Goal: Task Accomplishment & Management: Use online tool/utility

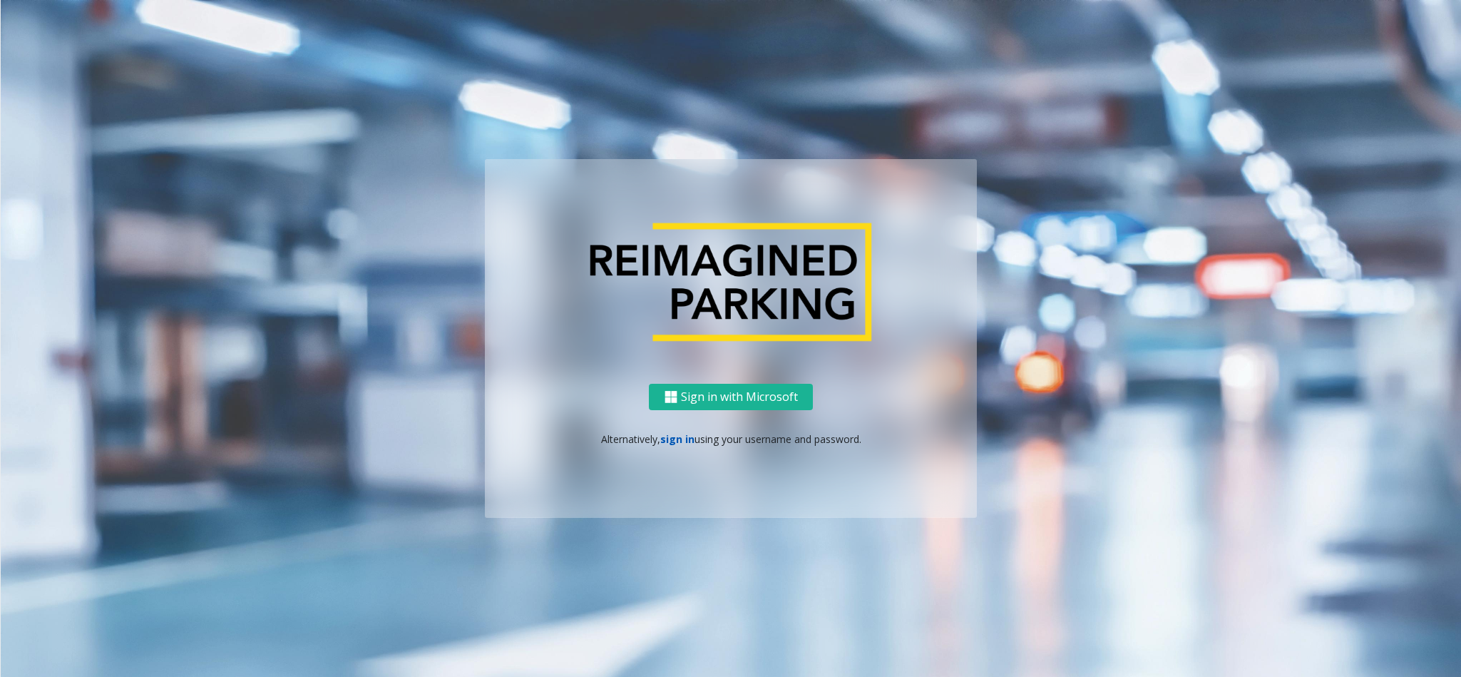
click at [672, 432] on link "sign in" at bounding box center [677, 439] width 34 height 14
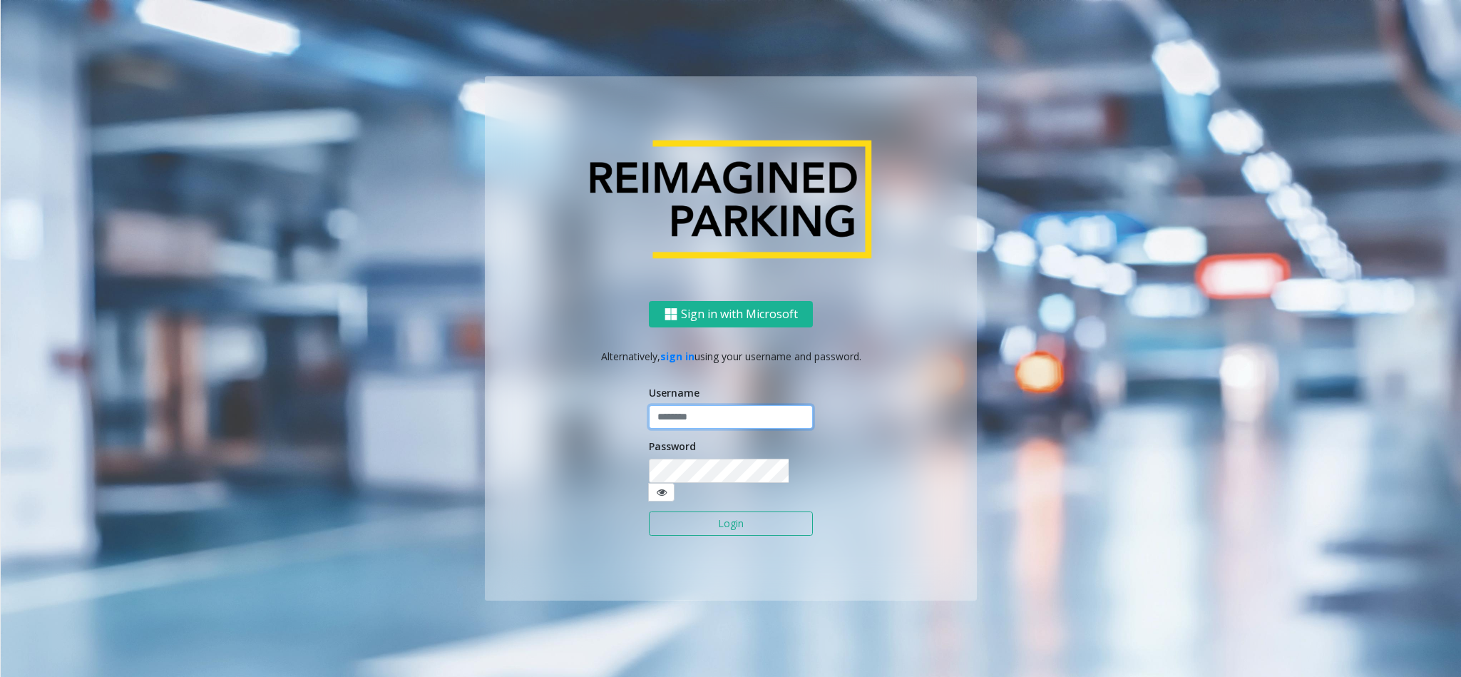
click at [672, 429] on input "text" at bounding box center [731, 417] width 164 height 24
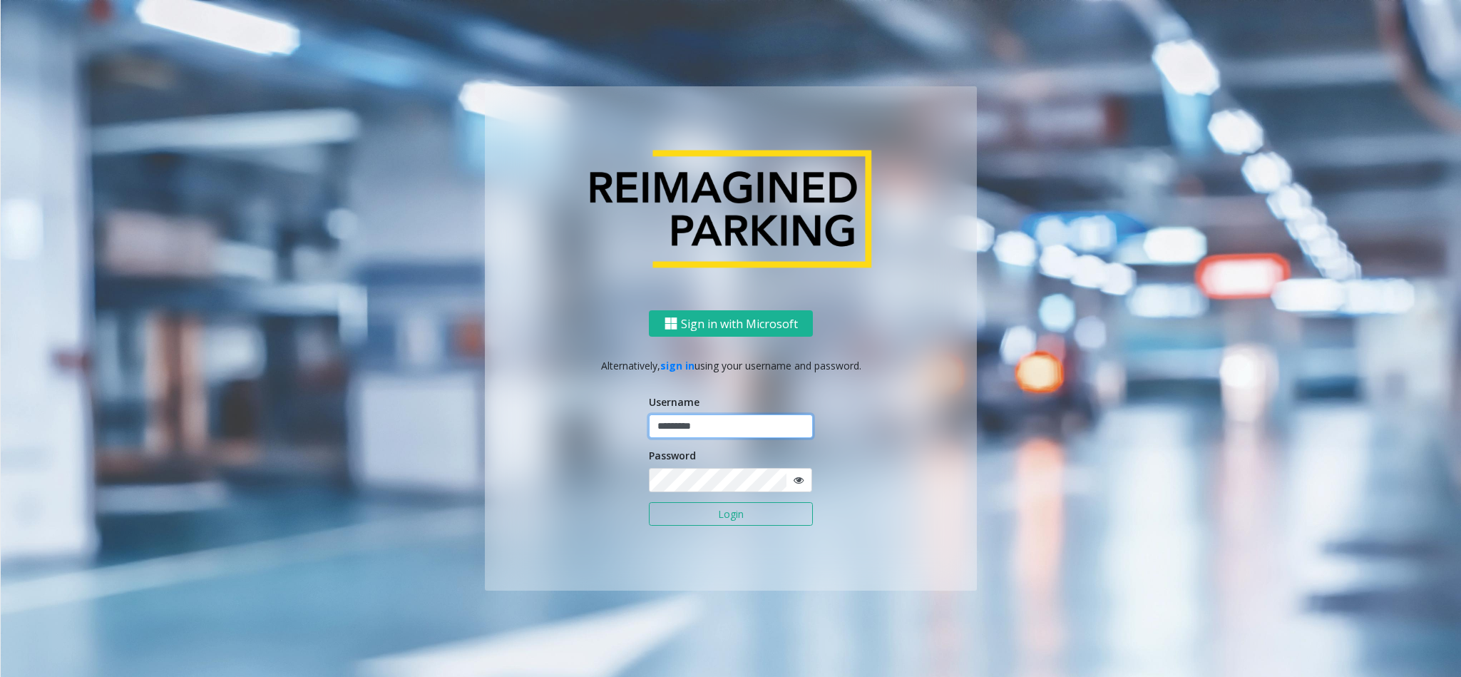
type input "*********"
click at [649, 502] on button "Login" at bounding box center [731, 514] width 164 height 24
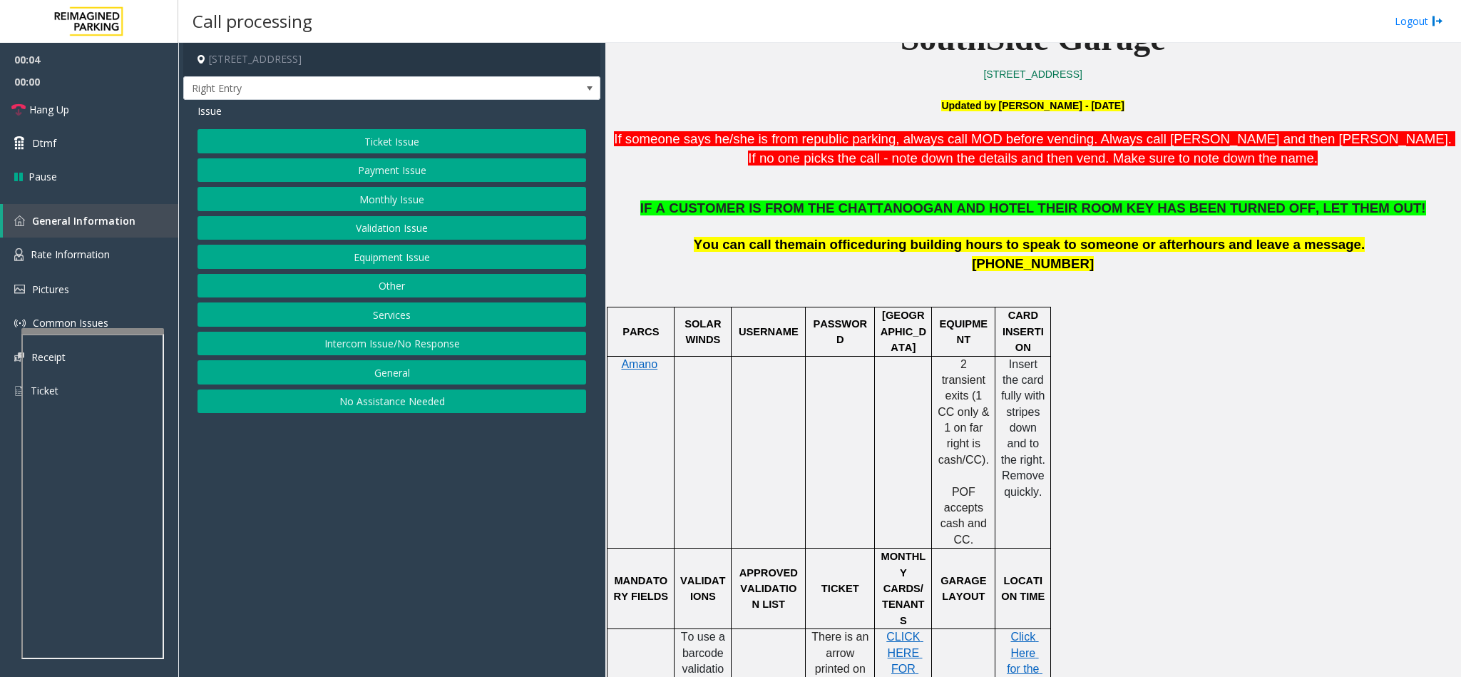
scroll to position [535, 0]
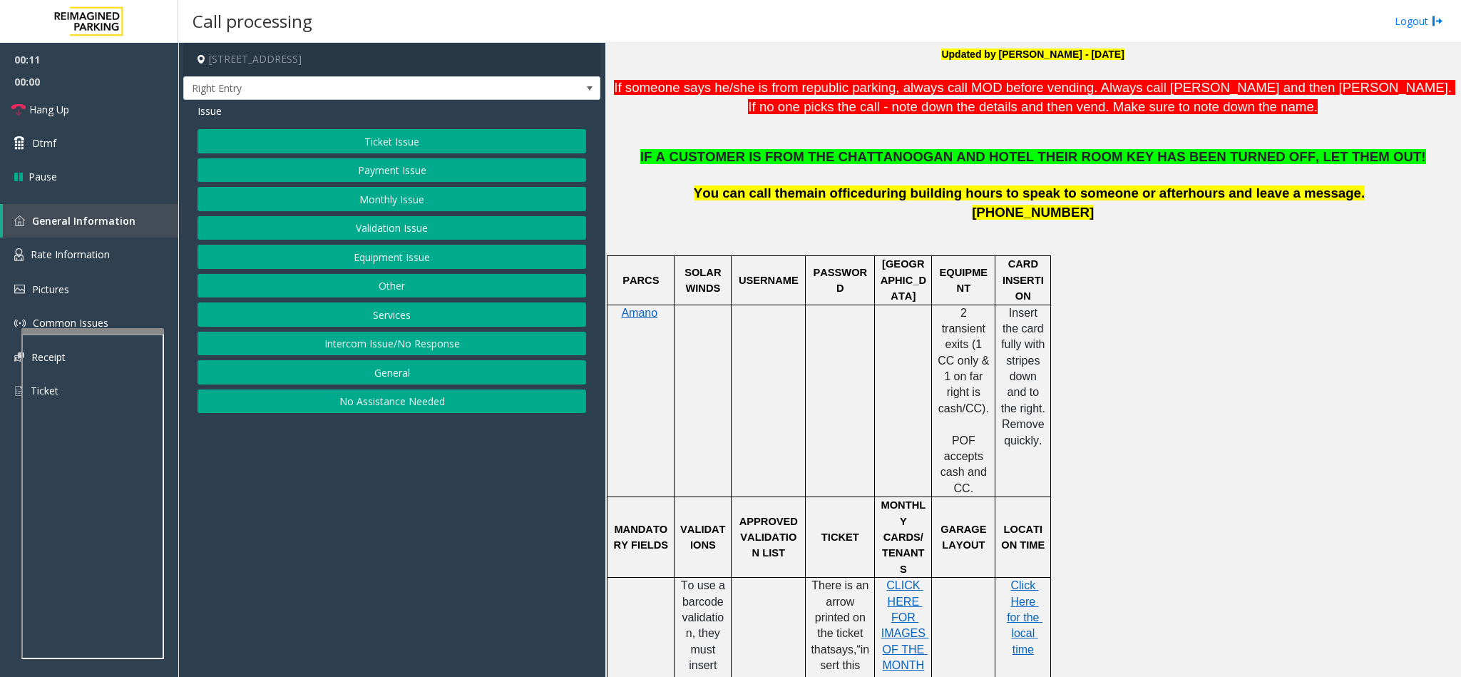
click at [371, 403] on button "No Assistance Needed" at bounding box center [391, 401] width 389 height 24
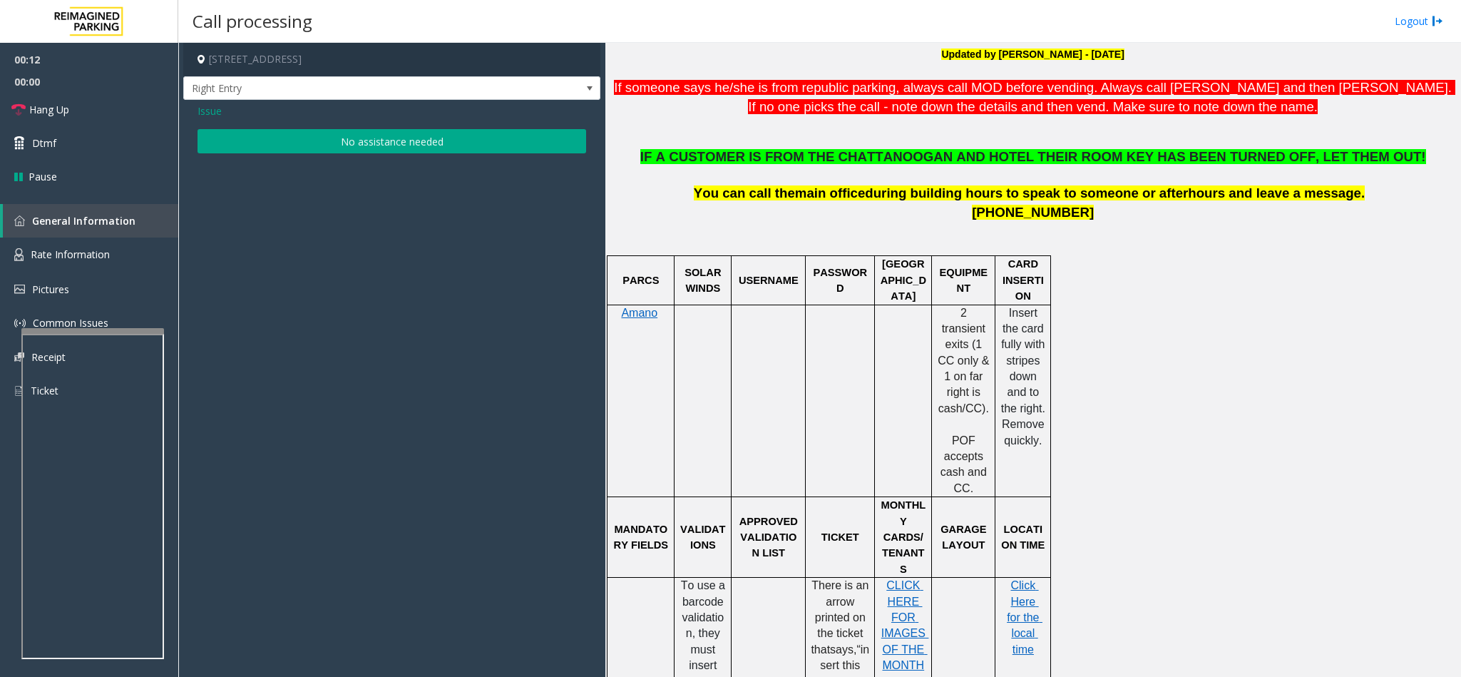
click at [402, 129] on button "No assistance needed" at bounding box center [391, 141] width 389 height 24
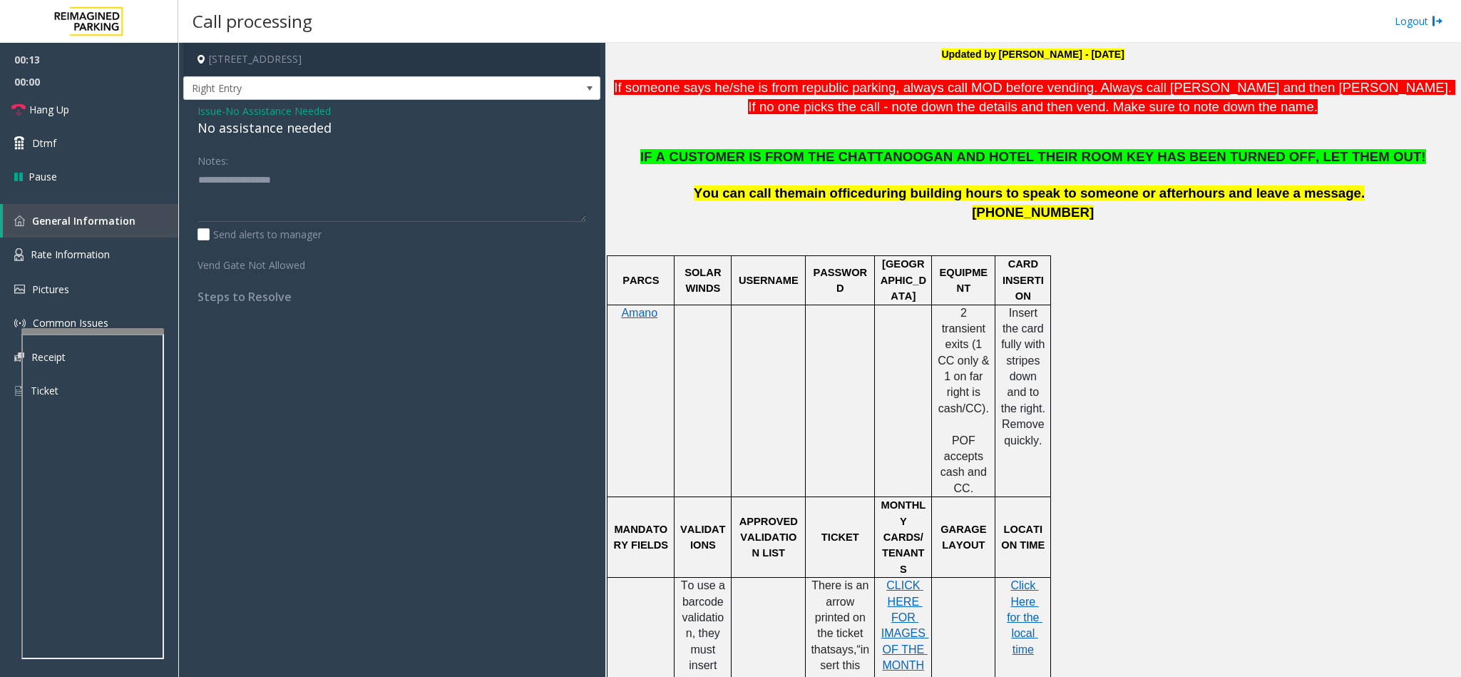
click at [321, 135] on div "No assistance needed" at bounding box center [391, 127] width 389 height 19
type textarea "**********"
click at [77, 115] on link "Hang Up" at bounding box center [89, 110] width 178 height 34
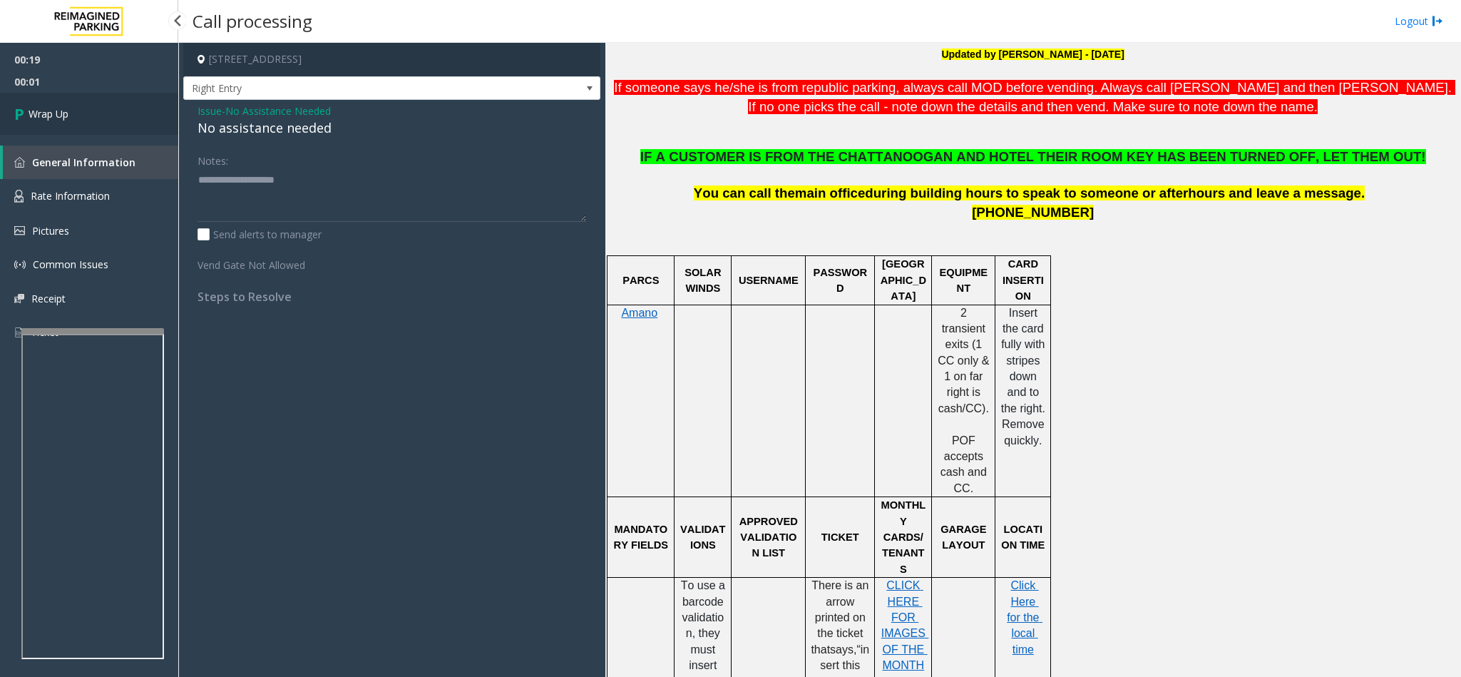
click at [79, 103] on link "Wrap Up" at bounding box center [89, 114] width 178 height 42
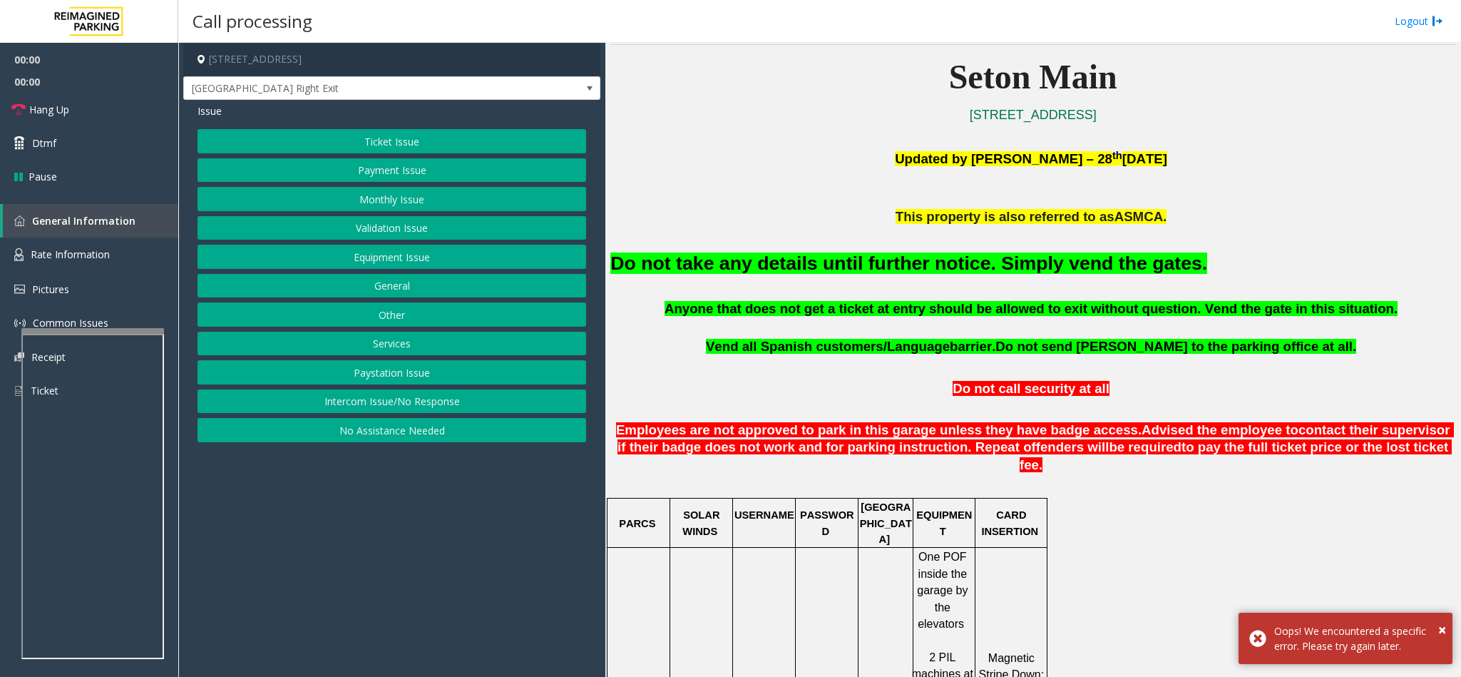
scroll to position [428, 0]
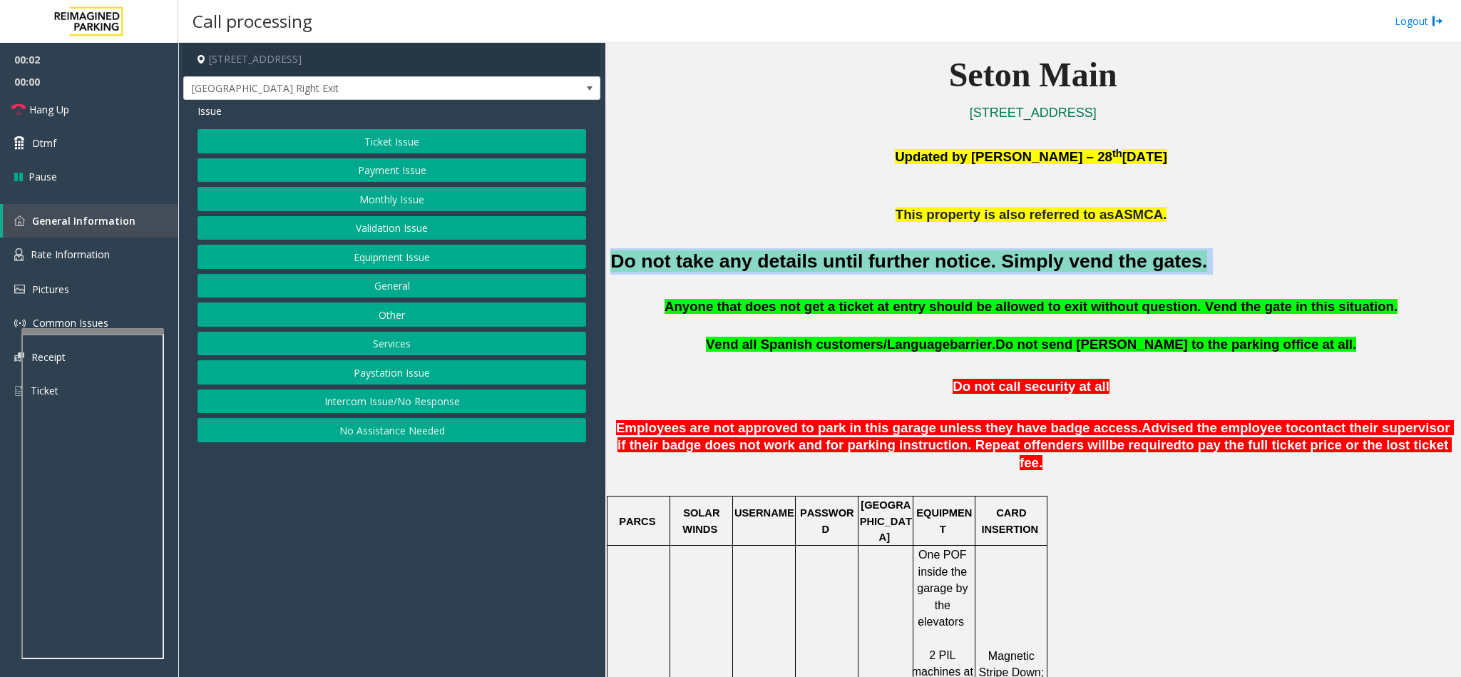
drag, startPoint x: 1151, startPoint y: 259, endPoint x: 615, endPoint y: 261, distance: 536.1
click at [615, 261] on h2 "Do not take any details until further notice. Simply vend the gates." at bounding box center [1032, 261] width 845 height 26
copy h2 "Do not take any details until further notice. Simply vend the gates."
click at [387, 407] on button "Intercom Issue/No Response" at bounding box center [391, 401] width 389 height 24
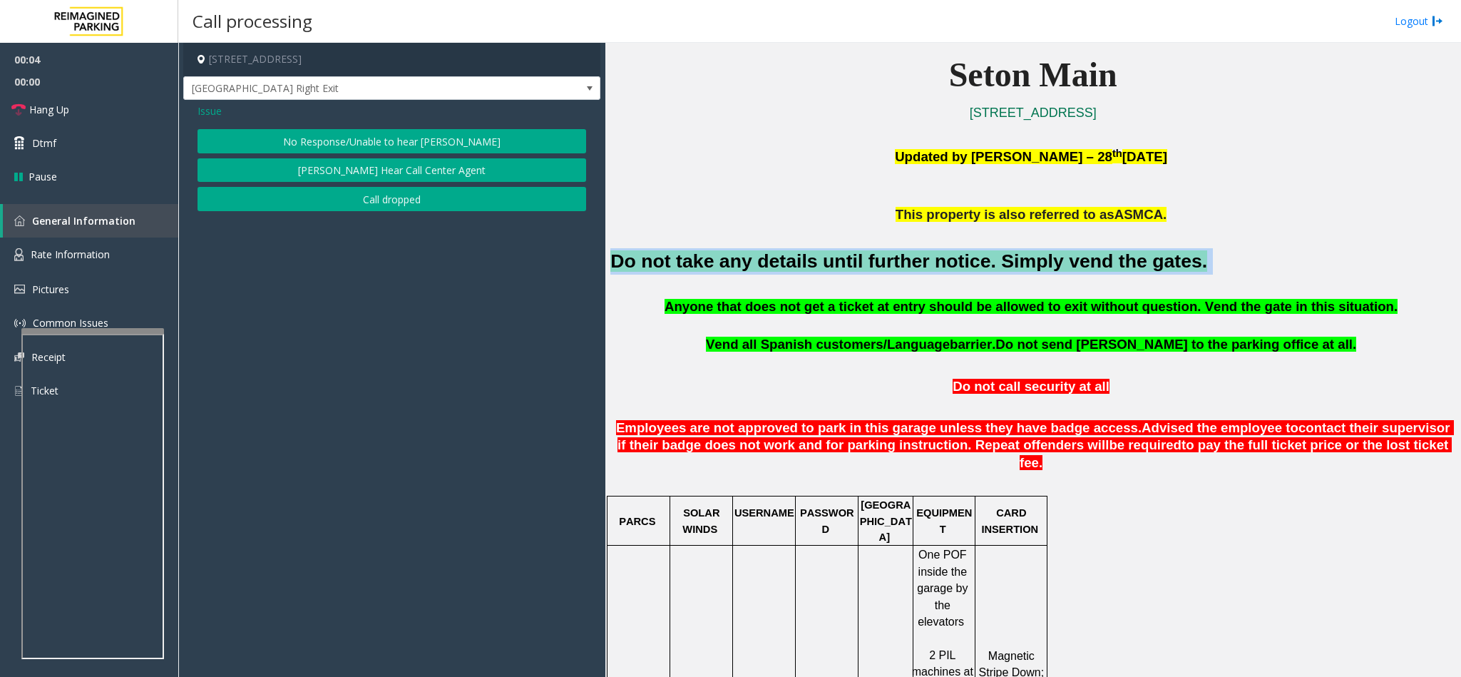
click at [355, 143] on button "No Response/Unable to hear [PERSON_NAME]" at bounding box center [391, 141] width 389 height 24
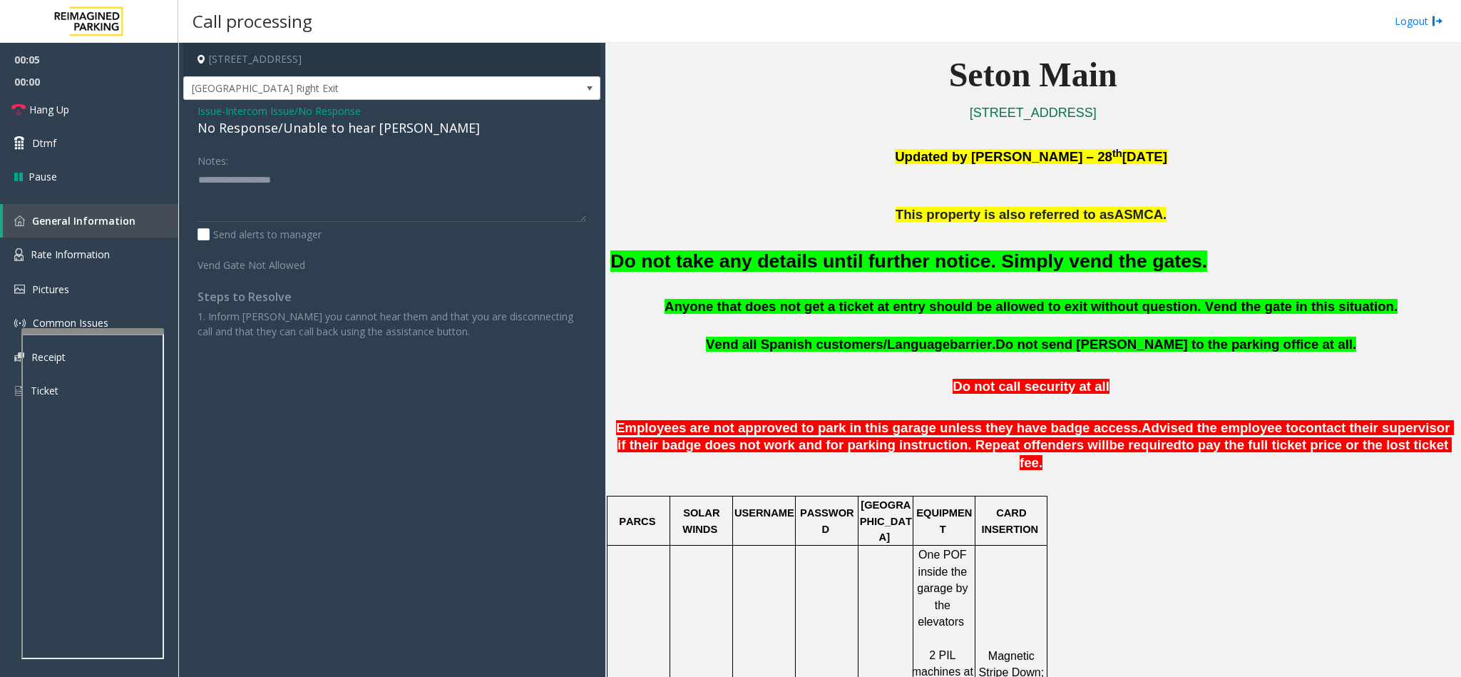
click at [345, 128] on div "No Response/Unable to hear [PERSON_NAME]" at bounding box center [391, 127] width 389 height 19
type textarea "**********"
click at [73, 108] on link "Hang Up" at bounding box center [89, 110] width 178 height 34
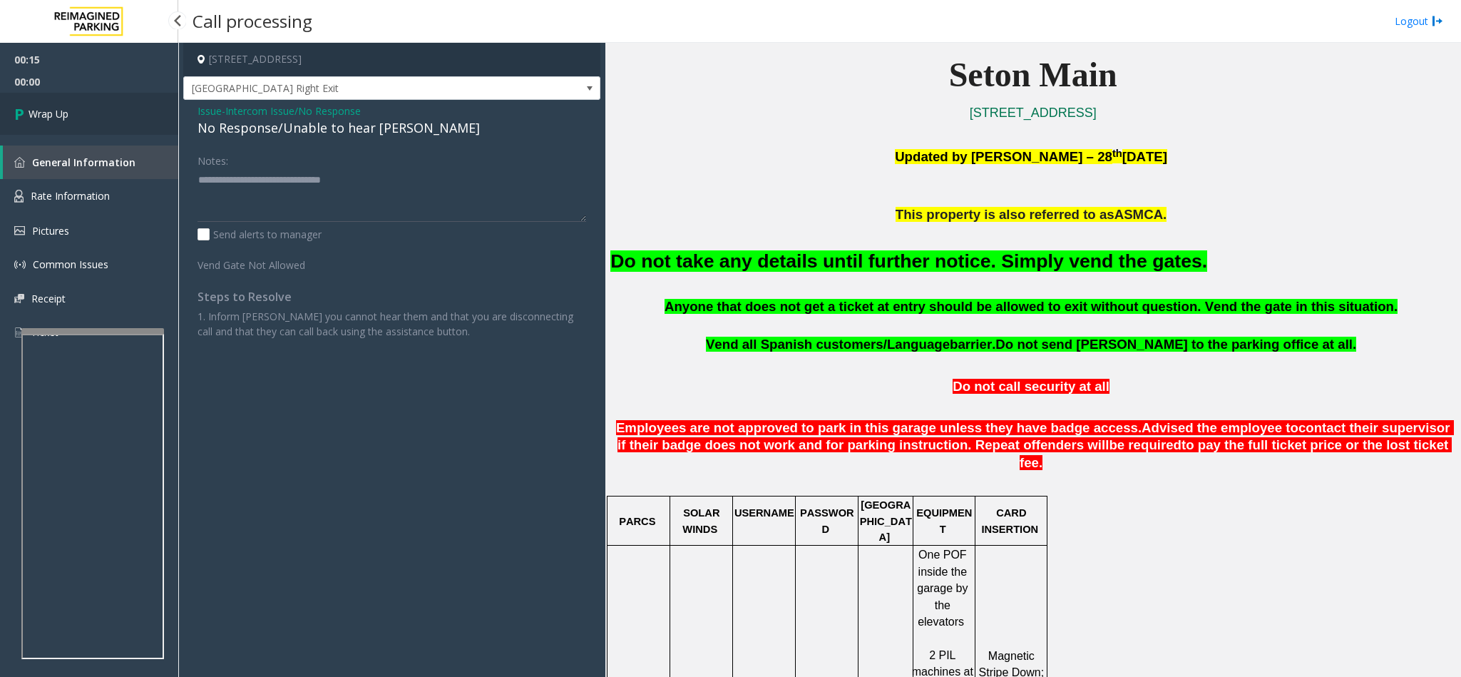
click at [86, 113] on link "Wrap Up" at bounding box center [89, 114] width 178 height 42
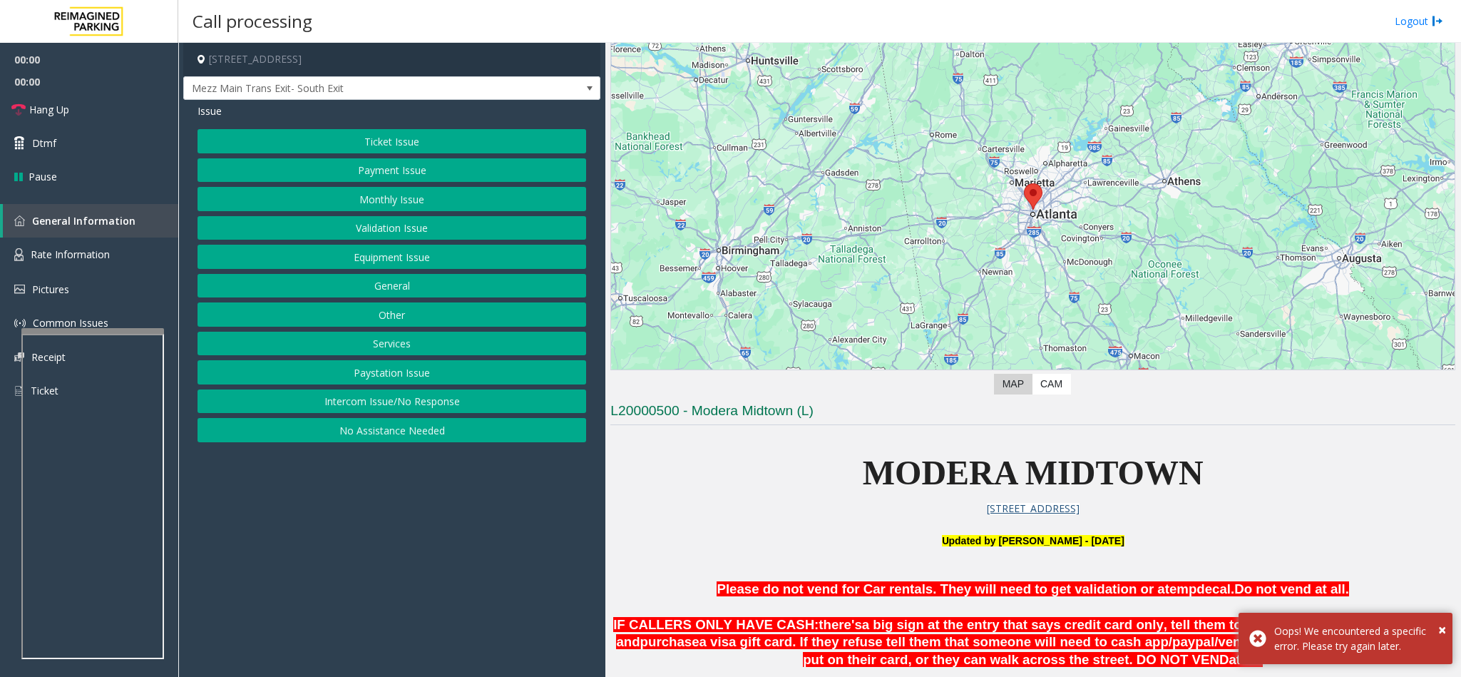
scroll to position [428, 0]
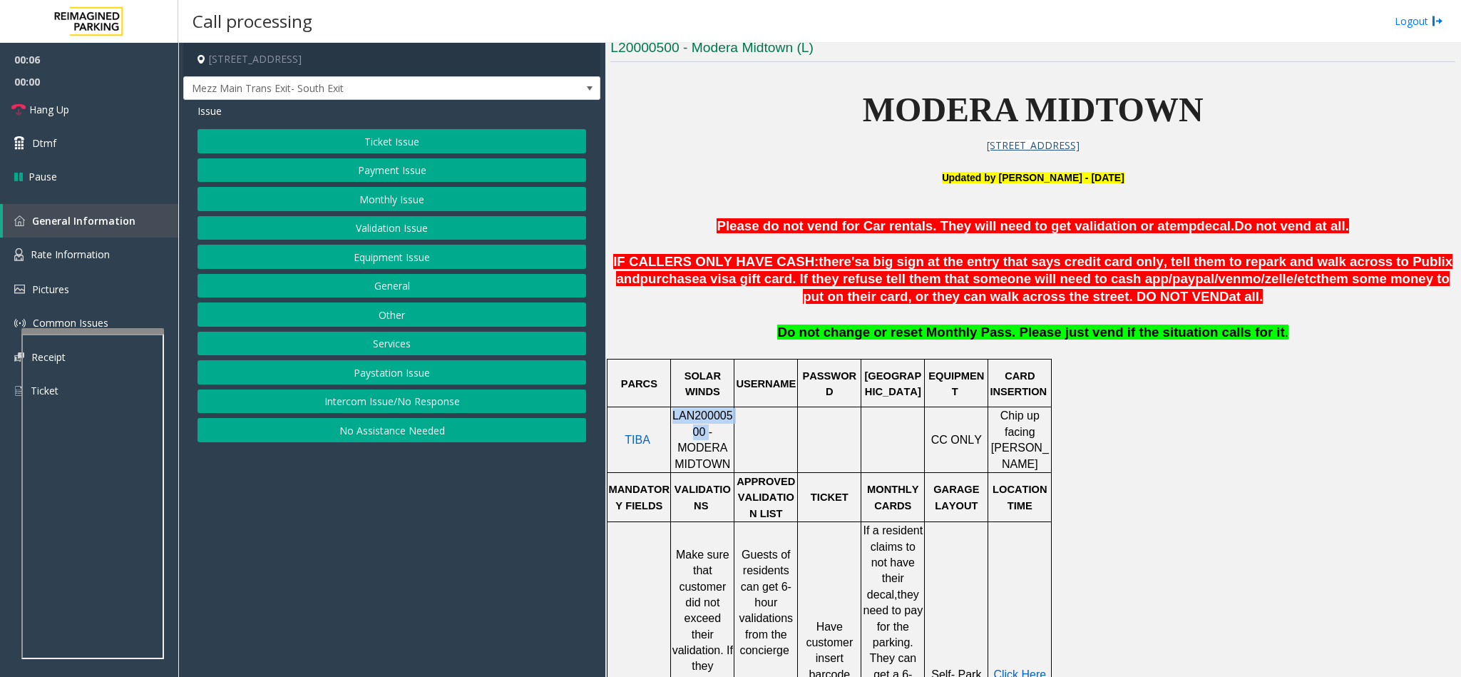
drag, startPoint x: 684, startPoint y: 436, endPoint x: 674, endPoint y: 422, distance: 17.8
click at [674, 422] on td "LAN20000500 - MODERA MIDTOWN" at bounding box center [702, 440] width 63 height 66
copy td "LAN20000500"
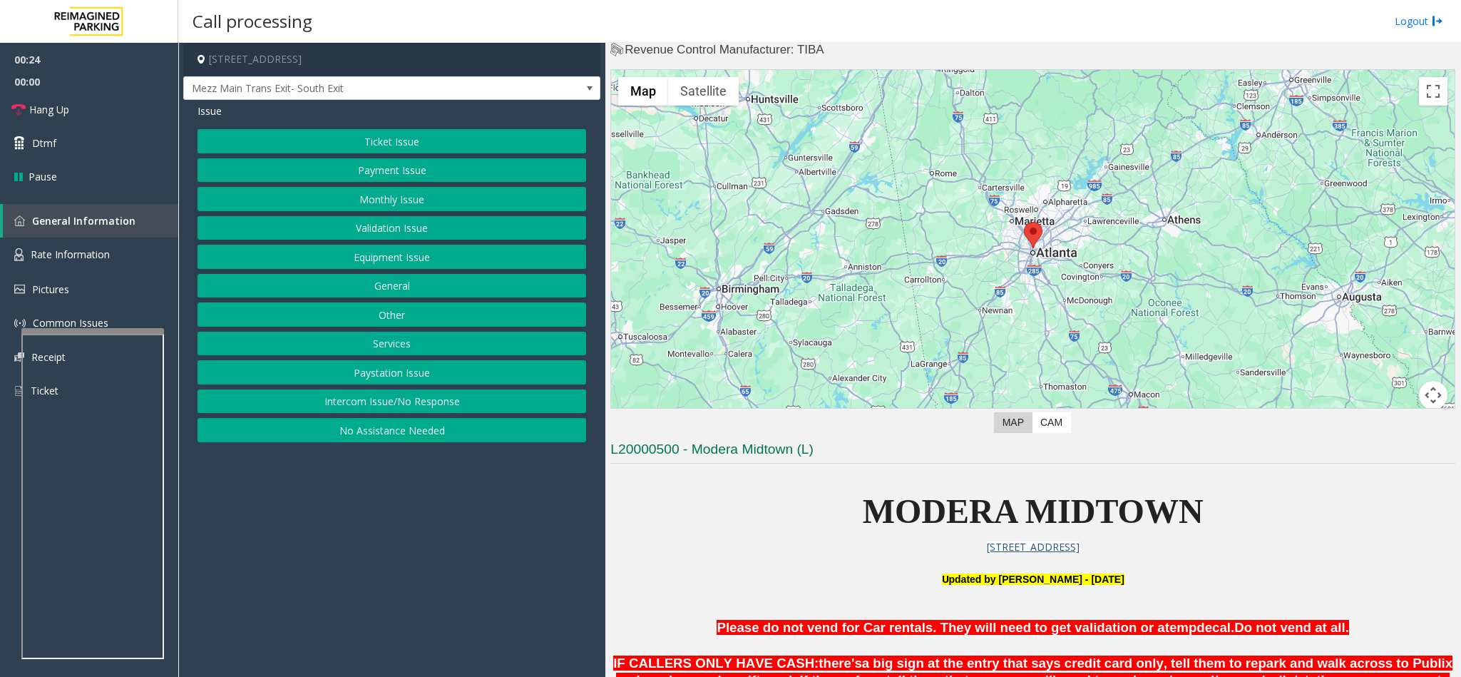
scroll to position [0, 0]
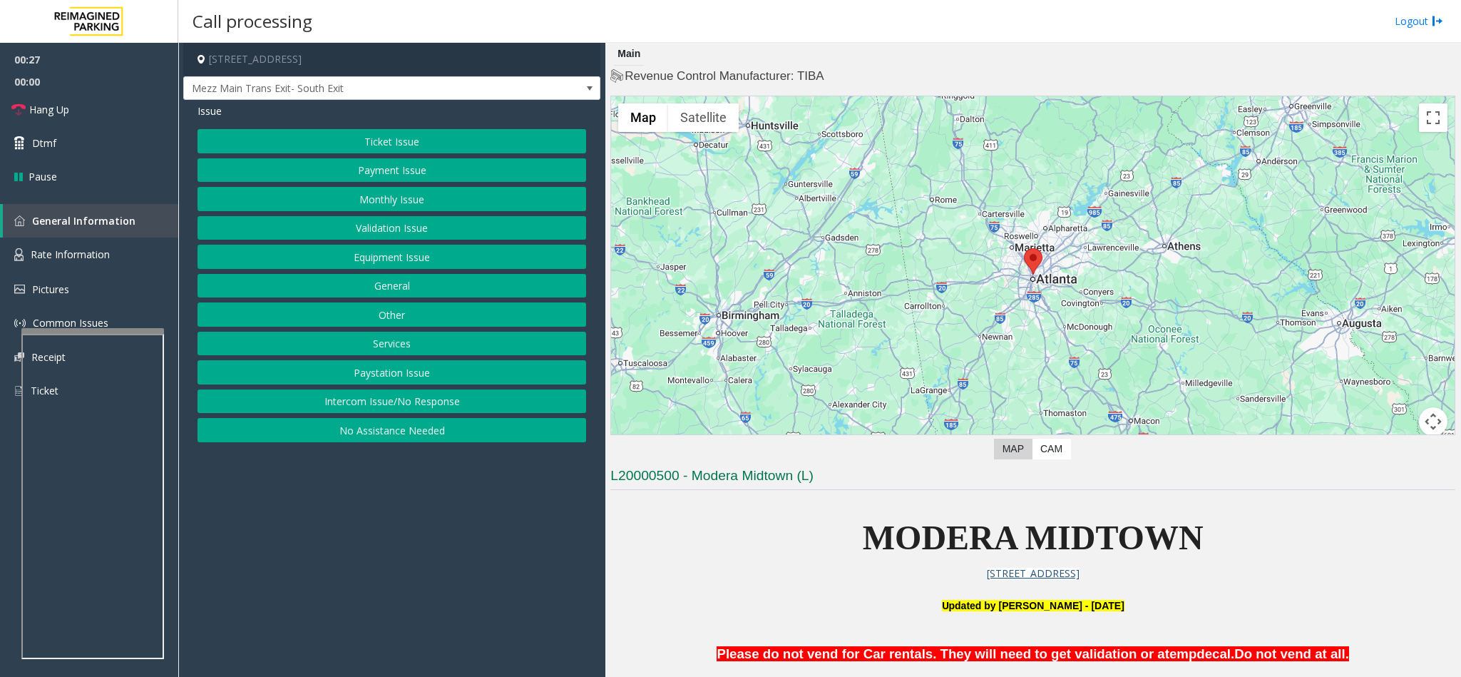
click at [403, 225] on button "Validation Issue" at bounding box center [391, 228] width 389 height 24
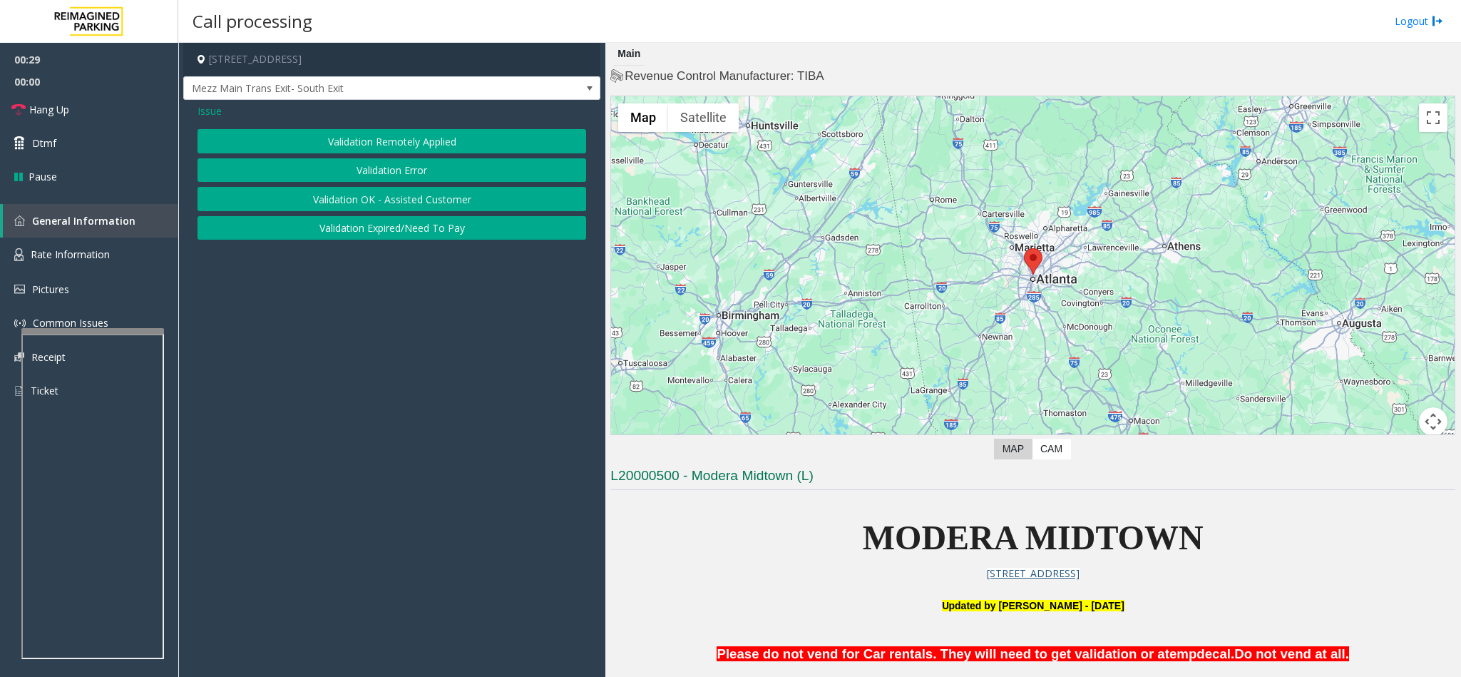
click at [411, 172] on button "Validation Error" at bounding box center [391, 170] width 389 height 24
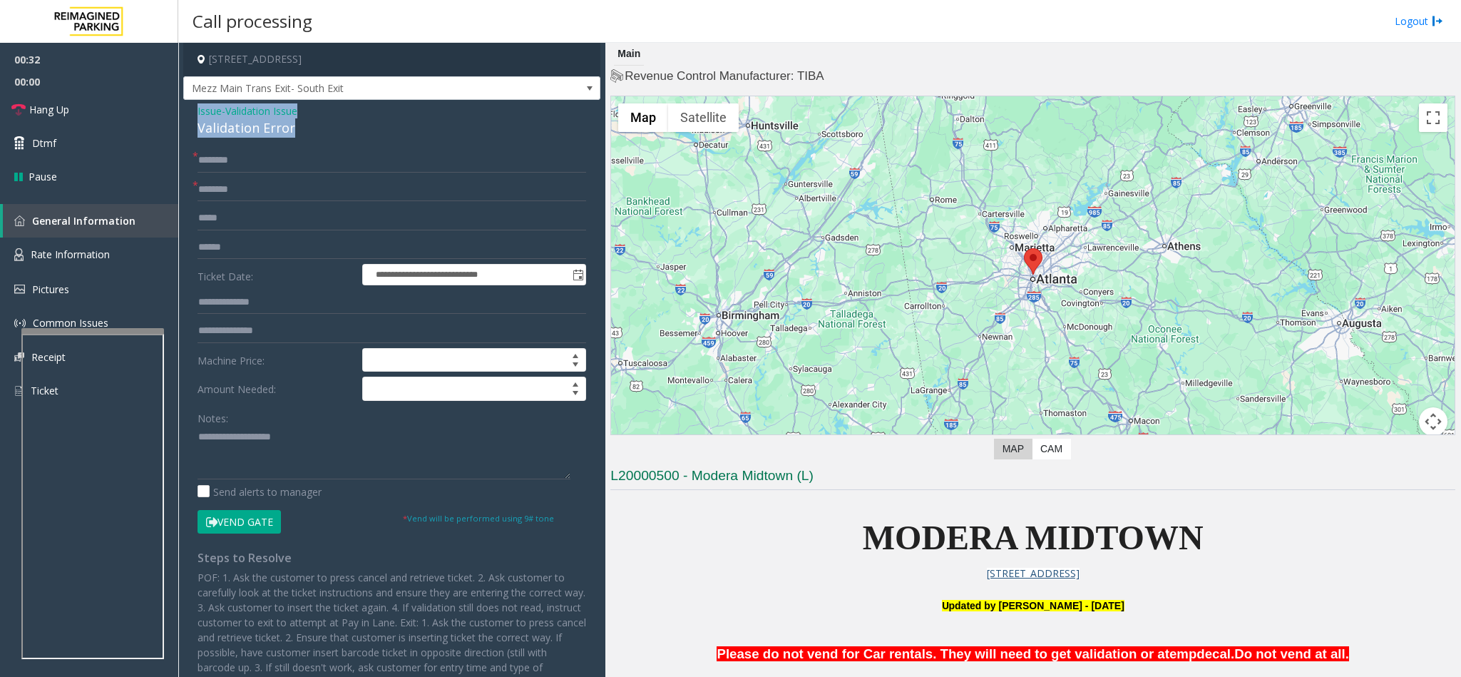
drag, startPoint x: 302, startPoint y: 133, endPoint x: 195, endPoint y: 110, distance: 109.5
click at [195, 110] on div "**********" at bounding box center [391, 439] width 417 height 679
copy div "Issue - Validation Issue Validation Error"
click at [259, 461] on textarea at bounding box center [383, 452] width 373 height 53
paste textarea "**********"
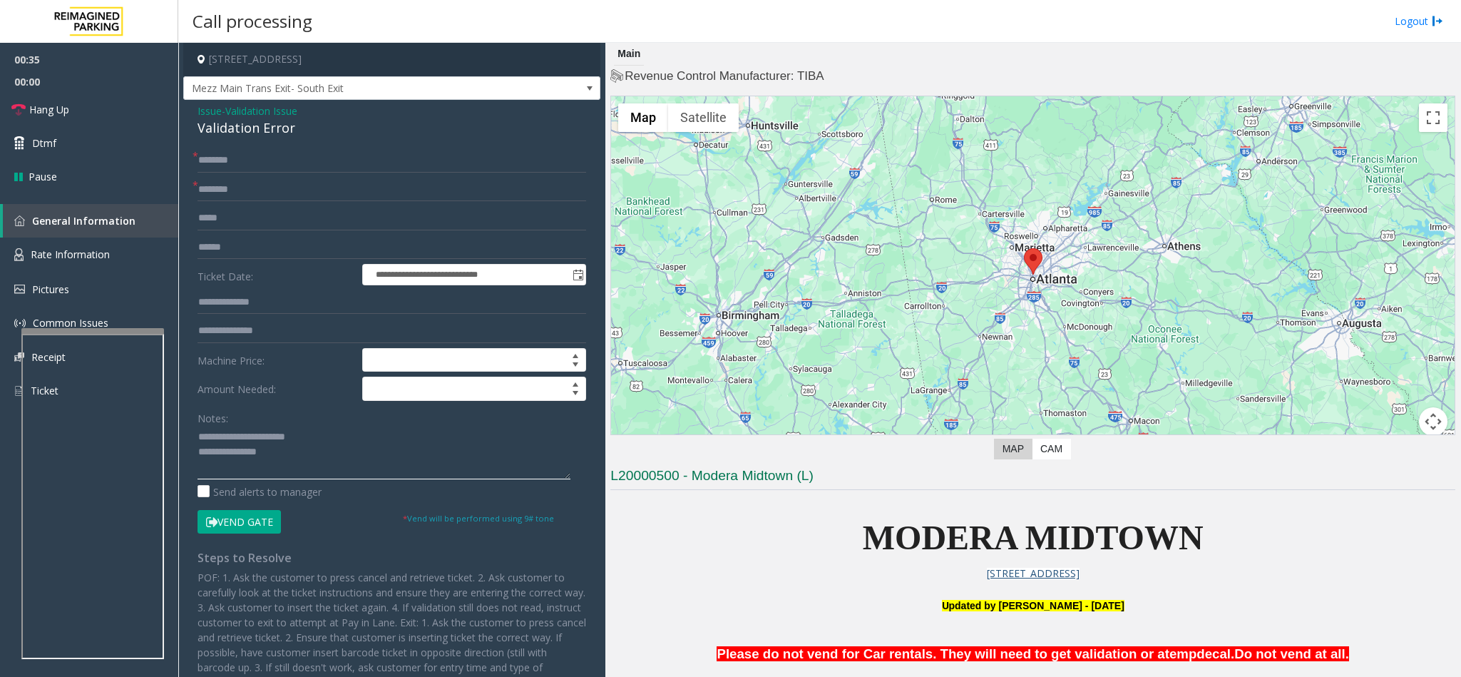
drag, startPoint x: 312, startPoint y: 437, endPoint x: 234, endPoint y: 439, distance: 78.5
click at [234, 439] on textarea at bounding box center [383, 452] width 373 height 53
click at [299, 451] on textarea at bounding box center [383, 452] width 373 height 53
type textarea "**********"
click at [284, 189] on input "text" at bounding box center [391, 190] width 389 height 24
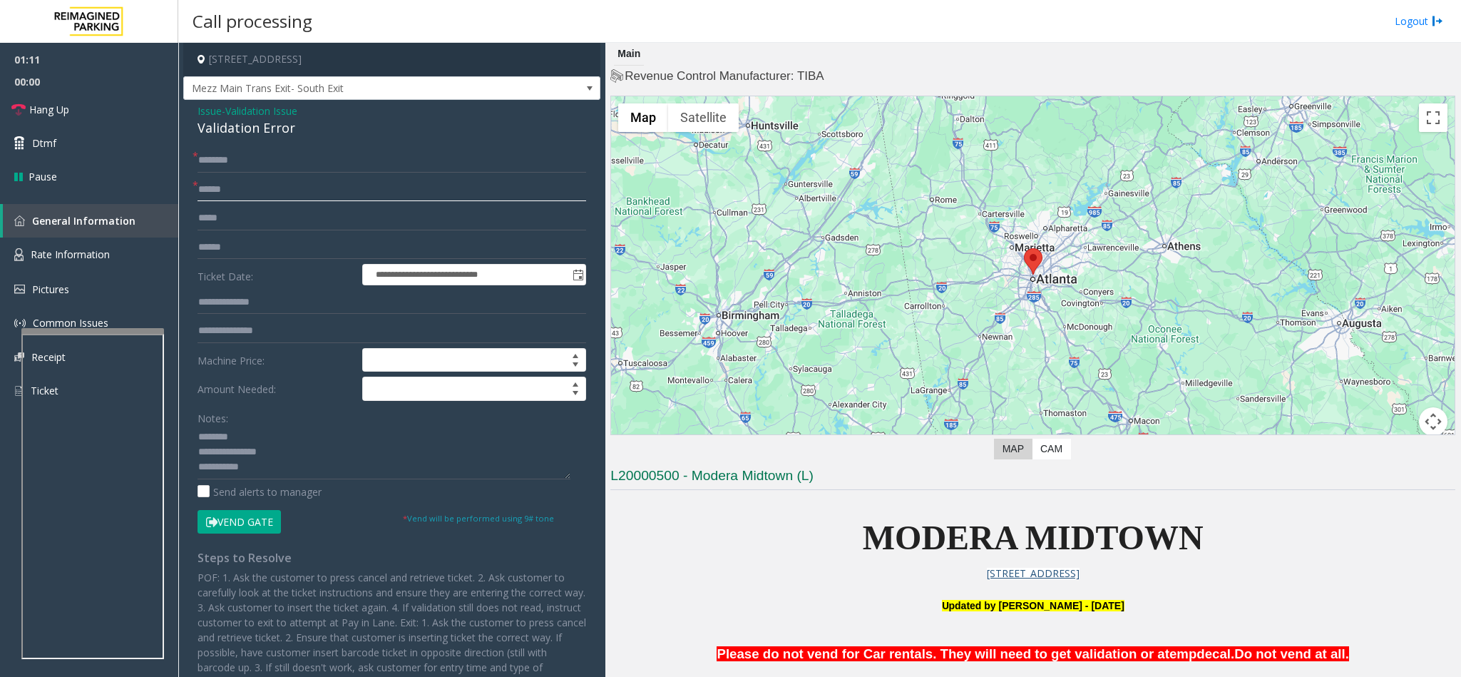
type input "******"
click at [278, 106] on span "Validation Issue" at bounding box center [261, 110] width 72 height 15
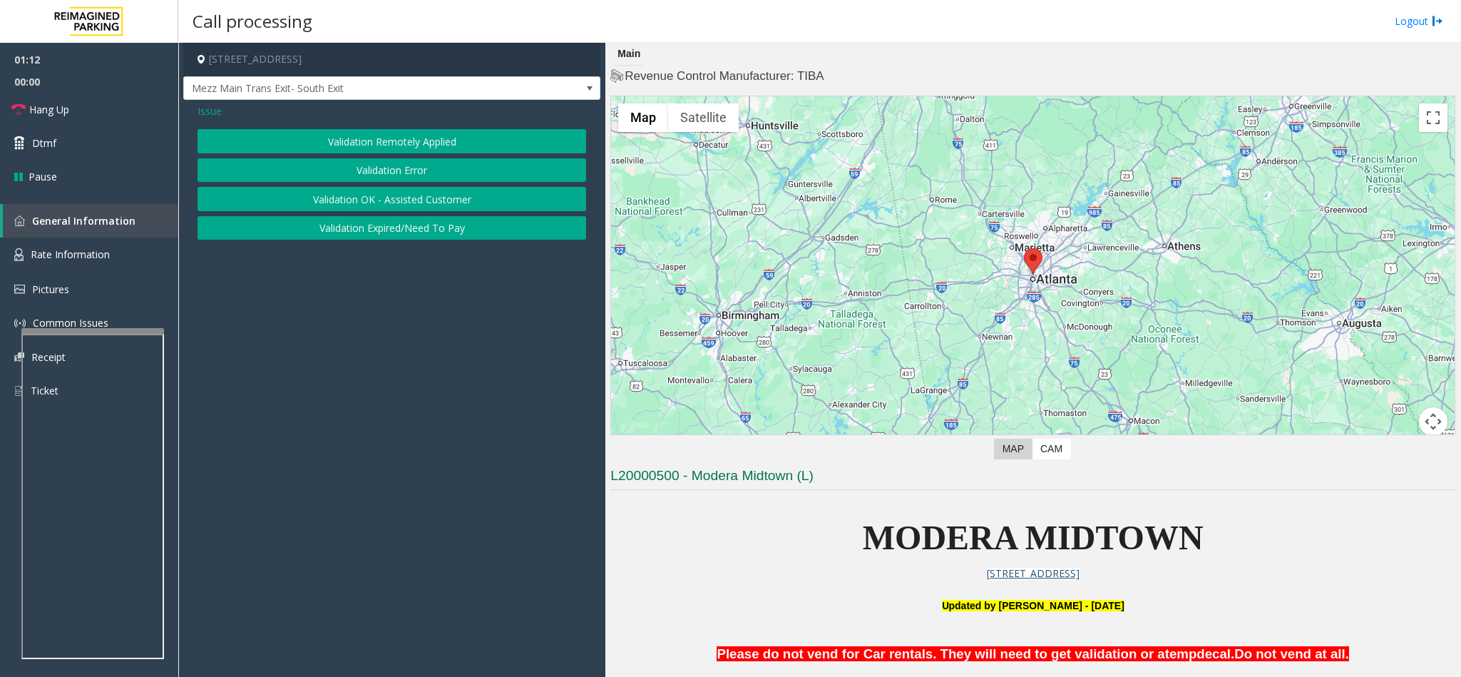
click at [208, 109] on span "Issue" at bounding box center [209, 110] width 24 height 15
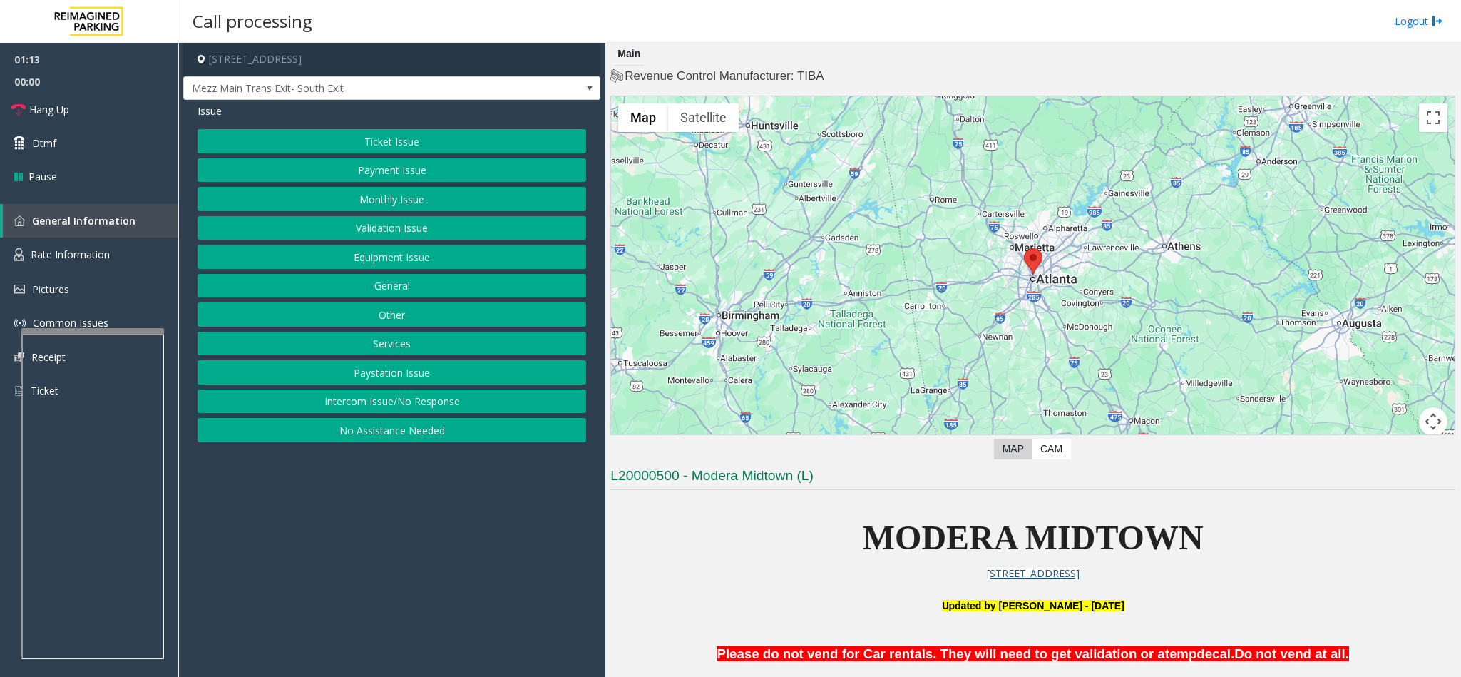
click at [403, 250] on button "Equipment Issue" at bounding box center [391, 257] width 389 height 24
click at [384, 165] on button "Ticket Jam" at bounding box center [391, 170] width 389 height 24
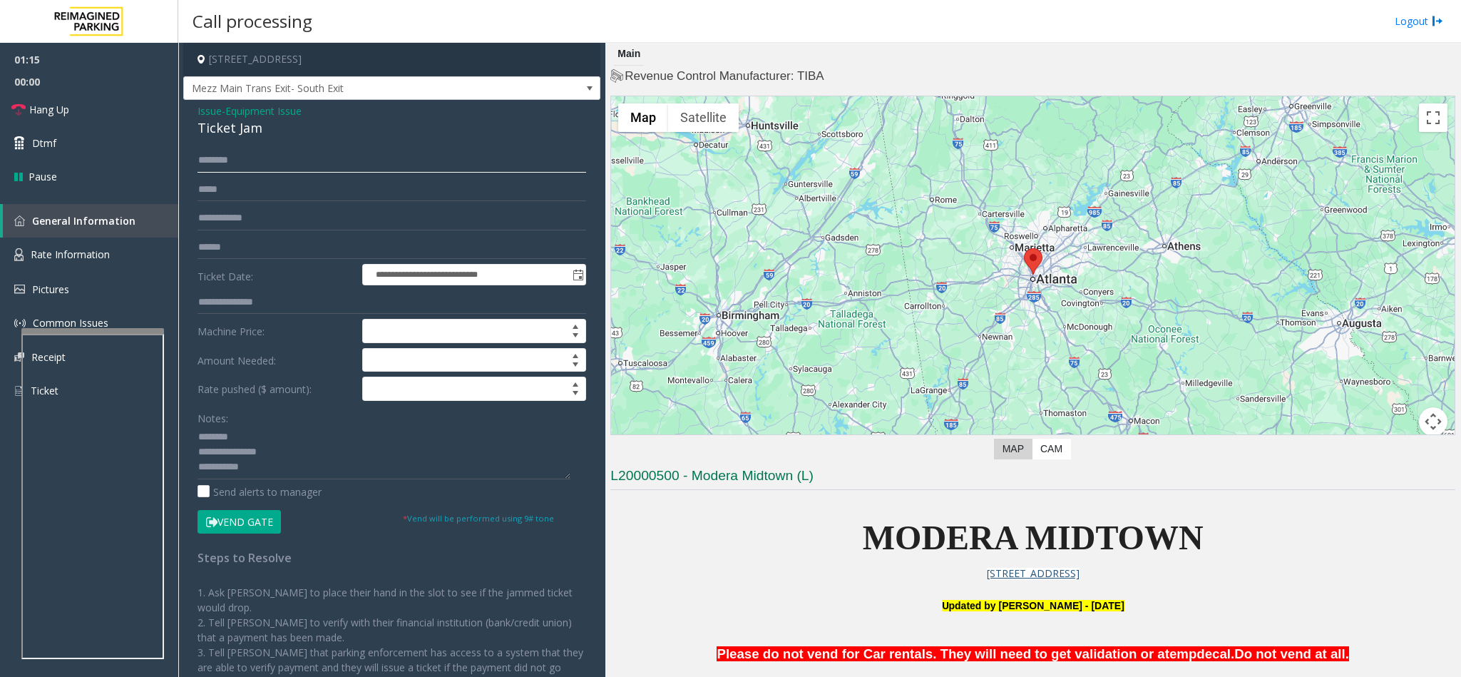
click at [242, 161] on input "text" at bounding box center [391, 160] width 389 height 24
drag, startPoint x: 266, startPoint y: 127, endPoint x: 193, endPoint y: 116, distance: 73.5
click at [193, 116] on div "**********" at bounding box center [391, 424] width 417 height 649
copy div "Issue - Equipment Issue Ticket Jam"
drag, startPoint x: 300, startPoint y: 478, endPoint x: 195, endPoint y: 428, distance: 115.8
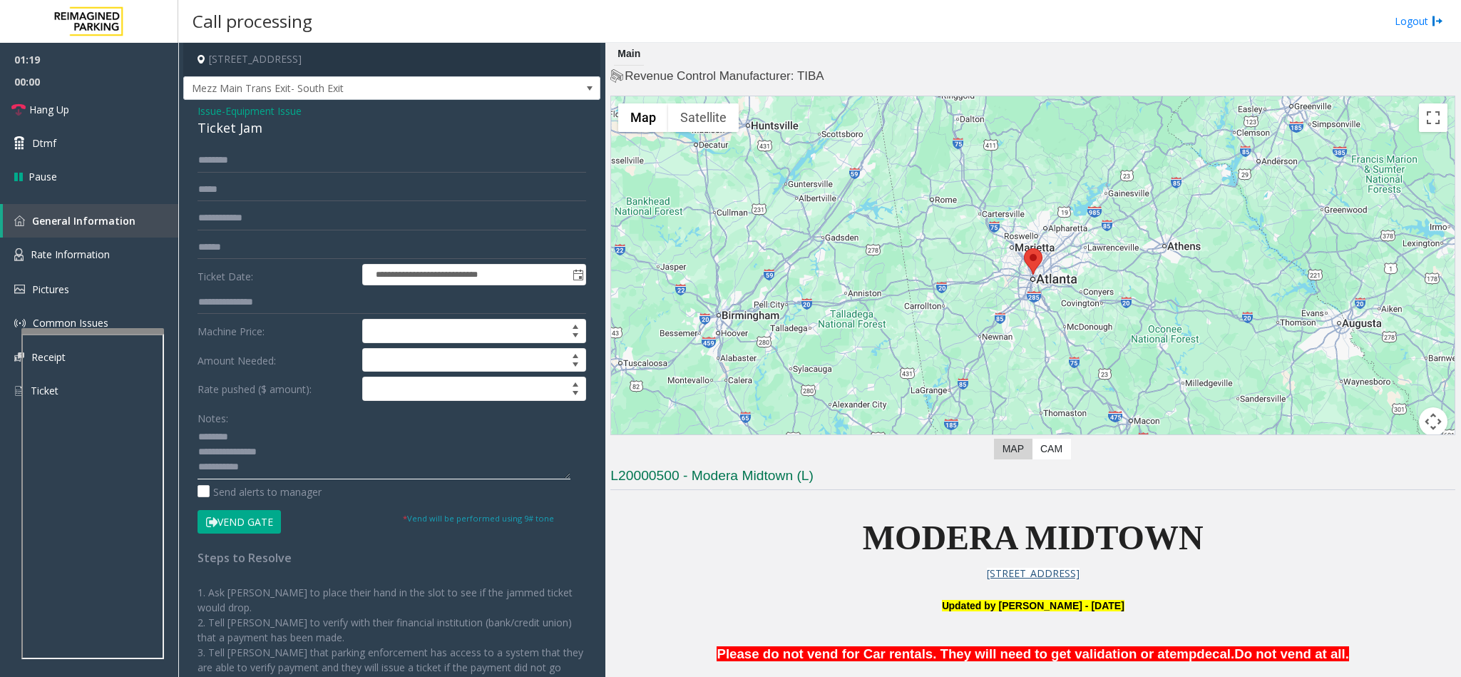
click at [195, 428] on div "**********" at bounding box center [392, 441] width 410 height 586
paste textarea "**********"
drag, startPoint x: 332, startPoint y: 431, endPoint x: 230, endPoint y: 435, distance: 102.8
click at [230, 435] on textarea at bounding box center [383, 452] width 373 height 53
click at [344, 456] on textarea at bounding box center [383, 452] width 373 height 53
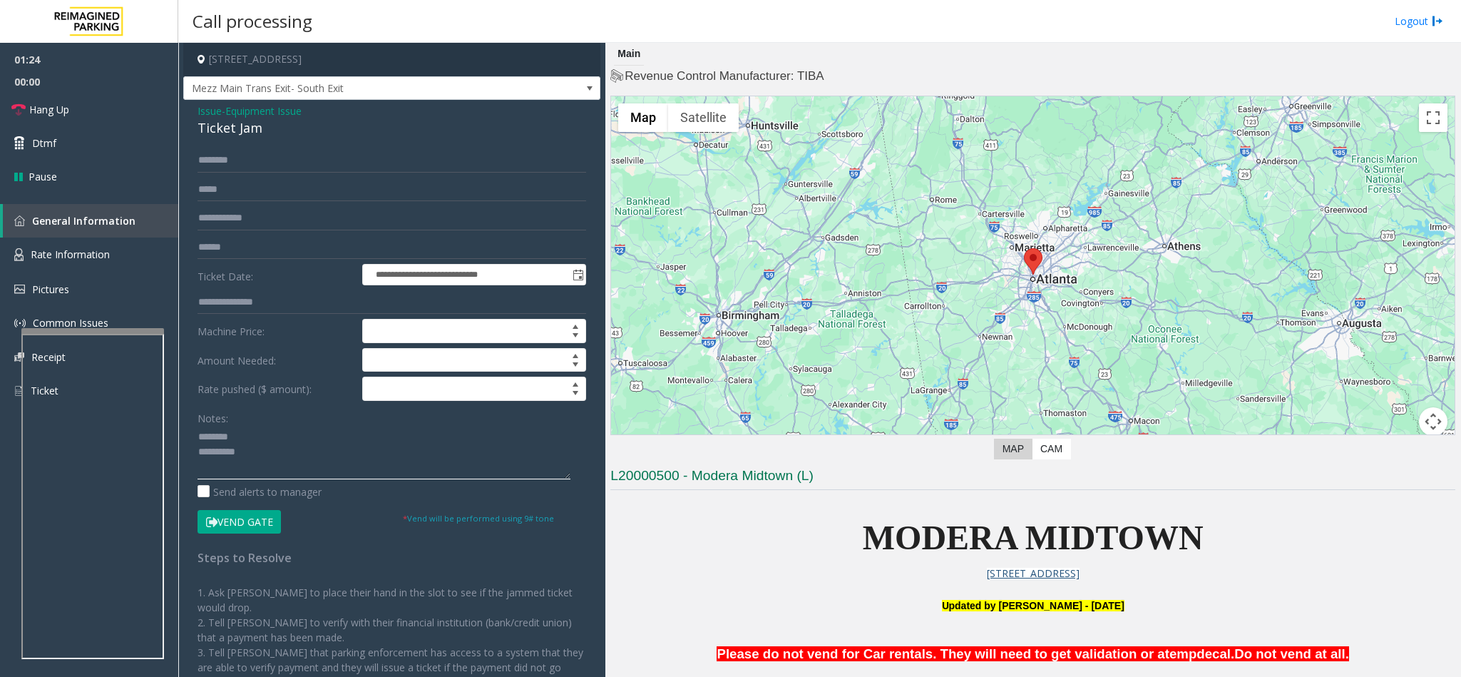
type textarea "**********"
click at [244, 148] on div "**********" at bounding box center [391, 424] width 417 height 649
click at [245, 157] on input "*" at bounding box center [391, 160] width 389 height 24
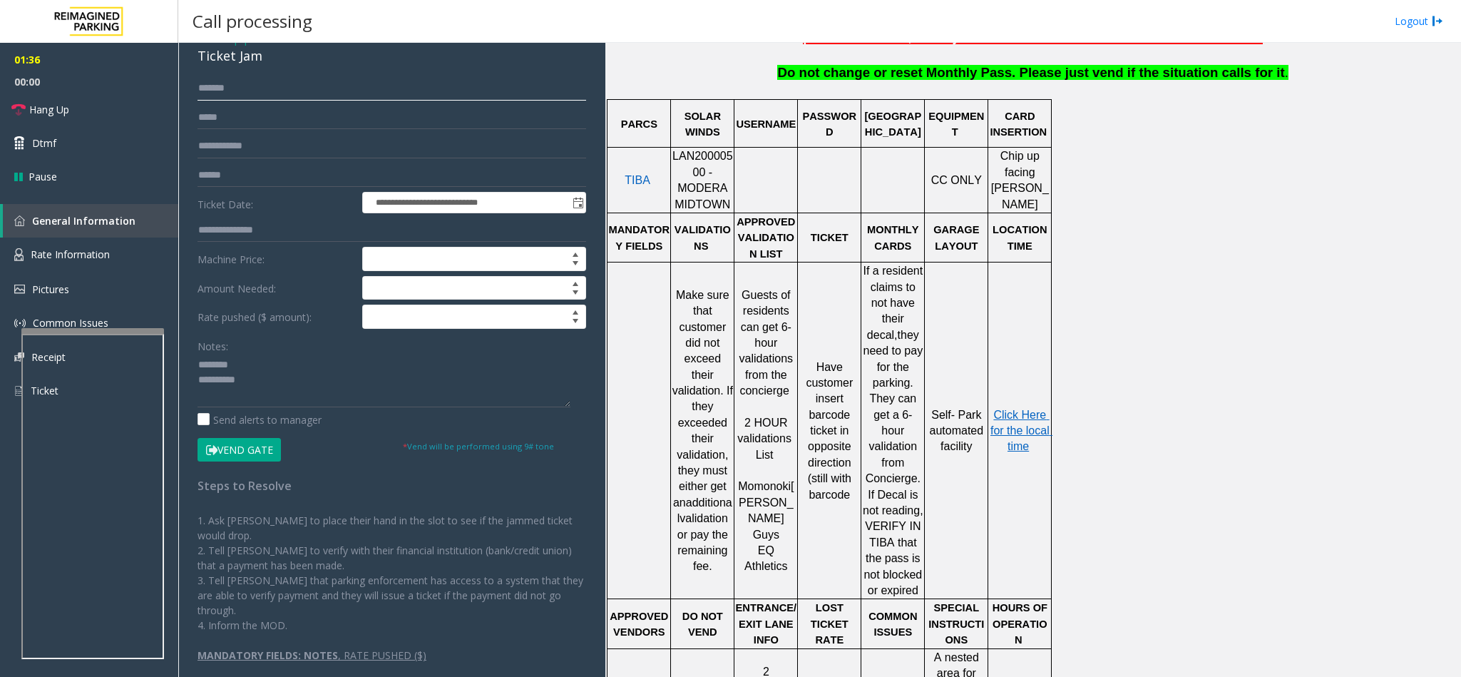
scroll to position [749, 0]
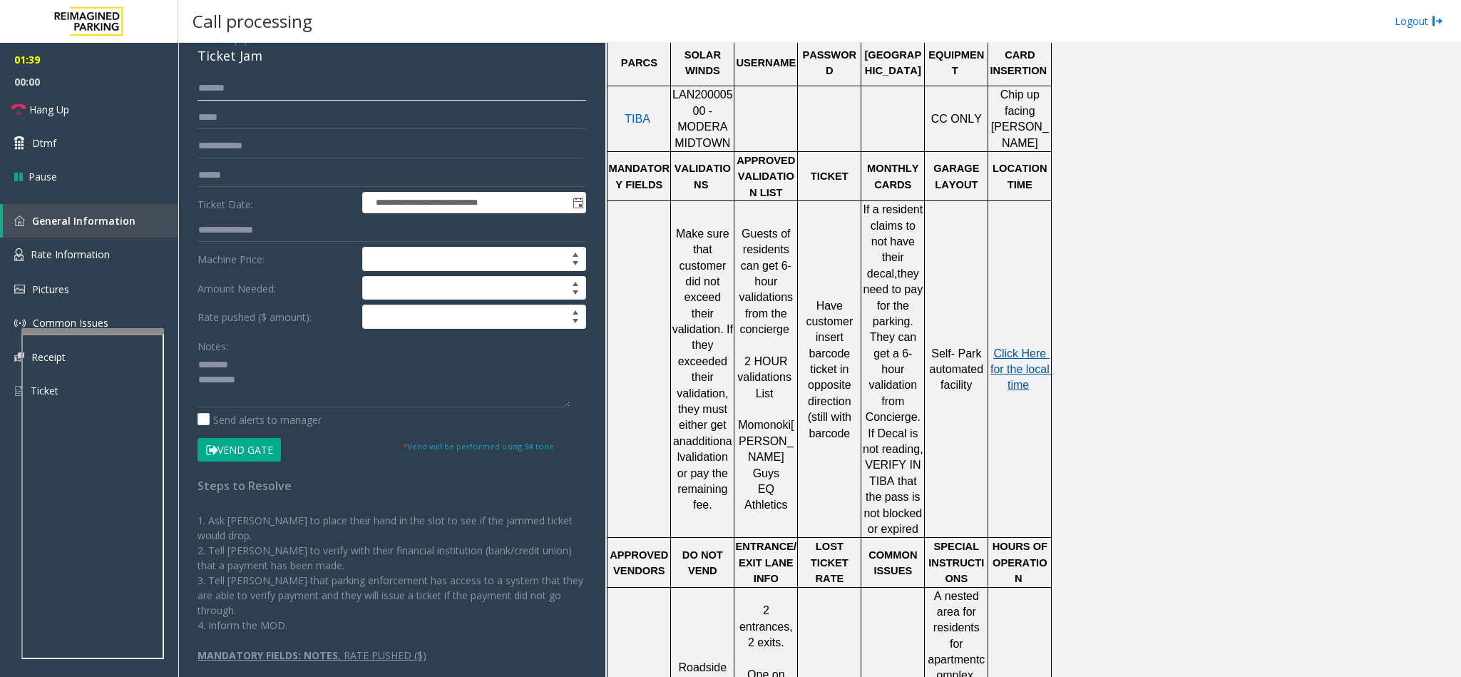
type input "*******"
click at [1025, 347] on span "Click Here for the local time" at bounding box center [1021, 369] width 62 height 44
click at [284, 386] on textarea at bounding box center [383, 380] width 373 height 53
type textarea "**********"
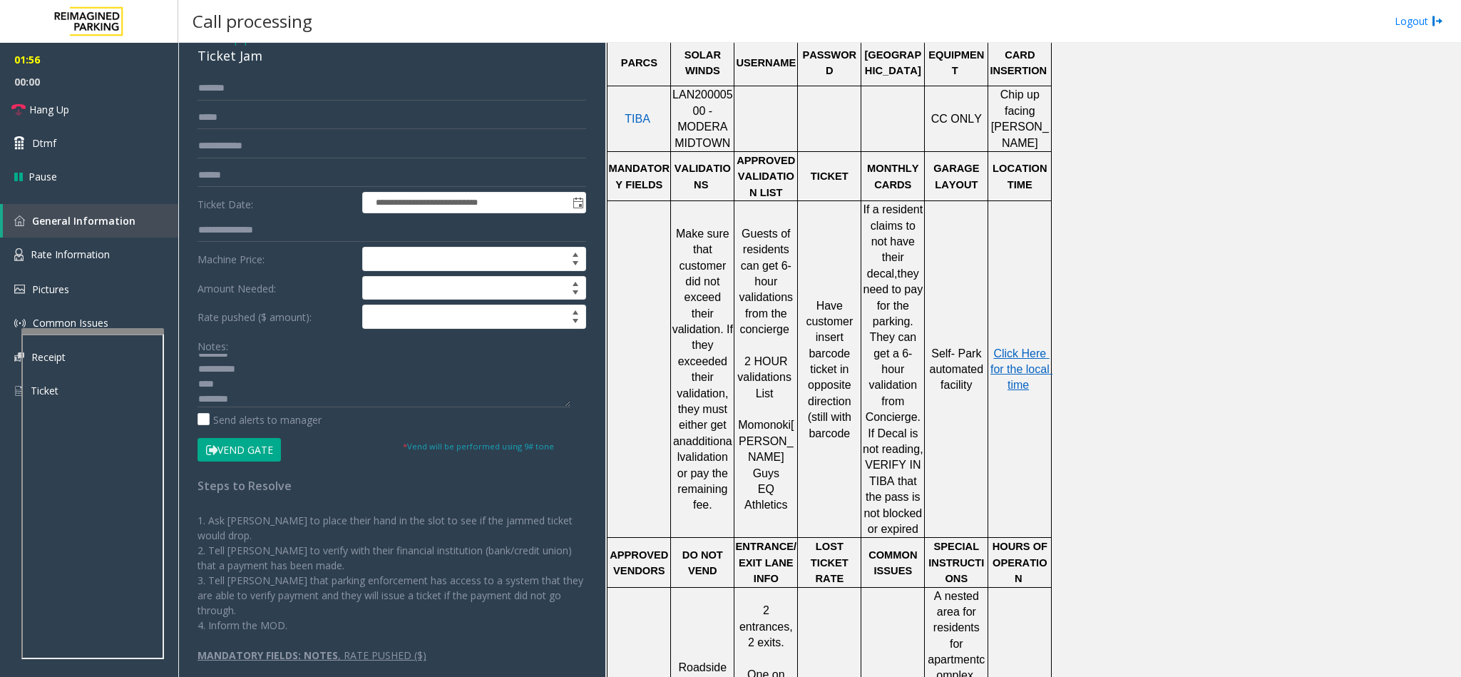
click at [247, 450] on button "Vend Gate" at bounding box center [238, 450] width 83 height 24
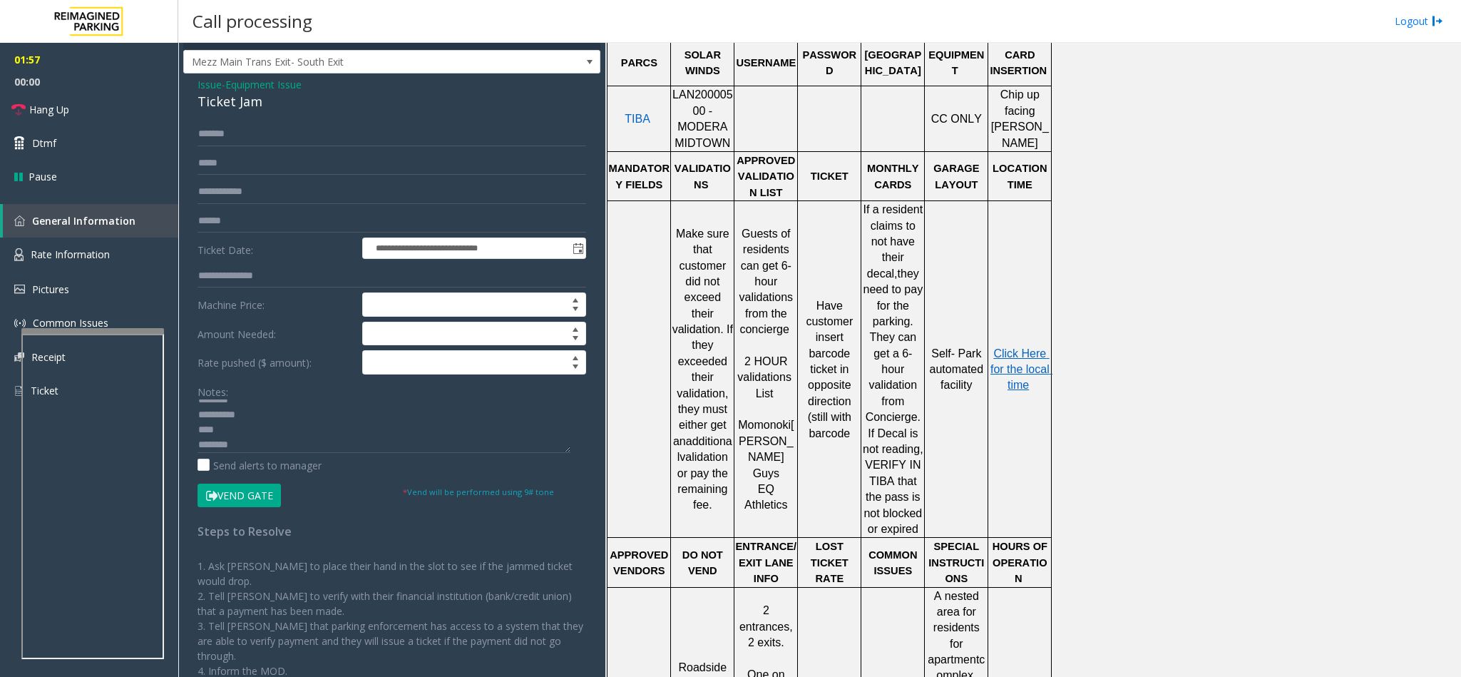
scroll to position [0, 0]
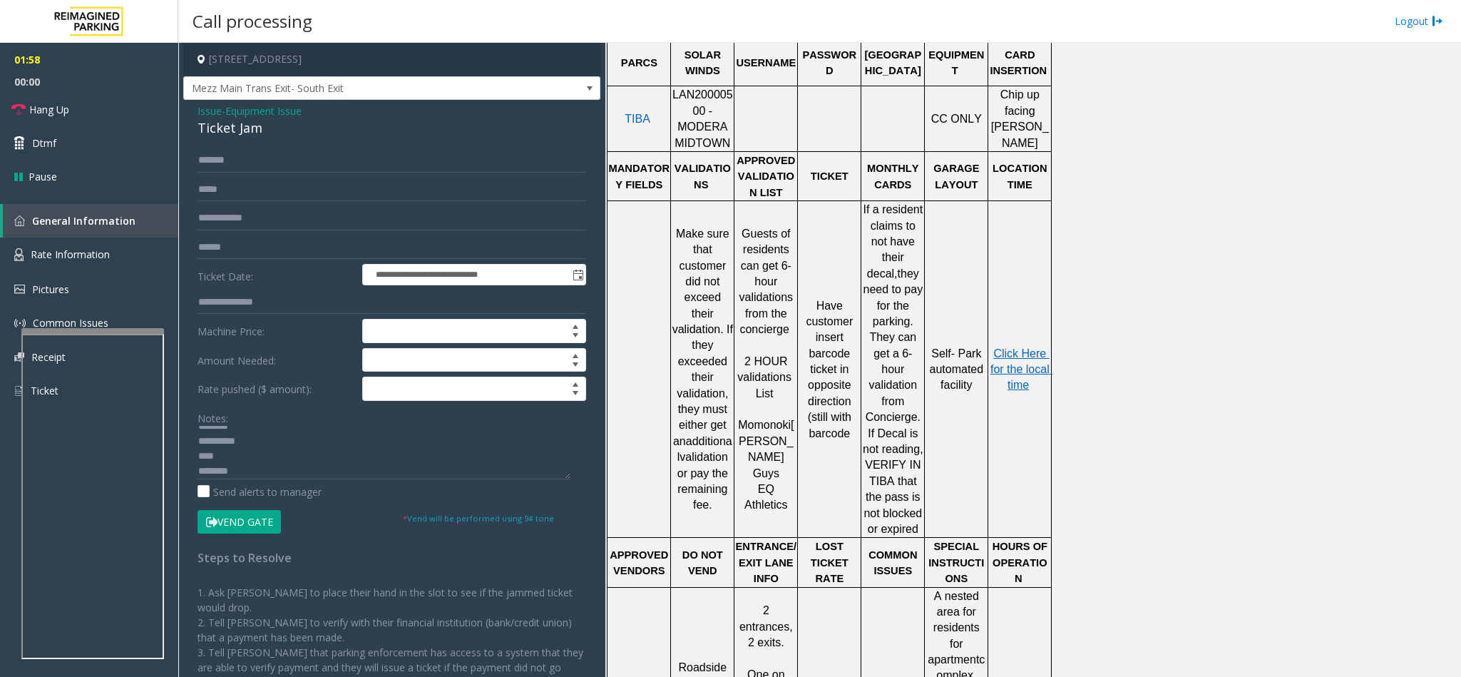
click at [263, 105] on span "Equipment Issue" at bounding box center [263, 110] width 76 height 15
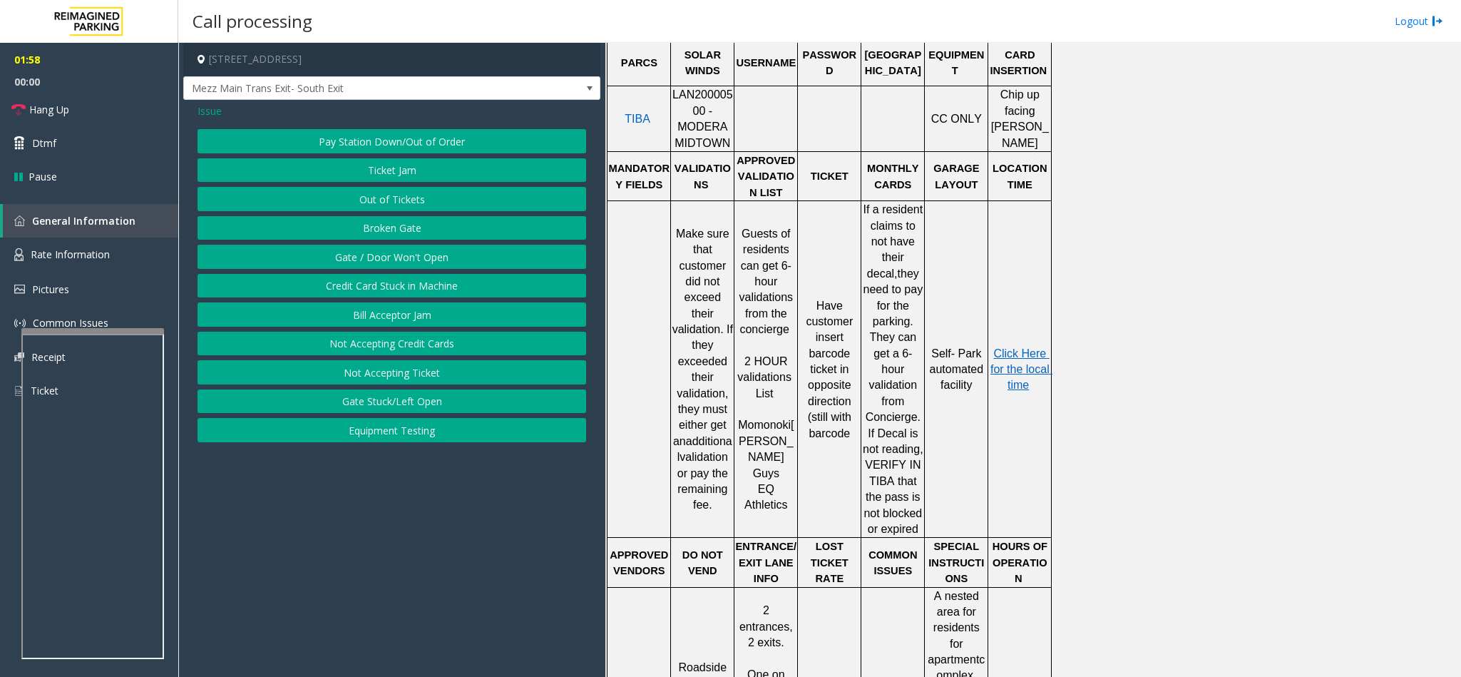
click at [219, 106] on span "Issue" at bounding box center [209, 110] width 24 height 15
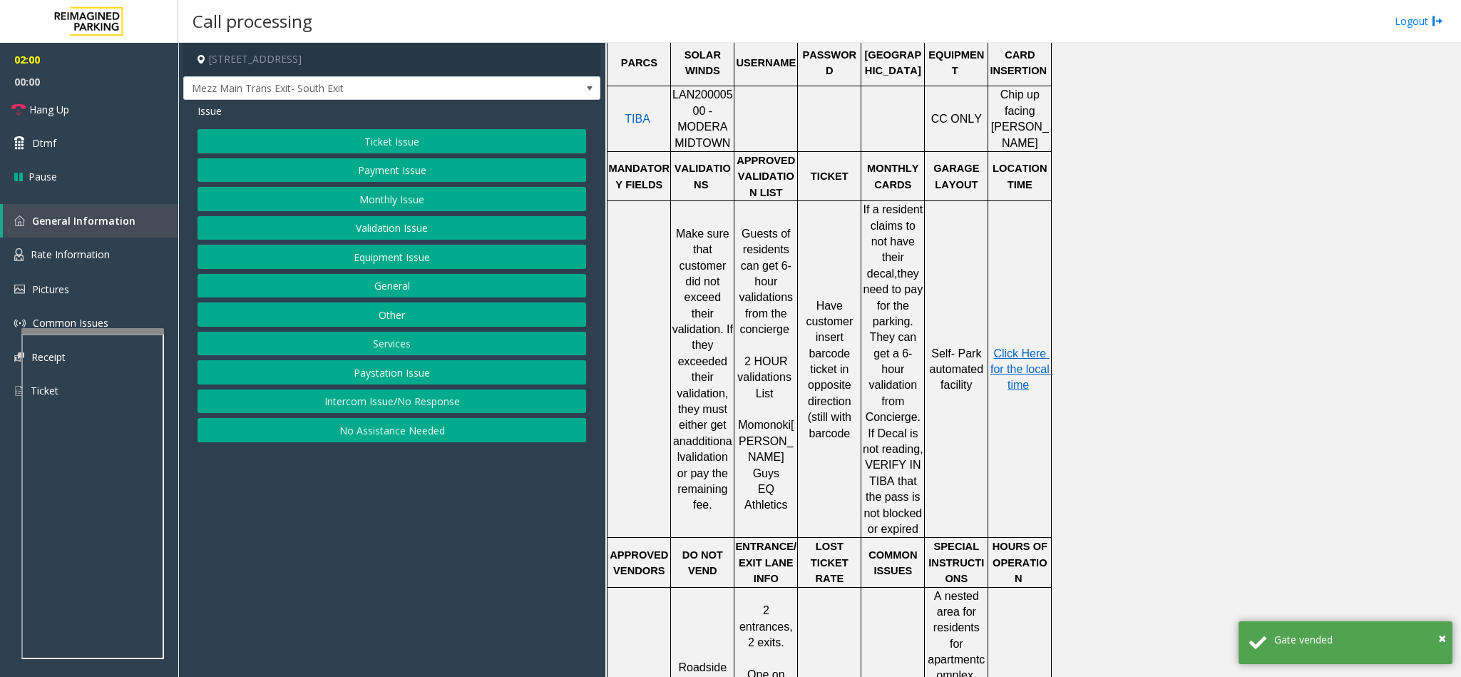
click at [407, 231] on button "Validation Issue" at bounding box center [391, 228] width 389 height 24
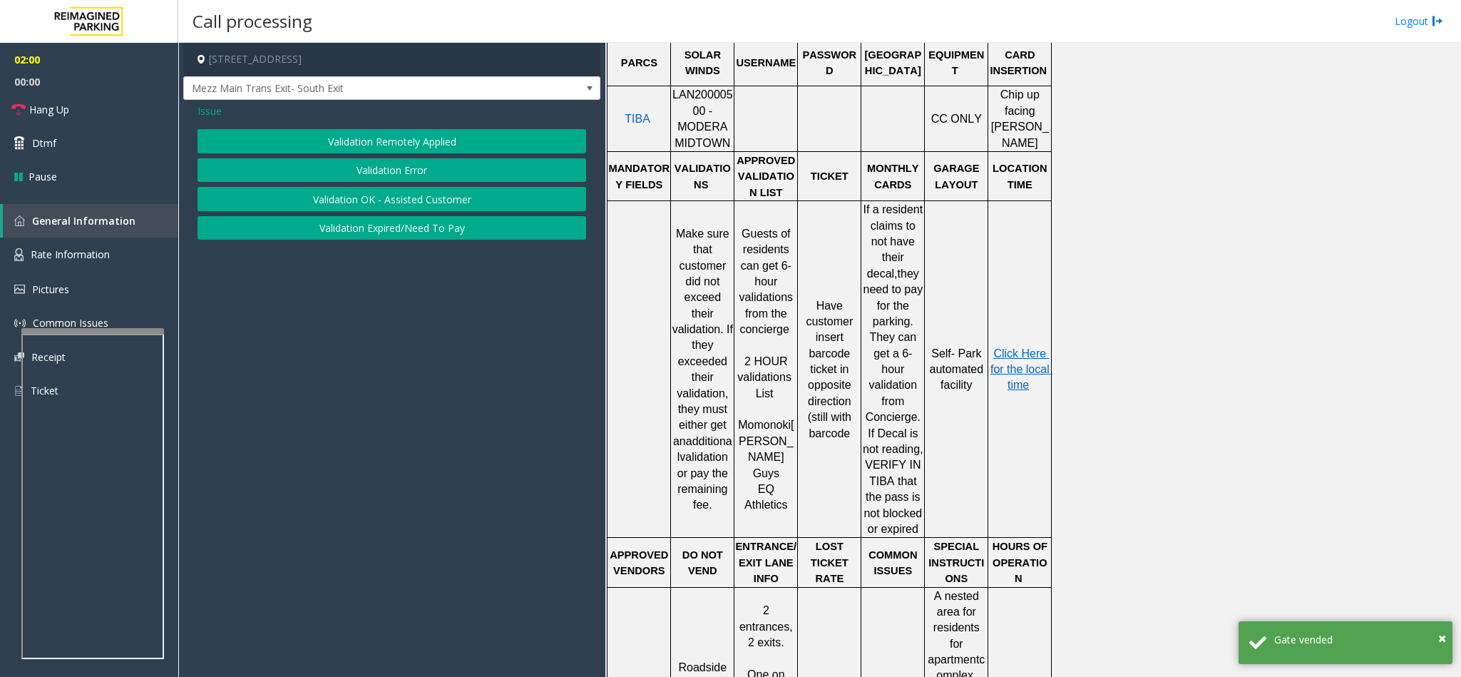
click at [372, 173] on button "Validation Error" at bounding box center [391, 170] width 389 height 24
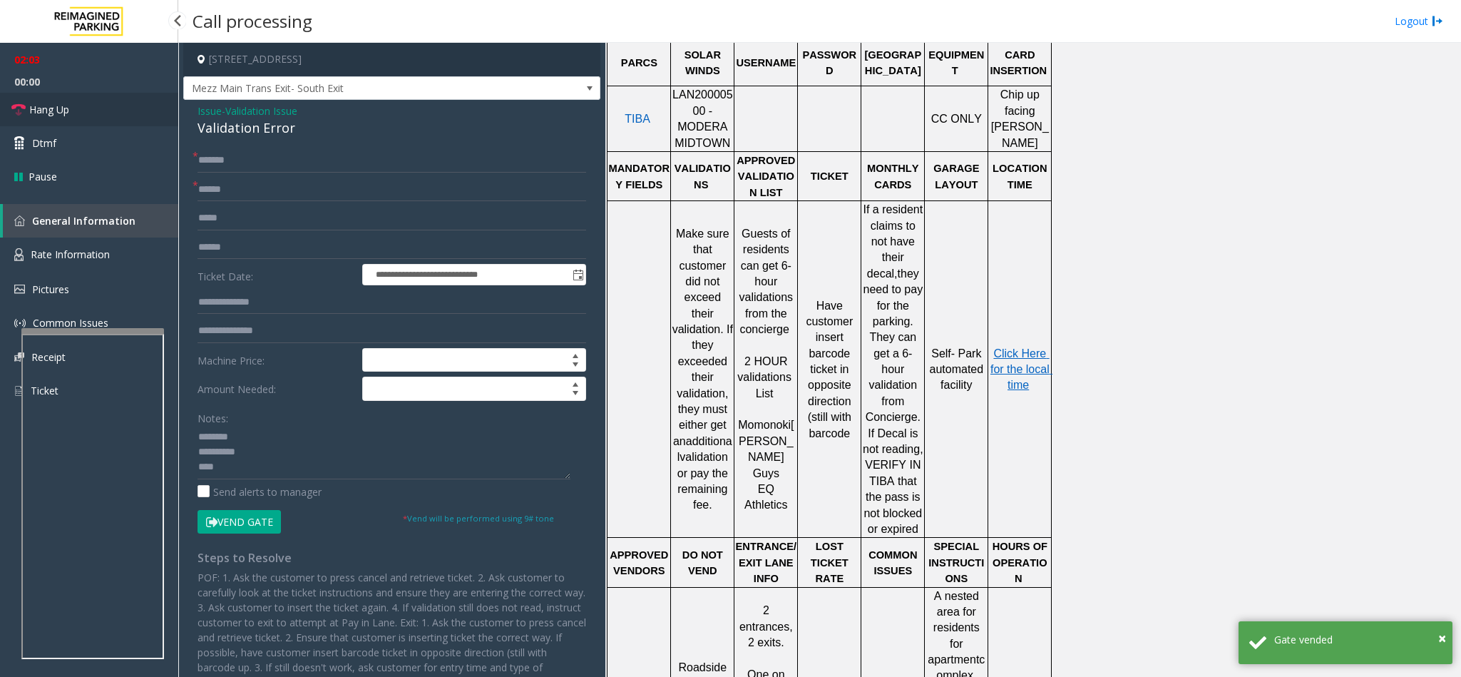
click at [63, 98] on link "Hang Up" at bounding box center [89, 110] width 178 height 34
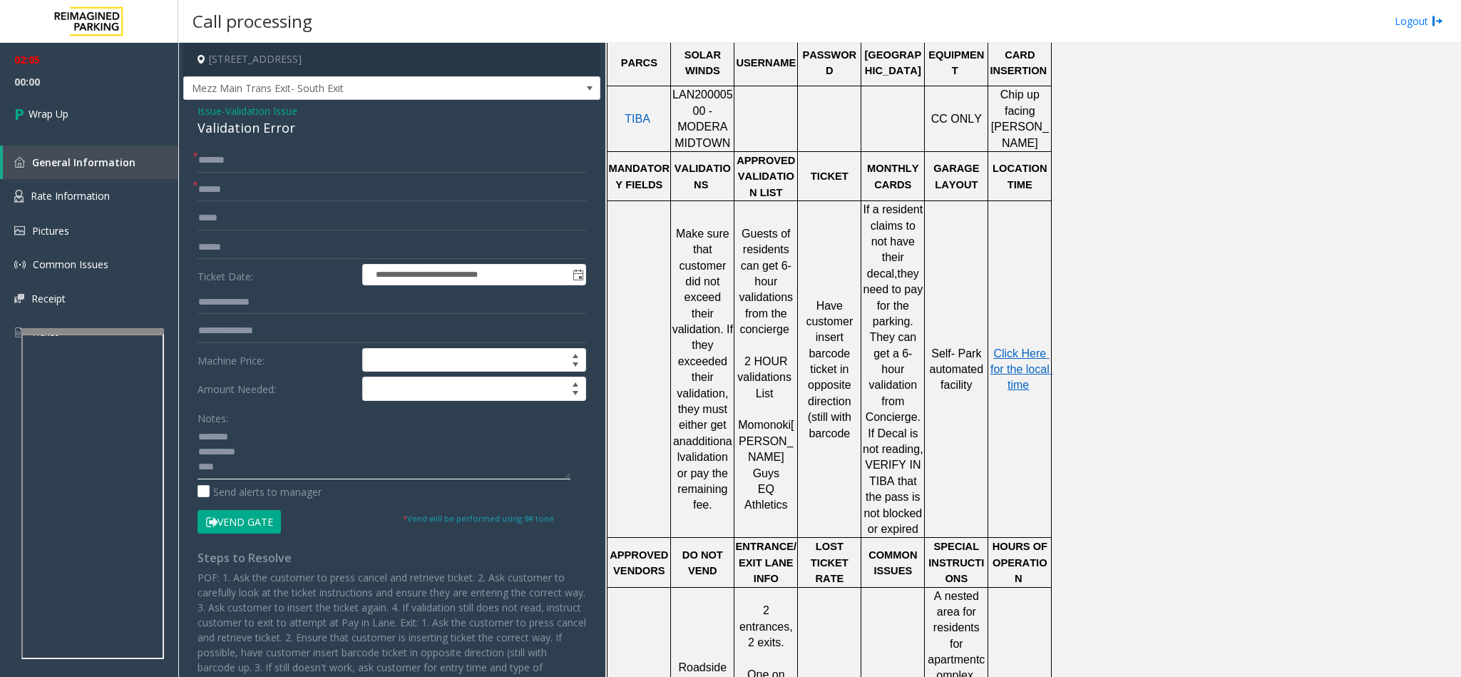
drag, startPoint x: 266, startPoint y: 453, endPoint x: 195, endPoint y: 460, distance: 71.6
click at [195, 460] on div "**********" at bounding box center [392, 456] width 410 height 616
drag, startPoint x: 296, startPoint y: 124, endPoint x: 188, endPoint y: 128, distance: 107.7
click at [188, 128] on div "**********" at bounding box center [391, 439] width 417 height 679
copy div "Validation Error"
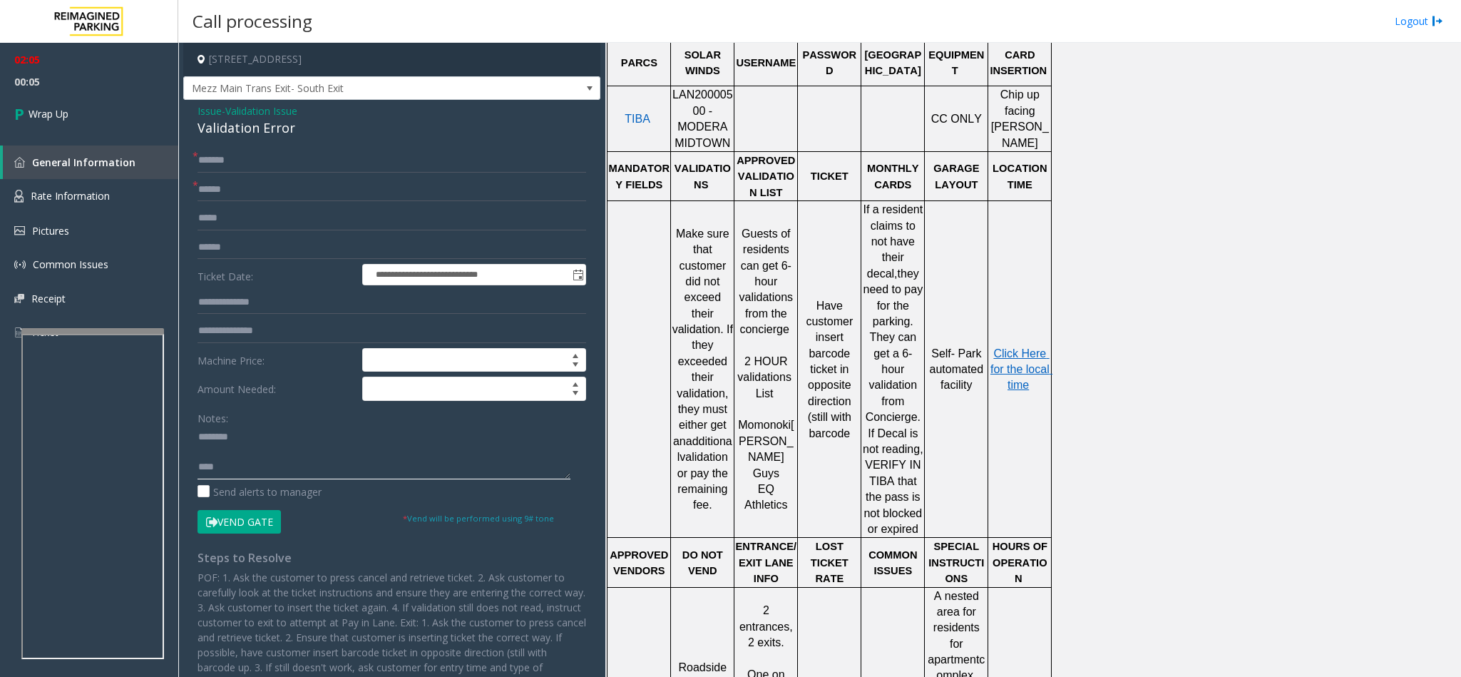
paste textarea "**********"
click at [253, 441] on textarea at bounding box center [383, 452] width 373 height 53
click at [197, 452] on textarea at bounding box center [383, 452] width 373 height 53
click at [200, 473] on textarea at bounding box center [383, 452] width 373 height 53
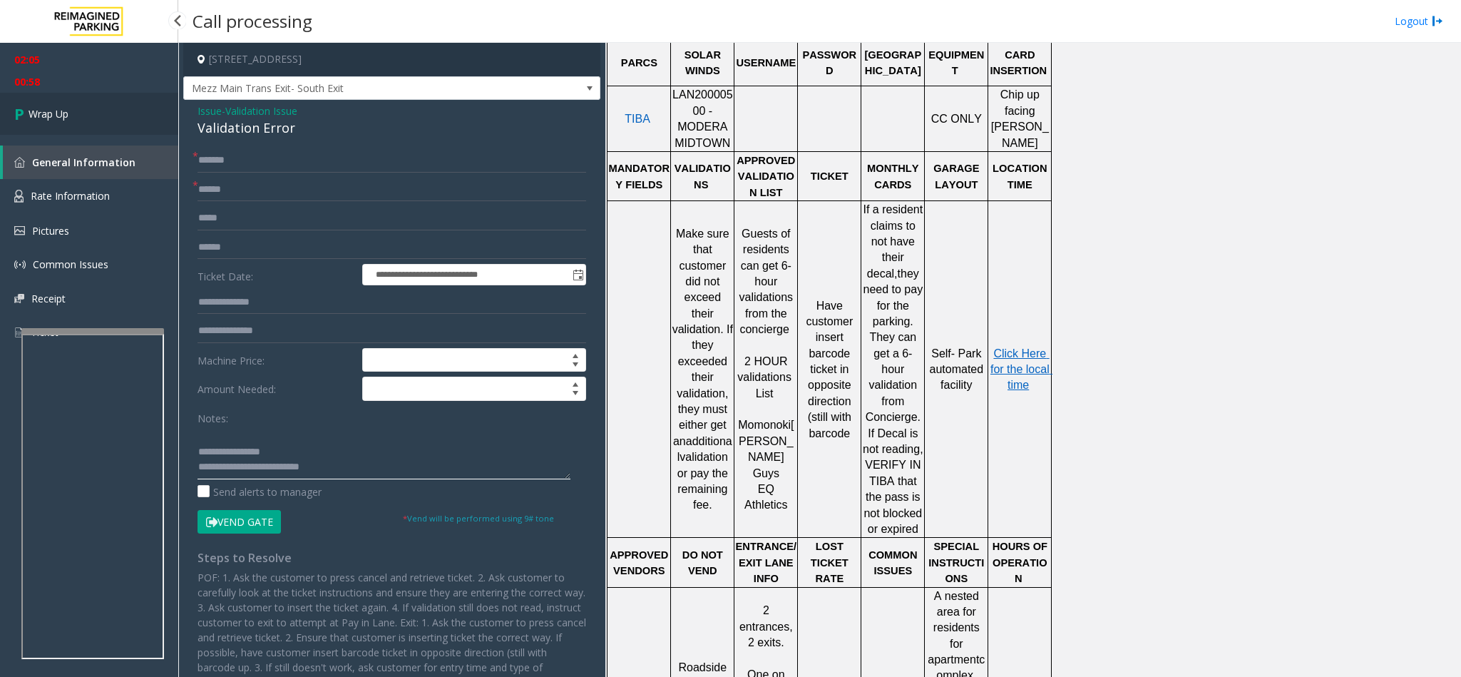
type textarea "**********"
click at [79, 97] on link "Wrap Up" at bounding box center [89, 114] width 178 height 42
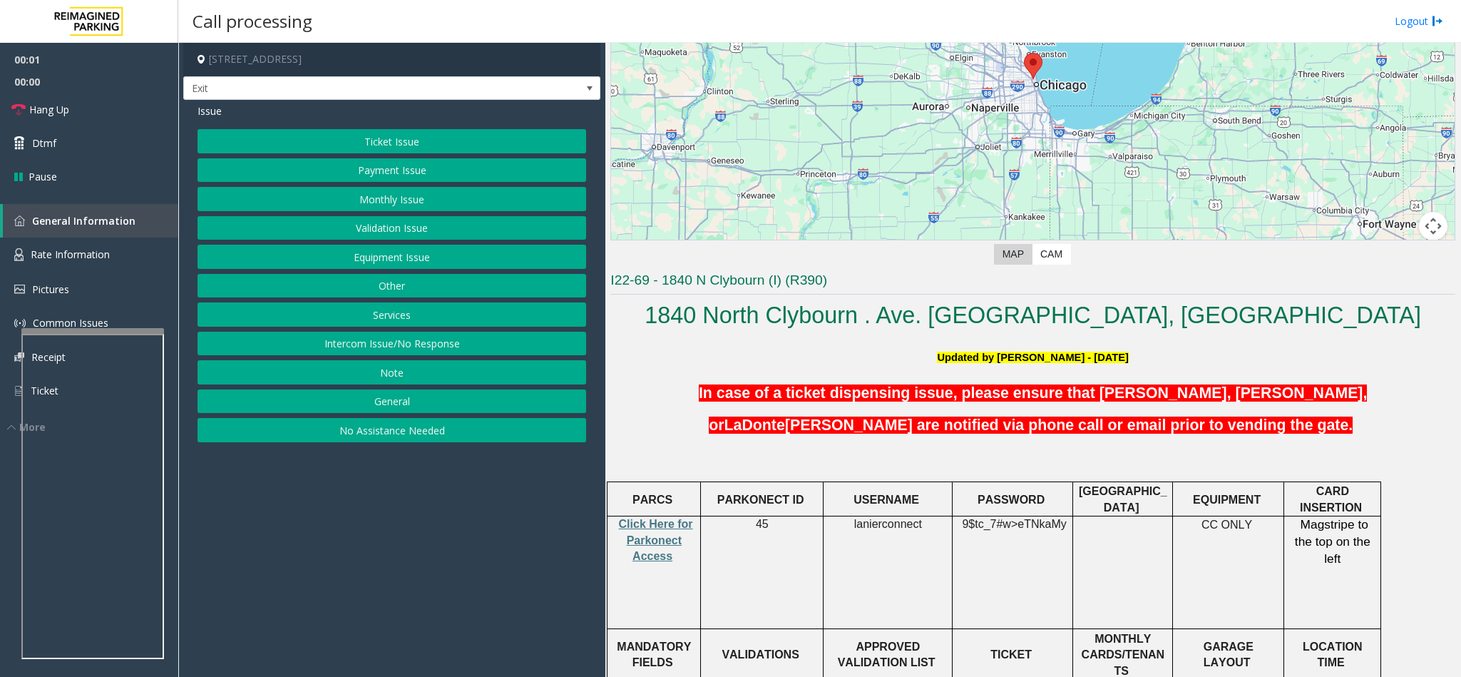
scroll to position [321, 0]
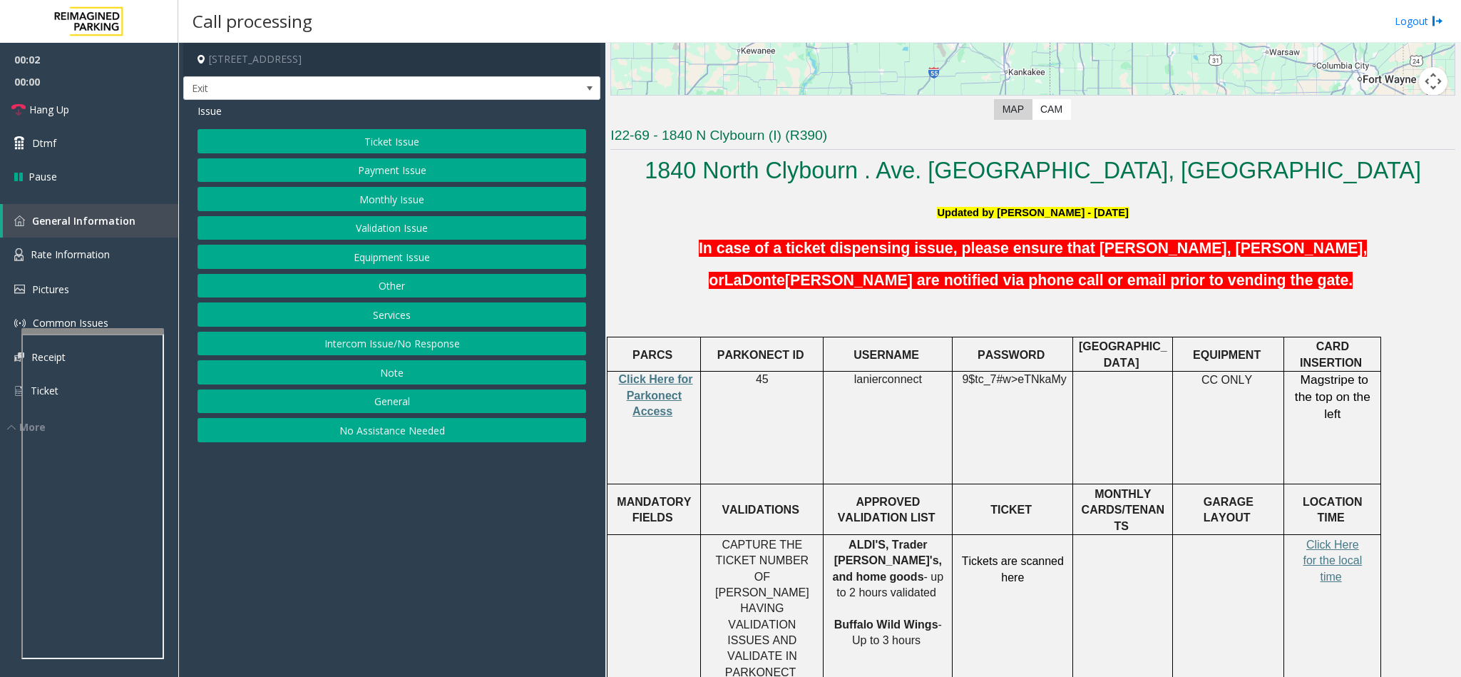
click at [672, 401] on p "Click Here for Parkonect Access" at bounding box center [653, 395] width 83 height 48
click at [661, 376] on span "Click Here for Parkonect Access" at bounding box center [656, 395] width 74 height 44
drag, startPoint x: 781, startPoint y: 379, endPoint x: 754, endPoint y: 377, distance: 27.1
click at [754, 377] on p "45" at bounding box center [762, 379] width 112 height 16
copy p "45"
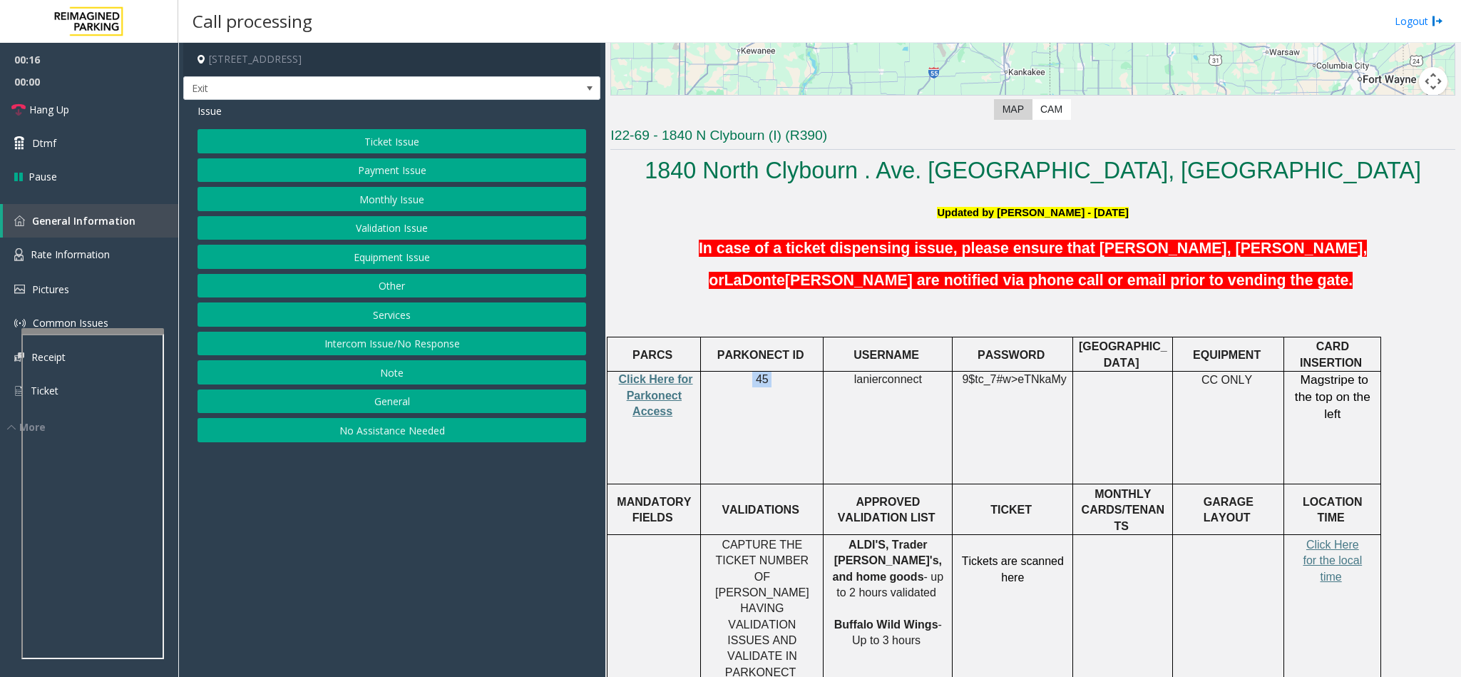
click at [404, 314] on button "Services" at bounding box center [391, 314] width 389 height 24
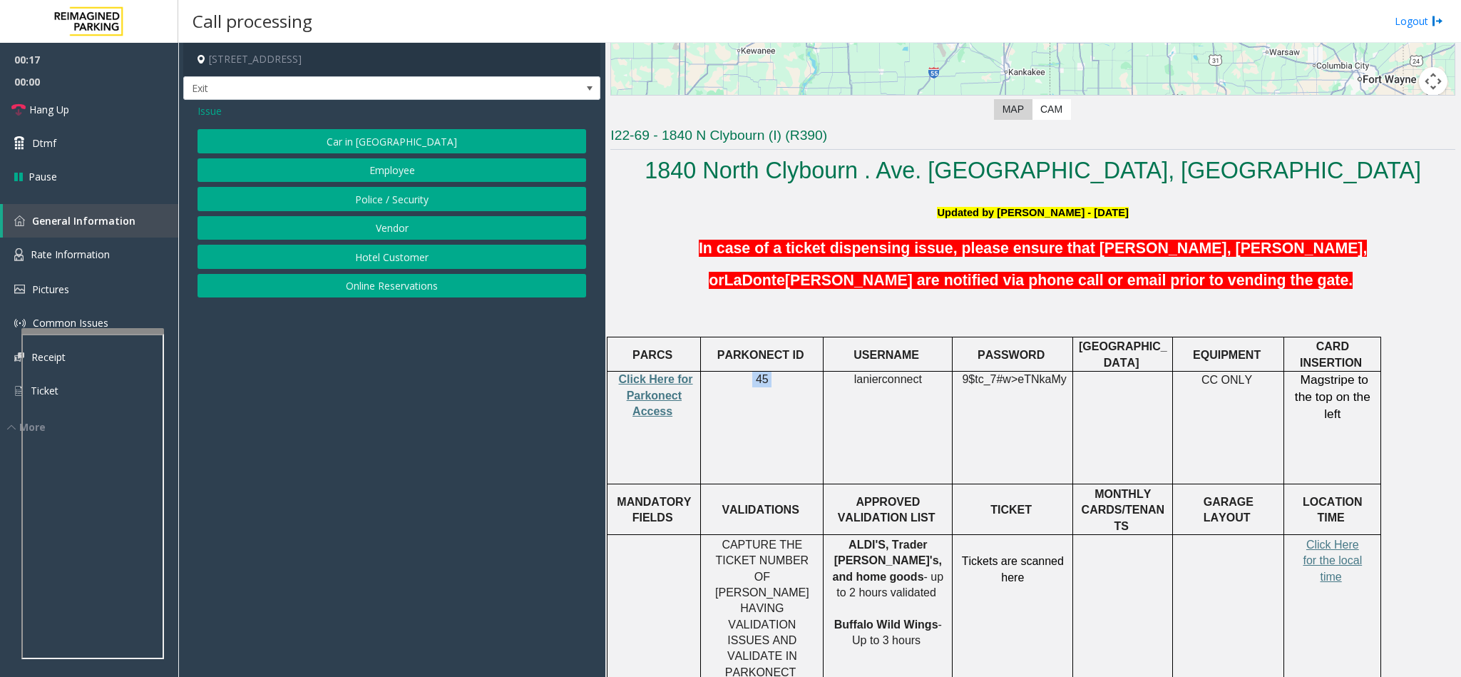
click at [403, 285] on button "Online Reservations" at bounding box center [391, 286] width 389 height 24
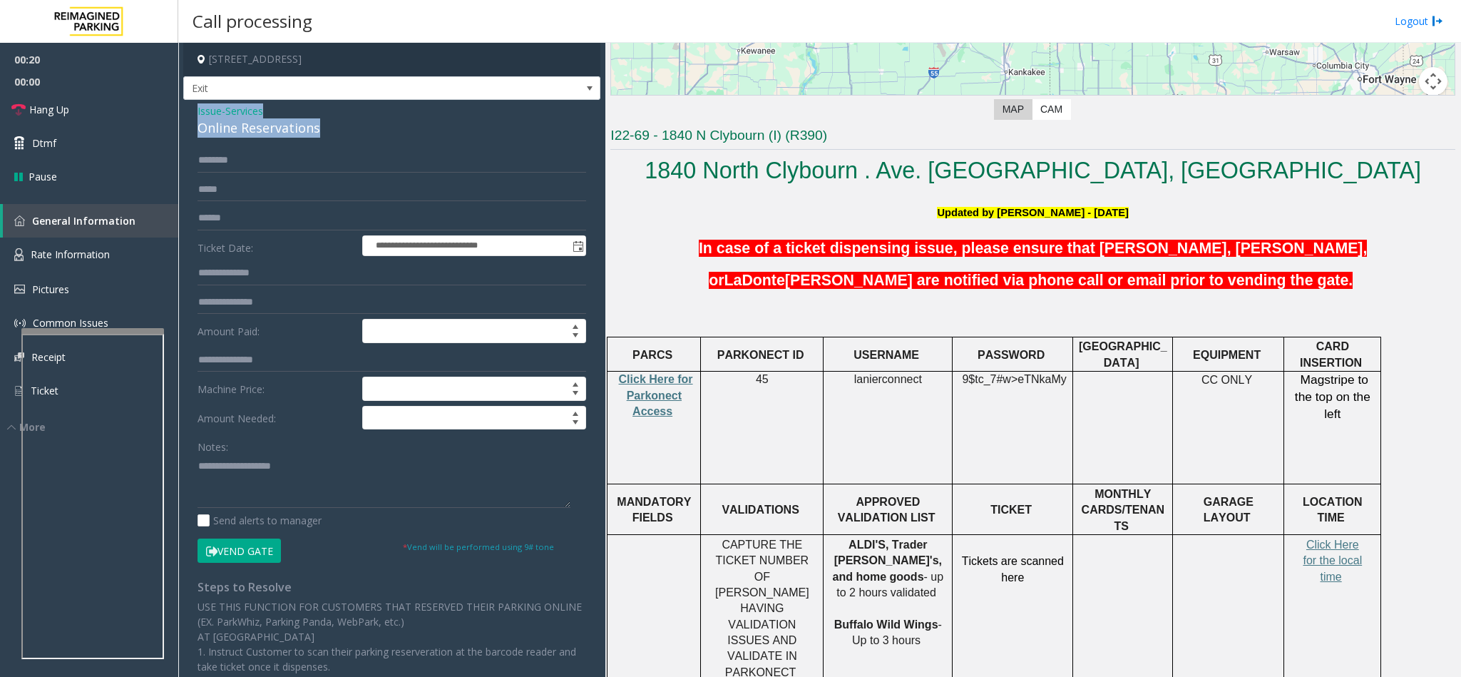
drag, startPoint x: 325, startPoint y: 127, endPoint x: 192, endPoint y: 115, distance: 133.1
click at [192, 115] on div "**********" at bounding box center [391, 491] width 417 height 783
copy div "Issue - Services Online Reservations"
click at [345, 498] on textarea at bounding box center [383, 480] width 373 height 53
paste textarea "**********"
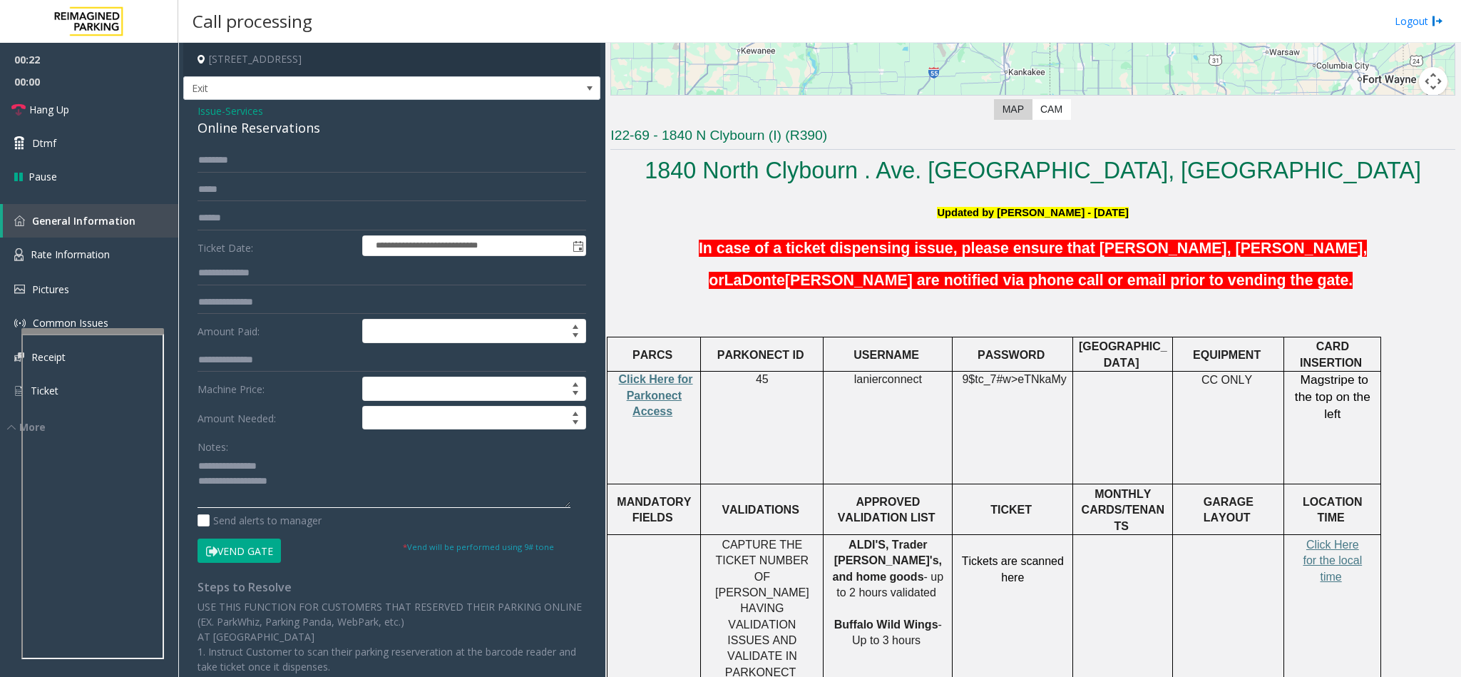
click at [268, 465] on textarea at bounding box center [383, 480] width 373 height 53
drag, startPoint x: 269, startPoint y: 466, endPoint x: 235, endPoint y: 469, distance: 34.3
click at [235, 469] on textarea at bounding box center [383, 480] width 373 height 53
click at [387, 466] on textarea at bounding box center [383, 480] width 373 height 53
click at [349, 469] on textarea at bounding box center [383, 480] width 373 height 53
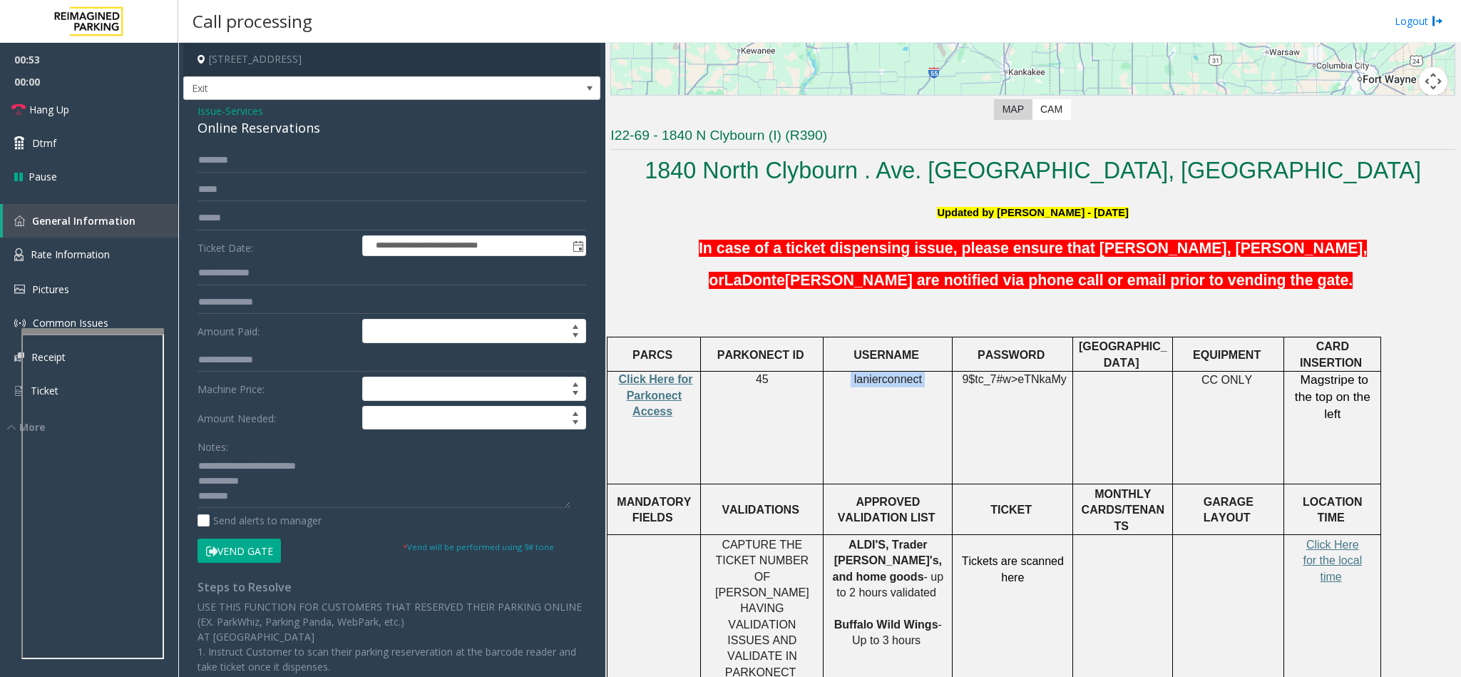
drag, startPoint x: 930, startPoint y: 373, endPoint x: 831, endPoint y: 383, distance: 100.3
click at [831, 383] on p "lanierconnect" at bounding box center [887, 379] width 118 height 16
copy p "lanierconnect"
drag, startPoint x: 1063, startPoint y: 373, endPoint x: 965, endPoint y: 377, distance: 97.8
click at [965, 377] on p "9$tc_7#w> eTNkaMy" at bounding box center [1012, 387] width 110 height 32
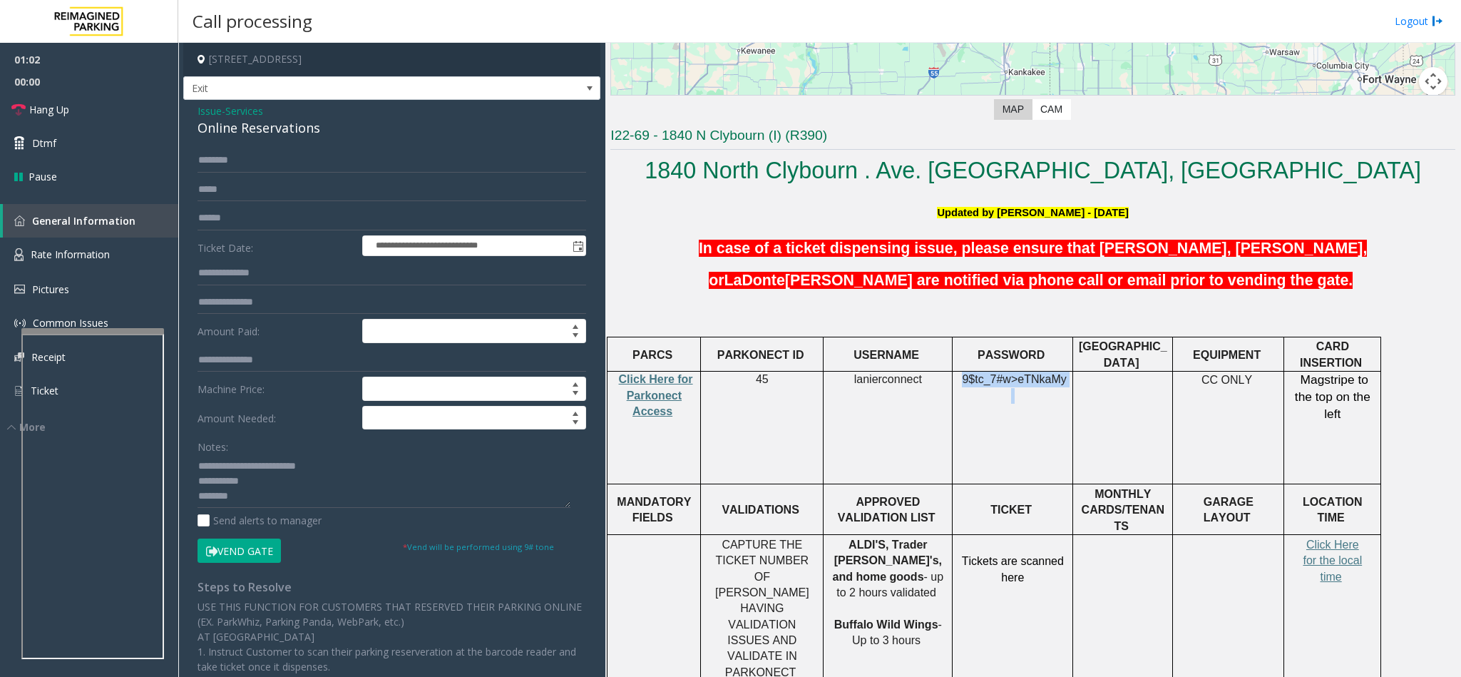
copy p "9$tc_7#w> eTNkaMy"
click at [370, 496] on textarea at bounding box center [383, 480] width 373 height 53
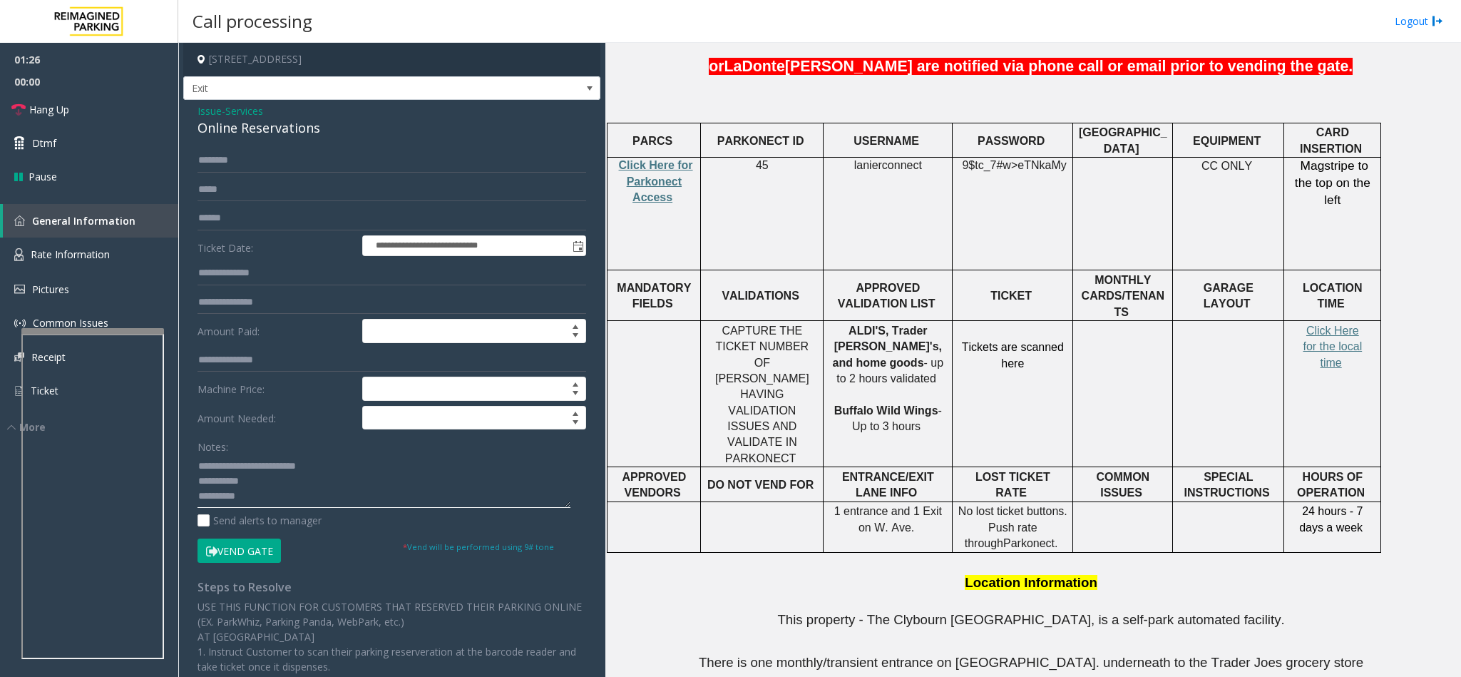
scroll to position [26, 0]
click at [240, 508] on textarea at bounding box center [383, 480] width 373 height 53
drag, startPoint x: 272, startPoint y: 473, endPoint x: 191, endPoint y: 486, distance: 81.7
click at [190, 486] on div "**********" at bounding box center [392, 508] width 410 height 720
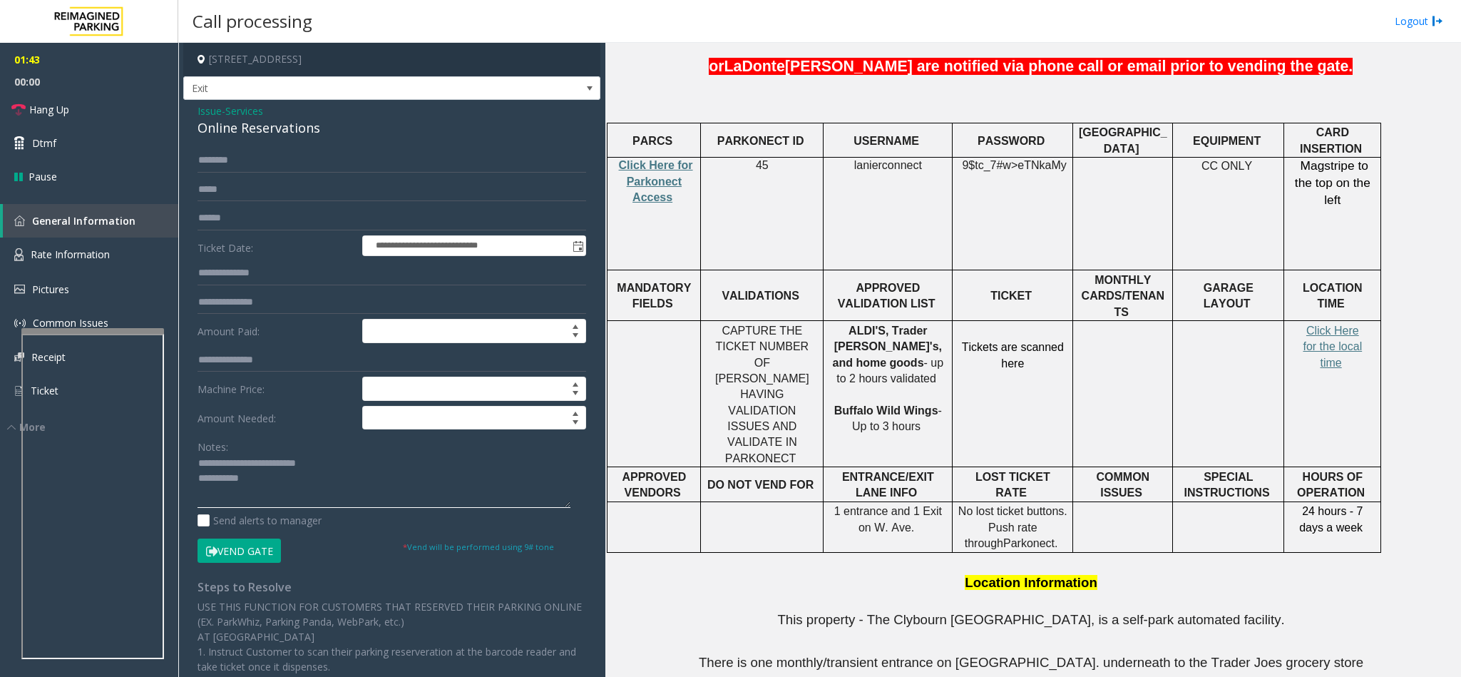
scroll to position [0, 0]
click at [267, 496] on textarea at bounding box center [383, 480] width 373 height 53
drag, startPoint x: 1061, startPoint y: 158, endPoint x: 952, endPoint y: 175, distance: 110.4
click at [952, 175] on td "9$tc_7#w> eTNkaMy" at bounding box center [1012, 214] width 120 height 113
copy p "9$tc_7#w> eTNkaMy"
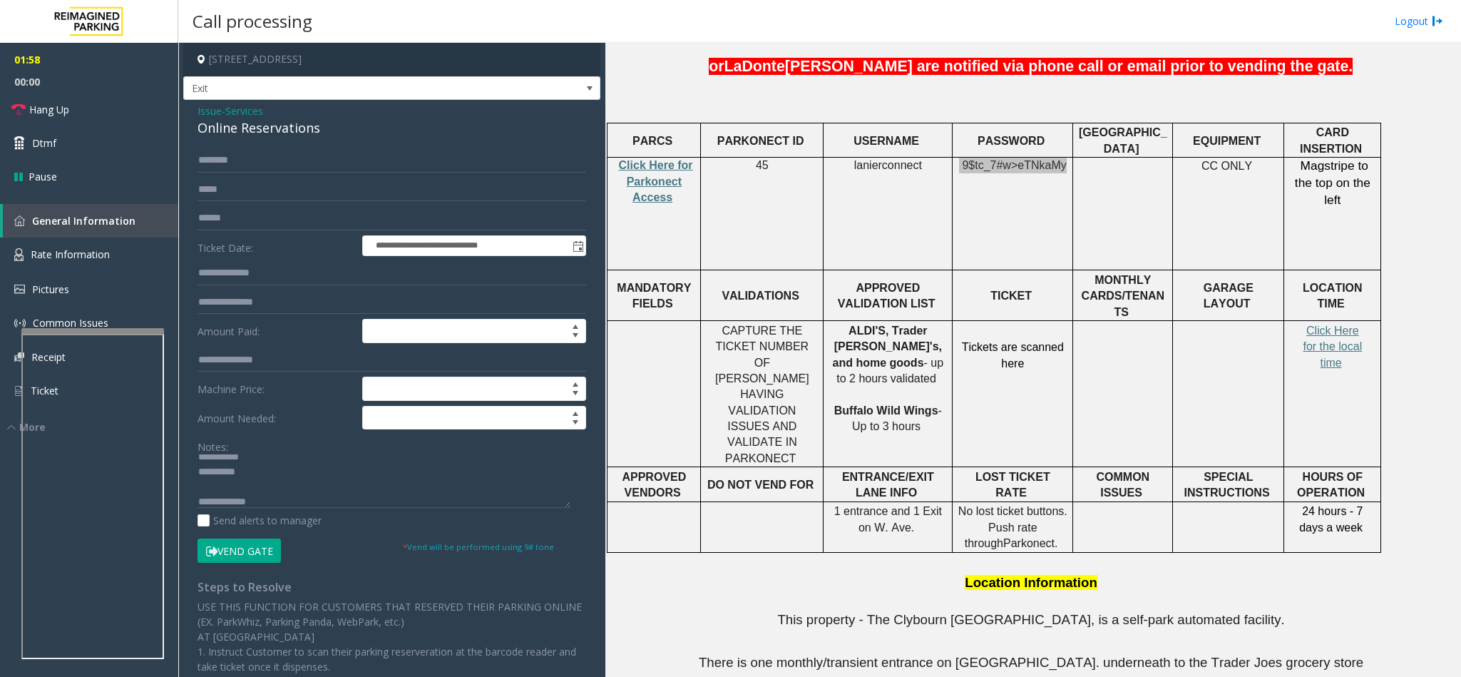
scroll to position [30, 0]
click at [253, 473] on textarea at bounding box center [383, 480] width 373 height 53
click at [265, 478] on textarea at bounding box center [383, 480] width 373 height 53
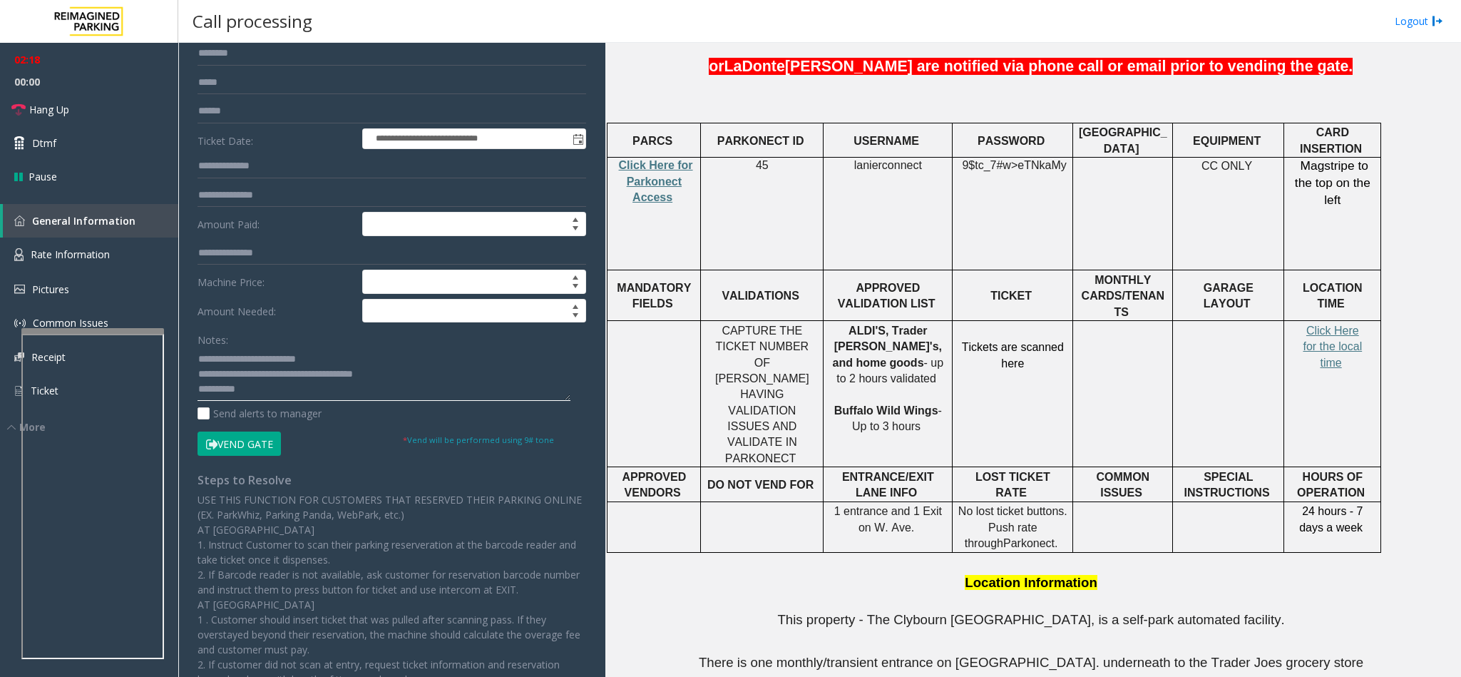
scroll to position [210, 0]
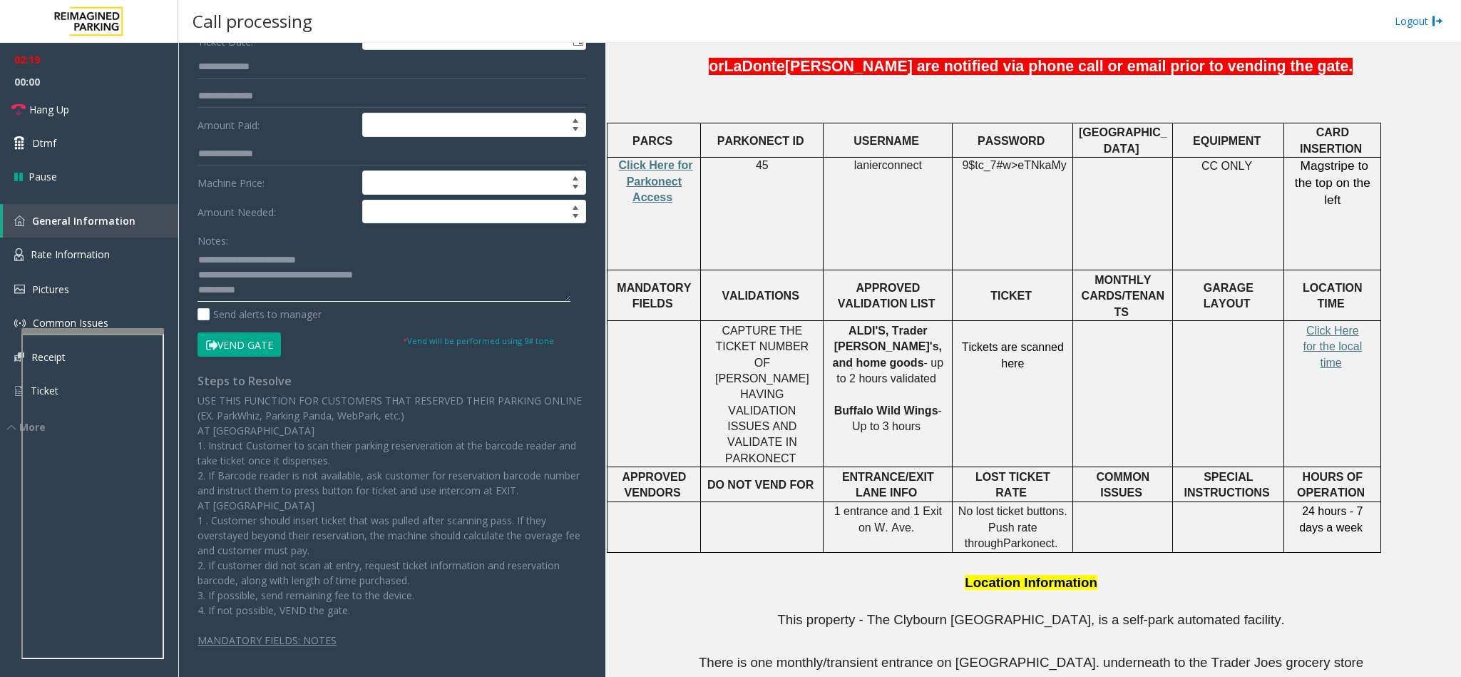
click at [257, 293] on textarea at bounding box center [383, 274] width 373 height 53
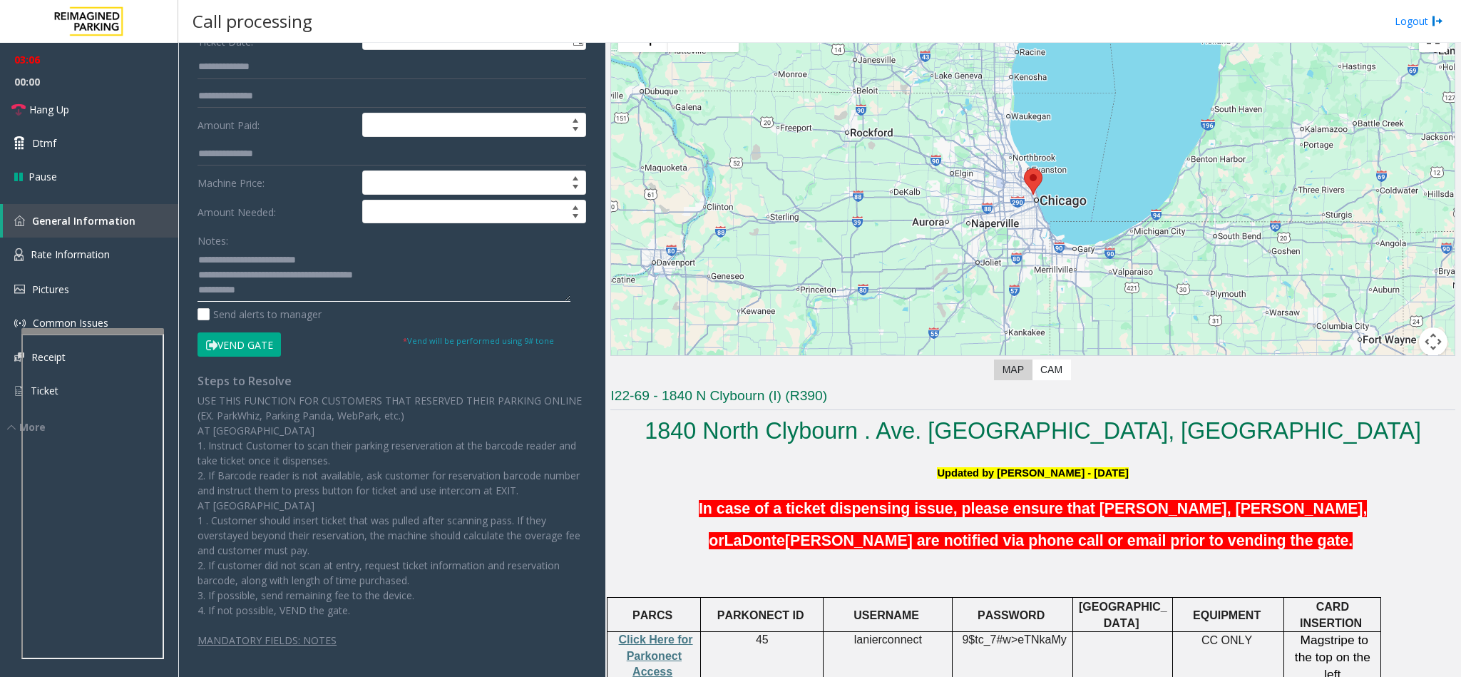
scroll to position [0, 0]
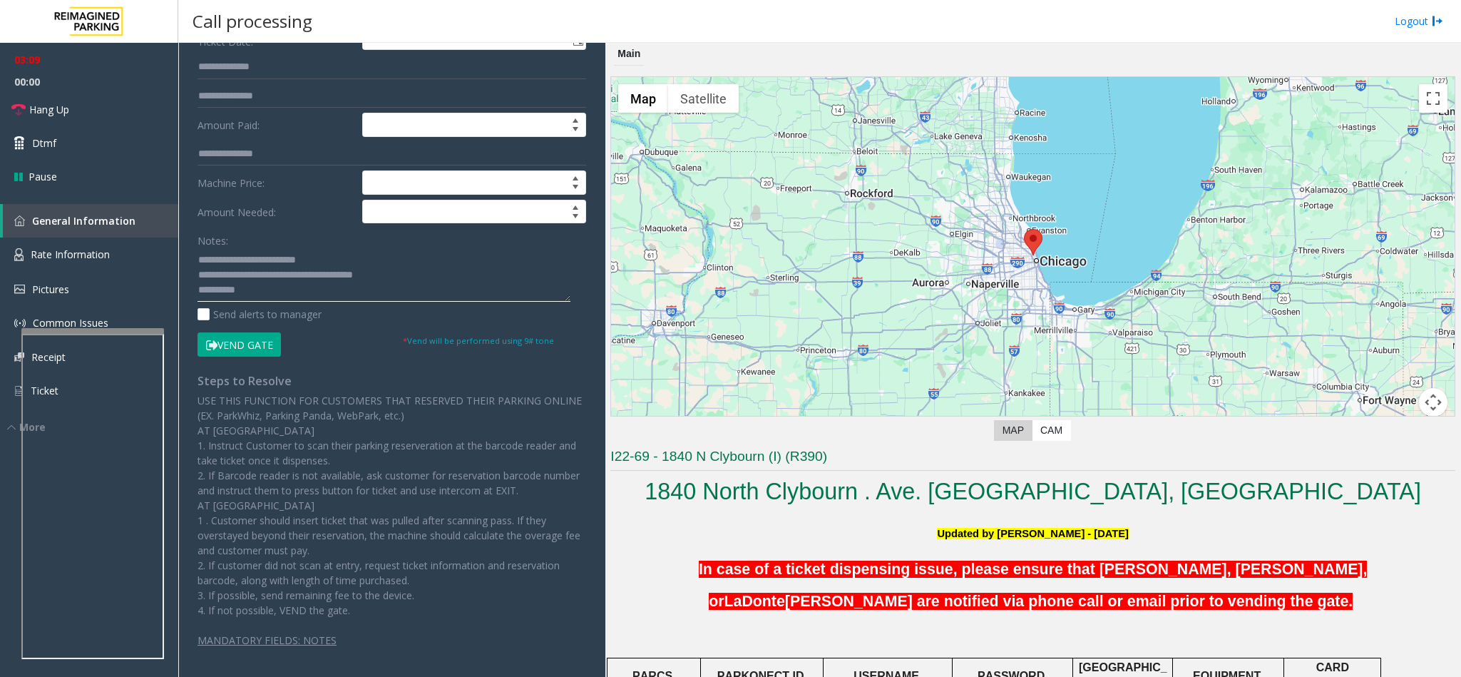
click at [386, 289] on textarea at bounding box center [383, 274] width 373 height 53
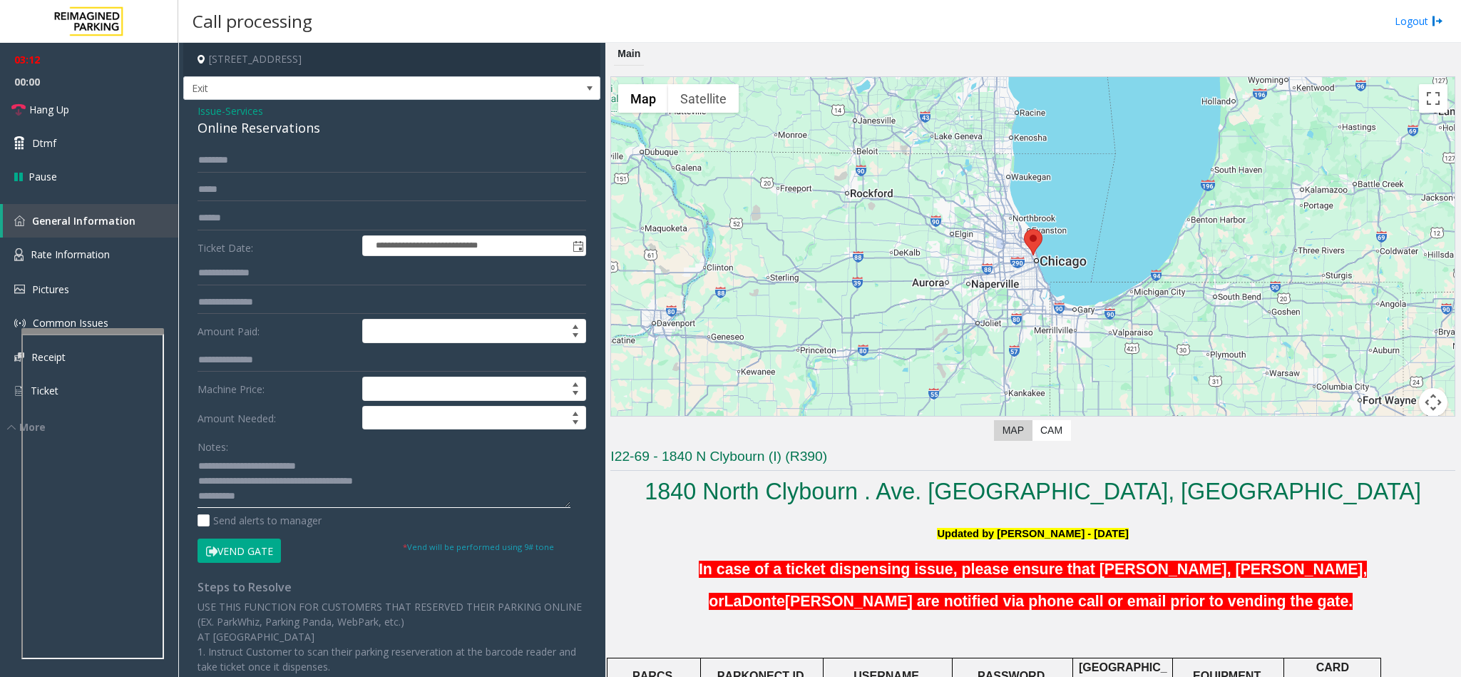
click at [272, 498] on textarea at bounding box center [383, 480] width 373 height 53
type textarea "**********"
click at [274, 161] on input "text" at bounding box center [391, 160] width 389 height 24
type input "*"
type input "******"
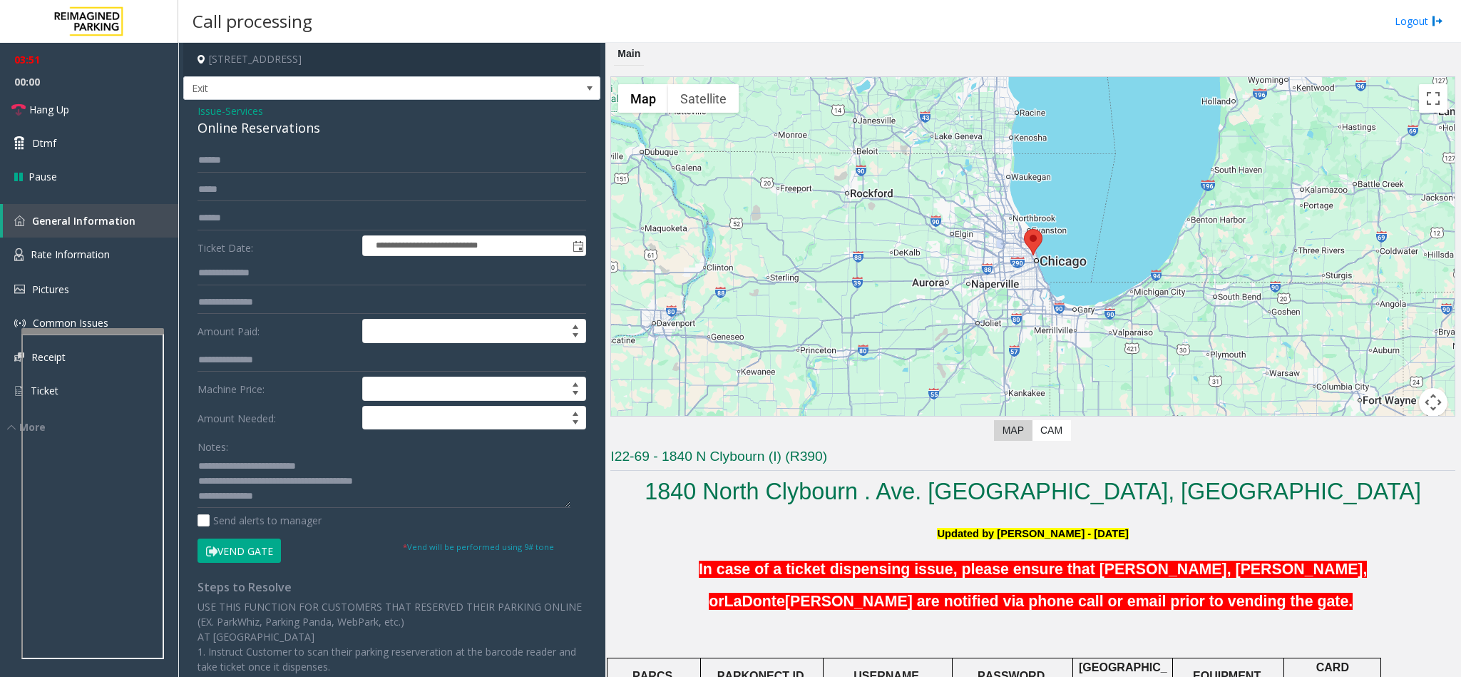
click at [236, 561] on button "Vend Gate" at bounding box center [238, 550] width 83 height 24
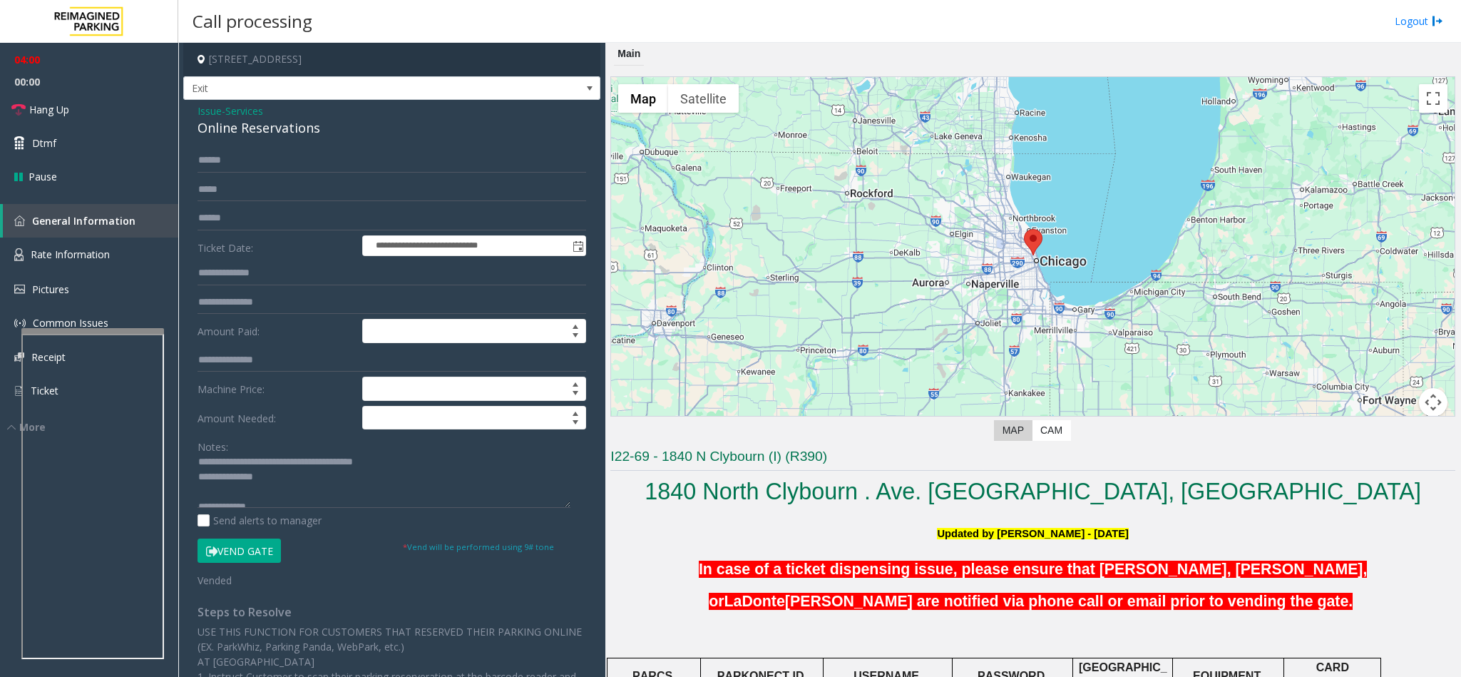
scroll to position [30, 0]
click at [103, 114] on link "Hang Up" at bounding box center [89, 110] width 178 height 34
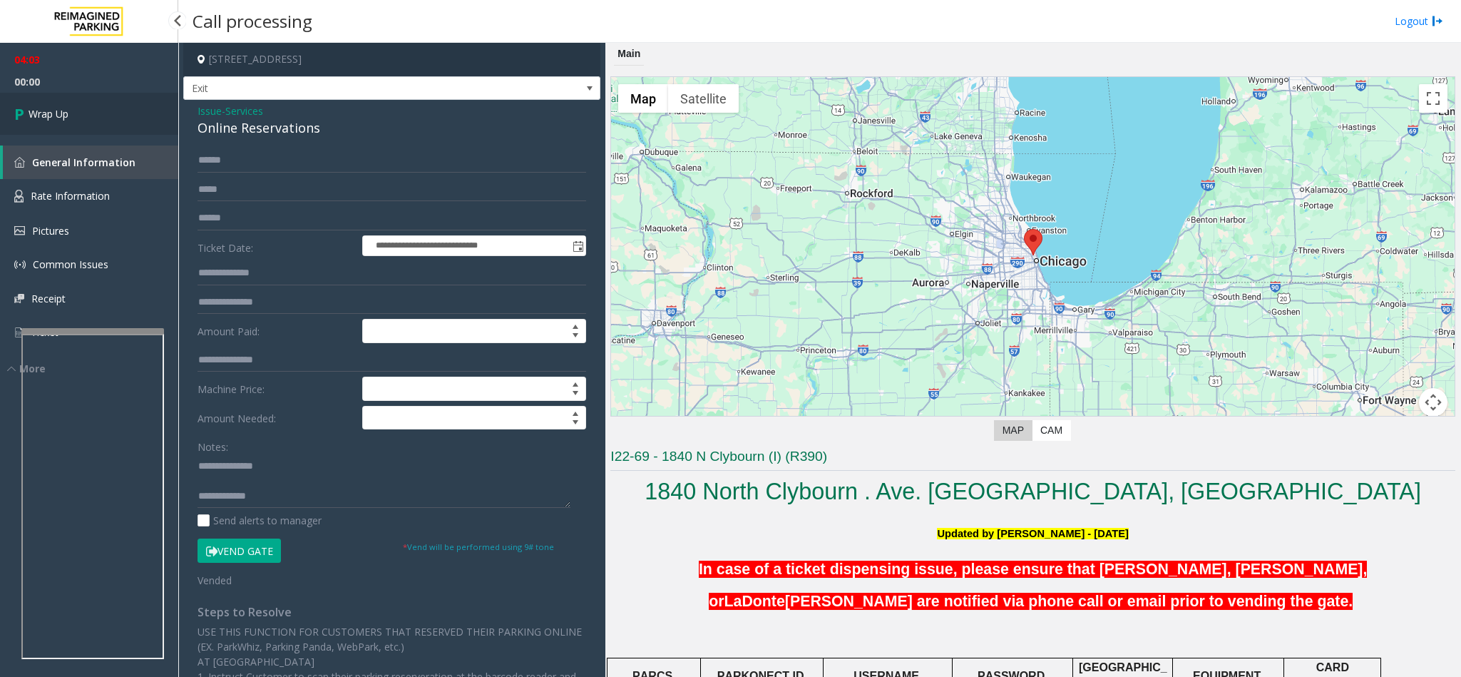
click at [103, 114] on link "Wrap Up" at bounding box center [89, 114] width 178 height 42
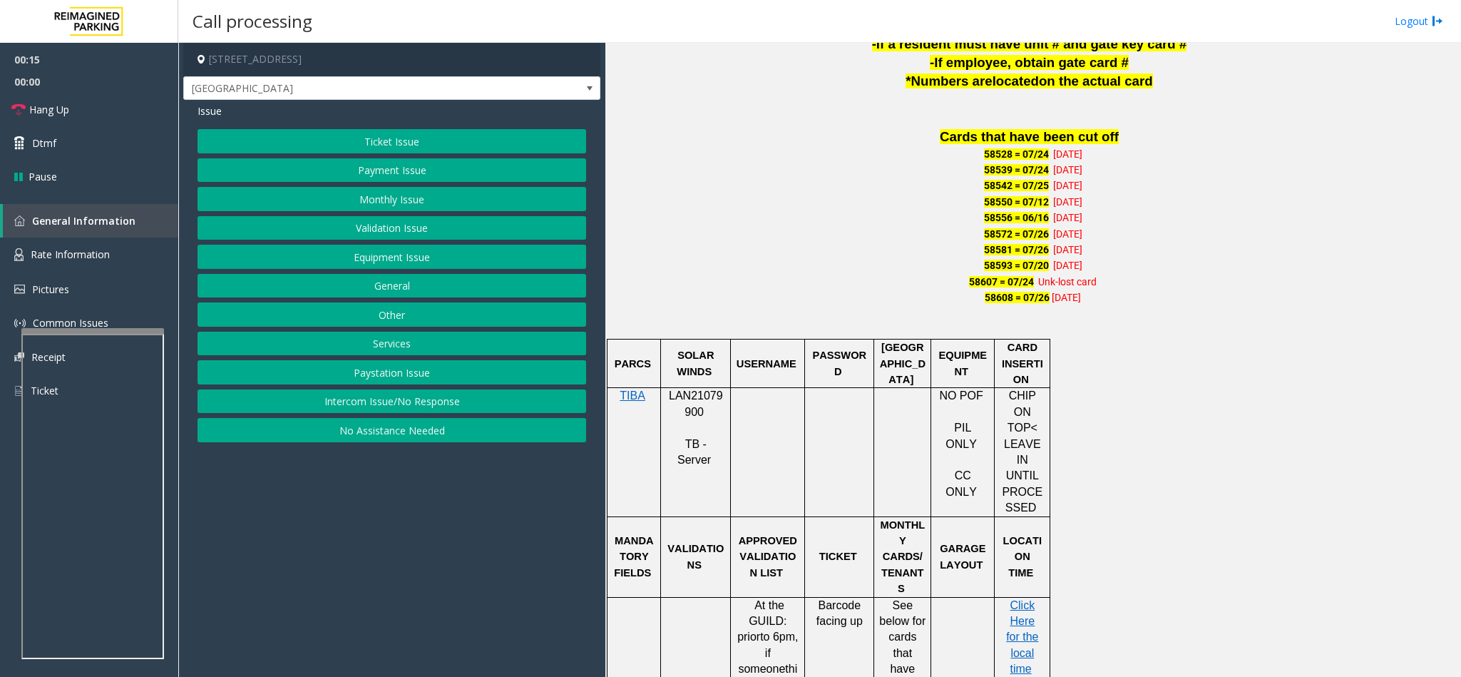
scroll to position [749, 0]
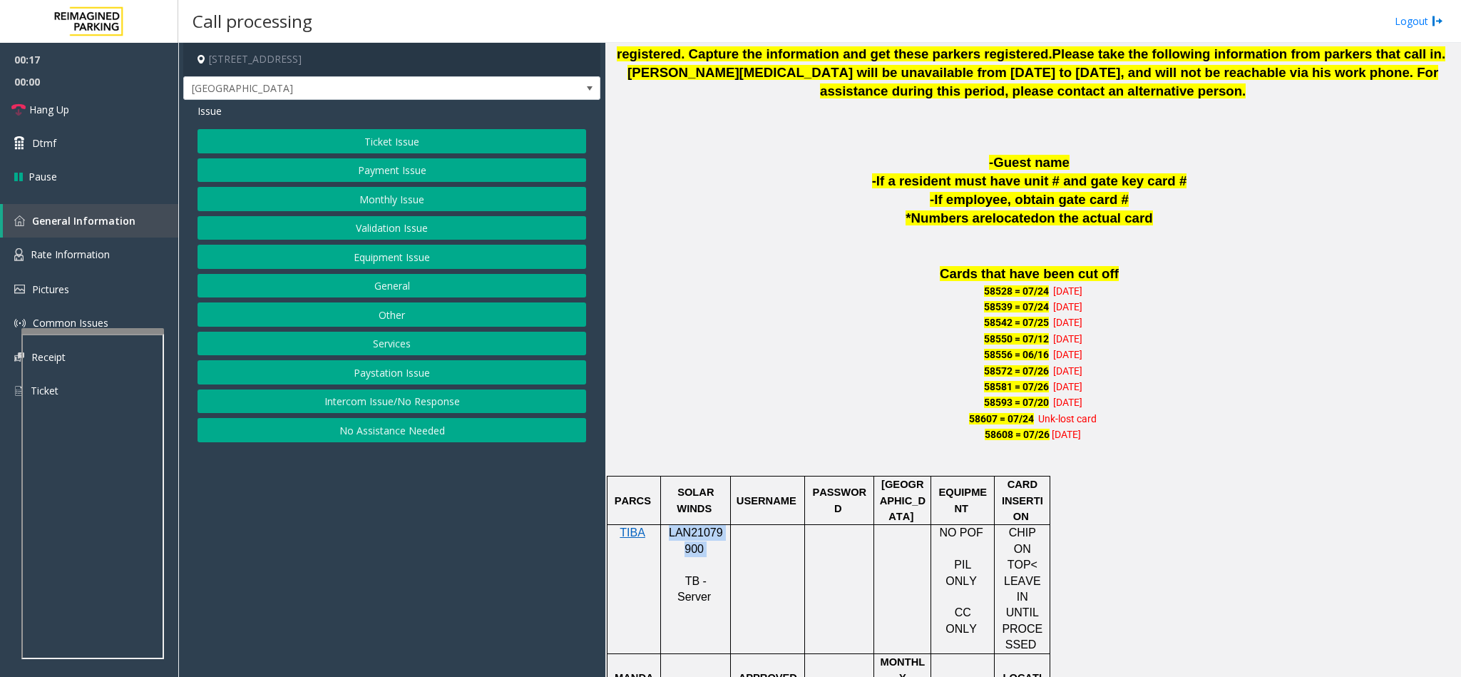
drag, startPoint x: 702, startPoint y: 552, endPoint x: 672, endPoint y: 537, distance: 34.1
click at [672, 537] on p "LAN21079900" at bounding box center [695, 541] width 59 height 32
click at [358, 137] on button "Ticket Issue" at bounding box center [391, 141] width 389 height 24
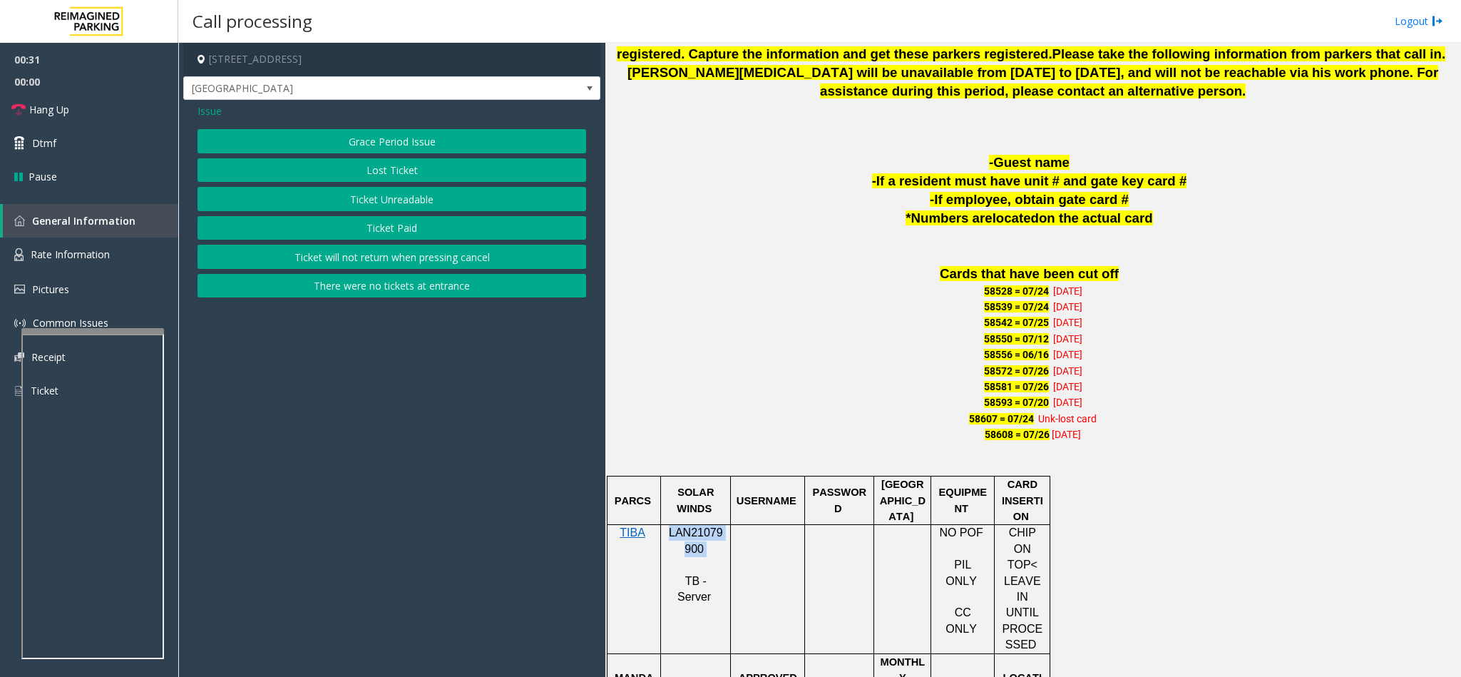
click at [374, 197] on button "Ticket Unreadable" at bounding box center [391, 199] width 389 height 24
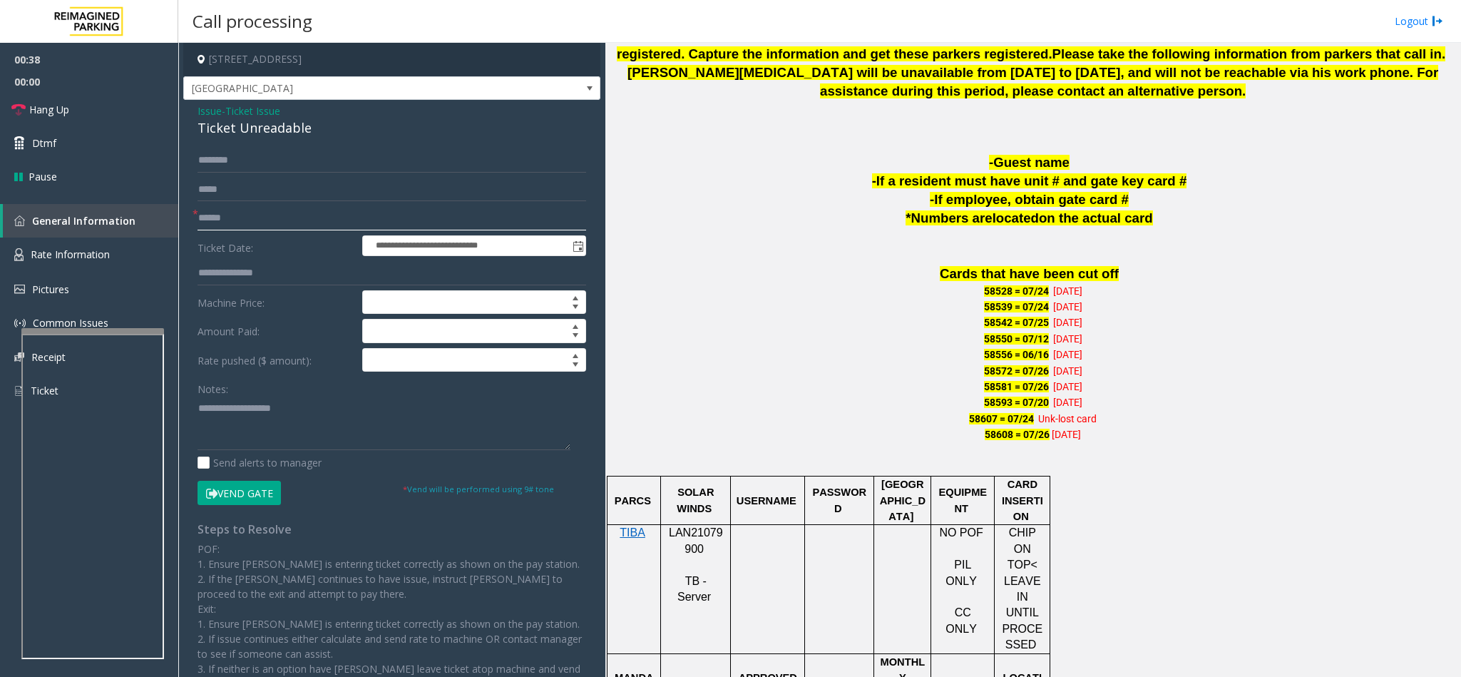
click at [269, 219] on input "text" at bounding box center [391, 218] width 389 height 24
type input "*******"
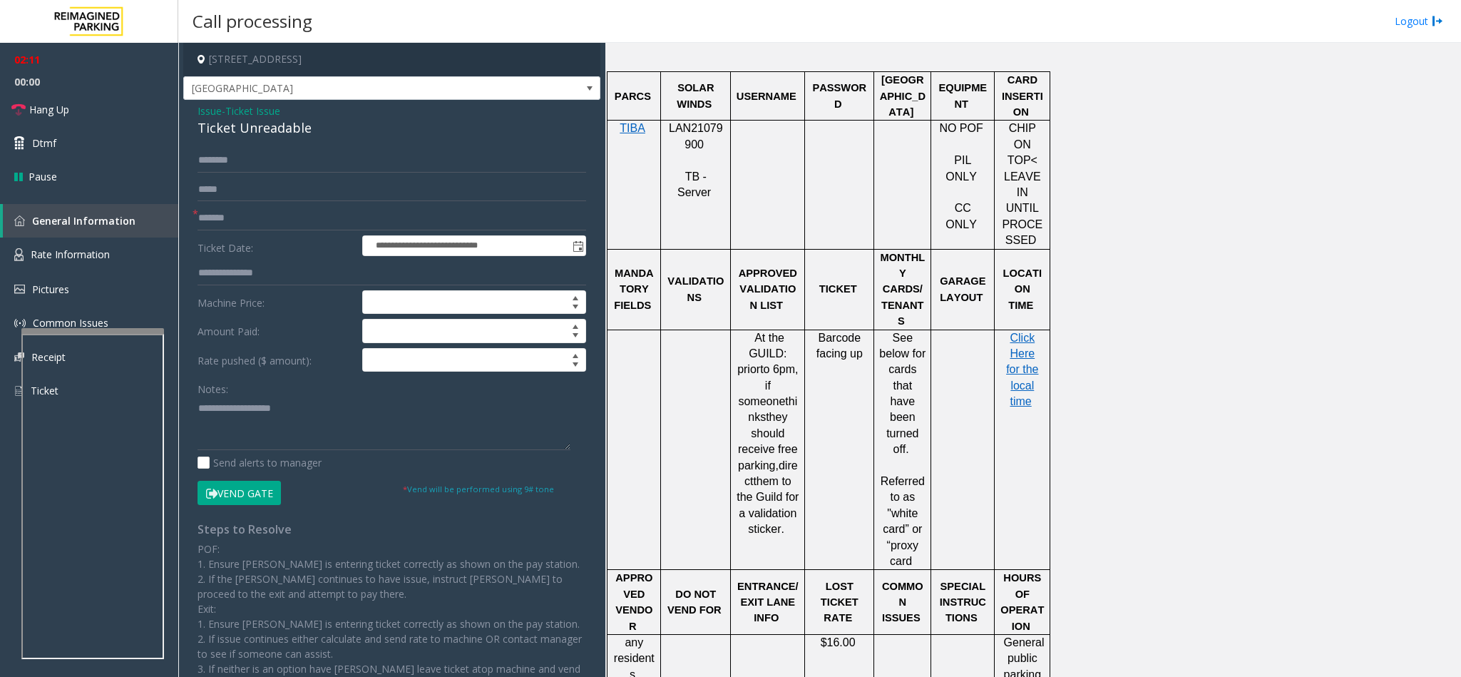
scroll to position [1283, 0]
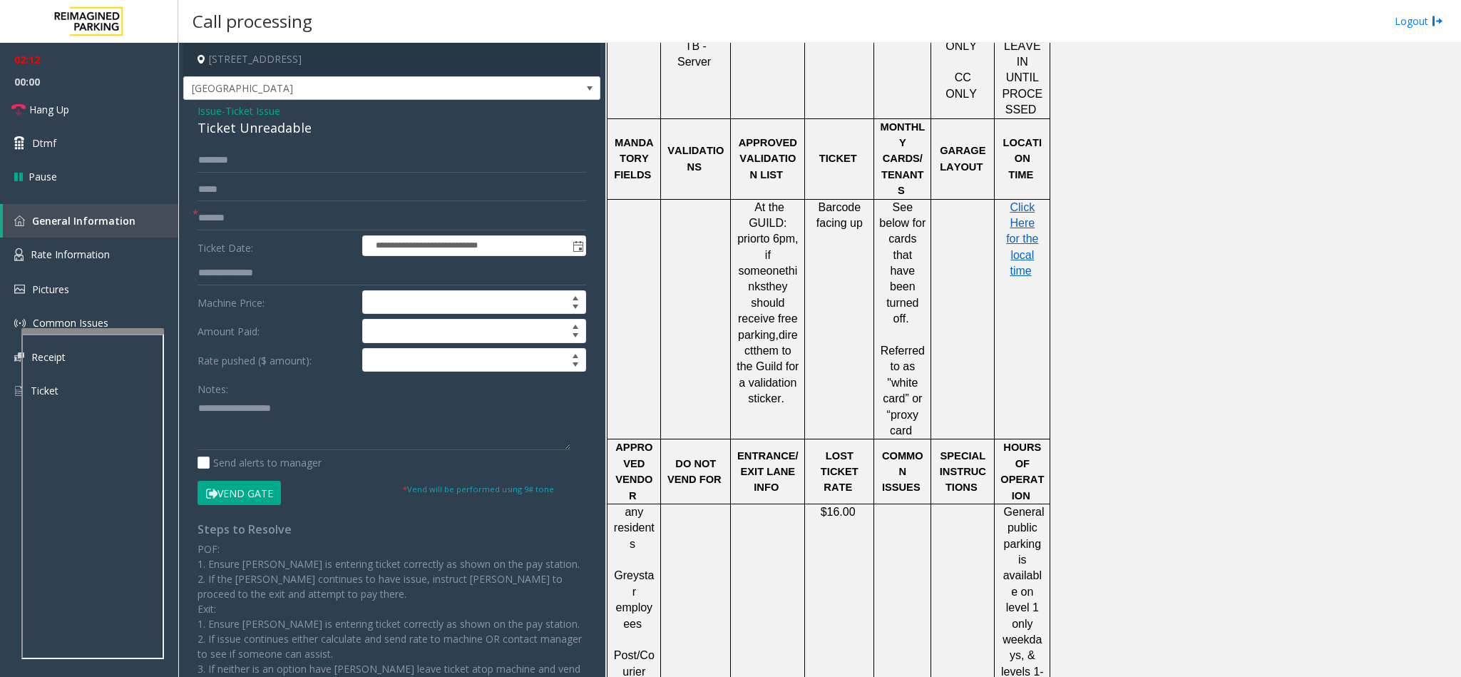
click at [1032, 265] on span at bounding box center [1033, 271] width 3 height 12
click at [1020, 201] on span "Click Here for the local time" at bounding box center [1022, 239] width 32 height 76
click at [52, 247] on span "Rate Information" at bounding box center [70, 254] width 79 height 14
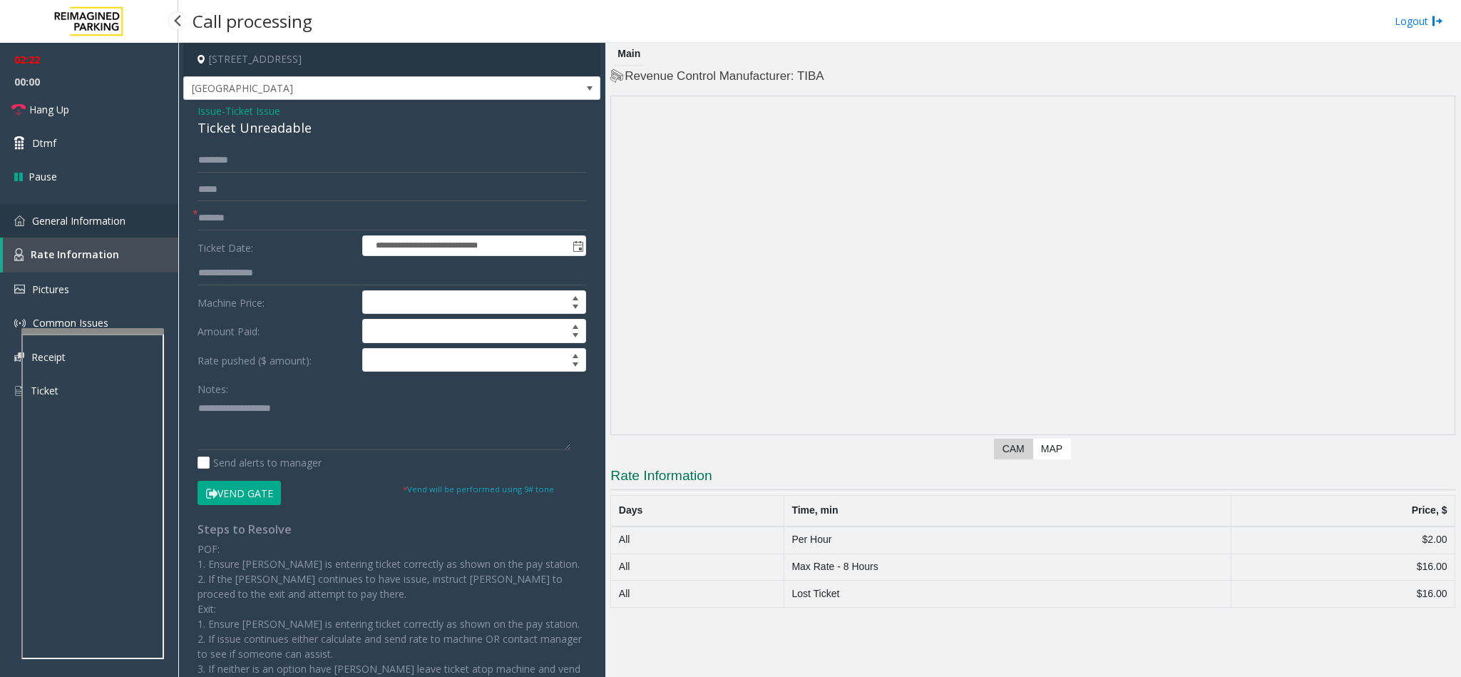
click at [67, 214] on span "General Information" at bounding box center [78, 221] width 93 height 14
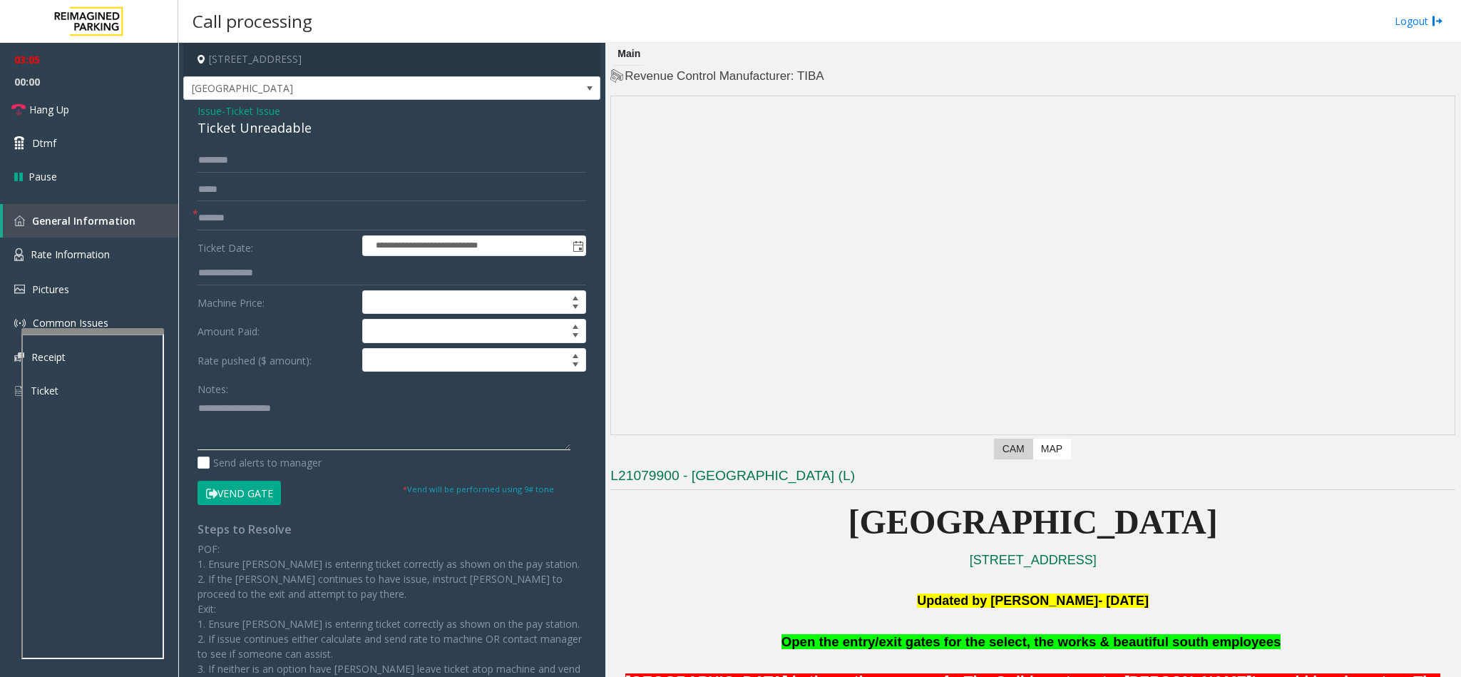
click at [283, 403] on textarea at bounding box center [383, 422] width 373 height 53
click at [360, 422] on textarea at bounding box center [383, 422] width 373 height 53
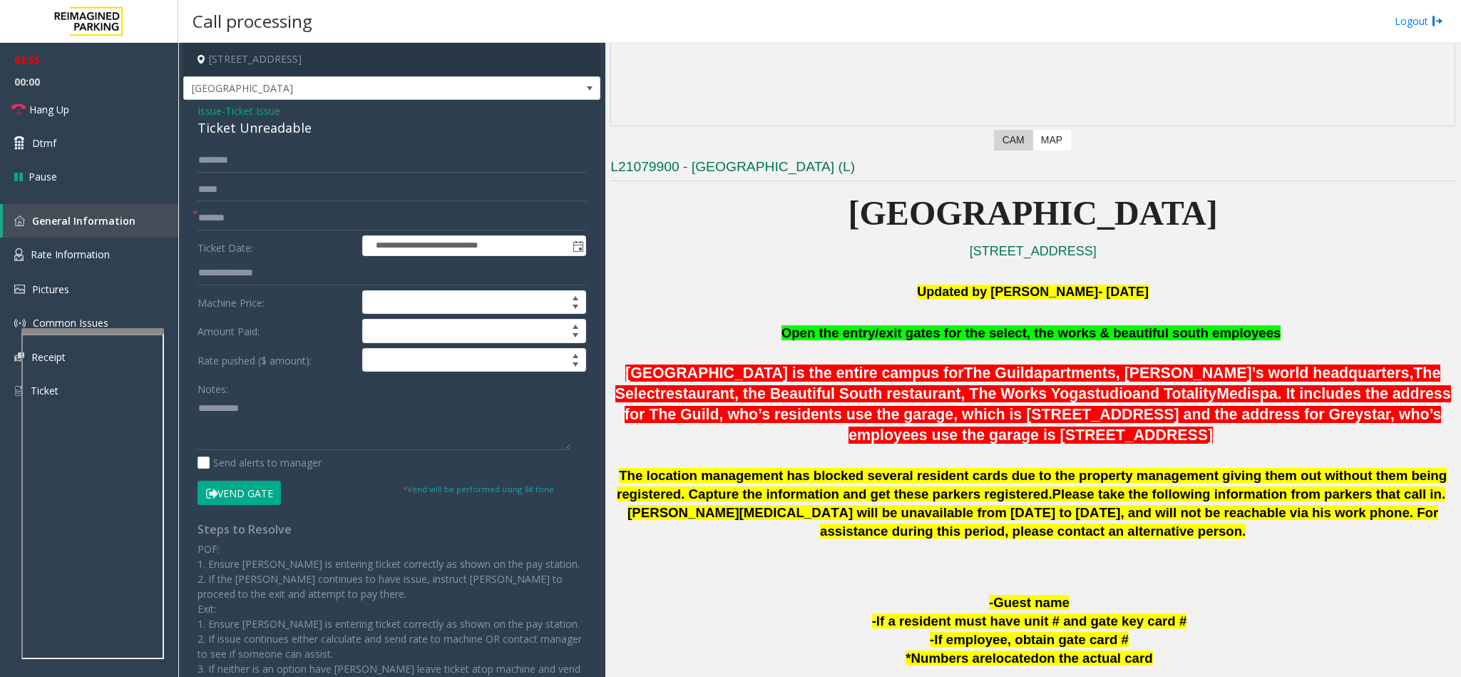
scroll to position [321, 0]
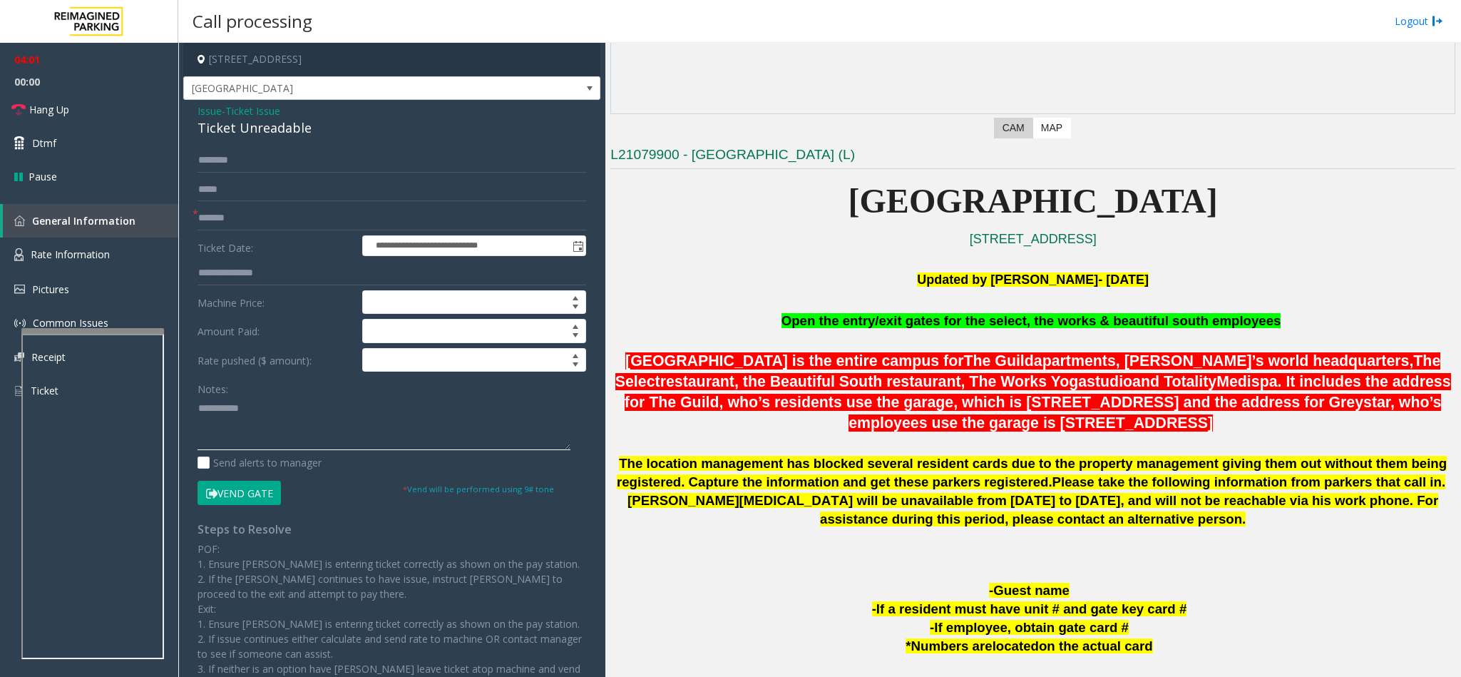
click at [361, 428] on textarea at bounding box center [383, 422] width 373 height 53
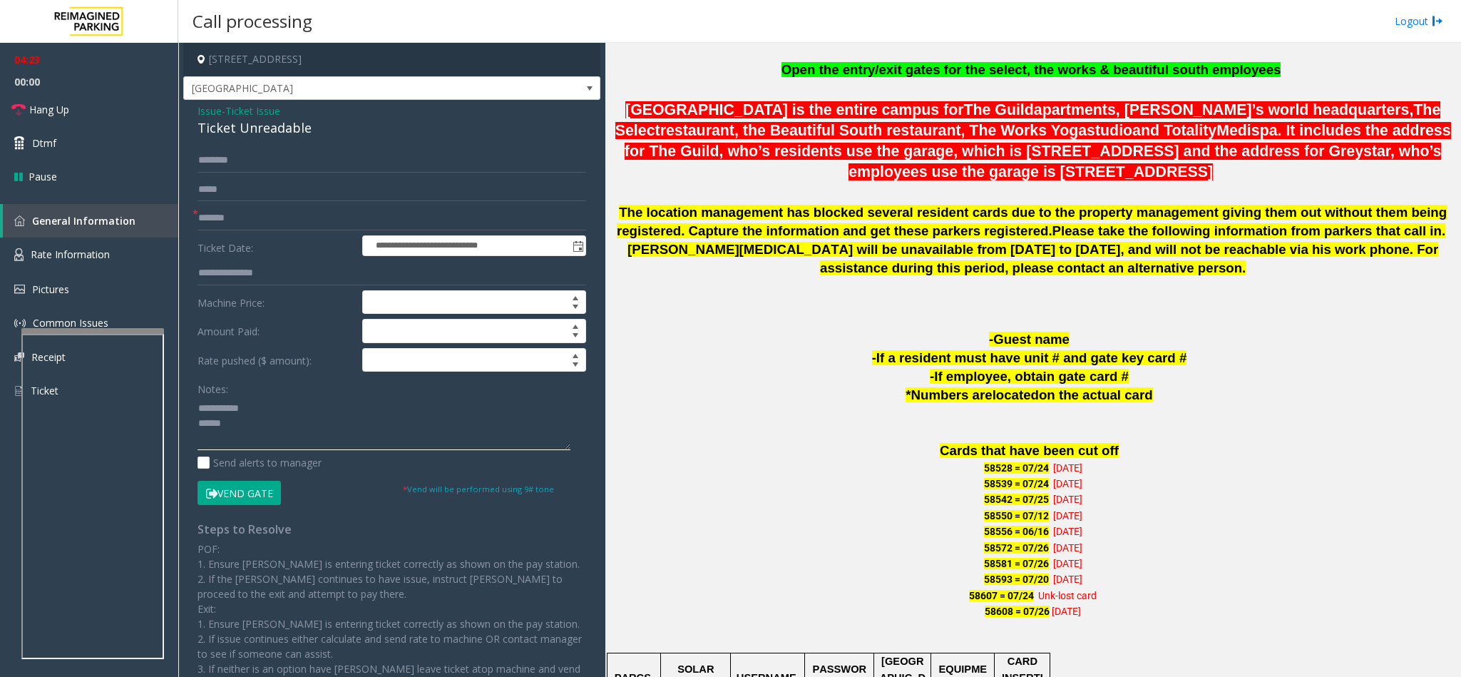
scroll to position [535, 0]
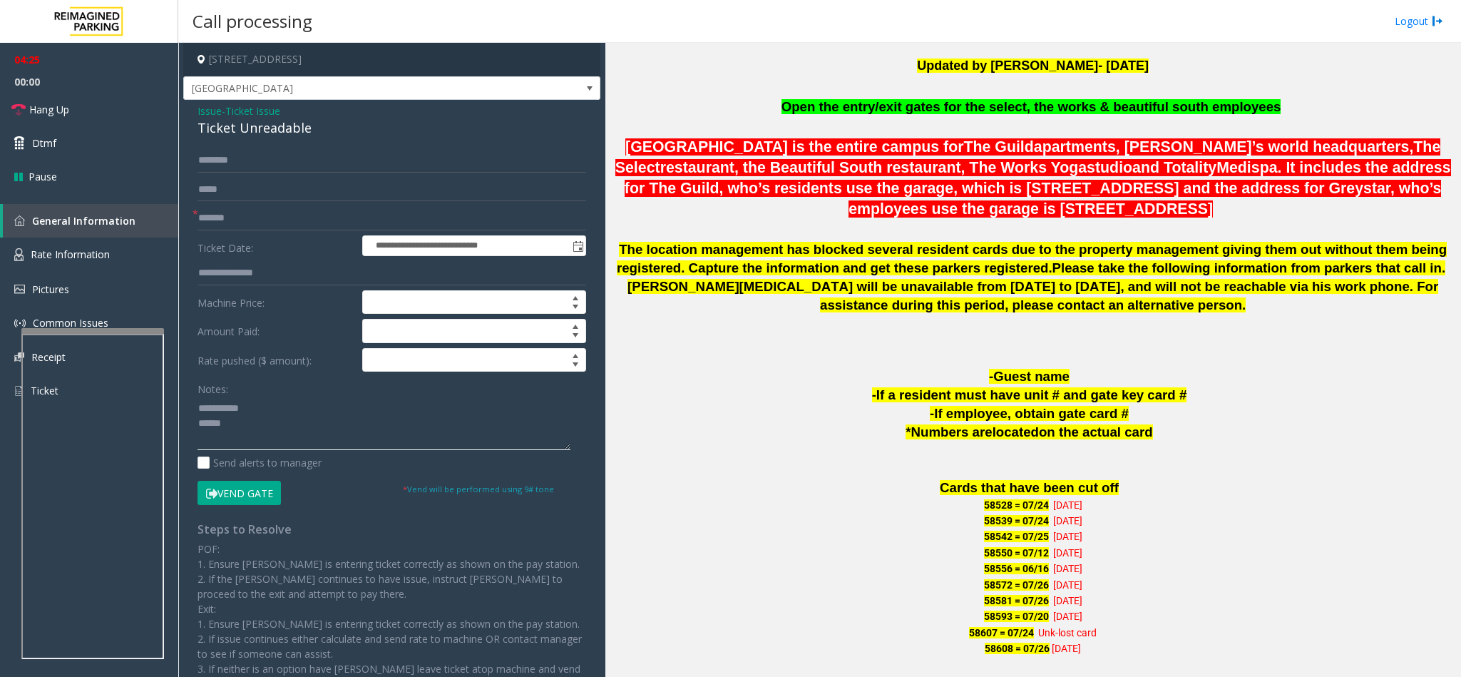
click at [471, 424] on textarea at bounding box center [383, 422] width 373 height 53
type textarea "**********"
click at [278, 111] on span "Ticket Issue" at bounding box center [252, 110] width 55 height 15
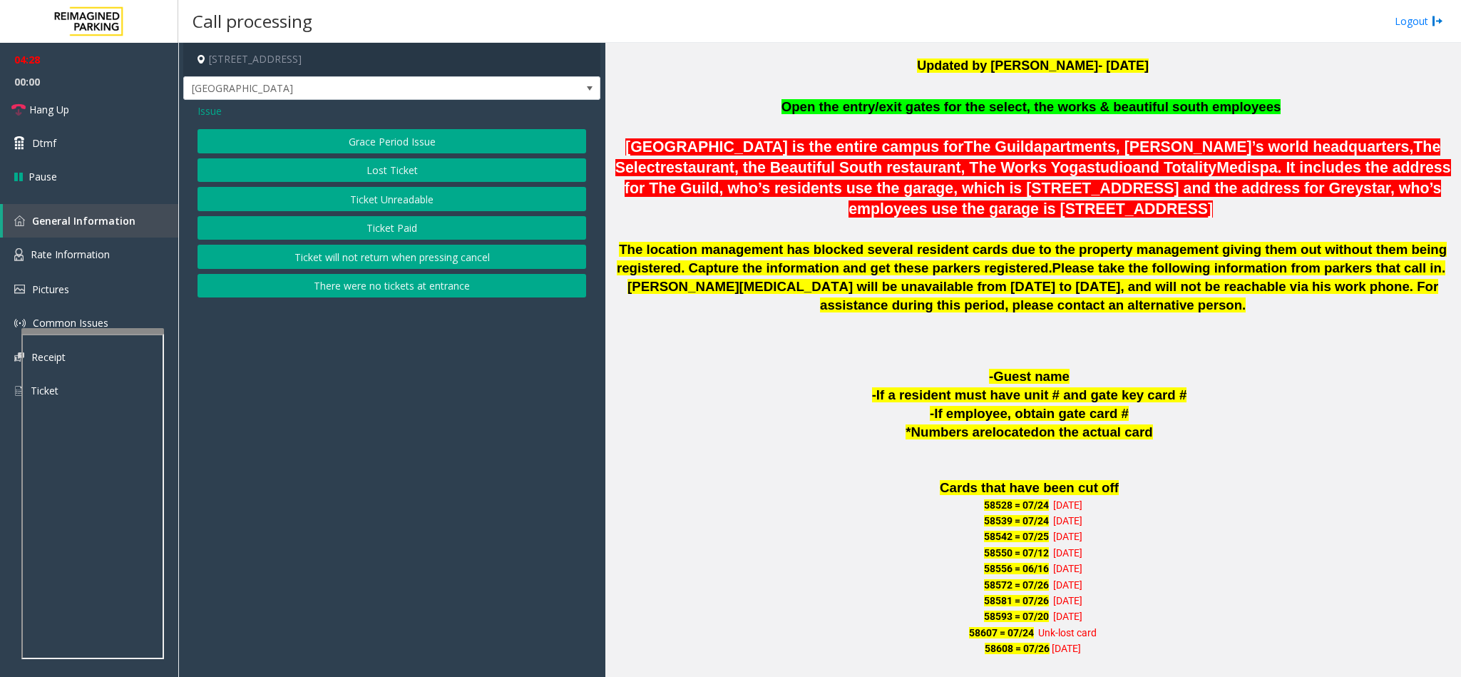
click at [210, 110] on span "Issue" at bounding box center [209, 110] width 24 height 15
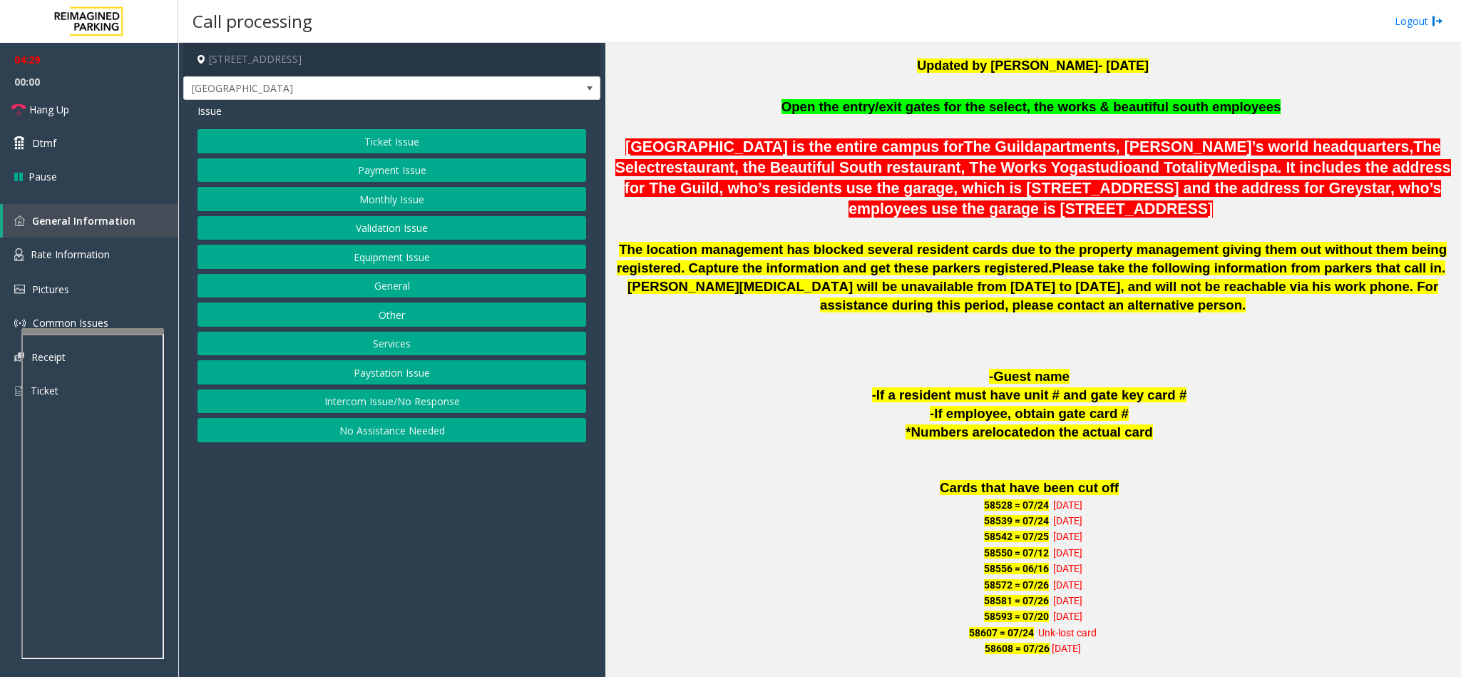
click at [394, 231] on button "Validation Issue" at bounding box center [391, 228] width 389 height 24
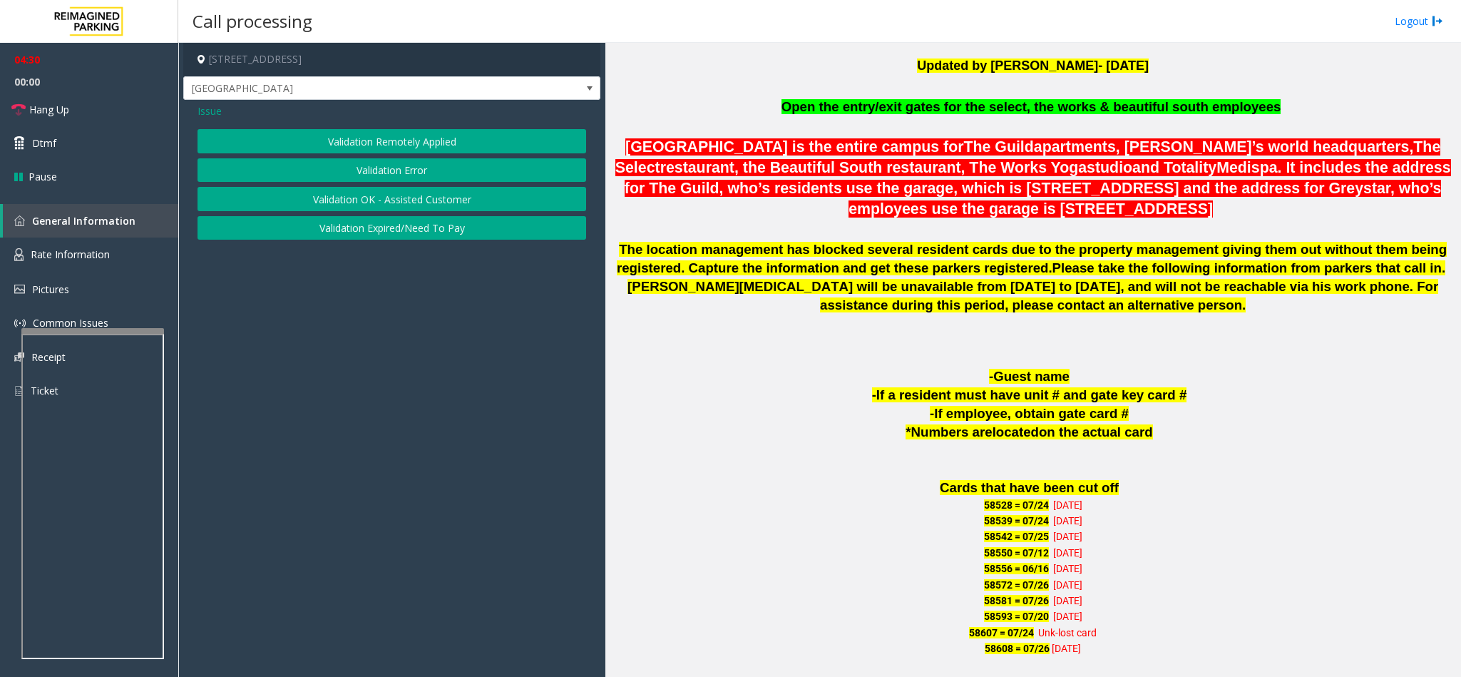
click at [390, 165] on button "Validation Error" at bounding box center [391, 170] width 389 height 24
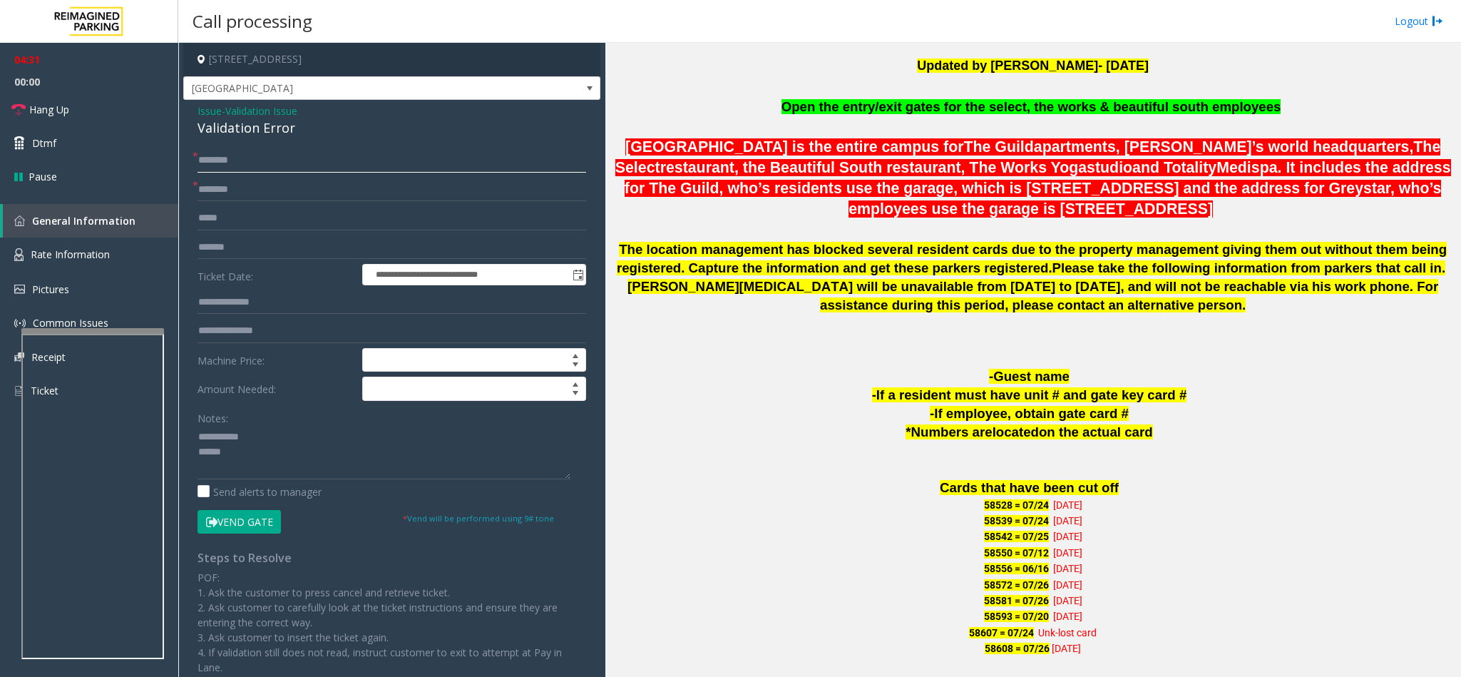
click at [294, 148] on input "text" at bounding box center [391, 160] width 389 height 24
type input "*****"
click at [265, 192] on input "text" at bounding box center [391, 190] width 389 height 24
type input "**********"
click at [197, 435] on textarea at bounding box center [383, 452] width 373 height 53
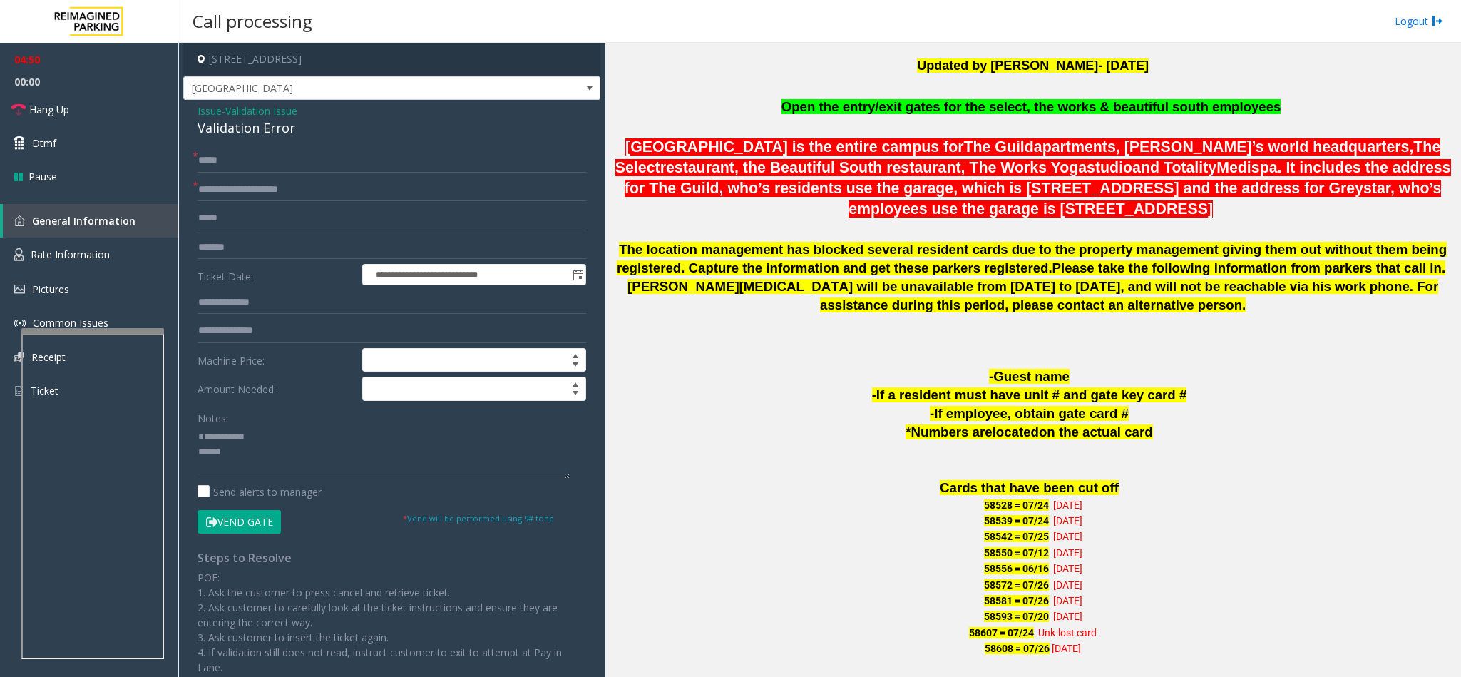
click at [277, 529] on button "Vend Gate" at bounding box center [238, 522] width 83 height 24
drag, startPoint x: 296, startPoint y: 126, endPoint x: 186, endPoint y: 105, distance: 111.9
click at [186, 105] on div "**********" at bounding box center [391, 477] width 417 height 754
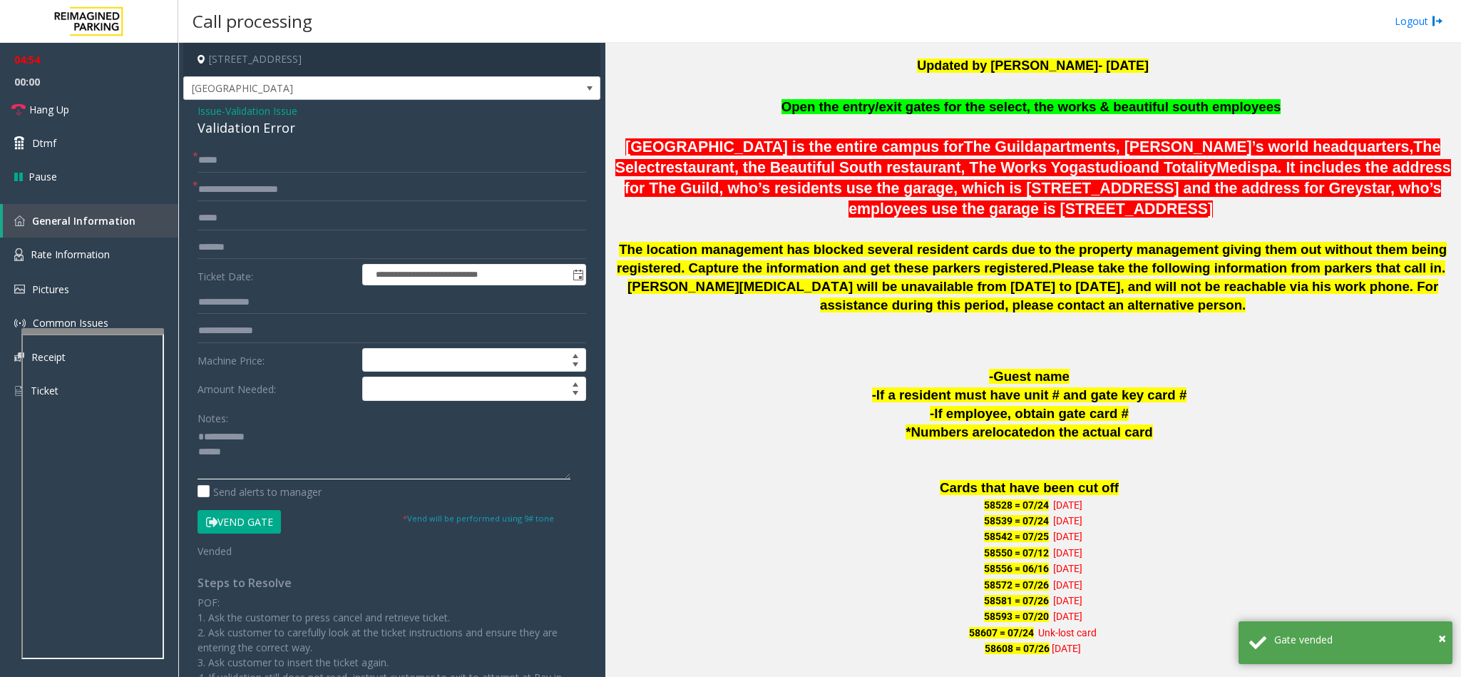
click at [217, 431] on textarea at bounding box center [383, 452] width 373 height 53
paste textarea "**********"
drag, startPoint x: 307, startPoint y: 439, endPoint x: 232, endPoint y: 437, distance: 74.9
click at [232, 437] on textarea at bounding box center [383, 452] width 373 height 53
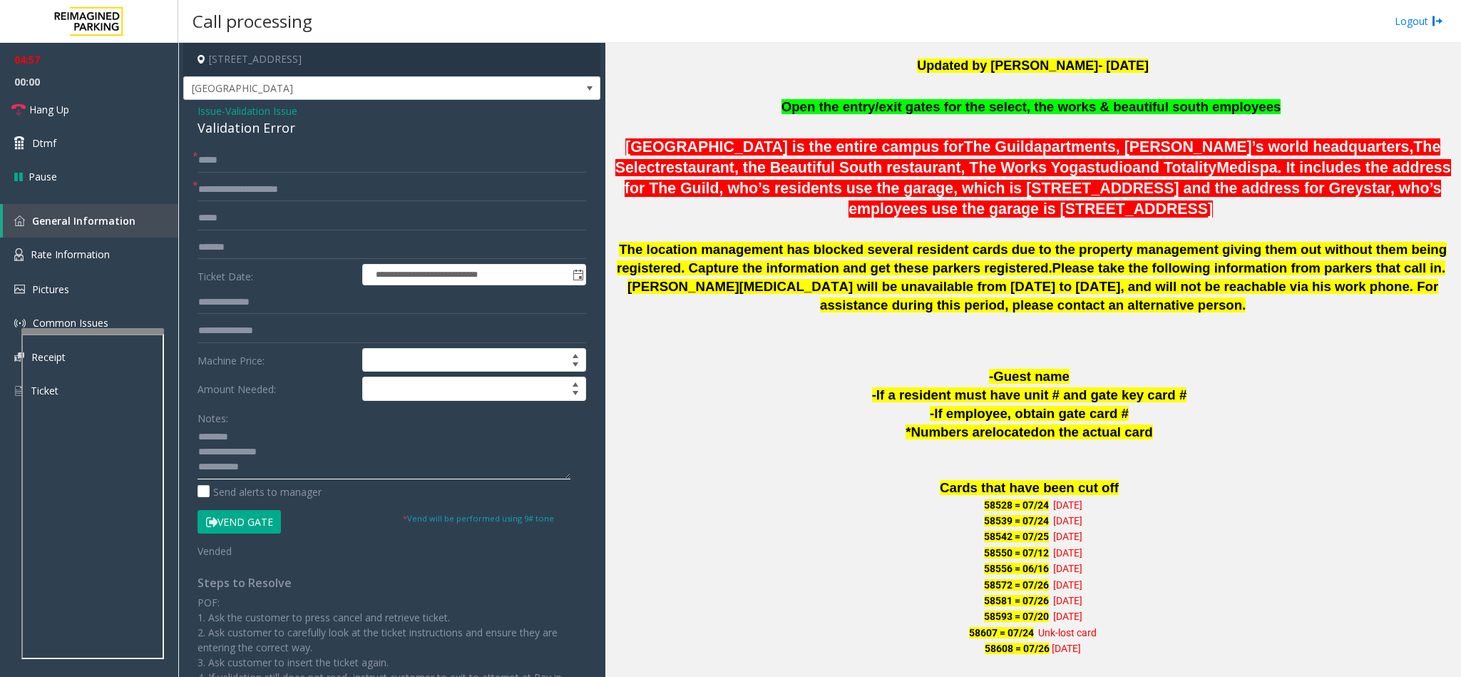
click at [293, 451] on textarea at bounding box center [383, 452] width 373 height 53
click at [86, 110] on link "Hang Up" at bounding box center [89, 110] width 178 height 34
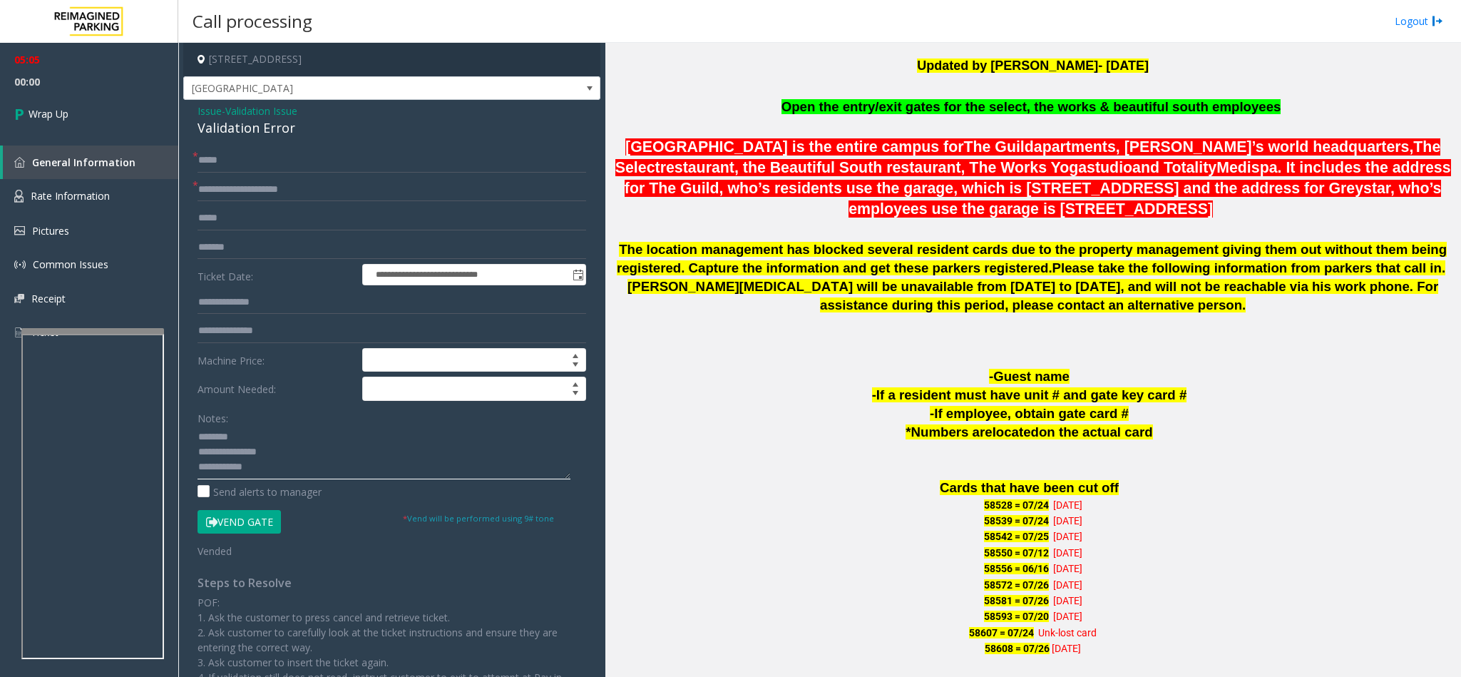
click at [276, 469] on textarea at bounding box center [383, 452] width 373 height 53
click at [287, 466] on textarea at bounding box center [383, 452] width 373 height 53
drag, startPoint x: 287, startPoint y: 466, endPoint x: 276, endPoint y: 433, distance: 35.4
click at [276, 433] on textarea at bounding box center [383, 452] width 373 height 53
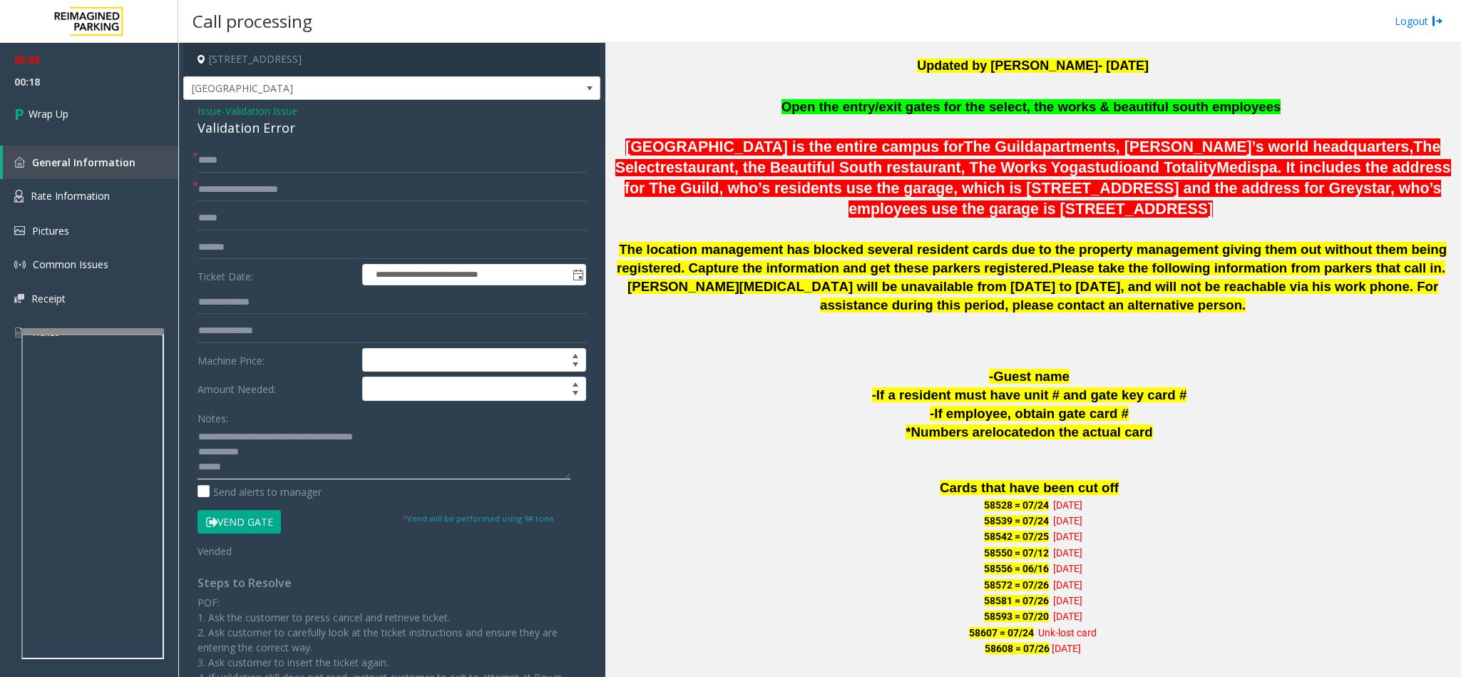
click at [231, 475] on textarea at bounding box center [383, 452] width 373 height 53
click at [200, 460] on textarea at bounding box center [383, 452] width 373 height 53
type textarea "**********"
click at [98, 118] on link "Wrap Up" at bounding box center [89, 114] width 178 height 42
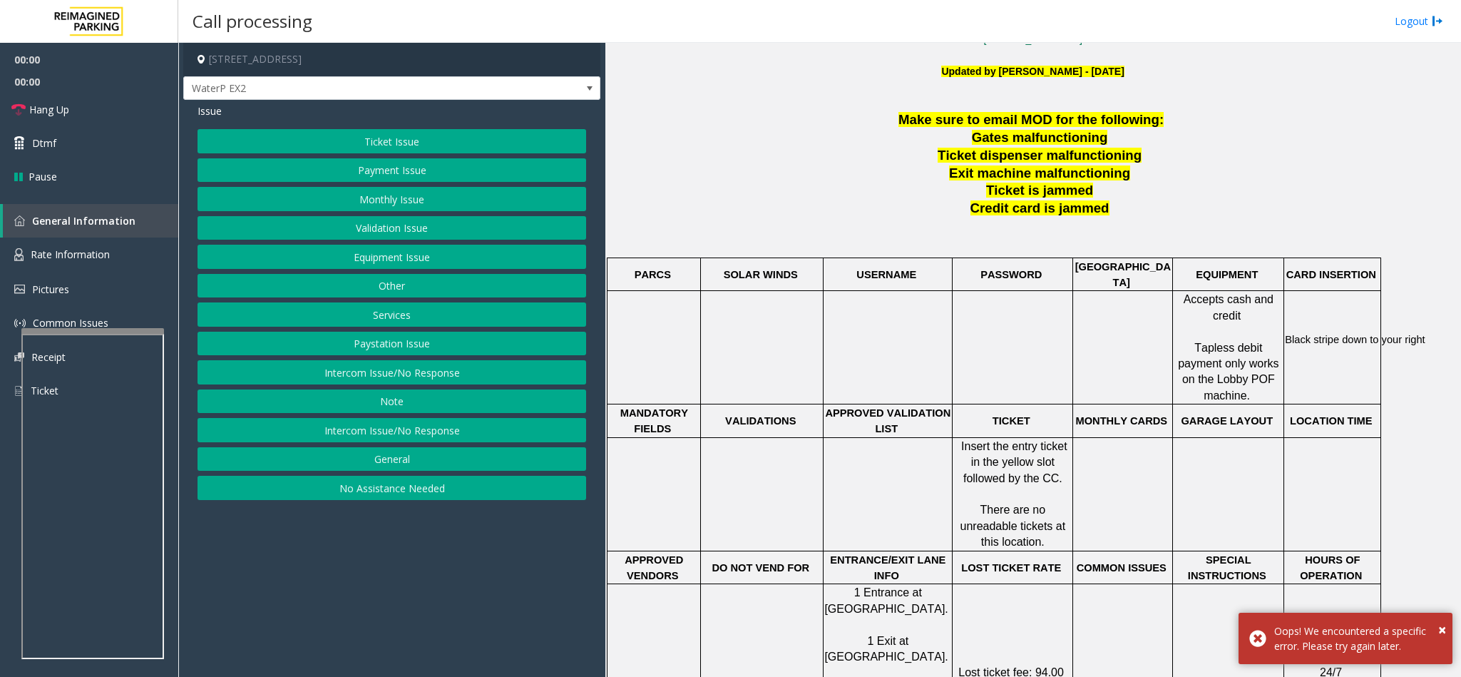
scroll to position [535, 0]
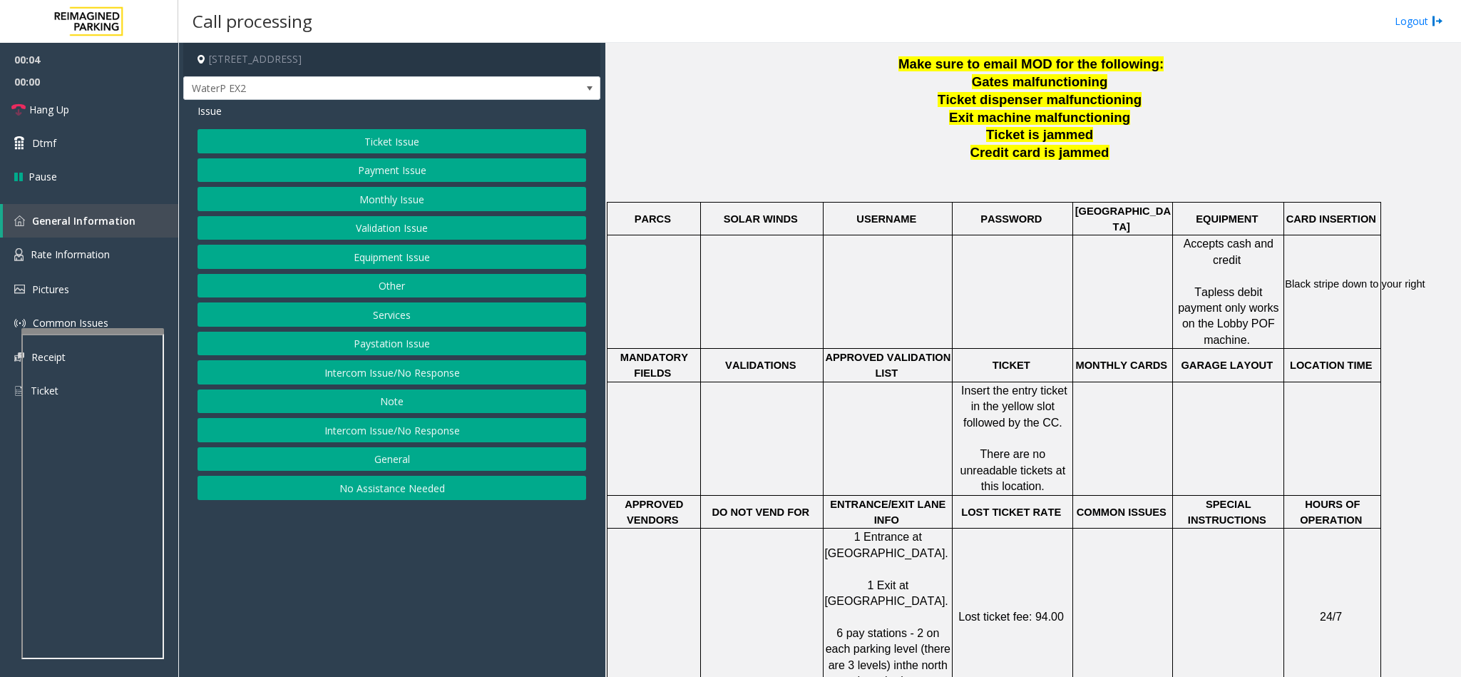
click at [468, 434] on button "Intercom Issue/No Response" at bounding box center [391, 430] width 389 height 24
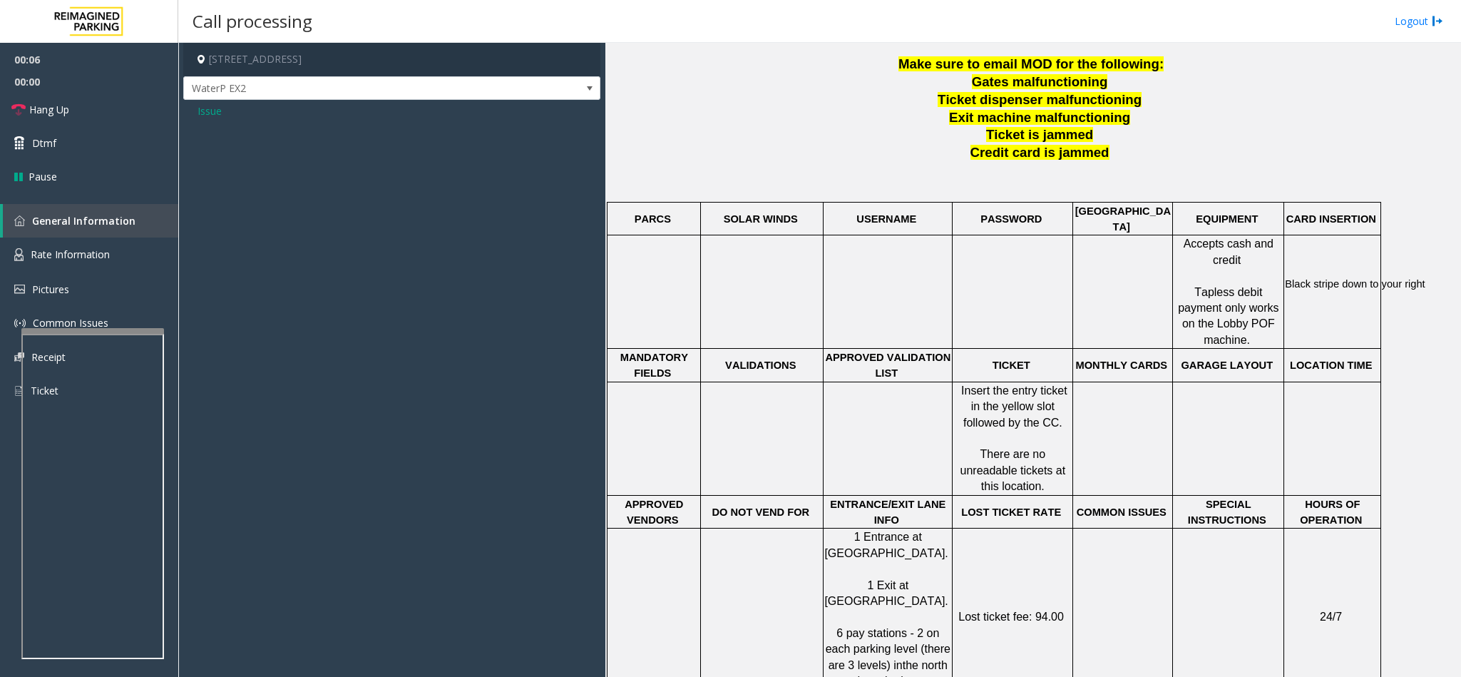
click at [217, 115] on span "Issue" at bounding box center [209, 110] width 24 height 15
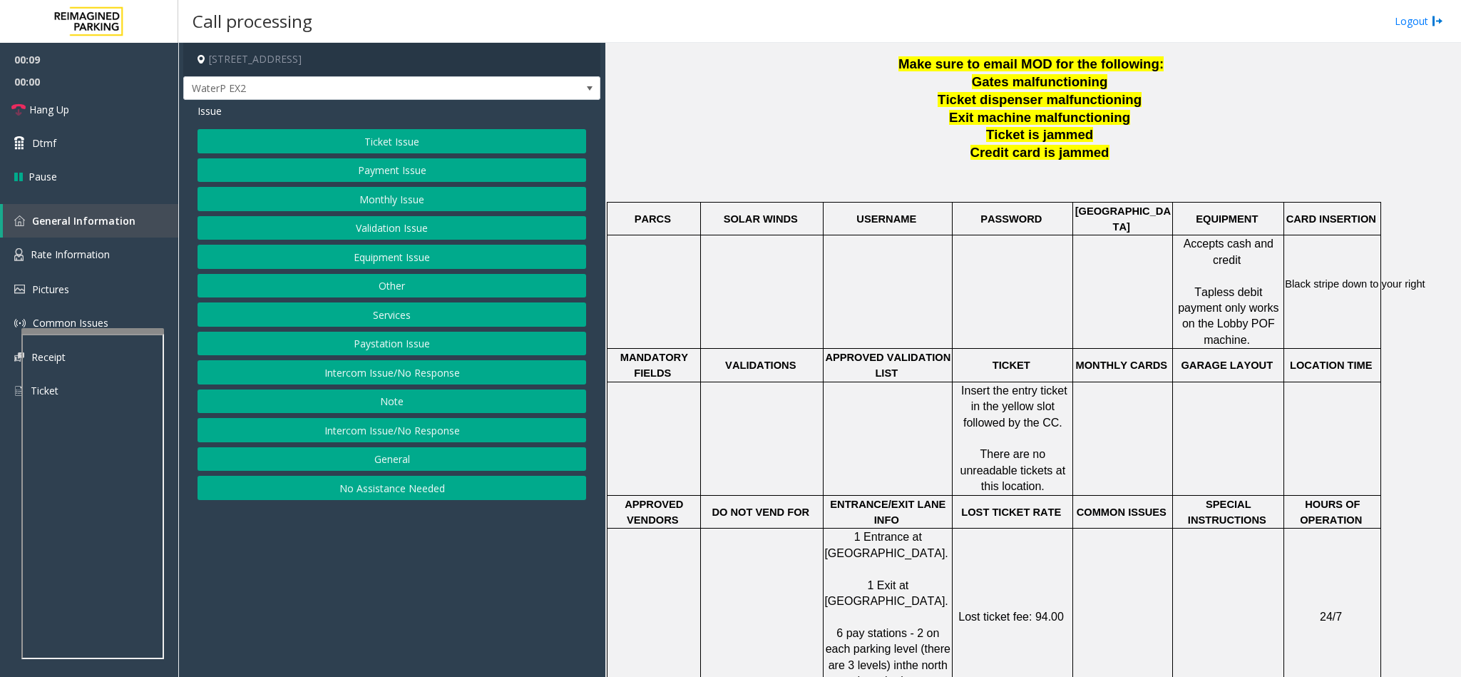
click at [394, 138] on button "Ticket Issue" at bounding box center [391, 141] width 389 height 24
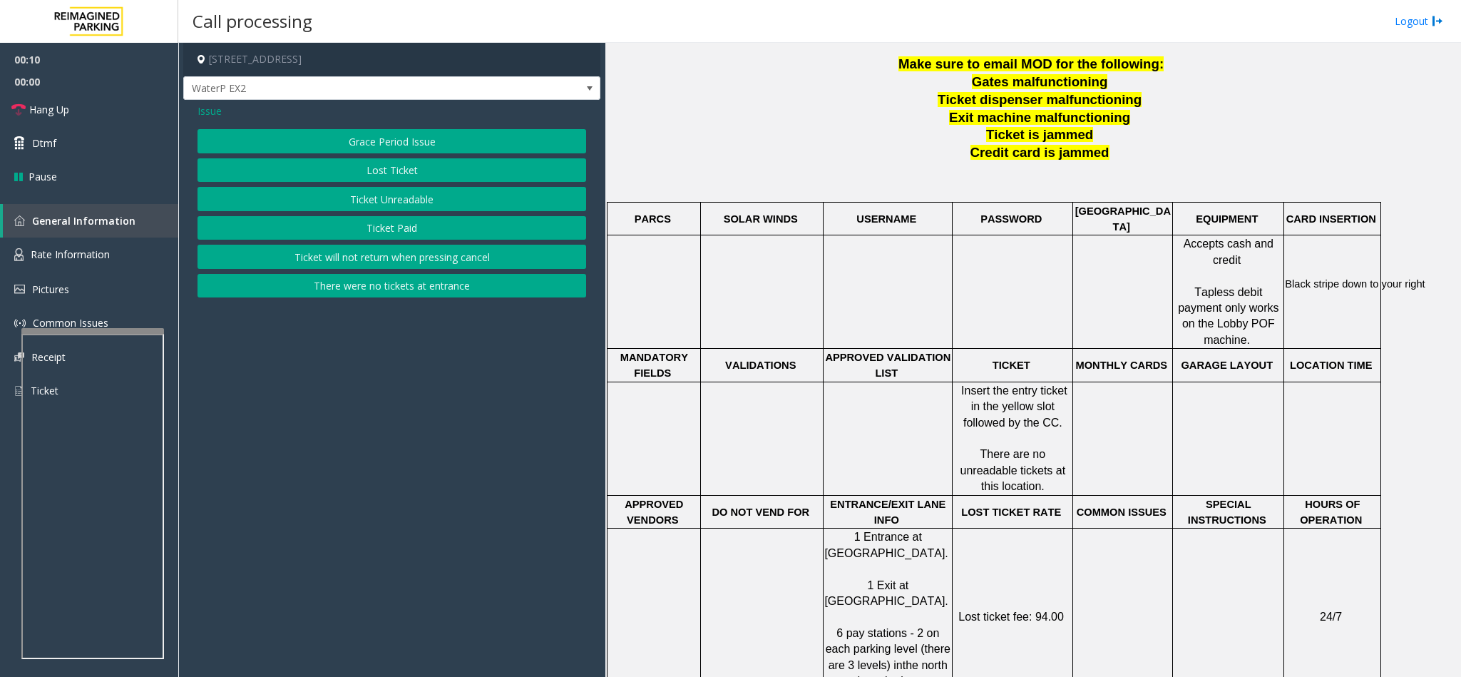
click at [407, 227] on button "Ticket Paid" at bounding box center [391, 228] width 389 height 24
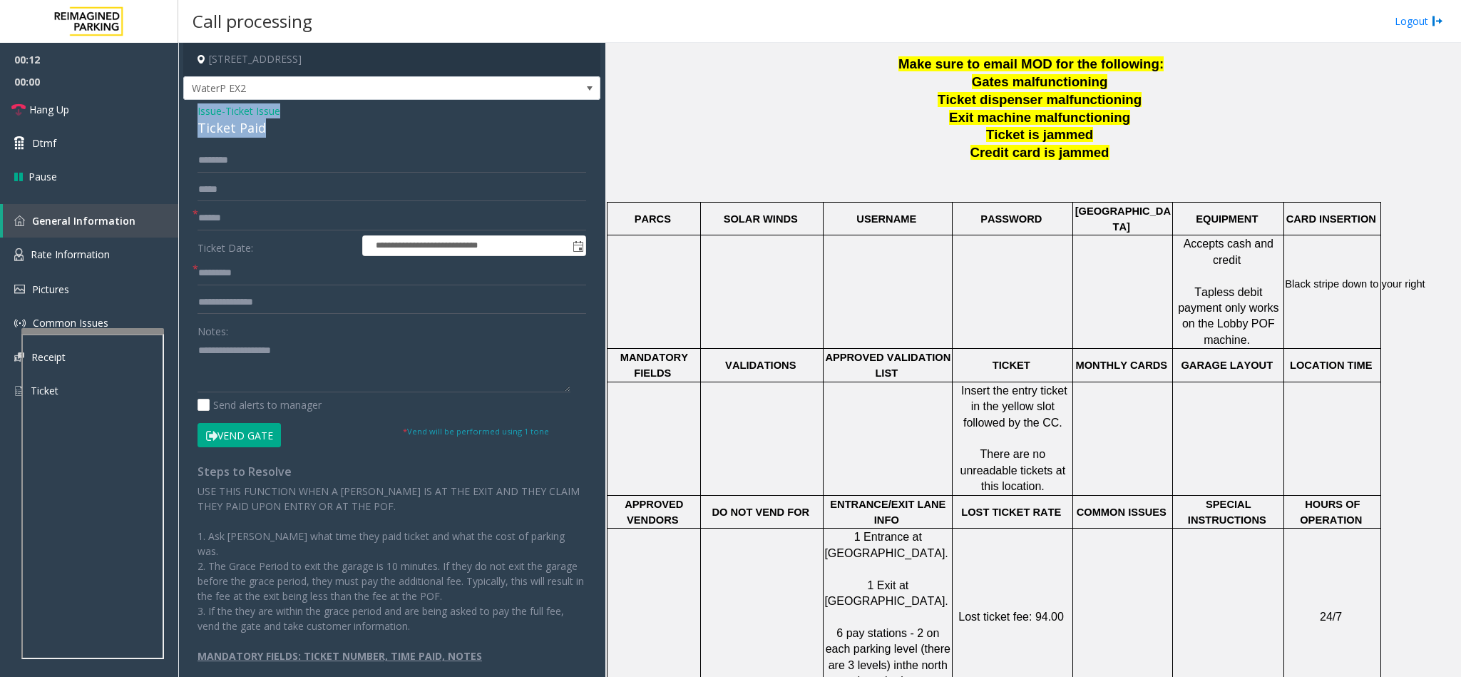
drag, startPoint x: 265, startPoint y: 133, endPoint x: 191, endPoint y: 110, distance: 77.8
click at [191, 110] on div "**********" at bounding box center [391, 396] width 417 height 592
click at [315, 337] on div "Notes:" at bounding box center [391, 355] width 389 height 73
paste textarea "**********"
click at [300, 355] on textarea at bounding box center [383, 365] width 373 height 53
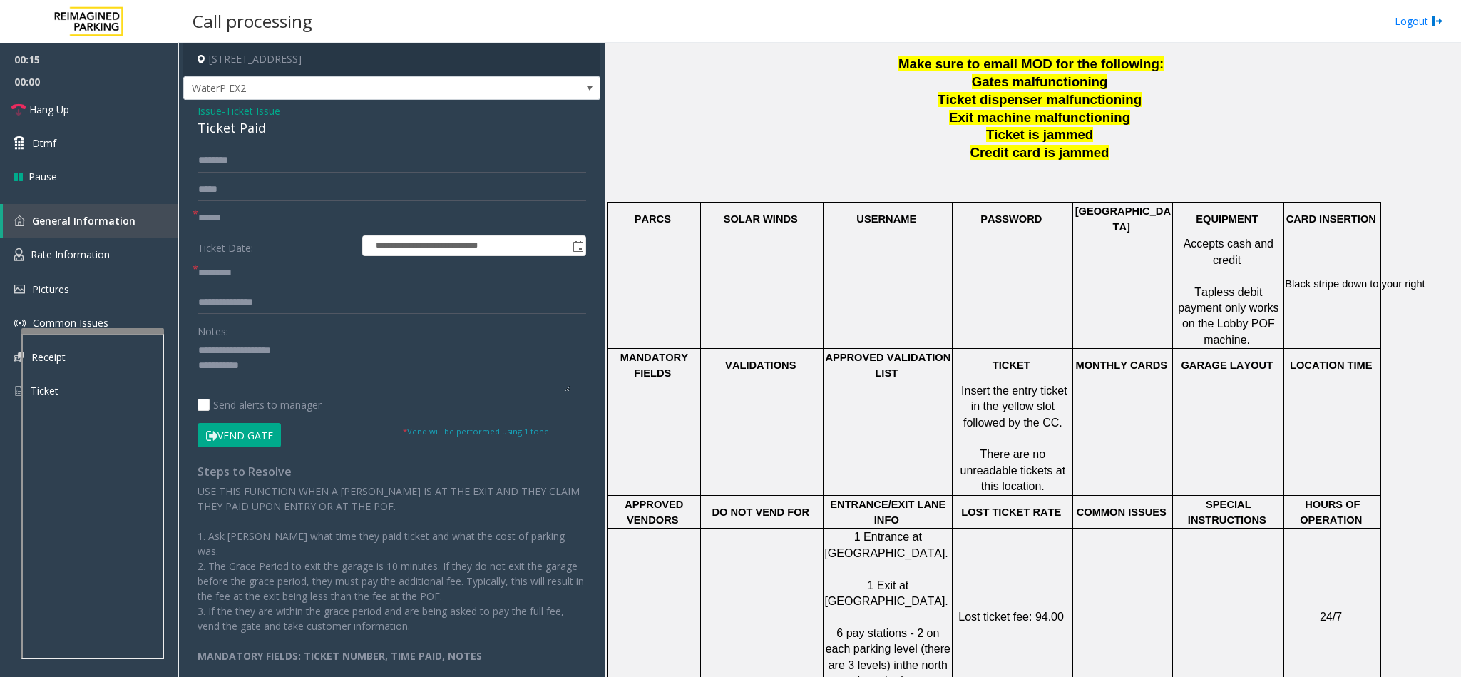
drag, startPoint x: 307, startPoint y: 355, endPoint x: 232, endPoint y: 351, distance: 74.9
click at [232, 351] on textarea at bounding box center [383, 365] width 373 height 53
click at [287, 369] on textarea at bounding box center [383, 365] width 373 height 53
click at [267, 210] on input "text" at bounding box center [391, 218] width 389 height 24
click at [282, 366] on textarea at bounding box center [383, 365] width 373 height 53
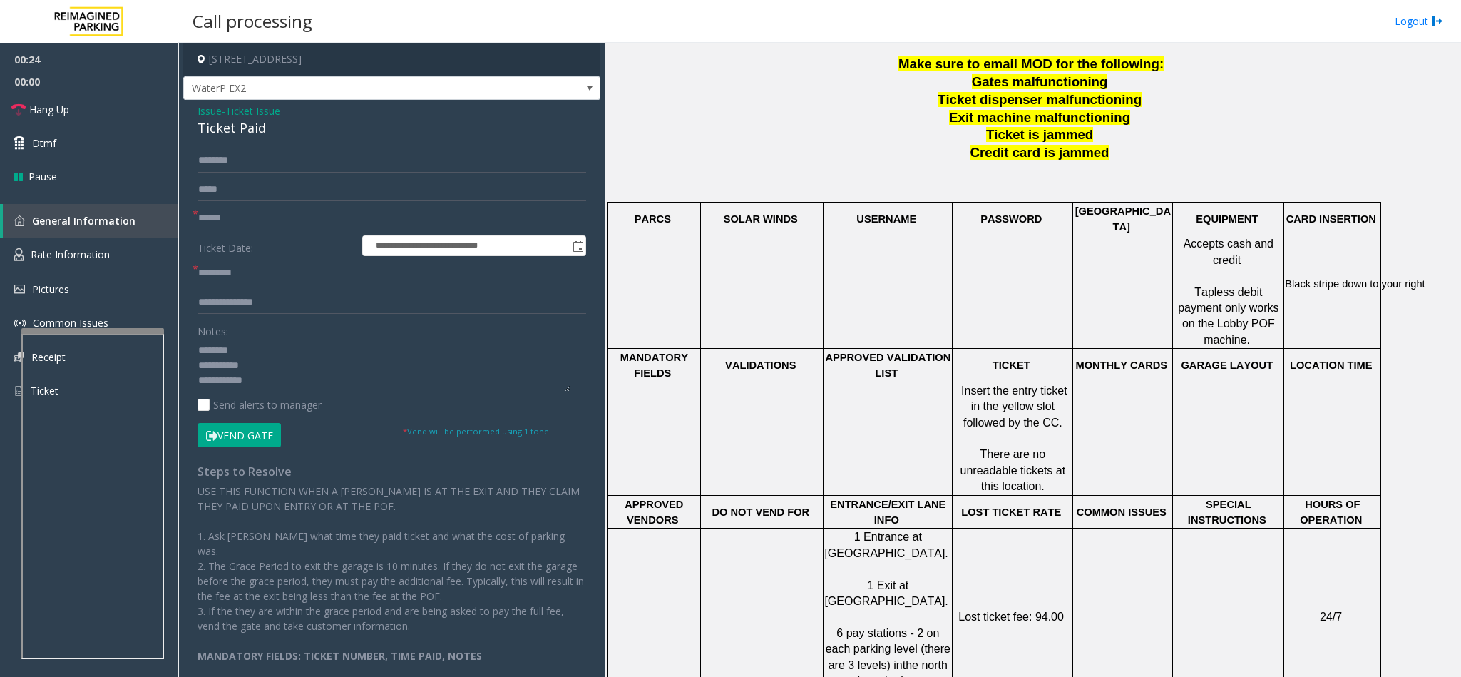
scroll to position [11, 0]
type textarea "**********"
click at [291, 215] on input "text" at bounding box center [391, 218] width 389 height 24
type input "**********"
click at [342, 160] on input "text" at bounding box center [391, 160] width 389 height 24
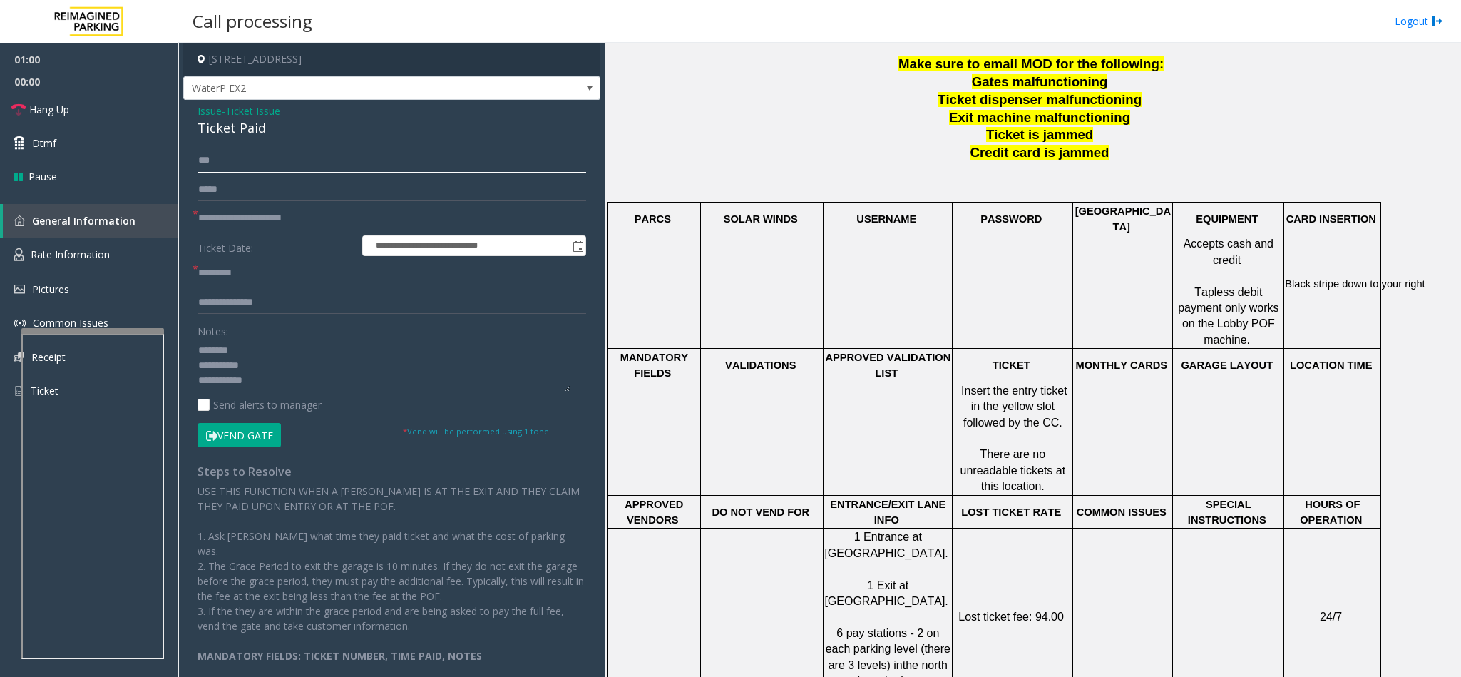
click at [200, 163] on input "***" at bounding box center [391, 160] width 389 height 24
type input "****"
click at [297, 366] on textarea at bounding box center [383, 365] width 373 height 53
click at [297, 364] on textarea at bounding box center [383, 365] width 373 height 53
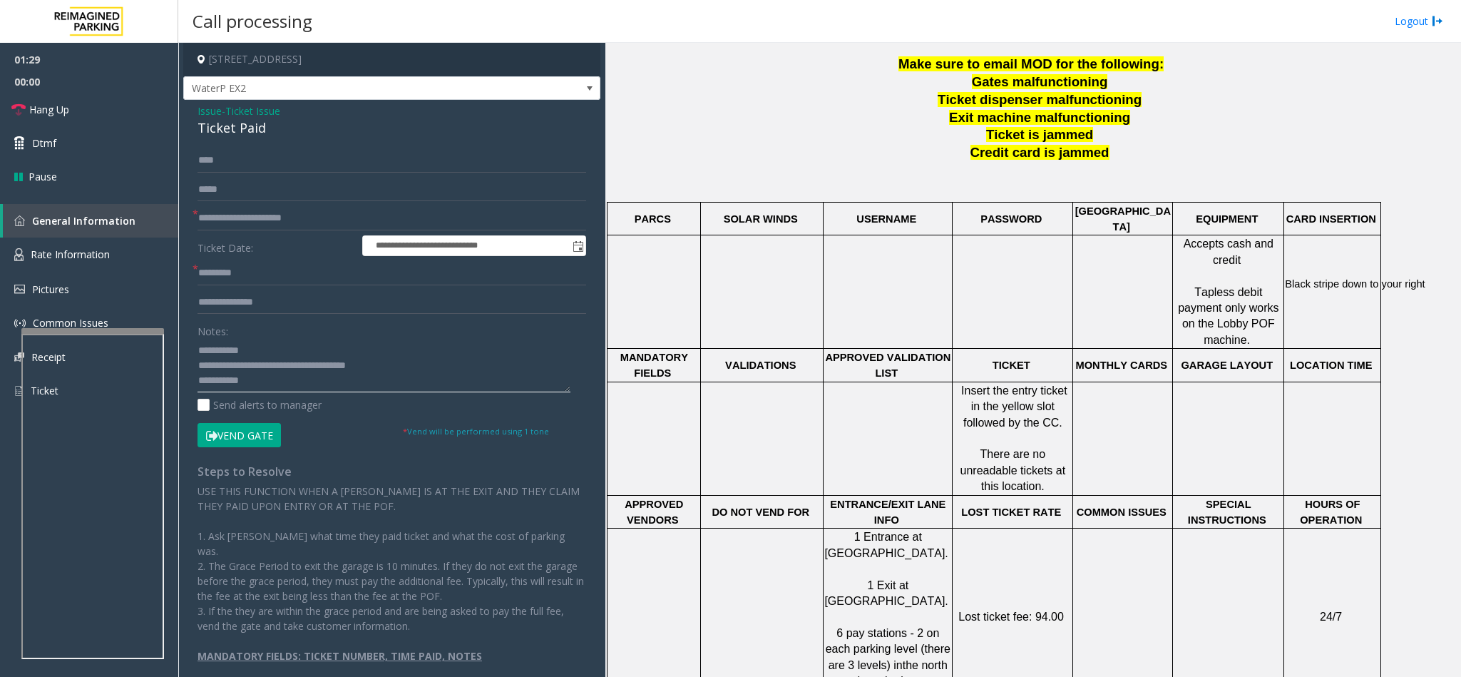
type textarea "**********"
click at [302, 298] on input "text" at bounding box center [391, 302] width 389 height 24
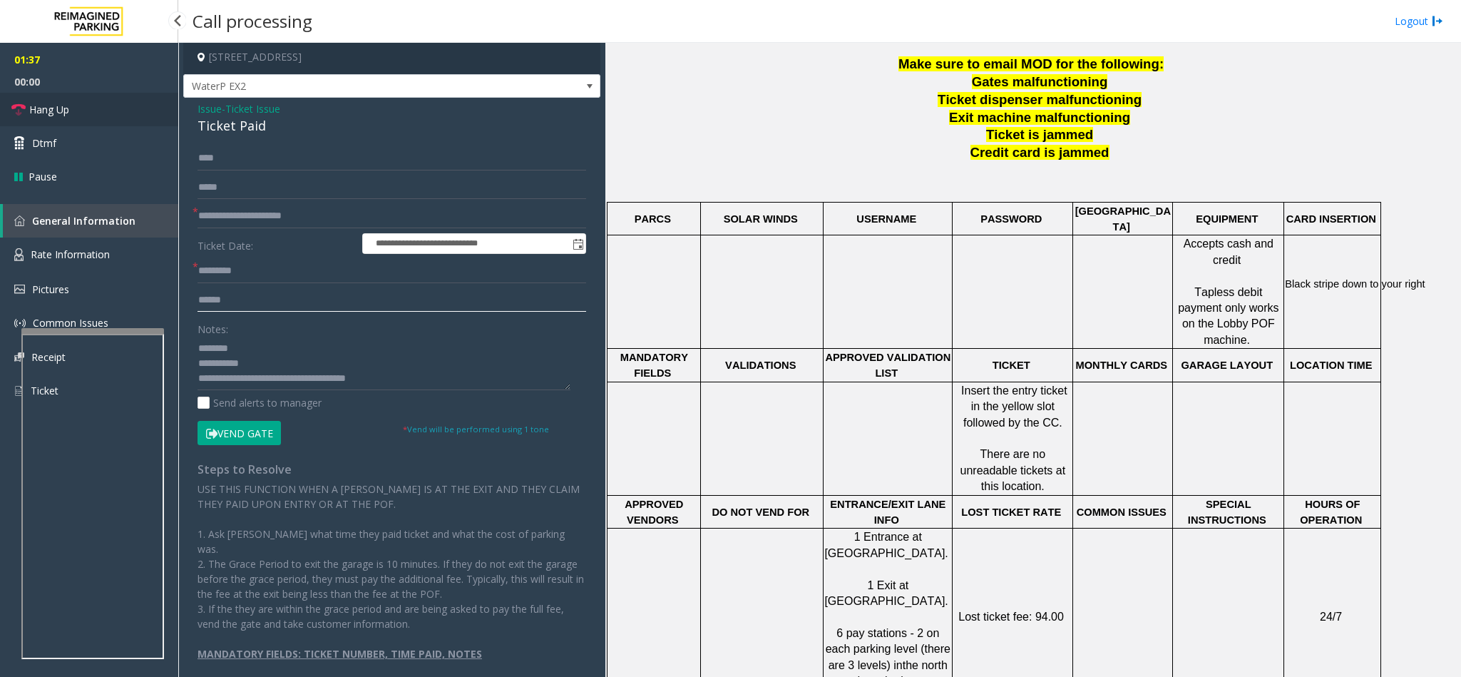
type input "******"
click at [116, 114] on link "Hang Up" at bounding box center [89, 110] width 178 height 34
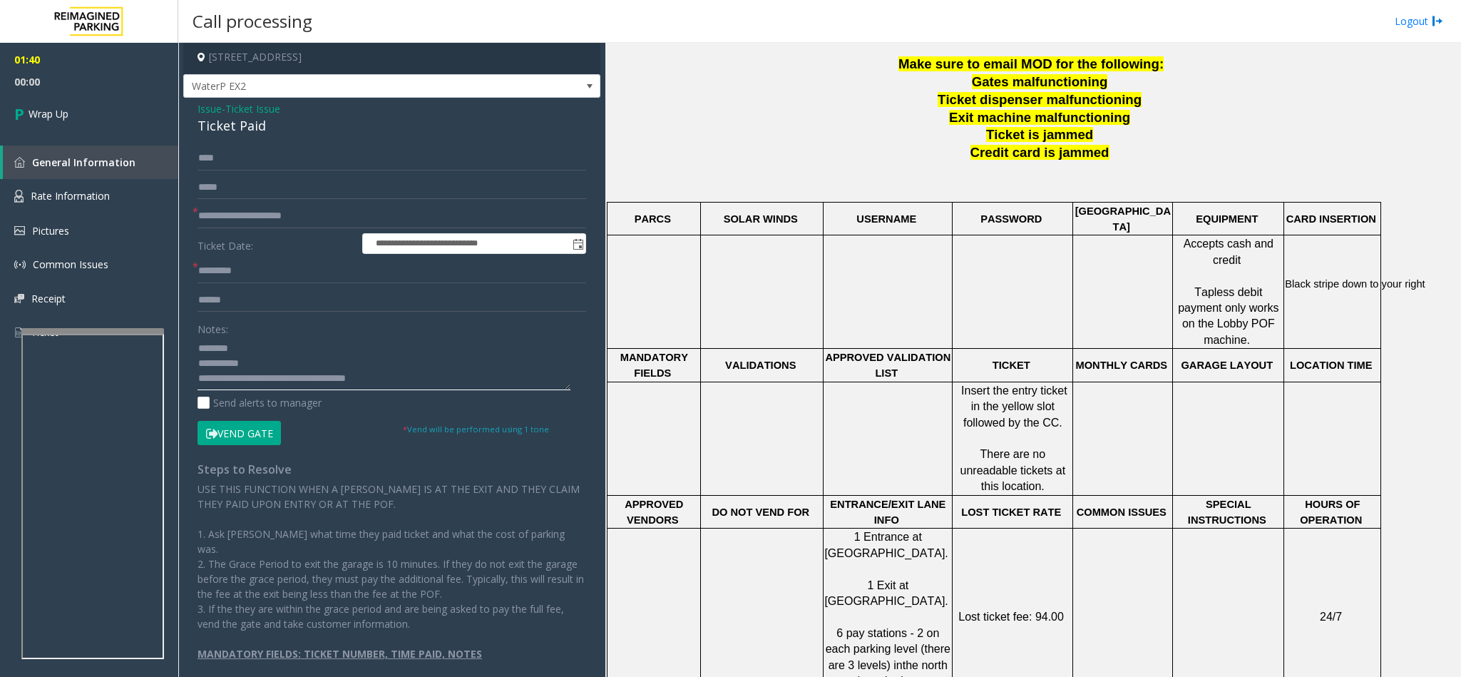
scroll to position [45, 0]
drag, startPoint x: 411, startPoint y: 376, endPoint x: 267, endPoint y: 359, distance: 144.3
click at [267, 359] on textarea at bounding box center [383, 363] width 373 height 53
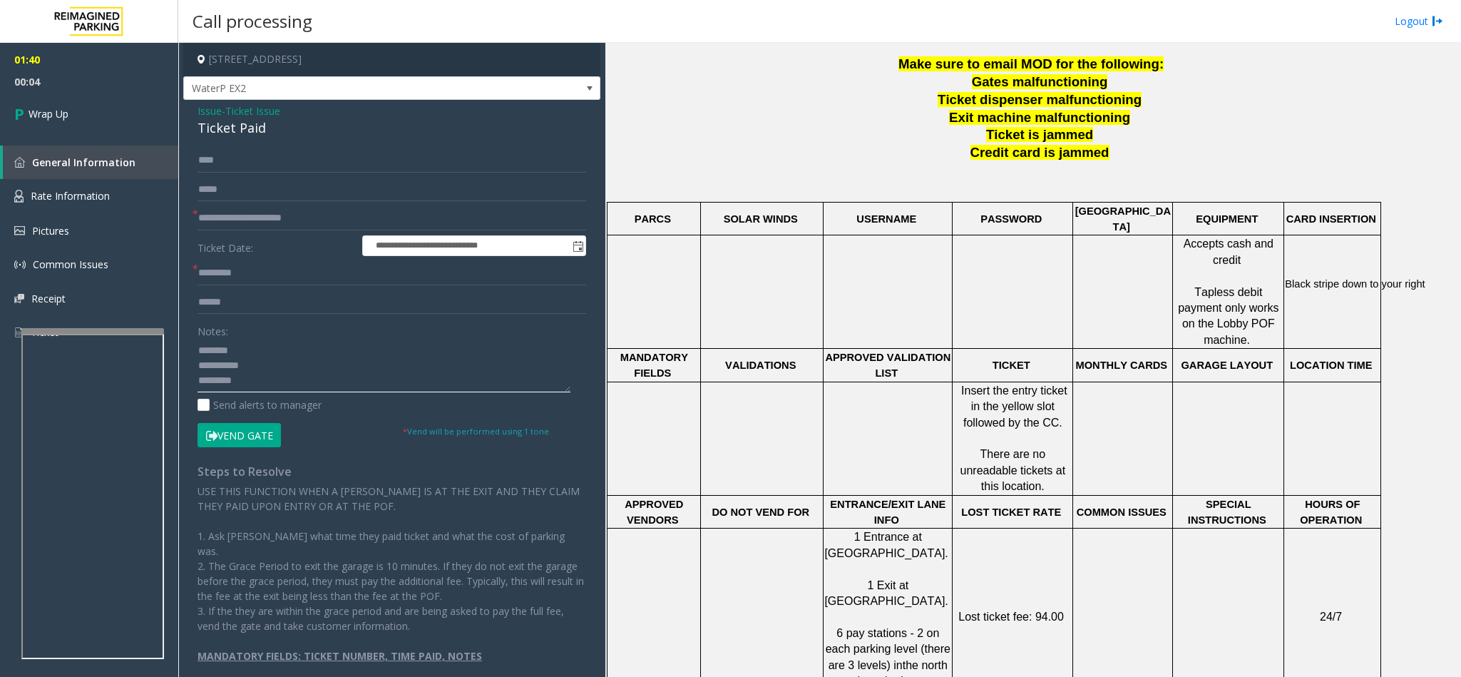
scroll to position [2, 0]
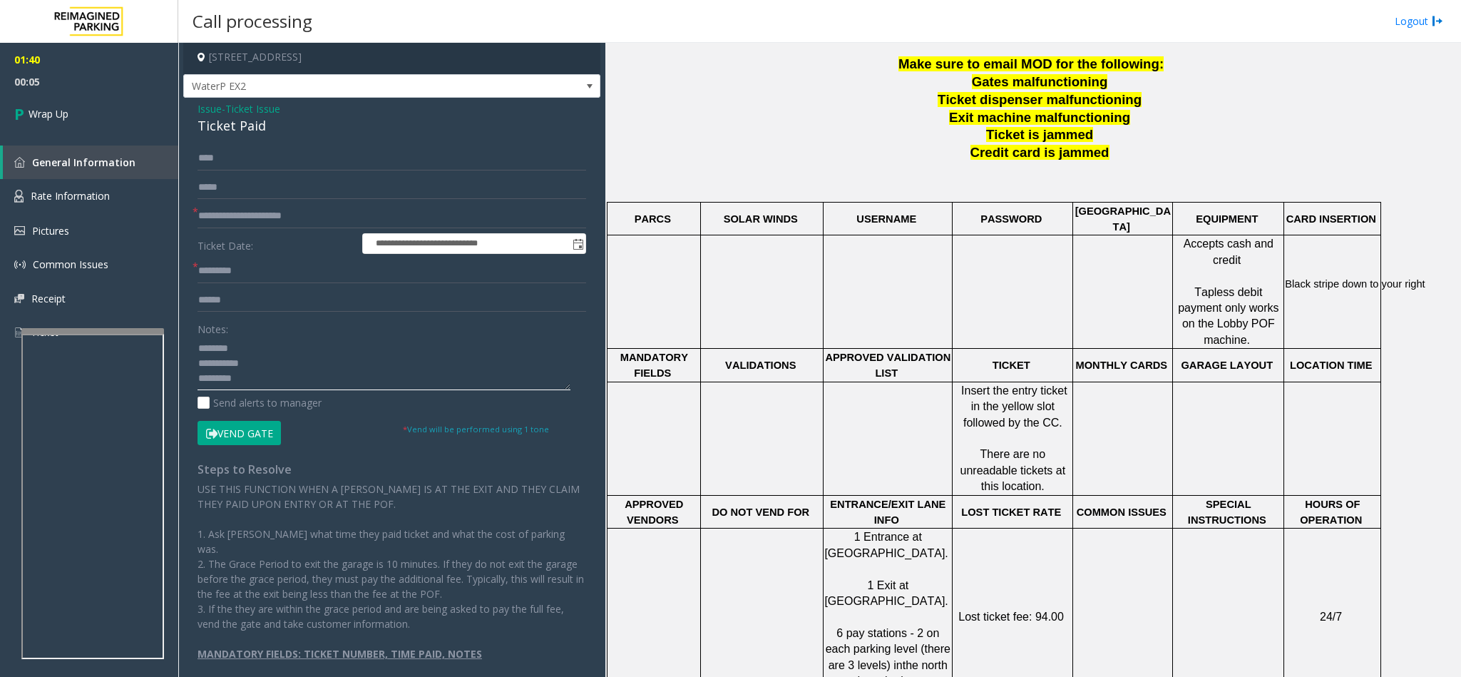
click at [270, 364] on textarea at bounding box center [383, 363] width 373 height 53
drag, startPoint x: 381, startPoint y: 366, endPoint x: 188, endPoint y: 369, distance: 193.2
click at [188, 369] on div "**********" at bounding box center [392, 411] width 410 height 530
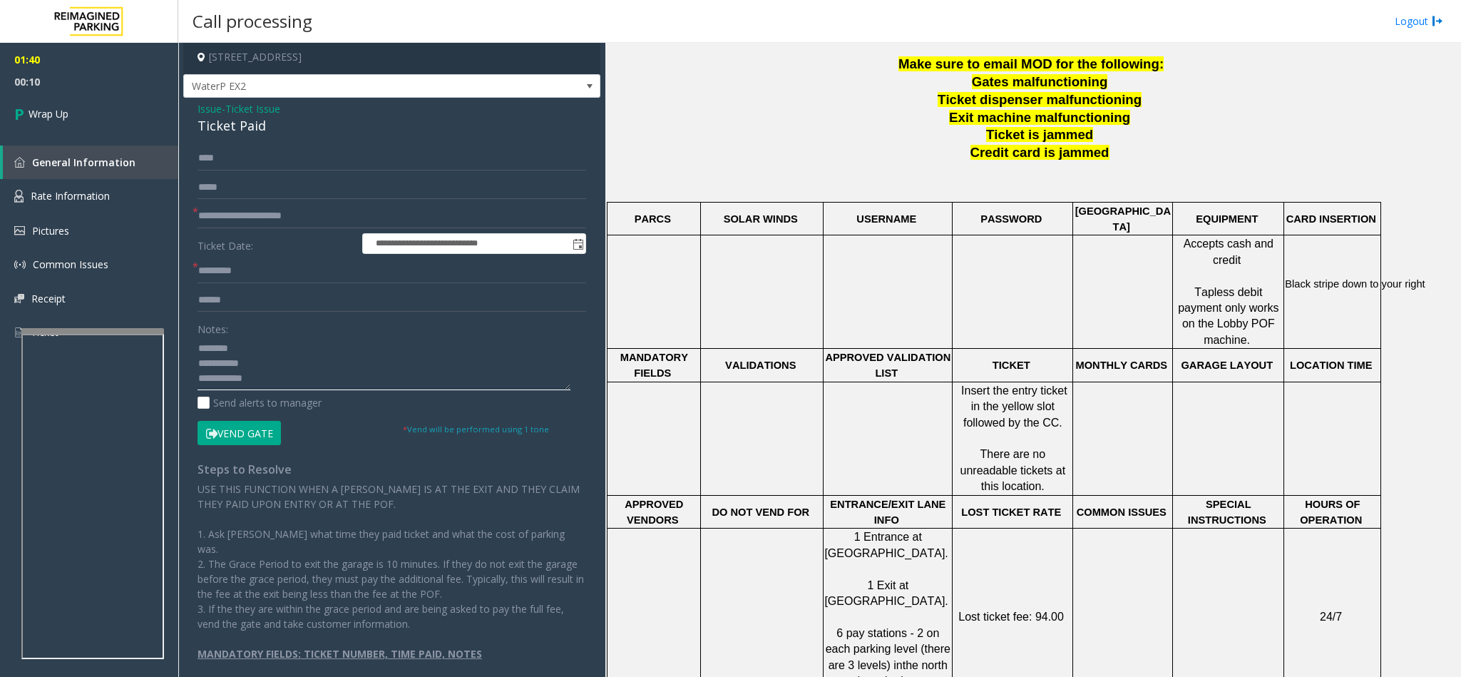
click at [302, 366] on textarea at bounding box center [383, 363] width 373 height 53
click at [458, 381] on textarea at bounding box center [383, 363] width 373 height 53
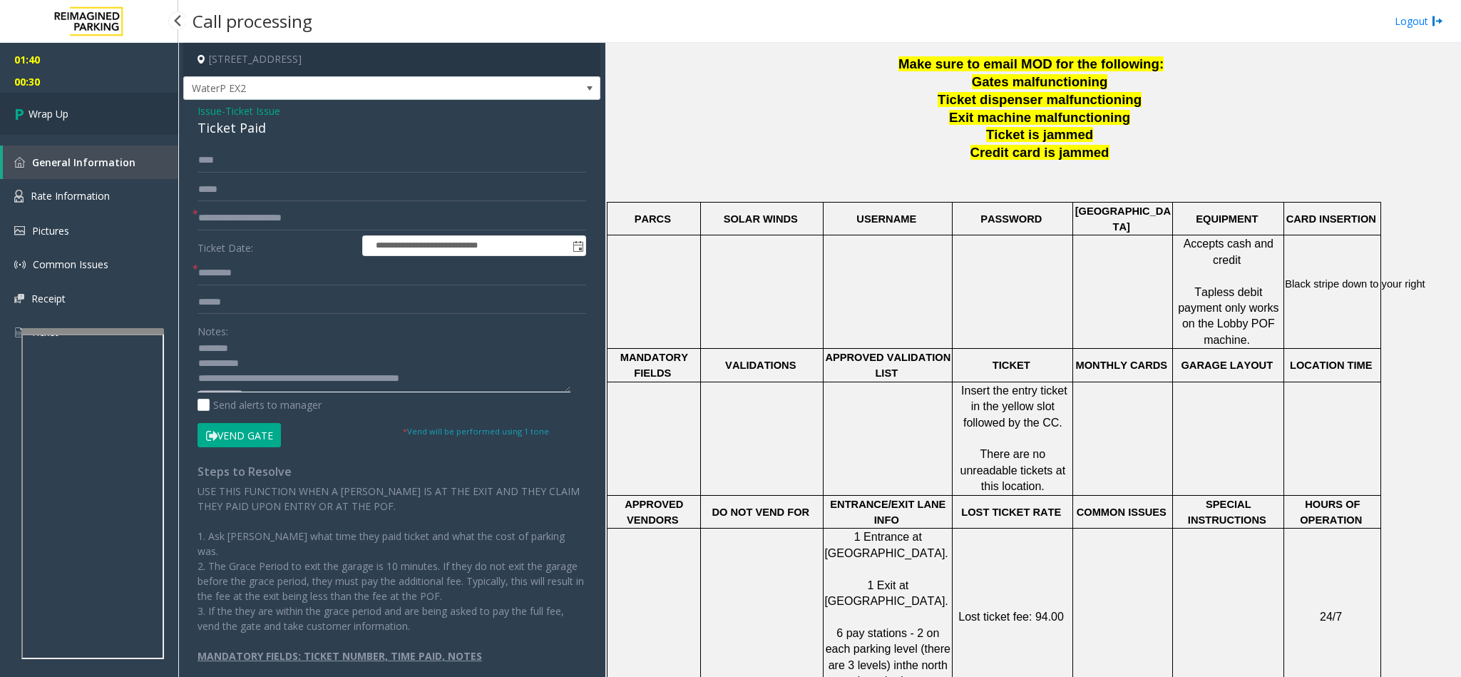
type textarea "**********"
click at [50, 106] on span "Wrap Up" at bounding box center [49, 113] width 40 height 15
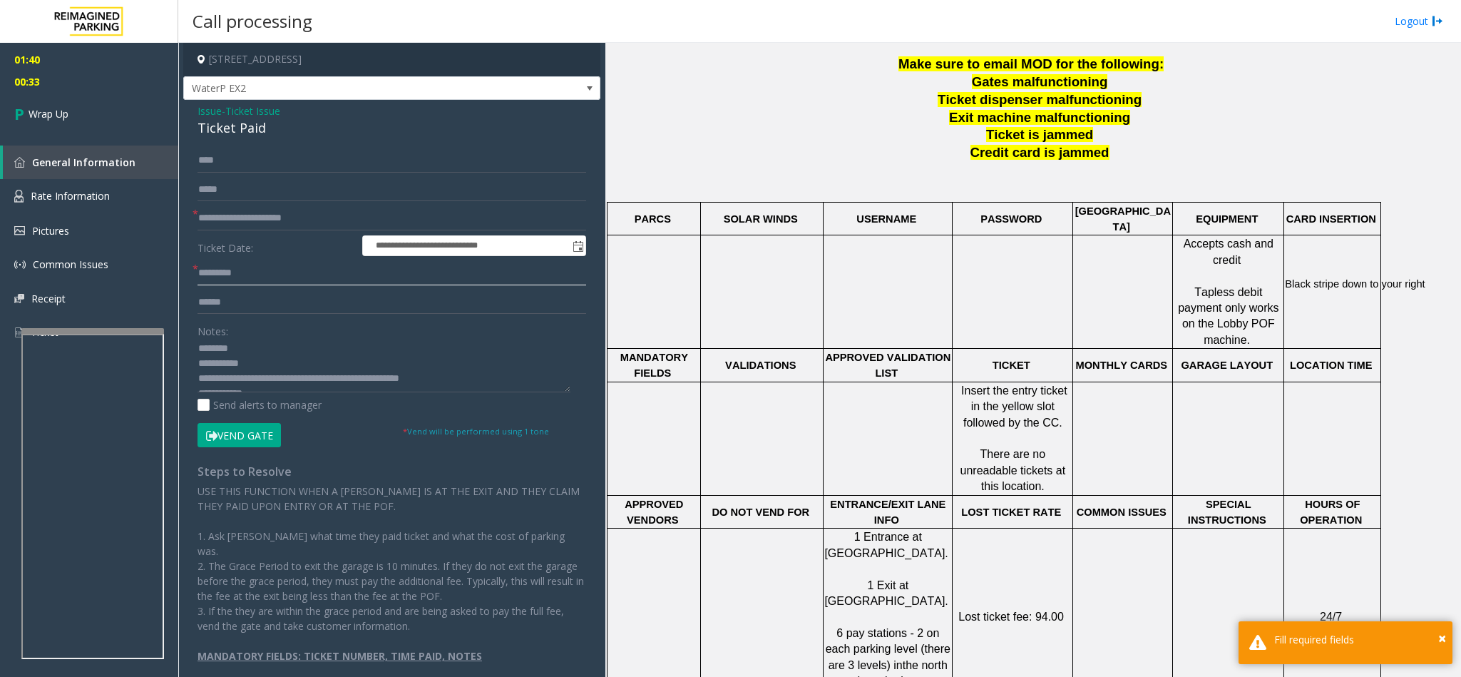
drag, startPoint x: 229, startPoint y: 278, endPoint x: 236, endPoint y: 274, distance: 8.0
click at [232, 278] on input "text" at bounding box center [391, 273] width 389 height 24
type input "**"
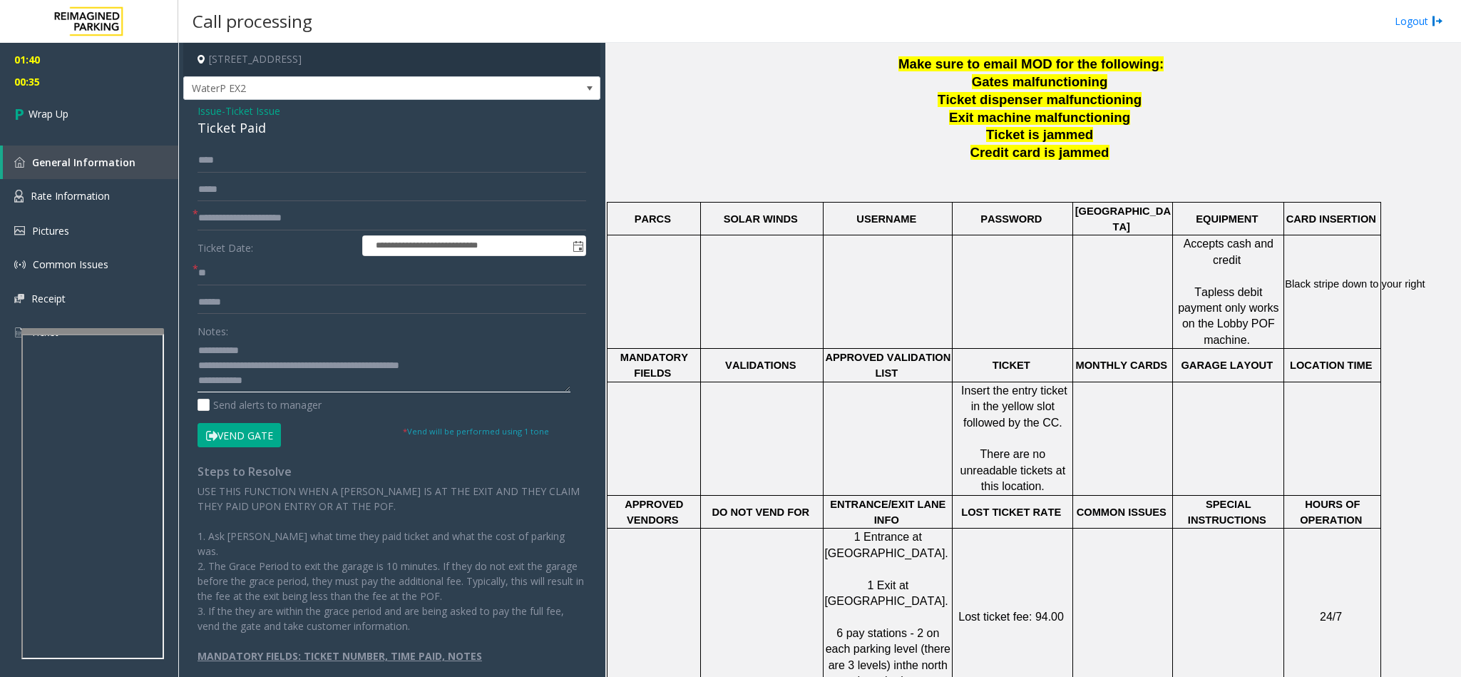
drag, startPoint x: 481, startPoint y: 371, endPoint x: 383, endPoint y: 388, distance: 99.9
click at [383, 388] on textarea at bounding box center [383, 365] width 373 height 53
click at [483, 379] on textarea at bounding box center [383, 365] width 373 height 53
type textarea "**********"
click at [50, 115] on span "Wrap Up" at bounding box center [49, 113] width 40 height 15
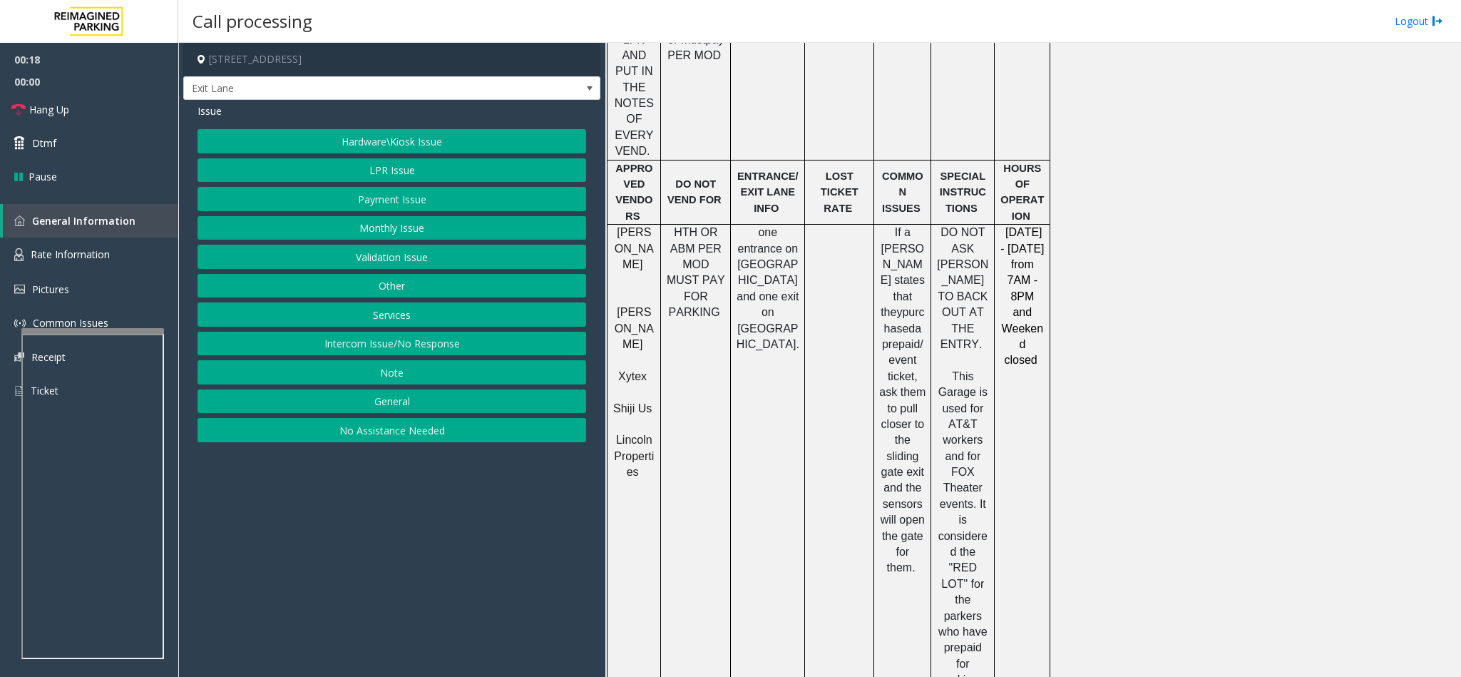
scroll to position [1390, 0]
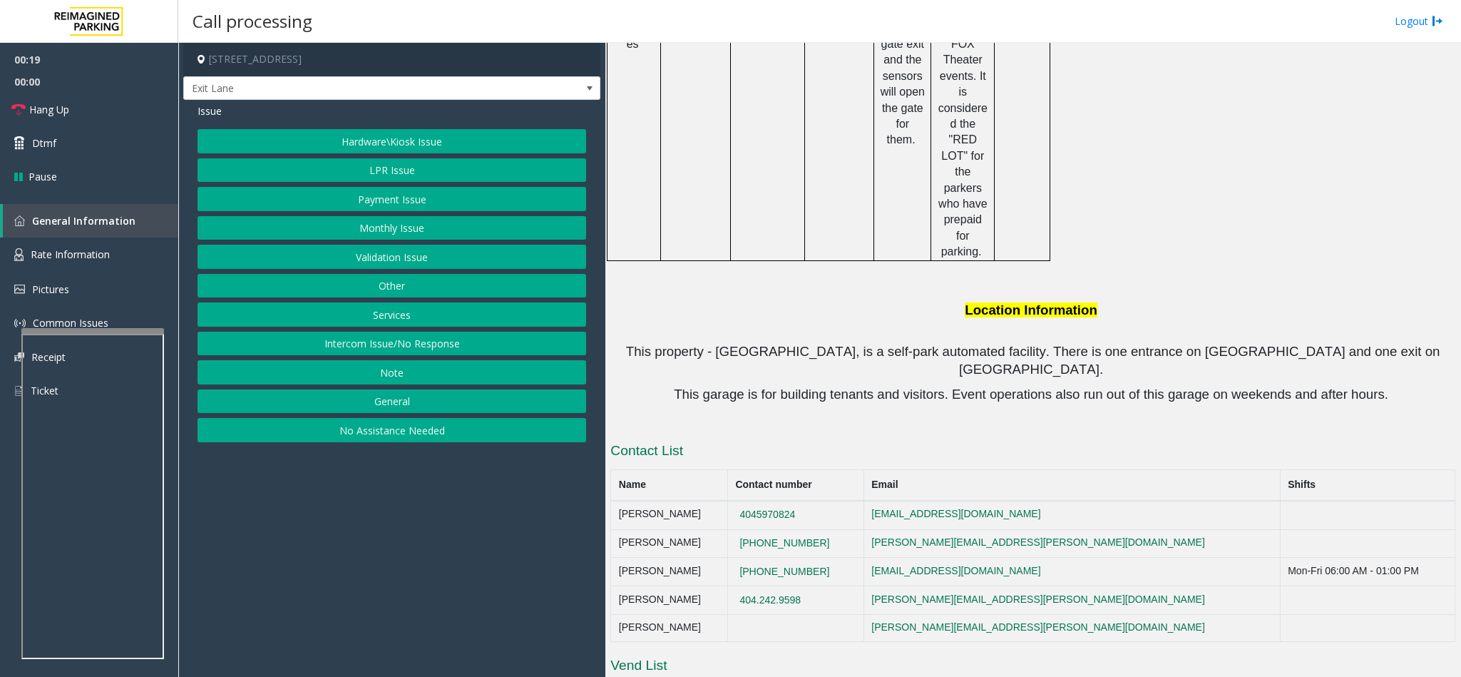
click at [411, 311] on button "Services" at bounding box center [391, 314] width 389 height 24
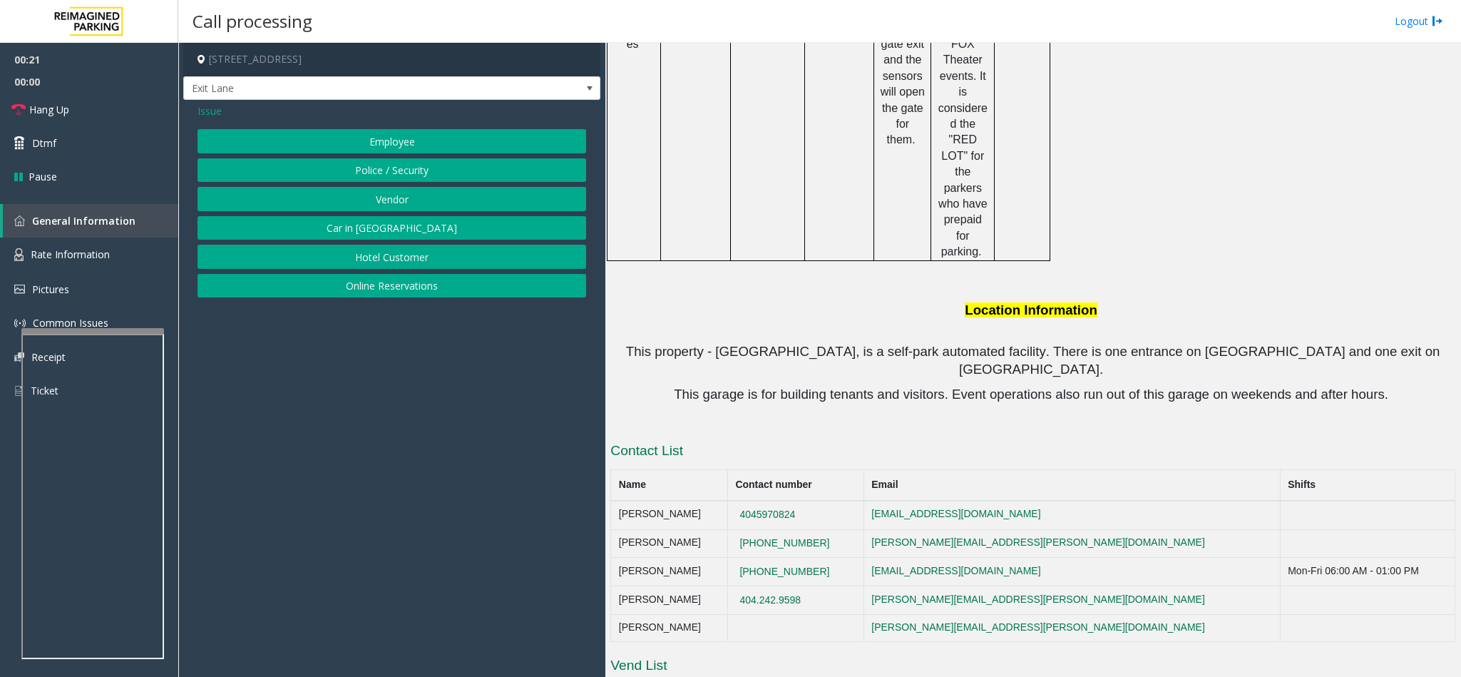
click at [416, 287] on button "Online Reservations" at bounding box center [391, 286] width 389 height 24
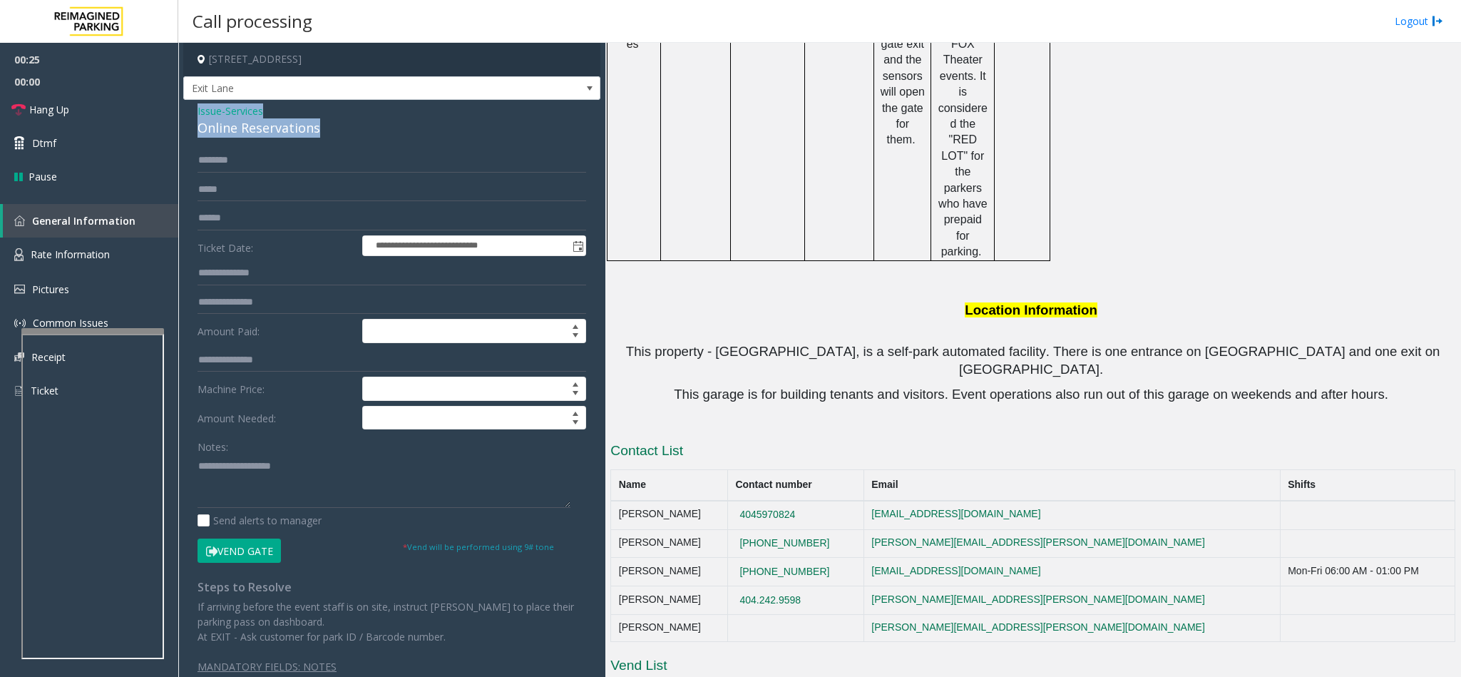
drag, startPoint x: 322, startPoint y: 129, endPoint x: 193, endPoint y: 110, distance: 129.8
click at [193, 110] on div "**********" at bounding box center [391, 394] width 417 height 588
paste textarea "**********"
click at [260, 482] on textarea at bounding box center [383, 480] width 373 height 53
drag, startPoint x: 268, startPoint y: 471, endPoint x: 233, endPoint y: 475, distance: 35.1
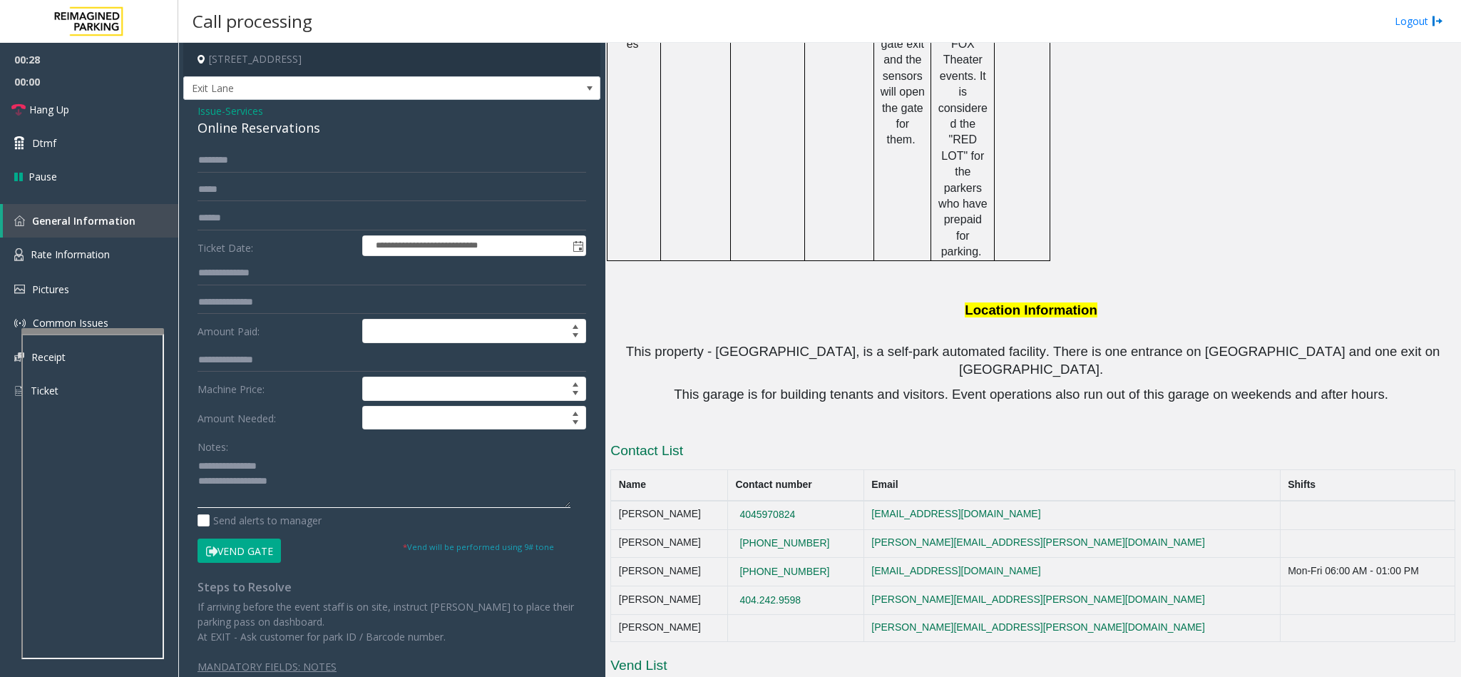
click at [233, 475] on textarea at bounding box center [383, 480] width 373 height 53
click at [312, 484] on textarea at bounding box center [383, 480] width 373 height 53
type textarea "**********"
click at [249, 113] on span "Services" at bounding box center [244, 110] width 38 height 15
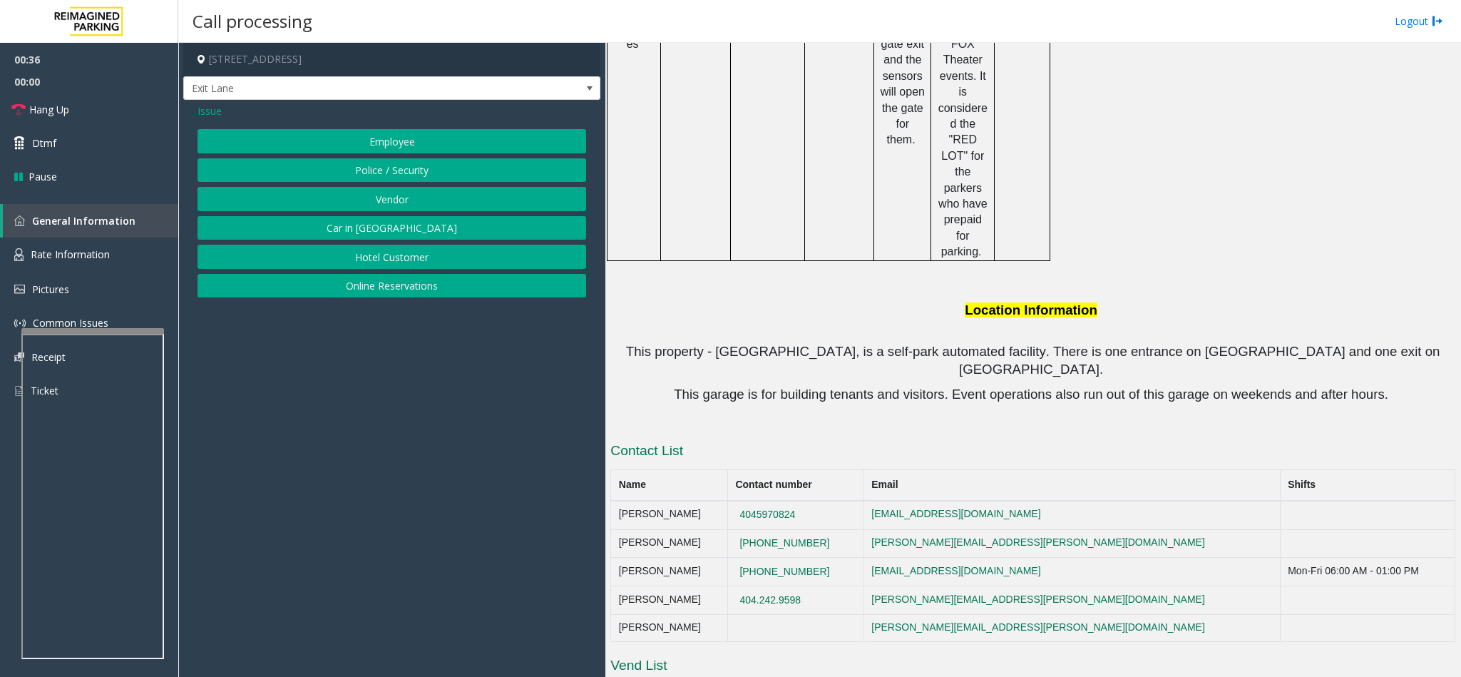
click at [208, 109] on span "Issue" at bounding box center [209, 110] width 24 height 15
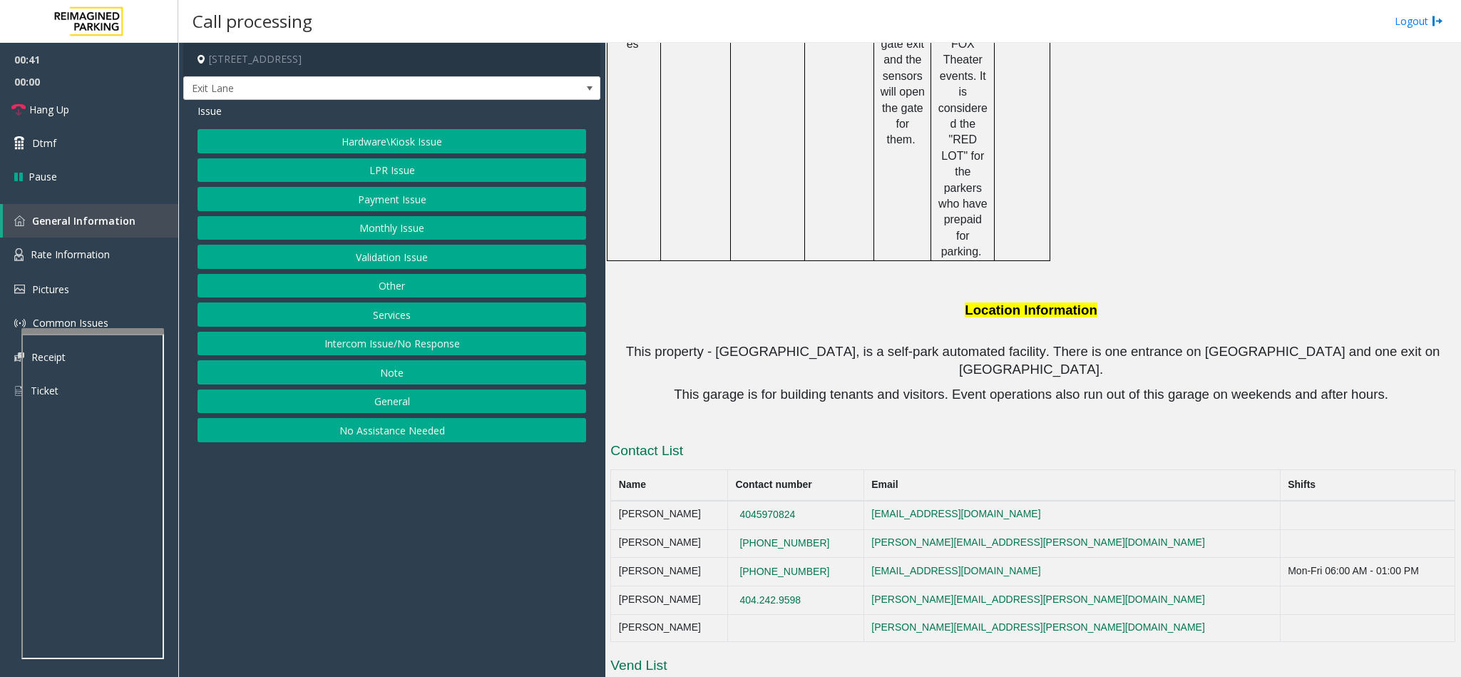
click at [214, 111] on span "Issue" at bounding box center [209, 110] width 24 height 15
click at [215, 112] on span "Issue" at bounding box center [209, 110] width 24 height 15
click at [217, 107] on span "Issue" at bounding box center [209, 110] width 24 height 15
click at [210, 112] on span "Issue" at bounding box center [209, 110] width 24 height 15
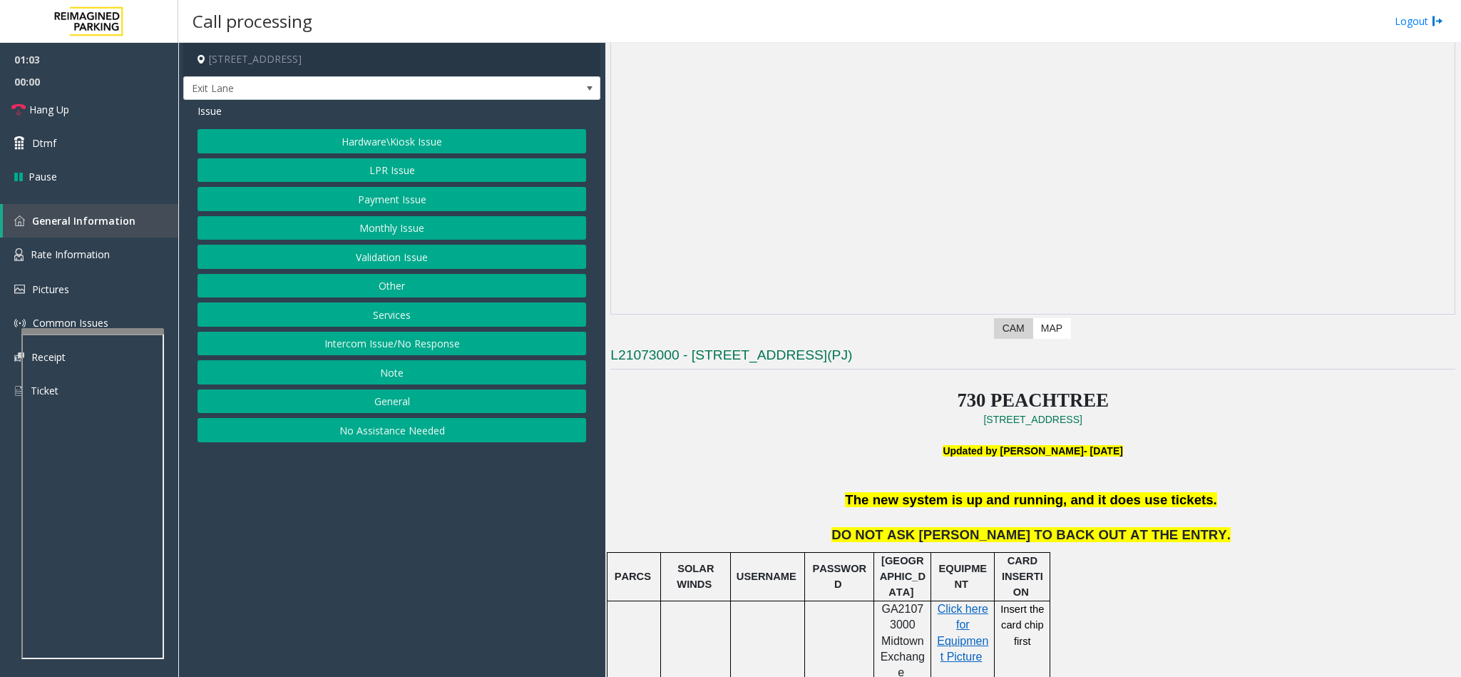
scroll to position [0, 0]
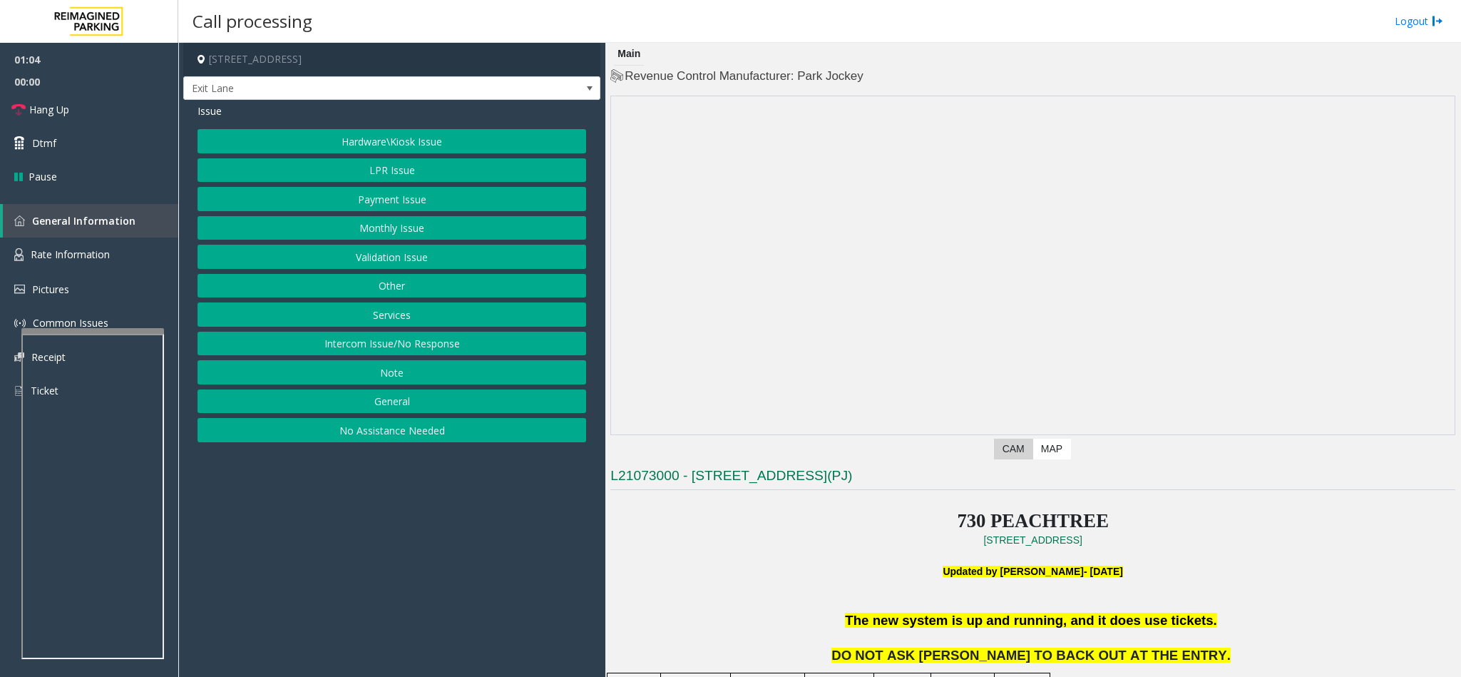
click at [413, 178] on button "LPR Issue" at bounding box center [391, 170] width 389 height 24
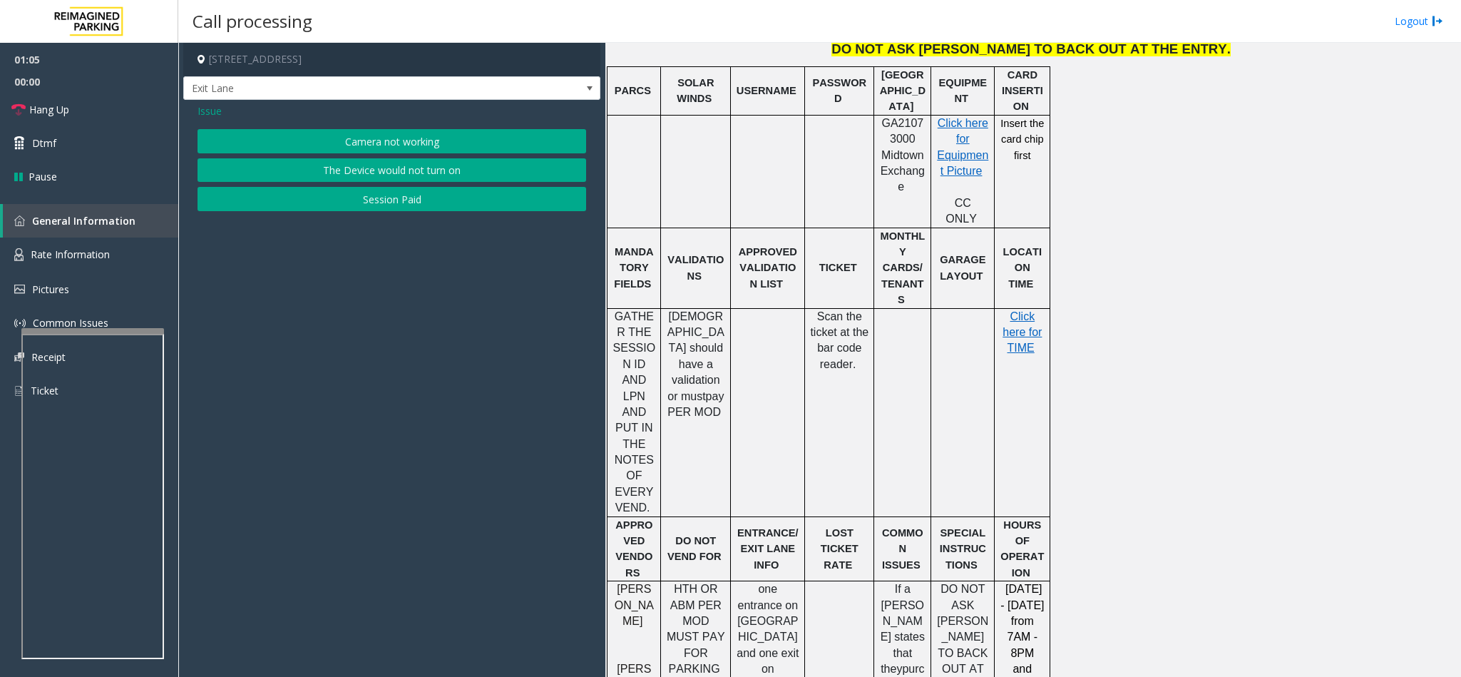
scroll to position [642, 0]
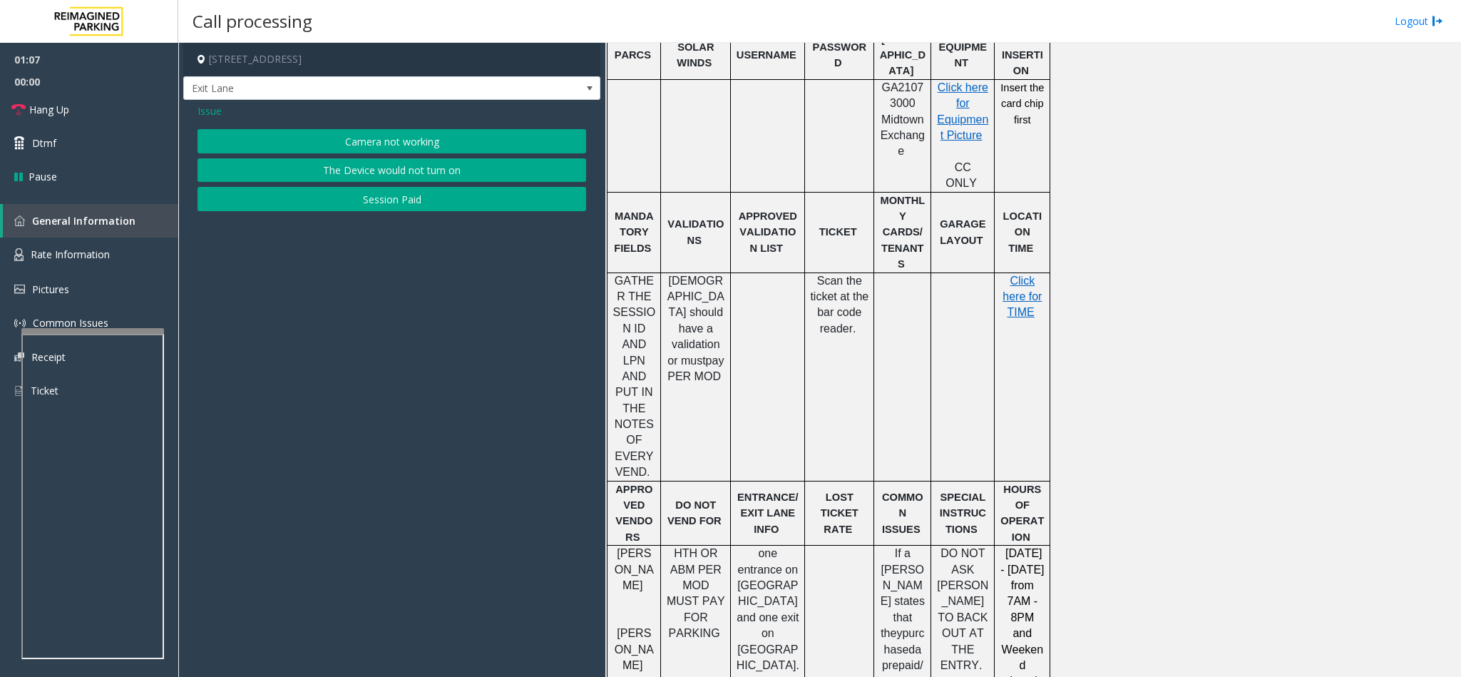
click at [411, 144] on button "Camera not working" at bounding box center [391, 141] width 389 height 24
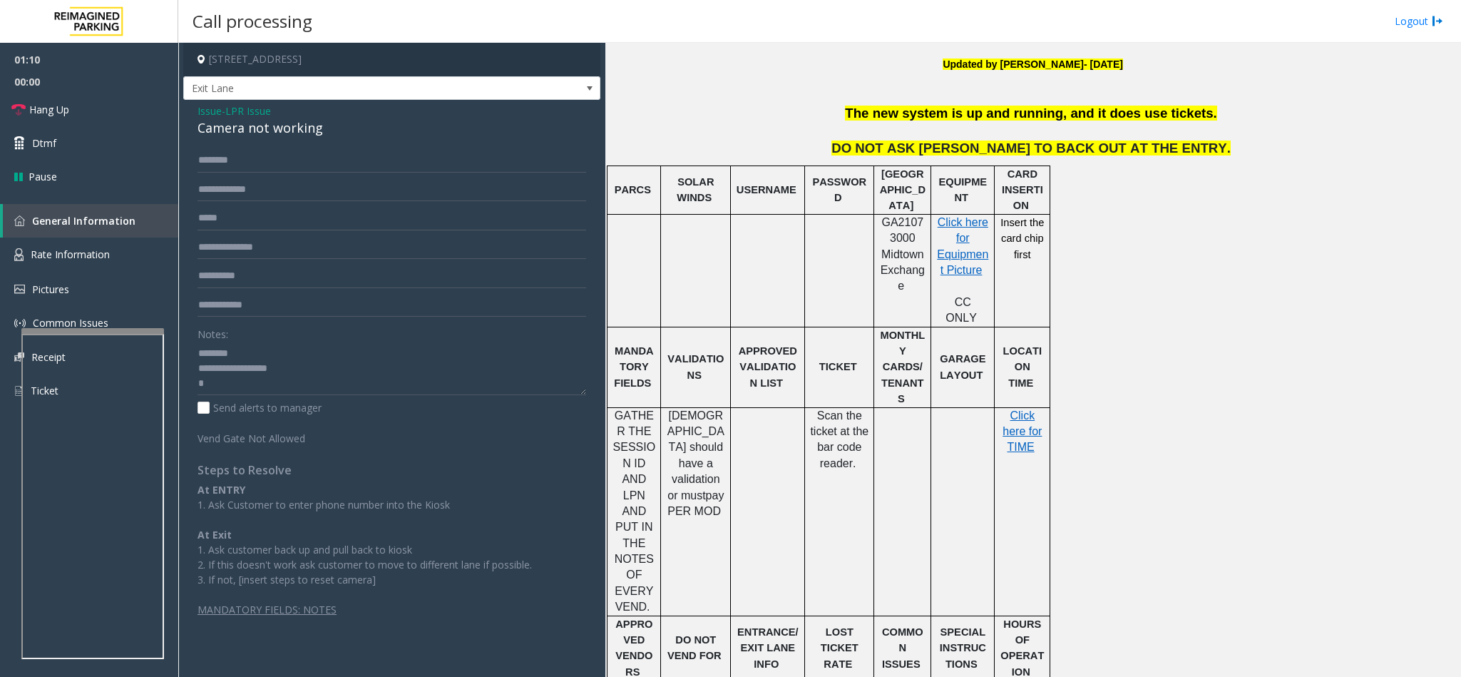
scroll to position [535, 0]
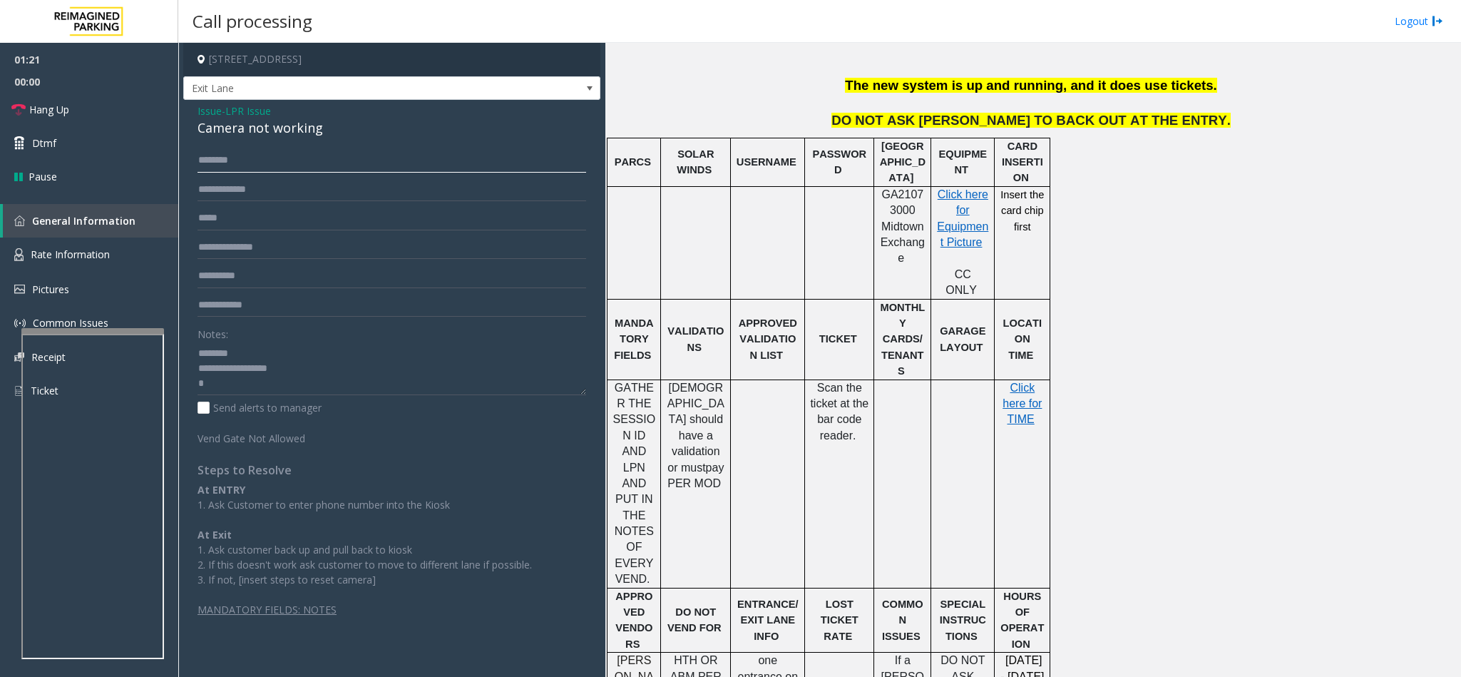
click at [281, 158] on input "text" at bounding box center [391, 160] width 389 height 24
click at [244, 157] on input "text" at bounding box center [391, 160] width 389 height 24
click at [255, 156] on input "text" at bounding box center [391, 160] width 389 height 24
click at [203, 160] on input "******" at bounding box center [391, 160] width 389 height 24
click at [284, 154] on input "******" at bounding box center [391, 160] width 389 height 24
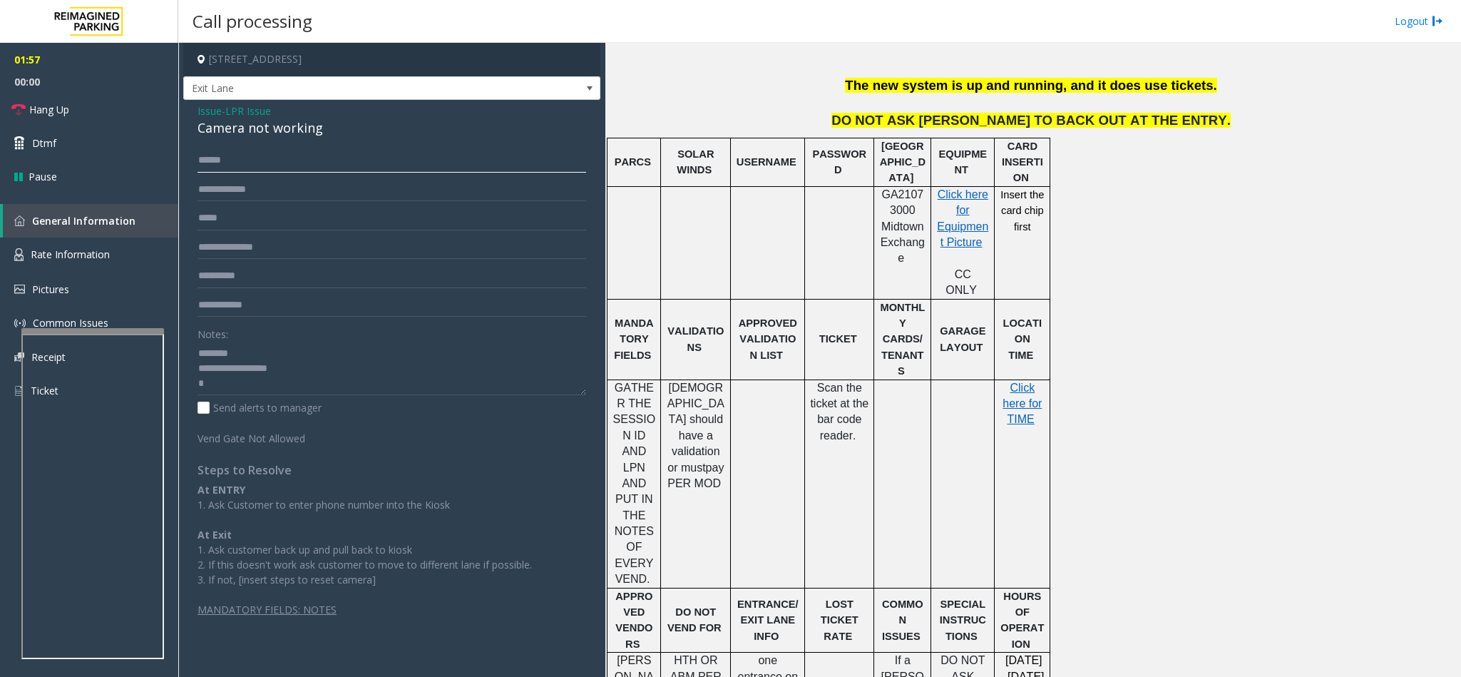
type input "******"
click at [236, 111] on span "LPR Issue" at bounding box center [248, 110] width 46 height 15
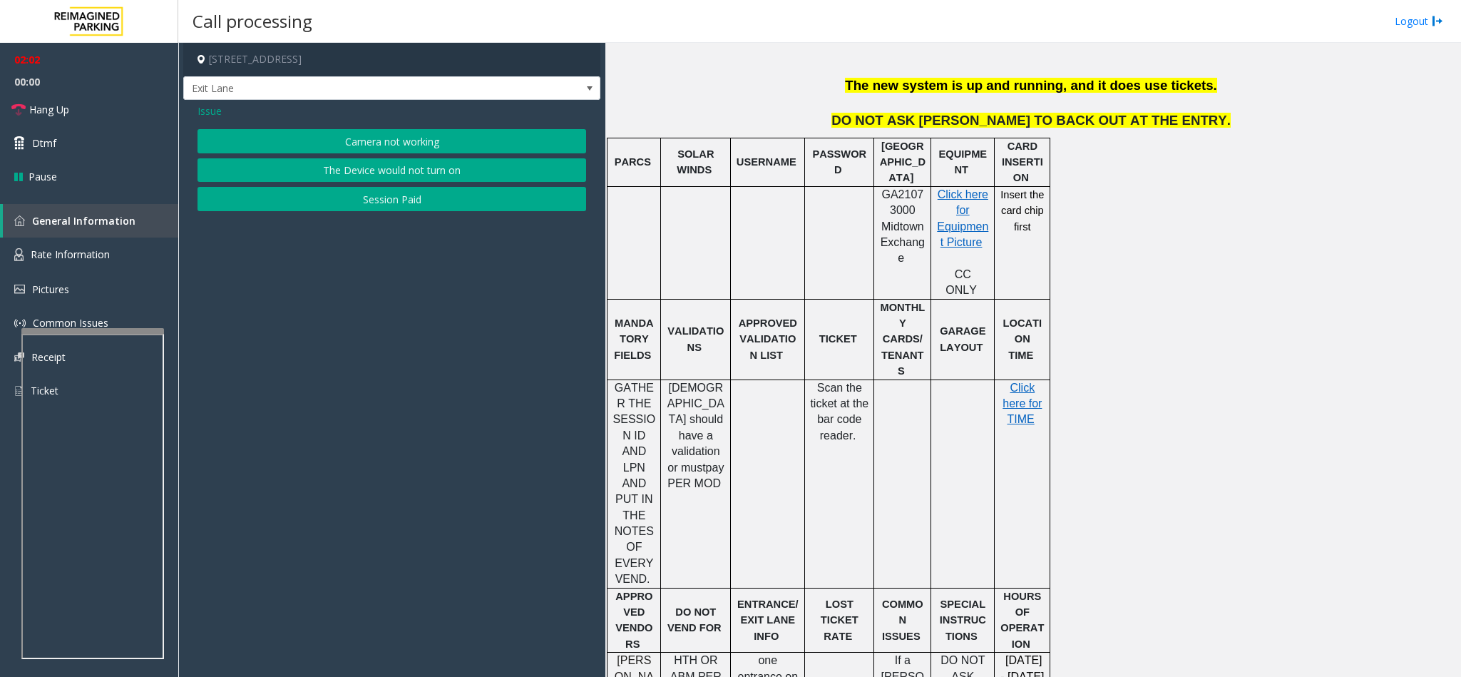
click at [208, 112] on span "Issue" at bounding box center [209, 110] width 24 height 15
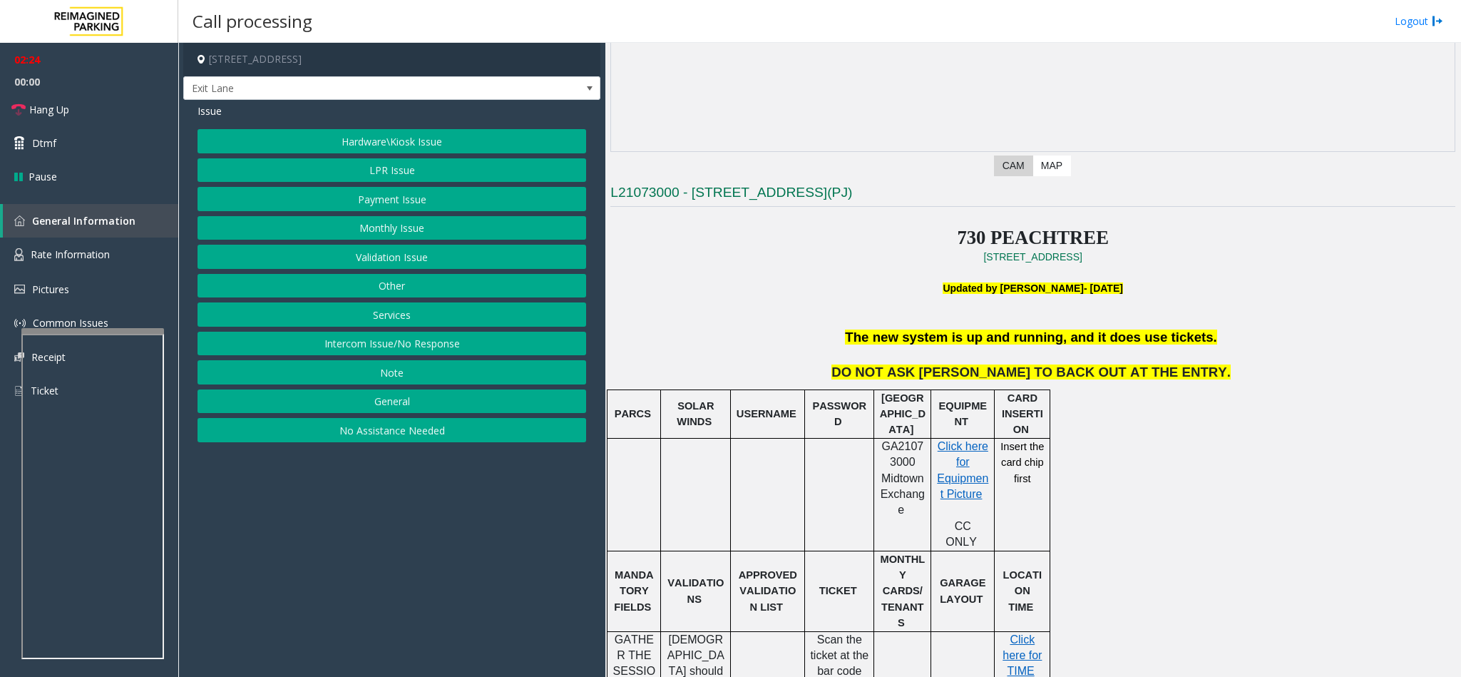
scroll to position [321, 0]
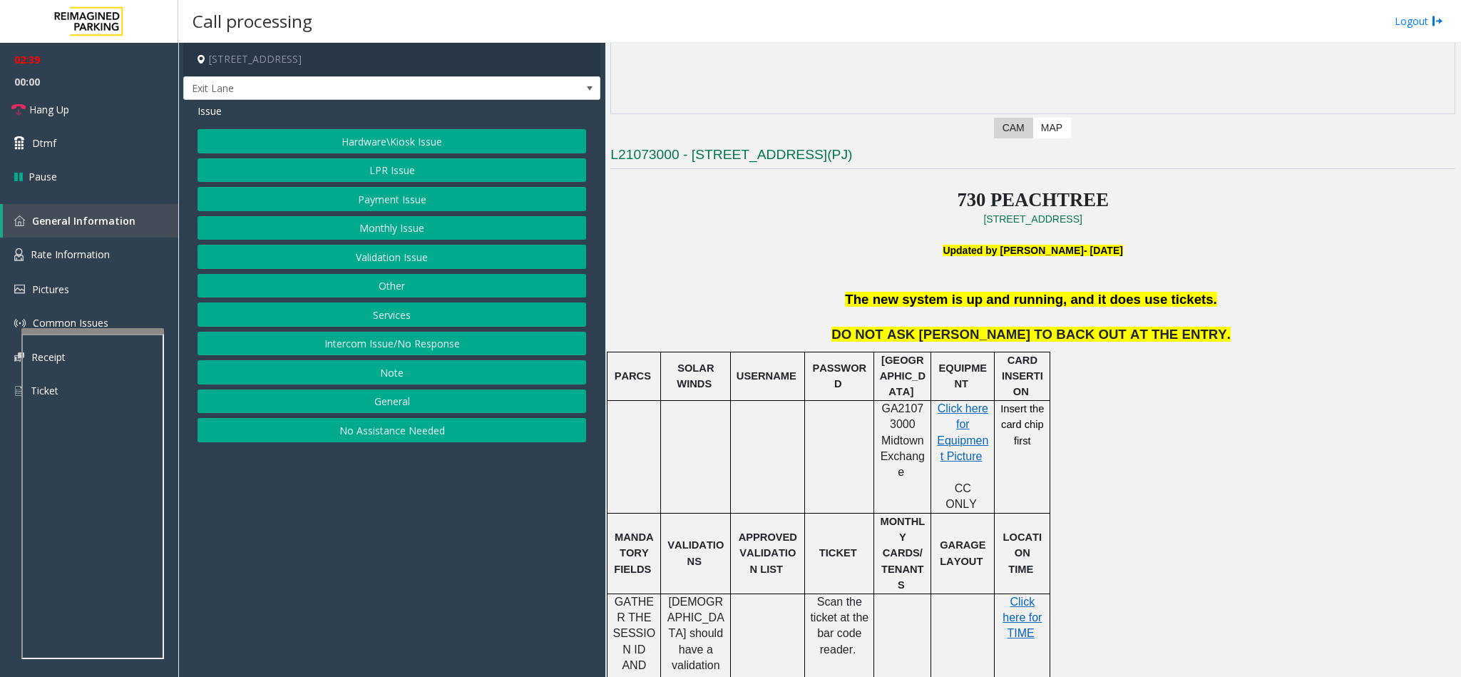
click at [389, 172] on button "LPR Issue" at bounding box center [391, 170] width 389 height 24
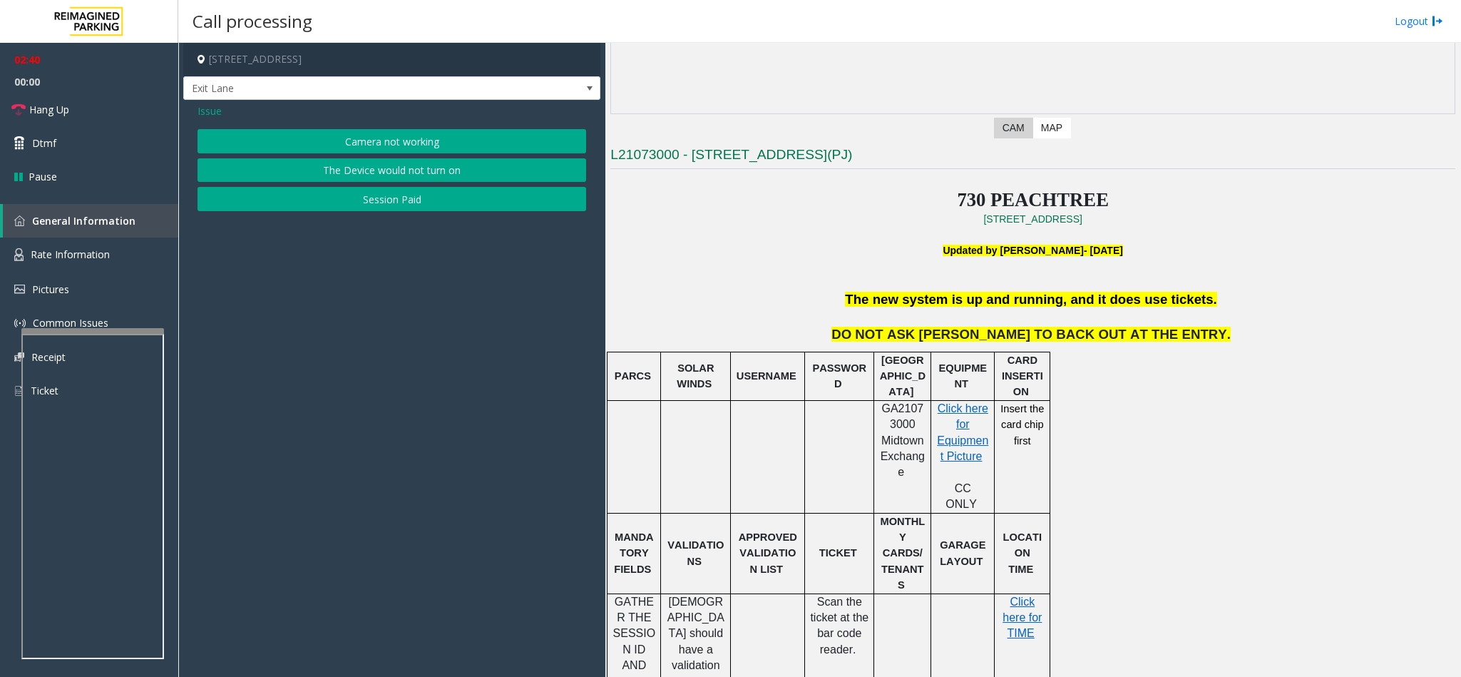
click at [376, 135] on button "Camera not working" at bounding box center [391, 141] width 389 height 24
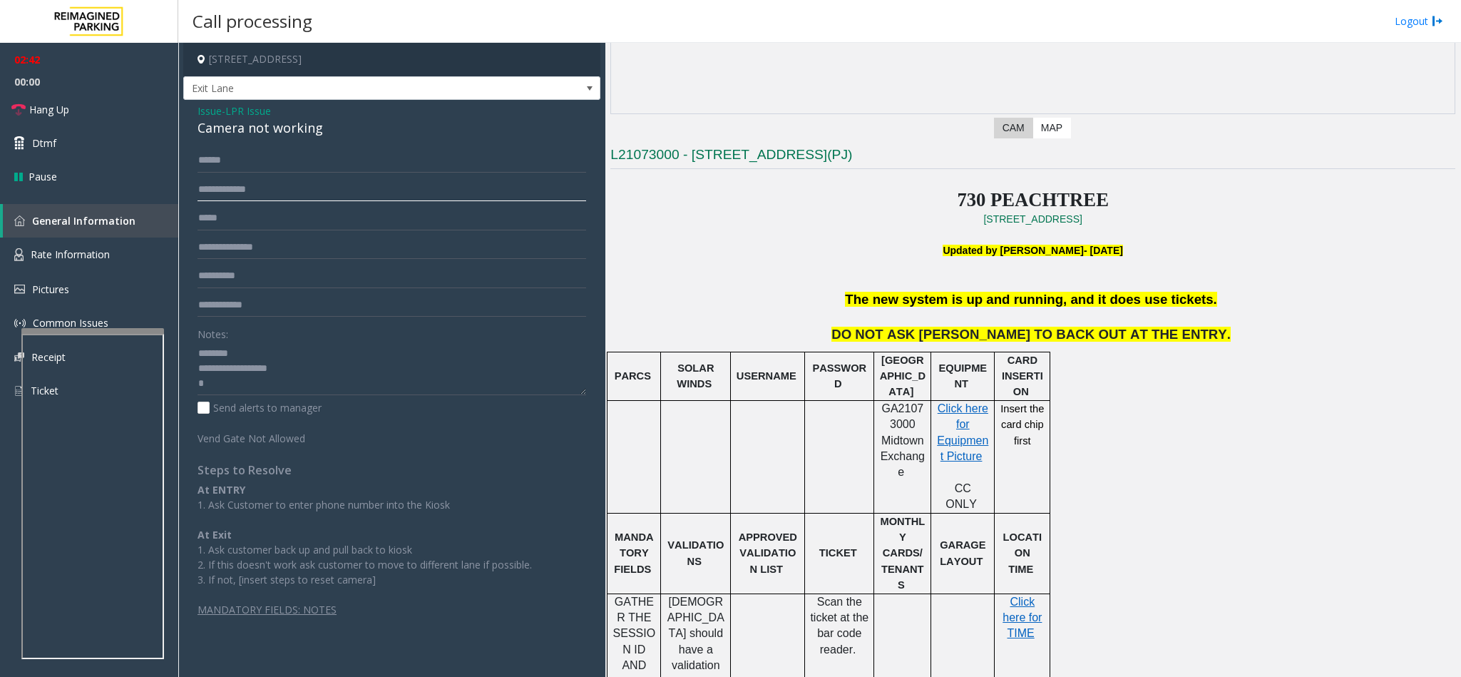
click at [302, 191] on input "text" at bounding box center [391, 190] width 389 height 24
type input "*****"
click at [270, 108] on span "LPR Issue" at bounding box center [248, 110] width 46 height 15
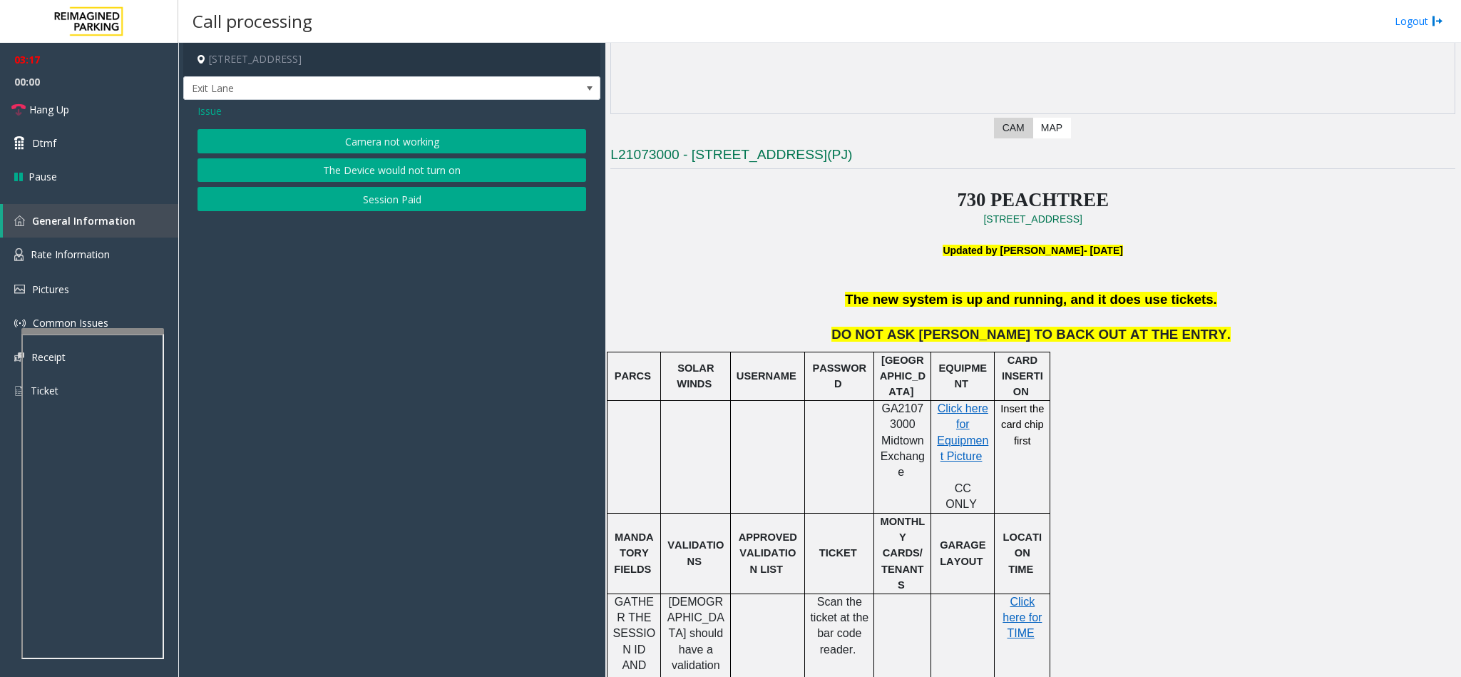
click at [215, 110] on span "Issue" at bounding box center [209, 110] width 24 height 15
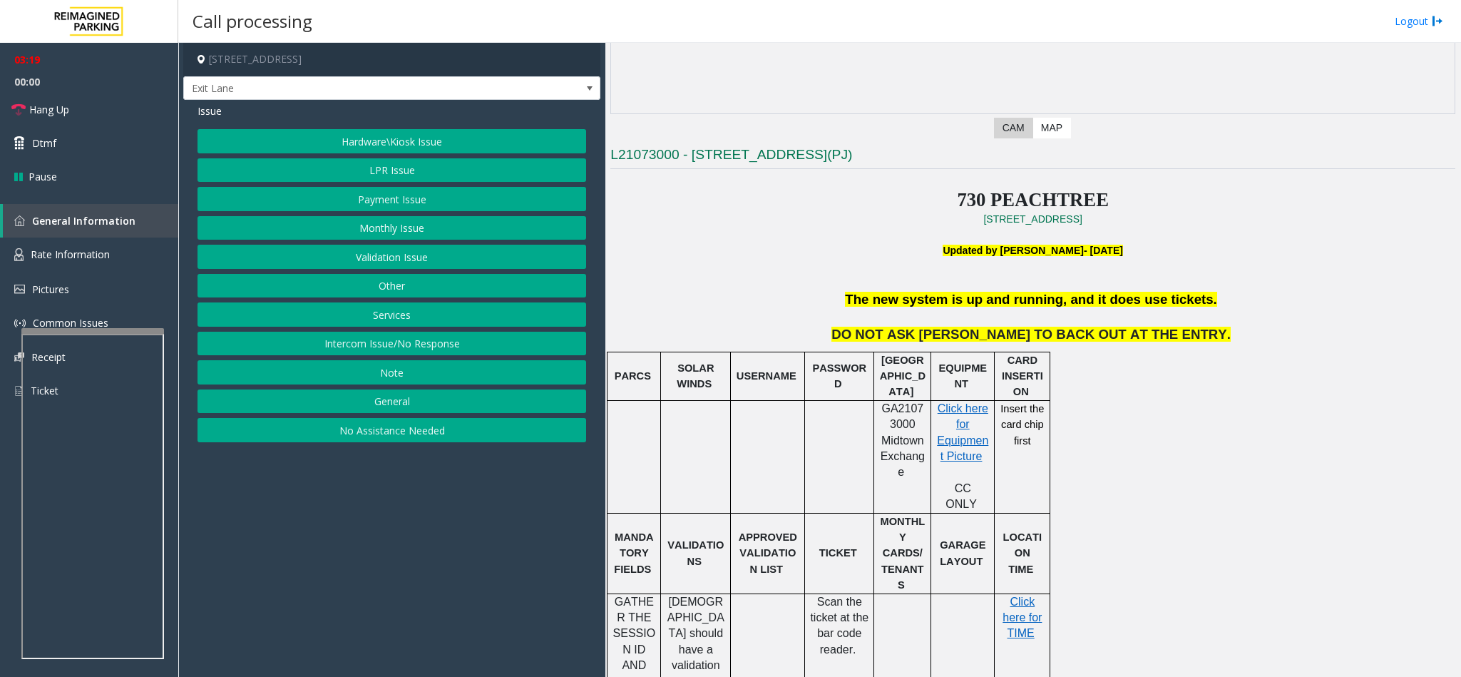
click at [394, 317] on button "Services" at bounding box center [391, 314] width 389 height 24
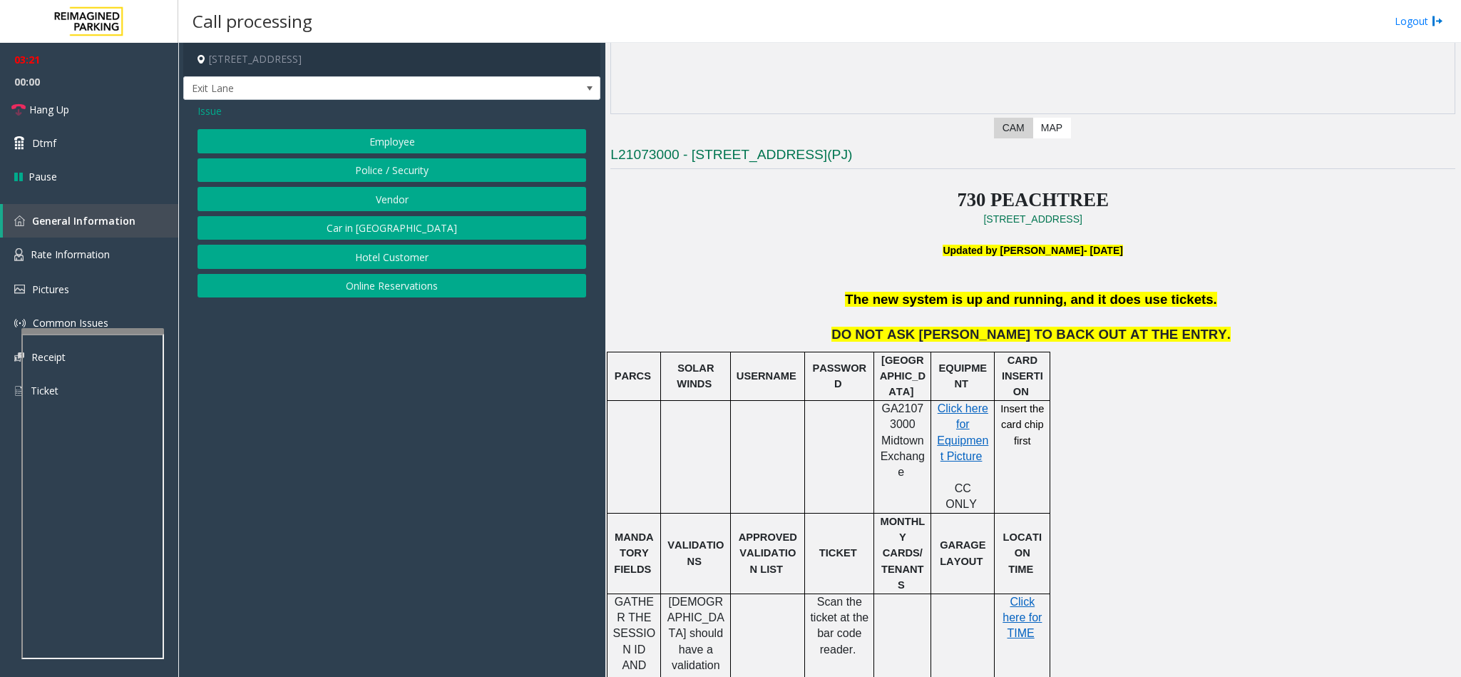
click at [409, 135] on button "Employee" at bounding box center [391, 141] width 389 height 24
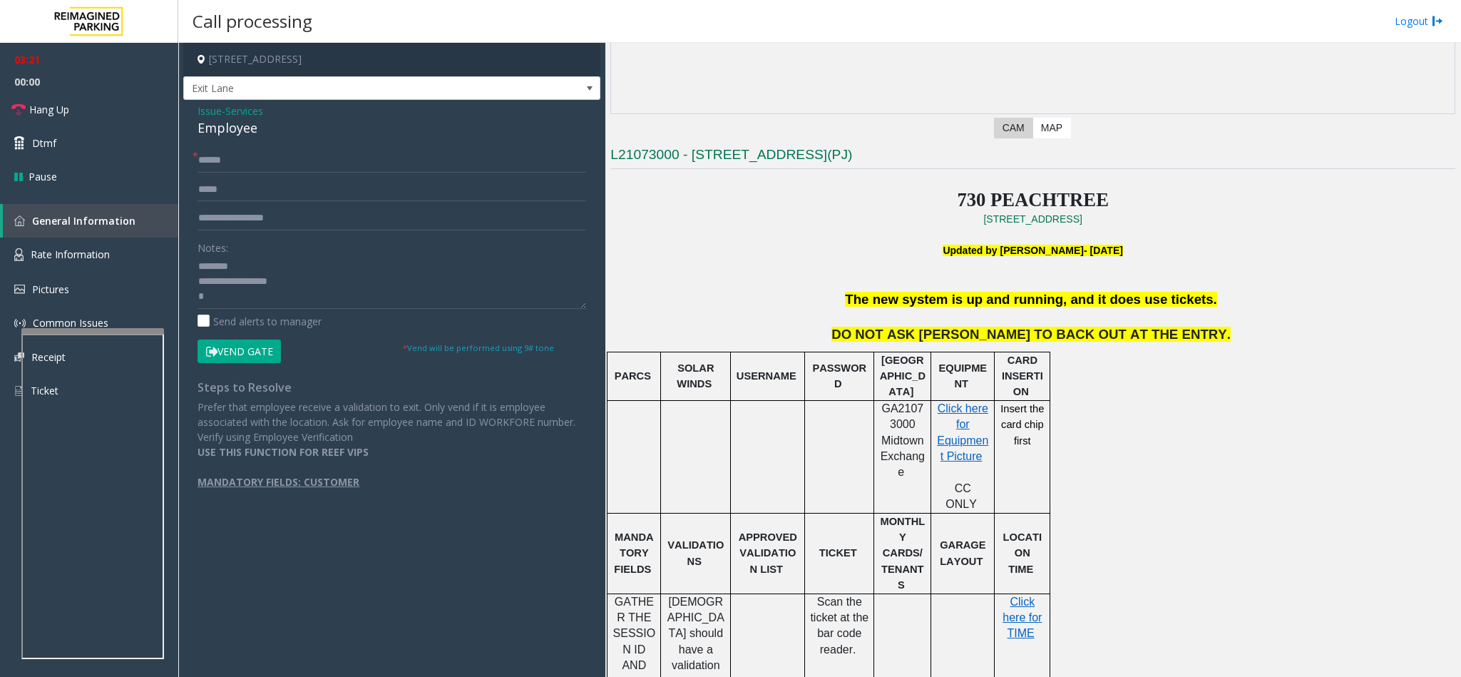
click at [249, 358] on button "Vend Gate" at bounding box center [238, 351] width 83 height 24
click at [253, 107] on span "Services" at bounding box center [244, 110] width 38 height 15
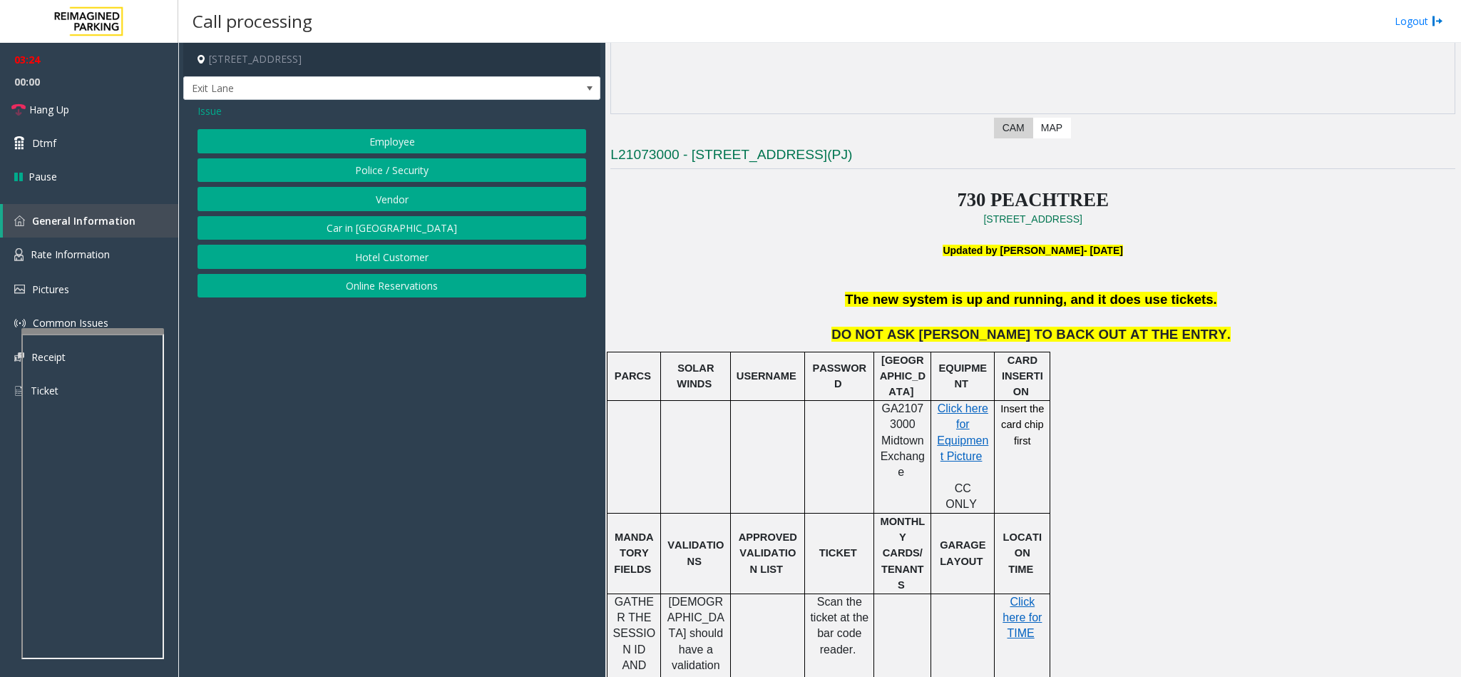
click at [207, 108] on span "Issue" at bounding box center [209, 110] width 24 height 15
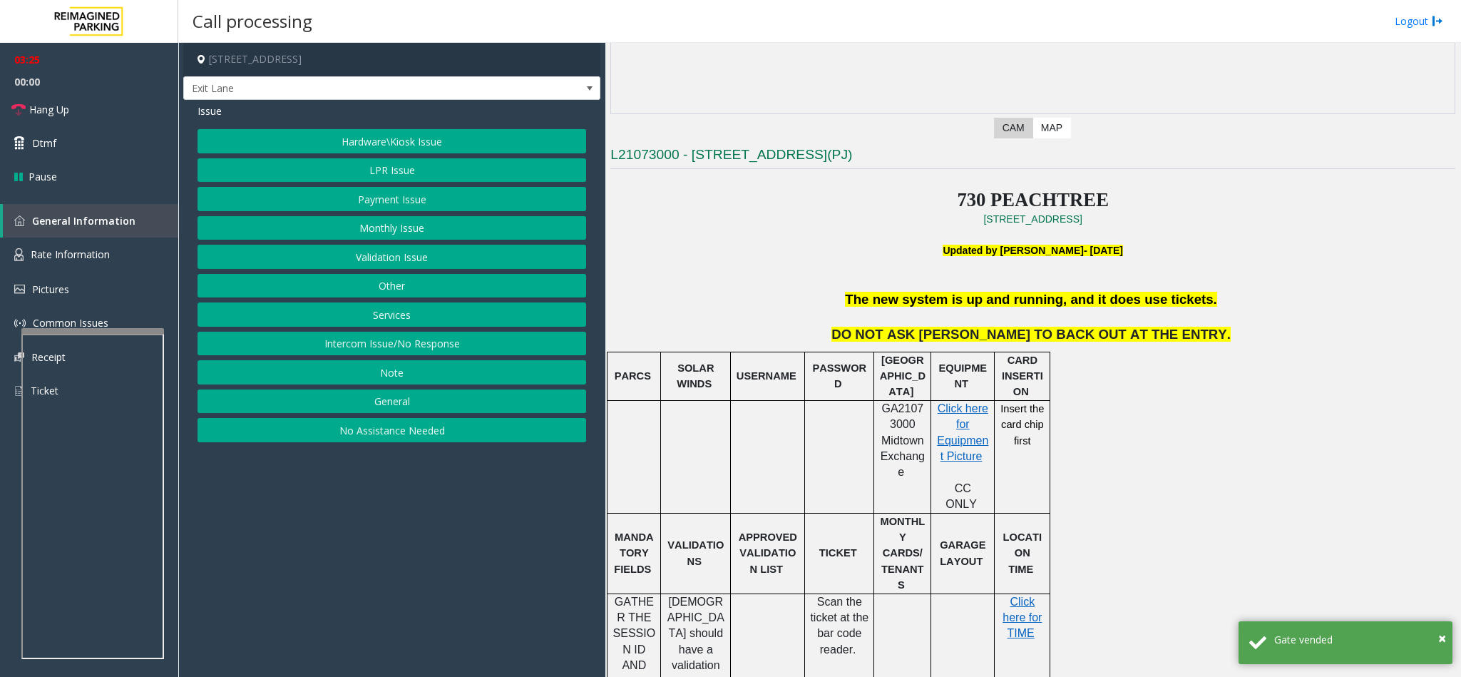
click at [398, 180] on button "LPR Issue" at bounding box center [391, 170] width 389 height 24
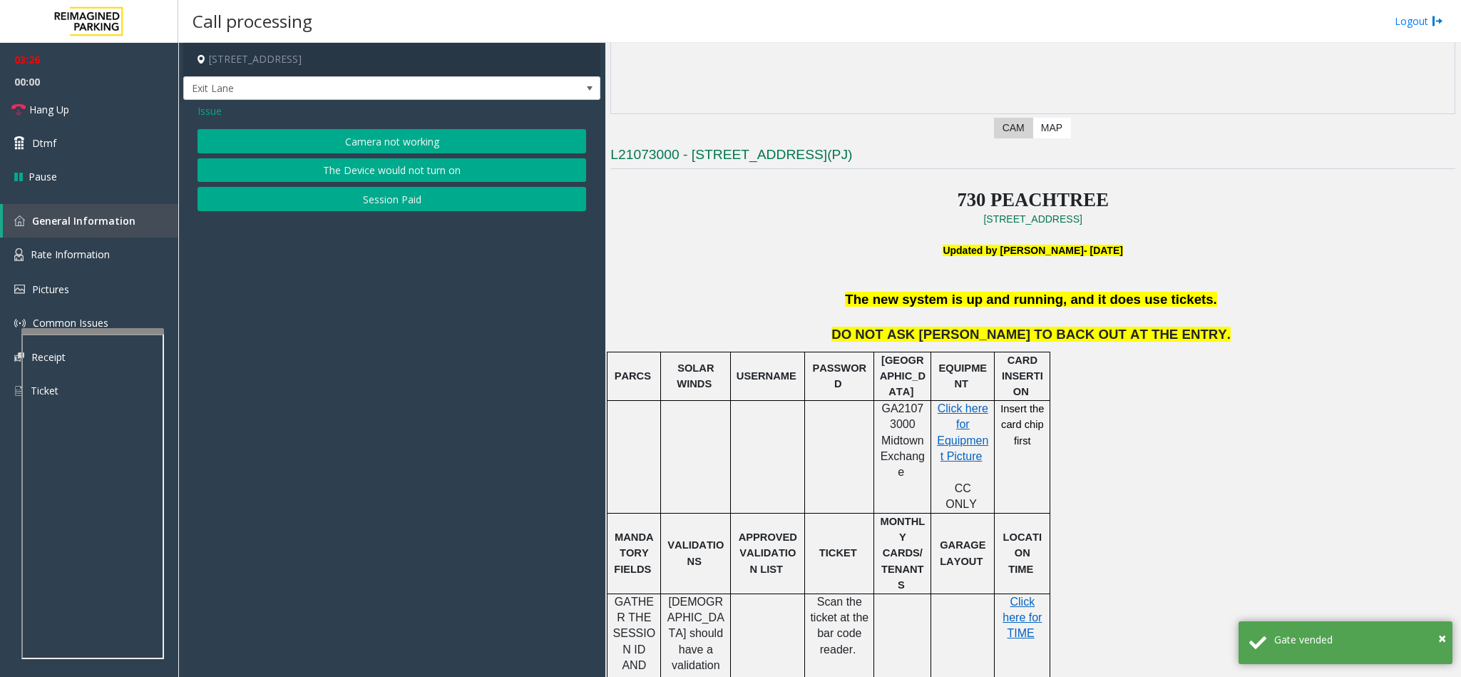
click at [385, 144] on button "Camera not working" at bounding box center [391, 141] width 389 height 24
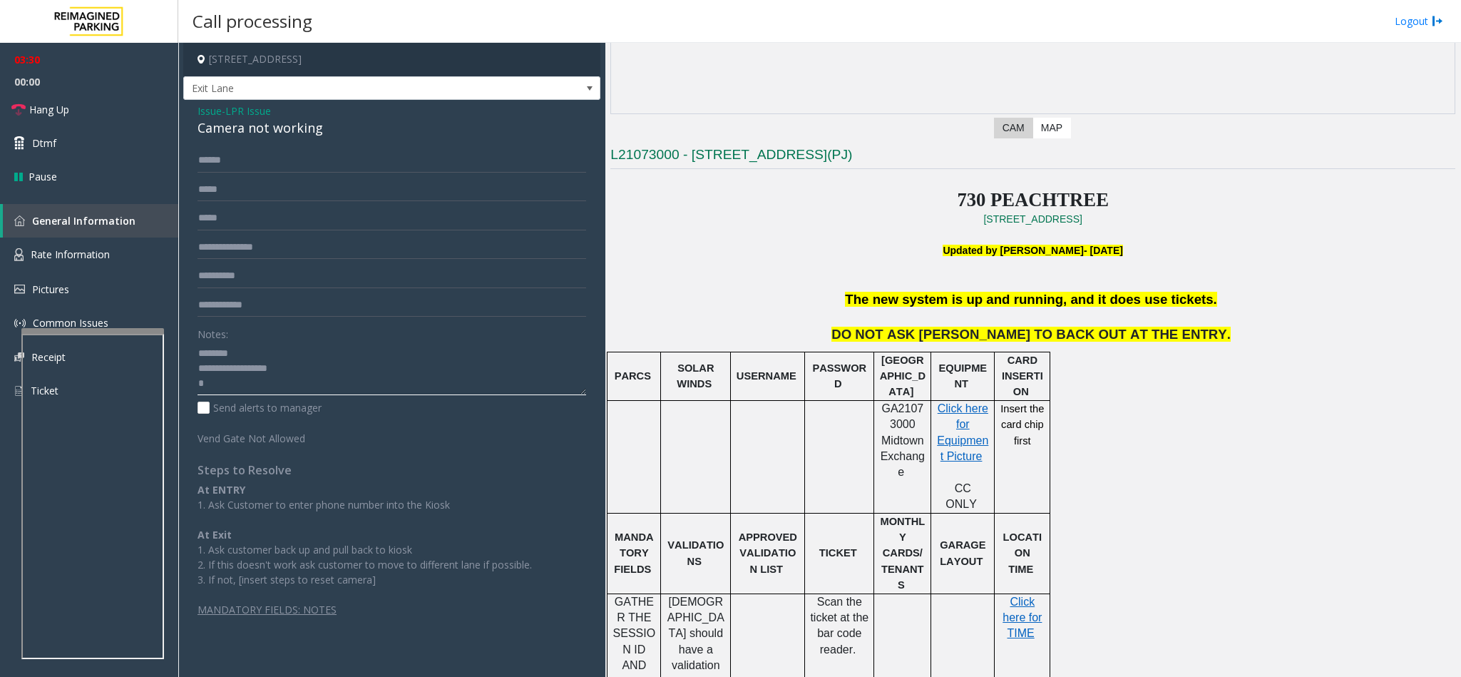
click at [270, 385] on textarea at bounding box center [391, 368] width 389 height 53
drag, startPoint x: 302, startPoint y: 369, endPoint x: 197, endPoint y: 371, distance: 104.8
click at [197, 371] on textarea at bounding box center [391, 368] width 389 height 53
drag, startPoint x: 330, startPoint y: 126, endPoint x: 180, endPoint y: 133, distance: 149.9
click at [180, 133] on app-call-processing-form "730 Peachtree Street Northeast, Atlanta, GA Exit Lane Issue - LPR Issue Camera …" at bounding box center [391, 360] width 427 height 634
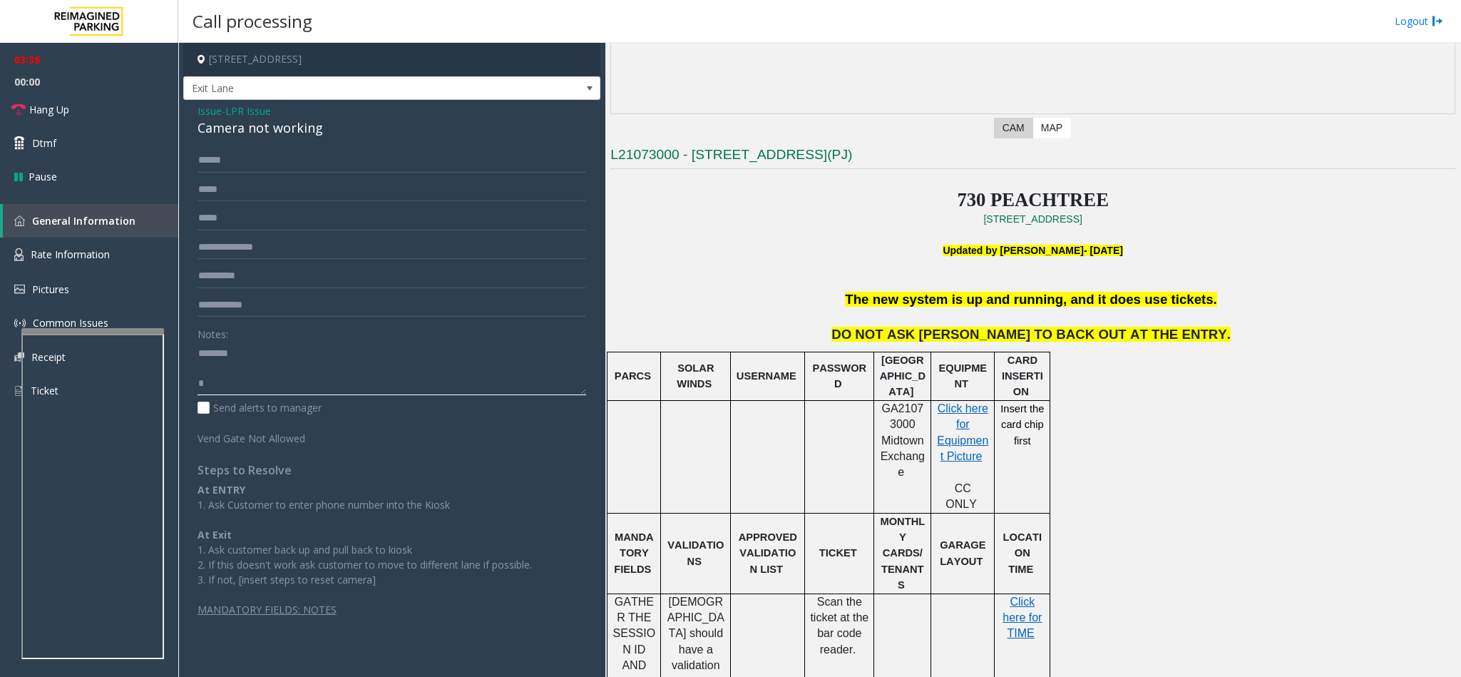
click at [259, 360] on textarea at bounding box center [391, 368] width 389 height 53
paste textarea "**********"
click at [86, 118] on link "Hang Up" at bounding box center [89, 110] width 178 height 34
click at [252, 376] on textarea at bounding box center [391, 368] width 389 height 53
click at [252, 369] on textarea at bounding box center [391, 368] width 389 height 53
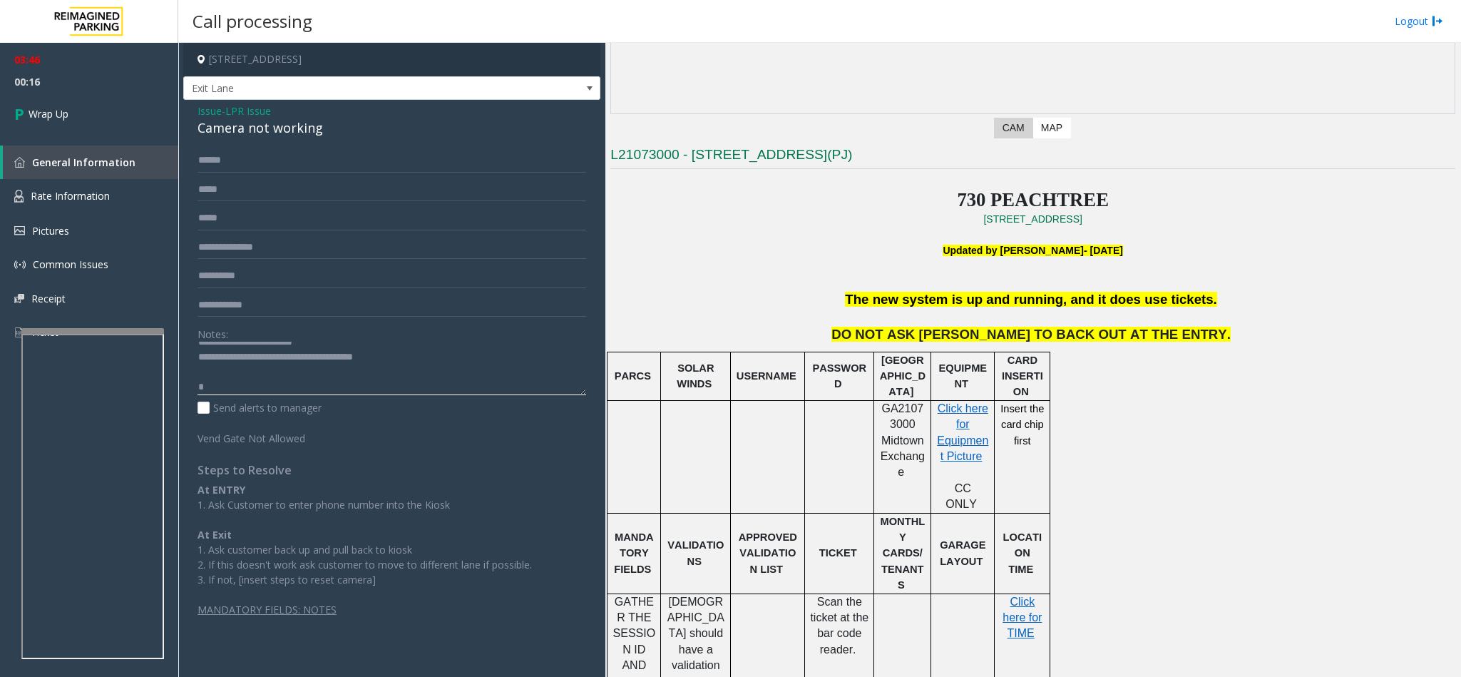
scroll to position [15, 0]
drag, startPoint x: 212, startPoint y: 381, endPoint x: 195, endPoint y: 388, distance: 18.3
click at [195, 388] on div "****** ***** Notes: Send alerts to manager Vend Gate Not Allowed Steps to Resol…" at bounding box center [392, 382] width 410 height 468
type textarea "**********"
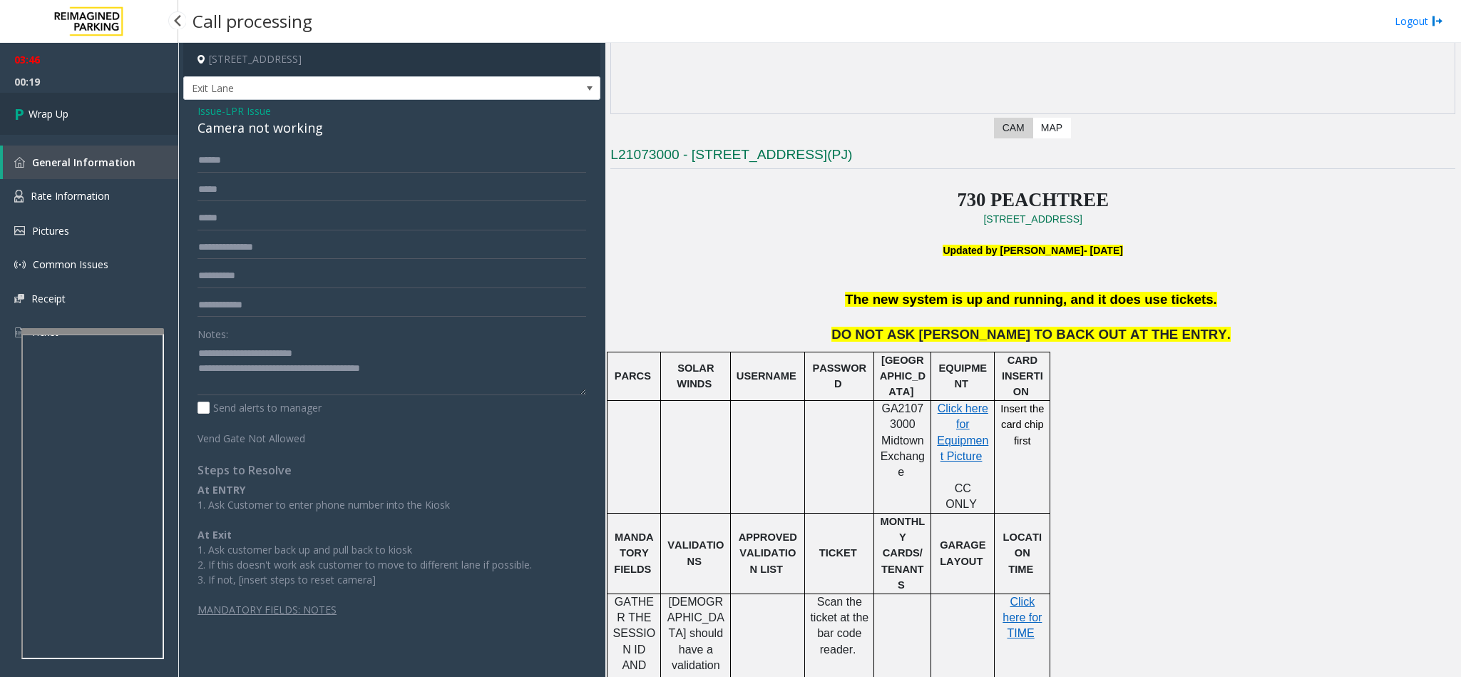
click at [92, 108] on link "Wrap Up" at bounding box center [89, 114] width 178 height 42
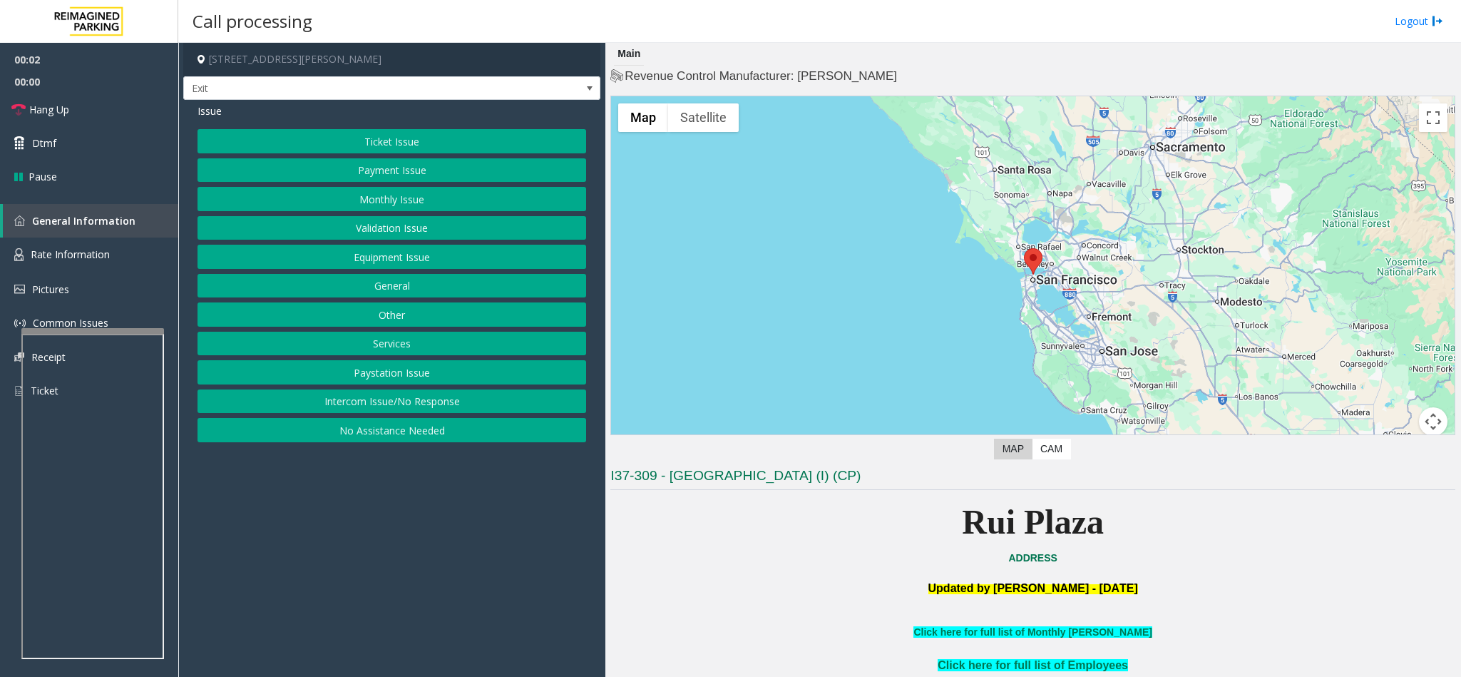
click at [417, 344] on button "Services" at bounding box center [391, 344] width 389 height 24
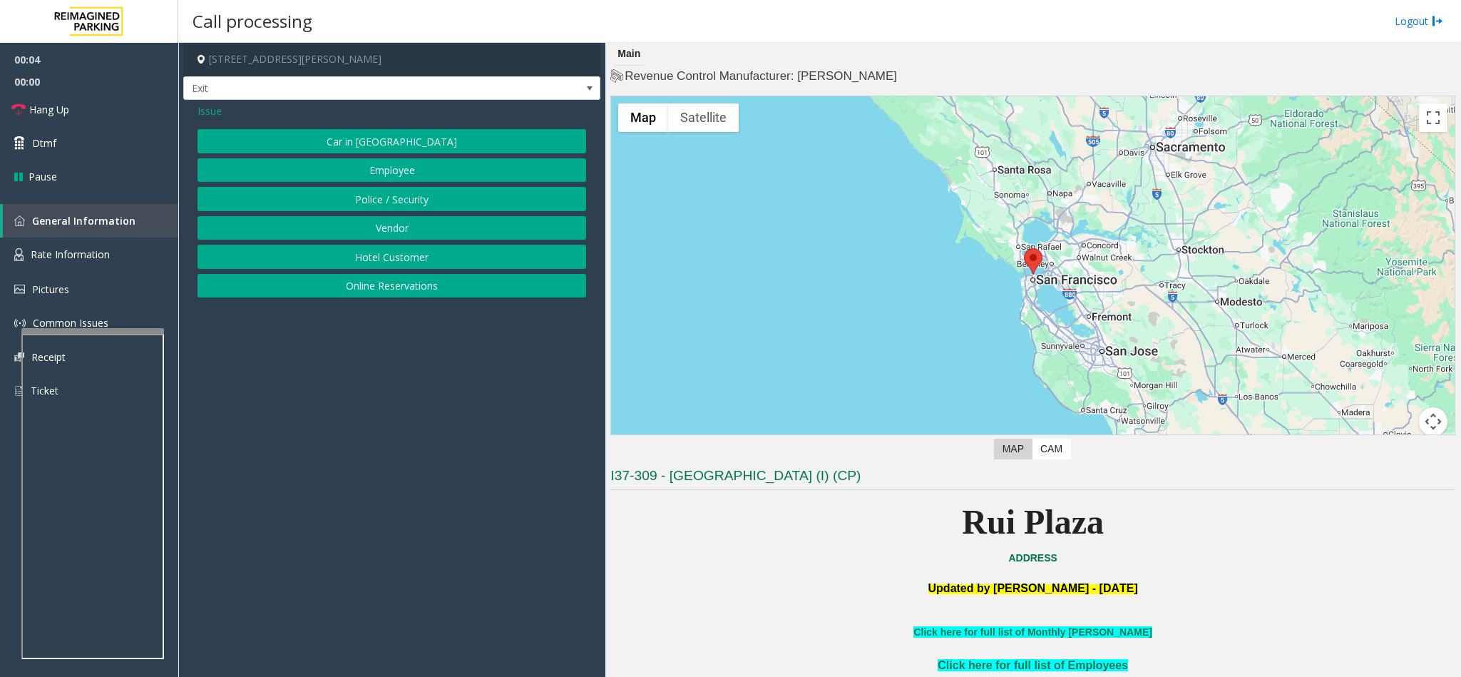
click at [384, 287] on button "Online Reservations" at bounding box center [391, 286] width 389 height 24
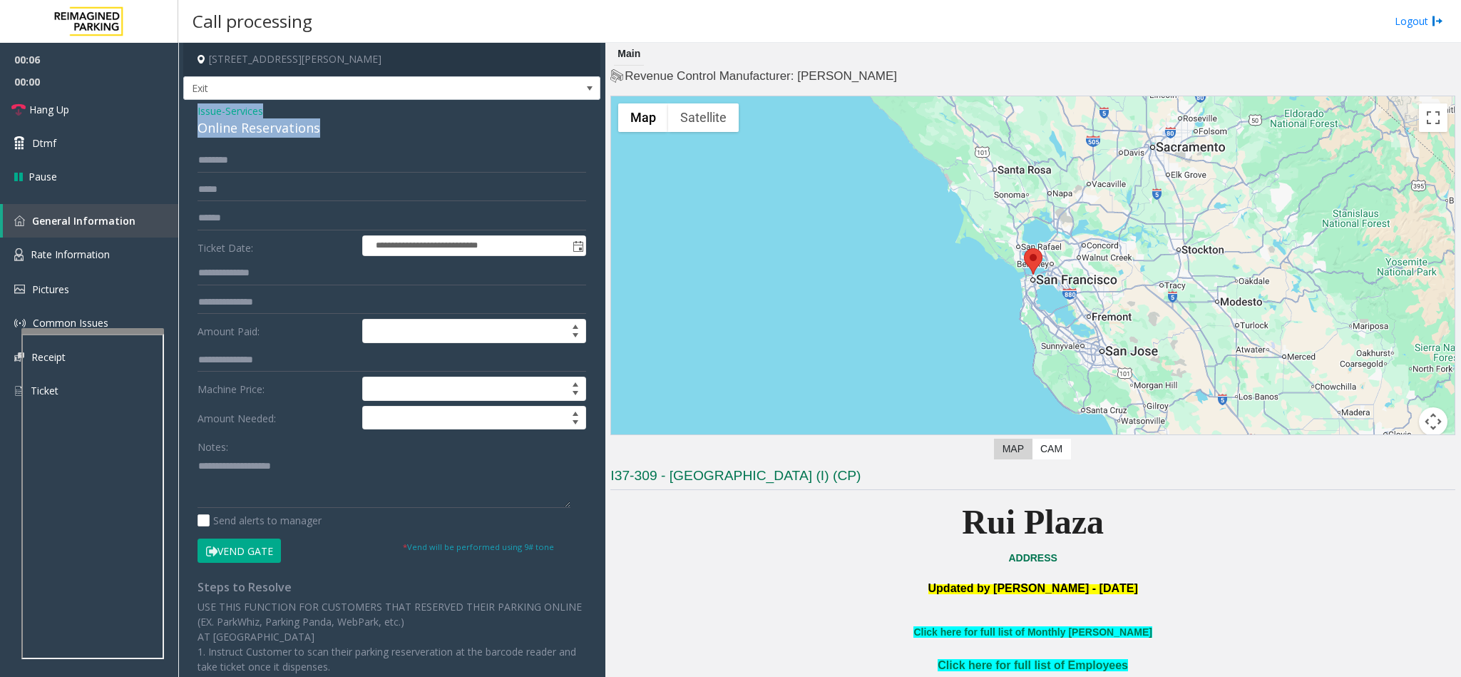
drag, startPoint x: 325, startPoint y: 127, endPoint x: 195, endPoint y: 112, distance: 131.3
click at [195, 112] on div "**********" at bounding box center [391, 499] width 417 height 798
paste textarea "**********"
click at [284, 495] on textarea at bounding box center [383, 480] width 373 height 53
drag, startPoint x: 285, startPoint y: 471, endPoint x: 230, endPoint y: 468, distance: 55.7
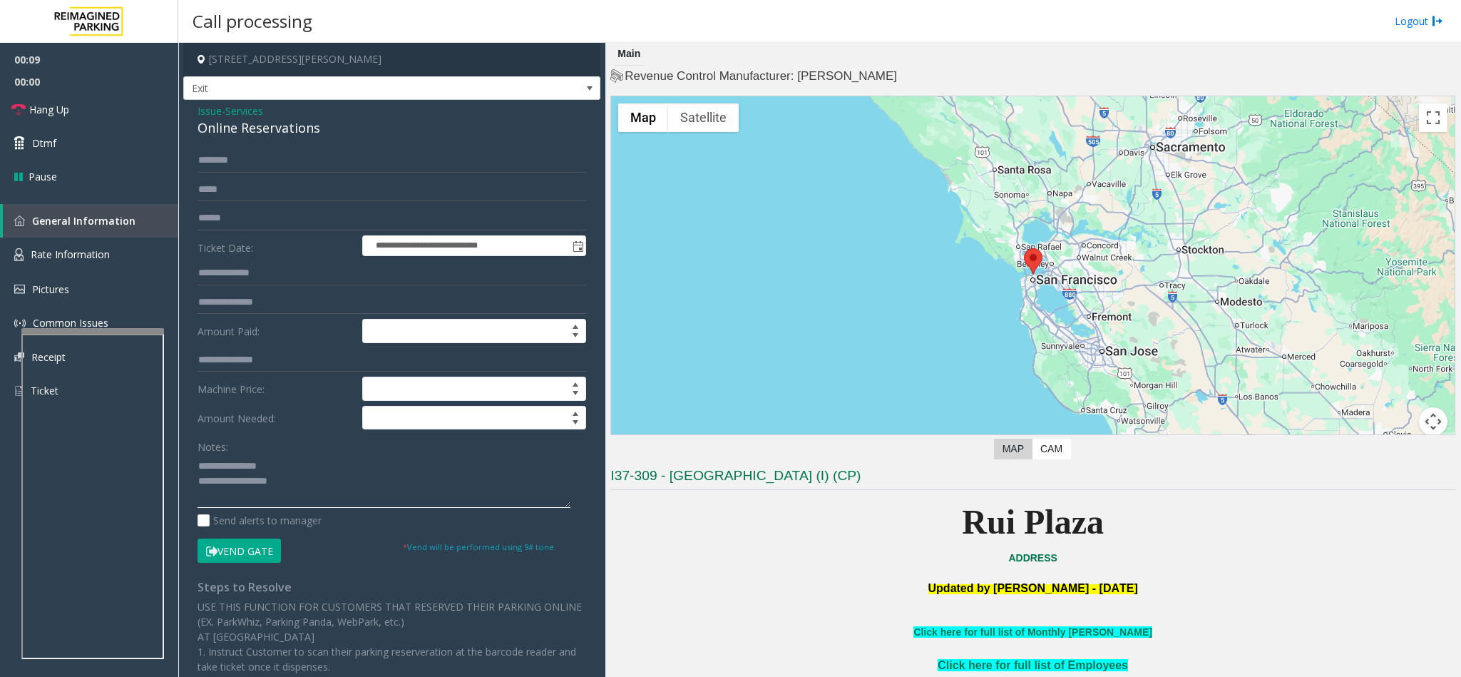
click at [230, 468] on textarea at bounding box center [383, 480] width 373 height 53
click at [307, 479] on textarea at bounding box center [383, 480] width 373 height 53
click at [272, 488] on textarea at bounding box center [383, 480] width 373 height 53
click at [274, 471] on textarea at bounding box center [383, 480] width 373 height 53
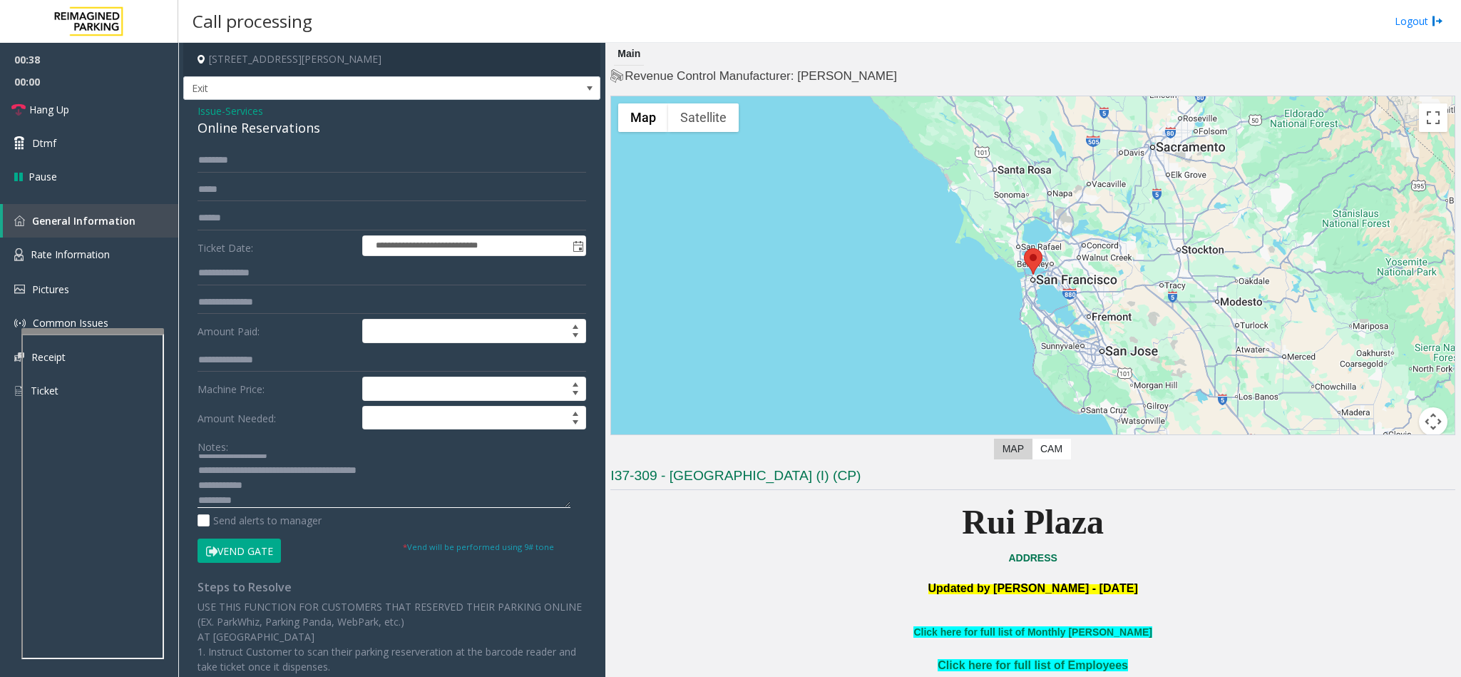
click at [264, 486] on textarea at bounding box center [383, 480] width 373 height 53
click at [265, 486] on textarea at bounding box center [383, 480] width 373 height 53
click at [253, 550] on button "Vend Gate" at bounding box center [238, 550] width 83 height 24
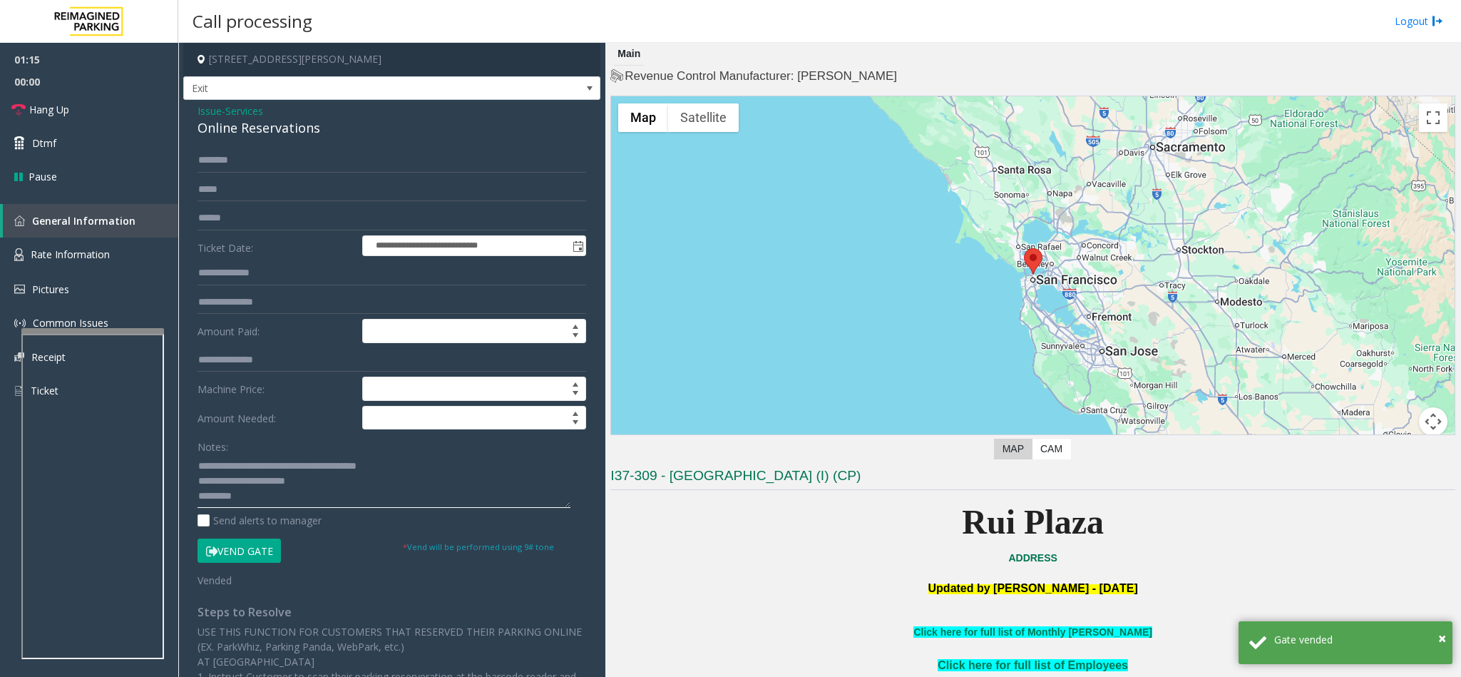
drag, startPoint x: 325, startPoint y: 482, endPoint x: 296, endPoint y: 488, distance: 29.8
click at [296, 488] on textarea at bounding box center [383, 480] width 373 height 53
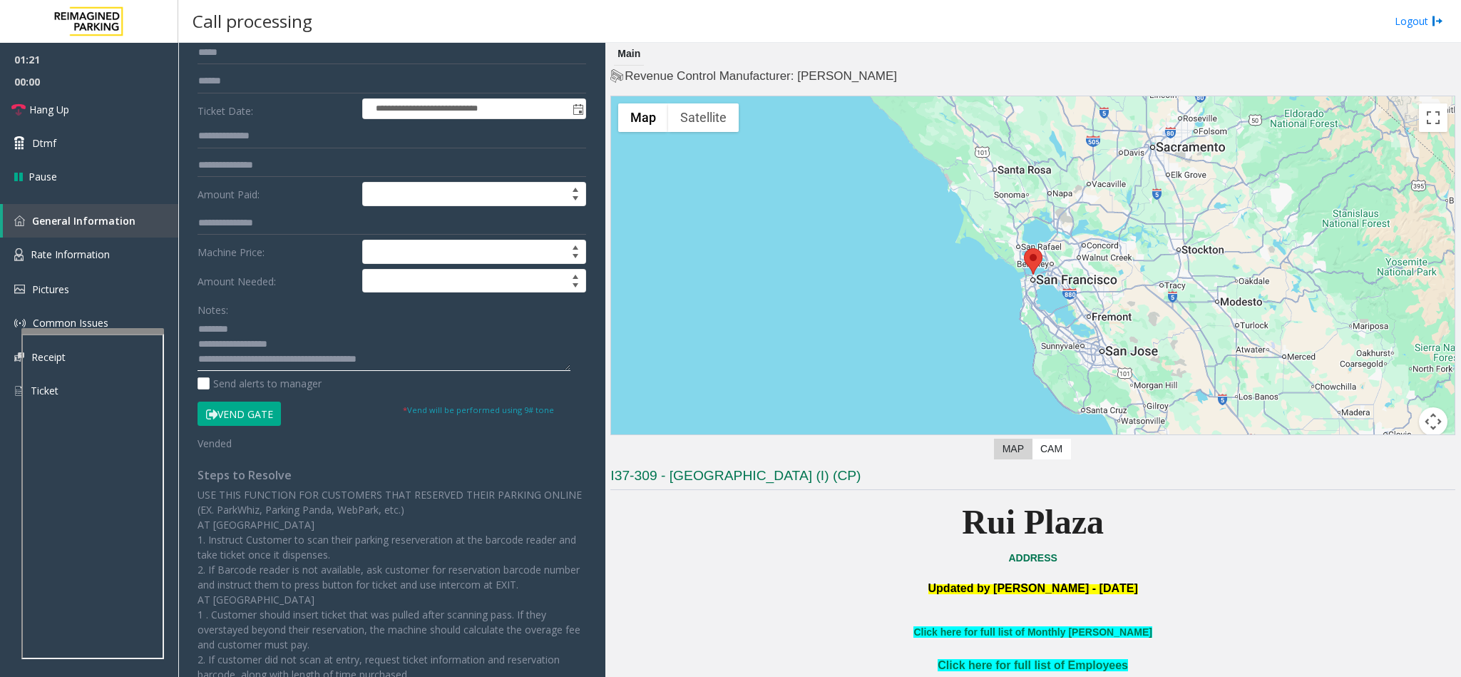
scroll to position [0, 0]
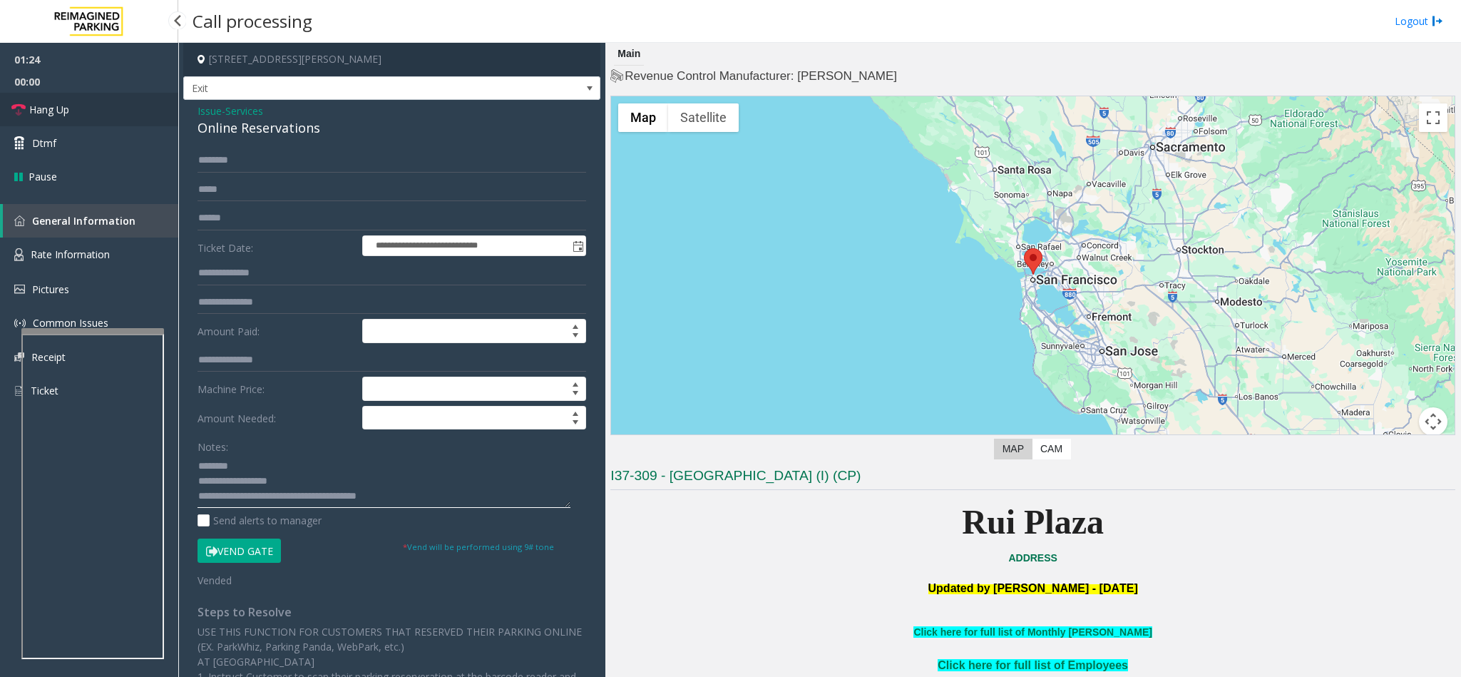
type textarea "**********"
click at [103, 106] on link "Hang Up" at bounding box center [89, 110] width 178 height 34
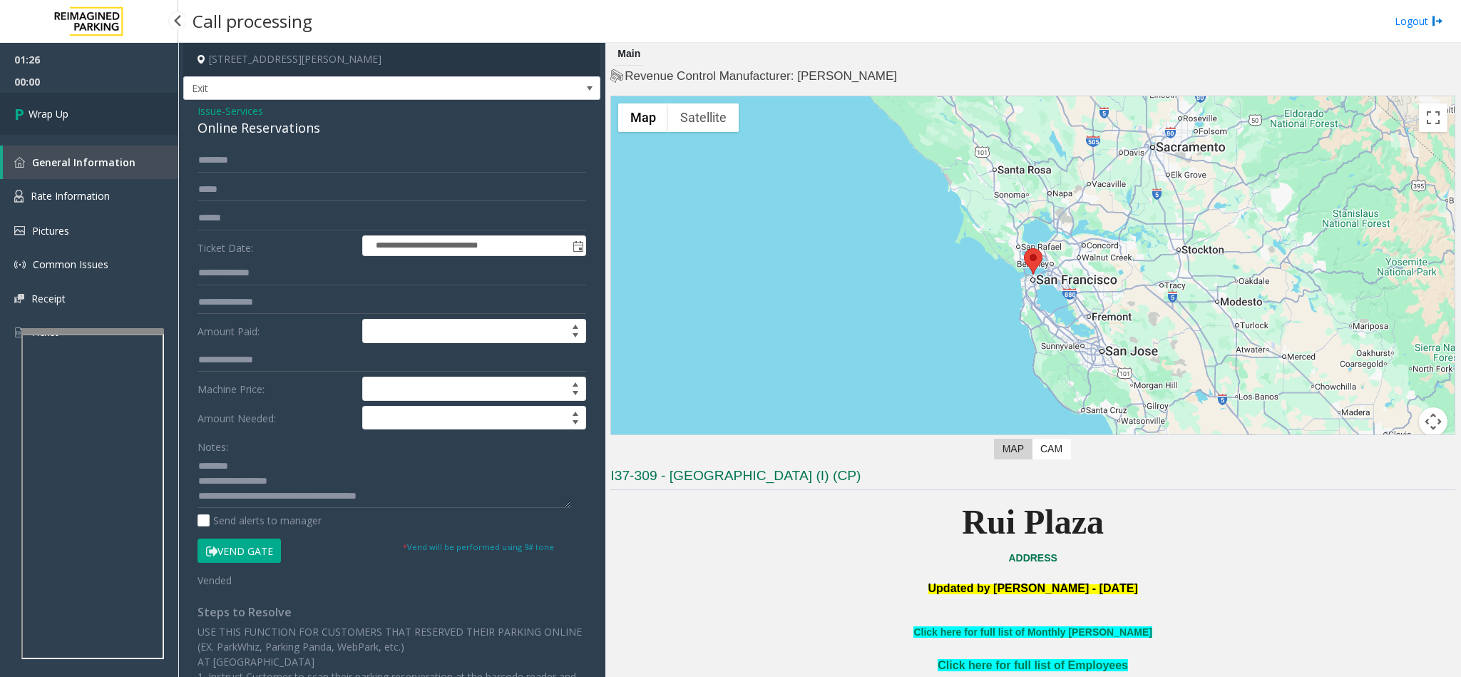
click at [103, 106] on link "Wrap Up" at bounding box center [89, 114] width 178 height 42
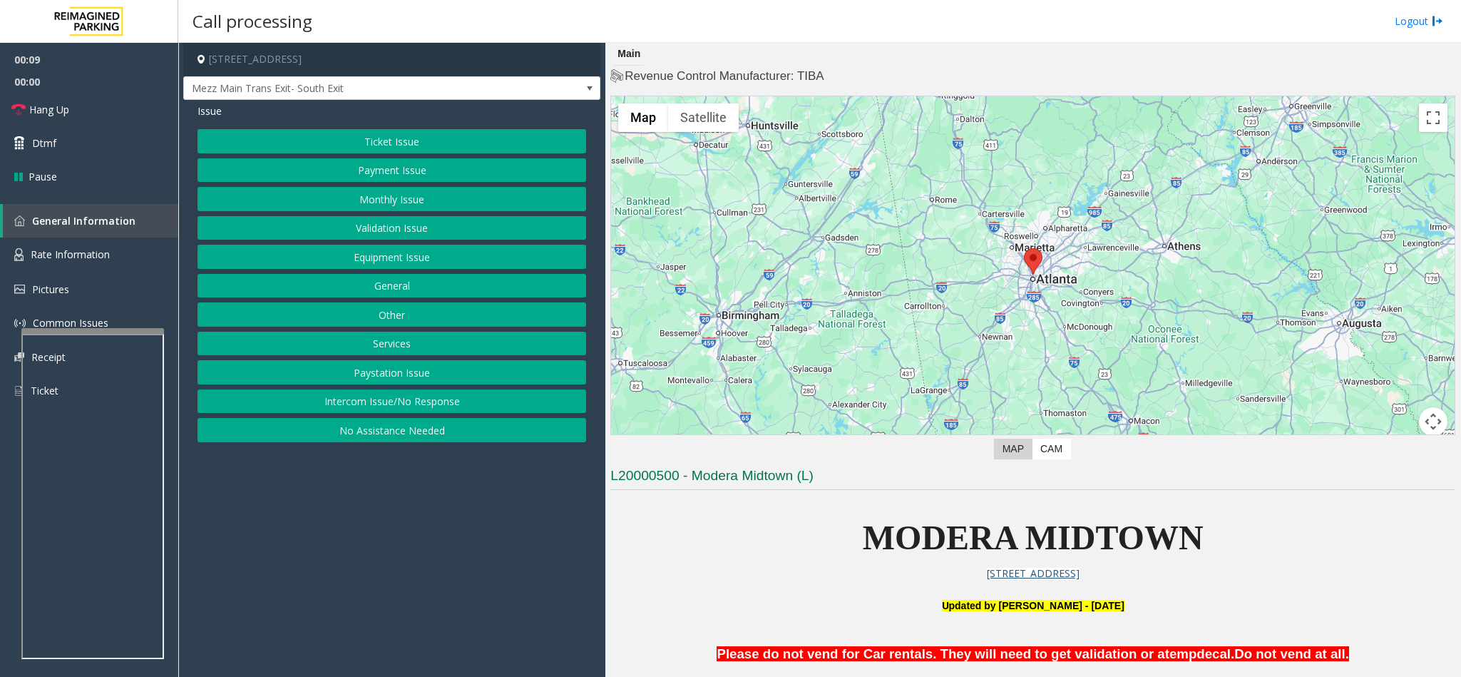
click at [453, 404] on button "Intercom Issue/No Response" at bounding box center [391, 401] width 389 height 24
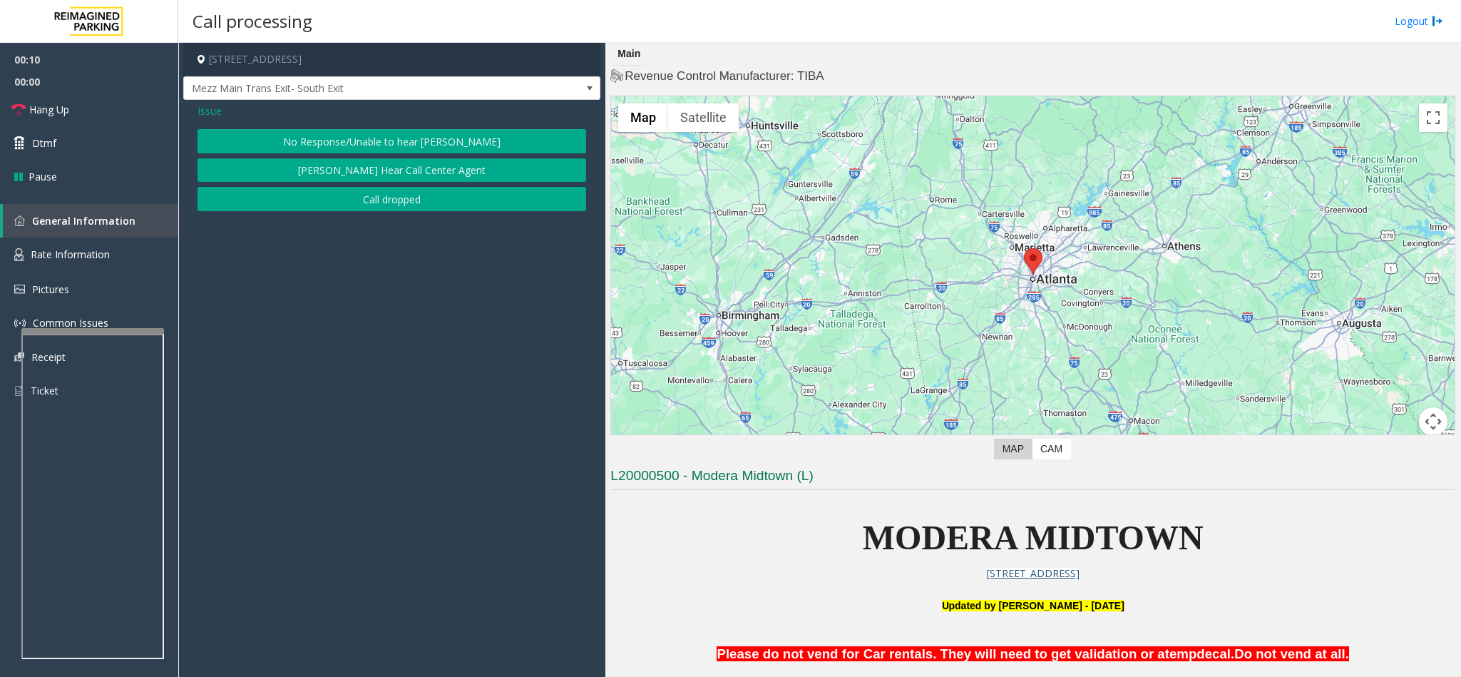
click at [451, 137] on button "No Response/Unable to hear [PERSON_NAME]" at bounding box center [391, 141] width 389 height 24
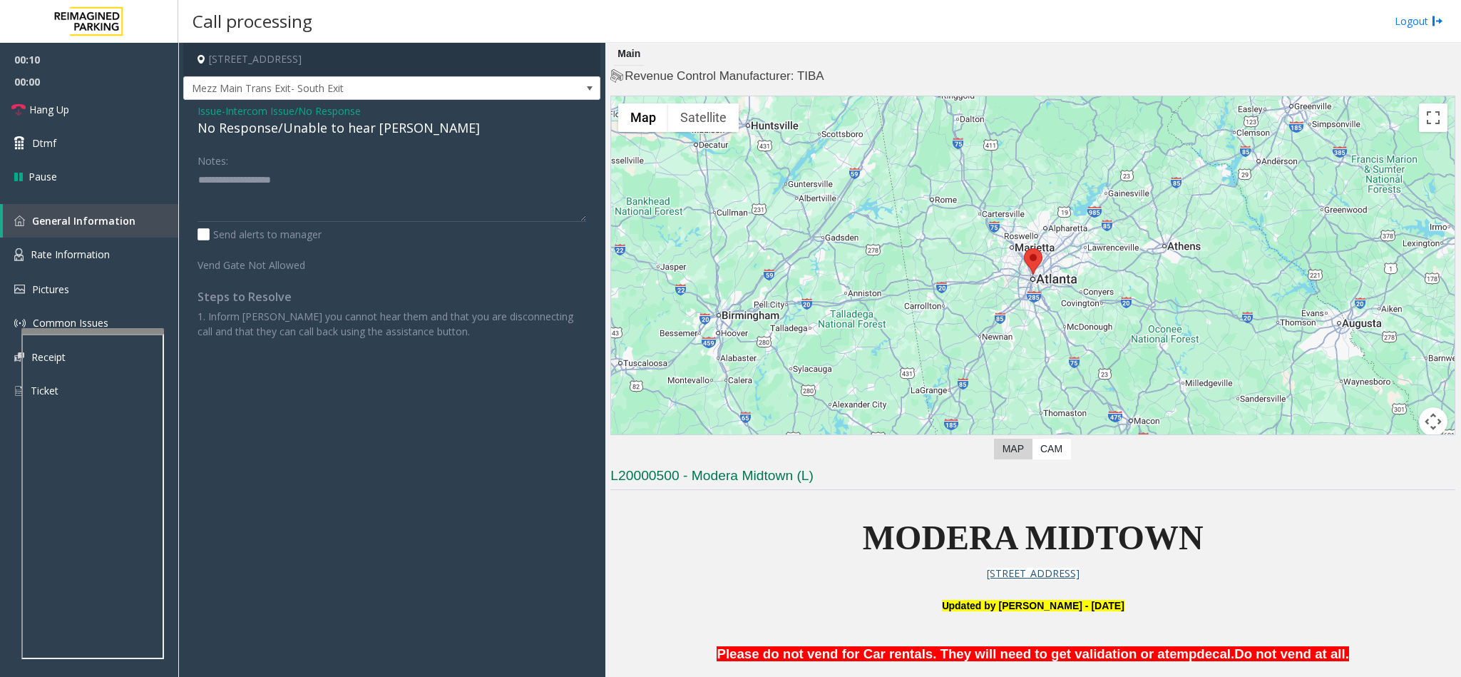
click at [356, 124] on div "No Response/Unable to hear [PERSON_NAME]" at bounding box center [391, 127] width 389 height 19
type textarea "**********"
click at [45, 103] on span "Hang Up" at bounding box center [49, 109] width 40 height 15
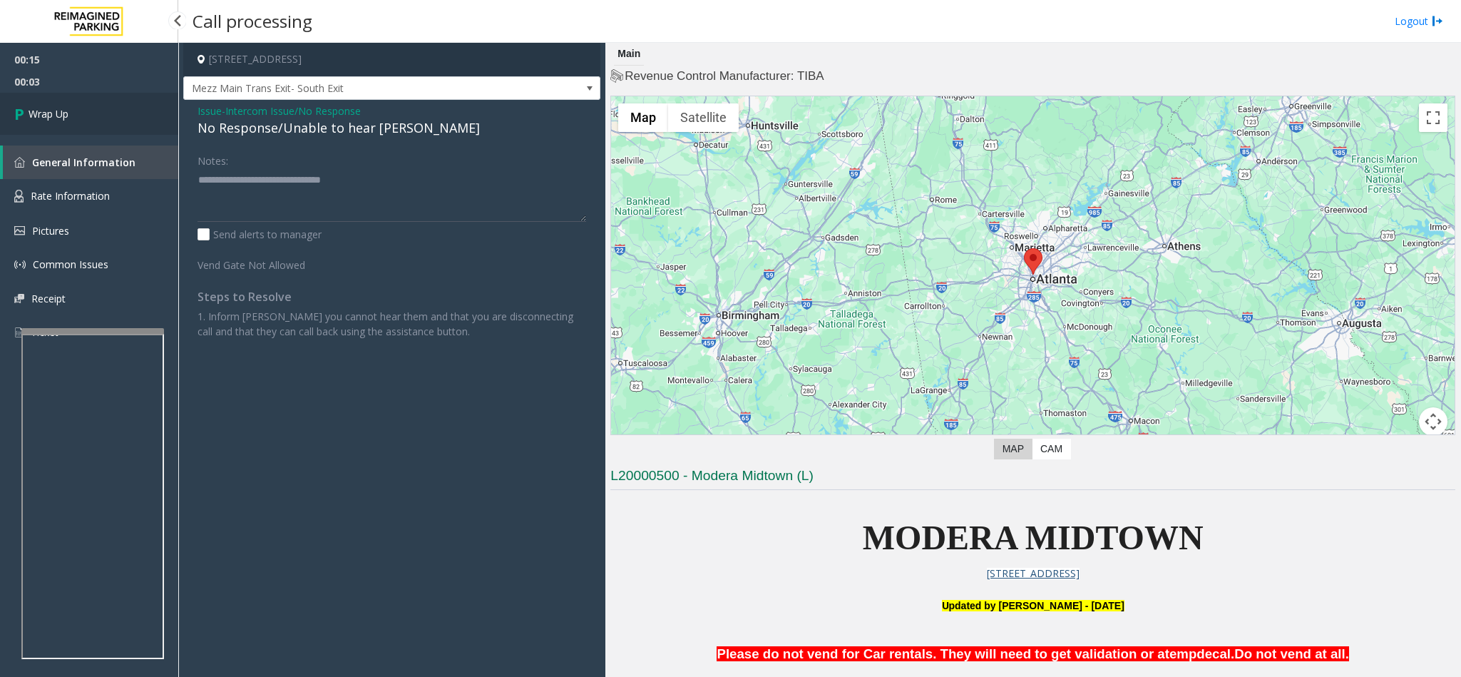
click at [71, 108] on link "Wrap Up" at bounding box center [89, 114] width 178 height 42
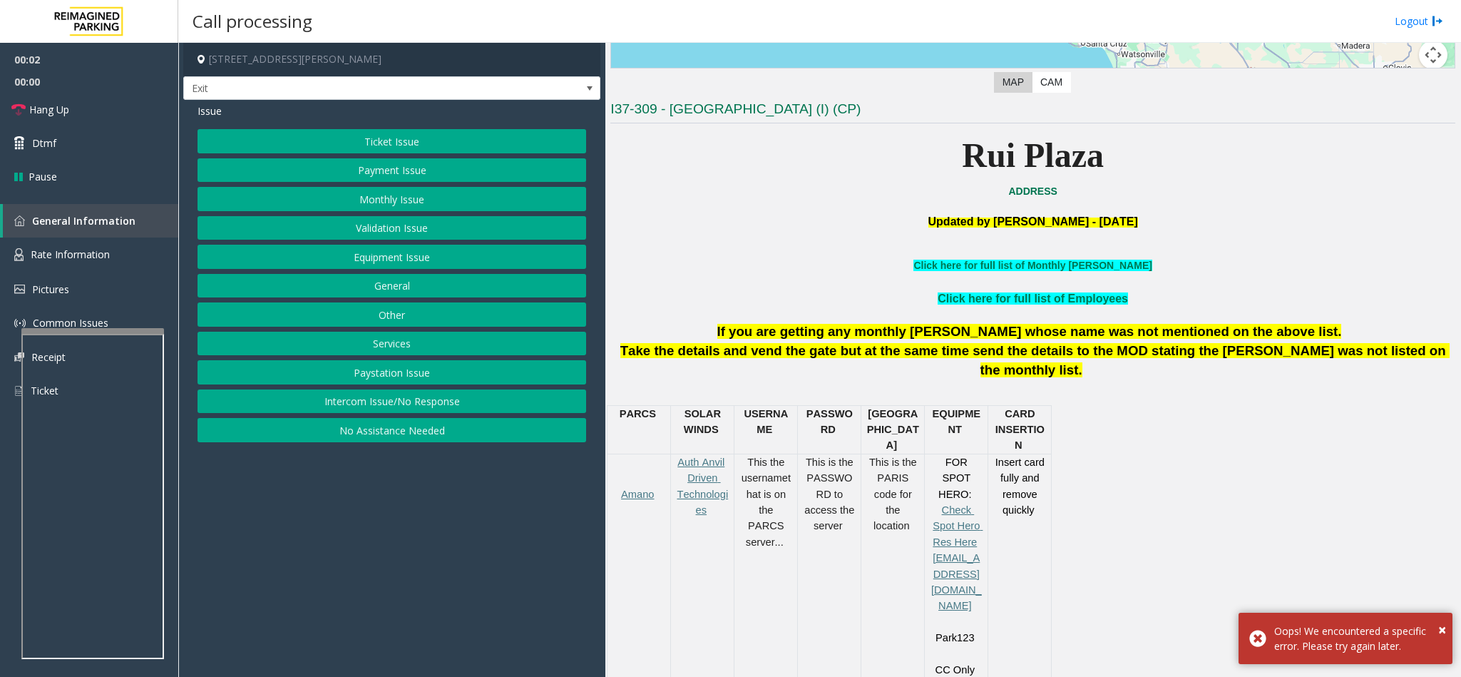
scroll to position [428, 0]
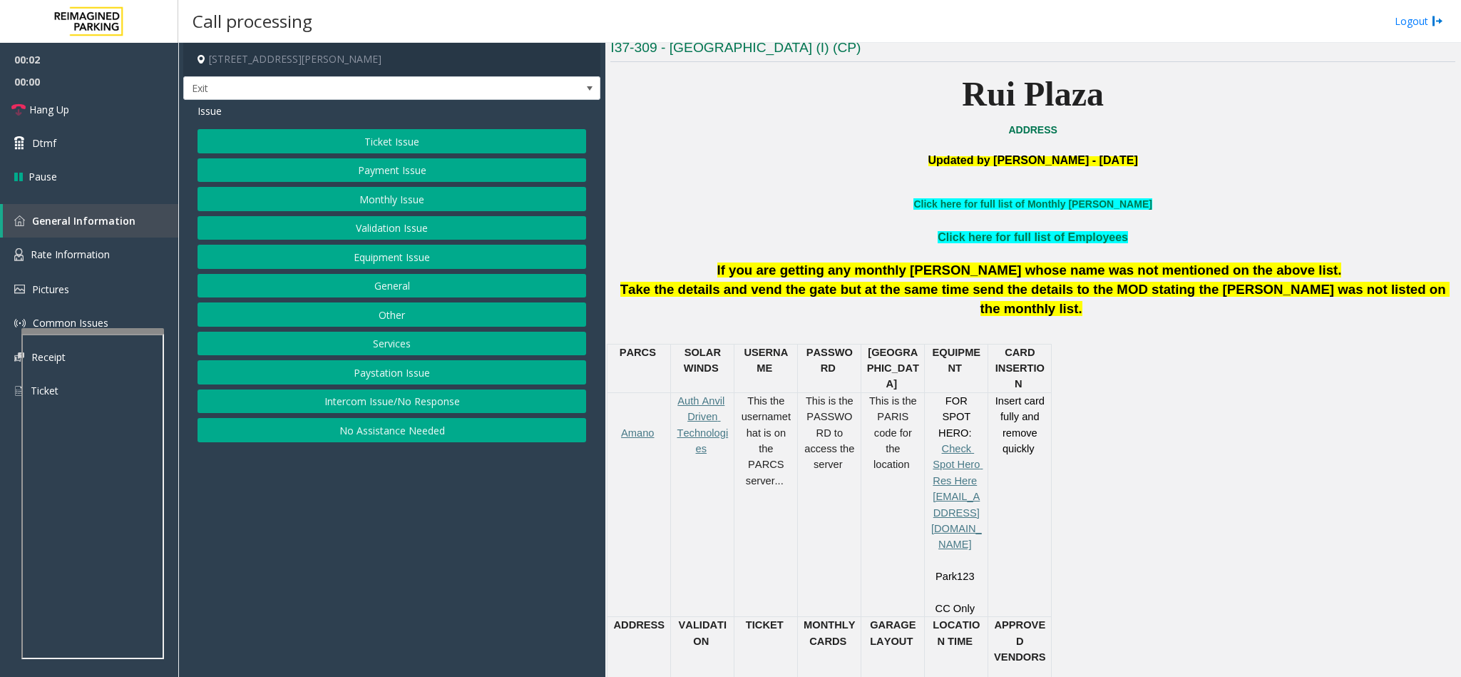
click at [386, 345] on button "Services" at bounding box center [391, 344] width 389 height 24
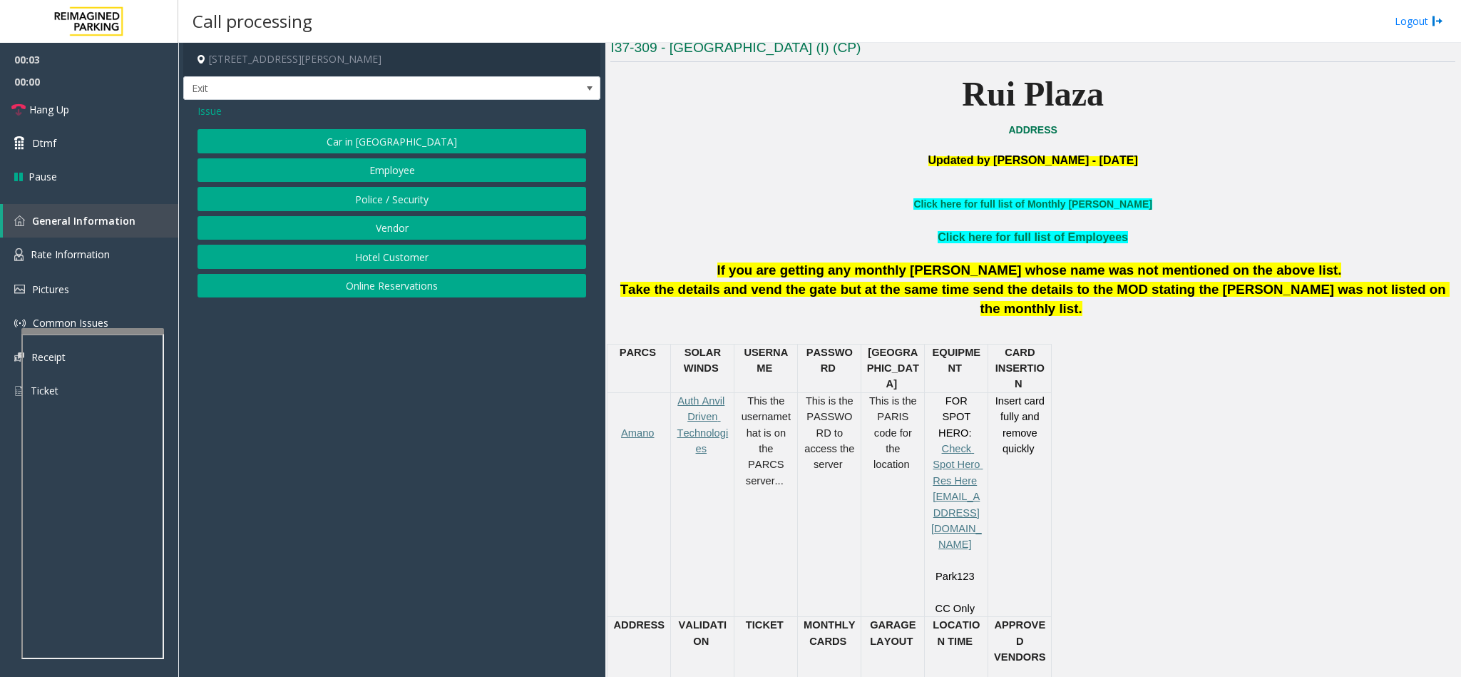
click at [388, 289] on button "Online Reservations" at bounding box center [391, 286] width 389 height 24
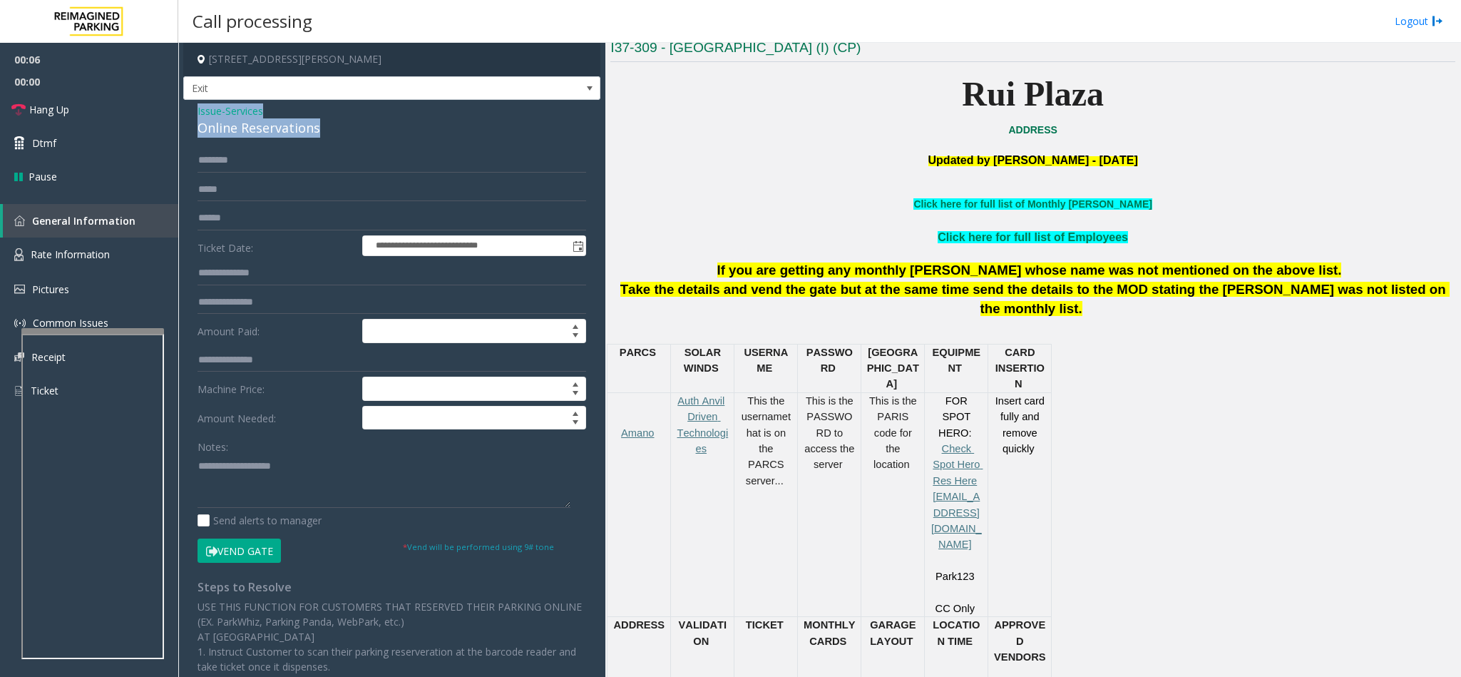
drag, startPoint x: 319, startPoint y: 127, endPoint x: 185, endPoint y: 107, distance: 135.5
click at [185, 107] on div "**********" at bounding box center [391, 499] width 417 height 798
click at [332, 471] on textarea at bounding box center [383, 480] width 373 height 53
paste textarea "**********"
drag, startPoint x: 272, startPoint y: 464, endPoint x: 227, endPoint y: 467, distance: 45.0
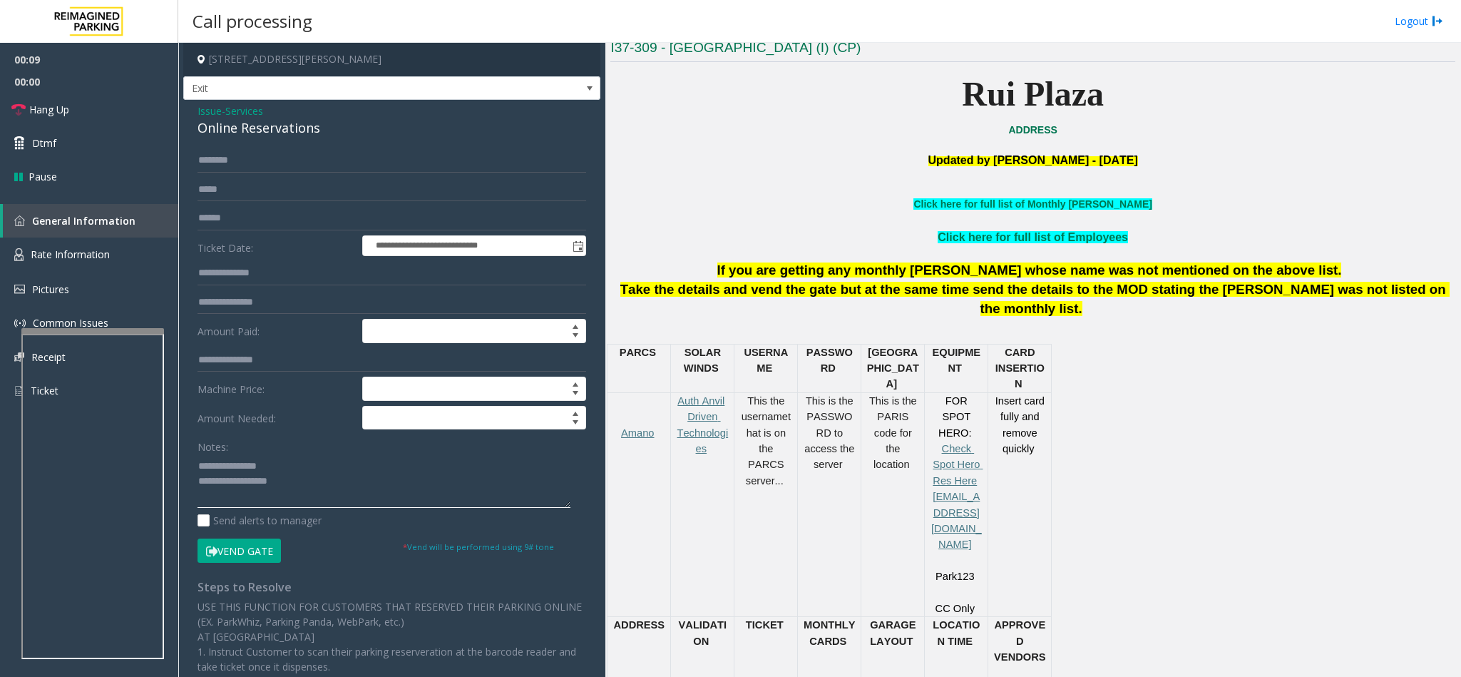
click at [227, 467] on textarea at bounding box center [383, 480] width 373 height 53
click at [344, 488] on textarea at bounding box center [383, 480] width 373 height 53
click at [263, 500] on textarea at bounding box center [383, 480] width 373 height 53
click at [251, 484] on textarea at bounding box center [383, 480] width 373 height 53
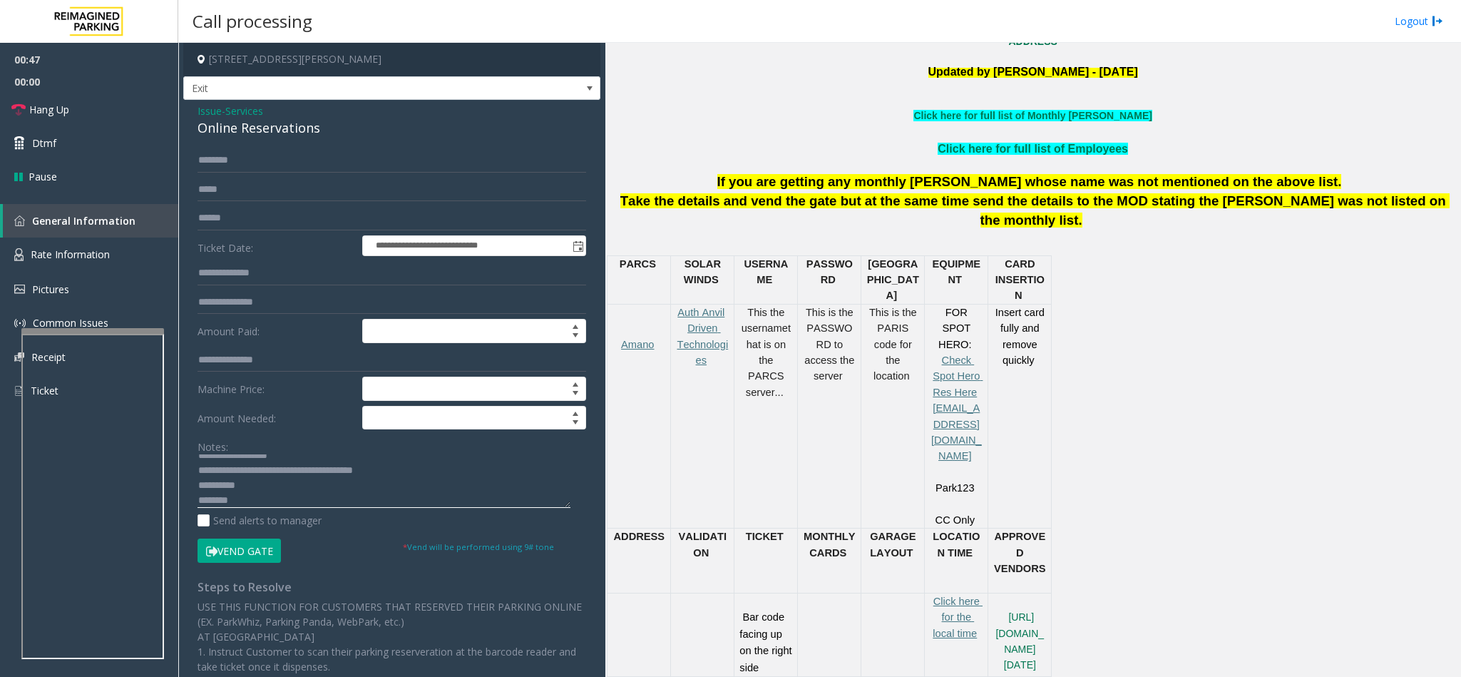
scroll to position [214, 0]
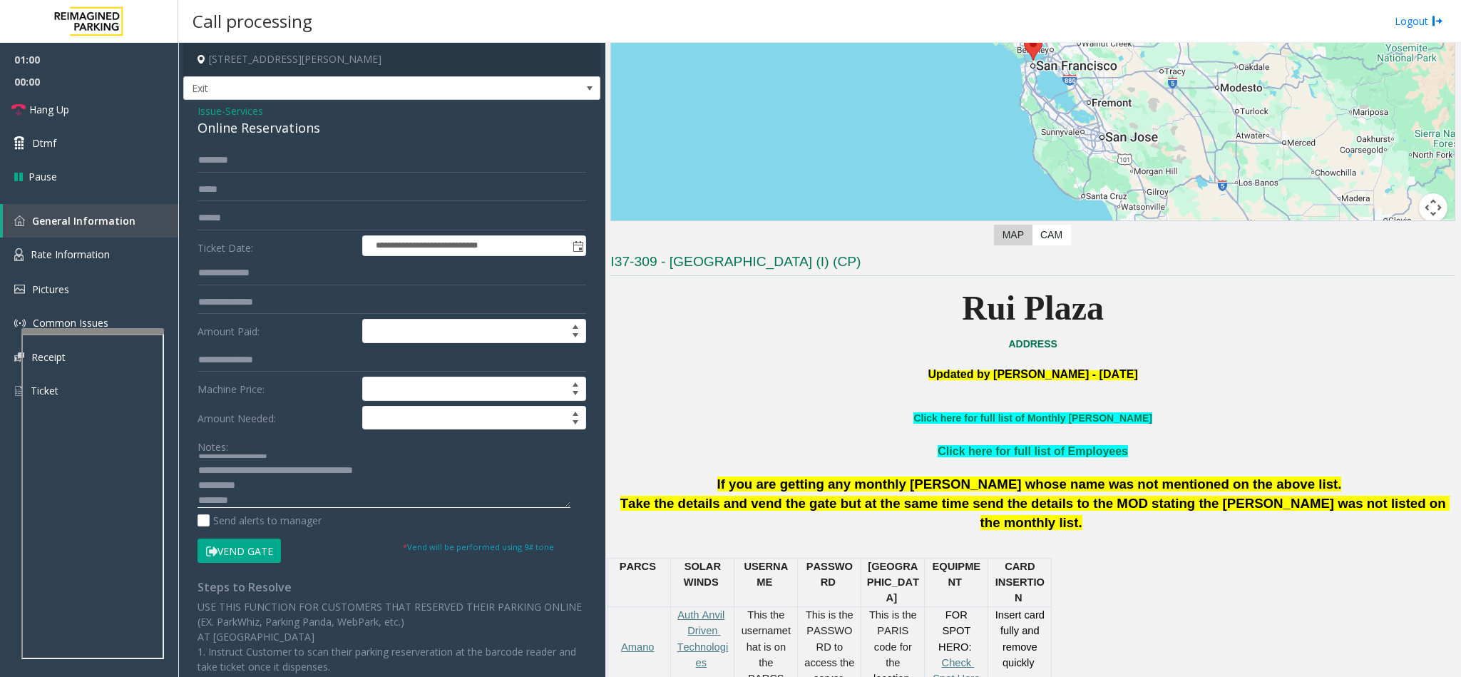
click at [283, 486] on textarea at bounding box center [383, 480] width 373 height 53
type textarea "**********"
click at [244, 546] on button "Vend Gate" at bounding box center [238, 550] width 83 height 24
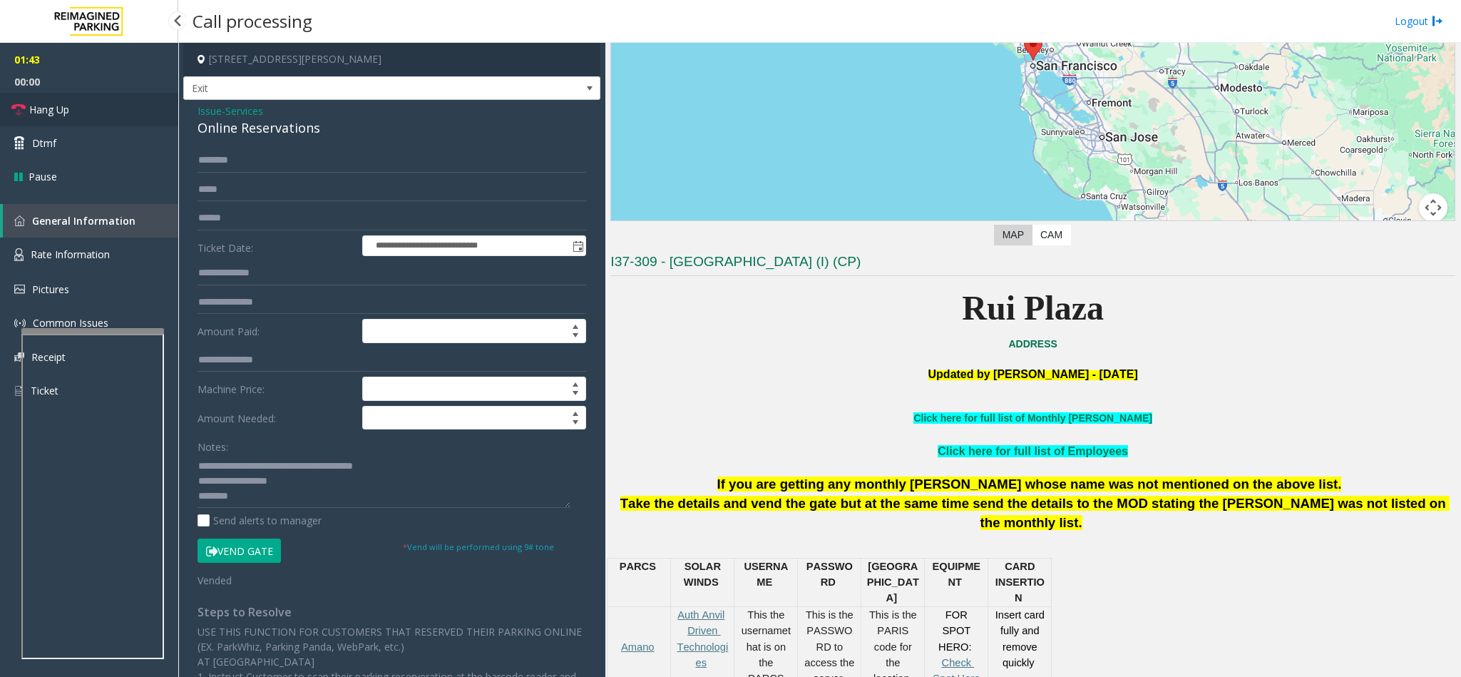
click at [111, 107] on link "Hang Up" at bounding box center [89, 110] width 178 height 34
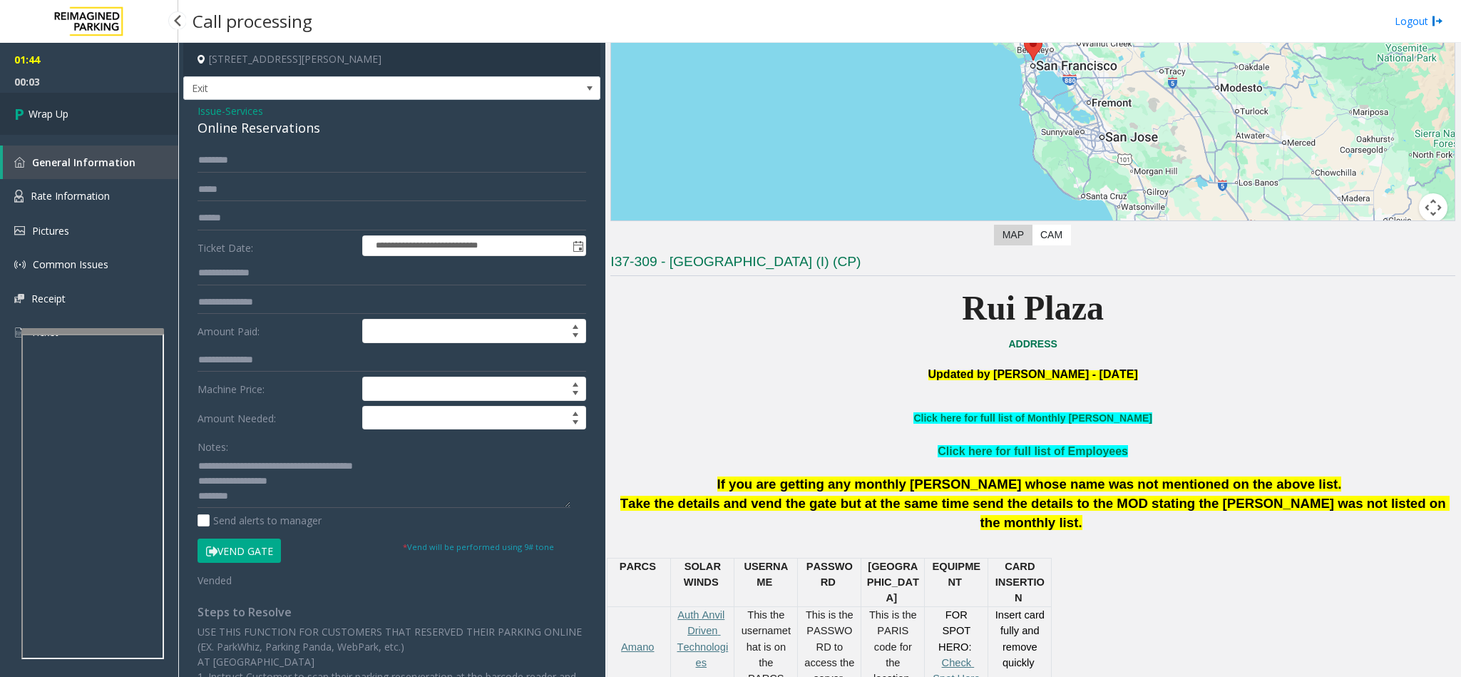
click at [88, 112] on link "Wrap Up" at bounding box center [89, 114] width 178 height 42
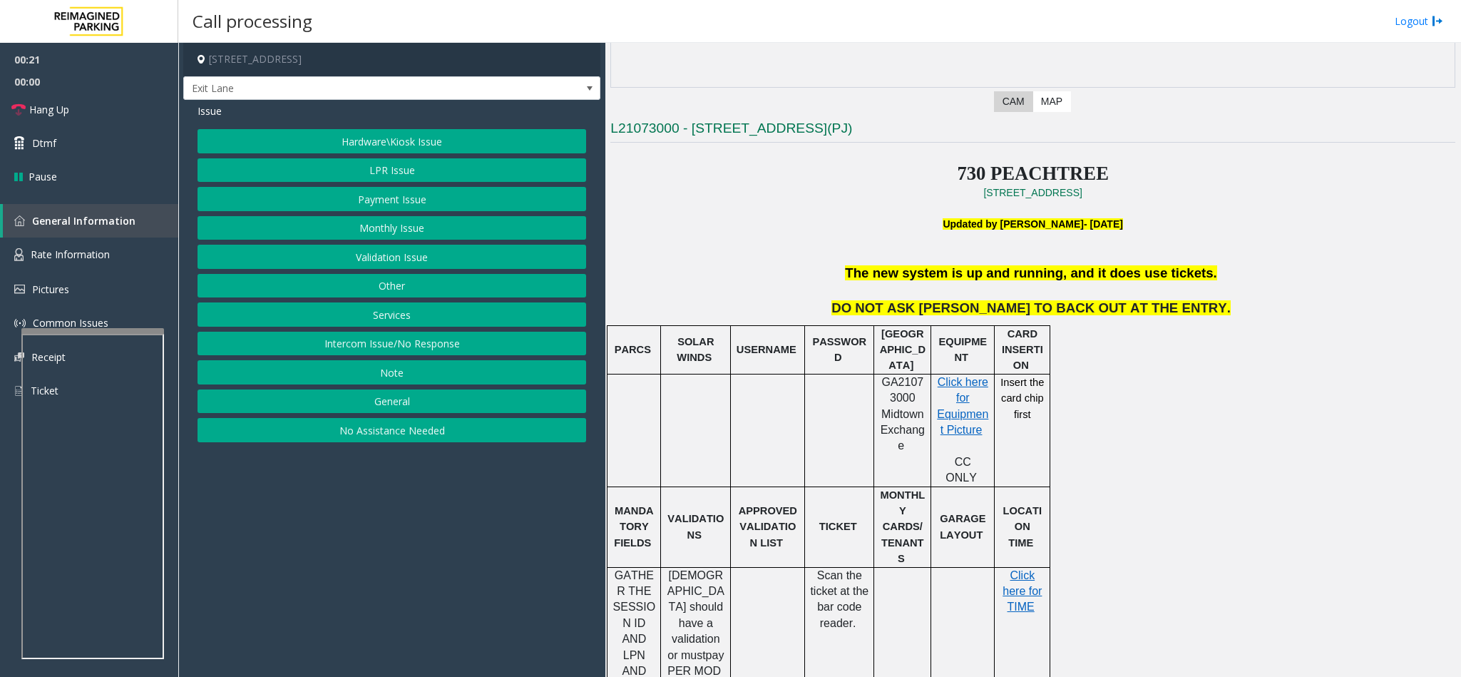
scroll to position [321, 0]
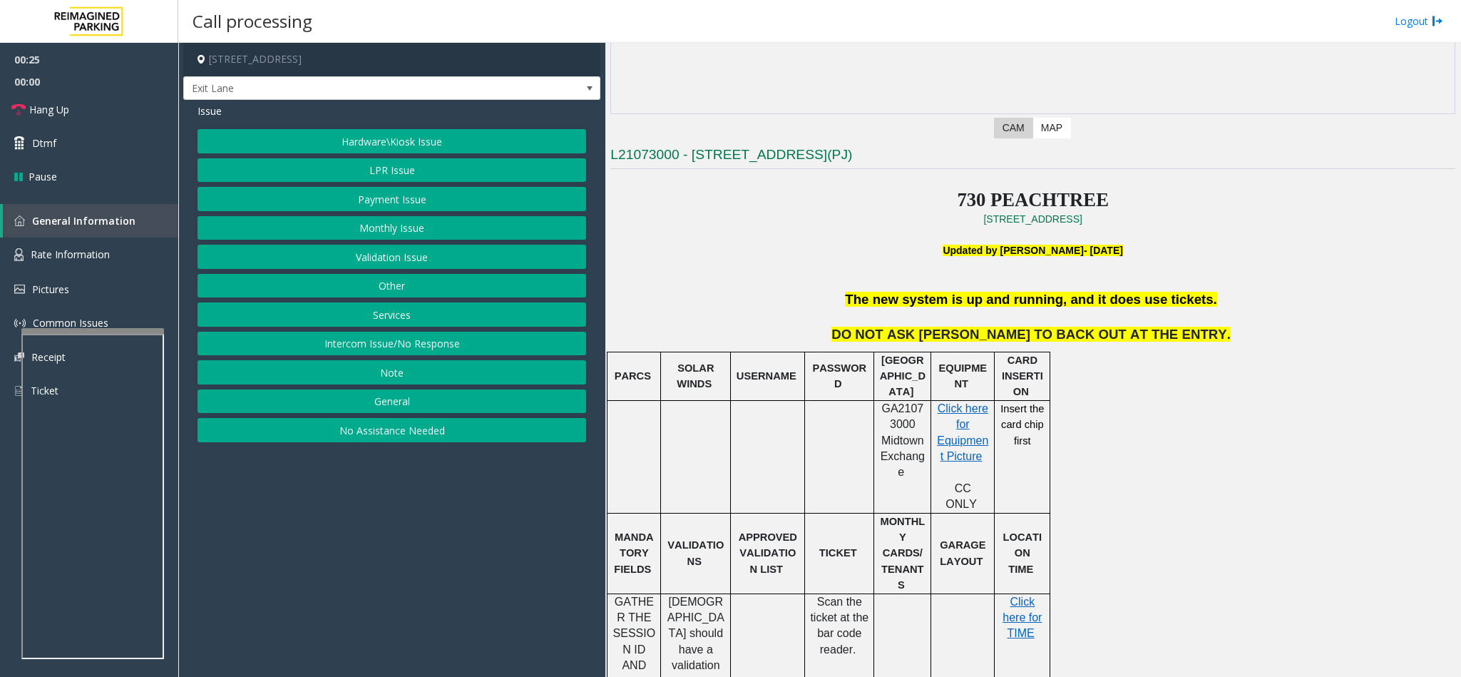
click at [416, 168] on button "LPR Issue" at bounding box center [391, 170] width 389 height 24
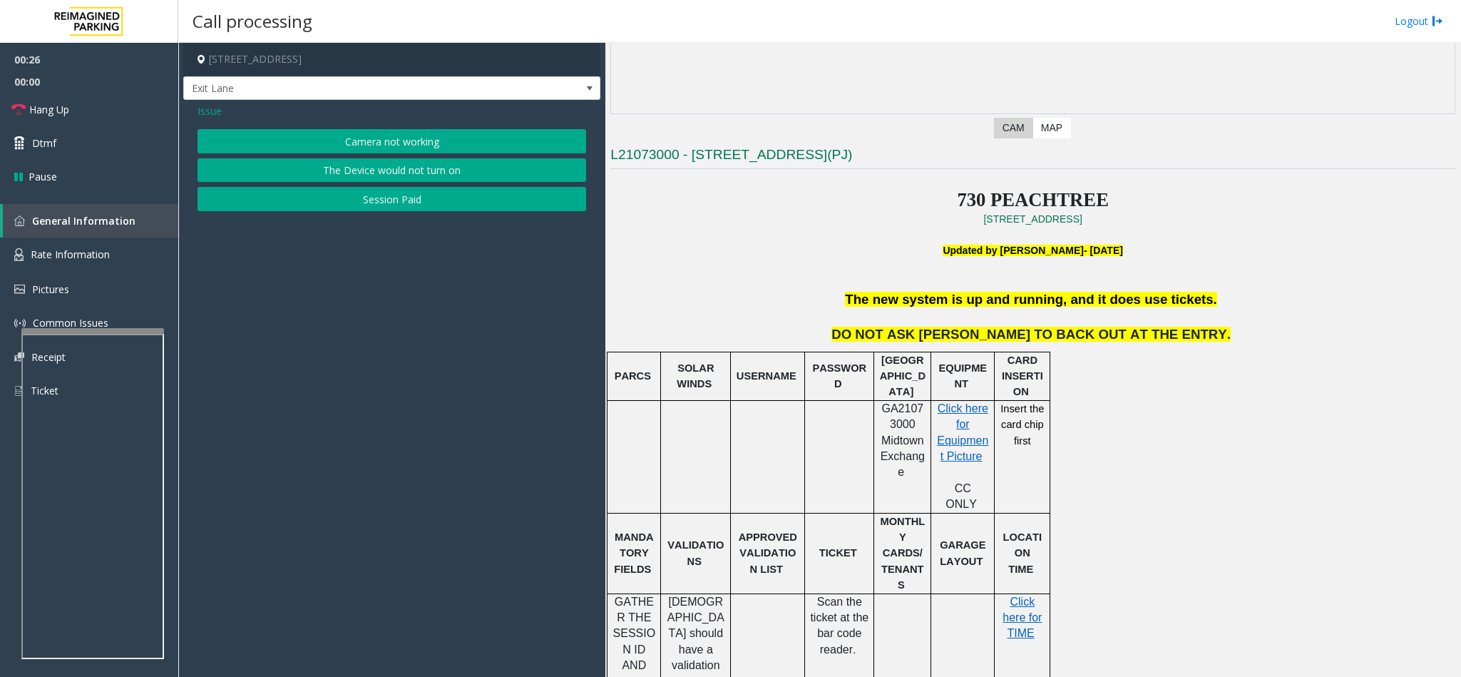
click at [434, 135] on button "Camera not working" at bounding box center [391, 141] width 389 height 24
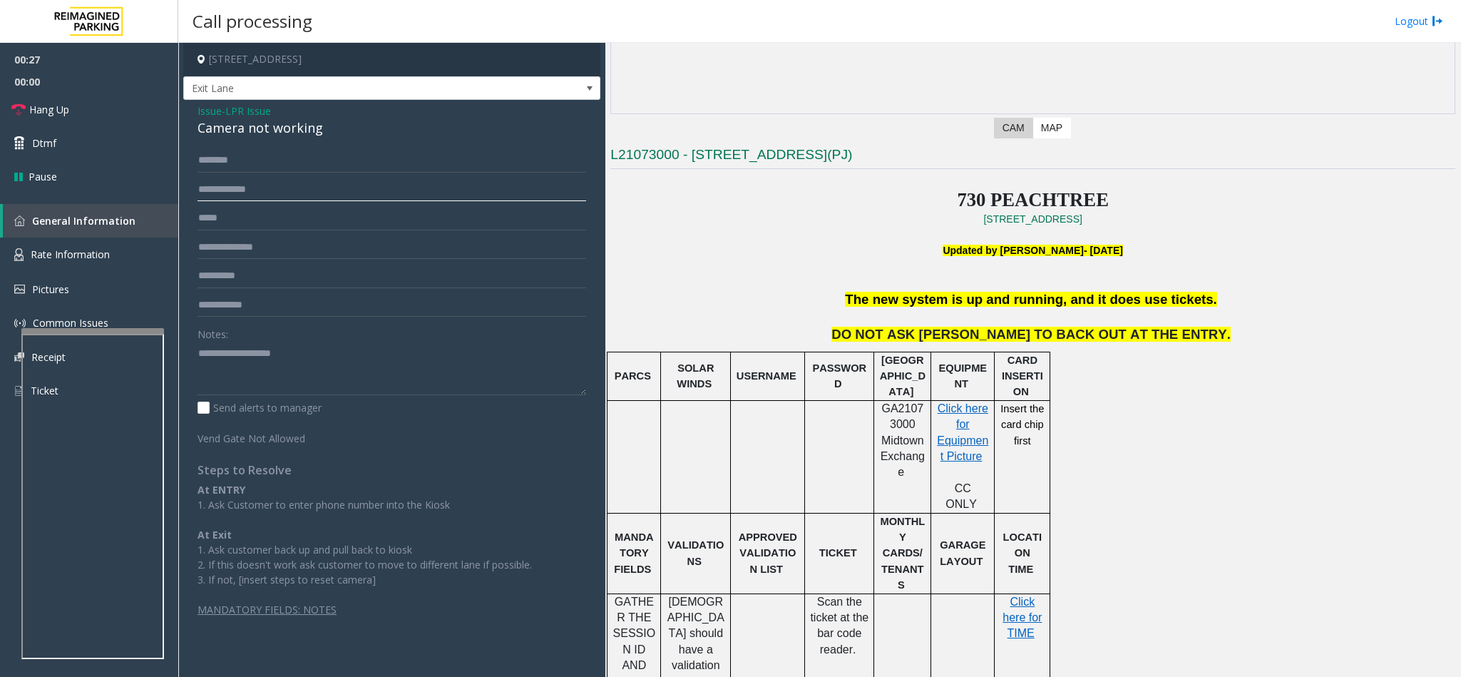
click at [268, 187] on input "text" at bounding box center [391, 190] width 389 height 24
drag, startPoint x: 326, startPoint y: 128, endPoint x: 178, endPoint y: 108, distance: 149.7
click at [178, 108] on div "730 Peachtree Street Northeast, Atlanta, GA Exit Lane Issue - LPR Issue Camera …" at bounding box center [819, 360] width 1283 height 634
drag, startPoint x: 178, startPoint y: 108, endPoint x: 458, endPoint y: 123, distance: 281.3
click at [576, 138] on div "Camera not working" at bounding box center [391, 127] width 389 height 19
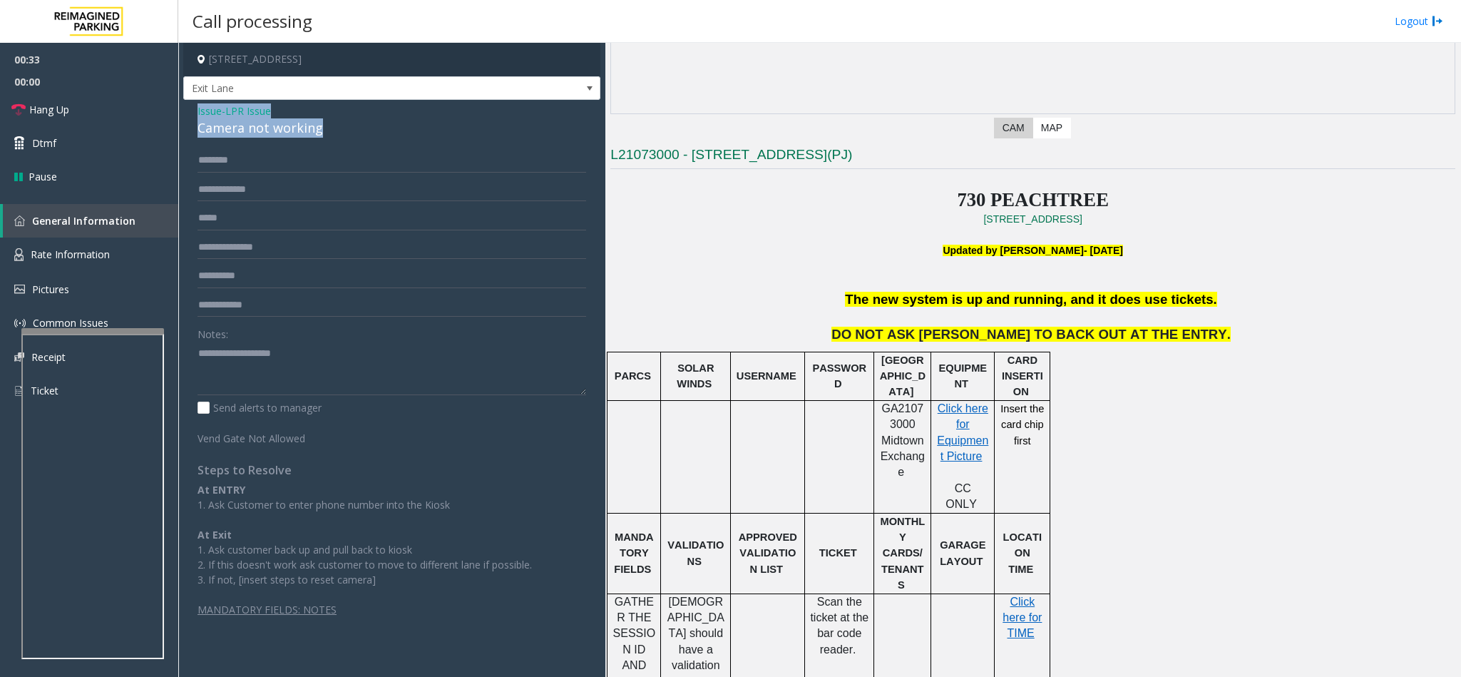
drag, startPoint x: 324, startPoint y: 130, endPoint x: 195, endPoint y: 114, distance: 129.4
click at [195, 114] on div "Issue - LPR Issue Camera not working Notes: Send alerts to manager Vend Gate No…" at bounding box center [391, 365] width 417 height 531
drag, startPoint x: 195, startPoint y: 114, endPoint x: 554, endPoint y: 118, distance: 358.6
click at [554, 118] on div "Camera not working" at bounding box center [391, 127] width 389 height 19
click at [312, 374] on textarea at bounding box center [391, 368] width 389 height 53
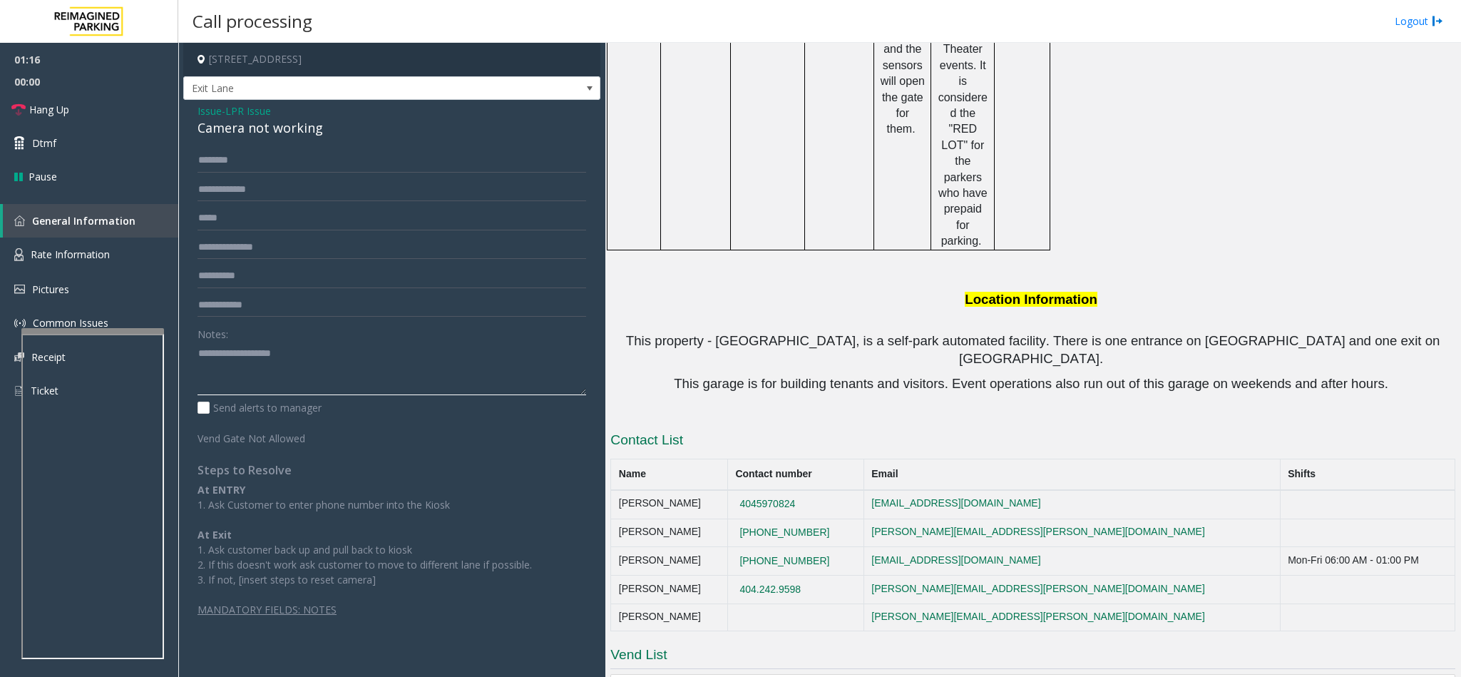
scroll to position [759, 0]
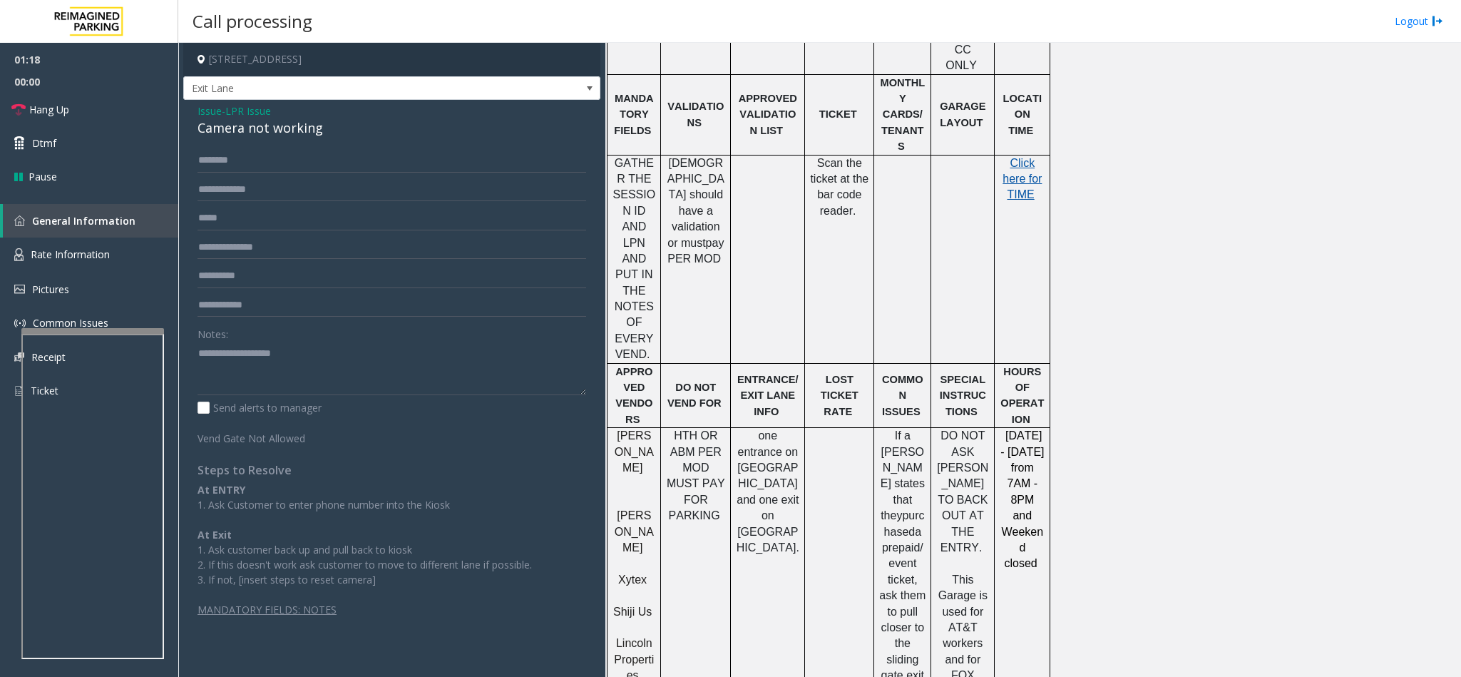
click at [1027, 157] on span "Click here for TIME" at bounding box center [1021, 179] width 39 height 44
click at [317, 197] on input "text" at bounding box center [391, 190] width 389 height 24
click at [277, 170] on input "text" at bounding box center [391, 160] width 389 height 24
click at [265, 195] on input "text" at bounding box center [391, 190] width 389 height 24
click at [266, 195] on input "text" at bounding box center [391, 190] width 389 height 24
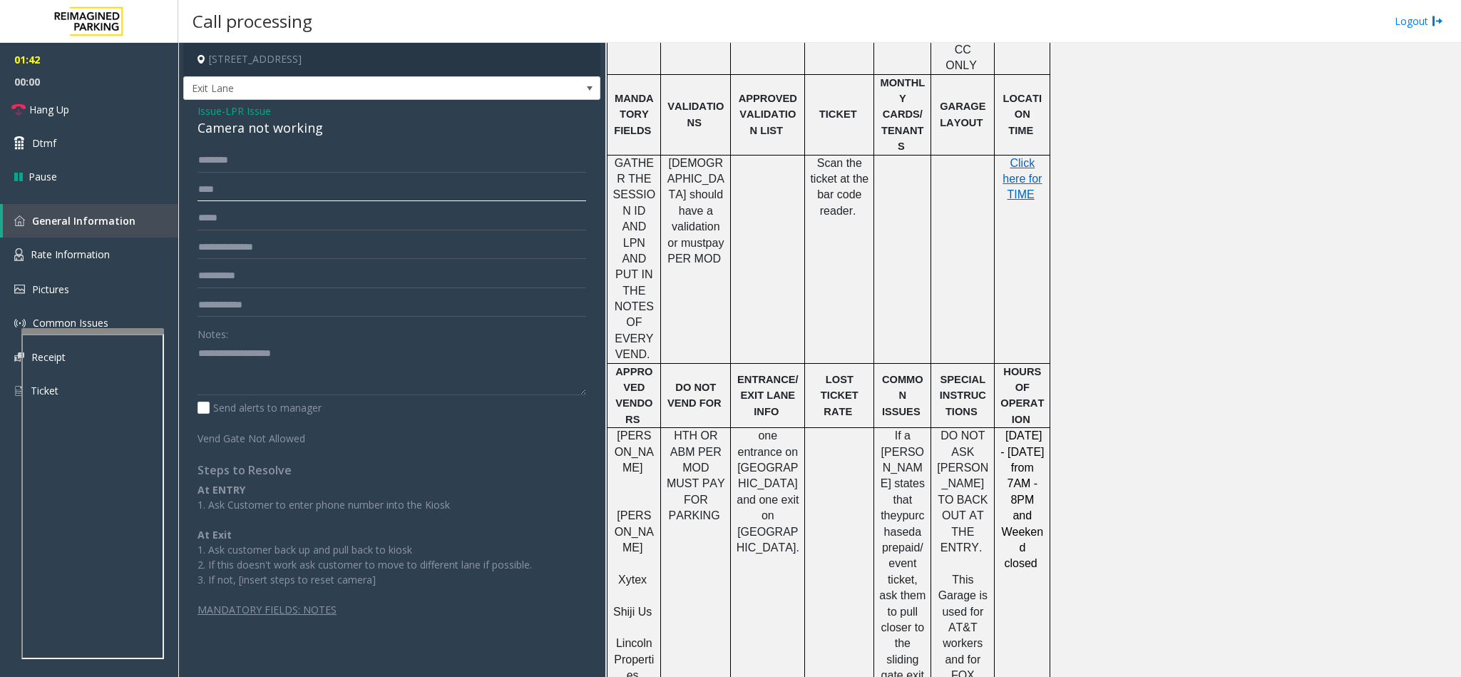
click at [257, 195] on input "****" at bounding box center [391, 190] width 389 height 24
click at [197, 191] on input "*****" at bounding box center [391, 190] width 389 height 24
type input "*******"
click at [238, 156] on input "text" at bounding box center [391, 160] width 389 height 24
type input "********"
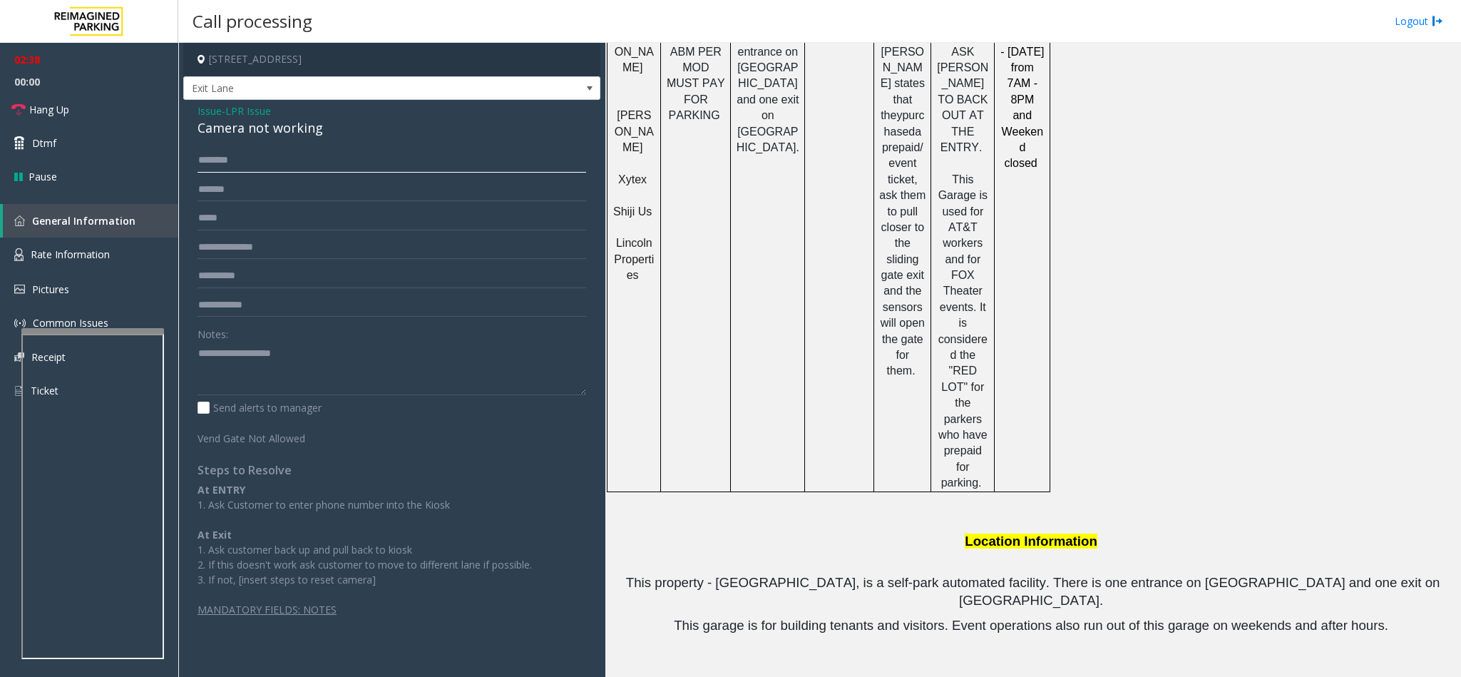
scroll to position [1401, 0]
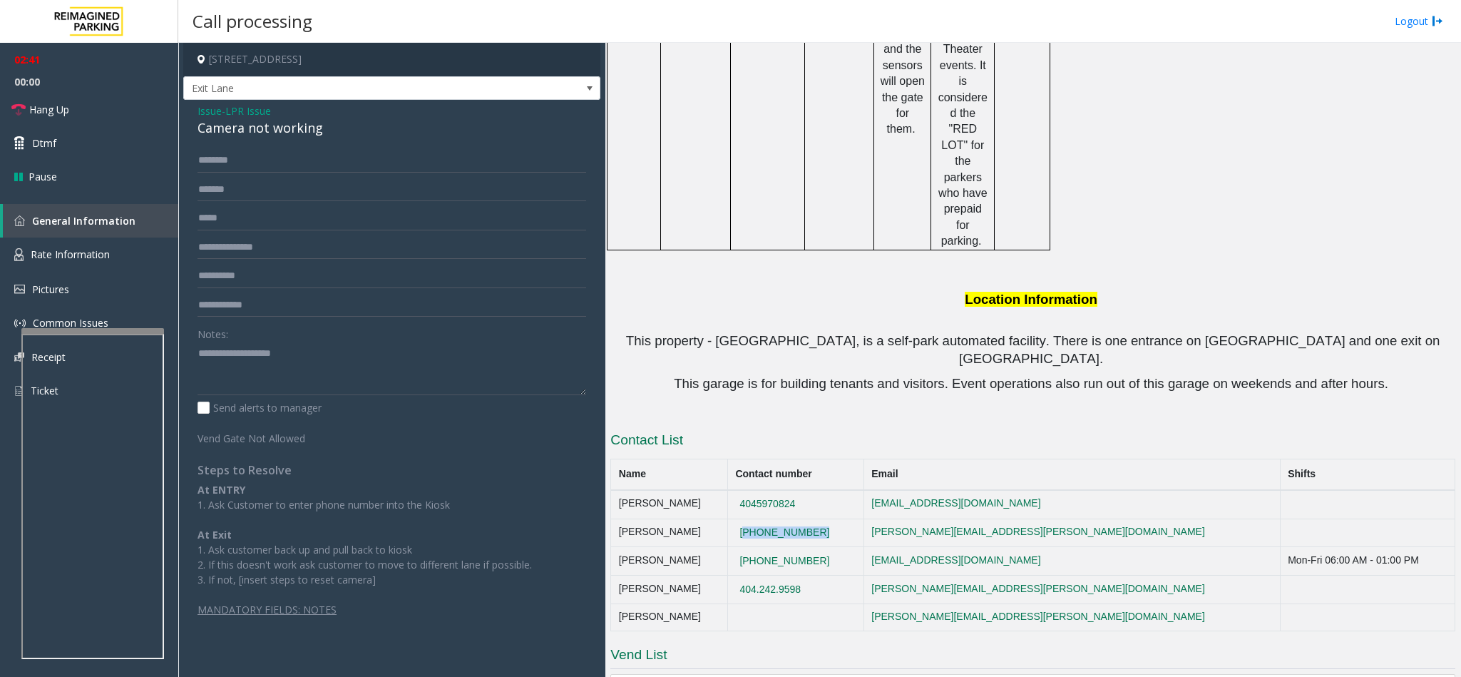
drag, startPoint x: 835, startPoint y: 381, endPoint x: 754, endPoint y: 385, distance: 81.4
click at [754, 518] on td "(470)371-3297" at bounding box center [795, 532] width 136 height 29
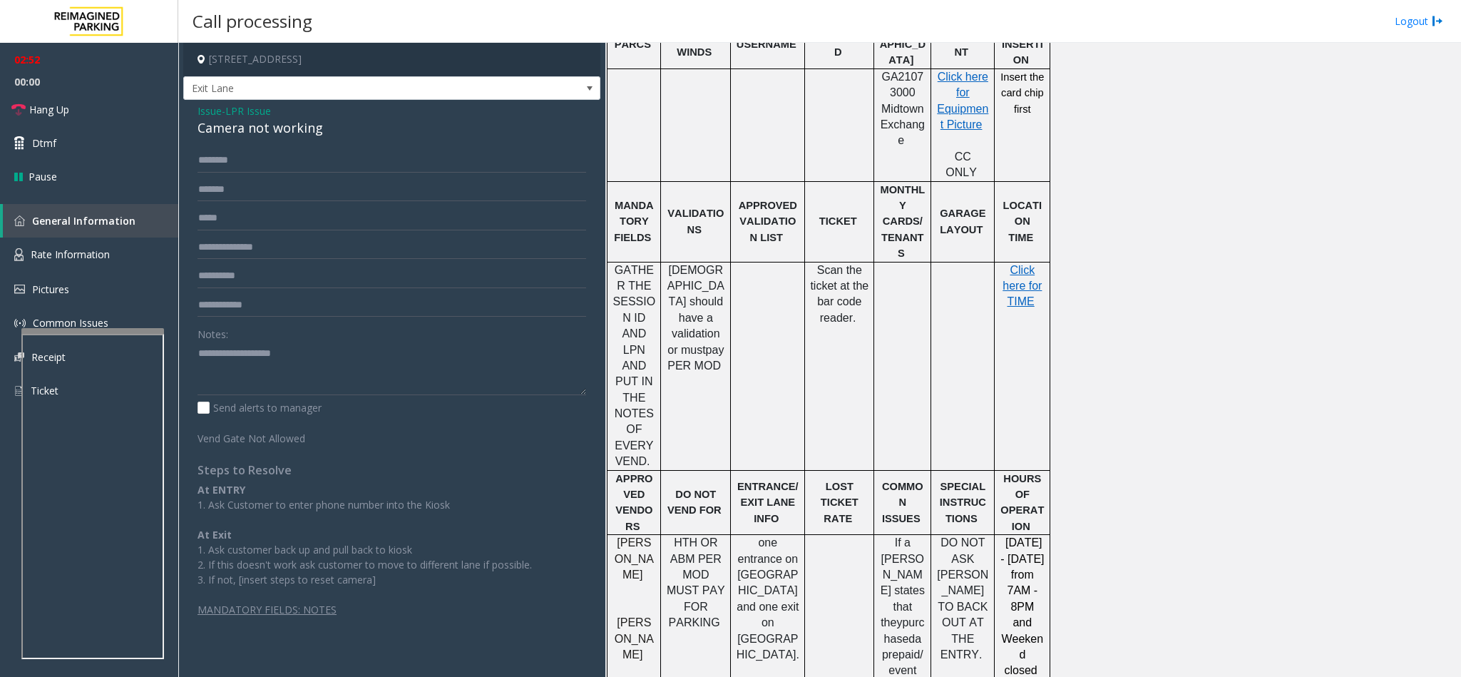
scroll to position [0, 0]
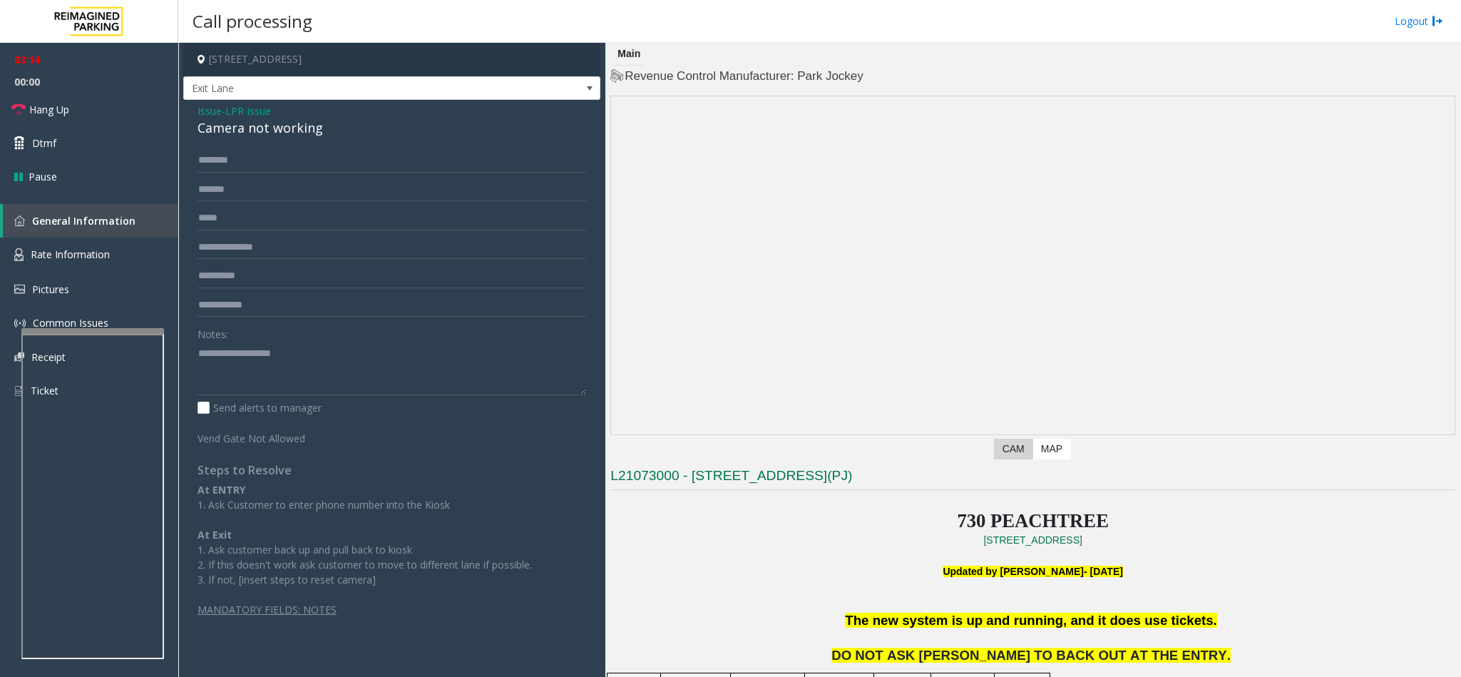
click at [245, 106] on span "LPR Issue" at bounding box center [248, 110] width 46 height 15
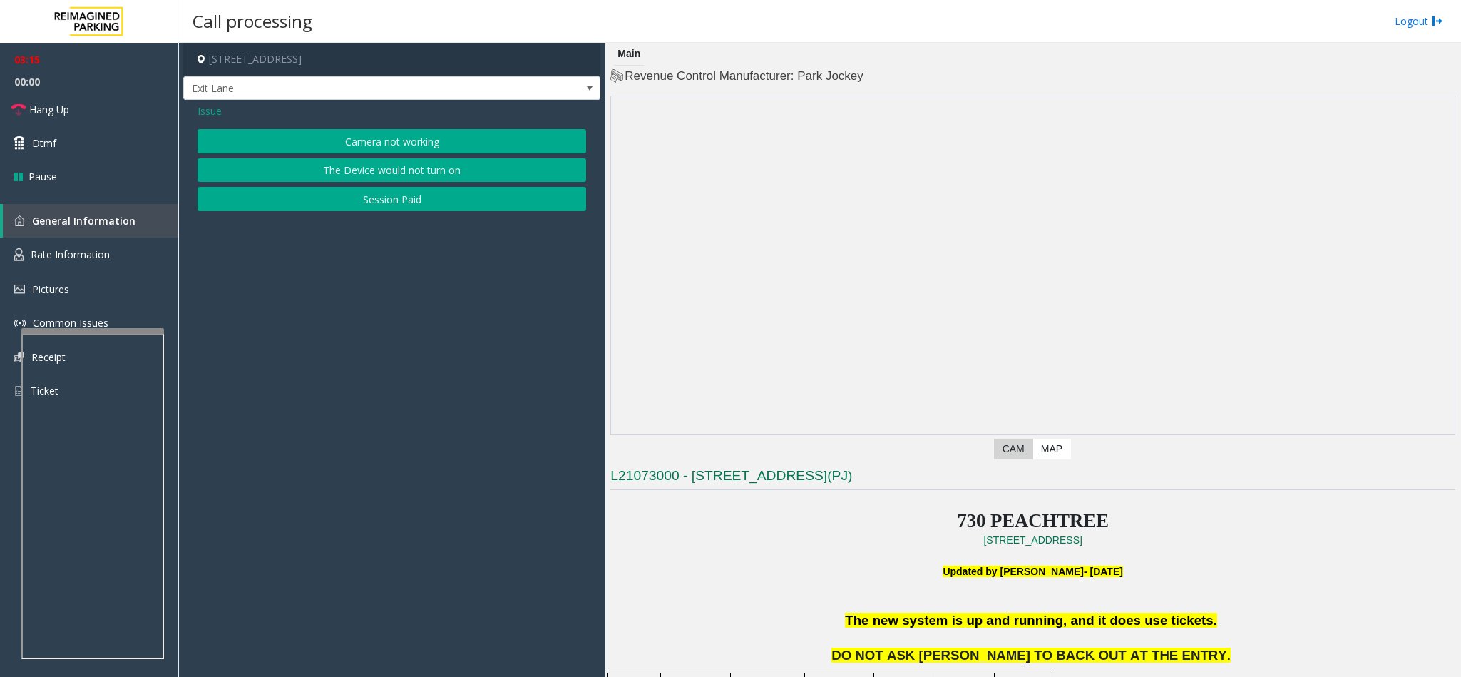
click at [212, 113] on span "Issue" at bounding box center [209, 110] width 24 height 15
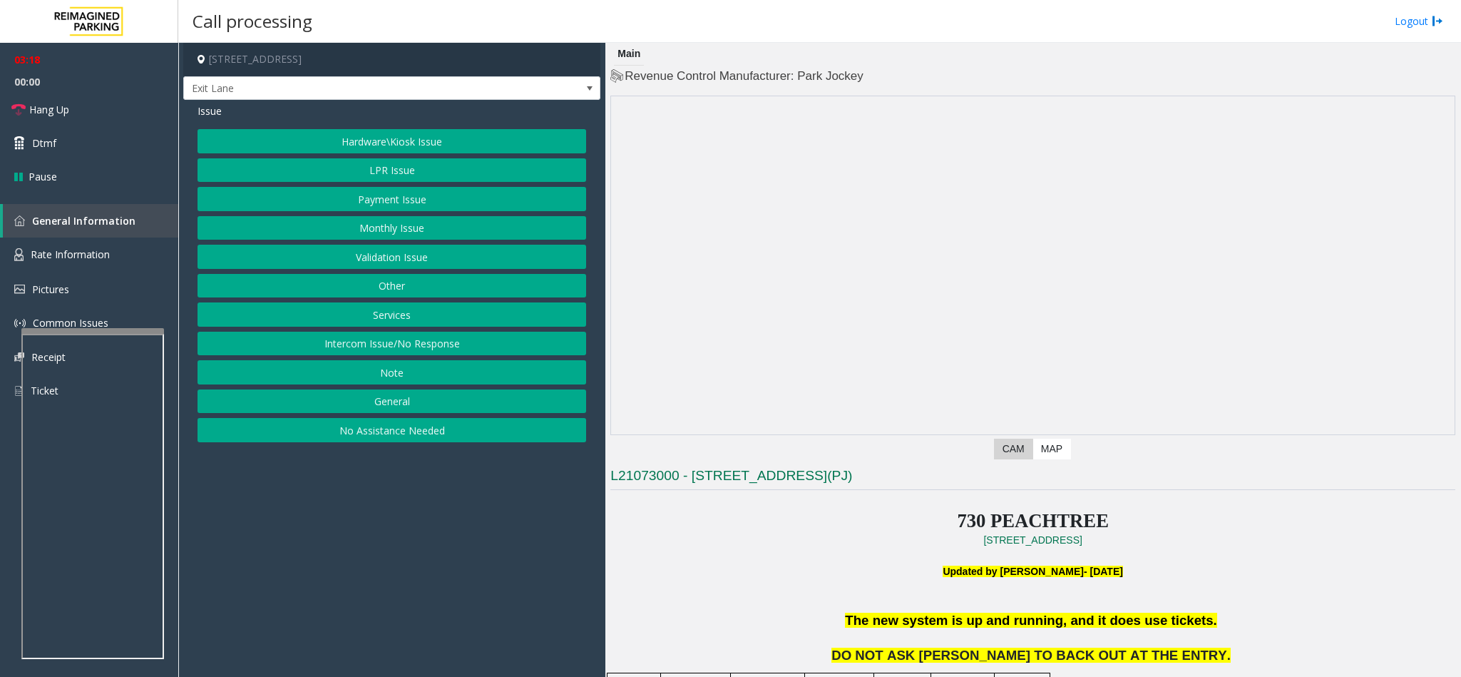
click at [400, 133] on button "Hardware\Kiosk Issue" at bounding box center [391, 141] width 389 height 24
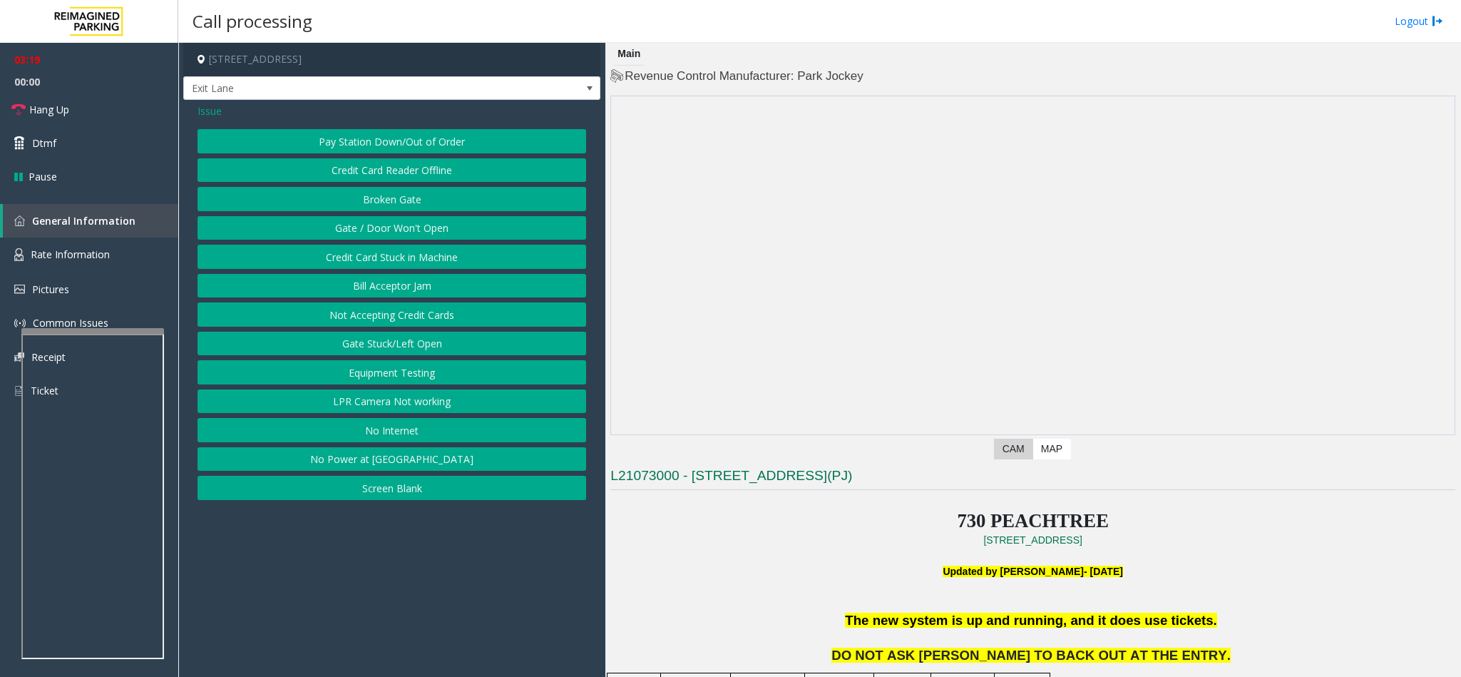
click at [385, 225] on button "Gate / Door Won't Open" at bounding box center [391, 228] width 389 height 24
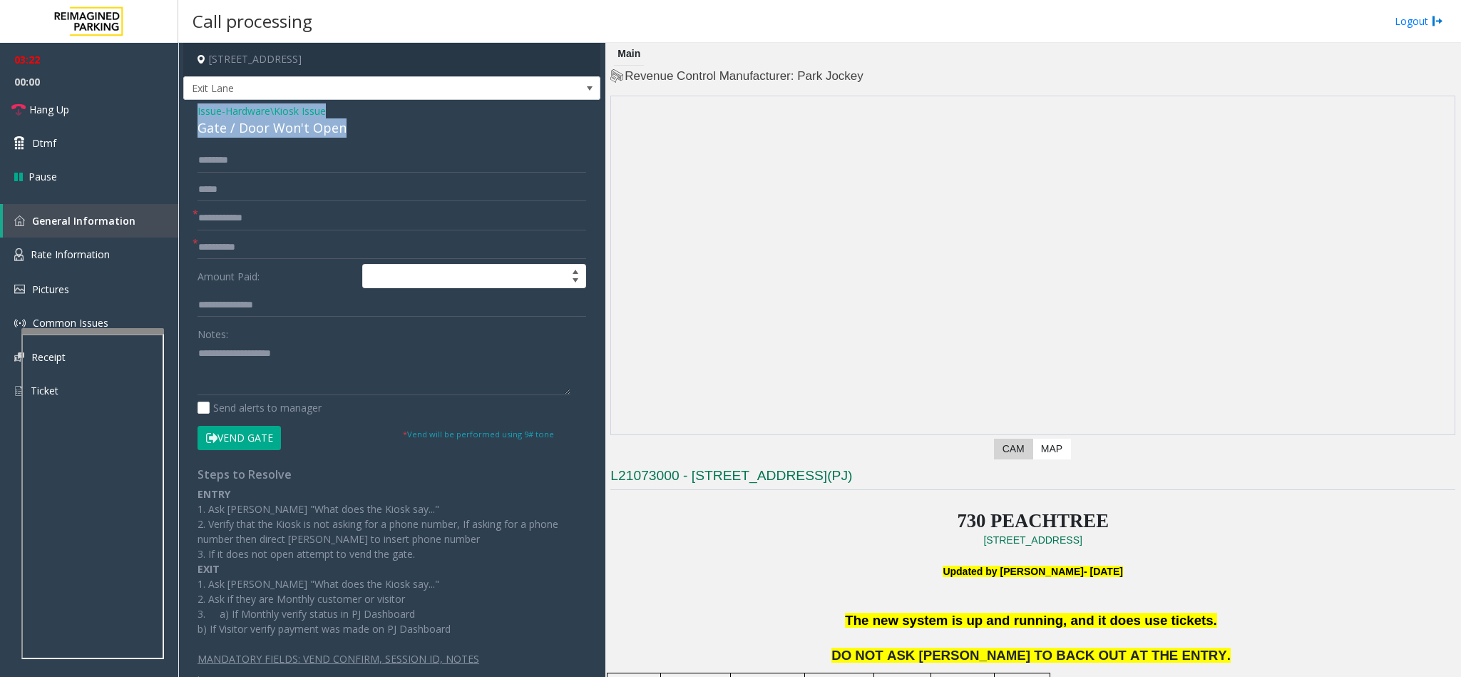
drag, startPoint x: 353, startPoint y: 133, endPoint x: 195, endPoint y: 115, distance: 159.2
click at [195, 115] on div "Issue - Hardware\Kiosk Issue Gate / Door Won't Open ******** * * Amount Paid: N…" at bounding box center [391, 397] width 417 height 595
paste textarea "**********"
click at [240, 379] on textarea at bounding box center [383, 368] width 373 height 53
drag, startPoint x: 337, startPoint y: 355, endPoint x: 231, endPoint y: 349, distance: 105.7
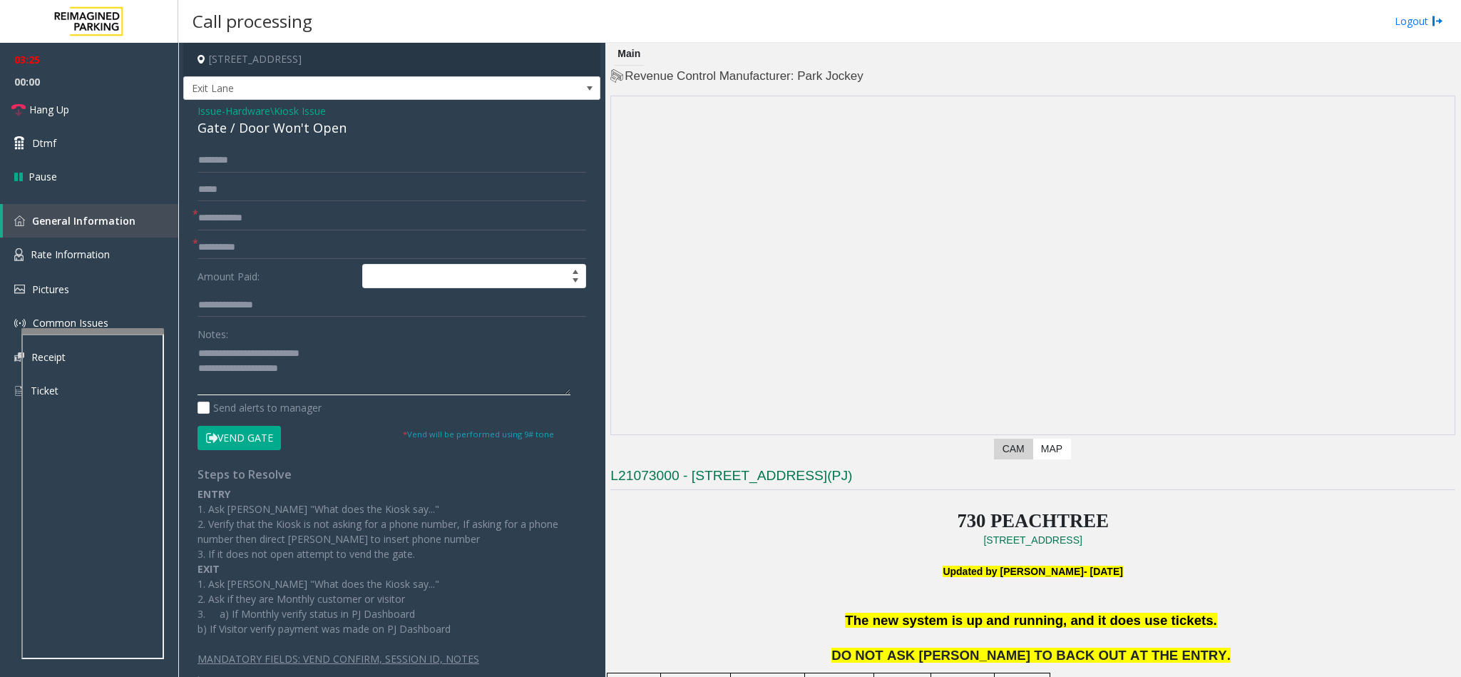
click at [231, 349] on textarea at bounding box center [383, 368] width 373 height 53
click at [332, 376] on textarea at bounding box center [383, 368] width 373 height 53
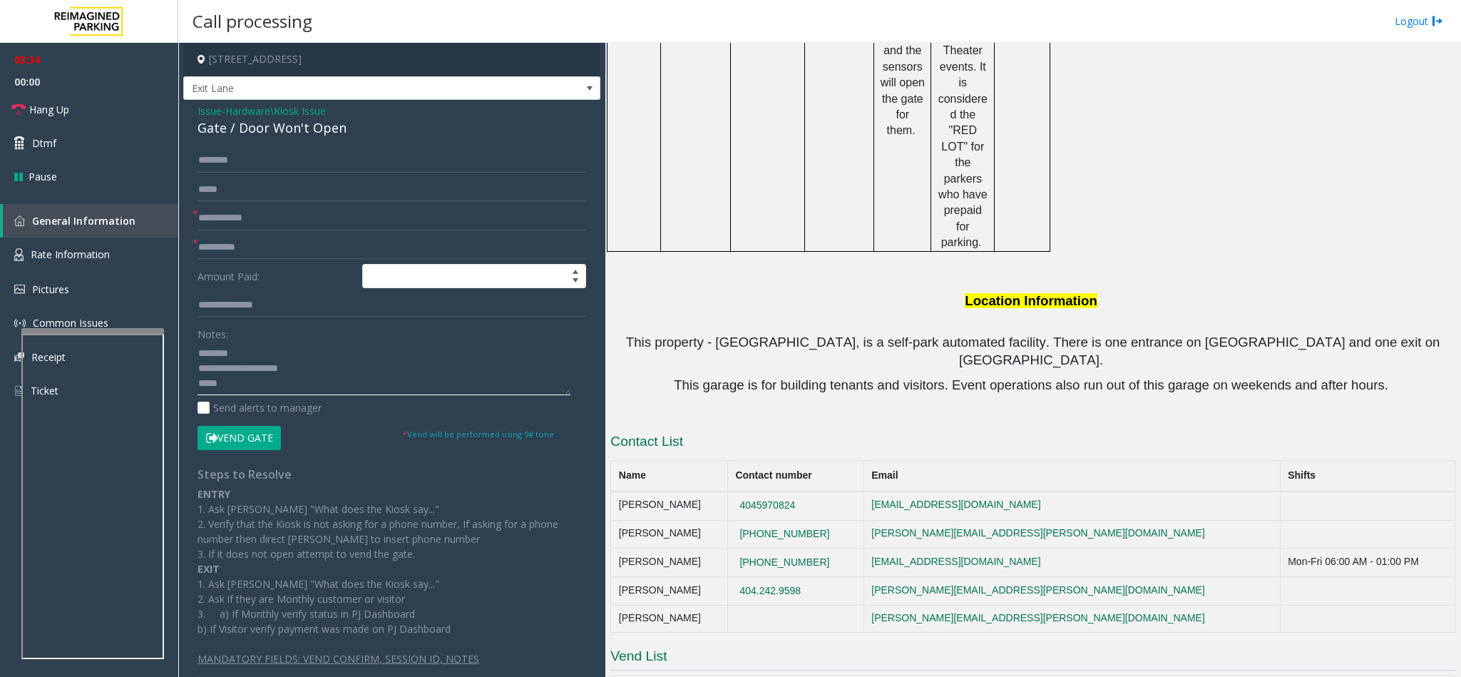
scroll to position [1401, 0]
drag, startPoint x: 821, startPoint y: 351, endPoint x: 761, endPoint y: 356, distance: 60.0
click at [761, 490] on td "4045970824" at bounding box center [795, 504] width 136 height 29
click at [242, 381] on textarea at bounding box center [383, 368] width 373 height 53
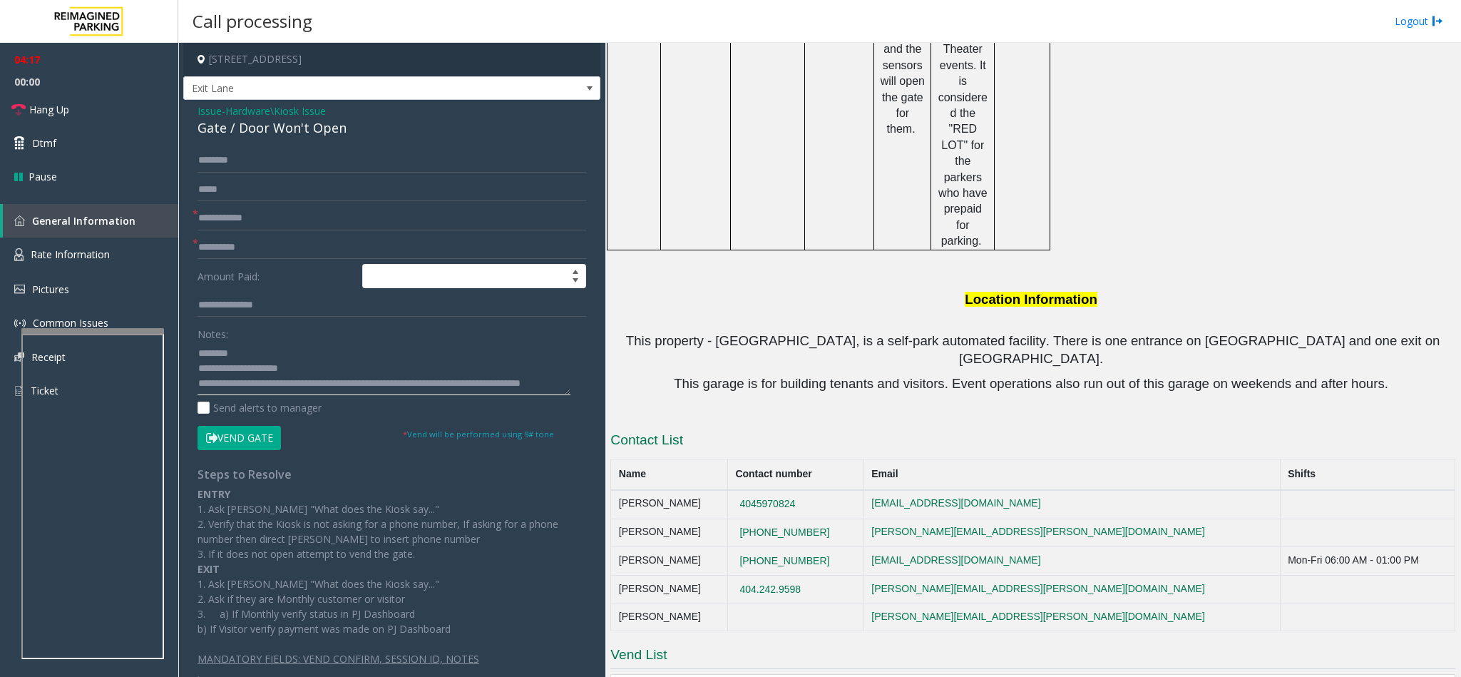
click at [379, 372] on textarea at bounding box center [383, 368] width 373 height 53
click at [260, 439] on button "Vend Gate" at bounding box center [238, 438] width 83 height 24
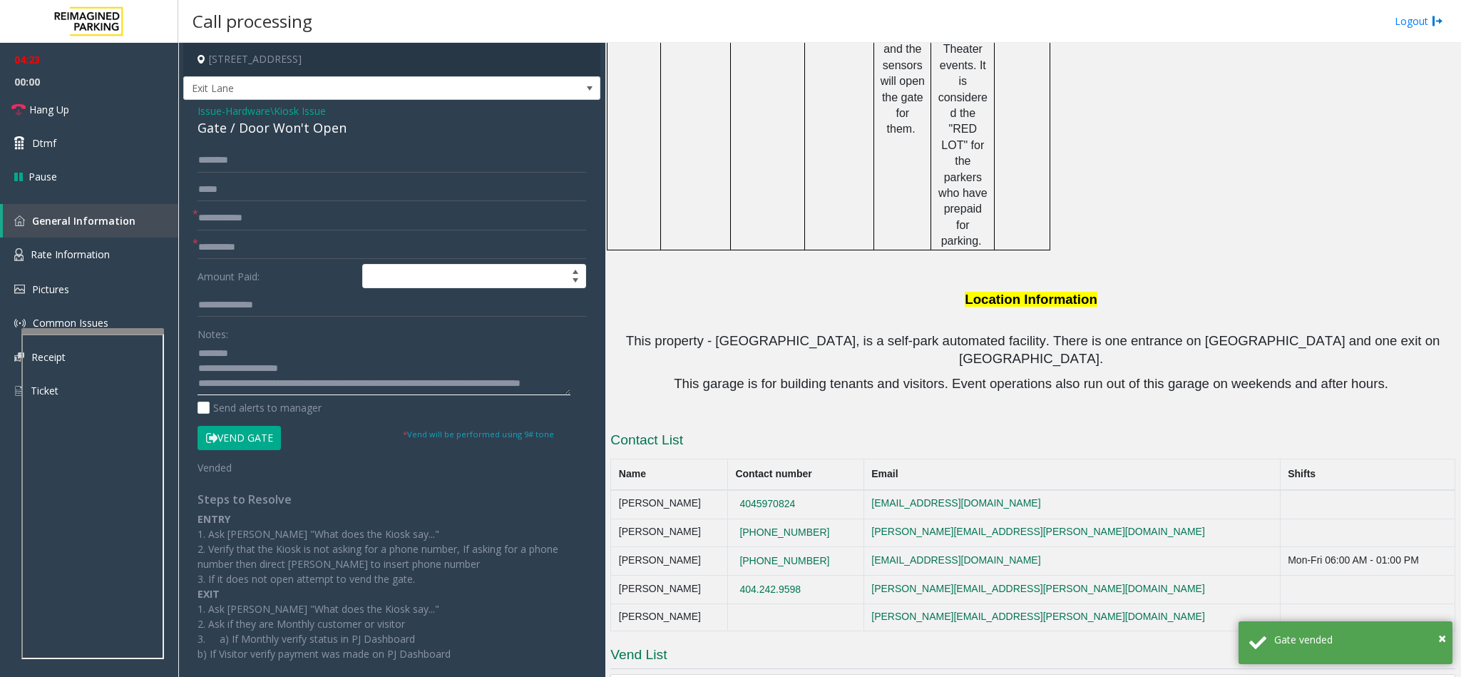
click at [373, 373] on textarea at bounding box center [383, 368] width 373 height 53
click at [379, 374] on textarea at bounding box center [383, 368] width 373 height 53
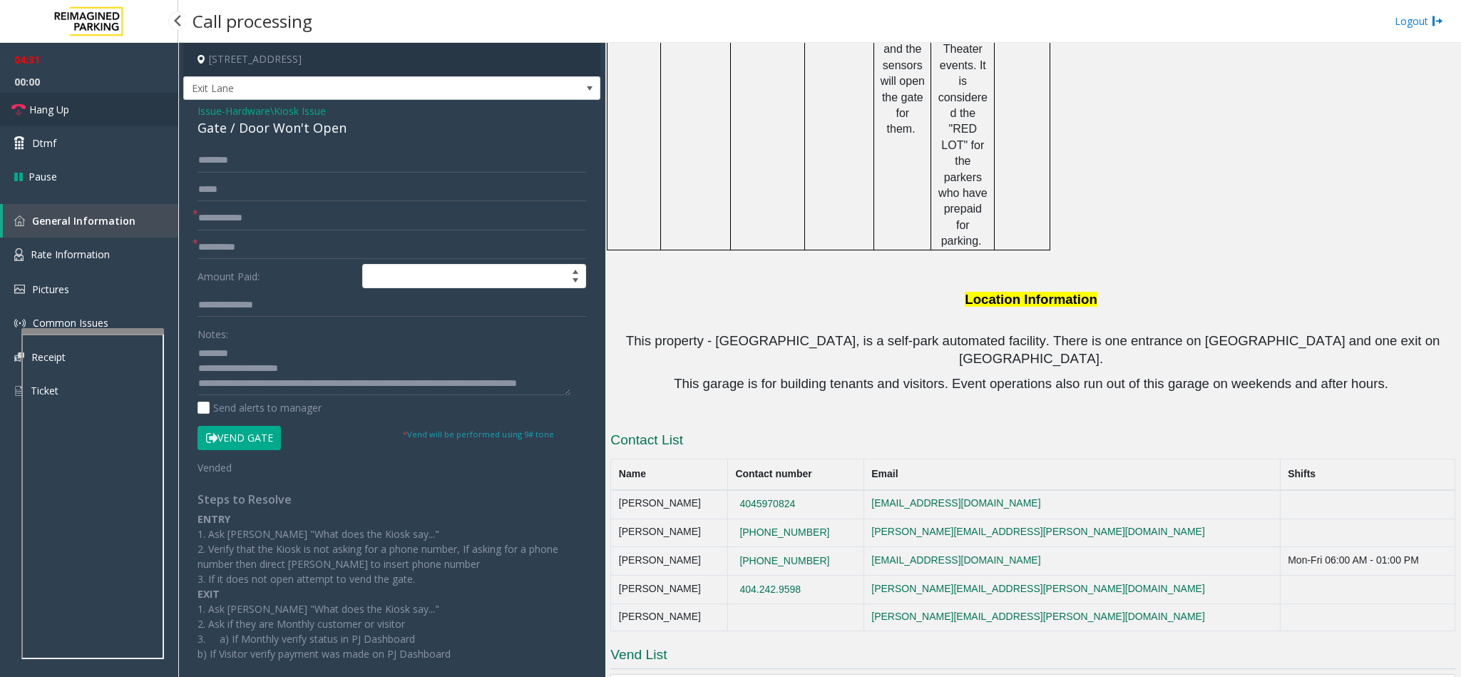
click at [103, 110] on link "Hang Up" at bounding box center [89, 110] width 178 height 34
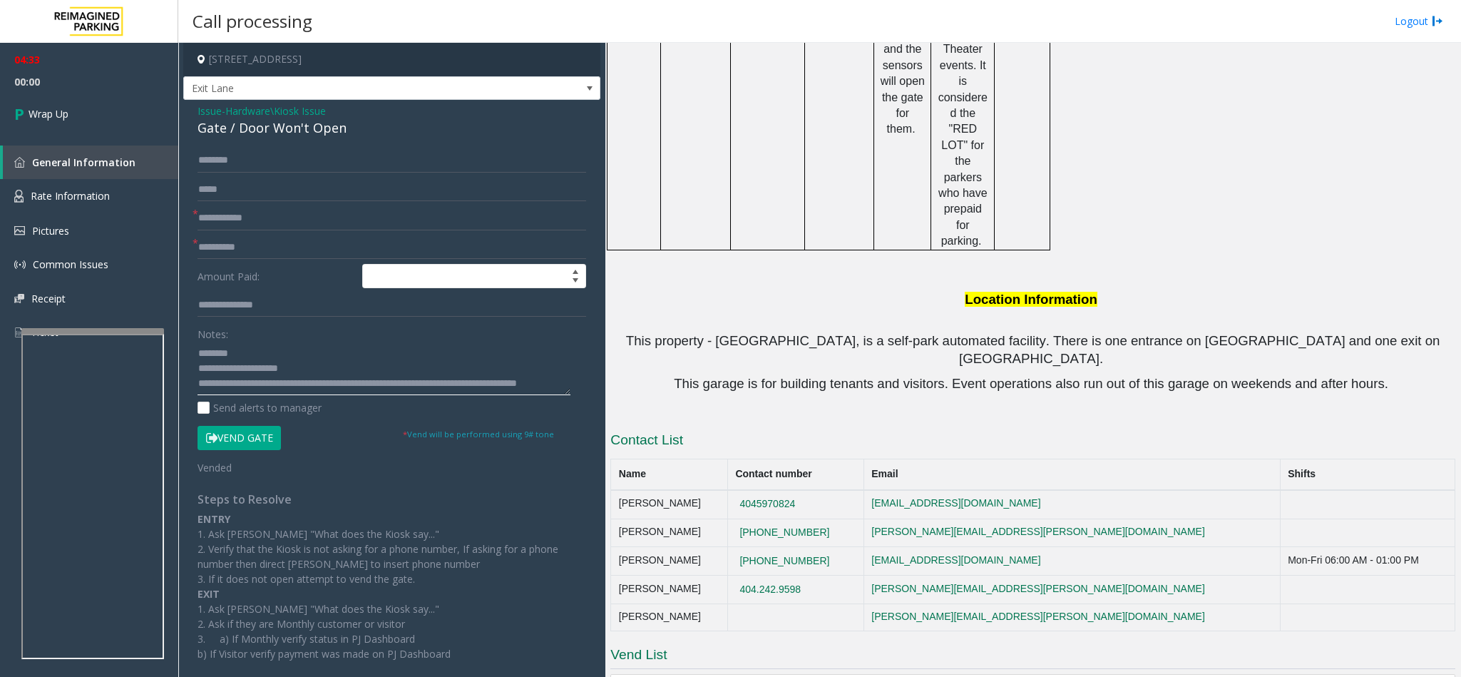
scroll to position [15, 0]
drag, startPoint x: 377, startPoint y: 377, endPoint x: 366, endPoint y: 370, distance: 12.9
click at [366, 370] on textarea at bounding box center [383, 368] width 373 height 53
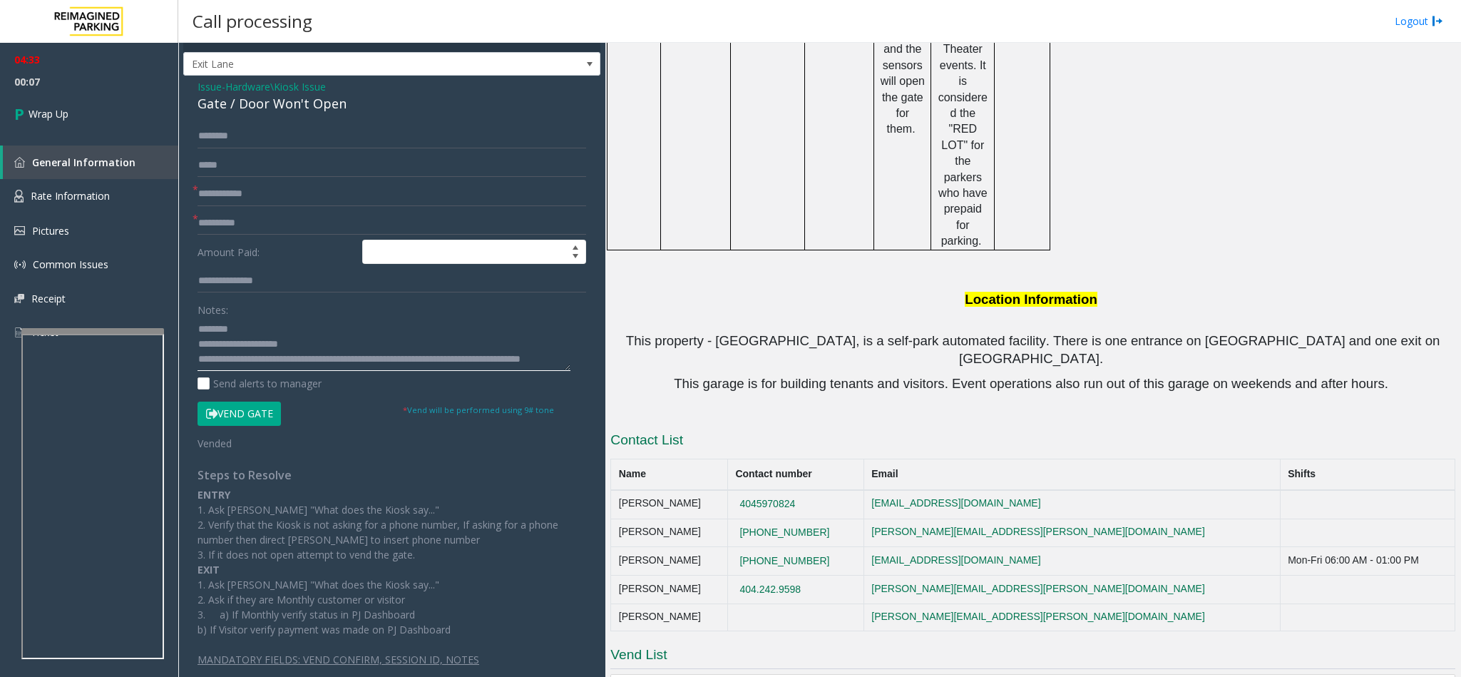
scroll to position [45, 0]
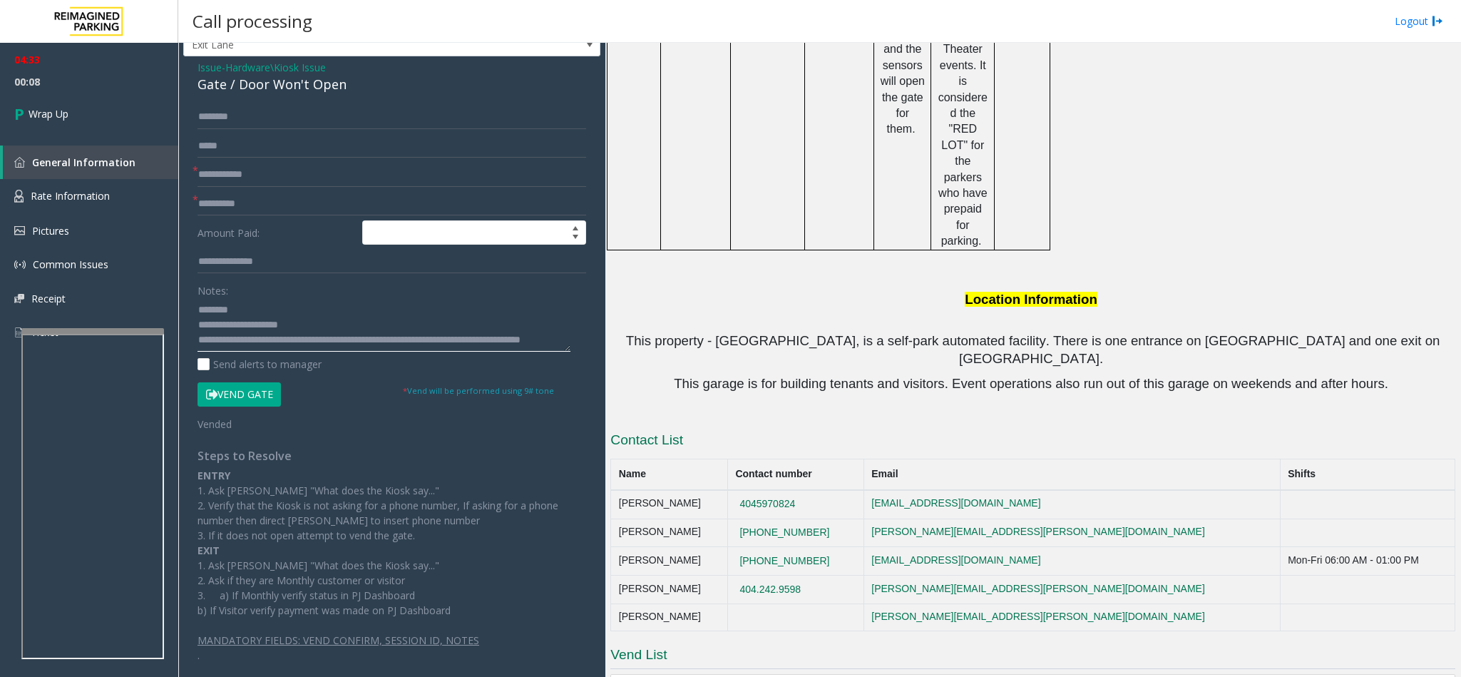
click at [299, 338] on textarea at bounding box center [383, 324] width 373 height 53
click at [371, 325] on textarea at bounding box center [383, 324] width 373 height 53
drag, startPoint x: 371, startPoint y: 325, endPoint x: 361, endPoint y: 334, distance: 13.1
click at [361, 334] on textarea at bounding box center [383, 324] width 373 height 53
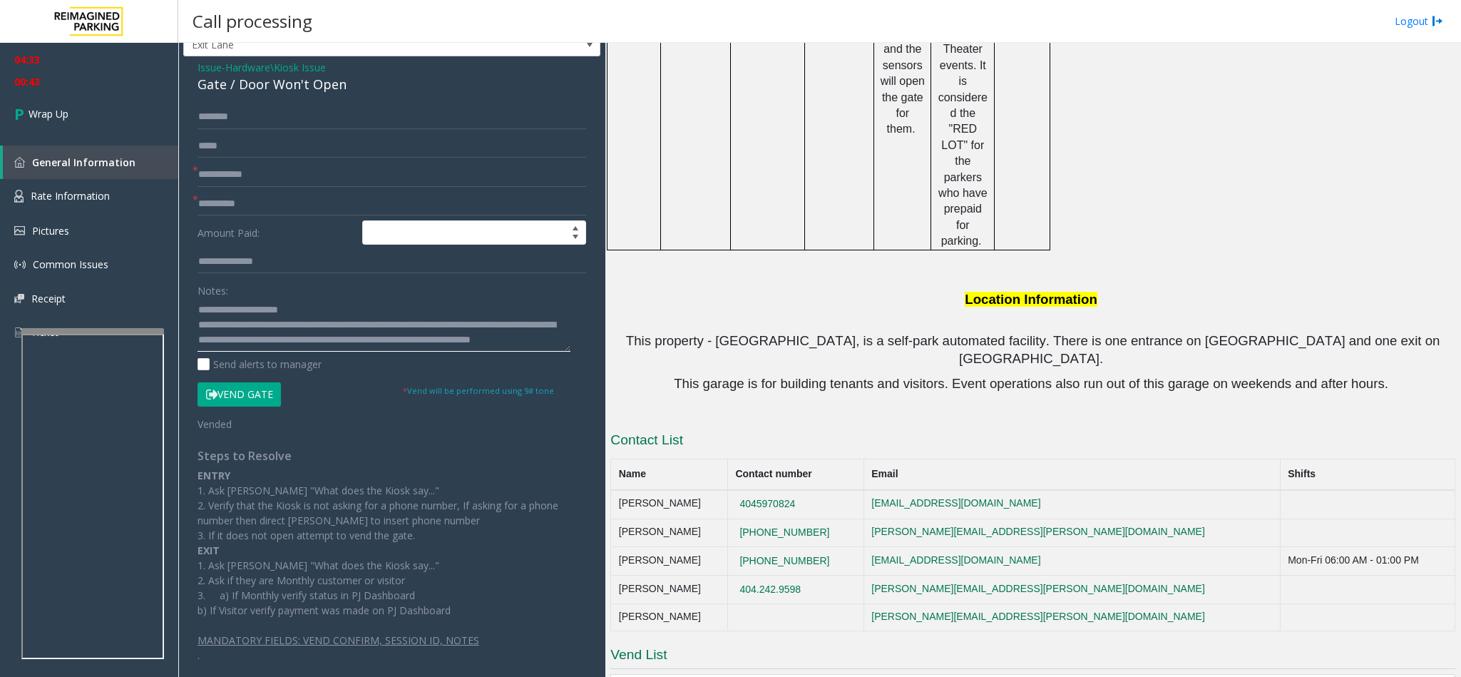
click at [381, 329] on textarea at bounding box center [383, 324] width 373 height 53
type textarea "**********"
click at [330, 197] on input "text" at bounding box center [391, 204] width 389 height 24
type input "**"
click at [291, 167] on input "*" at bounding box center [391, 175] width 389 height 24
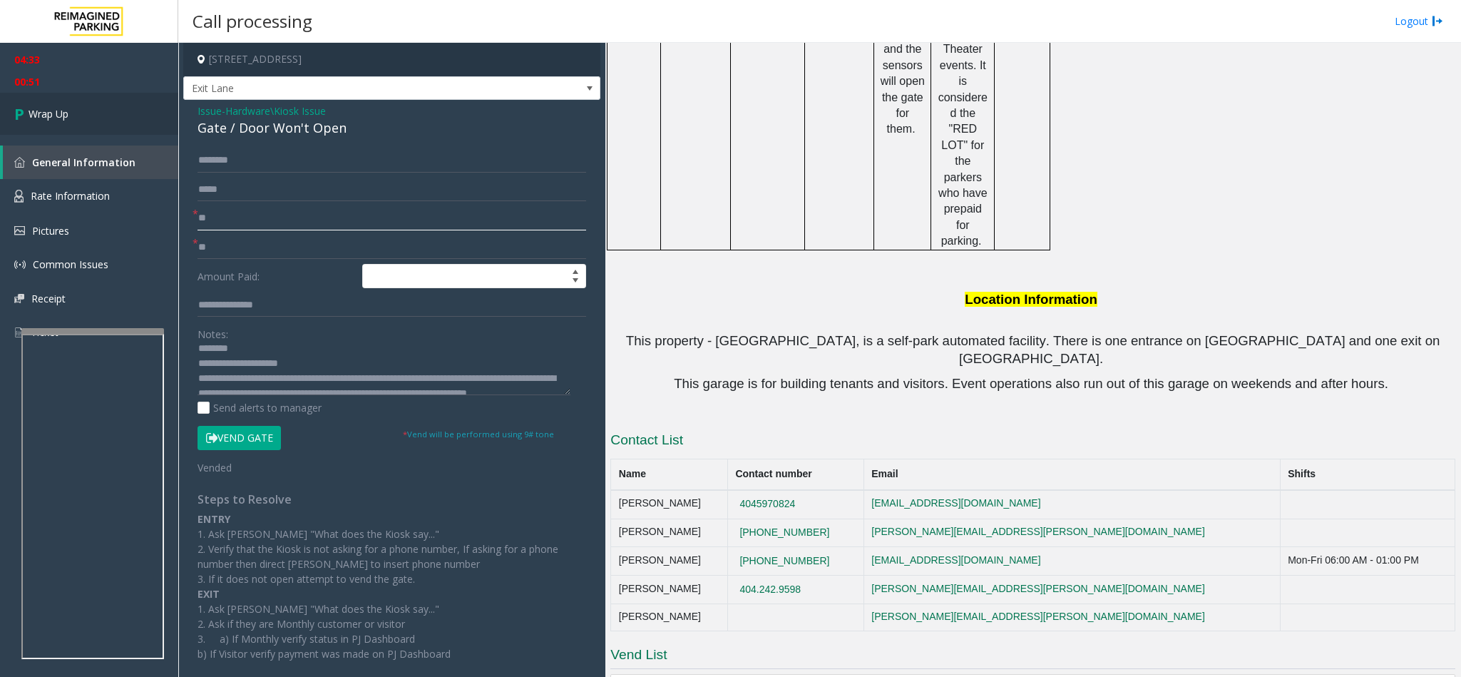
scroll to position [0, 0]
type input "**"
click at [84, 106] on link "Wrap Up" at bounding box center [89, 114] width 178 height 42
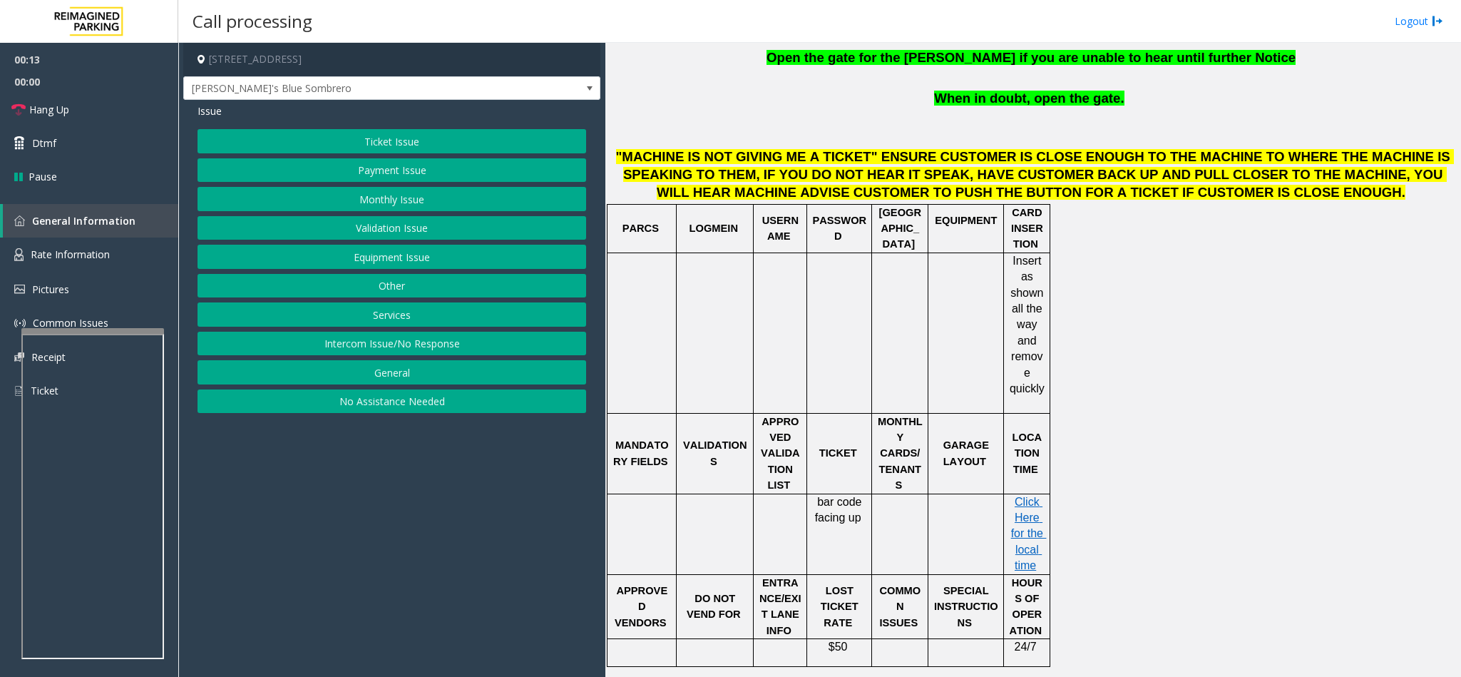
scroll to position [642, 0]
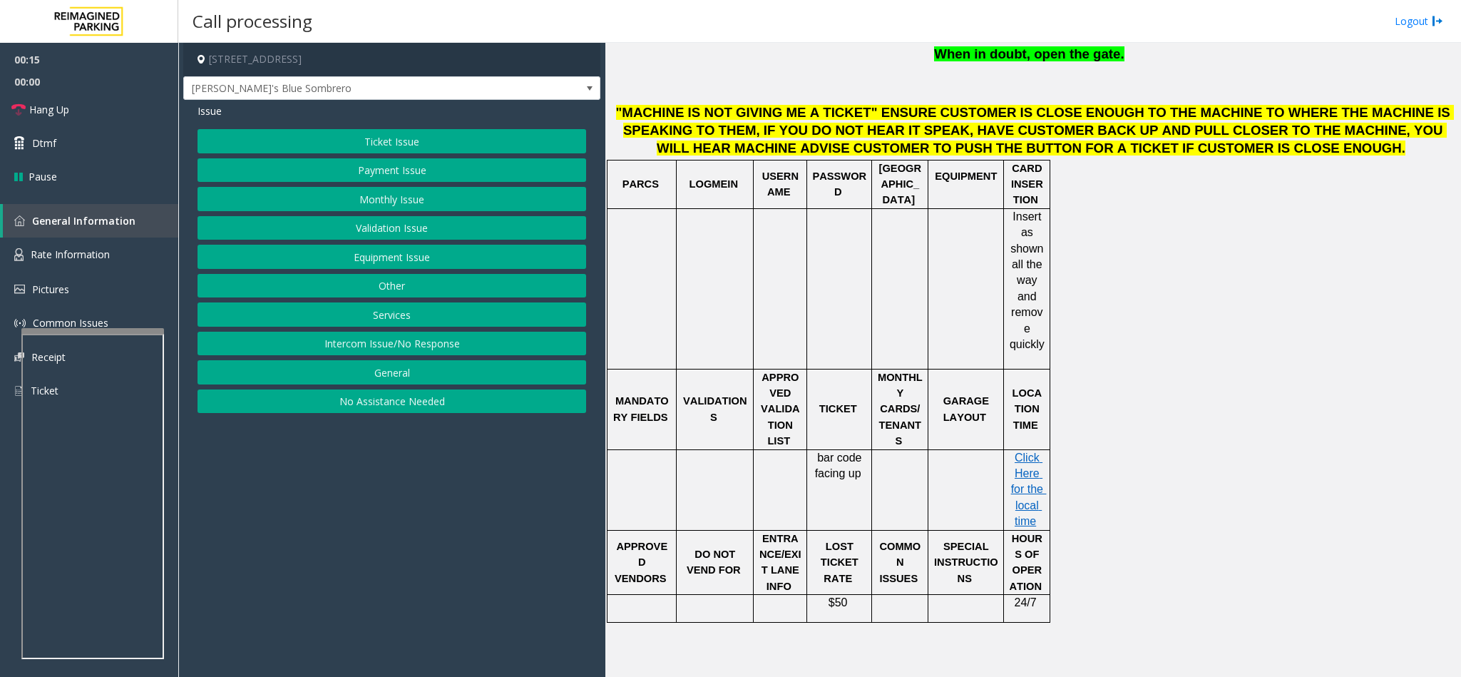
click at [411, 173] on button "Payment Issue" at bounding box center [391, 170] width 389 height 24
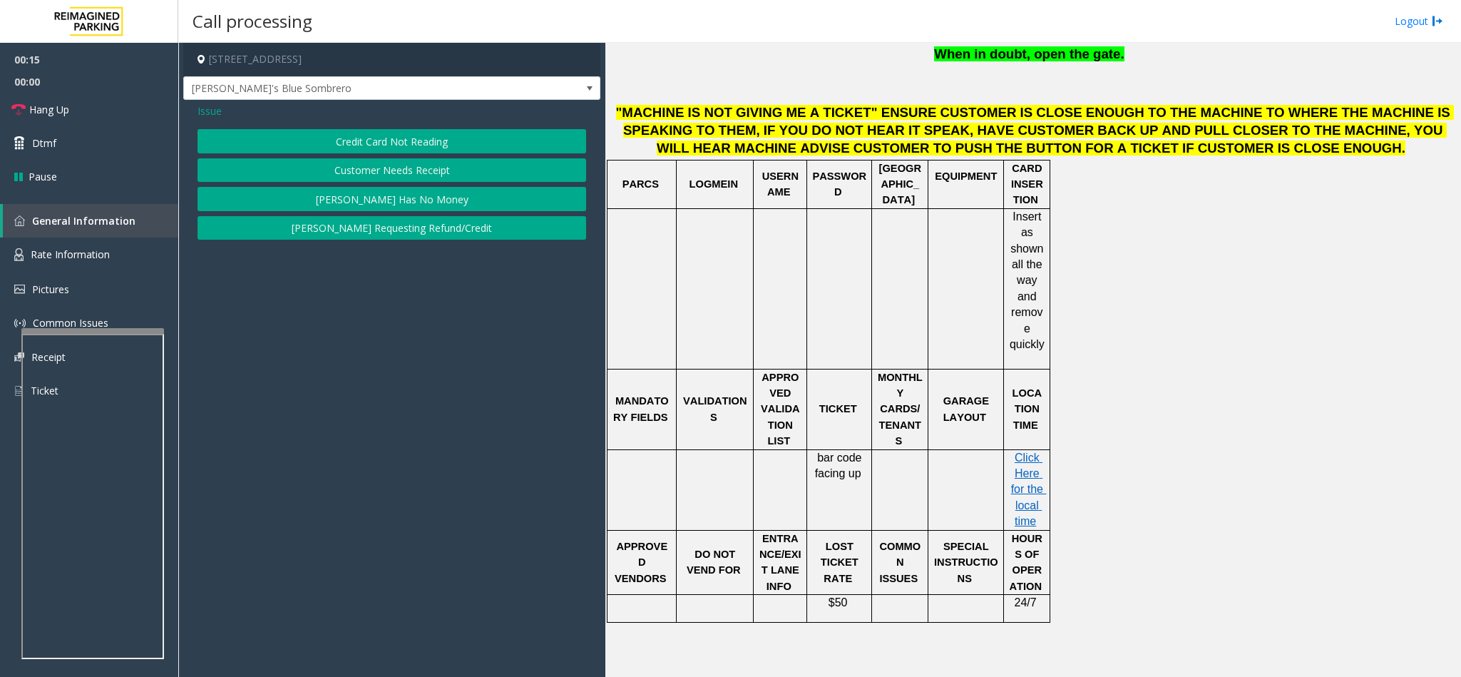
click at [414, 140] on button "Credit Card Not Reading" at bounding box center [391, 141] width 389 height 24
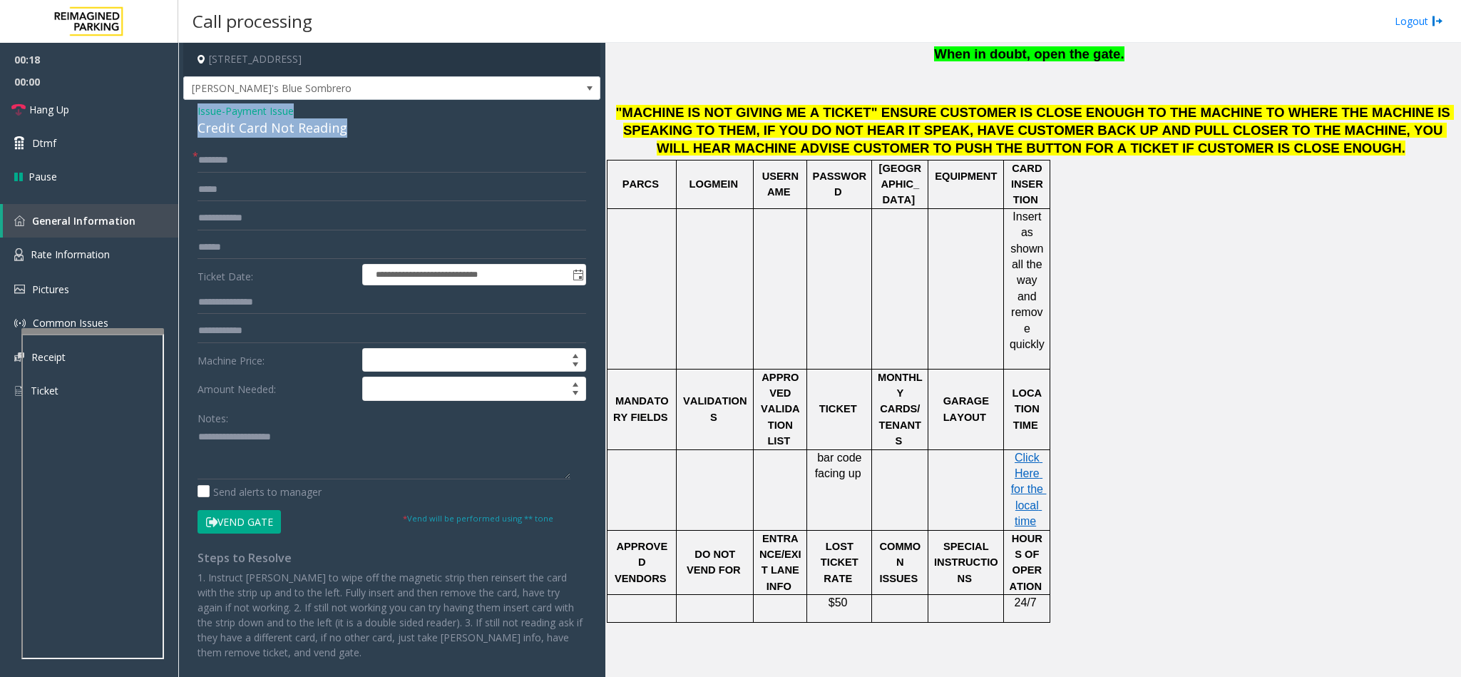
drag, startPoint x: 347, startPoint y: 126, endPoint x: 195, endPoint y: 111, distance: 152.6
click at [195, 111] on div "**********" at bounding box center [391, 409] width 417 height 619
click at [332, 443] on textarea at bounding box center [383, 452] width 373 height 53
paste textarea "**********"
drag, startPoint x: 310, startPoint y: 441, endPoint x: 232, endPoint y: 441, distance: 78.4
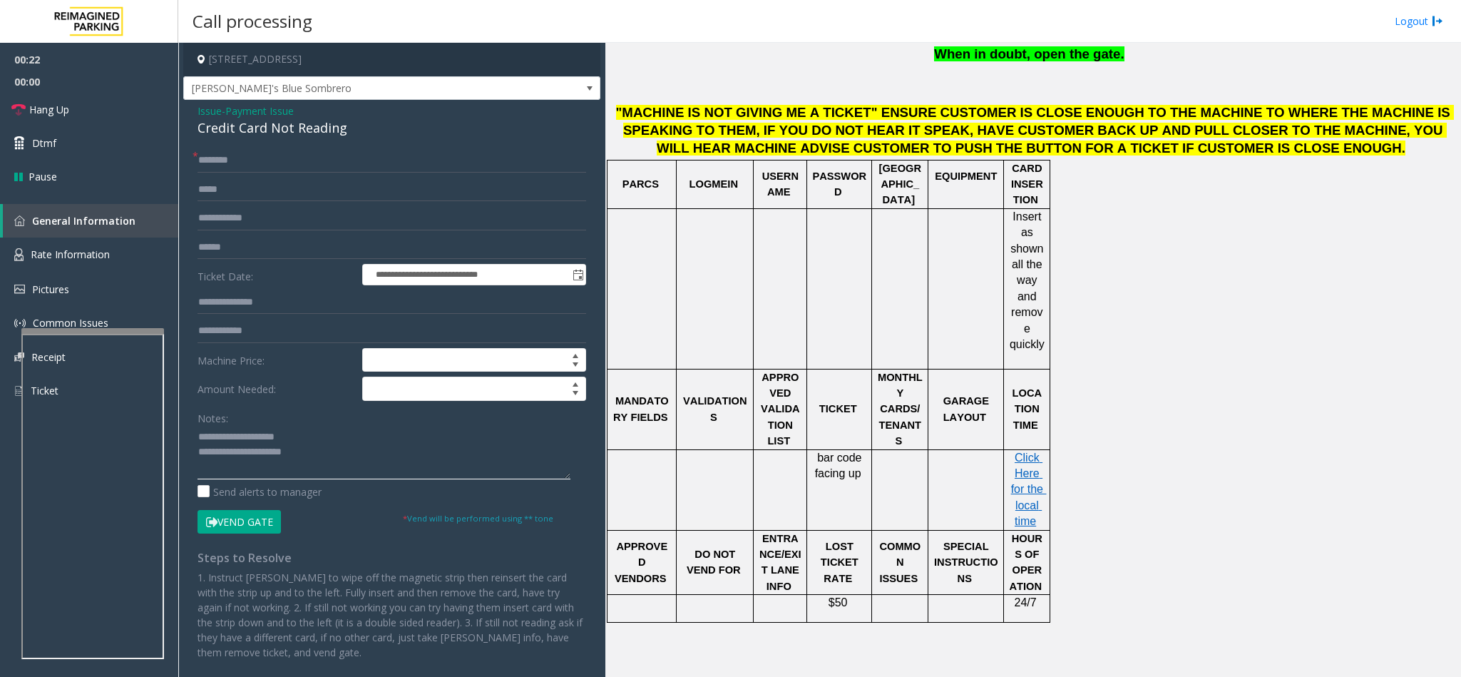
click at [232, 441] on textarea at bounding box center [383, 452] width 373 height 53
click at [366, 462] on textarea at bounding box center [383, 452] width 373 height 53
click at [263, 165] on input "text" at bounding box center [391, 160] width 389 height 24
click at [308, 471] on textarea at bounding box center [383, 452] width 373 height 53
type textarea "**********"
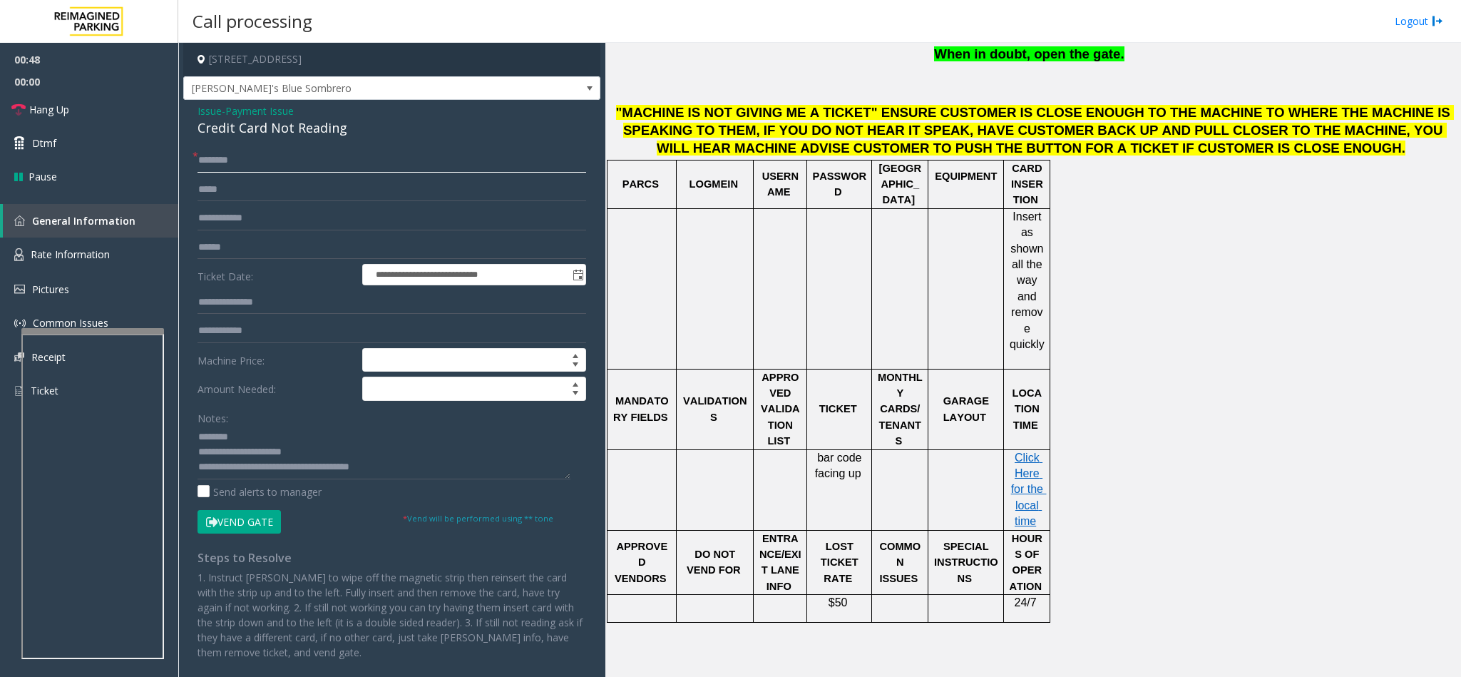
click at [354, 158] on input "text" at bounding box center [391, 160] width 389 height 24
type input "*******"
click at [242, 250] on input "text" at bounding box center [391, 247] width 389 height 24
click at [250, 242] on input "text" at bounding box center [391, 247] width 389 height 24
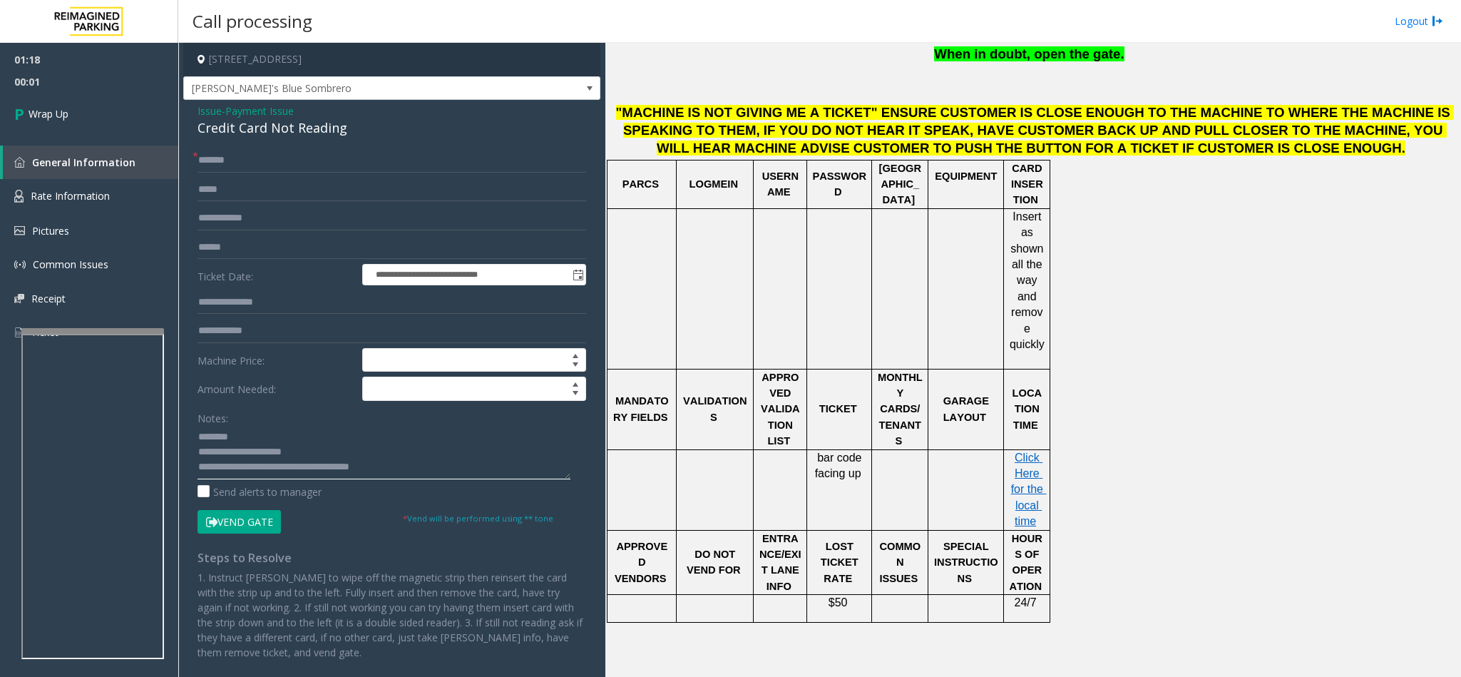
drag, startPoint x: 401, startPoint y: 463, endPoint x: 251, endPoint y: 467, distance: 149.8
click at [251, 466] on textarea at bounding box center [383, 452] width 373 height 53
type textarea "**********"
click at [58, 107] on span "Wrap Up" at bounding box center [49, 113] width 40 height 15
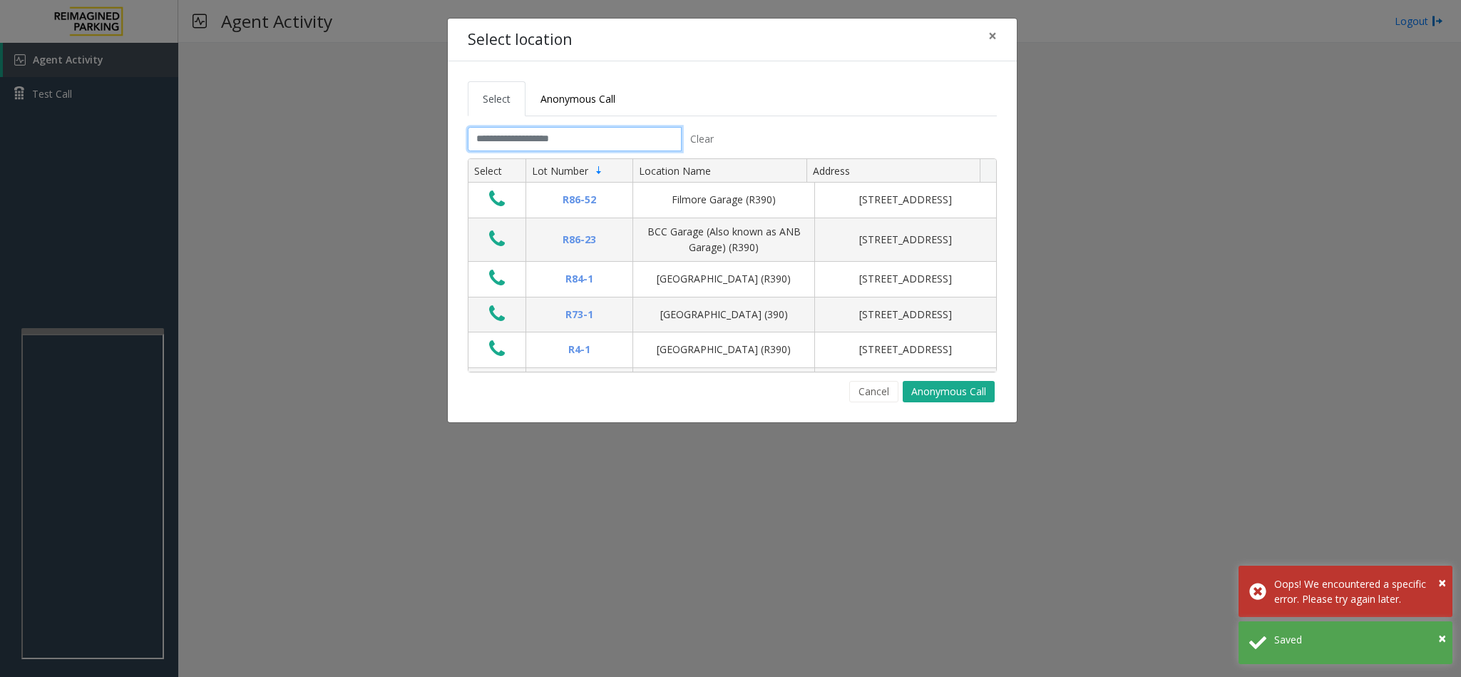
click at [575, 139] on input "text" at bounding box center [575, 139] width 214 height 24
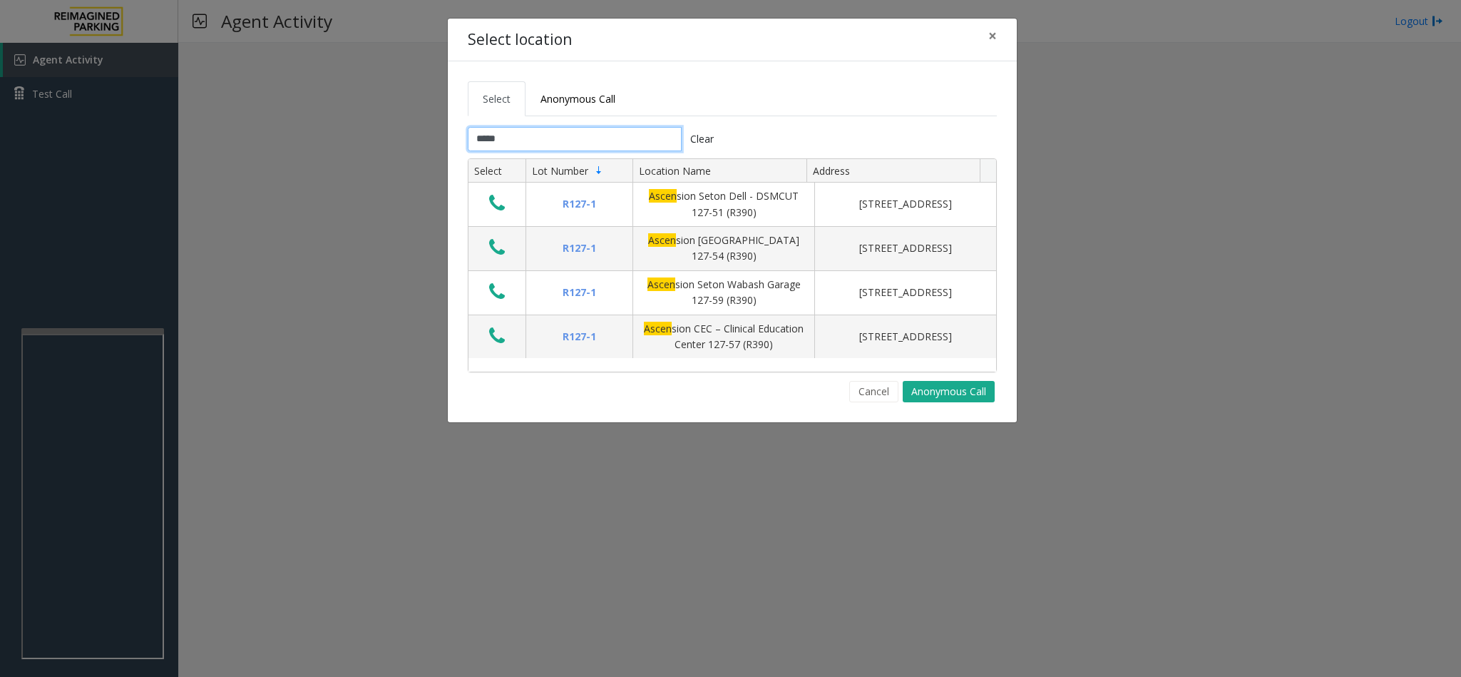
type input "*****"
click at [997, 41] on button "×" at bounding box center [992, 36] width 29 height 35
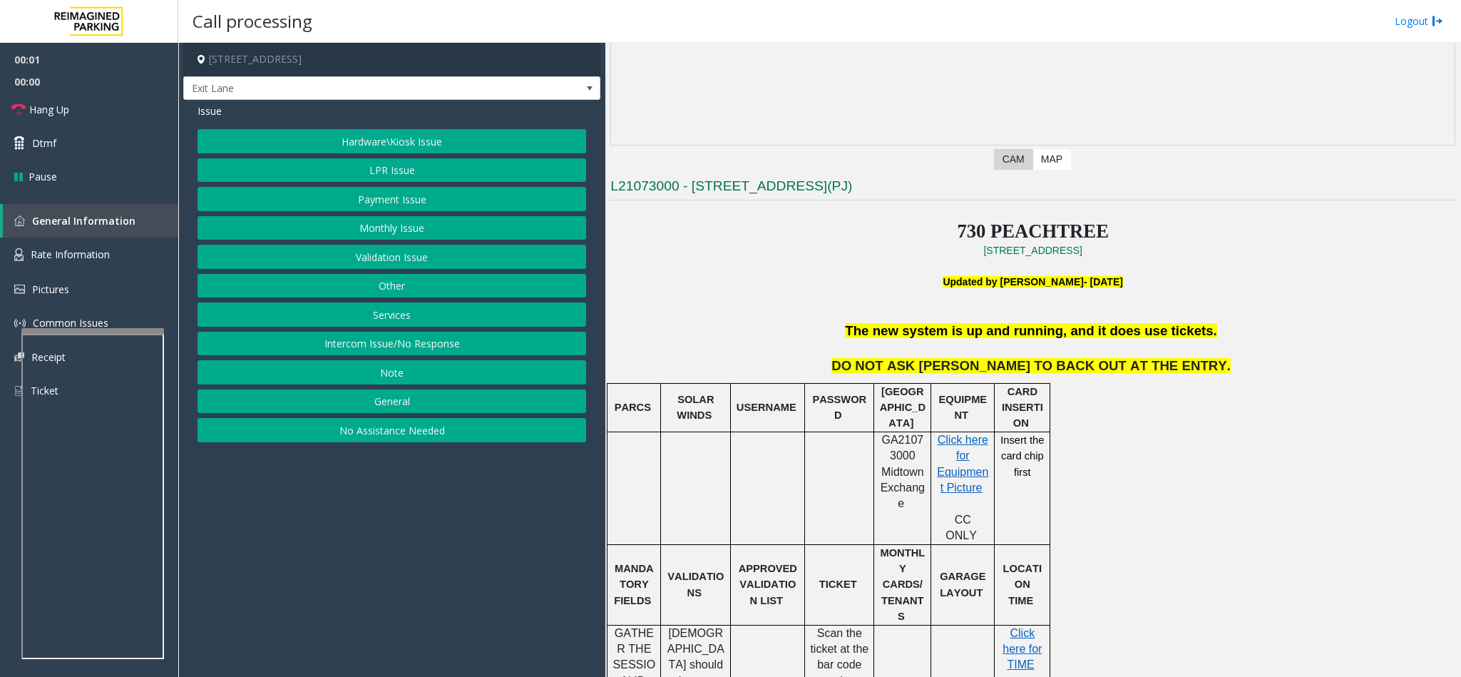
scroll to position [428, 0]
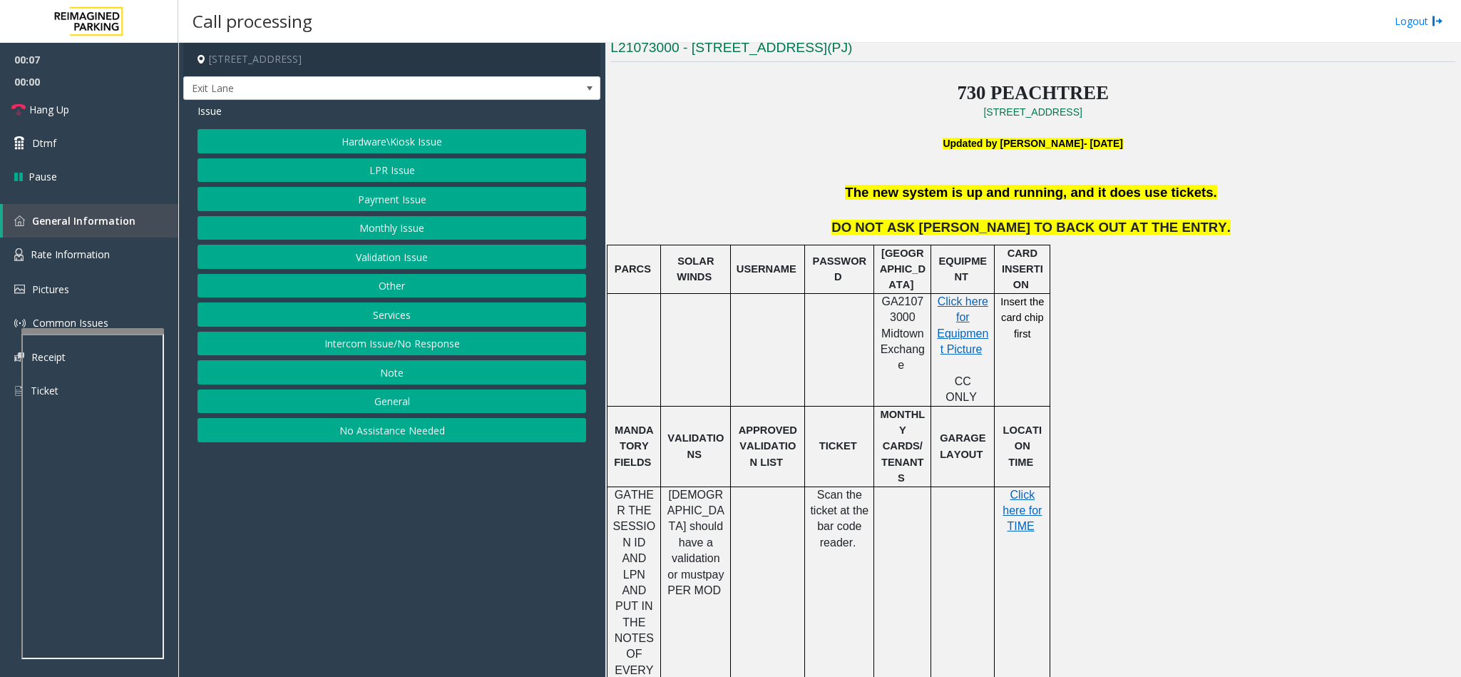
click at [456, 345] on button "Intercom Issue/No Response" at bounding box center [391, 344] width 389 height 24
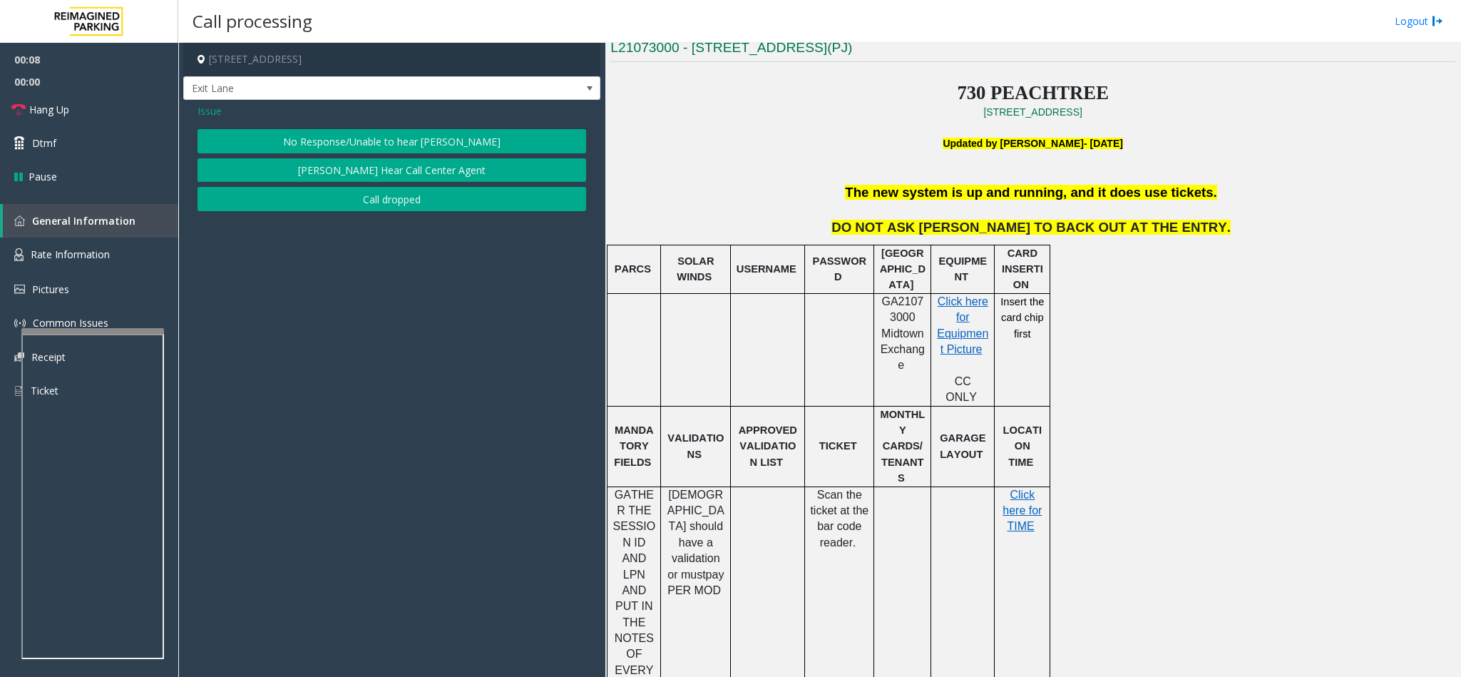
click at [471, 143] on button "No Response/Unable to hear [PERSON_NAME]" at bounding box center [391, 141] width 389 height 24
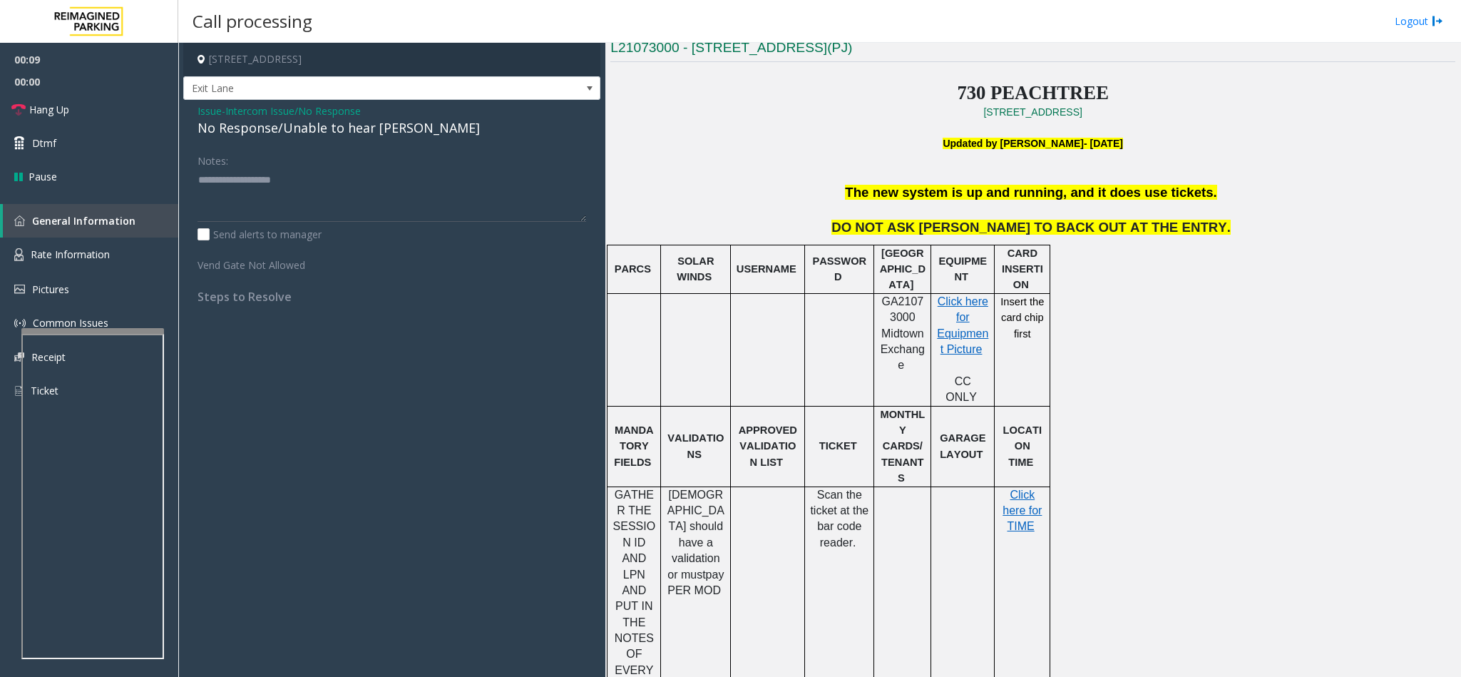
click at [366, 139] on div "Issue - Intercom Issue/No Response No Response/Unable to hear parker Notes: Sen…" at bounding box center [391, 209] width 417 height 218
click at [368, 133] on div "No Response/Unable to hear [PERSON_NAME]" at bounding box center [391, 127] width 389 height 19
click at [384, 127] on div "No Response/Unable to hear [PERSON_NAME]" at bounding box center [391, 127] width 389 height 19
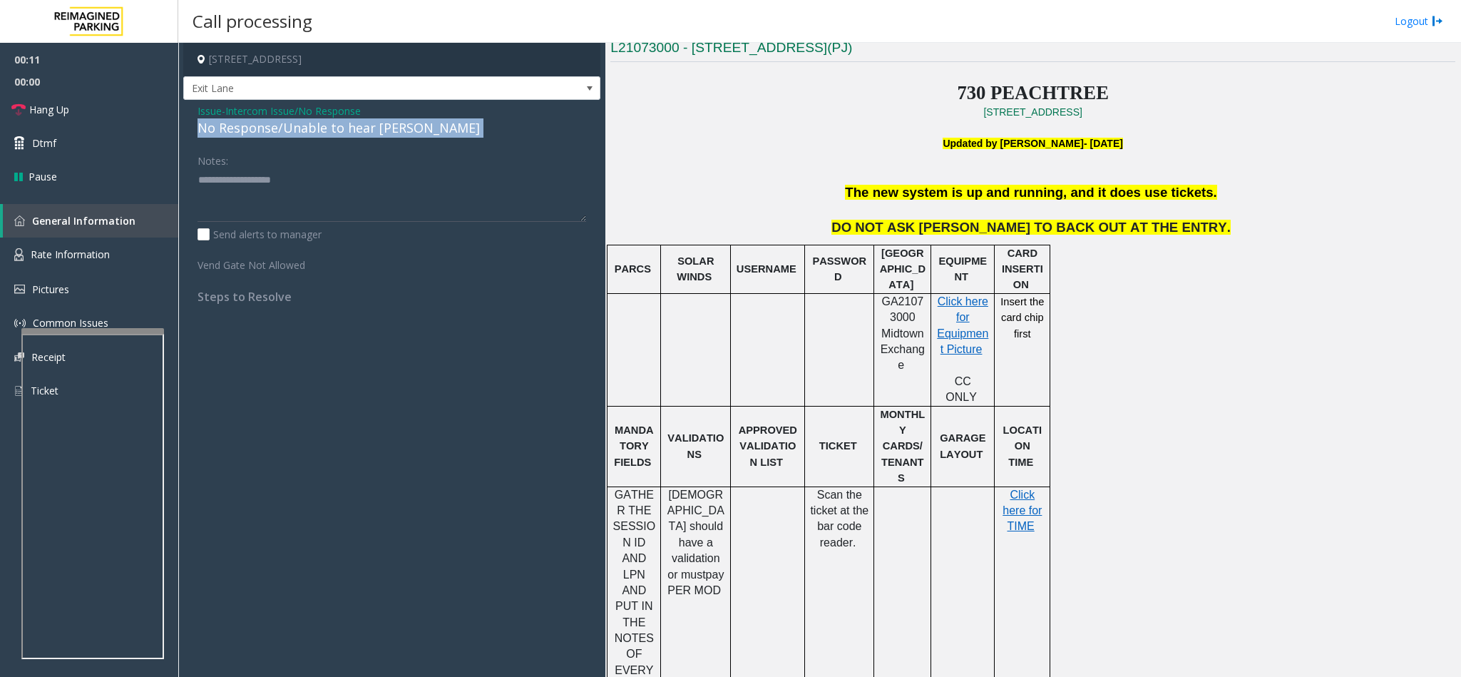
click at [384, 127] on div "No Response/Unable to hear [PERSON_NAME]" at bounding box center [391, 127] width 389 height 19
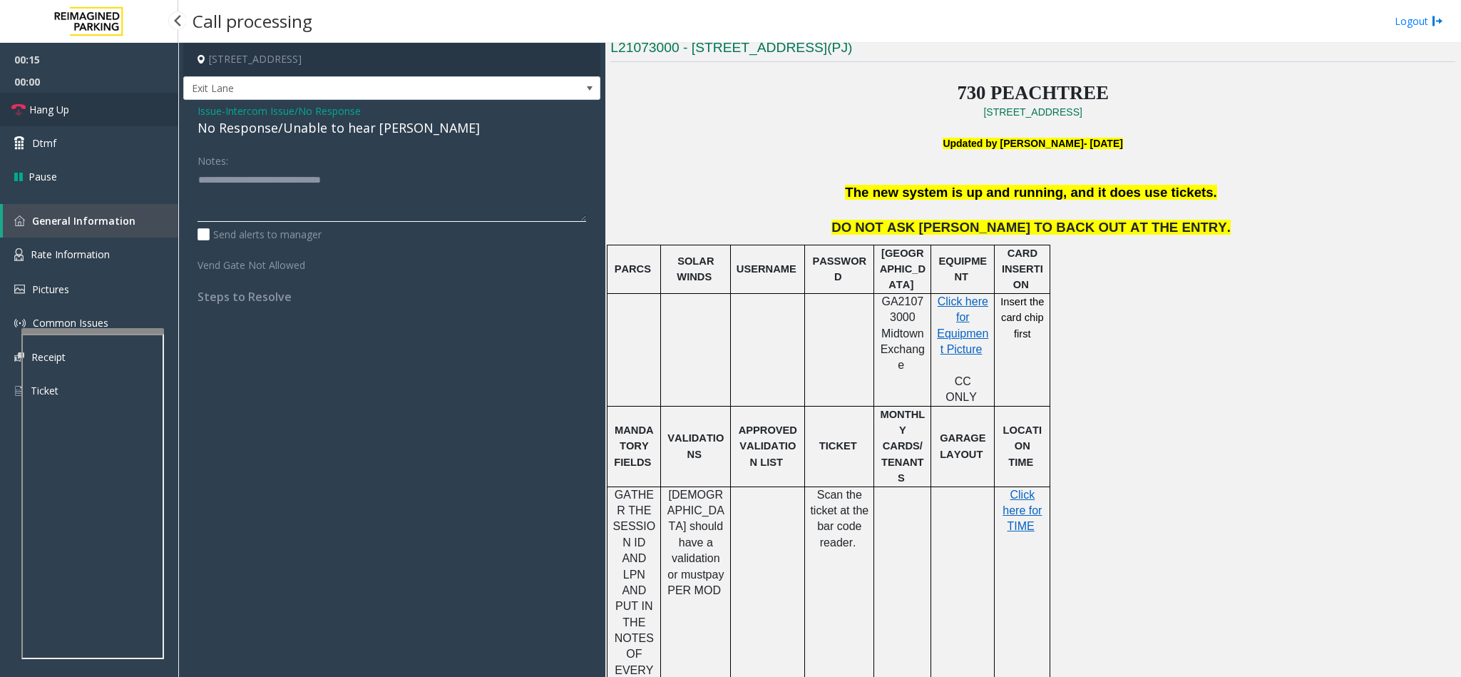
type textarea "**********"
click at [129, 103] on link "Hang Up" at bounding box center [89, 110] width 178 height 34
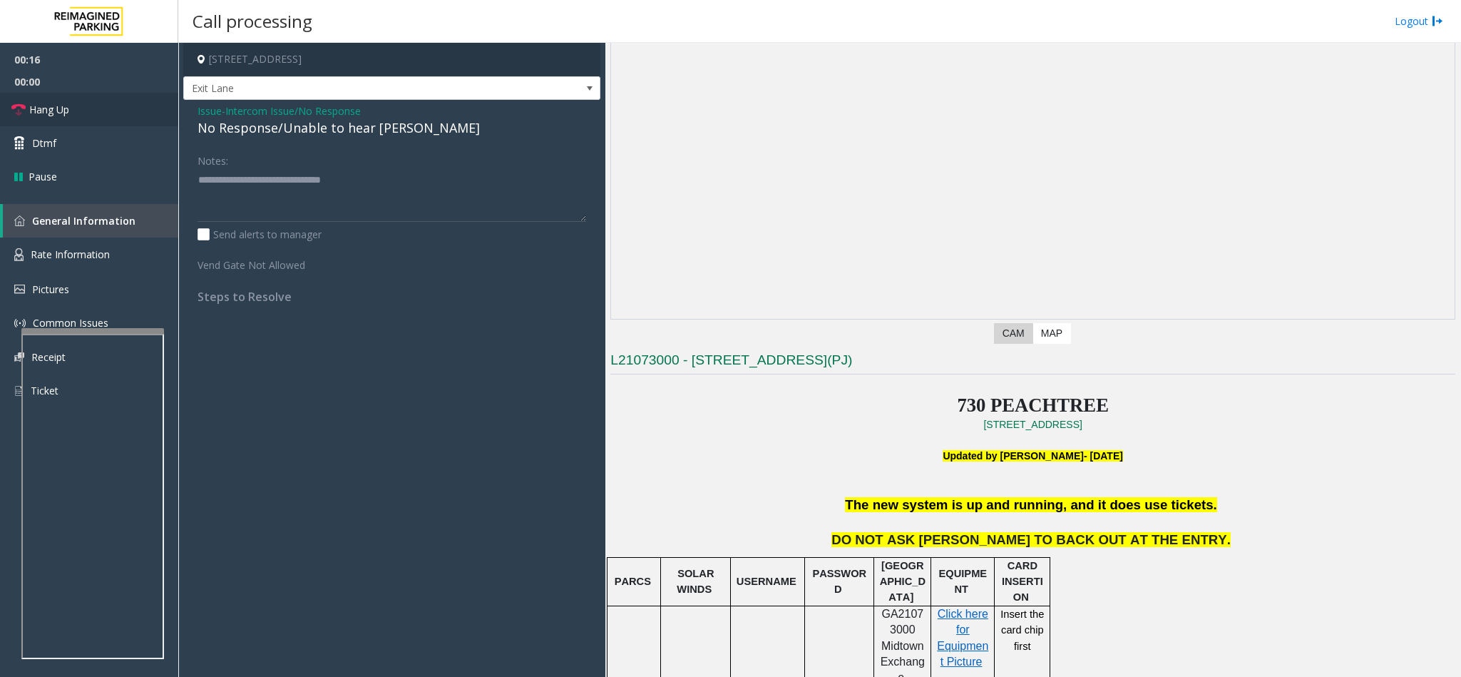
scroll to position [0, 0]
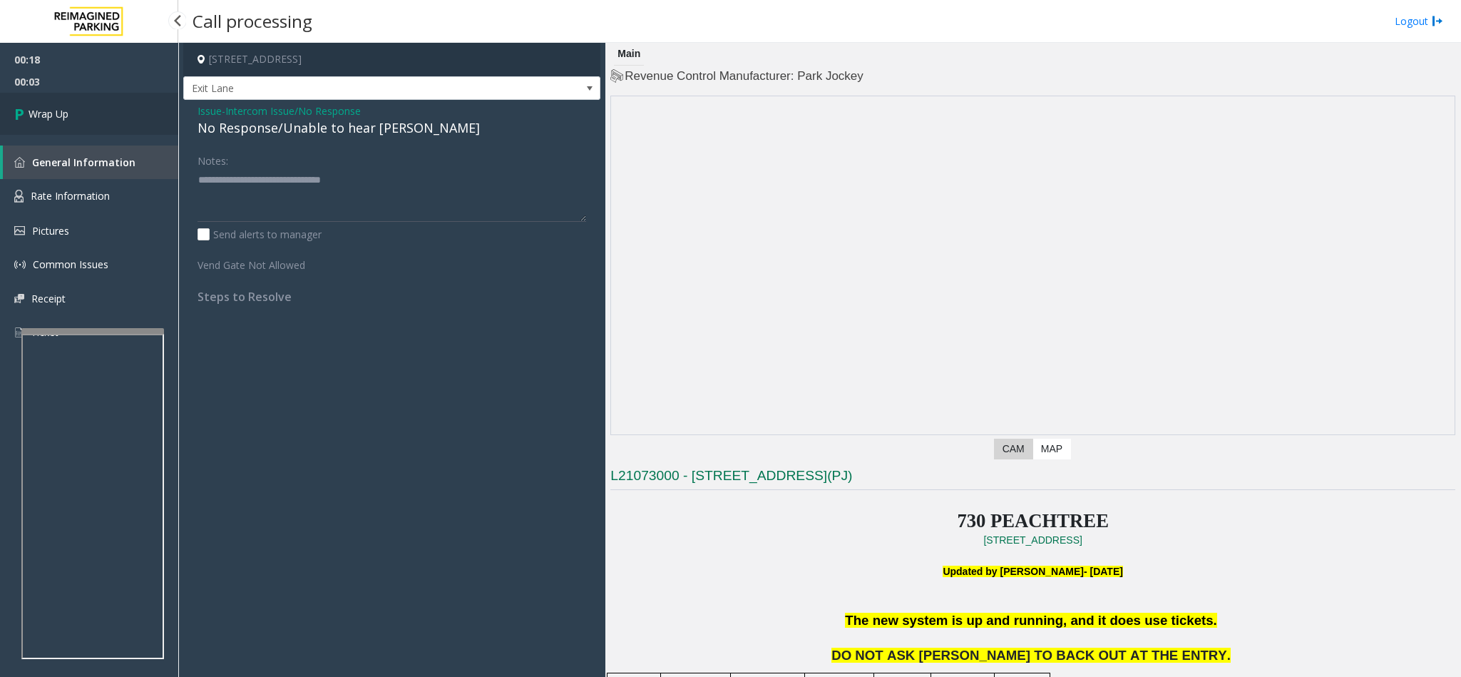
click at [93, 118] on link "Wrap Up" at bounding box center [89, 114] width 178 height 42
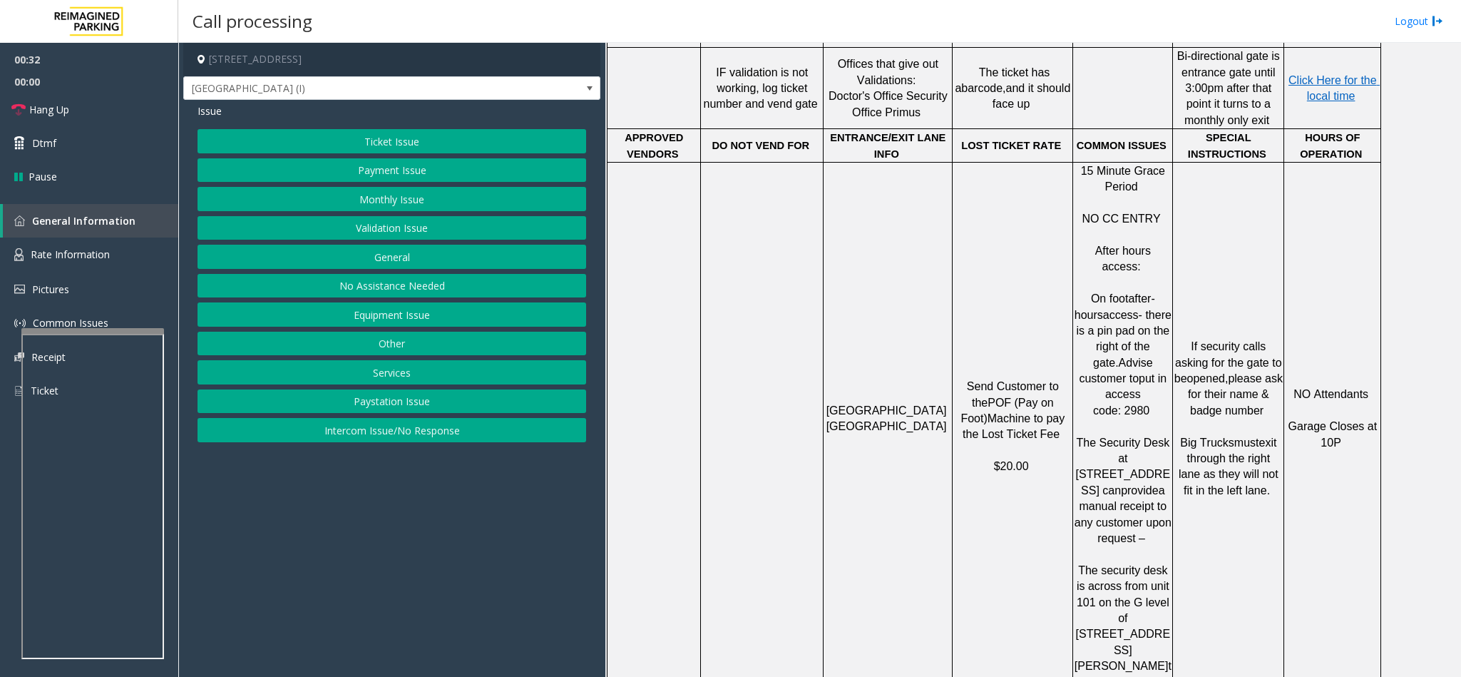
scroll to position [1176, 0]
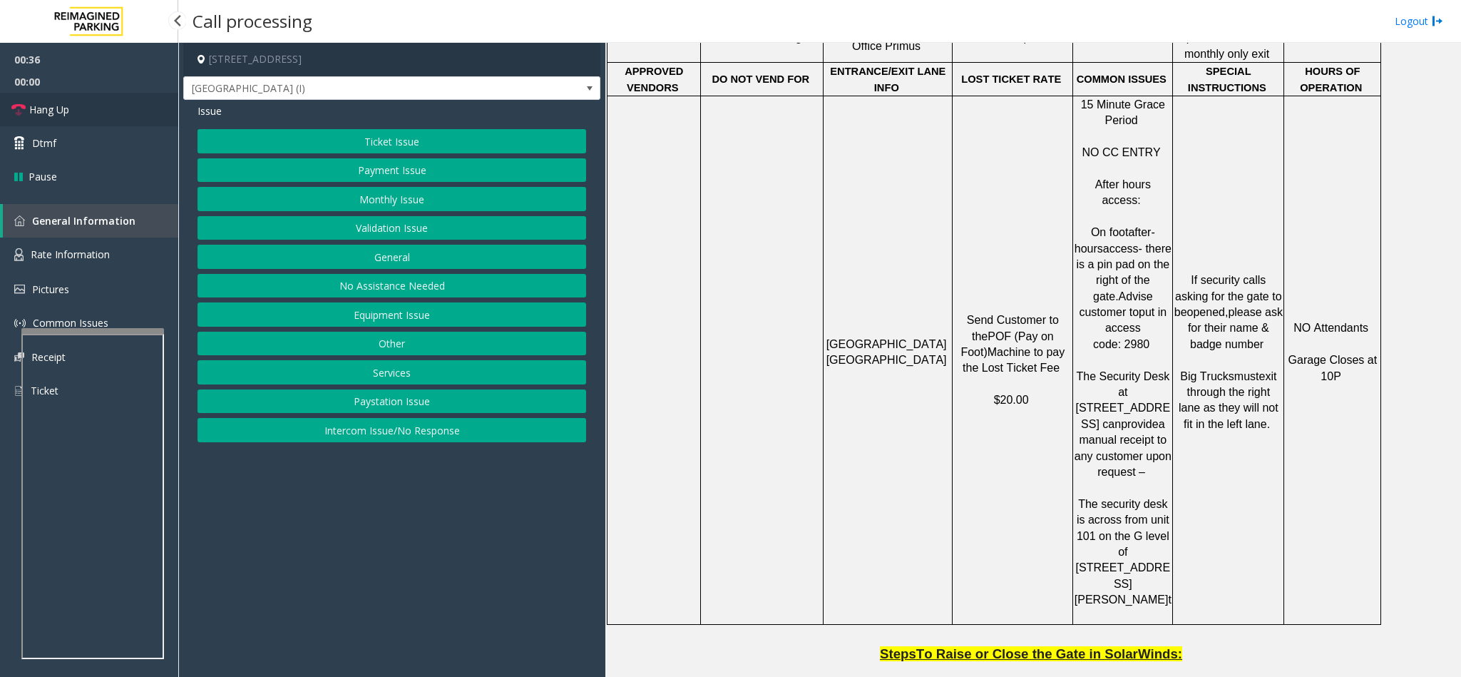
click at [71, 103] on link "Hang Up" at bounding box center [89, 110] width 178 height 34
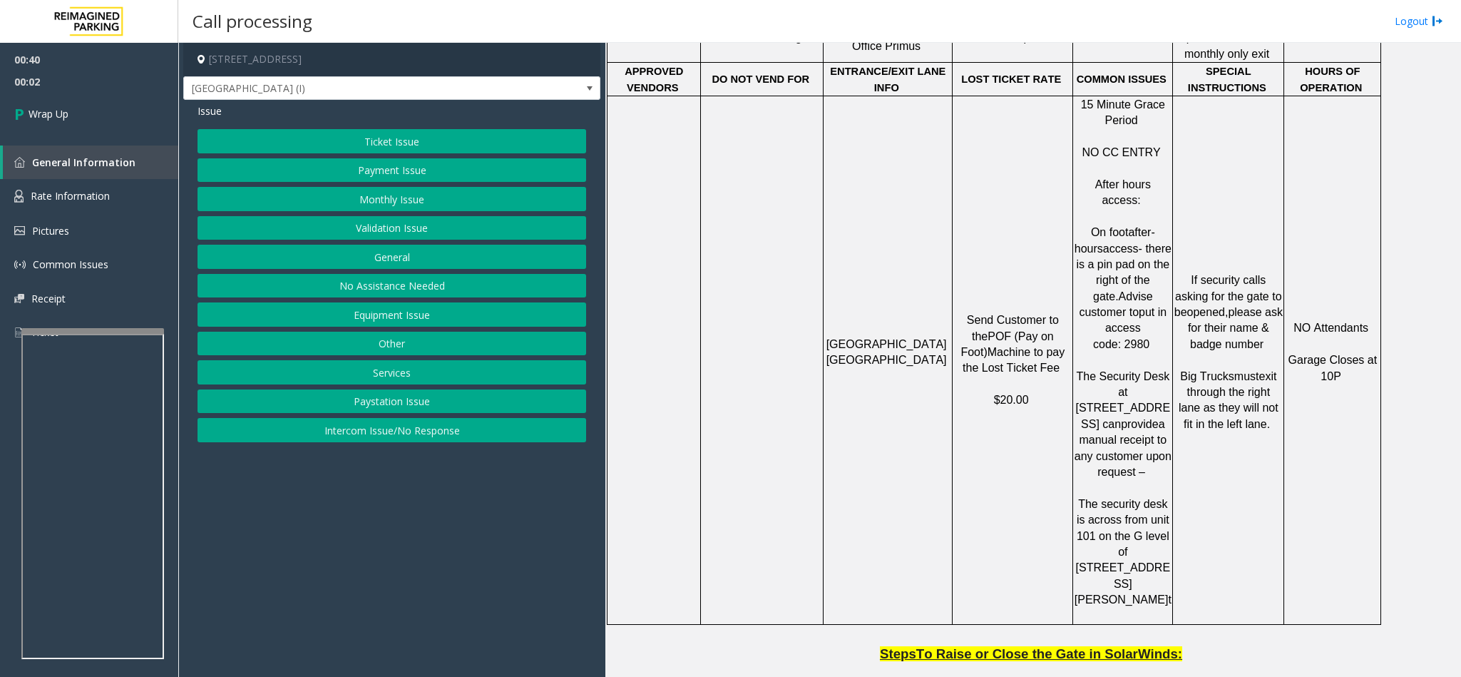
click at [433, 323] on button "Equipment Issue" at bounding box center [391, 314] width 389 height 24
click at [394, 257] on button "Gate / Door Won't Open" at bounding box center [391, 257] width 389 height 24
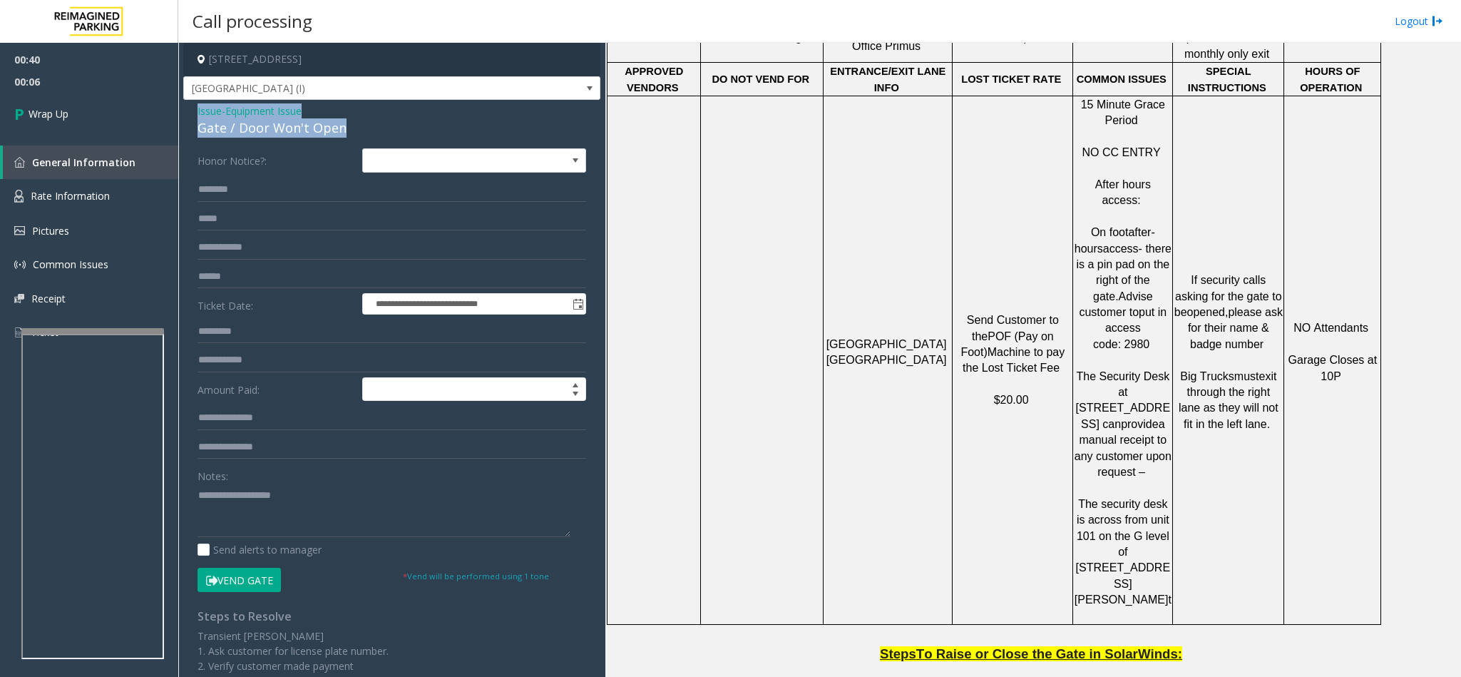
drag, startPoint x: 344, startPoint y: 128, endPoint x: 197, endPoint y: 111, distance: 148.6
click at [197, 111] on div "Issue - Equipment Issue Gate / Door Won't Open" at bounding box center [391, 120] width 389 height 34
paste textarea "**********"
click at [297, 512] on textarea at bounding box center [383, 509] width 373 height 53
drag, startPoint x: 312, startPoint y: 492, endPoint x: 233, endPoint y: 496, distance: 79.3
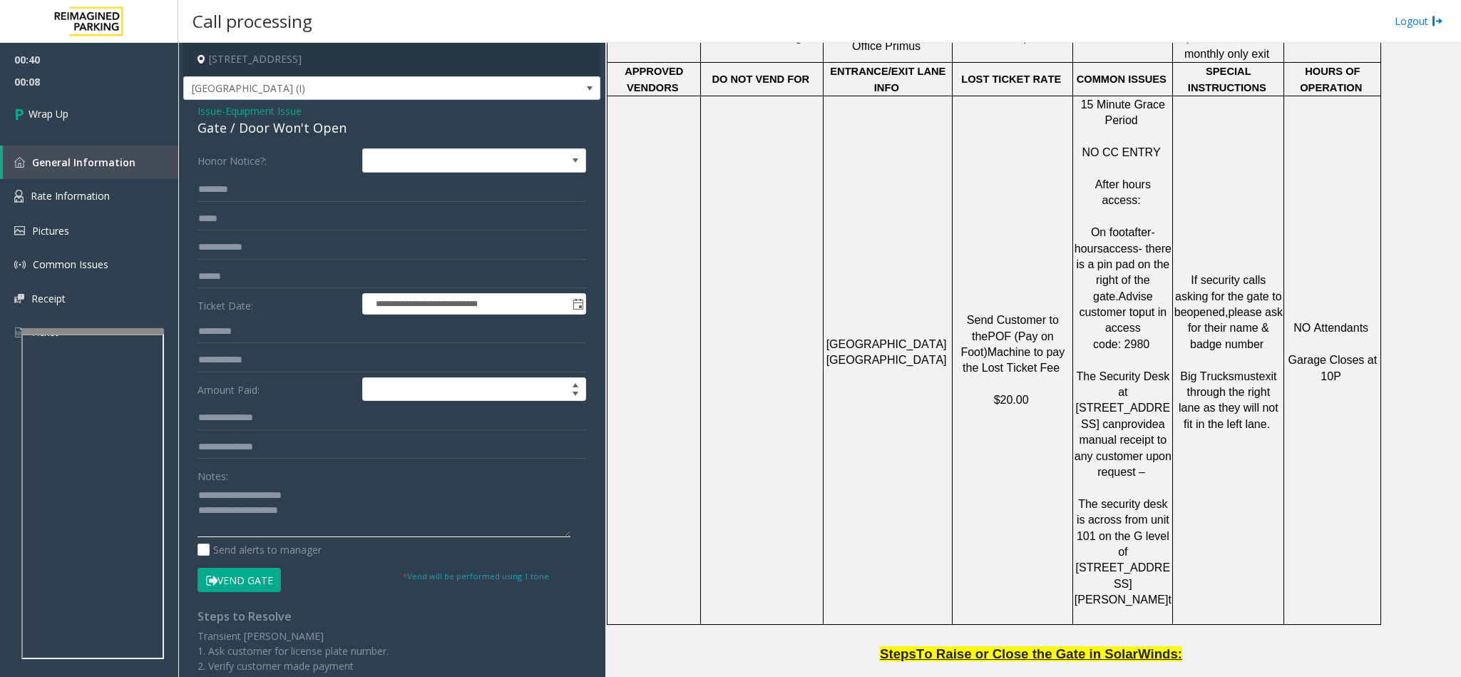
click at [233, 496] on textarea at bounding box center [383, 509] width 373 height 53
click at [341, 509] on textarea at bounding box center [383, 509] width 373 height 53
drag, startPoint x: 281, startPoint y: 522, endPoint x: 269, endPoint y: 516, distance: 12.8
click at [269, 516] on textarea at bounding box center [383, 509] width 373 height 53
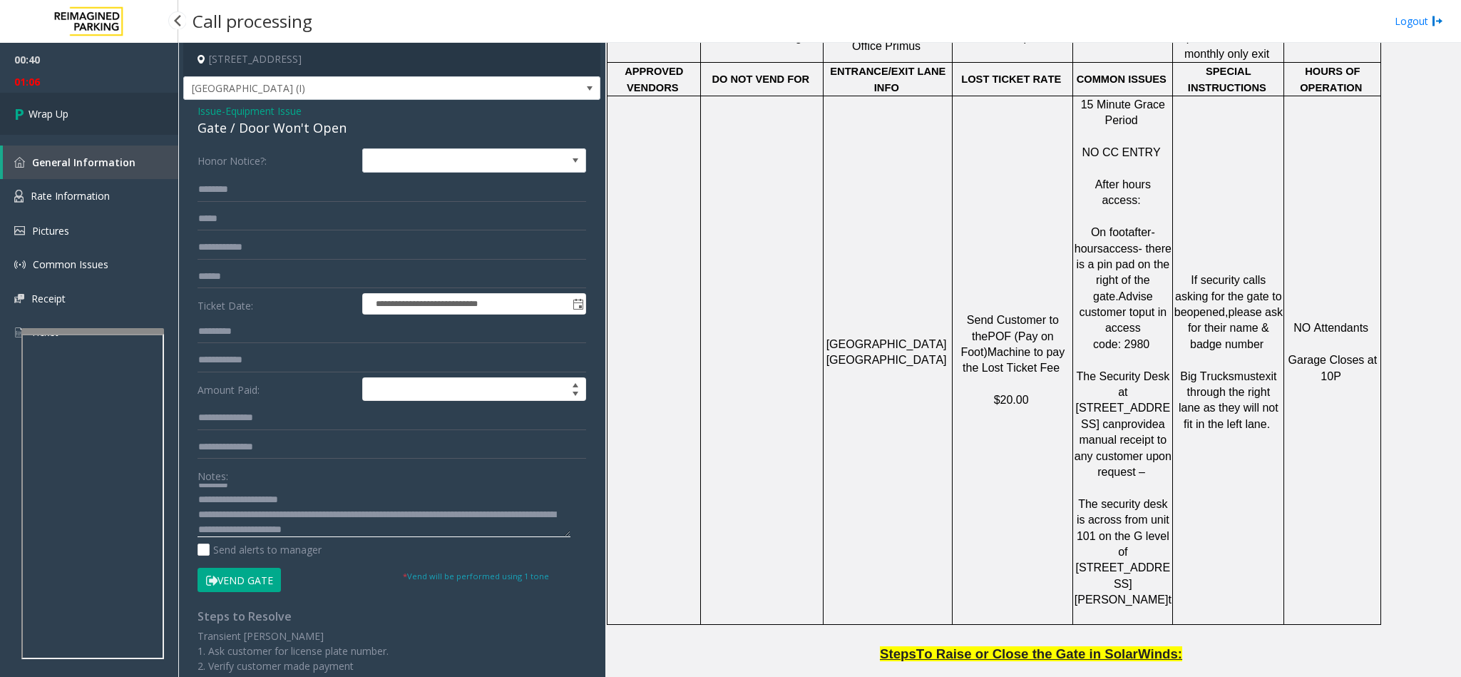
type textarea "**********"
click at [112, 108] on link "Wrap Up" at bounding box center [89, 114] width 178 height 42
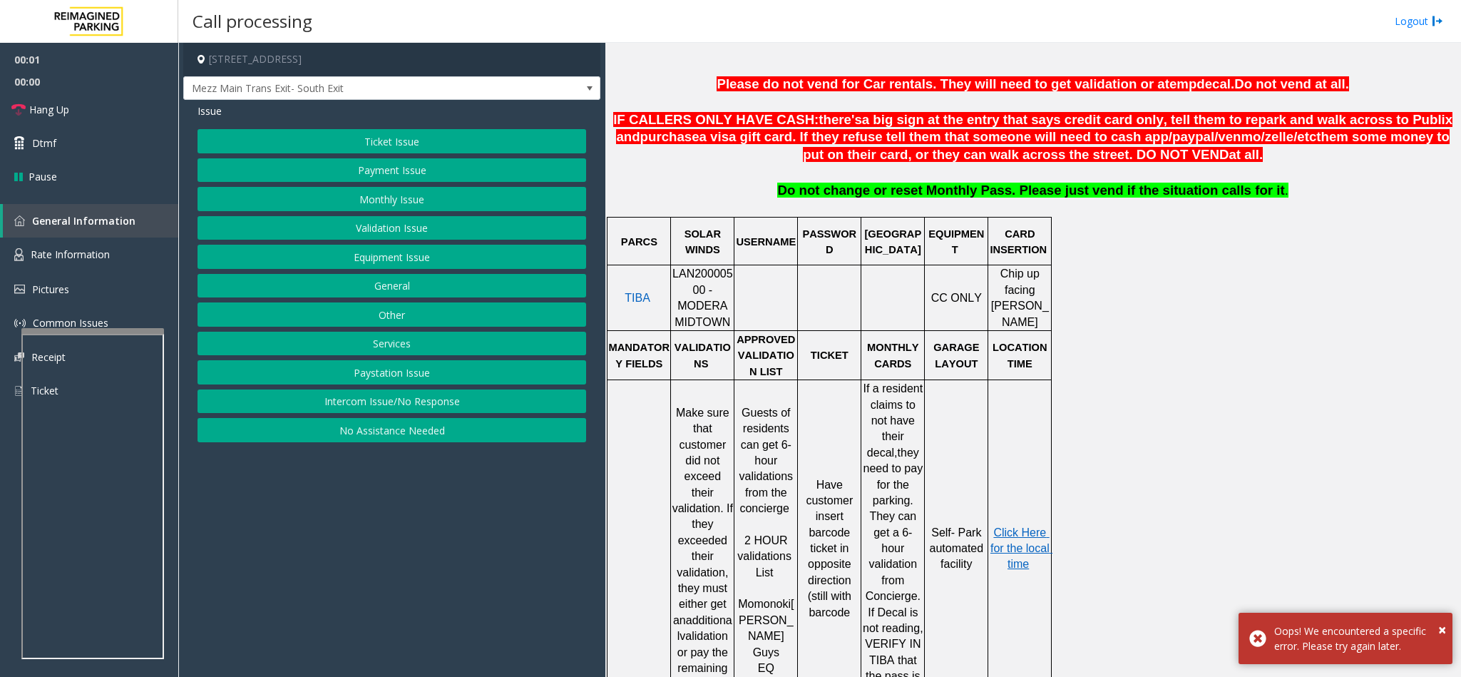
scroll to position [642, 0]
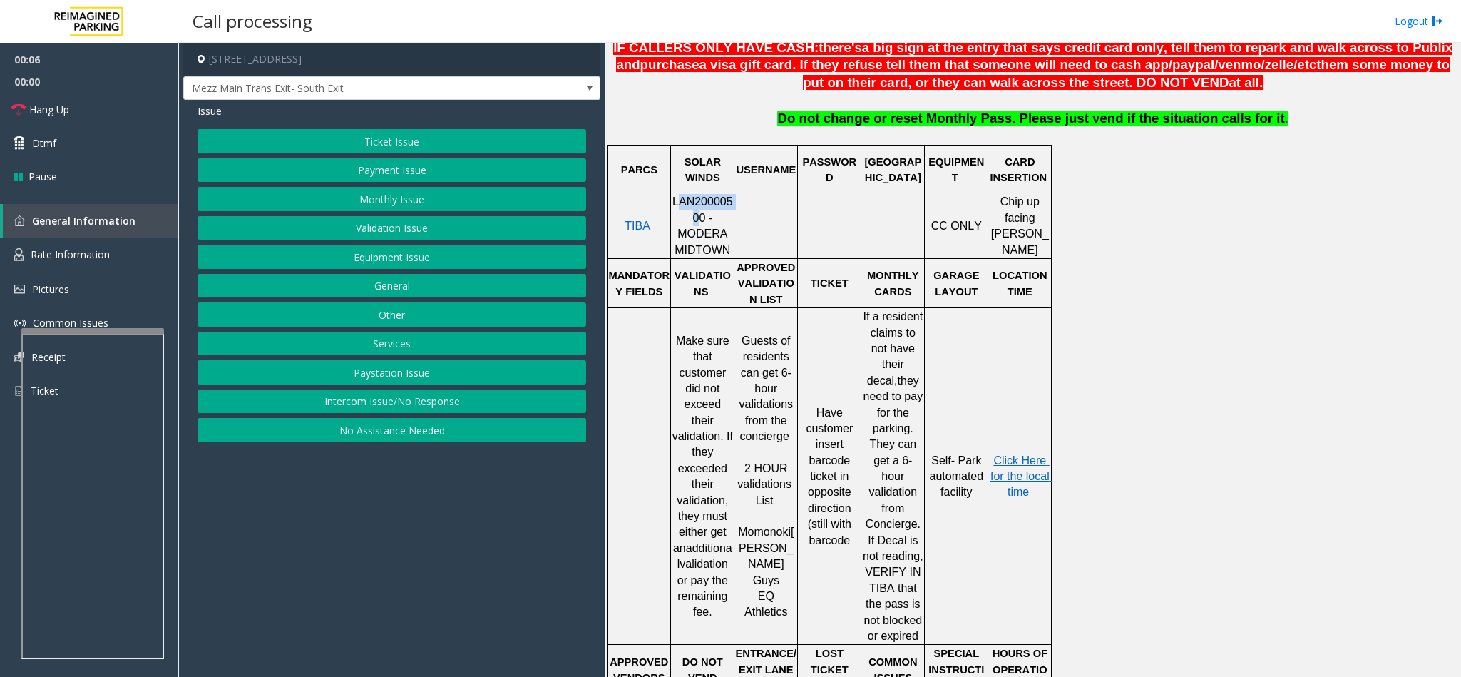
click at [676, 214] on p "LAN20000500 - MODERA MIDTOWN" at bounding box center [702, 226] width 61 height 64
drag, startPoint x: 678, startPoint y: 219, endPoint x: 674, endPoint y: 210, distance: 10.2
click at [674, 210] on td "LAN20000500 - MODERA MIDTOWN" at bounding box center [702, 226] width 63 height 66
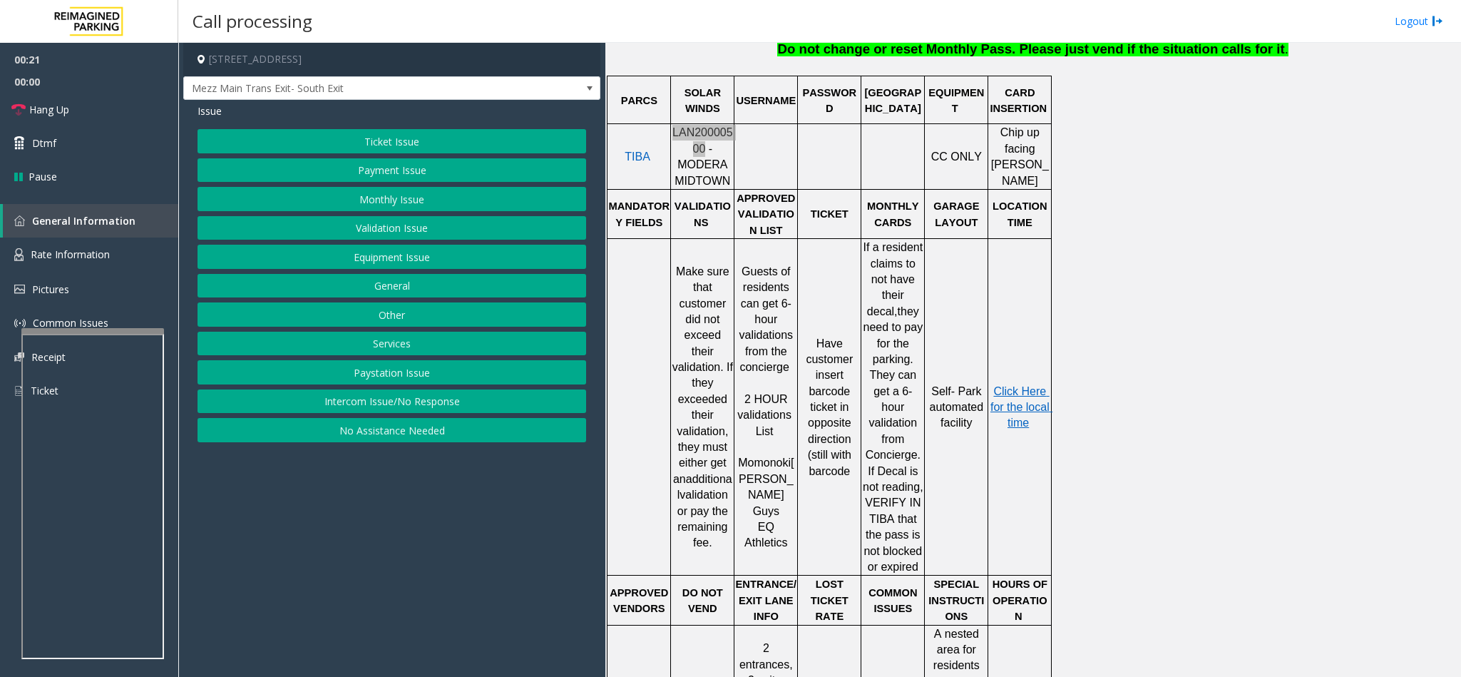
scroll to position [749, 0]
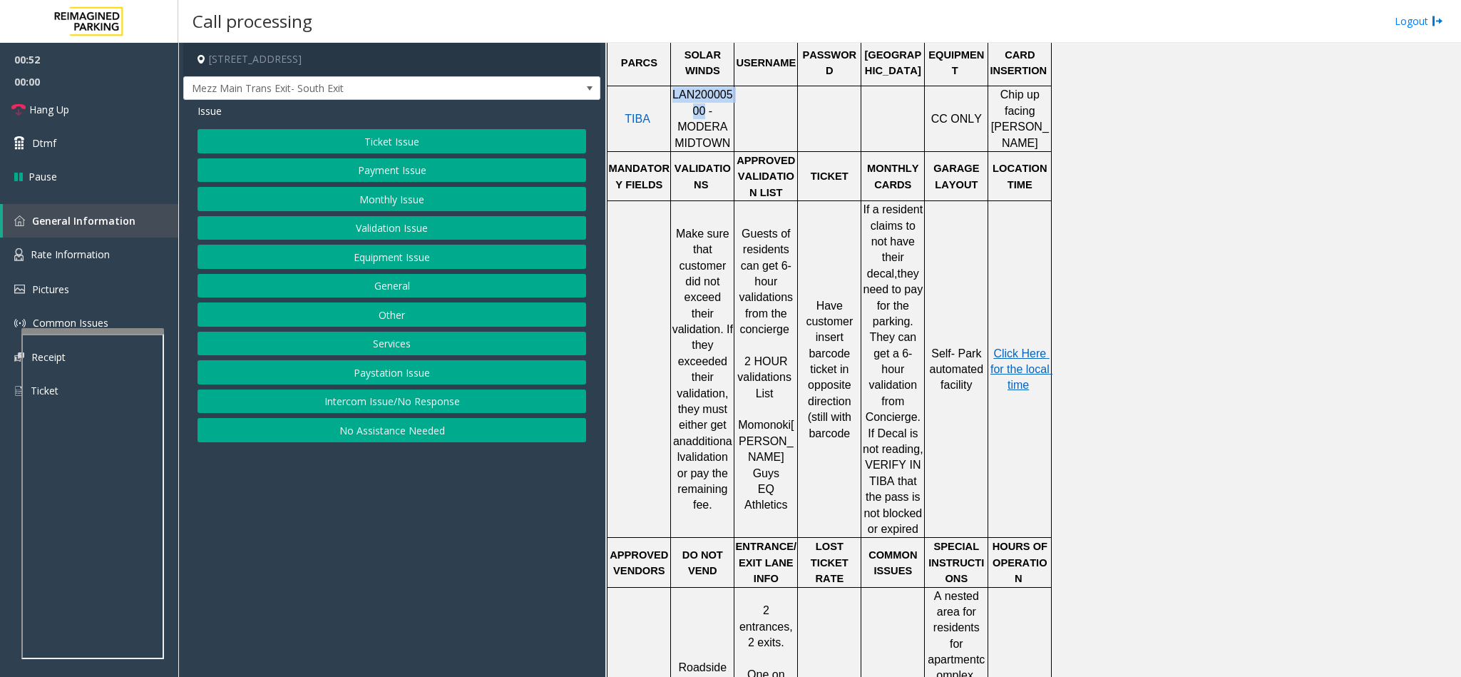
click at [390, 435] on button "No Assistance Needed" at bounding box center [391, 430] width 389 height 24
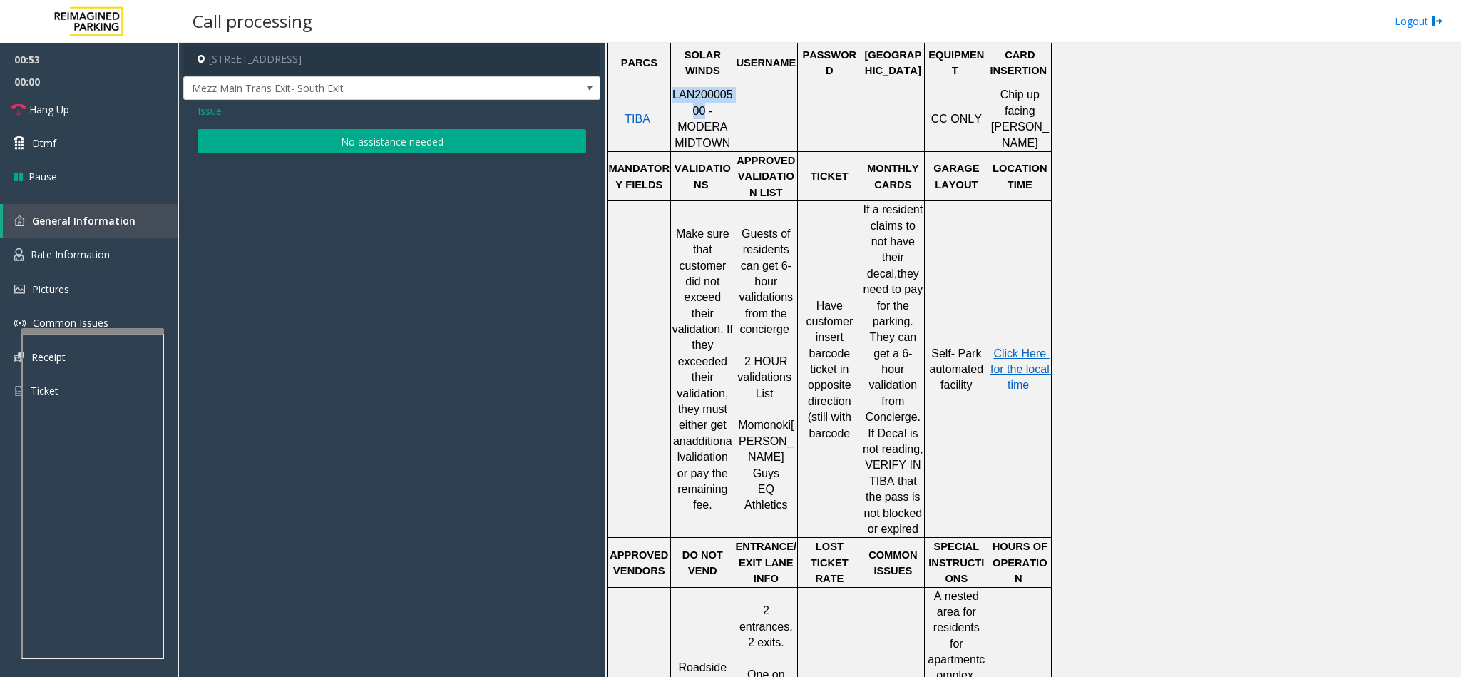
click at [319, 140] on button "No assistance needed" at bounding box center [391, 141] width 389 height 24
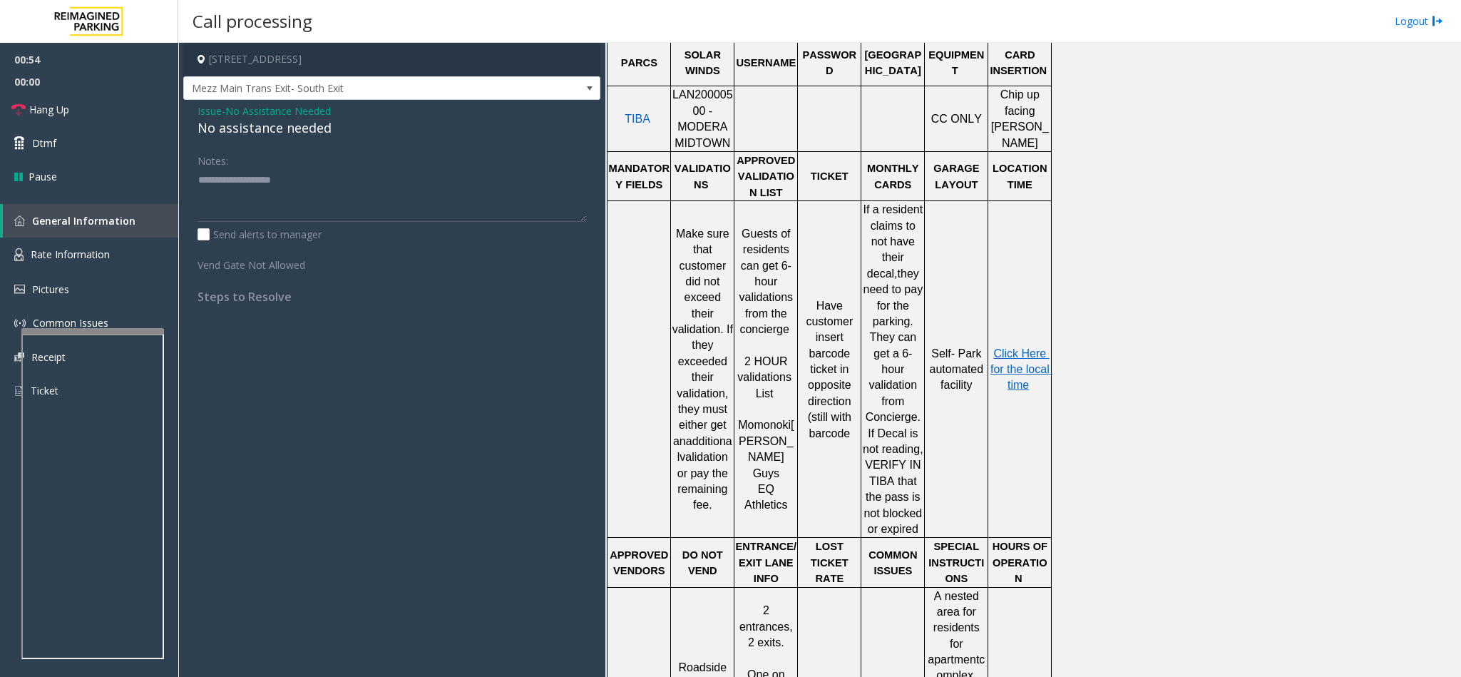
click at [302, 133] on div "No assistance needed" at bounding box center [391, 127] width 389 height 19
click at [274, 107] on span "No Assistance Needed" at bounding box center [278, 110] width 106 height 15
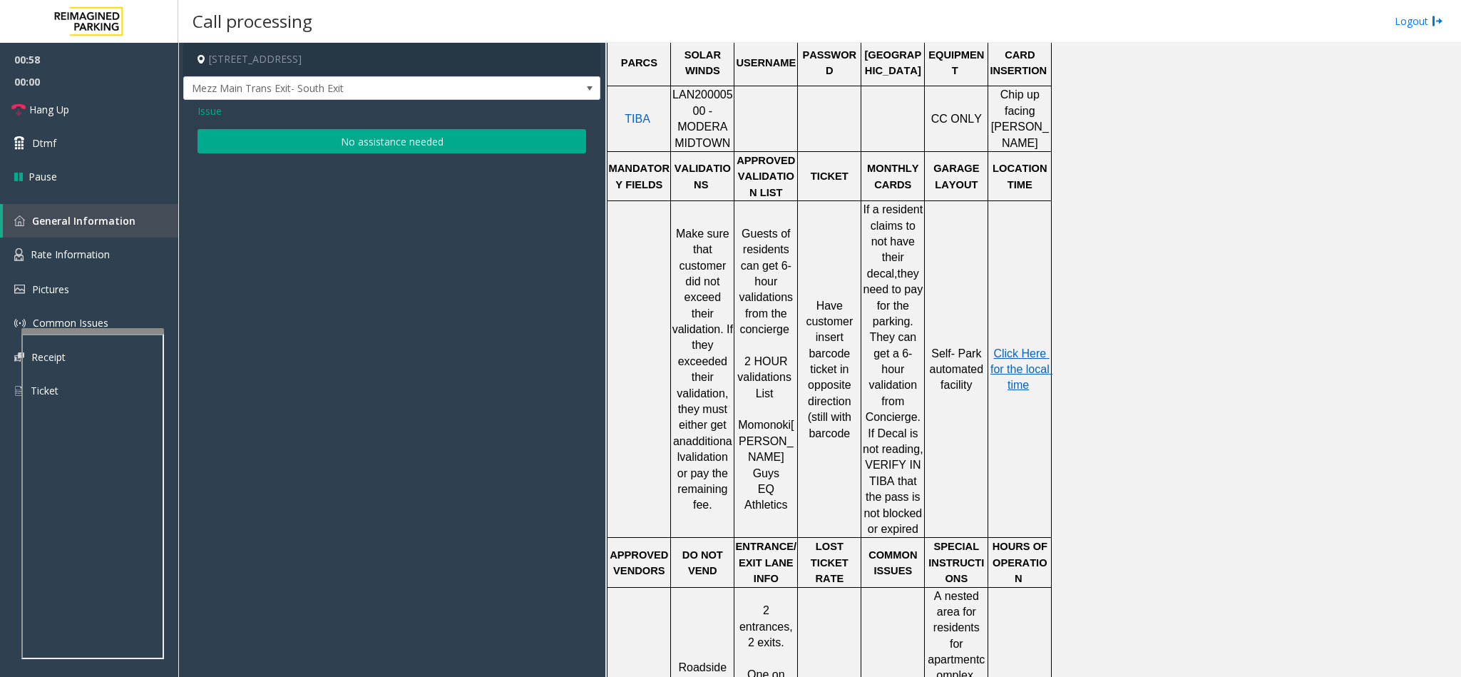
click at [212, 103] on span "Issue" at bounding box center [209, 110] width 24 height 15
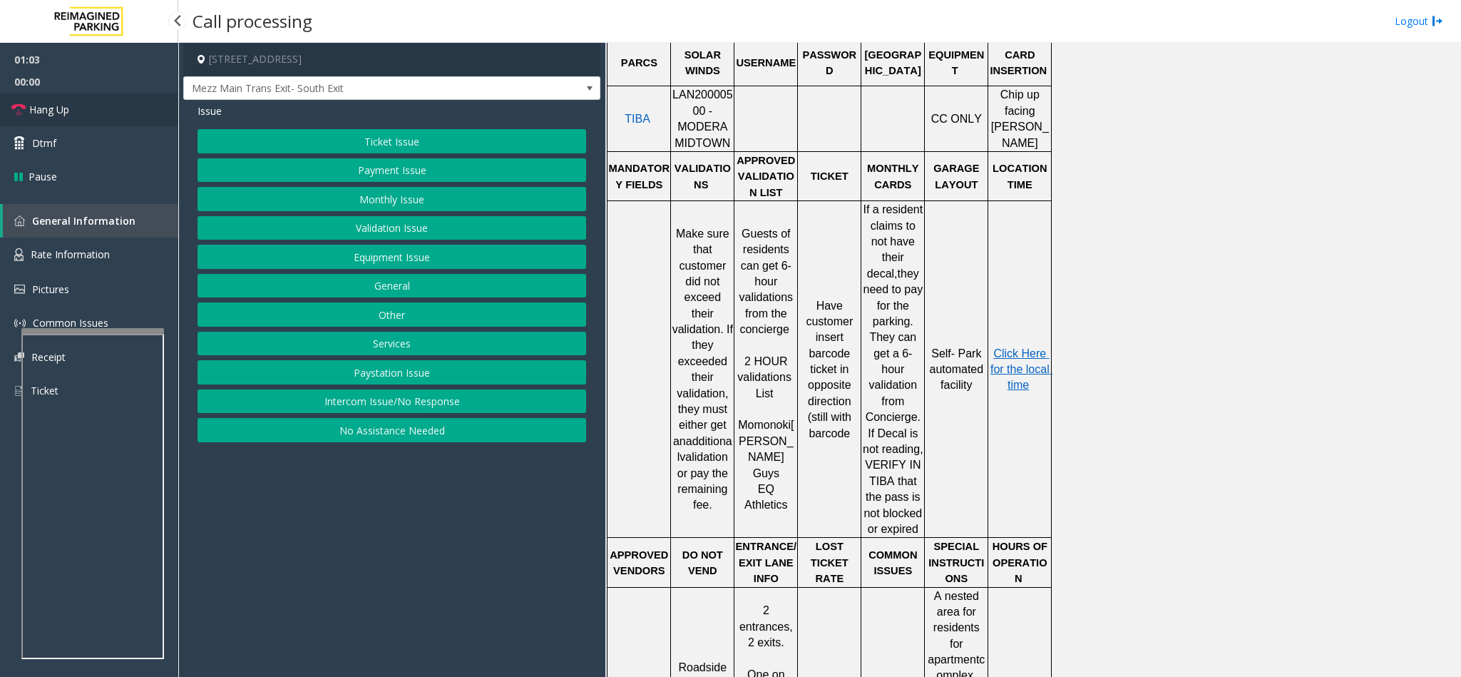
click at [94, 106] on link "Hang Up" at bounding box center [89, 110] width 178 height 34
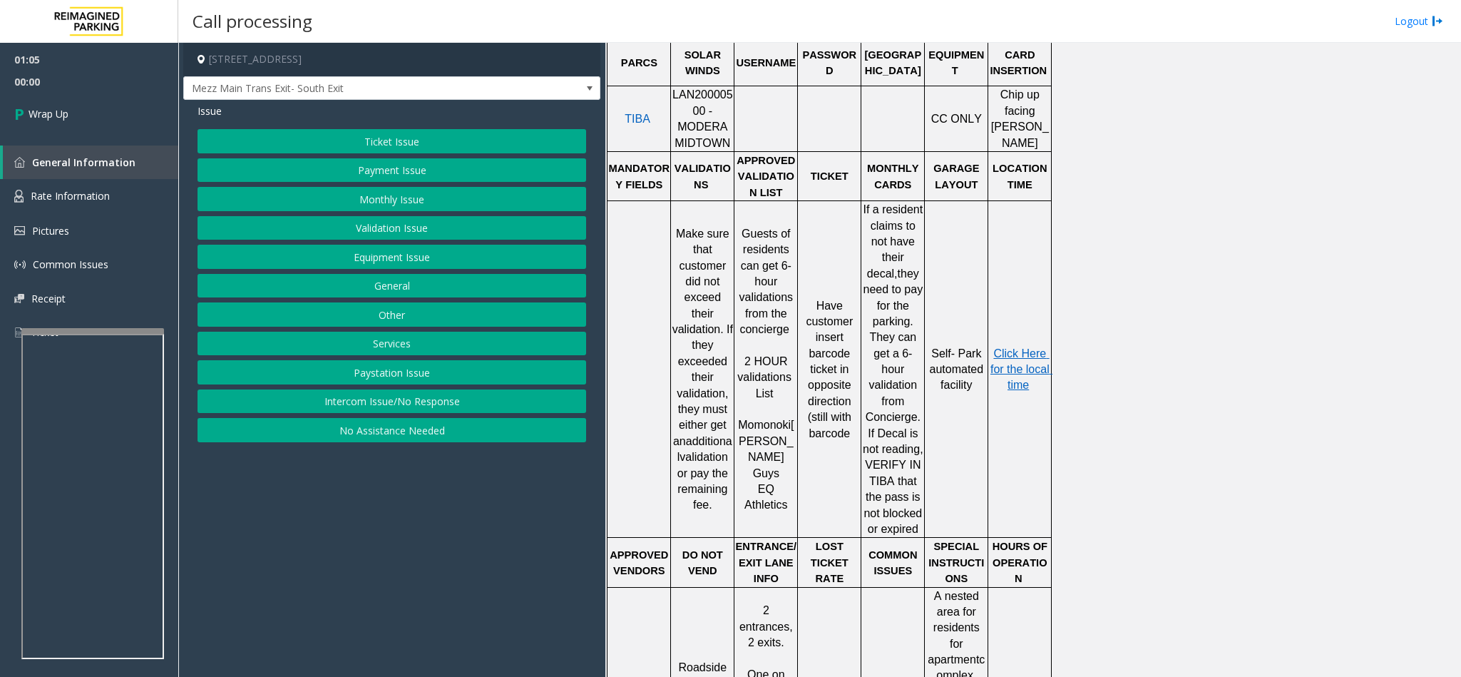
click at [437, 259] on button "Equipment Issue" at bounding box center [391, 257] width 389 height 24
click at [437, 257] on button "Gate / Door Won't Open" at bounding box center [391, 257] width 389 height 24
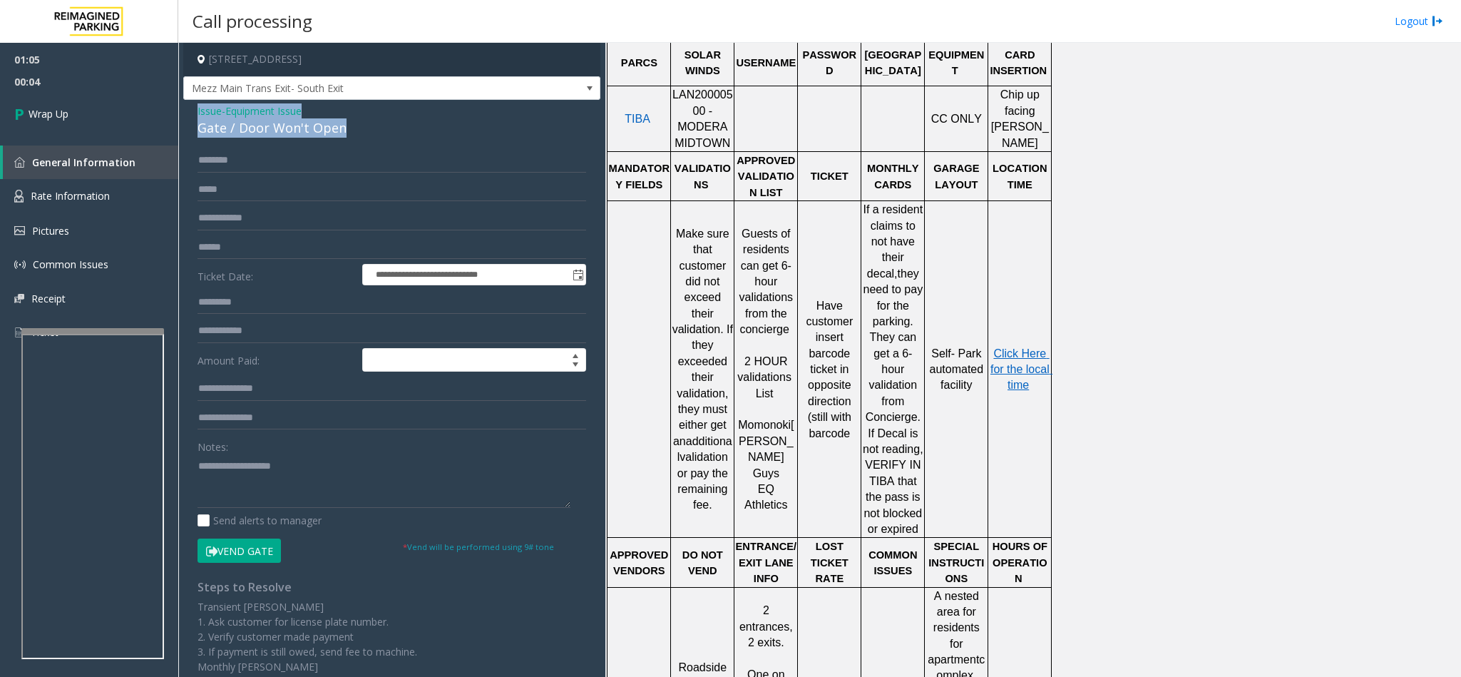
drag, startPoint x: 344, startPoint y: 131, endPoint x: 192, endPoint y: 111, distance: 153.2
click at [192, 111] on div "**********" at bounding box center [391, 446] width 417 height 693
click at [277, 475] on textarea at bounding box center [383, 480] width 373 height 53
paste textarea "**********"
drag, startPoint x: 332, startPoint y: 458, endPoint x: 227, endPoint y: 467, distance: 104.4
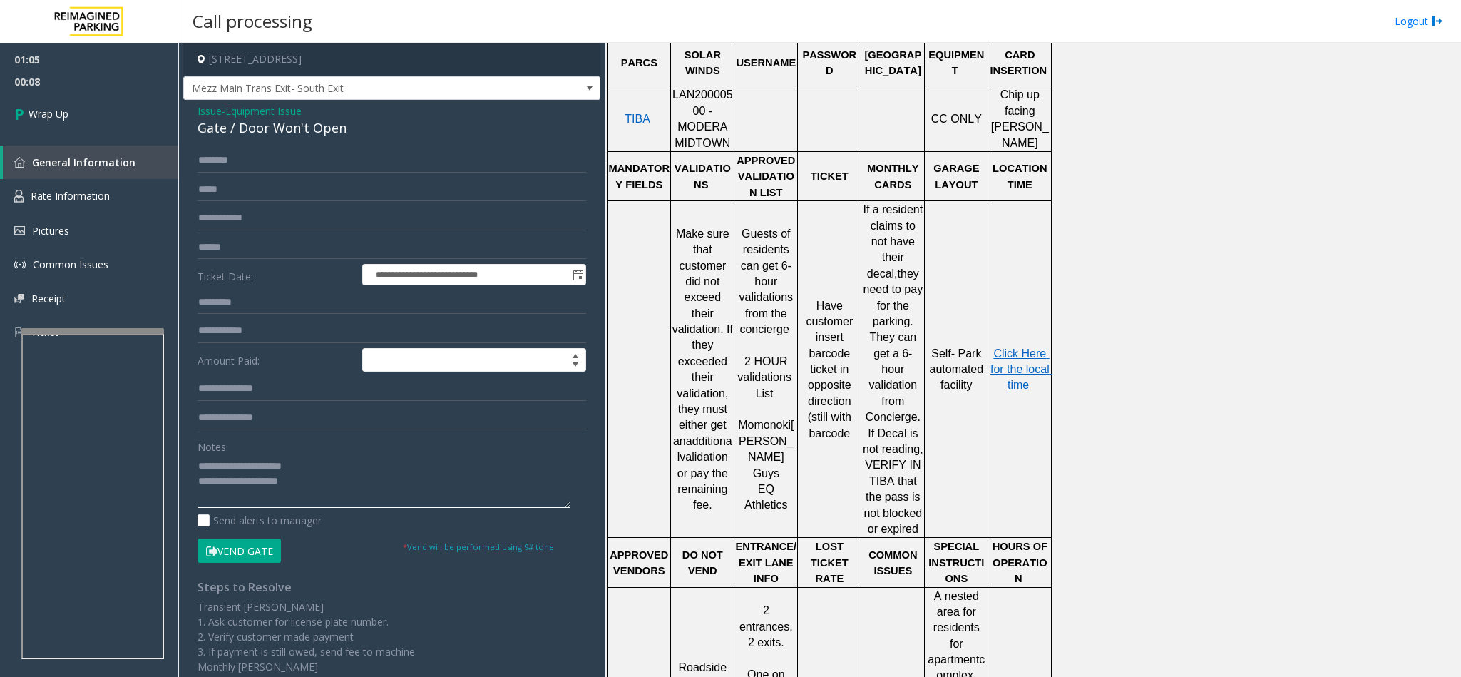
click at [227, 467] on textarea at bounding box center [383, 480] width 373 height 53
click at [390, 456] on textarea at bounding box center [383, 480] width 373 height 53
click at [384, 482] on textarea at bounding box center [383, 480] width 373 height 53
type textarea "**********"
click at [43, 103] on link "Wrap Up" at bounding box center [89, 114] width 178 height 42
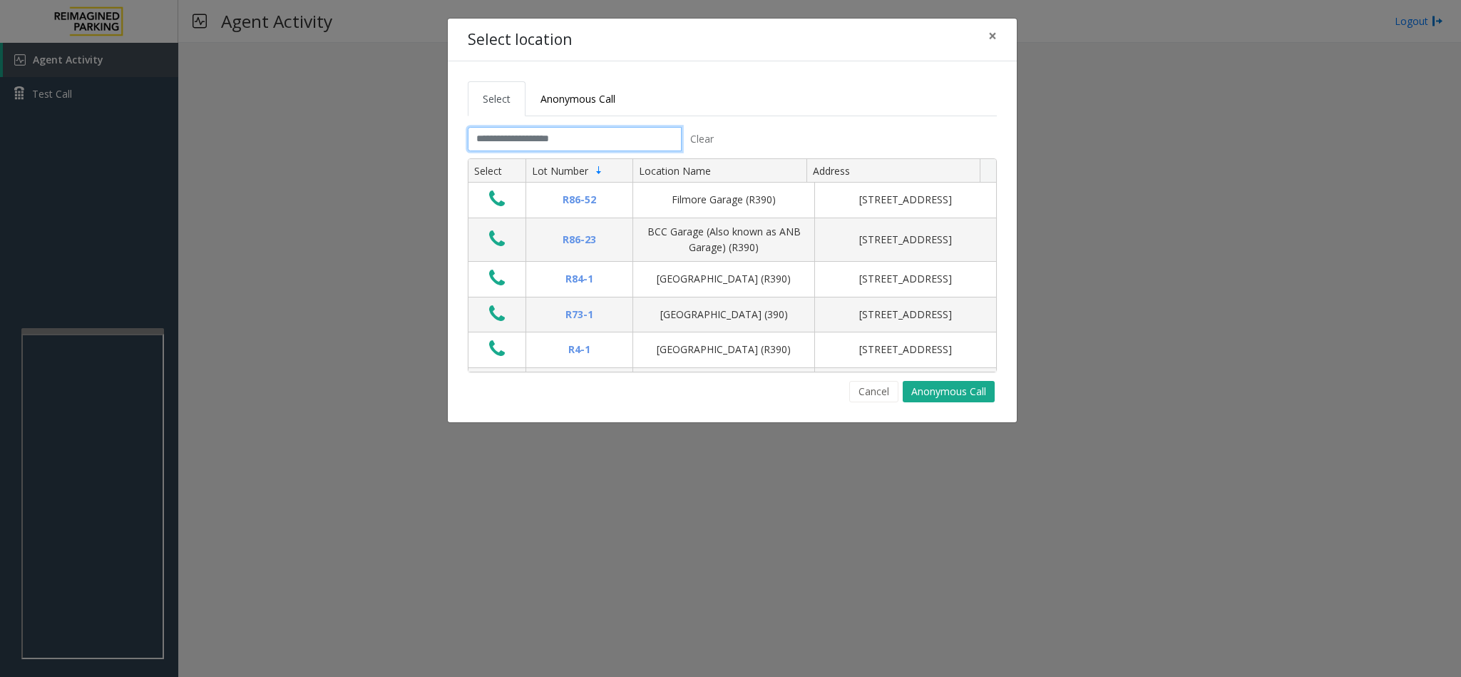
click at [559, 138] on input "text" at bounding box center [575, 139] width 214 height 24
click at [995, 32] on span "×" at bounding box center [992, 36] width 9 height 20
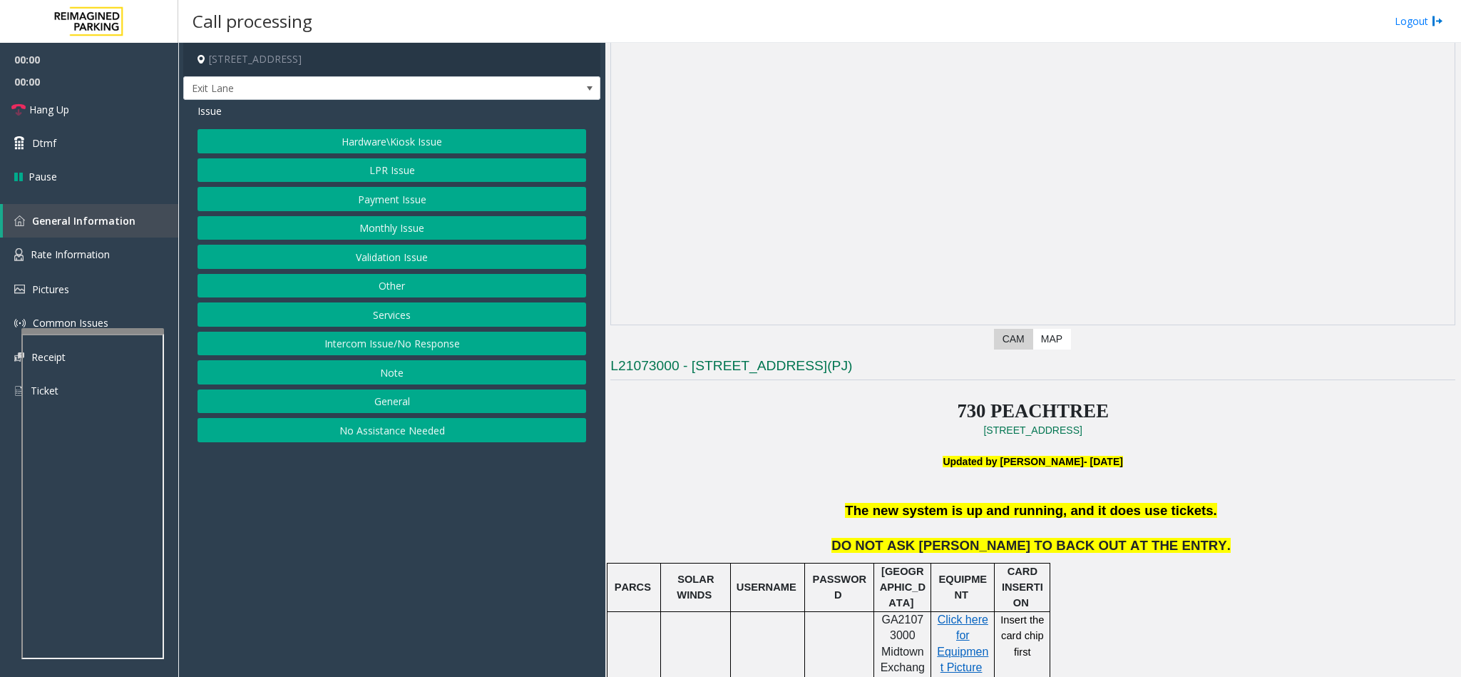
scroll to position [214, 0]
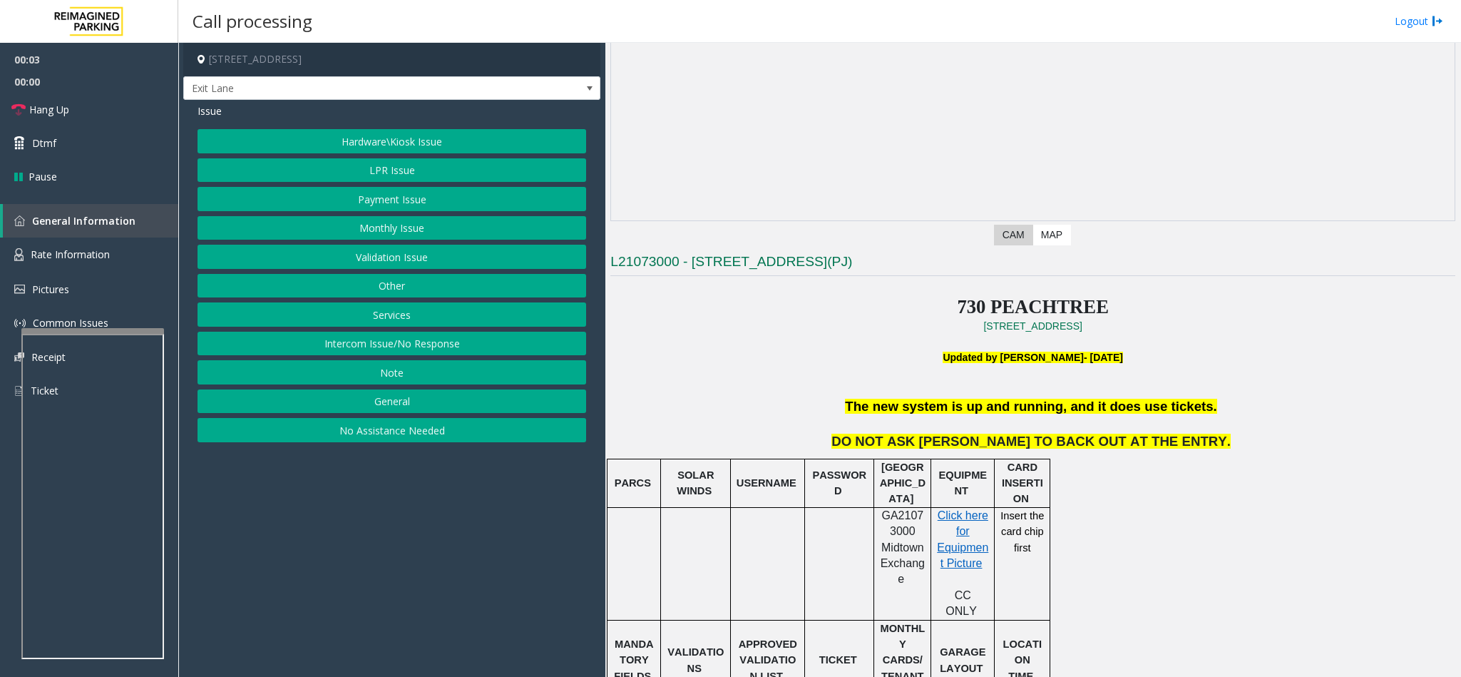
click at [452, 354] on button "Intercom Issue/No Response" at bounding box center [391, 344] width 389 height 24
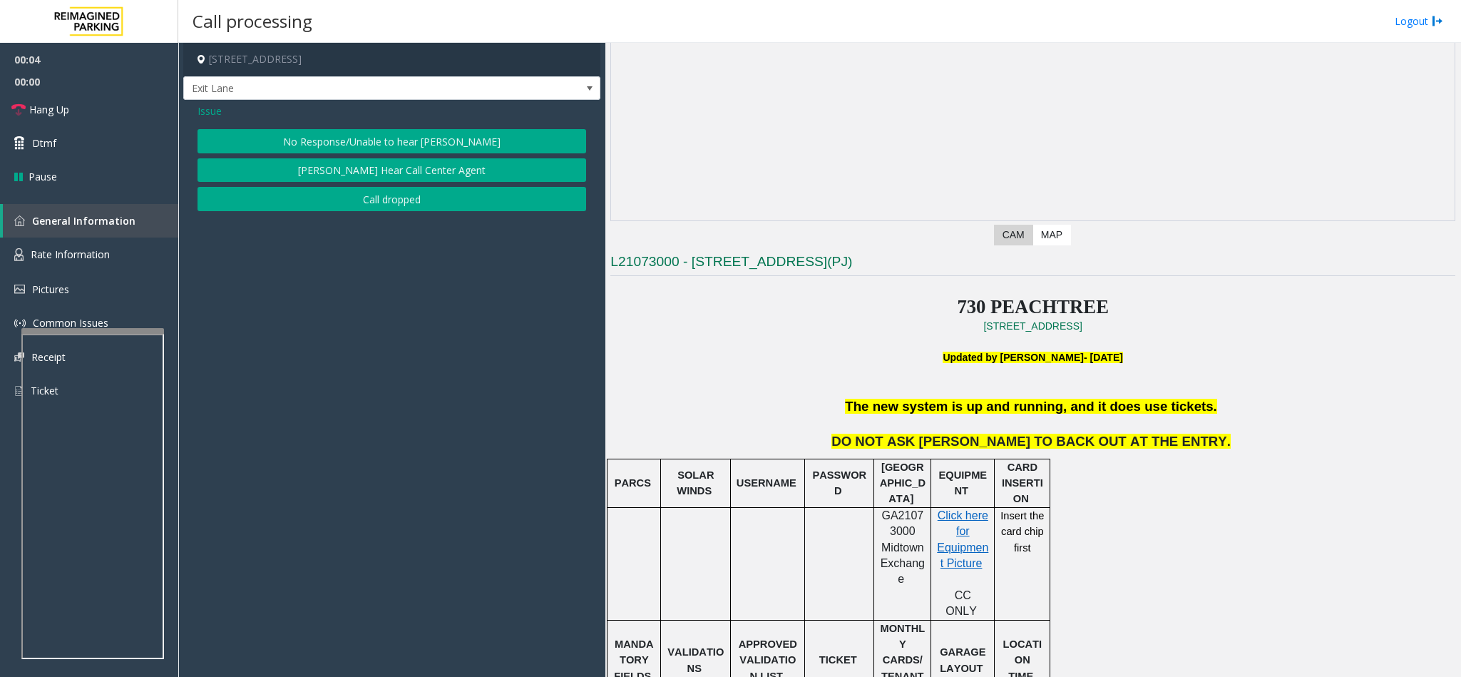
click at [437, 144] on button "No Response/Unable to hear [PERSON_NAME]" at bounding box center [391, 141] width 389 height 24
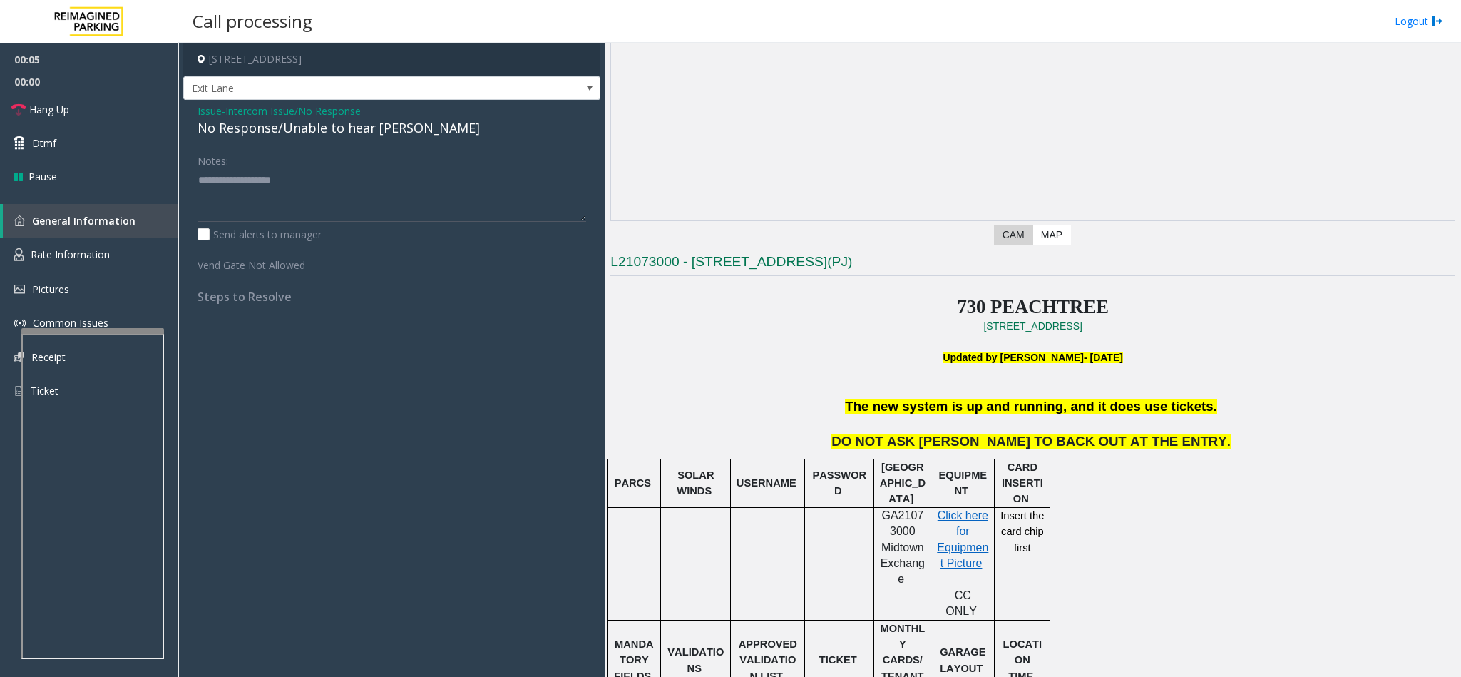
click at [373, 128] on div "No Response/Unable to hear [PERSON_NAME]" at bounding box center [391, 127] width 389 height 19
type textarea "**********"
click at [93, 98] on link "Hang Up" at bounding box center [89, 110] width 178 height 34
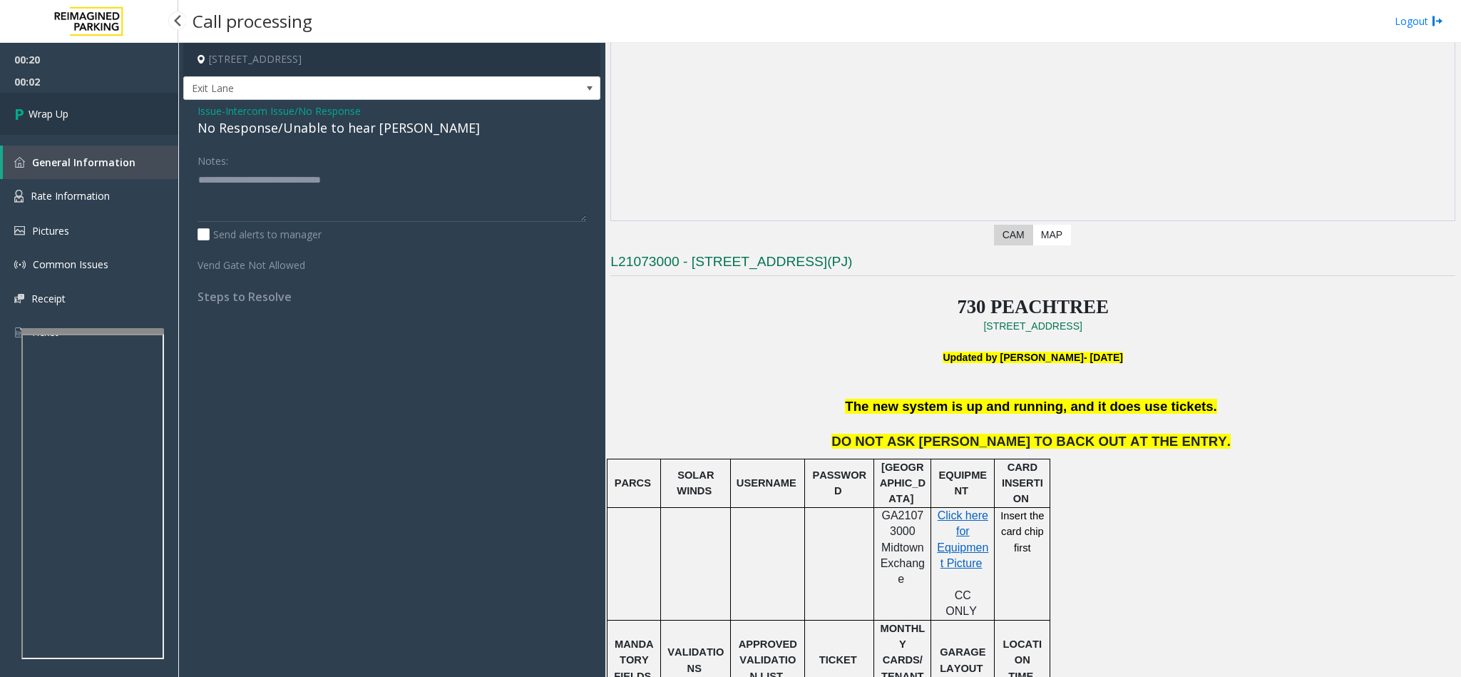
click at [97, 107] on link "Wrap Up" at bounding box center [89, 114] width 178 height 42
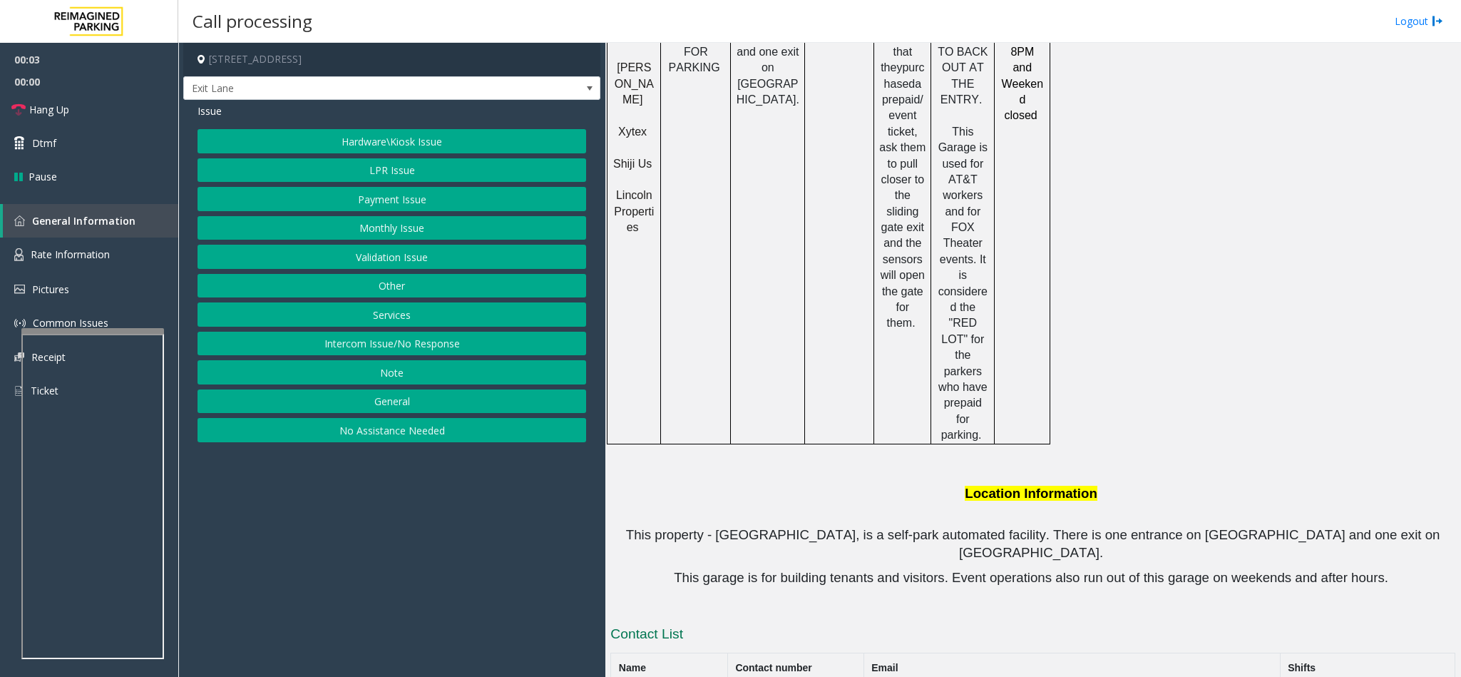
scroll to position [1401, 0]
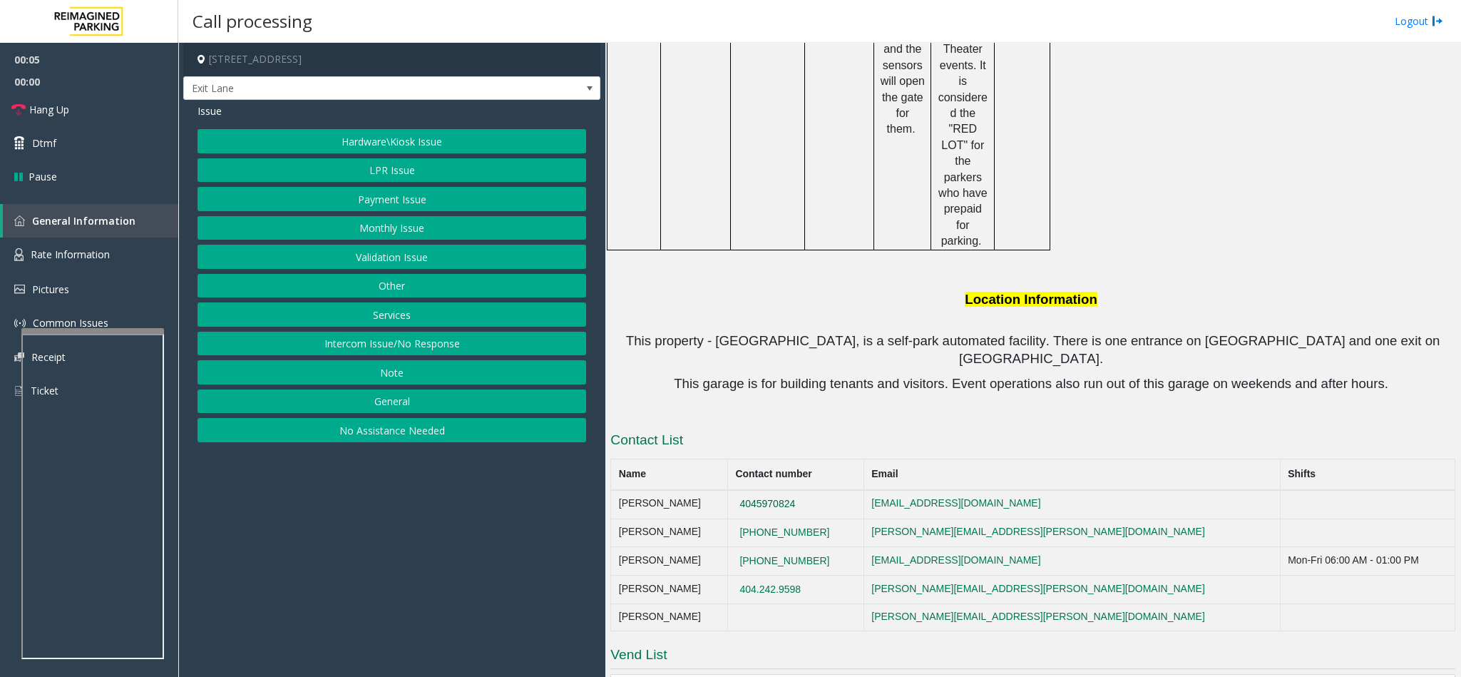
drag, startPoint x: 834, startPoint y: 356, endPoint x: 775, endPoint y: 361, distance: 59.4
click at [775, 490] on td "4045970824" at bounding box center [795, 504] width 136 height 29
drag, startPoint x: 828, startPoint y: 388, endPoint x: 753, endPoint y: 385, distance: 75.6
click at [753, 518] on td "(470)371-3297" at bounding box center [795, 532] width 136 height 29
drag, startPoint x: 837, startPoint y: 387, endPoint x: 736, endPoint y: 390, distance: 101.3
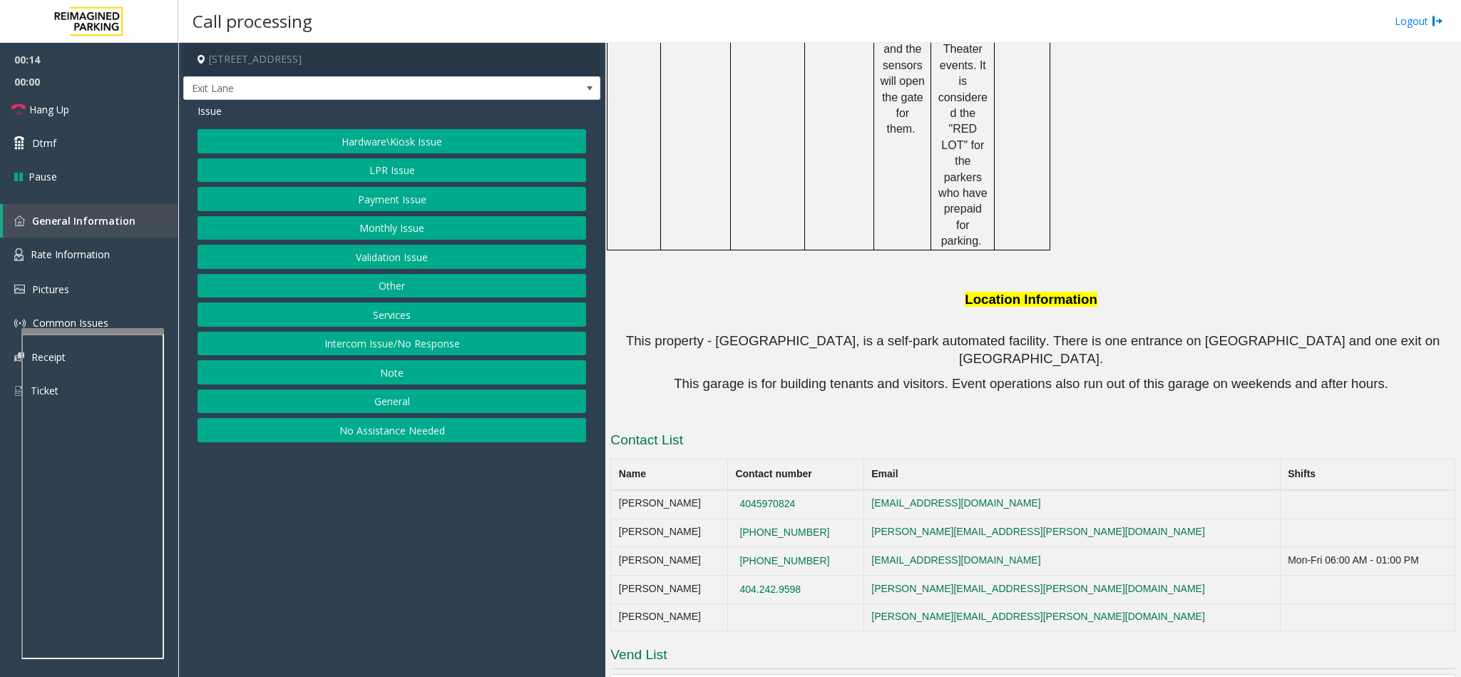
click at [736, 518] on tr "Justin Dukes (470)371-3297 justin.dukes@reimaginedparking.com" at bounding box center [1033, 532] width 844 height 29
click at [415, 130] on button "Hardware\Kiosk Issue" at bounding box center [391, 141] width 389 height 24
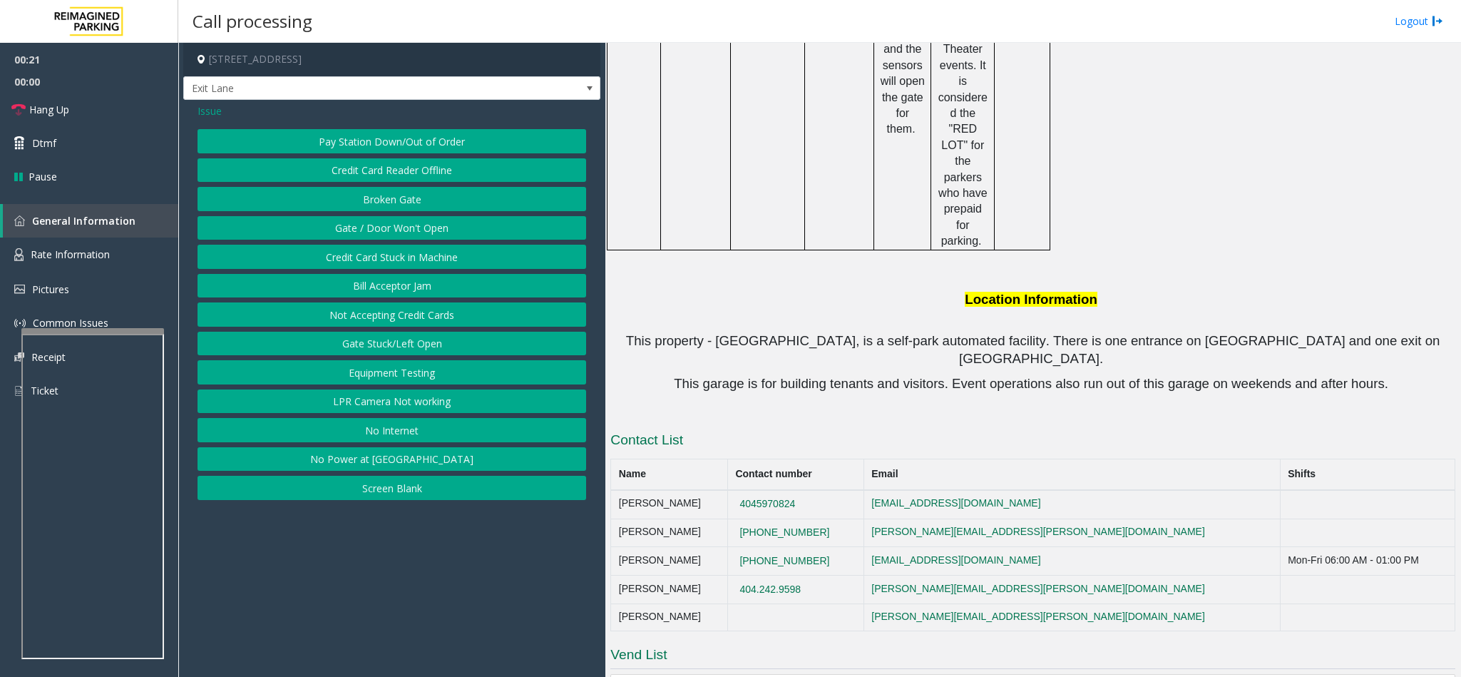
click at [216, 110] on span "Issue" at bounding box center [209, 110] width 24 height 15
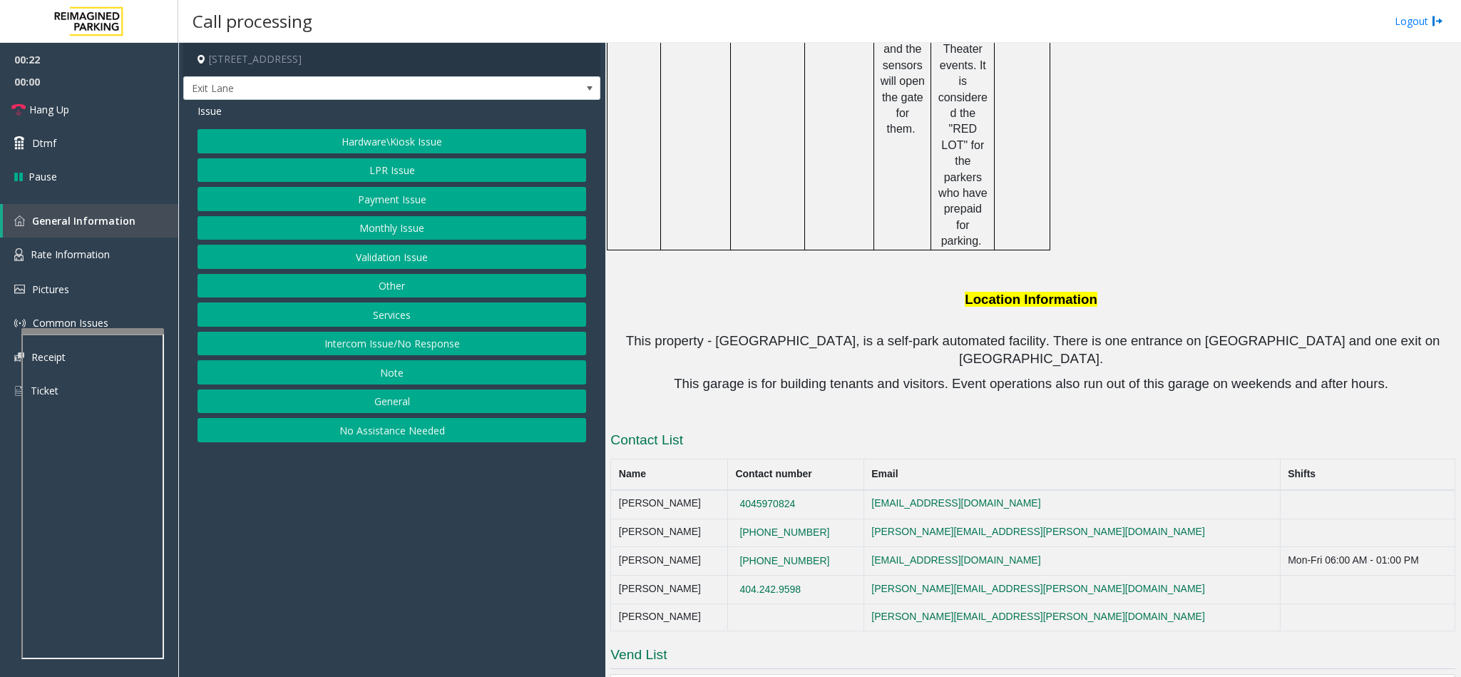
click at [396, 167] on button "LPR Issue" at bounding box center [391, 170] width 389 height 24
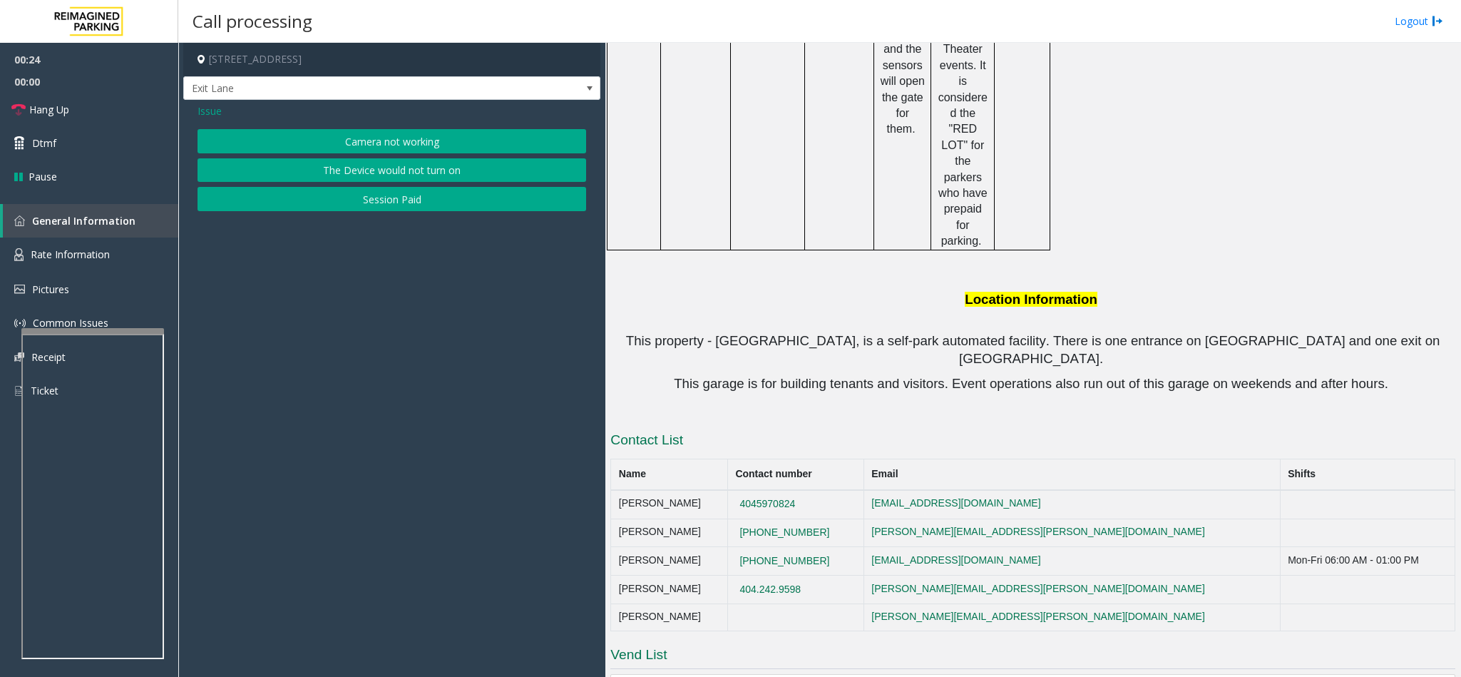
click at [210, 110] on span "Issue" at bounding box center [209, 110] width 24 height 15
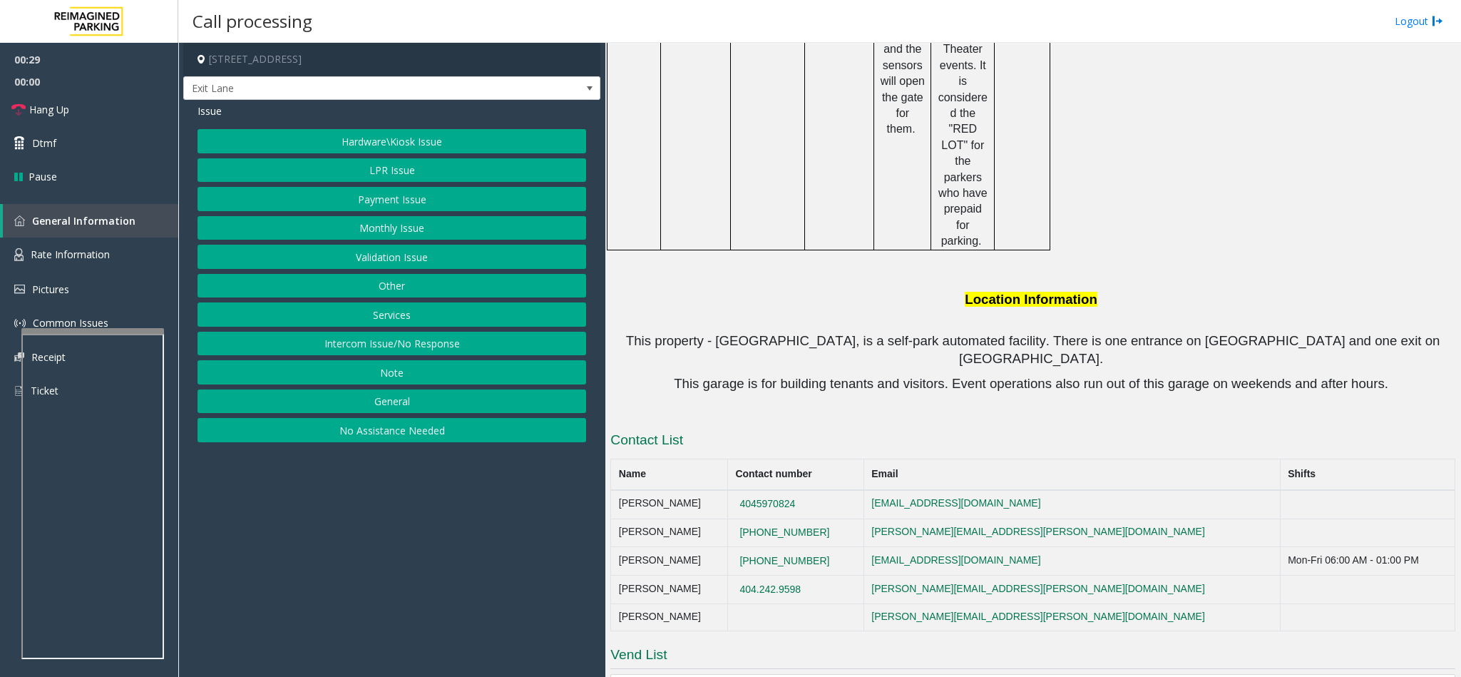
click at [385, 225] on button "Monthly Issue" at bounding box center [391, 228] width 389 height 24
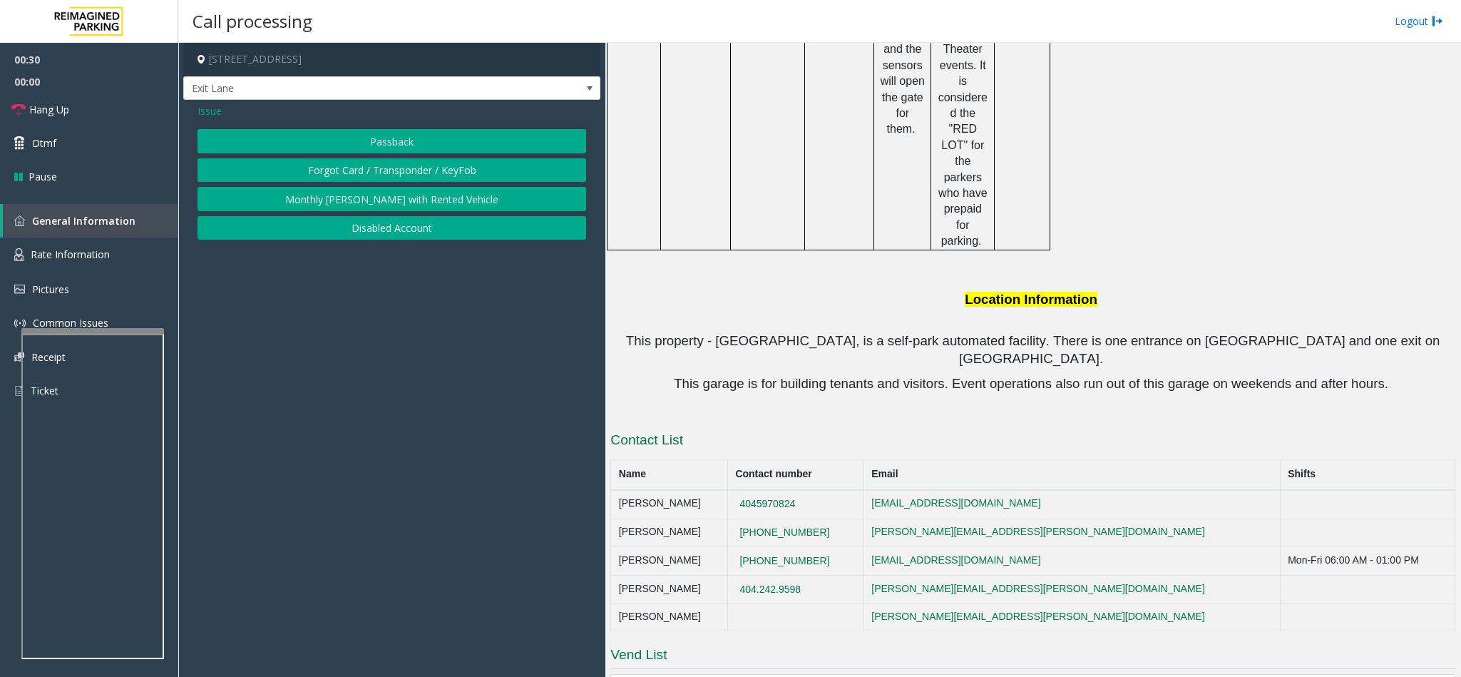
click at [214, 108] on span "Issue" at bounding box center [209, 110] width 24 height 15
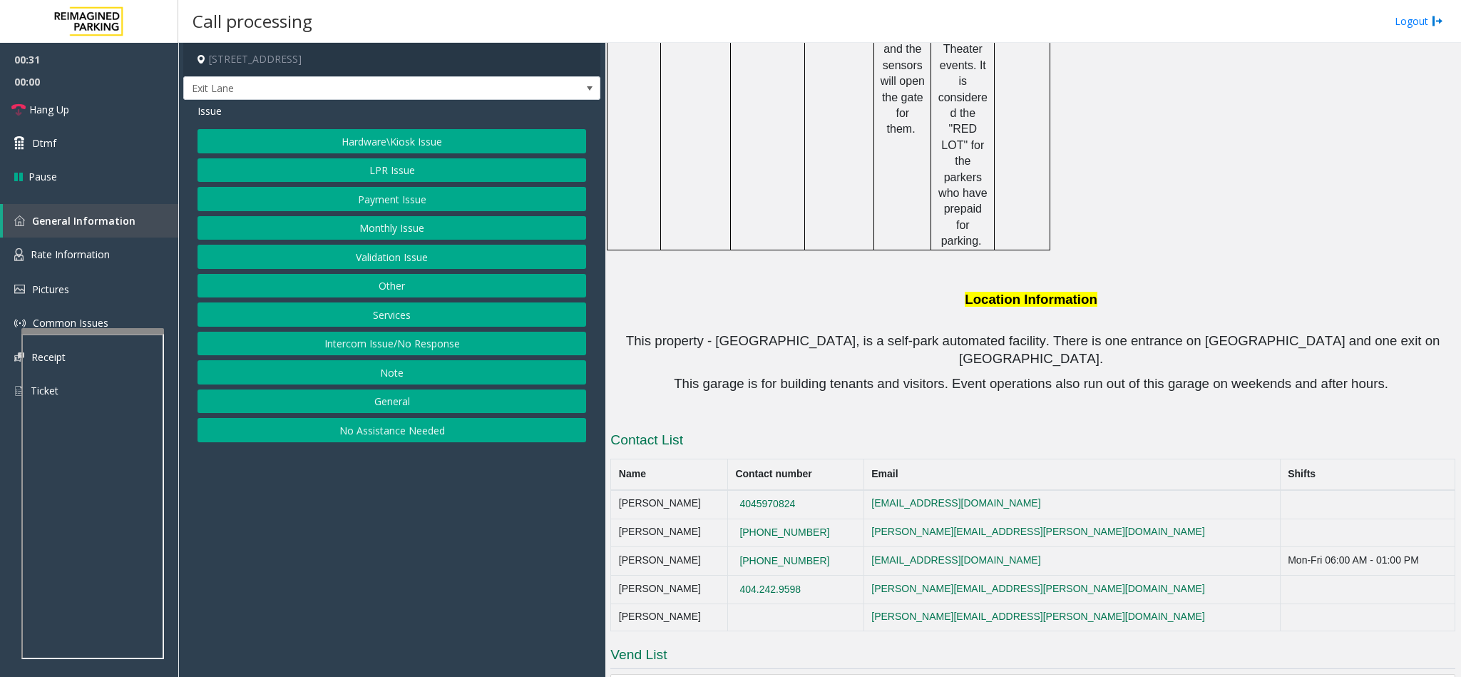
click at [430, 169] on button "LPR Issue" at bounding box center [391, 170] width 389 height 24
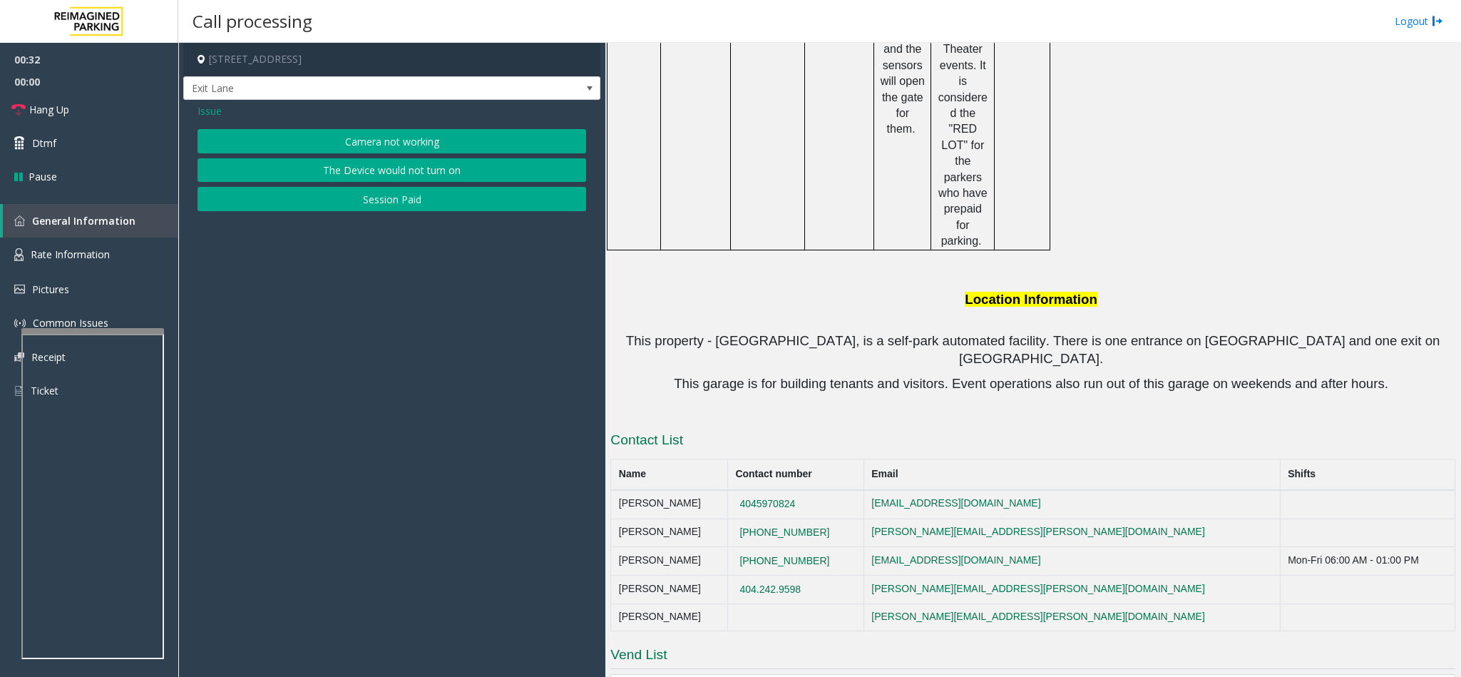
click at [373, 137] on button "Camera not working" at bounding box center [391, 141] width 389 height 24
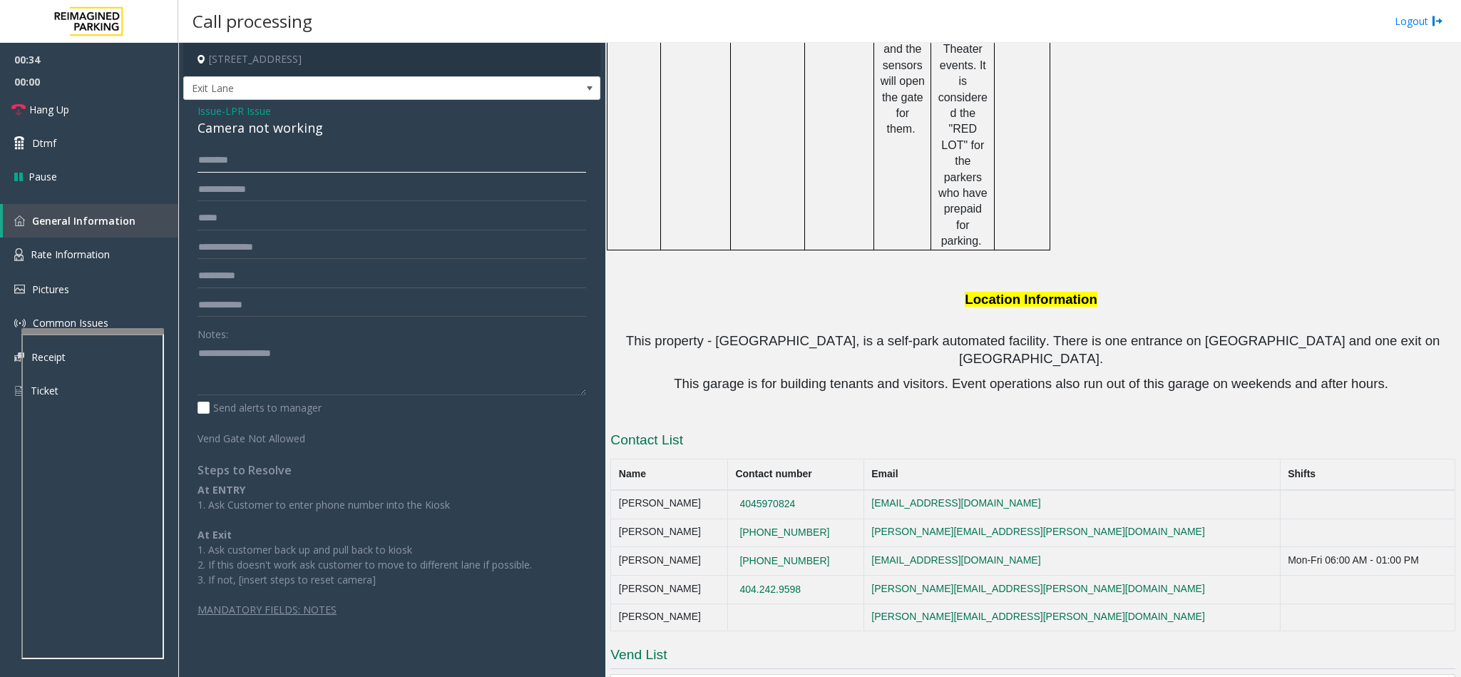
click at [292, 155] on input "text" at bounding box center [391, 160] width 389 height 24
click at [289, 189] on input "text" at bounding box center [391, 190] width 389 height 24
type input "******"
click at [325, 156] on input "text" at bounding box center [391, 160] width 389 height 24
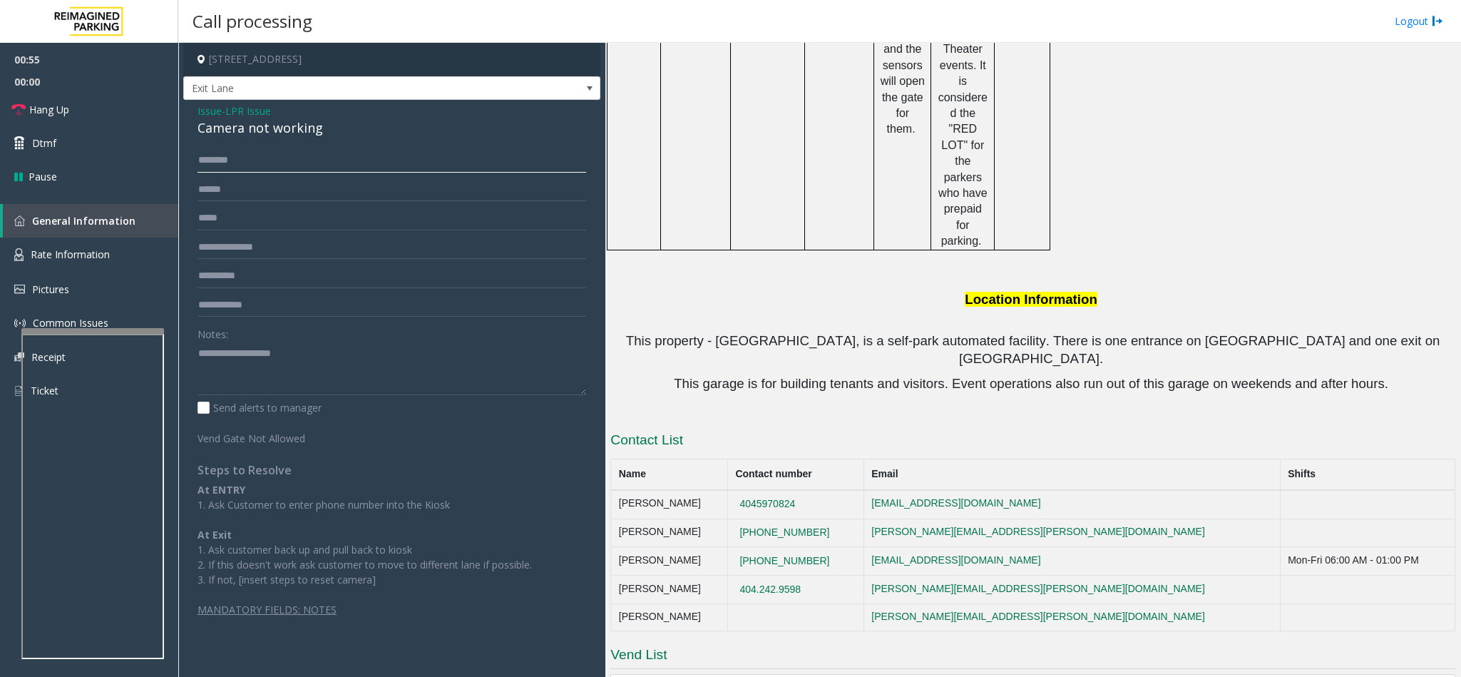
click at [319, 155] on input "text" at bounding box center [391, 160] width 389 height 24
click at [308, 163] on input "text" at bounding box center [391, 160] width 389 height 24
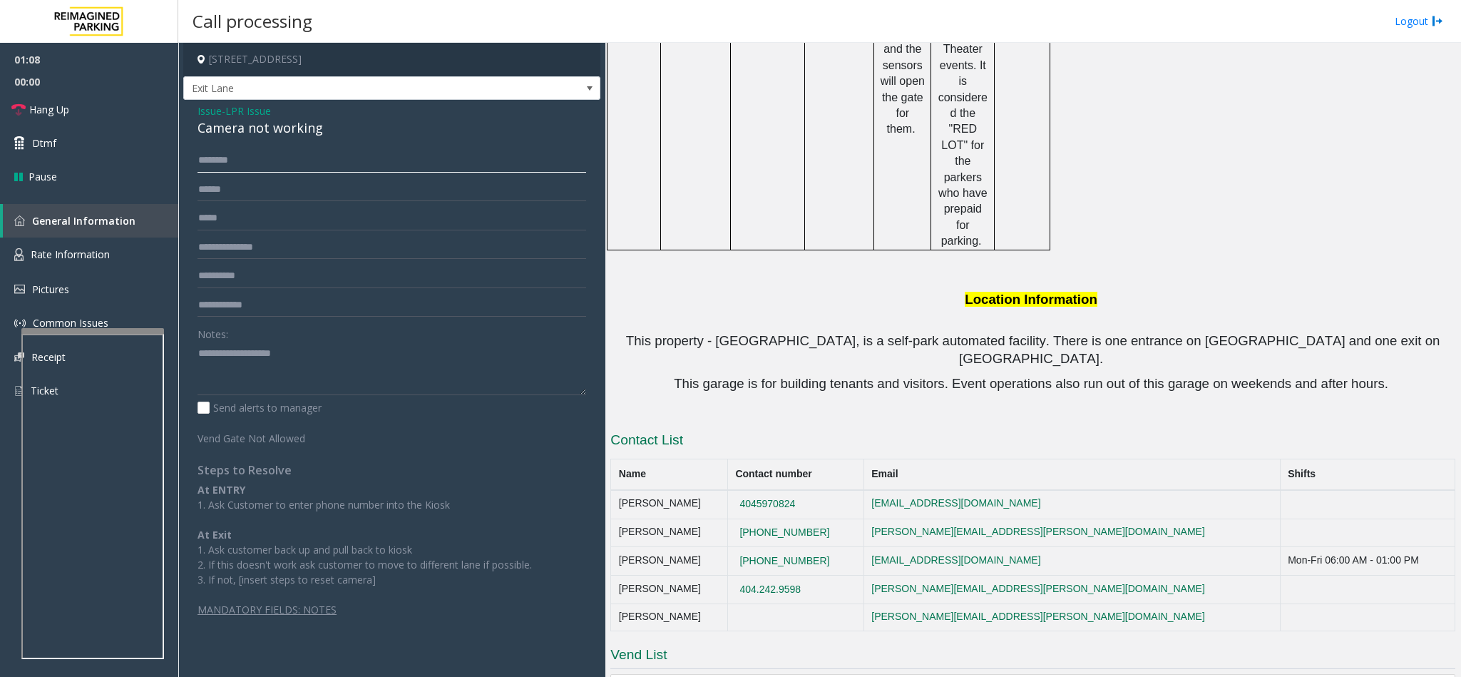
click at [401, 158] on input "text" at bounding box center [391, 160] width 389 height 24
type input "*"
type input "*****"
click at [26, 95] on link "Hang Up" at bounding box center [89, 110] width 178 height 34
drag, startPoint x: 327, startPoint y: 128, endPoint x: 185, endPoint y: 112, distance: 143.5
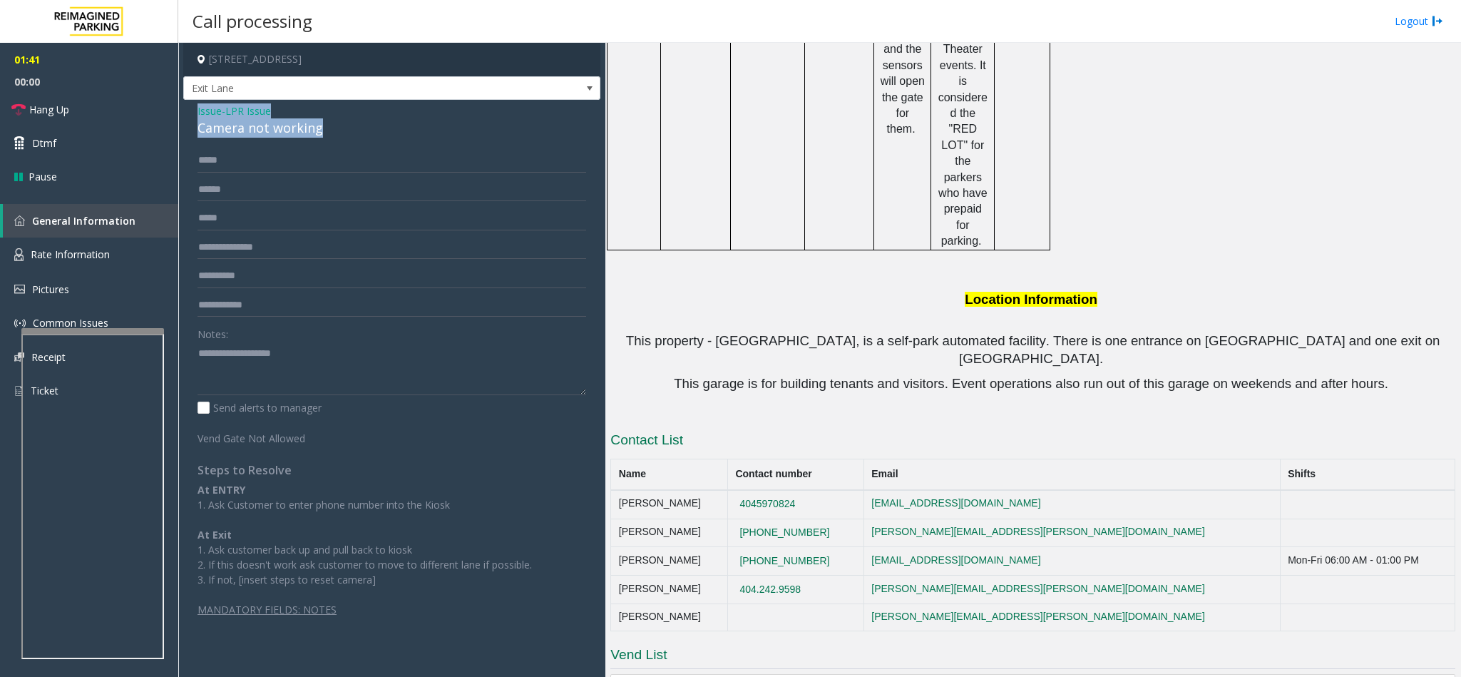
click at [185, 112] on div "Issue - LPR Issue Camera not working ***** ****** Notes: Send alerts to manager…" at bounding box center [391, 365] width 417 height 531
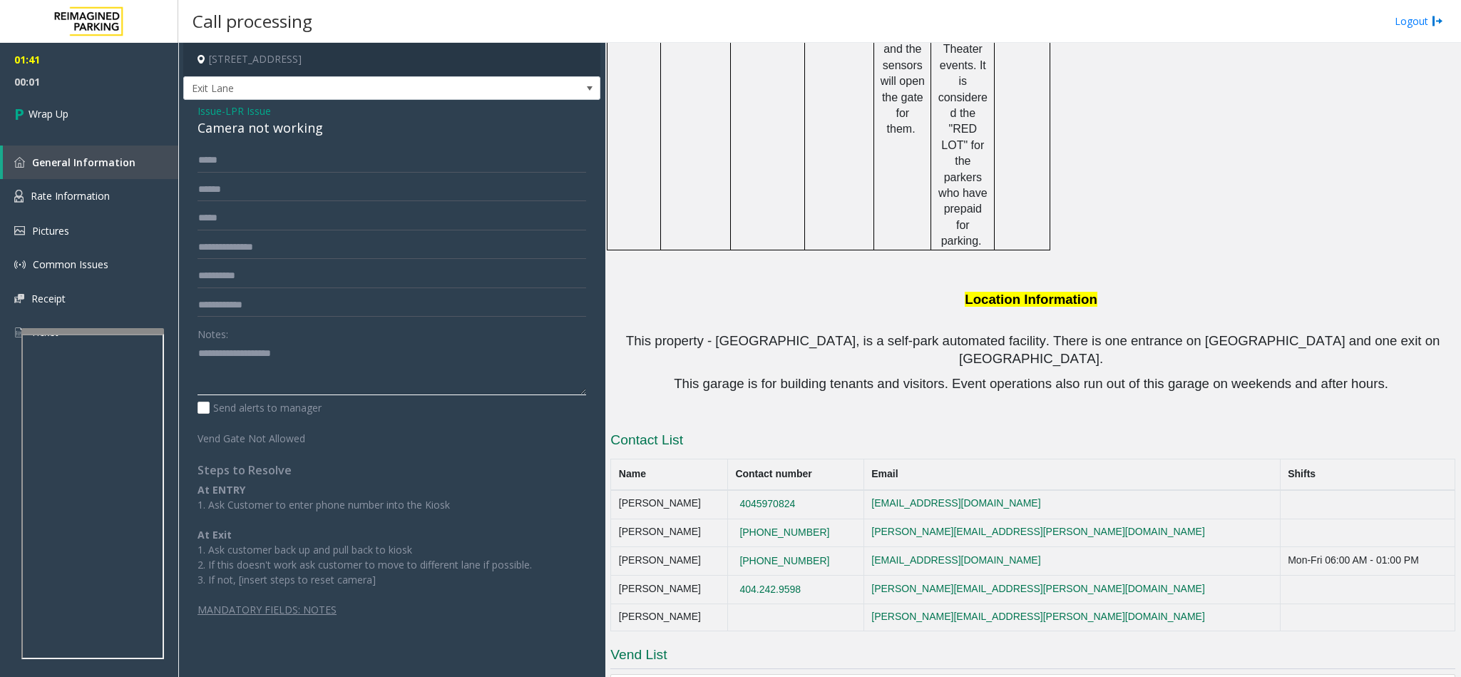
paste textarea "**********"
click at [265, 381] on textarea at bounding box center [391, 368] width 389 height 53
click at [281, 340] on div "Notes:" at bounding box center [391, 358] width 389 height 73
drag, startPoint x: 278, startPoint y: 351, endPoint x: 233, endPoint y: 351, distance: 44.9
click at [233, 351] on textarea at bounding box center [391, 368] width 389 height 53
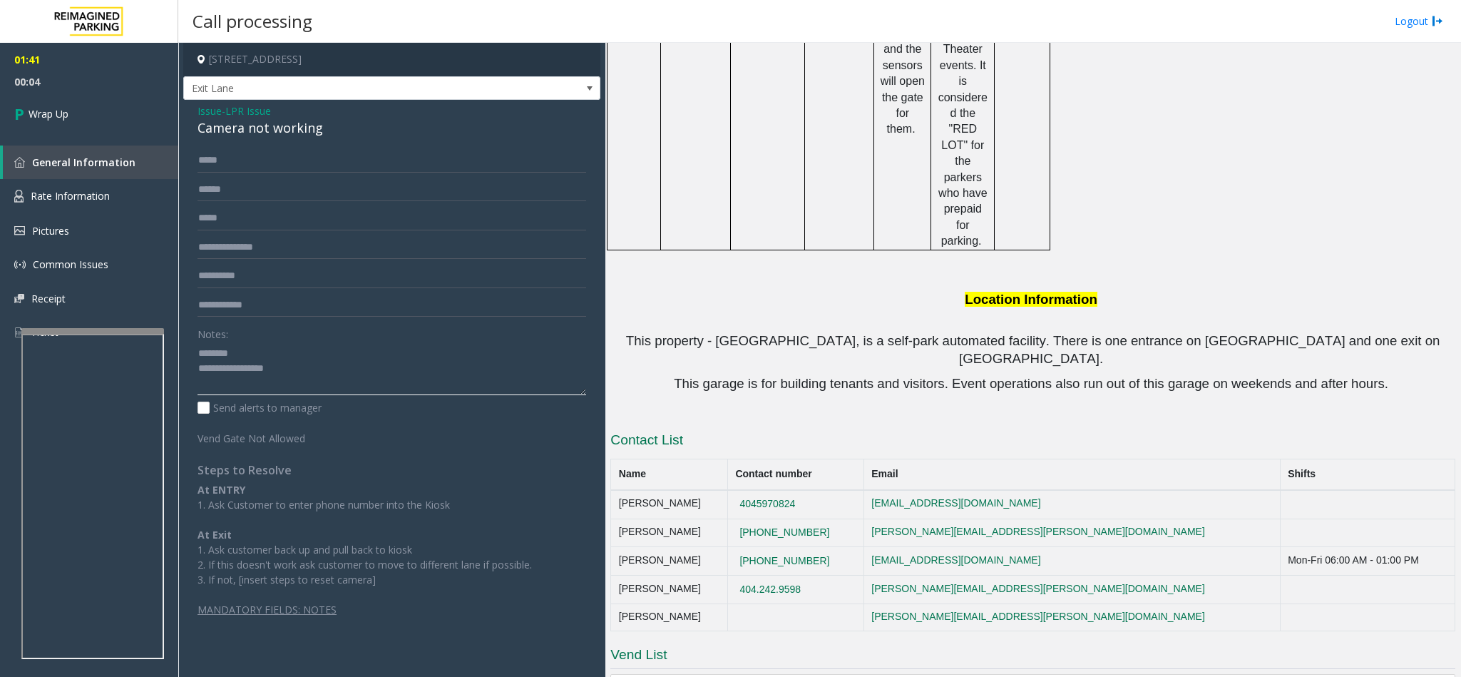
click at [302, 358] on textarea at bounding box center [391, 368] width 389 height 53
click at [304, 364] on textarea at bounding box center [391, 368] width 389 height 53
click at [364, 388] on textarea at bounding box center [391, 368] width 389 height 53
type textarea "**********"
click at [54, 101] on link "Wrap Up" at bounding box center [89, 114] width 178 height 42
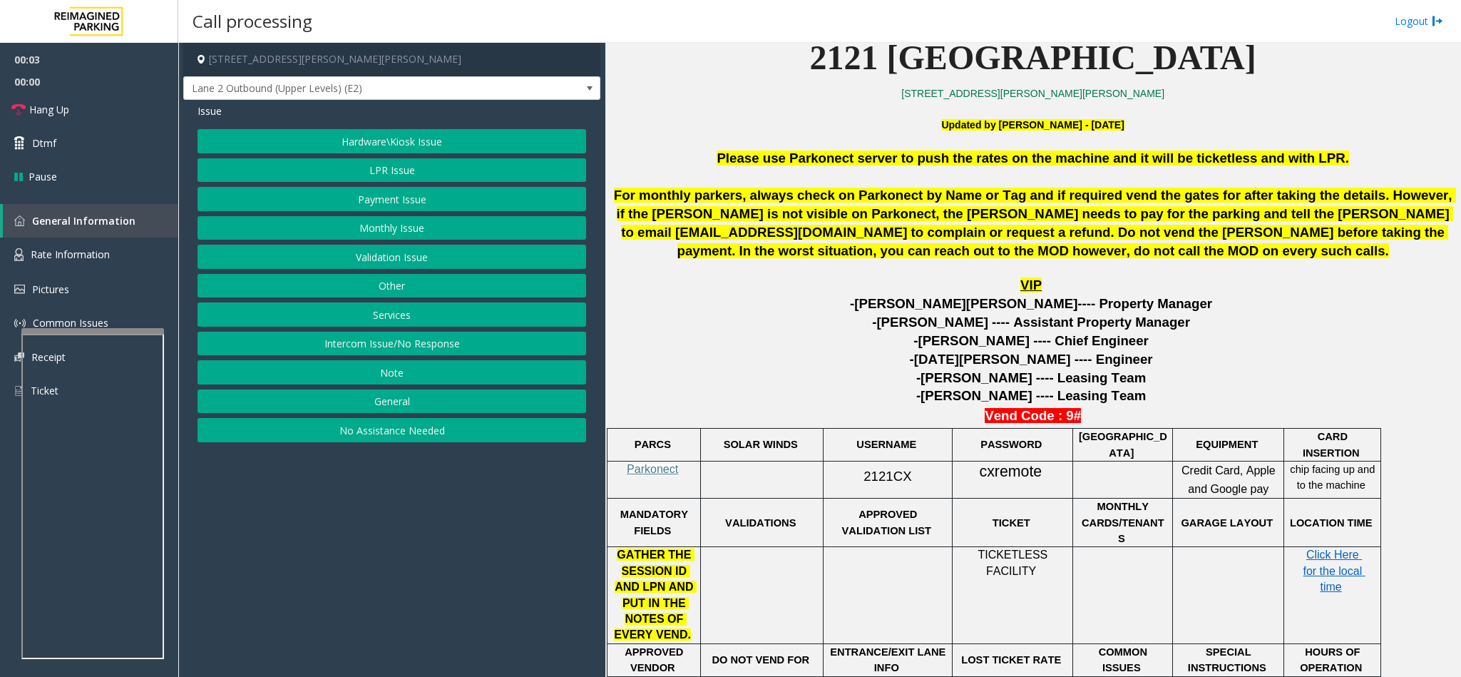
scroll to position [428, 0]
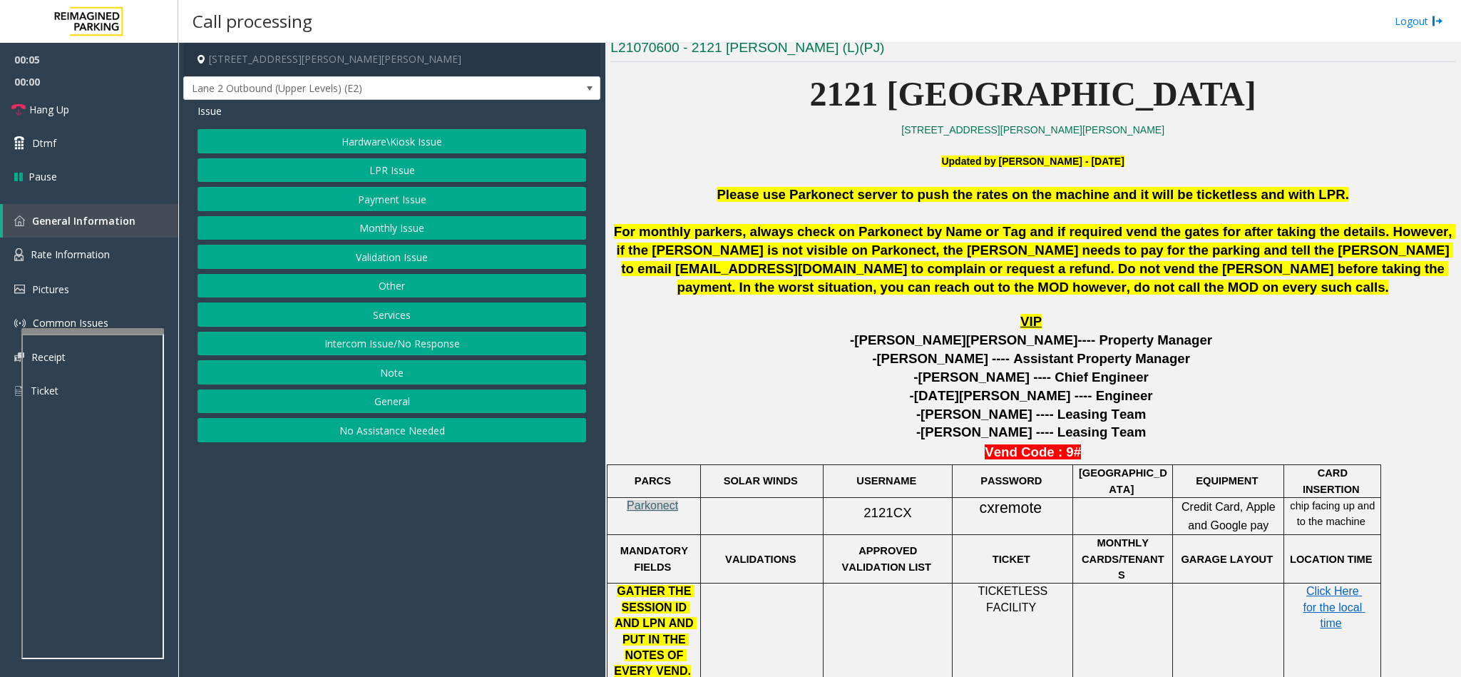
click at [664, 508] on span "Parkonect" at bounding box center [652, 505] width 51 height 12
drag, startPoint x: 913, startPoint y: 516, endPoint x: 843, endPoint y: 522, distance: 70.1
click at [843, 522] on p "2121CX" at bounding box center [887, 511] width 118 height 26
drag, startPoint x: 1051, startPoint y: 511, endPoint x: 978, endPoint y: 505, distance: 73.0
click at [978, 505] on p "cxremote" at bounding box center [1012, 508] width 110 height 21
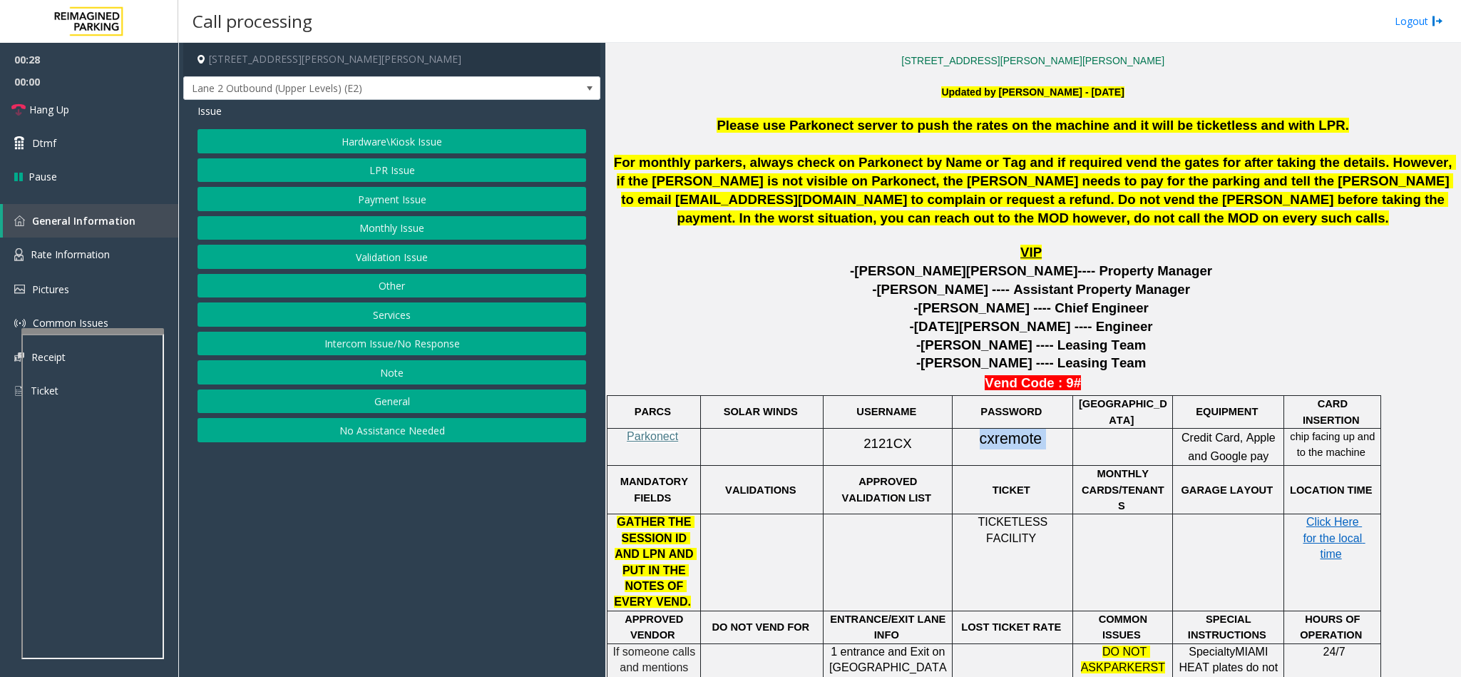
scroll to position [535, 0]
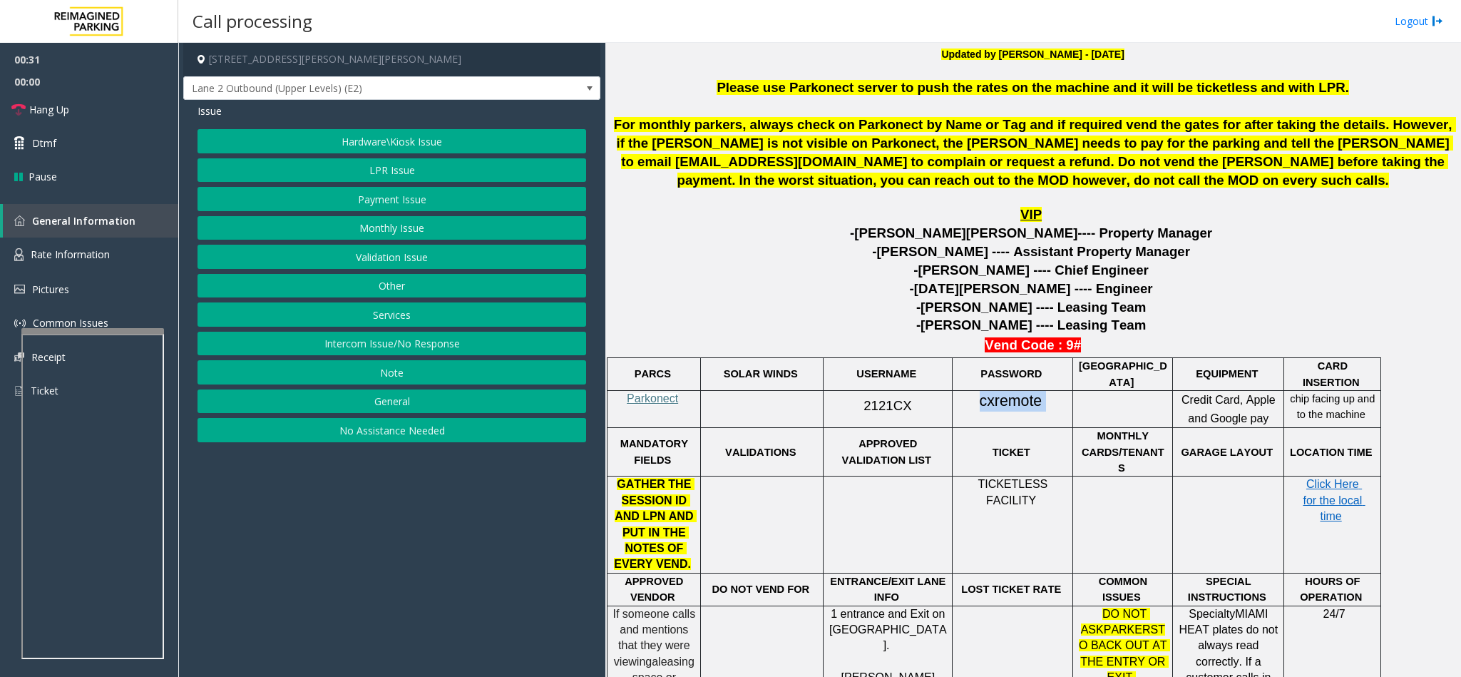
click at [418, 170] on button "LPR Issue" at bounding box center [391, 170] width 389 height 24
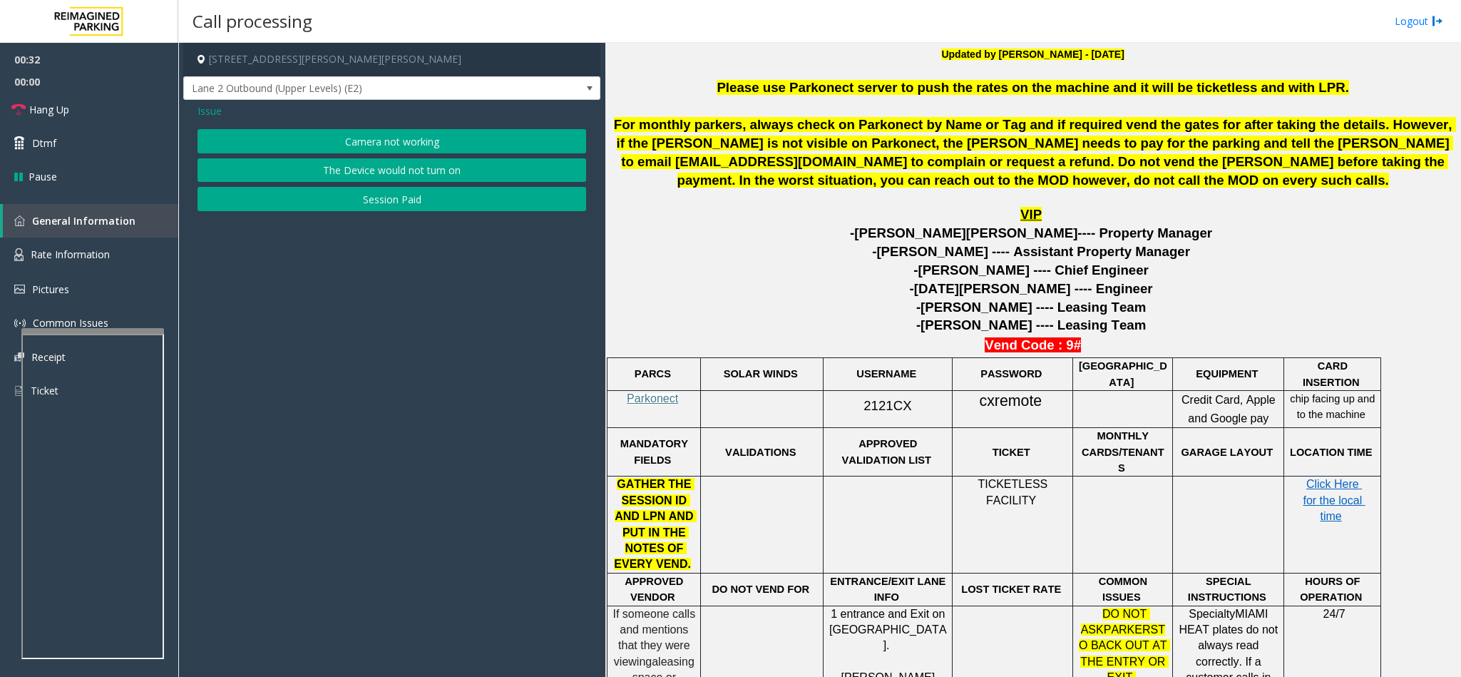
click at [396, 127] on div "Issue Camera not working The Device would not turn on Session Paid" at bounding box center [391, 159] width 417 height 118
click at [398, 133] on button "Camera not working" at bounding box center [391, 141] width 389 height 24
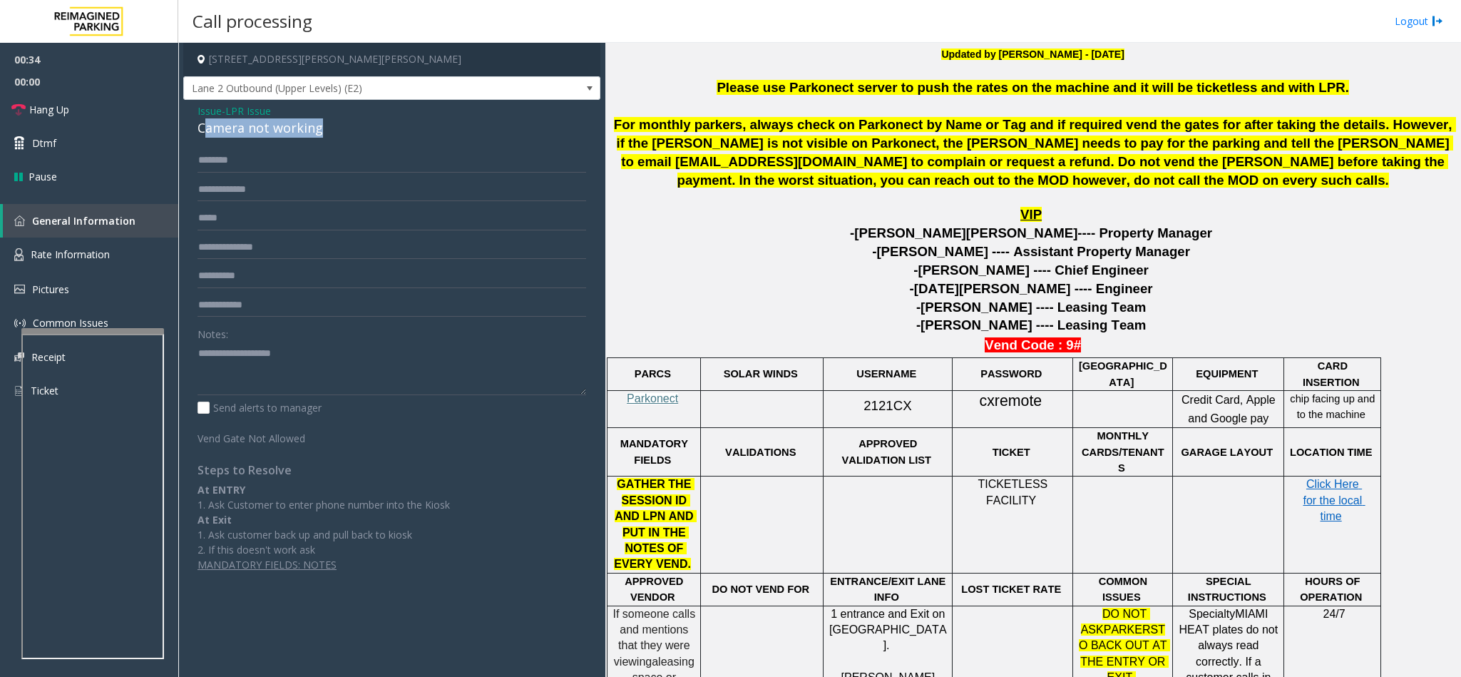
drag, startPoint x: 324, startPoint y: 123, endPoint x: 195, endPoint y: 120, distance: 128.3
click at [195, 120] on div "Issue - LPR Issue Camera not working Notes: Send alerts to manager Vend Gate No…" at bounding box center [391, 343] width 417 height 486
drag, startPoint x: 188, startPoint y: 116, endPoint x: 396, endPoint y: 170, distance: 214.2
click at [396, 170] on div "Issue - LPR Issue Camera not working Notes: Send alerts to manager Vend Gate No…" at bounding box center [391, 343] width 417 height 486
paste textarea "**********"
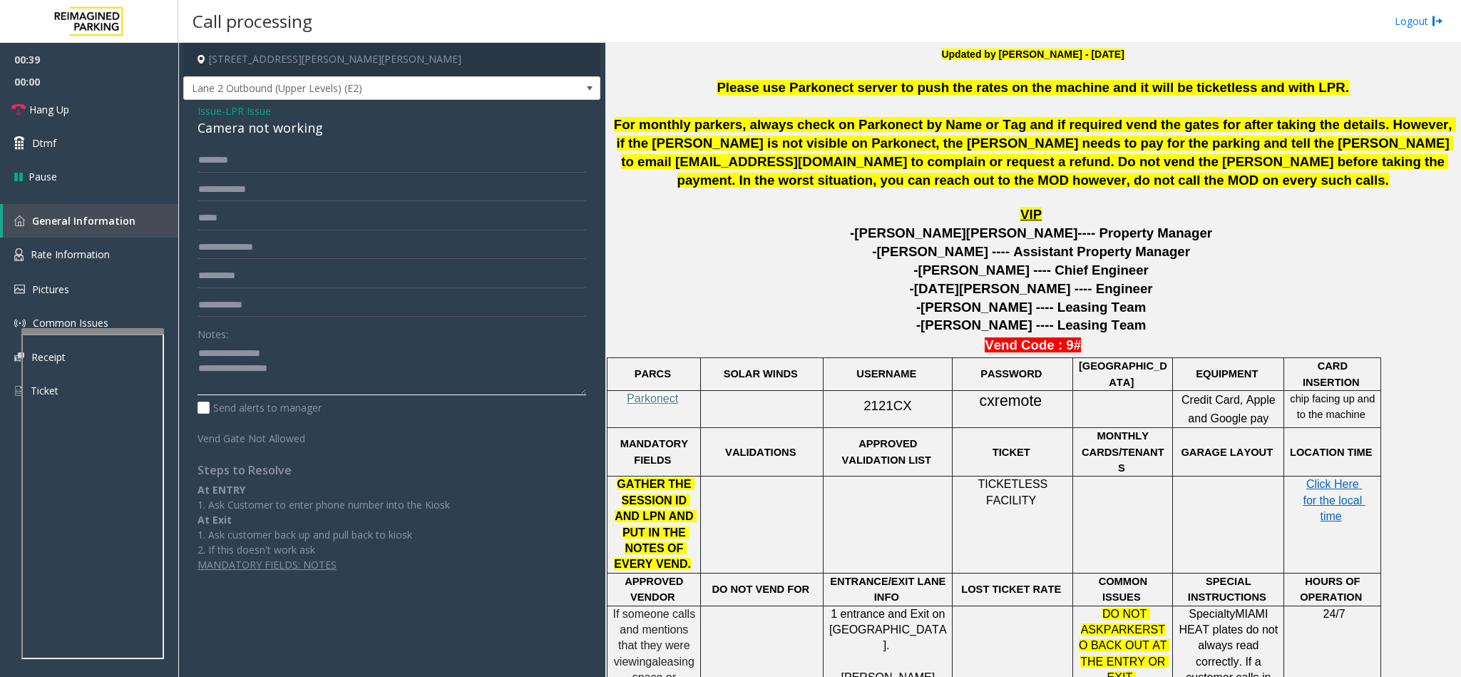
click at [313, 364] on textarea at bounding box center [391, 368] width 389 height 53
drag, startPoint x: 321, startPoint y: 346, endPoint x: 232, endPoint y: 349, distance: 89.2
click at [232, 349] on textarea at bounding box center [391, 368] width 389 height 53
click at [328, 368] on textarea at bounding box center [391, 368] width 389 height 53
type textarea "**********"
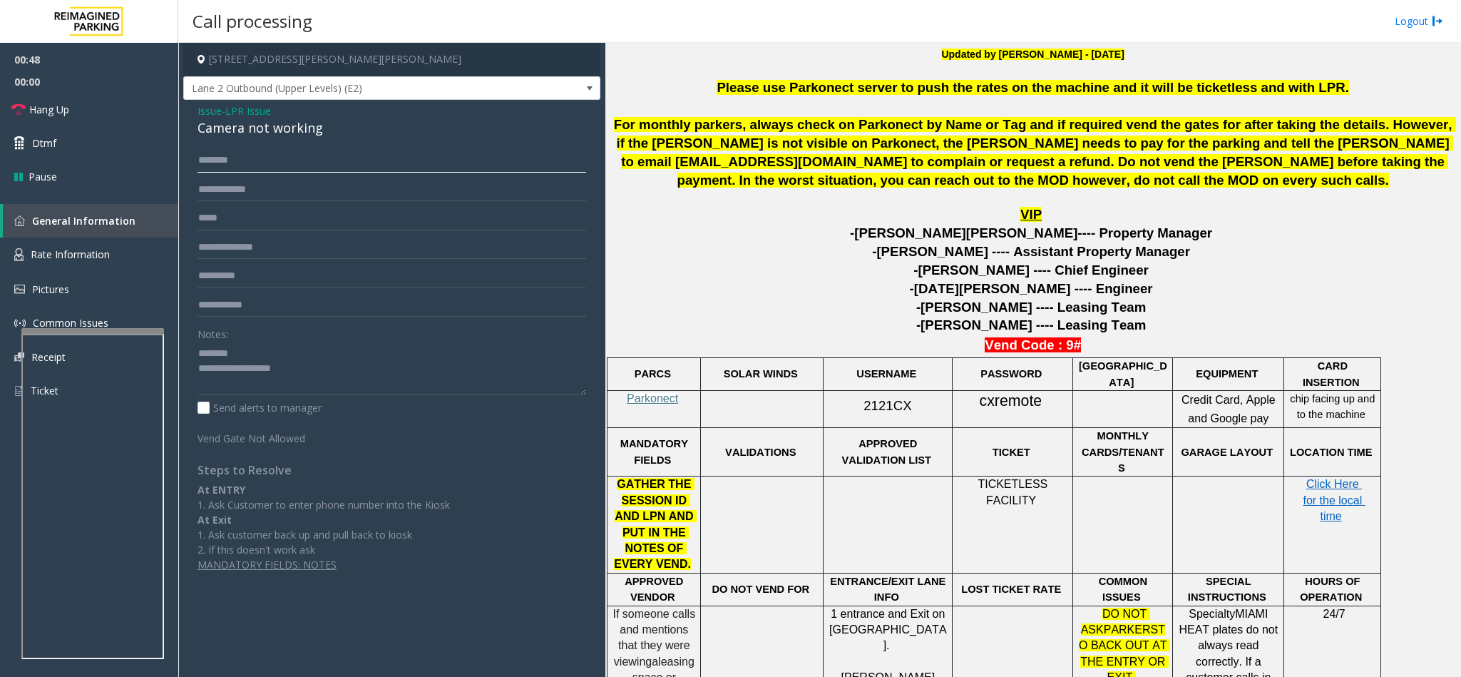
click at [311, 165] on input "text" at bounding box center [391, 160] width 389 height 24
click at [272, 199] on input "text" at bounding box center [391, 190] width 389 height 24
type input "******"
click at [366, 157] on input "text" at bounding box center [391, 160] width 389 height 24
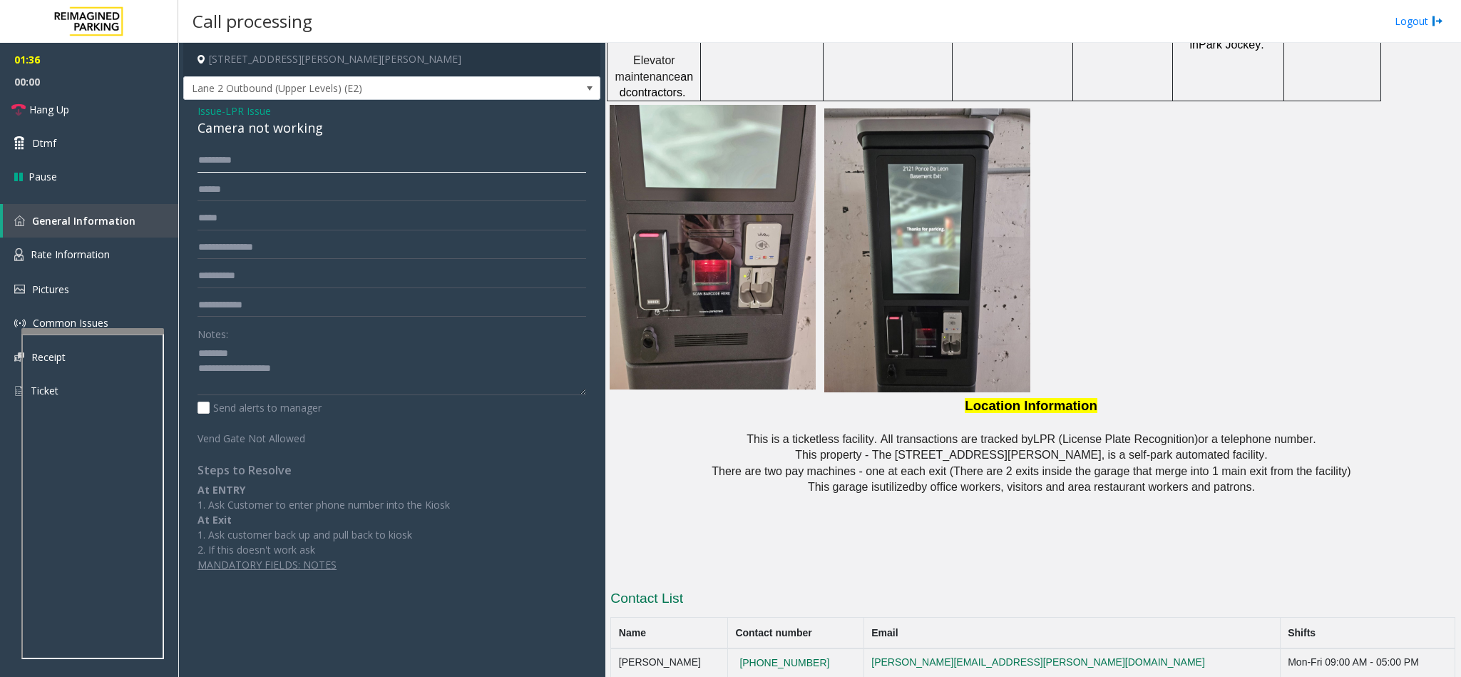
scroll to position [1290, 0]
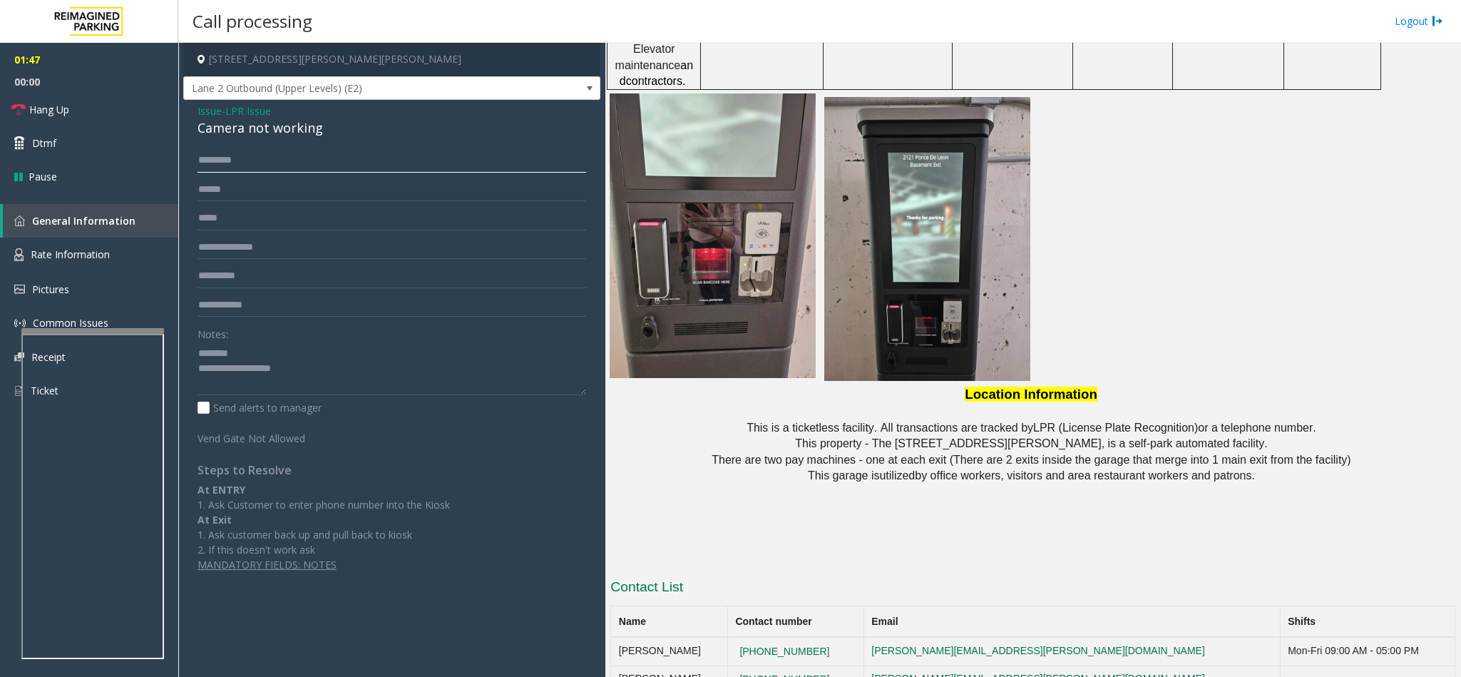
type input "*********"
click at [252, 113] on span "LPR Issue" at bounding box center [248, 110] width 46 height 15
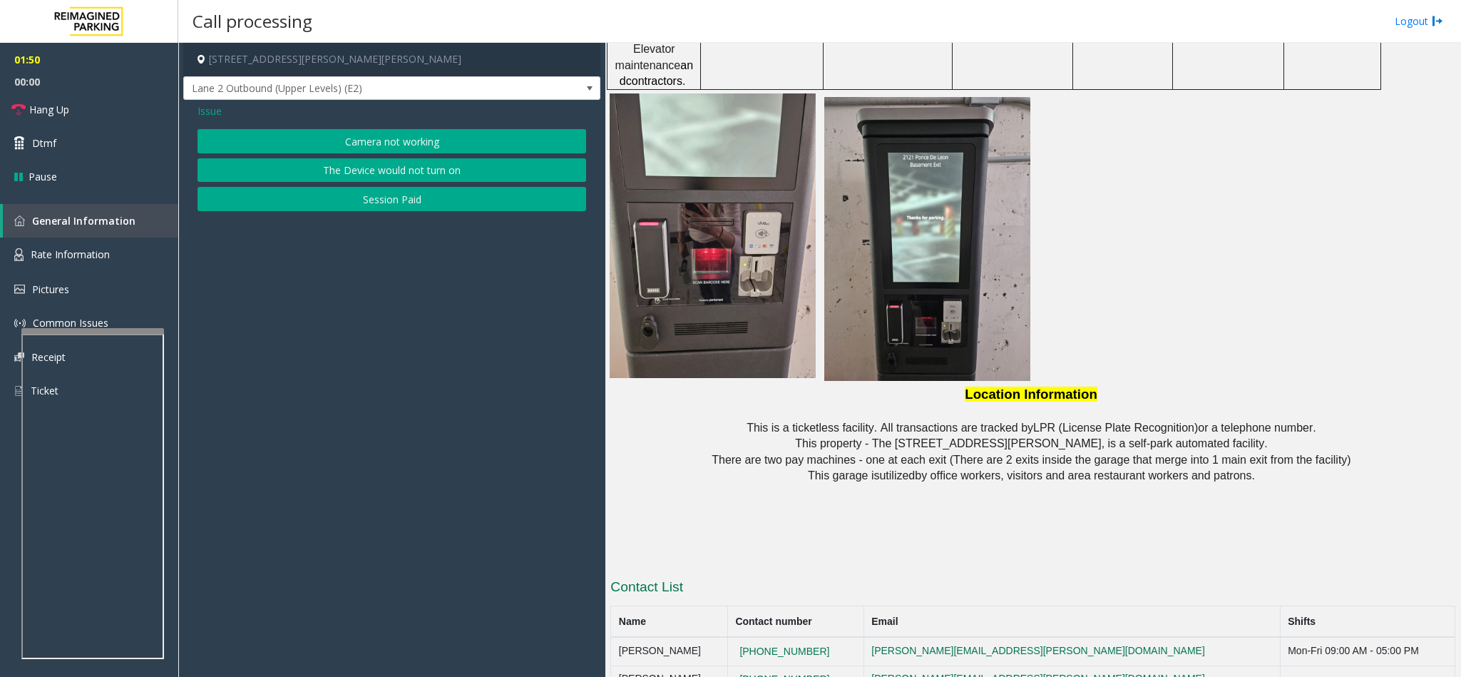
click at [218, 108] on span "Issue" at bounding box center [209, 110] width 24 height 15
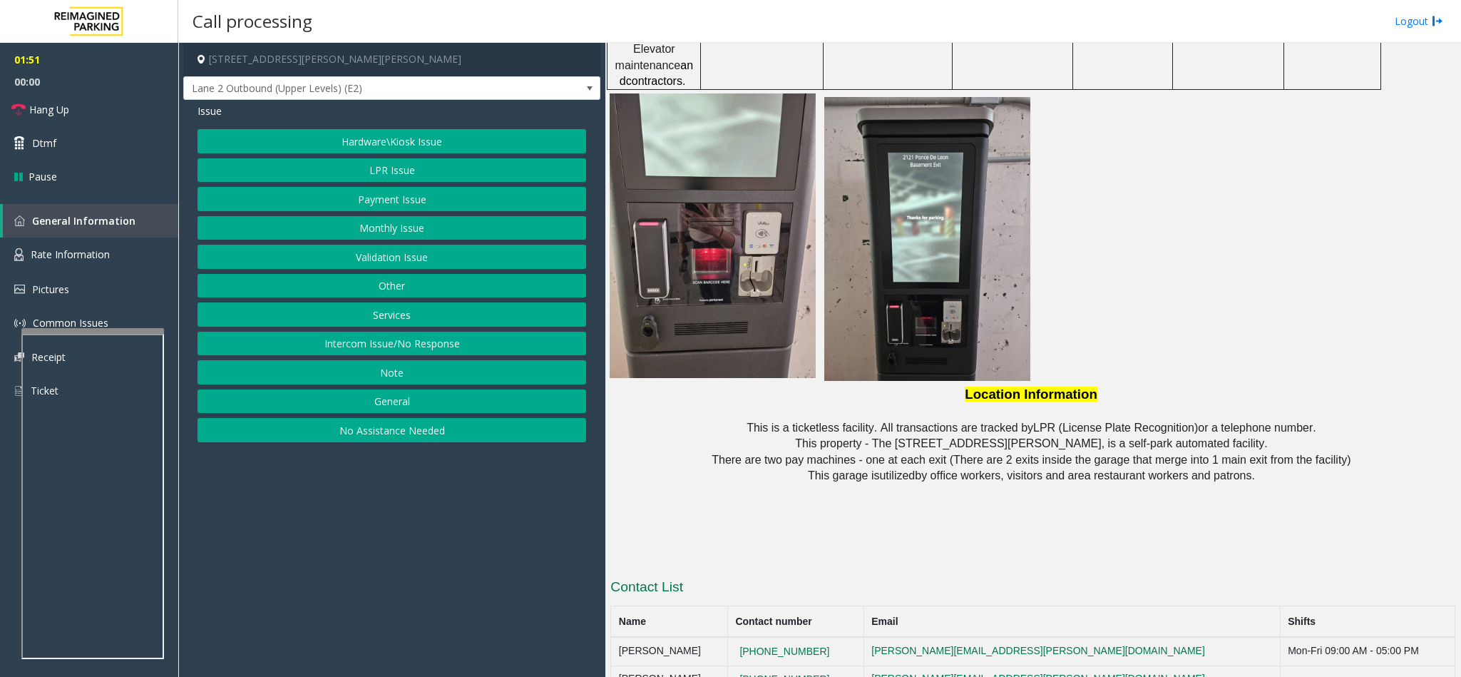
click at [387, 206] on button "Payment Issue" at bounding box center [391, 199] width 389 height 24
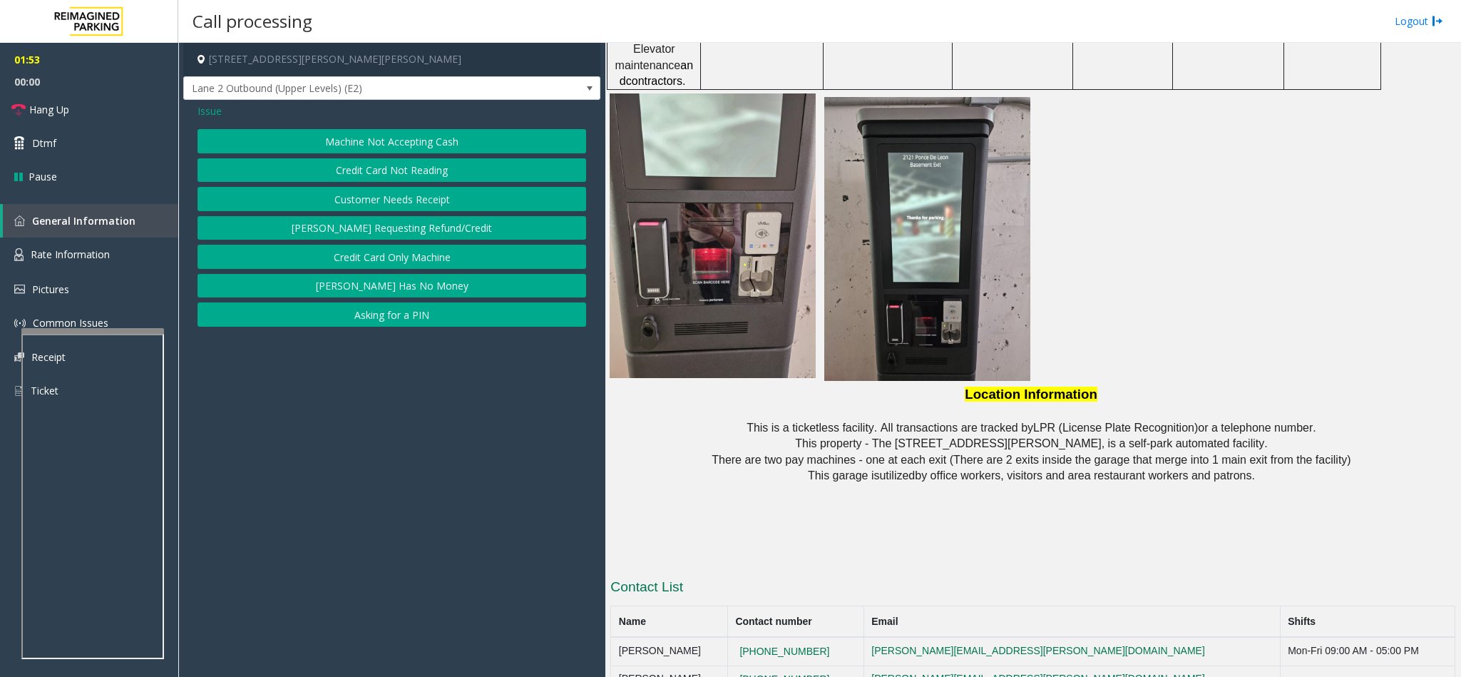
click at [400, 173] on button "Credit Card Not Reading" at bounding box center [391, 170] width 389 height 24
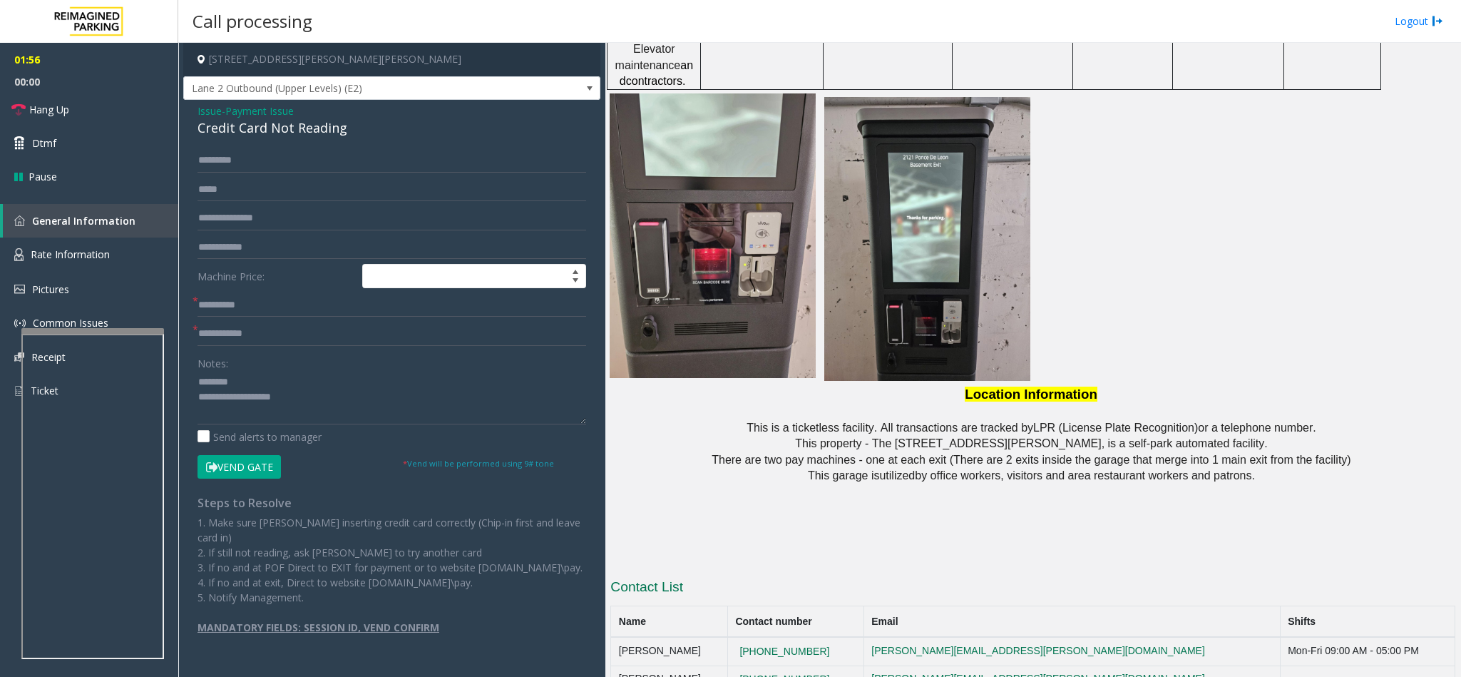
drag, startPoint x: 255, startPoint y: 458, endPoint x: 406, endPoint y: 394, distance: 164.2
click at [387, 402] on form "********* Machine Price: * * Notes: Send alerts to manager Vend Gate * Vend wil…" at bounding box center [391, 313] width 389 height 330
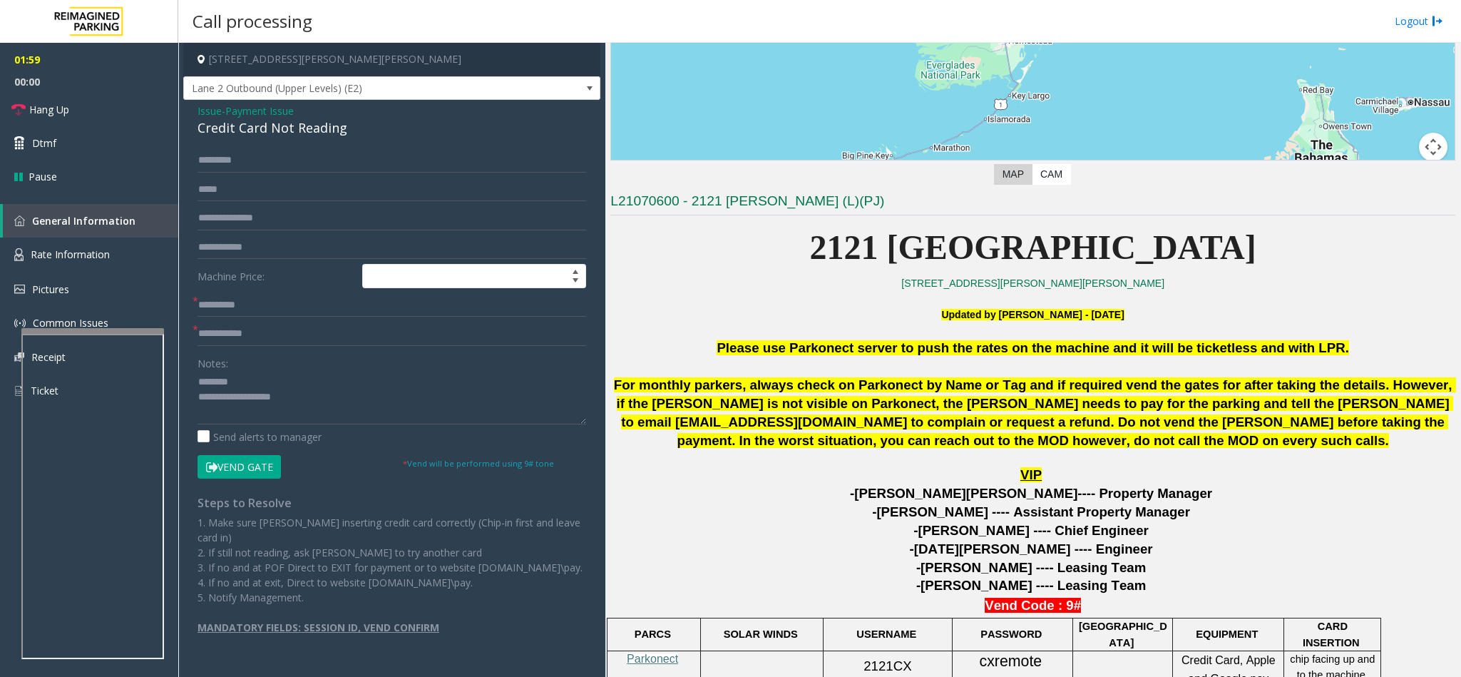
scroll to position [221, 0]
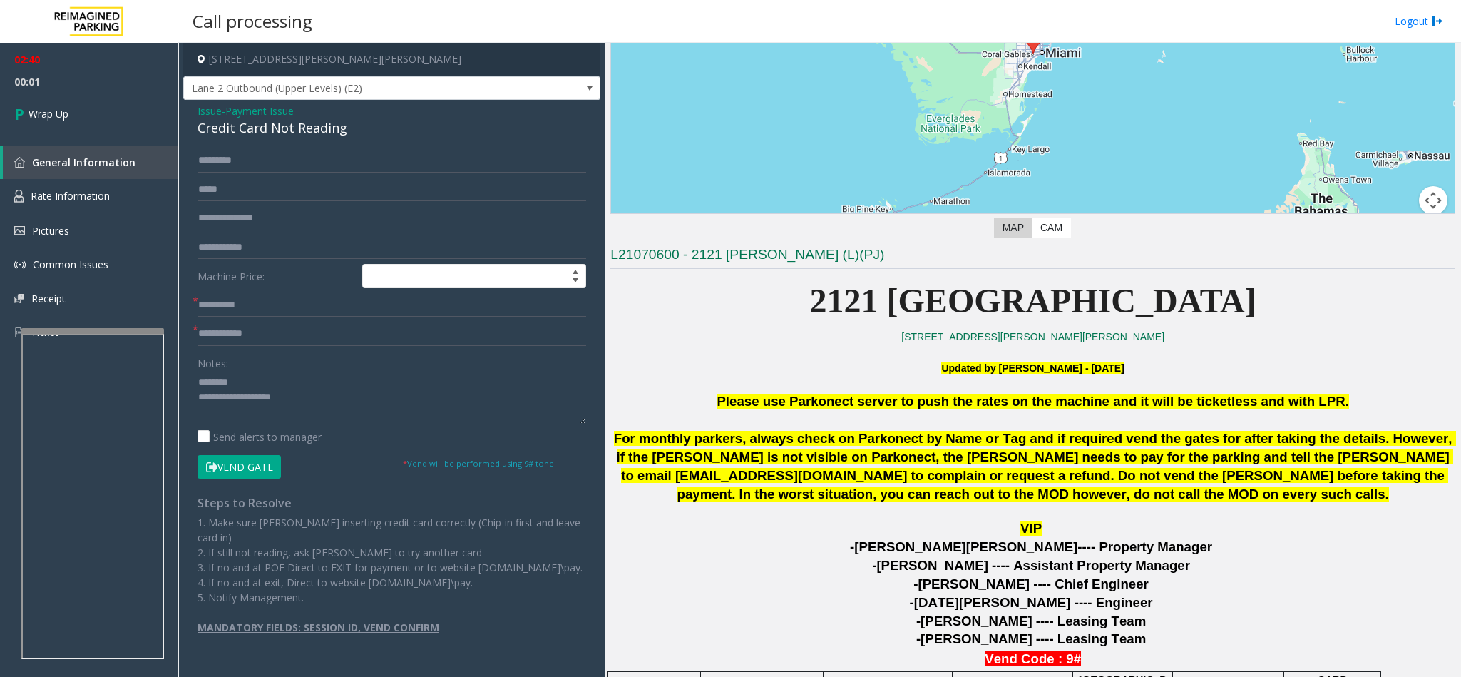
click at [266, 106] on span "Payment Issue" at bounding box center [259, 110] width 68 height 15
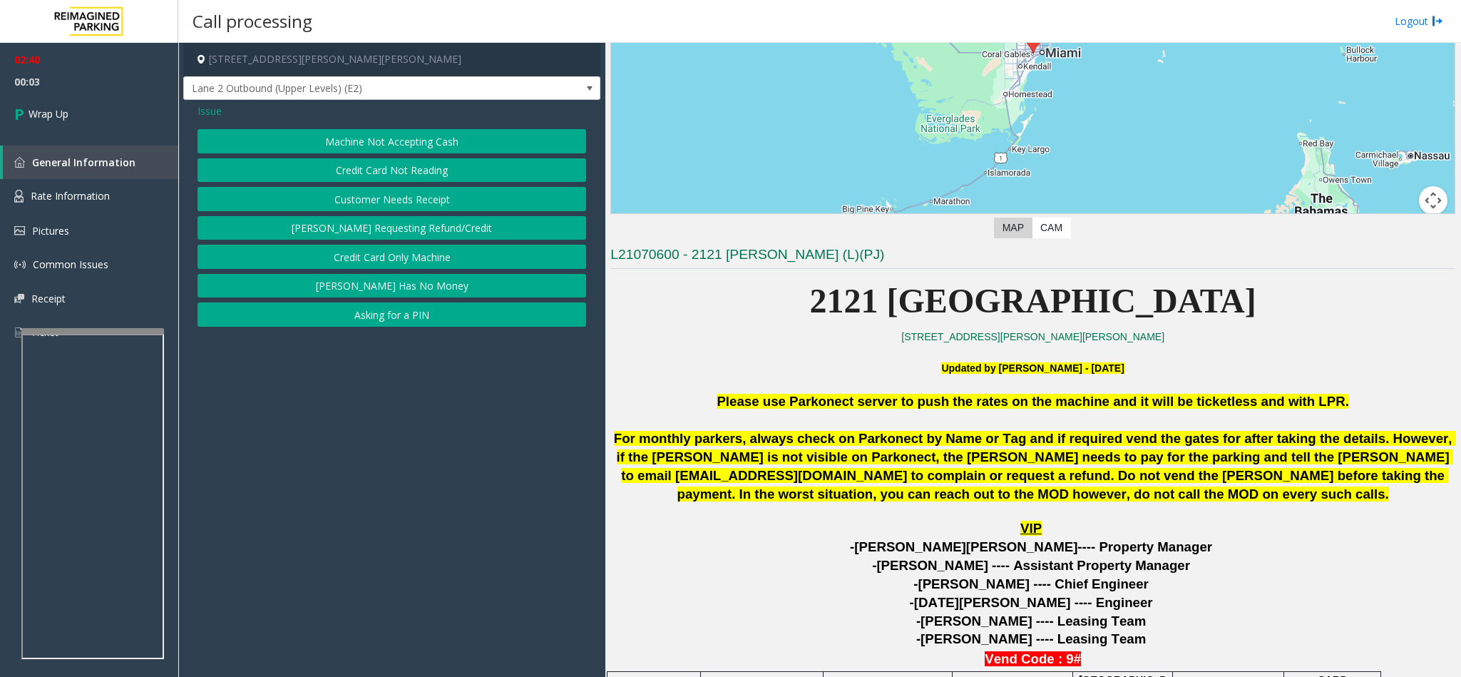
click at [200, 103] on div "Issue Machine Not Accepting Cash Credit Card Not Reading Customer Needs Receipt…" at bounding box center [391, 217] width 417 height 234
click at [203, 110] on span "Issue" at bounding box center [209, 110] width 24 height 15
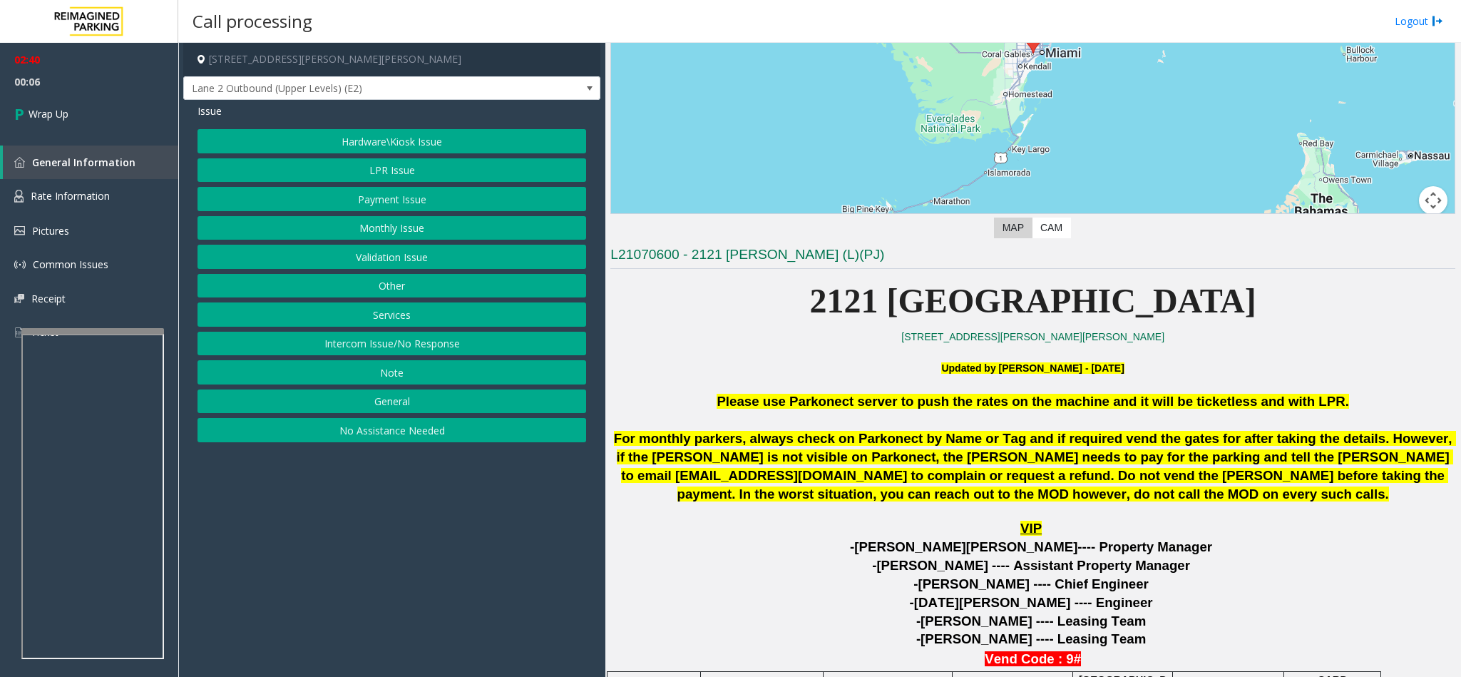
click at [366, 144] on button "Hardware\Kiosk Issue" at bounding box center [391, 141] width 389 height 24
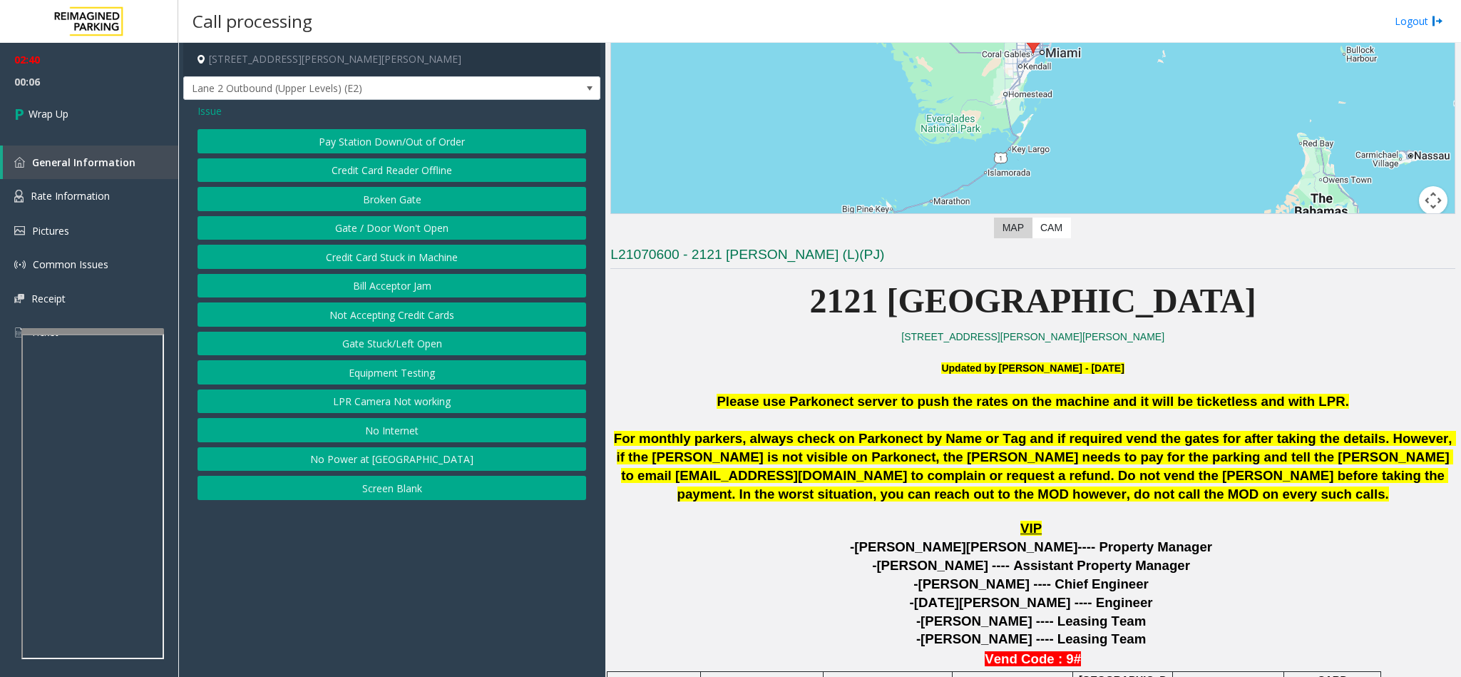
click at [386, 237] on button "Gate / Door Won't Open" at bounding box center [391, 228] width 389 height 24
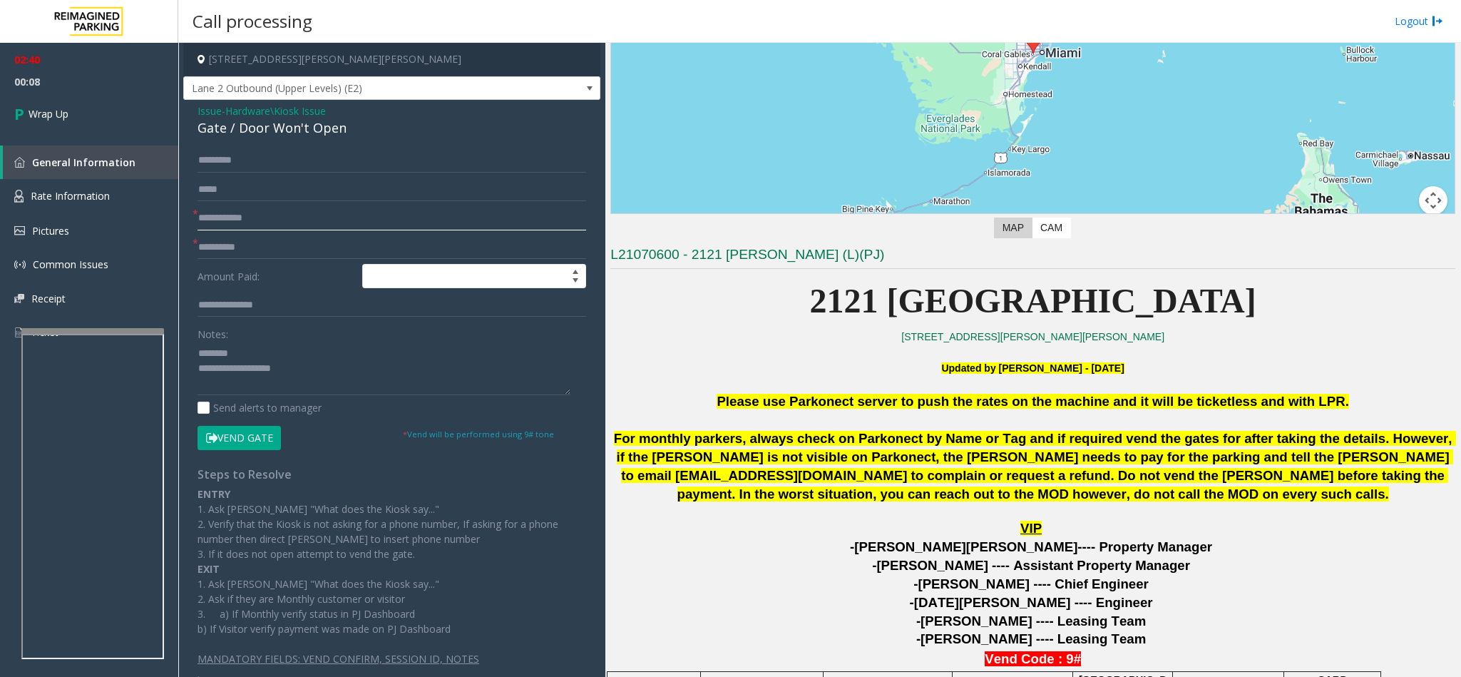
click at [257, 212] on input "text" at bounding box center [391, 218] width 389 height 24
type input "**"
click at [257, 245] on input "*" at bounding box center [391, 247] width 389 height 24
type input "**"
drag, startPoint x: 347, startPoint y: 129, endPoint x: 197, endPoint y: 107, distance: 152.0
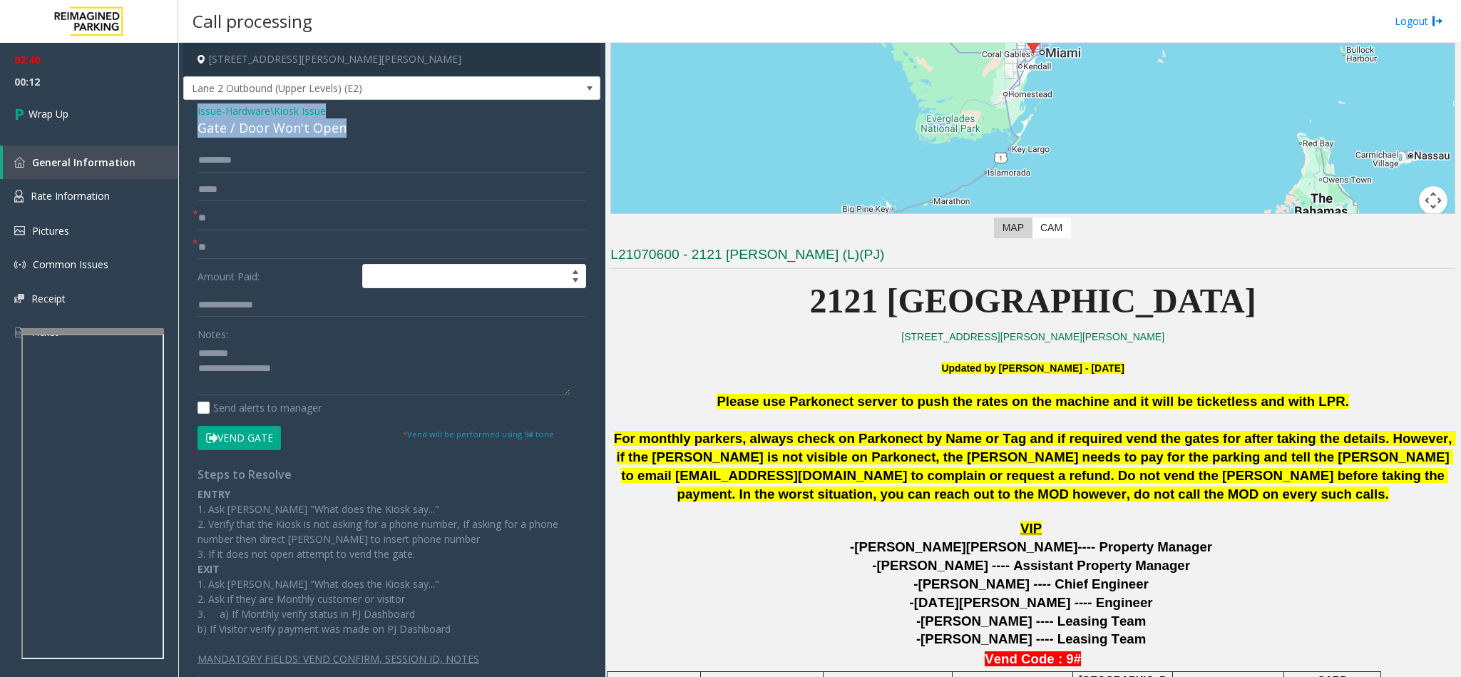
click at [197, 107] on div "Issue - Hardware\Kiosk Issue Gate / Door Won't Open" at bounding box center [391, 120] width 389 height 34
drag, startPoint x: 304, startPoint y: 369, endPoint x: 195, endPoint y: 349, distance: 110.8
click at [195, 349] on div "********* * ** * ** Amount Paid: Notes: Send alerts to manager Vend Gate * Vend…" at bounding box center [392, 414] width 410 height 533
paste textarea "**********"
drag, startPoint x: 343, startPoint y: 358, endPoint x: 231, endPoint y: 356, distance: 112.0
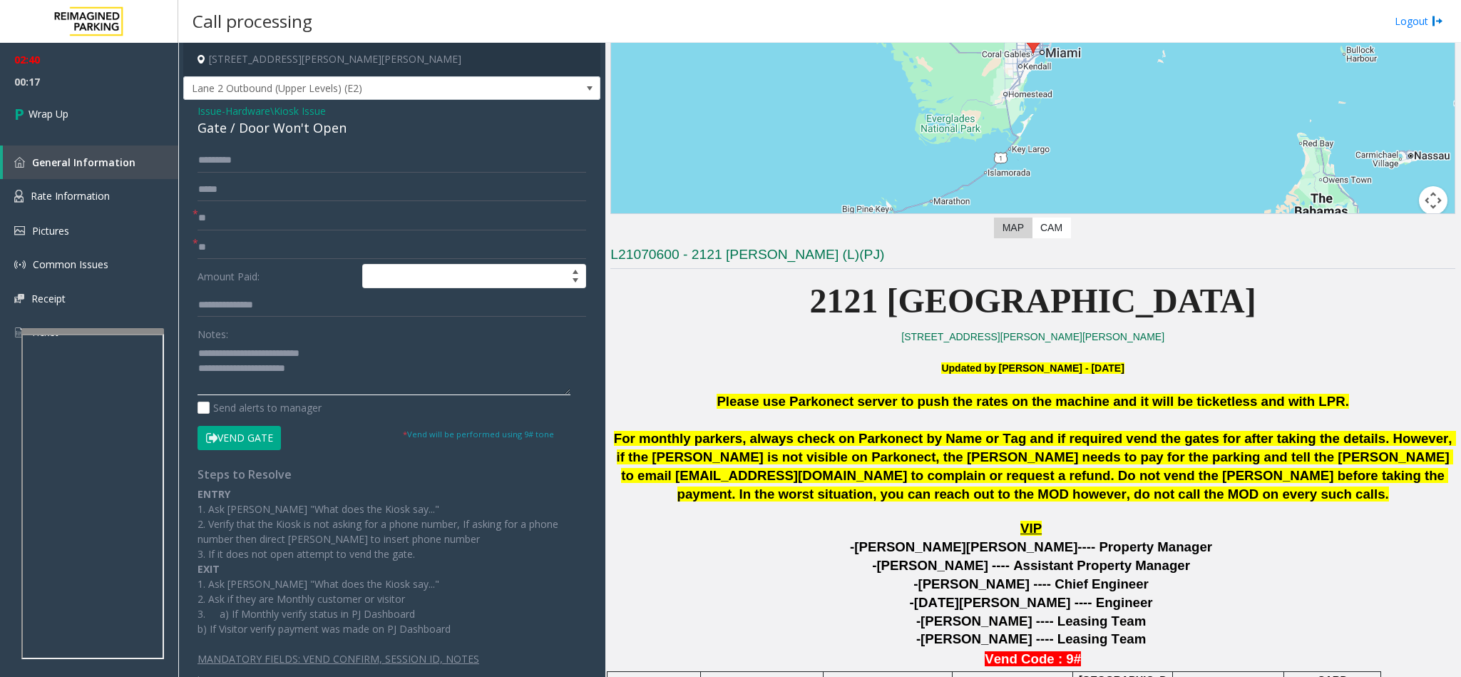
click at [231, 356] on textarea at bounding box center [383, 368] width 373 height 53
drag, startPoint x: 332, startPoint y: 364, endPoint x: 339, endPoint y: 341, distance: 24.4
click at [334, 364] on textarea at bounding box center [383, 368] width 373 height 53
click at [319, 370] on textarea at bounding box center [383, 368] width 373 height 53
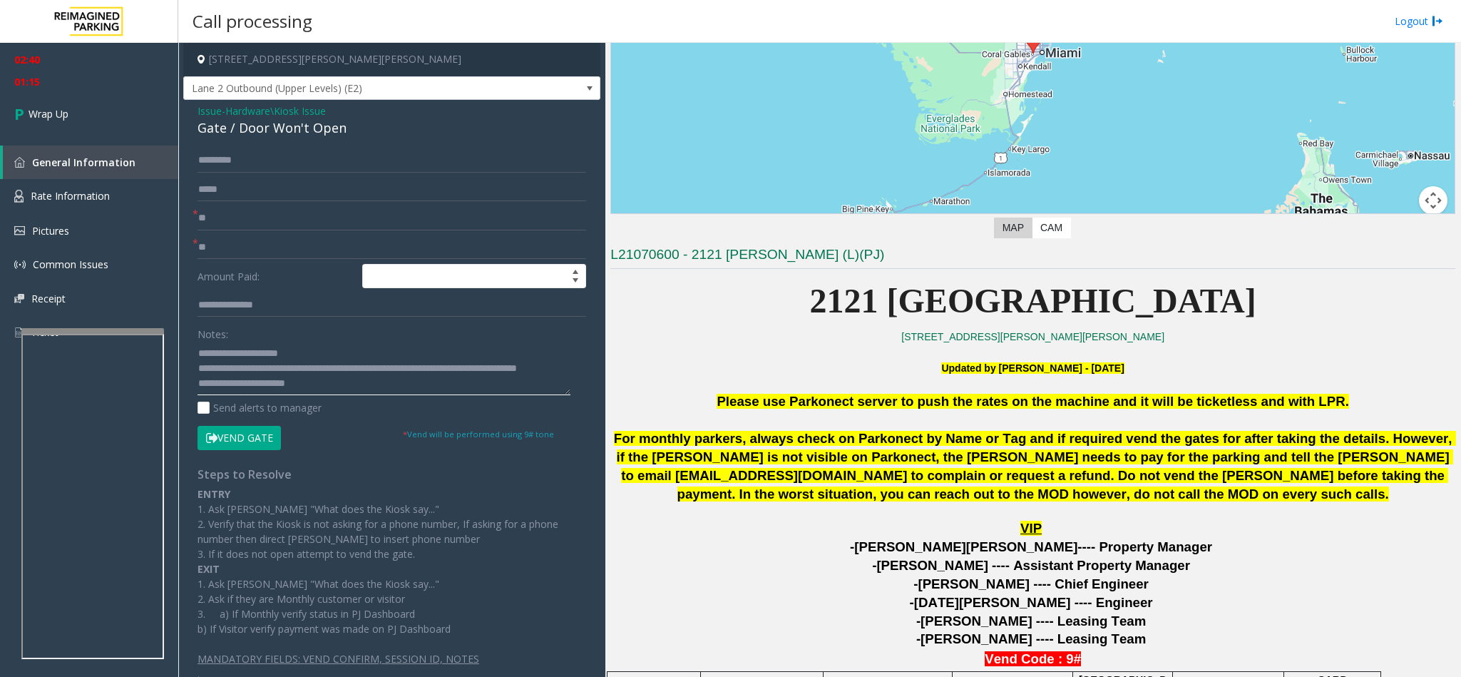
click at [257, 372] on textarea at bounding box center [383, 368] width 373 height 53
type textarea "**********"
click at [56, 103] on link "Wrap Up" at bounding box center [89, 114] width 178 height 42
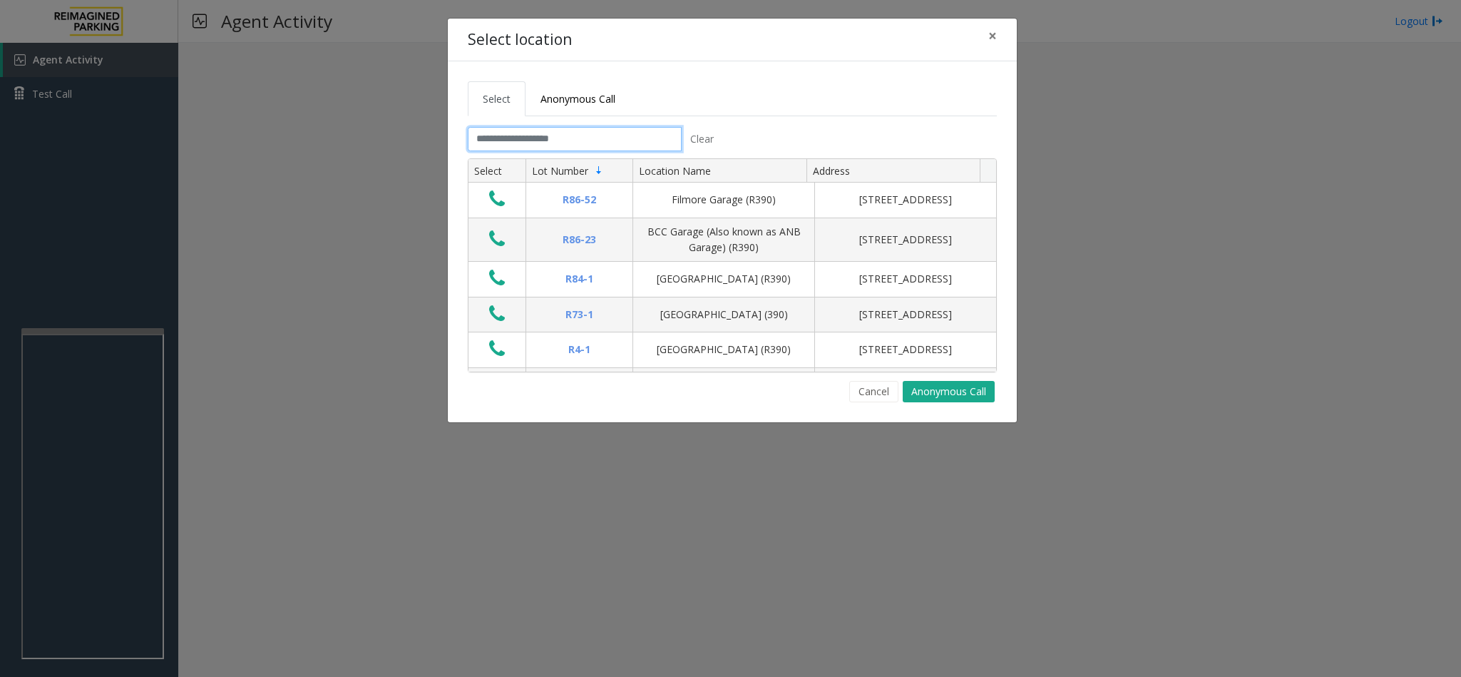
click at [608, 129] on input "text" at bounding box center [575, 139] width 214 height 24
click at [993, 41] on span "×" at bounding box center [992, 36] width 9 height 20
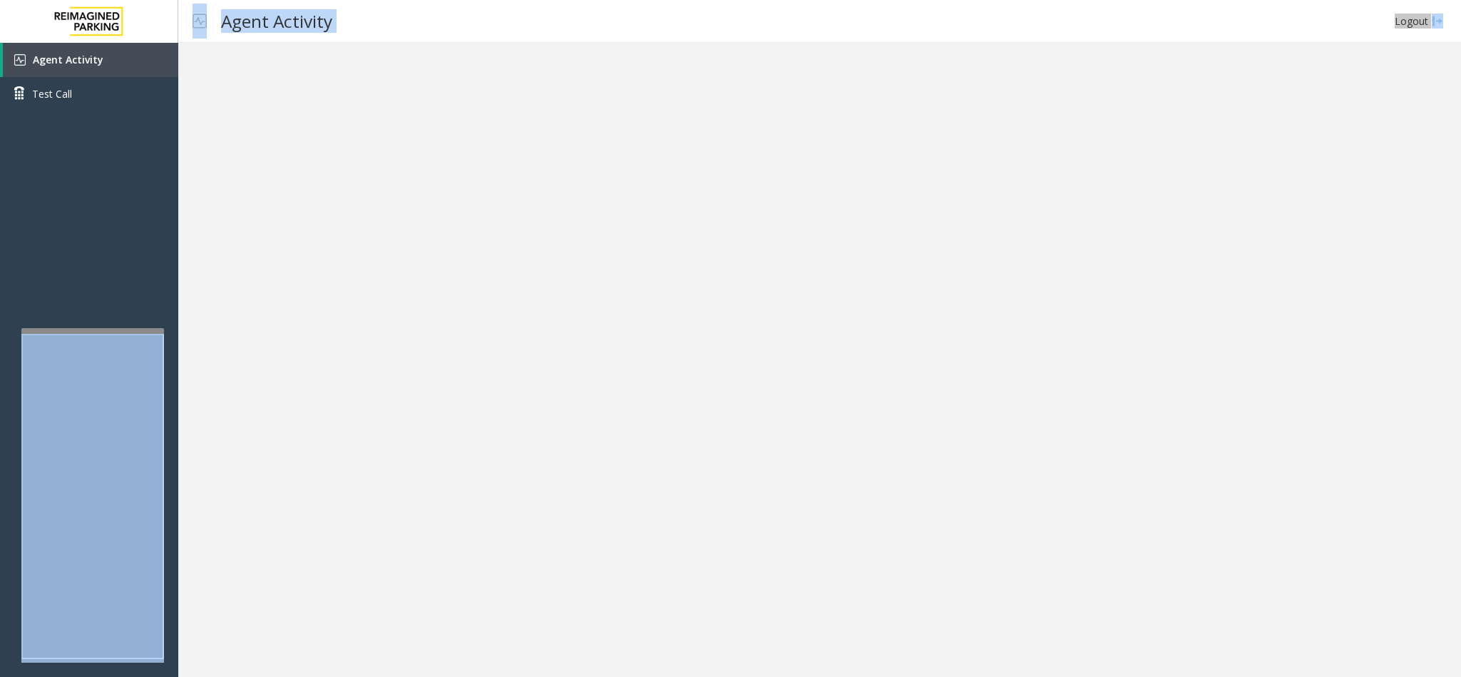
click at [779, 458] on div at bounding box center [819, 360] width 1283 height 634
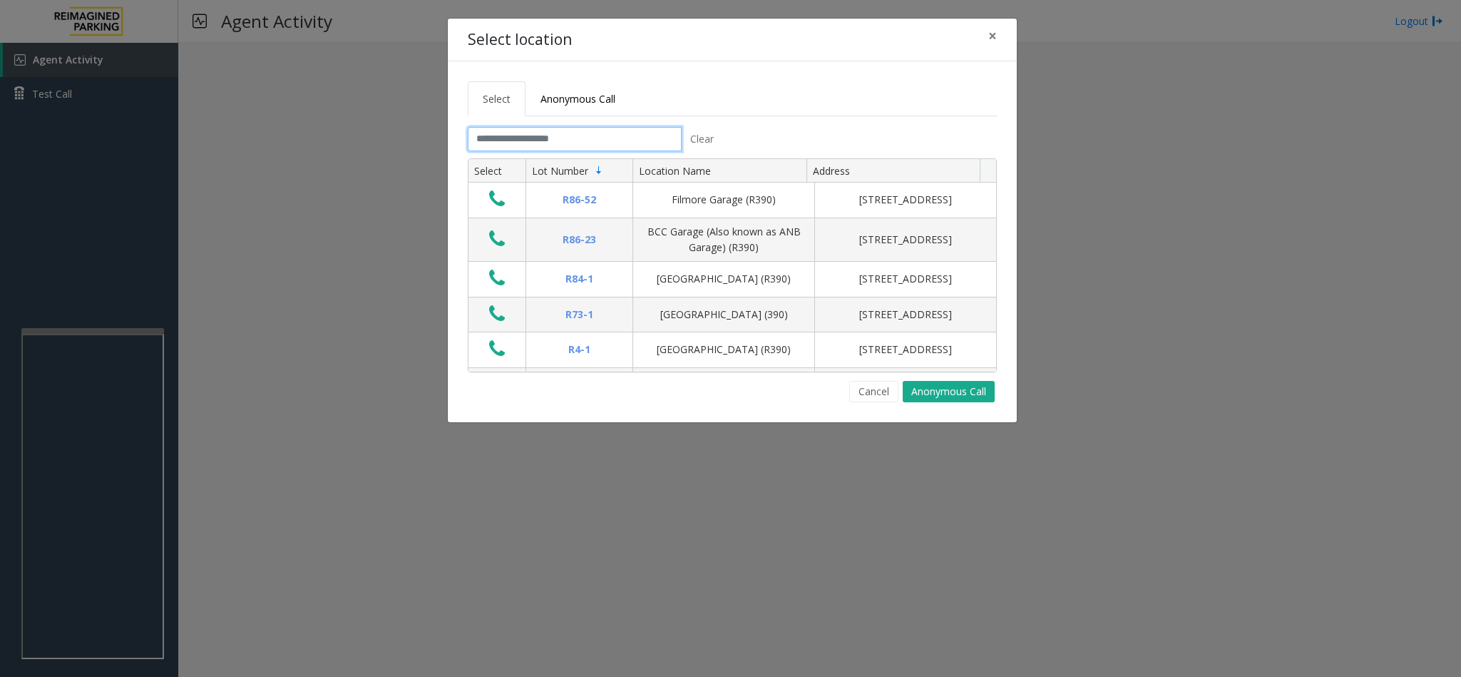
click at [627, 150] on input "text" at bounding box center [575, 139] width 214 height 24
click at [574, 123] on tabset "Select Anonymous Call Clear Select Lot Number Location Name Address R86-52 Film…" at bounding box center [732, 241] width 529 height 321
click at [568, 133] on input "text" at bounding box center [575, 139] width 214 height 24
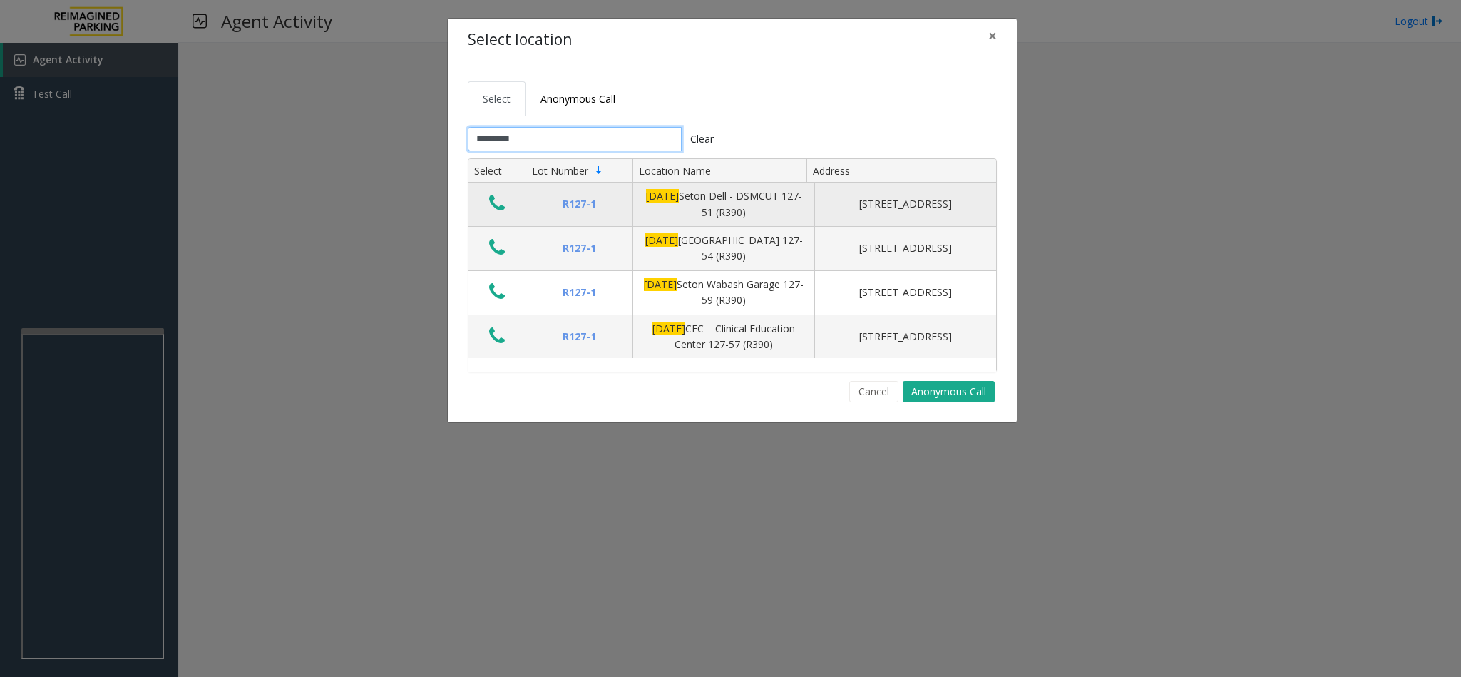
type input "*********"
click at [494, 200] on icon "Data table" at bounding box center [497, 203] width 16 height 20
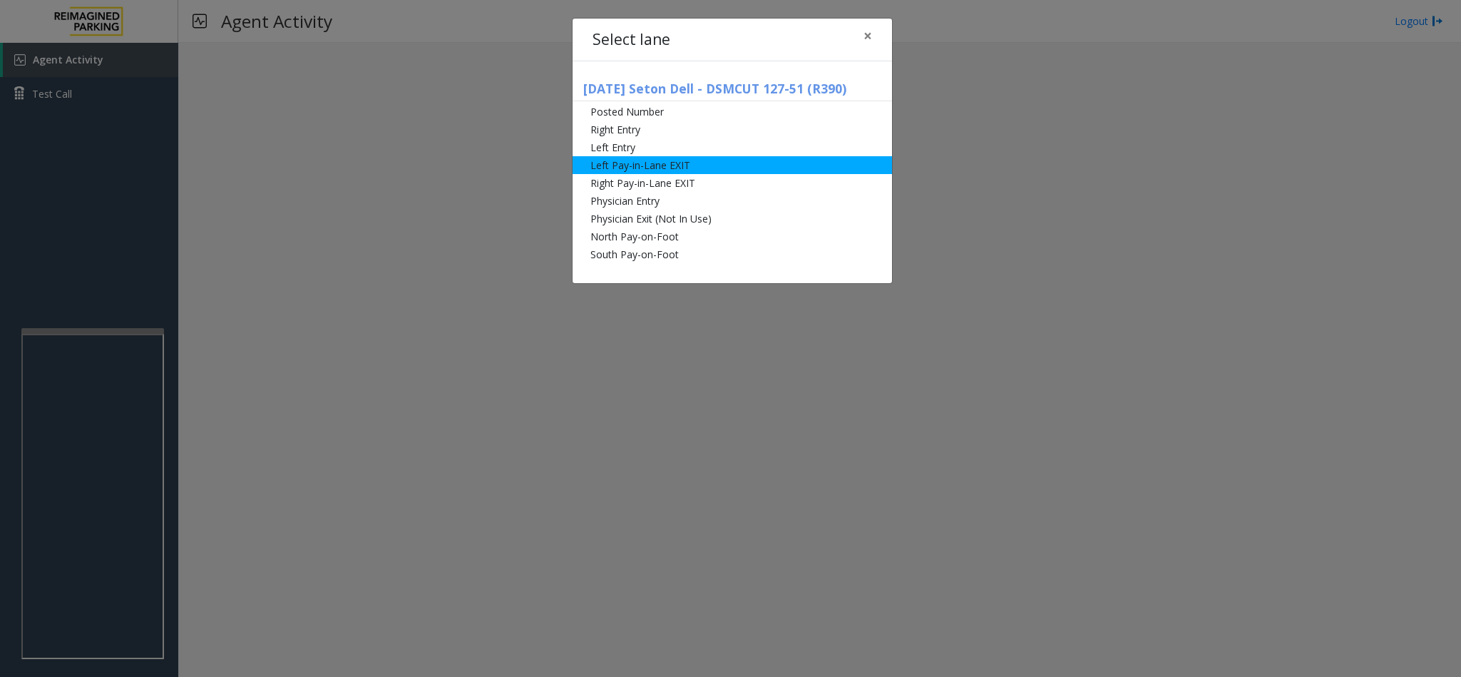
click at [702, 157] on li "Left Pay-in-Lane EXIT" at bounding box center [731, 165] width 319 height 18
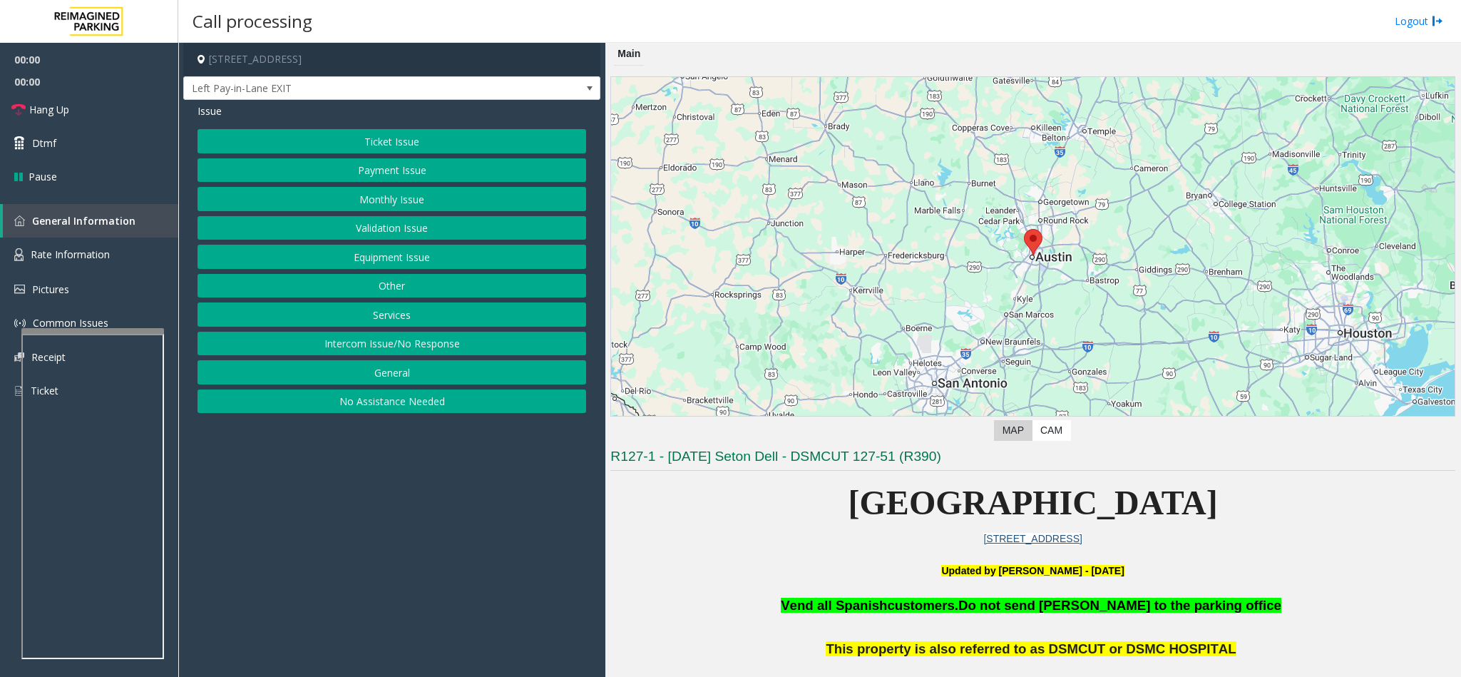
scroll to position [535, 0]
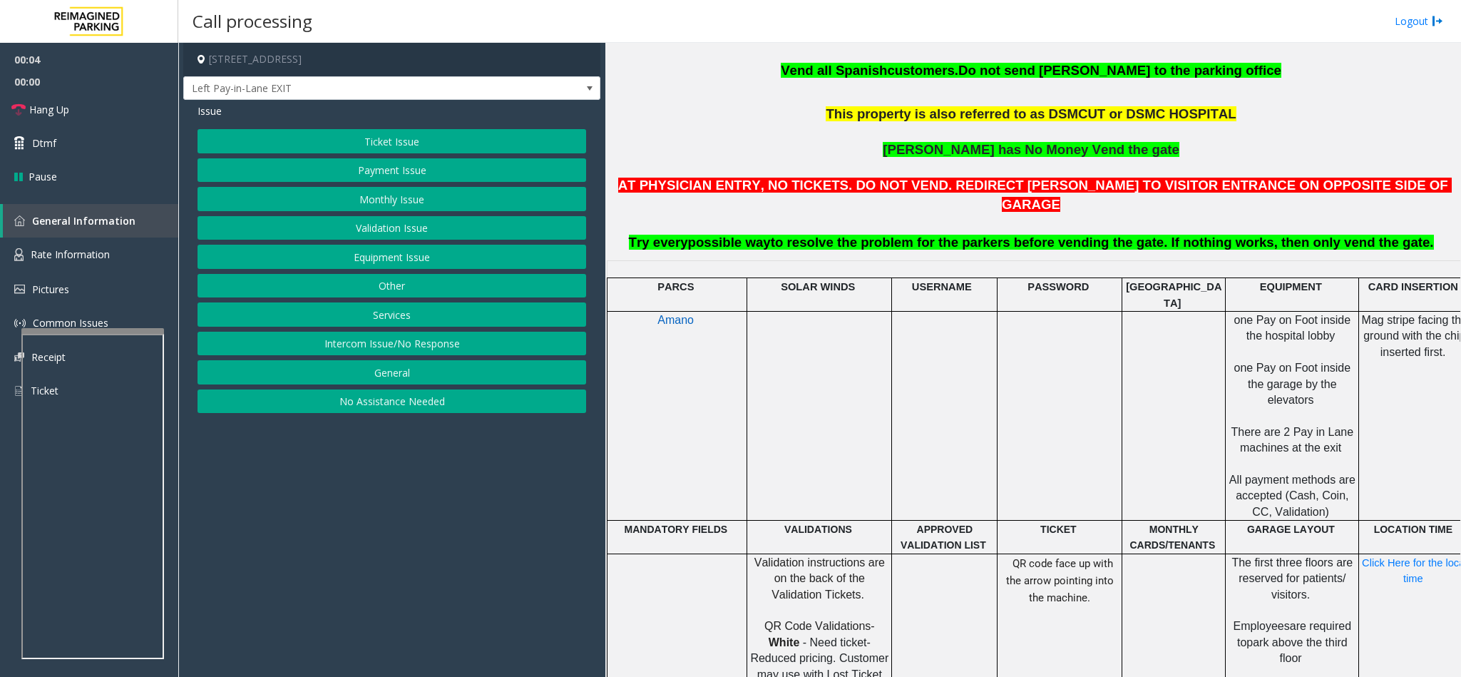
click at [401, 165] on button "Payment Issue" at bounding box center [391, 170] width 389 height 24
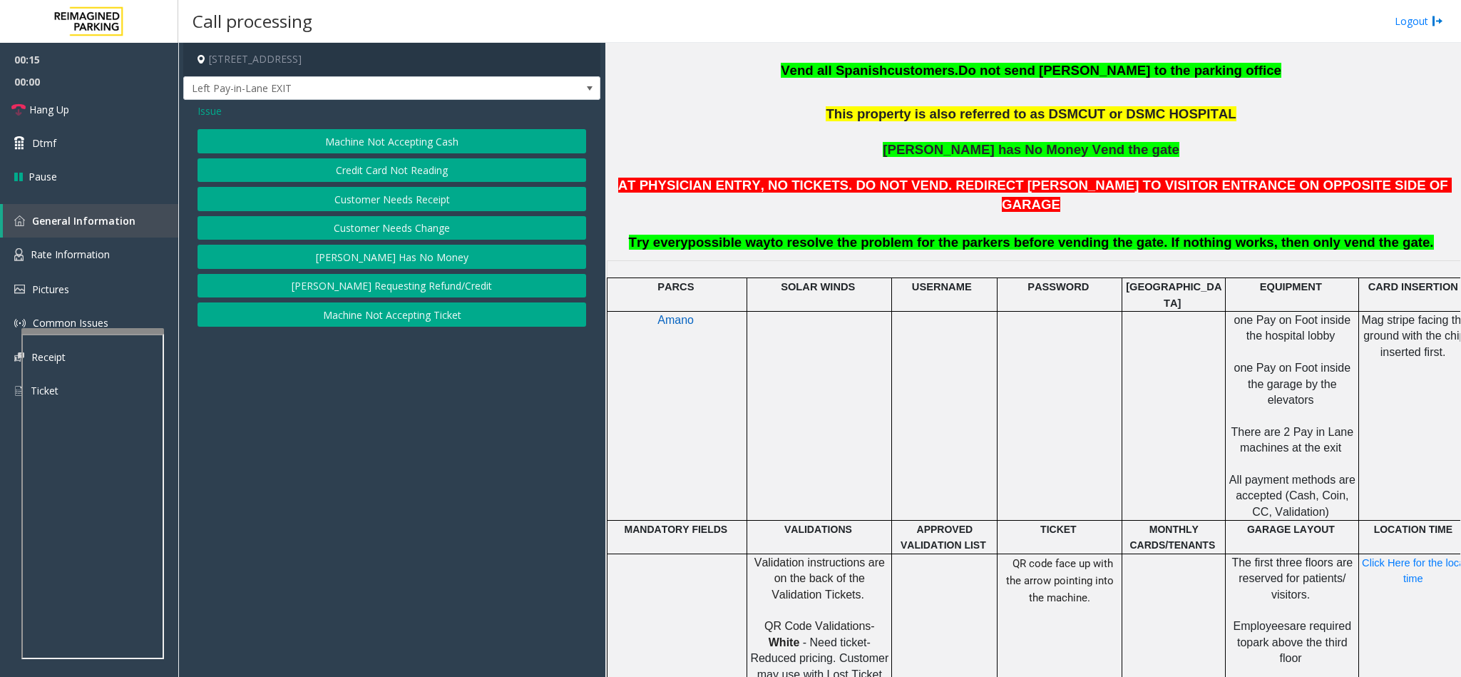
click at [411, 176] on button "Credit Card Not Reading" at bounding box center [391, 170] width 389 height 24
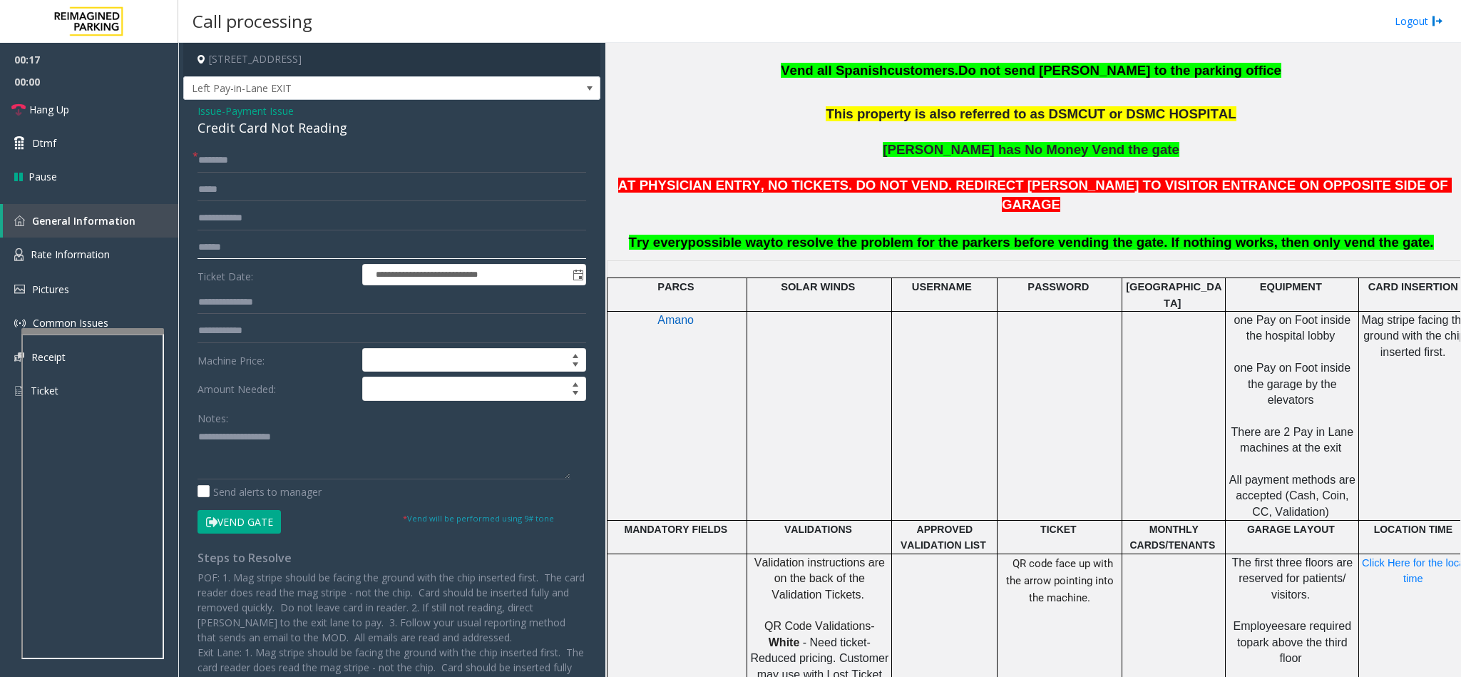
click at [240, 250] on input "text" at bounding box center [391, 247] width 389 height 24
click at [264, 158] on input "text" at bounding box center [391, 160] width 389 height 24
click at [289, 153] on input "text" at bounding box center [391, 160] width 389 height 24
drag, startPoint x: 346, startPoint y: 130, endPoint x: 191, endPoint y: 111, distance: 156.6
click at [191, 111] on div "**********" at bounding box center [391, 439] width 417 height 679
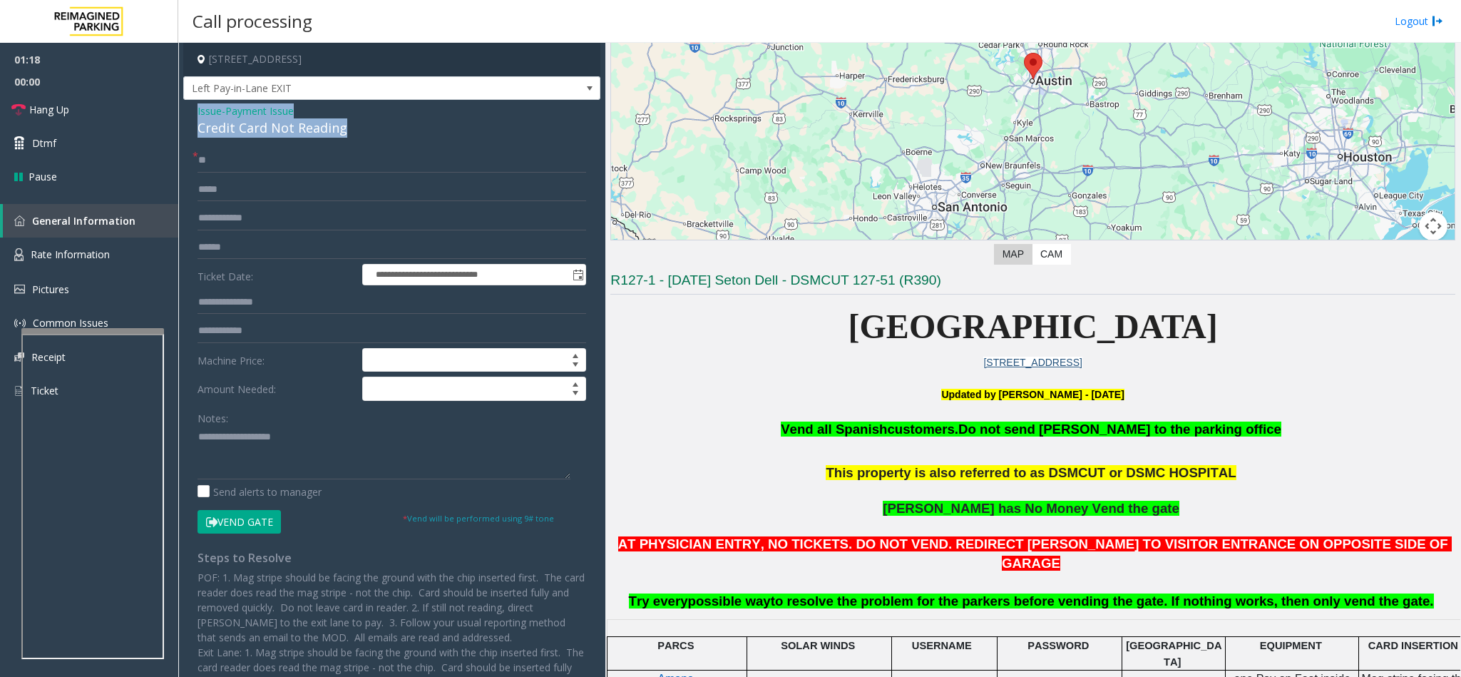
scroll to position [214, 0]
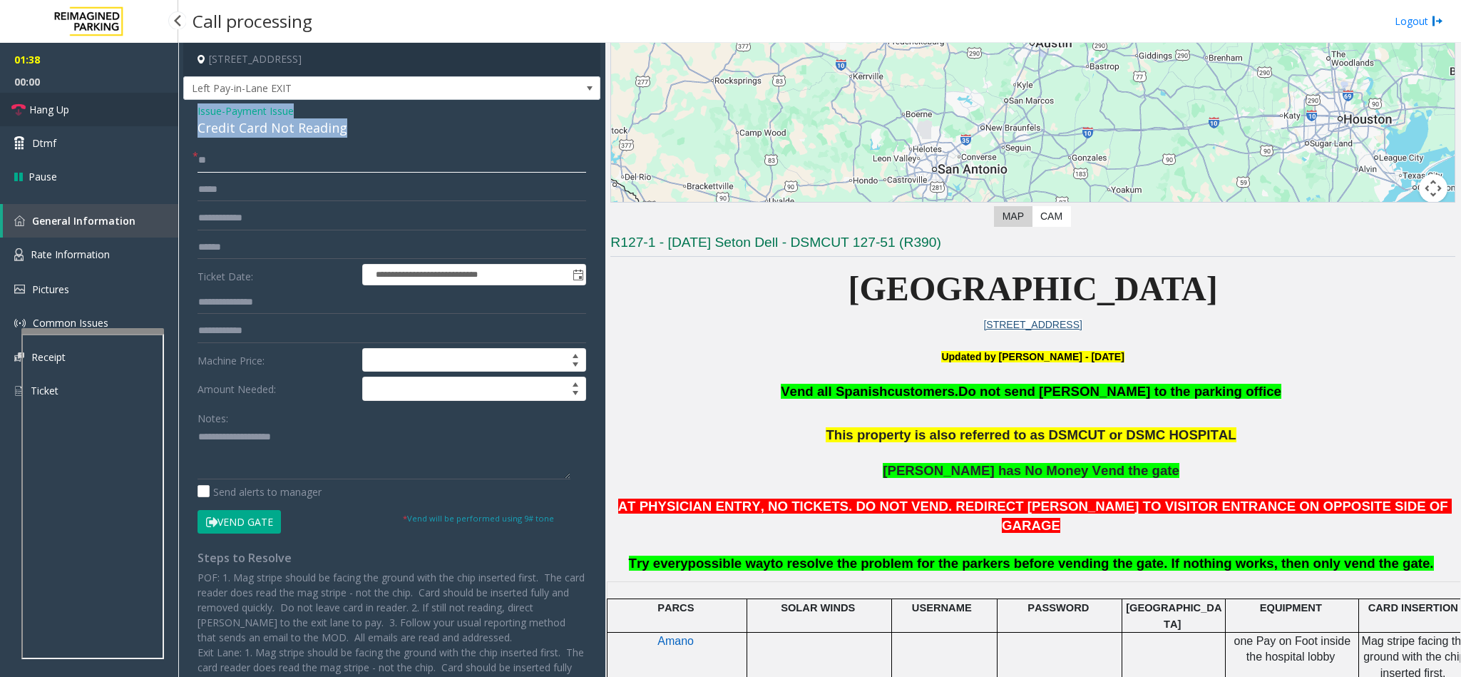
type input "**********"
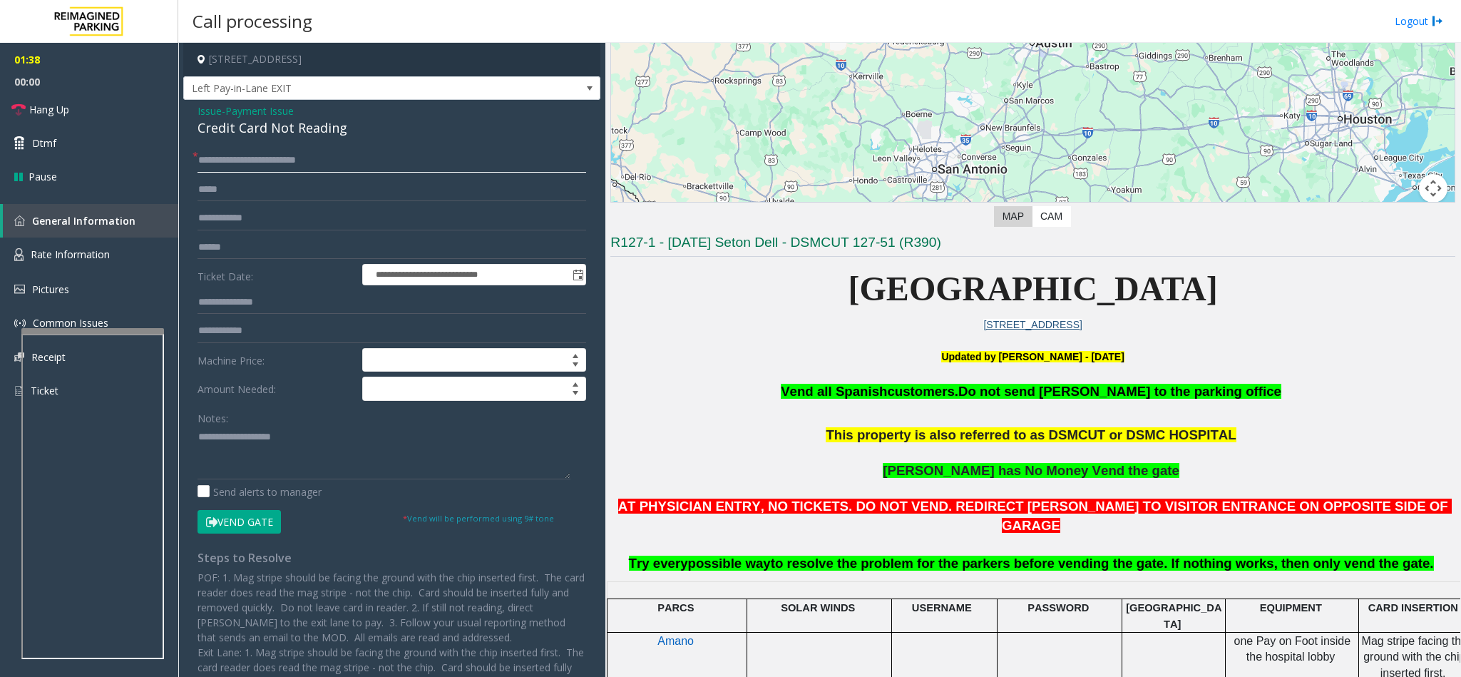
click at [292, 156] on input "**********" at bounding box center [391, 160] width 389 height 24
click at [86, 101] on link "Hang Up" at bounding box center [89, 110] width 178 height 34
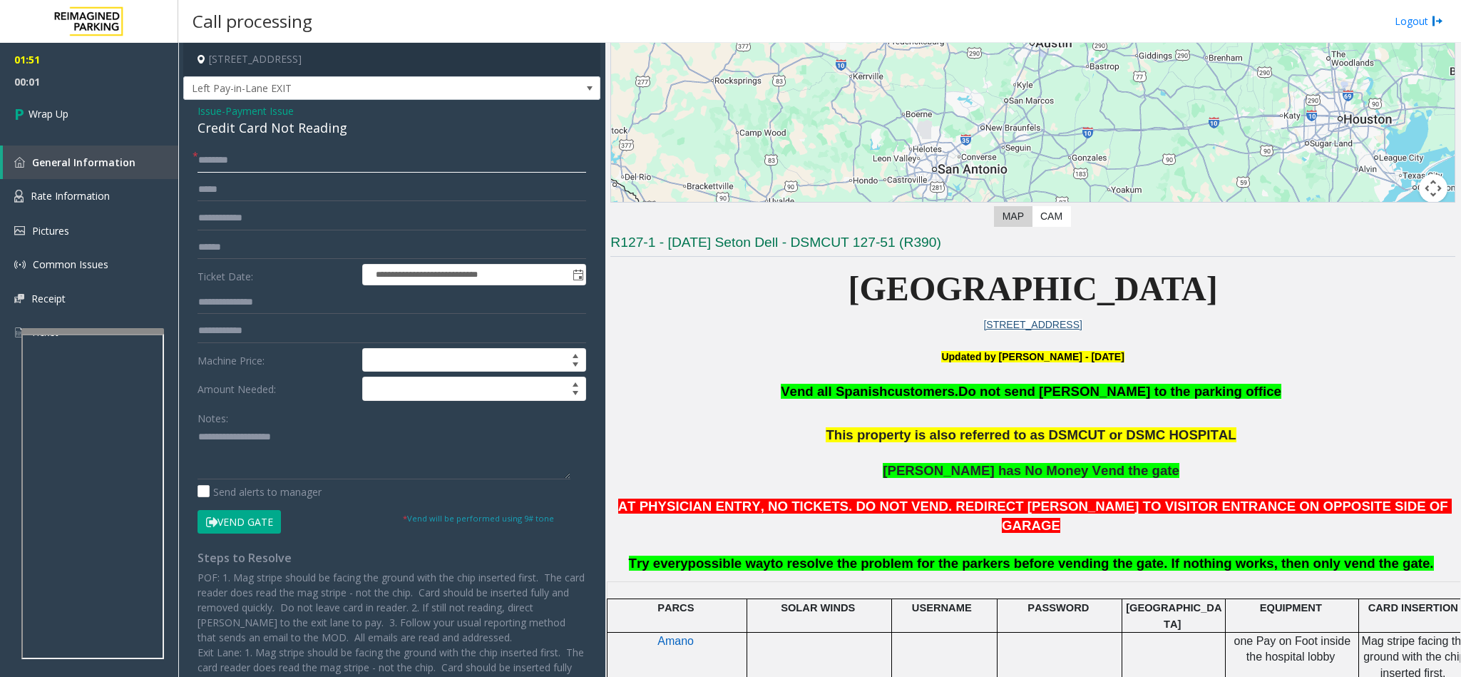
click at [379, 165] on input "text" at bounding box center [391, 160] width 389 height 24
type input "**"
drag, startPoint x: 366, startPoint y: 125, endPoint x: 191, endPoint y: 109, distance: 176.1
click at [191, 109] on div "**********" at bounding box center [391, 439] width 417 height 679
paste textarea "**********"
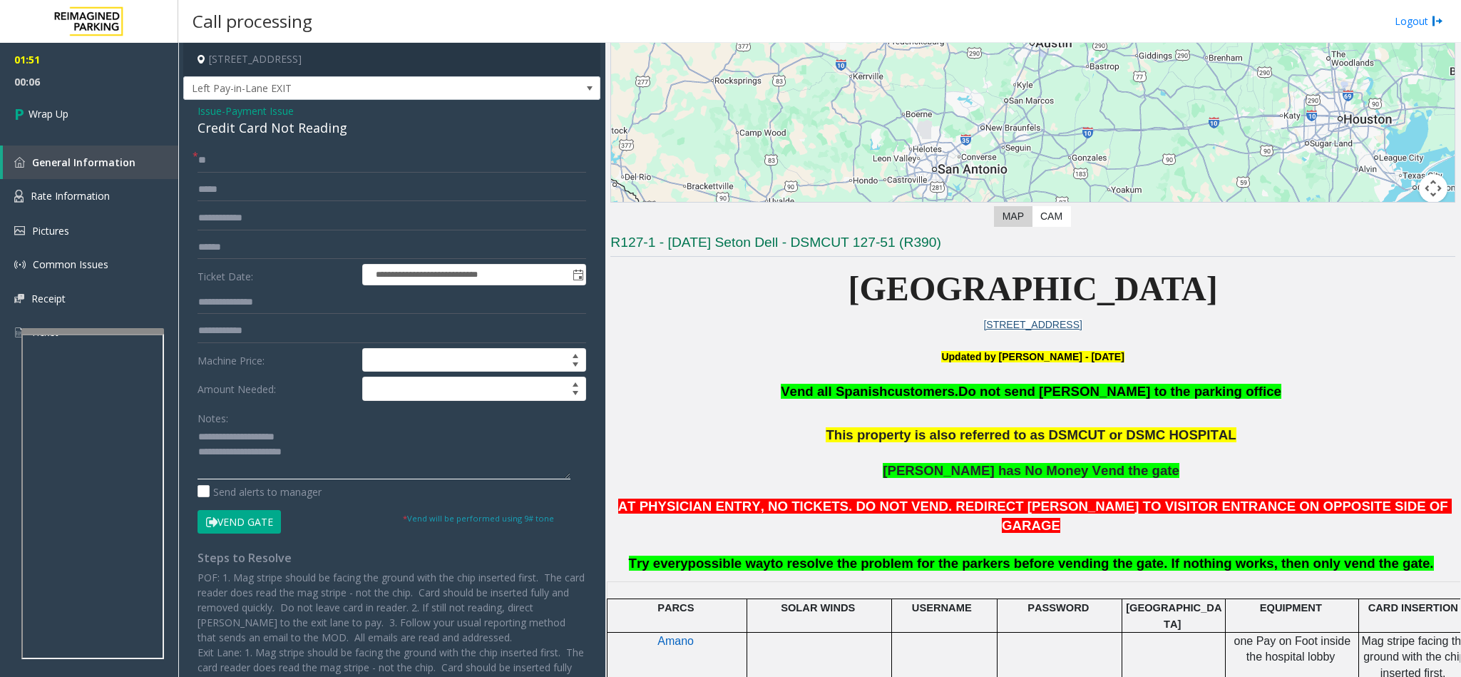
click at [263, 435] on textarea at bounding box center [383, 452] width 373 height 53
drag, startPoint x: 313, startPoint y: 437, endPoint x: 230, endPoint y: 439, distance: 83.4
click at [230, 439] on textarea at bounding box center [383, 452] width 373 height 53
click at [366, 463] on textarea at bounding box center [383, 452] width 373 height 53
type textarea "**********"
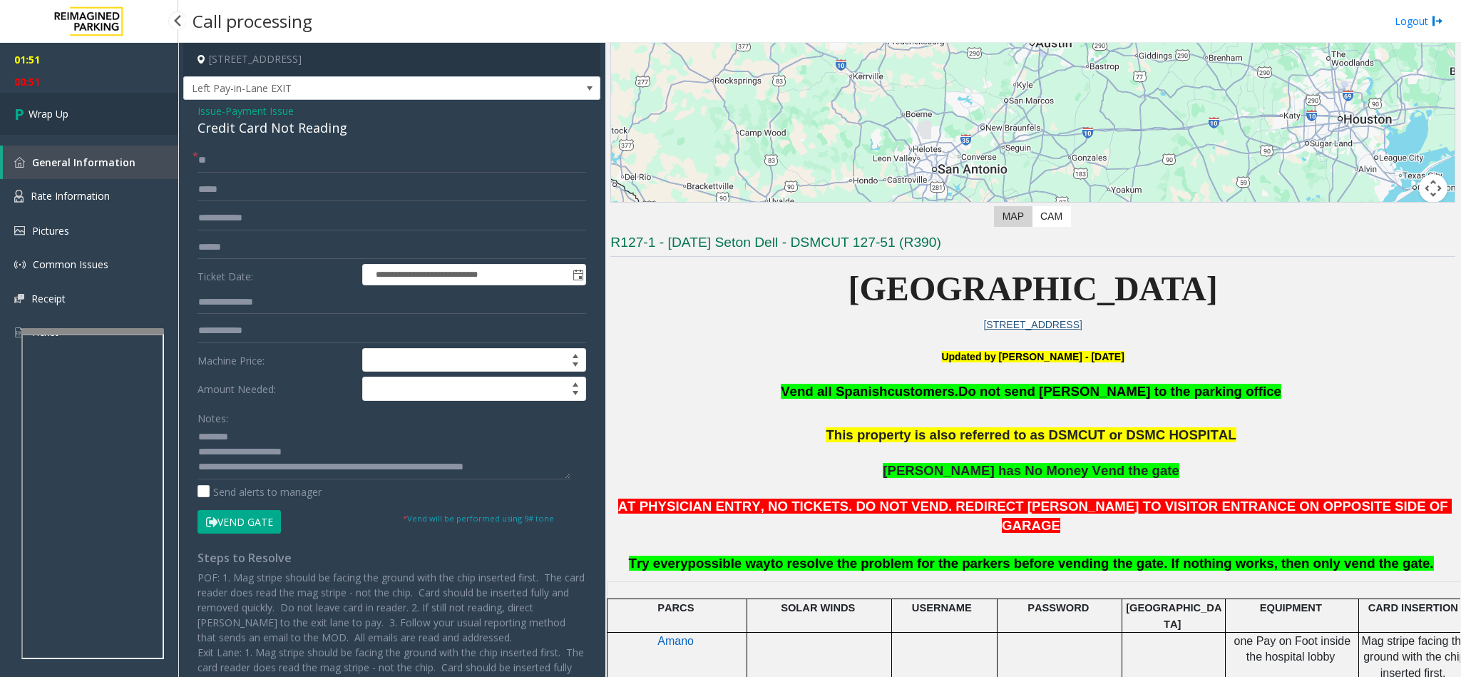
click at [114, 115] on link "Wrap Up" at bounding box center [89, 114] width 178 height 42
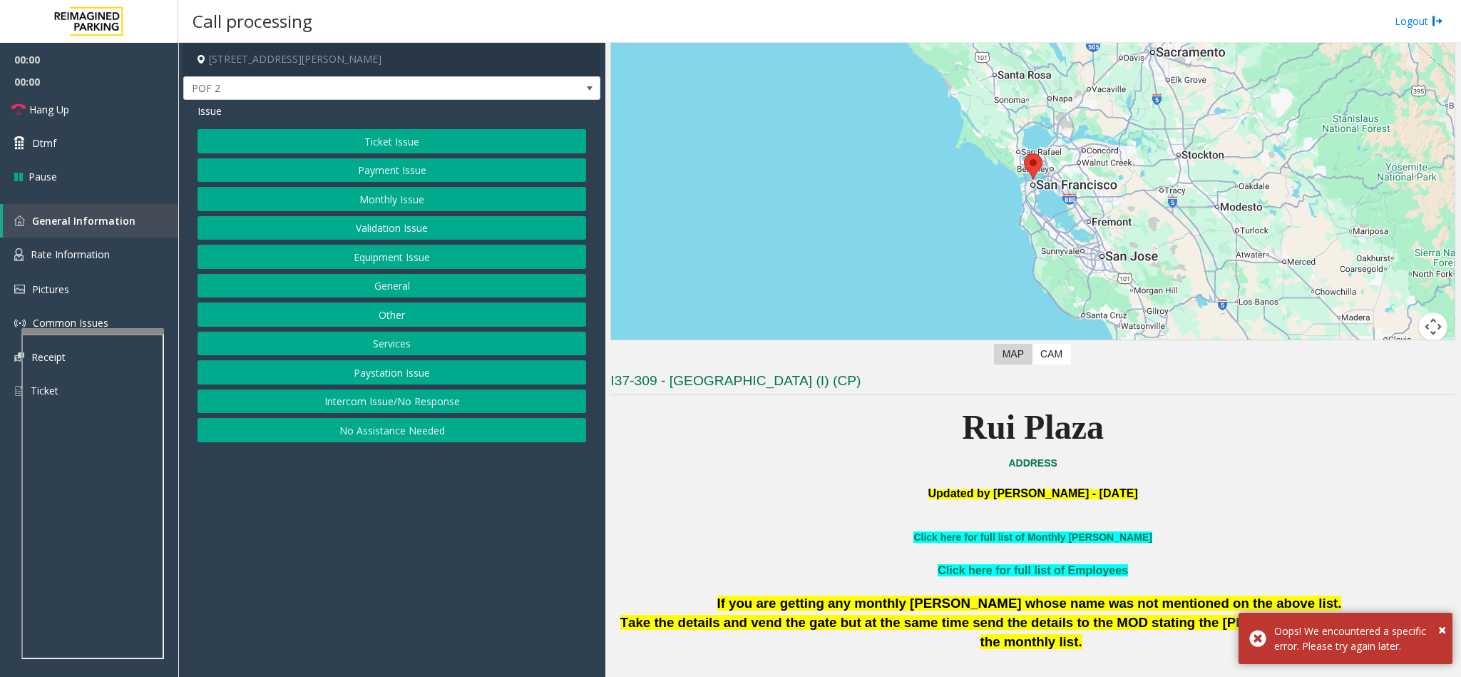
scroll to position [214, 0]
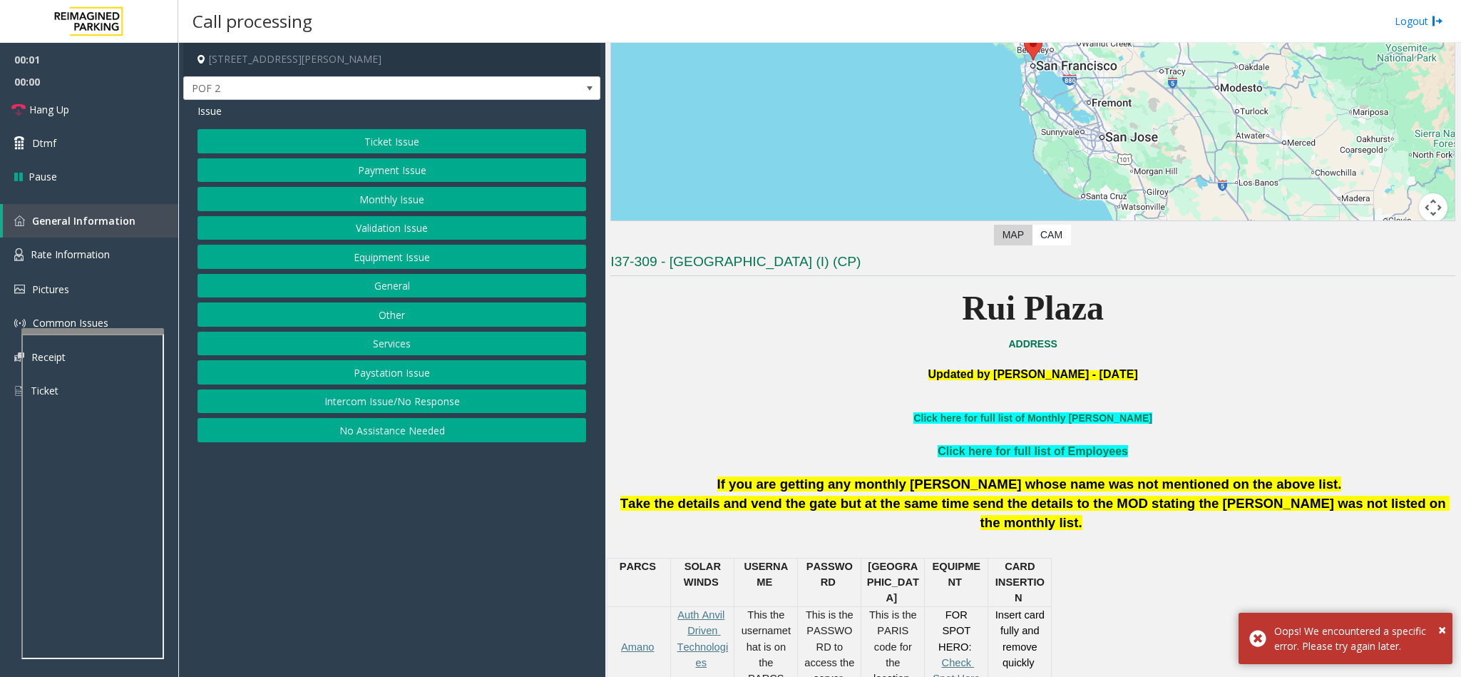
click at [381, 349] on button "Services" at bounding box center [391, 344] width 389 height 24
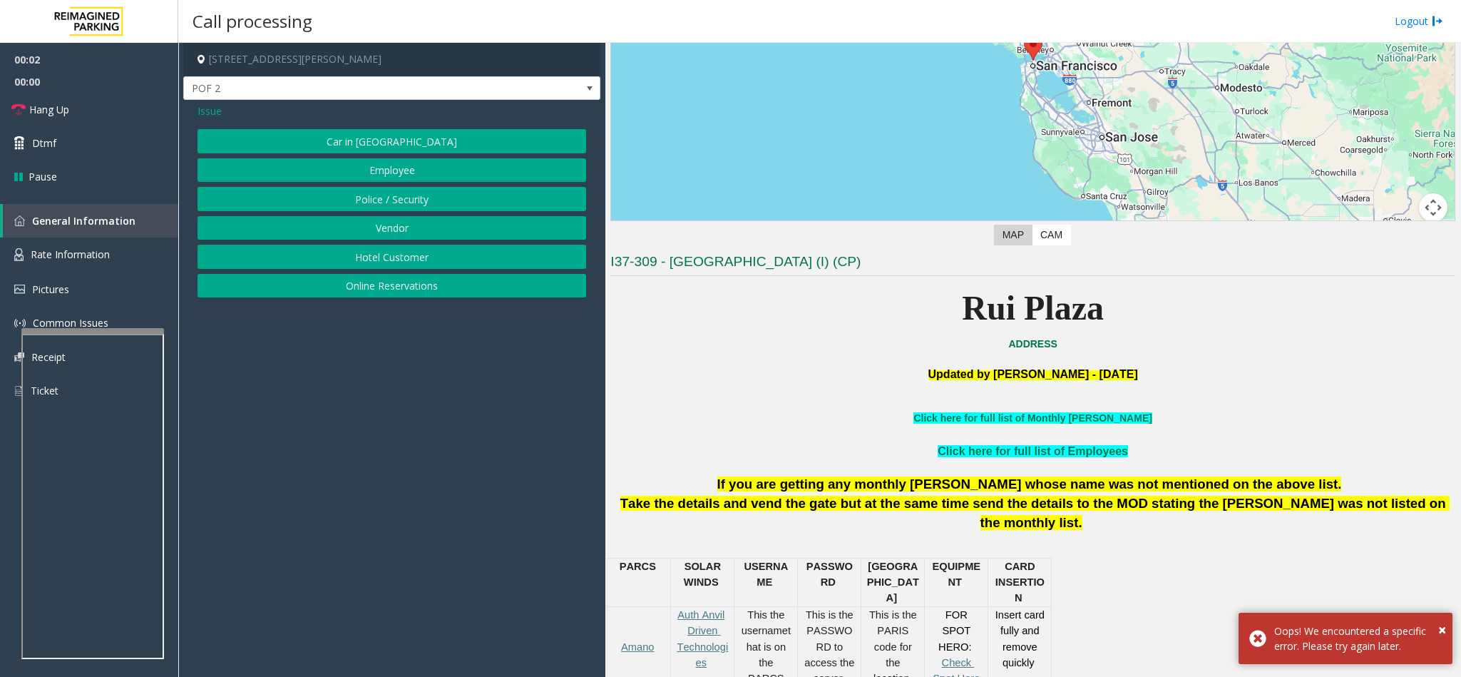
click at [379, 281] on button "Online Reservations" at bounding box center [391, 286] width 389 height 24
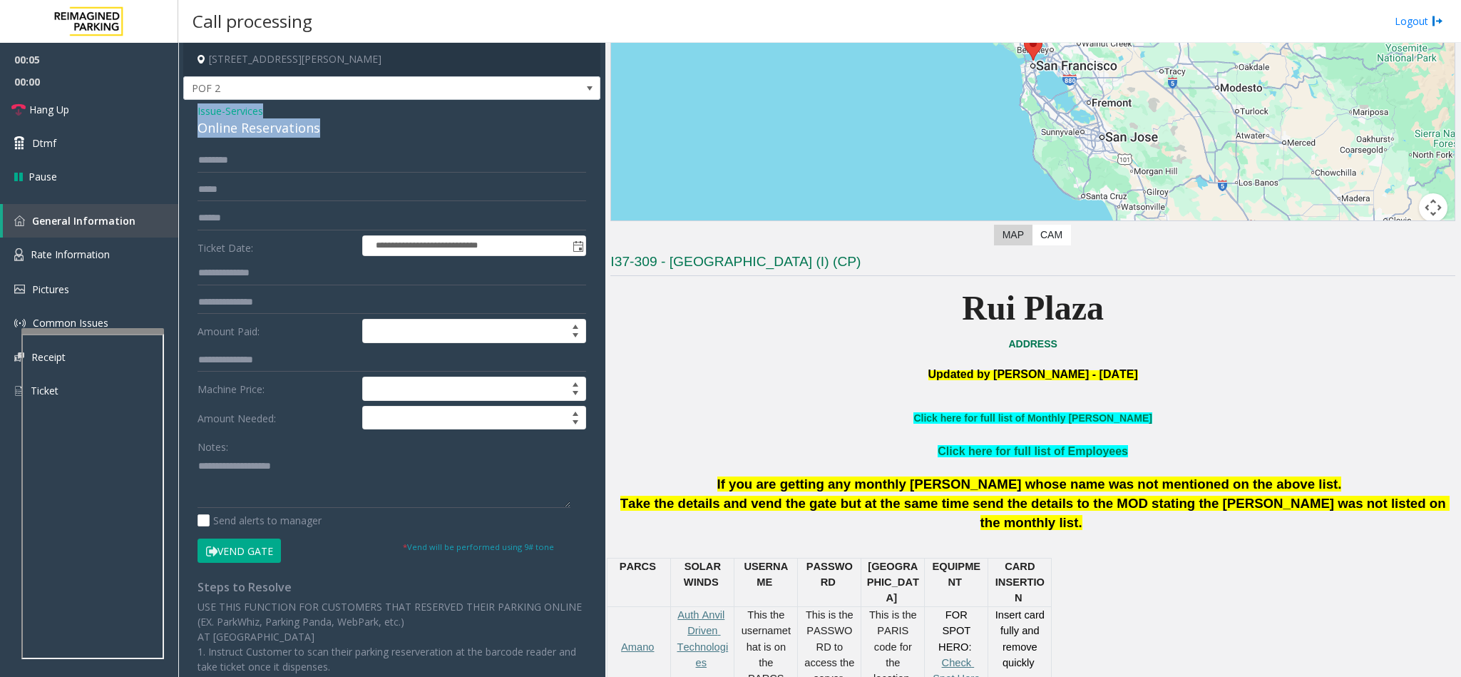
drag, startPoint x: 327, startPoint y: 129, endPoint x: 191, endPoint y: 116, distance: 136.8
click at [191, 116] on div "**********" at bounding box center [391, 499] width 417 height 798
paste textarea "**********"
click at [339, 480] on textarea at bounding box center [383, 480] width 373 height 53
drag, startPoint x: 270, startPoint y: 465, endPoint x: 232, endPoint y: 471, distance: 38.9
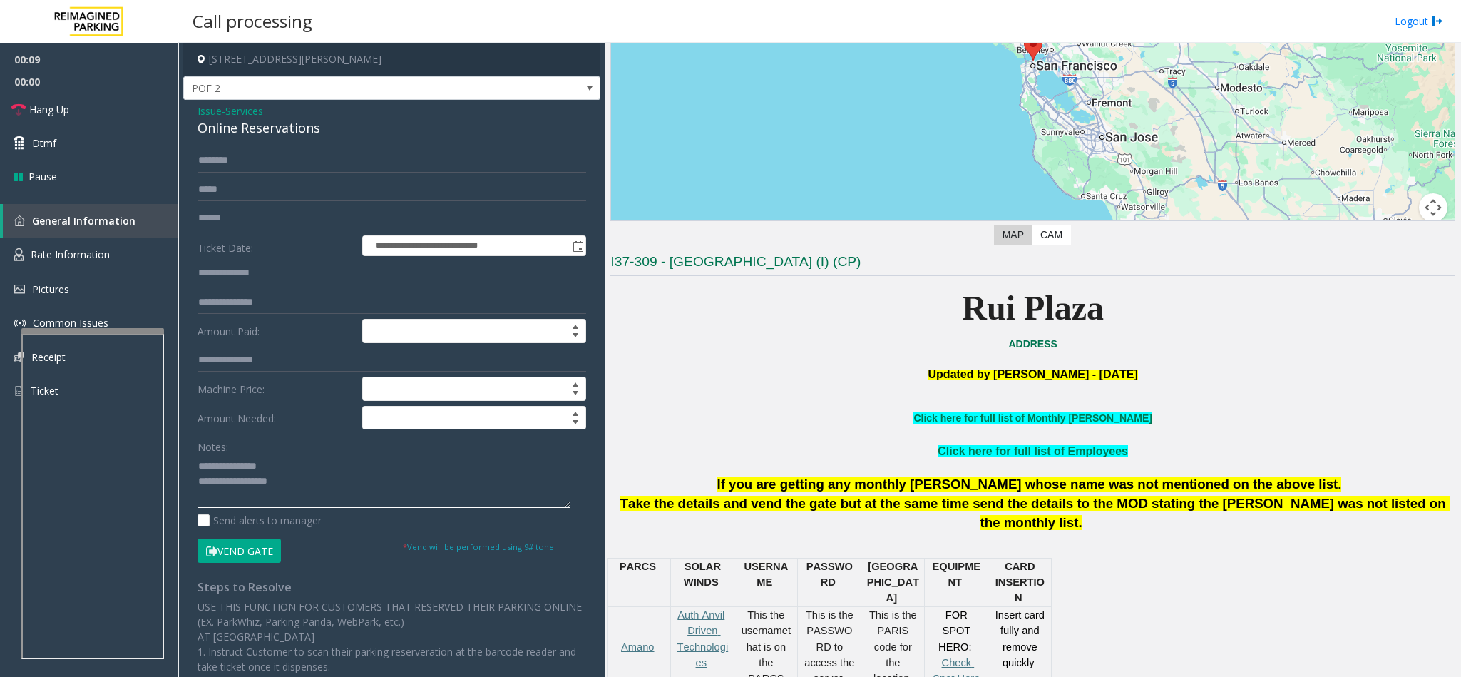
click at [232, 471] on textarea at bounding box center [383, 480] width 373 height 53
click at [317, 482] on textarea at bounding box center [383, 480] width 373 height 53
click at [80, 105] on link "Hang Up" at bounding box center [89, 110] width 178 height 34
click at [287, 505] on textarea at bounding box center [383, 480] width 373 height 53
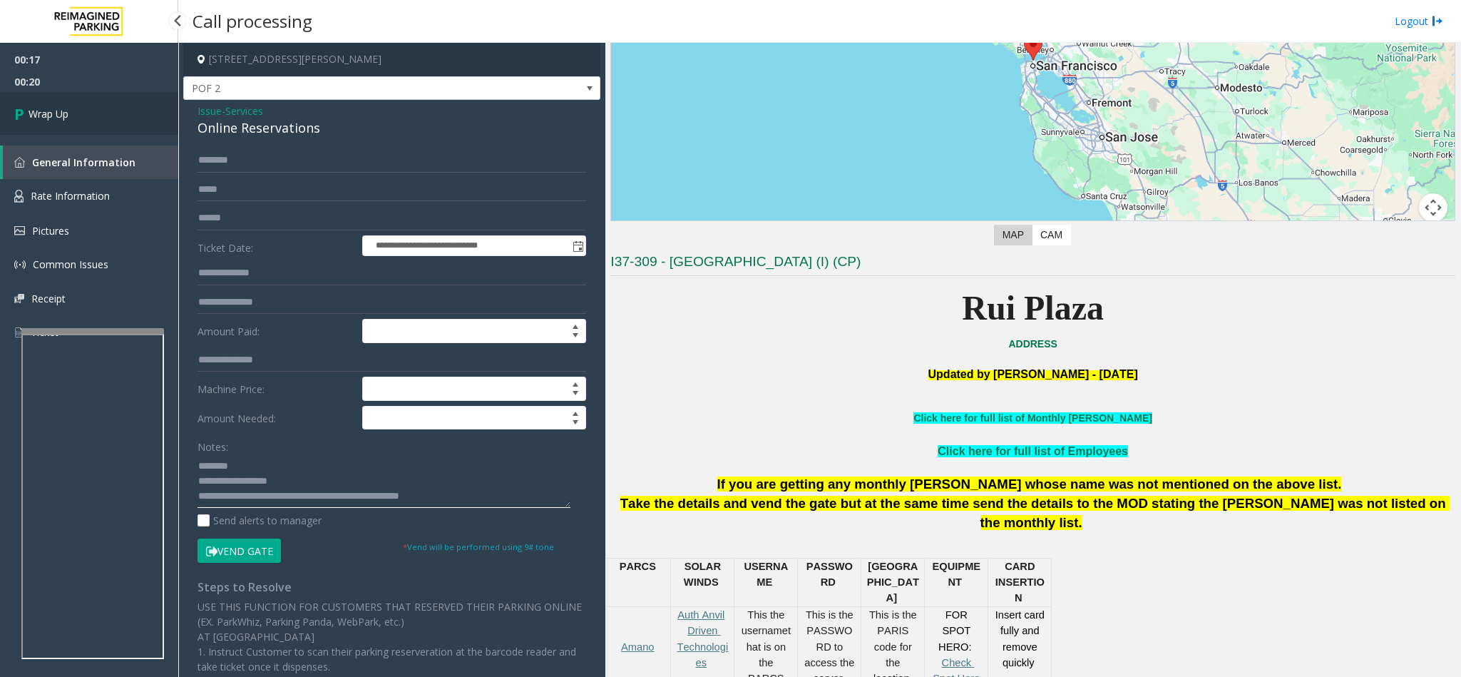
type textarea "**********"
click at [84, 113] on link "Wrap Up" at bounding box center [89, 114] width 178 height 42
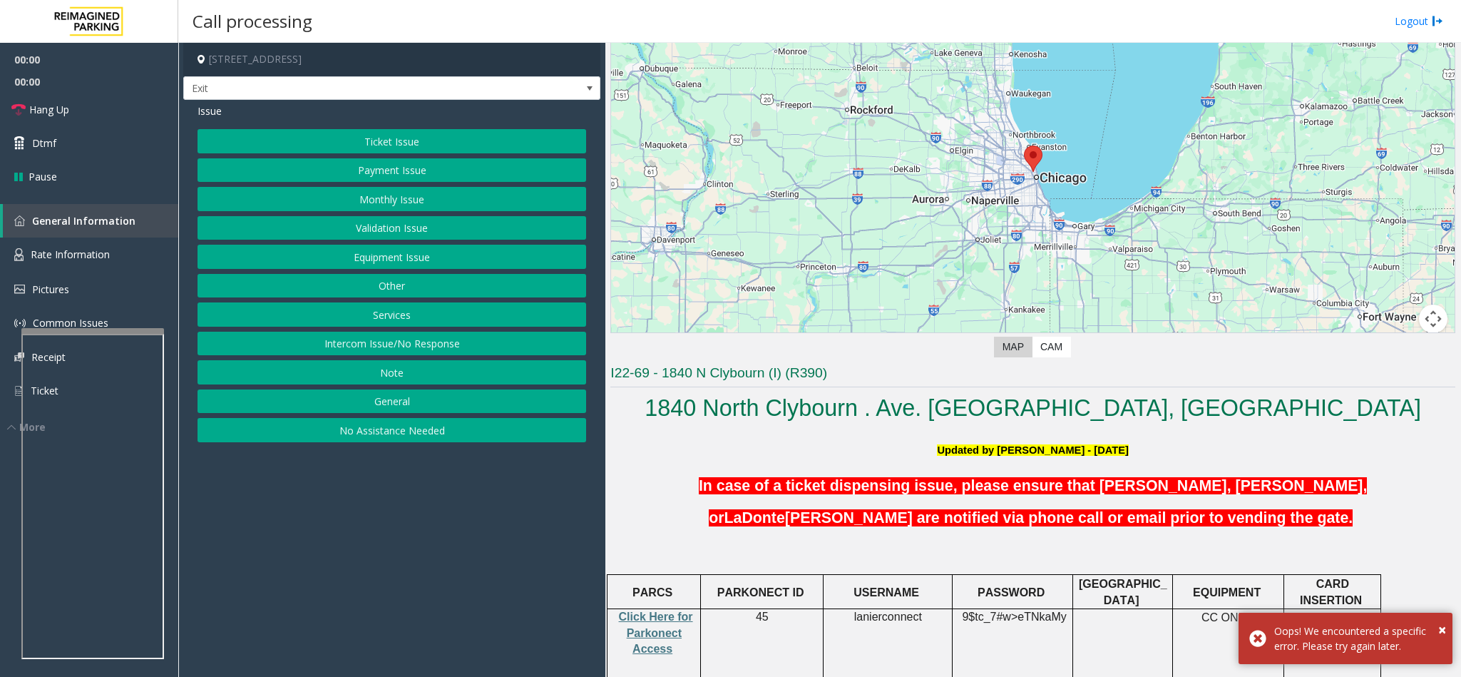
scroll to position [214, 0]
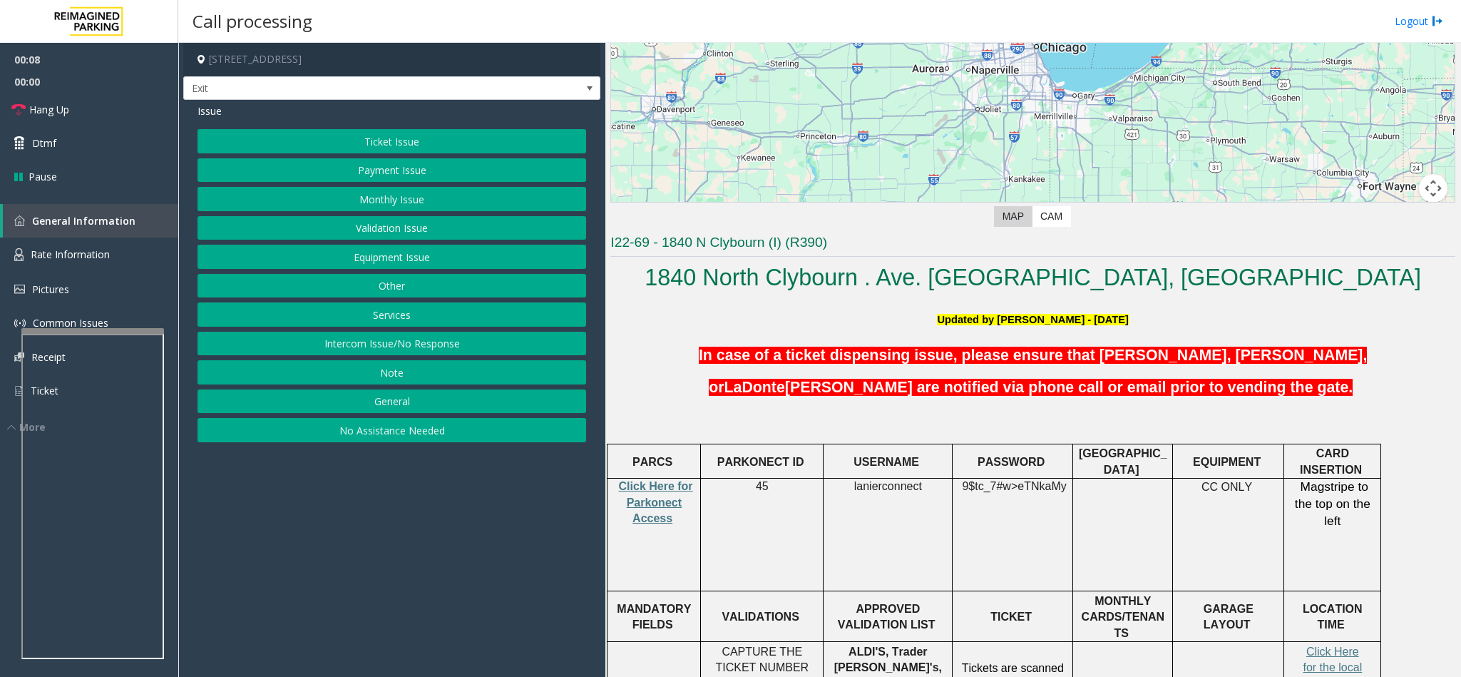
click at [411, 317] on button "Services" at bounding box center [391, 314] width 389 height 24
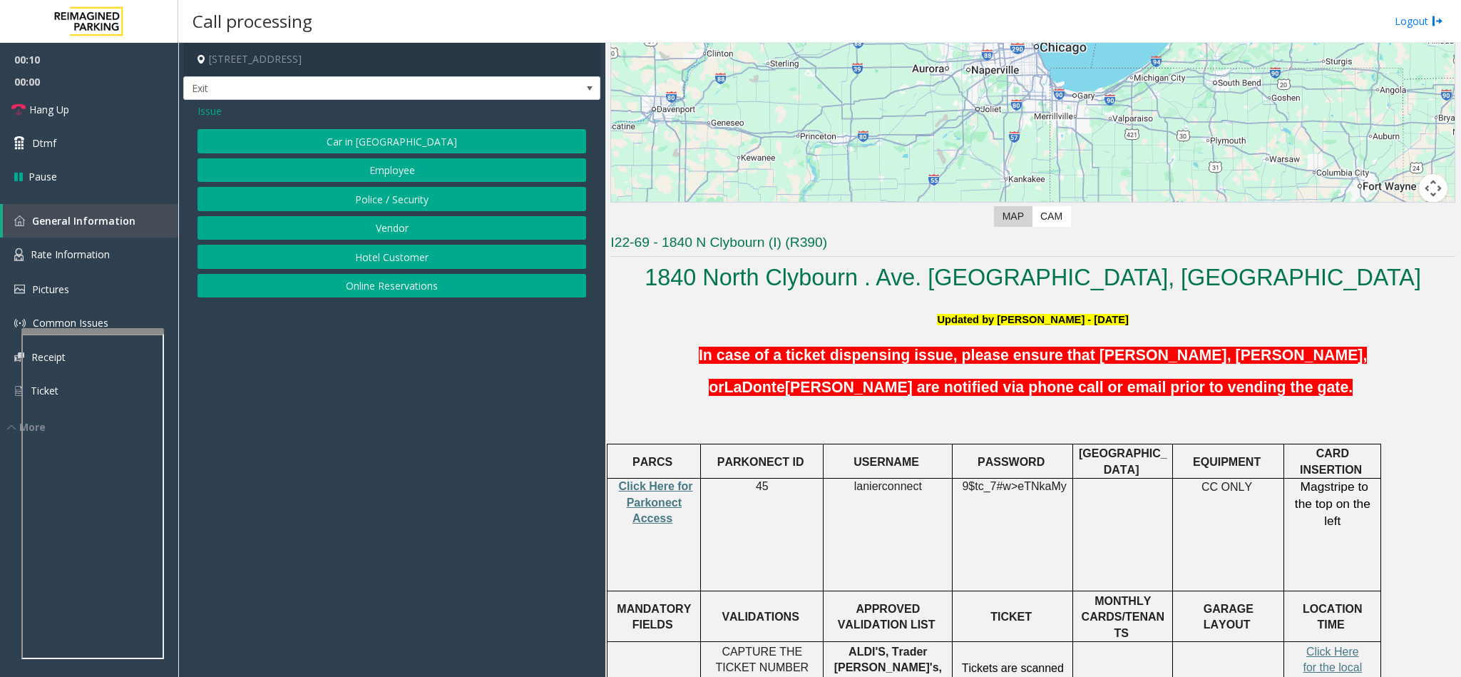
click at [392, 282] on button "Online Reservations" at bounding box center [391, 286] width 389 height 24
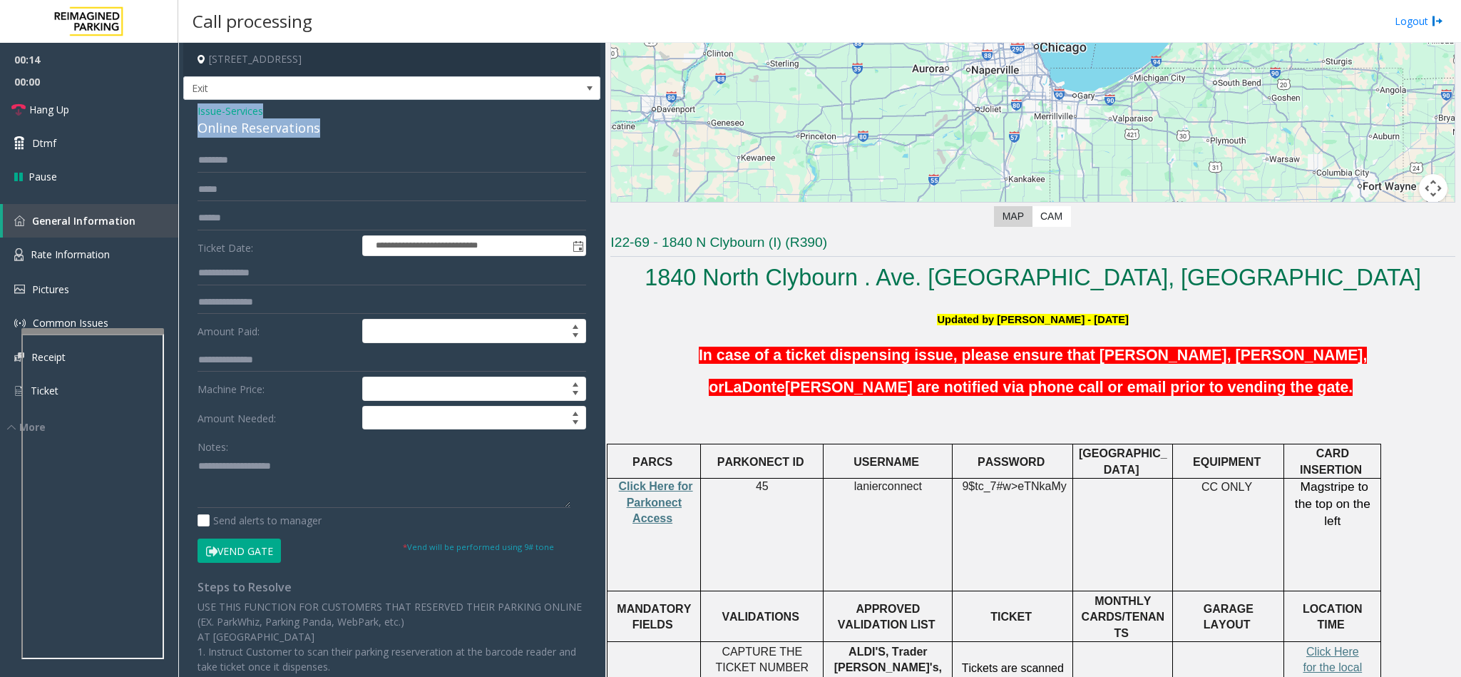
drag, startPoint x: 336, startPoint y: 127, endPoint x: 192, endPoint y: 110, distance: 144.3
click at [192, 110] on div "**********" at bounding box center [391, 491] width 417 height 783
paste textarea "**********"
click at [253, 488] on textarea at bounding box center [383, 480] width 373 height 53
drag, startPoint x: 278, startPoint y: 471, endPoint x: 229, endPoint y: 461, distance: 50.3
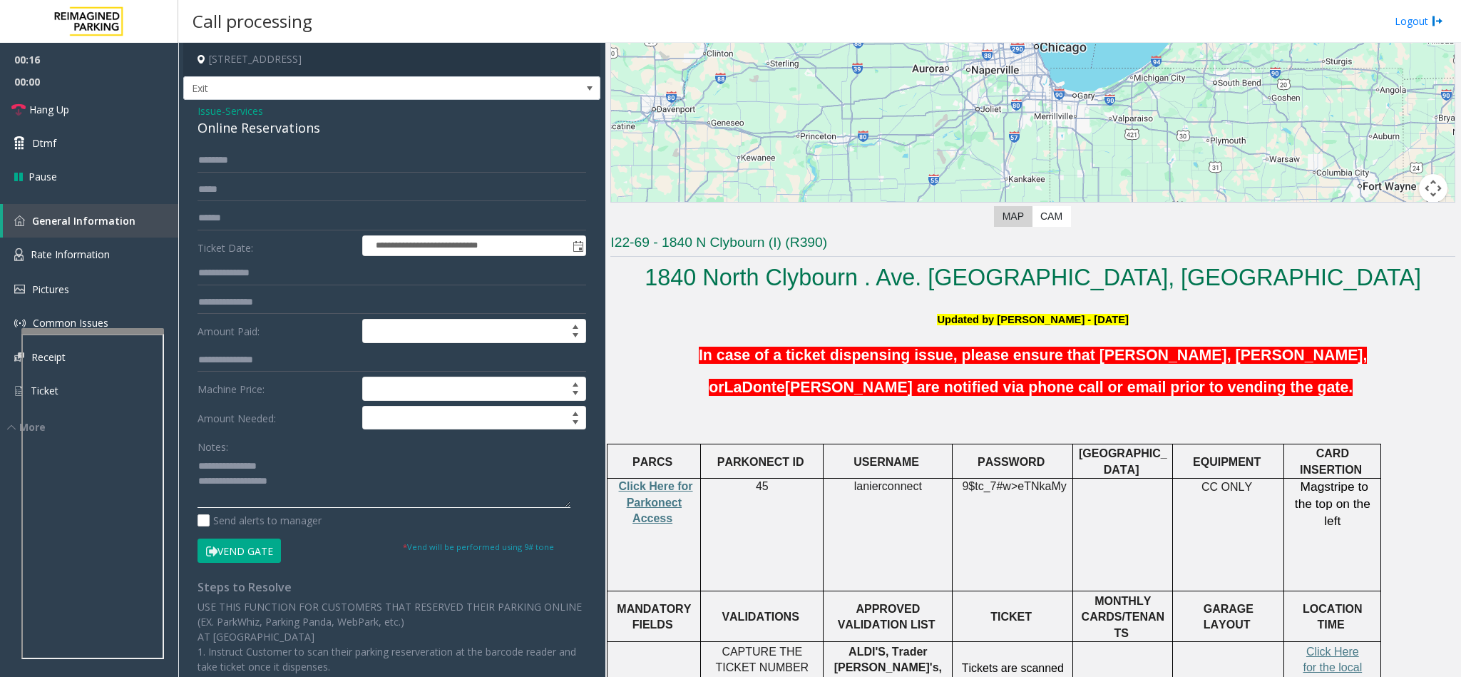
click at [229, 461] on textarea at bounding box center [383, 480] width 373 height 53
click at [302, 492] on textarea at bounding box center [383, 480] width 373 height 53
type textarea "**********"
click at [289, 160] on input "text" at bounding box center [391, 160] width 389 height 24
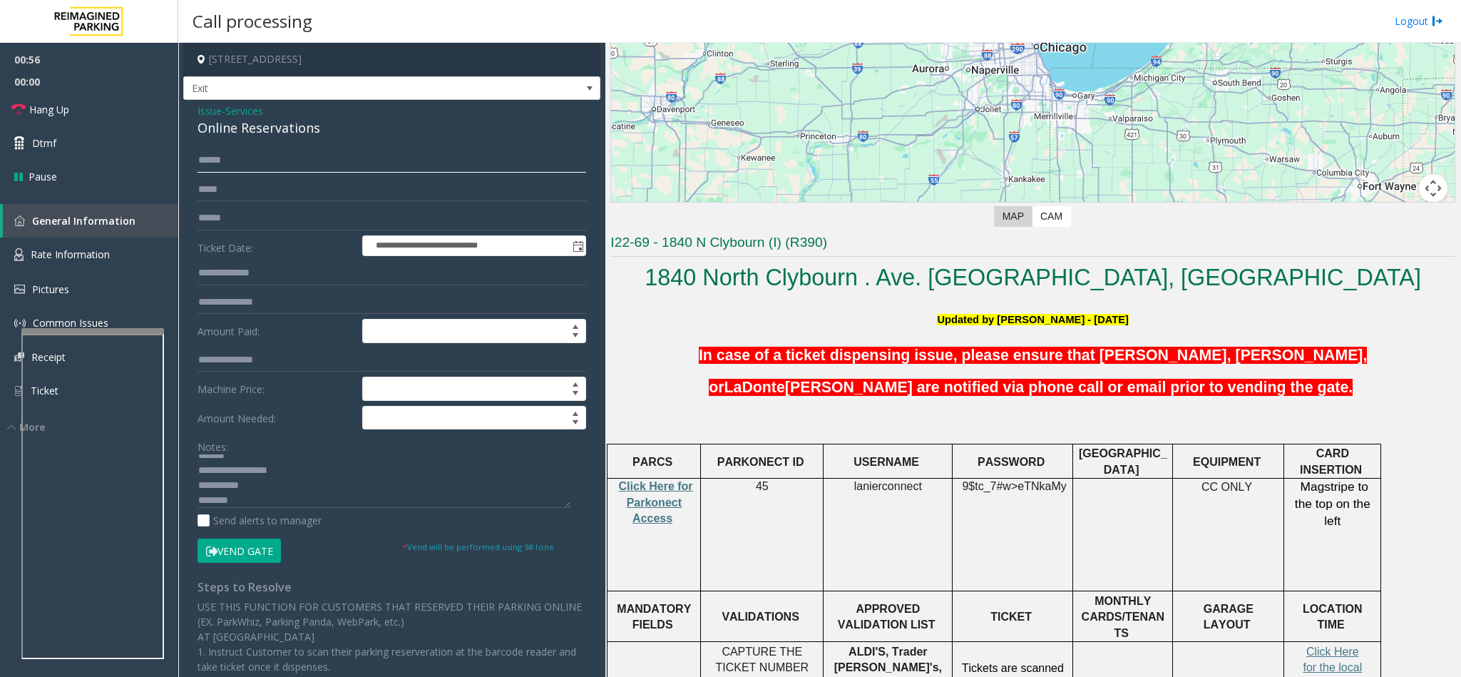
type input "******"
click at [244, 553] on button "Vend Gate" at bounding box center [238, 550] width 83 height 24
click at [206, 488] on textarea at bounding box center [383, 480] width 373 height 53
click at [36, 103] on span "Hang Up" at bounding box center [49, 109] width 40 height 15
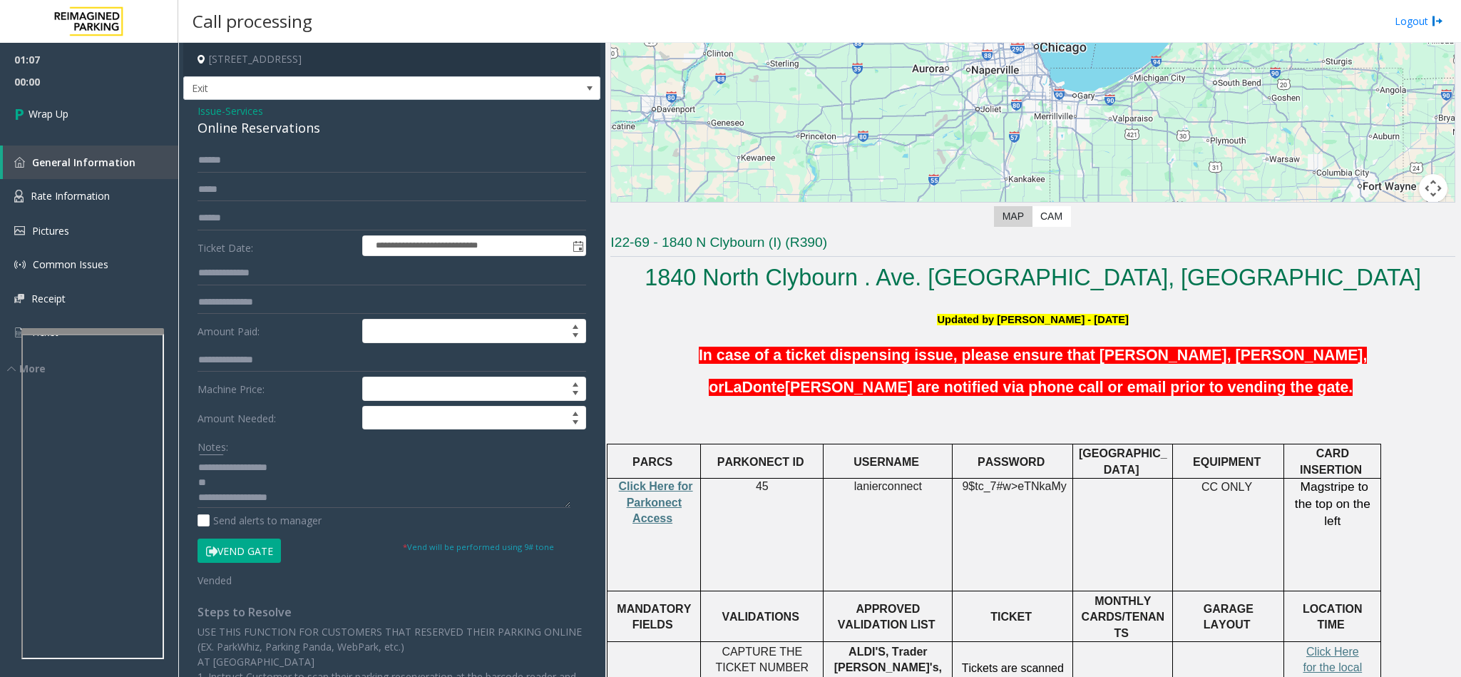
scroll to position [0, 0]
click at [225, 499] on textarea at bounding box center [383, 480] width 373 height 53
type textarea "**********"
click at [58, 105] on link "Wrap Up" at bounding box center [89, 114] width 178 height 42
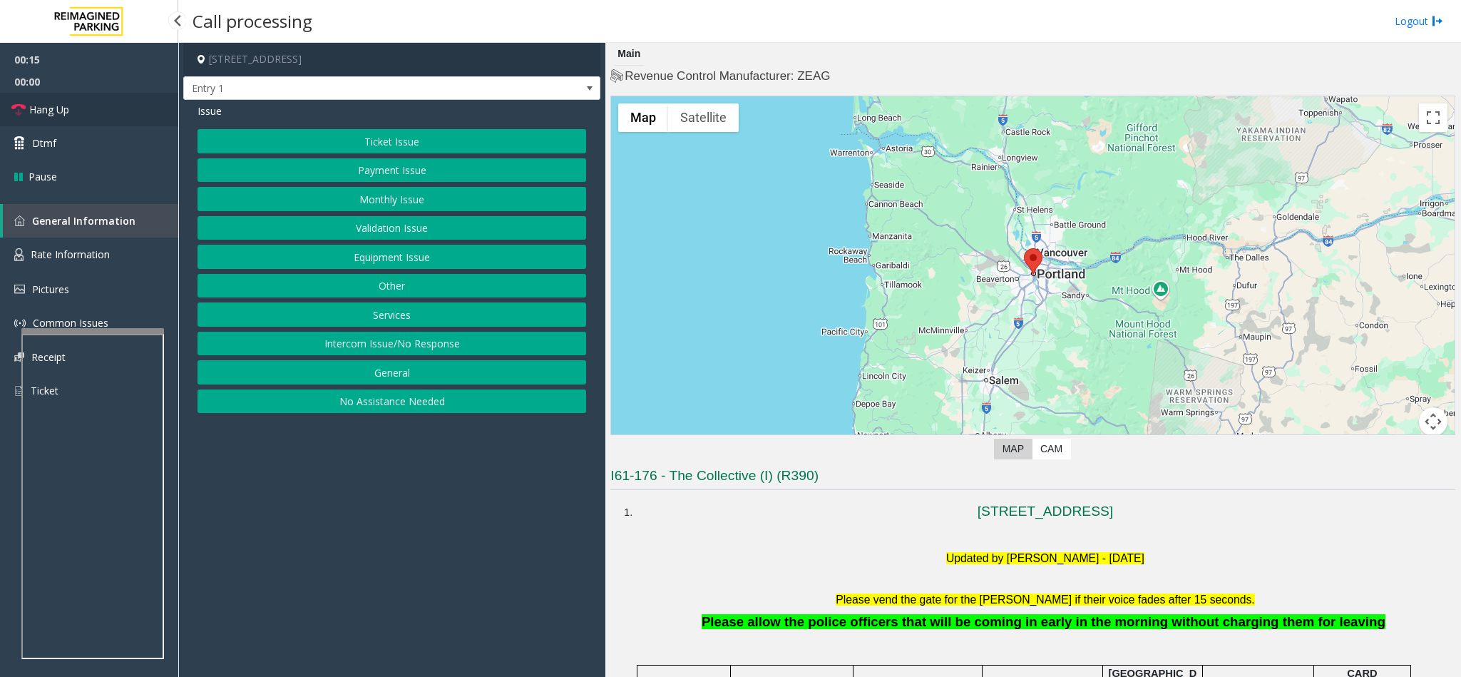
click at [91, 105] on link "Hang Up" at bounding box center [89, 110] width 178 height 34
click at [435, 341] on button "Intercom Issue/No Response" at bounding box center [391, 344] width 389 height 24
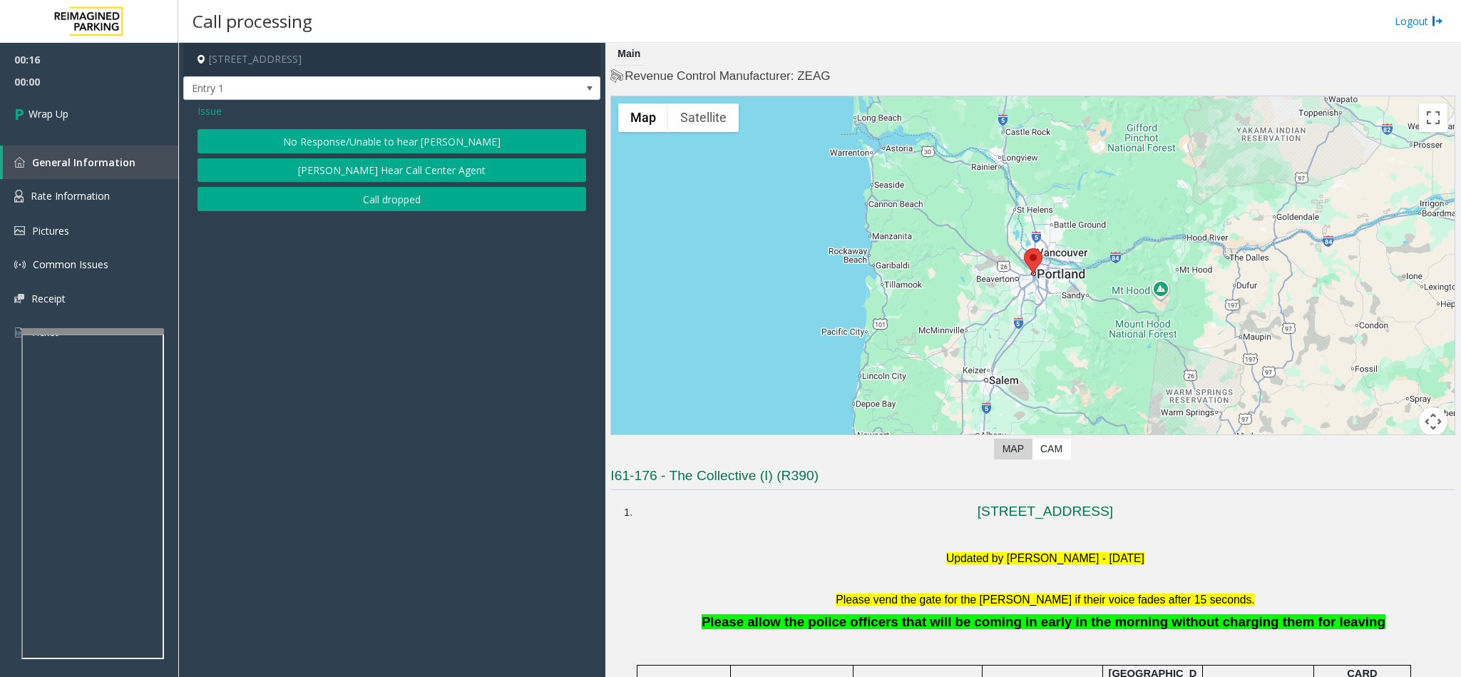
click at [326, 130] on button "No Response/Unable to hear [PERSON_NAME]" at bounding box center [391, 141] width 389 height 24
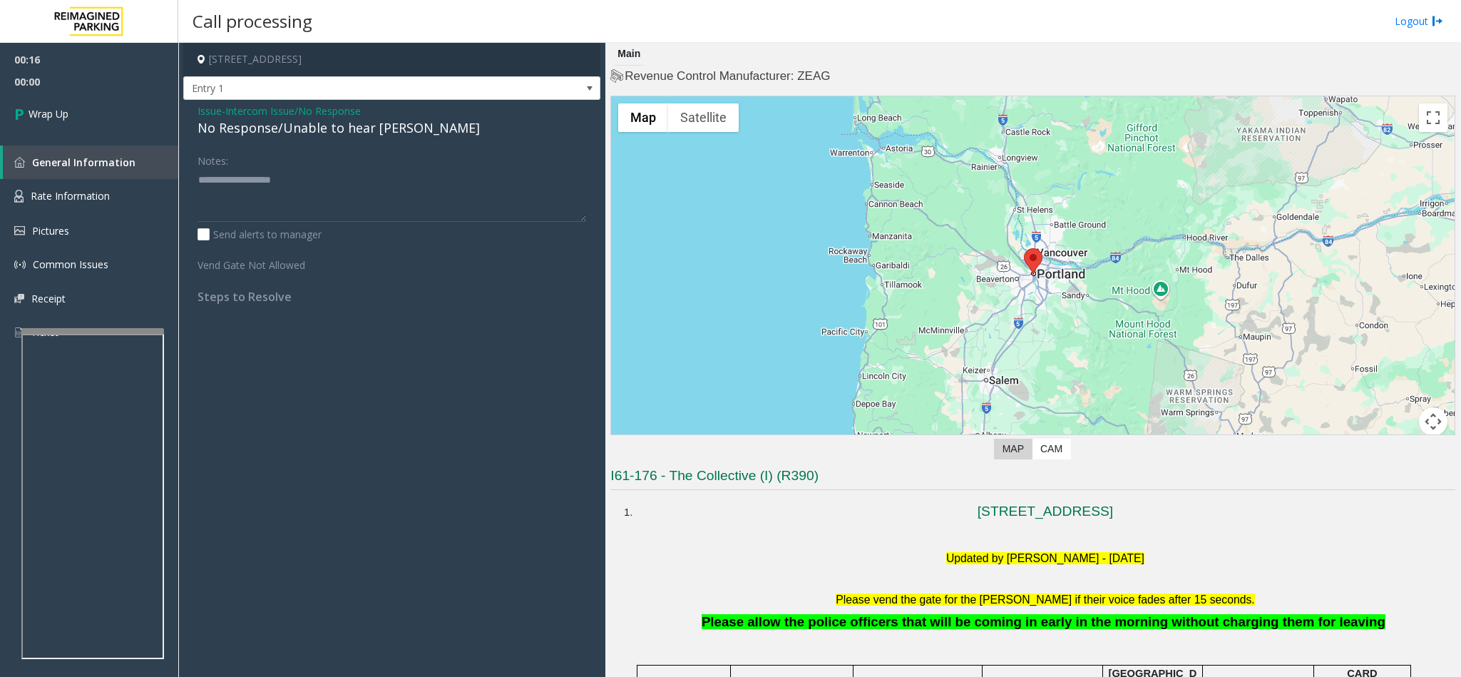
click at [287, 122] on div "No Response/Unable to hear [PERSON_NAME]" at bounding box center [391, 127] width 389 height 19
type textarea "**********"
click at [67, 101] on link "Wrap Up" at bounding box center [89, 114] width 178 height 42
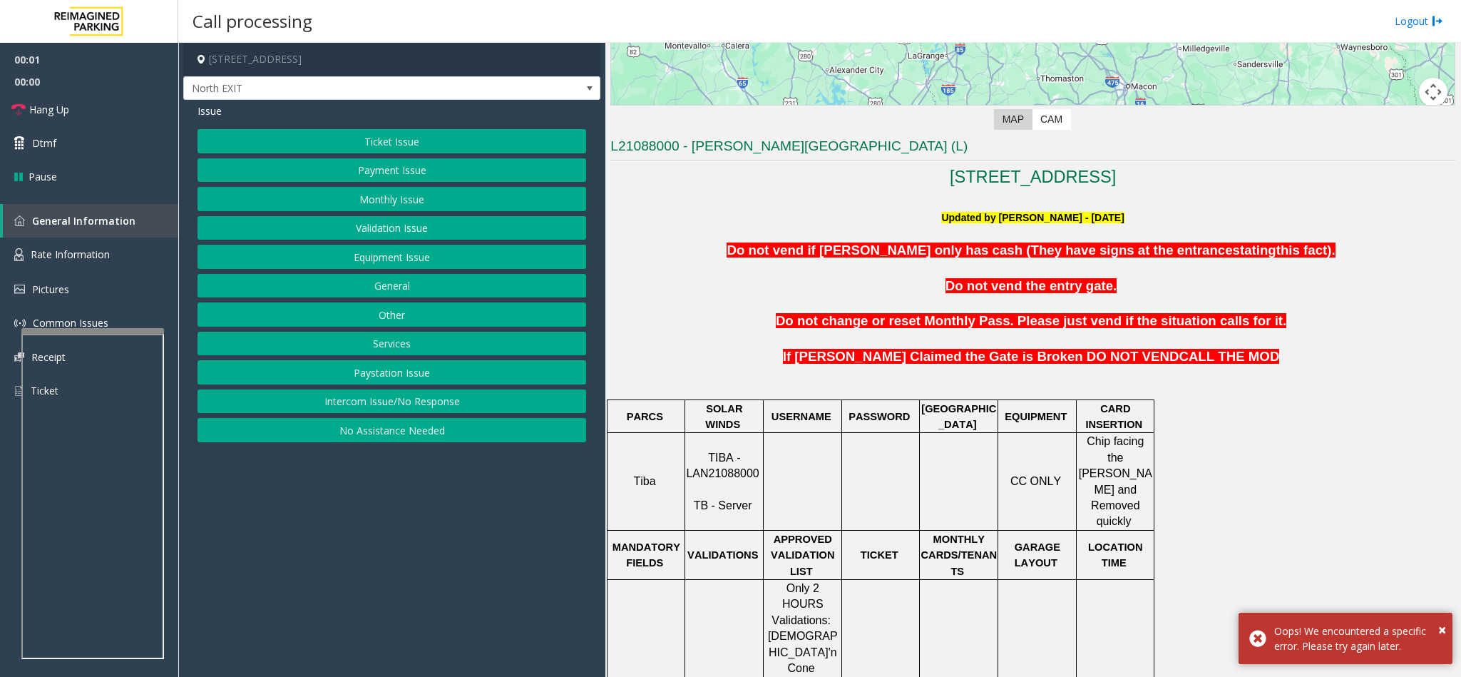
scroll to position [535, 0]
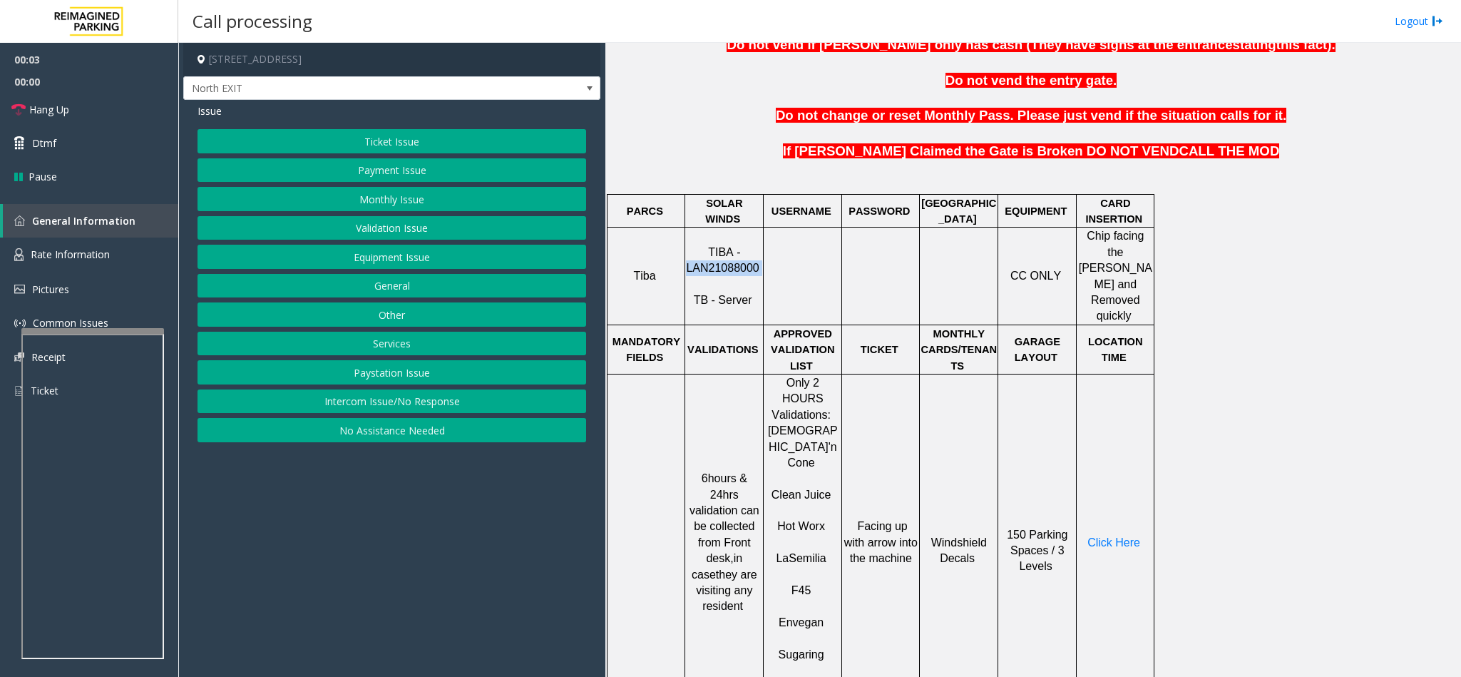
drag, startPoint x: 758, startPoint y: 252, endPoint x: 691, endPoint y: 263, distance: 67.9
click at [691, 263] on p "TIBA - LAN21088000 TB - Server" at bounding box center [724, 277] width 76 height 64
click at [409, 231] on button "Validation Issue" at bounding box center [391, 228] width 389 height 24
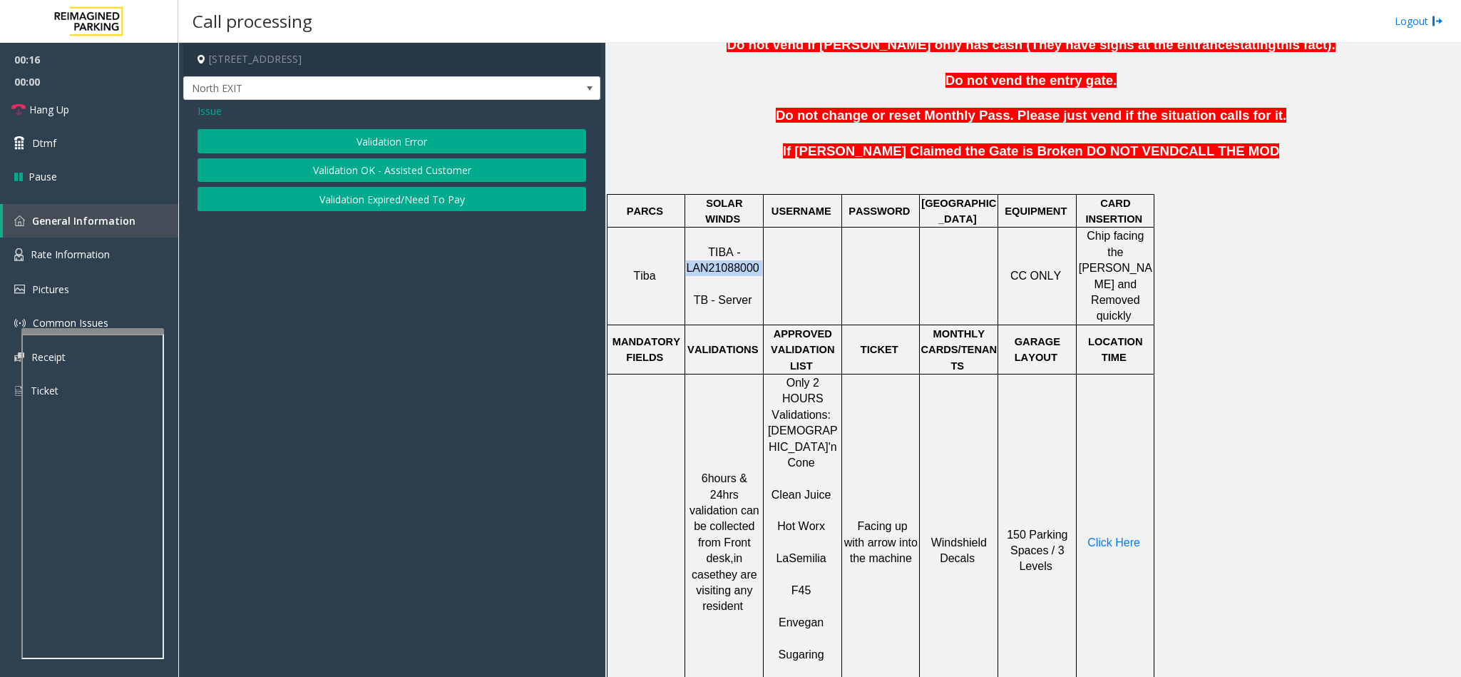
click at [372, 146] on button "Validation Error" at bounding box center [391, 141] width 389 height 24
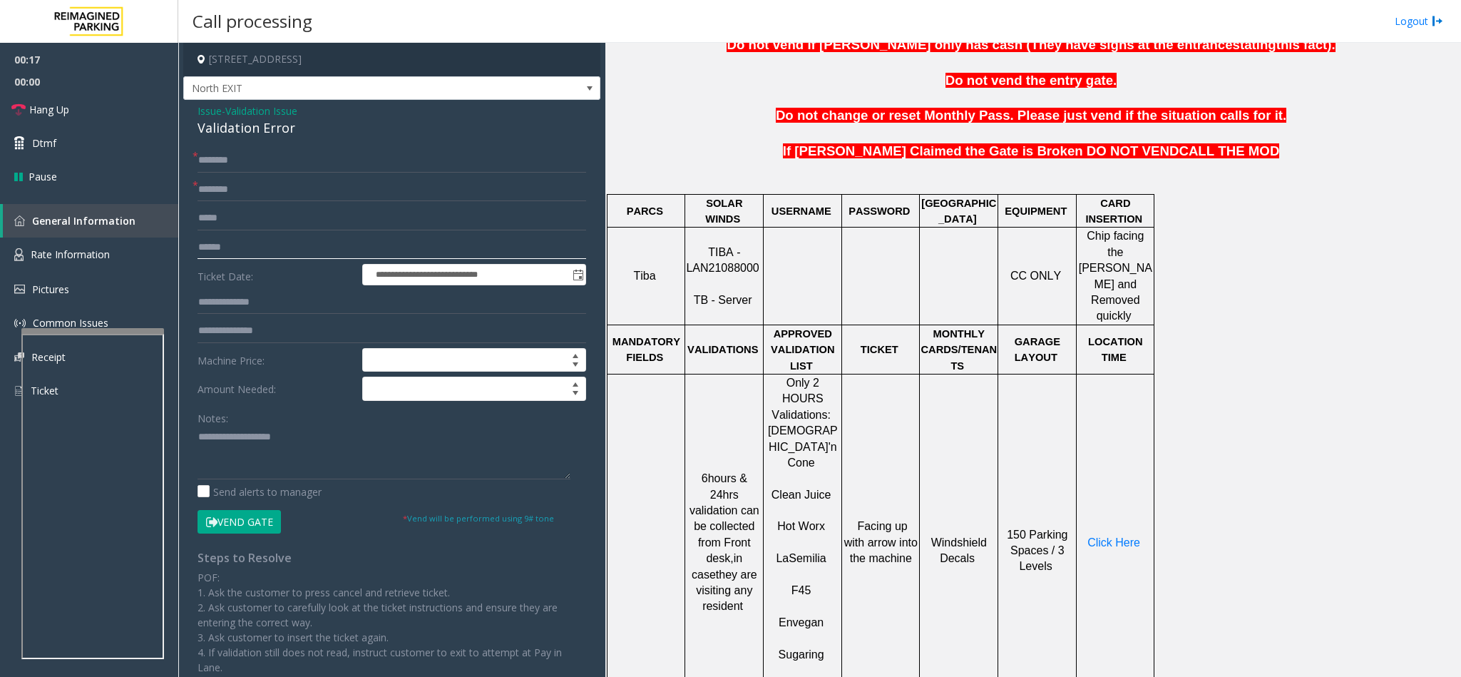
click at [255, 255] on input "text" at bounding box center [391, 247] width 389 height 24
click at [277, 193] on input "text" at bounding box center [391, 190] width 389 height 24
click at [251, 240] on input "text" at bounding box center [391, 247] width 389 height 24
click at [274, 242] on input "text" at bounding box center [391, 247] width 389 height 24
click at [276, 251] on input "text" at bounding box center [391, 247] width 389 height 24
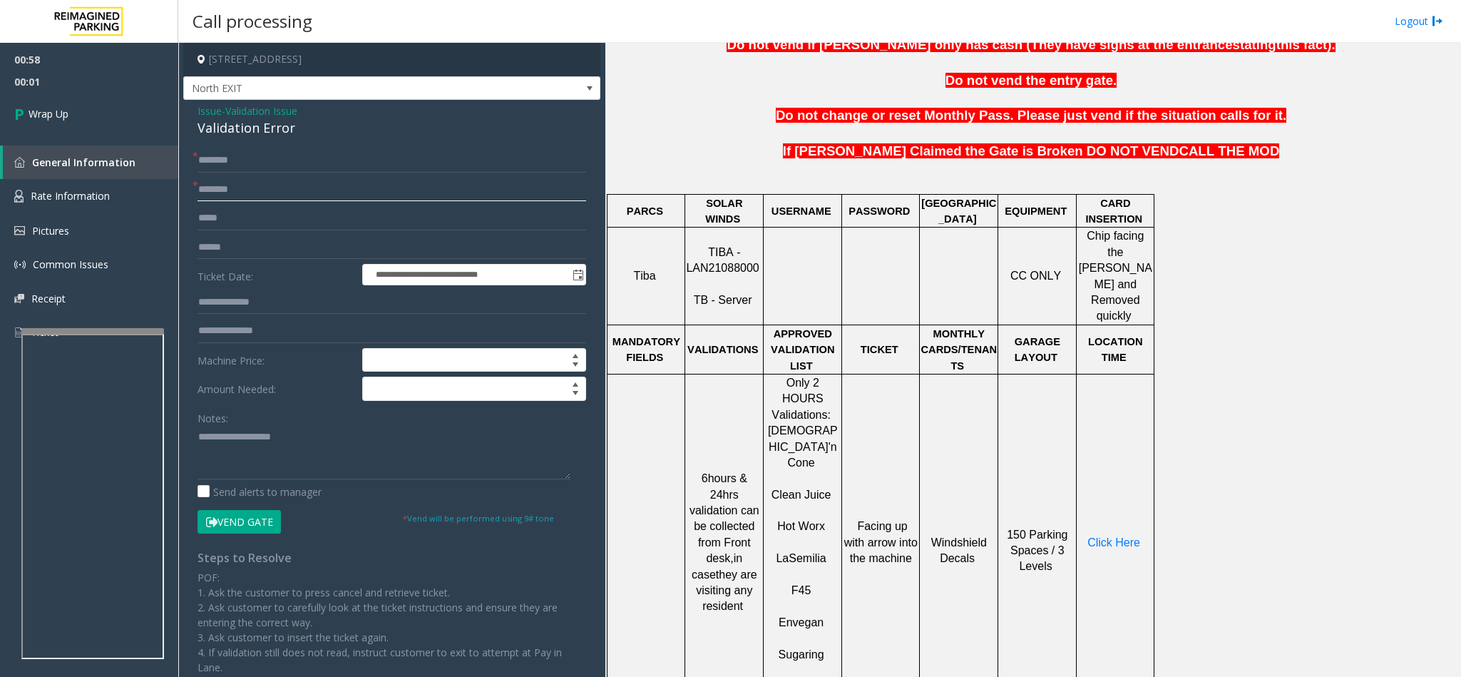
click at [284, 185] on input "text" at bounding box center [391, 190] width 389 height 24
type input "**"
click at [285, 152] on input "*" at bounding box center [391, 160] width 389 height 24
type input "**"
drag, startPoint x: 299, startPoint y: 123, endPoint x: 193, endPoint y: 109, distance: 107.1
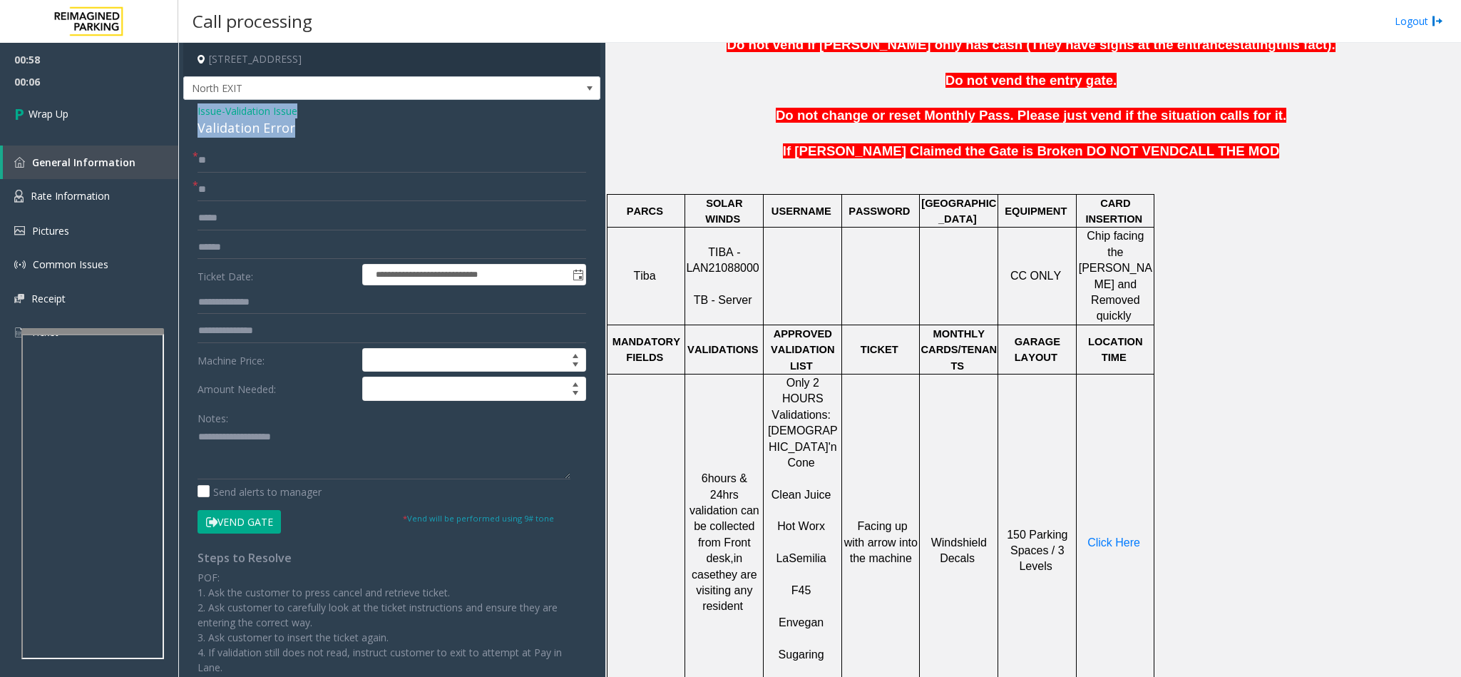
click at [193, 109] on div "**********" at bounding box center [391, 477] width 417 height 754
paste textarea "**********"
click at [309, 456] on textarea at bounding box center [383, 452] width 373 height 53
drag, startPoint x: 308, startPoint y: 434, endPoint x: 235, endPoint y: 443, distance: 73.3
click at [235, 443] on textarea at bounding box center [383, 452] width 373 height 53
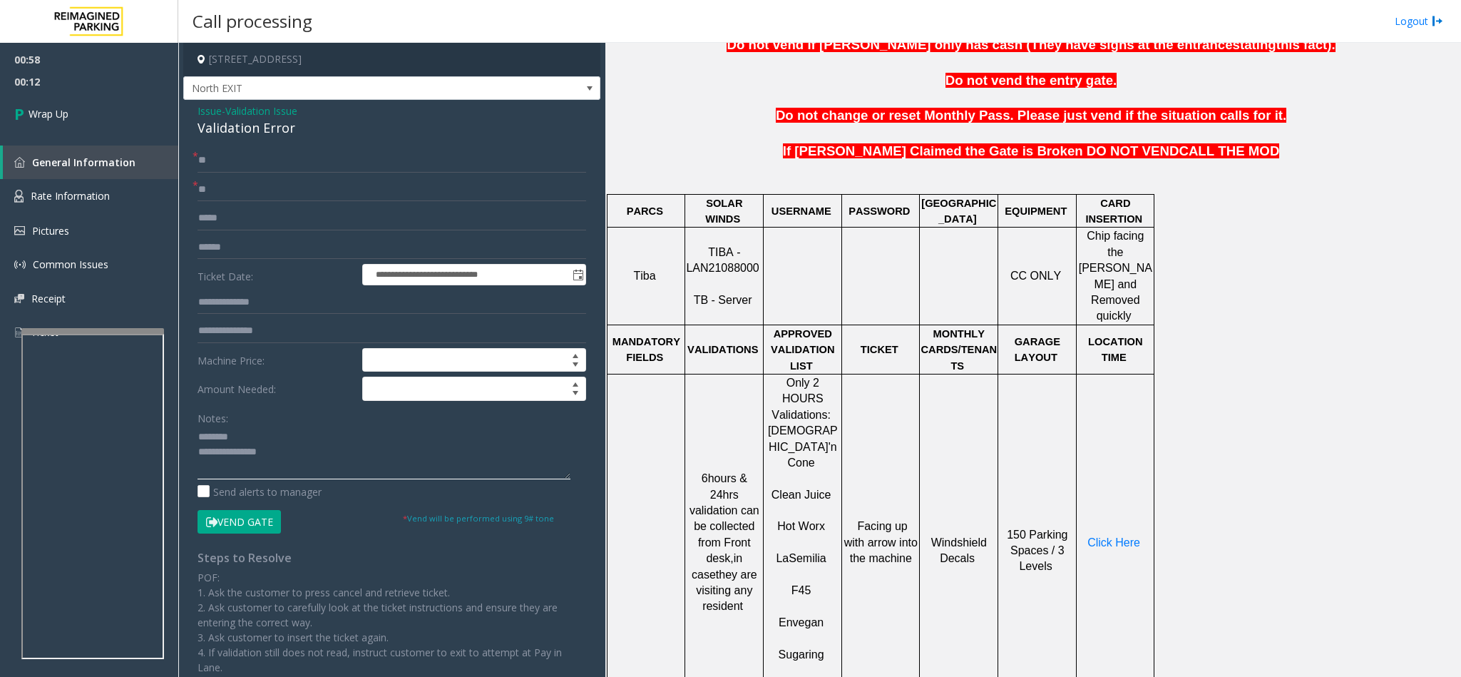
click at [302, 451] on textarea at bounding box center [383, 452] width 373 height 53
type textarea "**********"
click at [63, 109] on span "Wrap Up" at bounding box center [49, 113] width 40 height 15
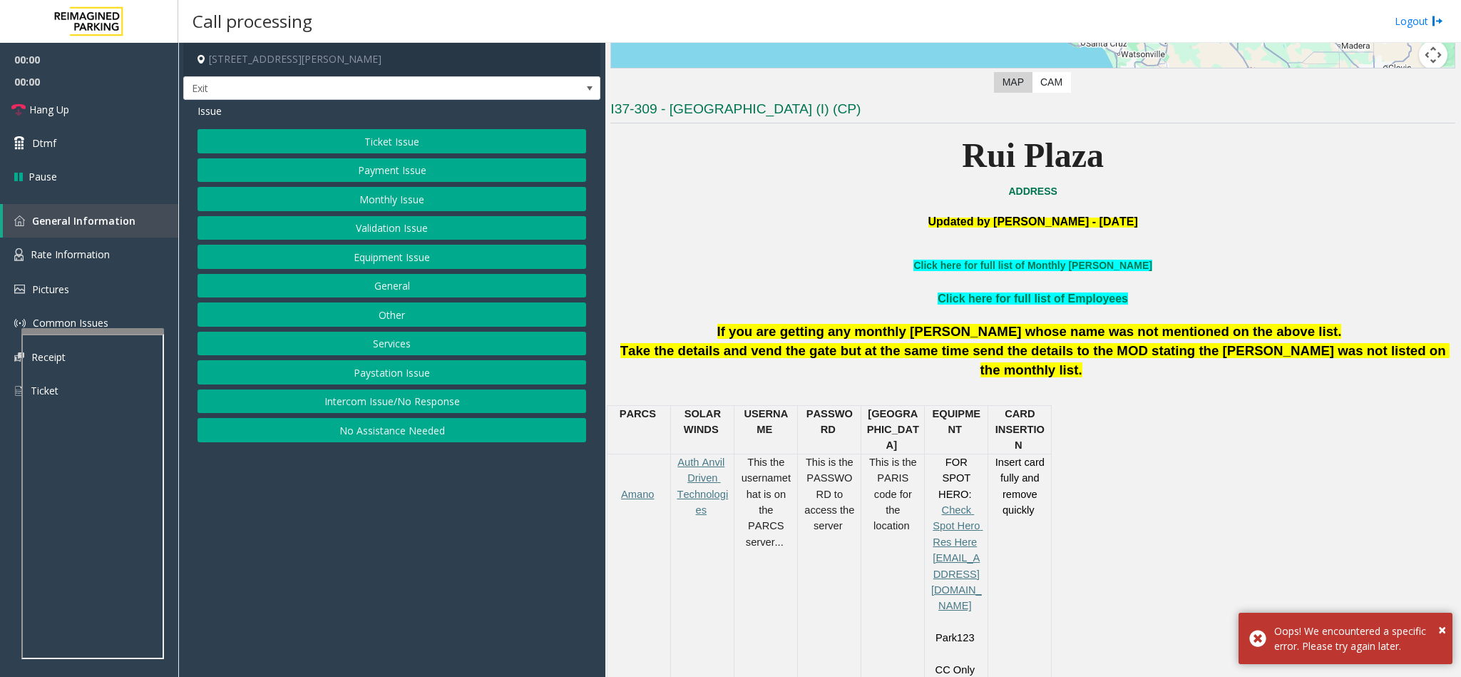
scroll to position [535, 0]
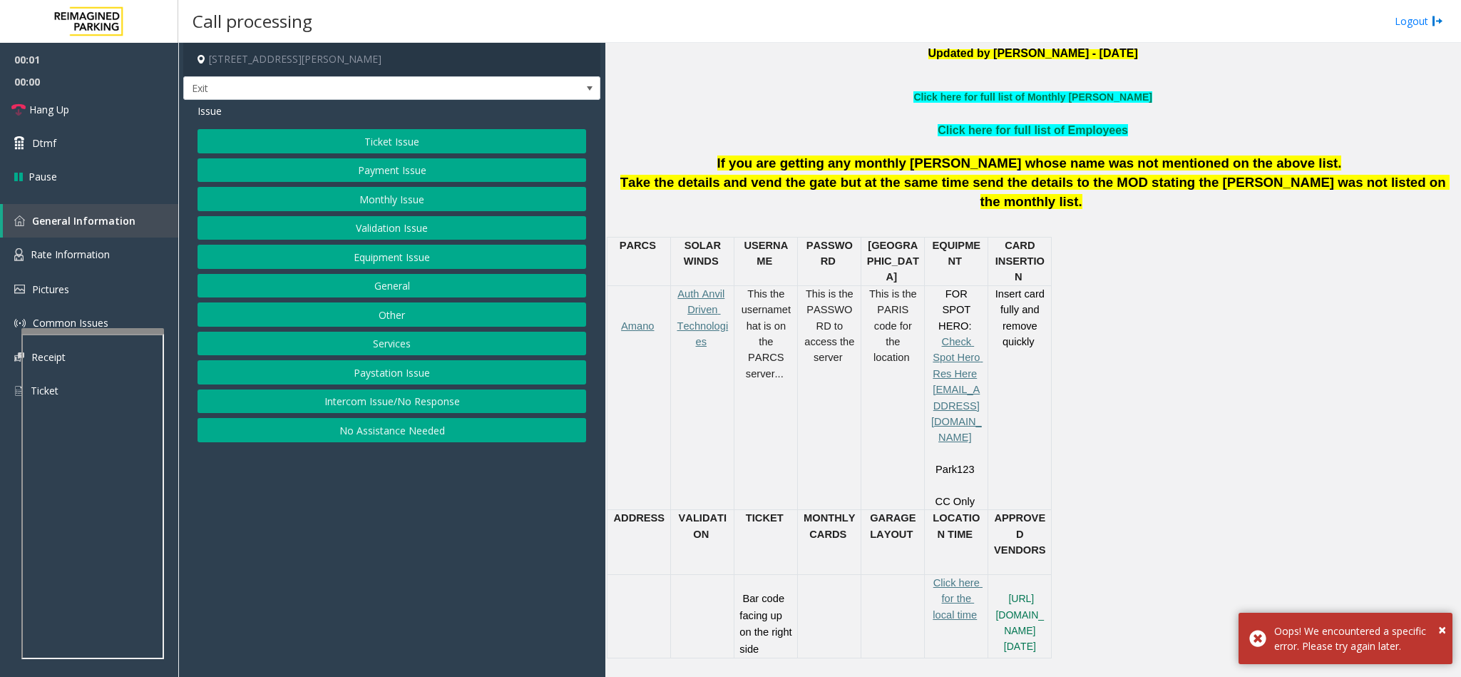
click at [420, 346] on button "Services" at bounding box center [391, 344] width 389 height 24
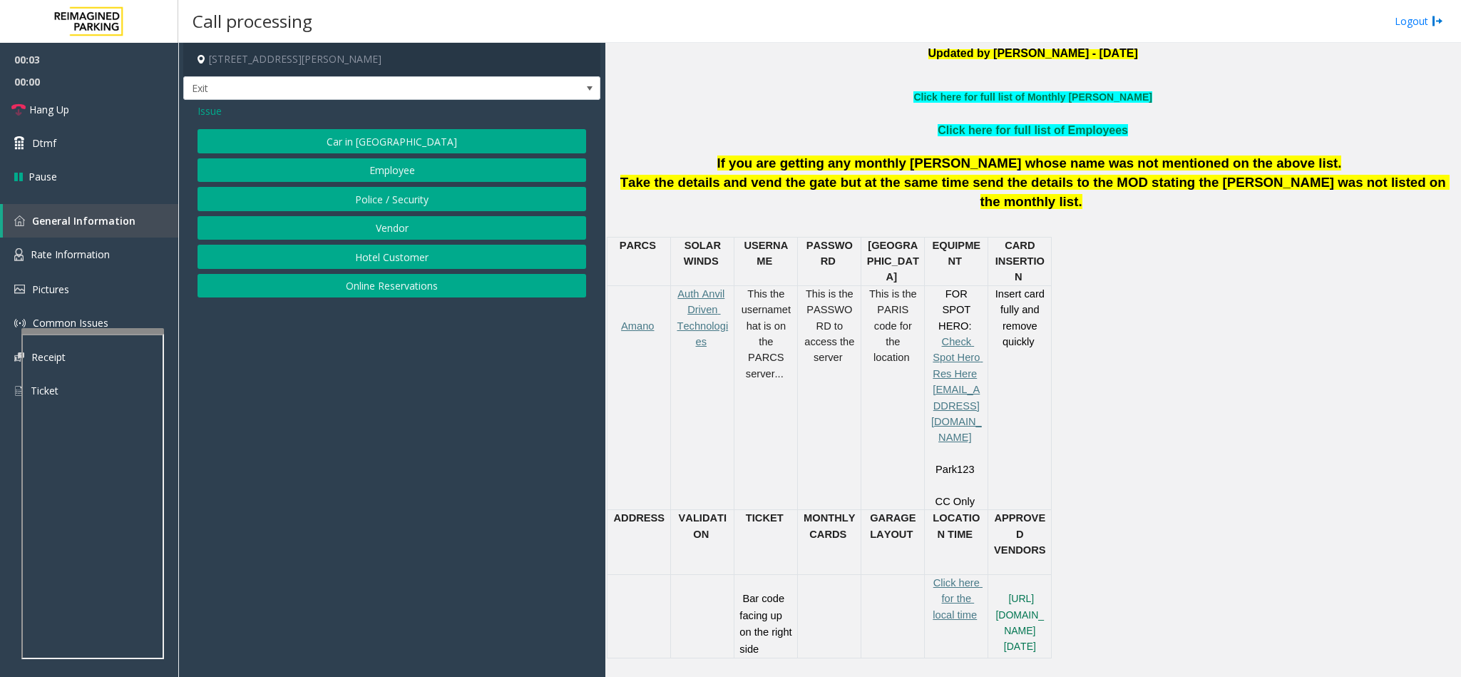
click at [383, 285] on button "Online Reservations" at bounding box center [391, 286] width 389 height 24
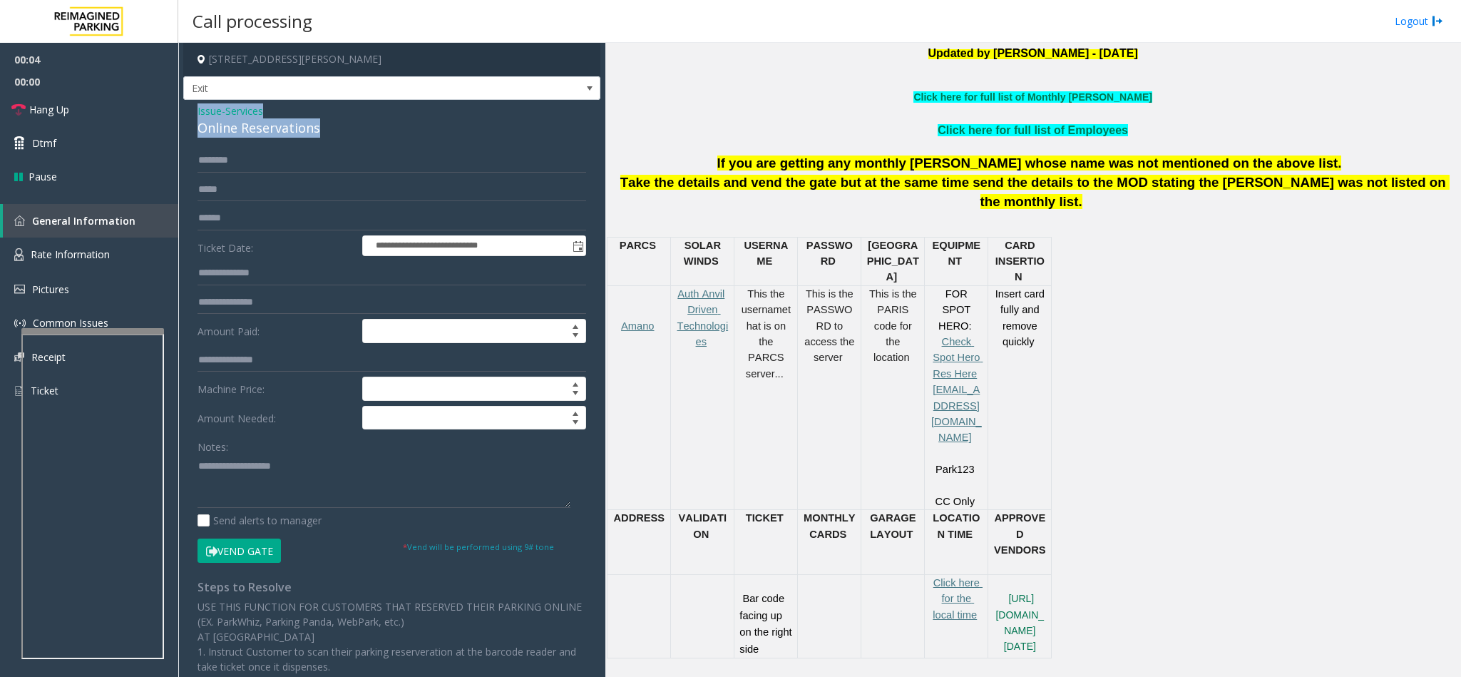
drag, startPoint x: 321, startPoint y: 126, endPoint x: 192, endPoint y: 108, distance: 129.7
click at [192, 108] on div "**********" at bounding box center [391, 499] width 417 height 798
paste textarea "**********"
click at [369, 463] on textarea at bounding box center [383, 480] width 373 height 53
drag, startPoint x: 280, startPoint y: 471, endPoint x: 229, endPoint y: 468, distance: 51.4
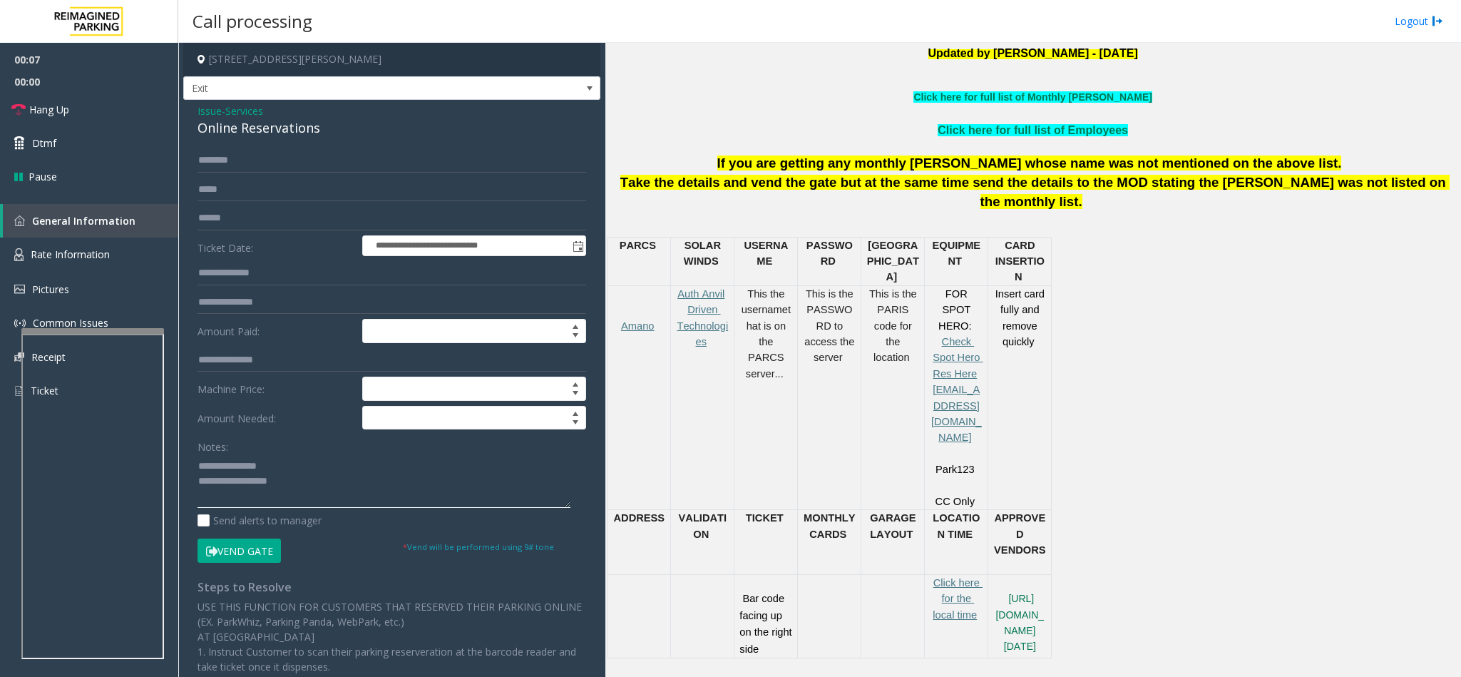
click at [229, 468] on textarea at bounding box center [383, 480] width 373 height 53
click at [319, 493] on textarea at bounding box center [383, 480] width 373 height 53
click at [278, 501] on textarea at bounding box center [383, 480] width 373 height 53
click at [276, 498] on textarea at bounding box center [383, 480] width 373 height 53
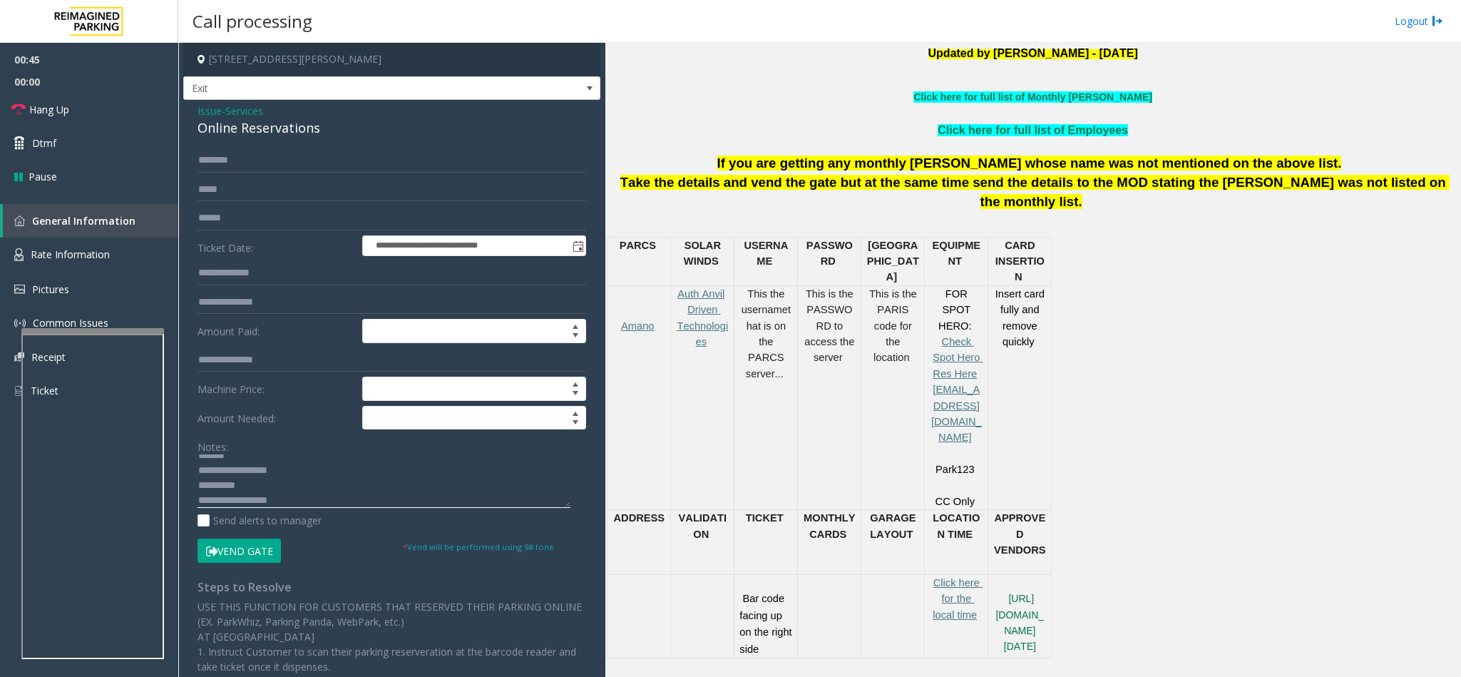
type textarea "**********"
click at [218, 169] on input "text" at bounding box center [391, 160] width 389 height 24
click at [216, 163] on input "******" at bounding box center [391, 160] width 389 height 24
click at [221, 163] on input "******" at bounding box center [391, 160] width 389 height 24
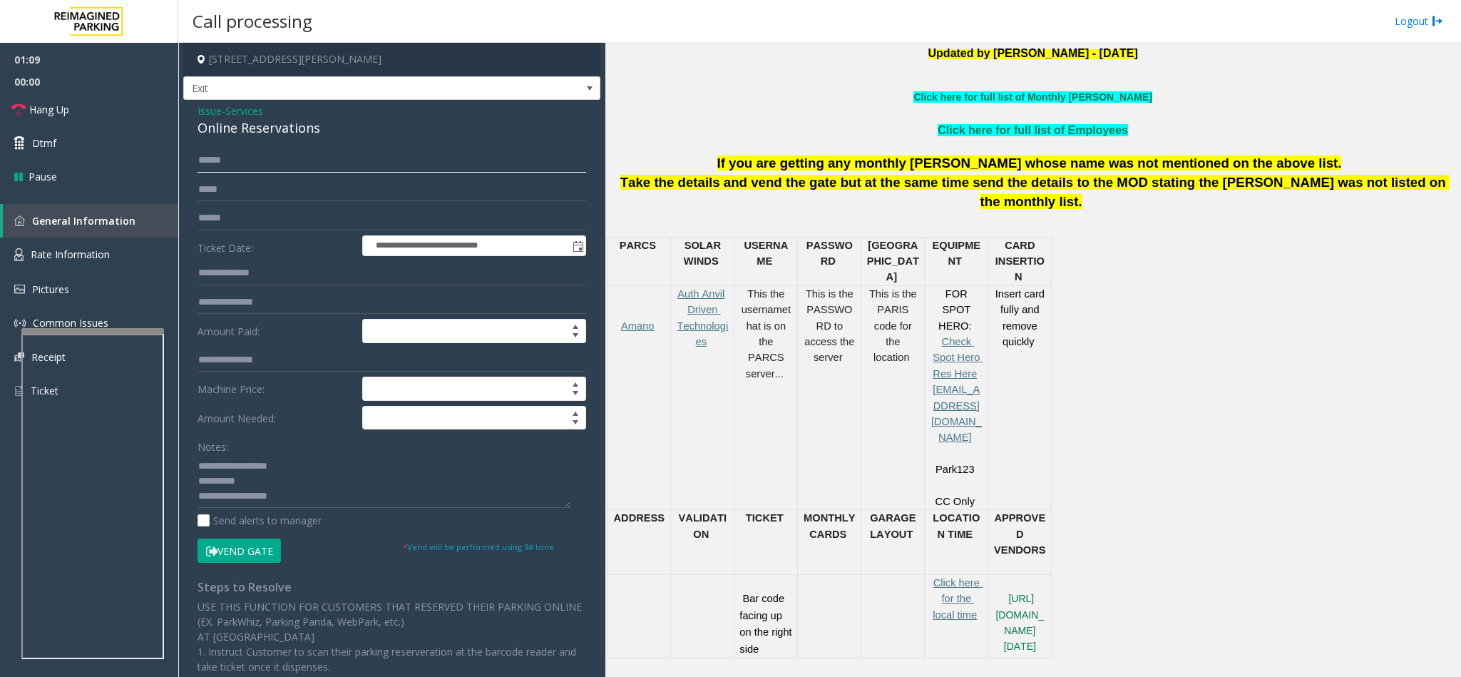
type input "******"
click at [246, 548] on button "Vend Gate" at bounding box center [238, 550] width 83 height 24
click at [311, 501] on textarea at bounding box center [383, 480] width 373 height 53
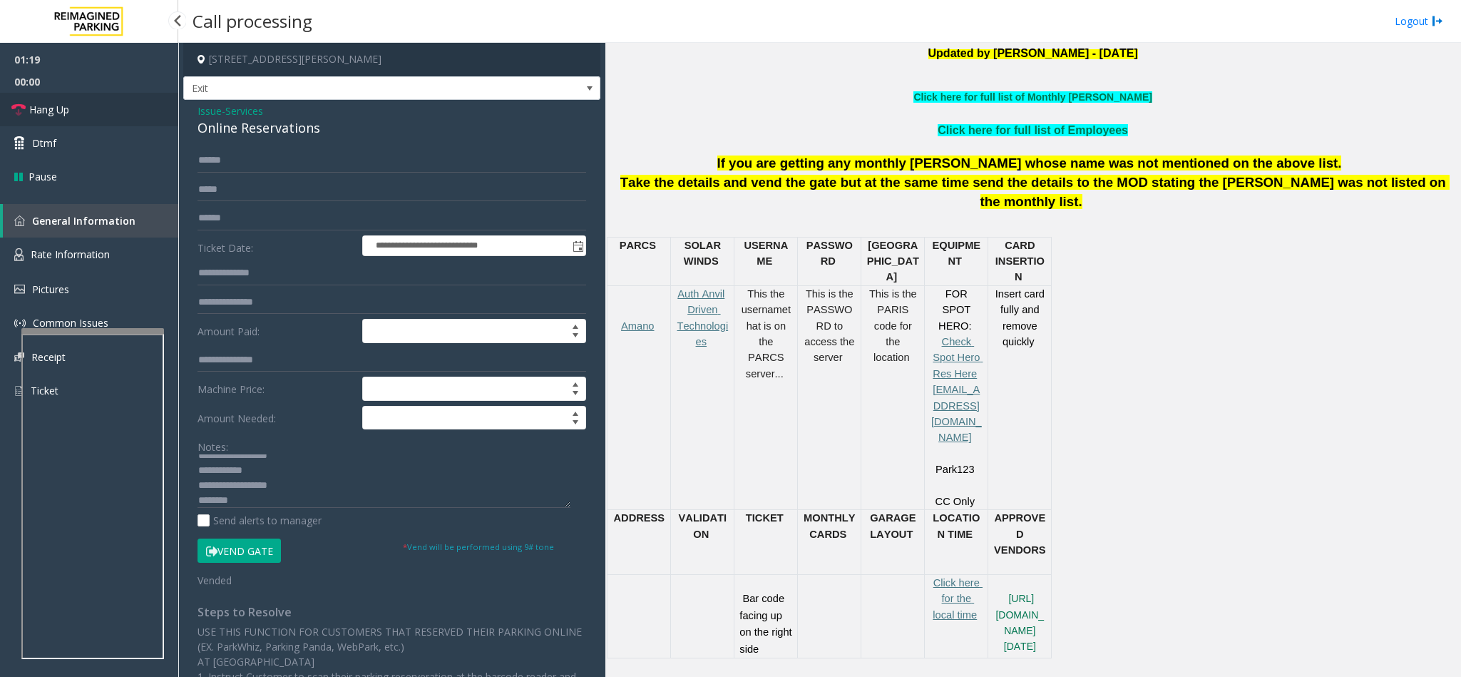
click at [90, 108] on link "Hang Up" at bounding box center [89, 110] width 178 height 34
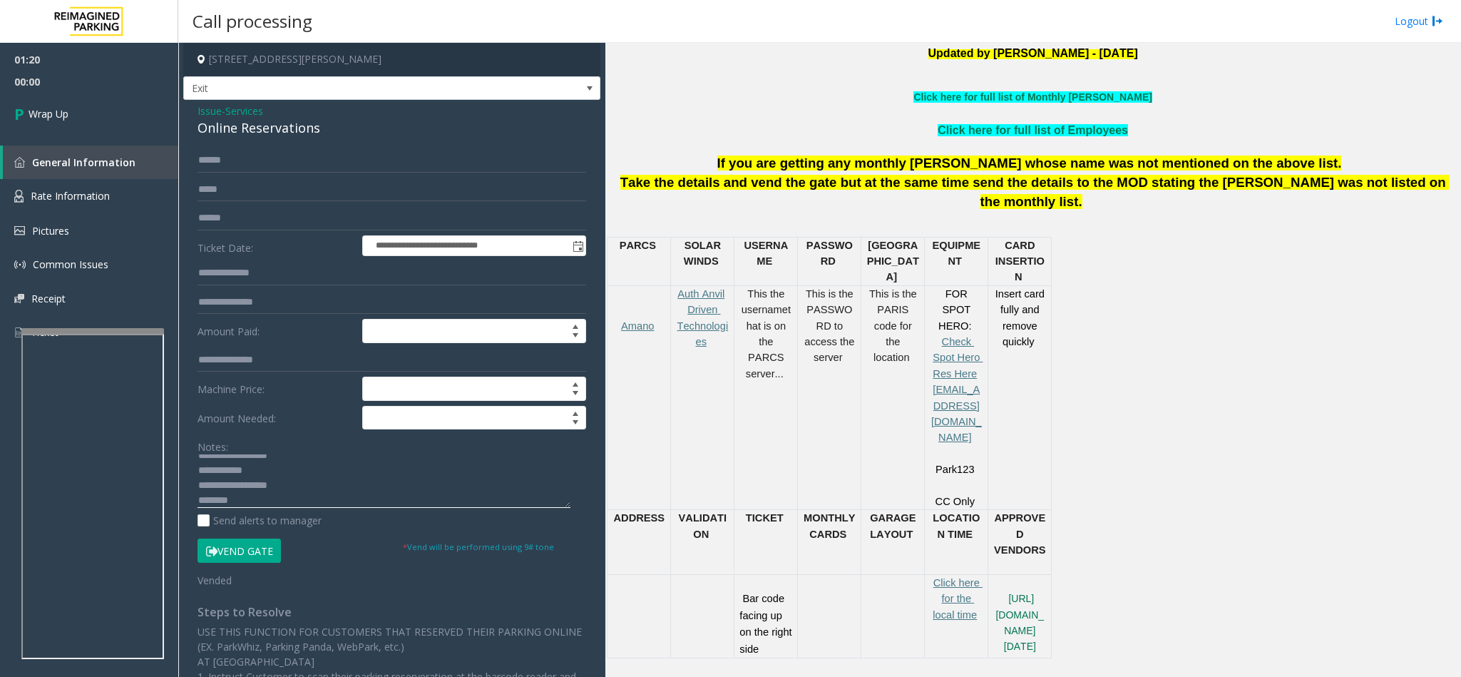
click at [289, 475] on textarea at bounding box center [383, 480] width 373 height 53
type textarea "**********"
click at [111, 116] on link "Wrap Up" at bounding box center [89, 114] width 178 height 42
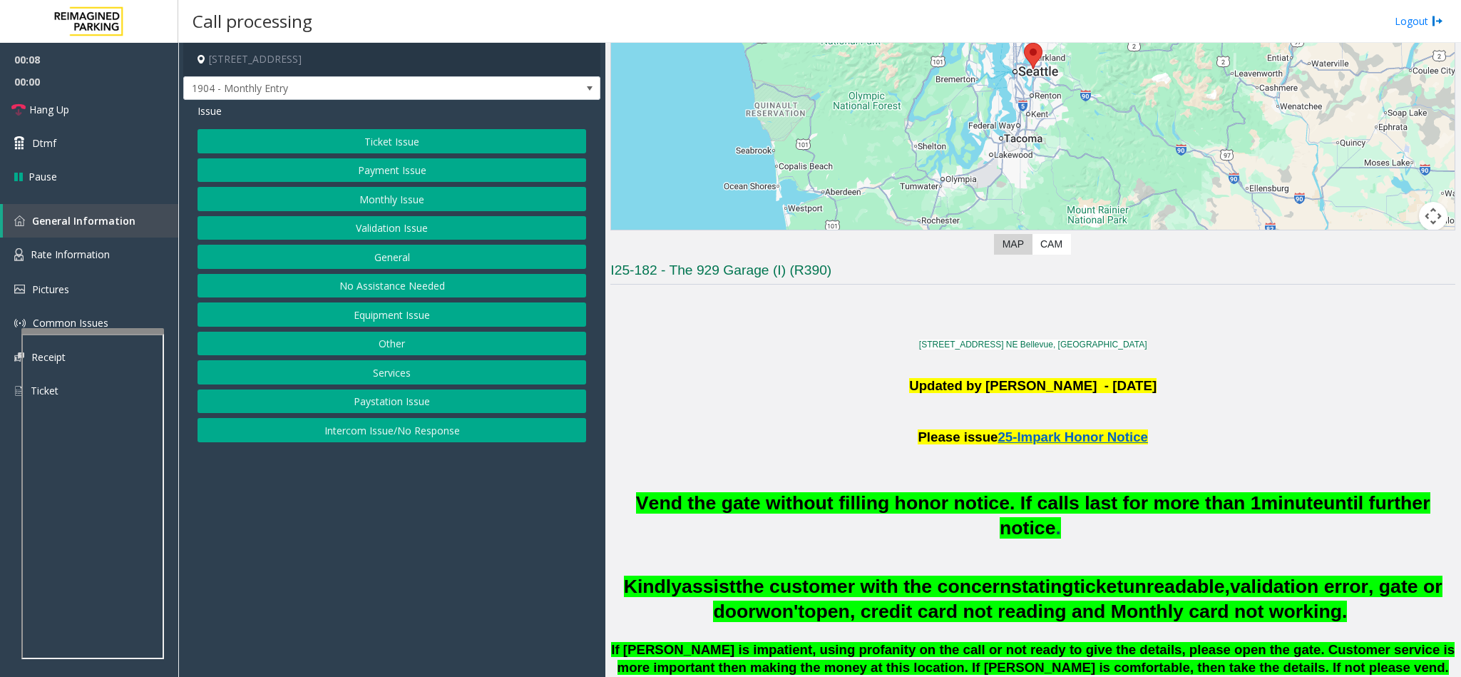
scroll to position [214, 0]
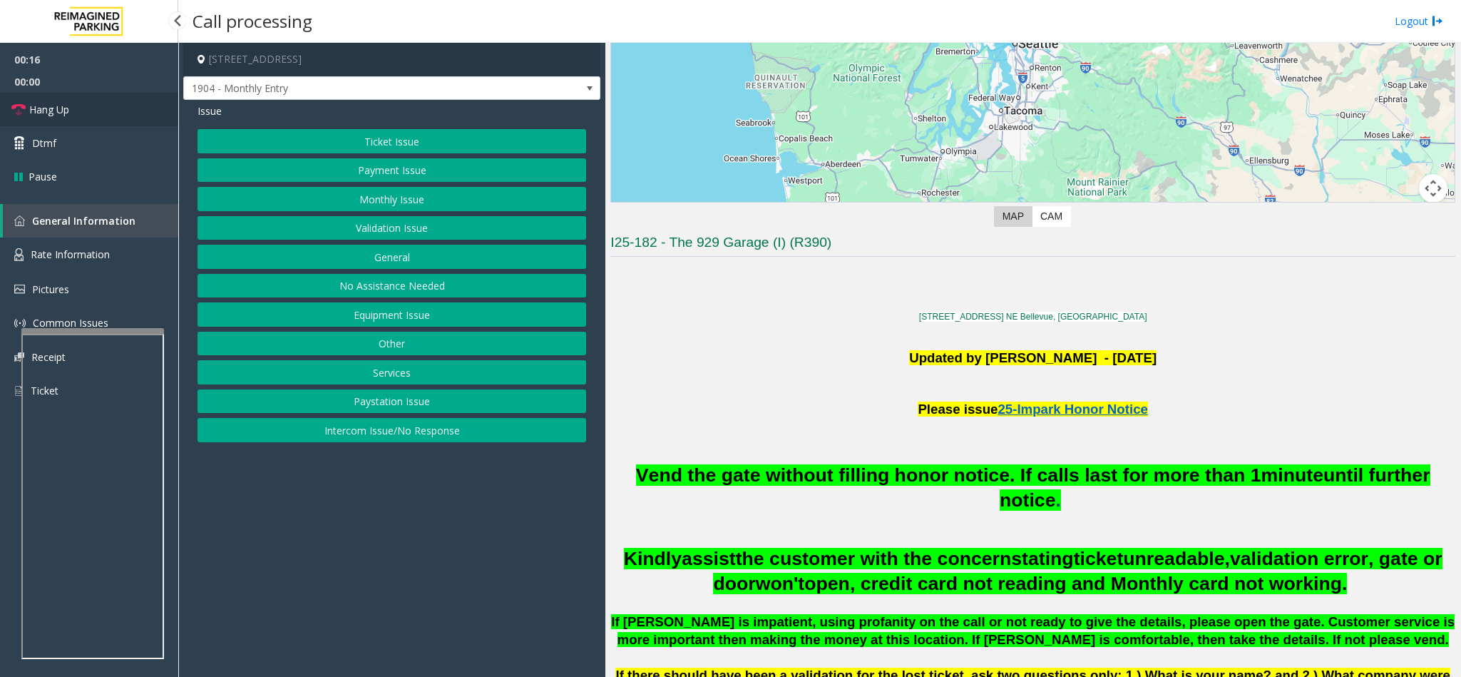
click at [114, 107] on link "Hang Up" at bounding box center [89, 110] width 178 height 34
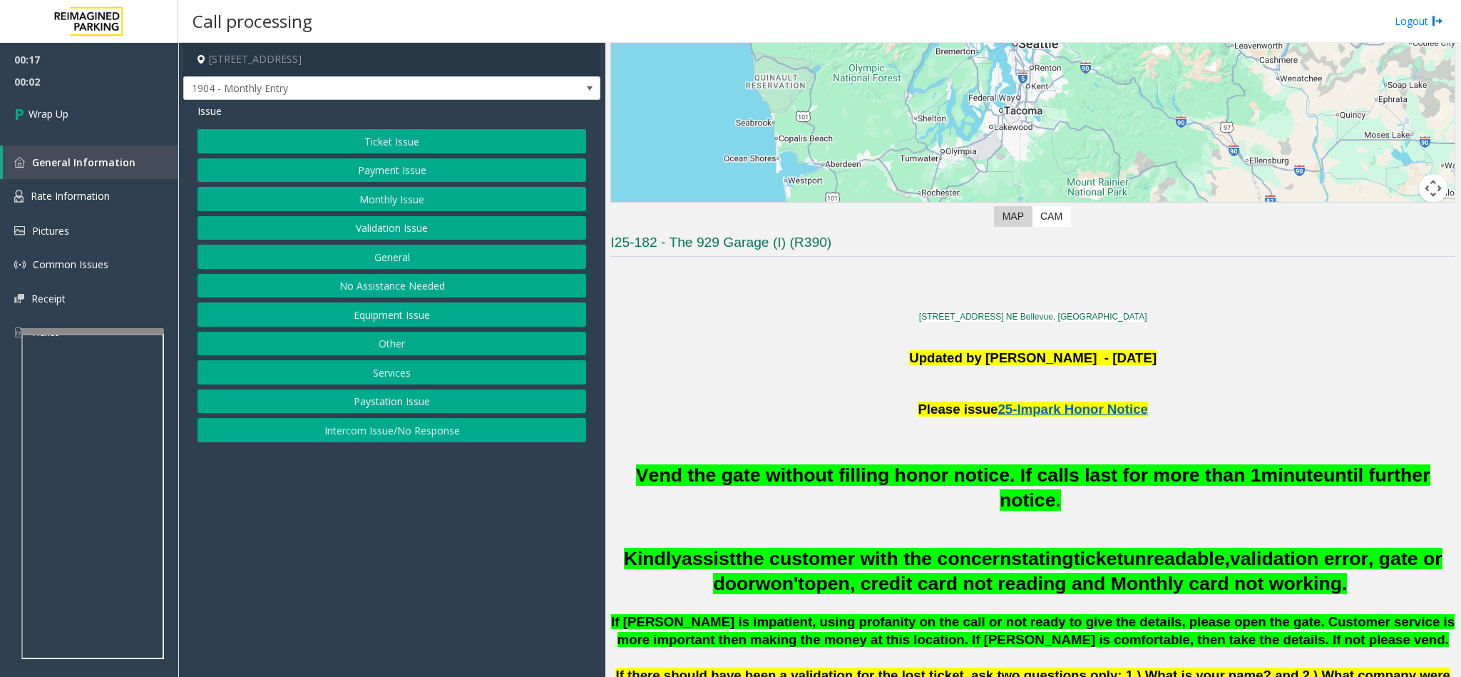
click at [399, 434] on button "Intercom Issue/No Response" at bounding box center [391, 430] width 389 height 24
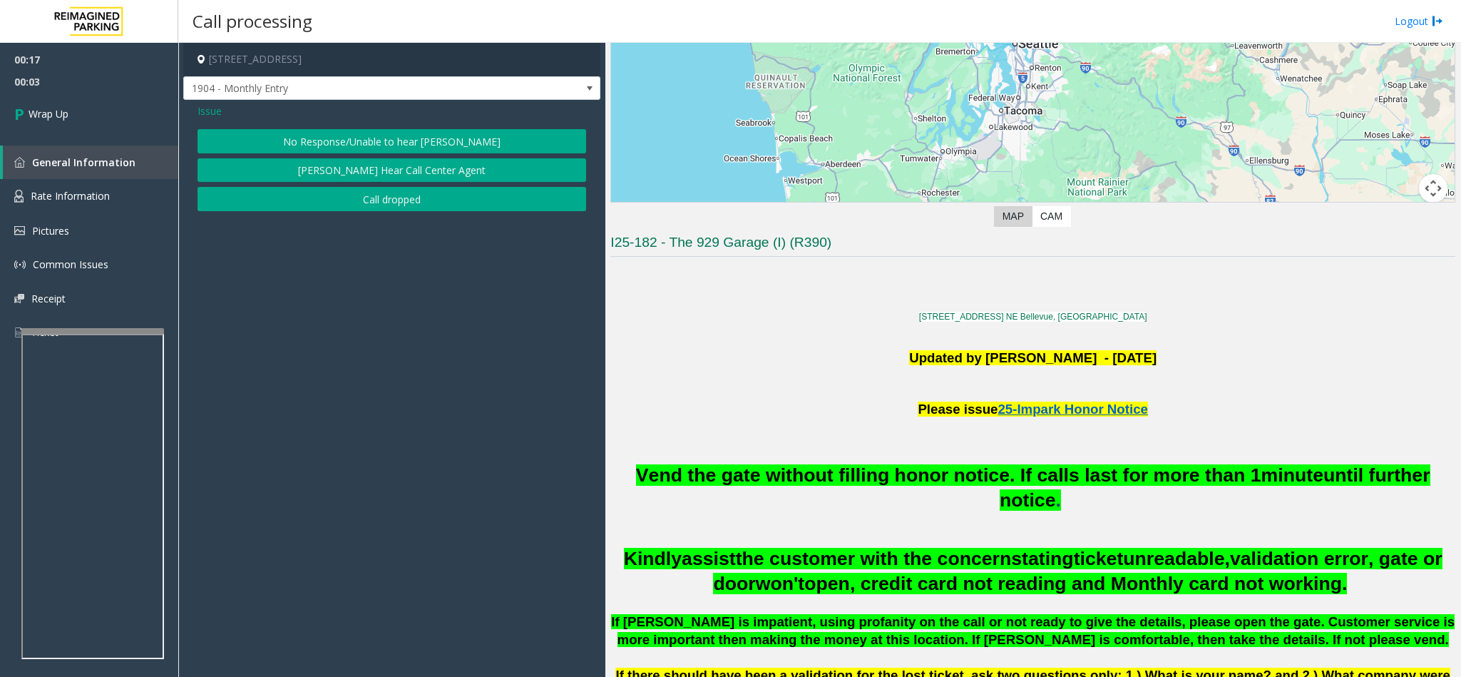
click at [358, 145] on button "No Response/Unable to hear [PERSON_NAME]" at bounding box center [391, 141] width 389 height 24
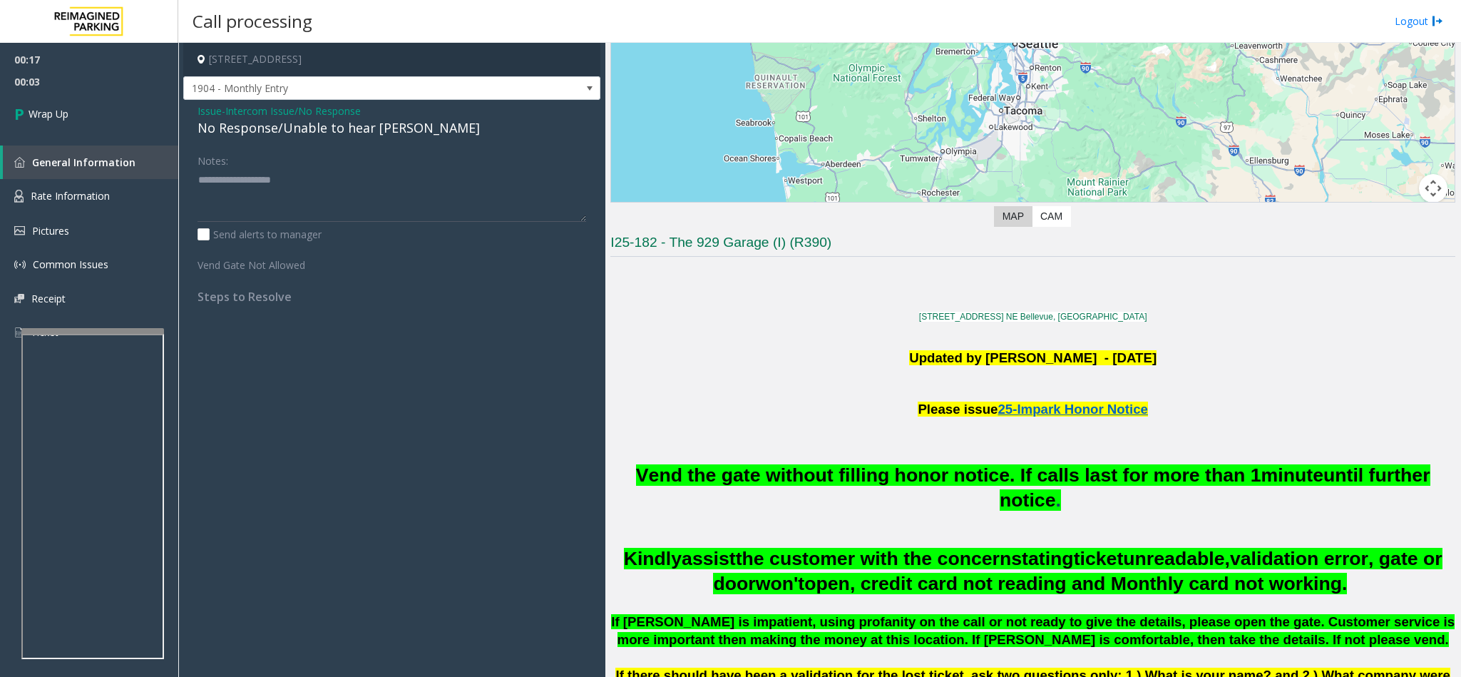
click at [302, 131] on div "No Response/Unable to hear [PERSON_NAME]" at bounding box center [391, 127] width 389 height 19
type textarea "**********"
click at [99, 113] on link "Wrap Up" at bounding box center [89, 114] width 178 height 42
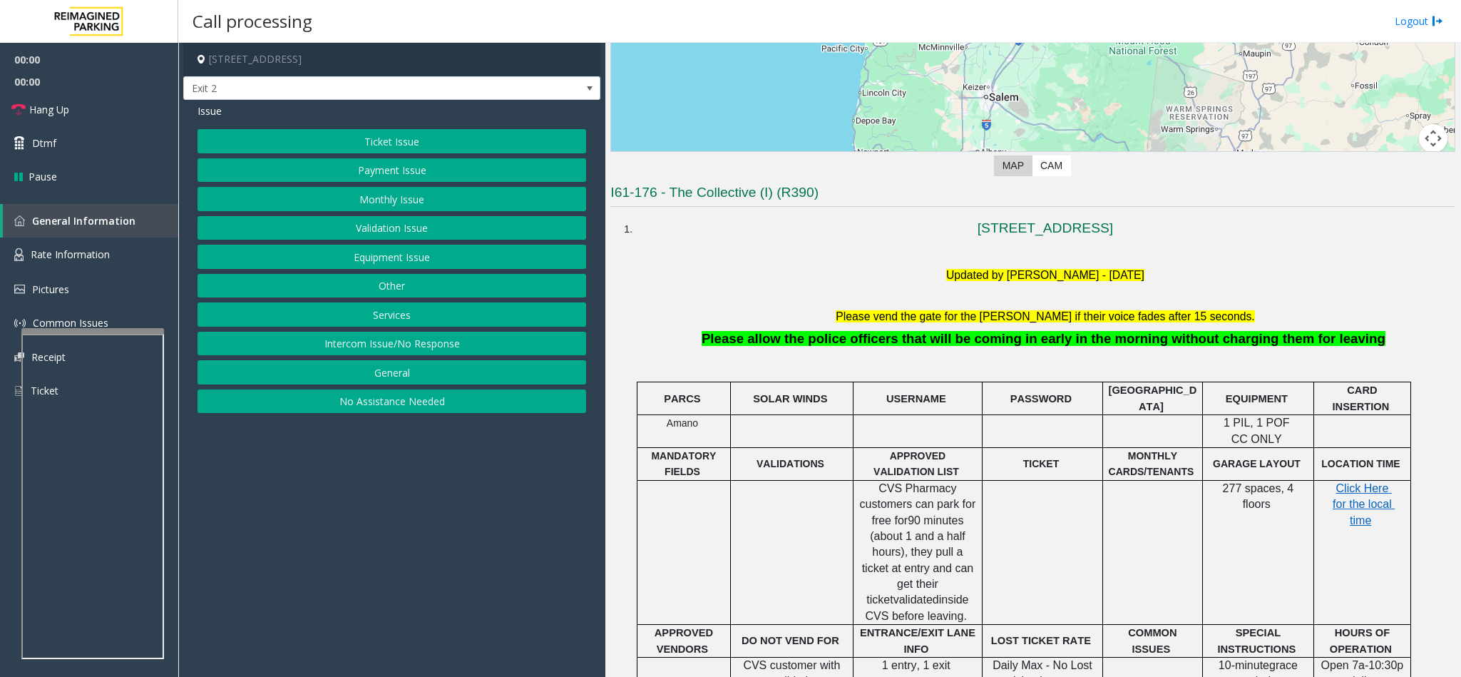
scroll to position [321, 0]
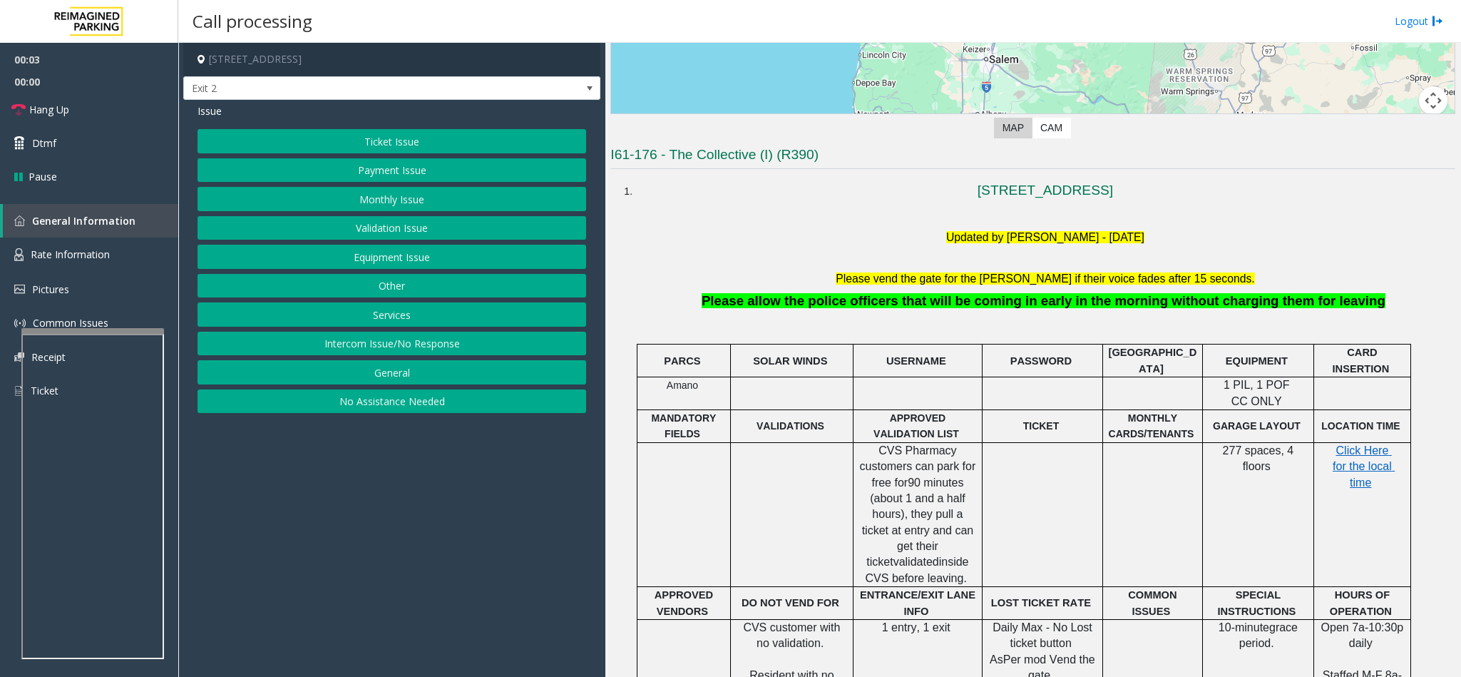
click at [379, 138] on button "Ticket Issue" at bounding box center [391, 141] width 389 height 24
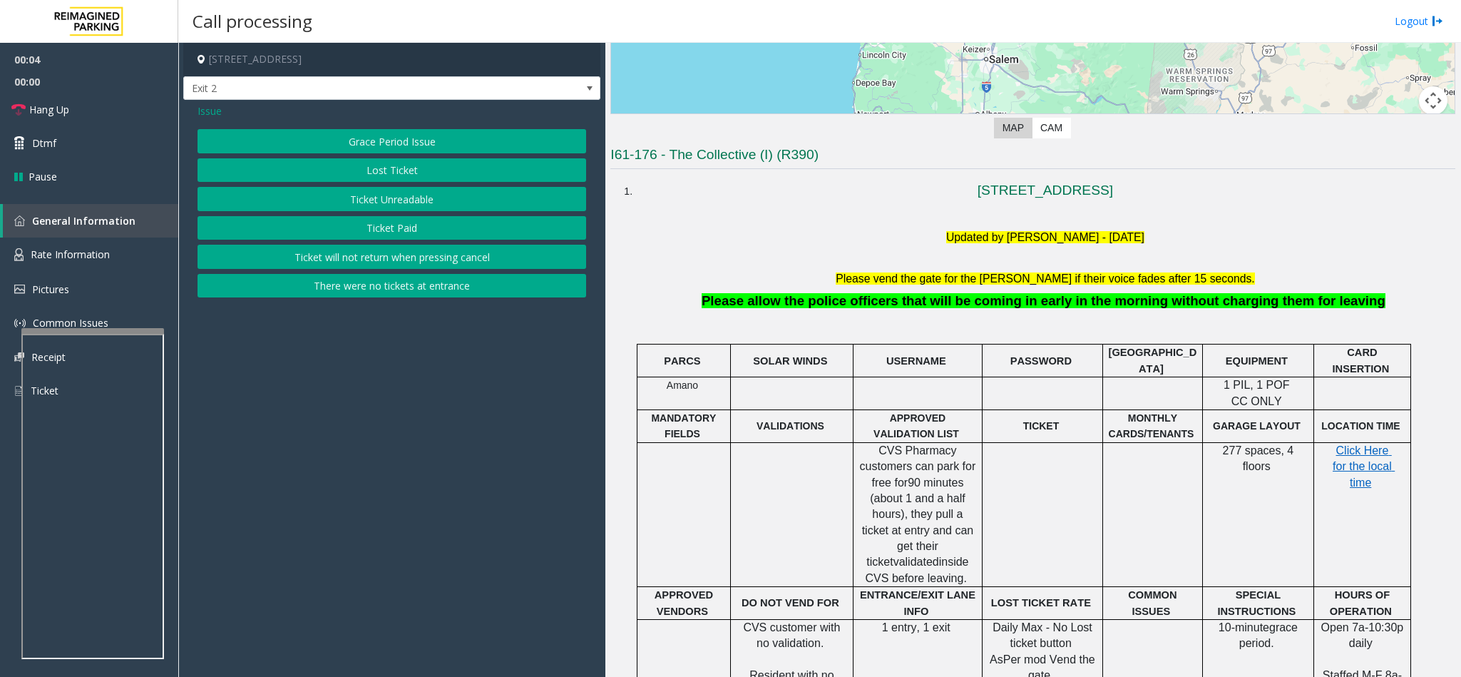
click at [411, 204] on button "Ticket Unreadable" at bounding box center [391, 199] width 389 height 24
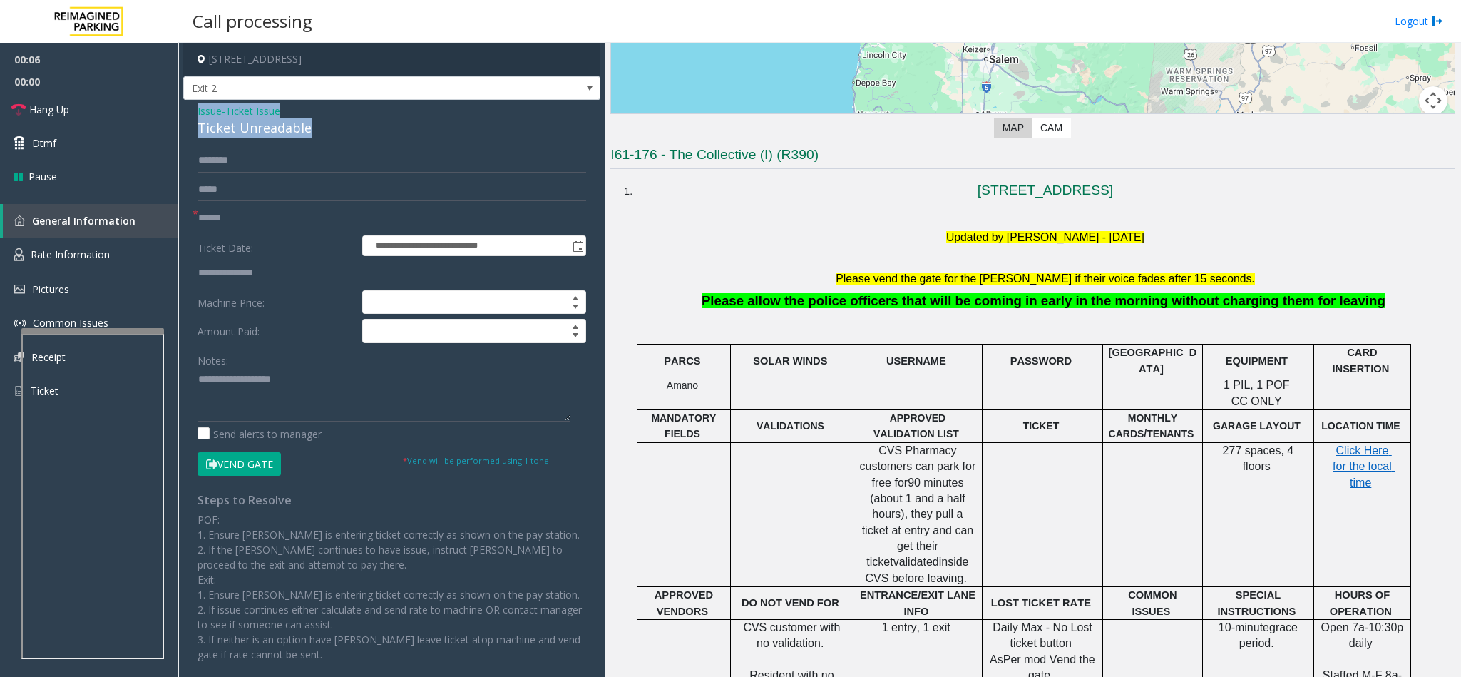
drag, startPoint x: 308, startPoint y: 126, endPoint x: 195, endPoint y: 114, distance: 114.0
click at [195, 114] on div "**********" at bounding box center [391, 410] width 417 height 621
click at [285, 392] on textarea at bounding box center [383, 394] width 373 height 53
paste textarea "**********"
drag, startPoint x: 297, startPoint y: 383, endPoint x: 231, endPoint y: 379, distance: 66.4
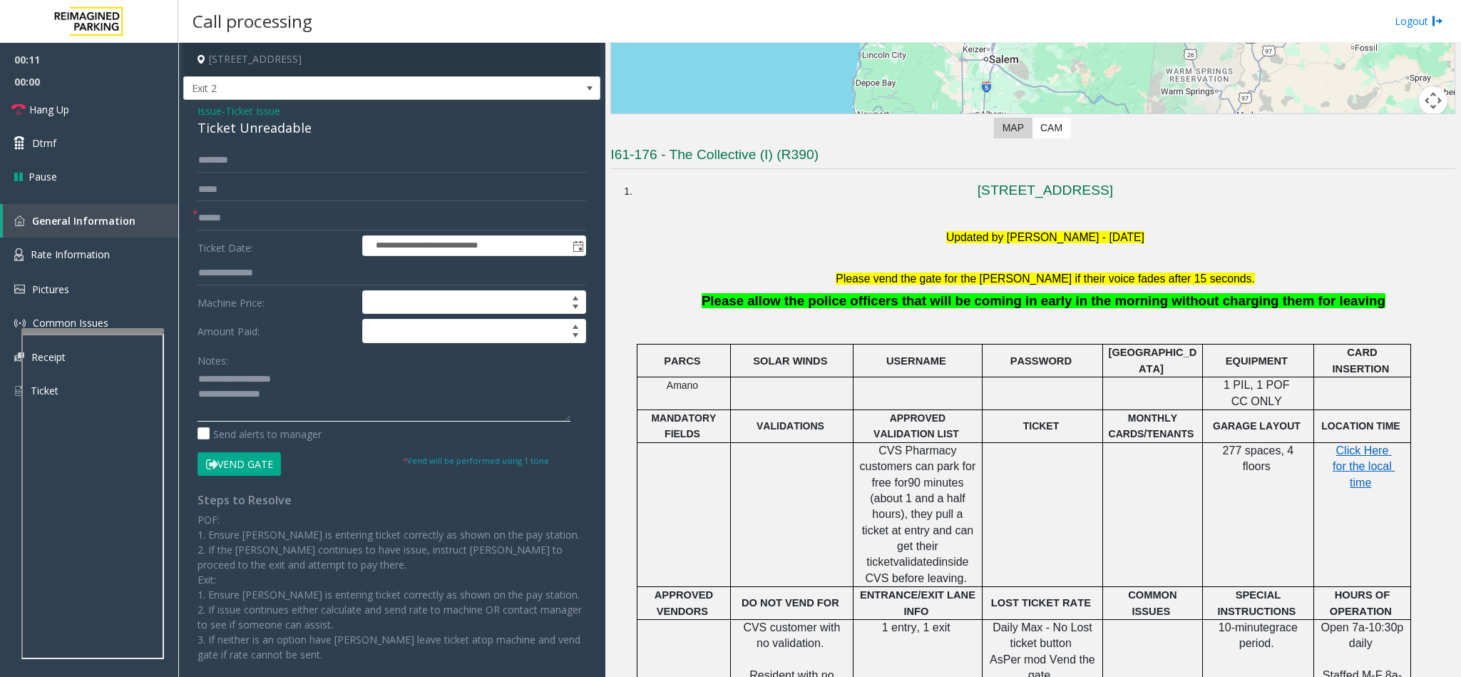
click at [231, 379] on textarea at bounding box center [383, 394] width 373 height 53
click at [313, 401] on textarea at bounding box center [383, 394] width 373 height 53
click at [103, 112] on link "Hang Up" at bounding box center [89, 110] width 178 height 34
click at [295, 414] on textarea at bounding box center [383, 394] width 373 height 53
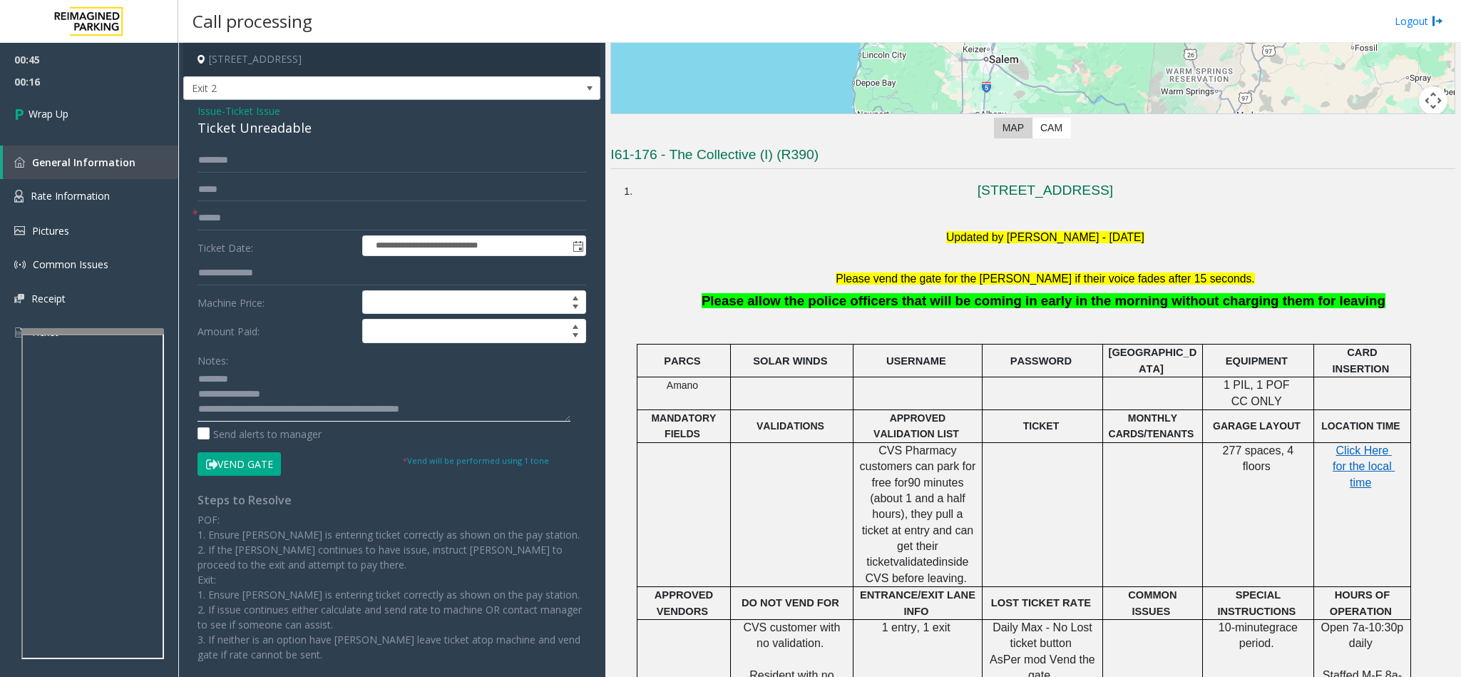
type textarea "**********"
click at [240, 218] on input "text" at bounding box center [391, 218] width 389 height 24
type input "**"
click at [60, 106] on span "Wrap Up" at bounding box center [49, 113] width 40 height 15
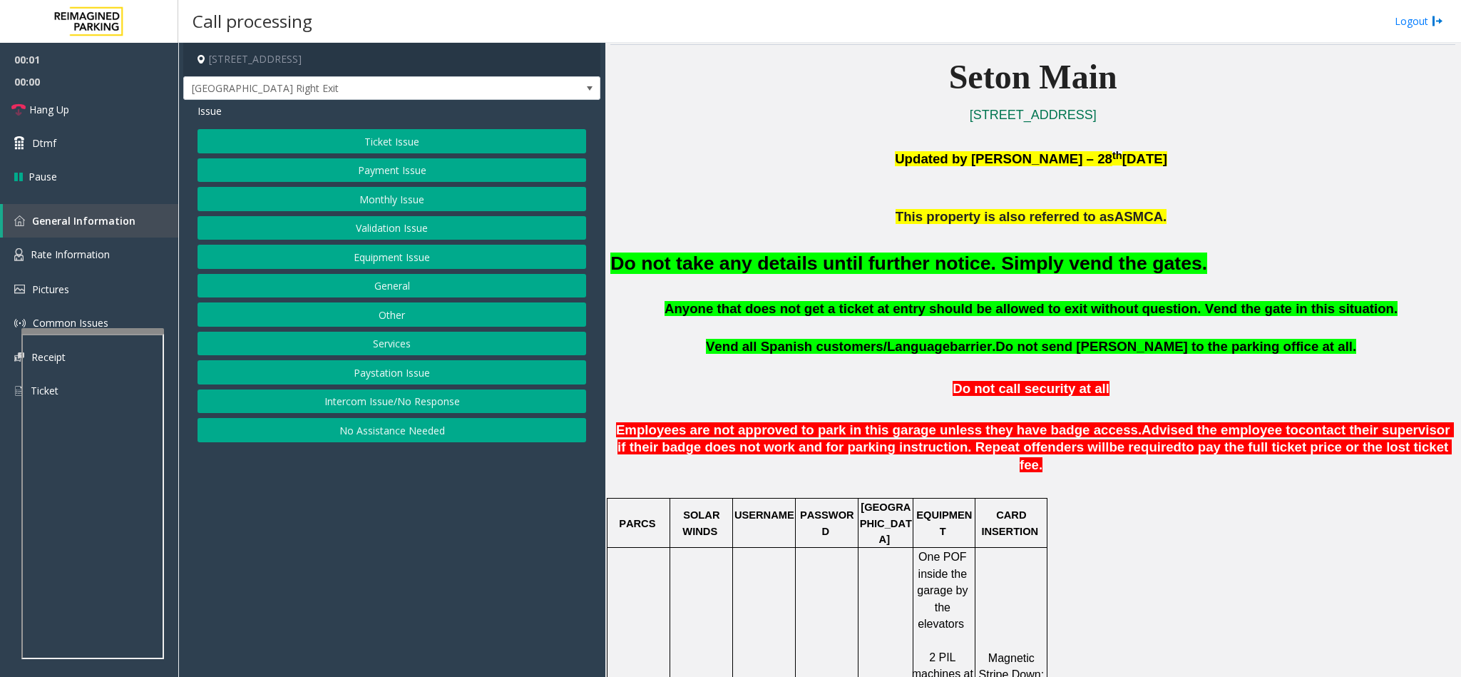
scroll to position [428, 0]
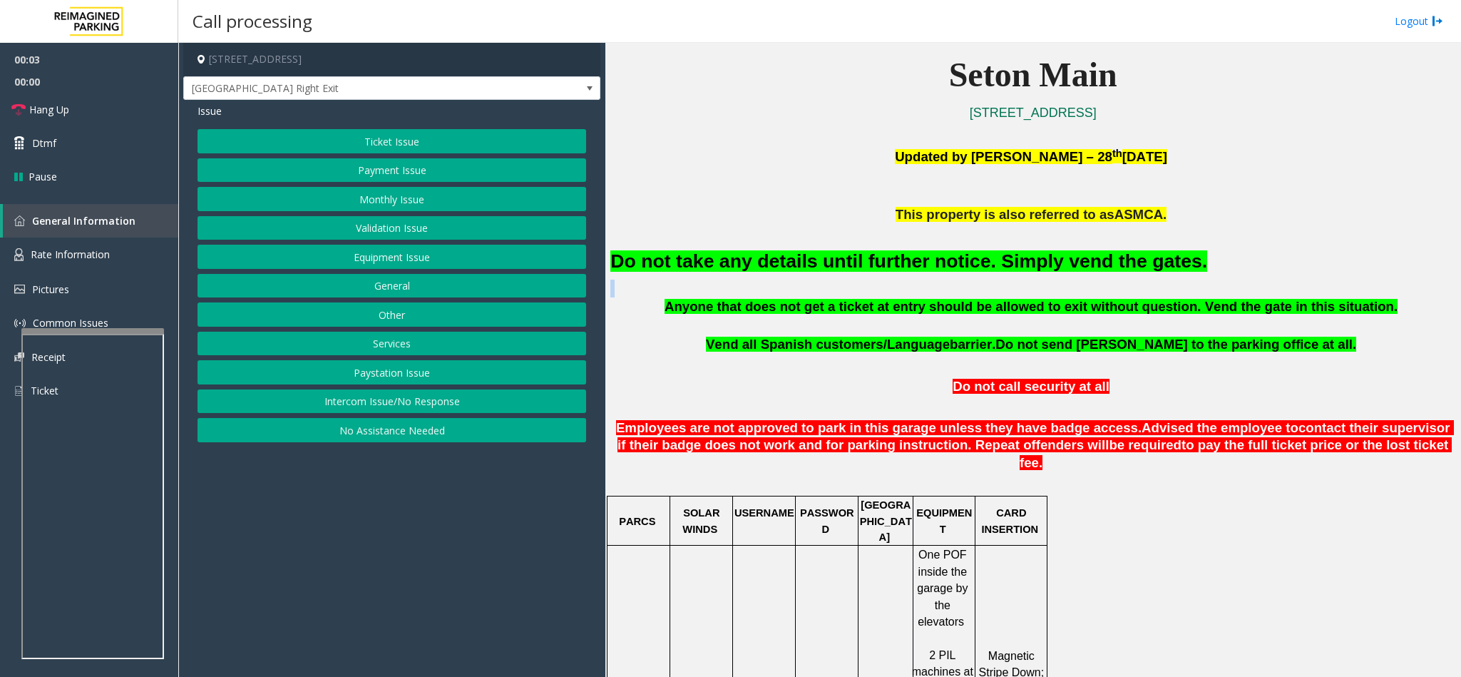
drag, startPoint x: 1141, startPoint y: 263, endPoint x: 630, endPoint y: 276, distance: 511.3
click at [642, 278] on div "Do not take any details until further notice. Simply vend the gates." at bounding box center [1032, 260] width 845 height 73
click at [623, 274] on h2 "Do not take any details until further notice. Simply vend the gates." at bounding box center [1032, 261] width 845 height 26
click at [635, 265] on font "Do not take any details until further notice. Simply vend the gates." at bounding box center [908, 260] width 597 height 21
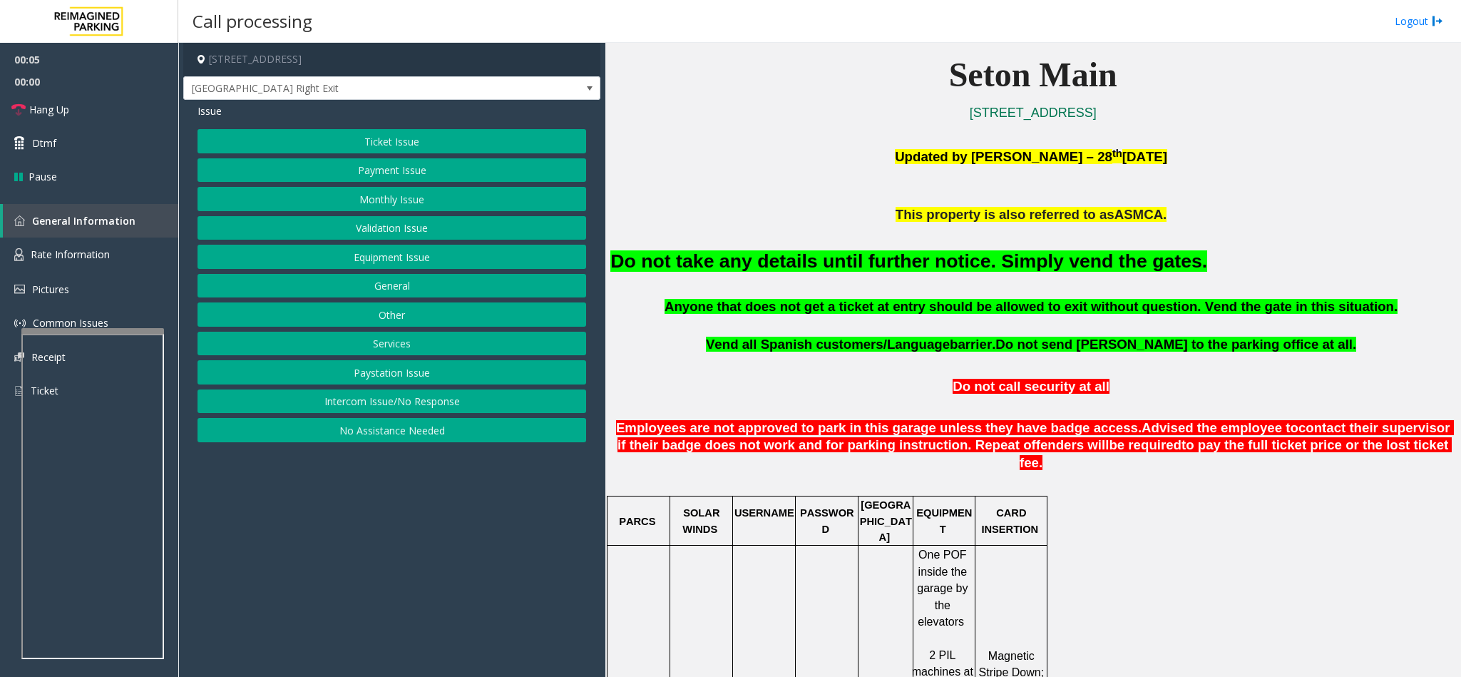
click at [637, 265] on font "Do not take any details until further notice. Simply vend the gates." at bounding box center [908, 260] width 597 height 21
click at [640, 264] on font "Do not take any details until further notice. Simply vend the gates." at bounding box center [908, 260] width 597 height 21
click at [644, 264] on font "Do not take any details until further notice. Simply vend the gates." at bounding box center [908, 260] width 597 height 21
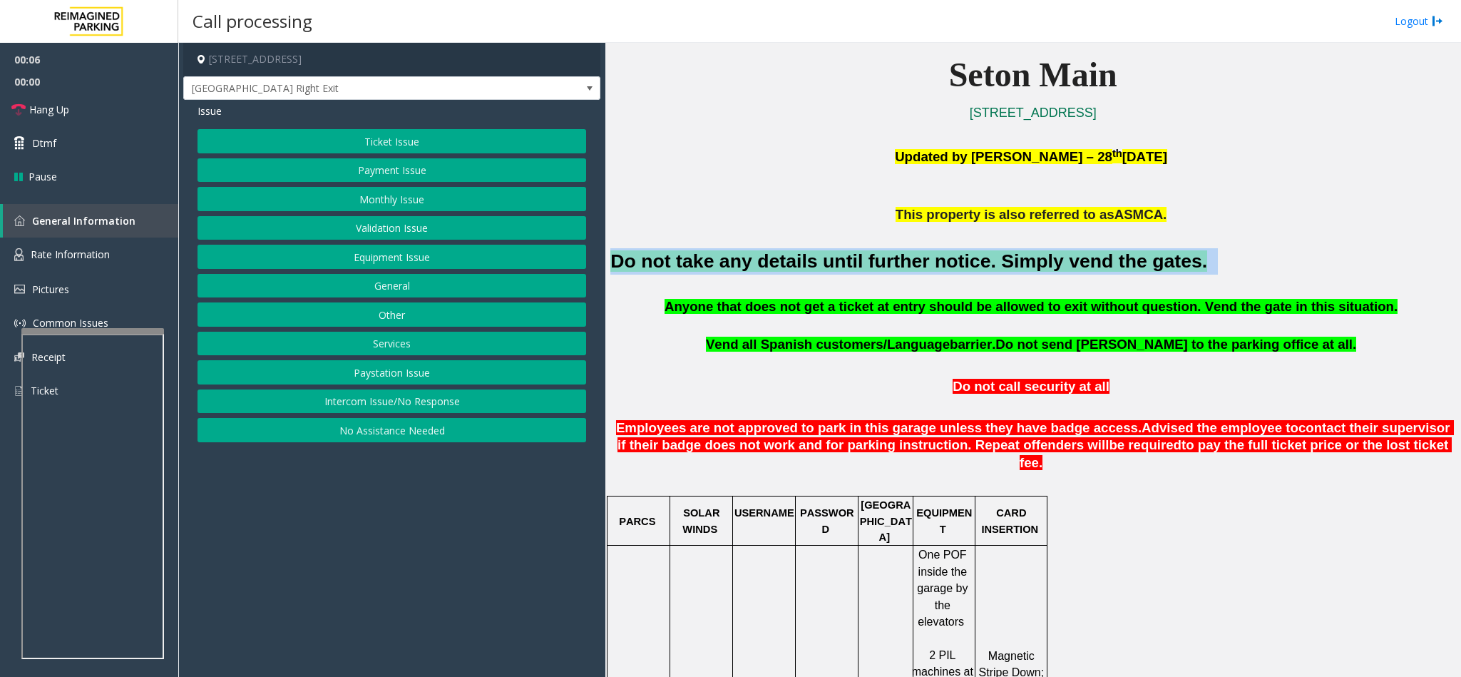
click at [644, 264] on font "Do not take any details until further notice. Simply vend the gates." at bounding box center [908, 260] width 597 height 21
click at [400, 252] on button "Equipment Issue" at bounding box center [391, 257] width 389 height 24
click at [394, 257] on button "Gate / Door Won't Open" at bounding box center [391, 257] width 389 height 24
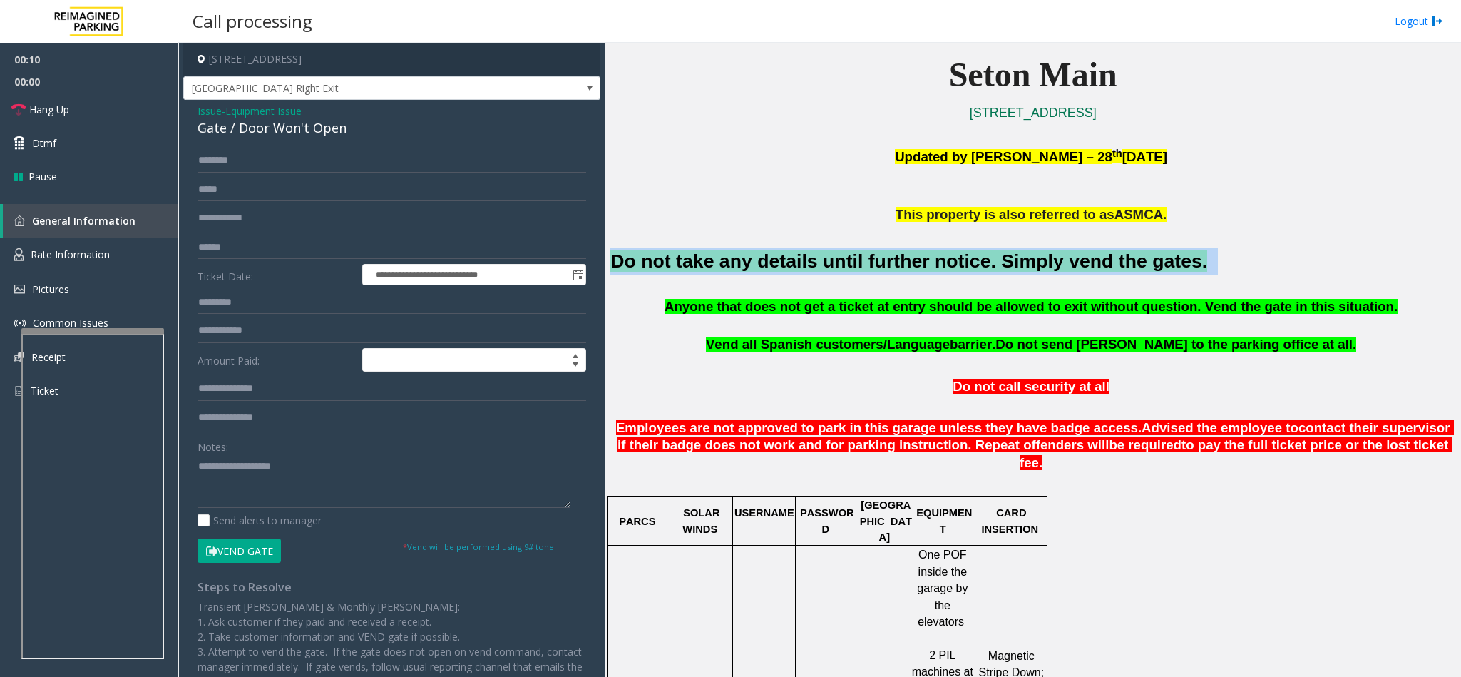
click at [261, 550] on button "Vend Gate" at bounding box center [238, 550] width 83 height 24
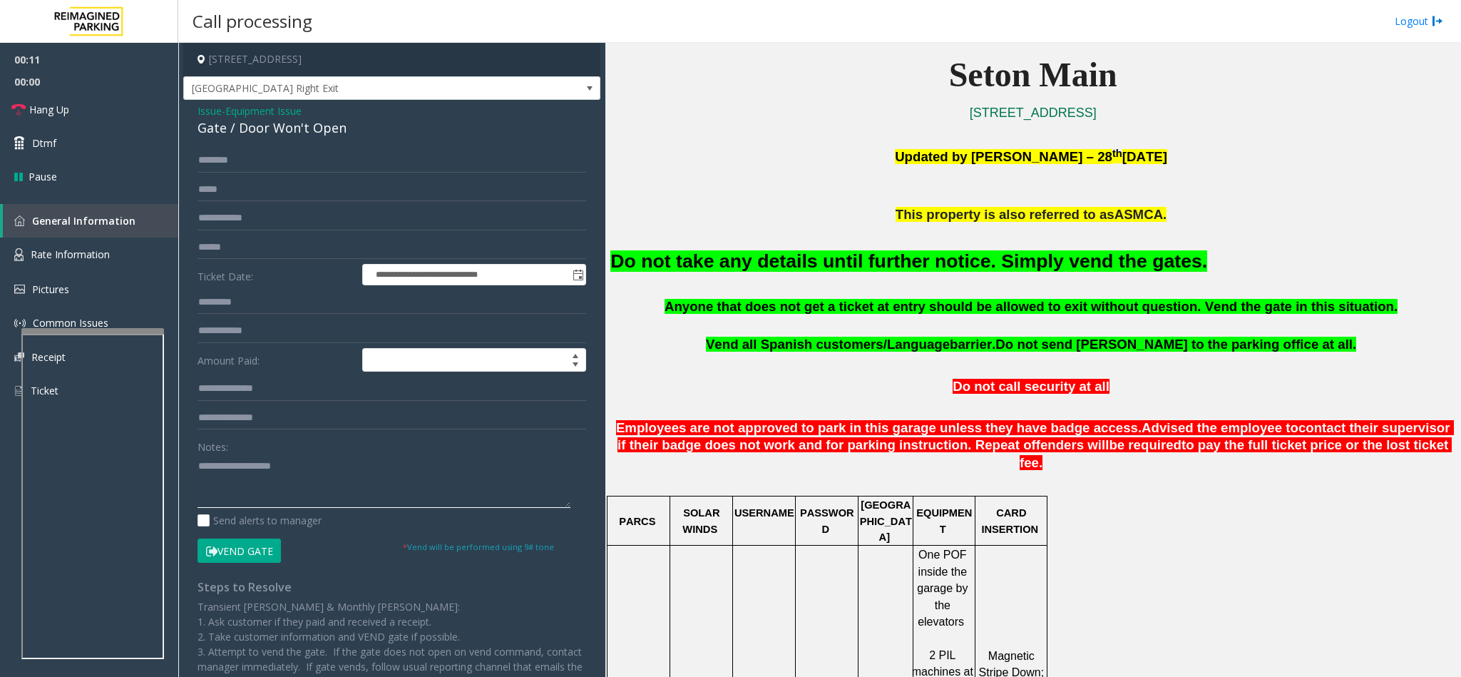
click at [291, 494] on textarea at bounding box center [383, 480] width 373 height 53
paste textarea "**********"
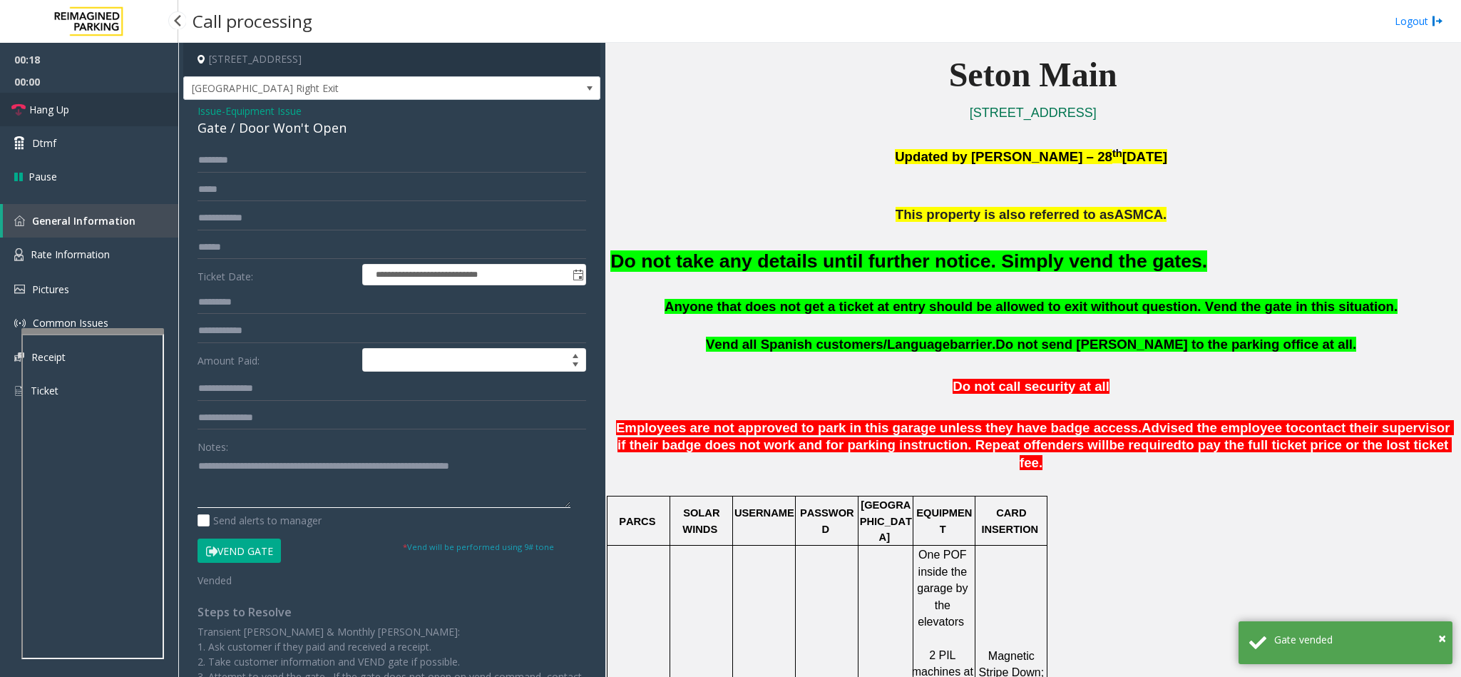
type textarea "**********"
click at [97, 105] on link "Hang Up" at bounding box center [89, 110] width 178 height 34
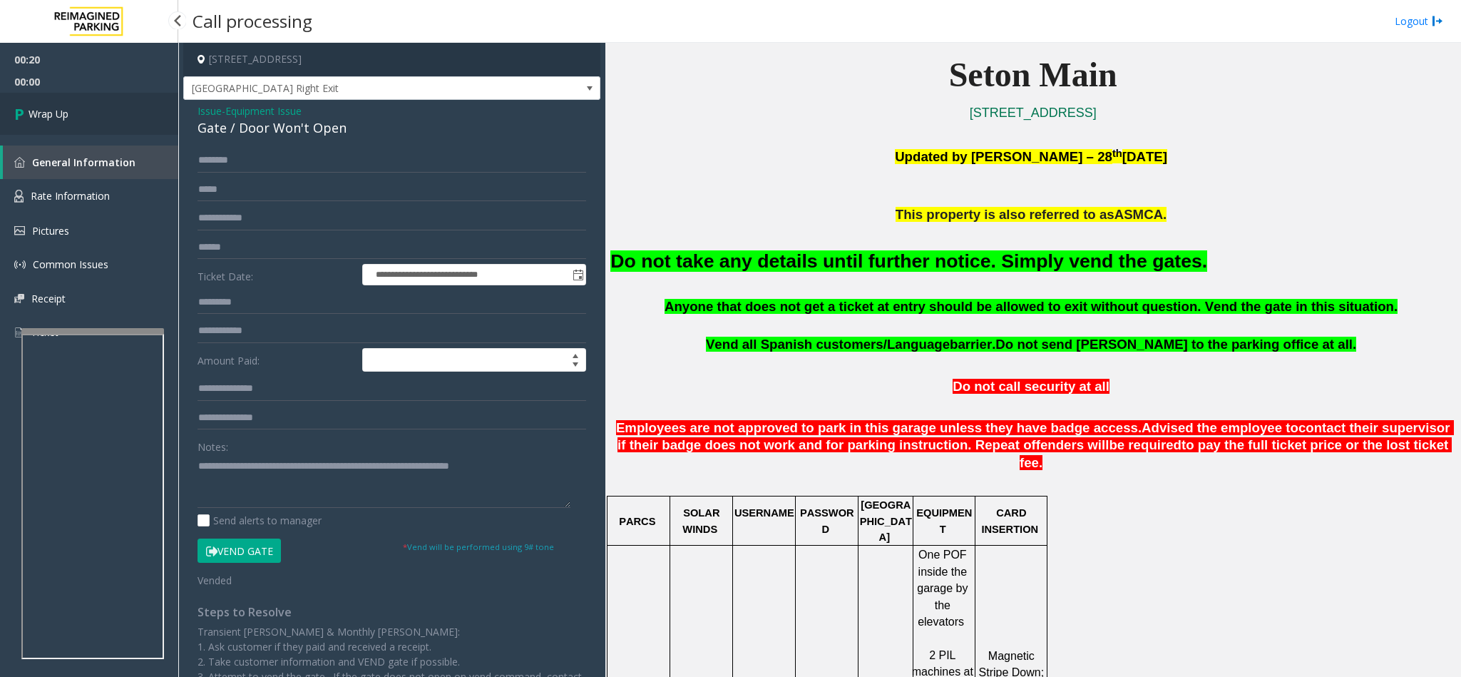
click at [97, 105] on link "Wrap Up" at bounding box center [89, 114] width 178 height 42
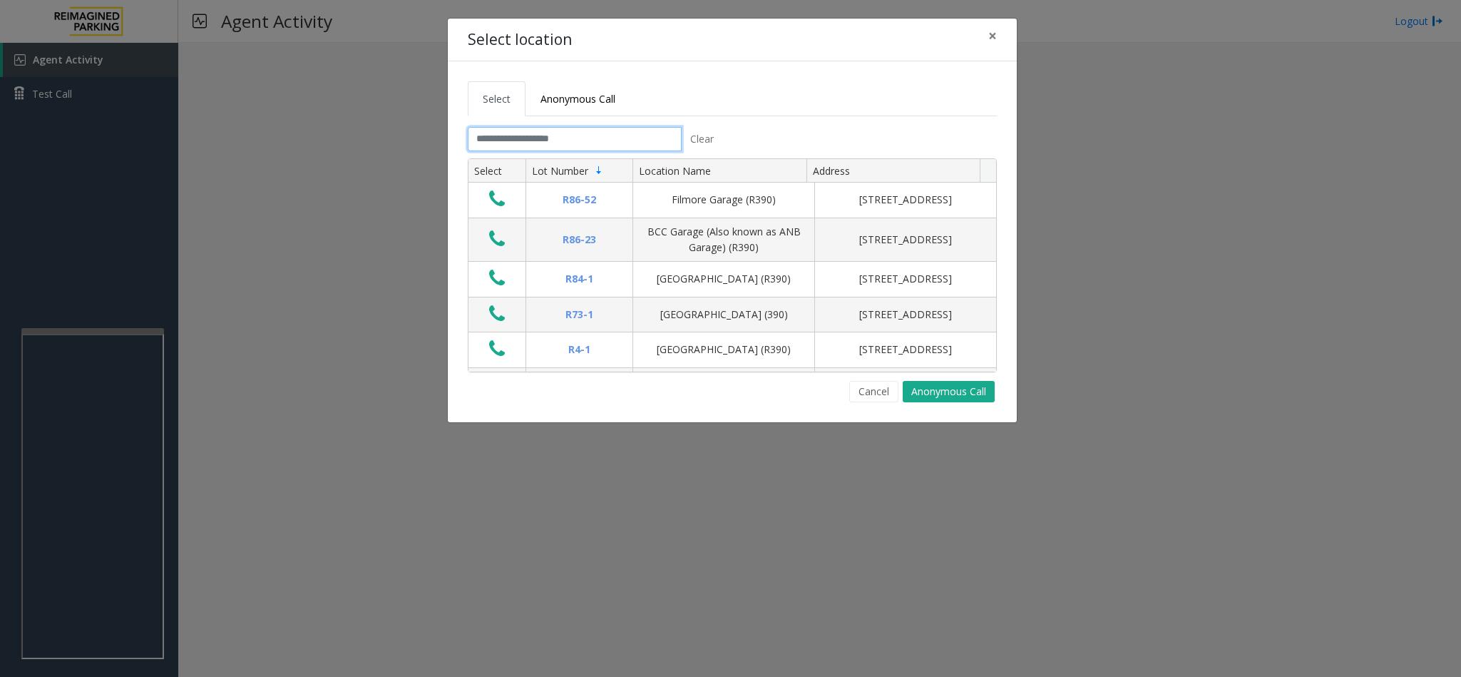
click at [630, 140] on input "text" at bounding box center [575, 139] width 214 height 24
click at [602, 140] on input "text" at bounding box center [575, 139] width 214 height 24
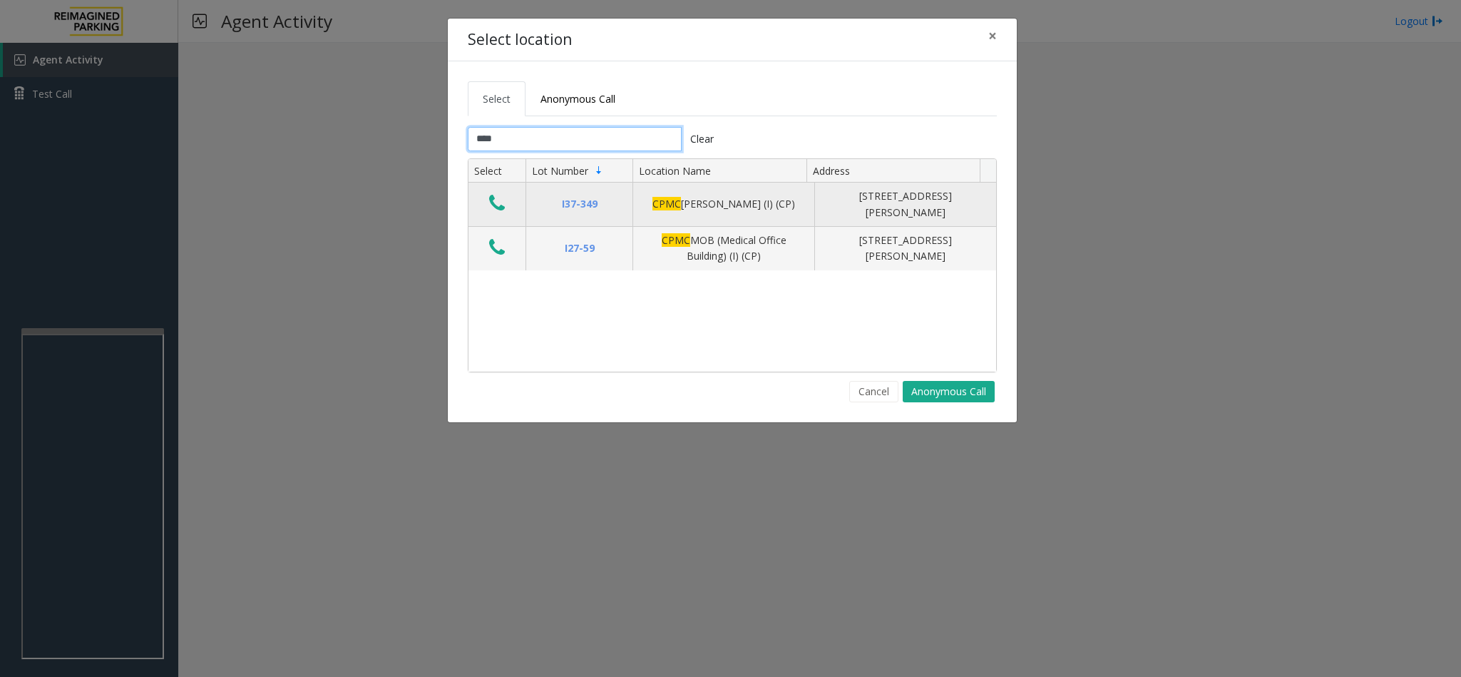
type input "****"
click at [498, 205] on icon "Data table" at bounding box center [497, 203] width 16 height 20
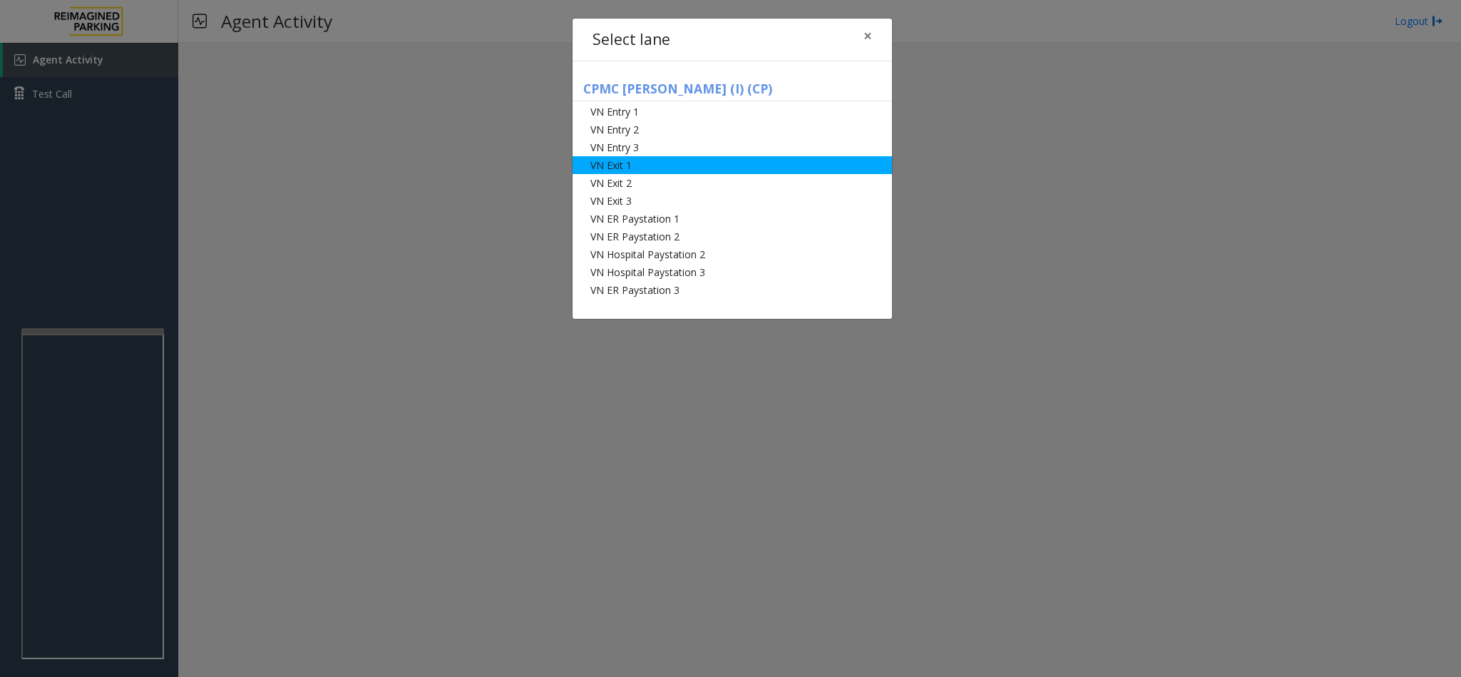
click at [623, 165] on li "VN Exit 1" at bounding box center [731, 165] width 319 height 18
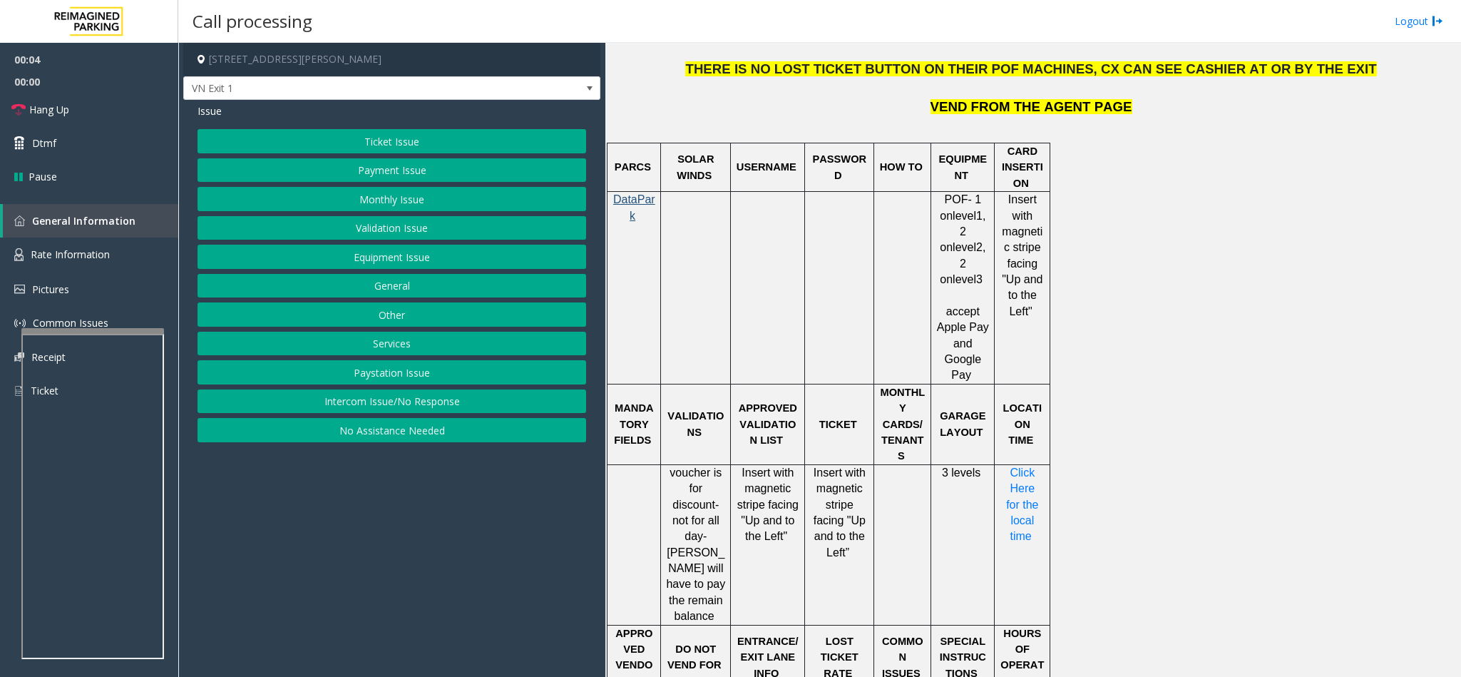
scroll to position [1176, 0]
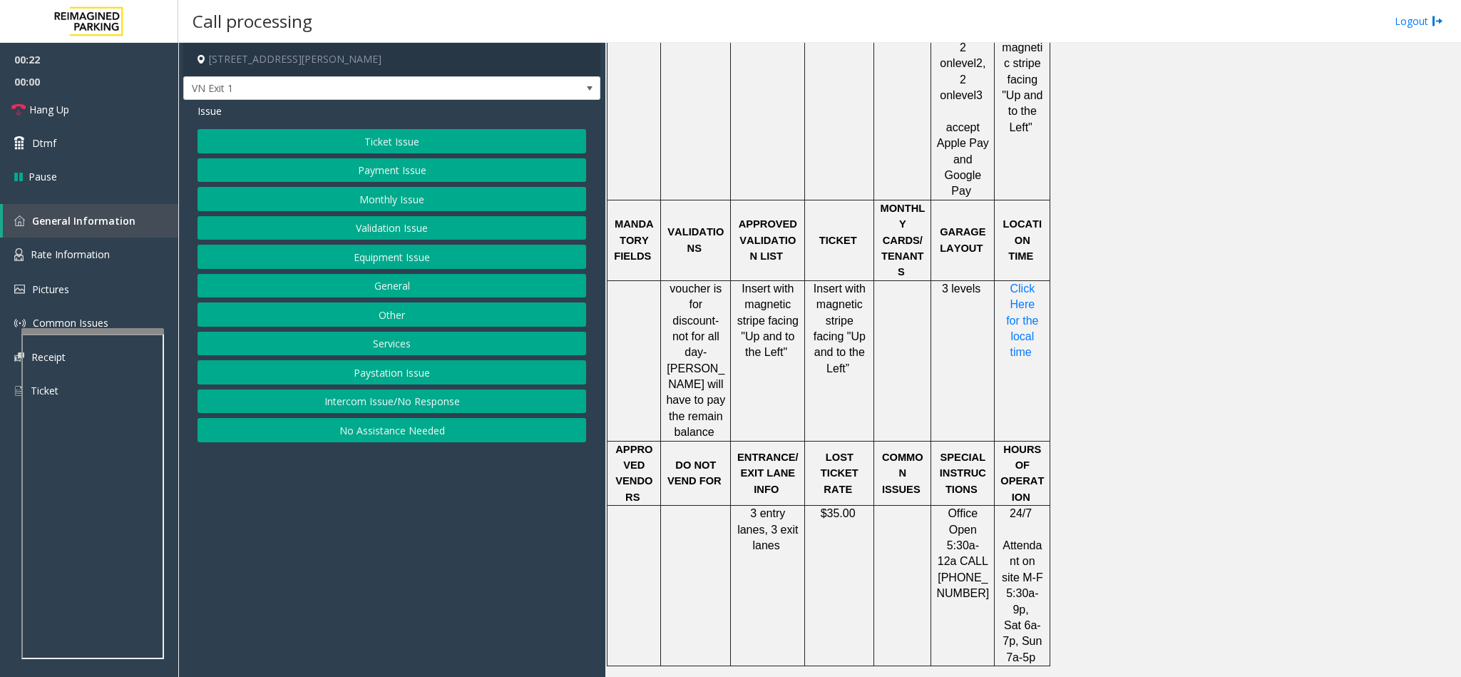
click at [406, 220] on button "Validation Issue" at bounding box center [391, 228] width 389 height 24
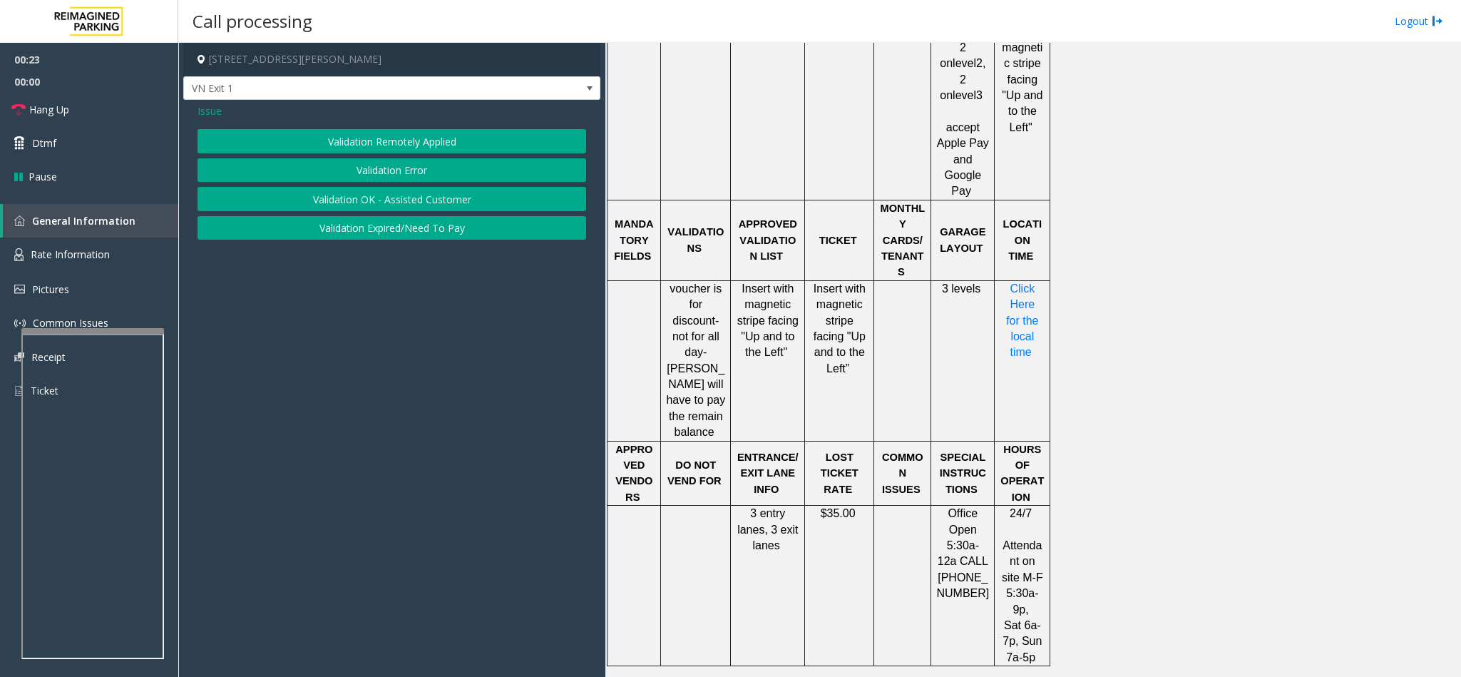
click at [396, 163] on button "Validation Error" at bounding box center [391, 170] width 389 height 24
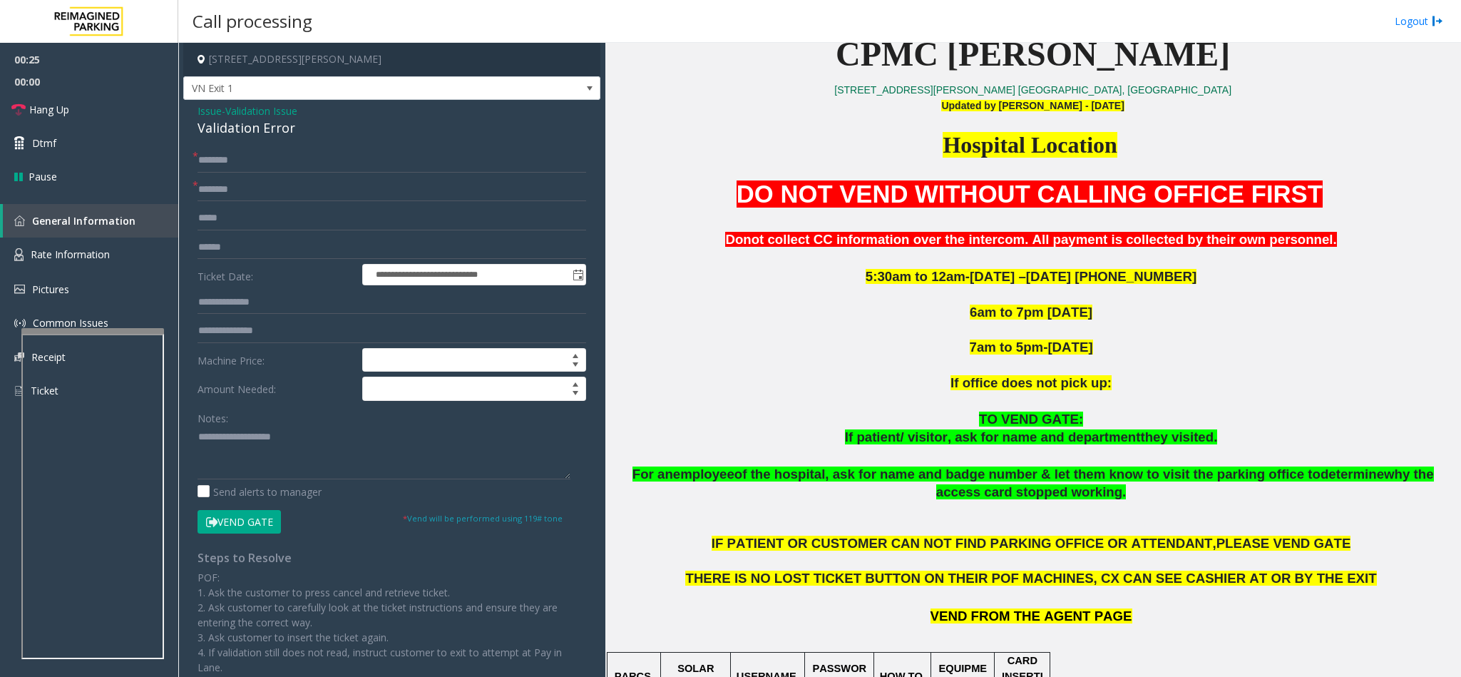
scroll to position [535, 0]
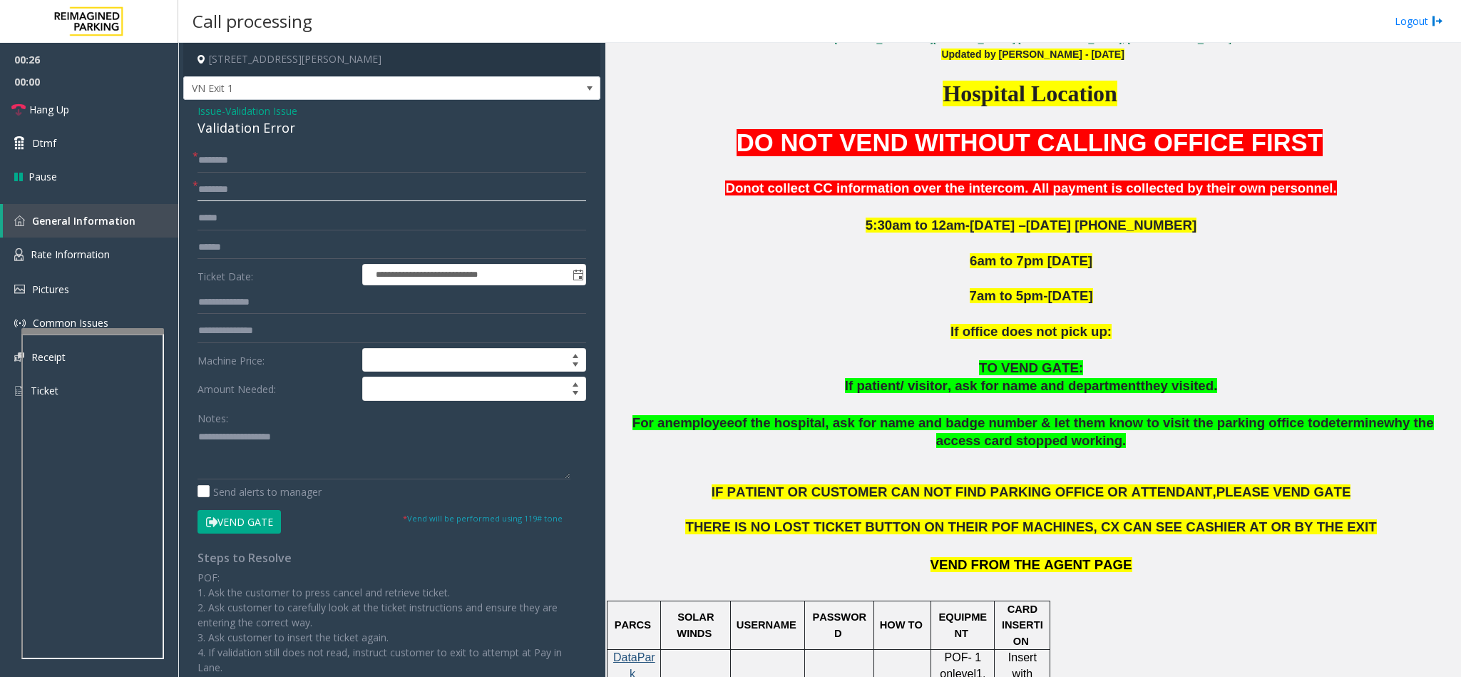
click at [336, 185] on input "text" at bounding box center [391, 190] width 389 height 24
click at [405, 189] on input "text" at bounding box center [391, 190] width 389 height 24
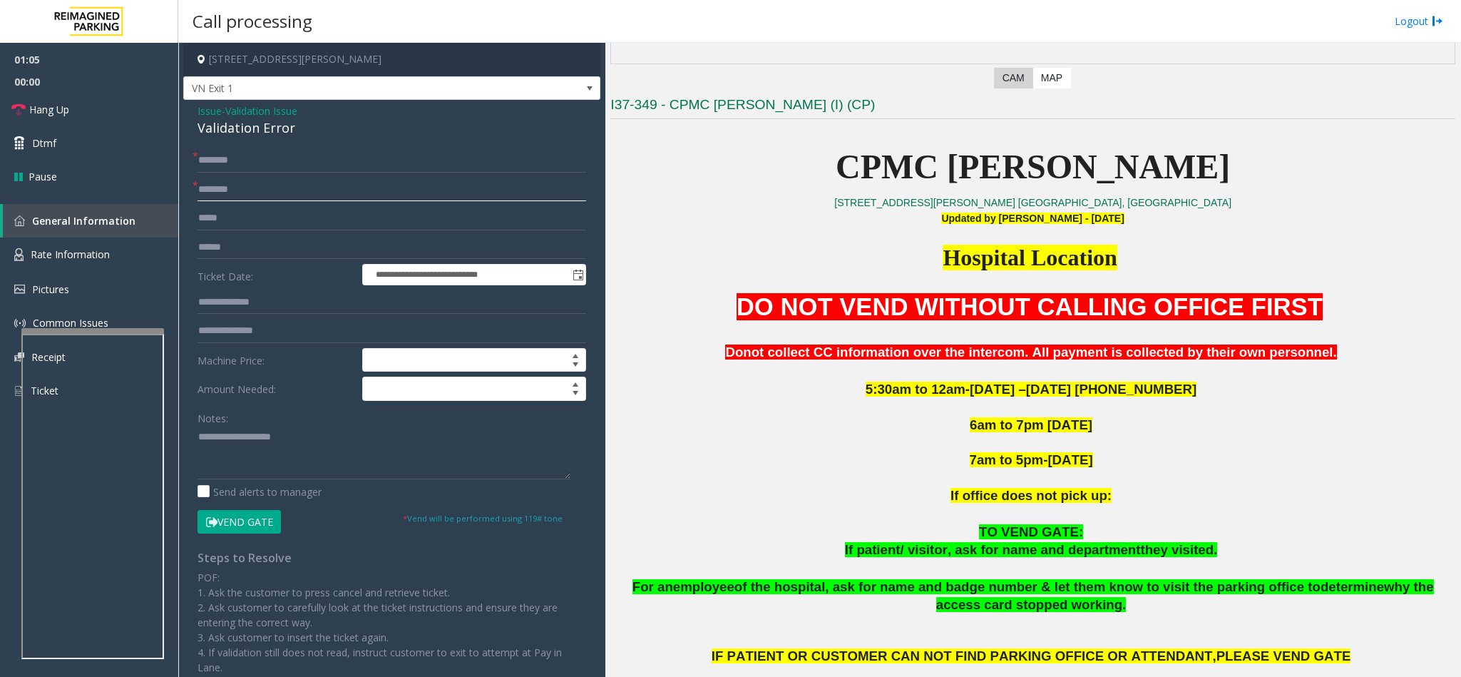
scroll to position [321, 0]
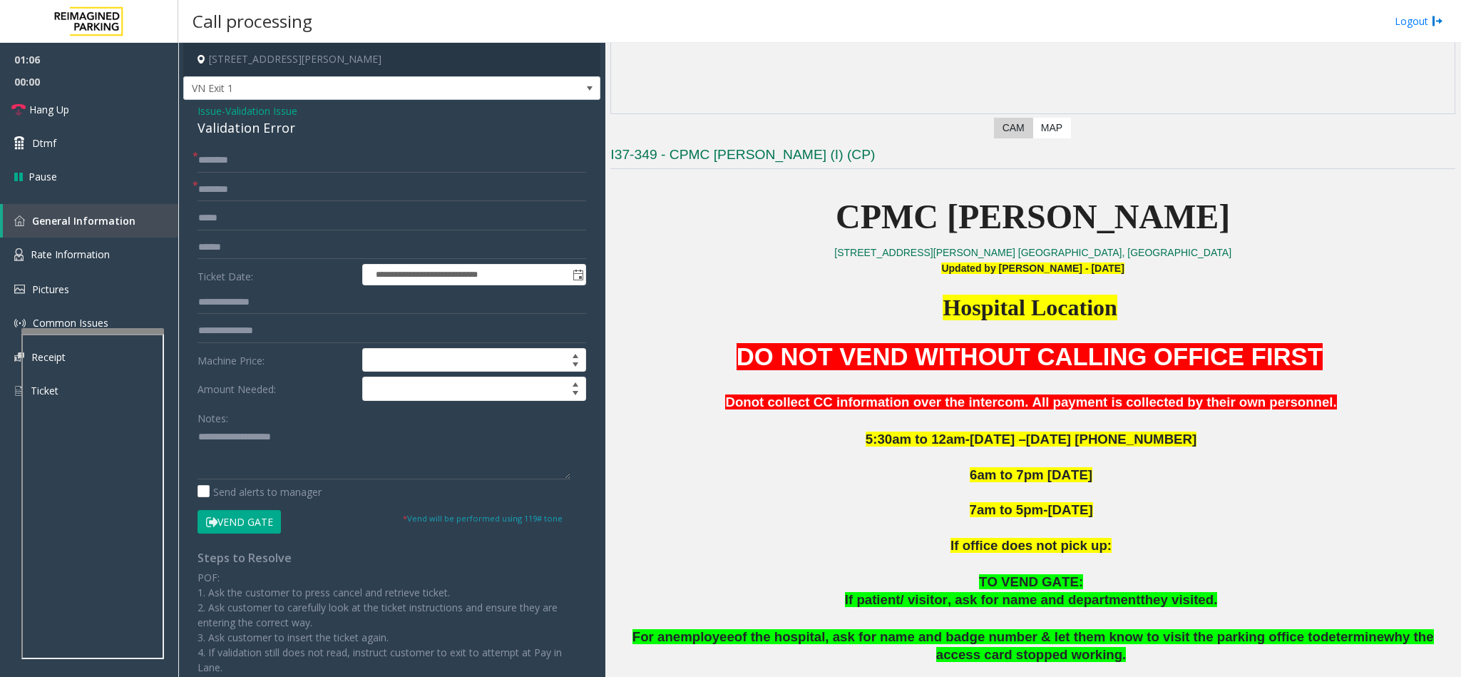
click at [297, 109] on span "Validation Issue" at bounding box center [261, 110] width 72 height 15
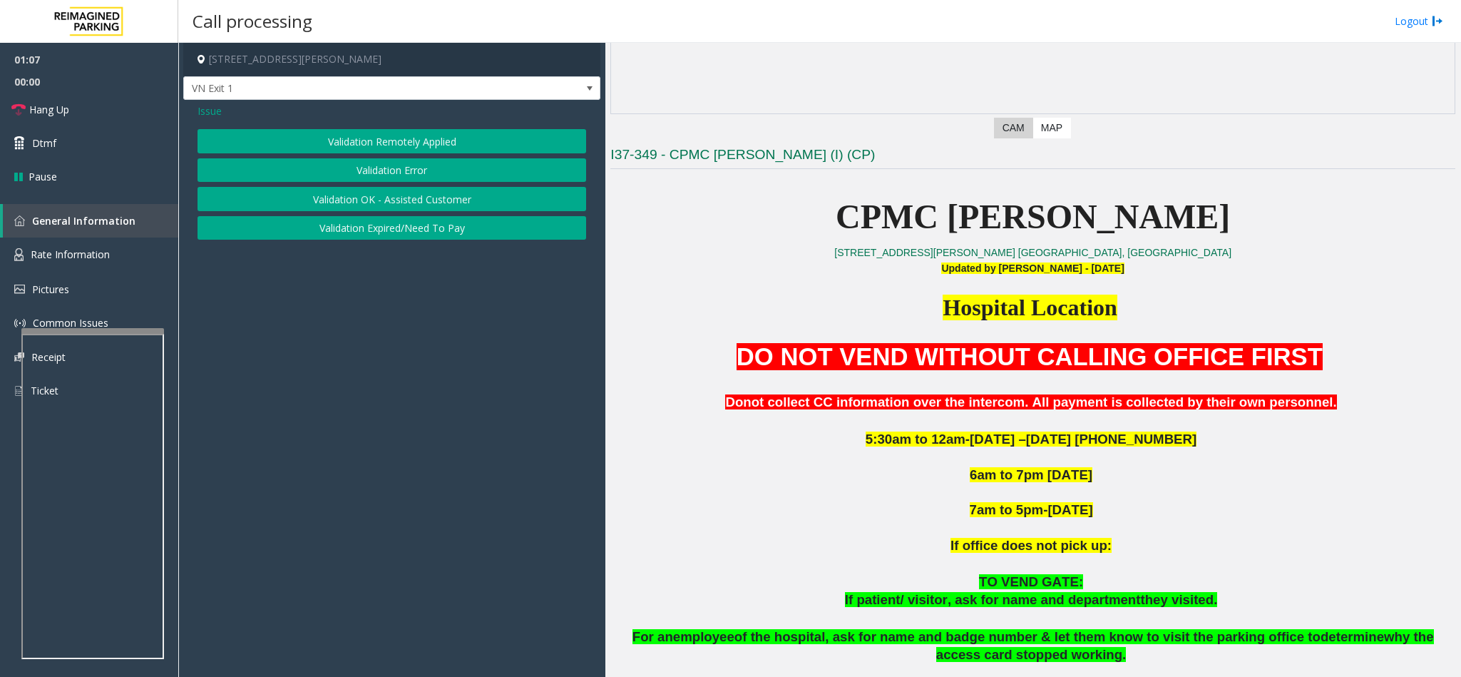
click at [212, 107] on span "Issue" at bounding box center [209, 110] width 24 height 15
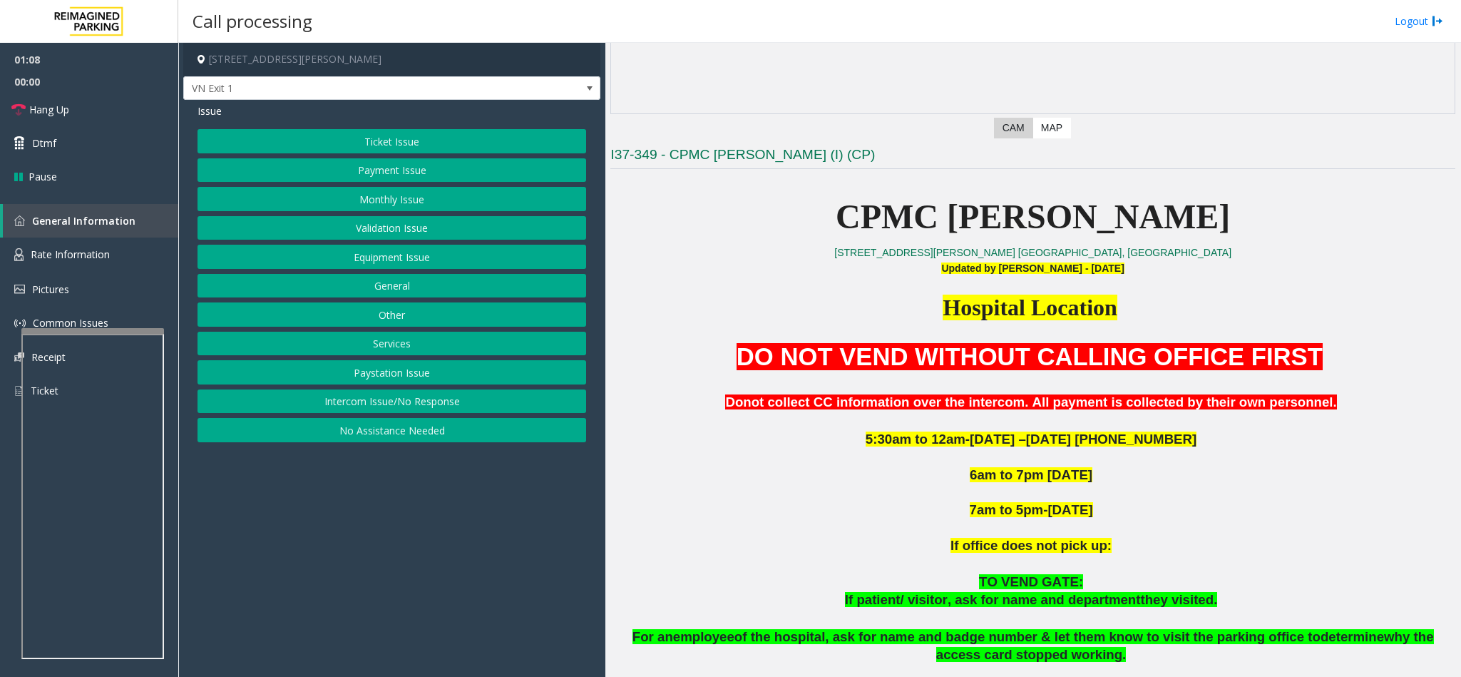
click at [437, 146] on button "Ticket Issue" at bounding box center [391, 141] width 389 height 24
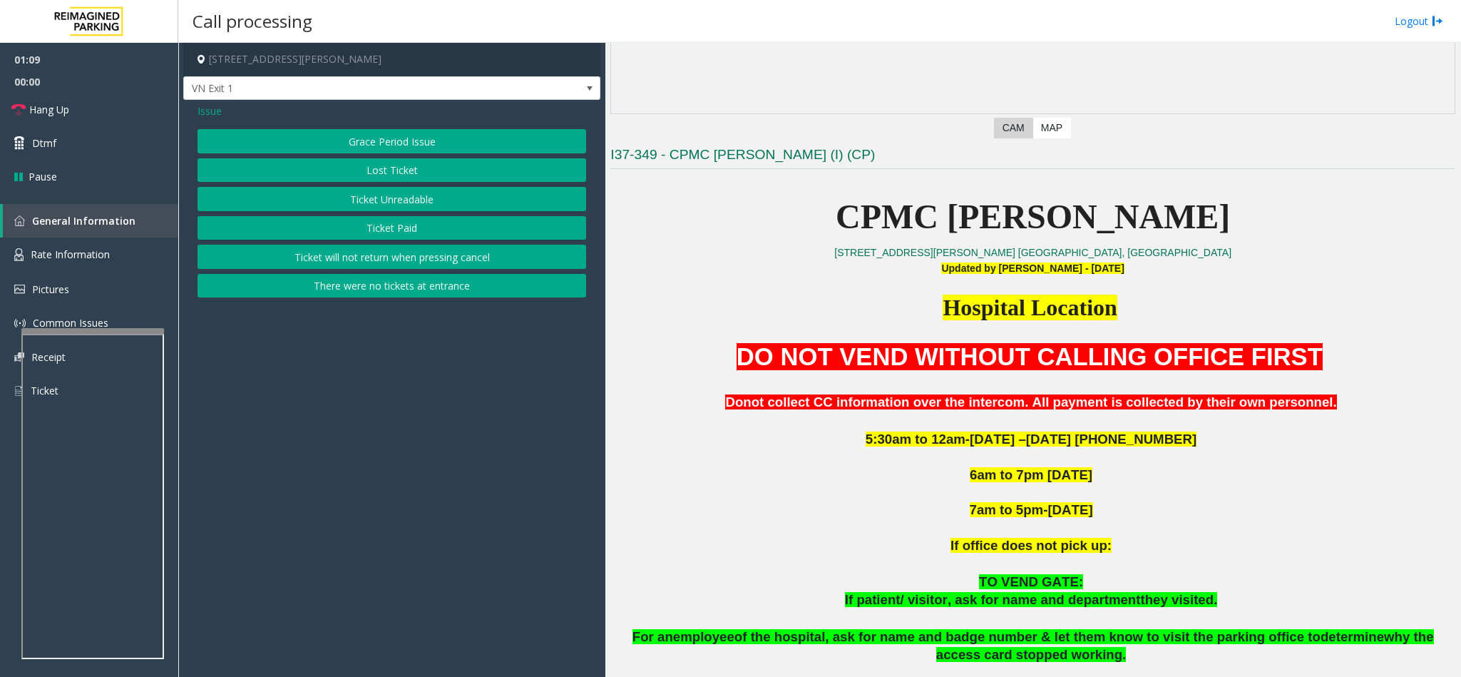
click at [401, 197] on button "Ticket Unreadable" at bounding box center [391, 199] width 389 height 24
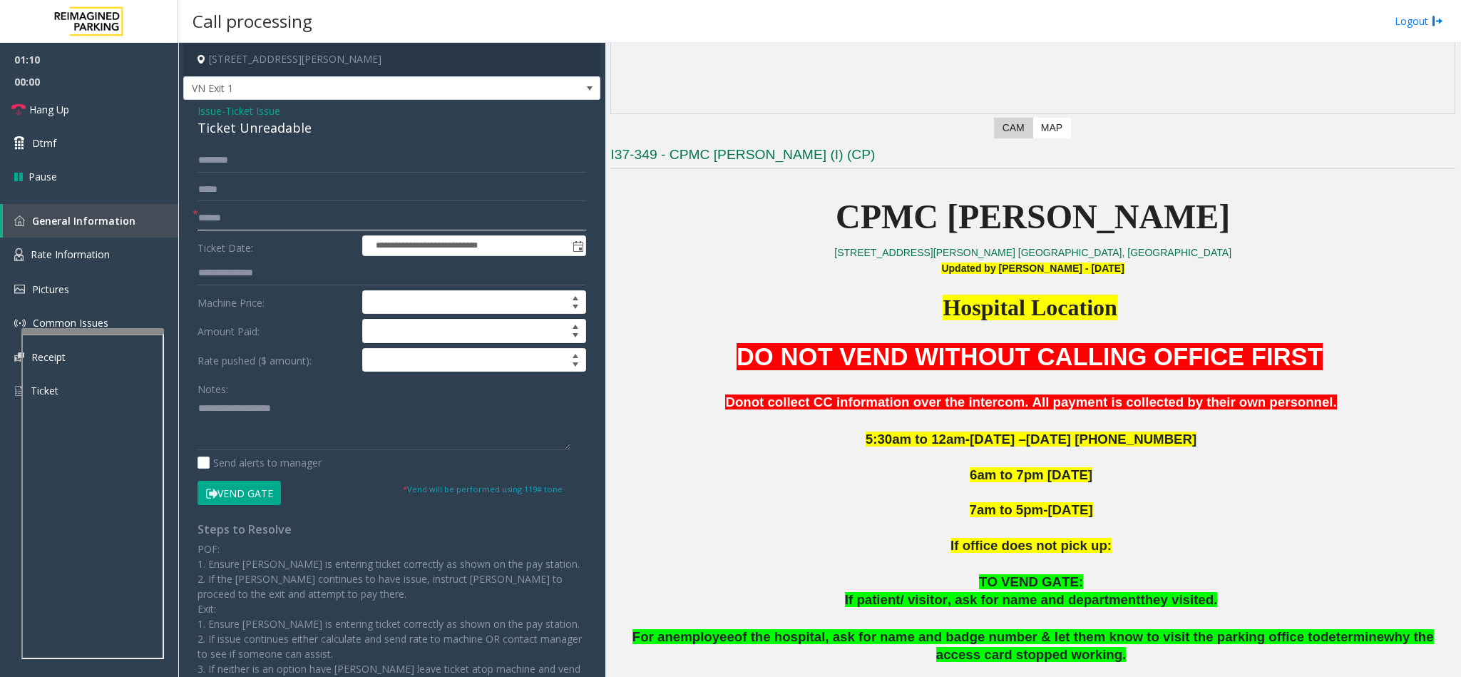
click at [220, 219] on input "text" at bounding box center [391, 218] width 389 height 24
type input "*"
click at [267, 153] on input "text" at bounding box center [391, 160] width 389 height 24
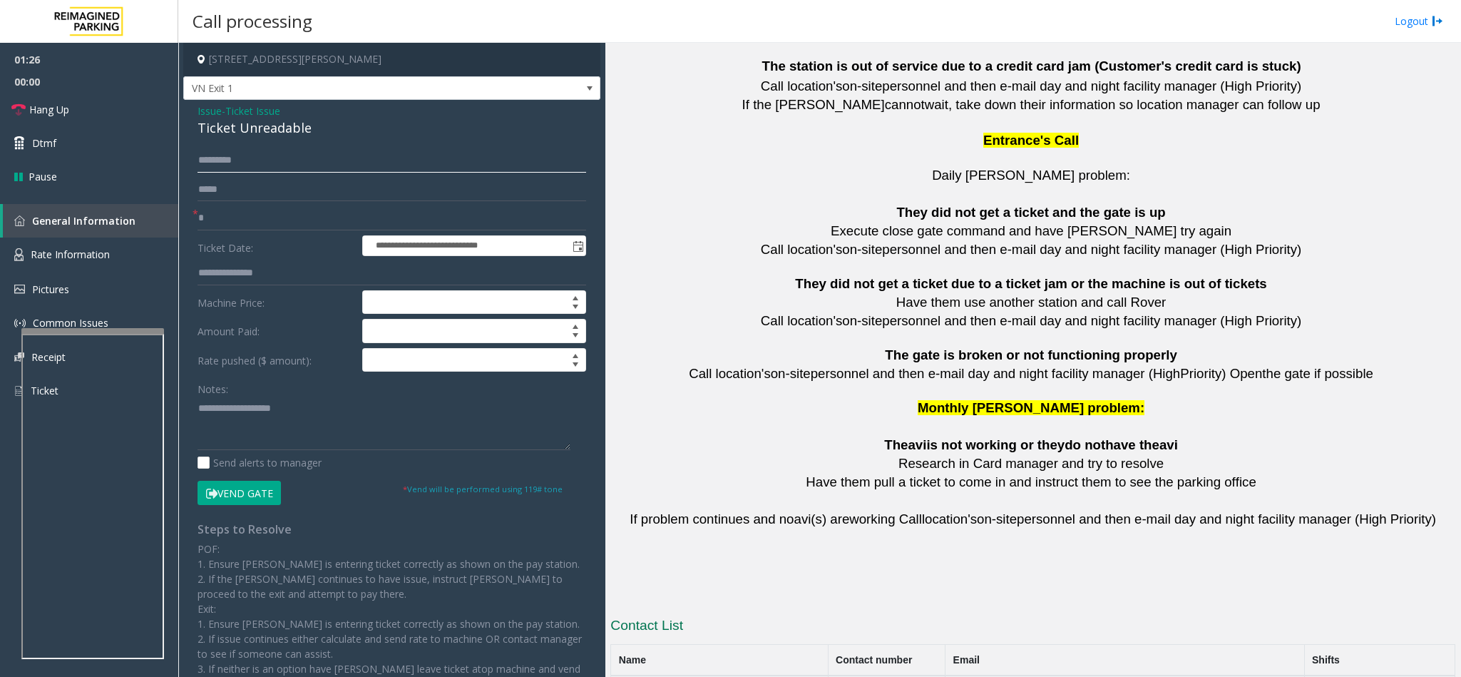
scroll to position [3119, 0]
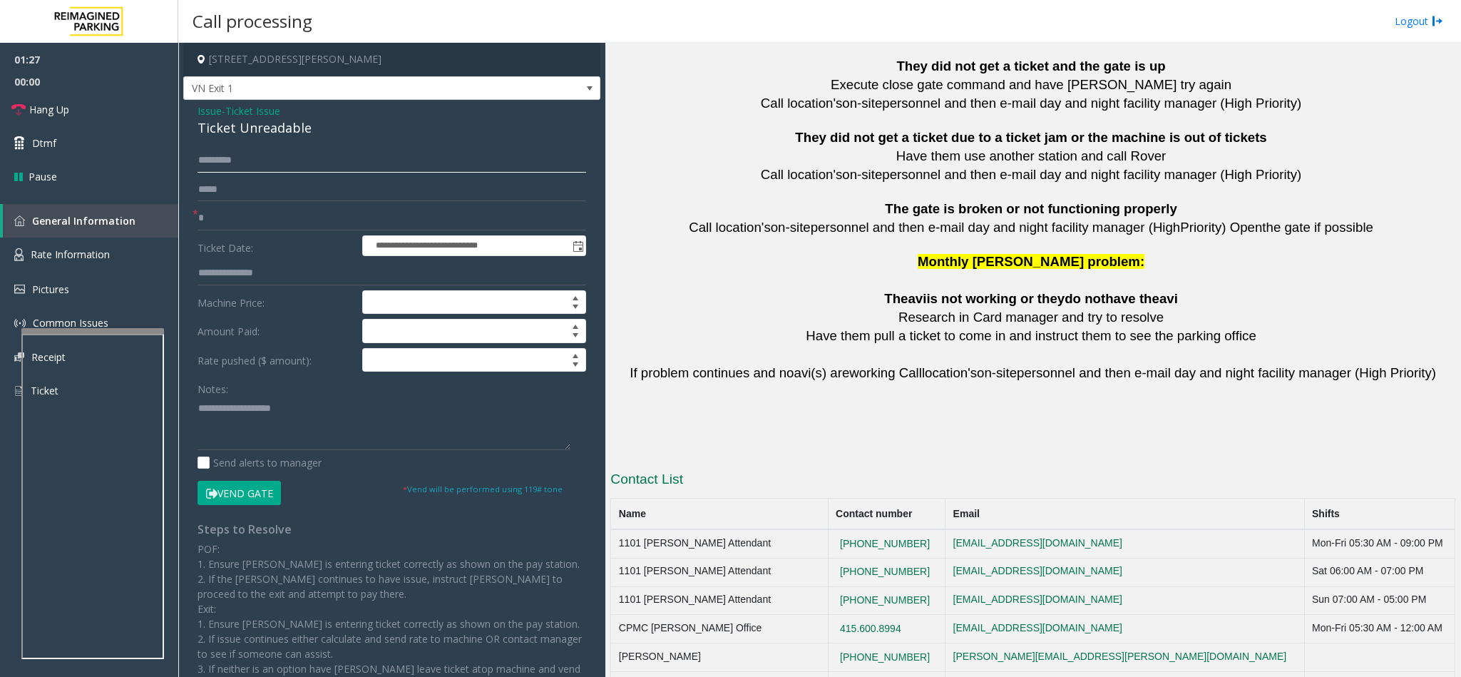
type input "*********"
drag, startPoint x: 922, startPoint y: 498, endPoint x: 836, endPoint y: 503, distance: 85.7
click at [836, 529] on td "[PHONE_NUMBER]" at bounding box center [887, 543] width 118 height 29
drag, startPoint x: 309, startPoint y: 130, endPoint x: 192, endPoint y: 106, distance: 118.9
click at [192, 106] on div "**********" at bounding box center [391, 425] width 417 height 650
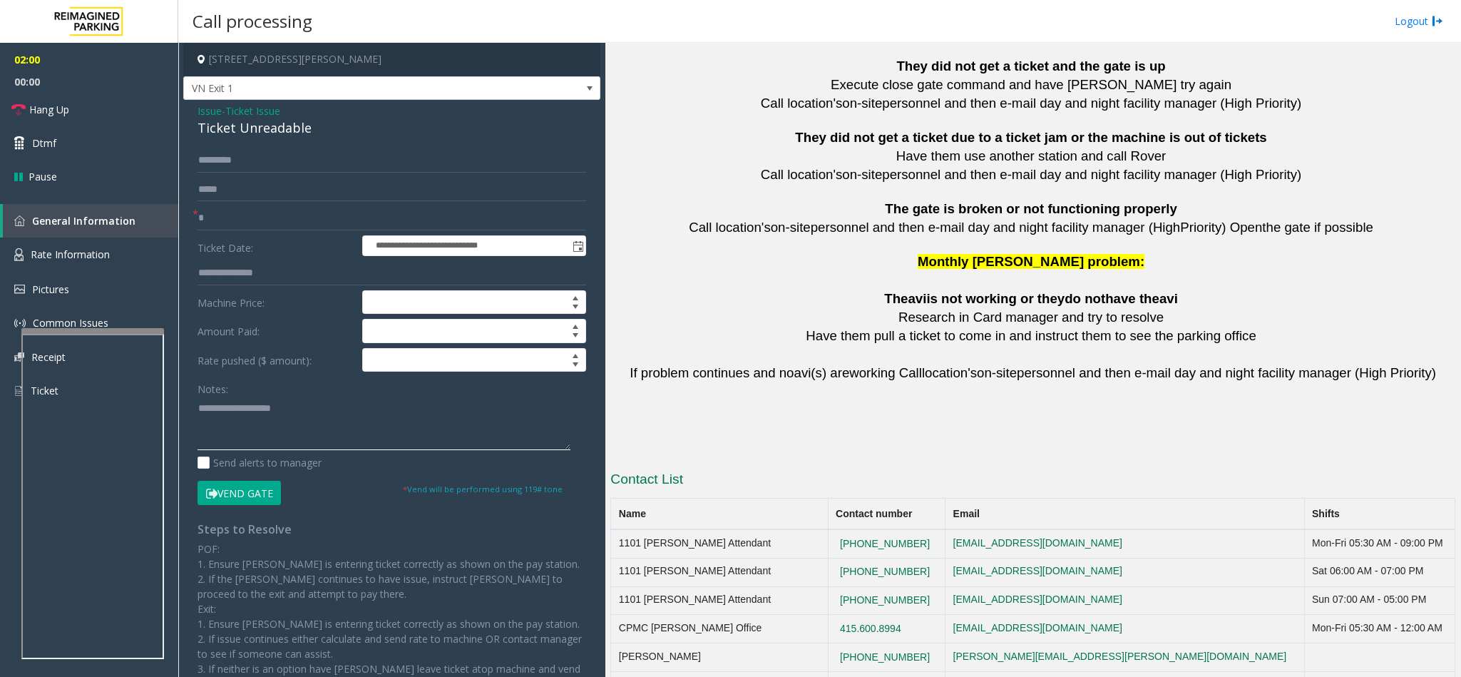
click at [334, 413] on textarea at bounding box center [383, 422] width 373 height 53
paste textarea "**********"
drag, startPoint x: 289, startPoint y: 406, endPoint x: 233, endPoint y: 401, distance: 56.6
click at [233, 401] on textarea at bounding box center [383, 422] width 373 height 53
click at [345, 432] on textarea at bounding box center [383, 422] width 373 height 53
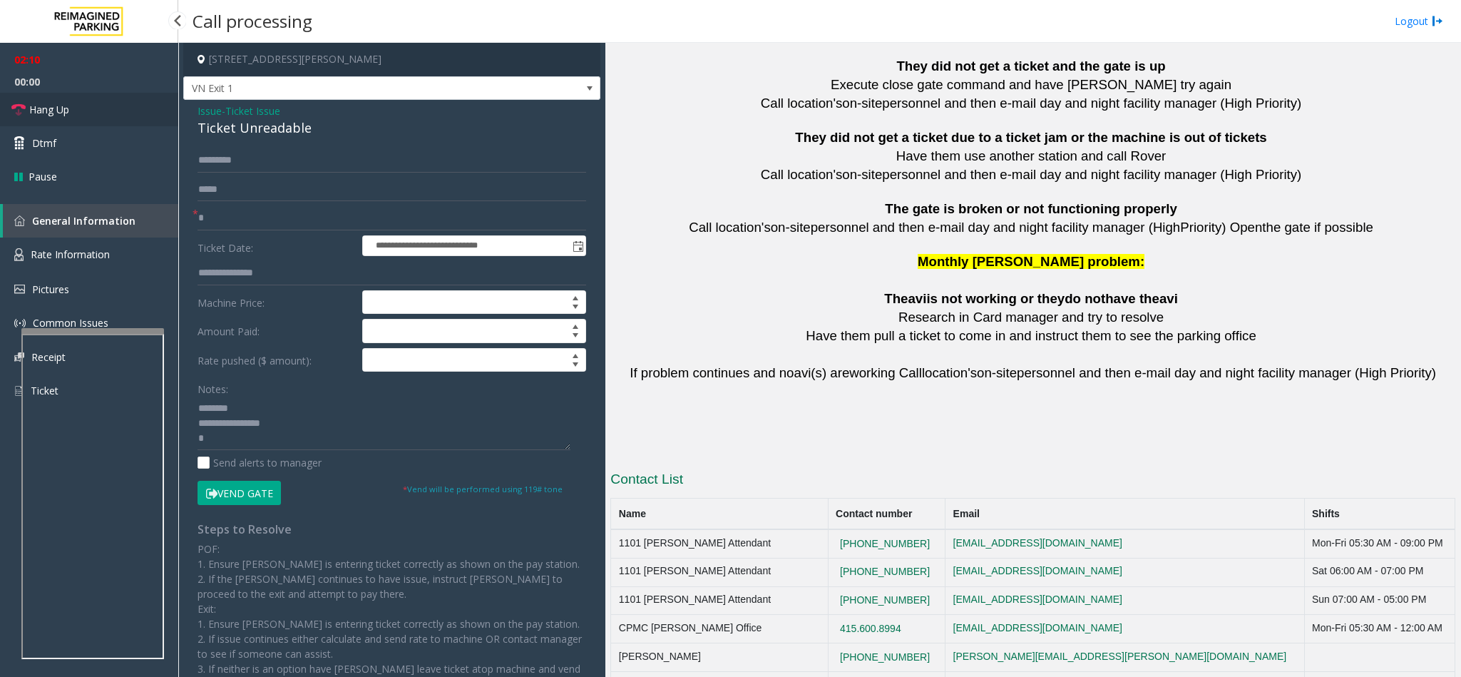
click at [73, 114] on link "Hang Up" at bounding box center [89, 110] width 178 height 34
click at [229, 437] on textarea at bounding box center [383, 422] width 373 height 53
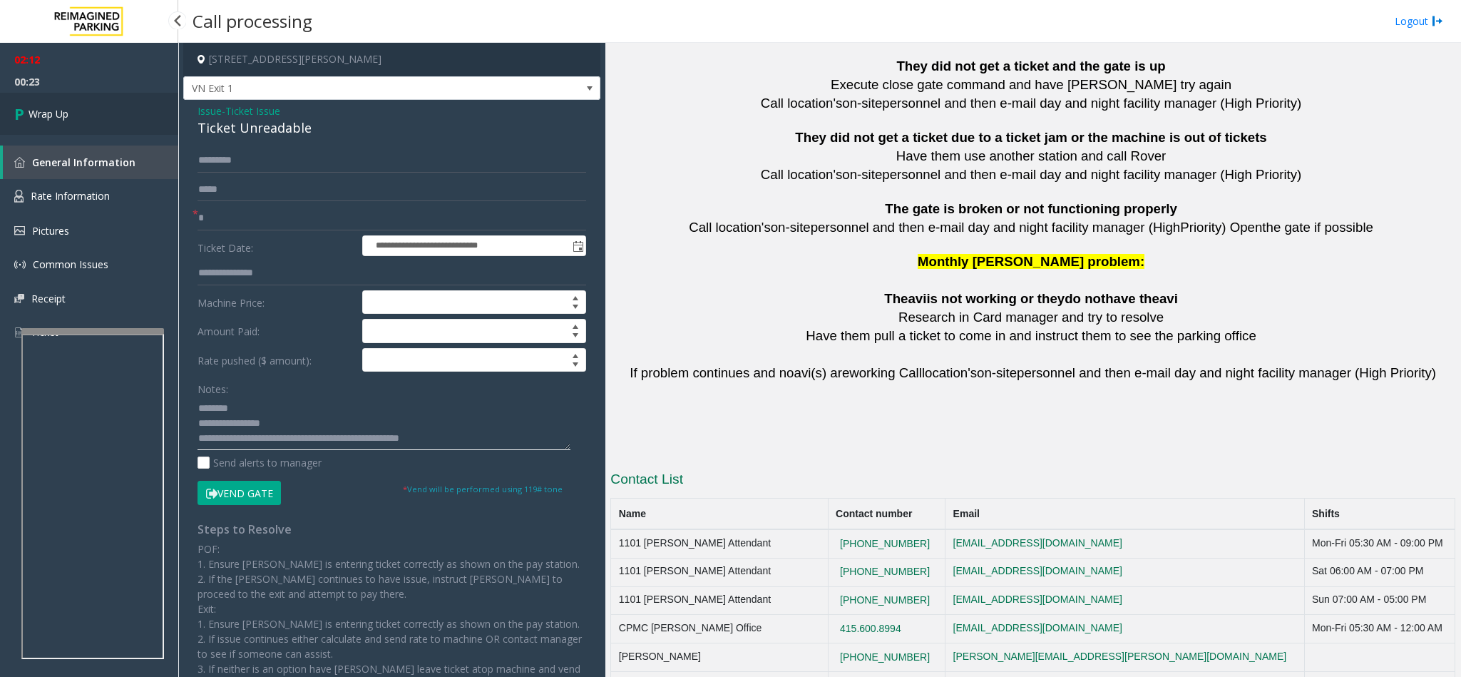
type textarea "**********"
click at [65, 114] on span "Wrap Up" at bounding box center [49, 113] width 40 height 15
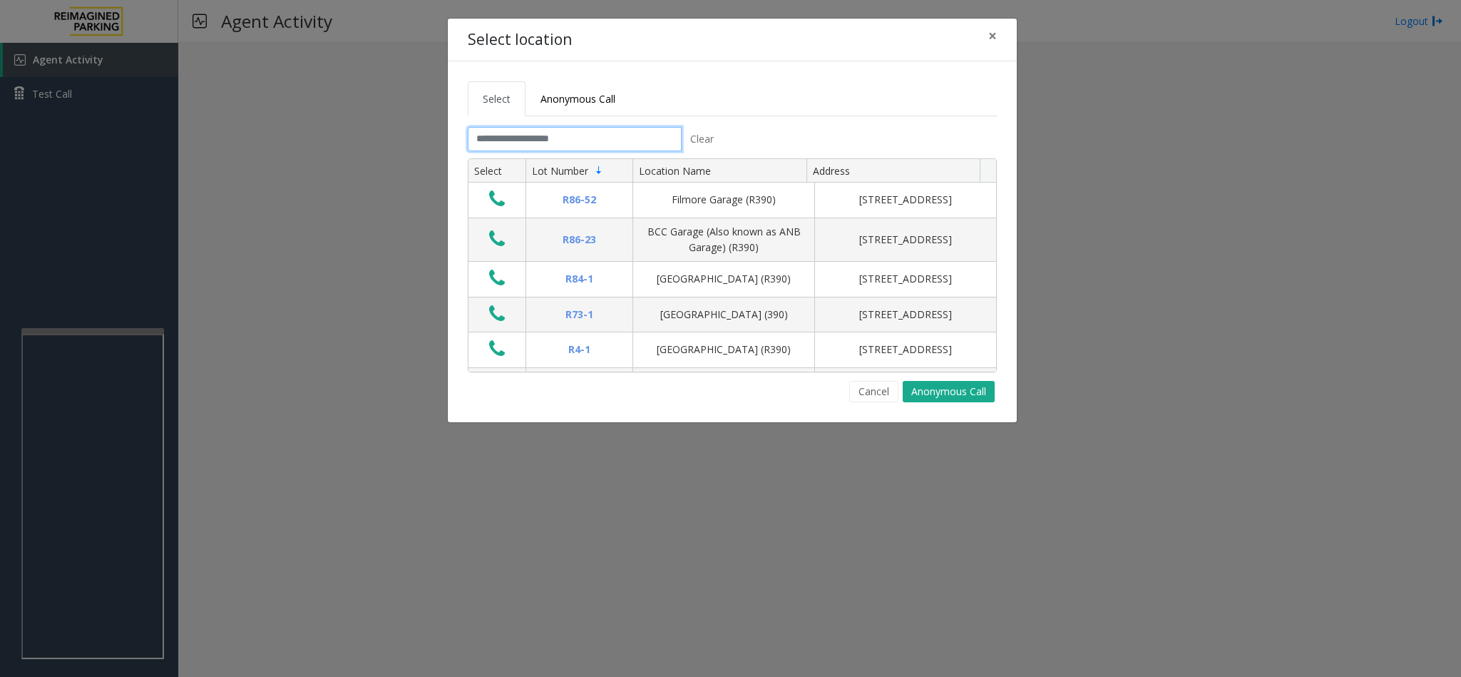
click at [612, 142] on input "text" at bounding box center [575, 139] width 214 height 24
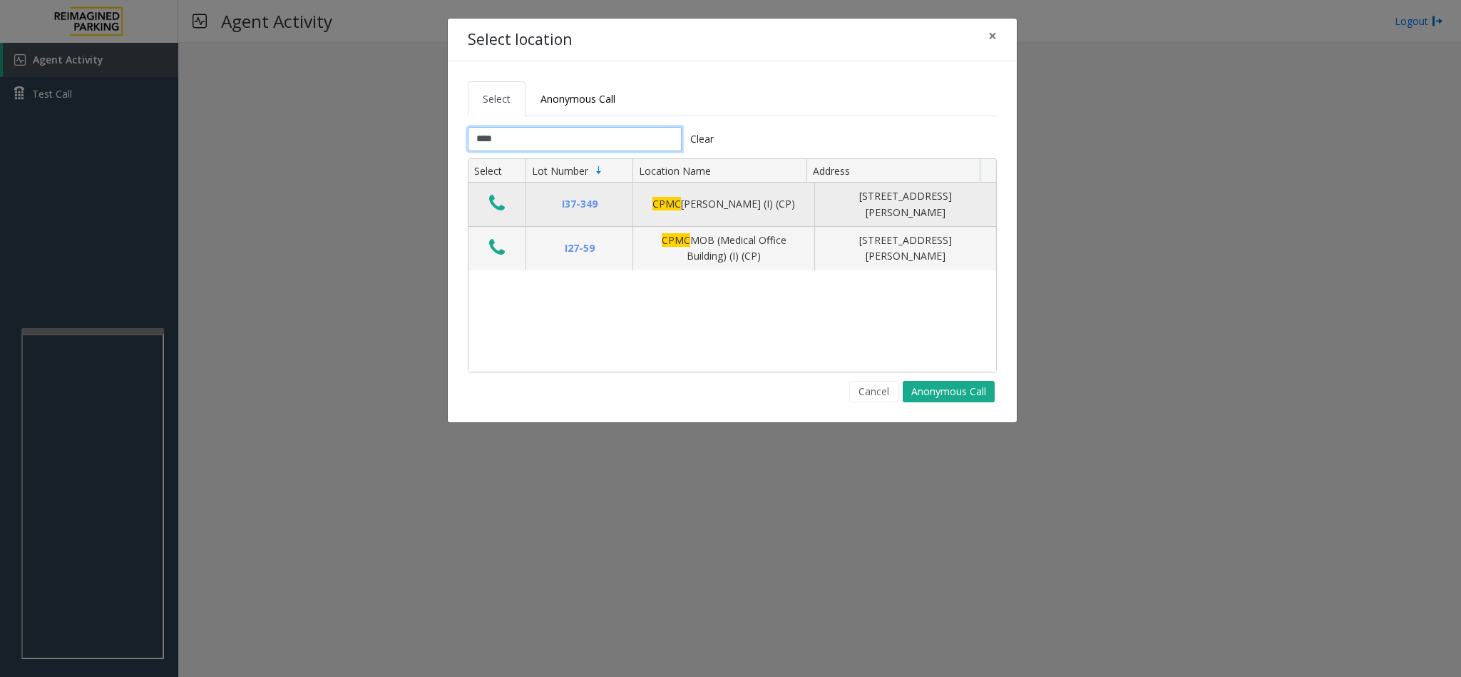
type input "****"
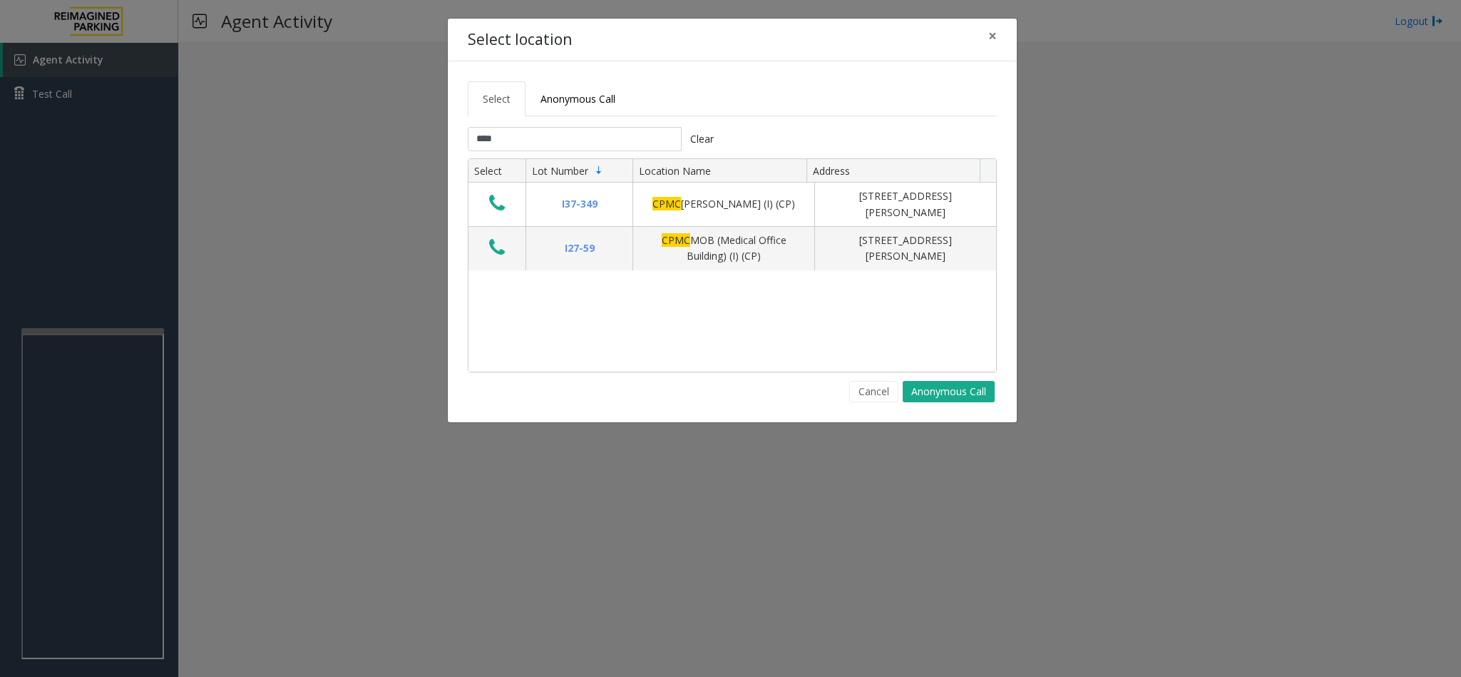
drag, startPoint x: 495, startPoint y: 205, endPoint x: 599, endPoint y: 141, distance: 122.3
click at [599, 141] on tab "**** Clear Select Lot Number Location Name Address I37-349 CPMC Van Ness (I) (C…" at bounding box center [732, 264] width 529 height 275
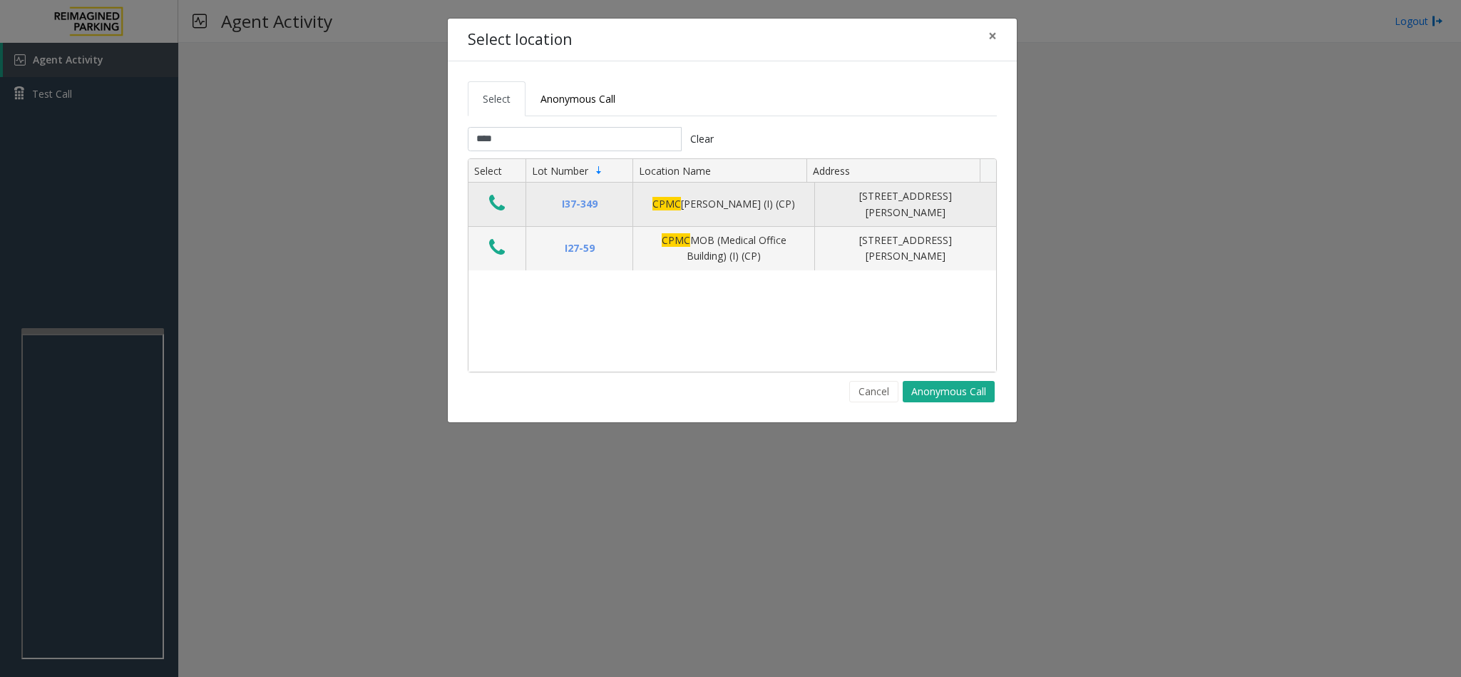
click at [493, 203] on icon "Data table" at bounding box center [497, 203] width 16 height 20
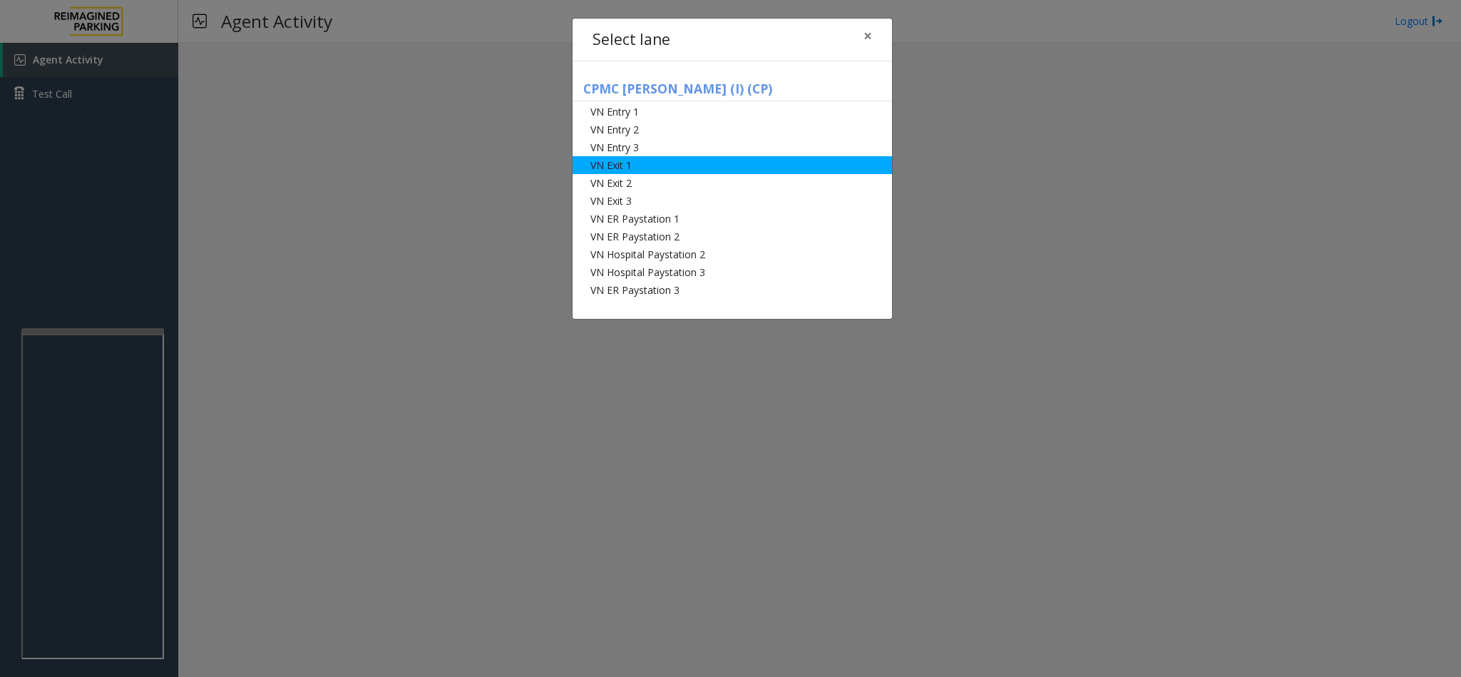
click at [657, 158] on li "VN Exit 1" at bounding box center [731, 165] width 319 height 18
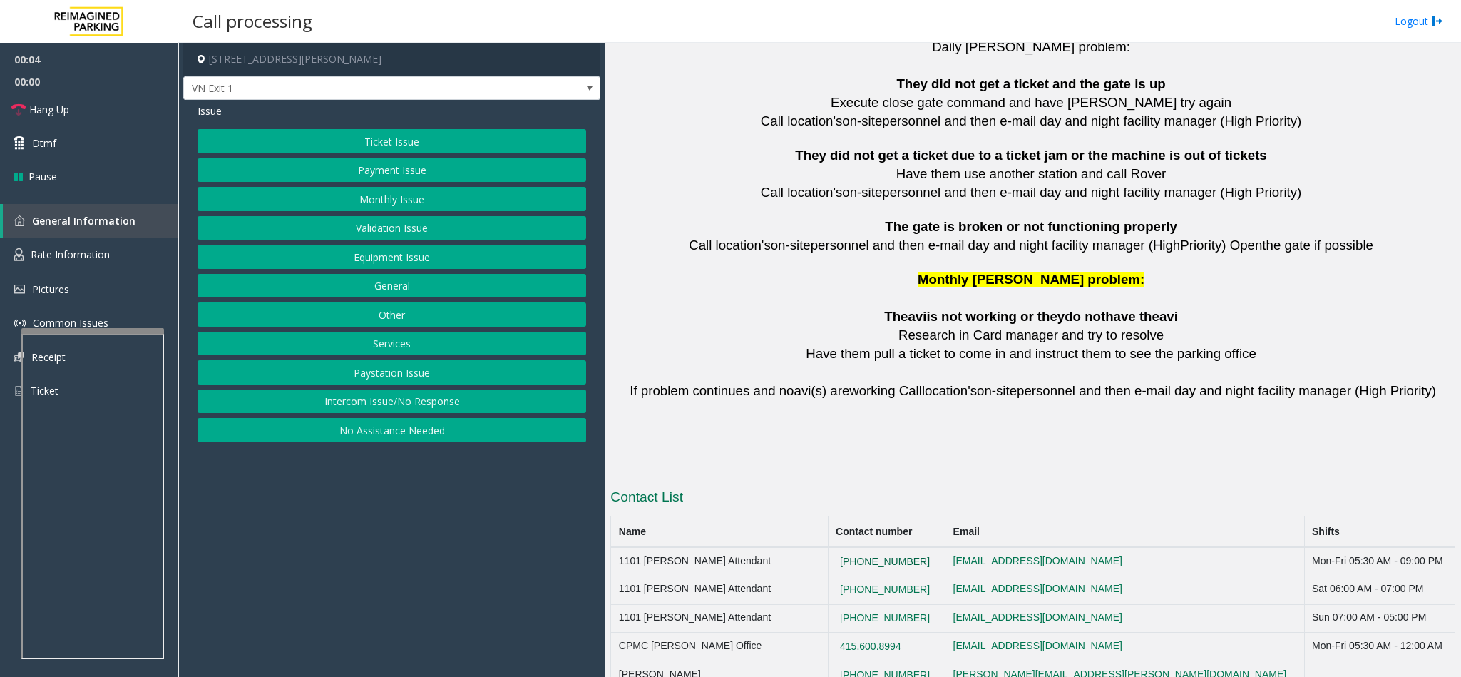
scroll to position [3119, 0]
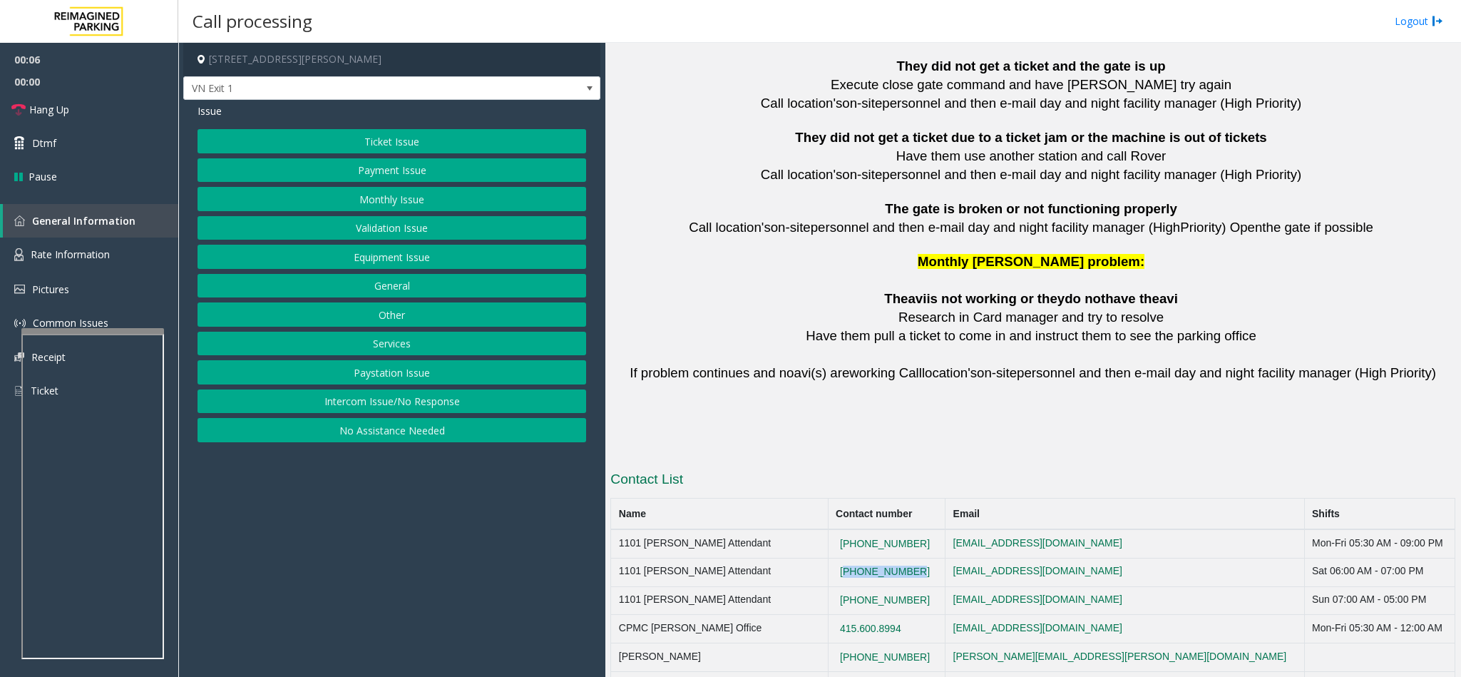
drag, startPoint x: 922, startPoint y: 520, endPoint x: 843, endPoint y: 520, distance: 79.1
click at [843, 558] on td "[PHONE_NUMBER]" at bounding box center [887, 572] width 118 height 29
click at [402, 402] on button "Intercom Issue/No Response" at bounding box center [391, 401] width 389 height 24
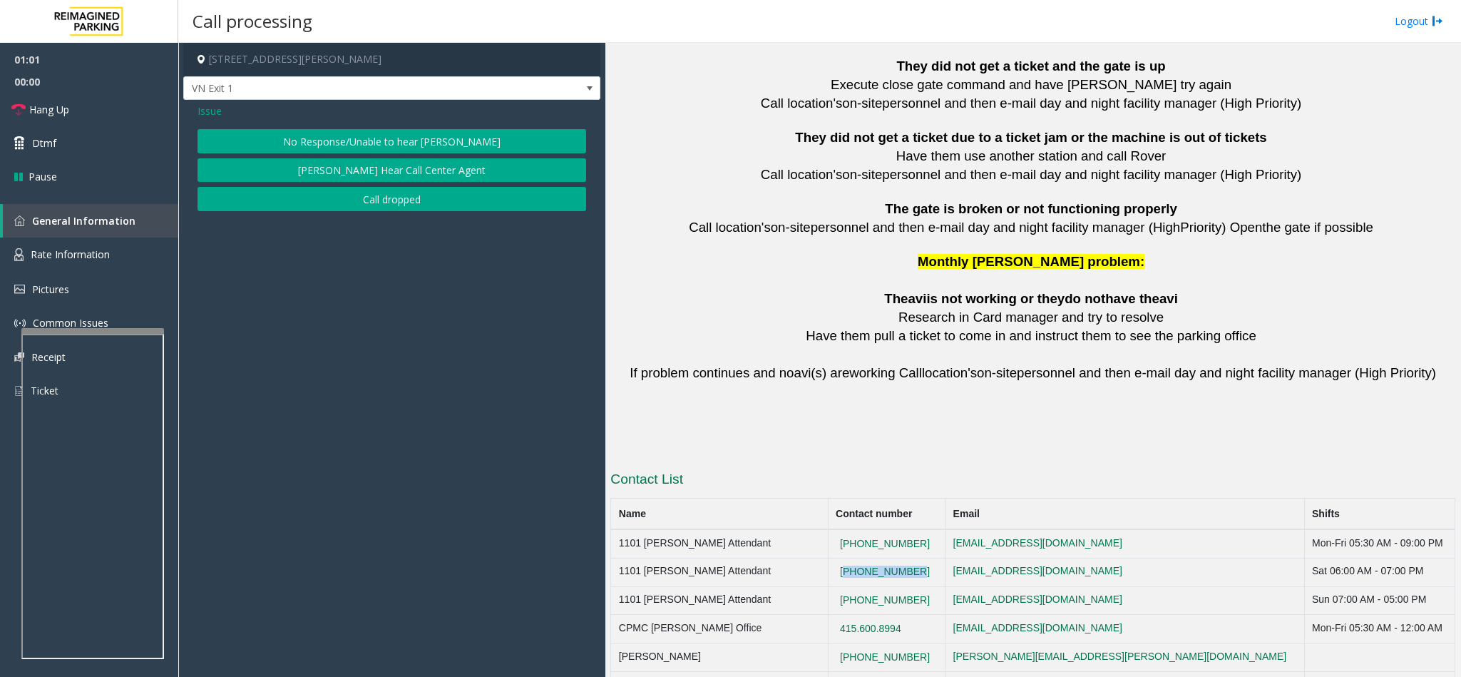
click at [377, 146] on button "No Response/Unable to hear [PERSON_NAME]" at bounding box center [391, 141] width 389 height 24
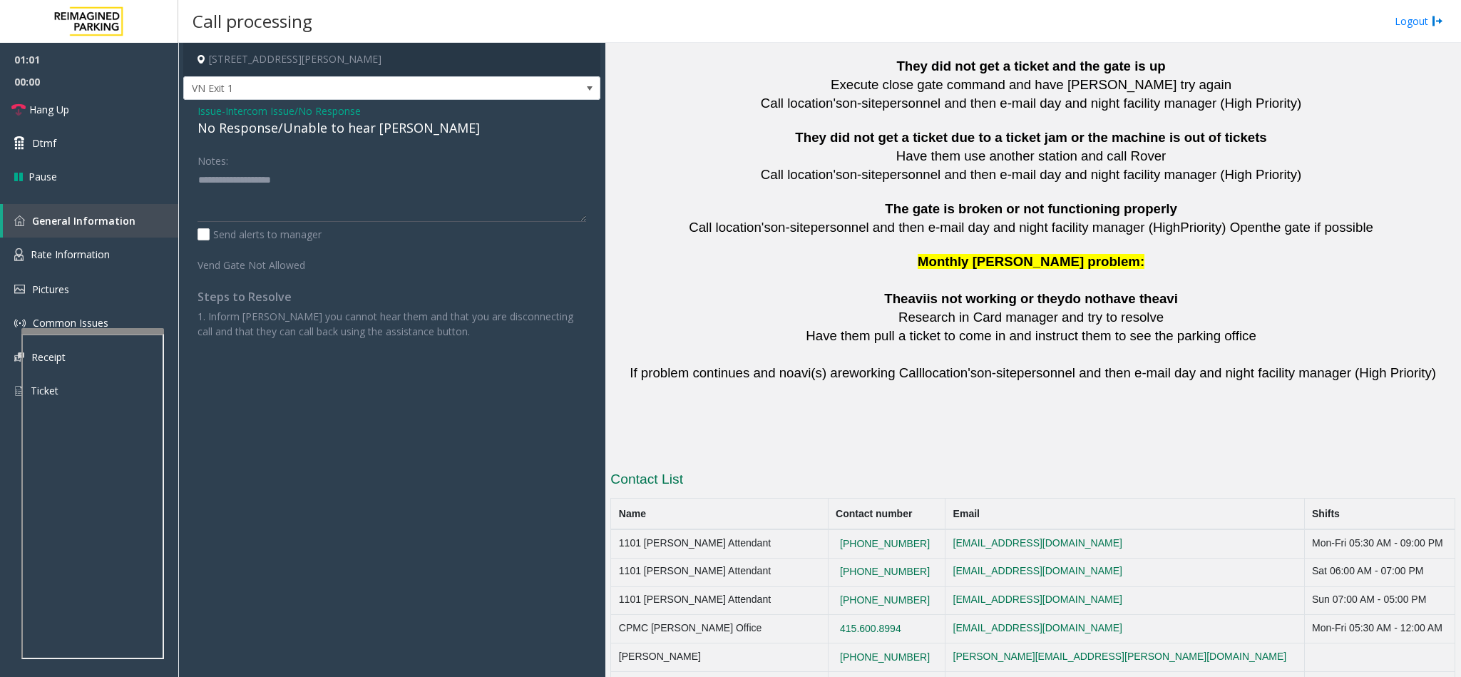
click at [373, 127] on div "No Response/Unable to hear [PERSON_NAME]" at bounding box center [391, 127] width 389 height 19
click at [349, 111] on span "Intercom Issue/No Response" at bounding box center [292, 110] width 135 height 15
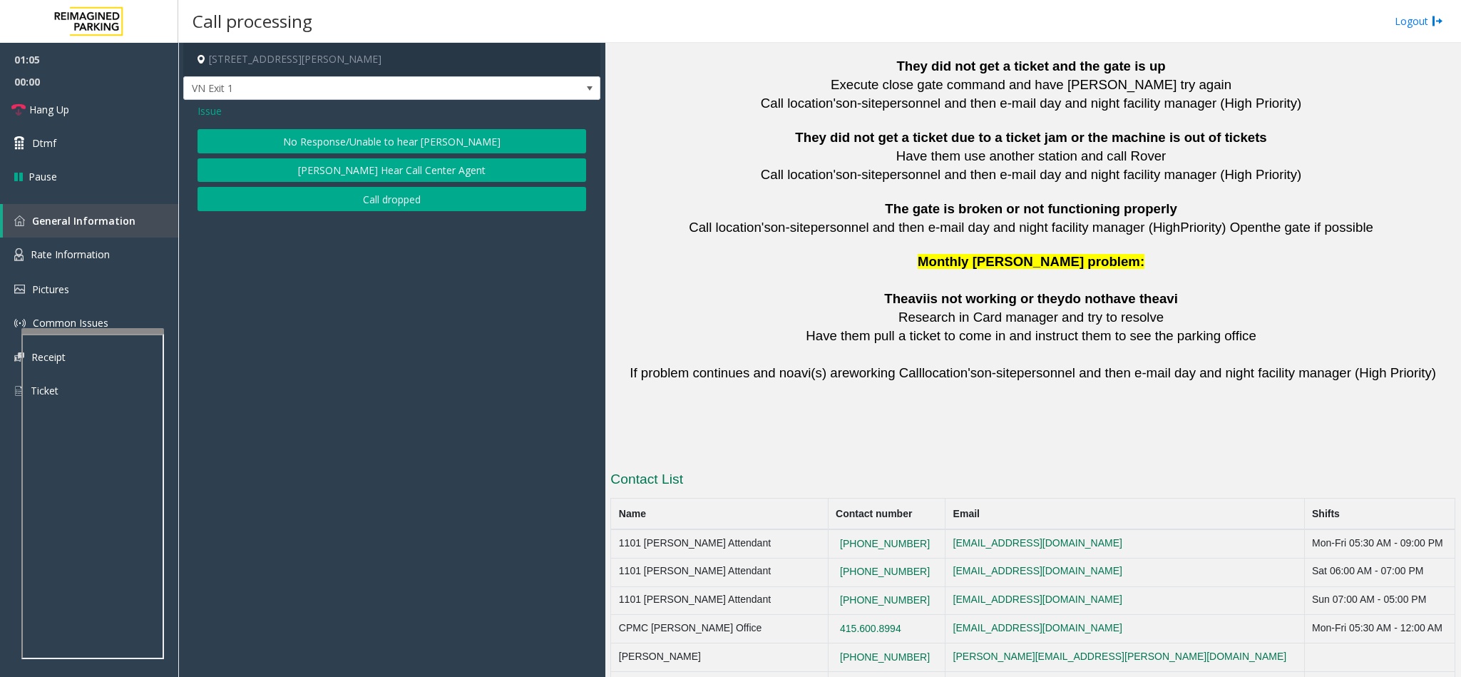
click at [216, 112] on span "Issue" at bounding box center [209, 110] width 24 height 15
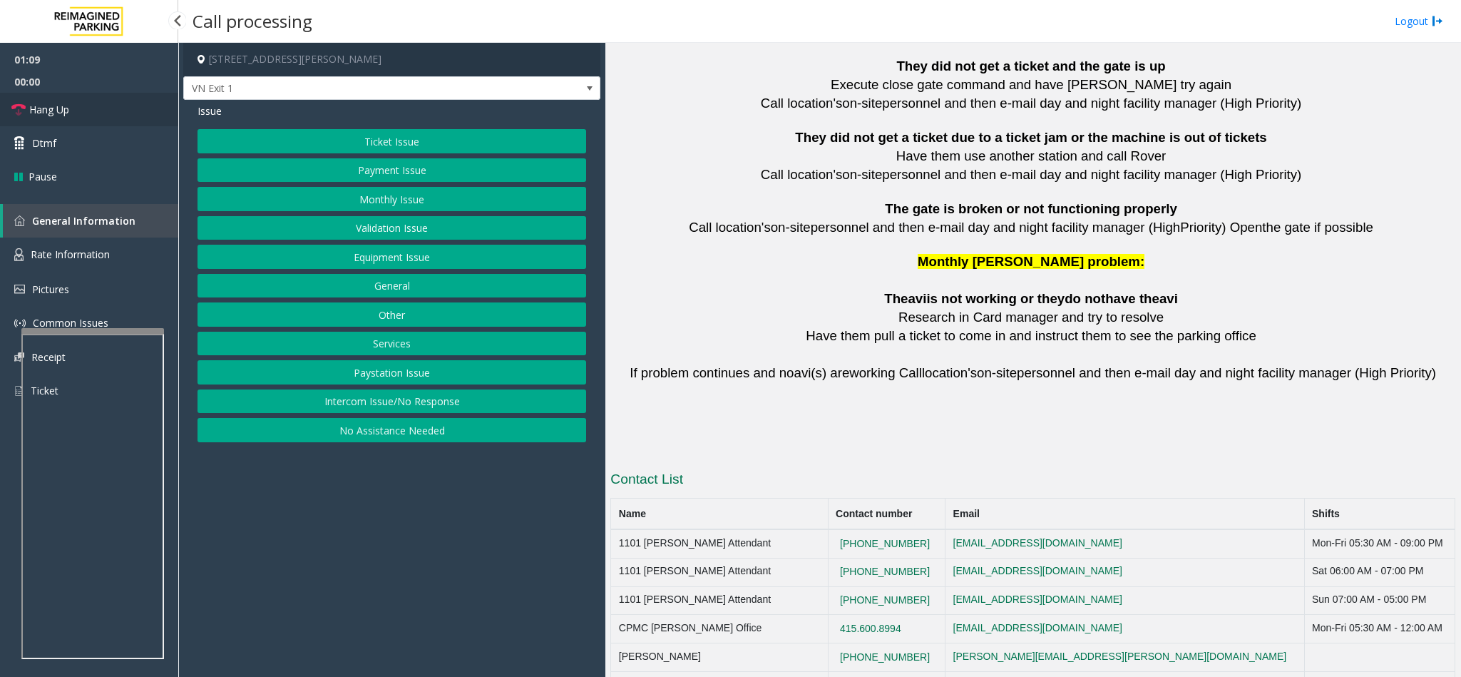
click at [64, 107] on span "Hang Up" at bounding box center [49, 109] width 40 height 15
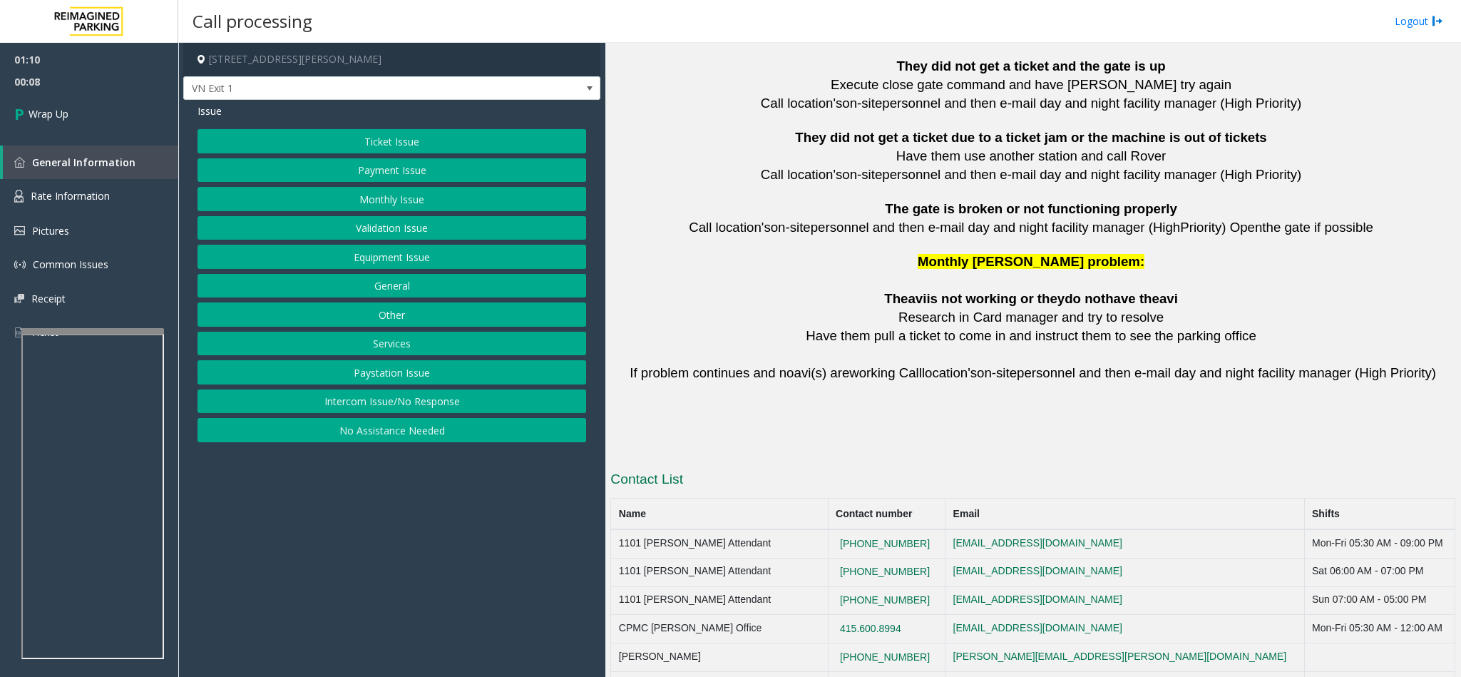
click at [390, 142] on button "Ticket Issue" at bounding box center [391, 141] width 389 height 24
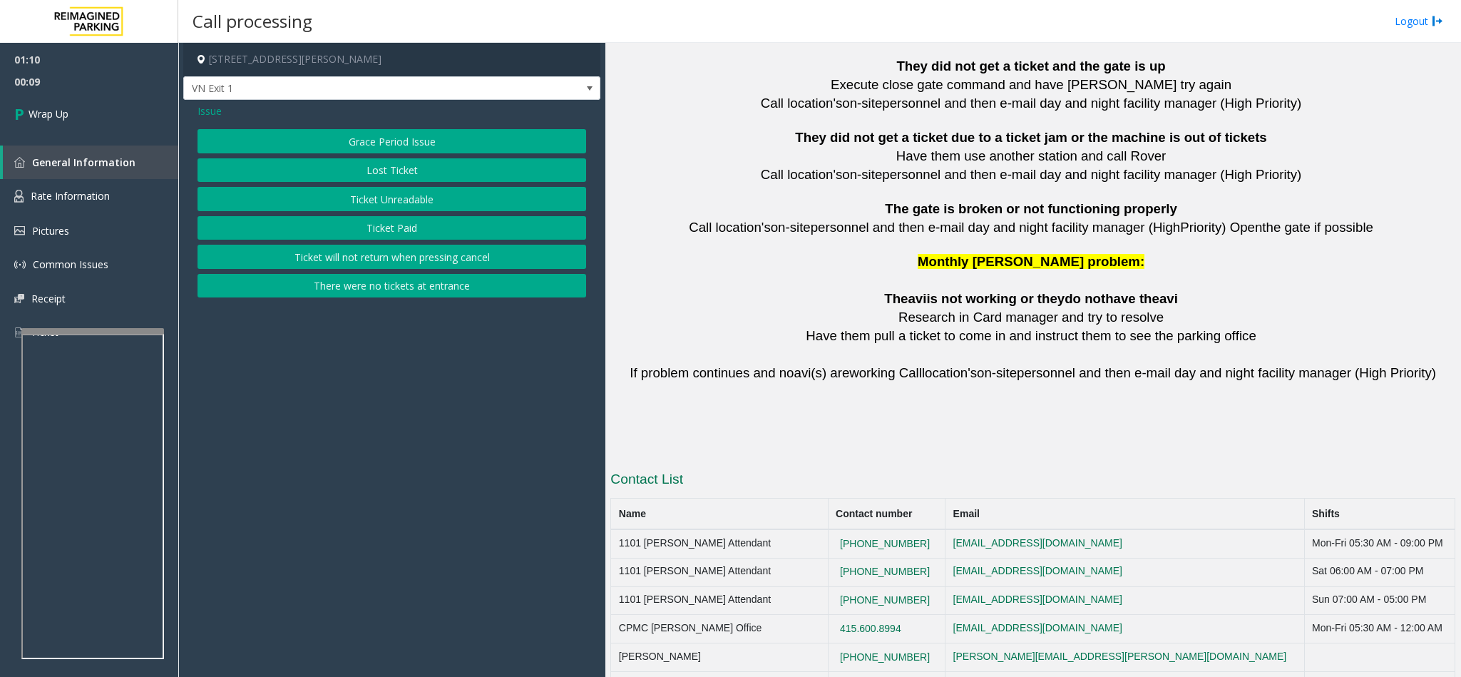
click at [394, 201] on button "Ticket Unreadable" at bounding box center [391, 199] width 389 height 24
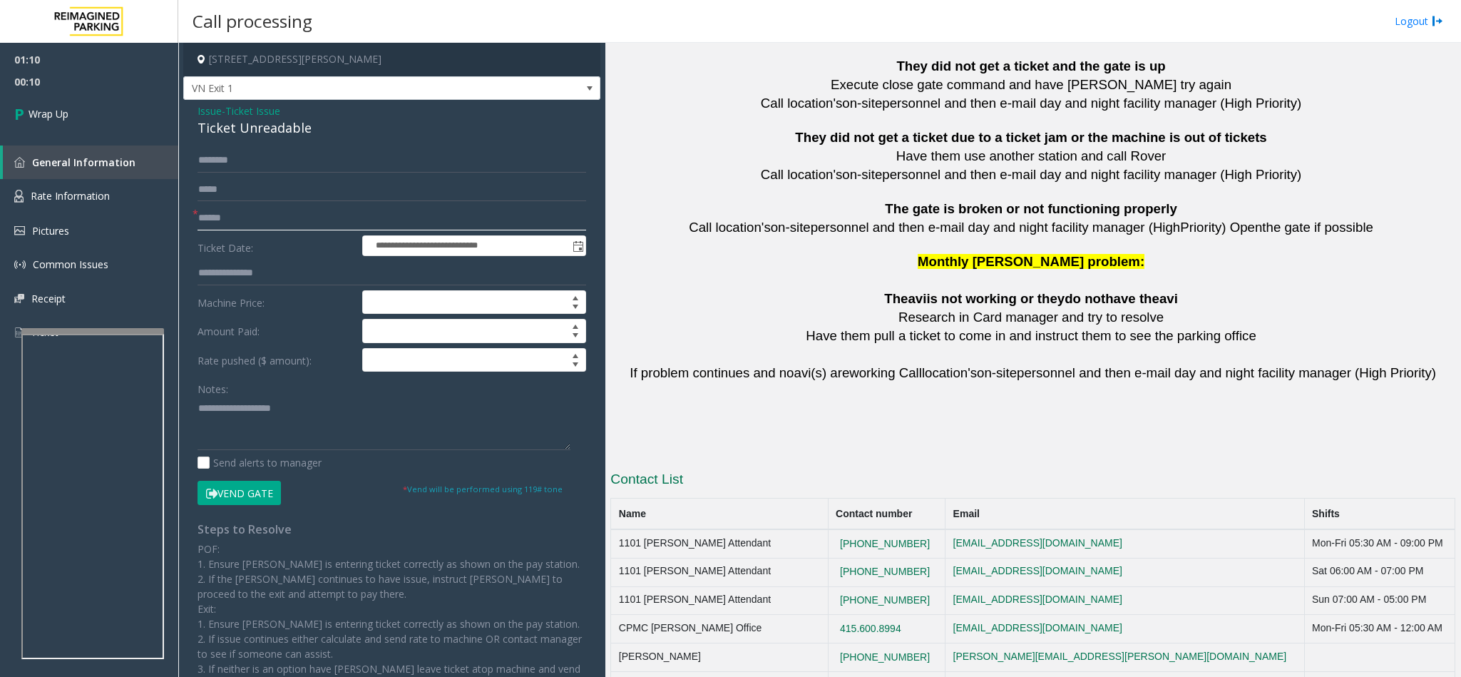
click at [250, 214] on input "text" at bounding box center [391, 218] width 389 height 24
type input "**"
drag, startPoint x: 319, startPoint y: 129, endPoint x: 189, endPoint y: 111, distance: 131.7
click at [189, 111] on div "**********" at bounding box center [391, 425] width 417 height 650
paste textarea "**********"
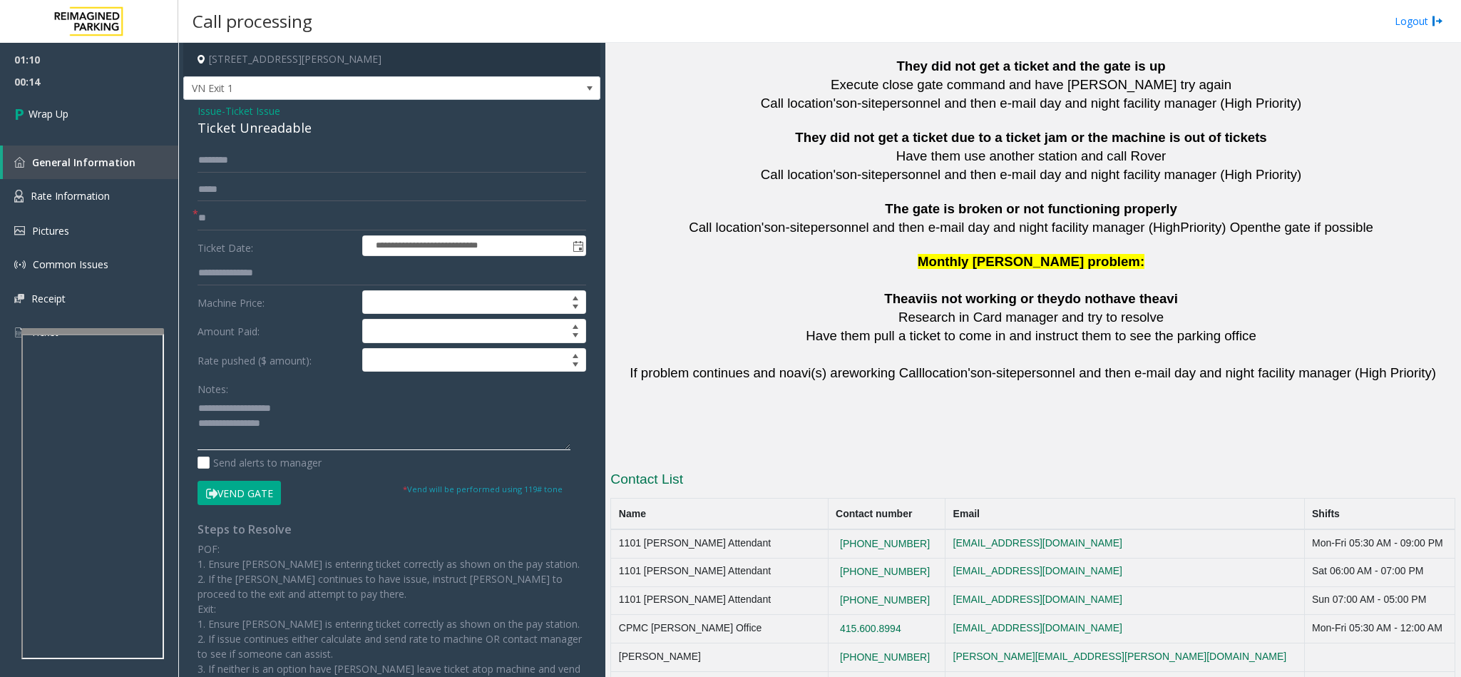
click at [292, 423] on textarea at bounding box center [383, 422] width 373 height 53
click at [298, 396] on div "Notes:" at bounding box center [391, 412] width 389 height 73
drag, startPoint x: 293, startPoint y: 411, endPoint x: 230, endPoint y: 404, distance: 63.8
click at [230, 404] on textarea at bounding box center [383, 422] width 373 height 53
click at [295, 415] on textarea at bounding box center [383, 422] width 373 height 53
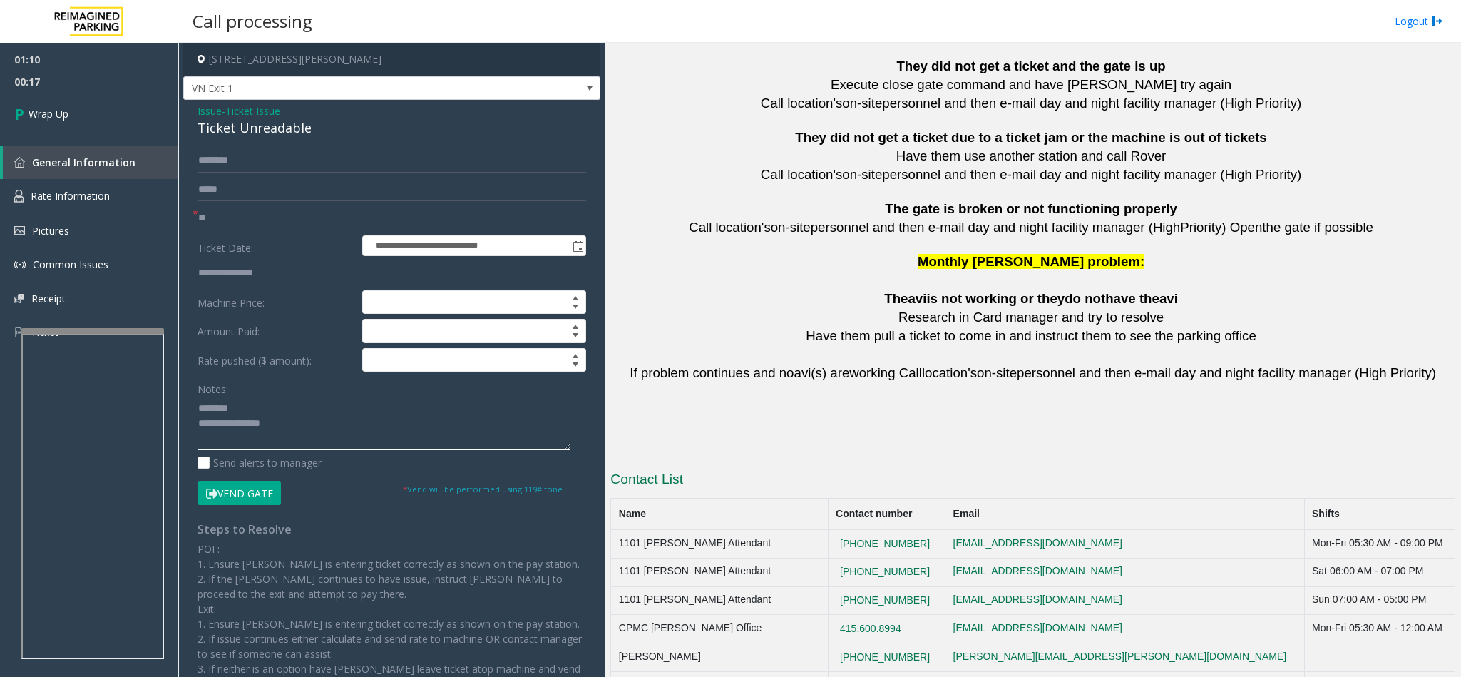
click at [304, 436] on textarea at bounding box center [383, 422] width 373 height 53
click at [386, 437] on textarea at bounding box center [383, 422] width 373 height 53
type textarea "**********"
click at [35, 114] on span "Wrap Up" at bounding box center [49, 113] width 40 height 15
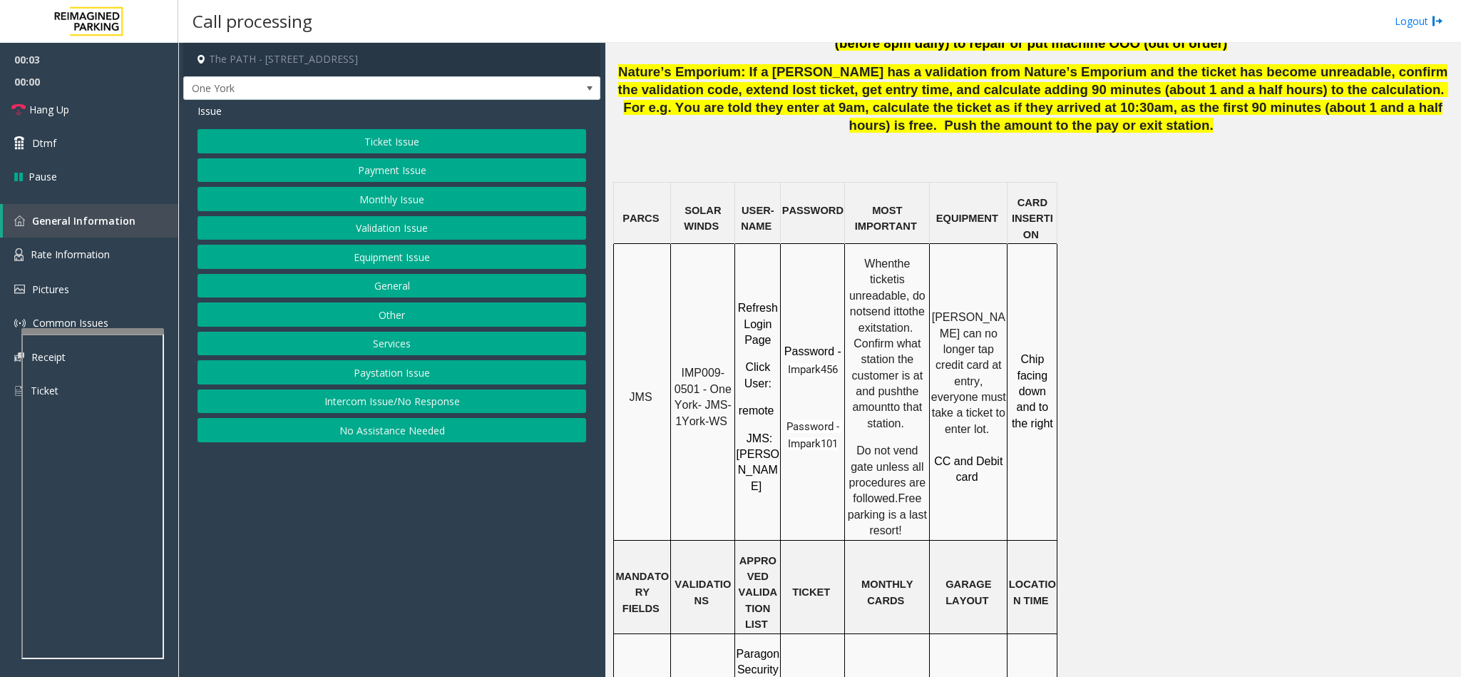
scroll to position [1069, 0]
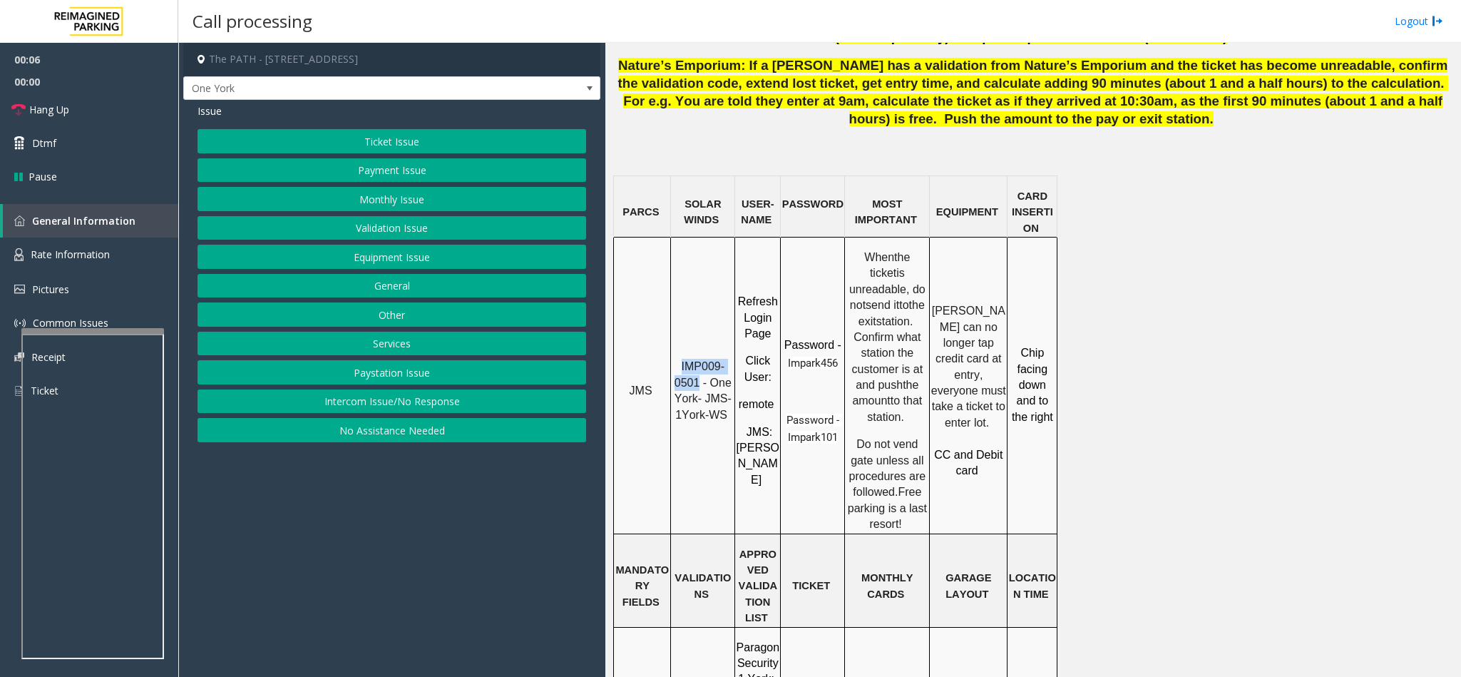
drag, startPoint x: 699, startPoint y: 334, endPoint x: 678, endPoint y: 319, distance: 26.1
click at [678, 359] on p "IMP009-0501 - One York- JMS-1York-WS" at bounding box center [703, 391] width 62 height 64
copy span "IMP009-0501"
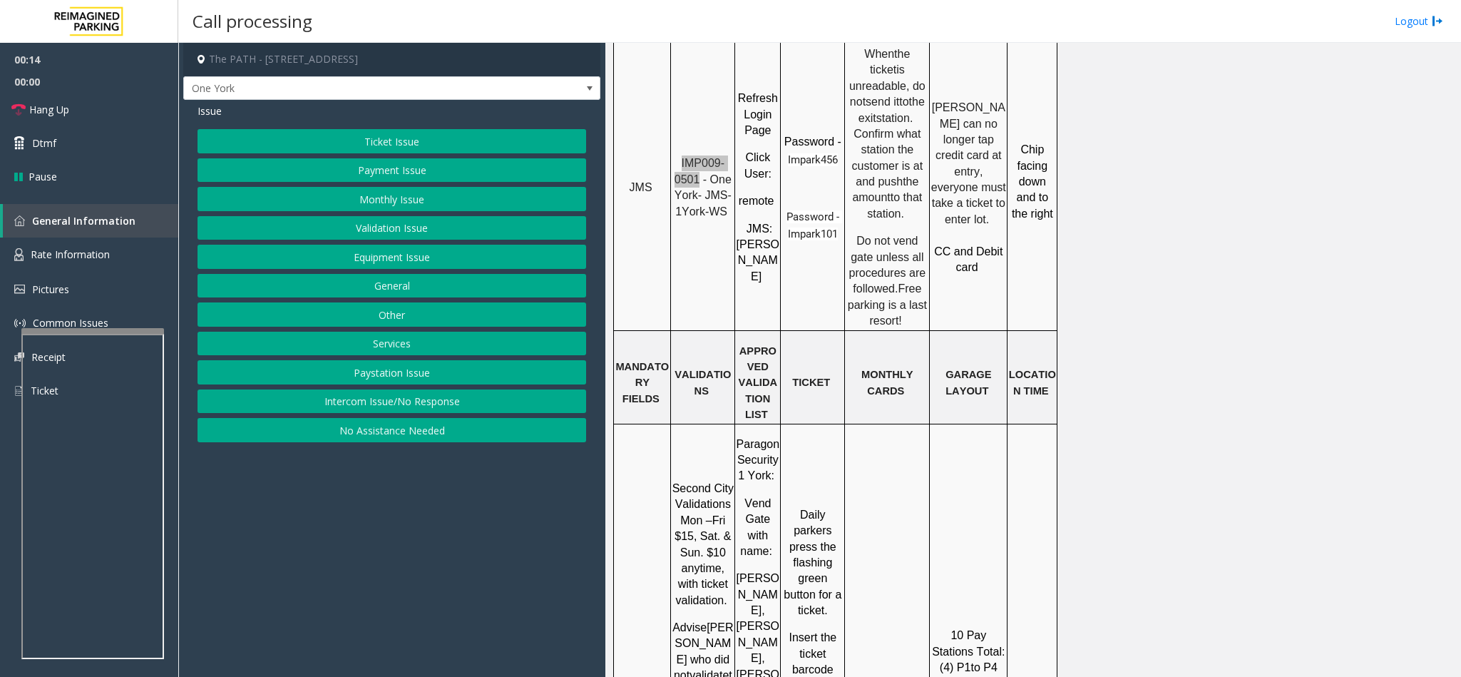
scroll to position [749, 0]
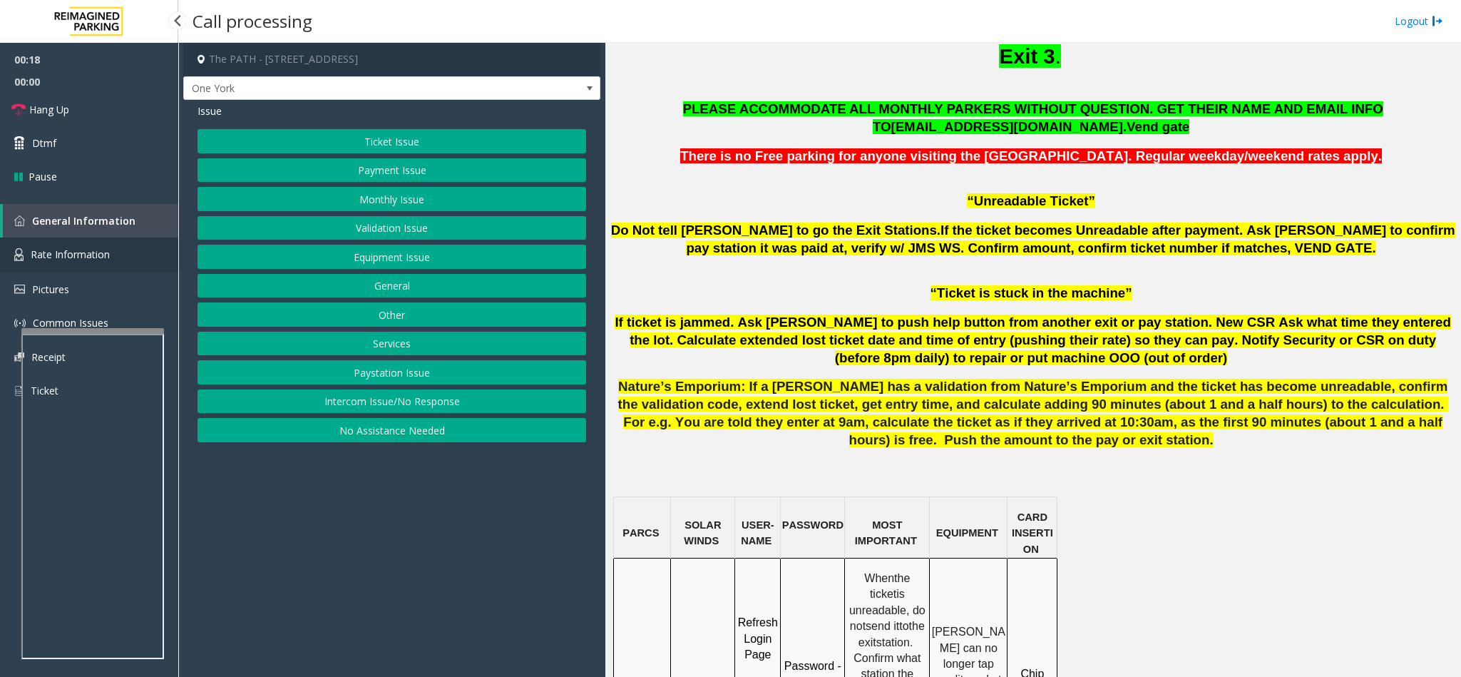
click at [86, 247] on span "Rate Information" at bounding box center [70, 254] width 79 height 14
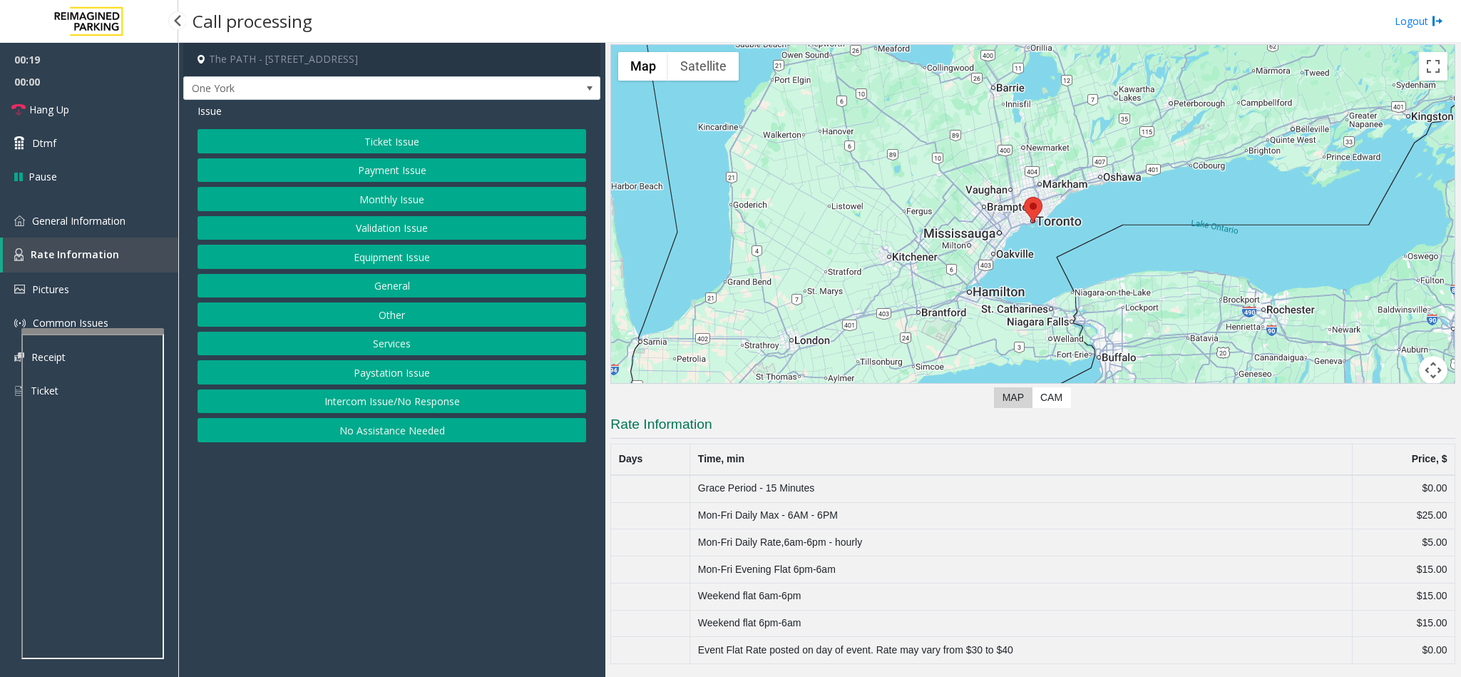
scroll to position [54, 0]
click at [92, 214] on span "General Information" at bounding box center [78, 221] width 93 height 14
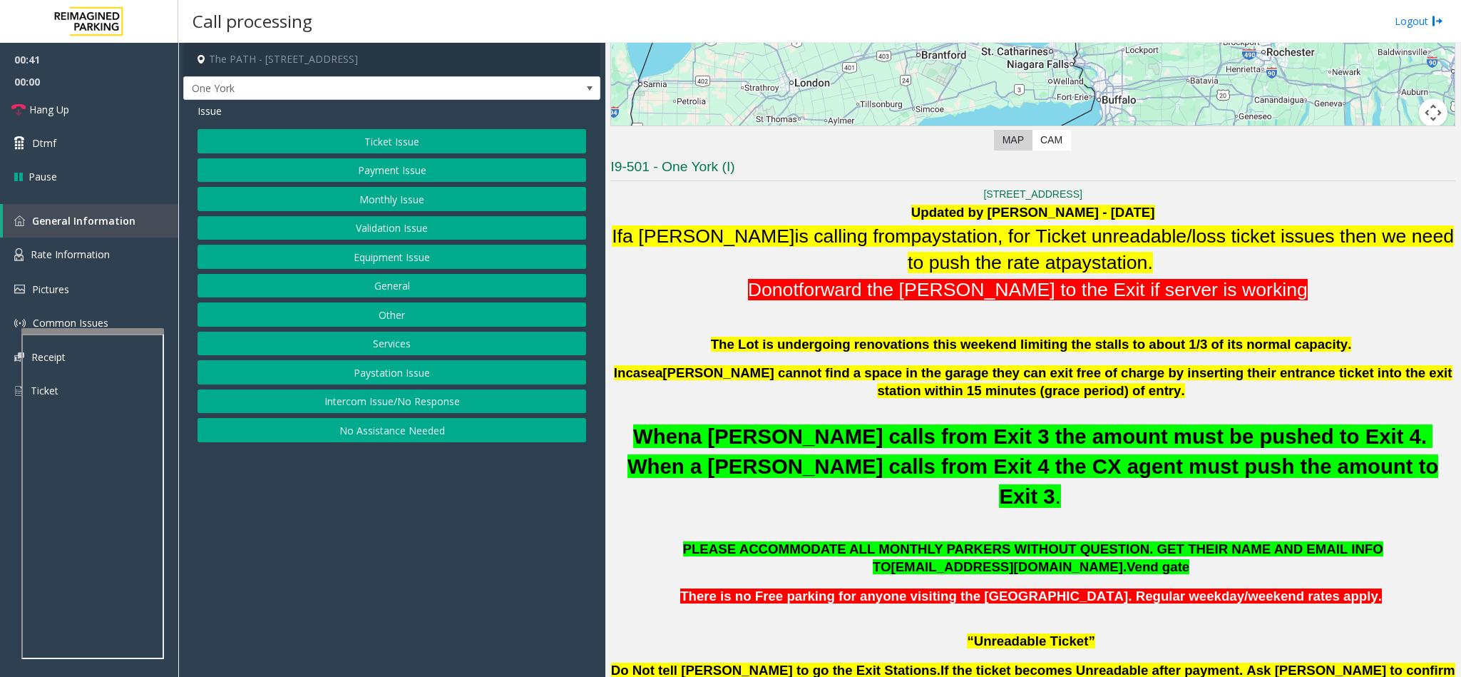
scroll to position [389, 0]
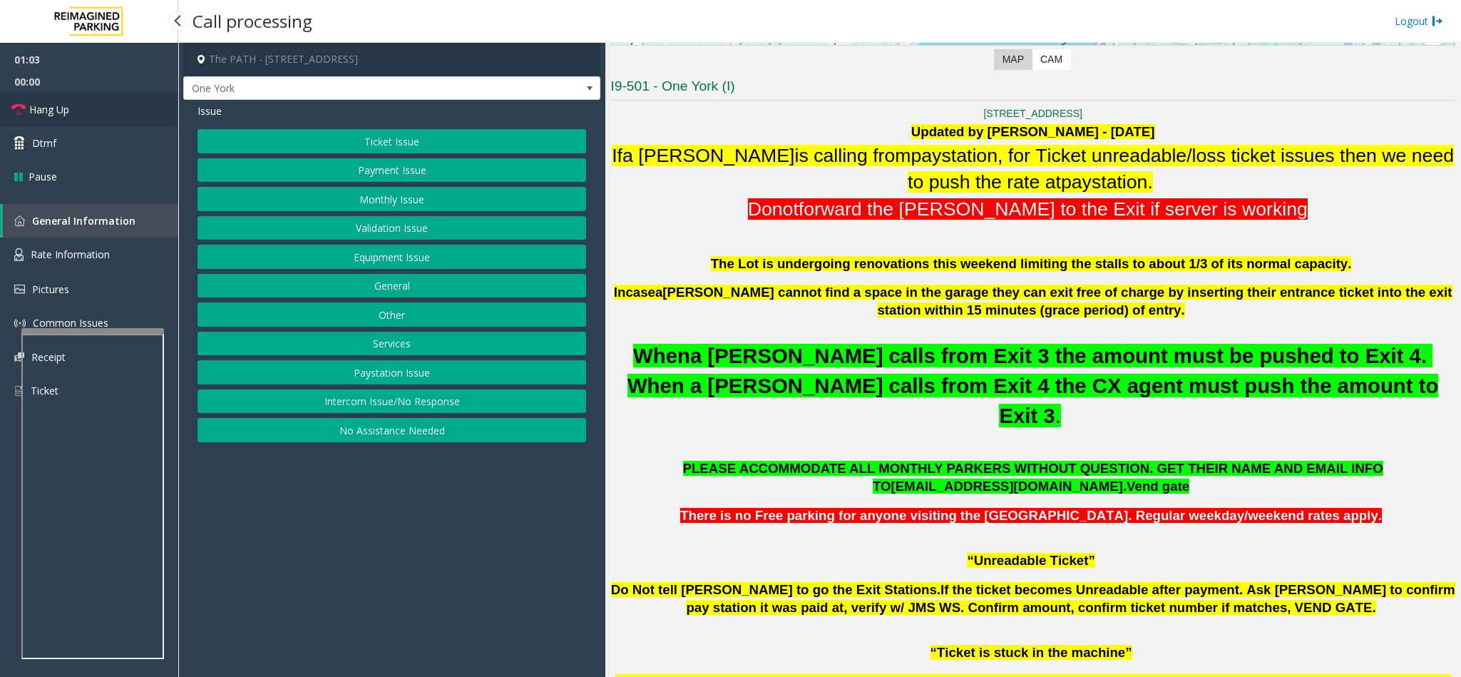
click at [108, 115] on link "Hang Up" at bounding box center [89, 110] width 178 height 34
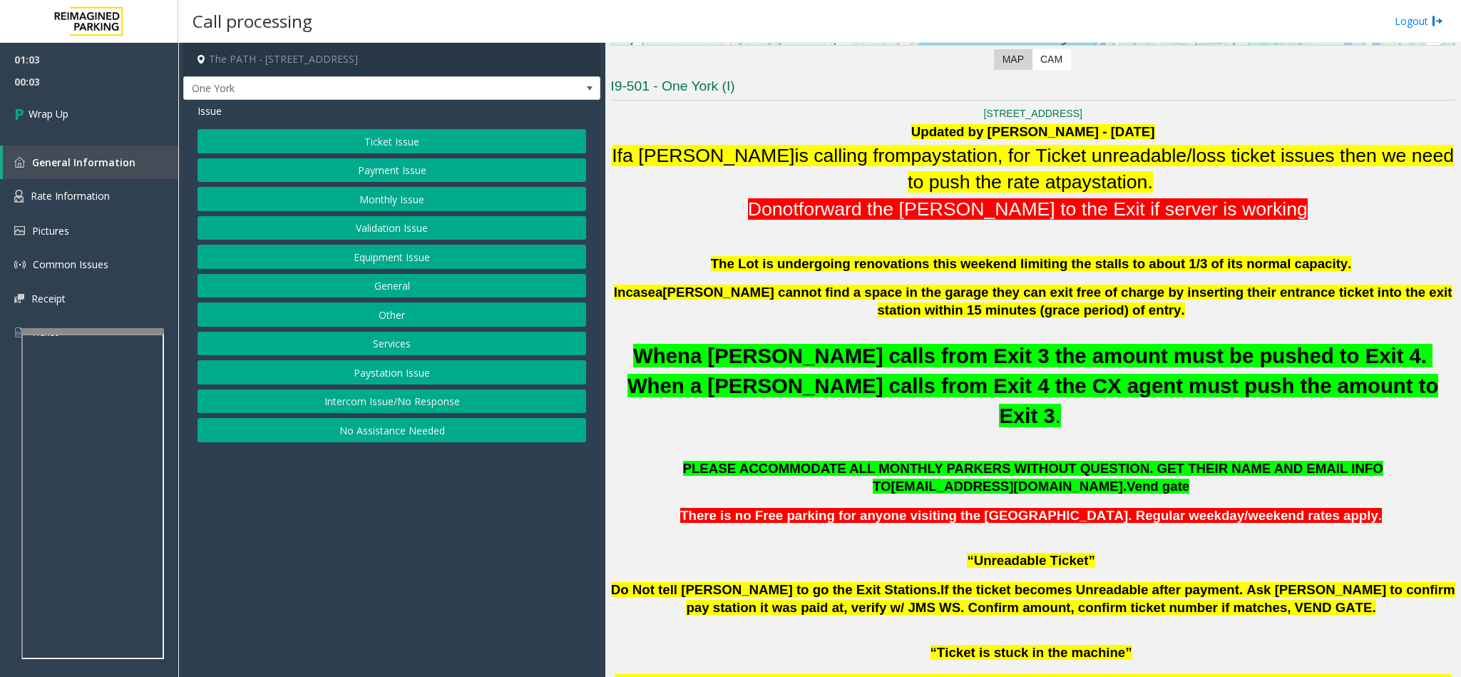
click at [510, 245] on div "Ticket Issue Payment Issue Monthly Issue Validation Issue Equipment Issue Gener…" at bounding box center [391, 285] width 389 height 313
click at [505, 252] on button "Equipment Issue" at bounding box center [391, 257] width 389 height 24
click at [498, 261] on button "Gate / Door Won't Open" at bounding box center [391, 257] width 389 height 24
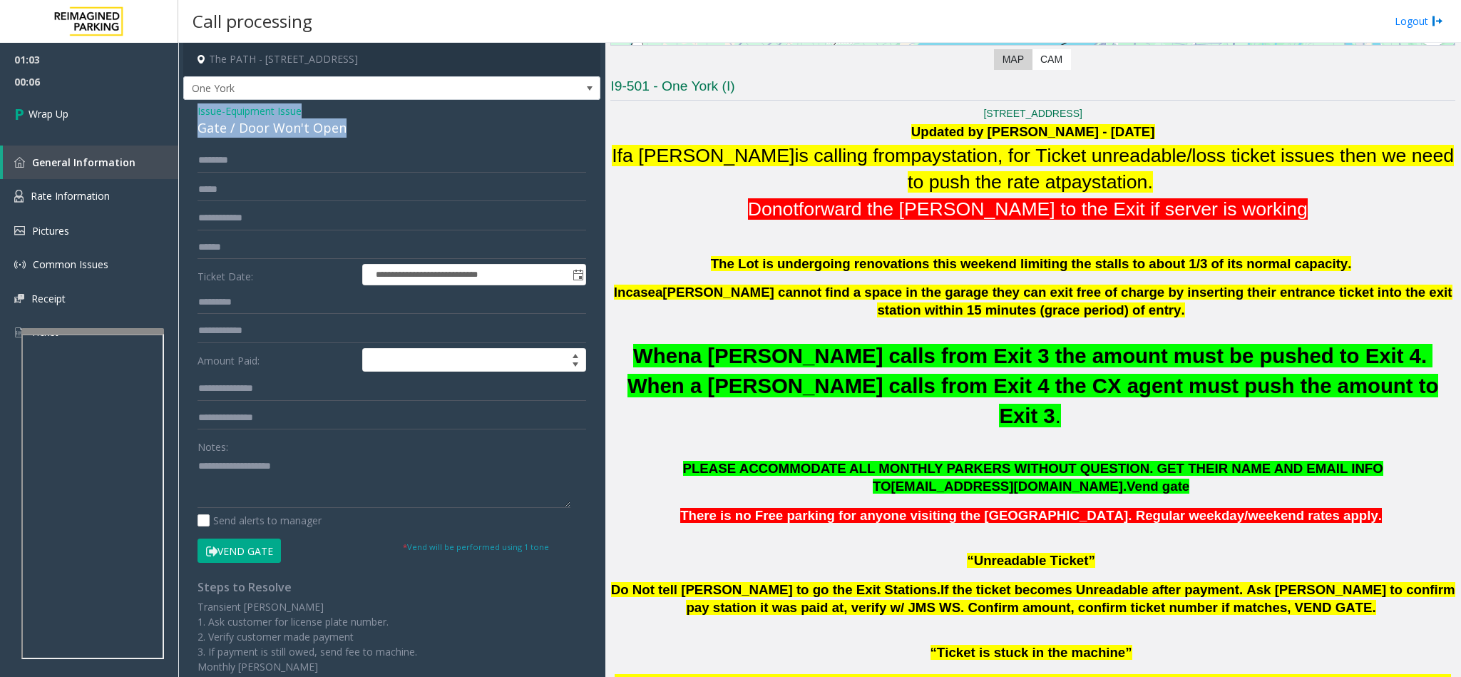
drag, startPoint x: 344, startPoint y: 122, endPoint x: 191, endPoint y: 107, distance: 154.0
click at [191, 107] on div "**********" at bounding box center [391, 446] width 417 height 693
copy div "Issue - Equipment Issue Gate / Door Won't Open"
paste textarea "**********"
click at [220, 477] on textarea at bounding box center [383, 480] width 373 height 53
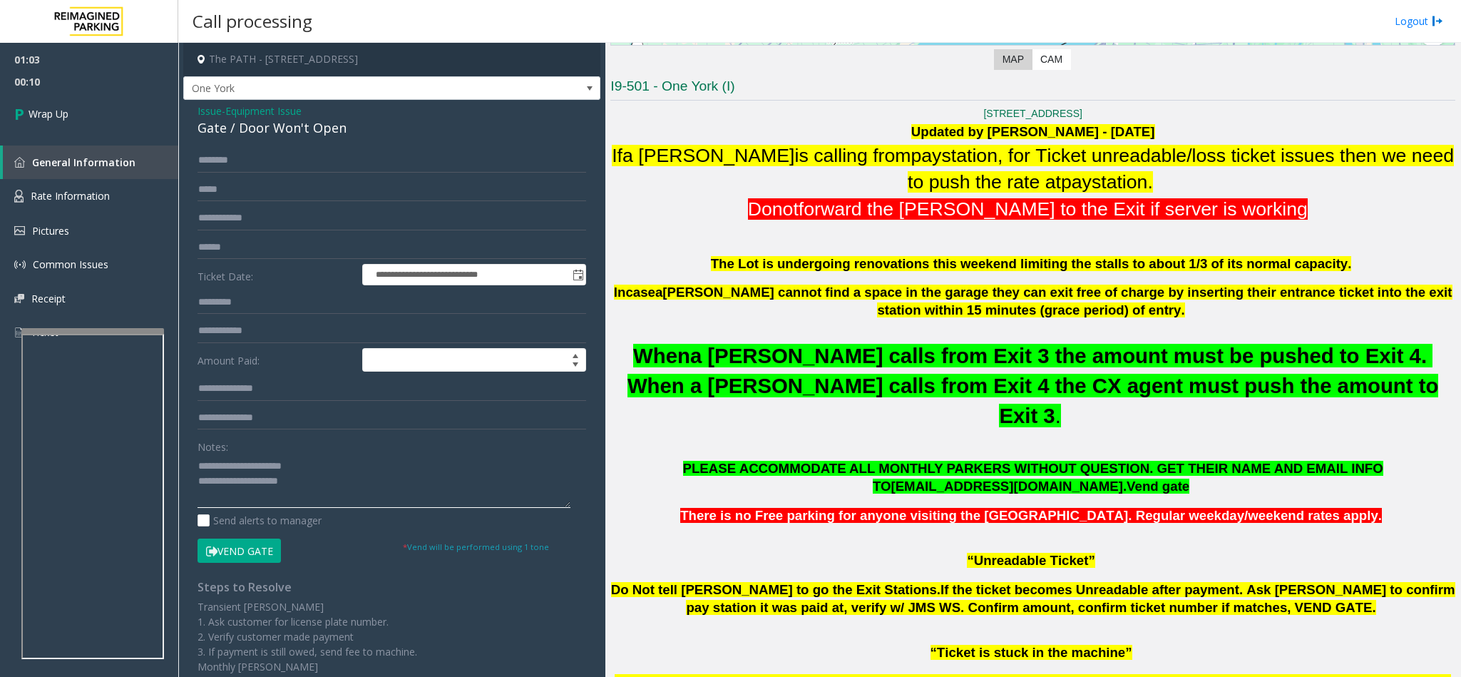
drag, startPoint x: 321, startPoint y: 468, endPoint x: 229, endPoint y: 462, distance: 92.2
click at [229, 462] on textarea at bounding box center [383, 480] width 373 height 53
click at [322, 483] on textarea at bounding box center [383, 480] width 373 height 53
click at [247, 503] on textarea at bounding box center [383, 480] width 373 height 53
drag, startPoint x: 250, startPoint y: 503, endPoint x: 212, endPoint y: 503, distance: 38.5
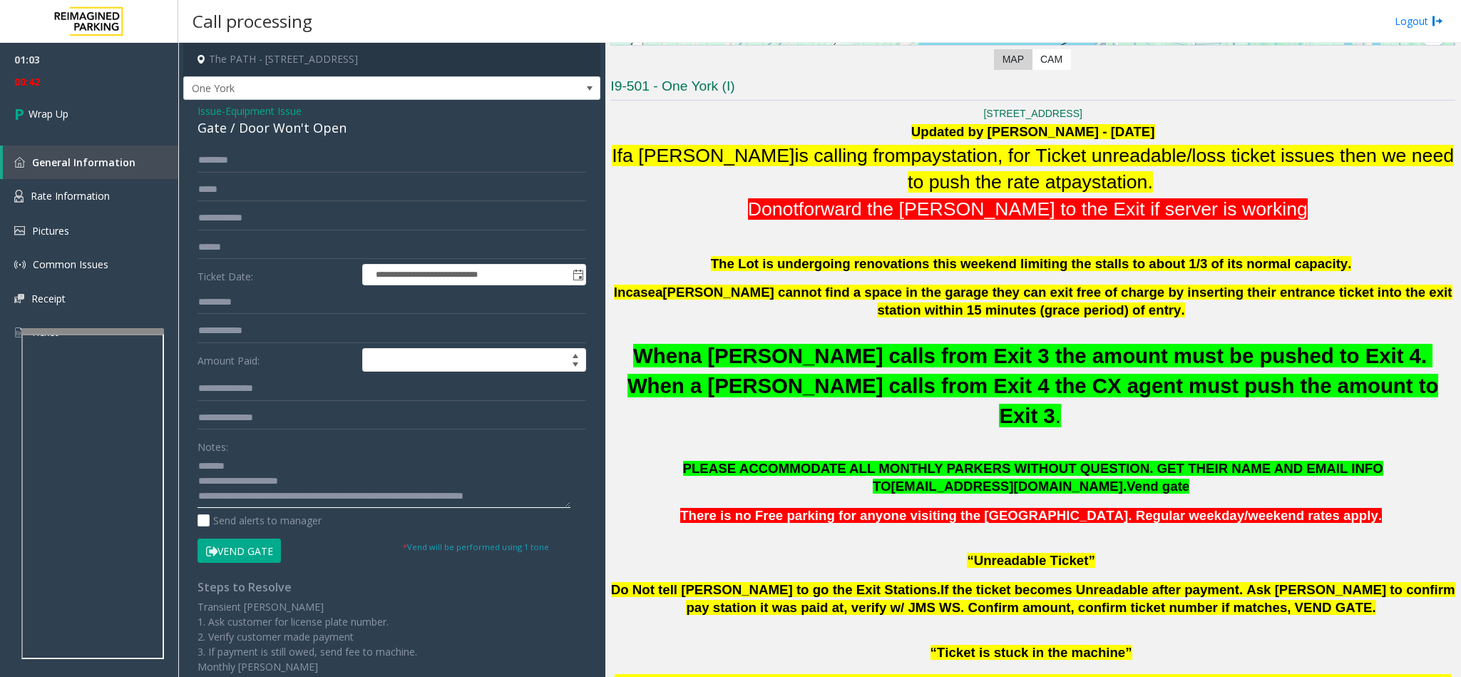
click at [212, 503] on textarea at bounding box center [383, 480] width 373 height 53
type textarea "**********"
click at [61, 115] on span "Wrap Up" at bounding box center [49, 113] width 40 height 15
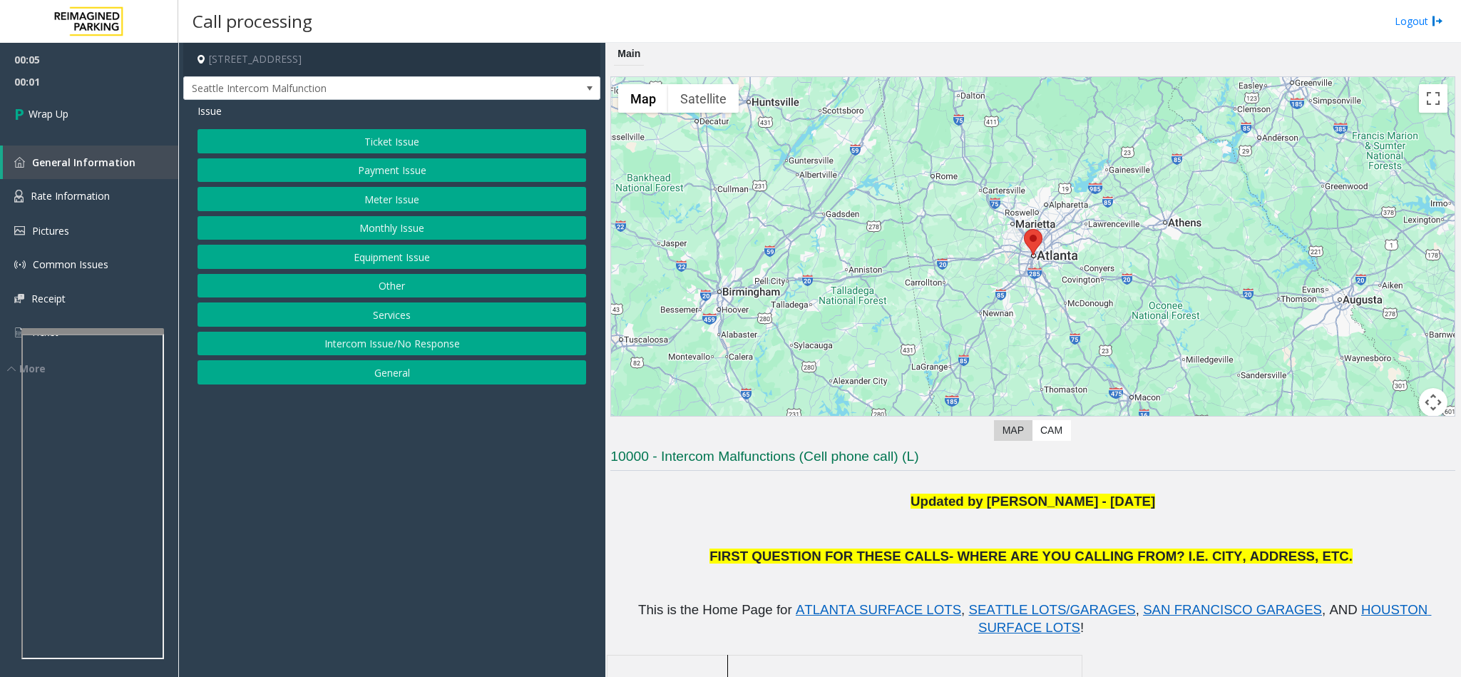
click at [481, 336] on button "Intercom Issue/No Response" at bounding box center [391, 344] width 389 height 24
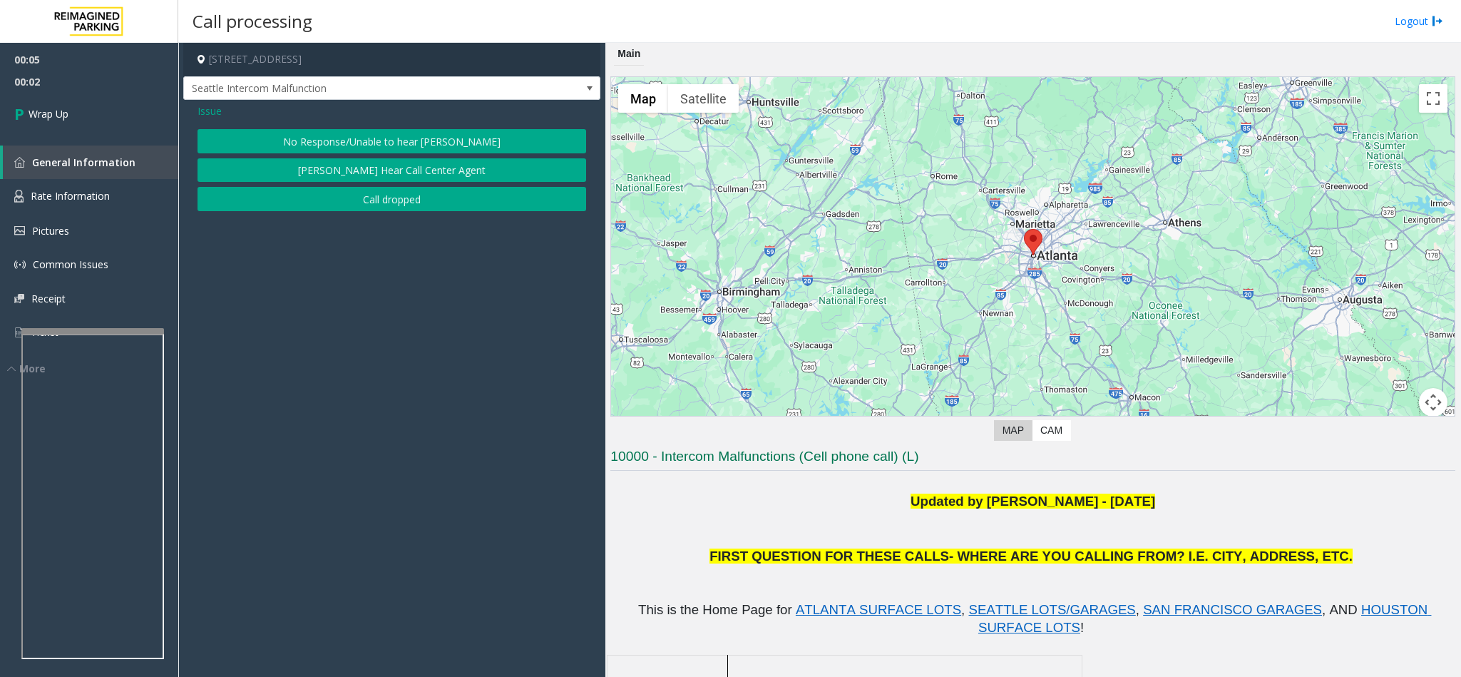
click at [340, 197] on button "Call dropped" at bounding box center [391, 199] width 389 height 24
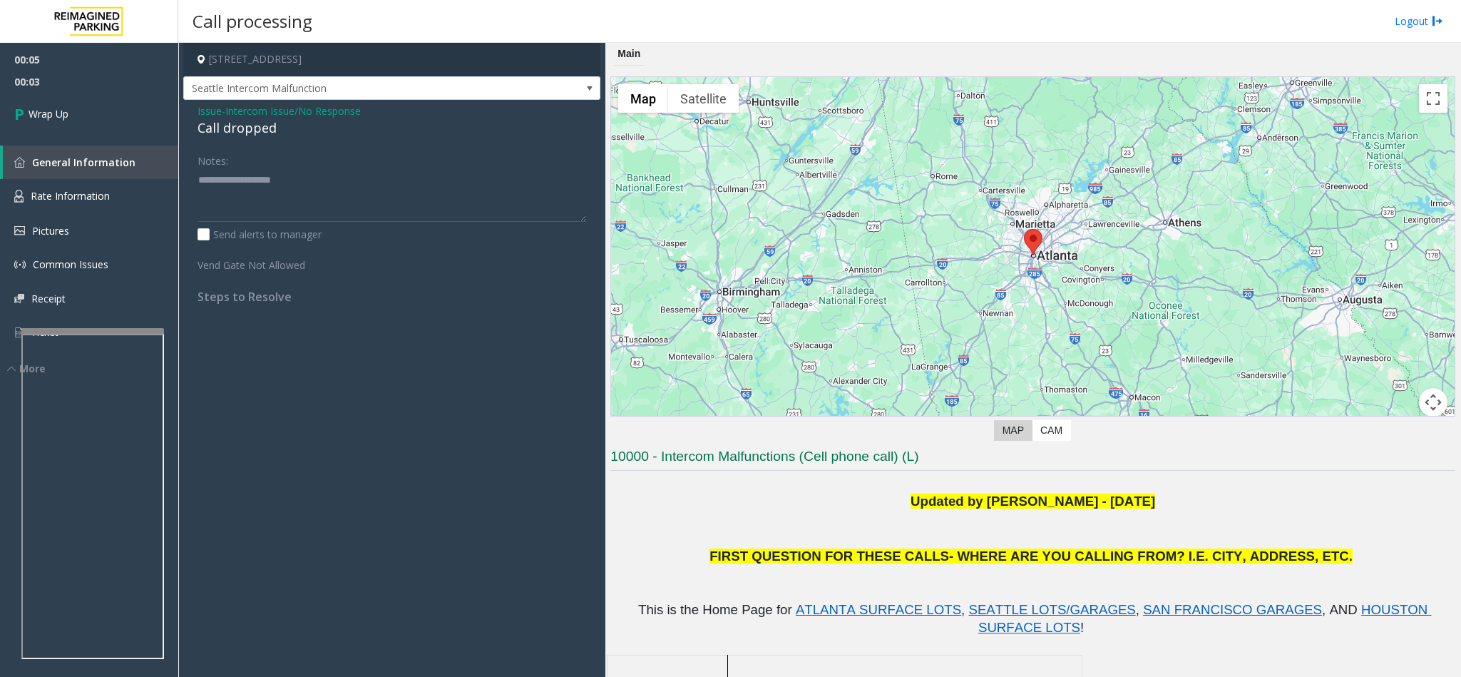
click at [269, 127] on div "Call dropped" at bounding box center [391, 127] width 389 height 19
type textarea "**********"
click at [62, 103] on link "Wrap Up" at bounding box center [89, 114] width 178 height 42
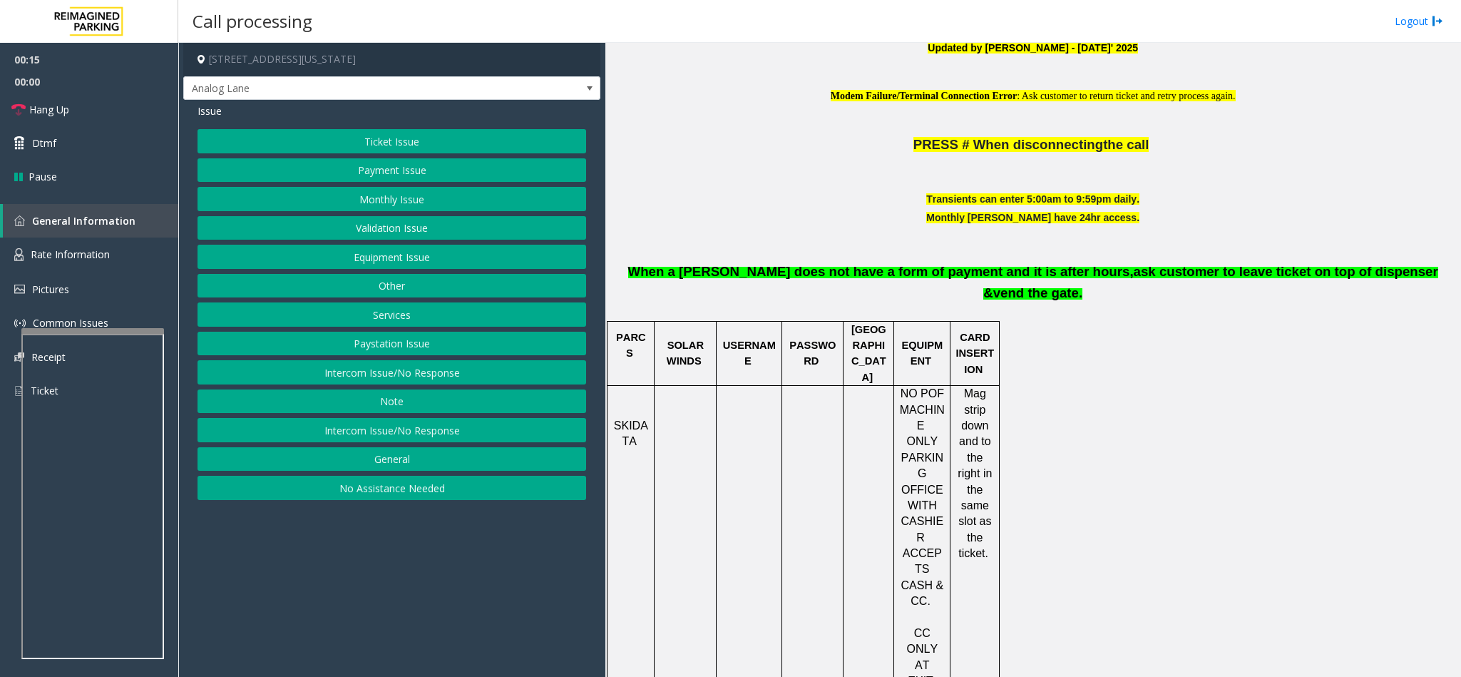
scroll to position [642, 0]
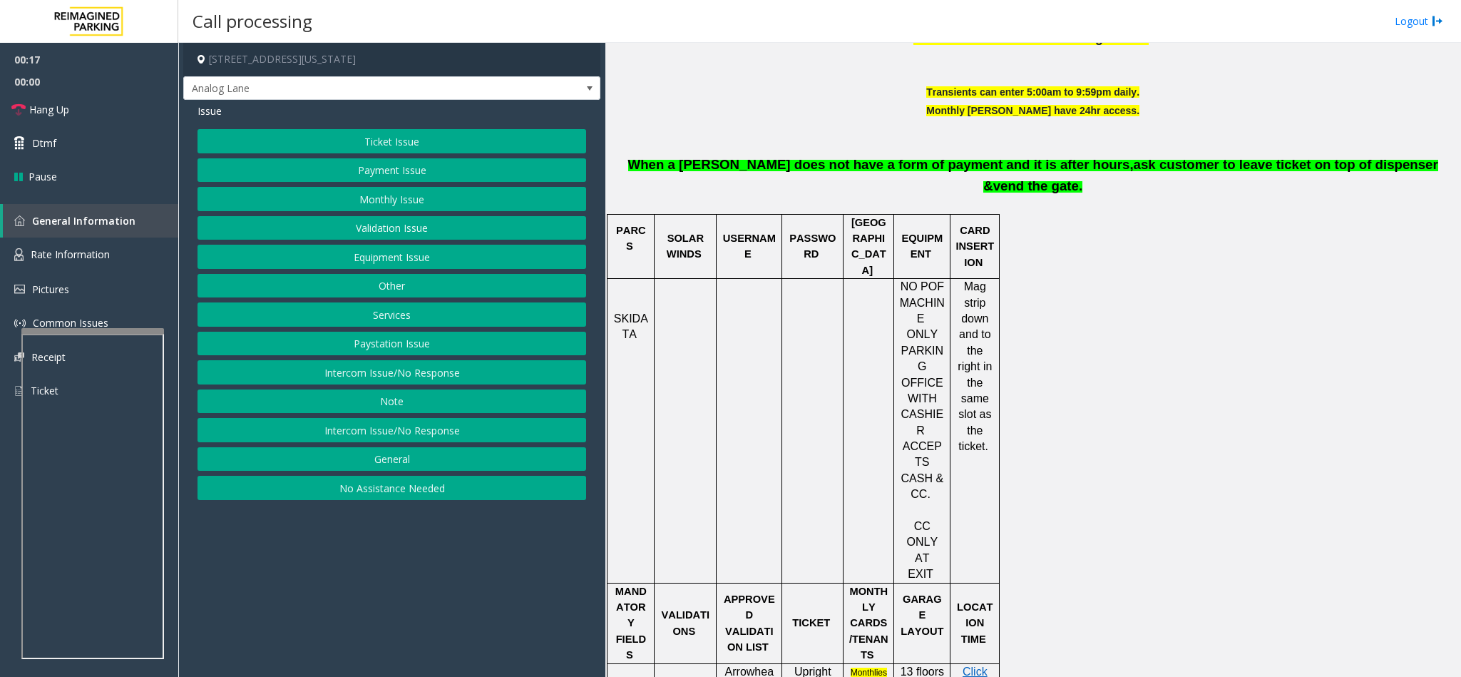
click at [402, 231] on button "Validation Issue" at bounding box center [391, 228] width 389 height 24
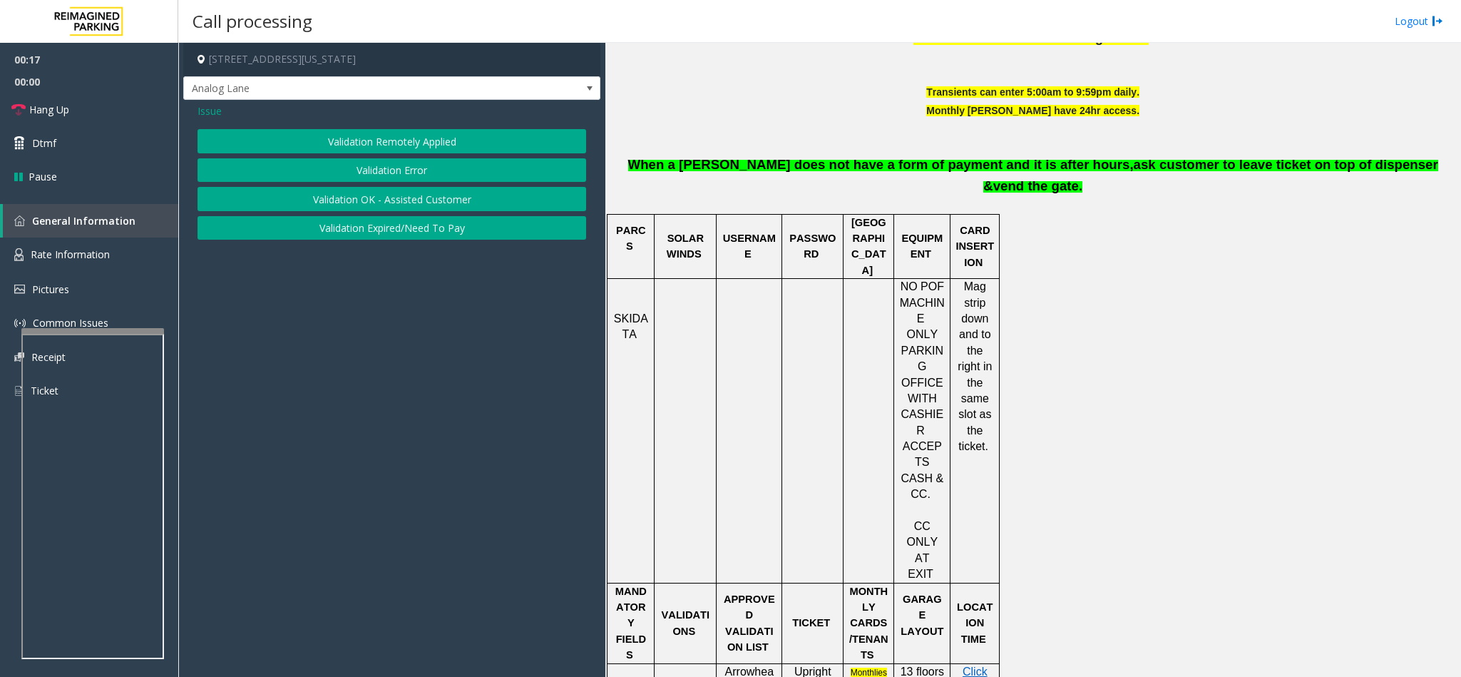
click at [406, 163] on button "Validation Error" at bounding box center [391, 170] width 389 height 24
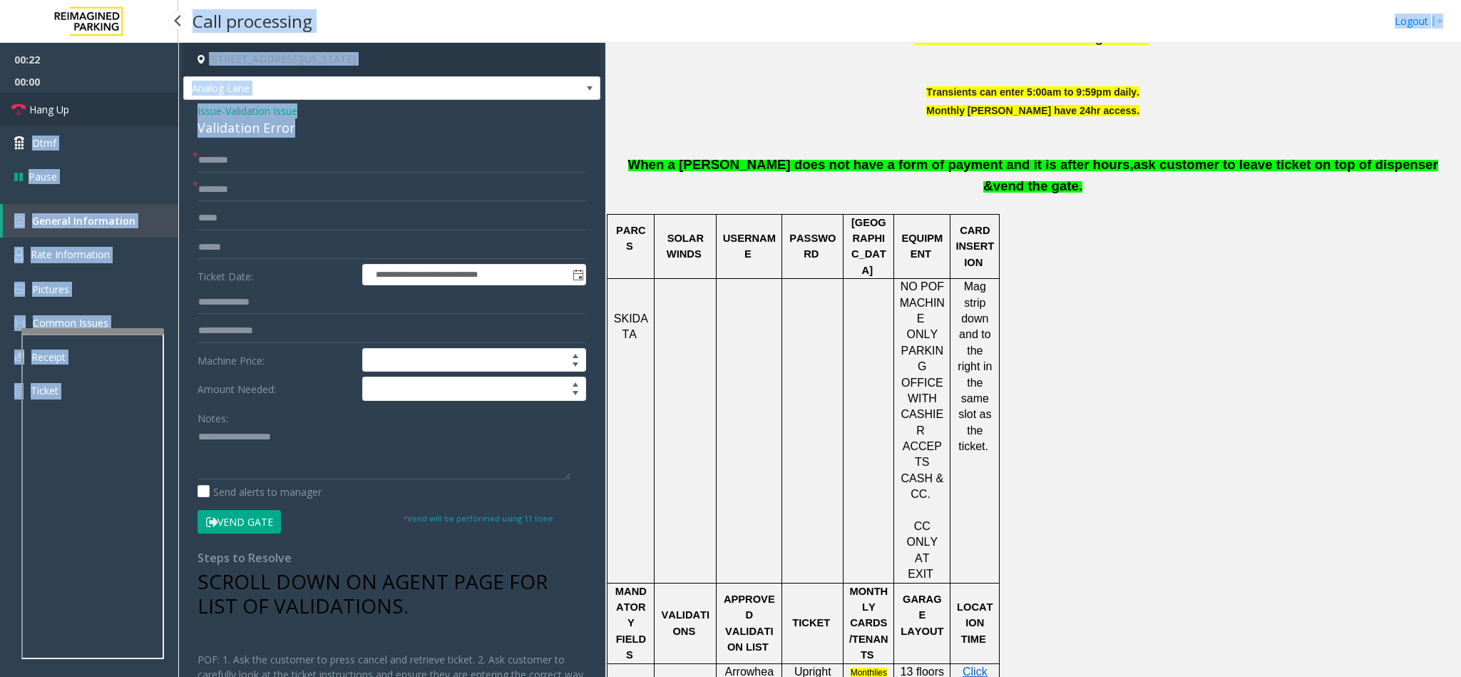
drag, startPoint x: 296, startPoint y: 127, endPoint x: 169, endPoint y: 110, distance: 128.1
click at [163, 113] on app-root "**********" at bounding box center [730, 338] width 1461 height 677
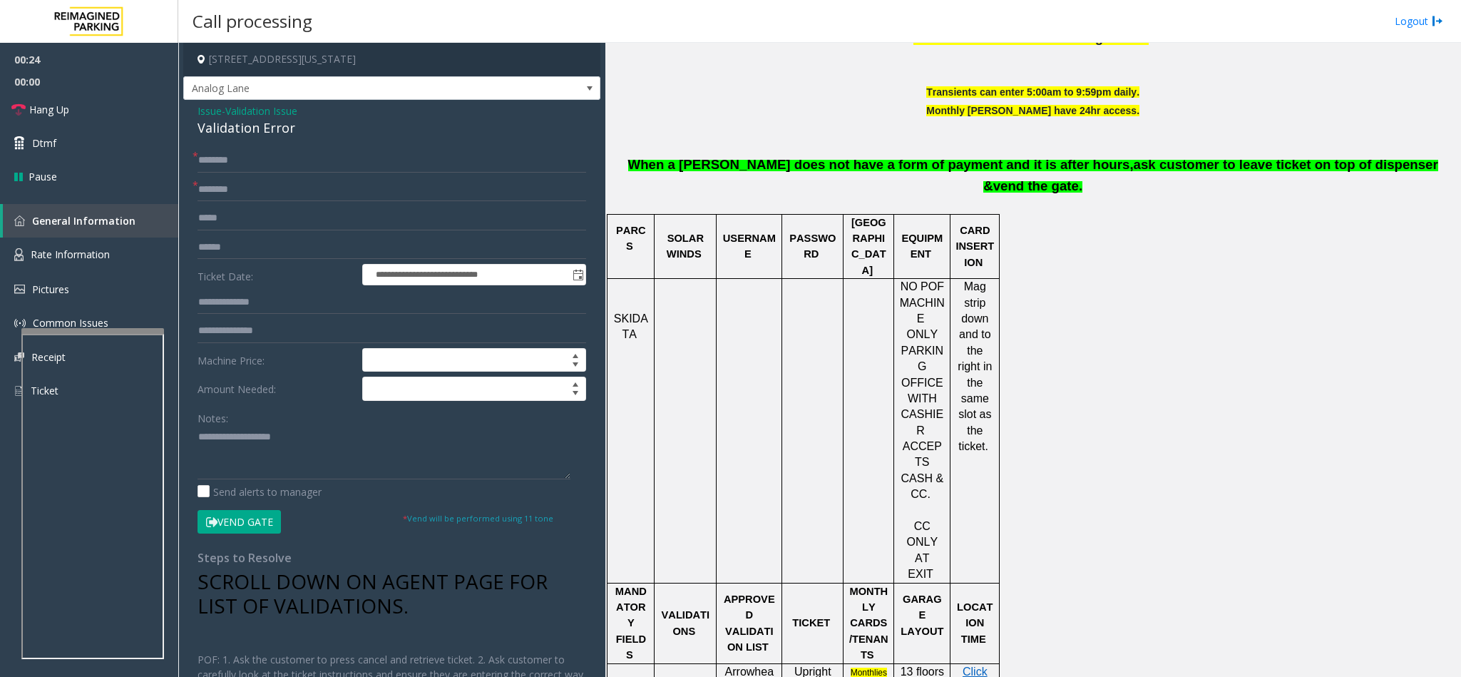
click at [356, 143] on div "**********" at bounding box center [391, 473] width 417 height 746
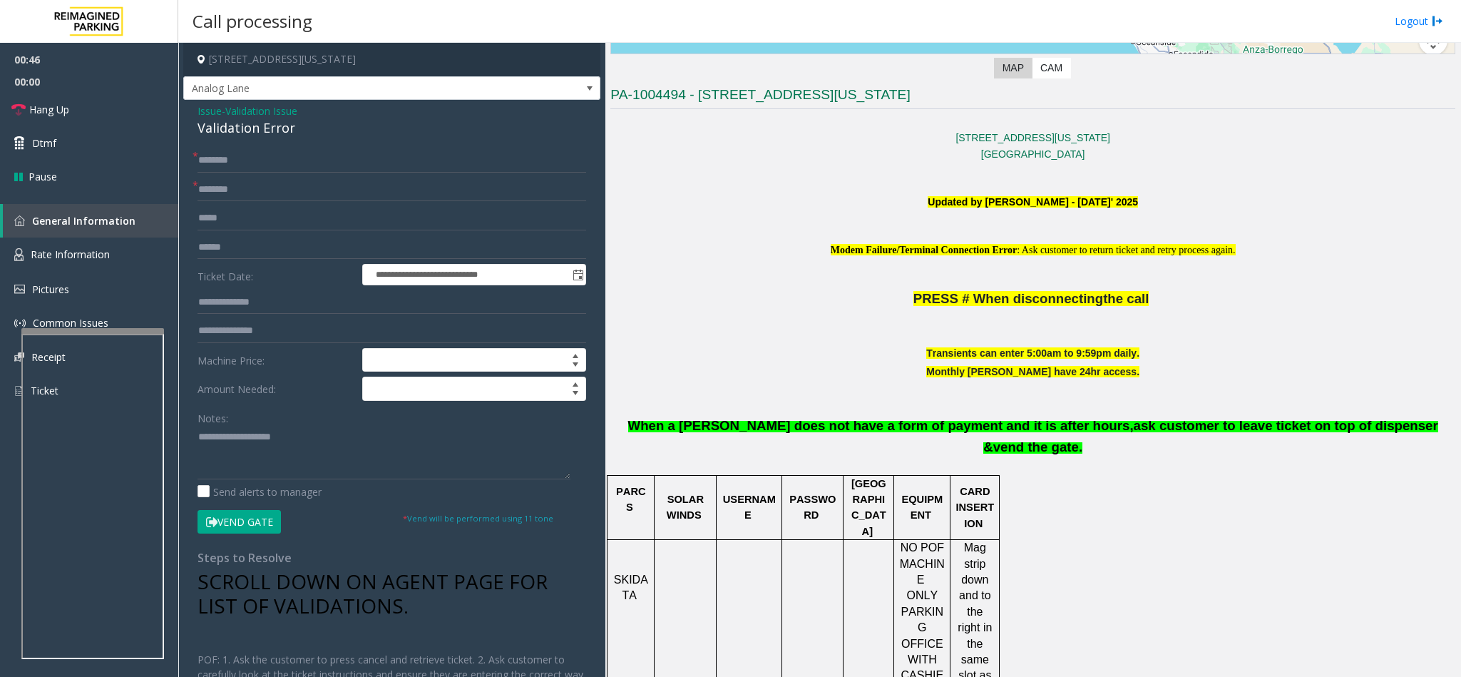
scroll to position [321, 0]
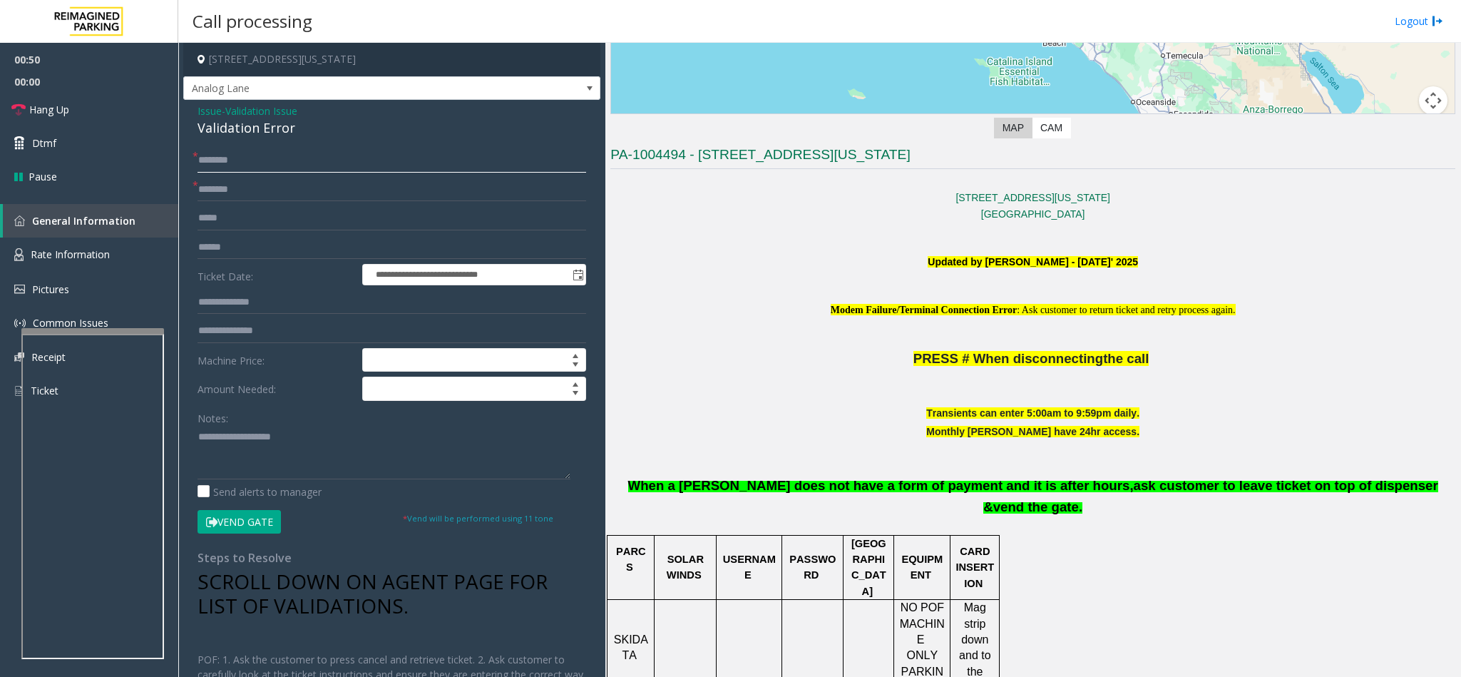
click at [245, 154] on input "text" at bounding box center [391, 160] width 389 height 24
type input "***"
click at [257, 197] on input "text" at bounding box center [391, 190] width 389 height 24
type input "*"
type input "**"
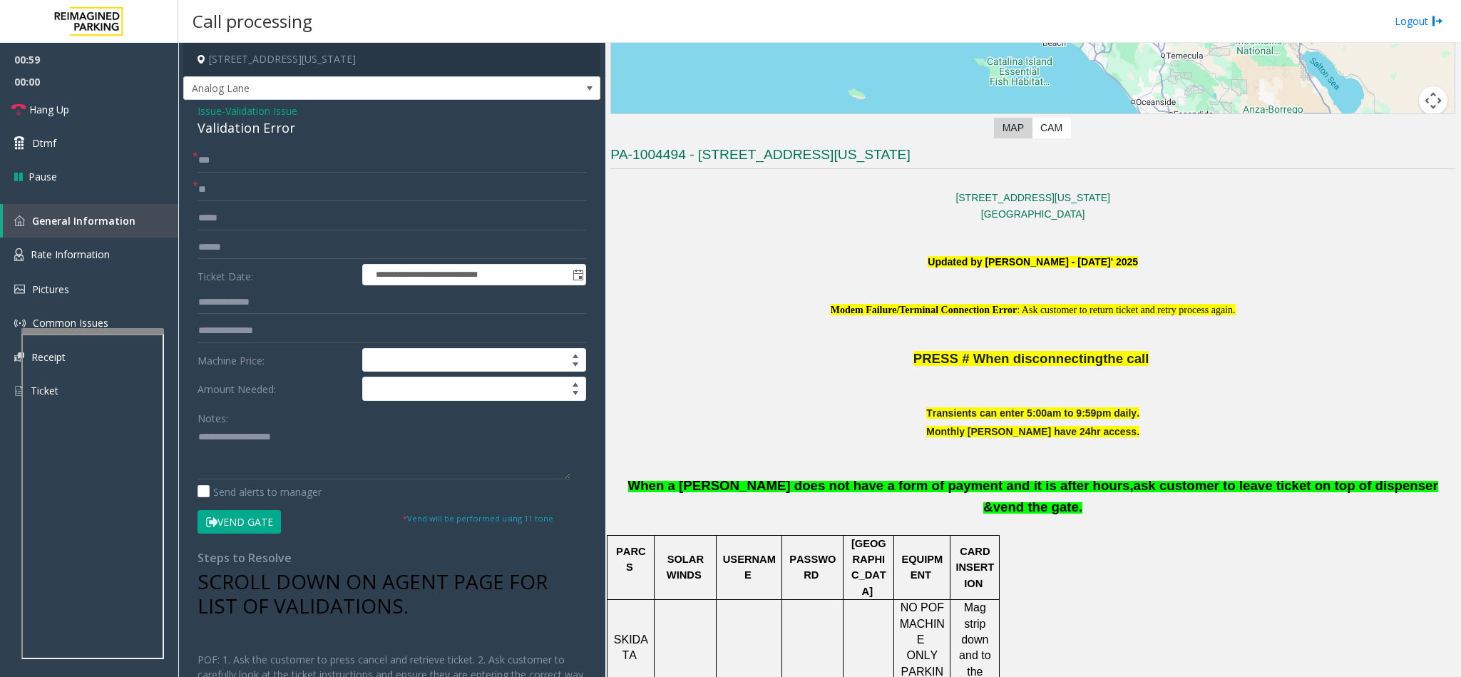
click at [742, 384] on p at bounding box center [1032, 376] width 845 height 16
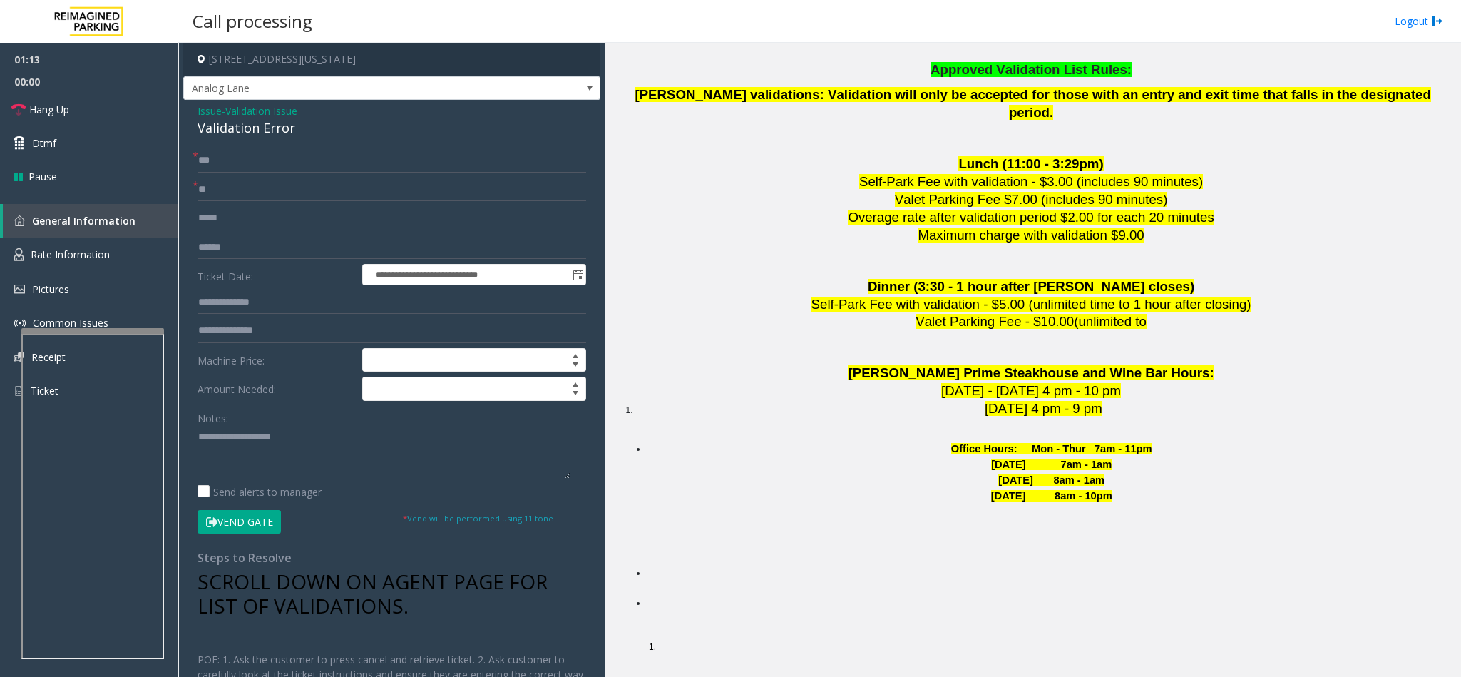
scroll to position [3133, 0]
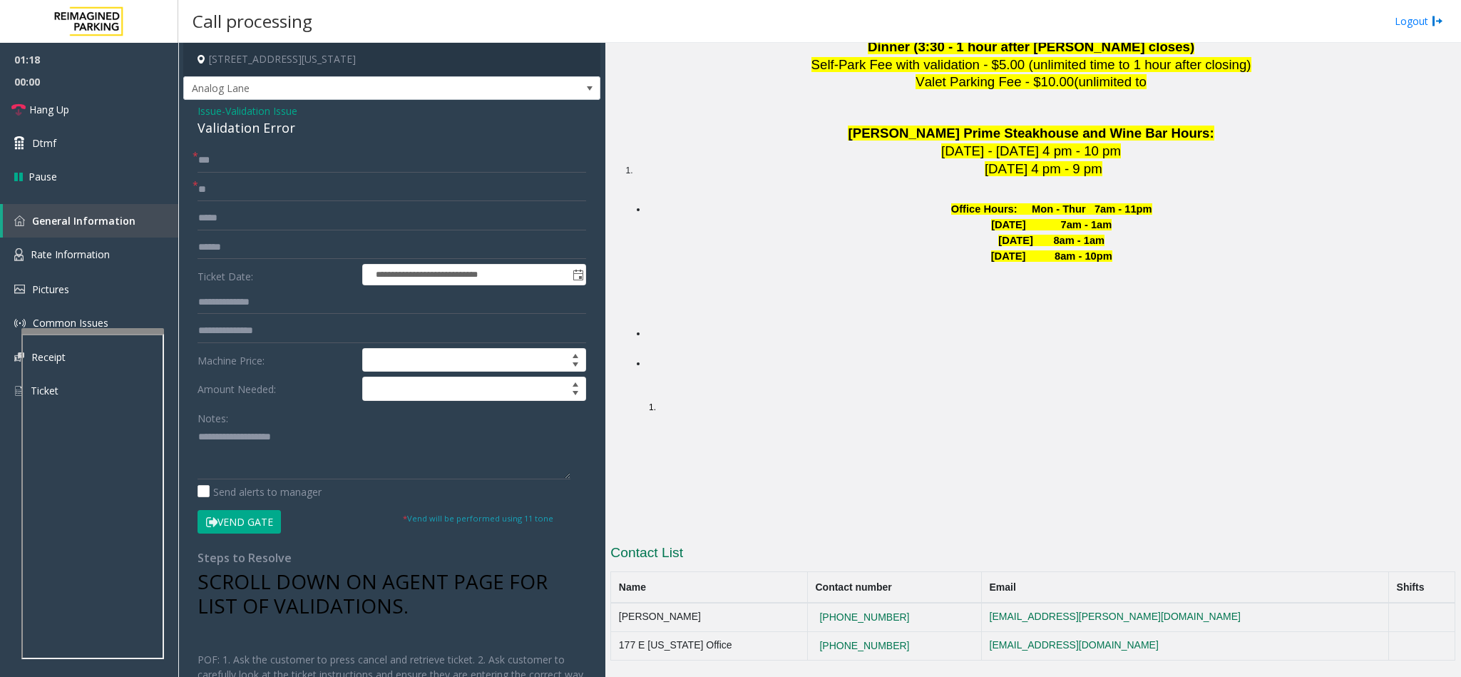
drag, startPoint x: 910, startPoint y: 362, endPoint x: 820, endPoint y: 371, distance: 90.2
click at [820, 602] on td "[PHONE_NUMBER]" at bounding box center [894, 616] width 174 height 29
drag, startPoint x: 915, startPoint y: 394, endPoint x: 826, endPoint y: 394, distance: 89.8
click at [826, 632] on td "[PHONE_NUMBER]" at bounding box center [894, 646] width 174 height 29
copy button "[PHONE_NUMBER]"
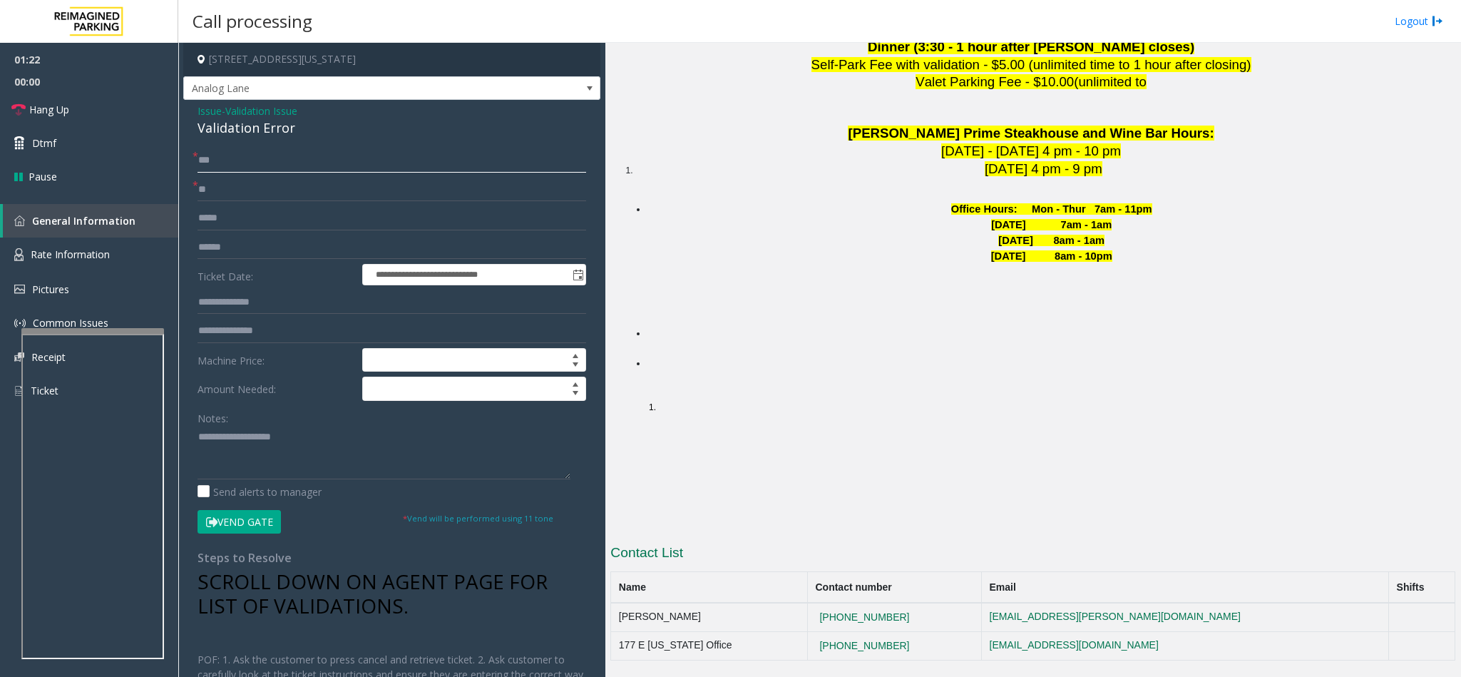
drag, startPoint x: 307, startPoint y: 172, endPoint x: 197, endPoint y: 172, distance: 109.8
click at [197, 172] on input "***" at bounding box center [391, 160] width 389 height 24
click at [289, 161] on input "text" at bounding box center [391, 160] width 389 height 24
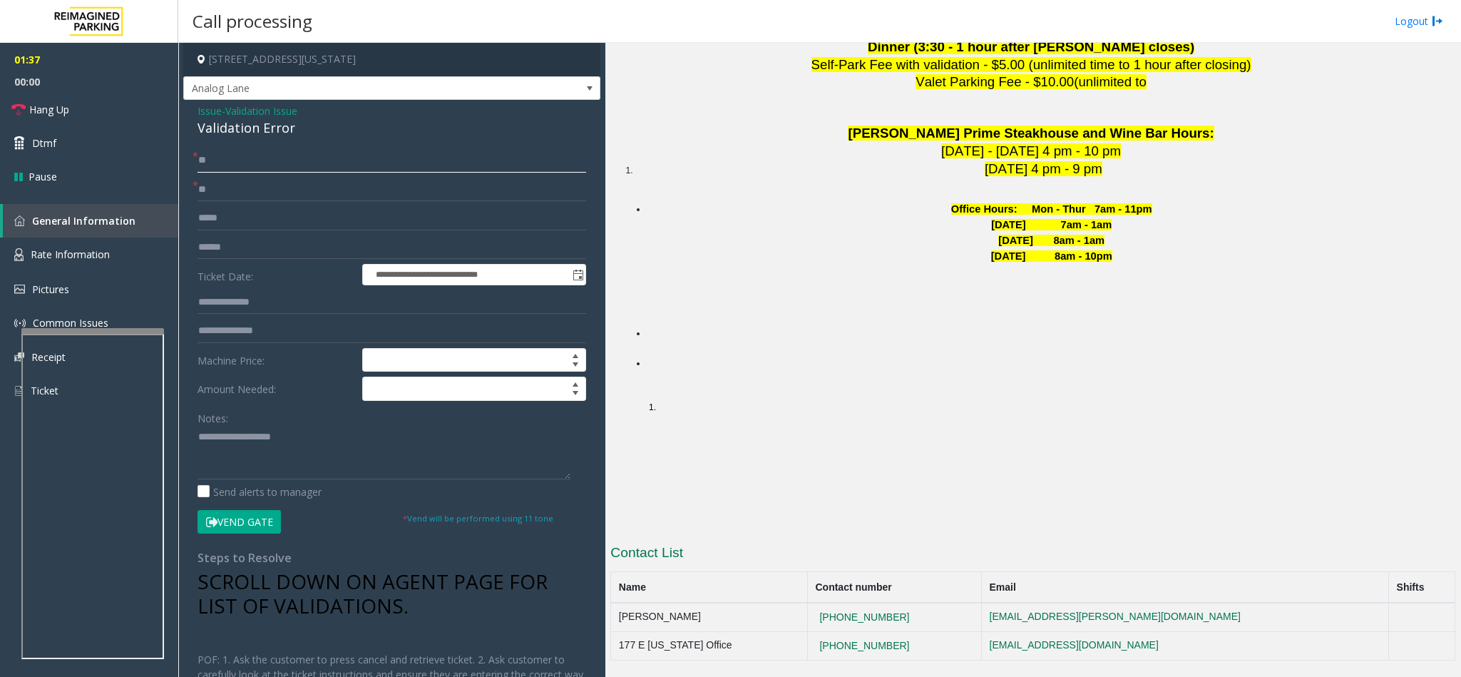
type input "*"
type input "*******"
click at [75, 110] on link "Hang Up" at bounding box center [89, 110] width 178 height 34
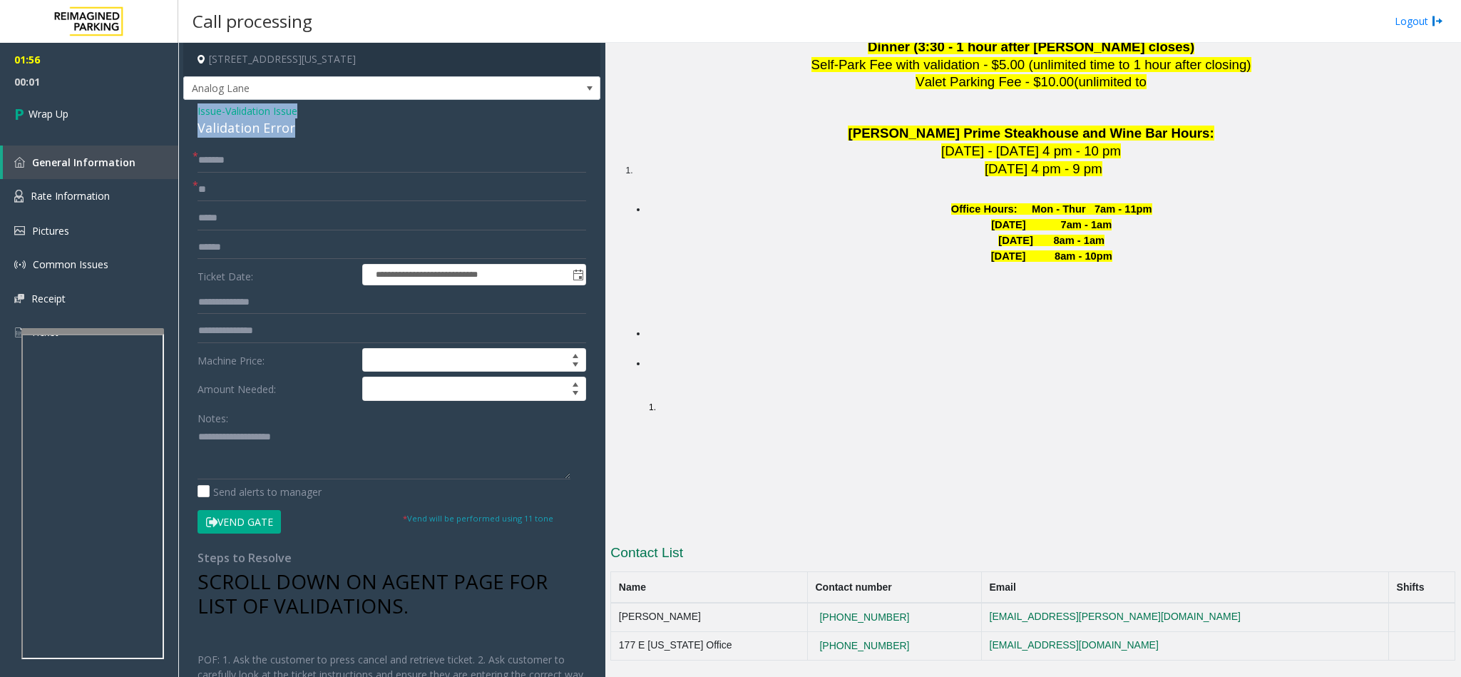
drag, startPoint x: 292, startPoint y: 131, endPoint x: 190, endPoint y: 103, distance: 105.0
click at [190, 103] on div "**********" at bounding box center [391, 473] width 417 height 746
copy div "Issue - Validation Issue Validation Error"
paste textarea "**********"
click at [312, 466] on textarea at bounding box center [383, 452] width 373 height 53
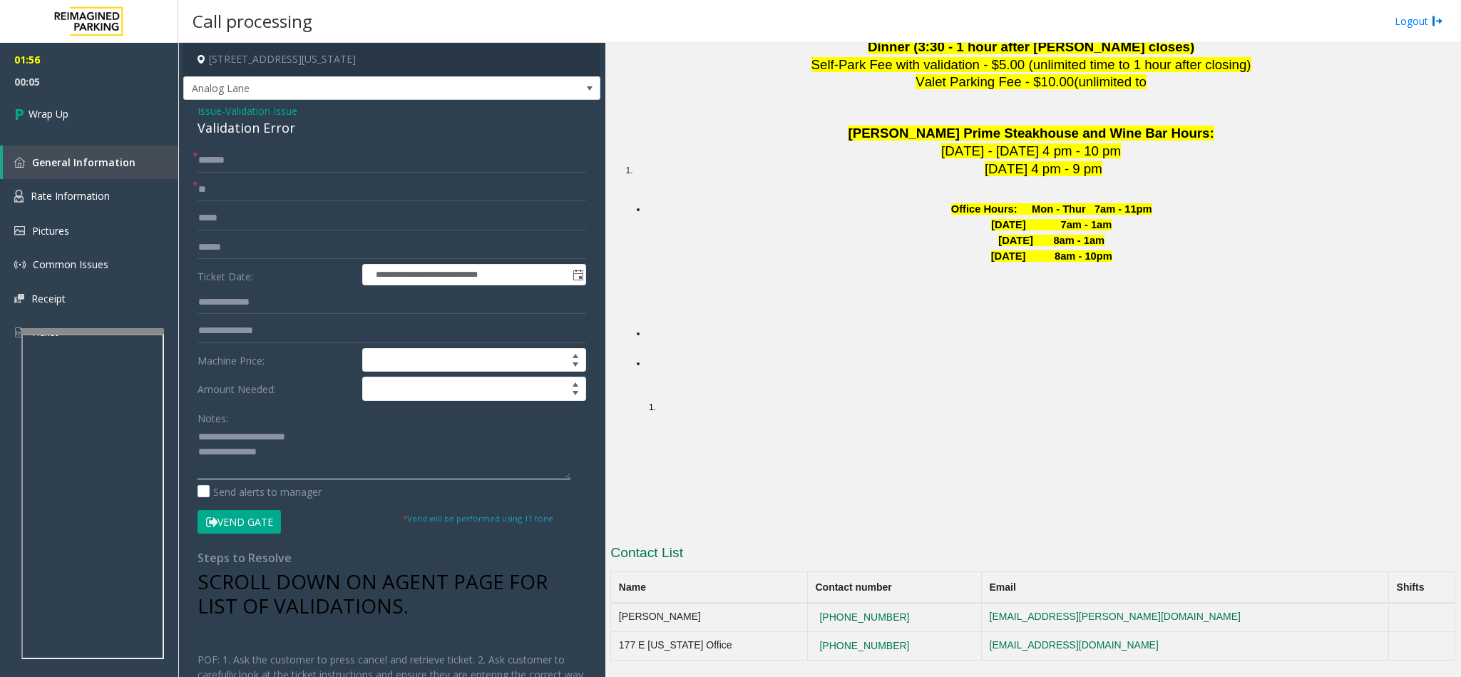
drag, startPoint x: 314, startPoint y: 439, endPoint x: 233, endPoint y: 436, distance: 81.3
click at [233, 436] on textarea at bounding box center [383, 452] width 373 height 53
drag, startPoint x: 304, startPoint y: 445, endPoint x: 304, endPoint y: 452, distance: 7.2
click at [304, 447] on textarea at bounding box center [383, 452] width 373 height 53
click at [304, 456] on textarea at bounding box center [383, 452] width 373 height 53
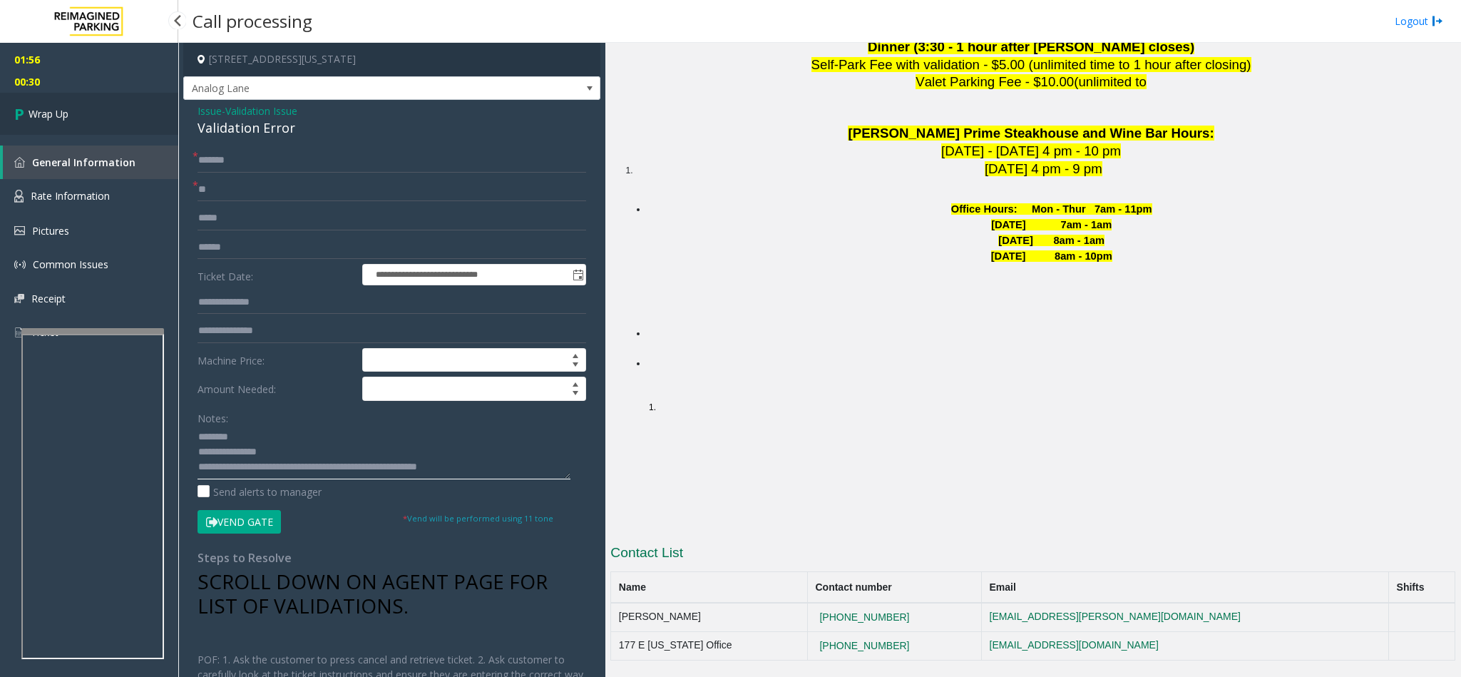
type textarea "**********"
click at [60, 115] on span "Wrap Up" at bounding box center [49, 113] width 40 height 15
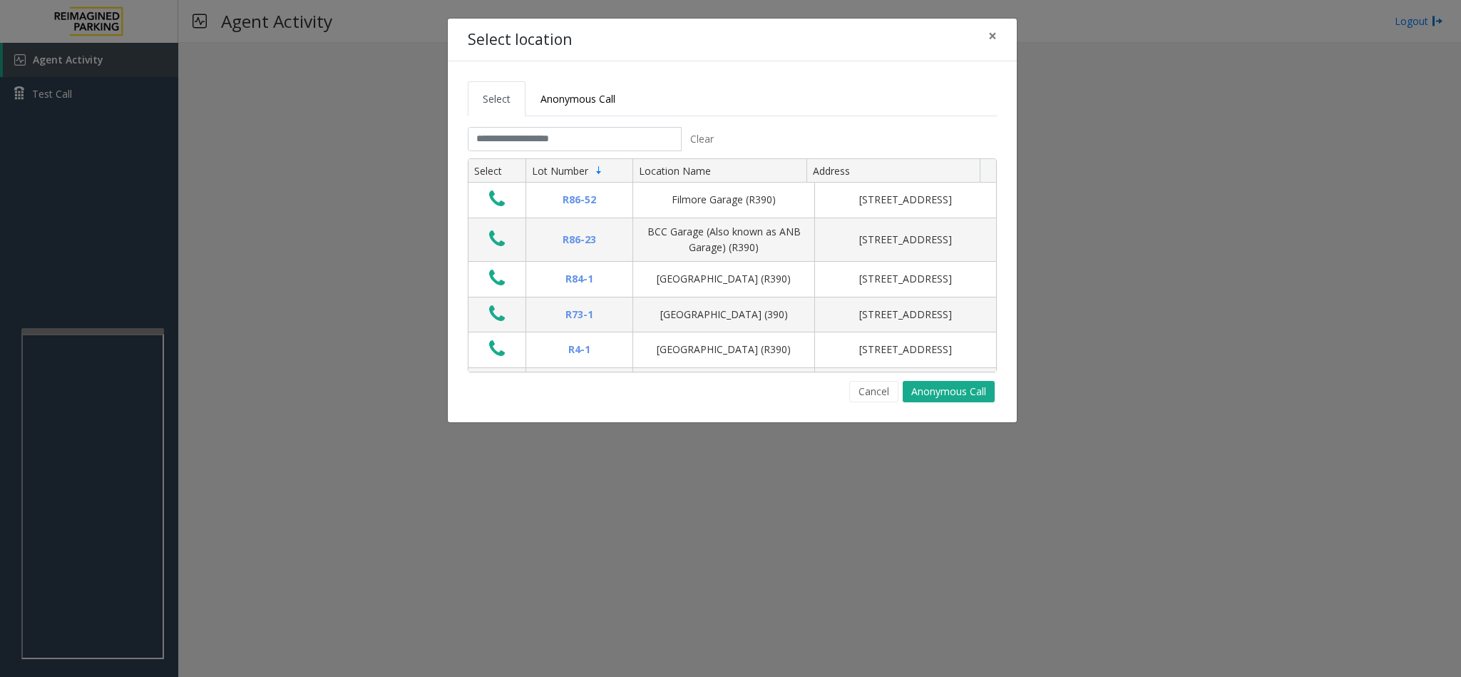
drag, startPoint x: 604, startPoint y: 123, endPoint x: 595, endPoint y: 139, distance: 18.5
click at [605, 125] on tabset "Select Anonymous Call Clear Select Lot Number Location Name Address R86-52 Film…" at bounding box center [732, 241] width 529 height 321
click at [595, 139] on input "text" at bounding box center [575, 139] width 214 height 24
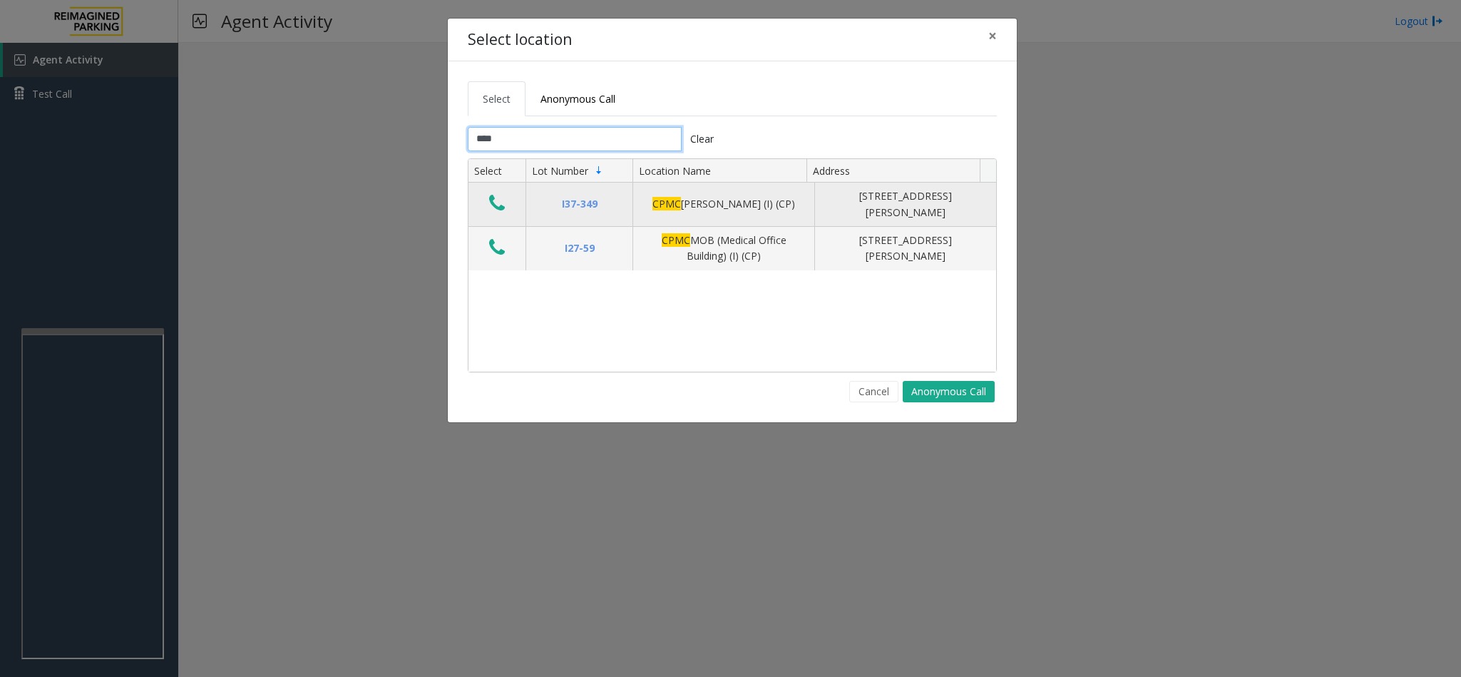
type input "****"
click at [491, 204] on icon "Data table" at bounding box center [497, 203] width 16 height 20
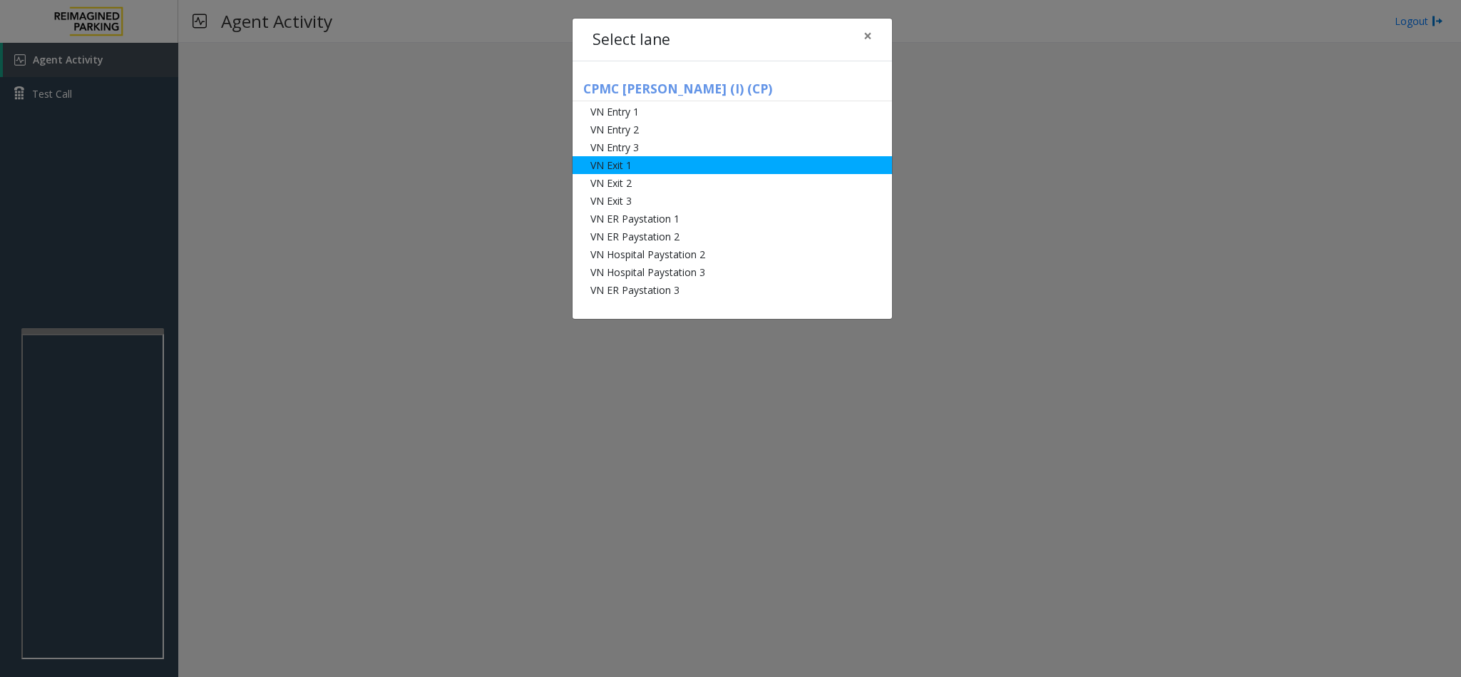
click at [633, 163] on li "VN Exit 1" at bounding box center [731, 165] width 319 height 18
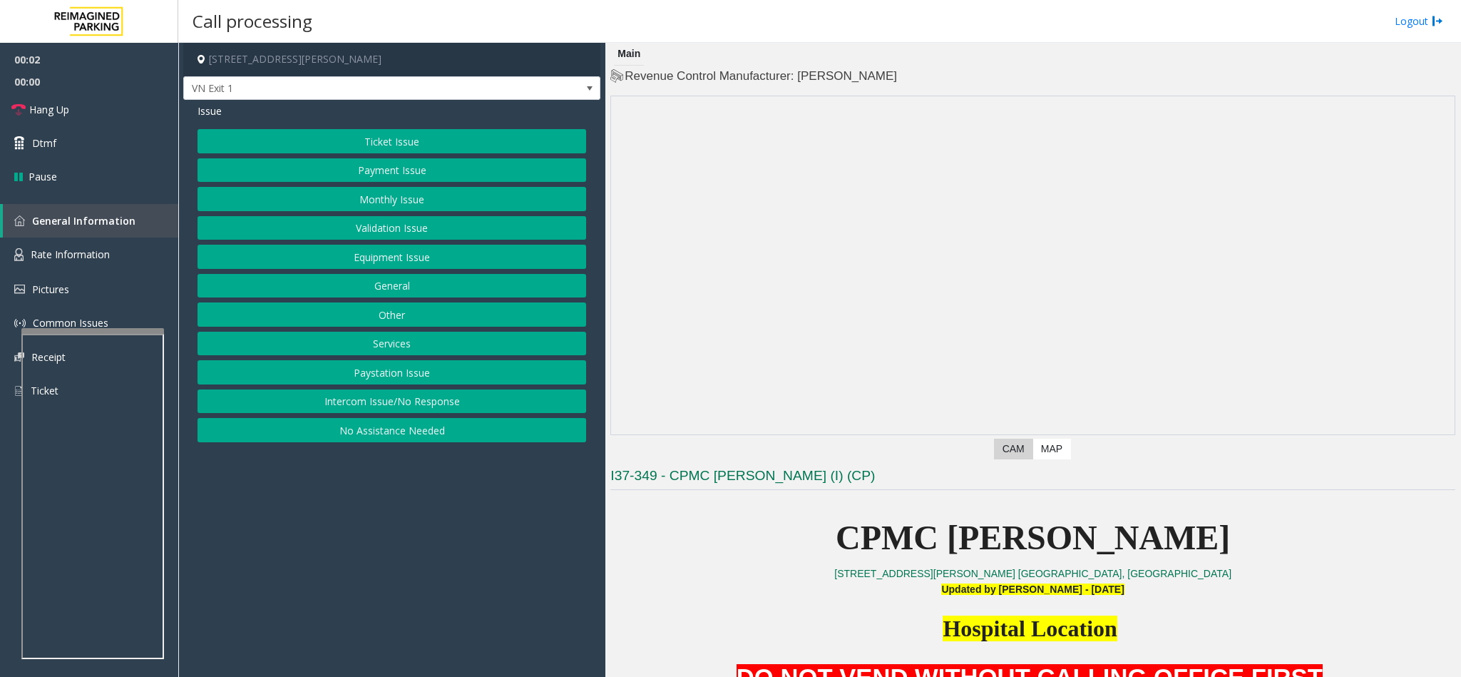
click at [423, 143] on button "Ticket Issue" at bounding box center [391, 141] width 389 height 24
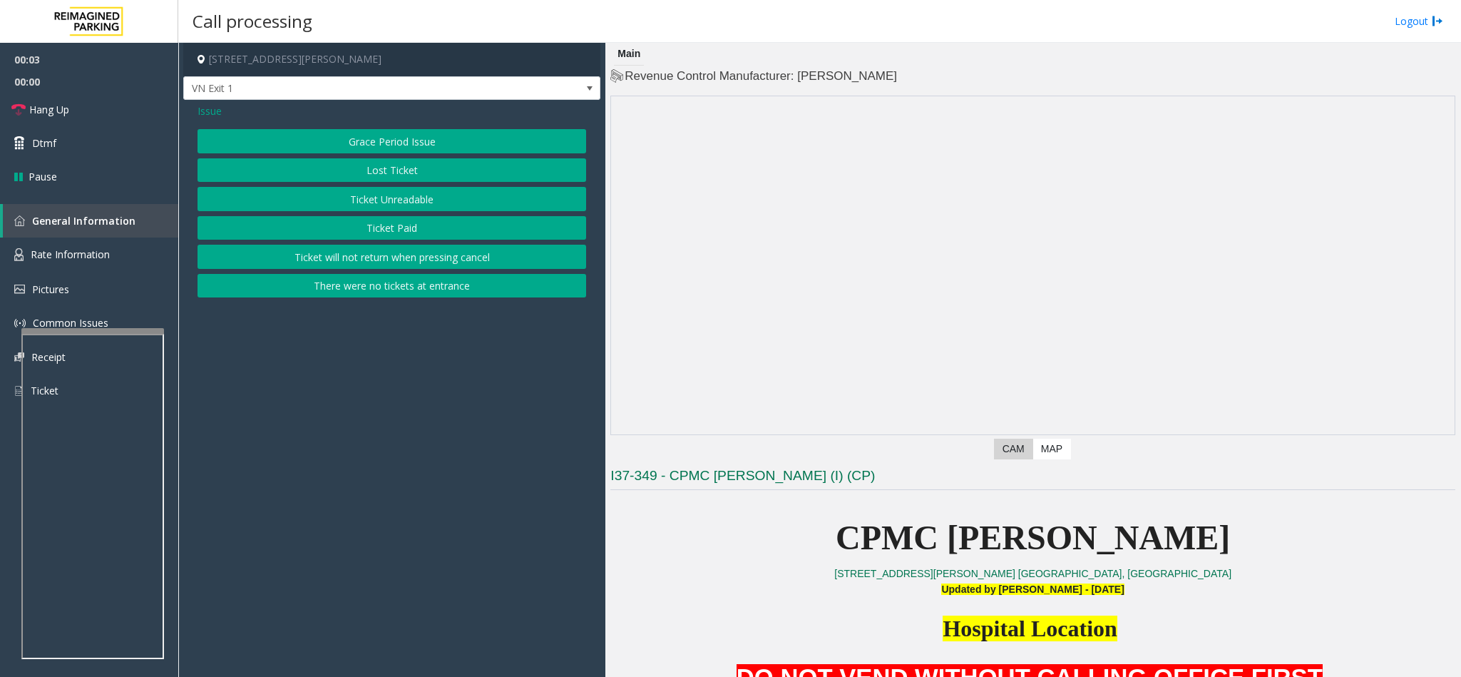
click at [431, 201] on button "Ticket Unreadable" at bounding box center [391, 199] width 389 height 24
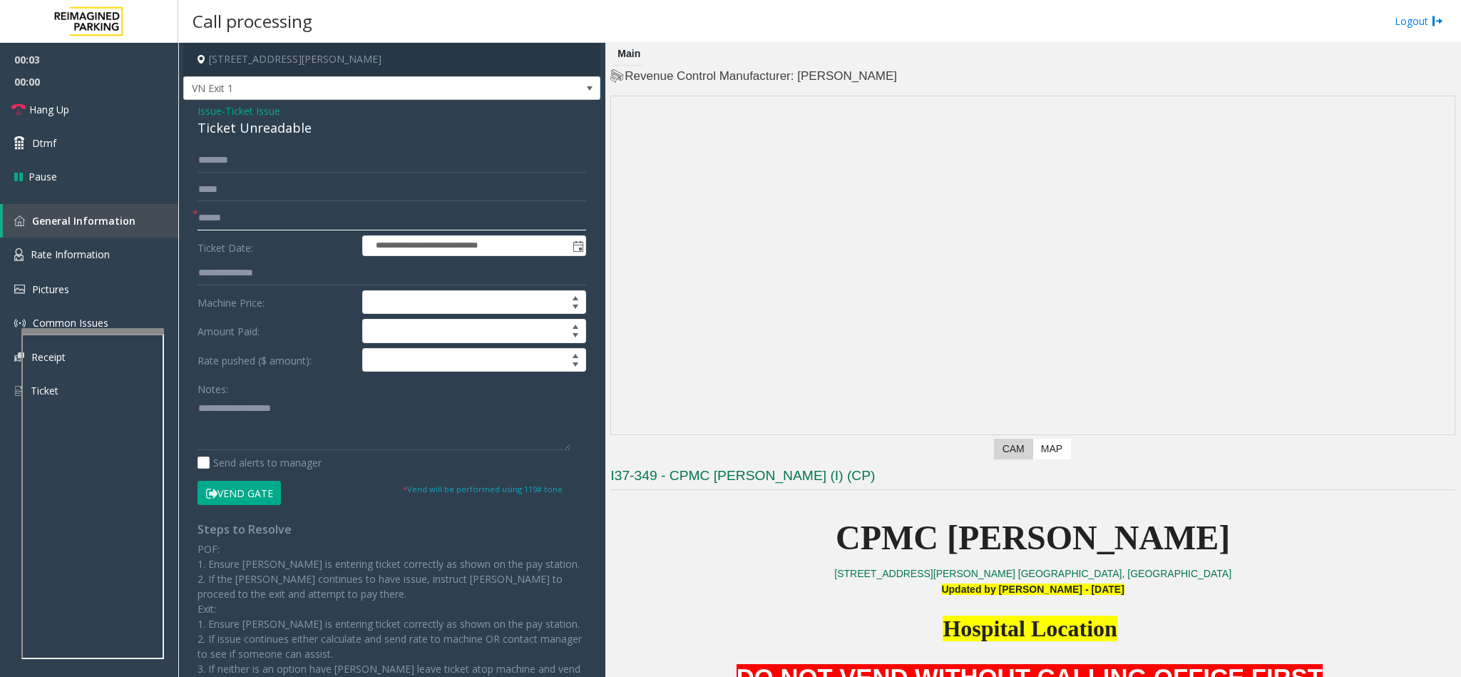
click at [260, 220] on input "text" at bounding box center [391, 218] width 389 height 24
click at [252, 156] on input "text" at bounding box center [391, 160] width 389 height 24
type input "****"
click at [237, 225] on input "text" at bounding box center [391, 218] width 389 height 24
type input "*"
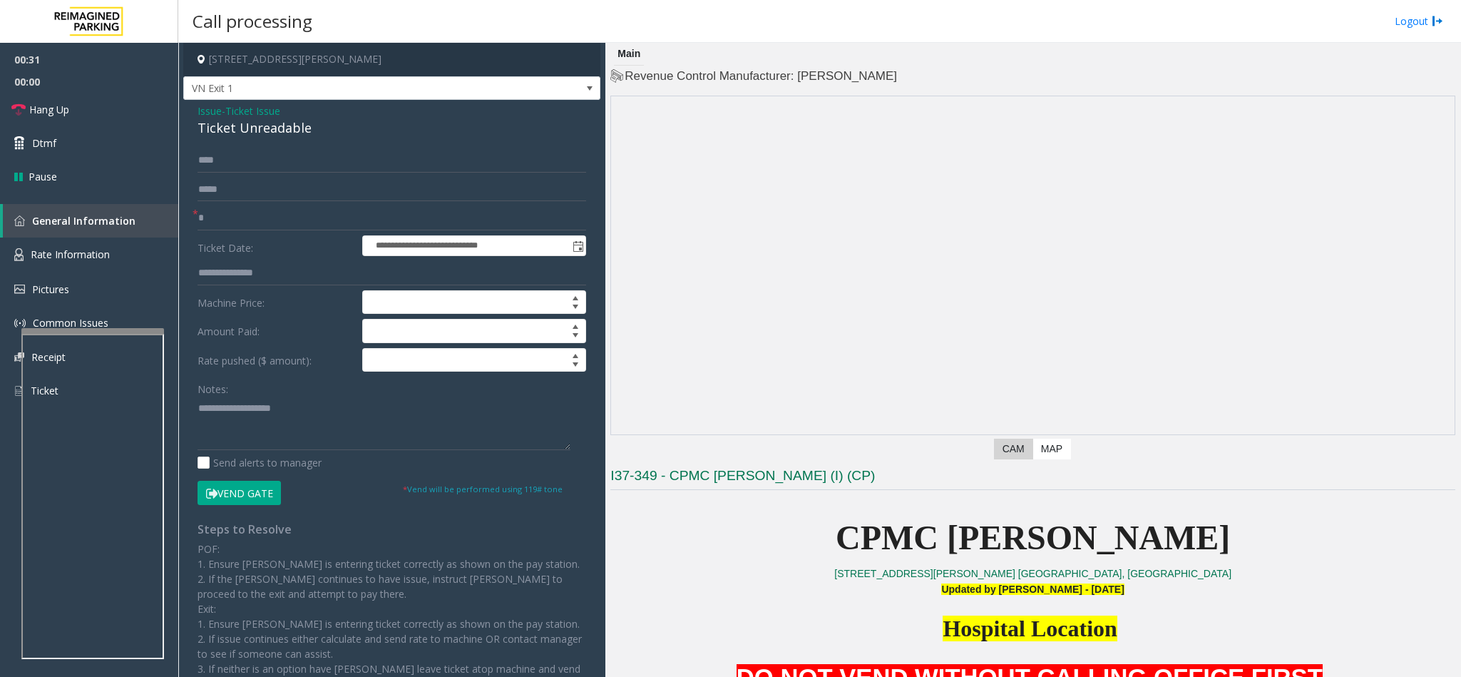
drag, startPoint x: 263, startPoint y: 486, endPoint x: 274, endPoint y: 441, distance: 46.9
click at [274, 441] on form "**********" at bounding box center [391, 326] width 389 height 356
click at [268, 482] on form "**********" at bounding box center [391, 326] width 389 height 356
drag, startPoint x: 268, startPoint y: 482, endPoint x: 268, endPoint y: 491, distance: 8.6
click at [268, 491] on form "**********" at bounding box center [391, 326] width 389 height 356
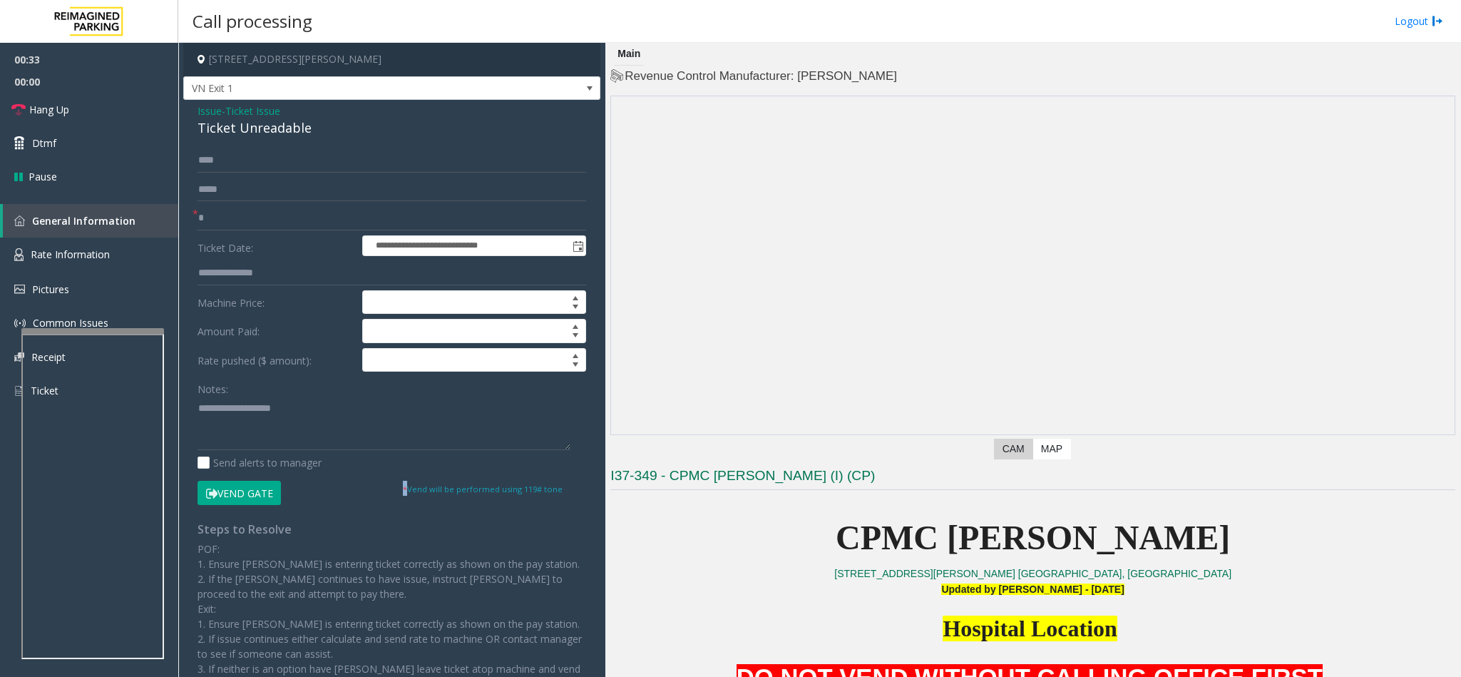
click at [268, 491] on button "Vend Gate" at bounding box center [238, 493] width 83 height 24
drag, startPoint x: 307, startPoint y: 128, endPoint x: 197, endPoint y: 109, distance: 110.8
click at [197, 109] on div "Issue - Ticket Issue Ticket Unreadable" at bounding box center [391, 120] width 389 height 34
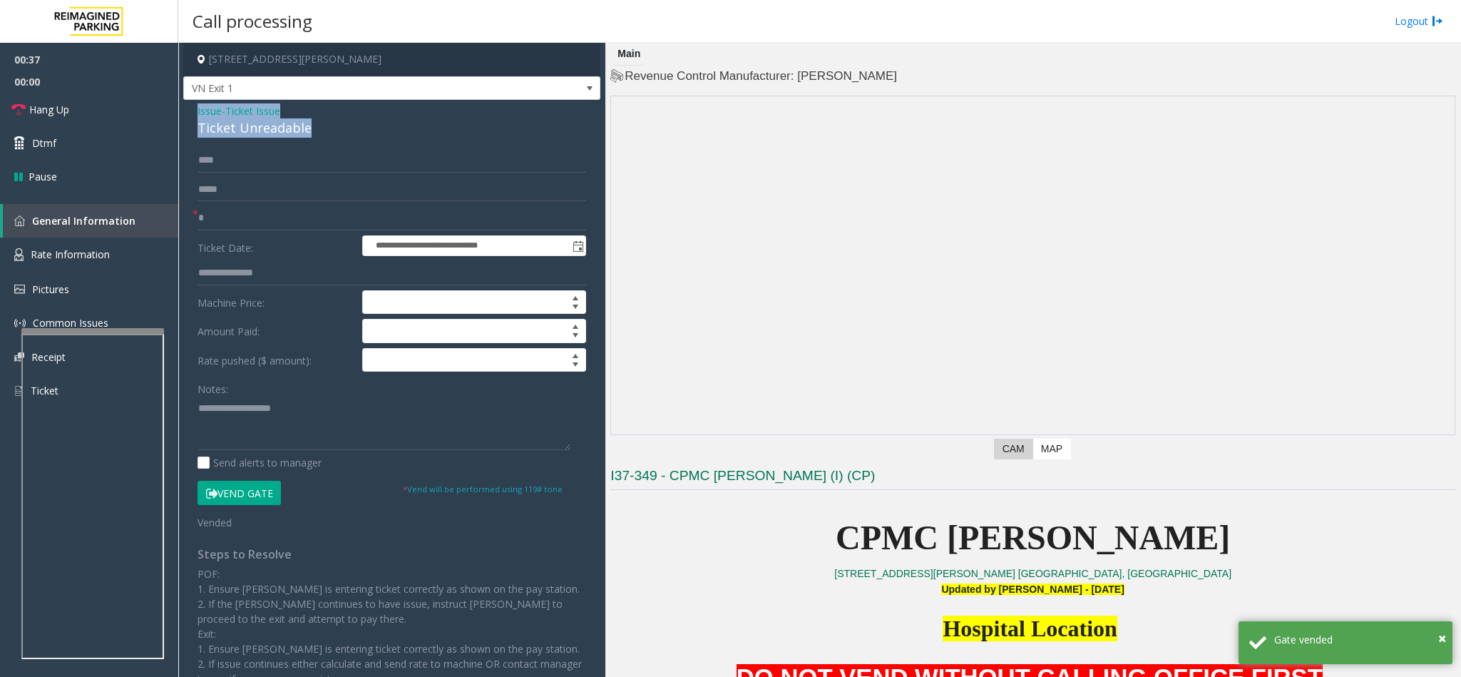
copy div "Issue - Ticket Issue Ticket Unreadable"
click at [298, 409] on textarea at bounding box center [383, 422] width 373 height 53
paste textarea "**********"
drag, startPoint x: 296, startPoint y: 413, endPoint x: 231, endPoint y: 413, distance: 64.9
click at [231, 413] on textarea at bounding box center [383, 422] width 373 height 53
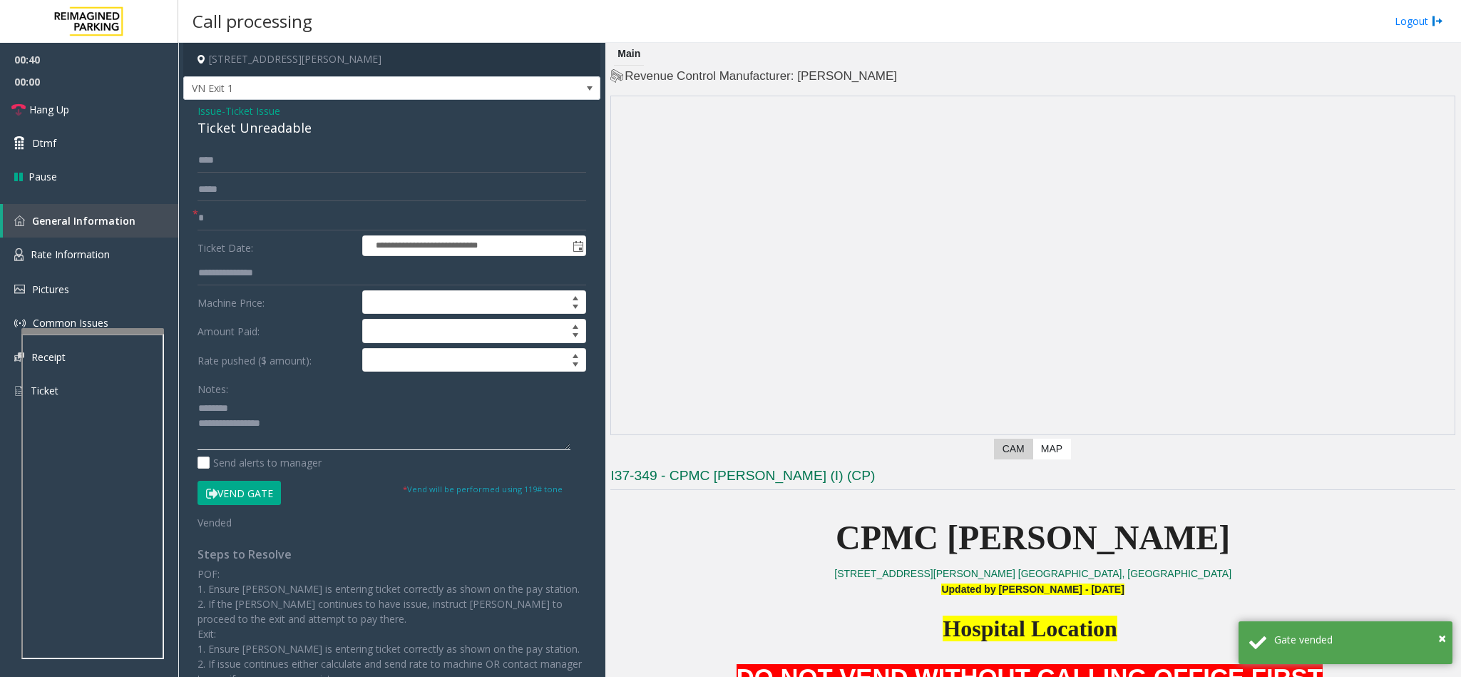
click at [341, 434] on textarea at bounding box center [383, 422] width 373 height 53
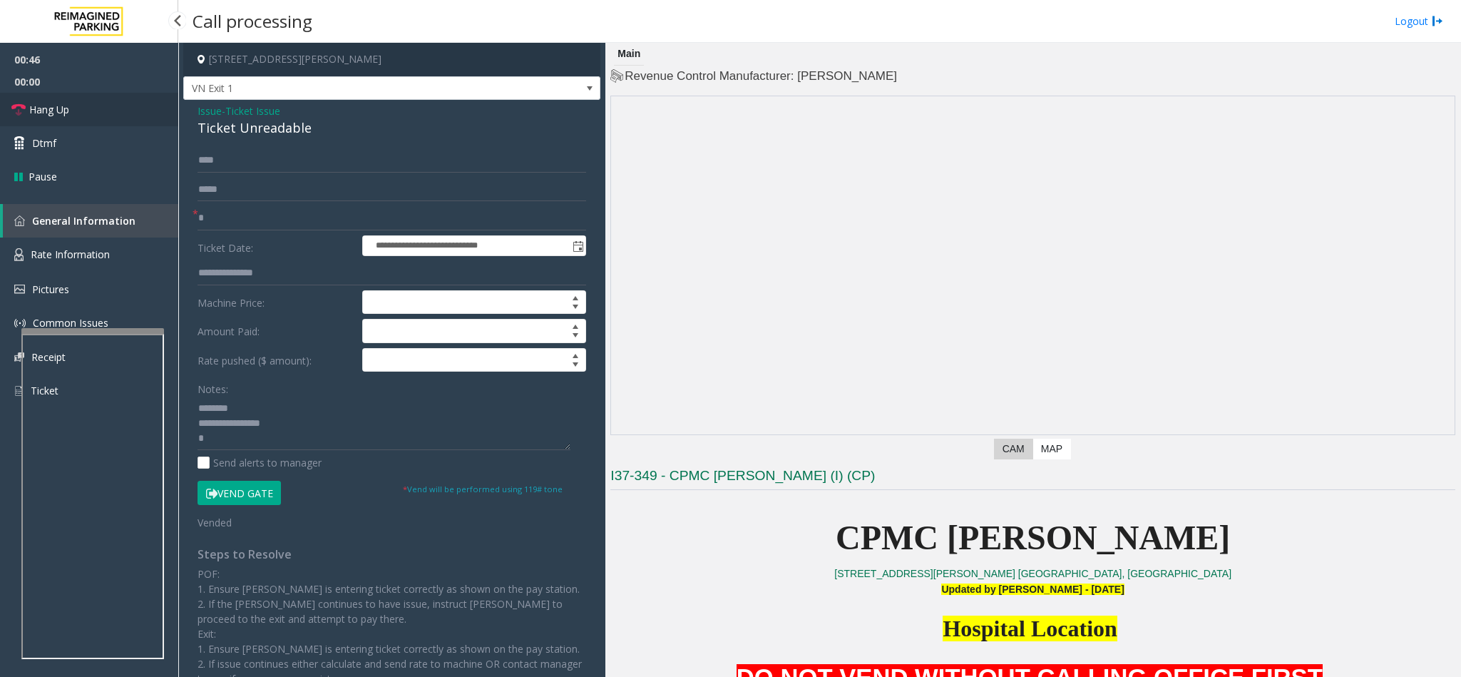
click at [68, 116] on span "Hang Up" at bounding box center [49, 109] width 40 height 15
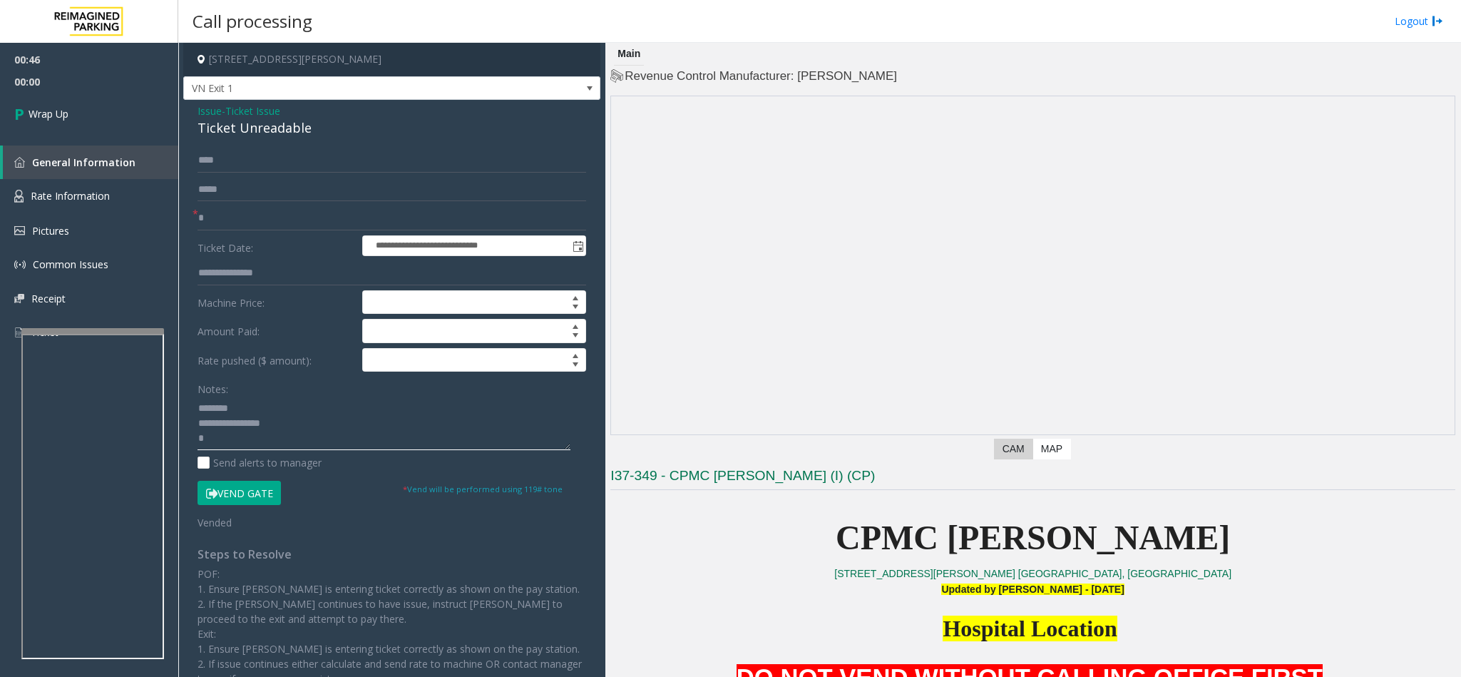
click at [272, 443] on textarea at bounding box center [383, 422] width 373 height 53
type textarea "**********"
click at [60, 93] on link "Wrap Up" at bounding box center [89, 114] width 178 height 42
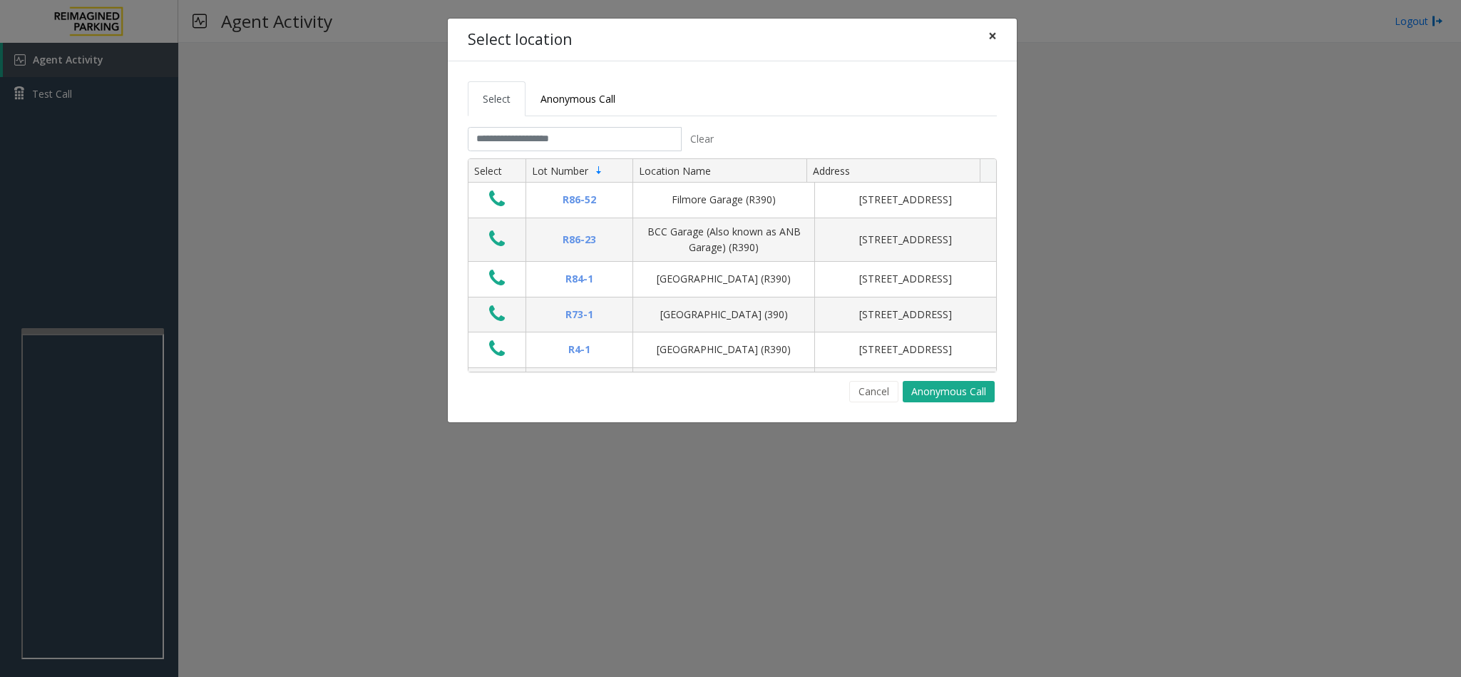
click at [990, 31] on span "×" at bounding box center [992, 36] width 9 height 20
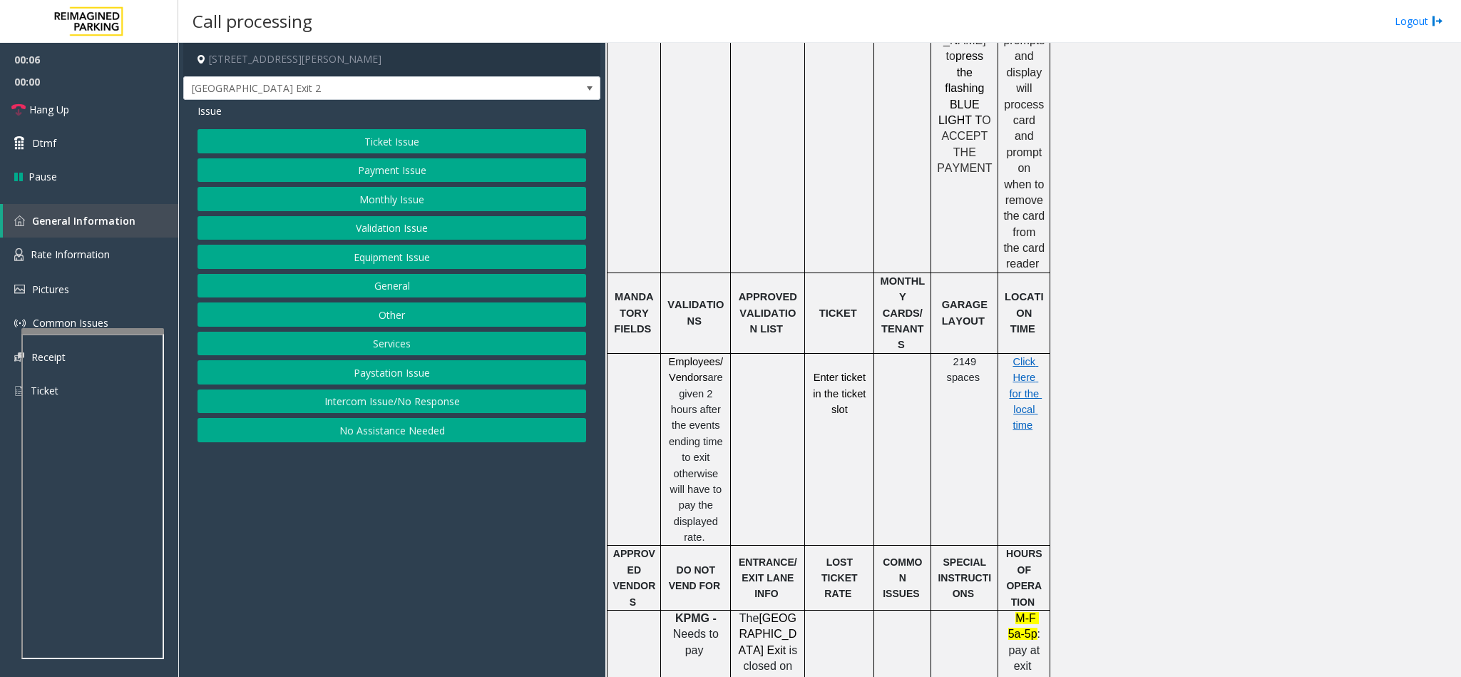
scroll to position [1106, 0]
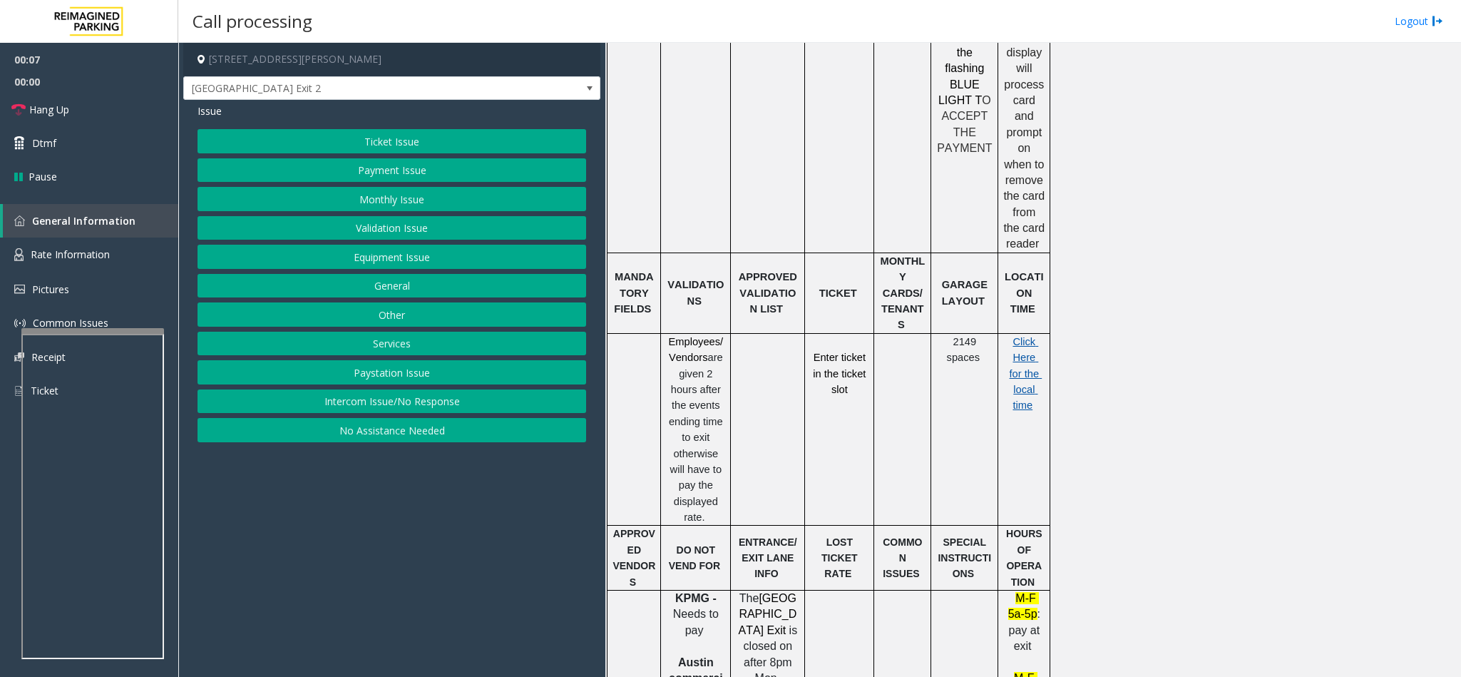
click at [1015, 336] on span "Click Here for the local time" at bounding box center [1026, 374] width 33 height 76
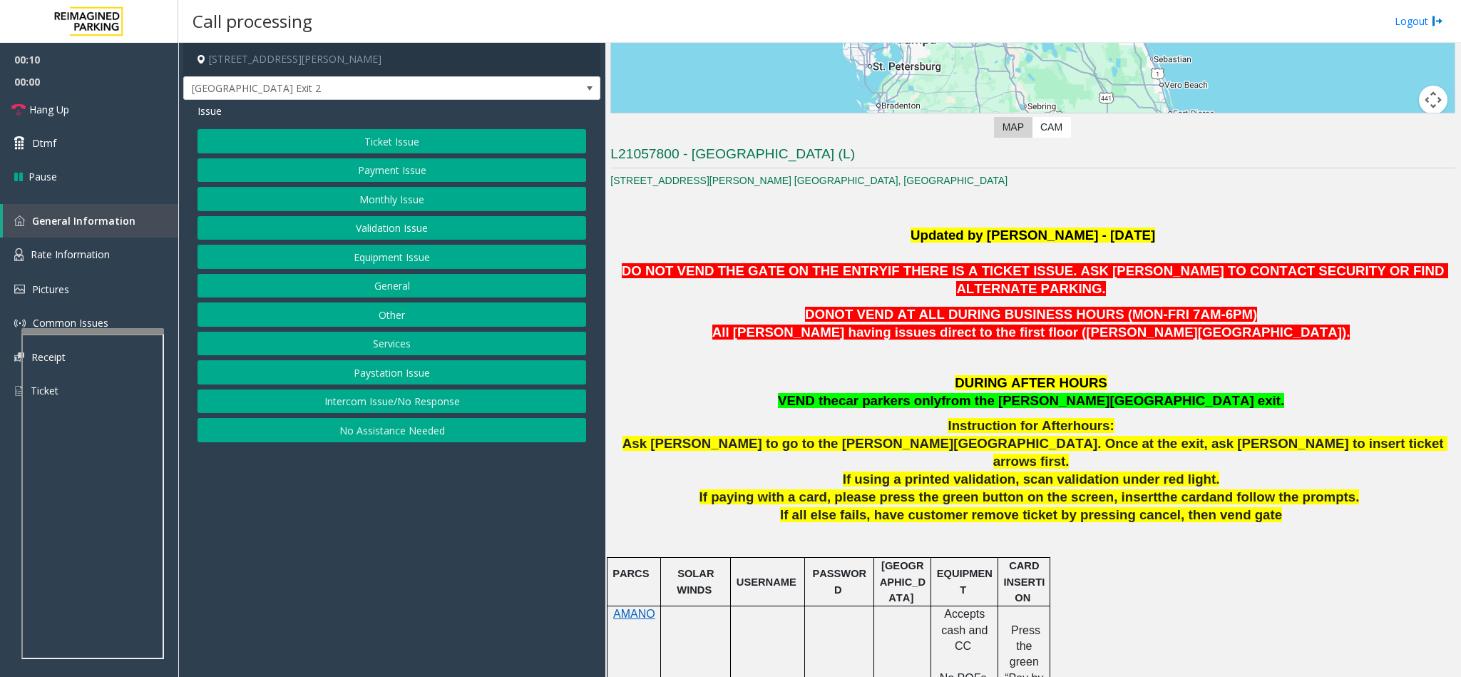
scroll to position [251, 0]
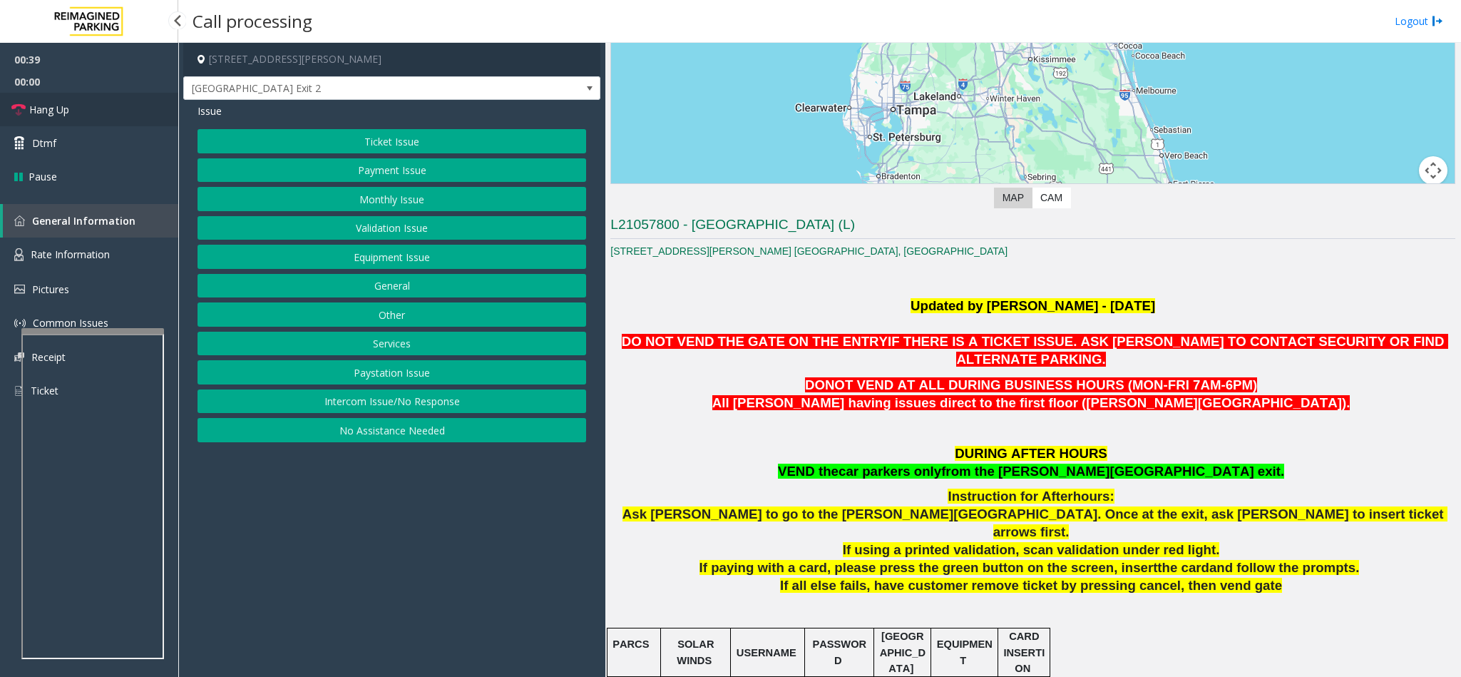
click at [93, 109] on link "Hang Up" at bounding box center [89, 110] width 178 height 34
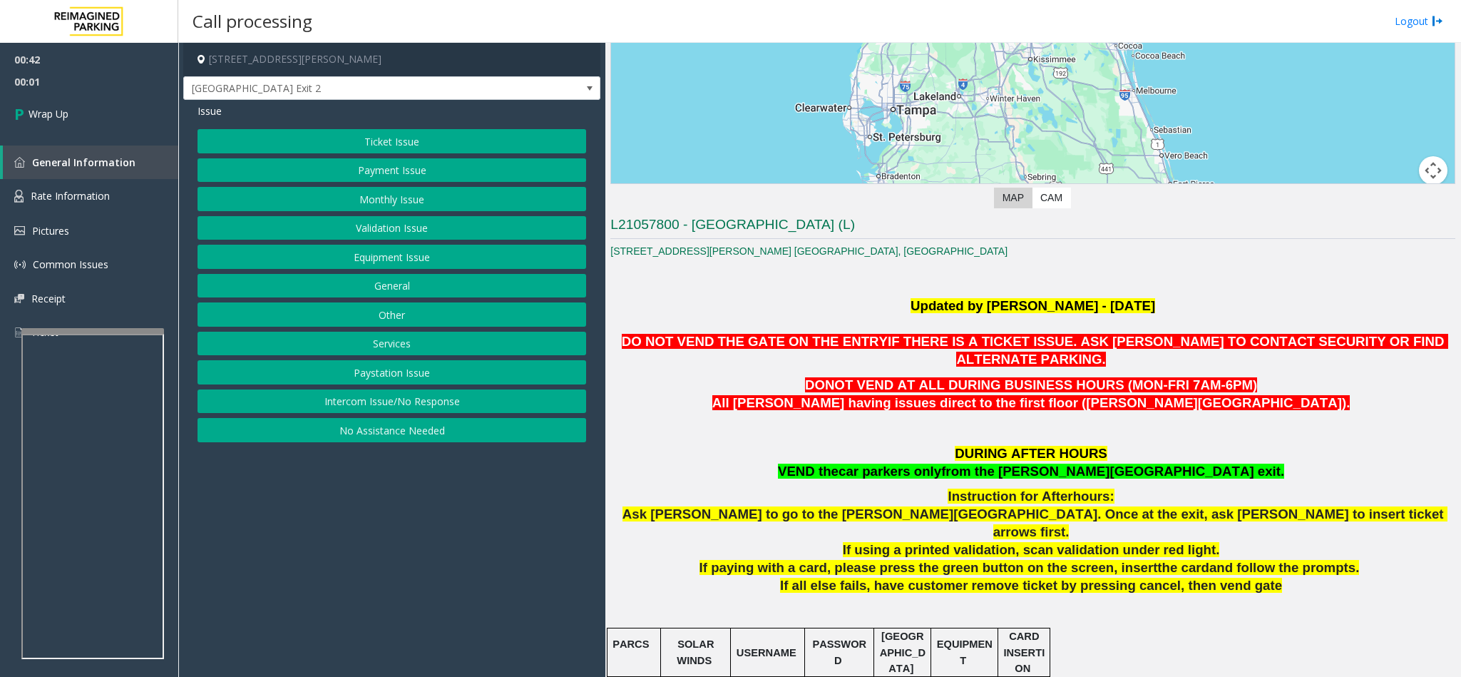
click at [451, 255] on button "Equipment Issue" at bounding box center [391, 257] width 389 height 24
click at [418, 255] on button "Gate / Door Won't Open" at bounding box center [391, 257] width 389 height 24
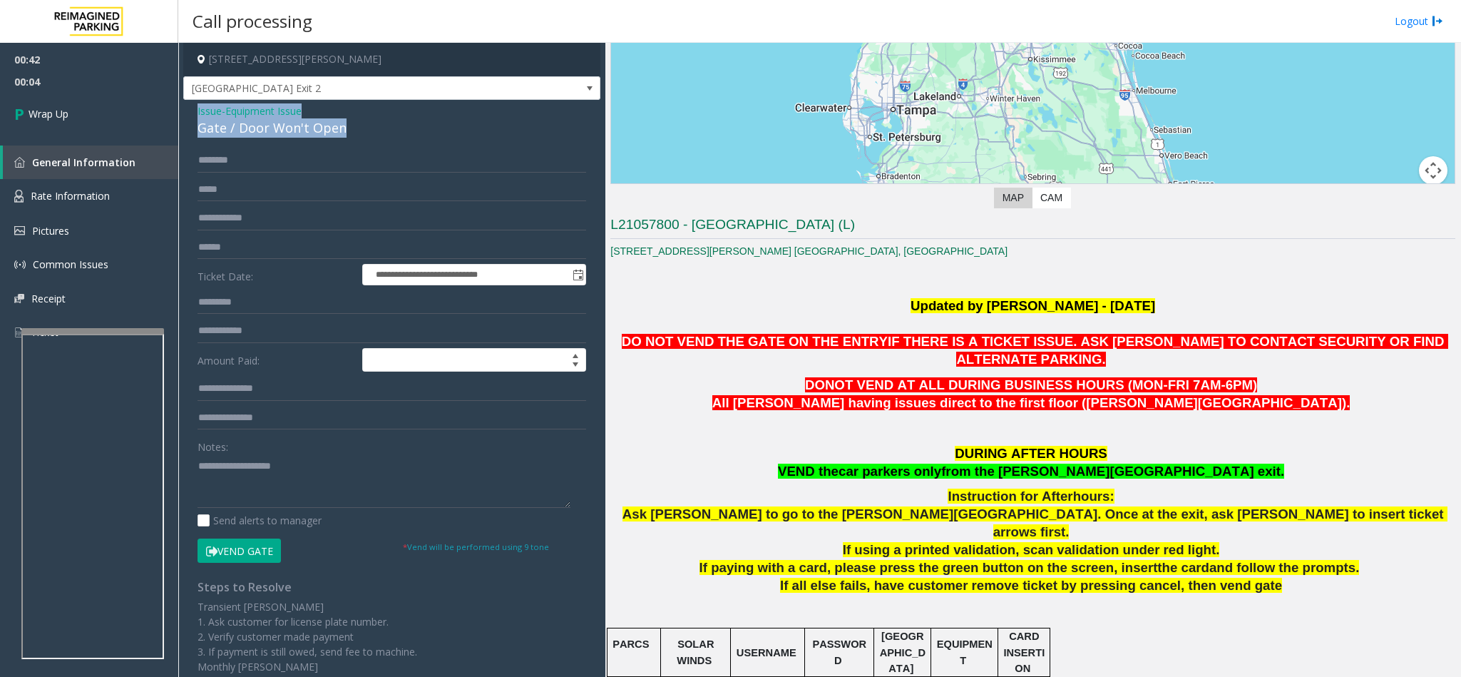
drag, startPoint x: 349, startPoint y: 123, endPoint x: 193, endPoint y: 115, distance: 155.6
click at [193, 115] on div "**********" at bounding box center [391, 446] width 417 height 693
click at [304, 494] on textarea at bounding box center [383, 480] width 373 height 53
drag, startPoint x: 340, startPoint y: 467, endPoint x: 326, endPoint y: 505, distance: 41.1
drag, startPoint x: 326, startPoint y: 505, endPoint x: 215, endPoint y: 464, distance: 118.7
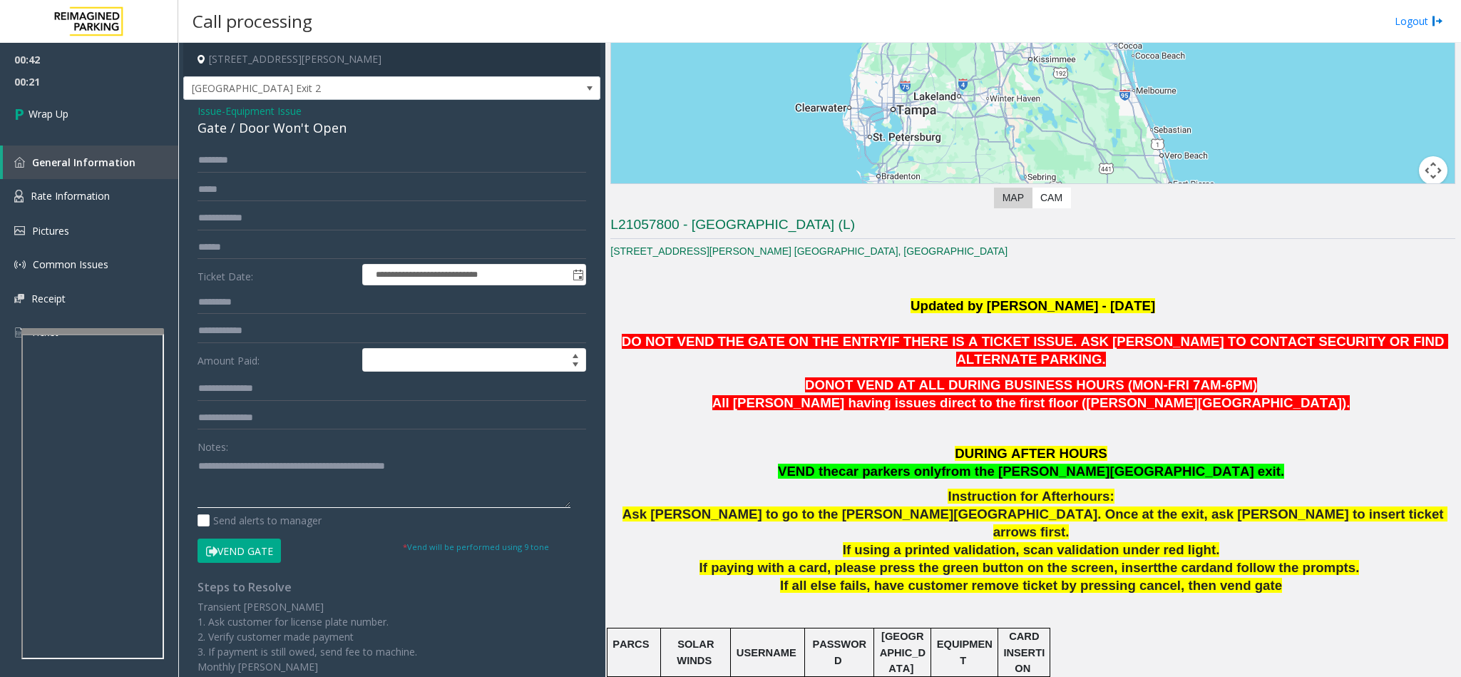
click at [215, 464] on textarea at bounding box center [383, 480] width 373 height 53
click at [345, 467] on textarea at bounding box center [383, 480] width 373 height 53
type textarea "**********"
click at [29, 106] on span "Wrap Up" at bounding box center [49, 113] width 40 height 15
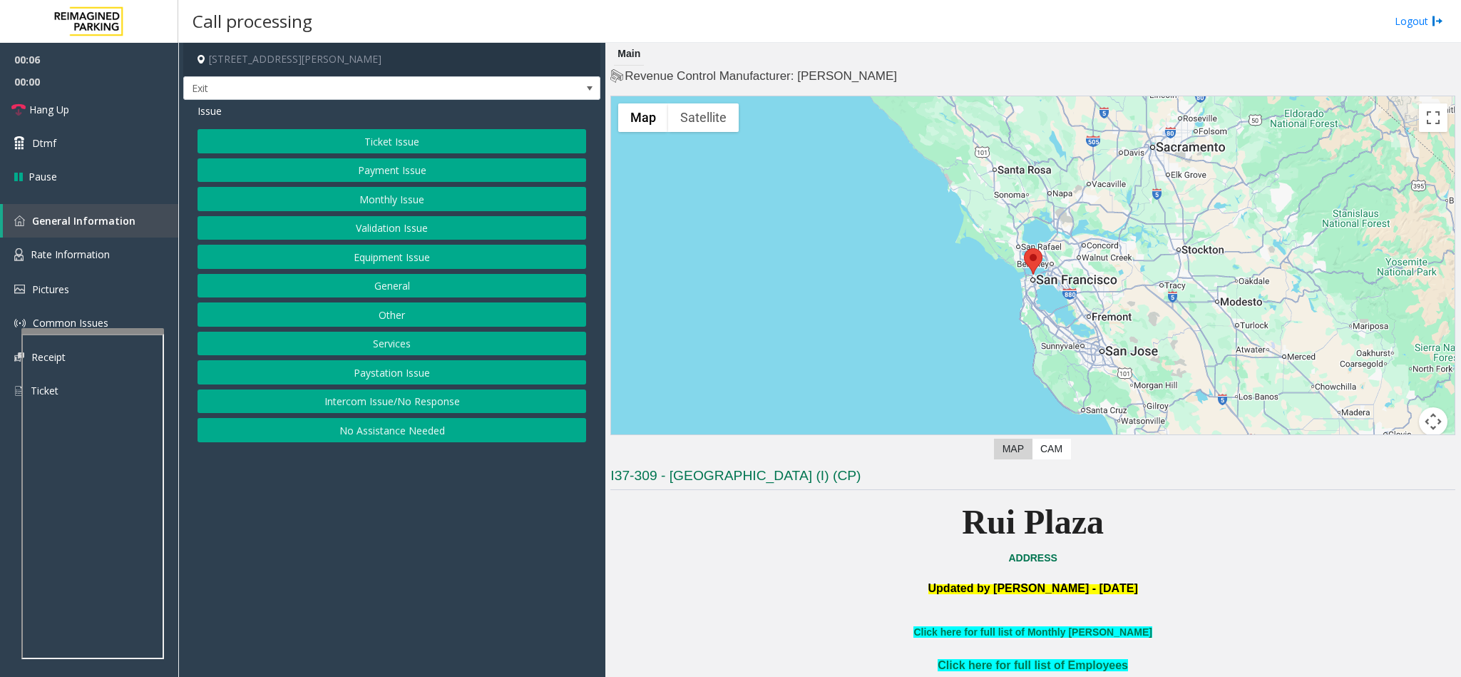
click at [392, 341] on button "Services" at bounding box center [391, 344] width 389 height 24
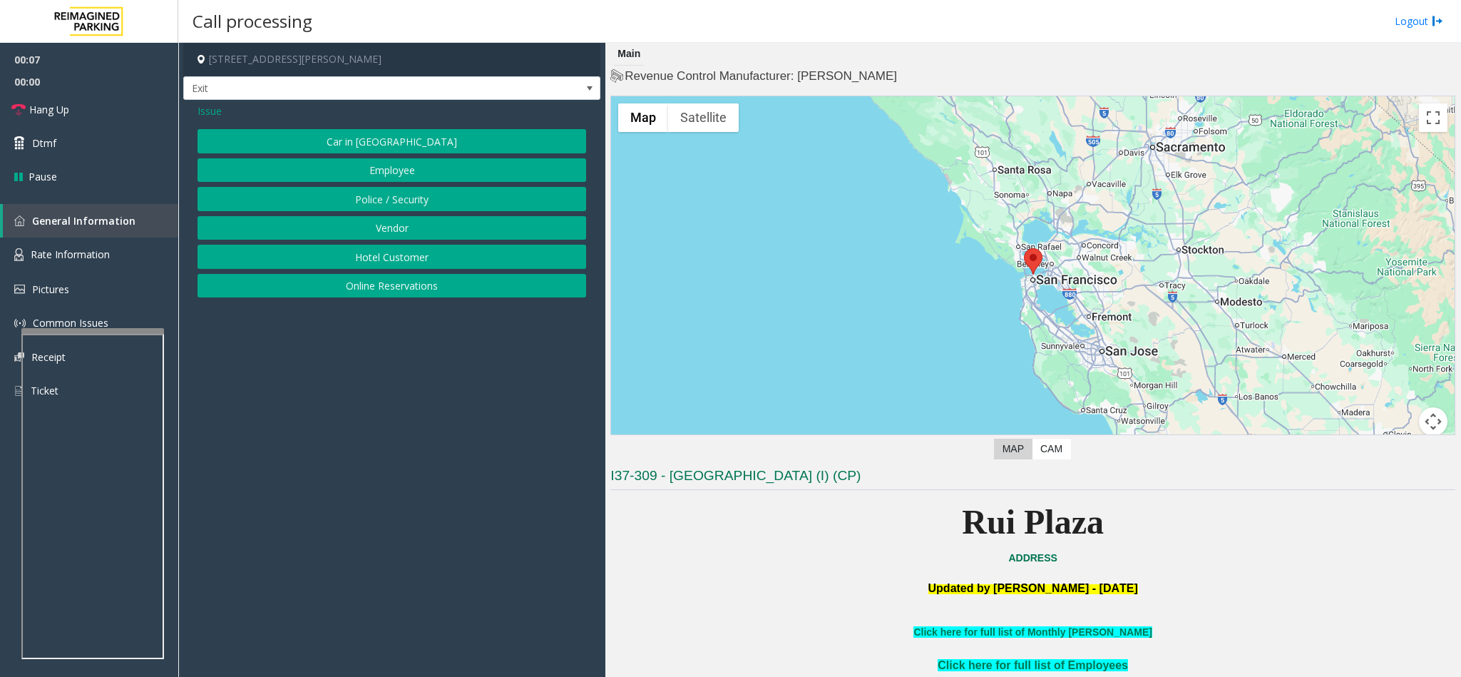
click at [389, 280] on button "Online Reservations" at bounding box center [391, 286] width 389 height 24
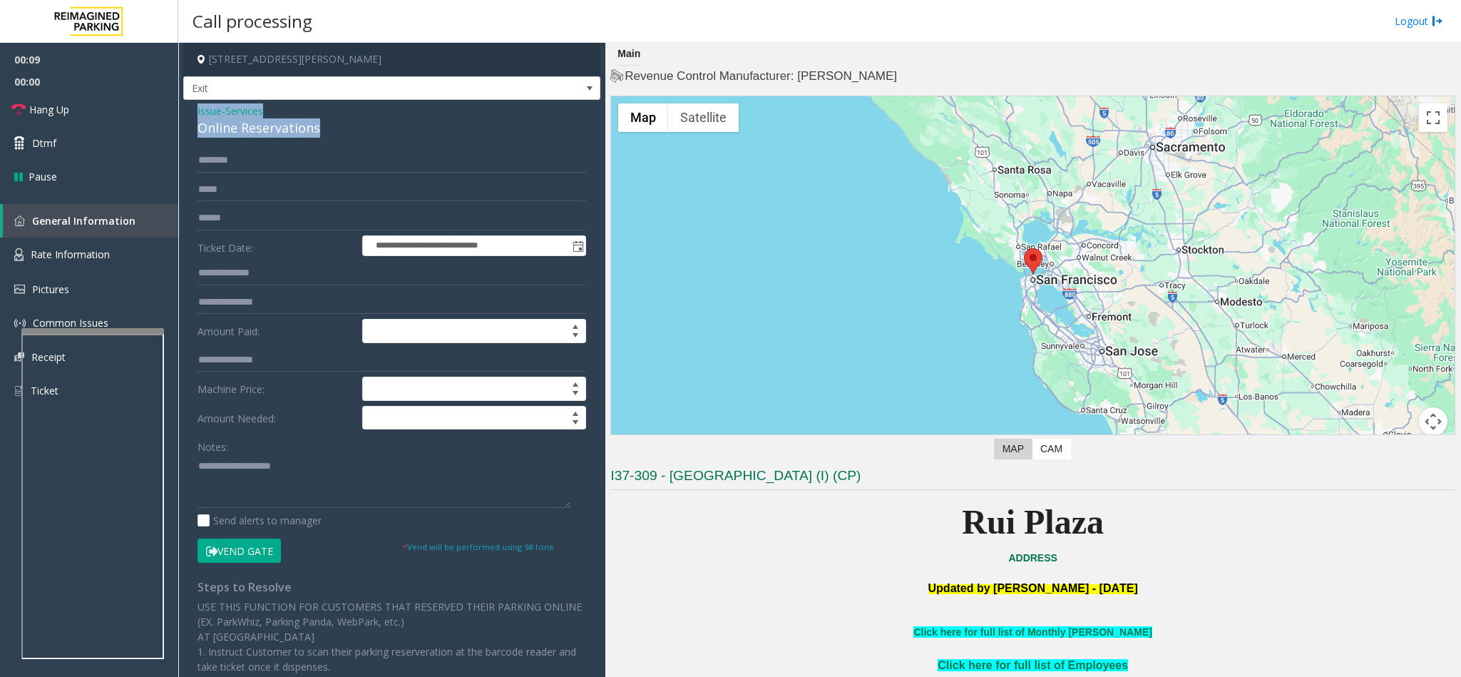
drag, startPoint x: 322, startPoint y: 125, endPoint x: 189, endPoint y: 110, distance: 133.5
click at [189, 110] on div "**********" at bounding box center [391, 499] width 417 height 798
copy div "Issue - Services Online Reservations"
paste textarea "**********"
click at [317, 486] on textarea at bounding box center [383, 480] width 373 height 53
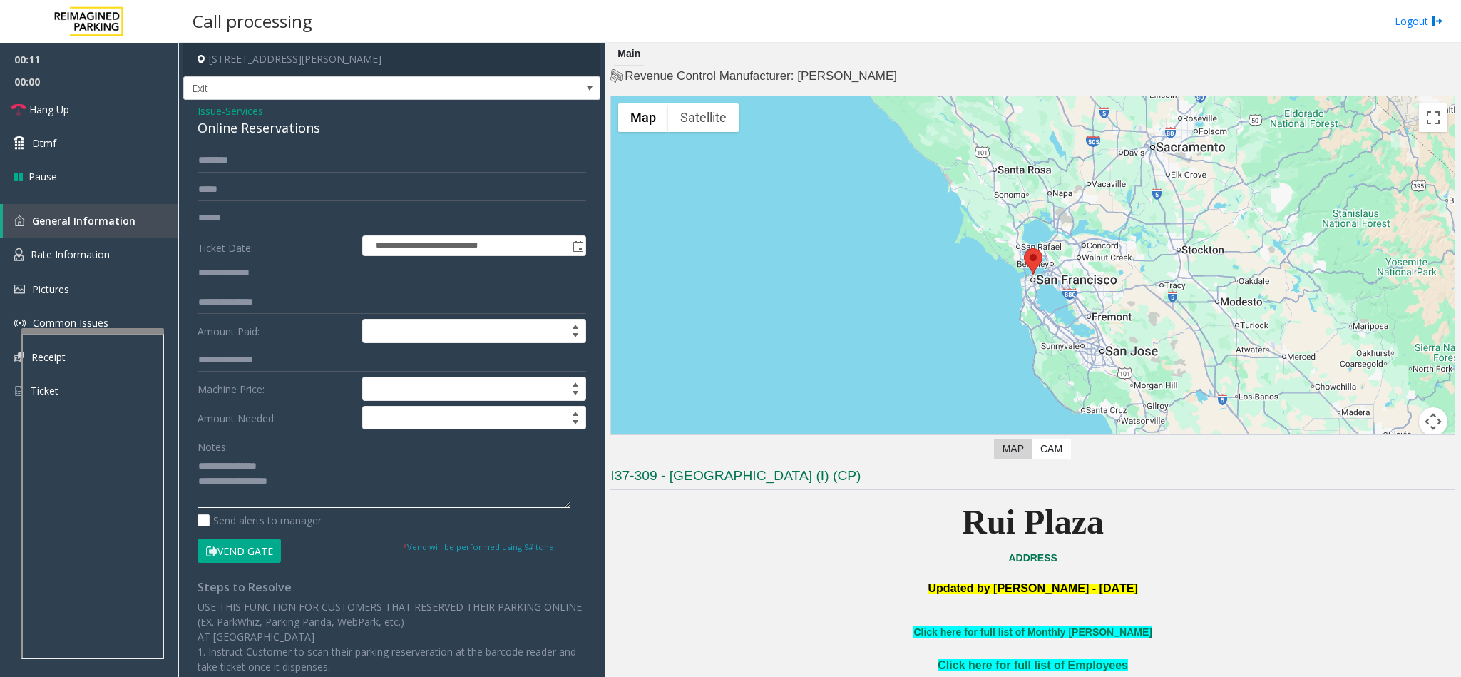
click at [295, 476] on textarea at bounding box center [383, 480] width 373 height 53
click at [314, 482] on textarea at bounding box center [383, 480] width 373 height 53
click at [364, 496] on textarea at bounding box center [383, 480] width 373 height 53
drag, startPoint x: 295, startPoint y: 475, endPoint x: 233, endPoint y: 471, distance: 62.1
click at [233, 471] on textarea at bounding box center [383, 480] width 373 height 53
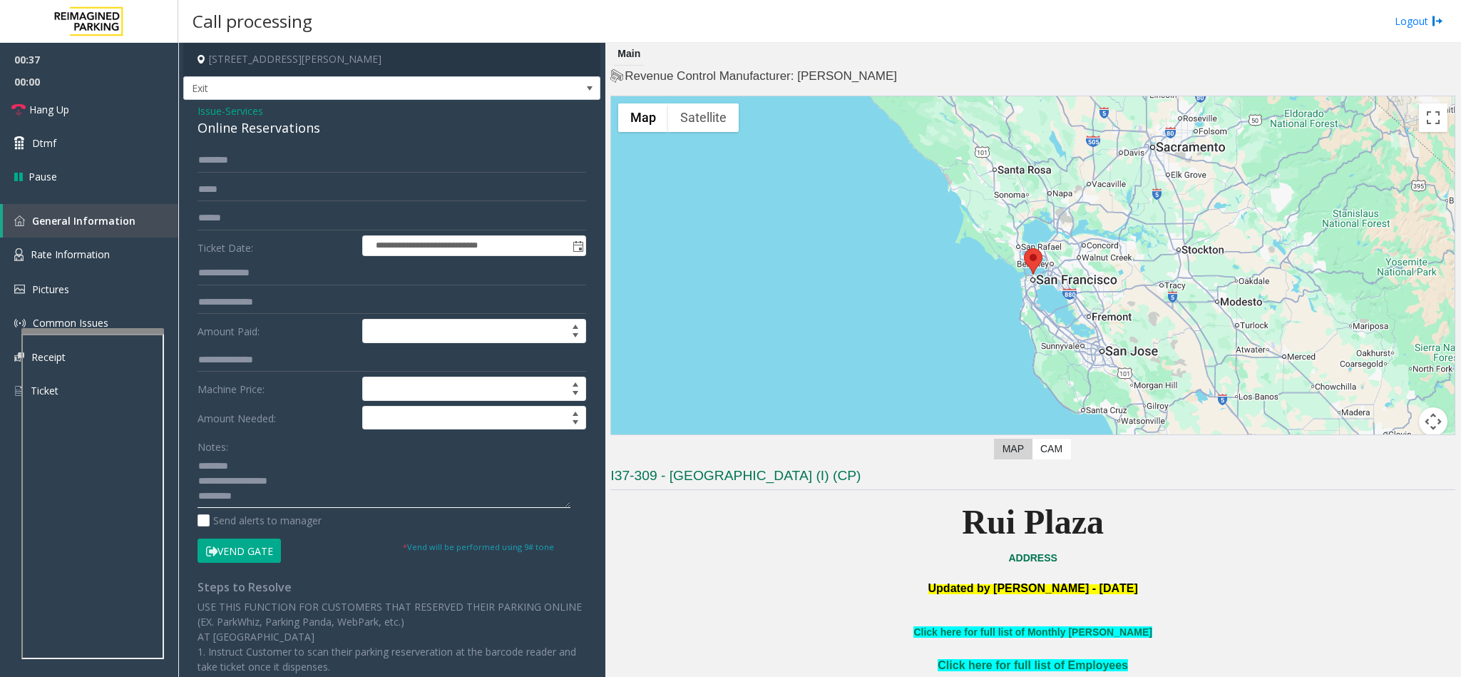
type textarea "**********"
click at [240, 159] on input "text" at bounding box center [391, 160] width 389 height 24
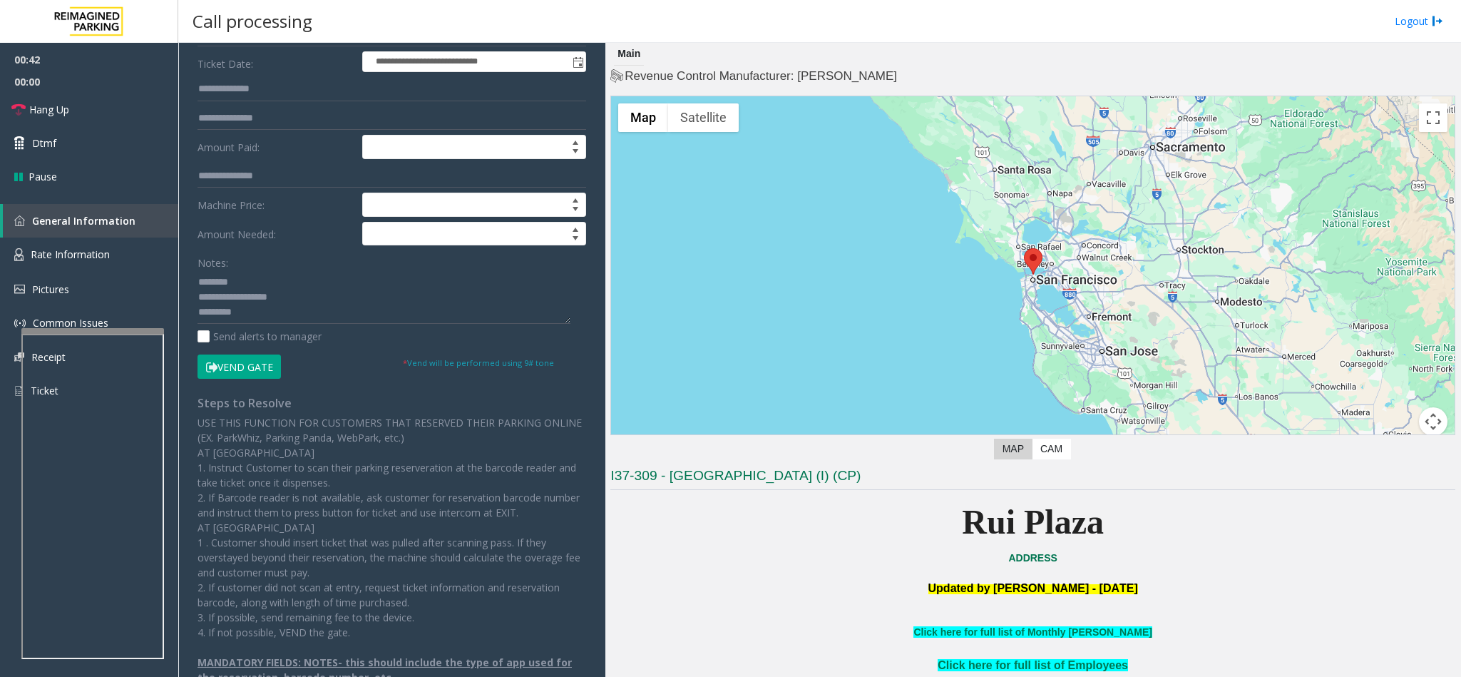
scroll to position [214, 0]
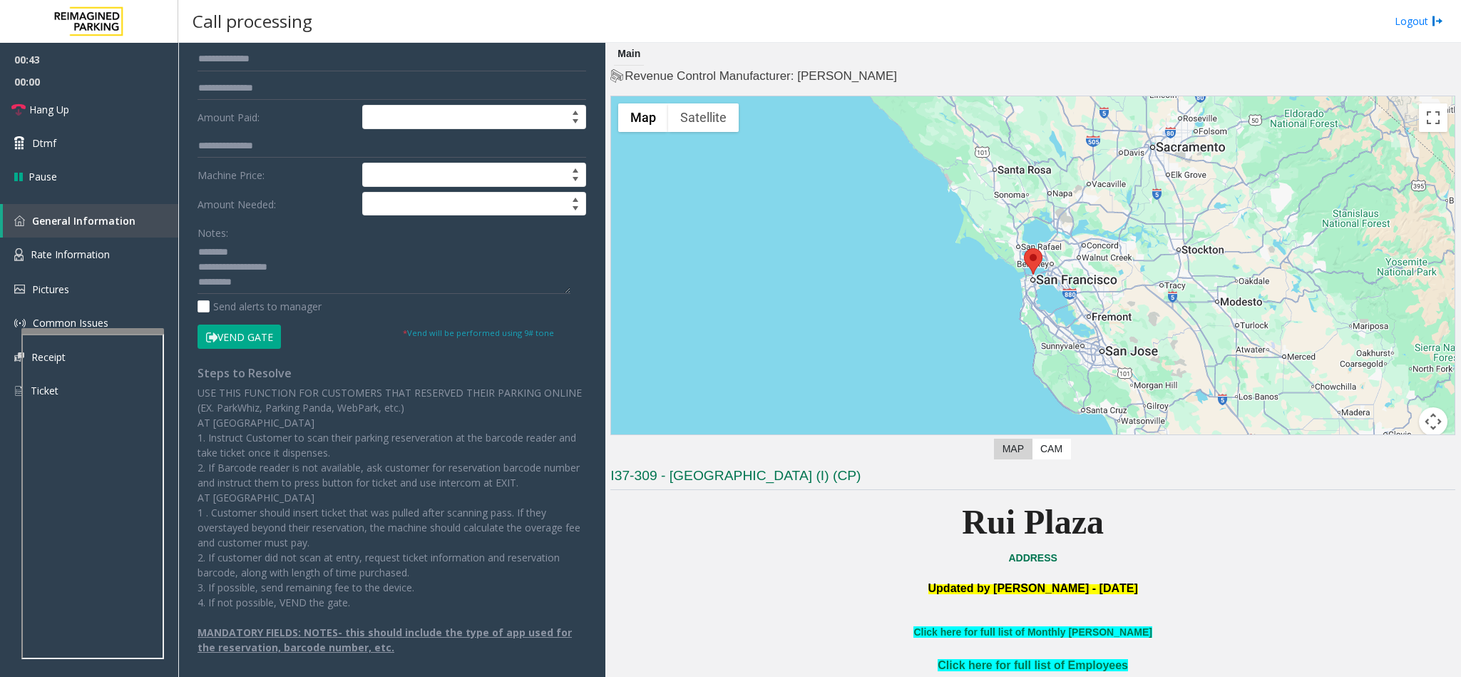
type input "******"
click at [265, 342] on button "Vend Gate" at bounding box center [238, 336] width 83 height 24
click at [302, 277] on textarea at bounding box center [383, 266] width 373 height 53
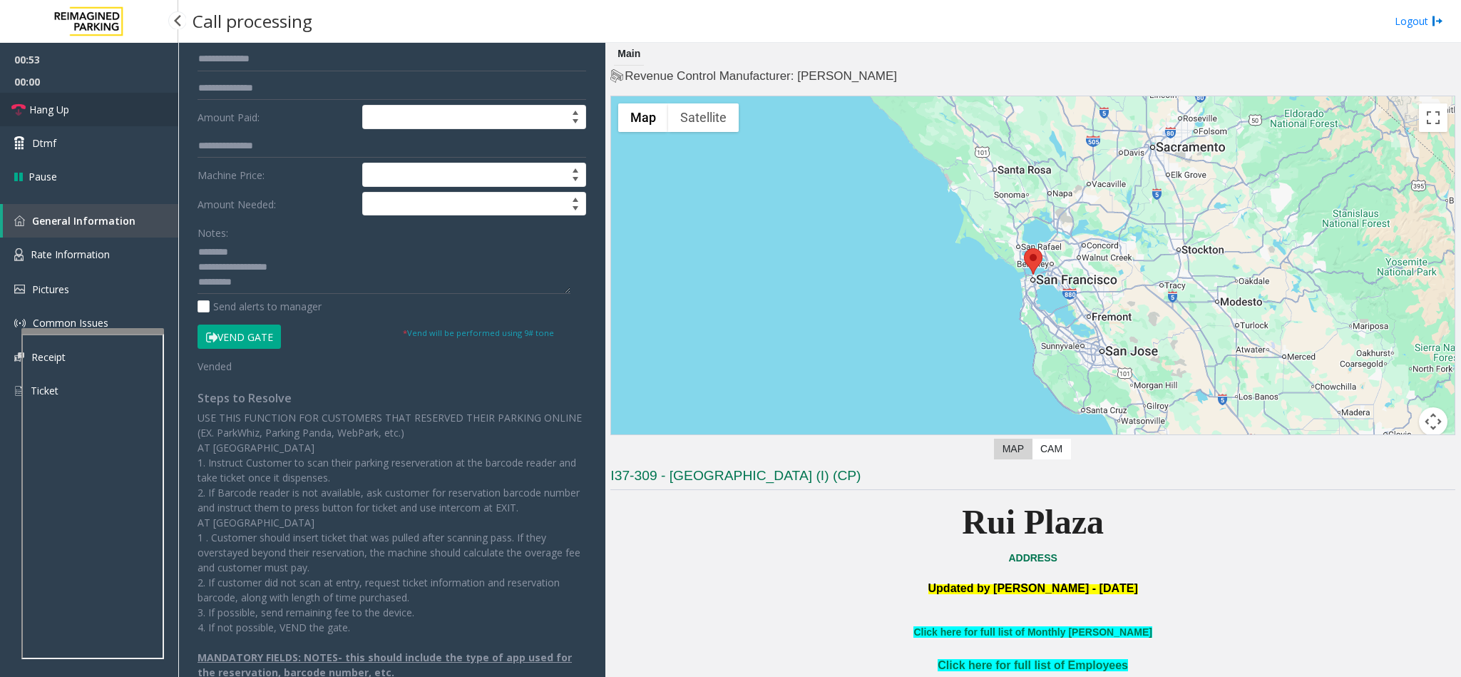
click at [58, 98] on link "Hang Up" at bounding box center [89, 110] width 178 height 34
click at [259, 284] on textarea at bounding box center [383, 266] width 373 height 53
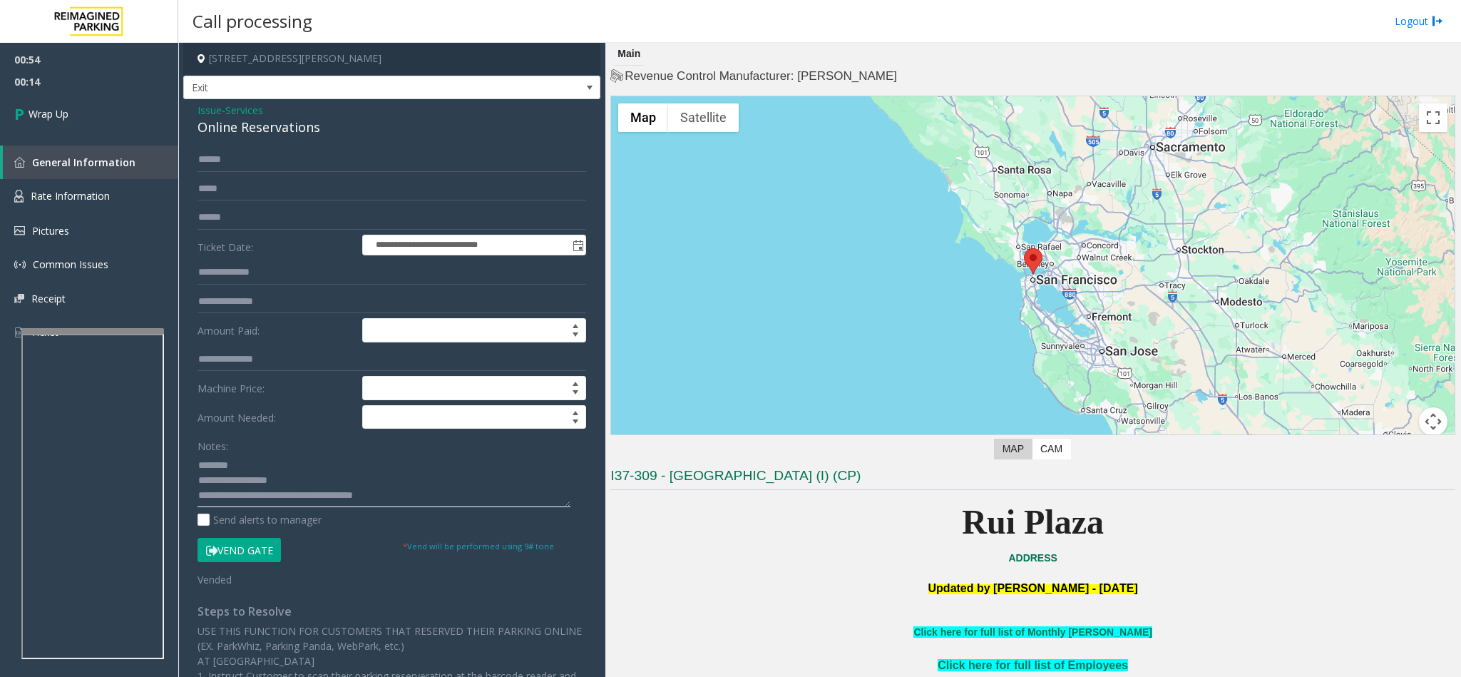
scroll to position [0, 0]
type textarea "**********"
click at [56, 105] on link "Wrap Up" at bounding box center [89, 114] width 178 height 42
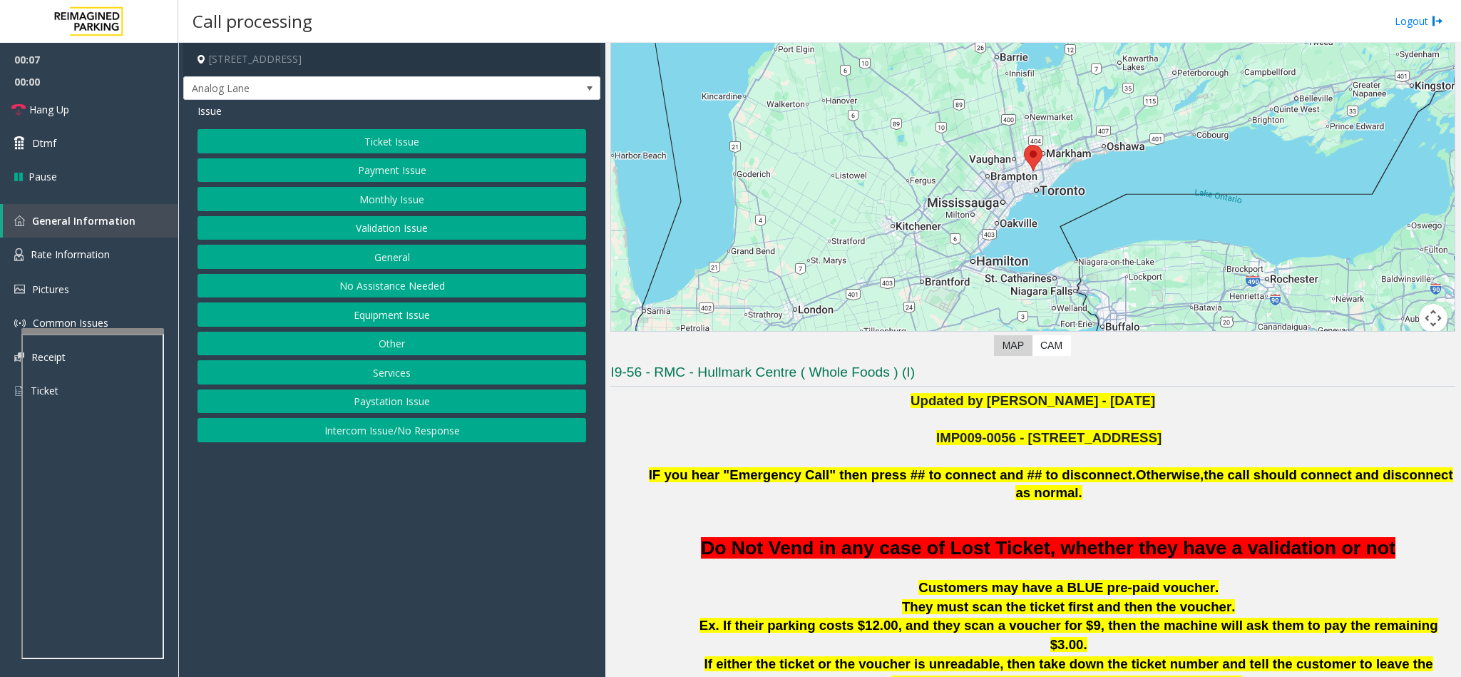
scroll to position [214, 0]
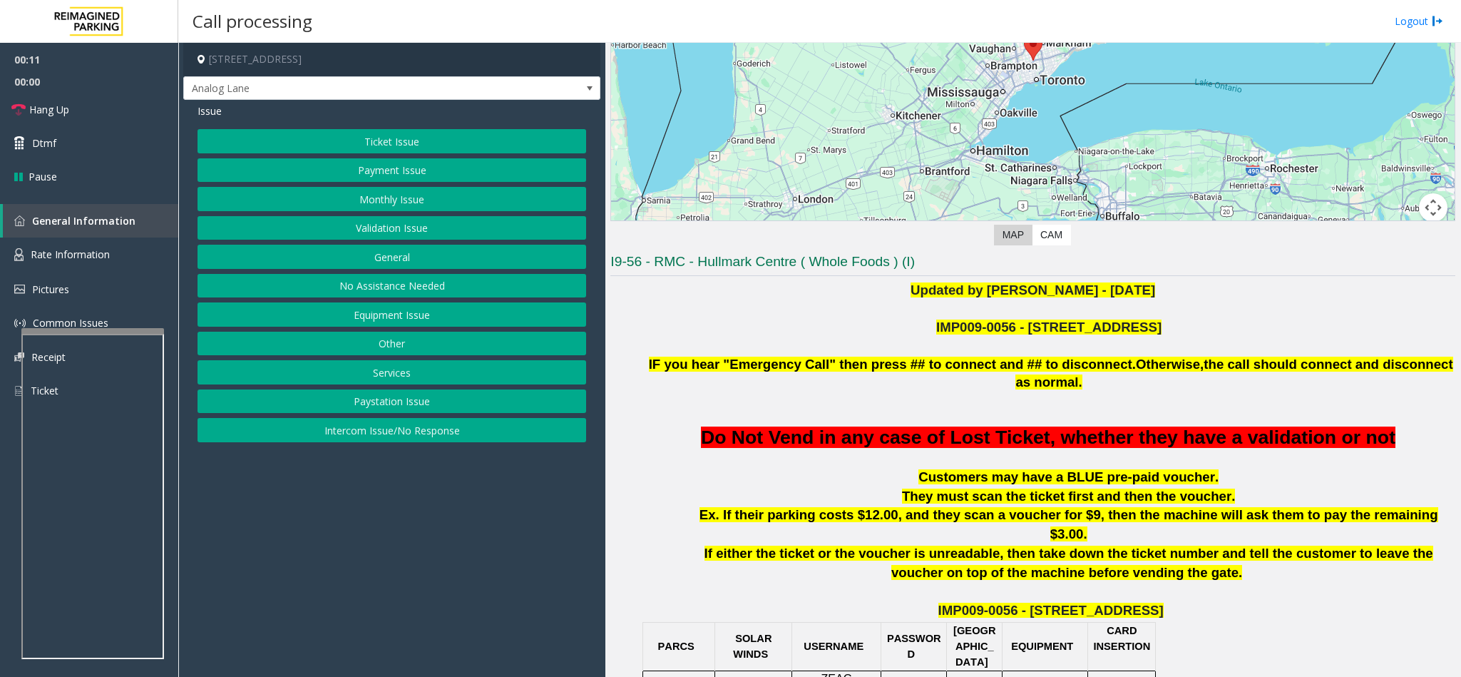
click at [418, 172] on button "Payment Issue" at bounding box center [391, 170] width 389 height 24
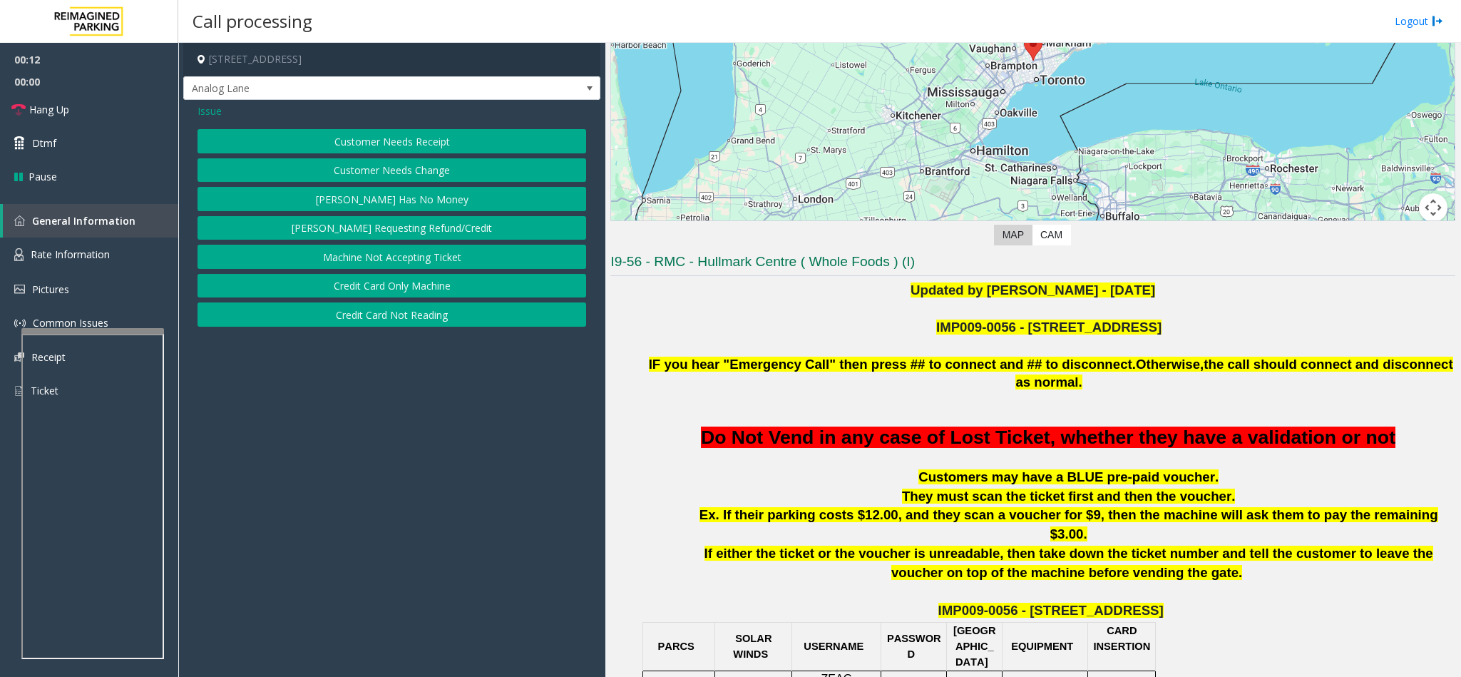
click at [437, 291] on button "Credit Card Only Machine" at bounding box center [391, 286] width 389 height 24
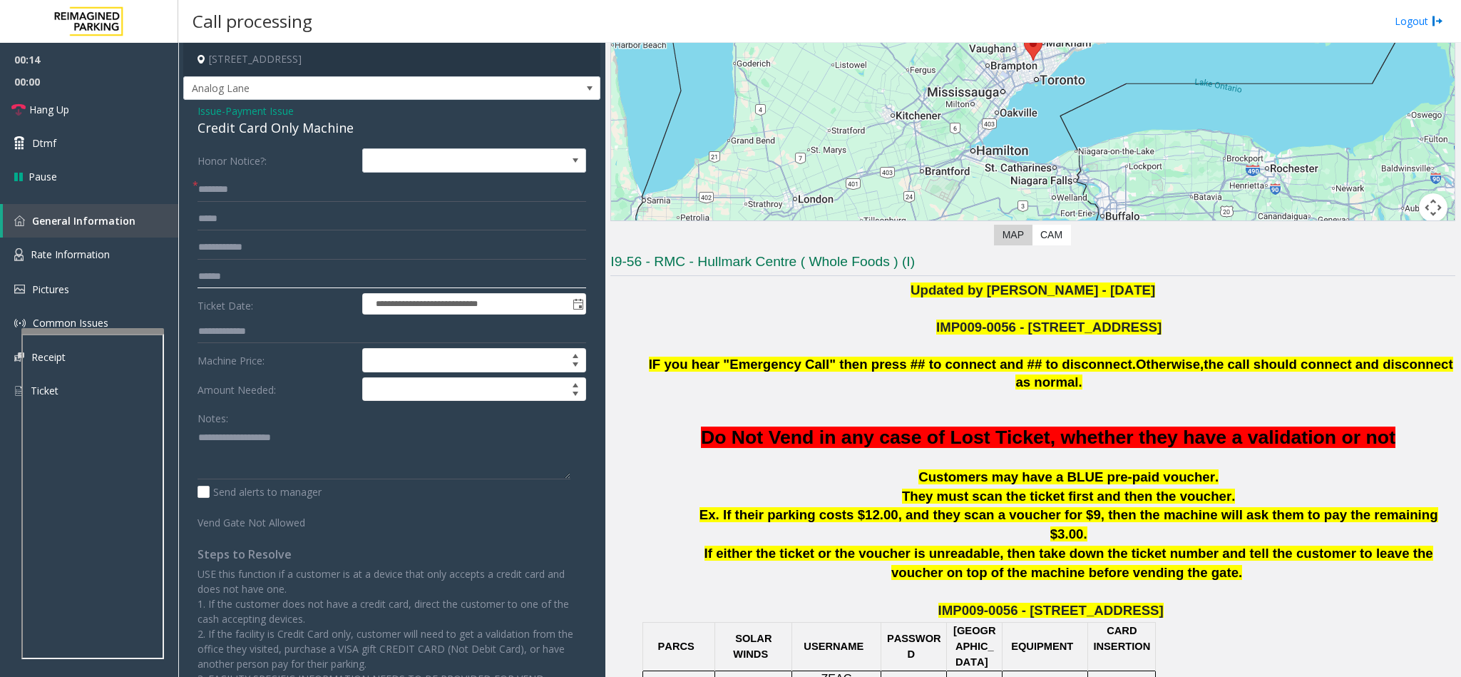
click at [255, 282] on input "text" at bounding box center [391, 277] width 389 height 24
drag, startPoint x: 353, startPoint y: 127, endPoint x: 195, endPoint y: 108, distance: 158.7
click at [195, 108] on div "**********" at bounding box center [391, 430] width 417 height 660
copy div "Issue - Payment Issue Credit Card Only Machine"
paste textarea "**********"
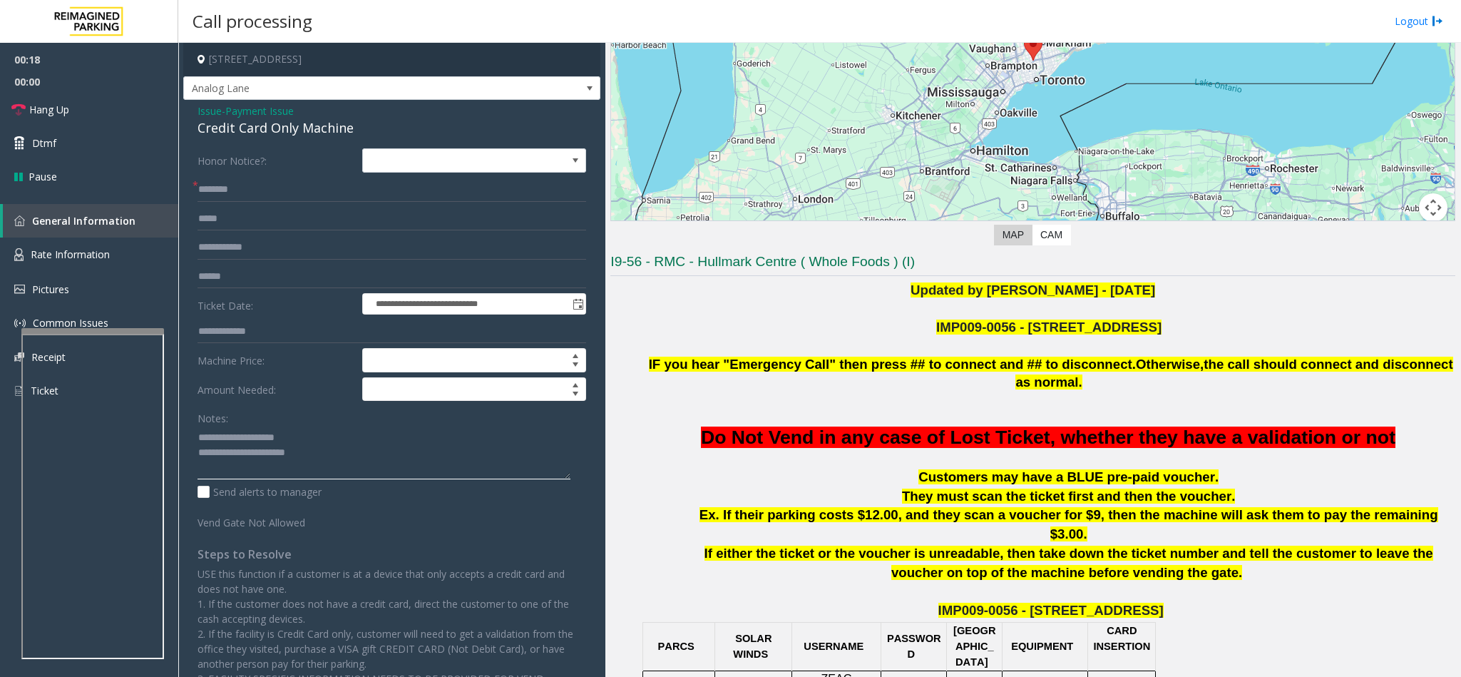
click at [284, 467] on textarea at bounding box center [383, 452] width 373 height 53
drag, startPoint x: 300, startPoint y: 434, endPoint x: 233, endPoint y: 437, distance: 67.1
click at [233, 437] on textarea at bounding box center [383, 452] width 373 height 53
type textarea "**********"
click at [223, 284] on input "text" at bounding box center [391, 277] width 389 height 24
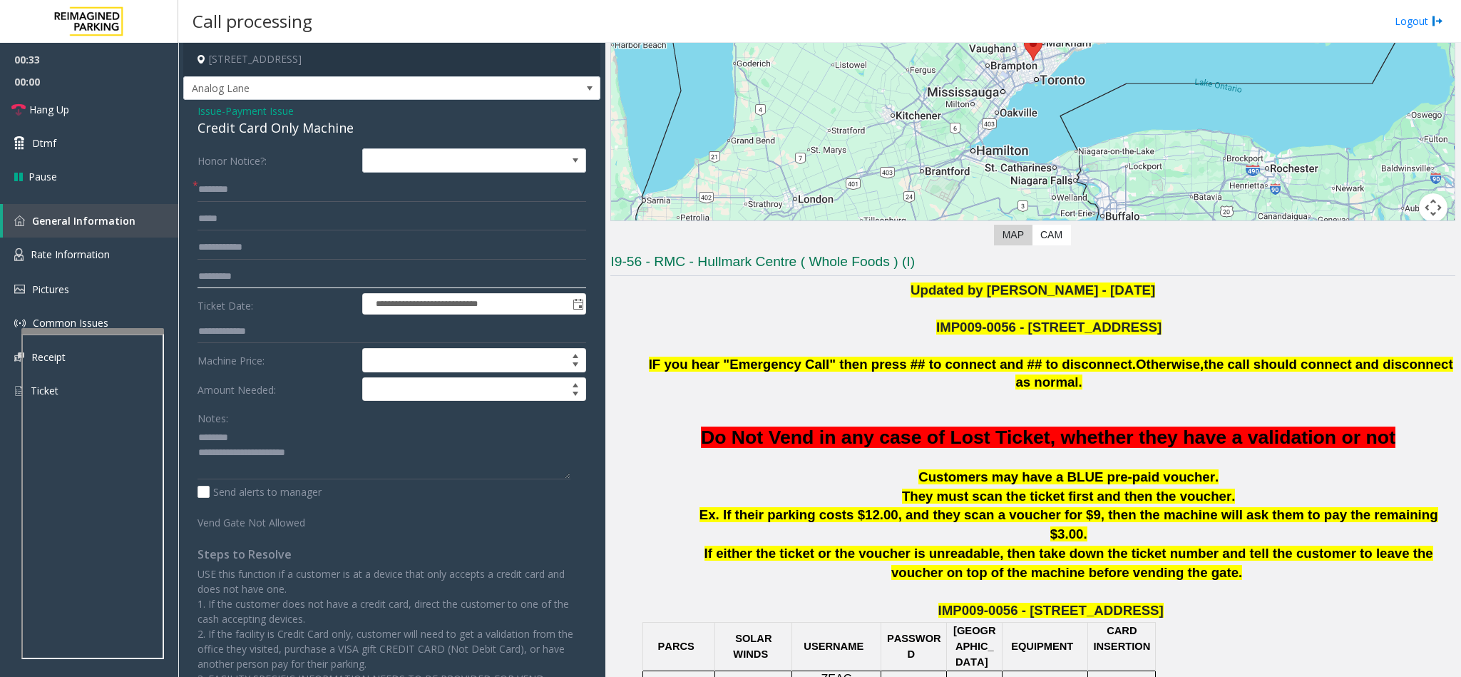
drag, startPoint x: 265, startPoint y: 277, endPoint x: 215, endPoint y: 278, distance: 50.6
click at [215, 278] on input "*********" at bounding box center [391, 277] width 389 height 24
type input "********"
click at [252, 193] on input "text" at bounding box center [391, 190] width 389 height 24
type input "****"
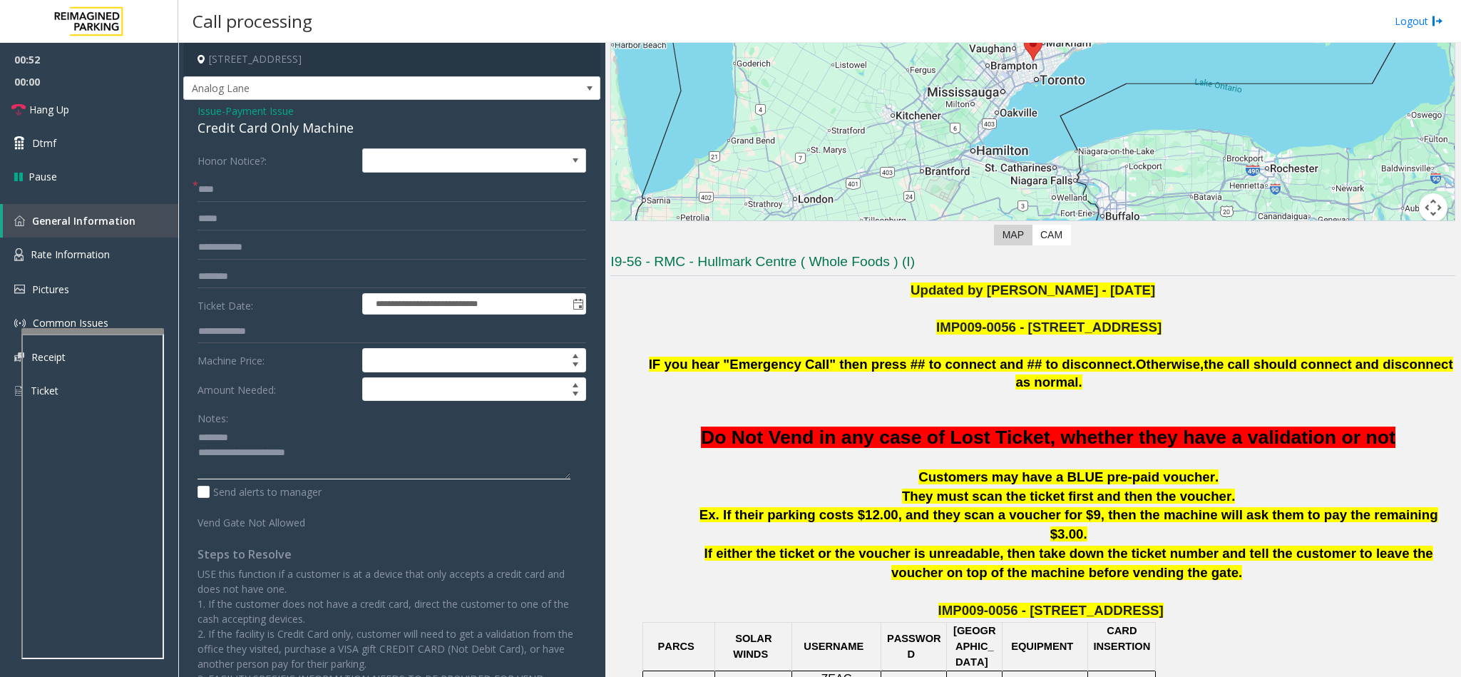
click at [371, 450] on textarea at bounding box center [383, 452] width 373 height 53
type textarea "**********"
click at [287, 110] on span "Payment Issue" at bounding box center [259, 110] width 68 height 15
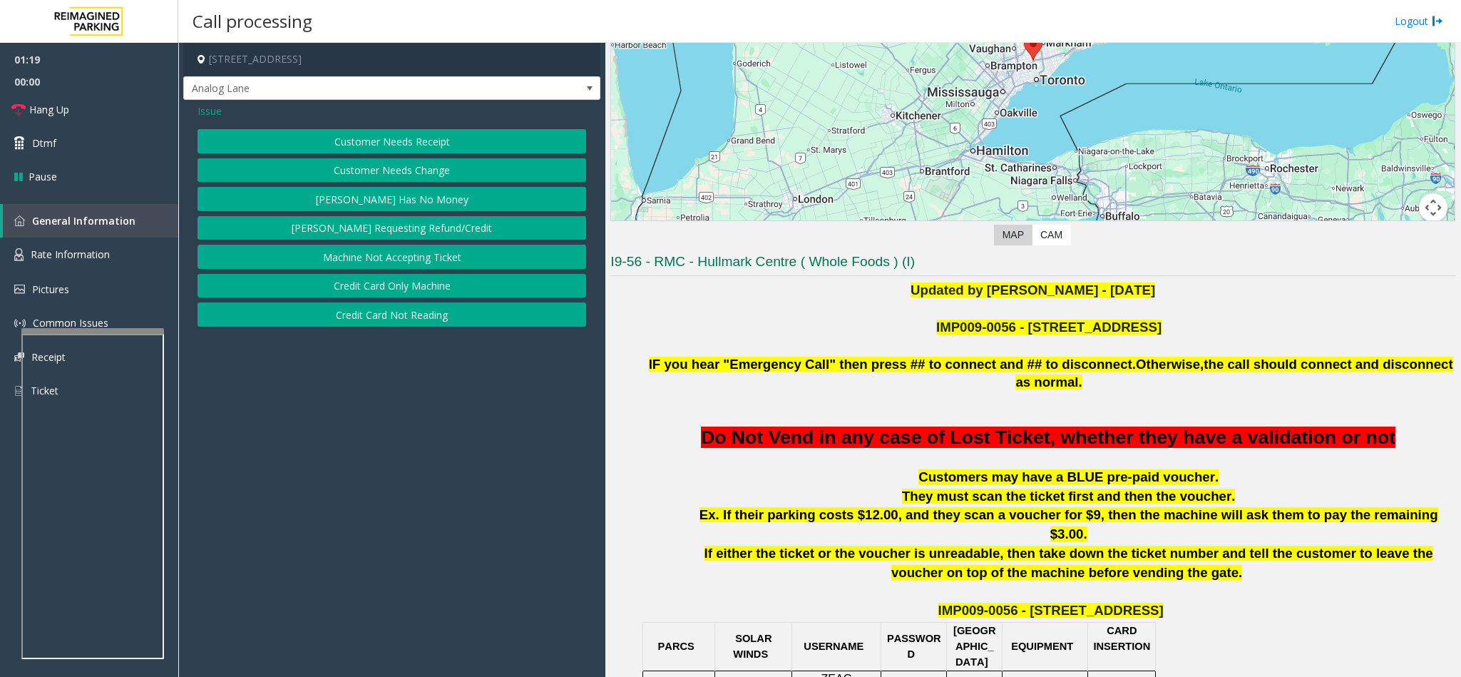
click at [215, 111] on span "Issue" at bounding box center [209, 110] width 24 height 15
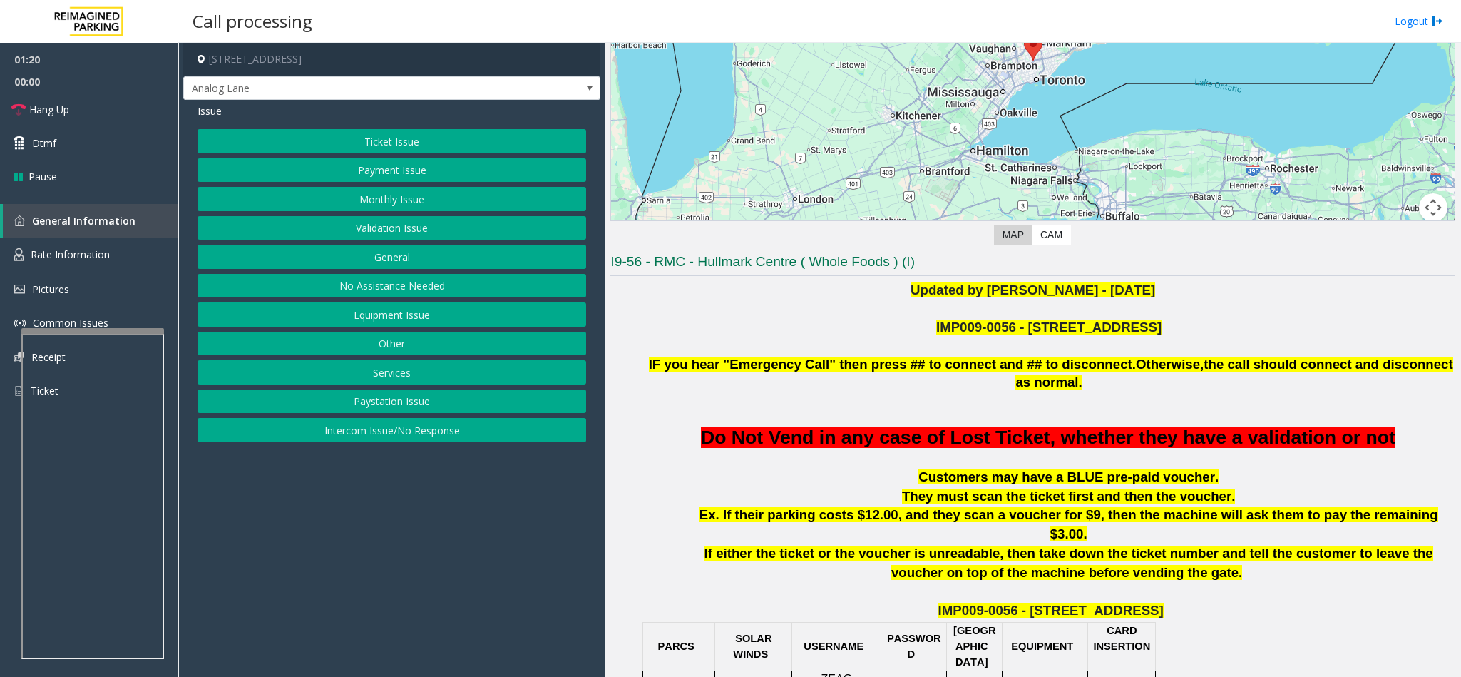
click at [389, 150] on button "Ticket Issue" at bounding box center [391, 141] width 389 height 24
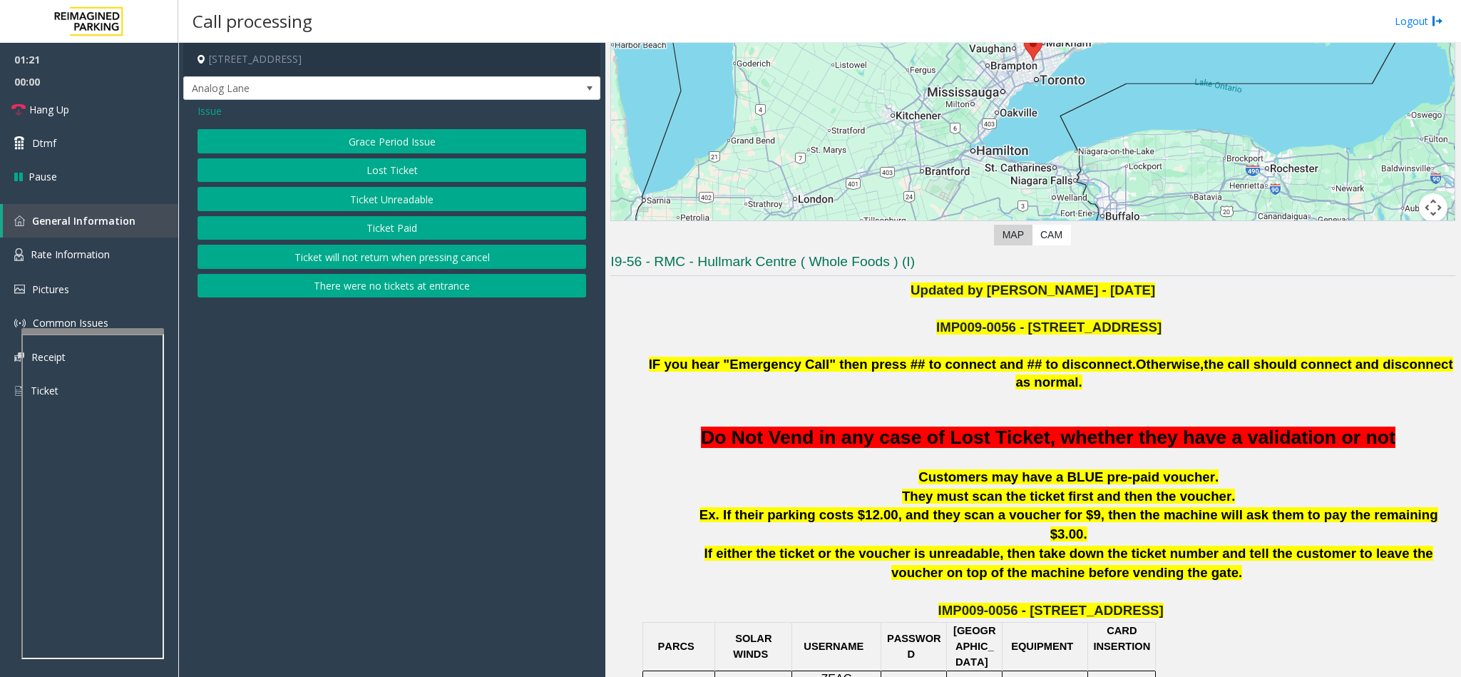
click at [355, 199] on button "Ticket Unreadable" at bounding box center [391, 199] width 389 height 24
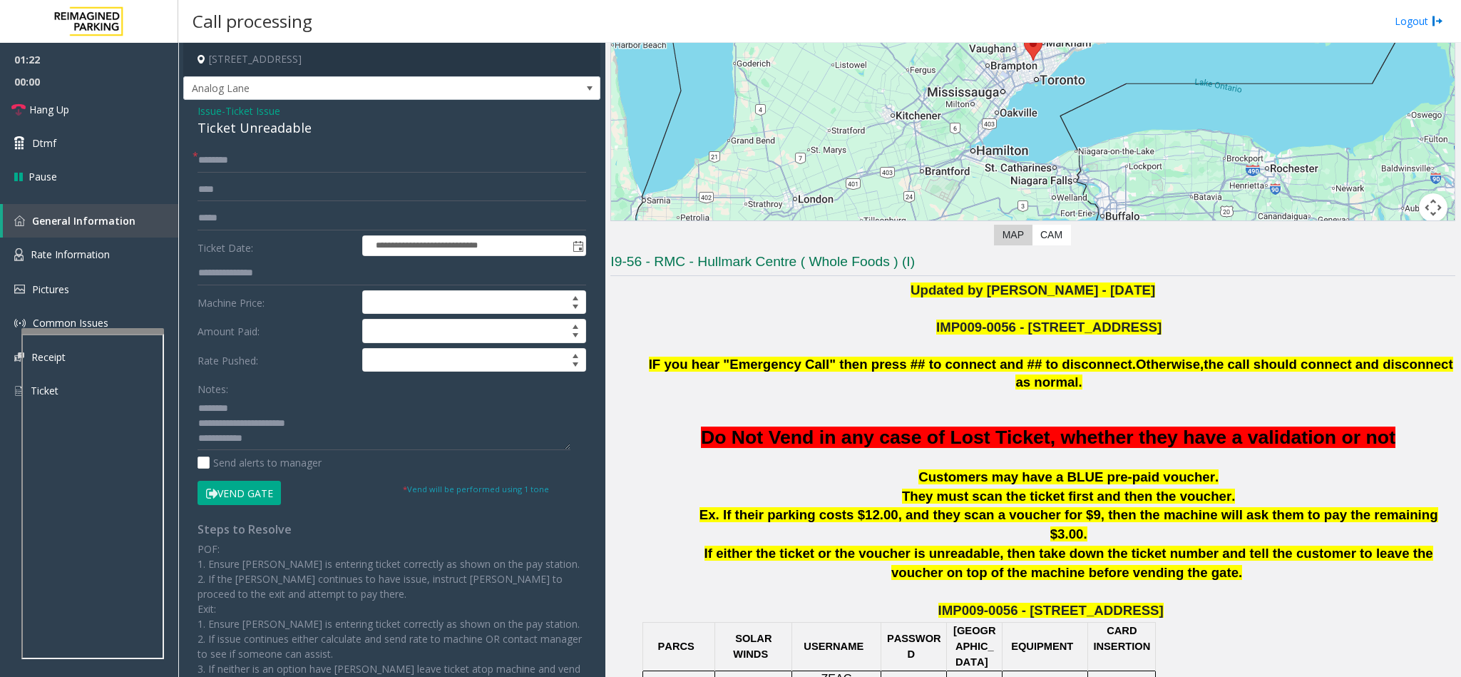
click at [248, 493] on button "Vend Gate" at bounding box center [238, 493] width 83 height 24
click at [265, 107] on span "Ticket Issue" at bounding box center [252, 110] width 55 height 15
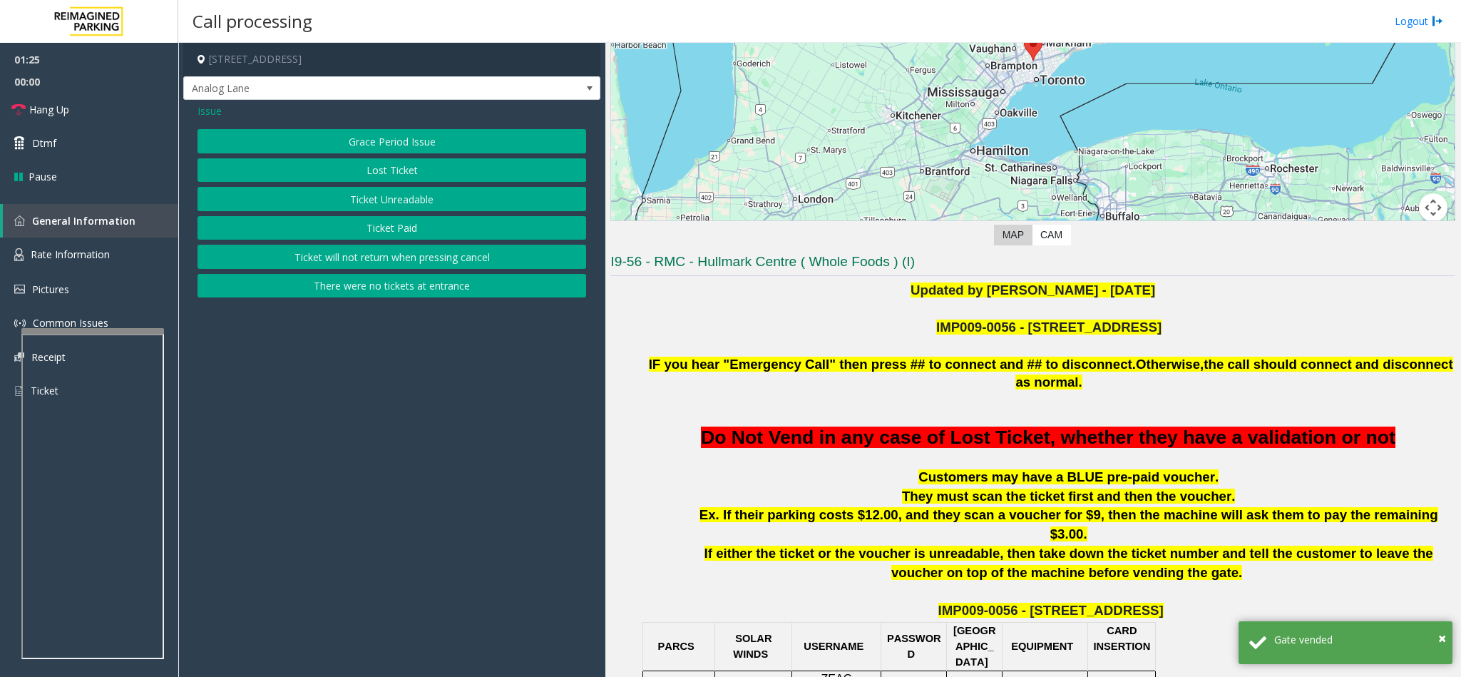
click at [210, 105] on span "Issue" at bounding box center [209, 110] width 24 height 15
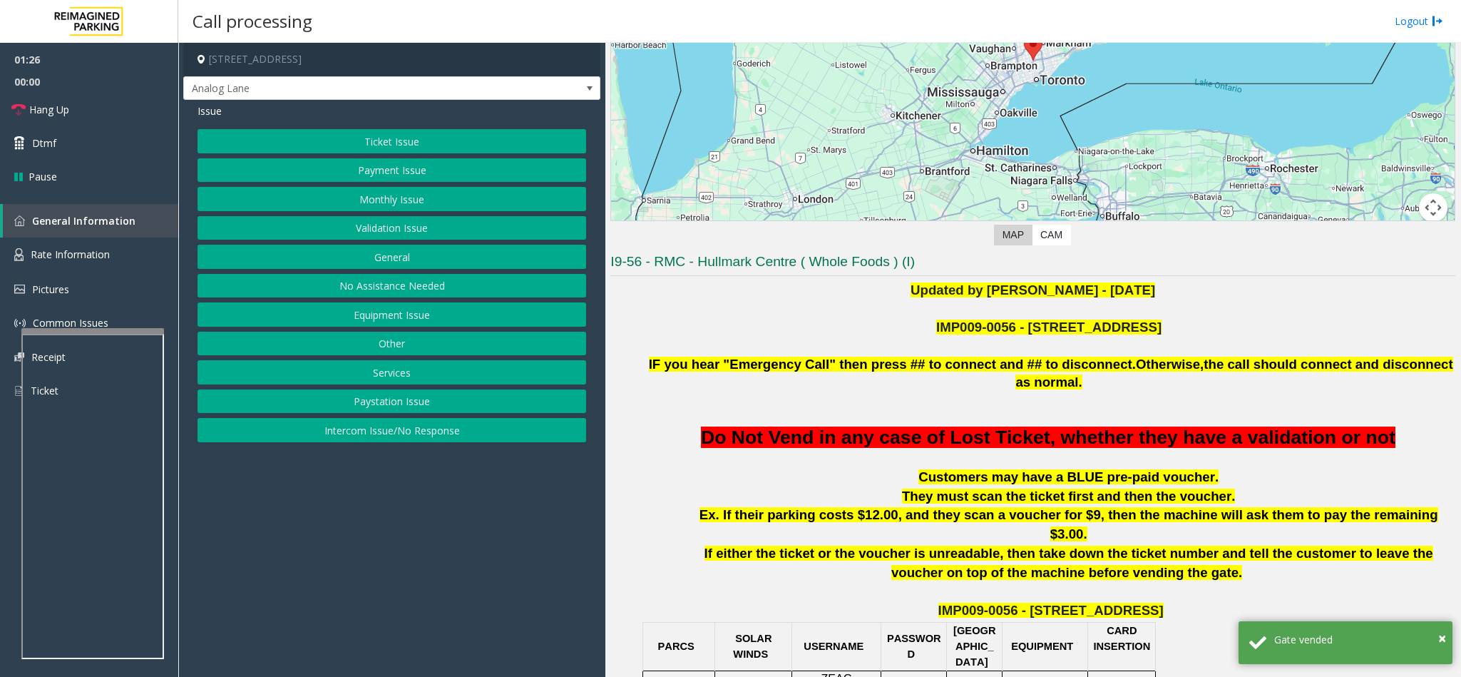
click at [399, 173] on button "Payment Issue" at bounding box center [391, 170] width 389 height 24
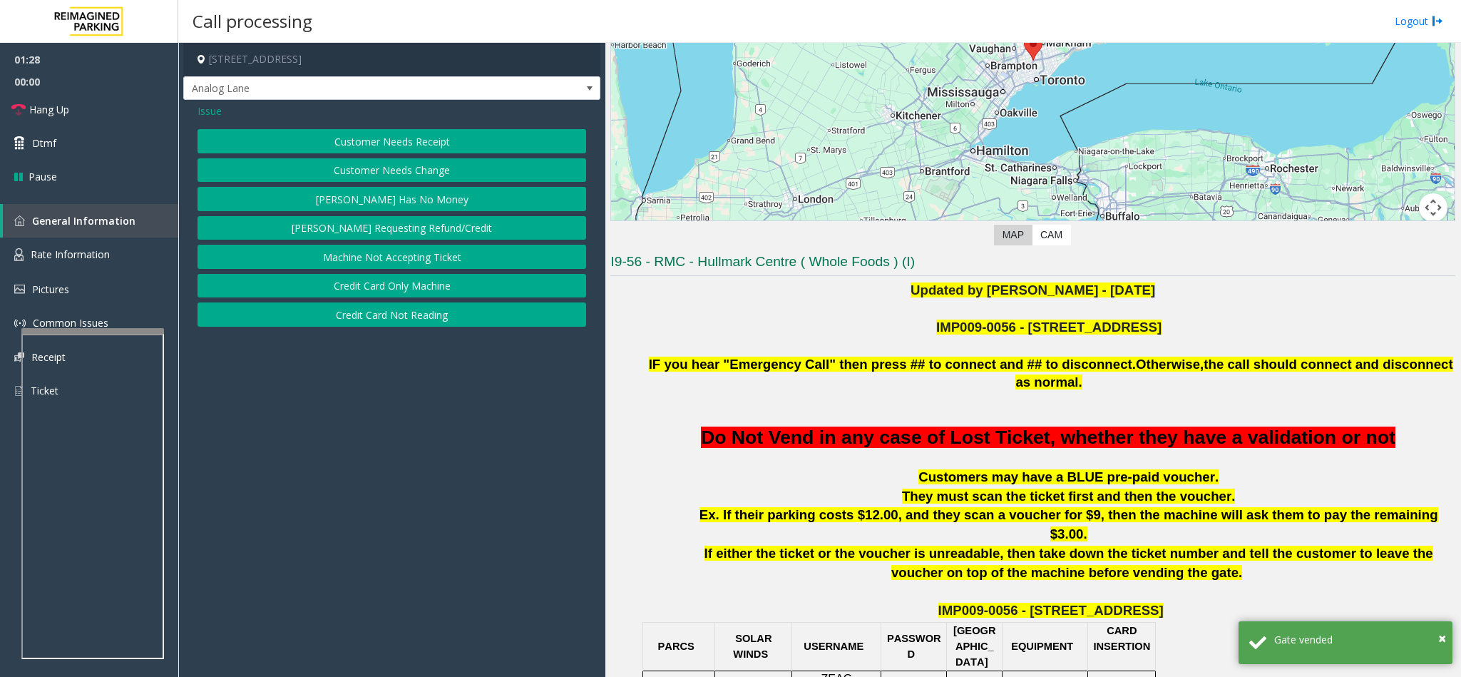
click at [398, 291] on button "Credit Card Only Machine" at bounding box center [391, 286] width 389 height 24
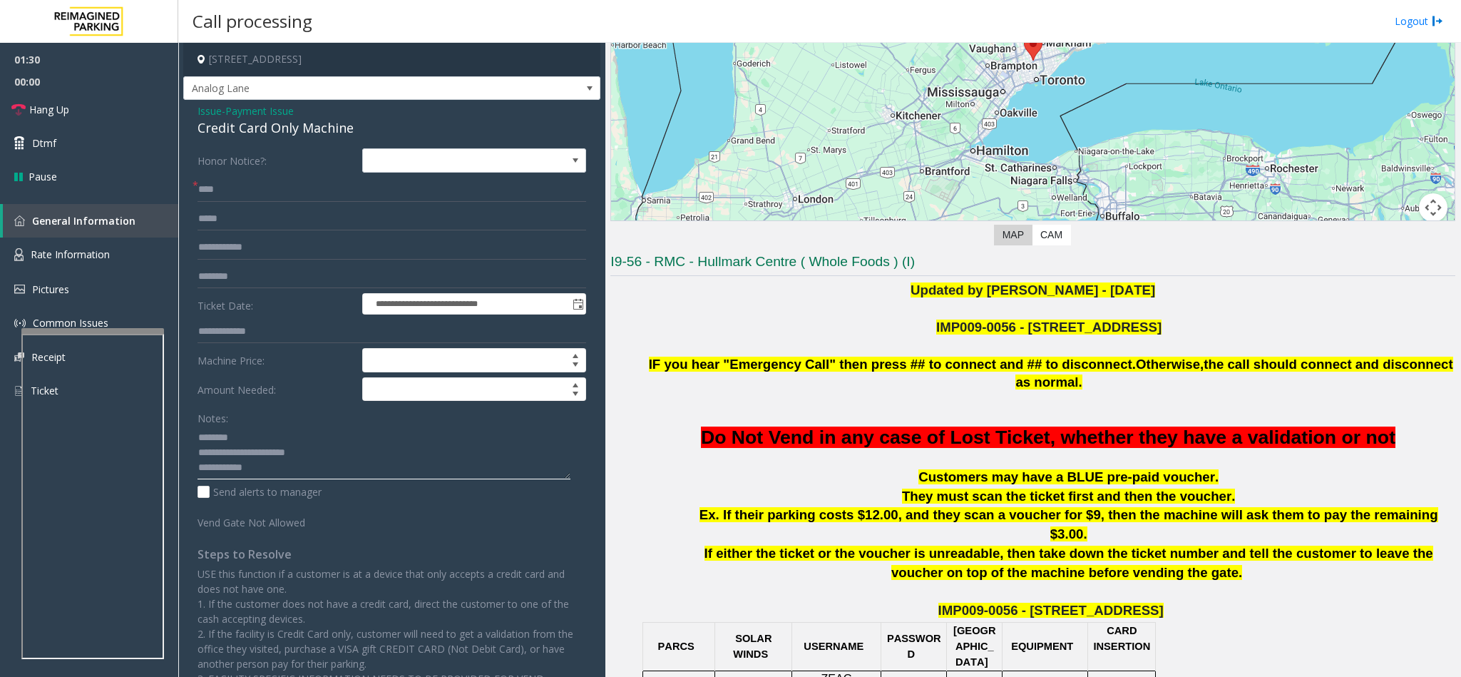
click at [292, 471] on textarea at bounding box center [383, 452] width 373 height 53
type textarea "**********"
click at [128, 98] on link "Hang Up" at bounding box center [89, 110] width 178 height 34
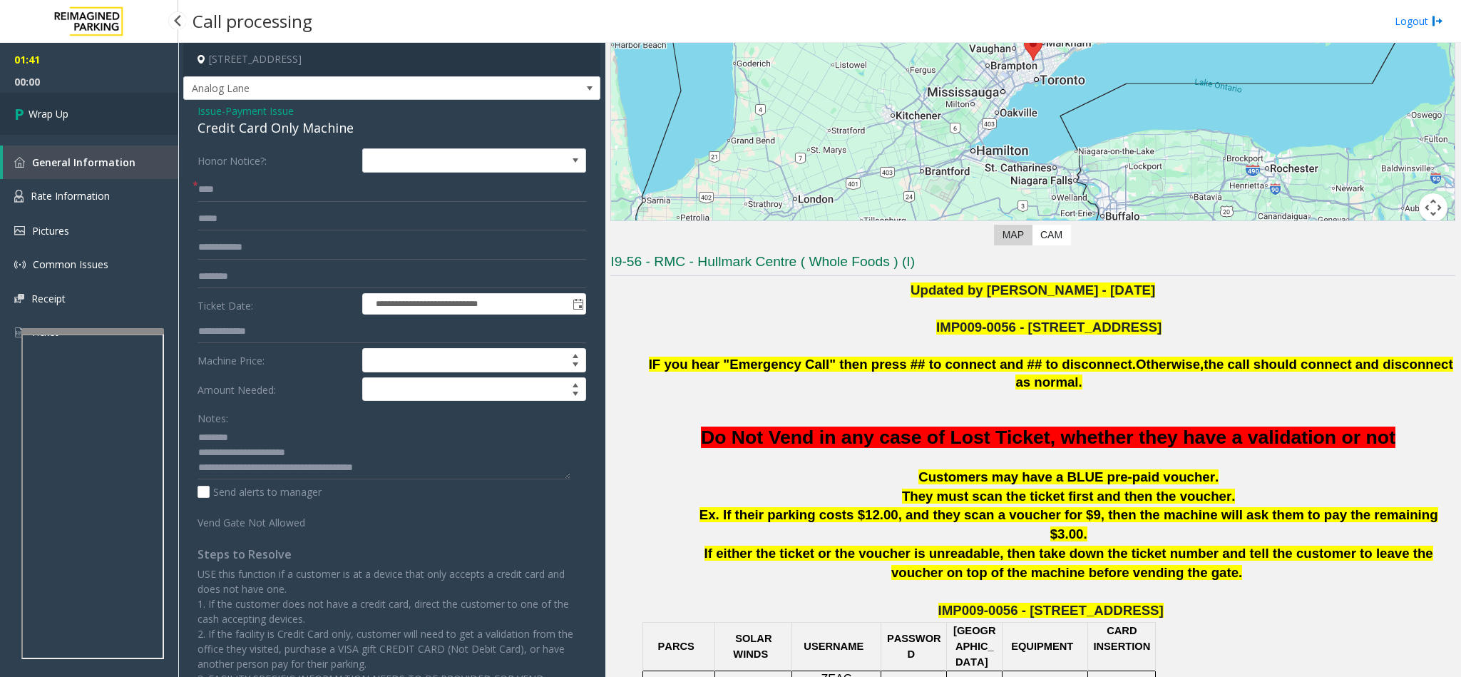
click at [86, 109] on link "Wrap Up" at bounding box center [89, 114] width 178 height 42
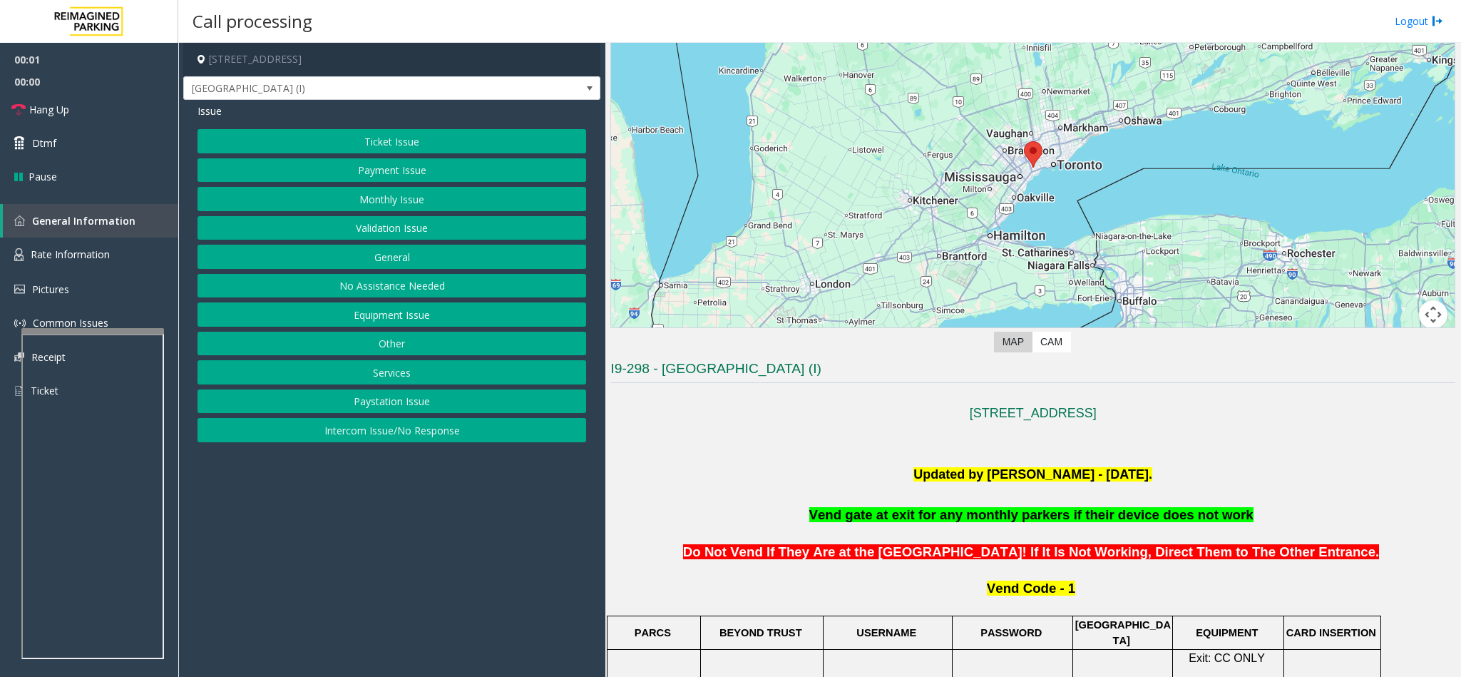
scroll to position [214, 0]
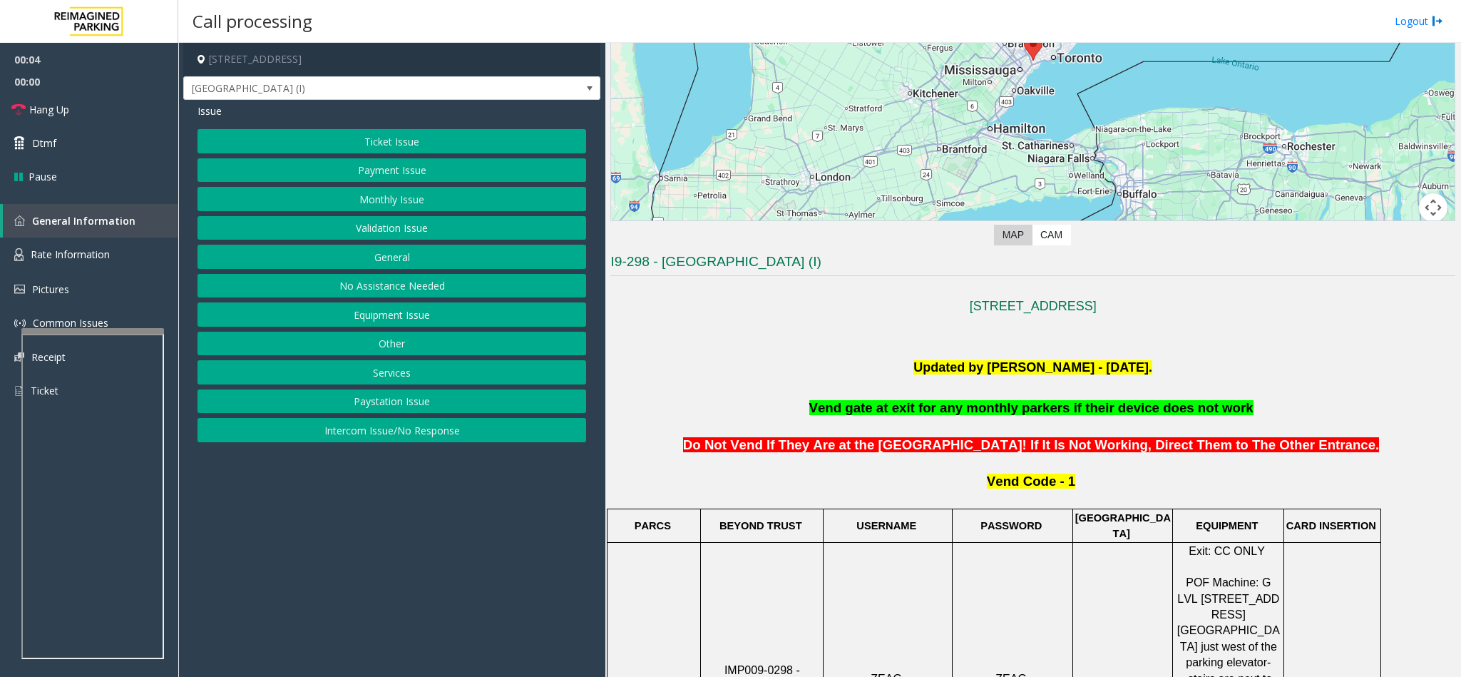
click at [428, 430] on button "Intercom Issue/No Response" at bounding box center [391, 430] width 389 height 24
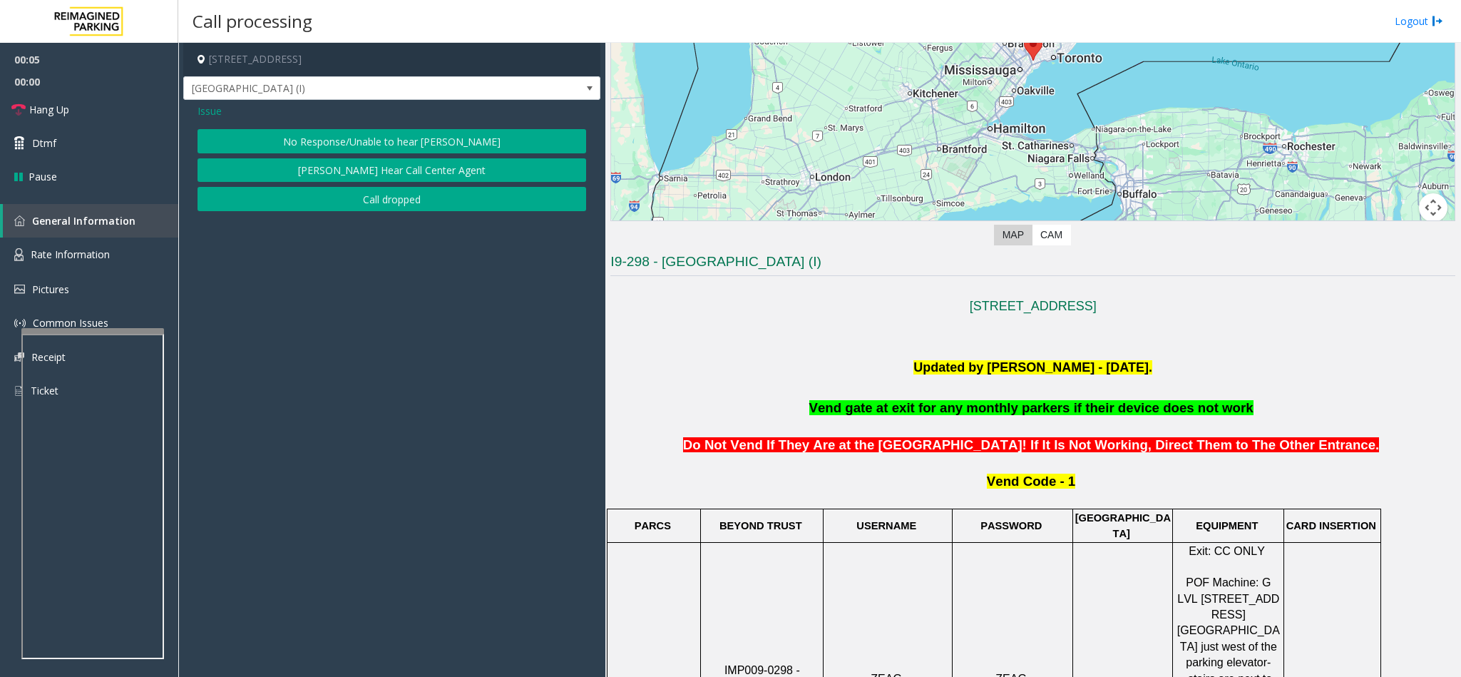
click at [431, 143] on button "No Response/Unable to hear [PERSON_NAME]" at bounding box center [391, 141] width 389 height 24
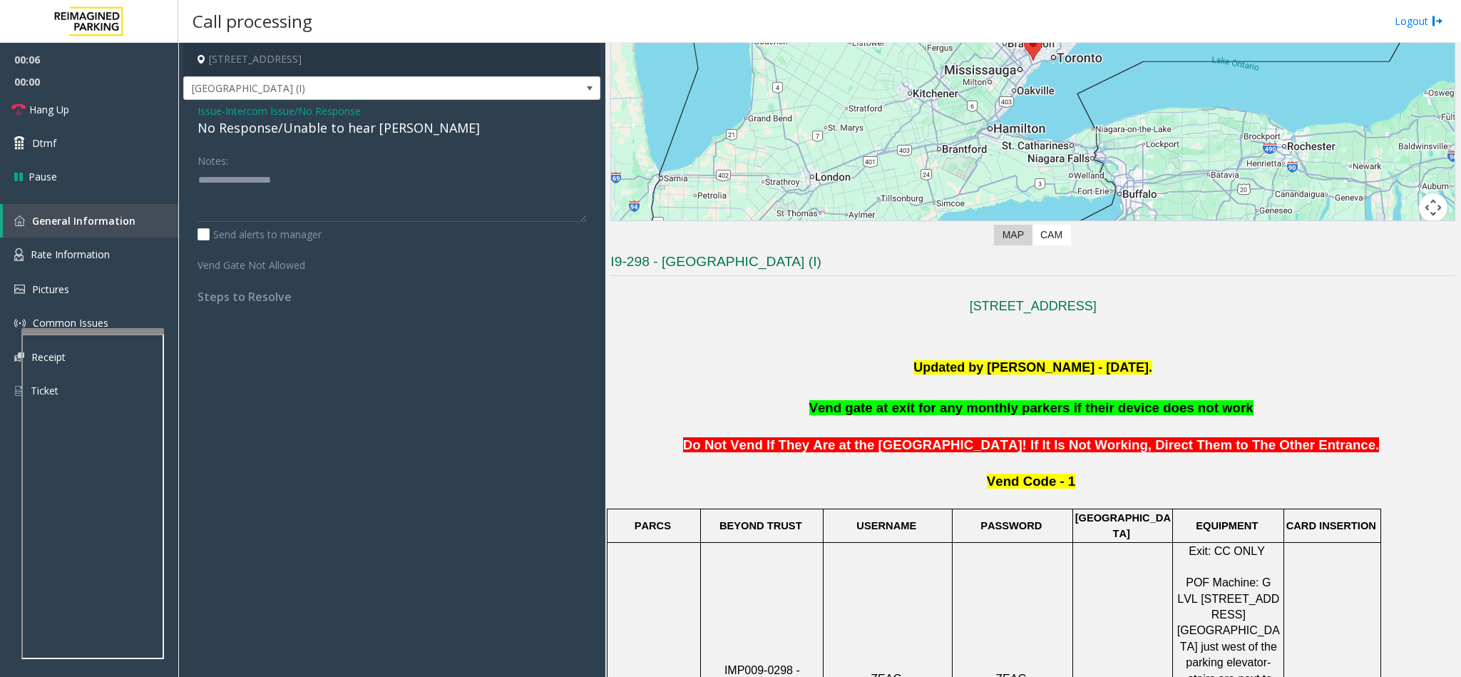
click at [343, 133] on div "No Response/Unable to hear [PERSON_NAME]" at bounding box center [391, 127] width 389 height 19
type textarea "**********"
click at [53, 108] on span "Hang Up" at bounding box center [49, 109] width 40 height 15
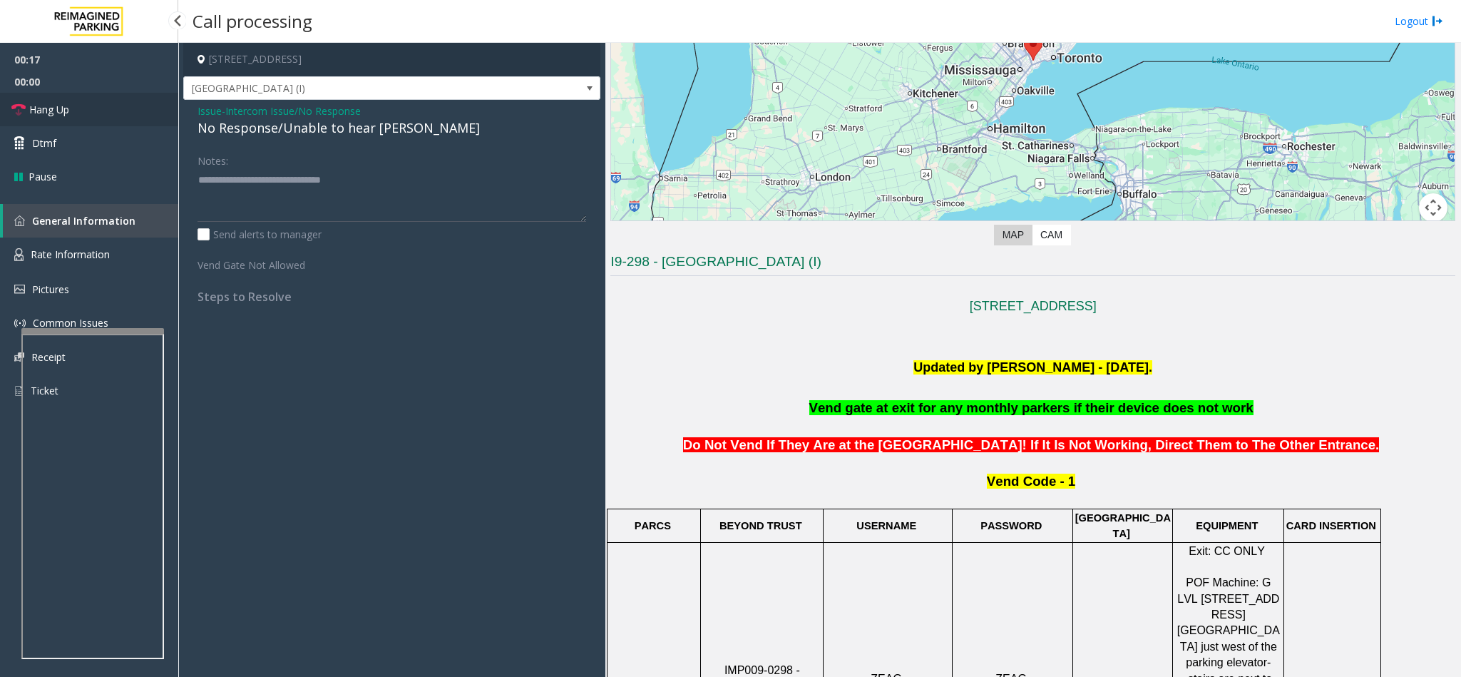
click at [53, 108] on span "Hang Up" at bounding box center [49, 109] width 40 height 15
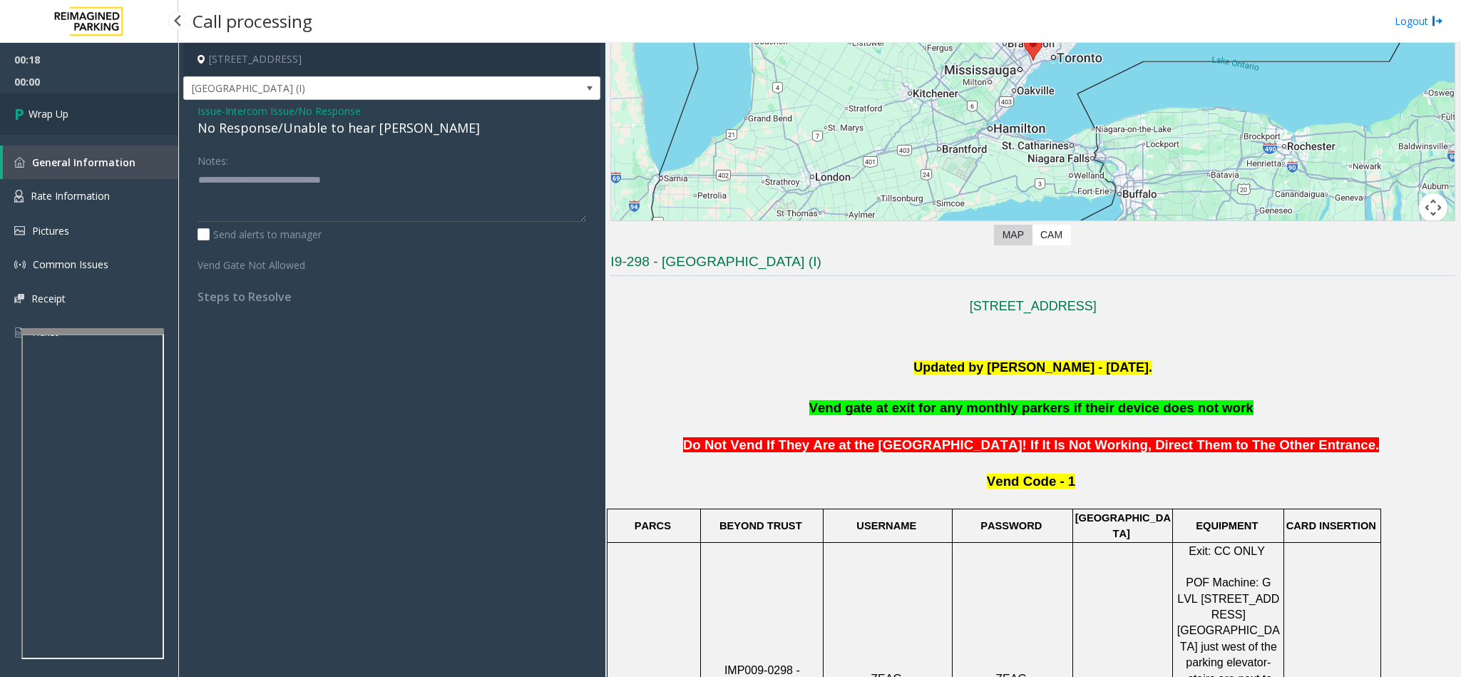
click at [53, 108] on span "Wrap Up" at bounding box center [49, 113] width 40 height 15
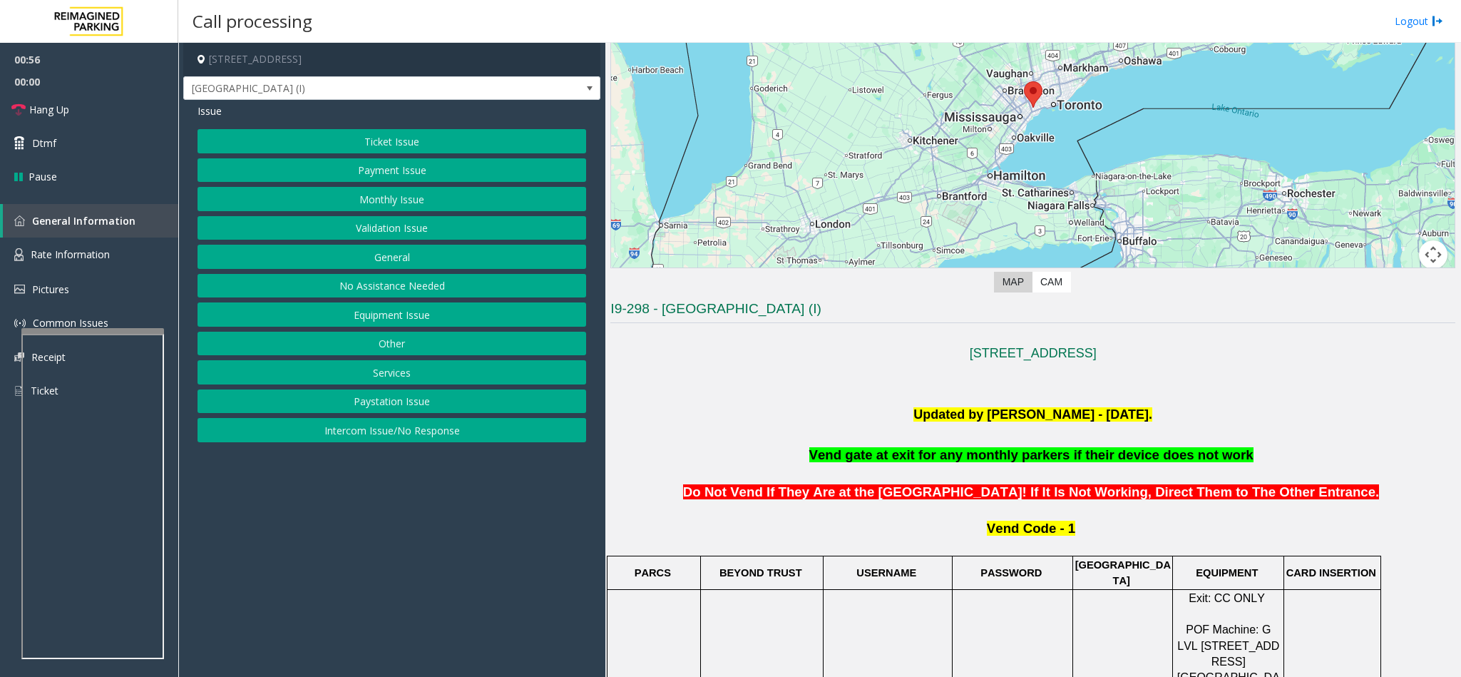
scroll to position [214, 0]
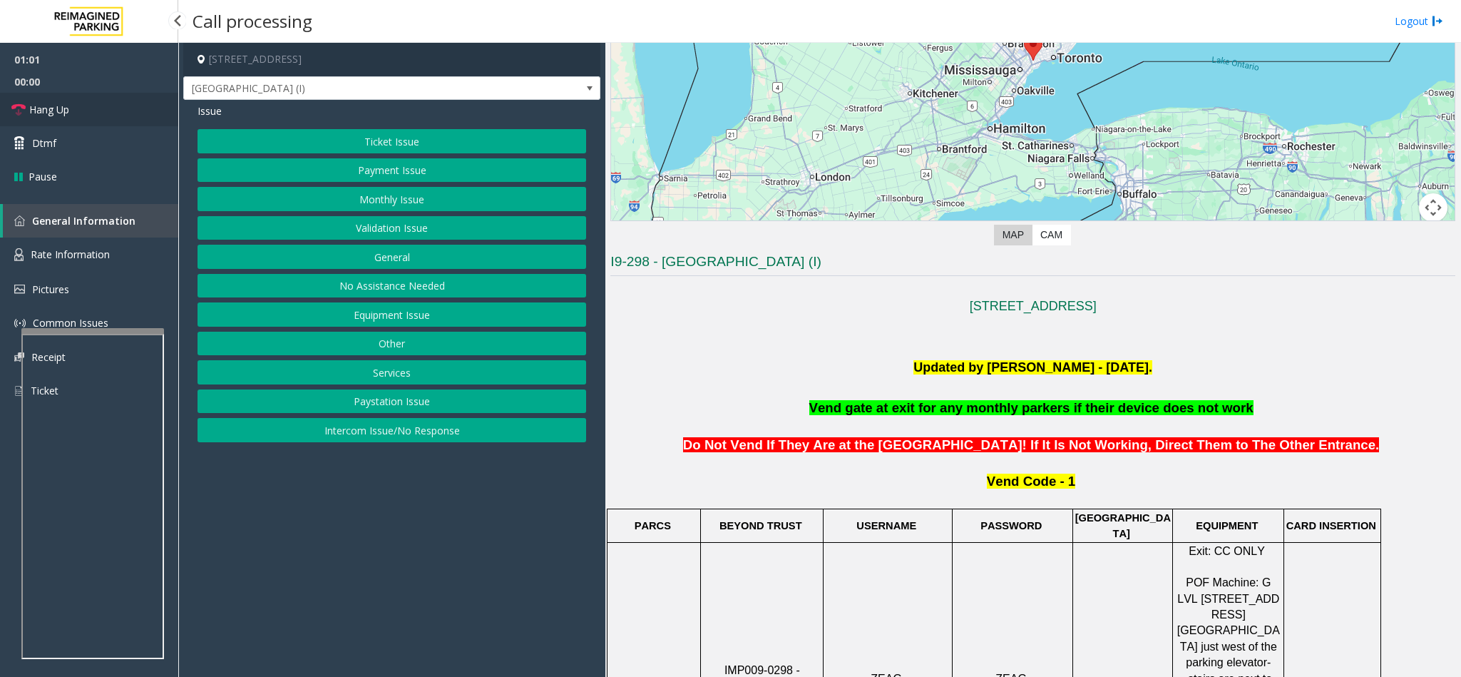
click at [103, 108] on link "Hang Up" at bounding box center [89, 110] width 178 height 34
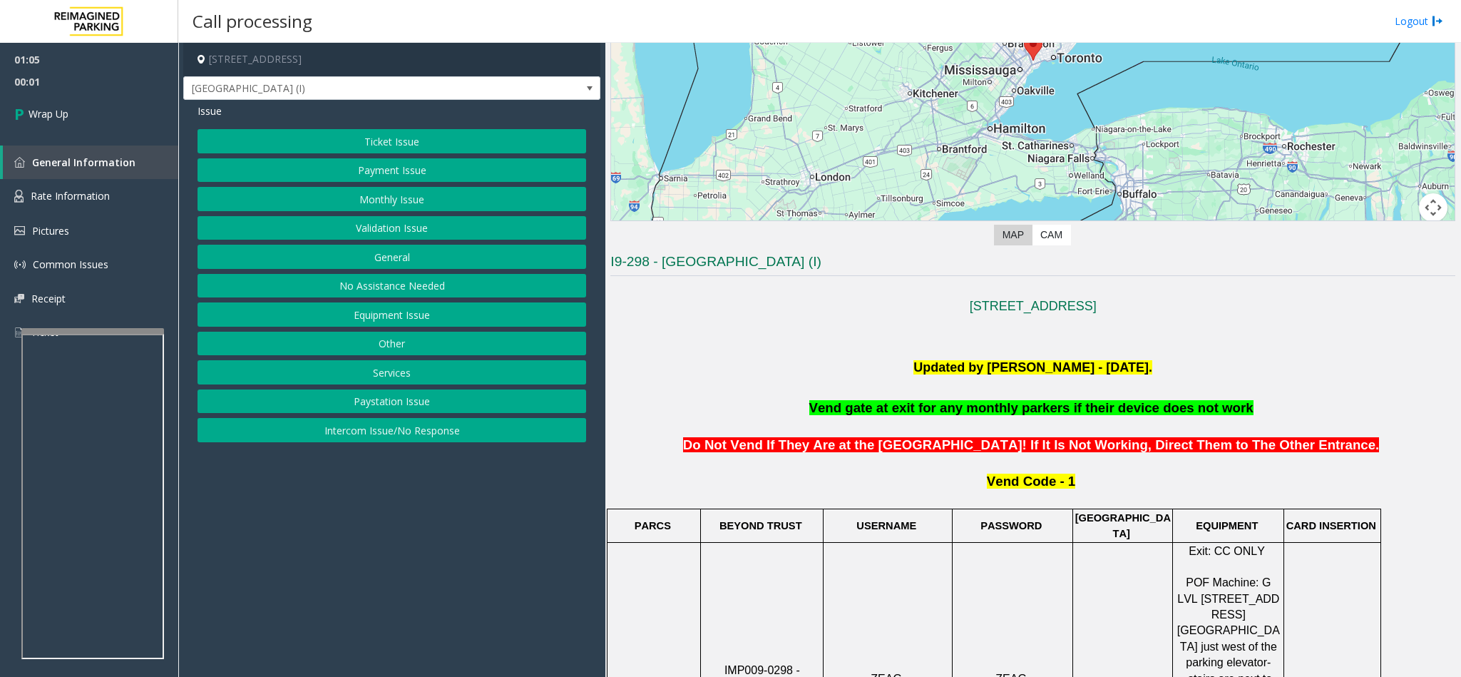
click at [421, 309] on button "Equipment Issue" at bounding box center [391, 314] width 389 height 24
click at [404, 255] on button "Gate / Door Won't Open" at bounding box center [391, 257] width 389 height 24
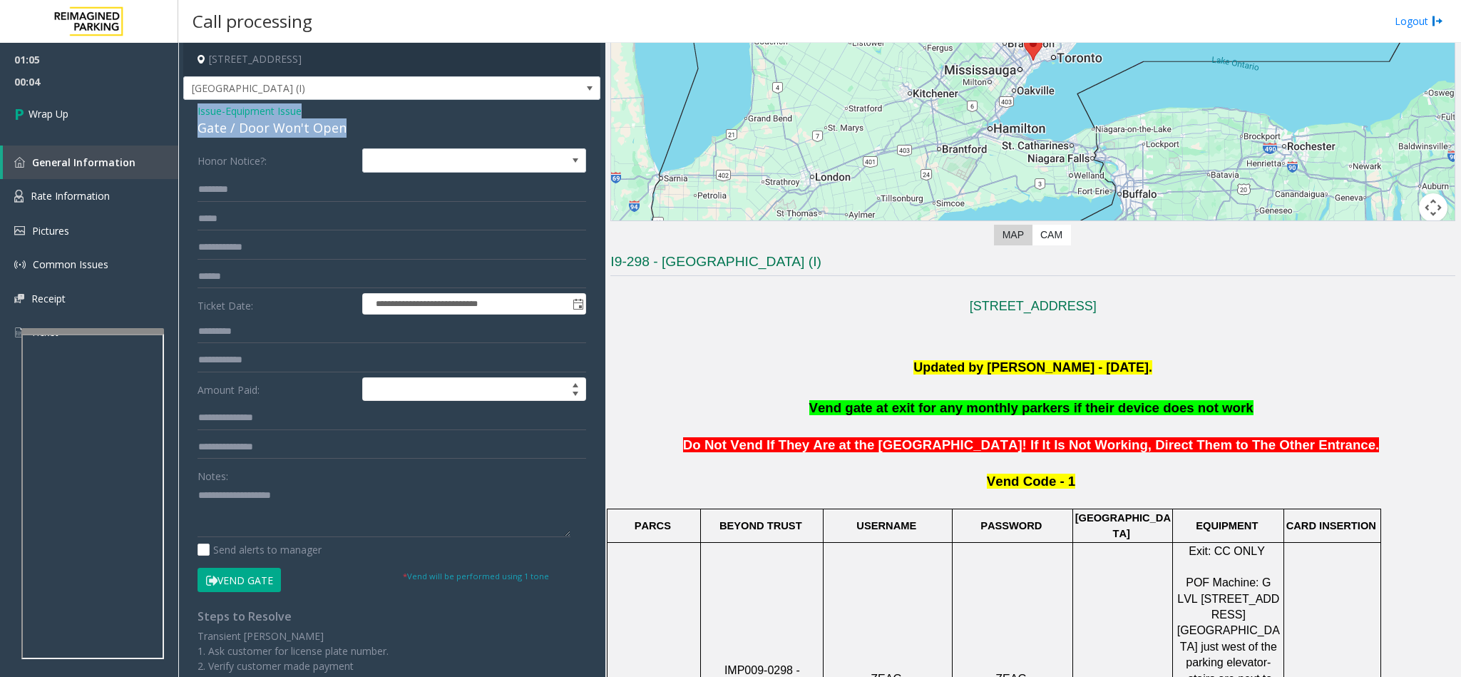
drag, startPoint x: 342, startPoint y: 127, endPoint x: 187, endPoint y: 111, distance: 156.2
click at [187, 111] on div "**********" at bounding box center [391, 446] width 417 height 692
copy div "Issue - Equipment Issue Gate / Door Won't Open"
paste textarea "**********"
click at [317, 494] on textarea at bounding box center [383, 509] width 373 height 53
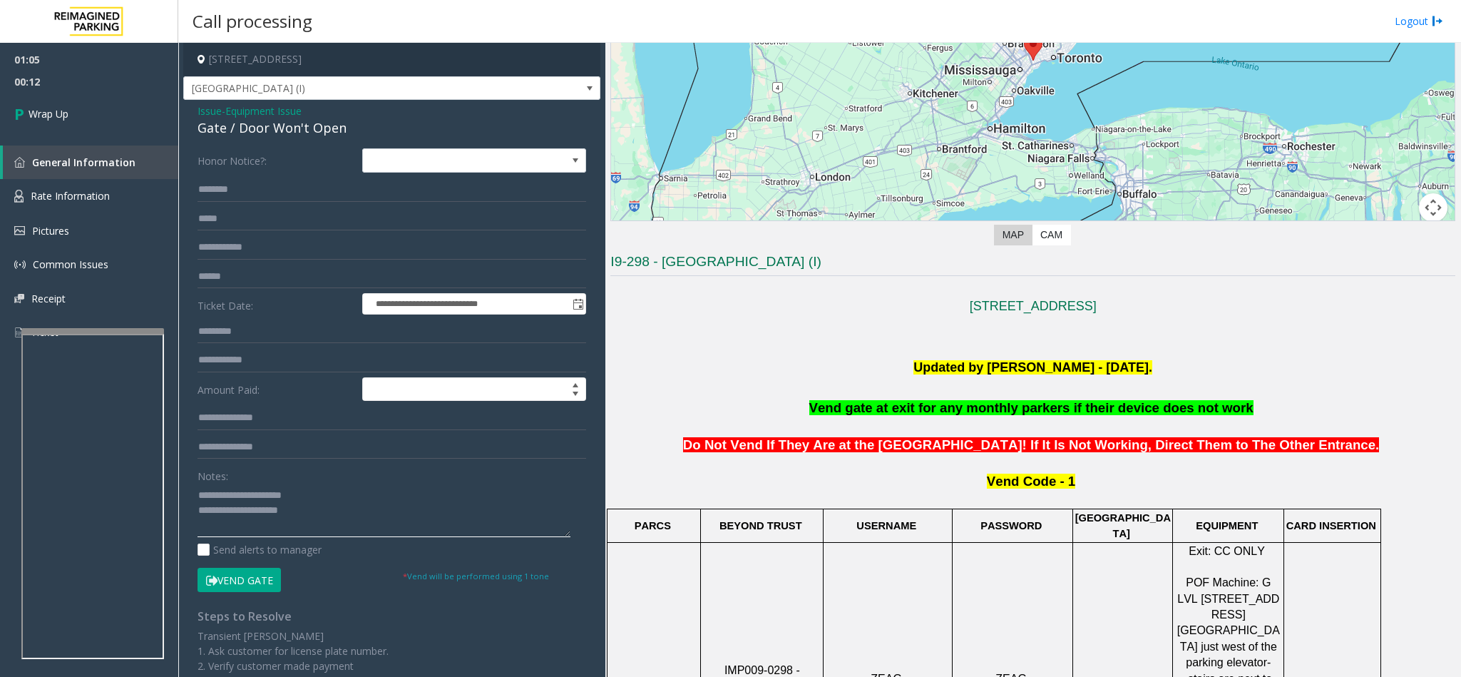
drag, startPoint x: 319, startPoint y: 488, endPoint x: 229, endPoint y: 503, distance: 91.0
click at [229, 503] on textarea at bounding box center [383, 509] width 373 height 53
click at [339, 516] on textarea at bounding box center [383, 509] width 373 height 53
type textarea "**********"
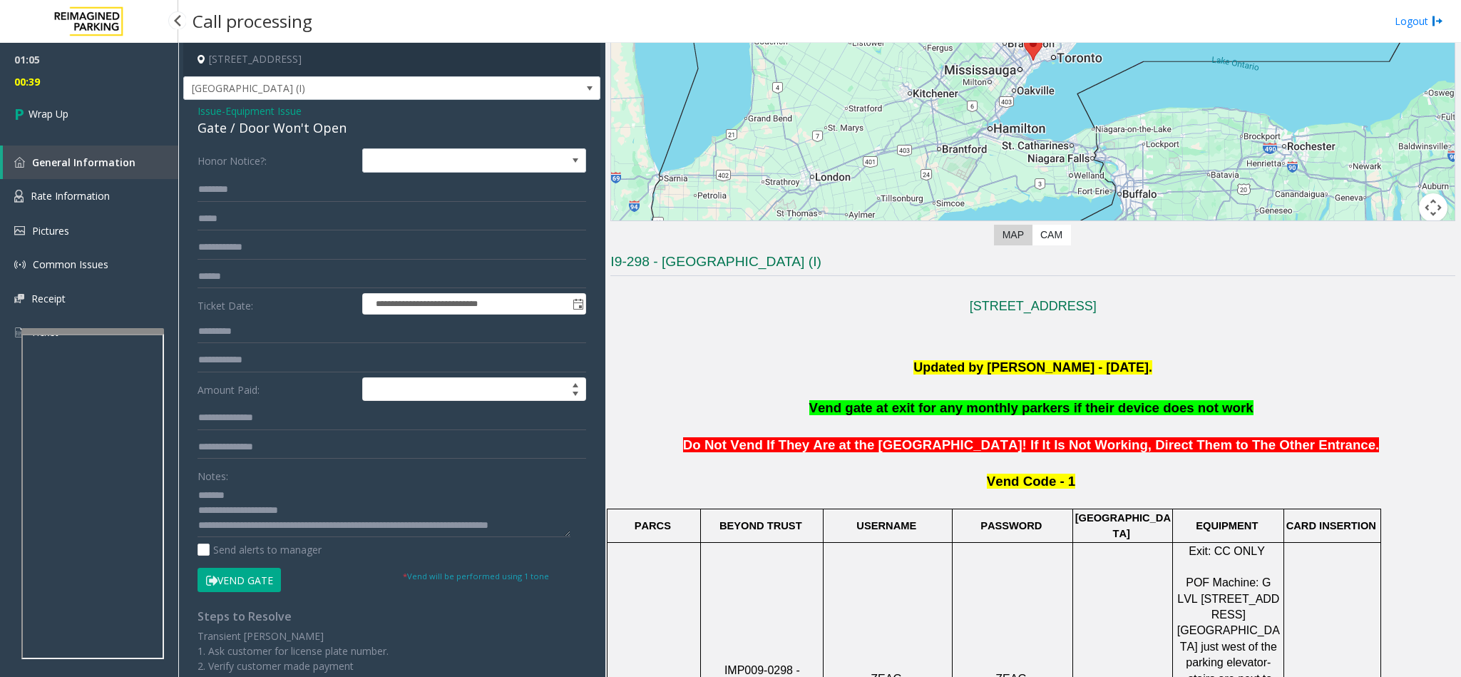
click at [75, 137] on div "01:05 00:39 Wrap Up General Information Rate Information Pictures Common Issues…" at bounding box center [89, 202] width 178 height 318
click at [73, 120] on link "Wrap Up" at bounding box center [89, 114] width 178 height 42
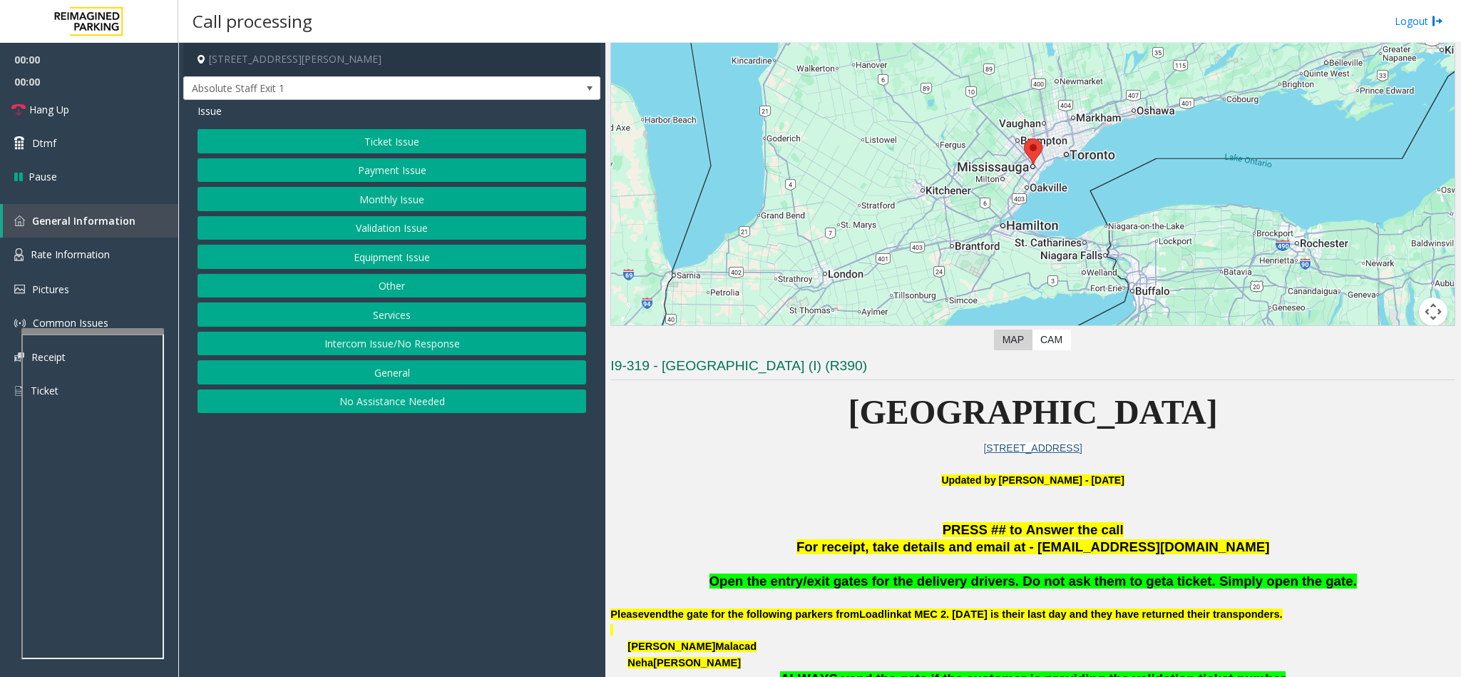
scroll to position [107, 0]
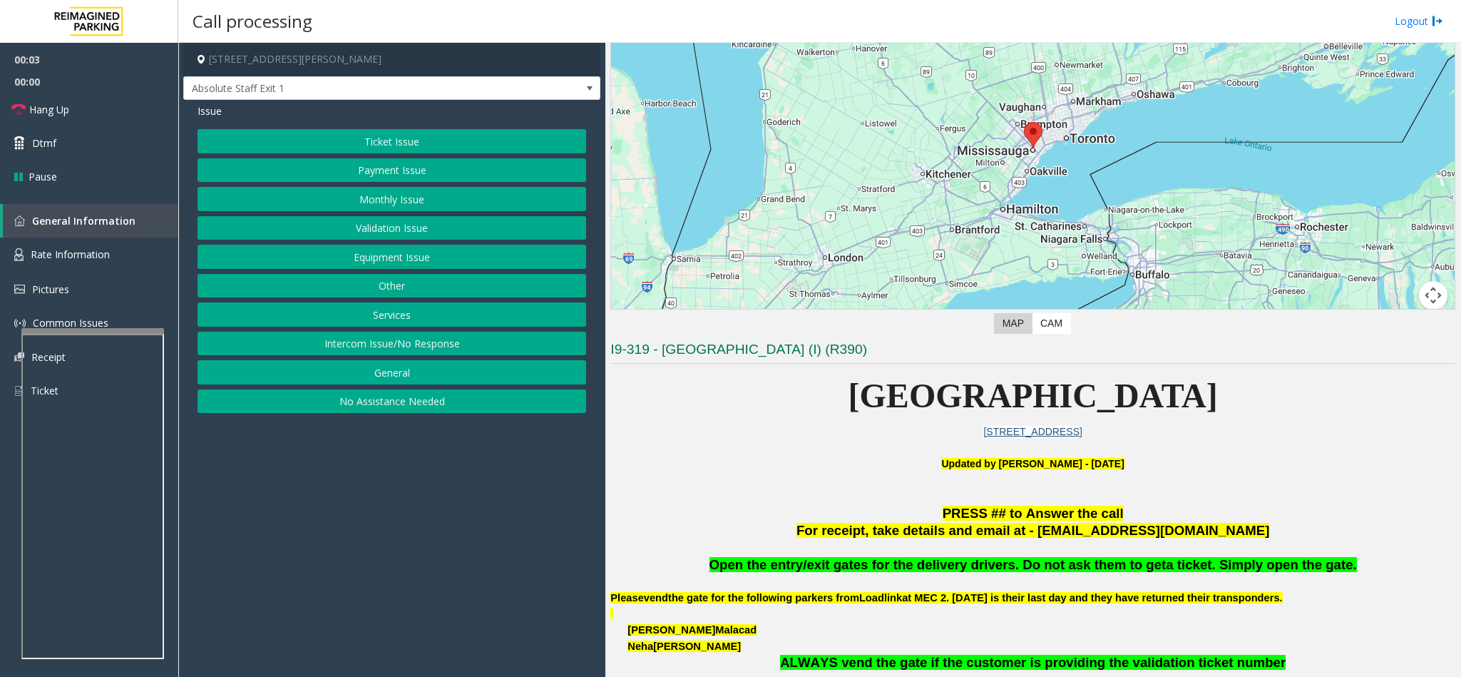
click at [402, 353] on button "Intercom Issue/No Response" at bounding box center [391, 344] width 389 height 24
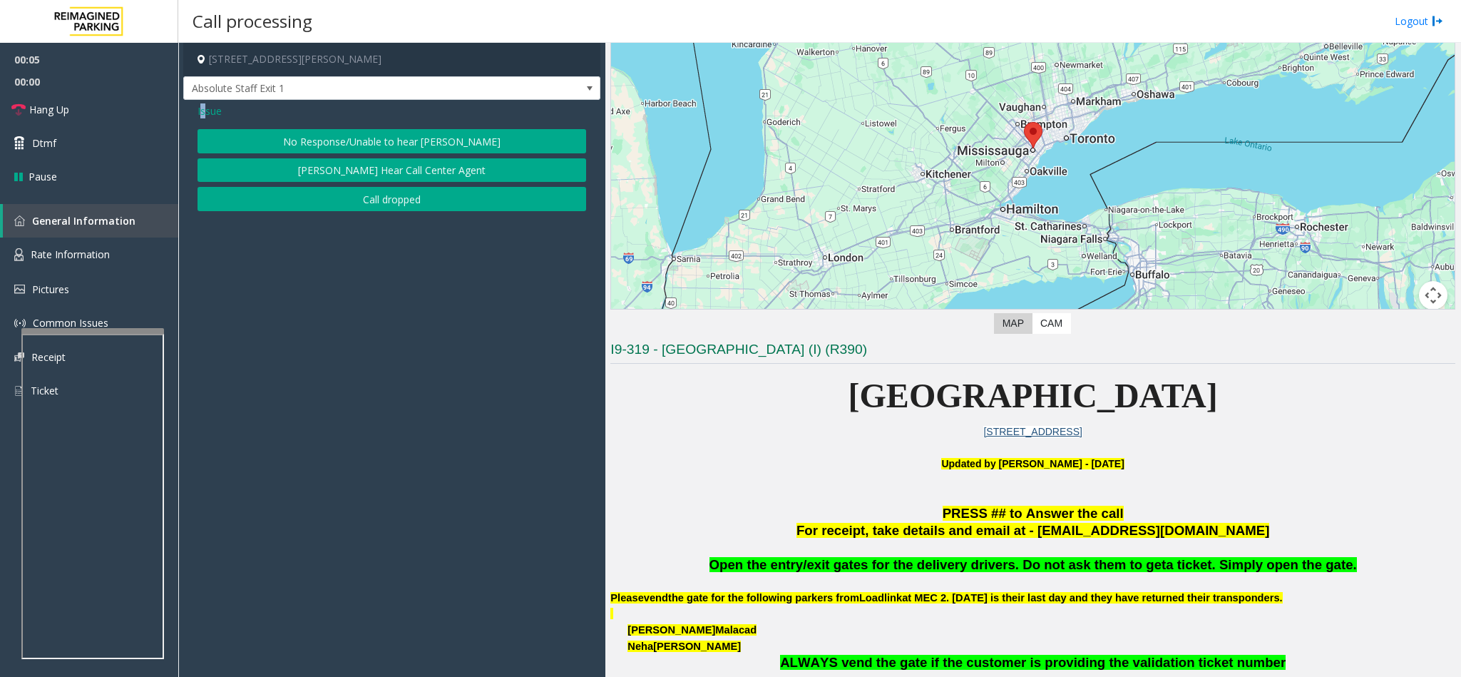
click at [203, 111] on span "Issue" at bounding box center [209, 110] width 24 height 15
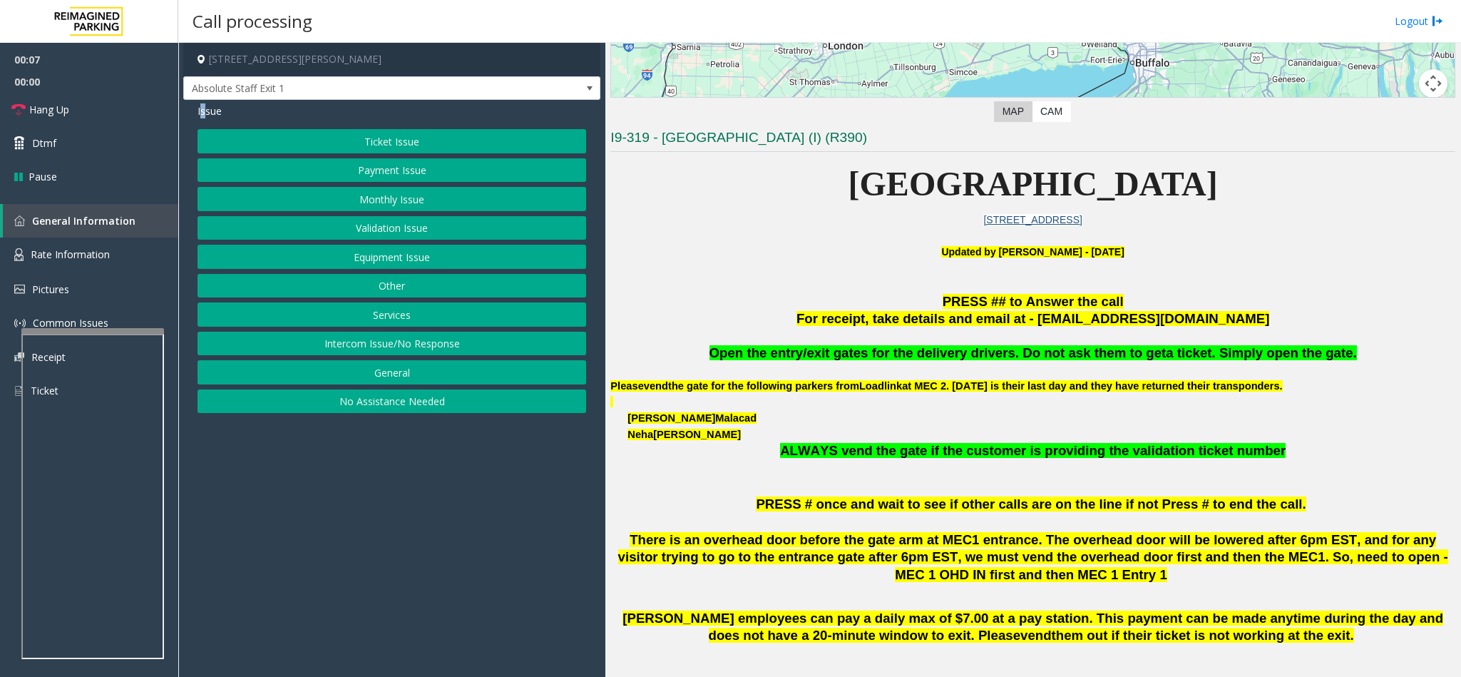
scroll to position [321, 0]
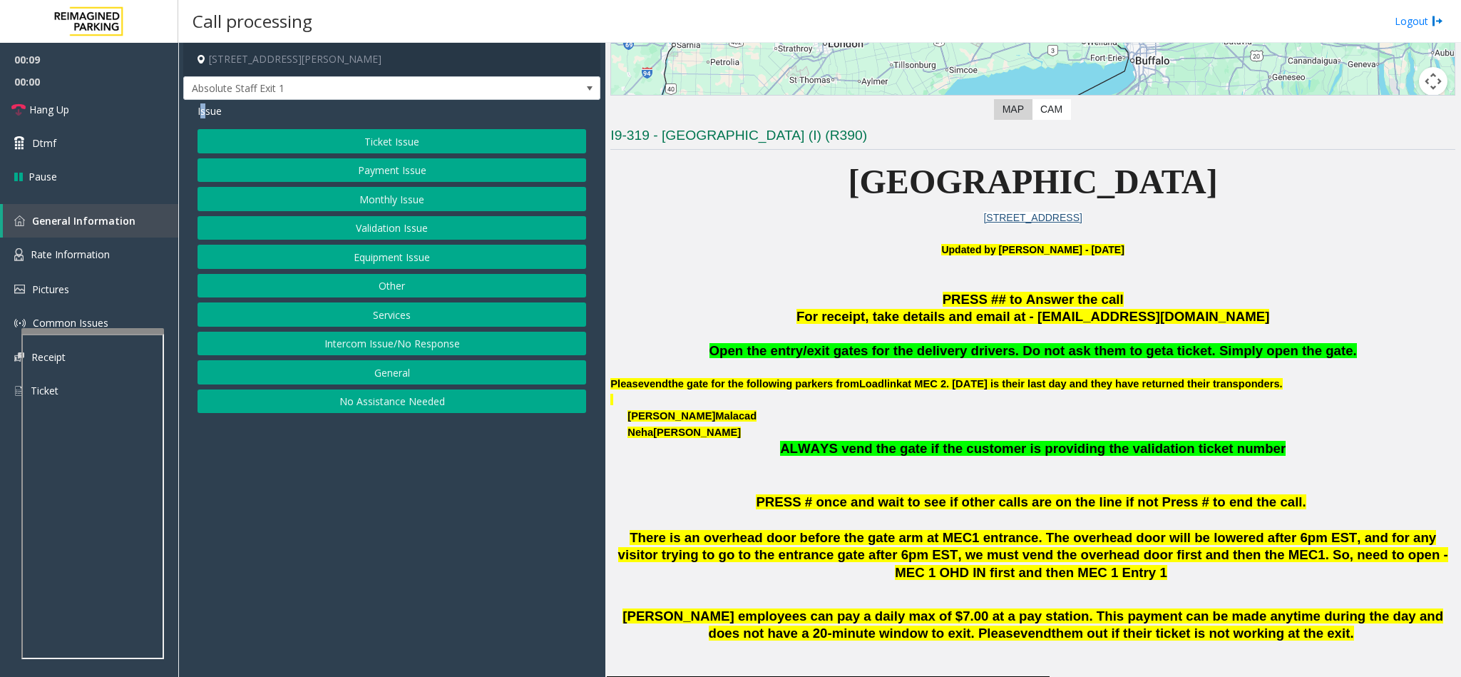
click at [390, 195] on button "Monthly Issue" at bounding box center [391, 199] width 389 height 24
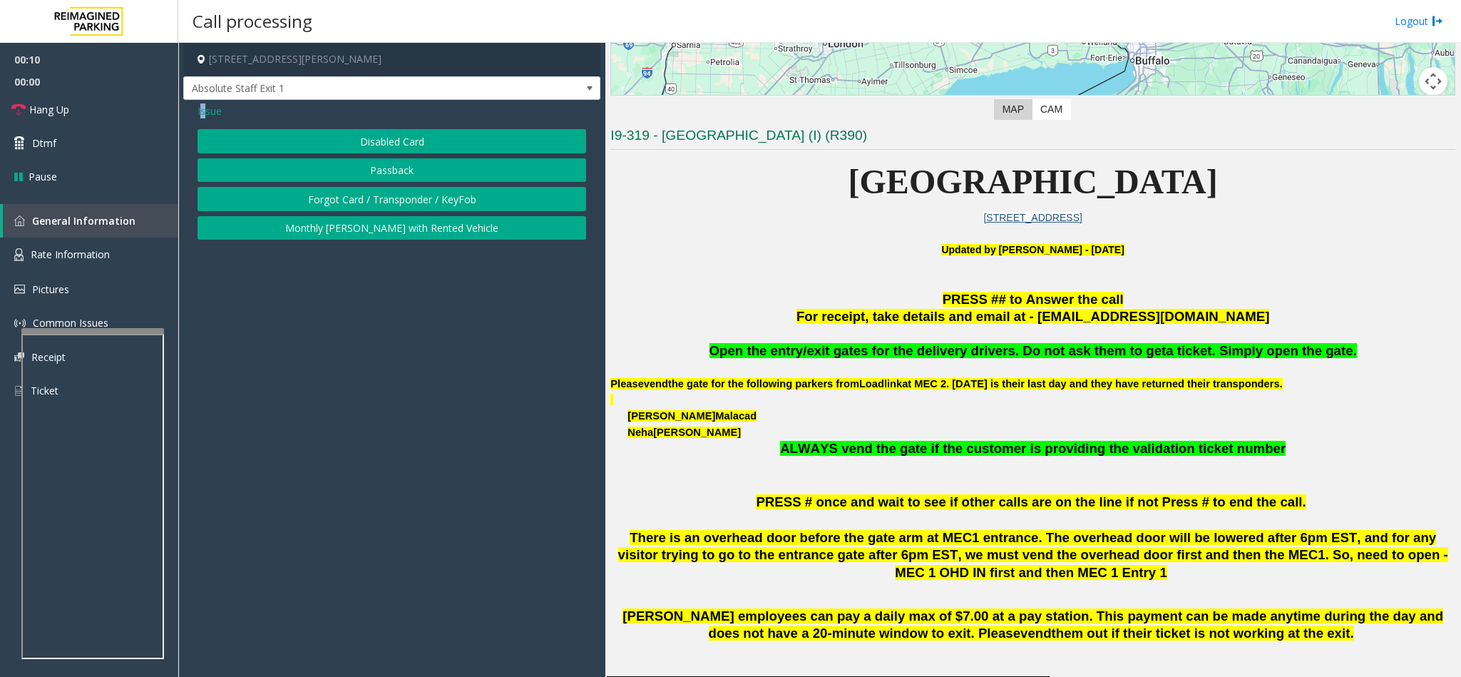
click at [366, 139] on button "Disabled Card" at bounding box center [391, 141] width 389 height 24
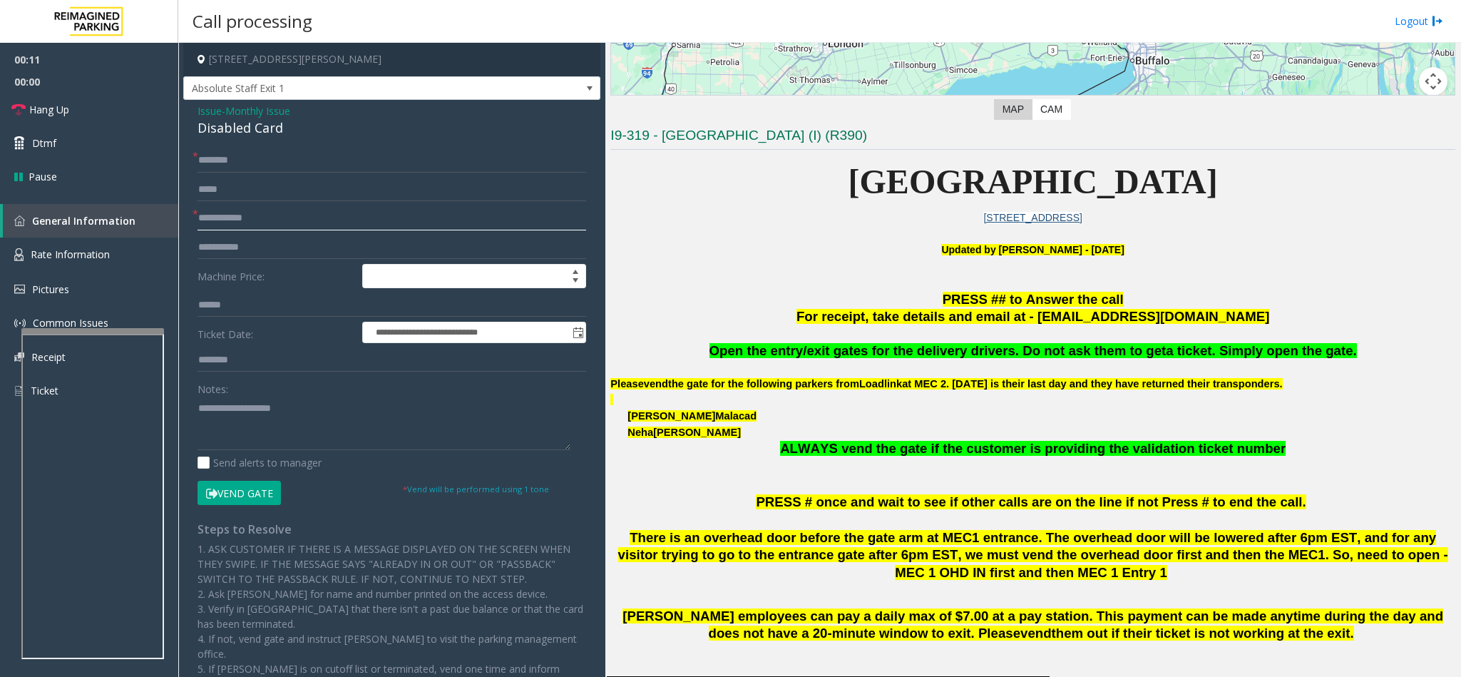
click at [261, 222] on input "text" at bounding box center [391, 218] width 389 height 24
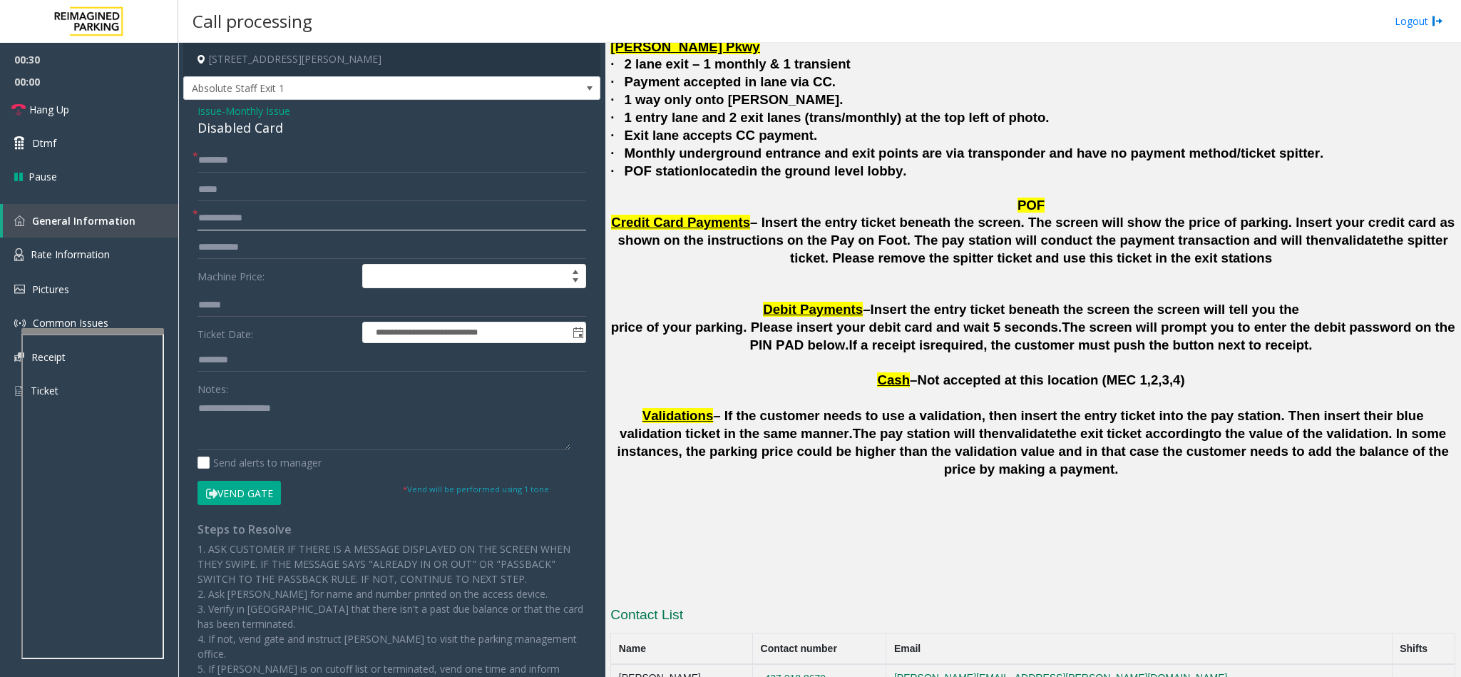
scroll to position [3565, 0]
drag, startPoint x: 894, startPoint y: 580, endPoint x: 803, endPoint y: 591, distance: 91.9
click at [803, 664] on td "437.218.8679" at bounding box center [819, 678] width 133 height 29
copy button "437.218.8679"
click at [246, 106] on span "Monthly Issue" at bounding box center [257, 110] width 65 height 15
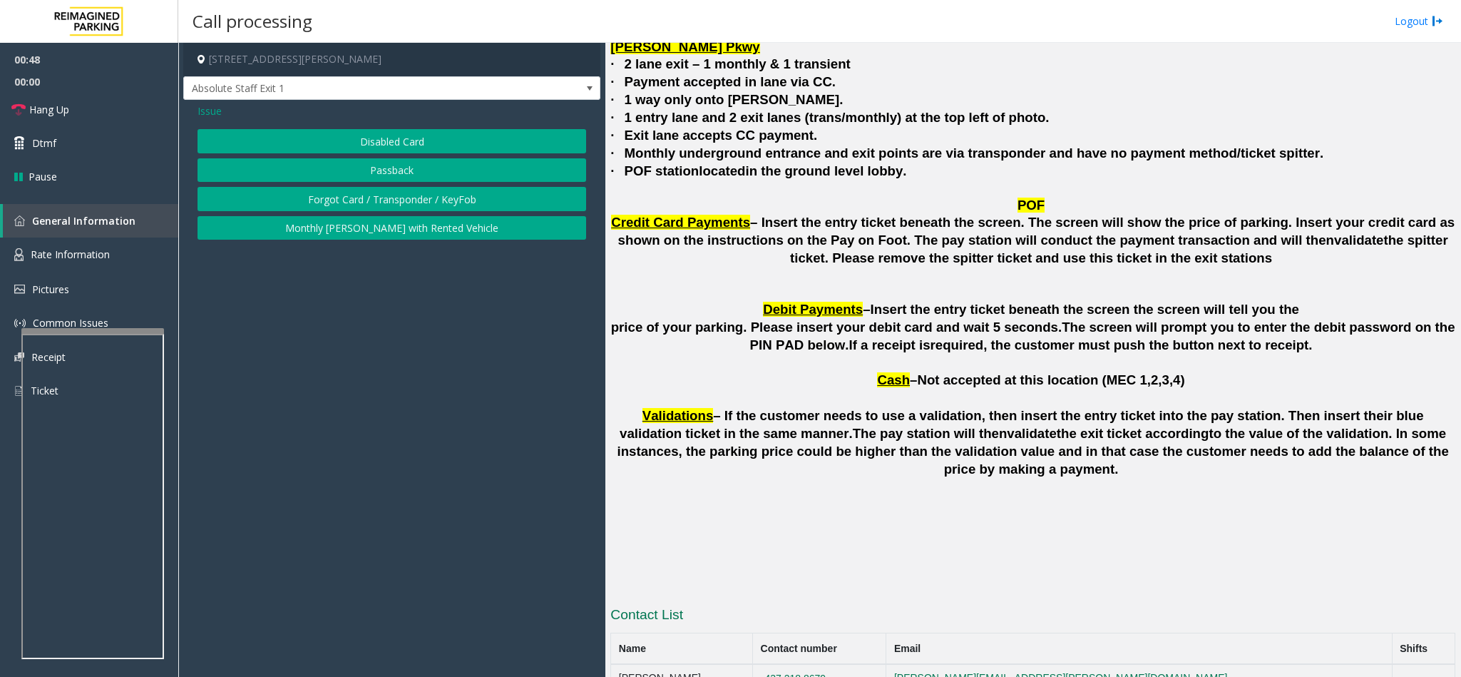
click at [208, 110] on span "Issue" at bounding box center [209, 110] width 24 height 15
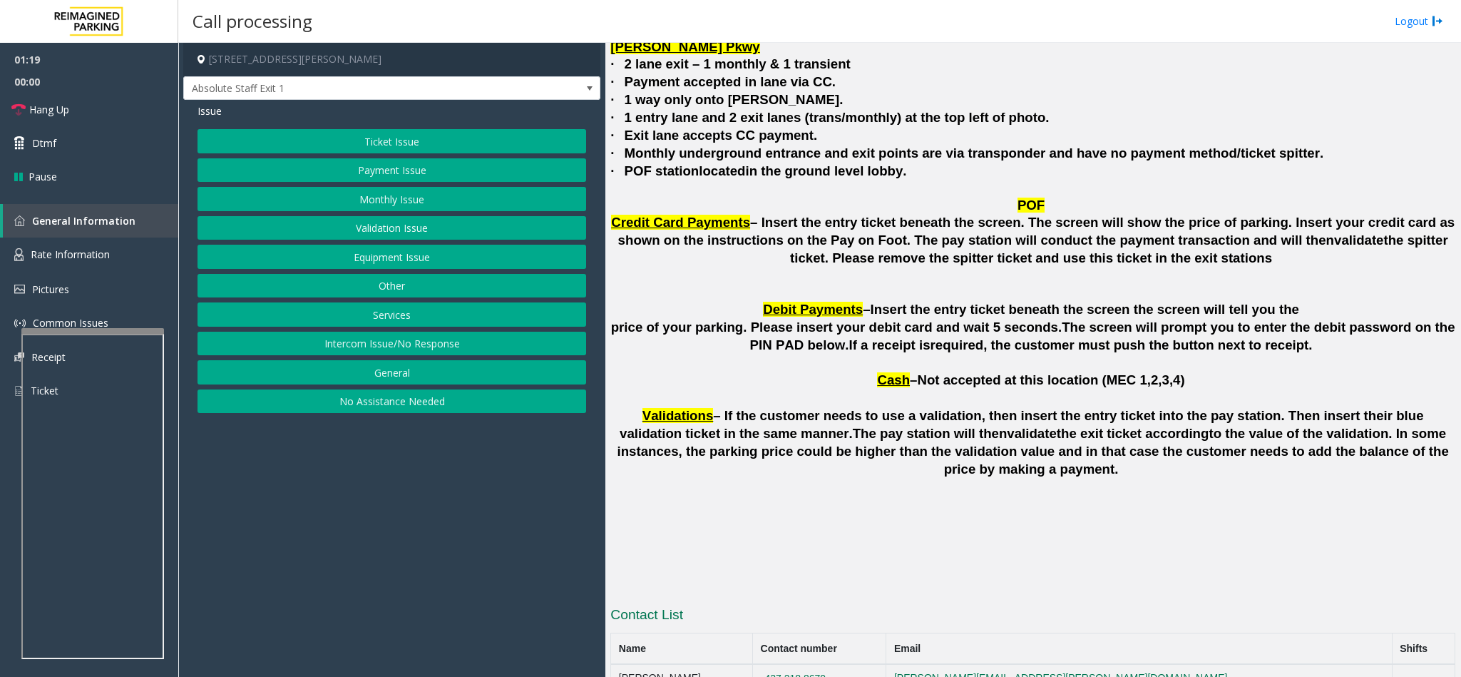
click at [441, 130] on button "Ticket Issue" at bounding box center [391, 141] width 389 height 24
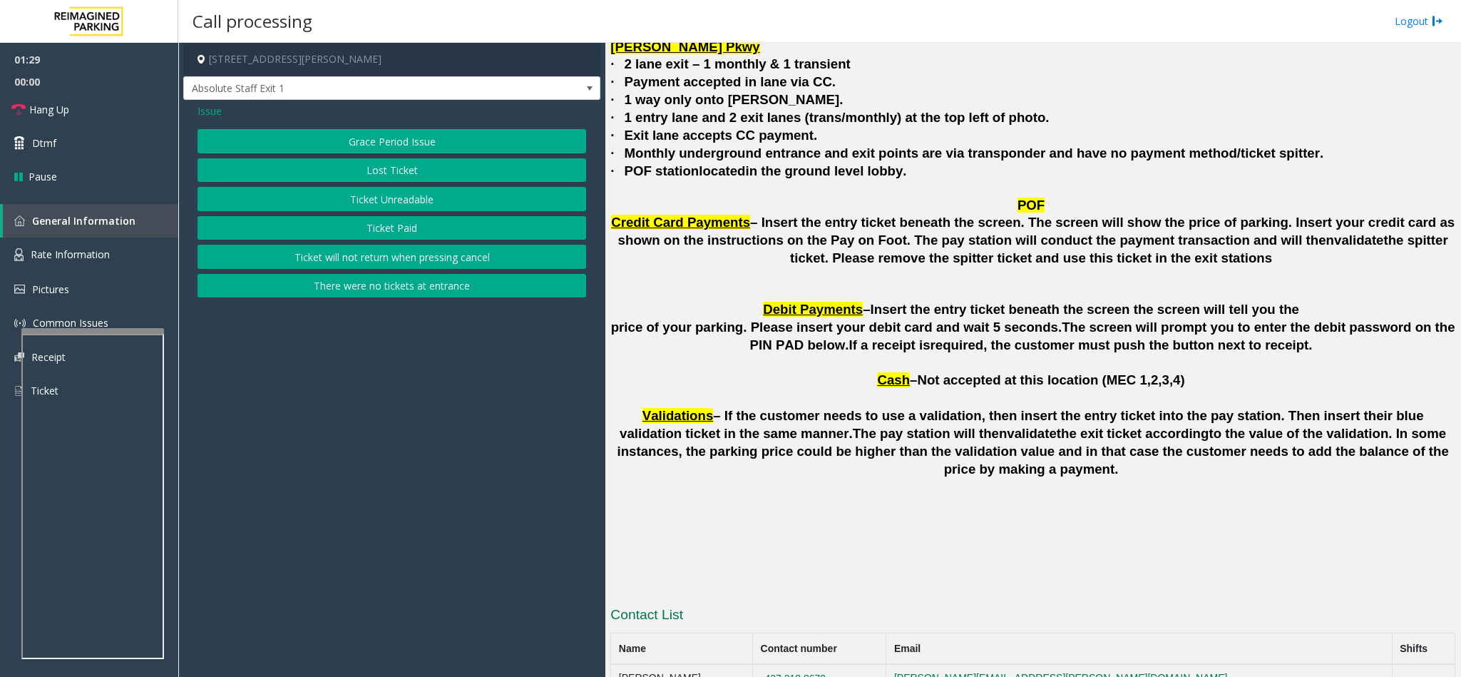
click at [212, 109] on span "Issue" at bounding box center [209, 110] width 24 height 15
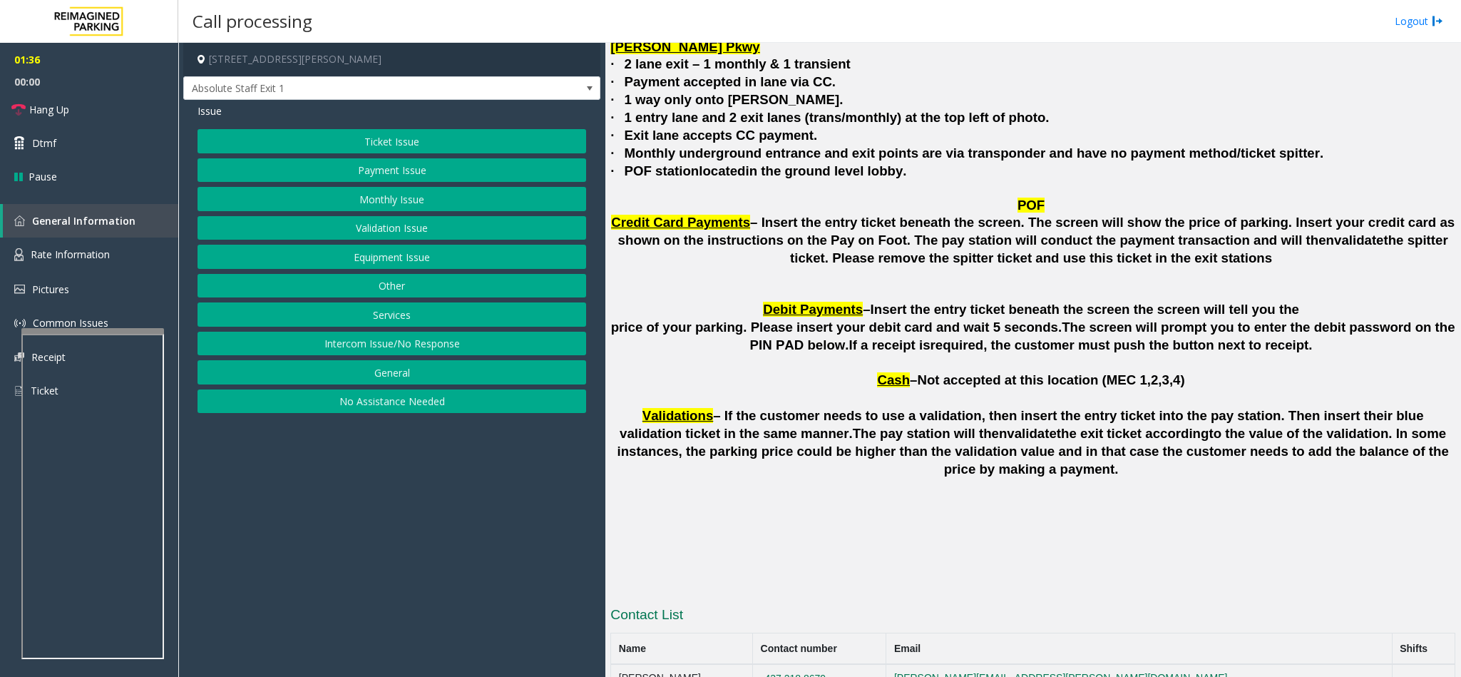
click at [416, 143] on button "Ticket Issue" at bounding box center [391, 141] width 389 height 24
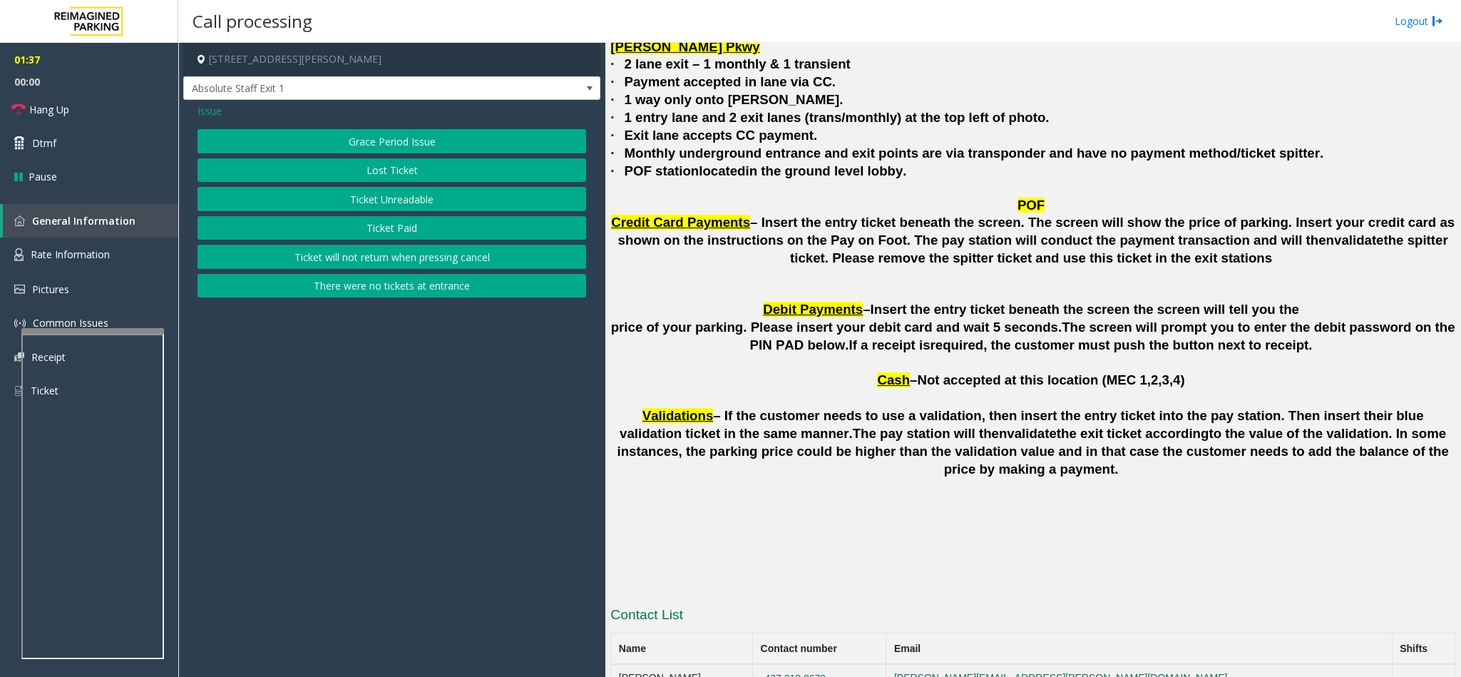
click at [399, 285] on button "There were no tickets at entrance" at bounding box center [391, 286] width 389 height 24
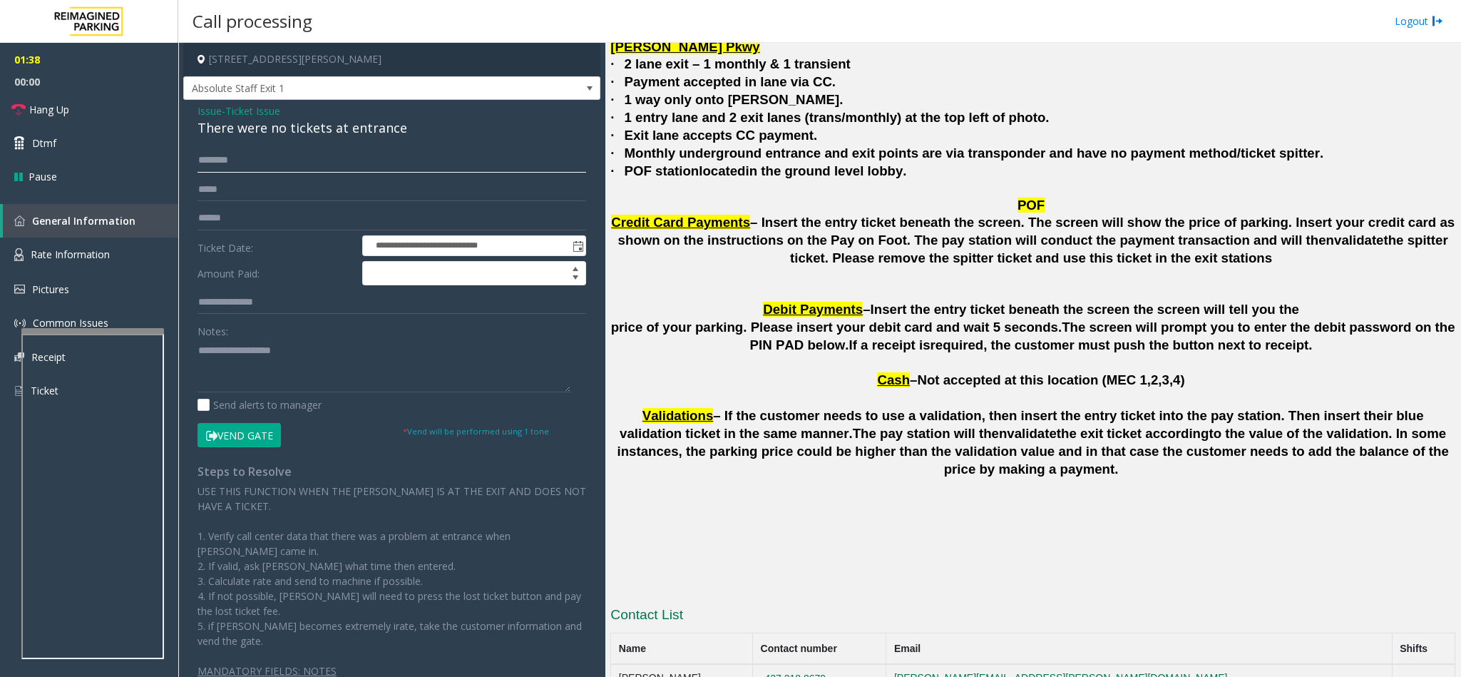
click at [298, 159] on input "text" at bounding box center [391, 160] width 389 height 24
type input "*****"
click at [250, 433] on button "Vend Gate" at bounding box center [238, 435] width 83 height 24
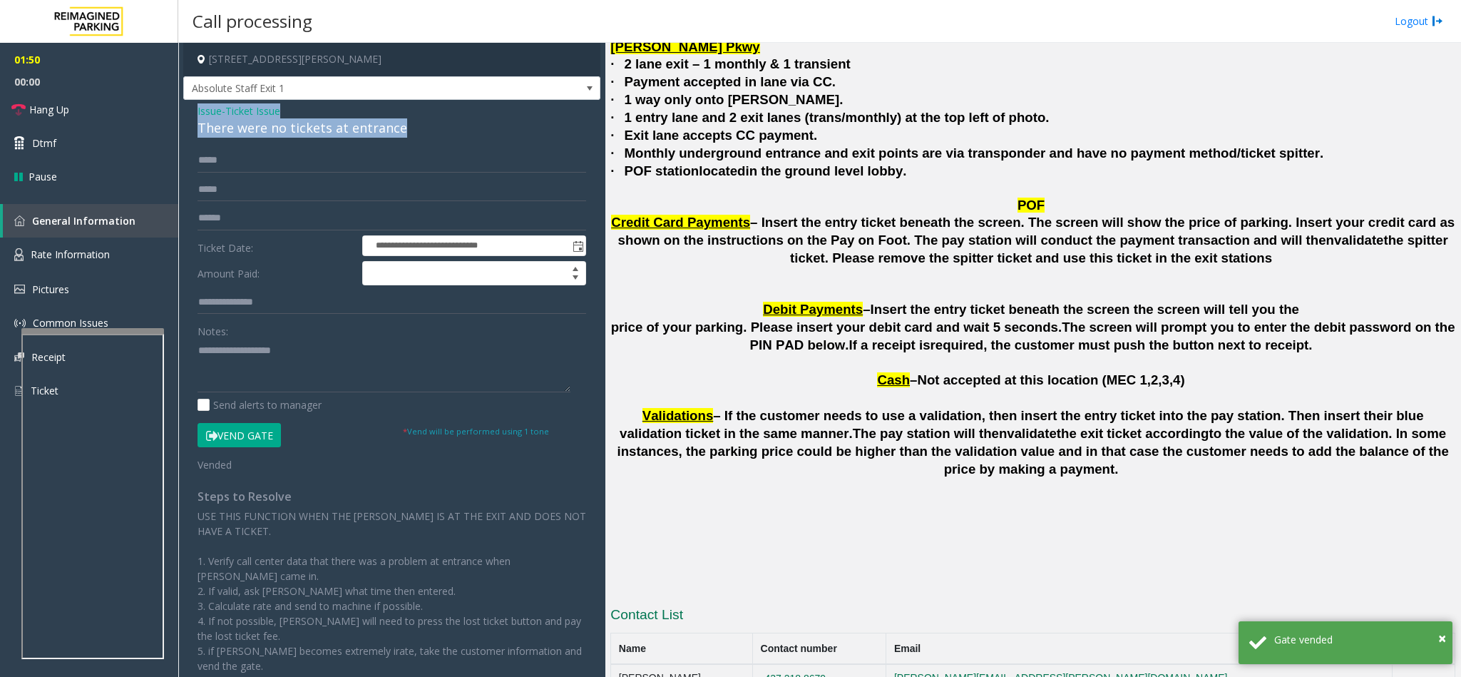
drag, startPoint x: 409, startPoint y: 131, endPoint x: 197, endPoint y: 115, distance: 213.0
click at [197, 115] on div "Issue - Ticket Issue There were no tickets at entrance" at bounding box center [391, 120] width 389 height 34
copy div "Issue - Ticket Issue There were no tickets at entrance"
paste textarea "**********"
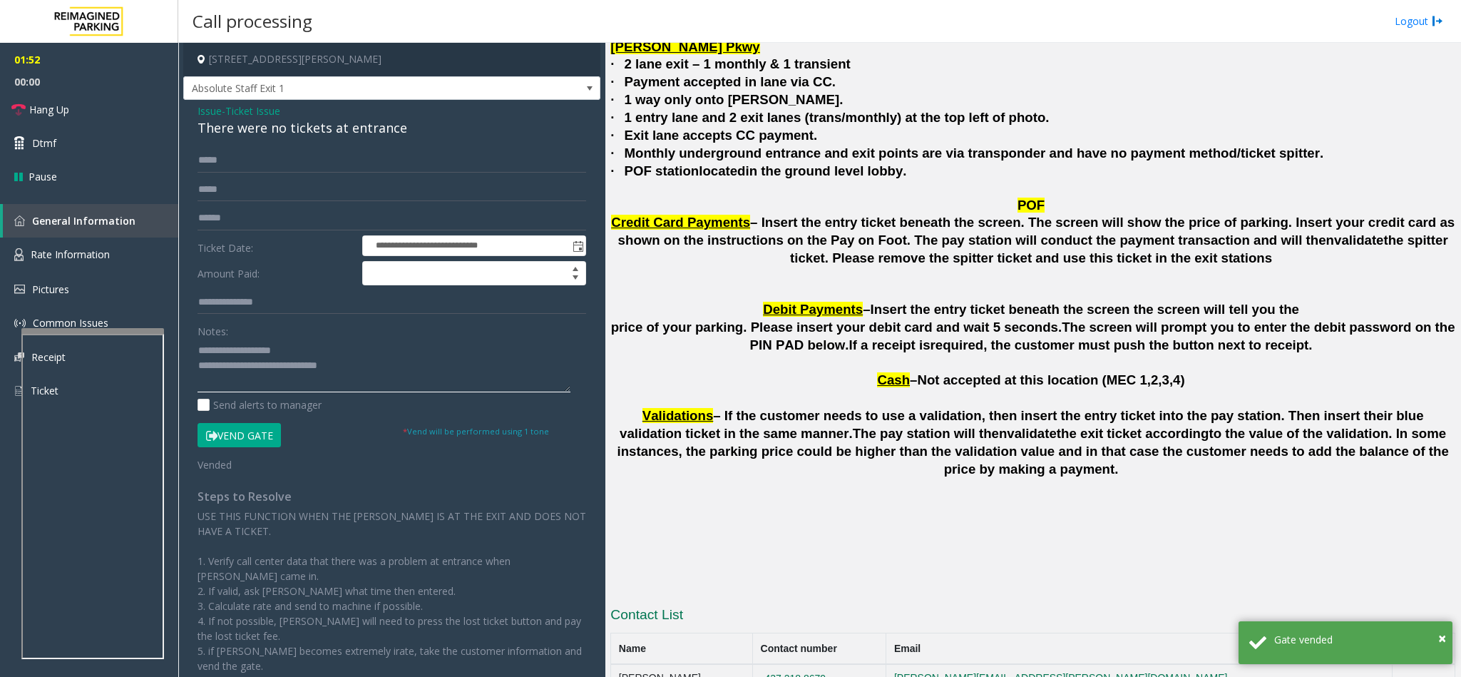
click at [272, 377] on textarea at bounding box center [383, 365] width 373 height 53
drag, startPoint x: 289, startPoint y: 351, endPoint x: 231, endPoint y: 351, distance: 57.7
click at [231, 351] on textarea at bounding box center [383, 365] width 373 height 53
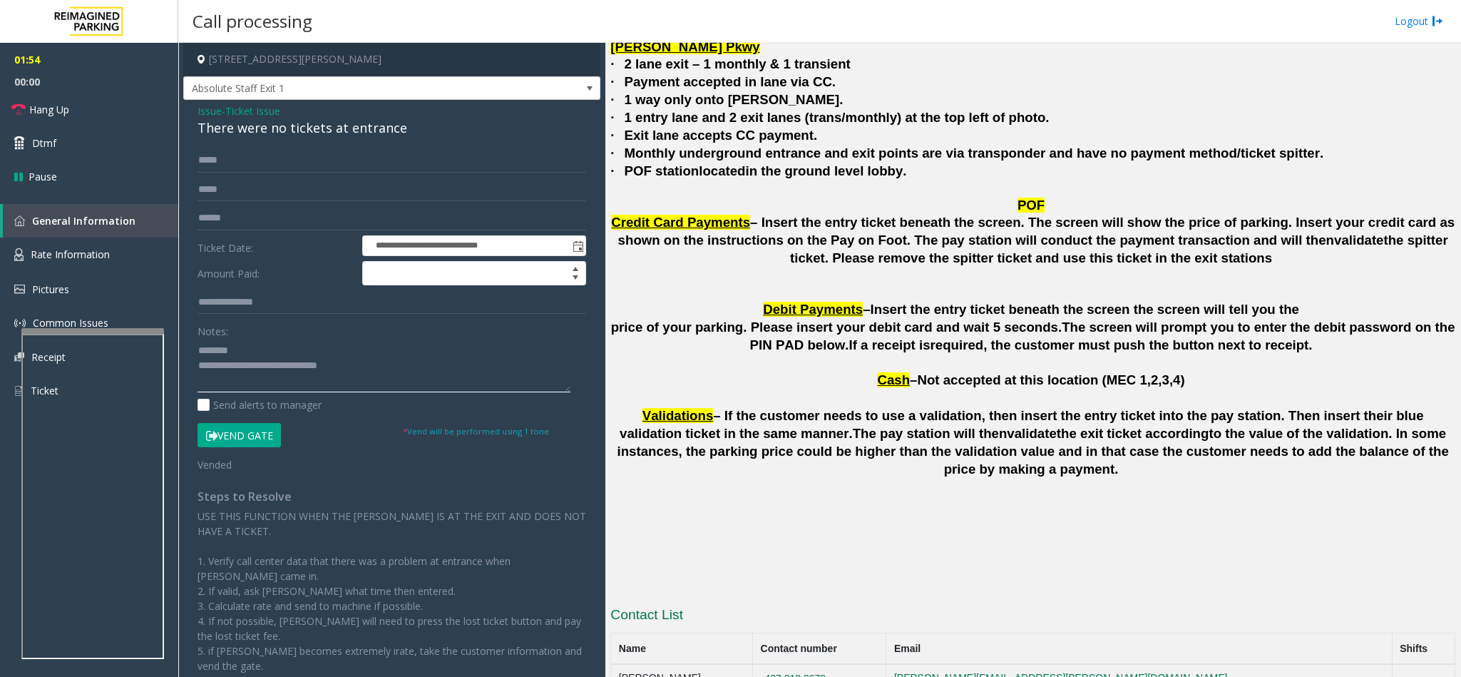
click at [362, 358] on textarea at bounding box center [383, 365] width 373 height 53
click at [94, 105] on link "Hang Up" at bounding box center [89, 110] width 178 height 34
click at [503, 381] on textarea at bounding box center [383, 365] width 373 height 53
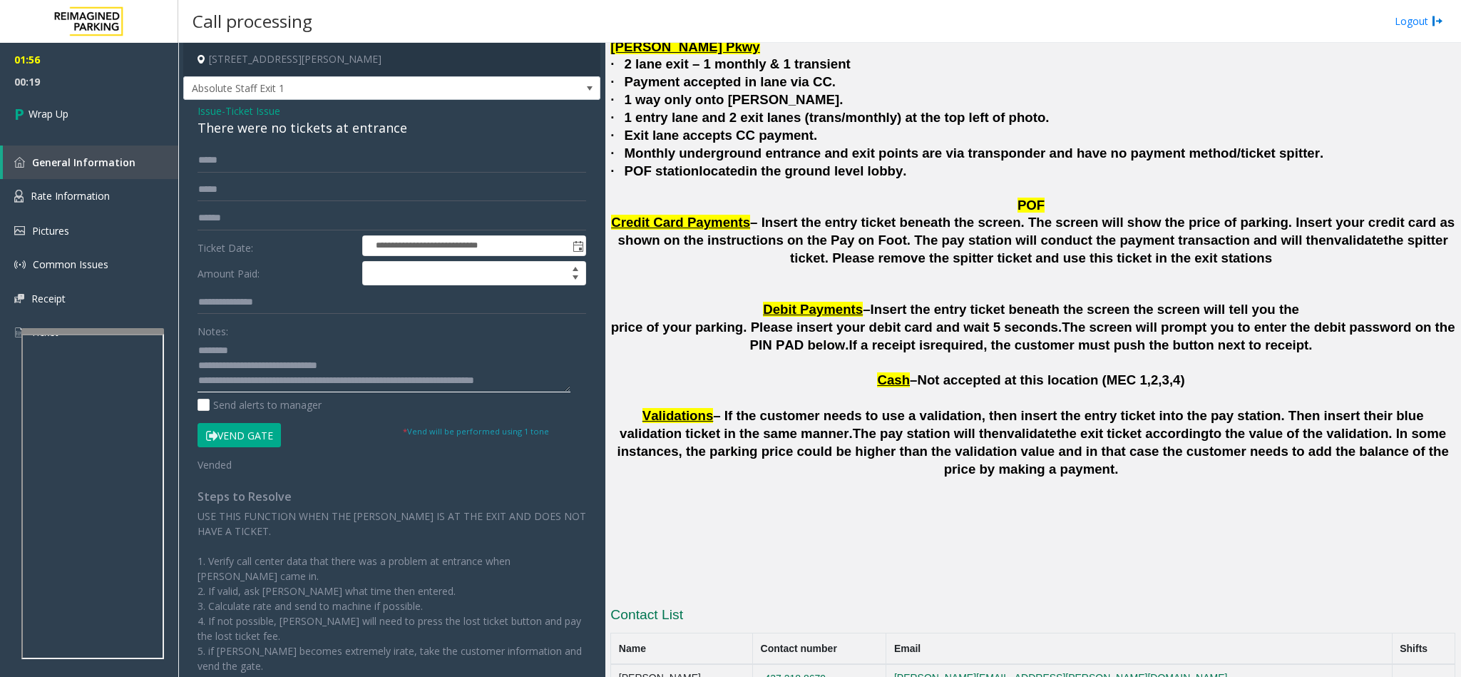
scroll to position [11, 0]
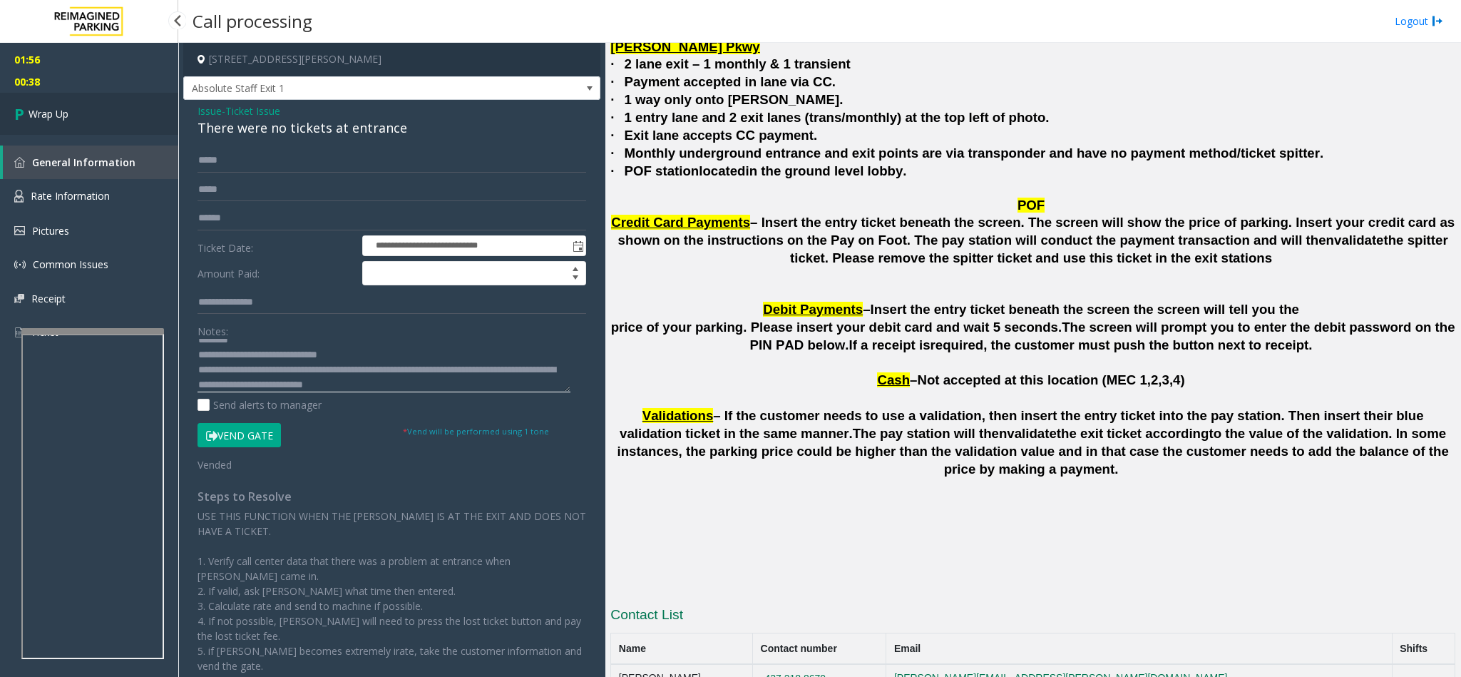
type textarea "**********"
click at [53, 124] on link "Wrap Up" at bounding box center [89, 114] width 178 height 42
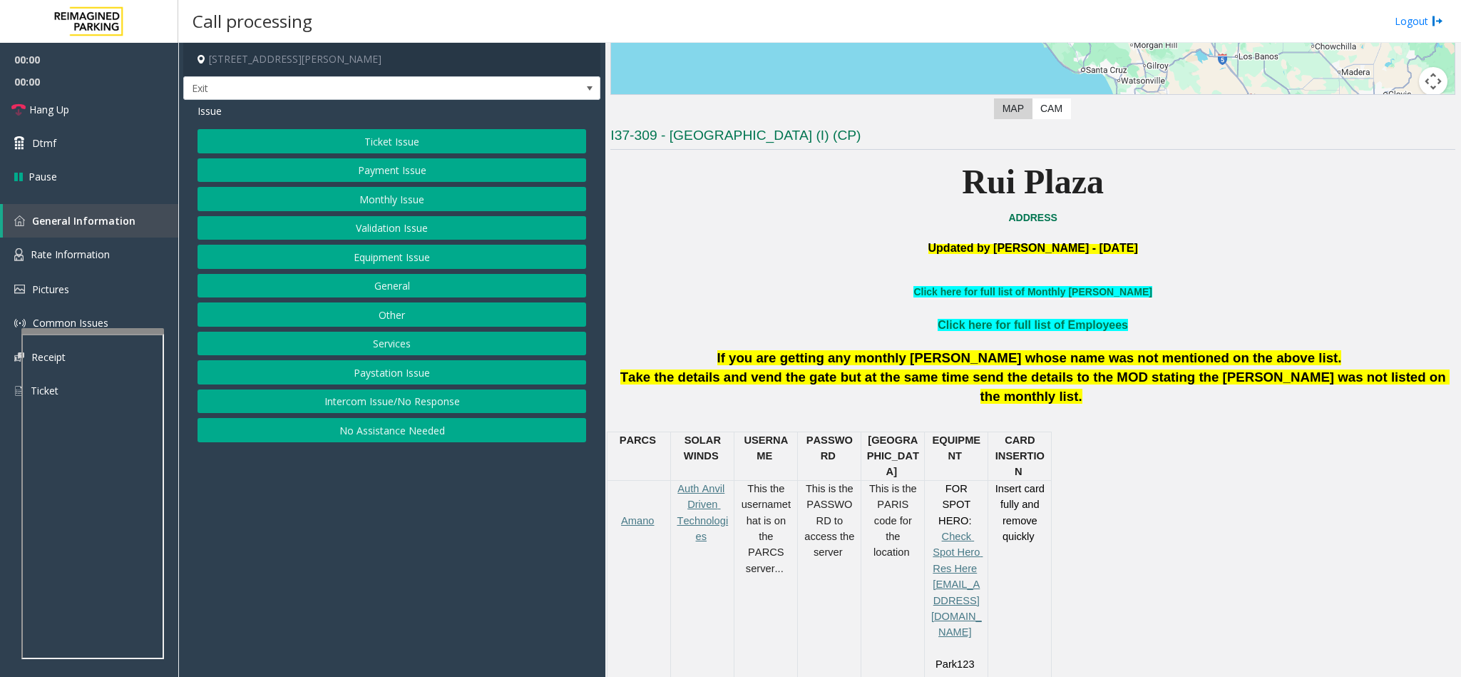
scroll to position [428, 0]
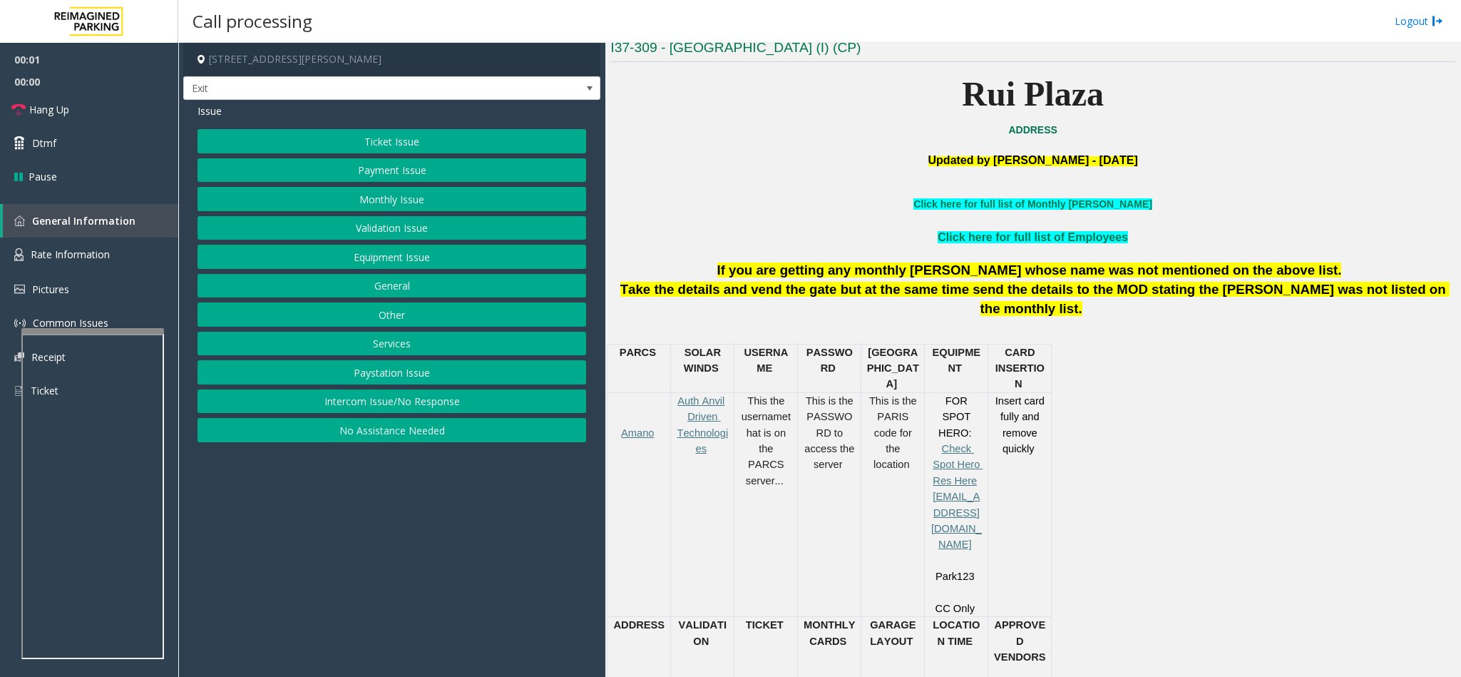
click at [400, 346] on button "Services" at bounding box center [391, 344] width 389 height 24
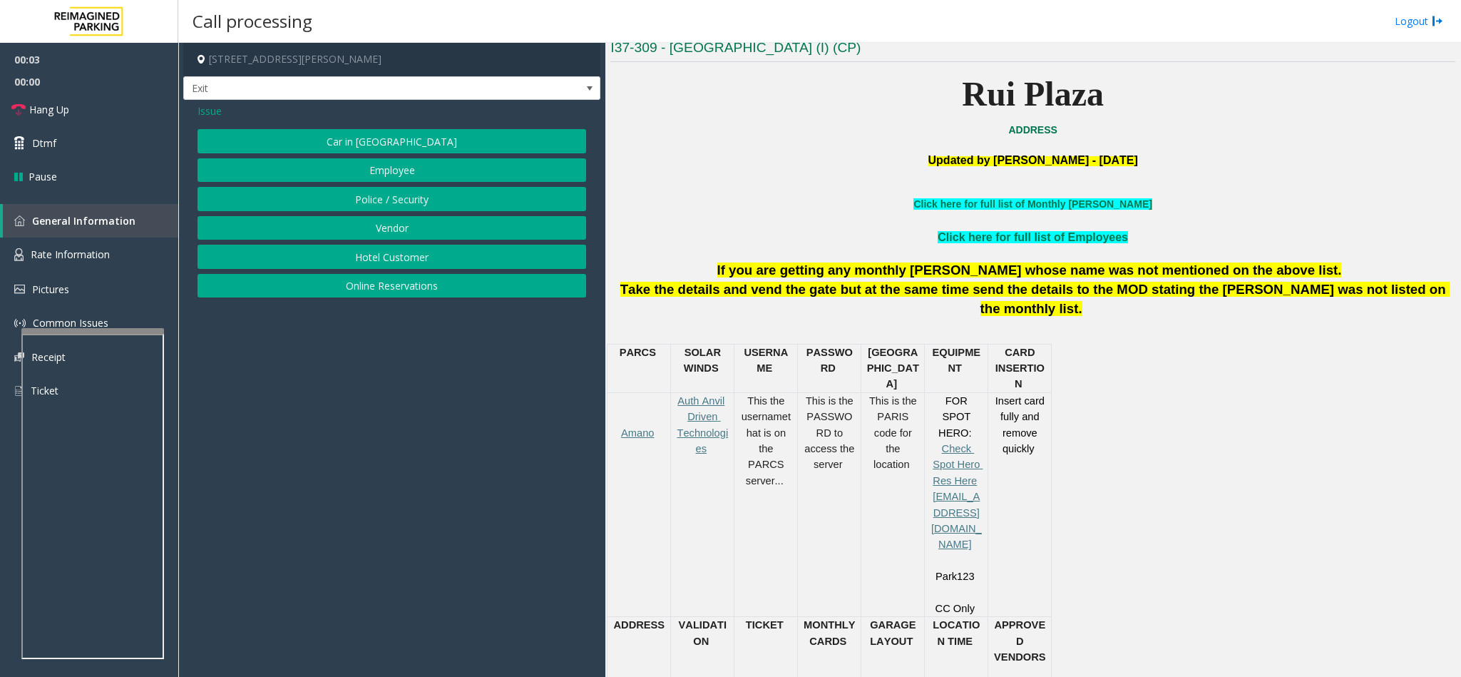
click at [394, 287] on button "Online Reservations" at bounding box center [391, 286] width 389 height 24
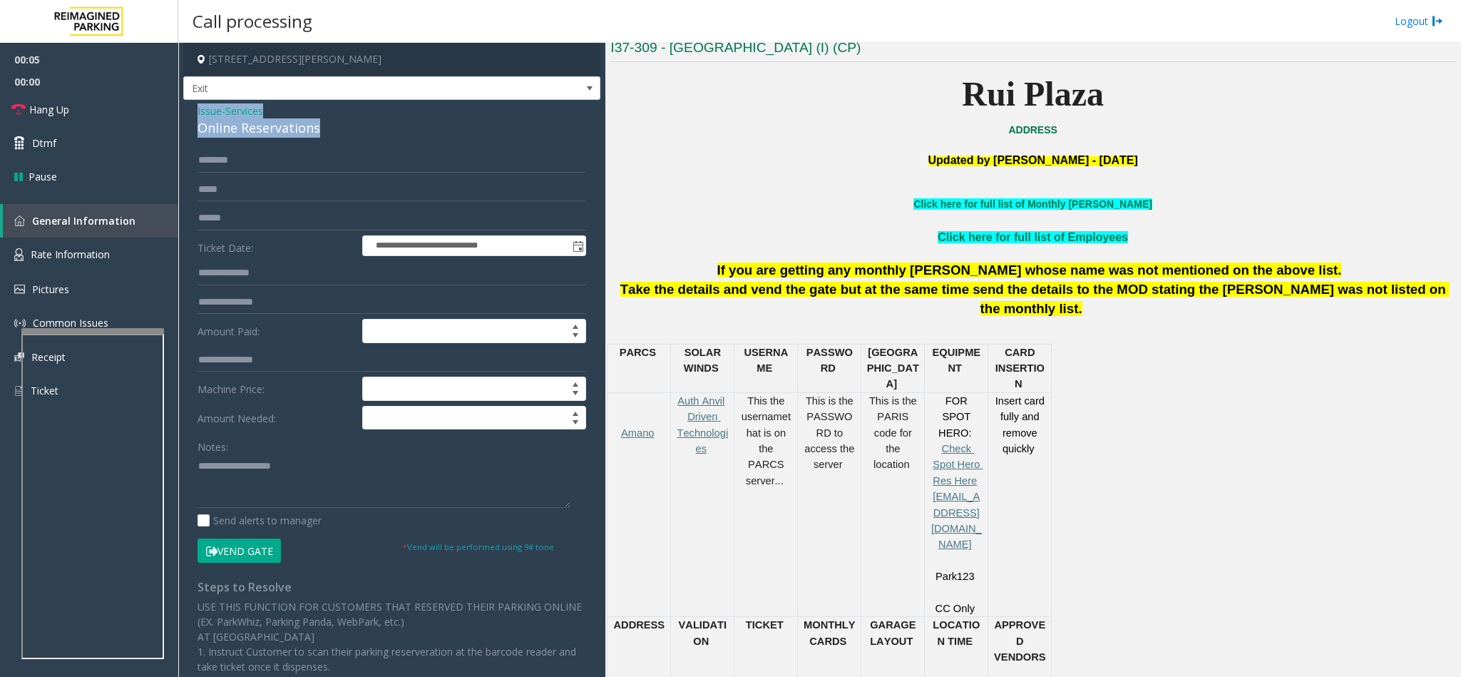
drag, startPoint x: 324, startPoint y: 128, endPoint x: 195, endPoint y: 107, distance: 130.1
click at [195, 107] on div "**********" at bounding box center [391, 499] width 417 height 798
click at [244, 111] on span "Services" at bounding box center [244, 110] width 38 height 15
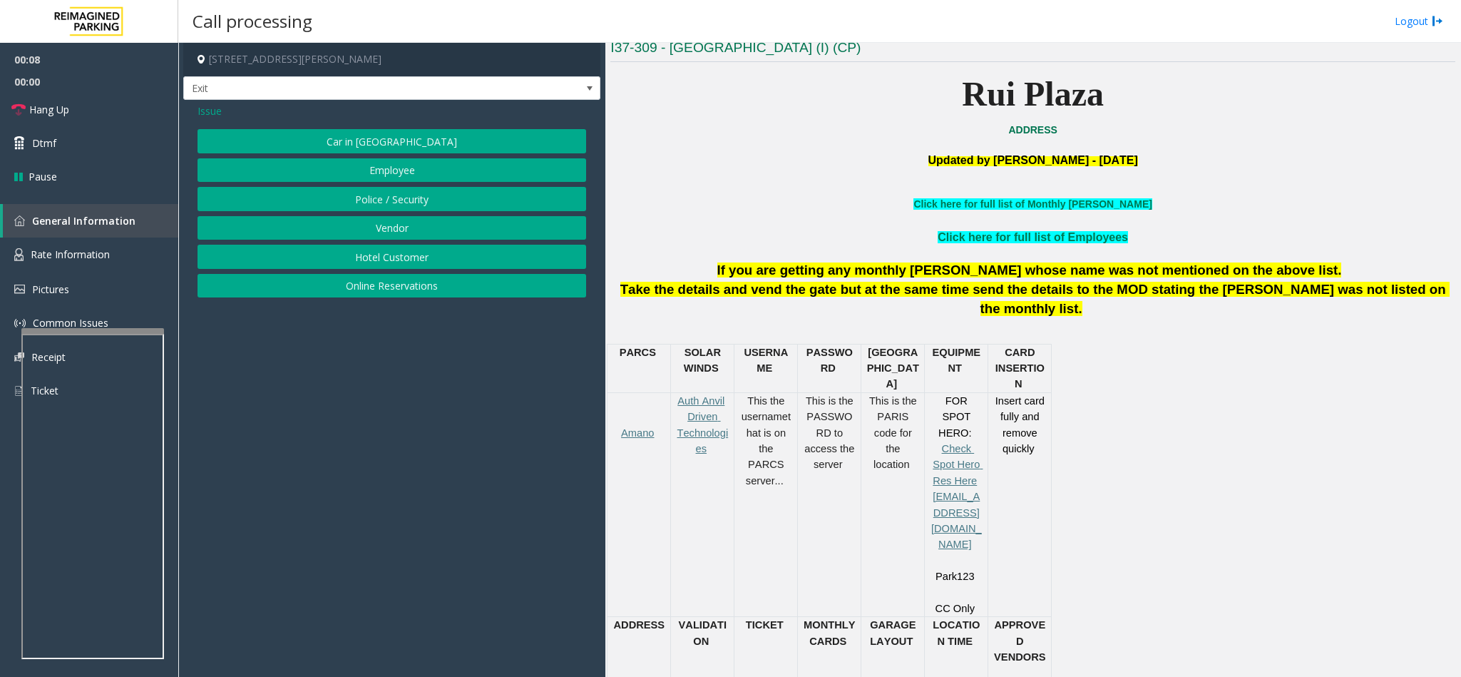
drag, startPoint x: 210, startPoint y: 107, endPoint x: 248, endPoint y: 118, distance: 40.2
click at [208, 108] on span "Issue" at bounding box center [209, 110] width 24 height 15
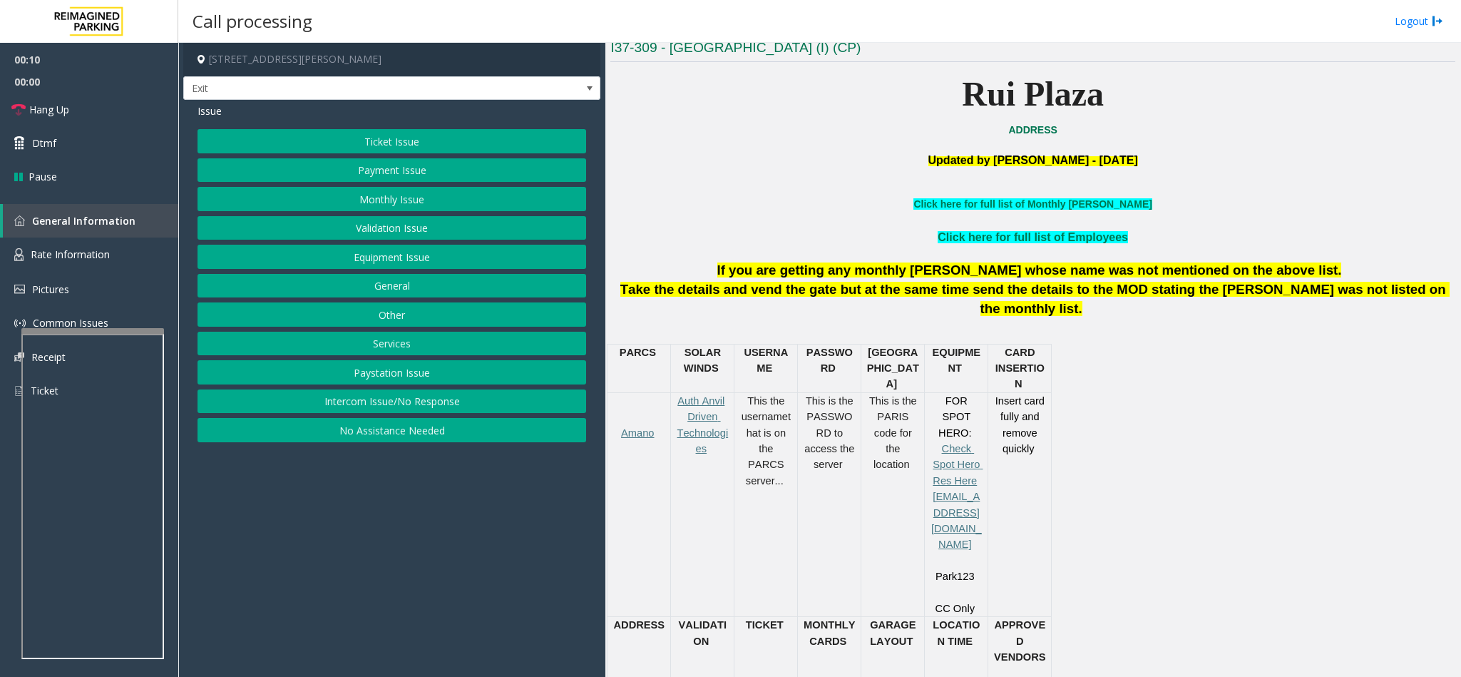
click at [415, 195] on button "Monthly Issue" at bounding box center [391, 199] width 389 height 24
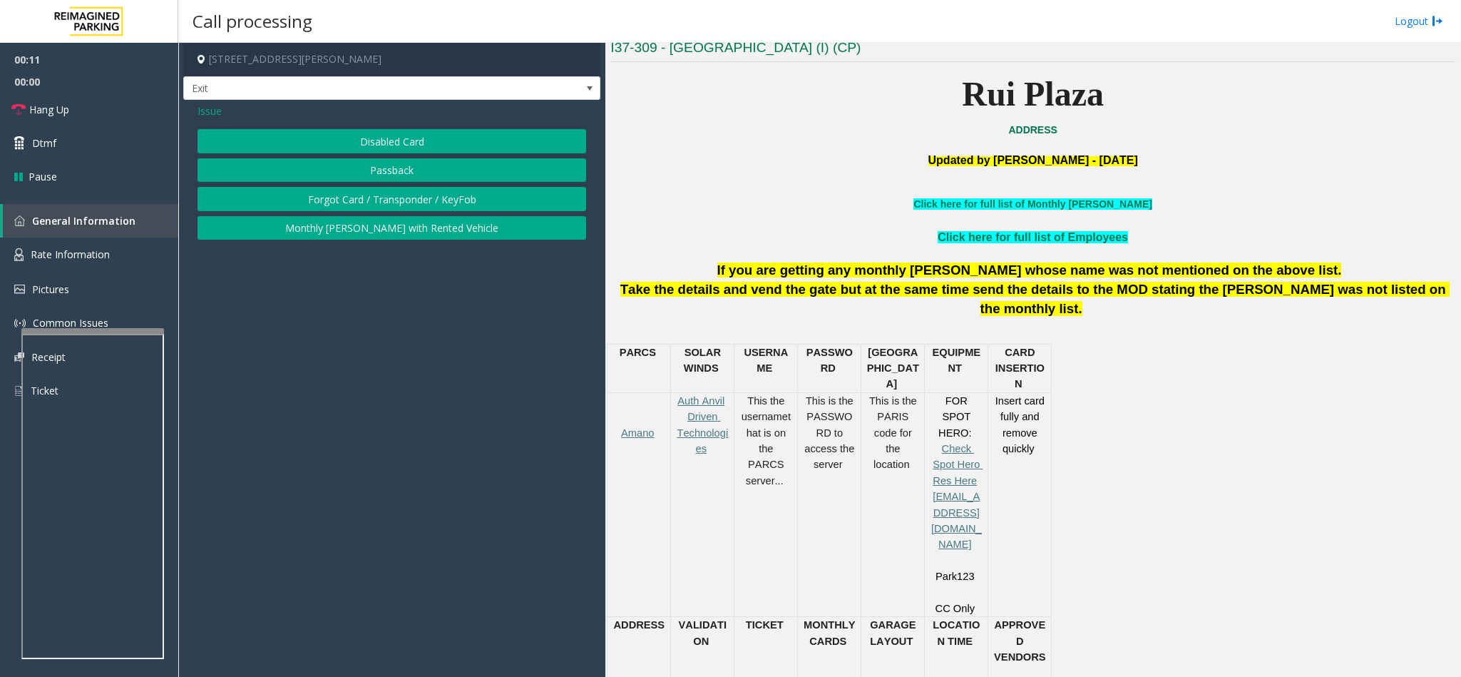
click at [200, 108] on span "Issue" at bounding box center [209, 110] width 24 height 15
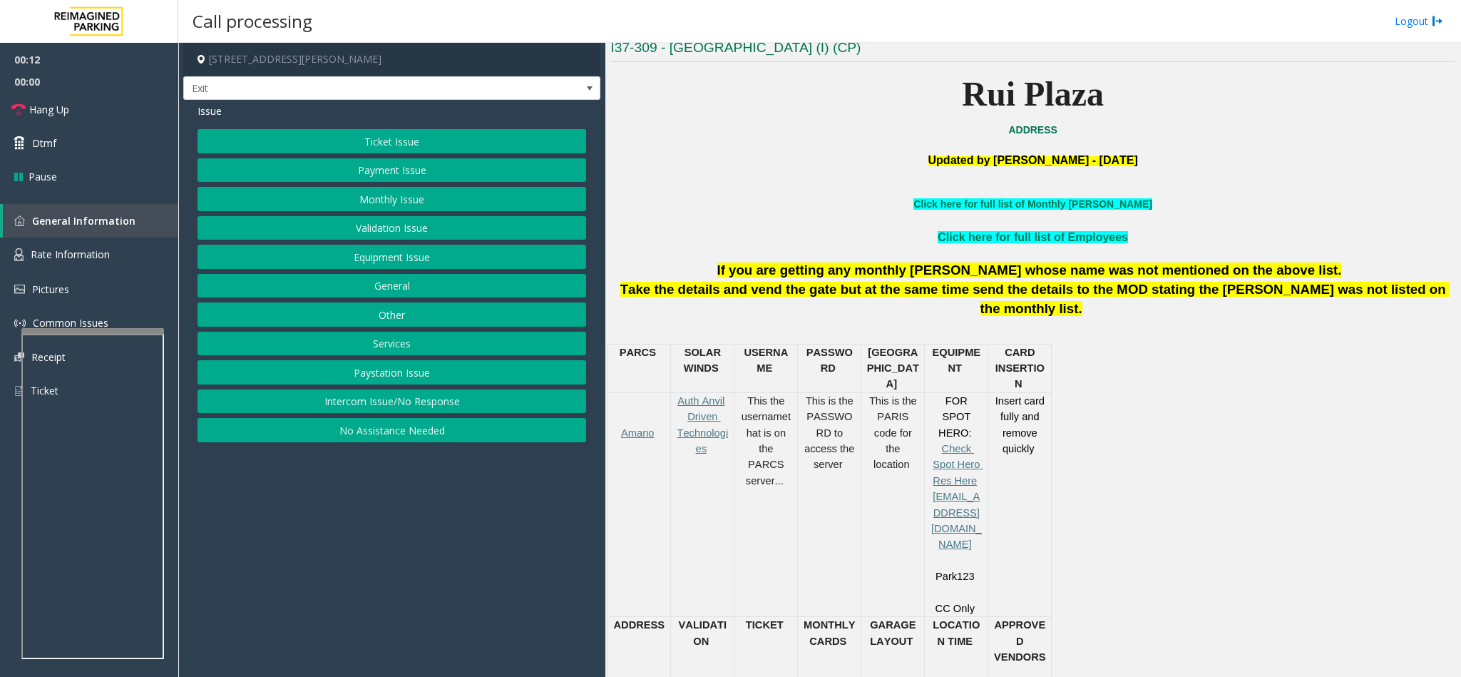
click at [411, 171] on button "Payment Issue" at bounding box center [391, 170] width 389 height 24
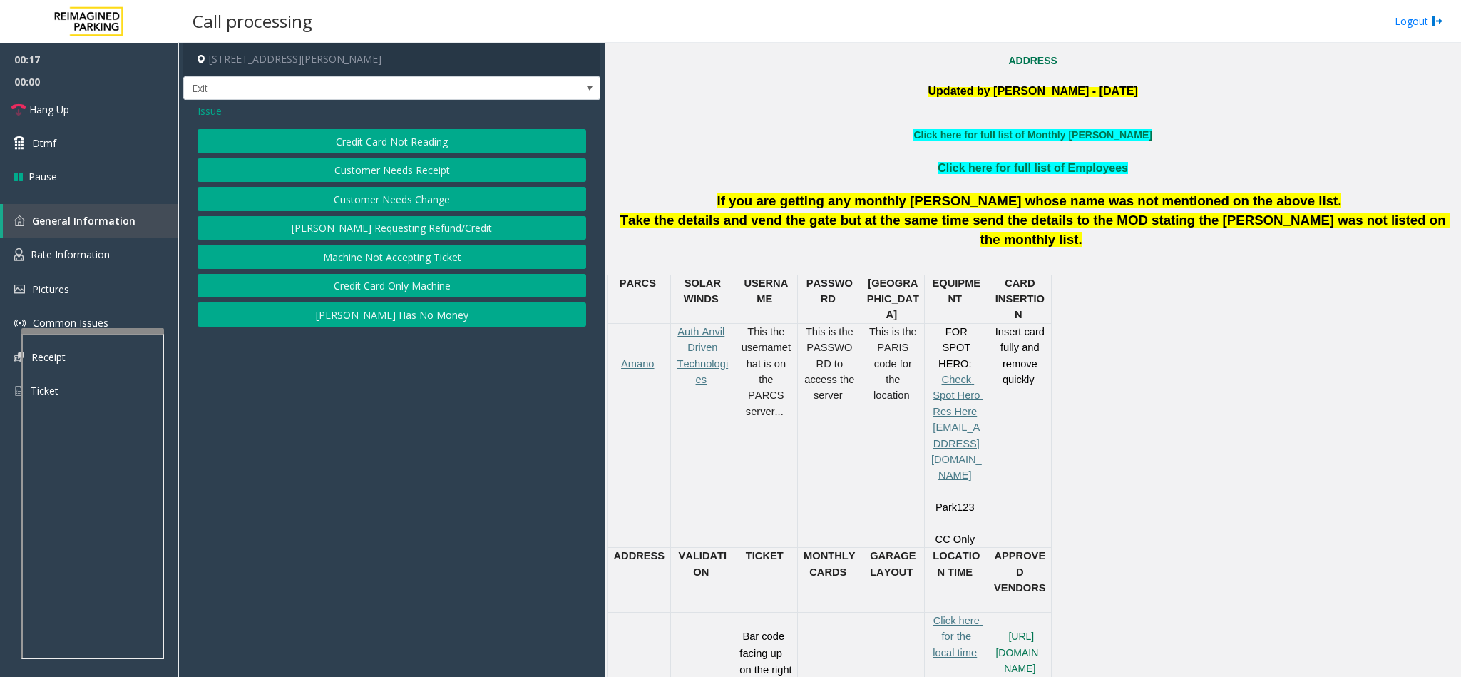
scroll to position [535, 0]
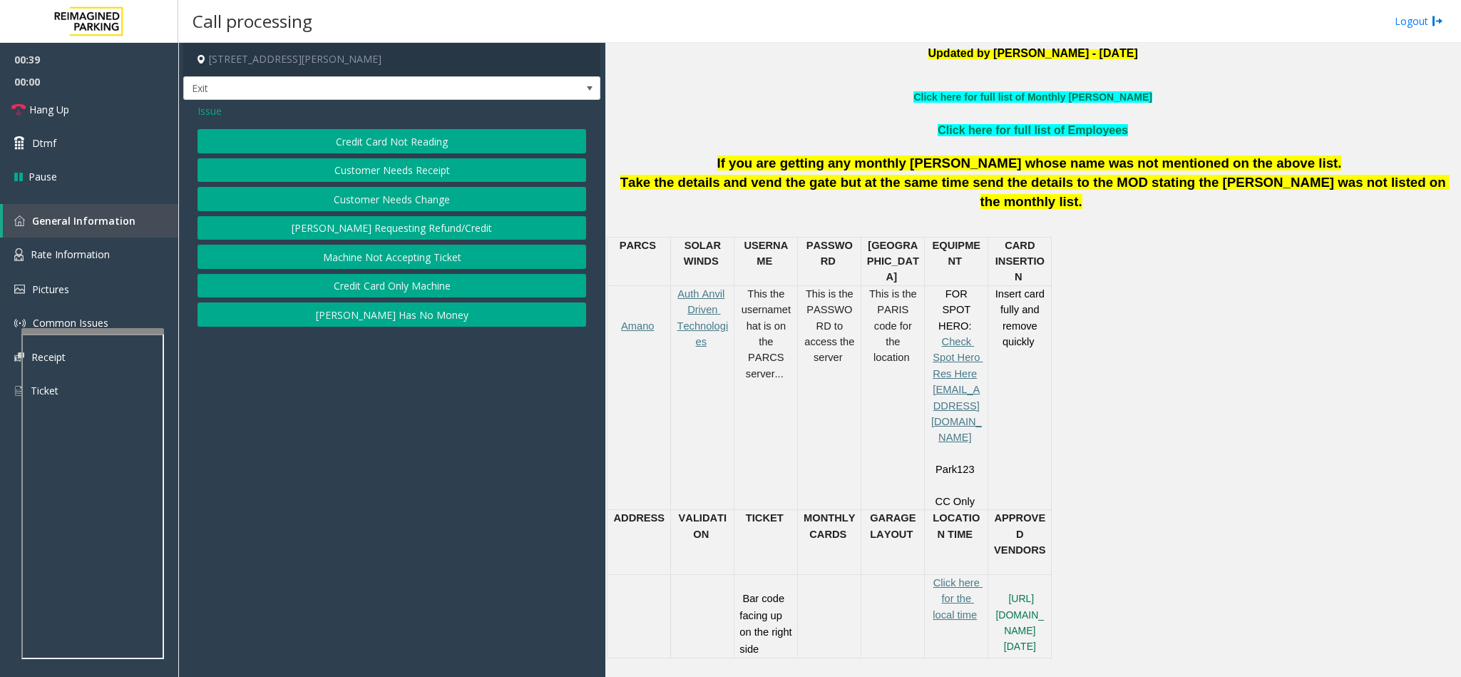
click at [411, 143] on button "Credit Card Not Reading" at bounding box center [391, 141] width 389 height 24
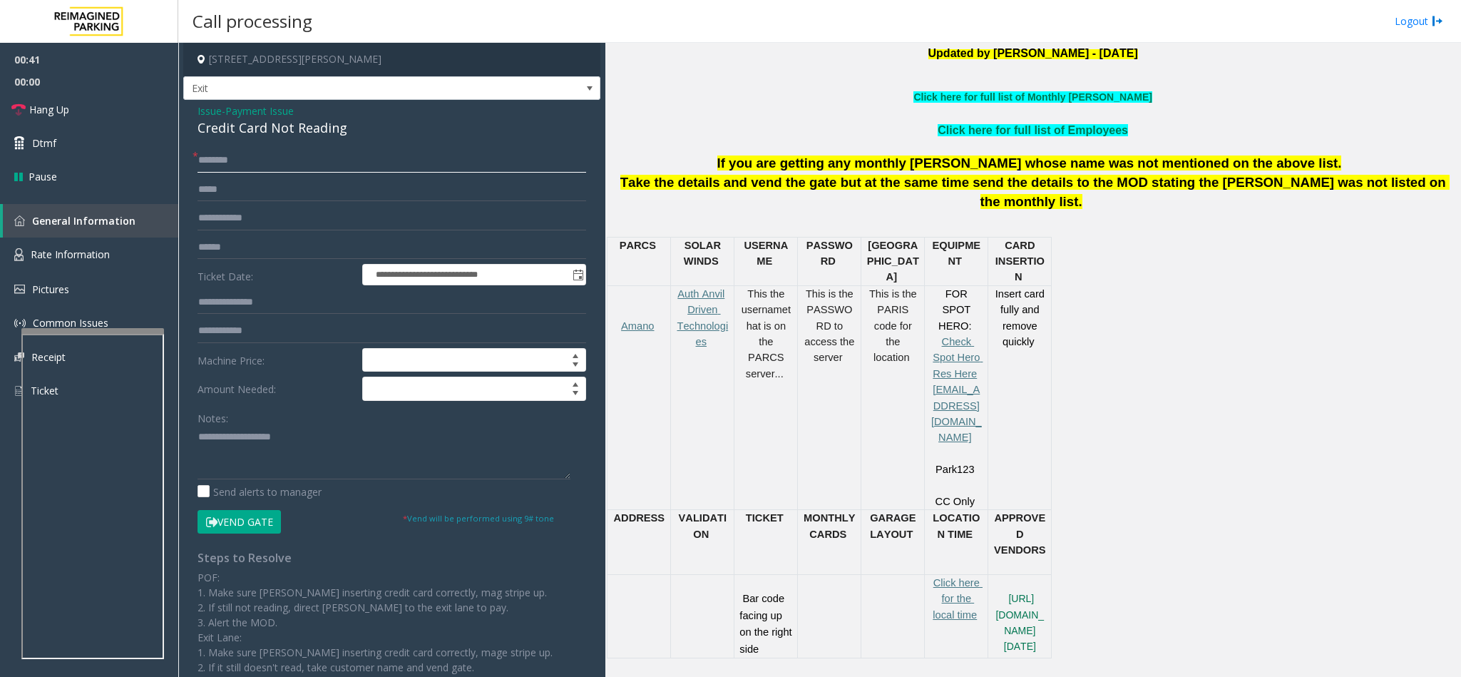
click at [261, 161] on input "text" at bounding box center [391, 160] width 389 height 24
click at [86, 114] on link "Hang Up" at bounding box center [89, 110] width 178 height 34
click at [323, 168] on input "text" at bounding box center [391, 160] width 389 height 24
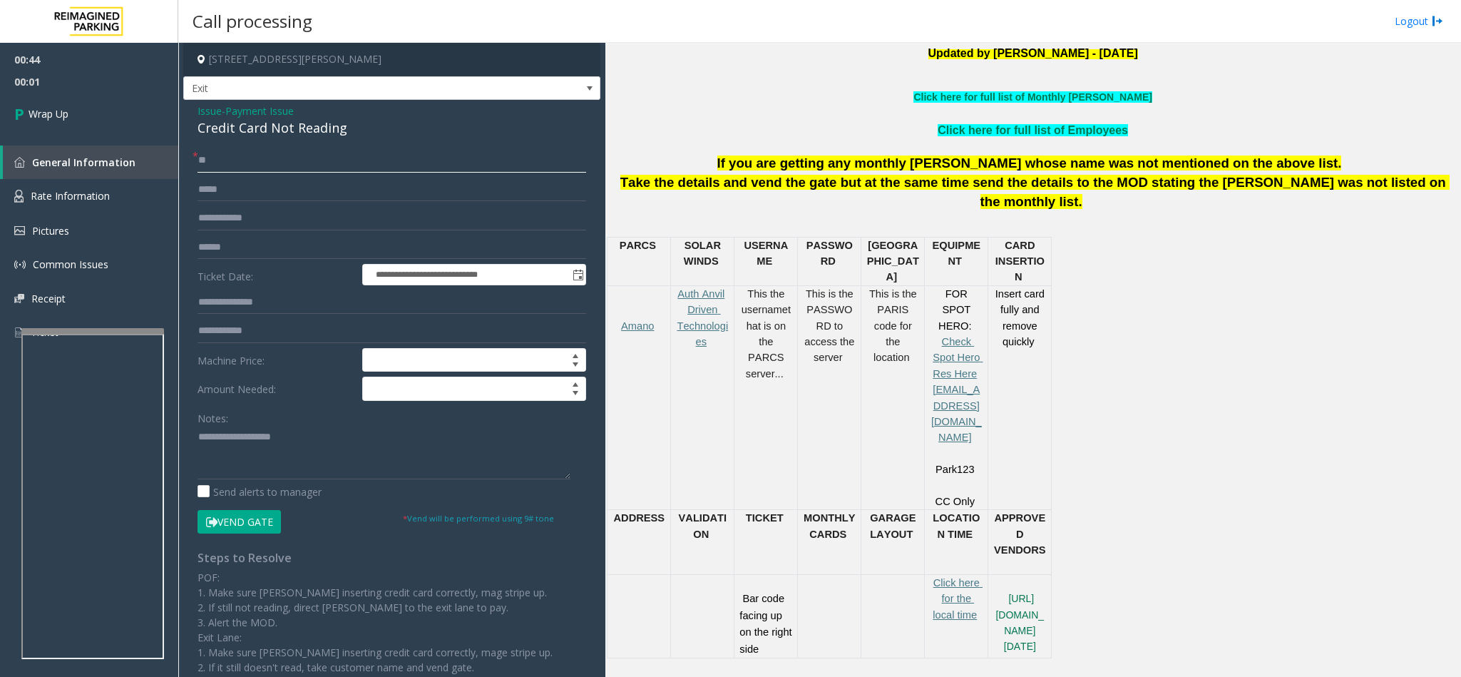
type input "**"
drag, startPoint x: 357, startPoint y: 124, endPoint x: 192, endPoint y: 108, distance: 165.5
click at [192, 108] on div "**********" at bounding box center [391, 424] width 417 height 649
paste textarea "**********"
click at [280, 467] on textarea at bounding box center [383, 452] width 373 height 53
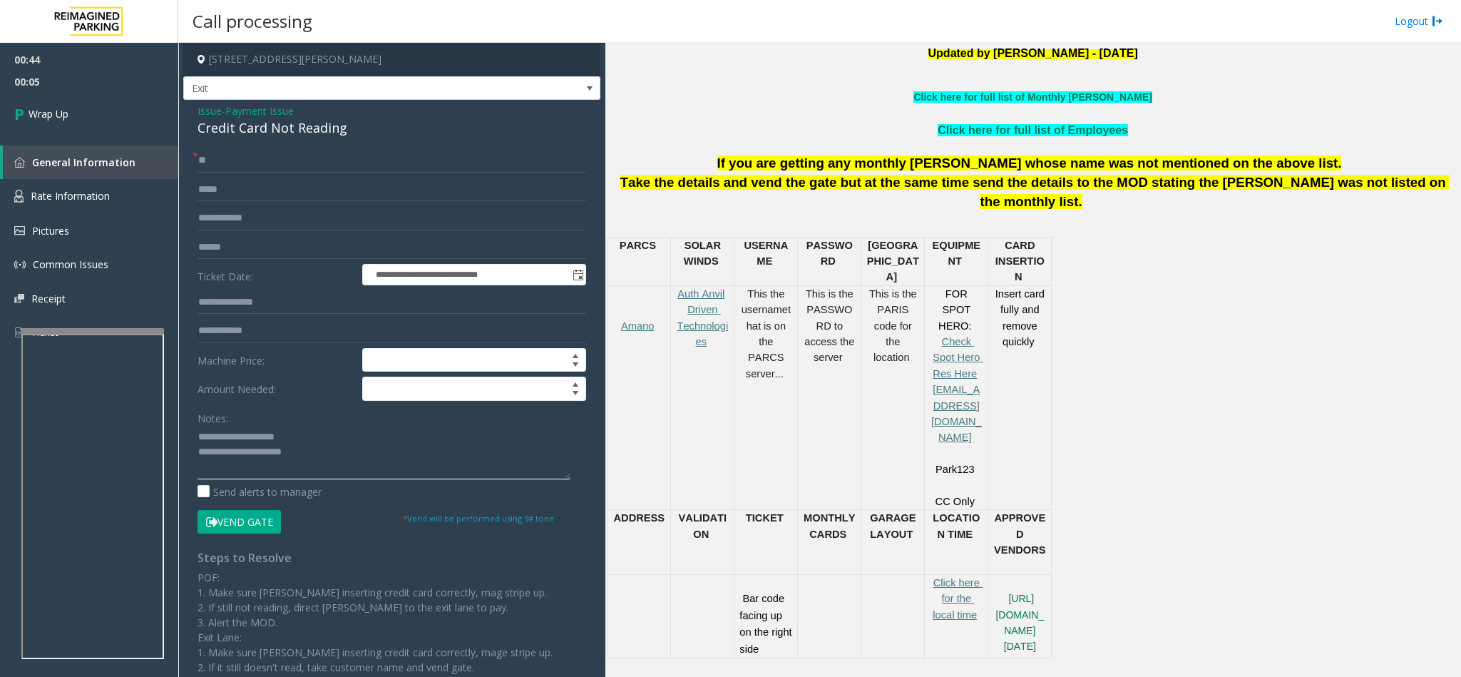
drag, startPoint x: 308, startPoint y: 445, endPoint x: 229, endPoint y: 436, distance: 79.6
click at [229, 436] on textarea at bounding box center [383, 452] width 373 height 53
click at [324, 453] on textarea at bounding box center [383, 452] width 373 height 53
type textarea "**********"
click at [92, 114] on link "Wrap Up" at bounding box center [89, 114] width 178 height 42
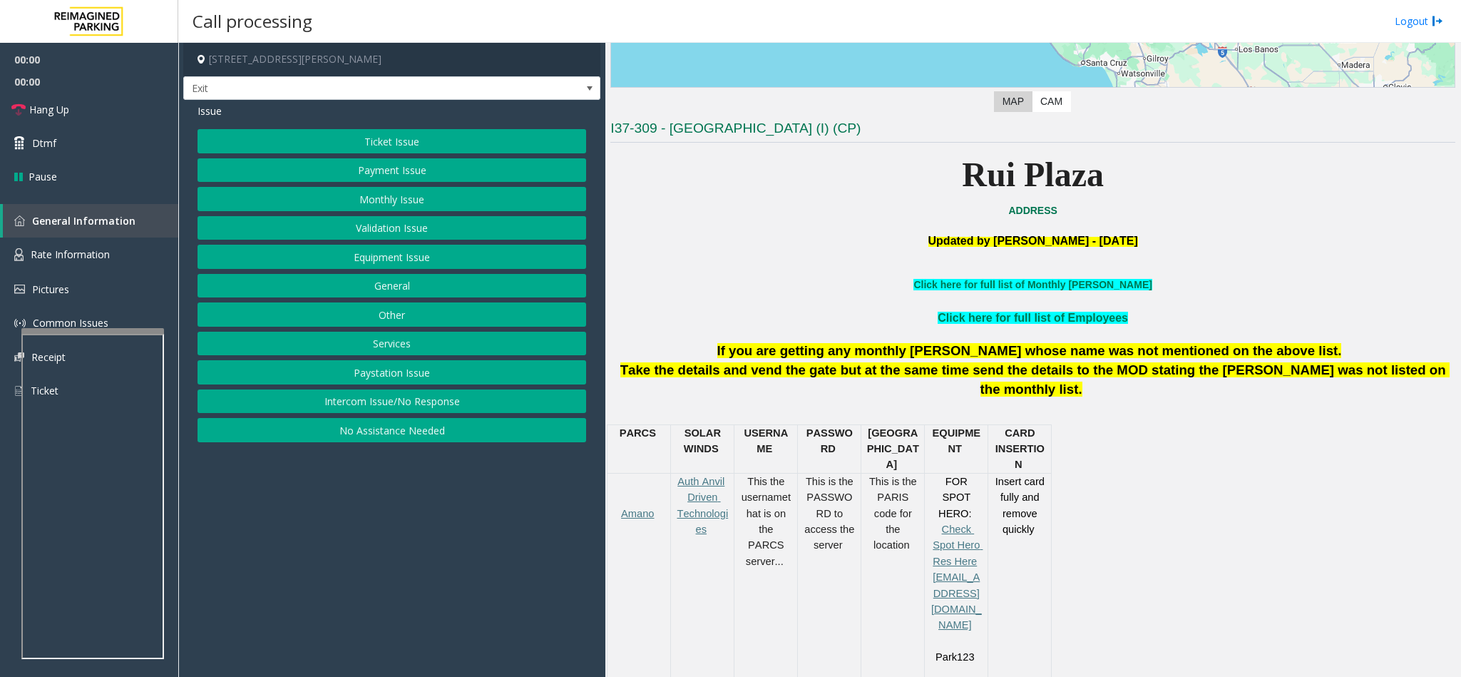
scroll to position [428, 0]
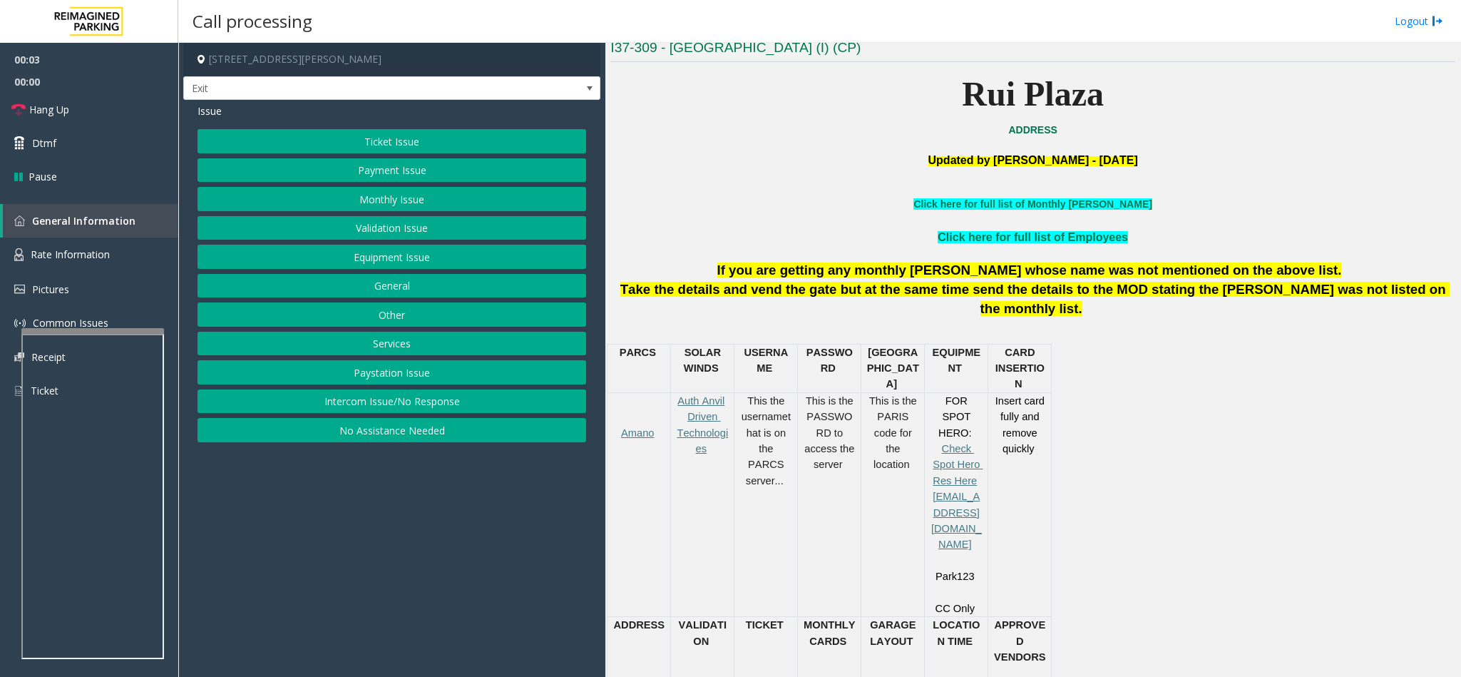
click at [391, 336] on button "Services" at bounding box center [391, 344] width 389 height 24
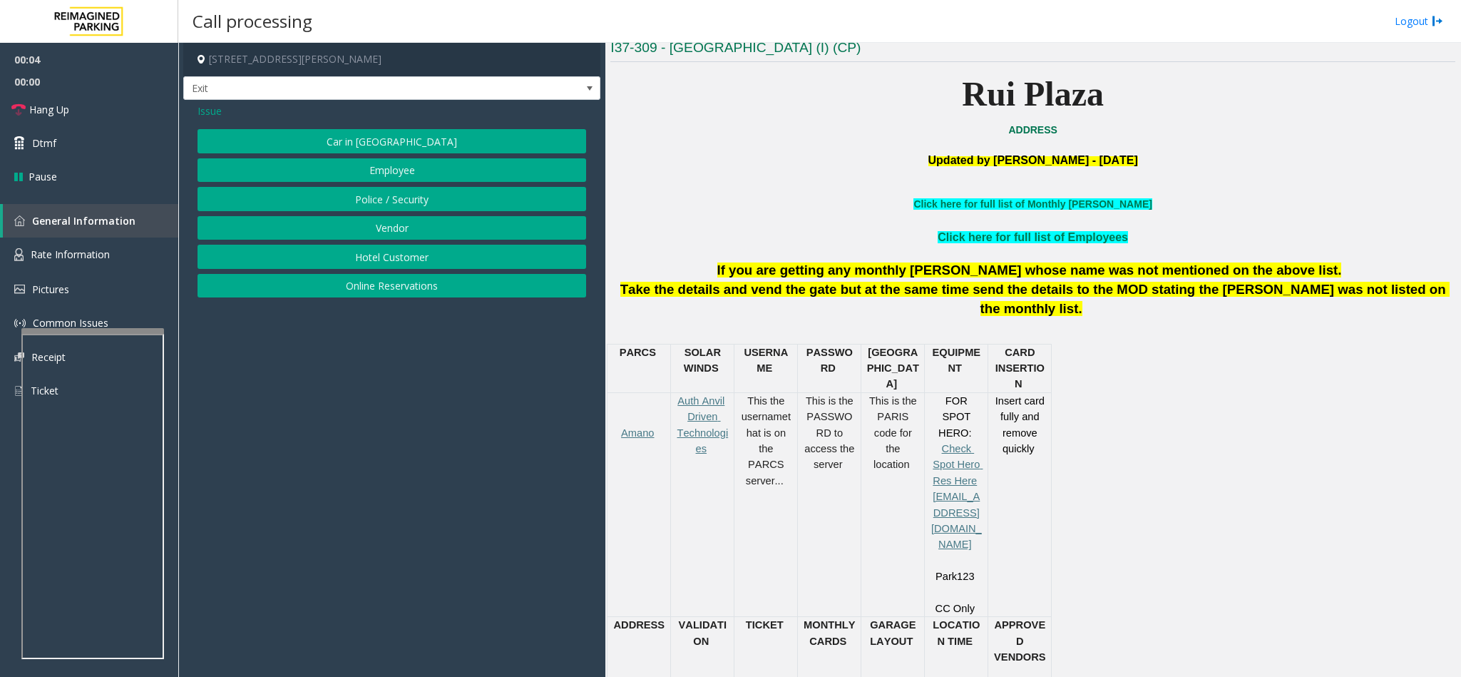
click at [389, 294] on button "Online Reservations" at bounding box center [391, 286] width 389 height 24
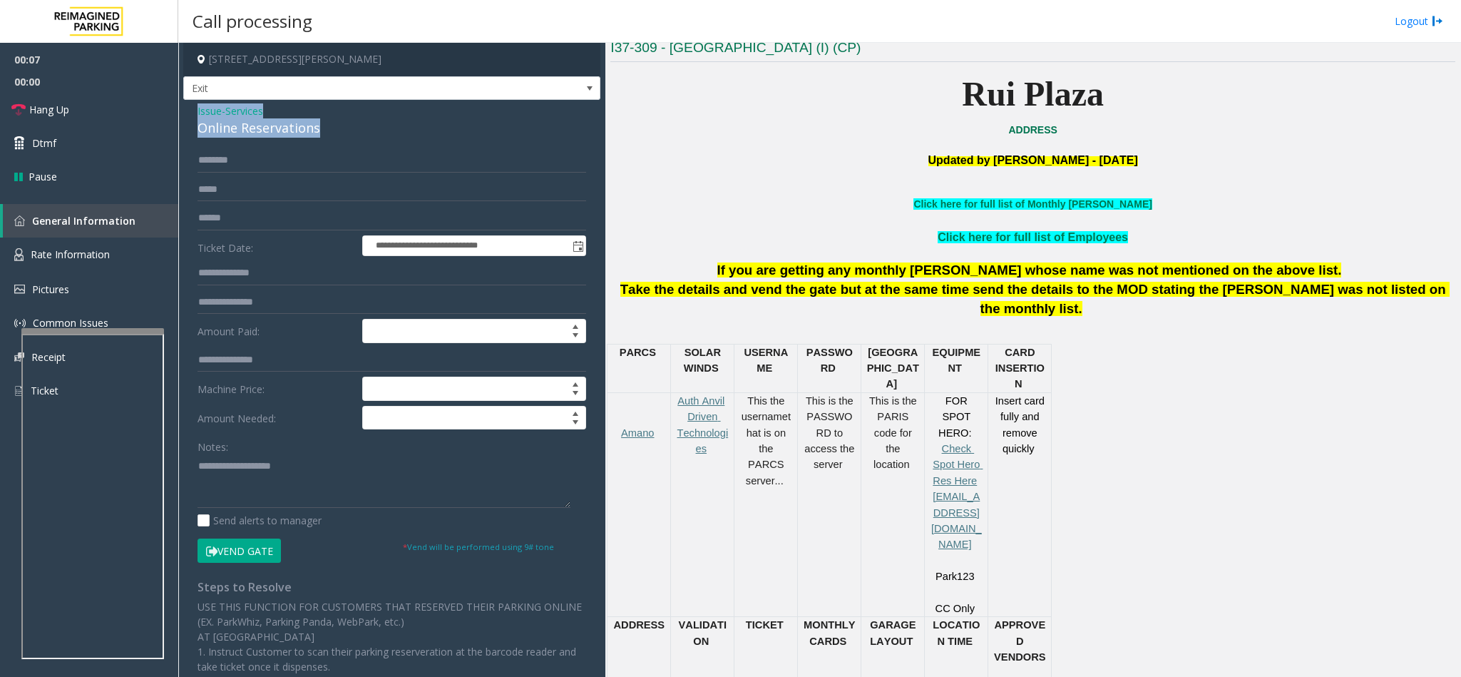
drag, startPoint x: 319, startPoint y: 128, endPoint x: 195, endPoint y: 113, distance: 125.0
click at [195, 113] on div "**********" at bounding box center [391, 499] width 417 height 798
click at [355, 484] on textarea at bounding box center [383, 480] width 373 height 53
paste textarea "**********"
drag, startPoint x: 292, startPoint y: 464, endPoint x: 233, endPoint y: 471, distance: 58.9
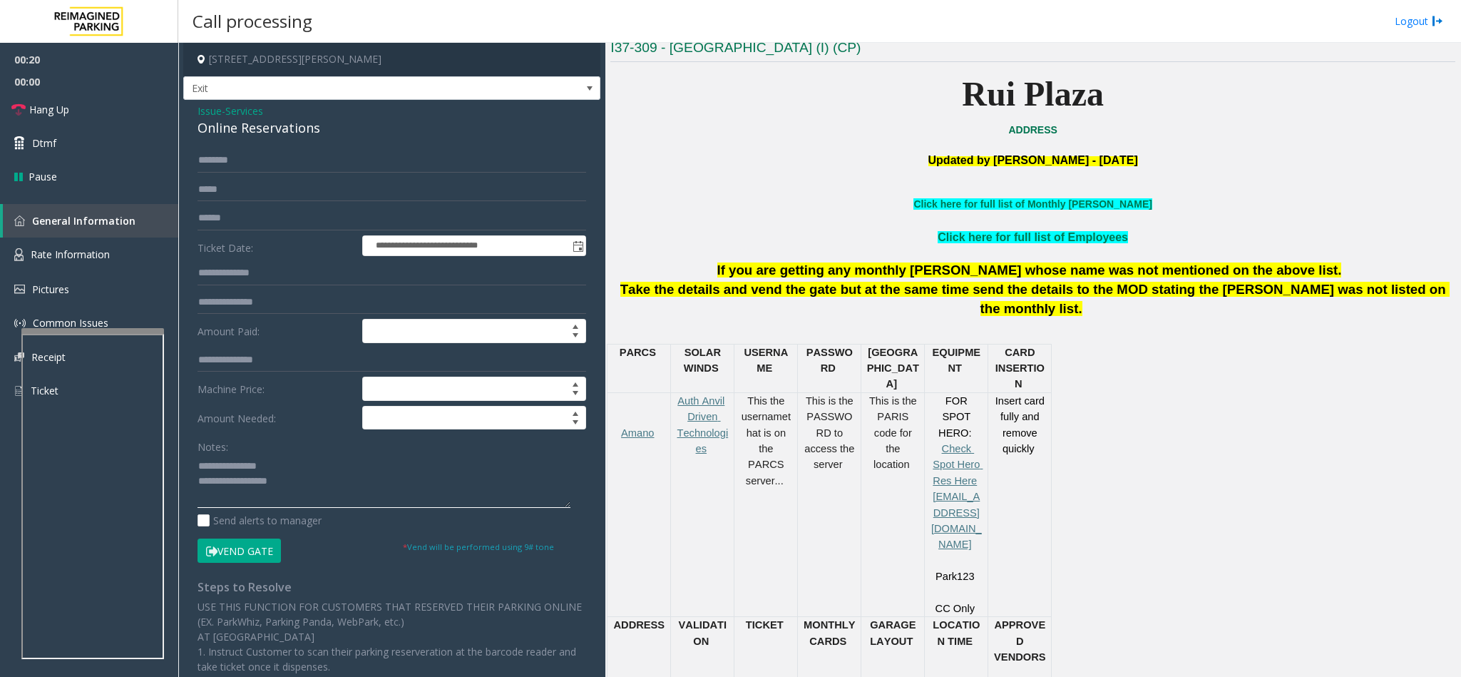
click at [233, 471] on textarea at bounding box center [383, 480] width 373 height 53
click at [372, 488] on textarea at bounding box center [383, 480] width 373 height 53
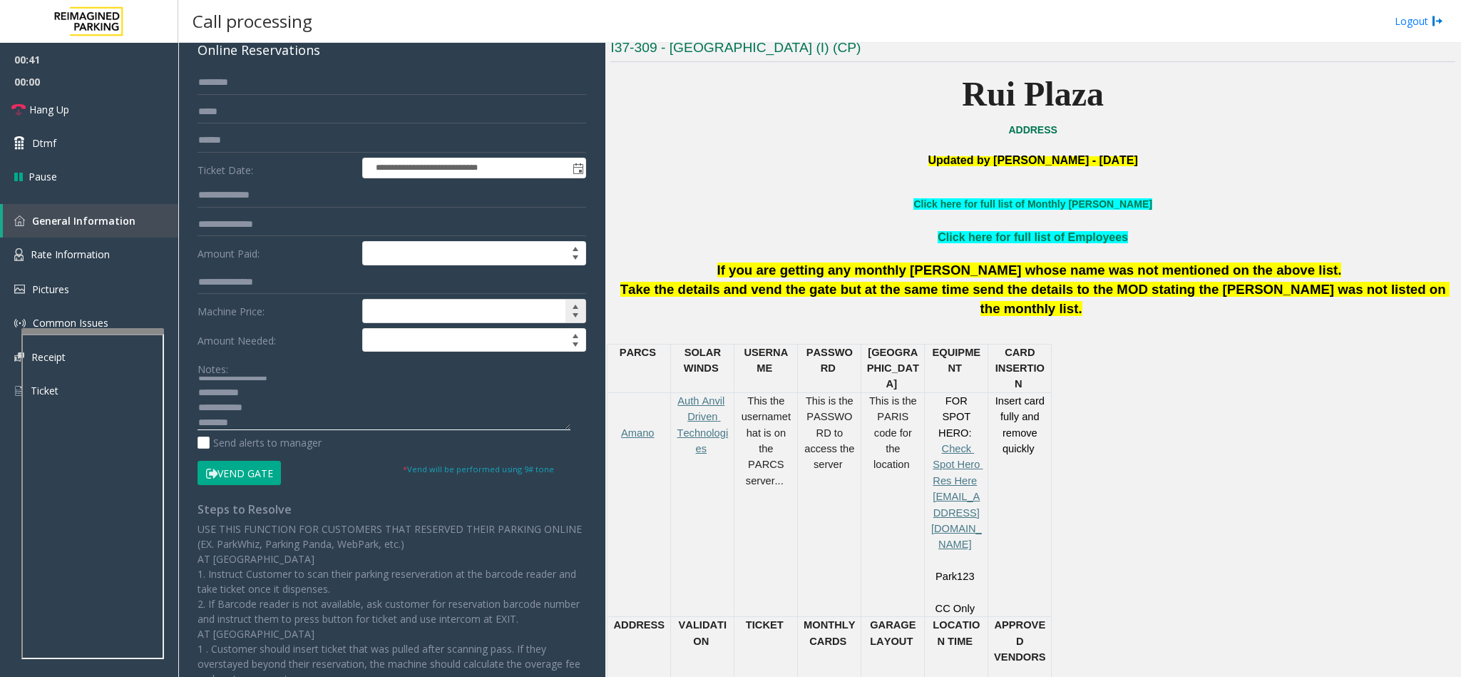
scroll to position [0, 0]
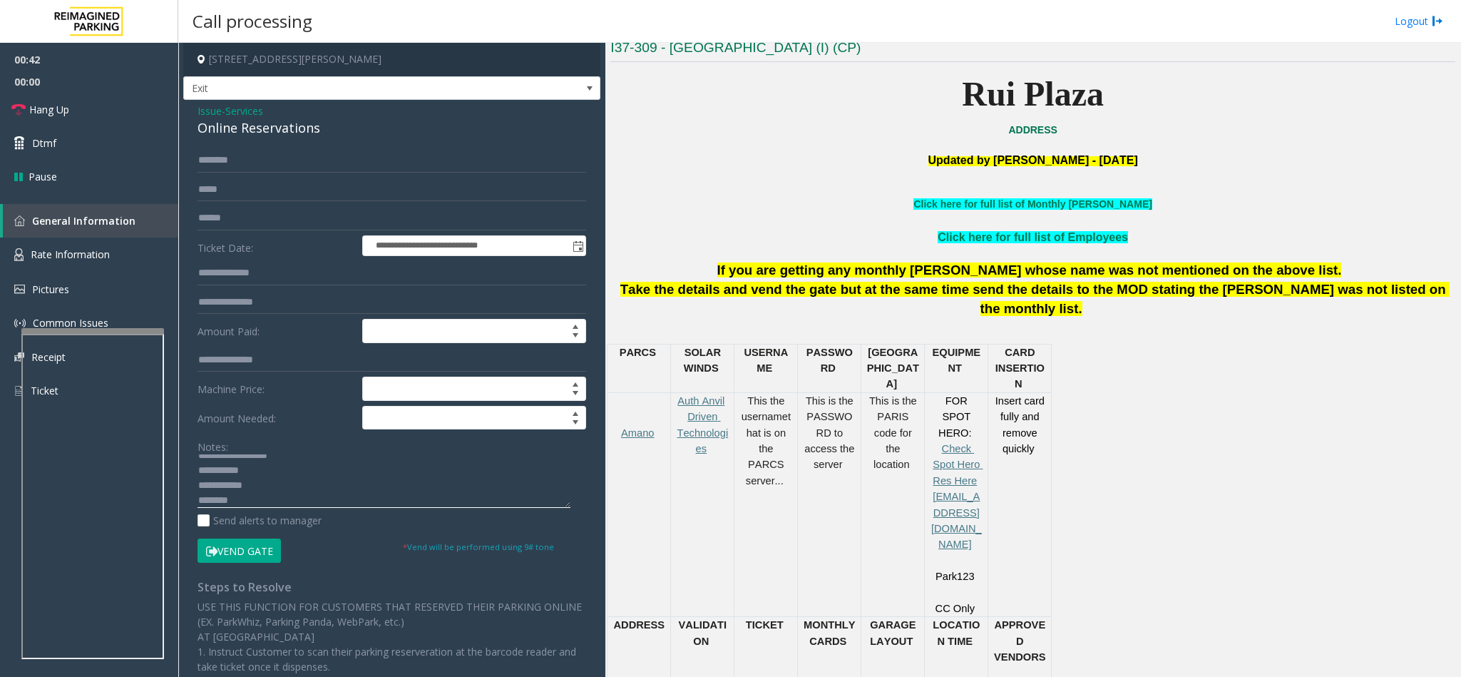
click at [277, 471] on textarea at bounding box center [383, 480] width 373 height 53
click at [255, 486] on textarea at bounding box center [383, 480] width 373 height 53
type textarea "**********"
click at [443, 165] on input "text" at bounding box center [391, 160] width 389 height 24
type input "****"
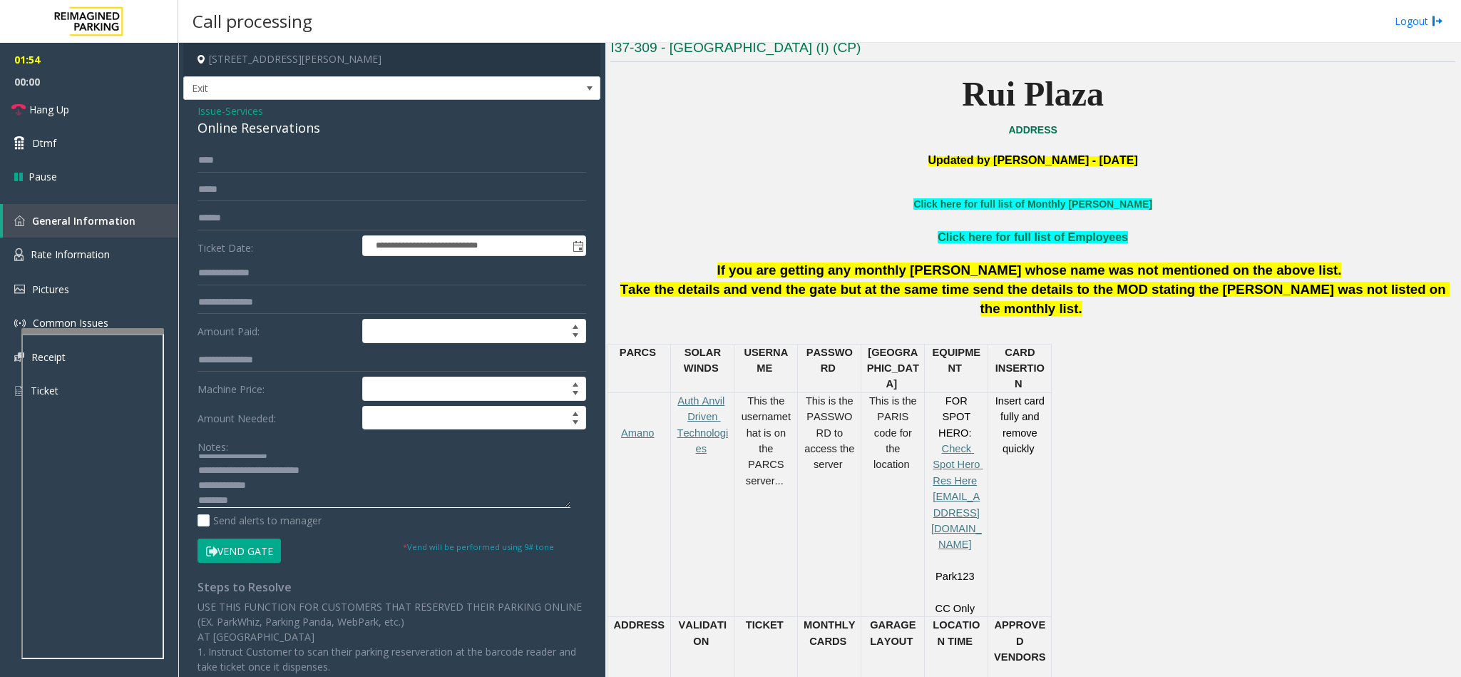
click at [315, 488] on textarea at bounding box center [383, 480] width 373 height 53
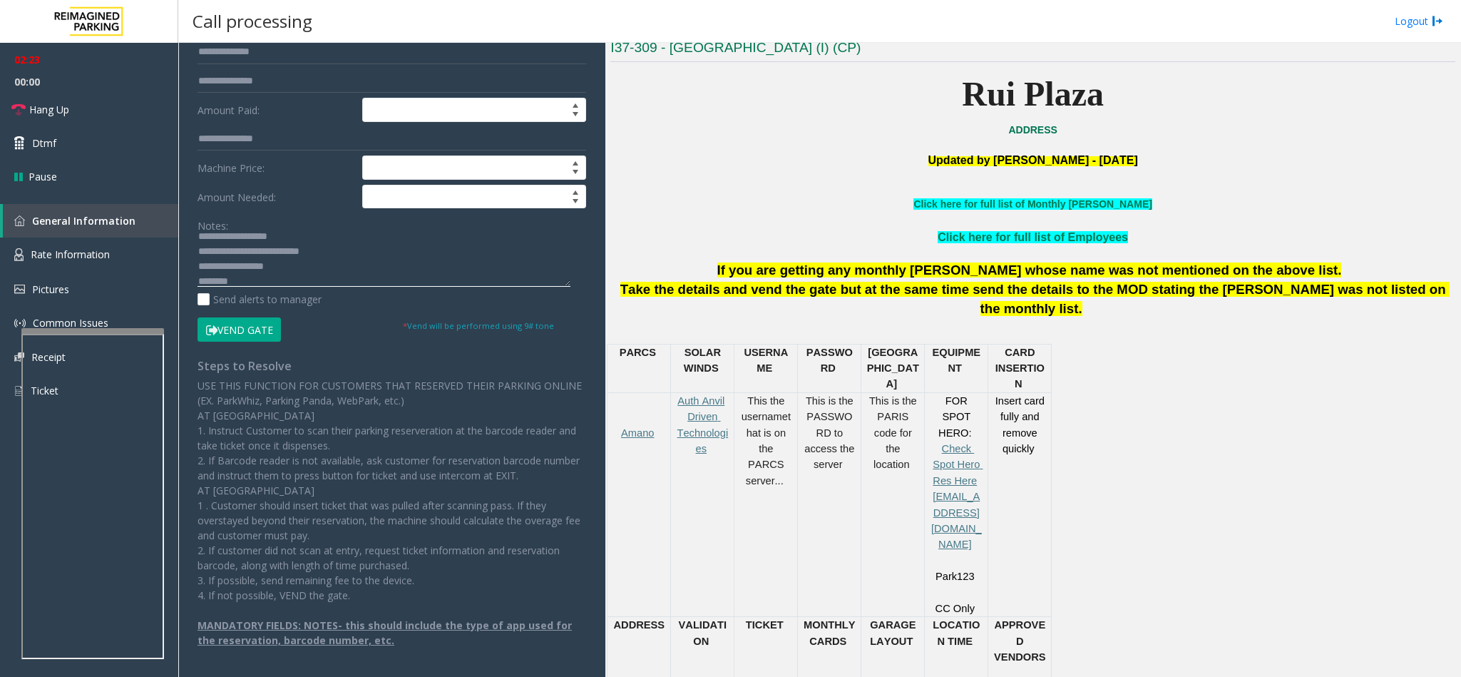
scroll to position [30, 0]
click at [298, 264] on textarea at bounding box center [383, 259] width 373 height 53
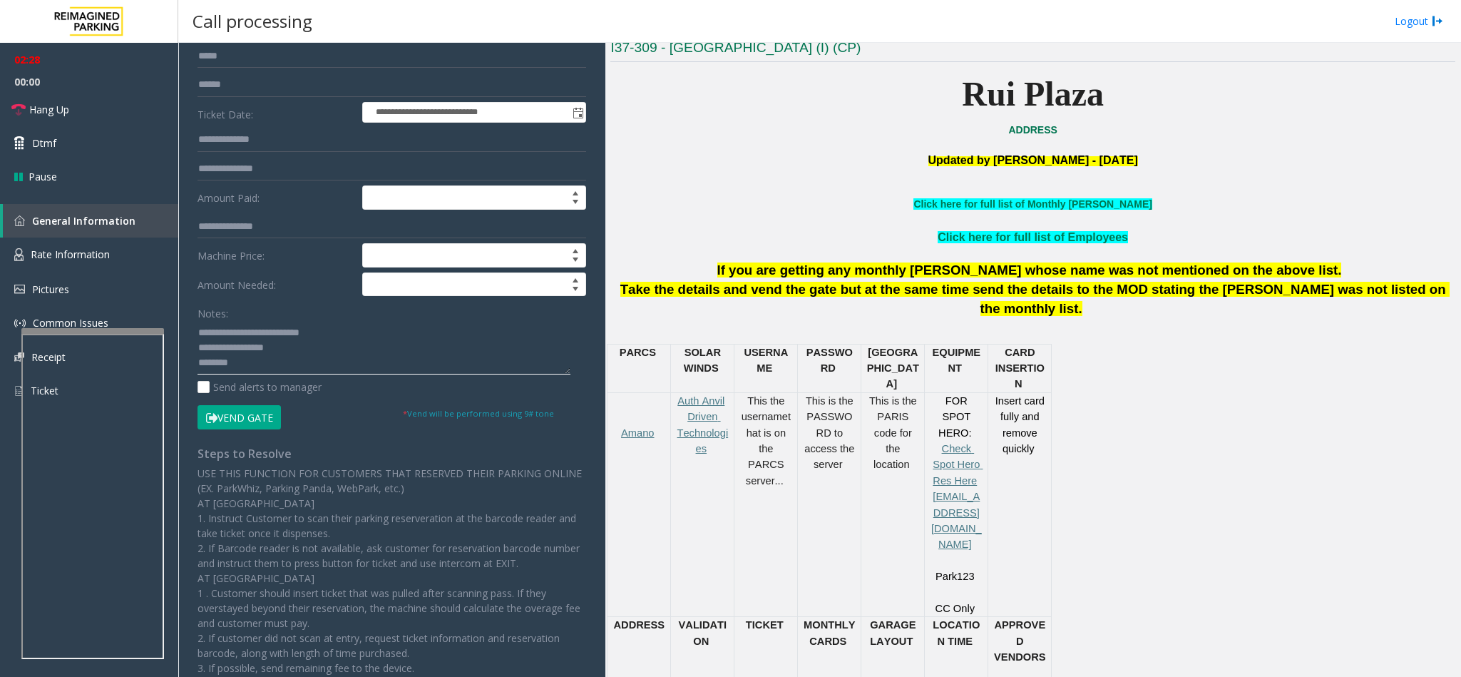
scroll to position [11, 0]
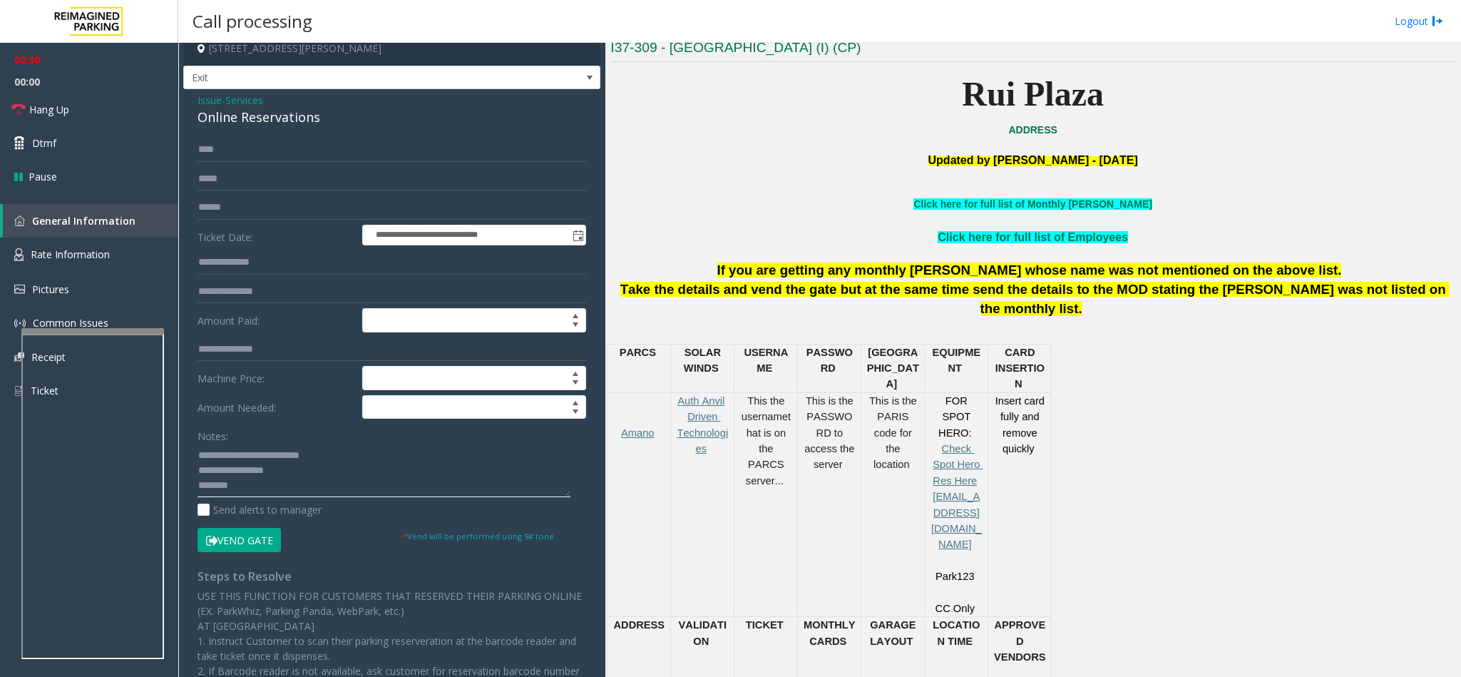
click at [300, 480] on textarea at bounding box center [383, 469] width 373 height 53
click at [222, 550] on button "Vend Gate" at bounding box center [238, 540] width 83 height 24
click at [351, 458] on textarea at bounding box center [383, 469] width 373 height 53
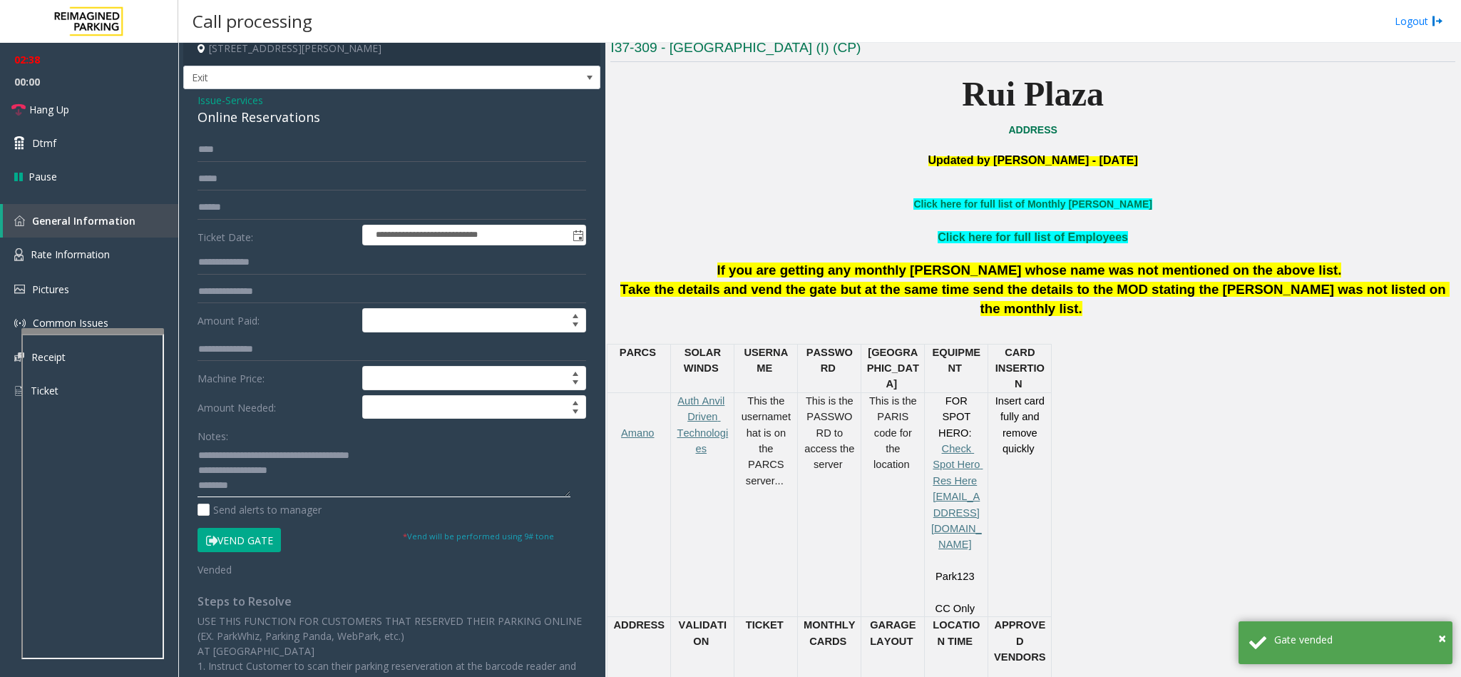
scroll to position [0, 0]
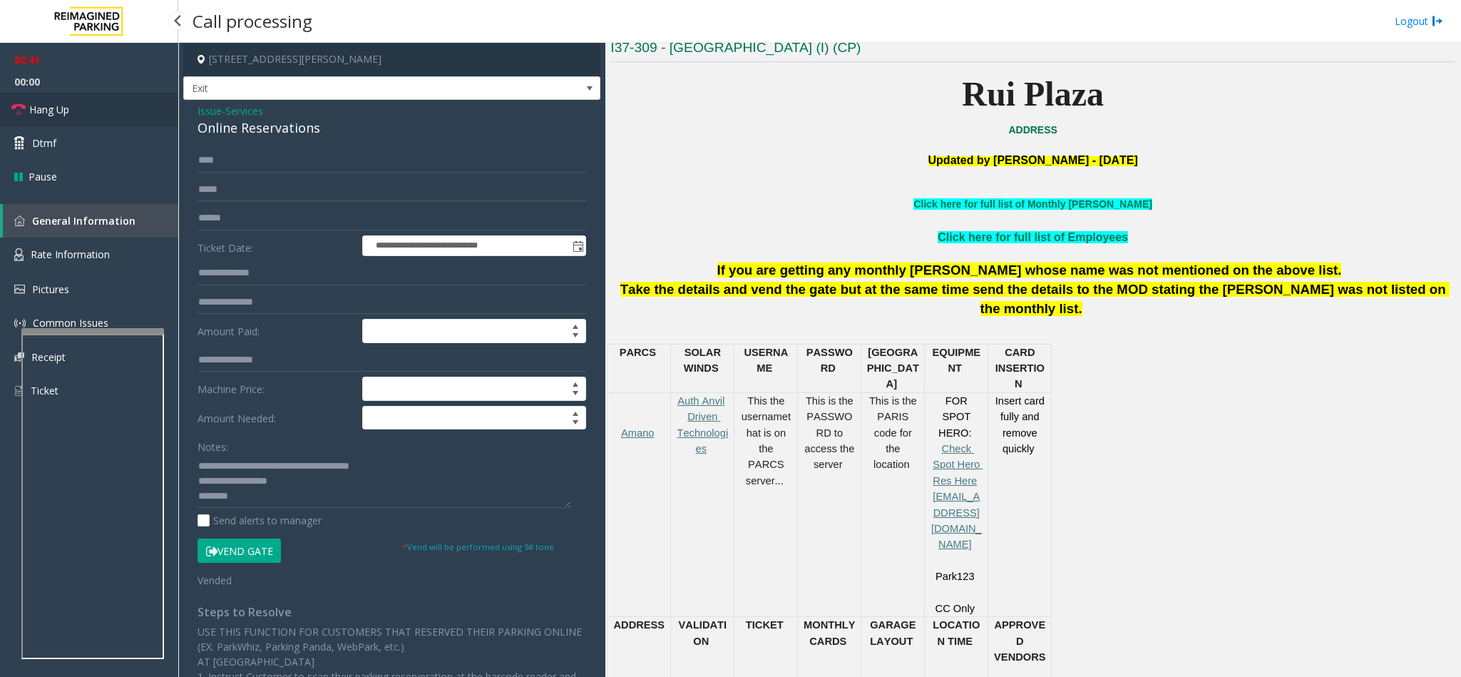
click at [83, 108] on link "Hang Up" at bounding box center [89, 110] width 178 height 34
click at [456, 464] on textarea at bounding box center [383, 480] width 373 height 53
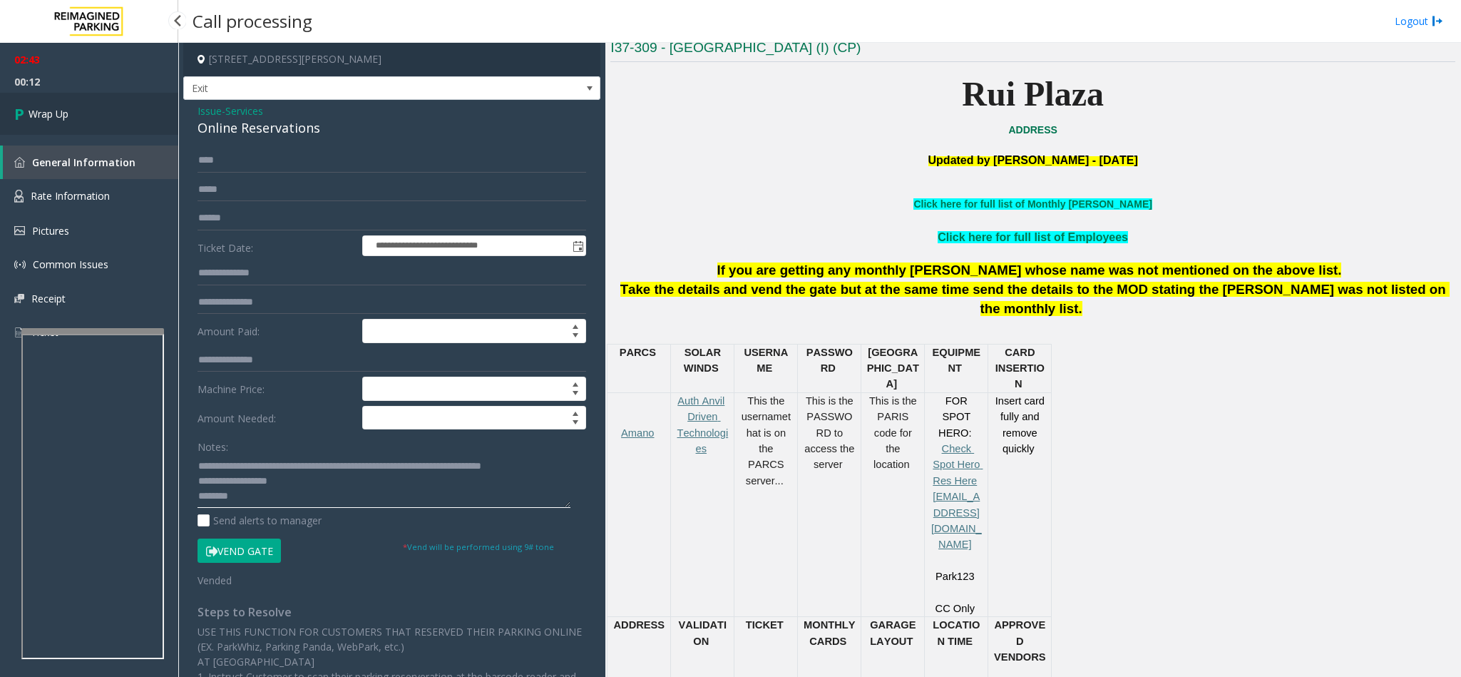
type textarea "**********"
click at [99, 120] on link "Wrap Up" at bounding box center [89, 114] width 178 height 42
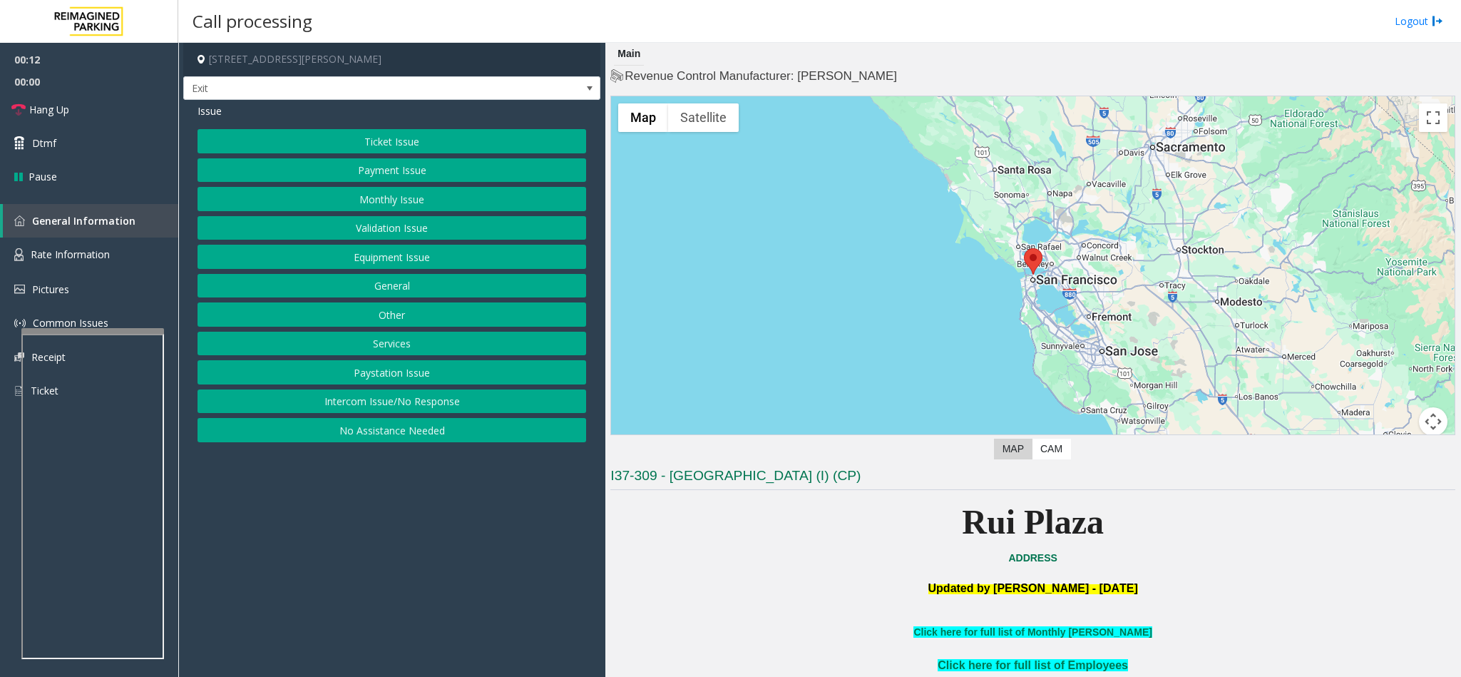
click at [469, 355] on button "Services" at bounding box center [391, 344] width 389 height 24
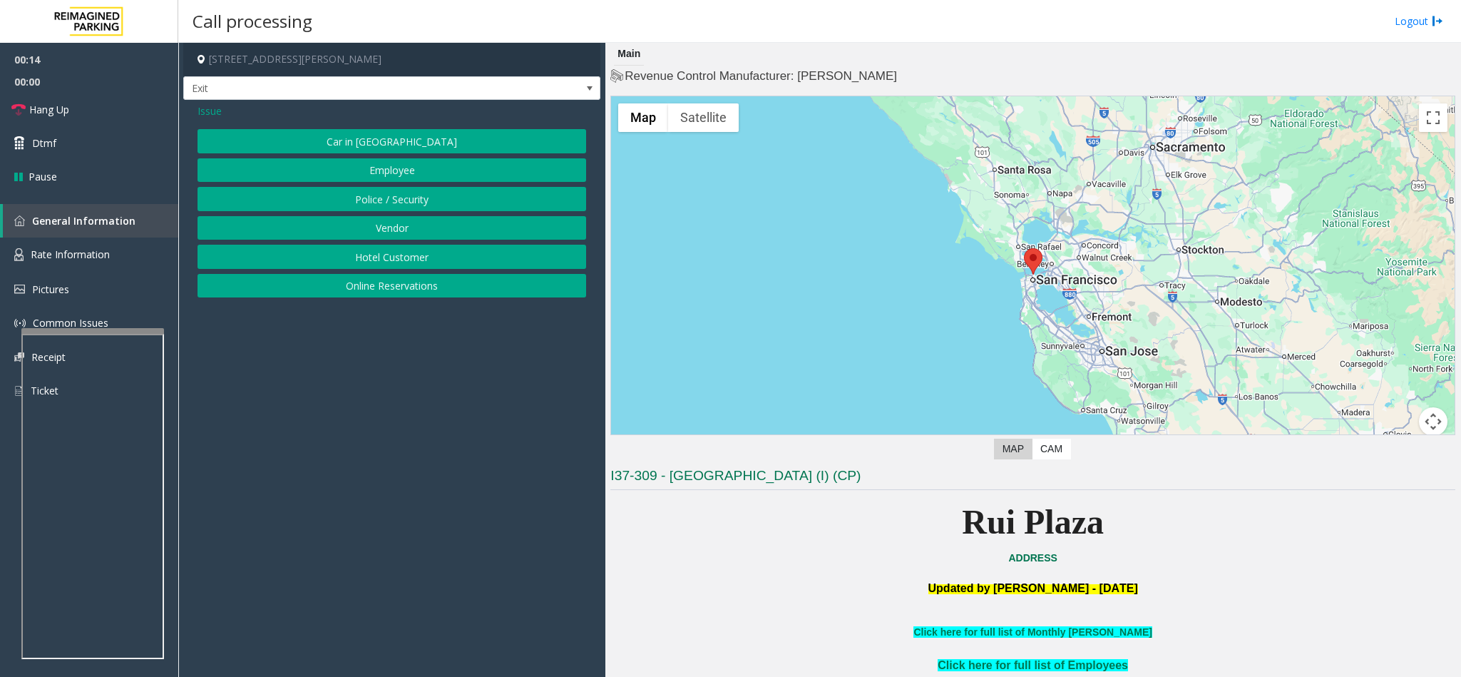
click at [404, 298] on button "Online Reservations" at bounding box center [391, 286] width 389 height 24
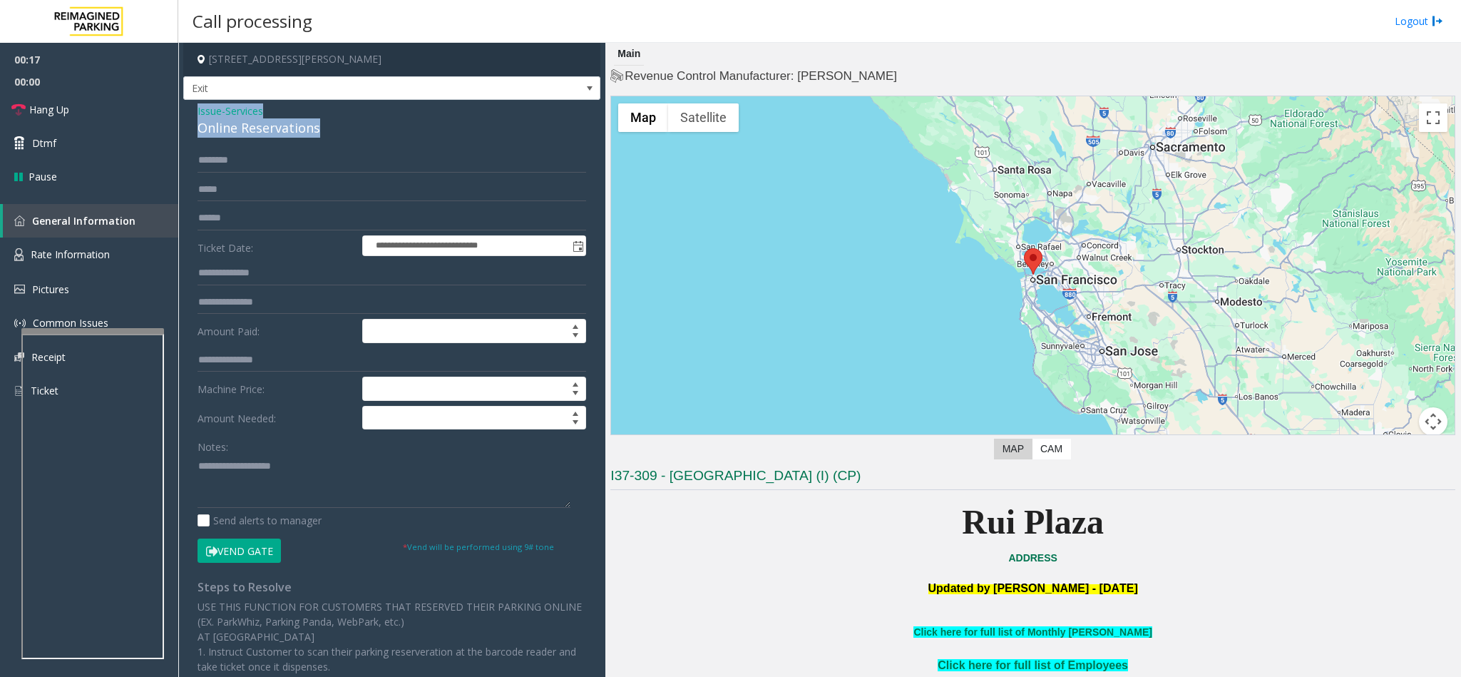
drag, startPoint x: 317, startPoint y: 125, endPoint x: 188, endPoint y: 105, distance: 130.6
click at [188, 105] on div "**********" at bounding box center [391, 499] width 417 height 798
click at [278, 476] on textarea at bounding box center [383, 480] width 373 height 53
paste textarea "**********"
click at [260, 460] on textarea at bounding box center [383, 480] width 373 height 53
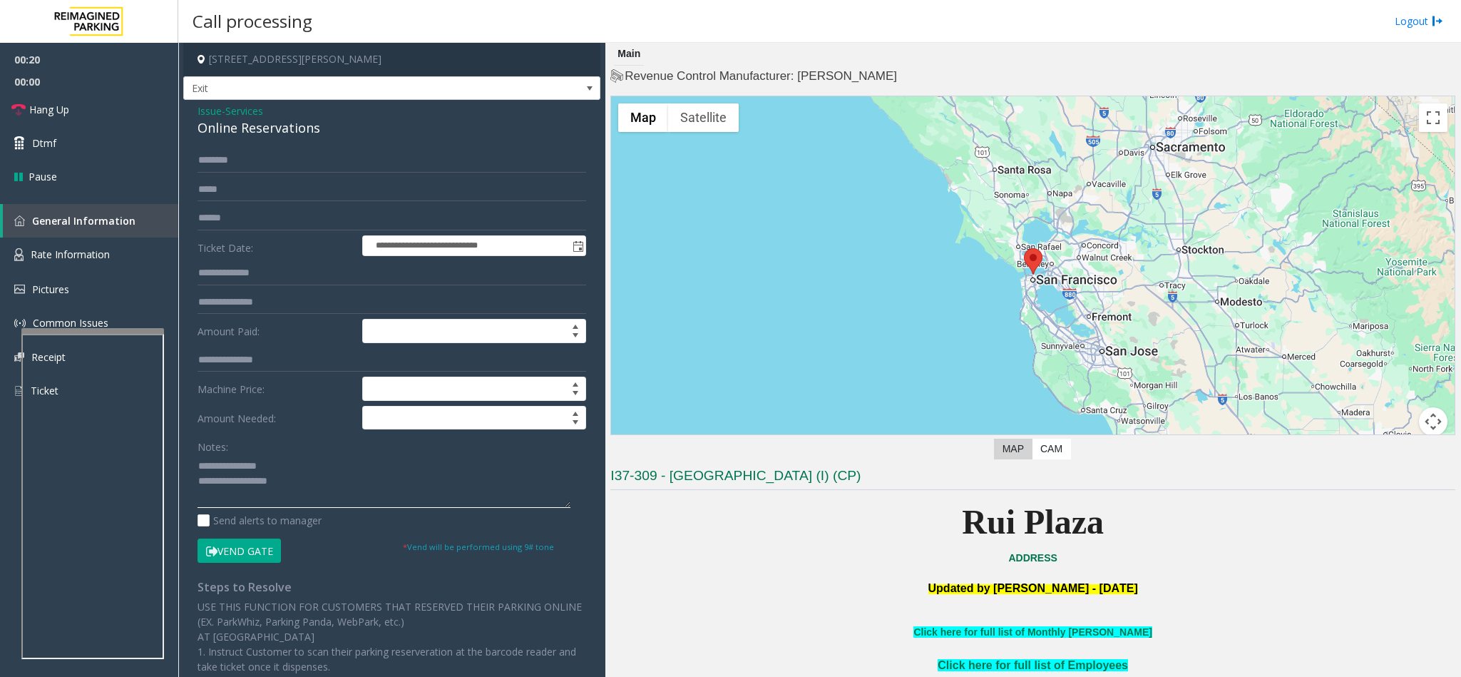
drag, startPoint x: 276, startPoint y: 464, endPoint x: 229, endPoint y: 471, distance: 47.6
click at [229, 471] on textarea at bounding box center [383, 480] width 373 height 53
click at [308, 492] on textarea at bounding box center [383, 480] width 373 height 53
type textarea "**********"
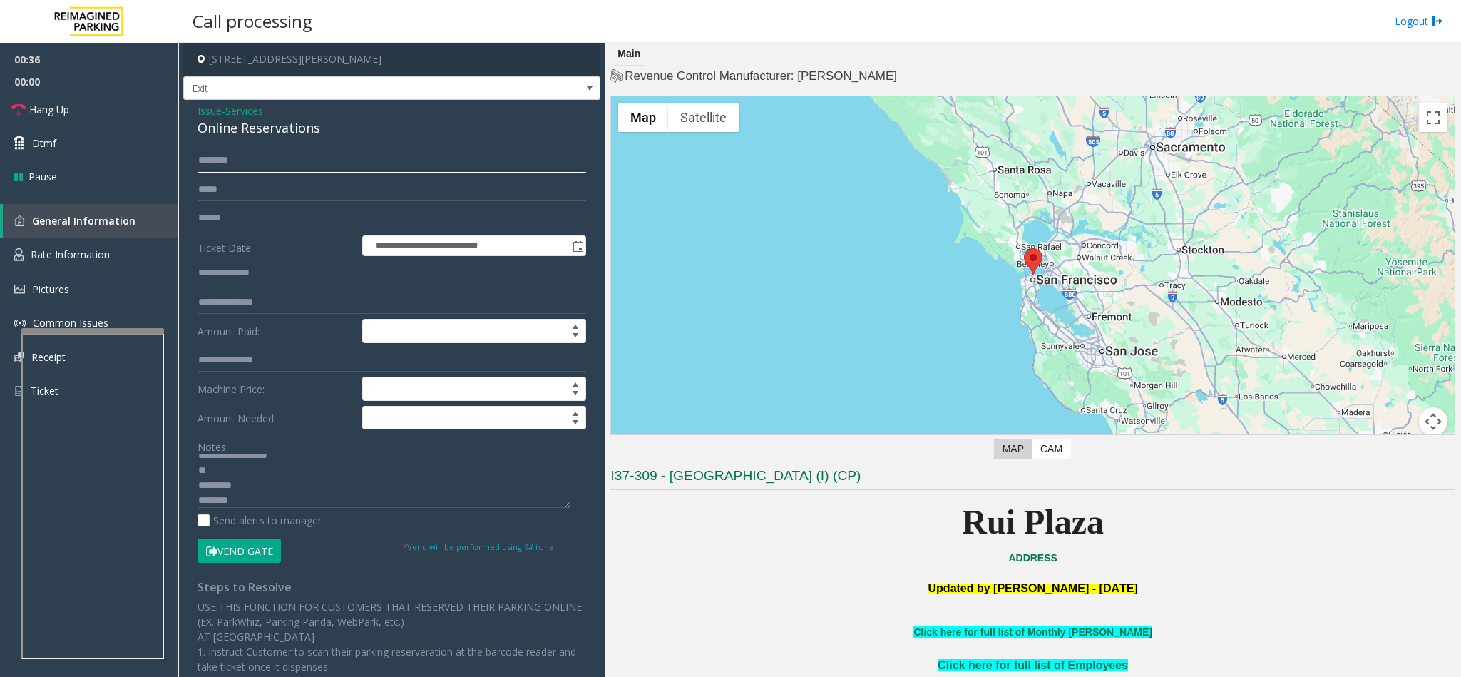
click at [312, 155] on input "text" at bounding box center [391, 160] width 389 height 24
type input "****"
click at [250, 548] on button "Vend Gate" at bounding box center [238, 550] width 83 height 24
click at [253, 471] on textarea at bounding box center [383, 480] width 373 height 53
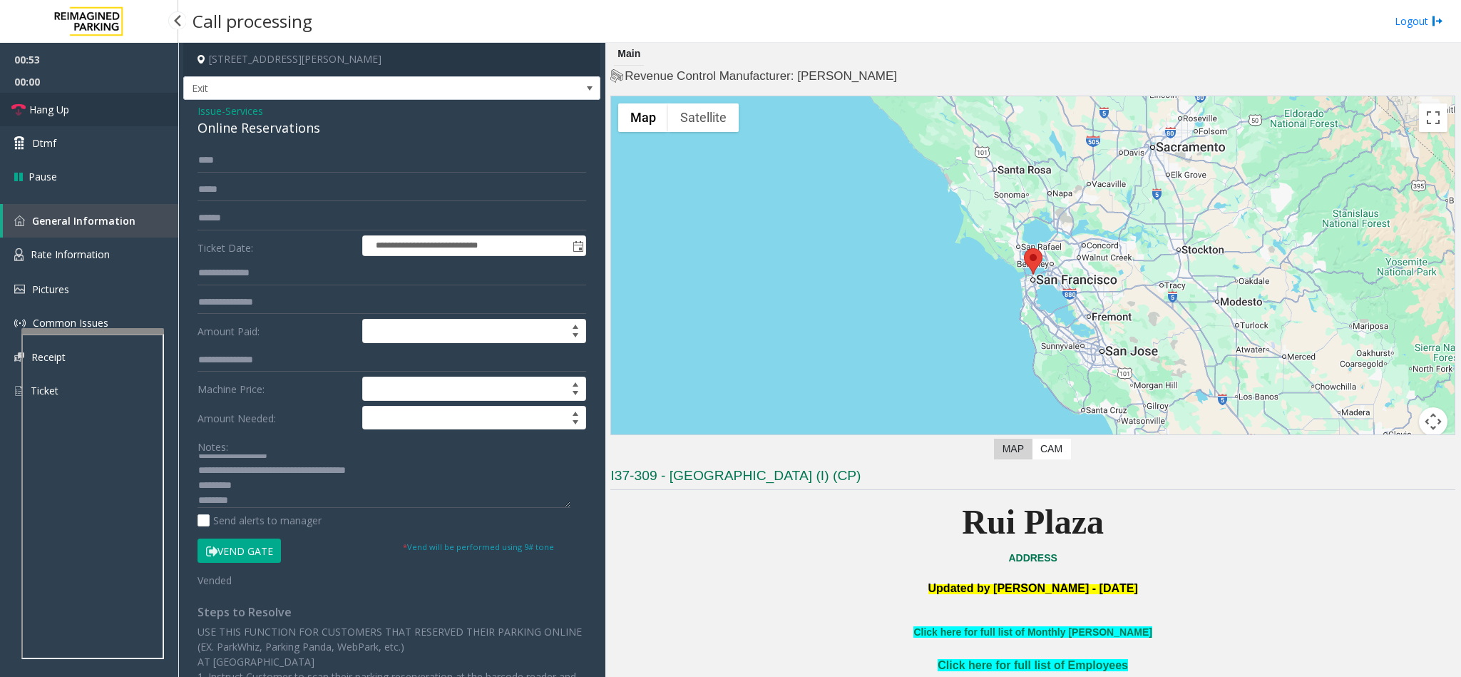
click at [52, 103] on span "Hang Up" at bounding box center [49, 109] width 40 height 15
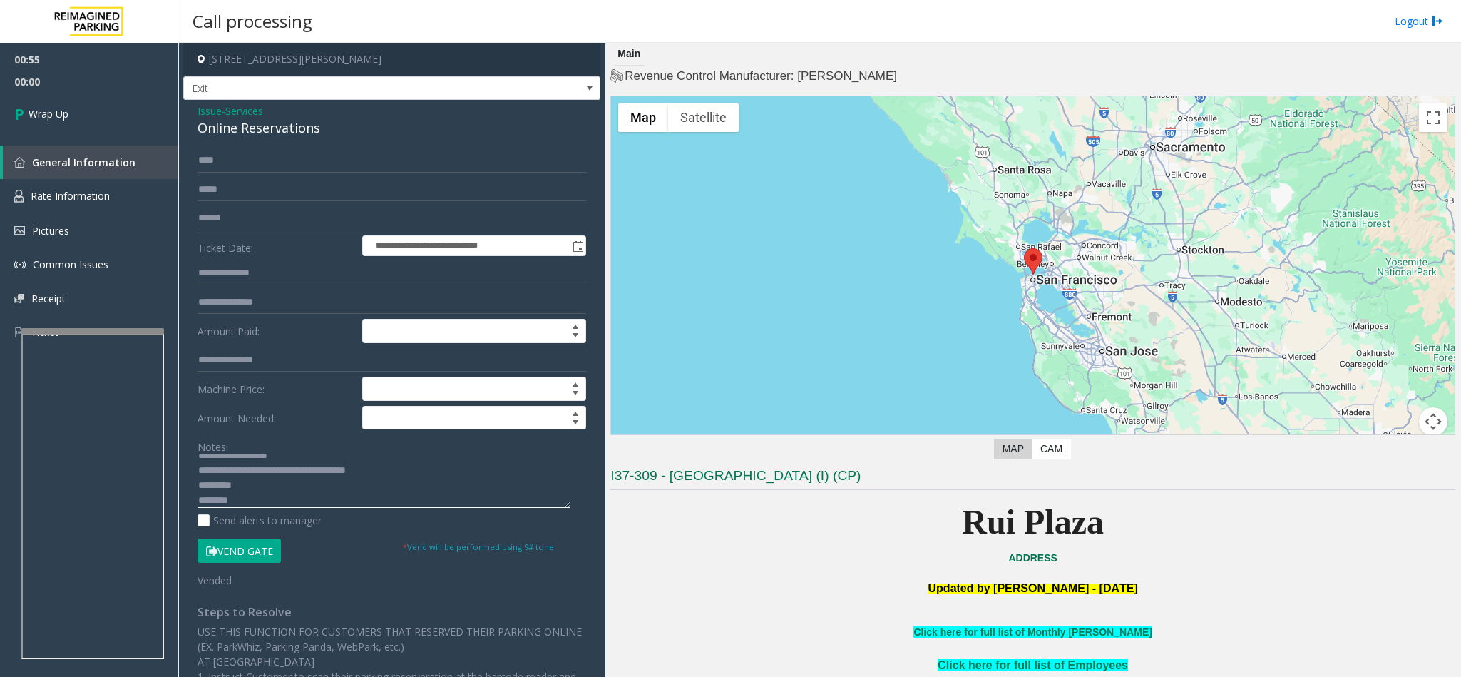
click at [361, 467] on textarea at bounding box center [383, 480] width 373 height 53
click at [384, 479] on textarea at bounding box center [383, 480] width 373 height 53
click at [197, 486] on textarea at bounding box center [383, 480] width 373 height 53
type textarea "**********"
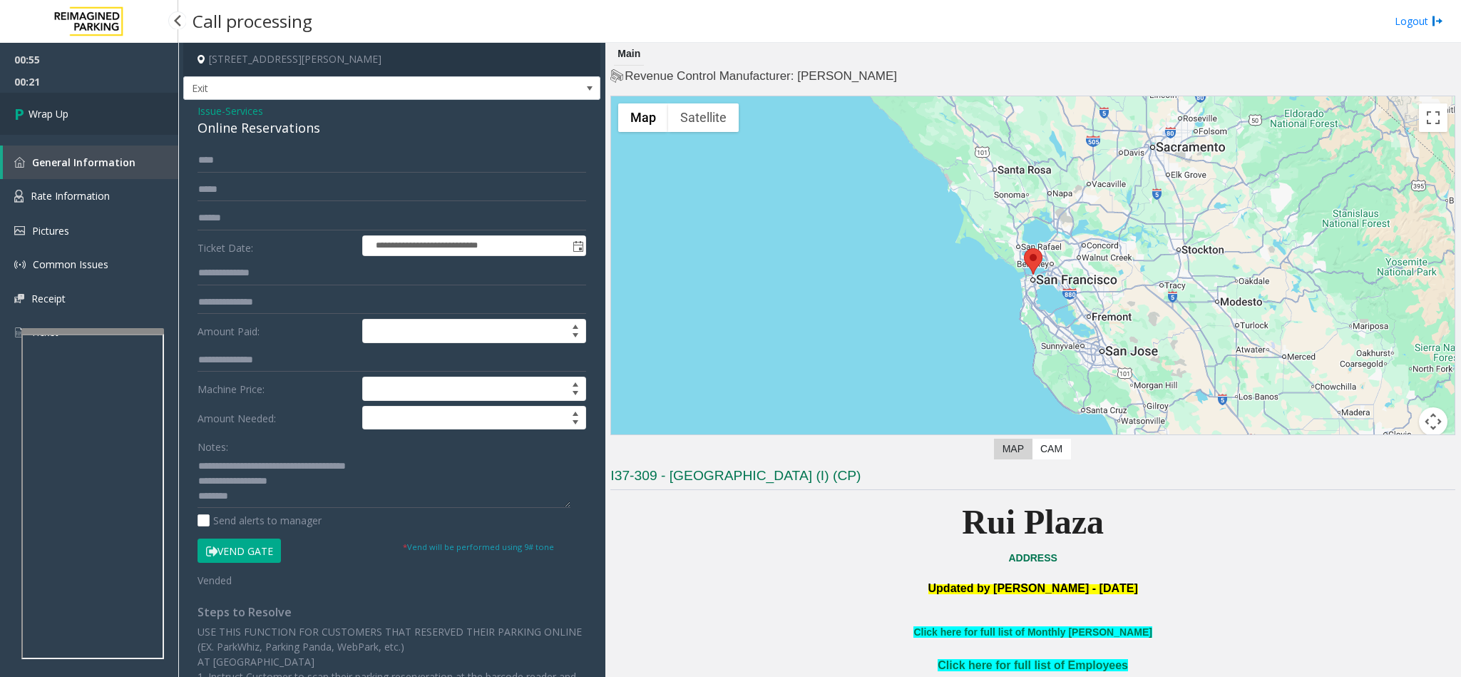
click at [60, 110] on span "Wrap Up" at bounding box center [49, 113] width 40 height 15
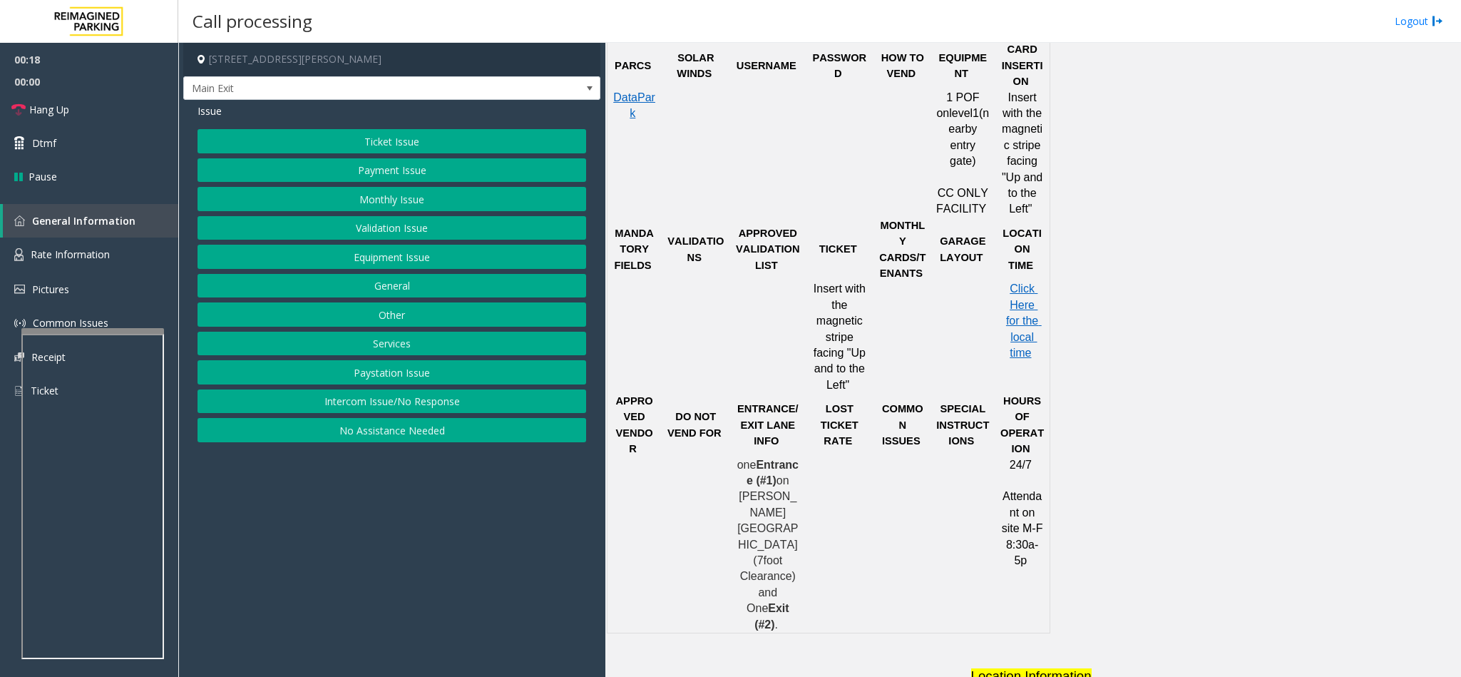
scroll to position [535, 0]
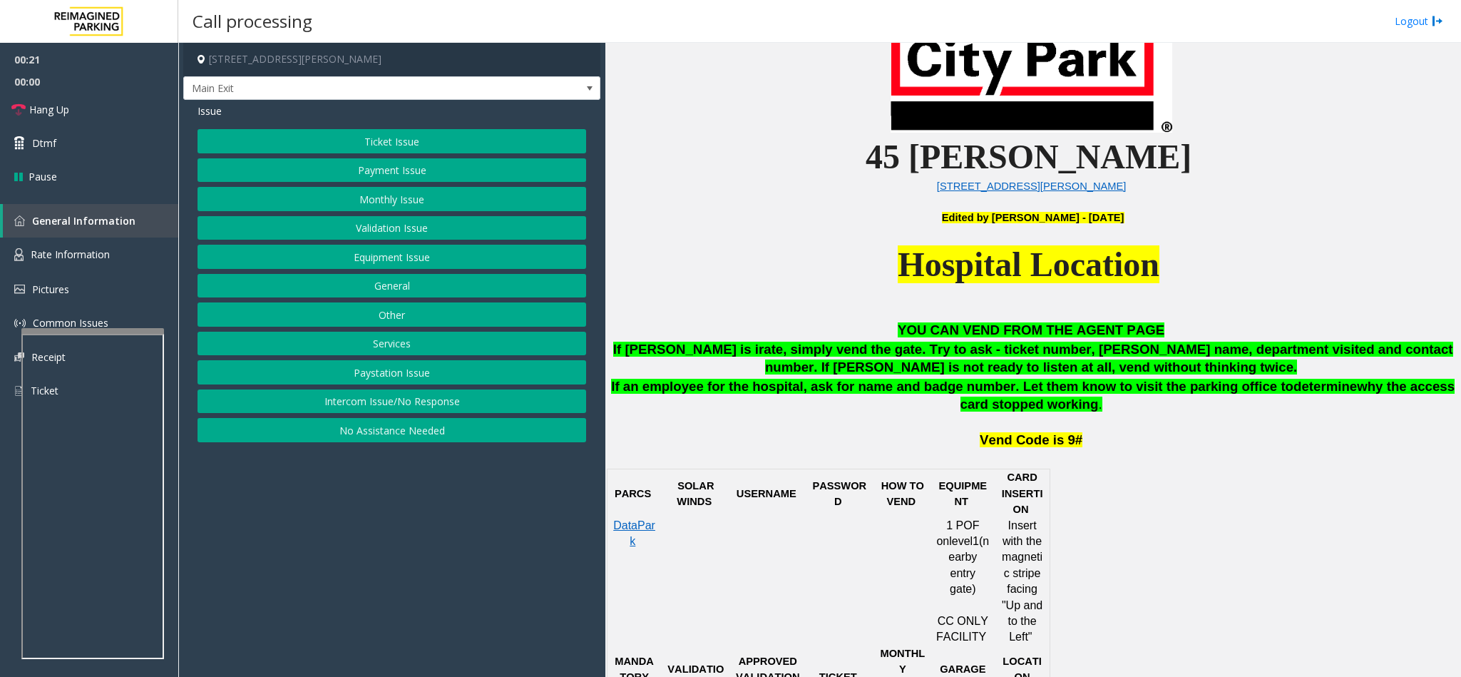
click at [416, 140] on button "Ticket Issue" at bounding box center [391, 141] width 389 height 24
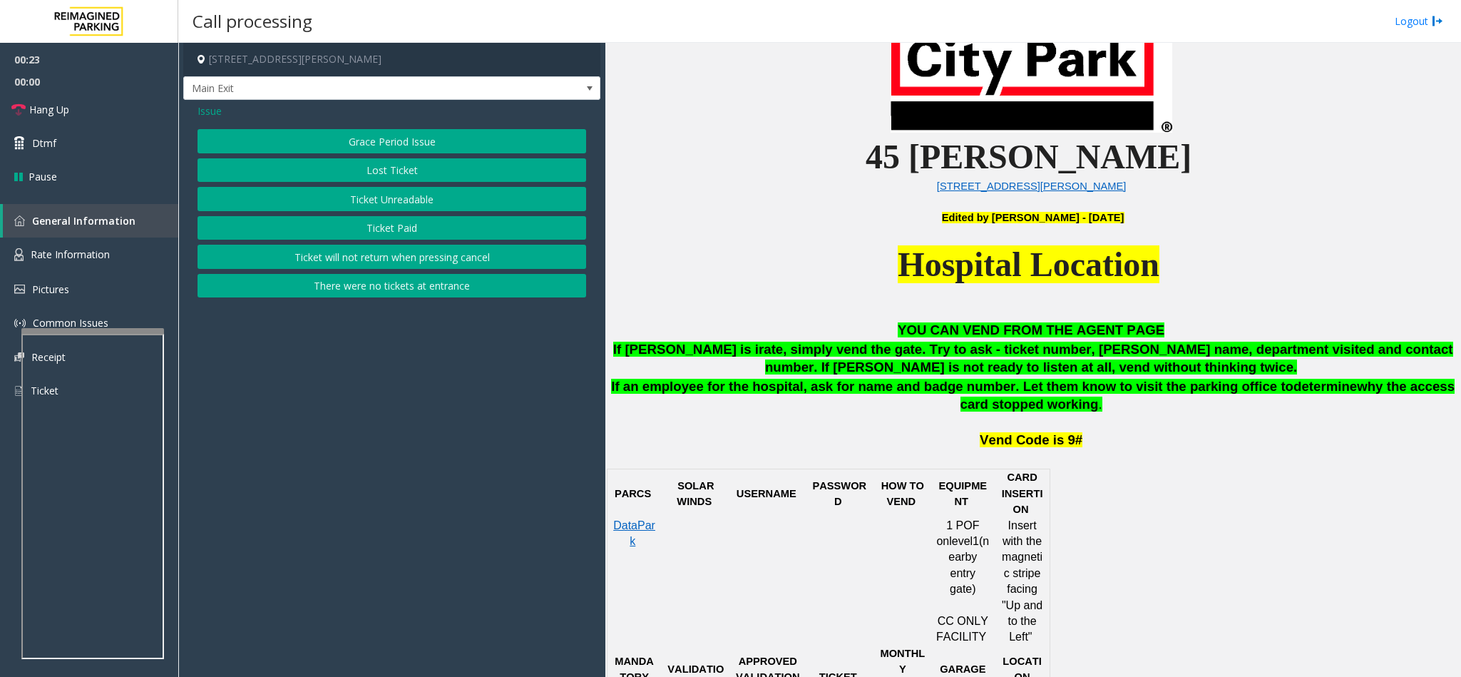
click at [389, 169] on button "Lost Ticket" at bounding box center [391, 170] width 389 height 24
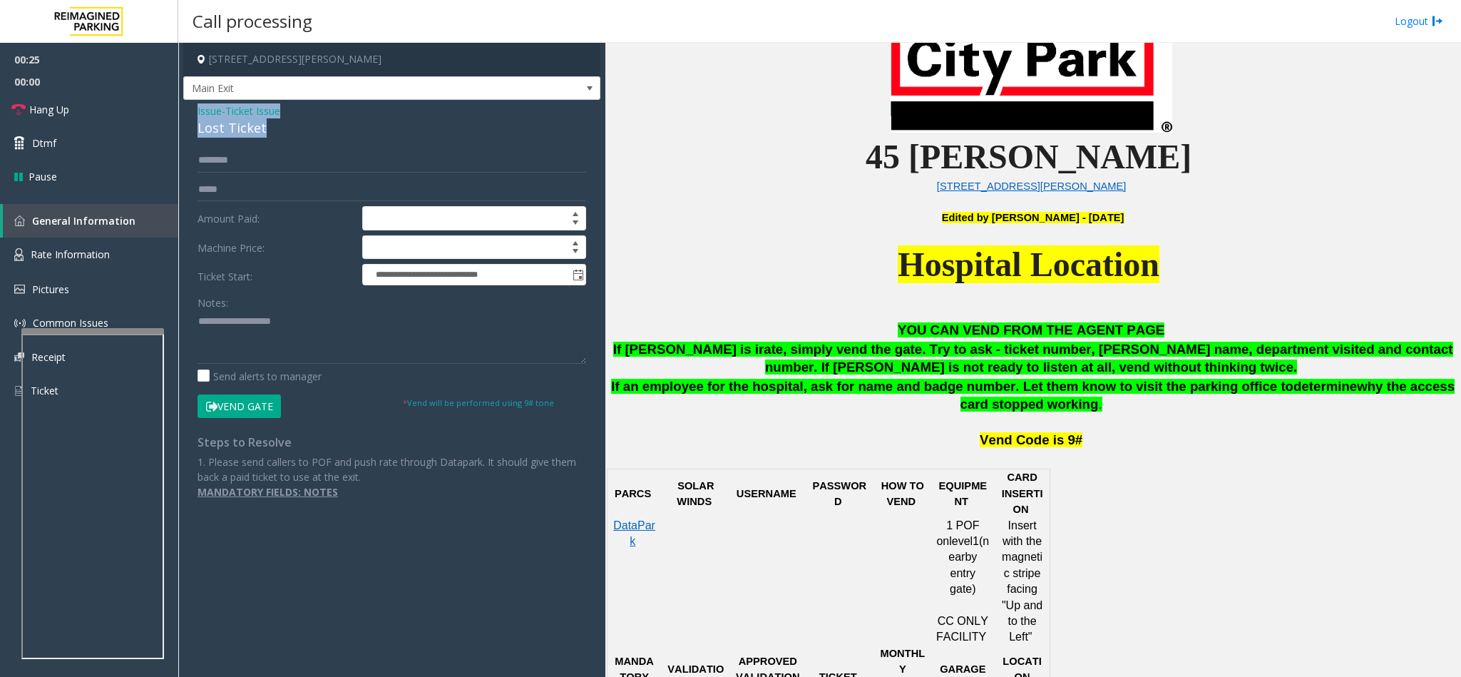
drag, startPoint x: 274, startPoint y: 127, endPoint x: 187, endPoint y: 108, distance: 89.8
click at [187, 108] on div "**********" at bounding box center [391, 307] width 417 height 414
click at [580, 81] on span at bounding box center [590, 88] width 20 height 23
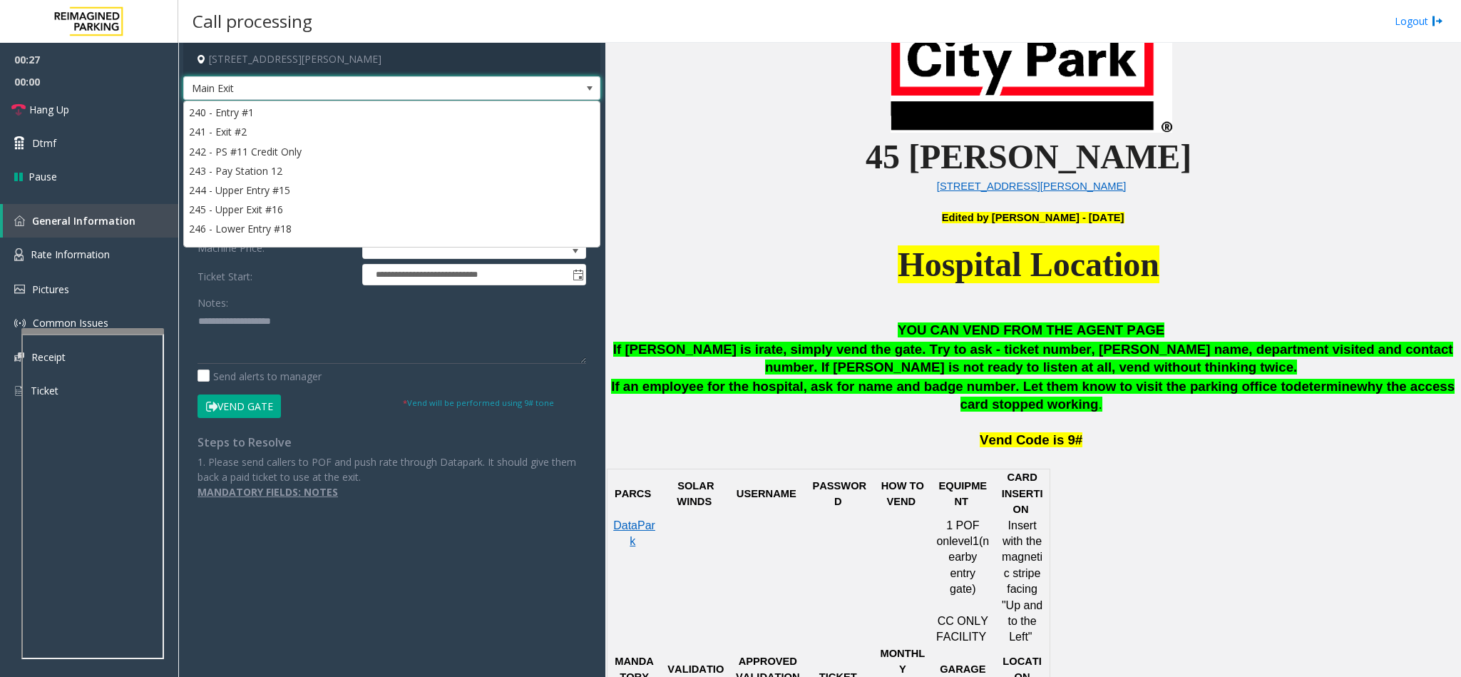
scroll to position [38, 0]
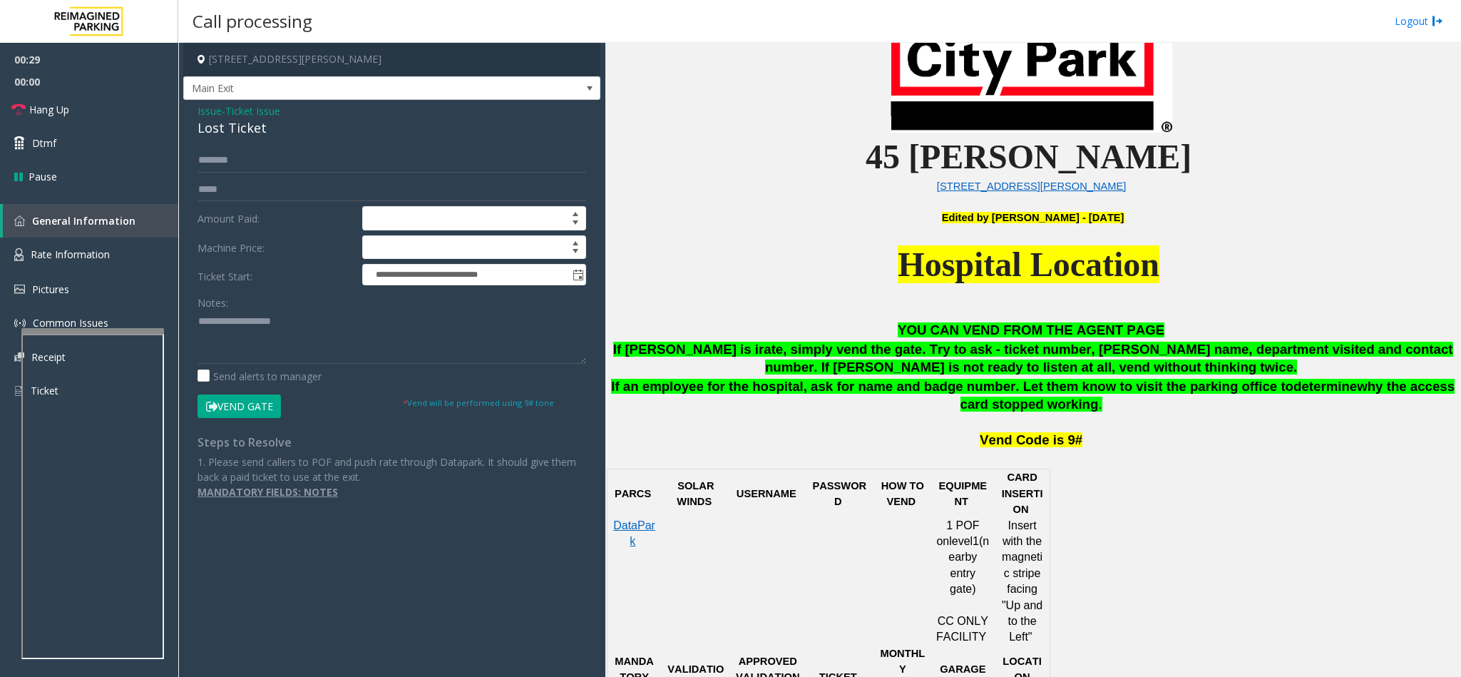
click at [740, 272] on p "Hospital Location" at bounding box center [1032, 281] width 845 height 78
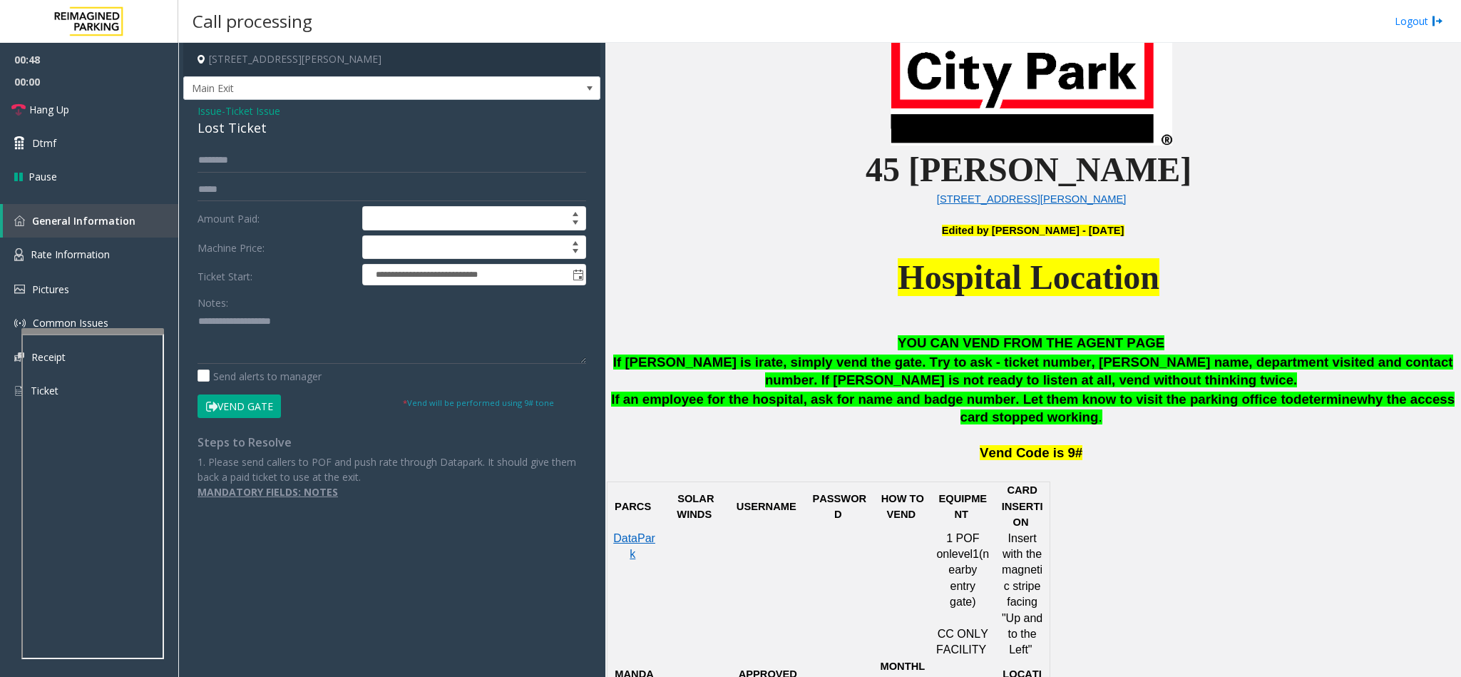
scroll to position [997, 0]
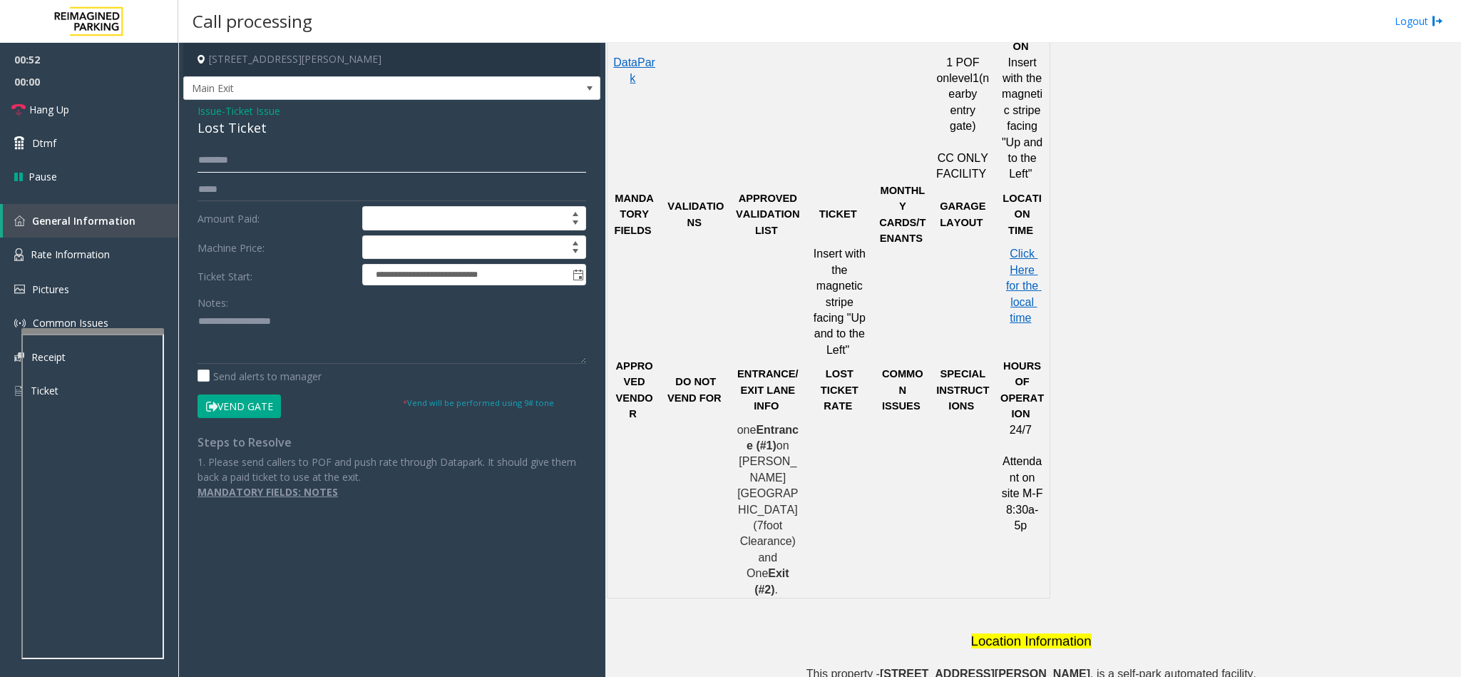
click at [212, 170] on input "text" at bounding box center [391, 160] width 389 height 24
type input "*****"
drag, startPoint x: 262, startPoint y: 129, endPoint x: 193, endPoint y: 103, distance: 73.1
click at [193, 103] on div "**********" at bounding box center [391, 307] width 417 height 414
click at [247, 406] on button "Vend Gate" at bounding box center [238, 406] width 83 height 24
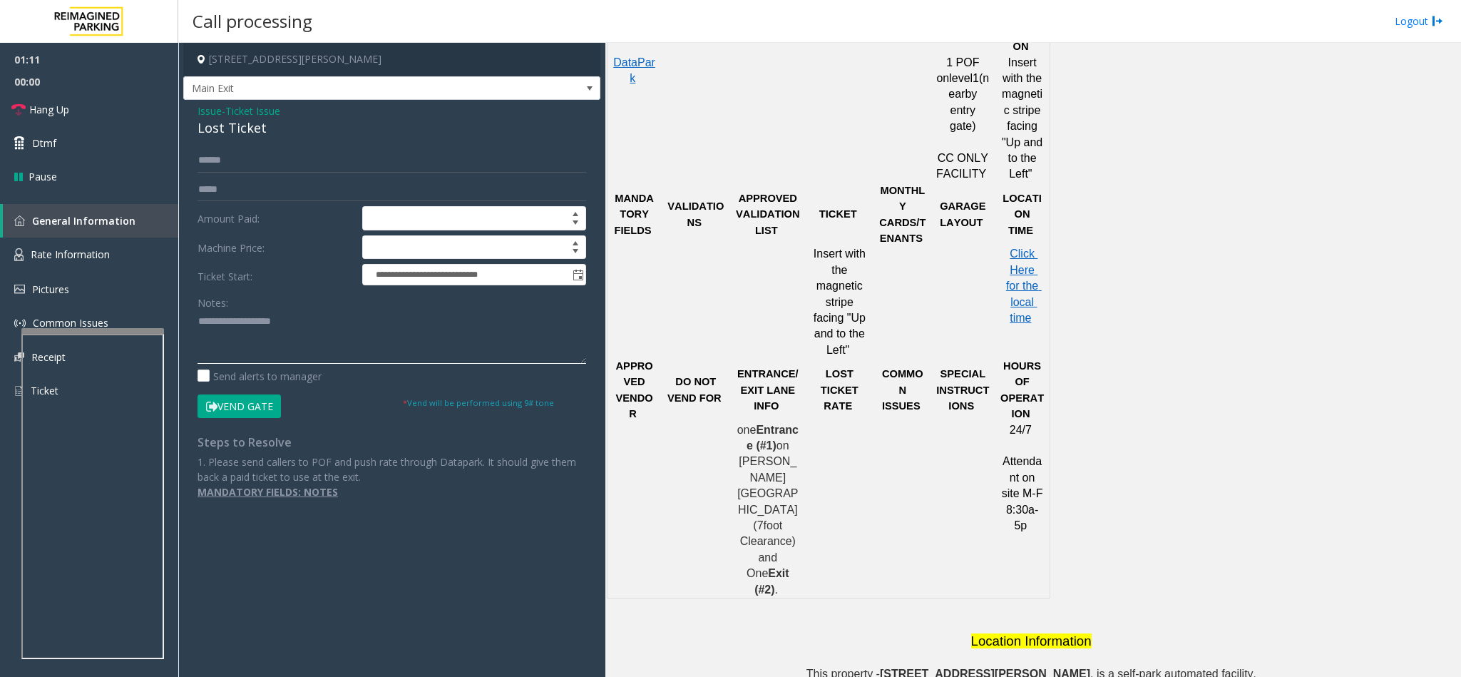
click at [285, 338] on textarea at bounding box center [391, 336] width 389 height 53
paste textarea "**********"
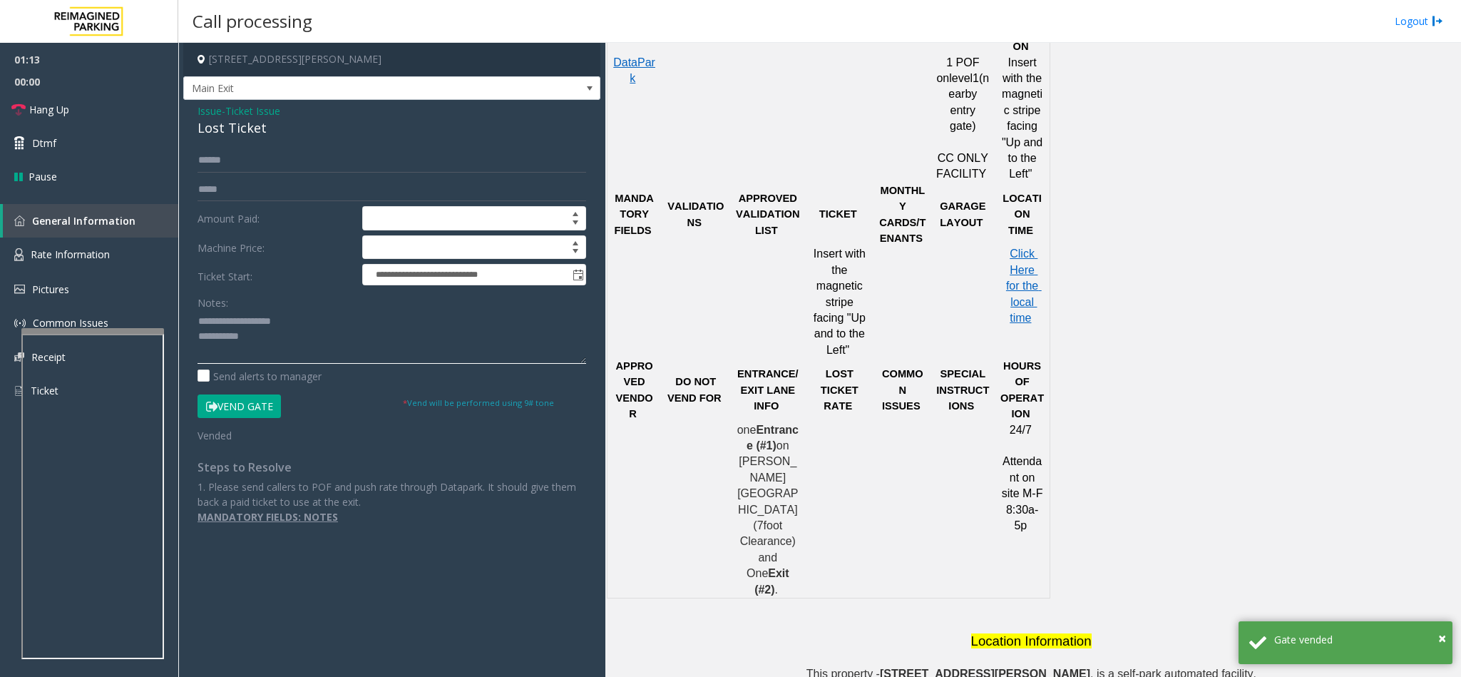
drag, startPoint x: 295, startPoint y: 322, endPoint x: 233, endPoint y: 322, distance: 62.0
click at [233, 322] on textarea at bounding box center [391, 336] width 389 height 53
click at [294, 332] on textarea at bounding box center [391, 336] width 389 height 53
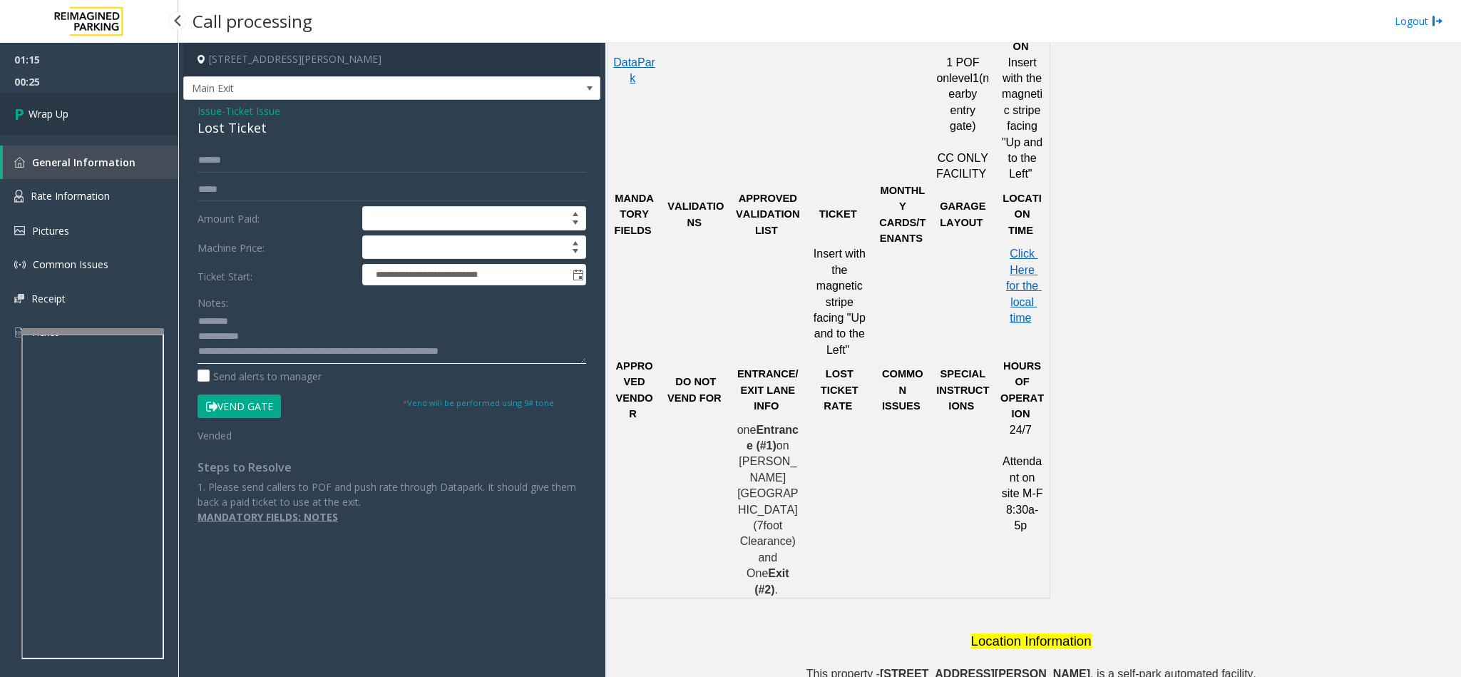
type textarea "**********"
click at [63, 108] on span "Wrap Up" at bounding box center [49, 113] width 40 height 15
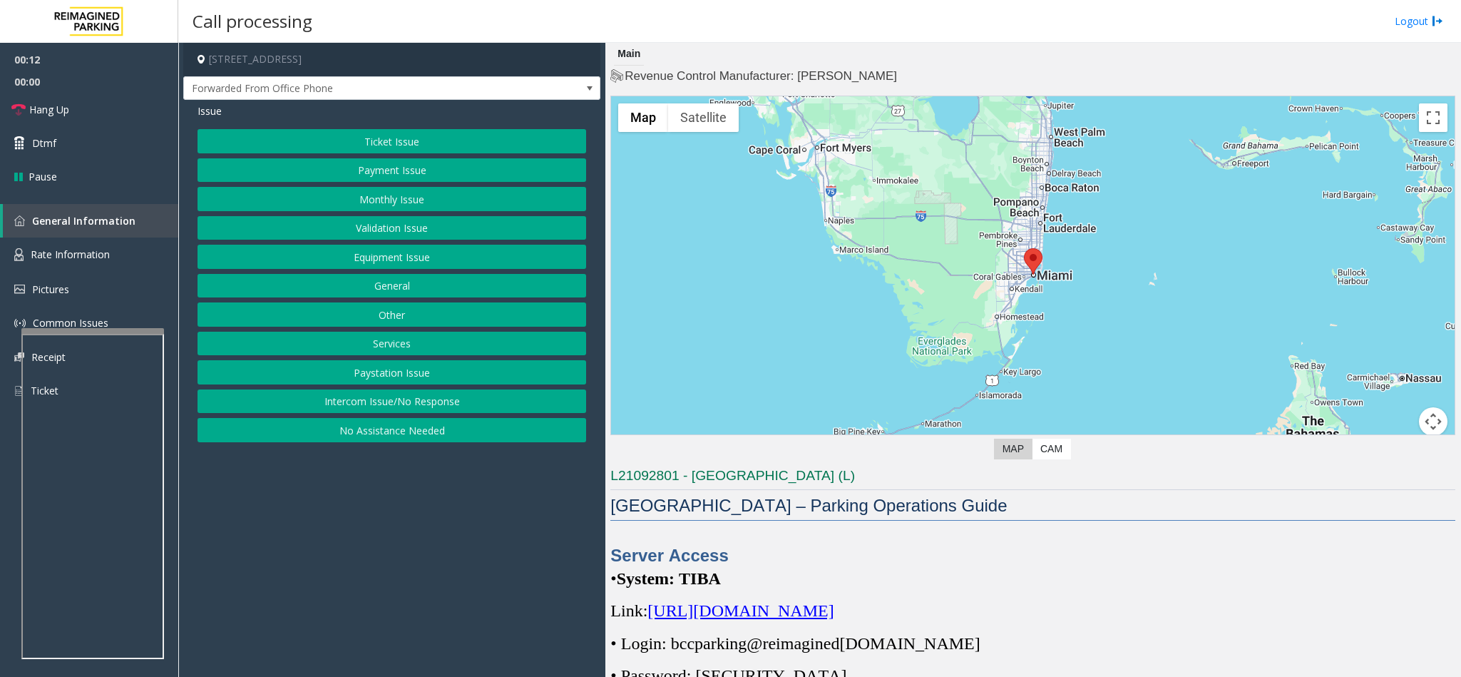
click at [415, 400] on button "Intercom Issue/No Response" at bounding box center [391, 401] width 389 height 24
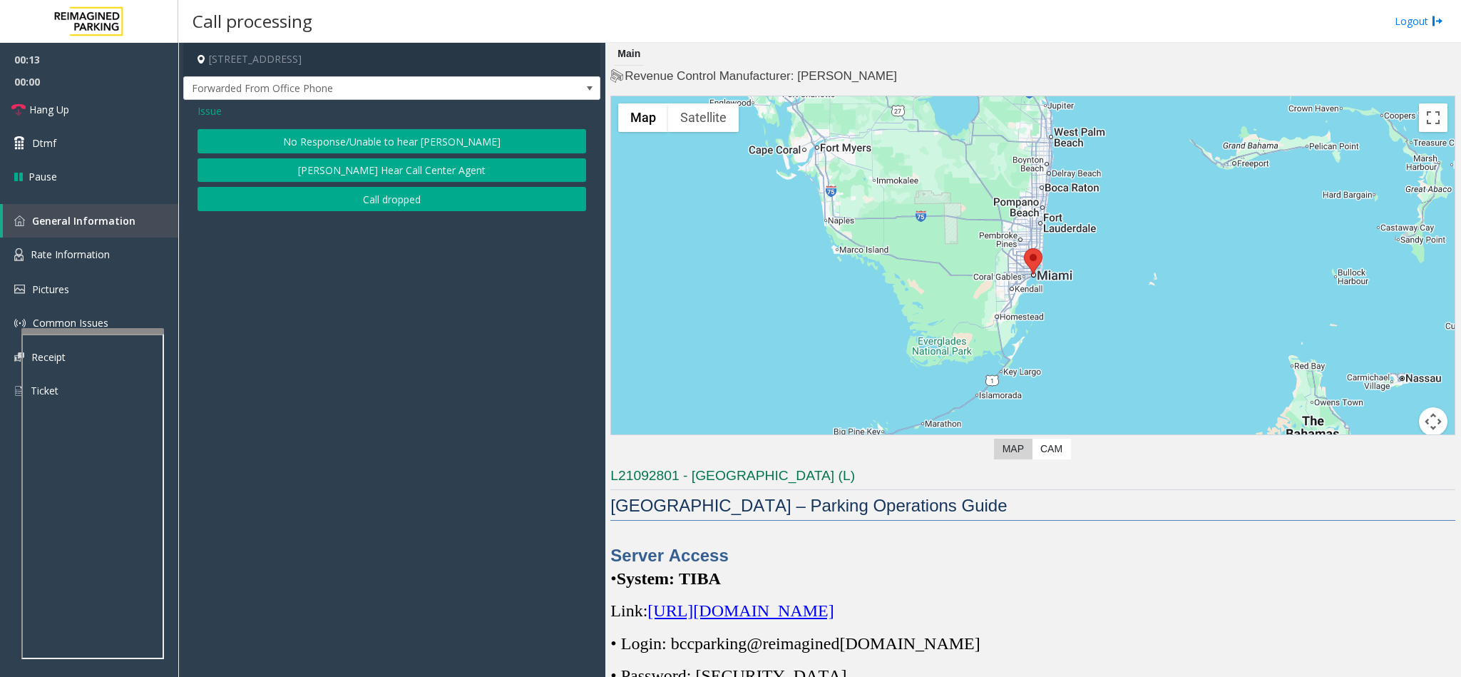
click at [416, 135] on button "No Response/Unable to hear [PERSON_NAME]" at bounding box center [391, 141] width 389 height 24
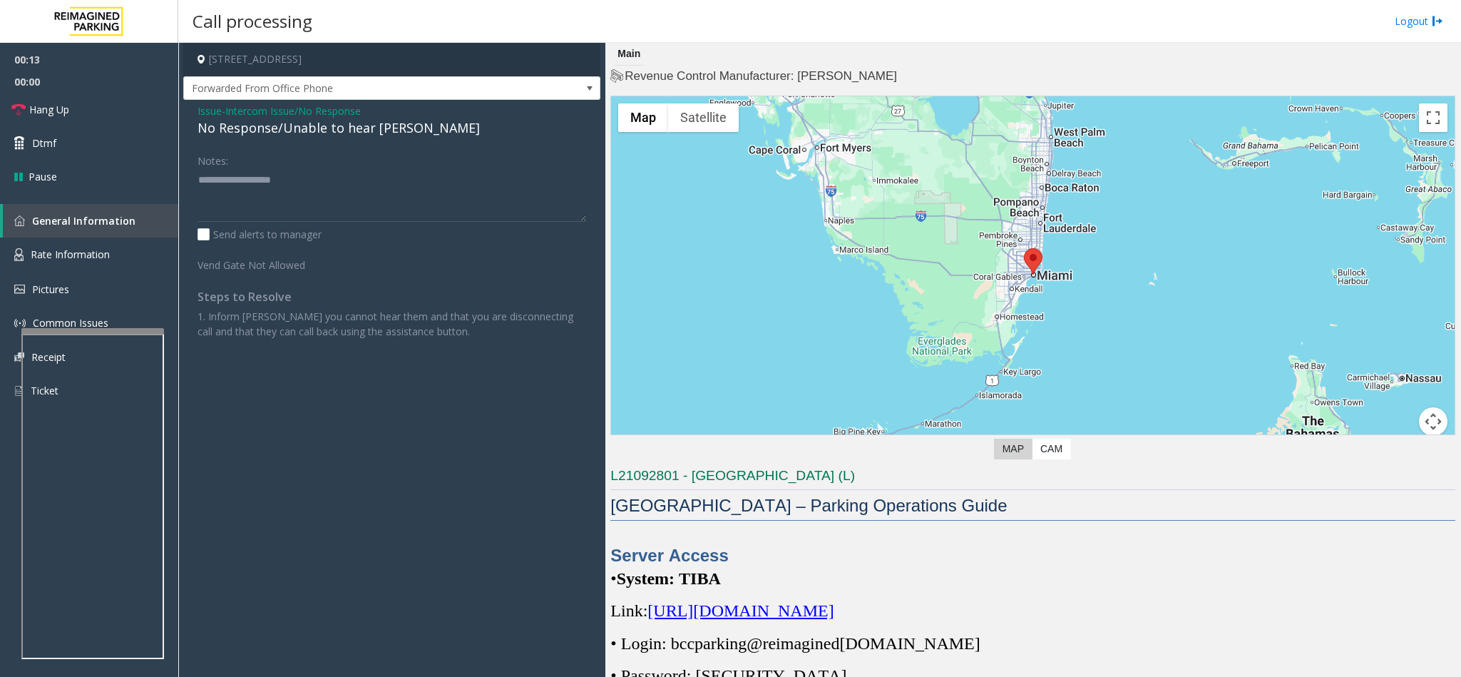
click at [381, 131] on div "No Response/Unable to hear [PERSON_NAME]" at bounding box center [391, 127] width 389 height 19
click at [376, 131] on div "No Response/Unable to hear [PERSON_NAME]" at bounding box center [391, 127] width 389 height 19
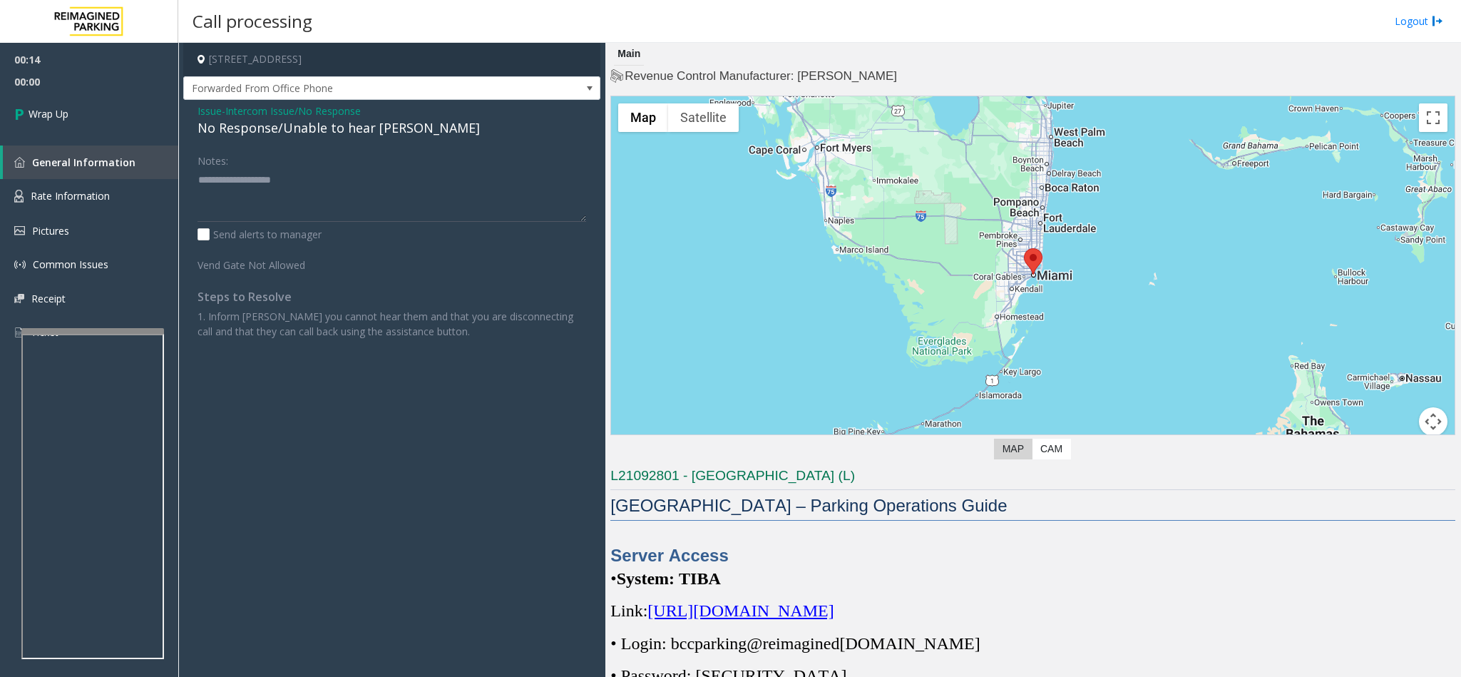
click at [379, 131] on div "No Response/Unable to hear [PERSON_NAME]" at bounding box center [391, 127] width 389 height 19
type textarea "**********"
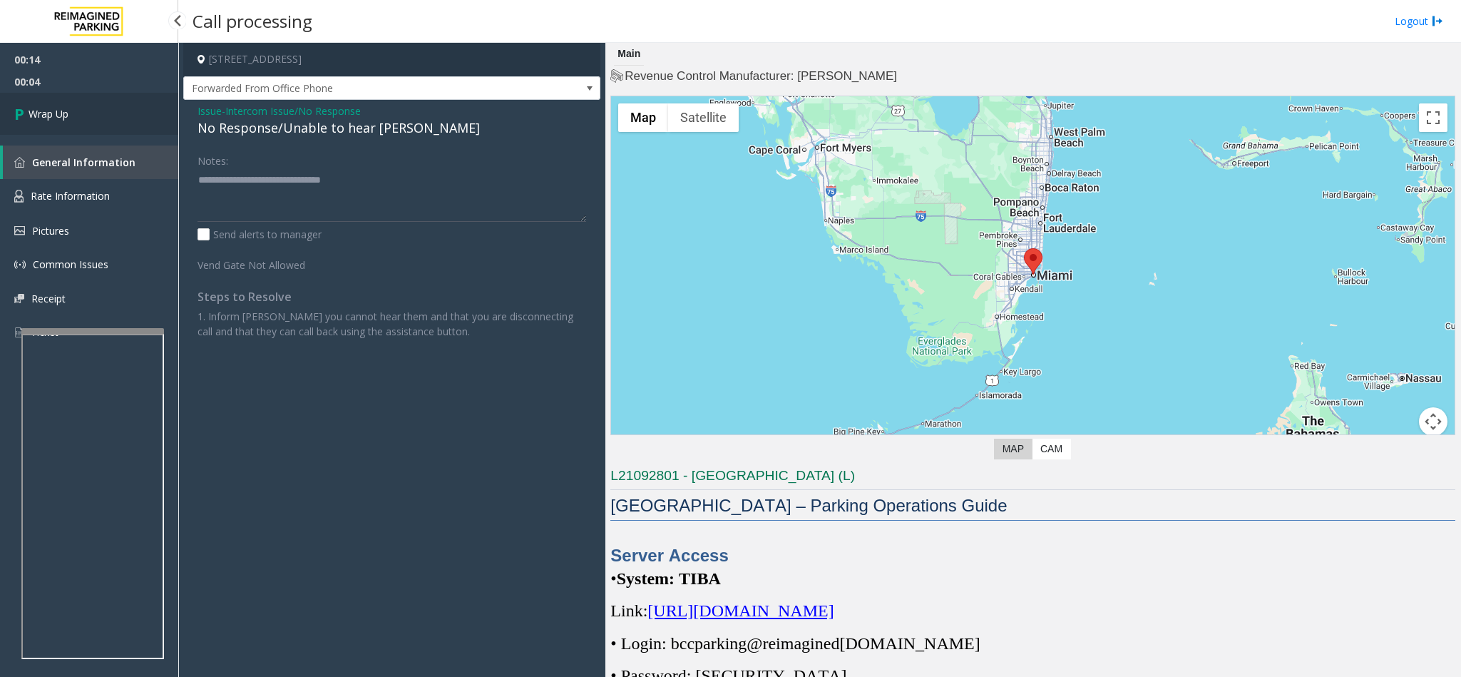
click at [93, 103] on link "Wrap Up" at bounding box center [89, 114] width 178 height 42
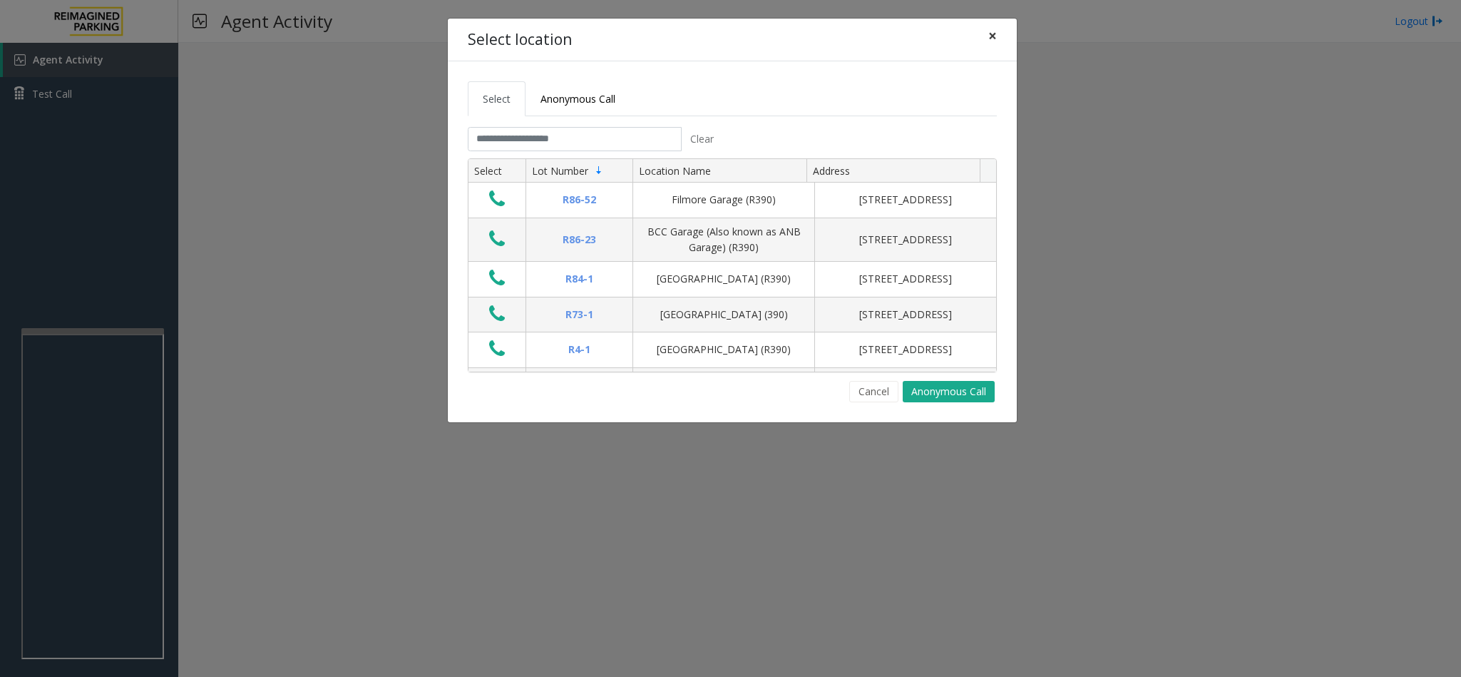
click at [988, 29] on span "×" at bounding box center [992, 36] width 9 height 20
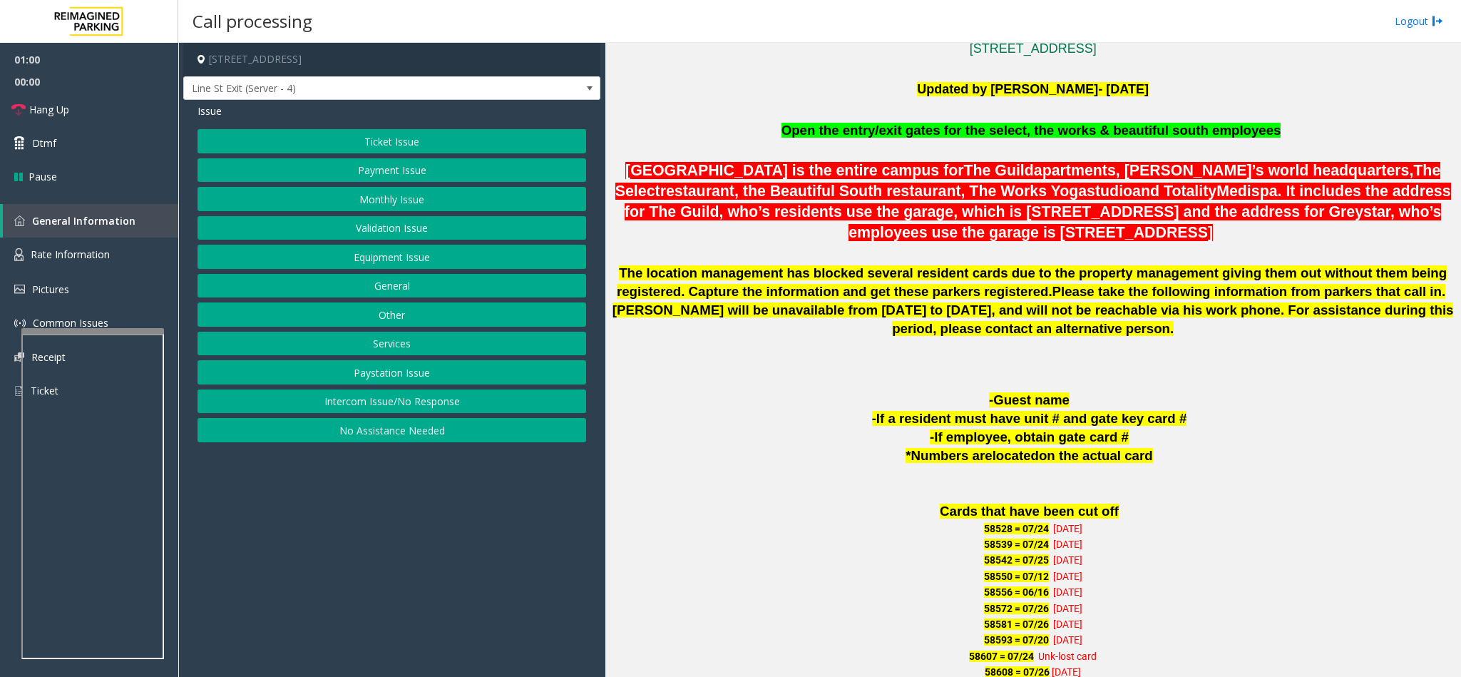
scroll to position [428, 0]
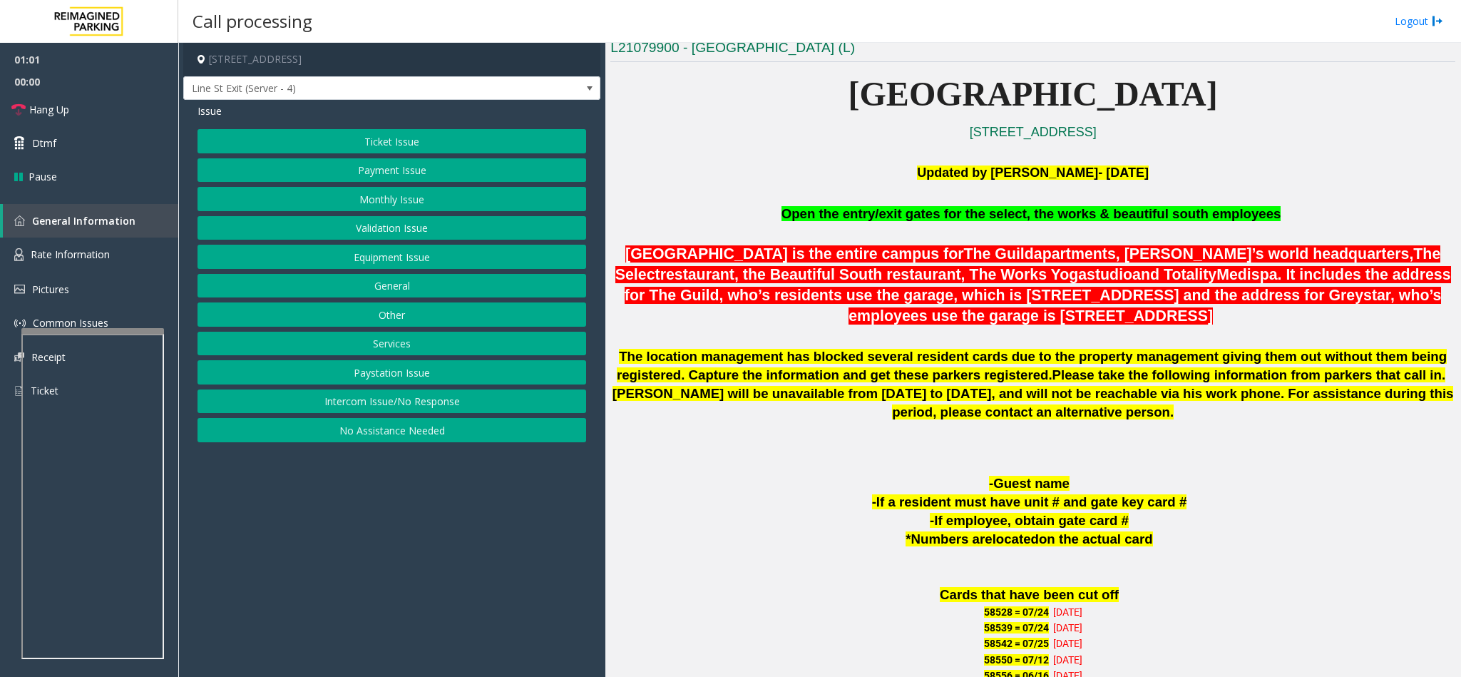
click at [381, 197] on button "Monthly Issue" at bounding box center [391, 199] width 389 height 24
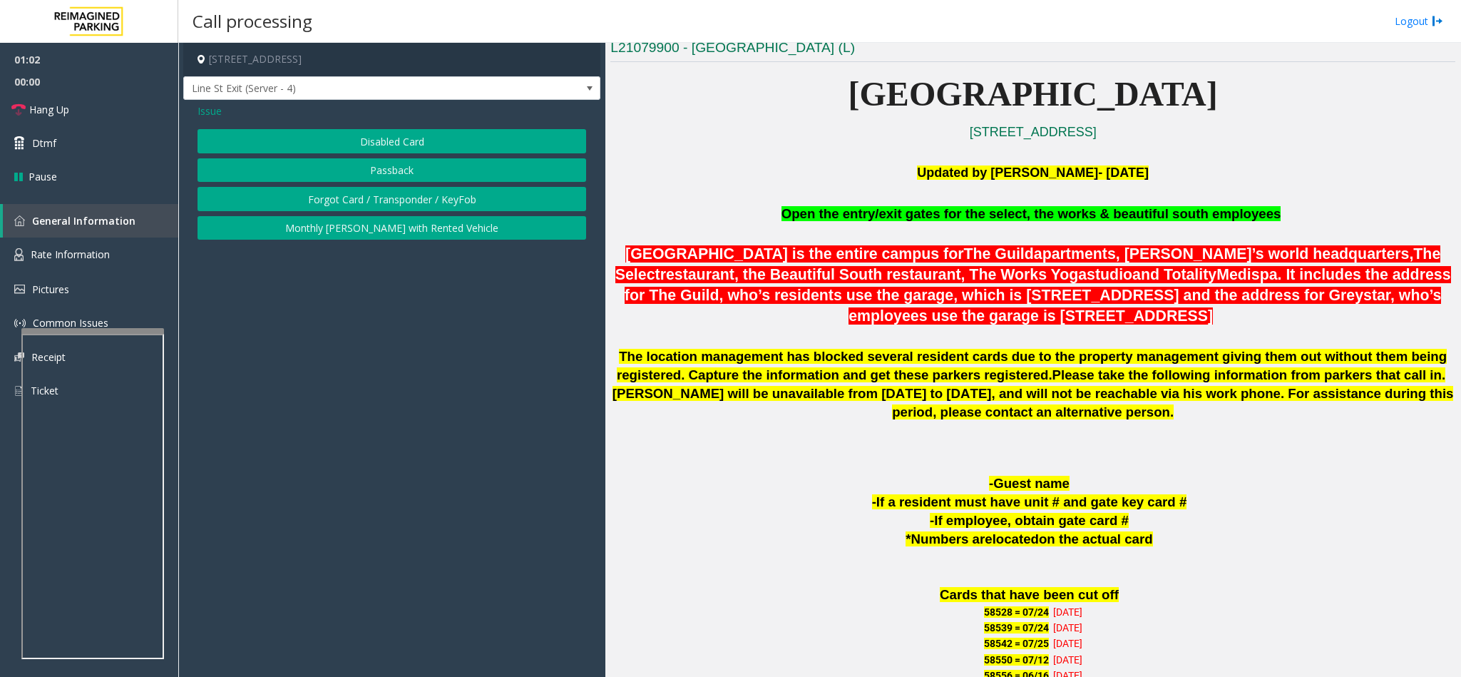
click at [399, 133] on button "Disabled Card" at bounding box center [391, 141] width 389 height 24
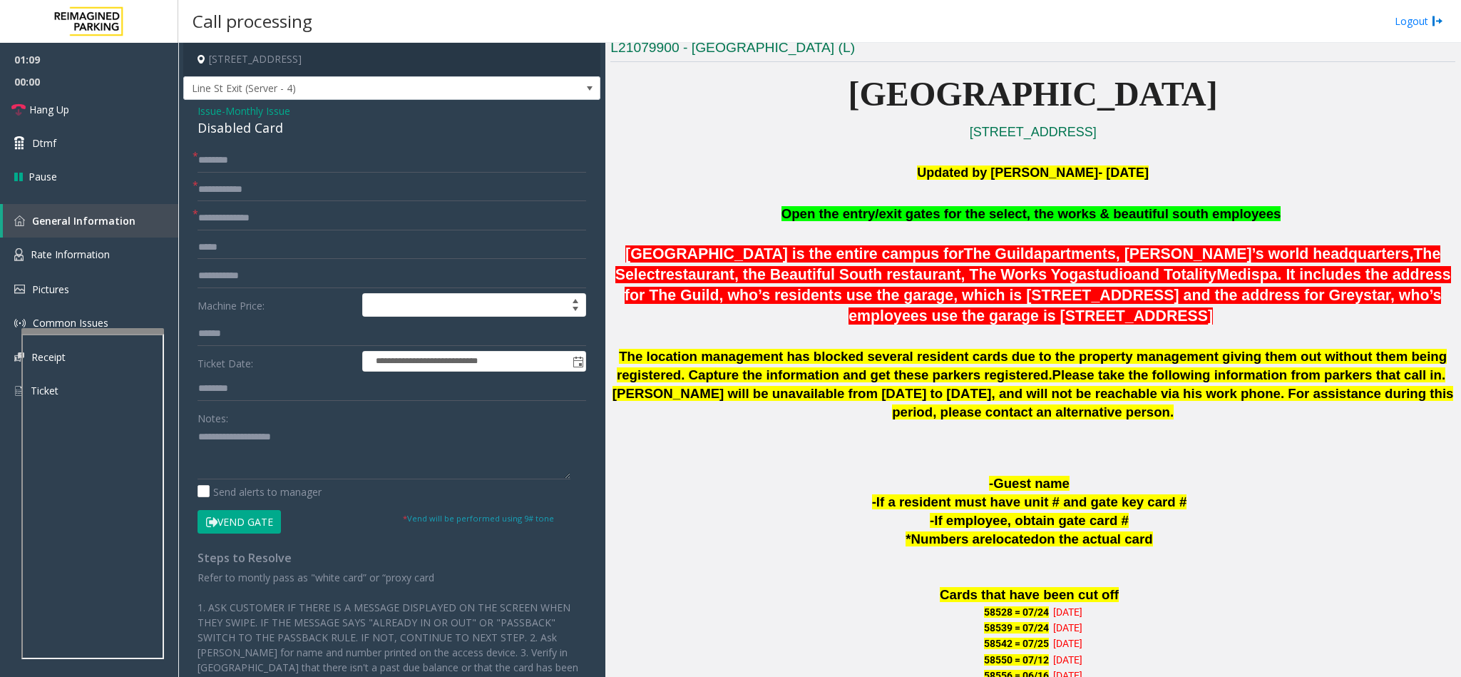
click at [263, 109] on span "Monthly Issue" at bounding box center [257, 110] width 65 height 15
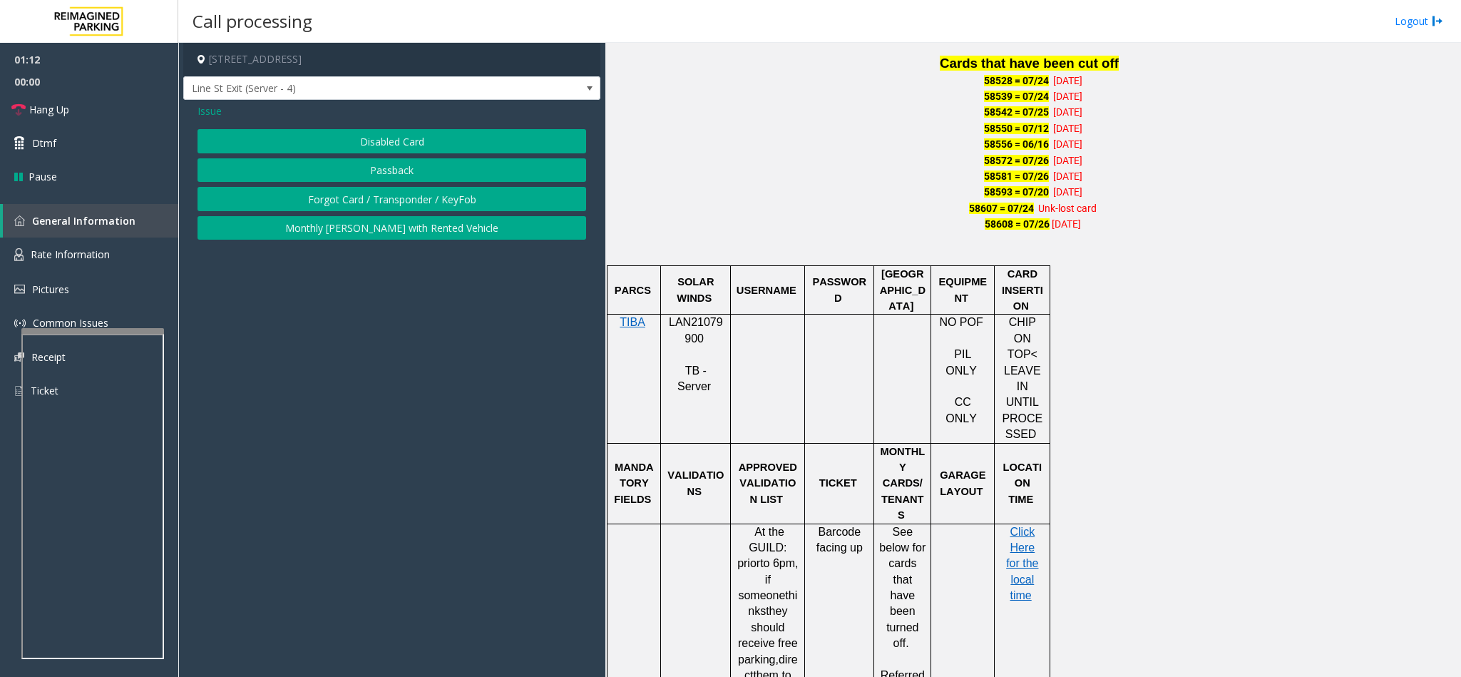
scroll to position [997, 0]
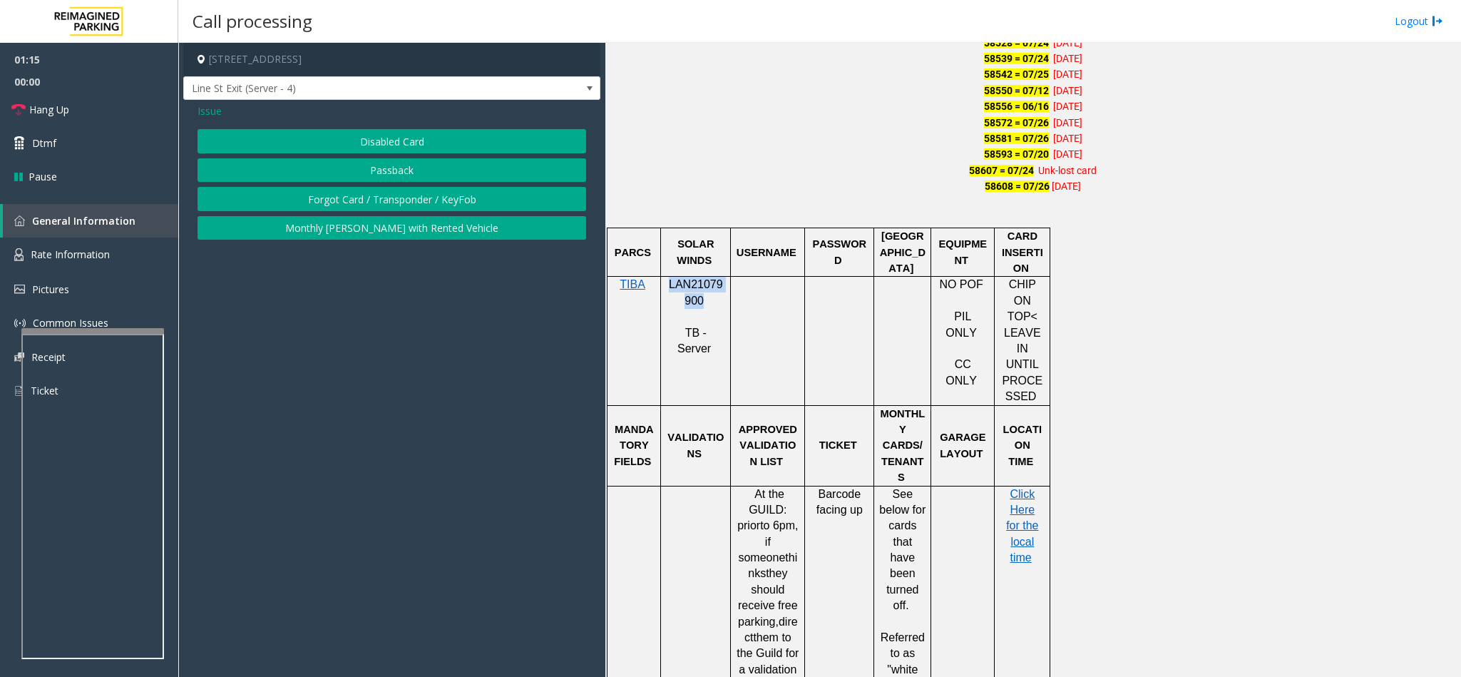
drag, startPoint x: 699, startPoint y: 307, endPoint x: 664, endPoint y: 289, distance: 39.5
click at [664, 289] on div "LAN21079900 TB - Server" at bounding box center [695, 317] width 69 height 80
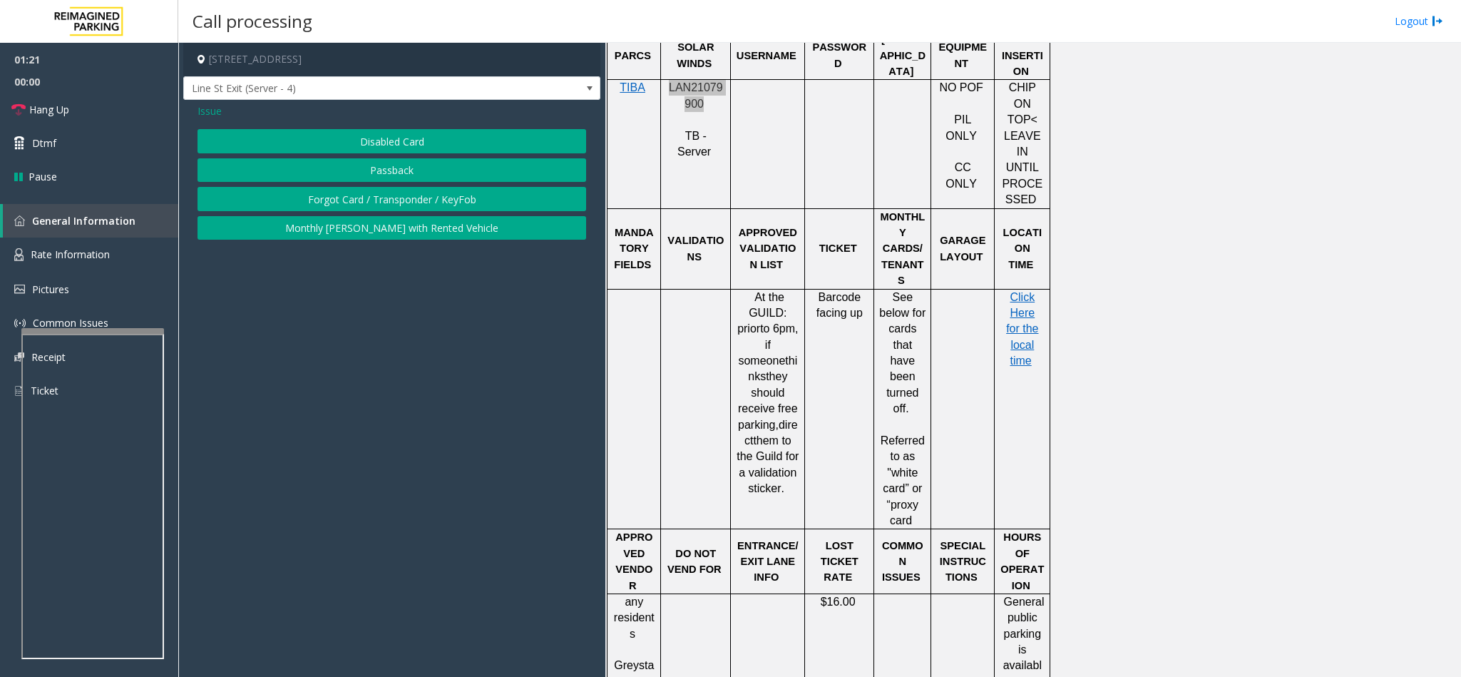
scroll to position [1638, 0]
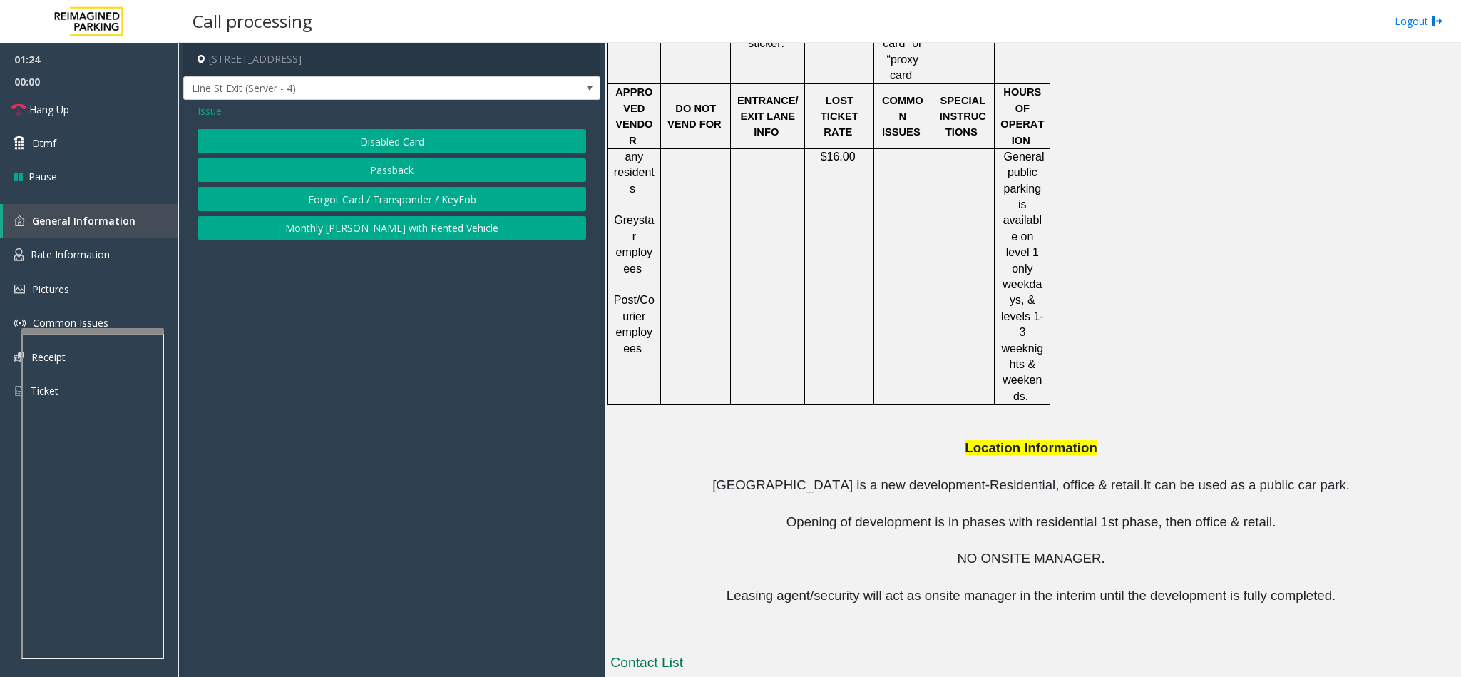
drag, startPoint x: 871, startPoint y: 612, endPoint x: 791, endPoint y: 610, distance: 79.9
click at [436, 145] on button "Disabled Card" at bounding box center [391, 141] width 389 height 24
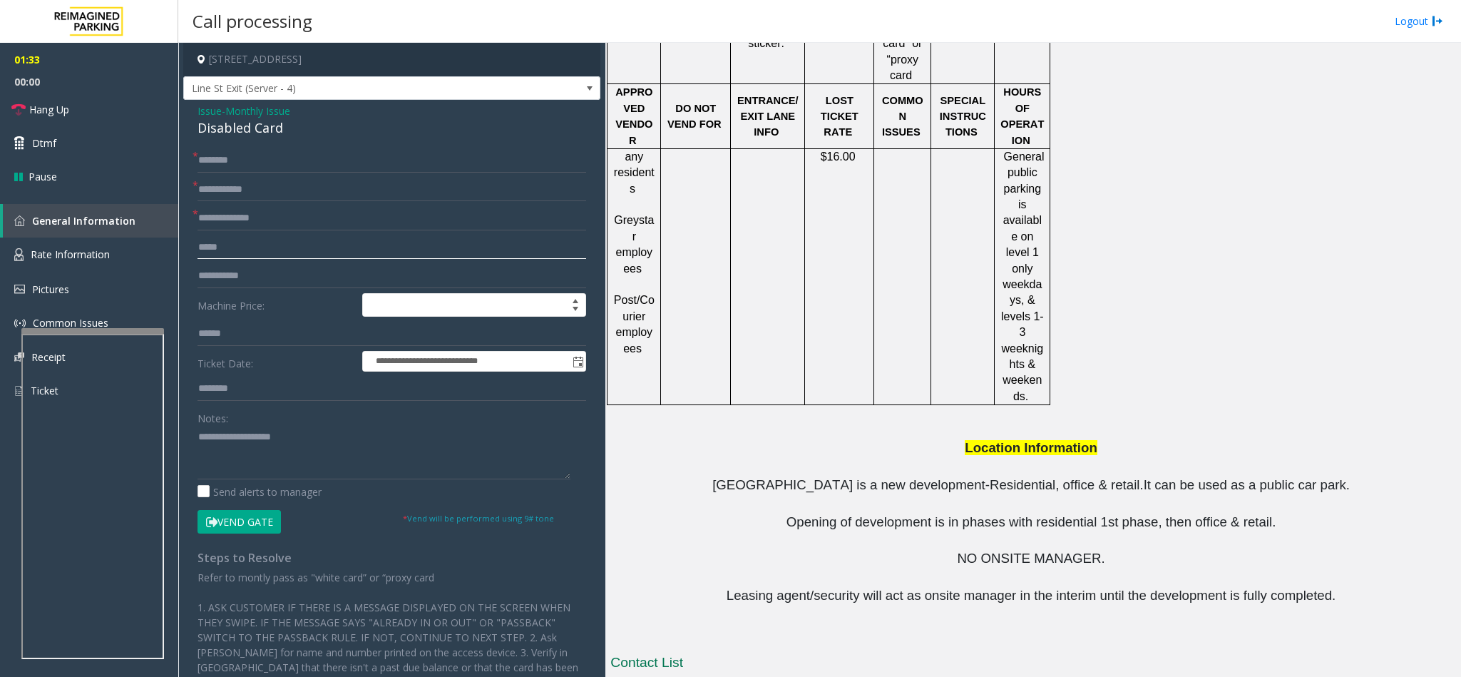
click at [232, 253] on input "text" at bounding box center [391, 247] width 389 height 24
click at [289, 231] on form "**********" at bounding box center [391, 340] width 389 height 385
type input "******"
click at [274, 163] on input "text" at bounding box center [391, 160] width 389 height 24
type input "********"
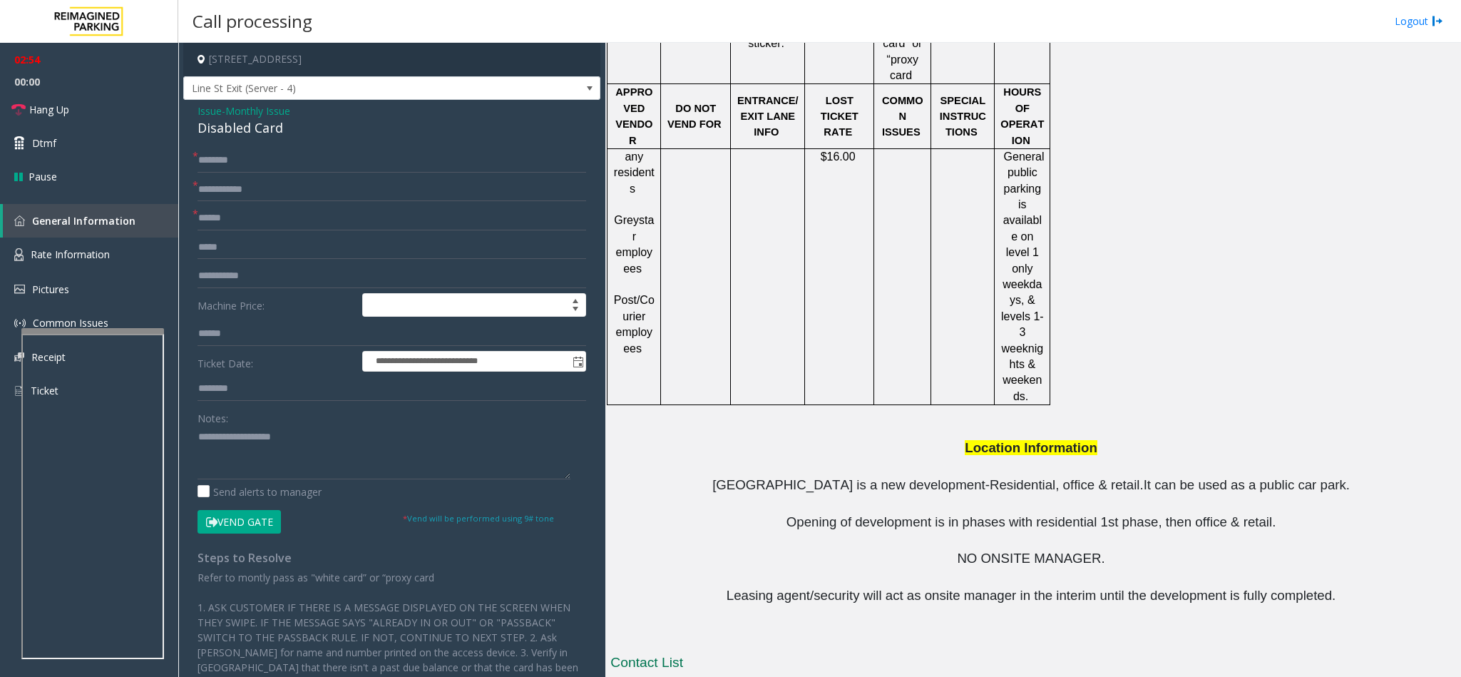
click at [240, 525] on button "Vend Gate" at bounding box center [238, 522] width 83 height 24
drag, startPoint x: 282, startPoint y: 135, endPoint x: 192, endPoint y: 108, distance: 94.0
click at [192, 108] on div "**********" at bounding box center [391, 447] width 417 height 694
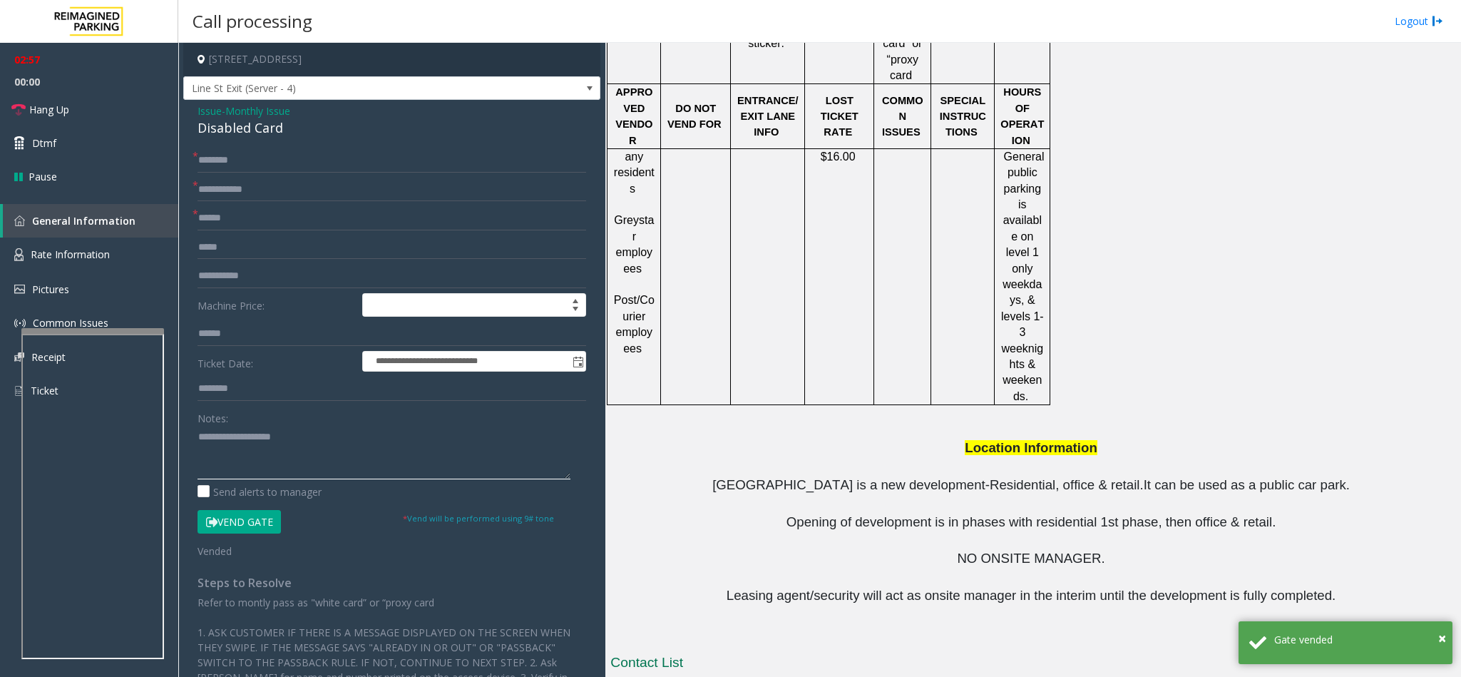
paste textarea "**********"
click at [278, 460] on textarea at bounding box center [383, 452] width 373 height 53
drag, startPoint x: 306, startPoint y: 443, endPoint x: 230, endPoint y: 434, distance: 76.8
click at [230, 434] on textarea at bounding box center [383, 452] width 373 height 53
click at [291, 464] on textarea at bounding box center [383, 452] width 373 height 53
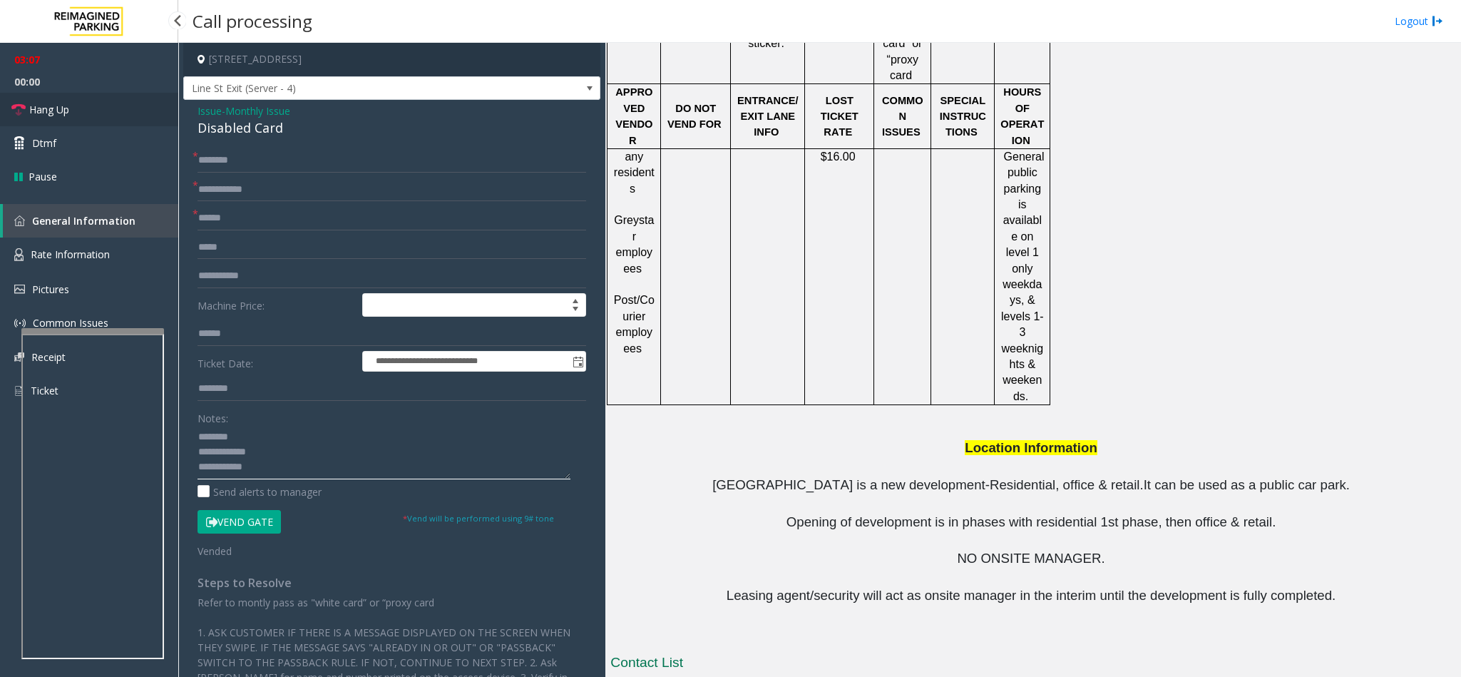
type textarea "**********"
click at [101, 110] on link "Hang Up" at bounding box center [89, 110] width 178 height 34
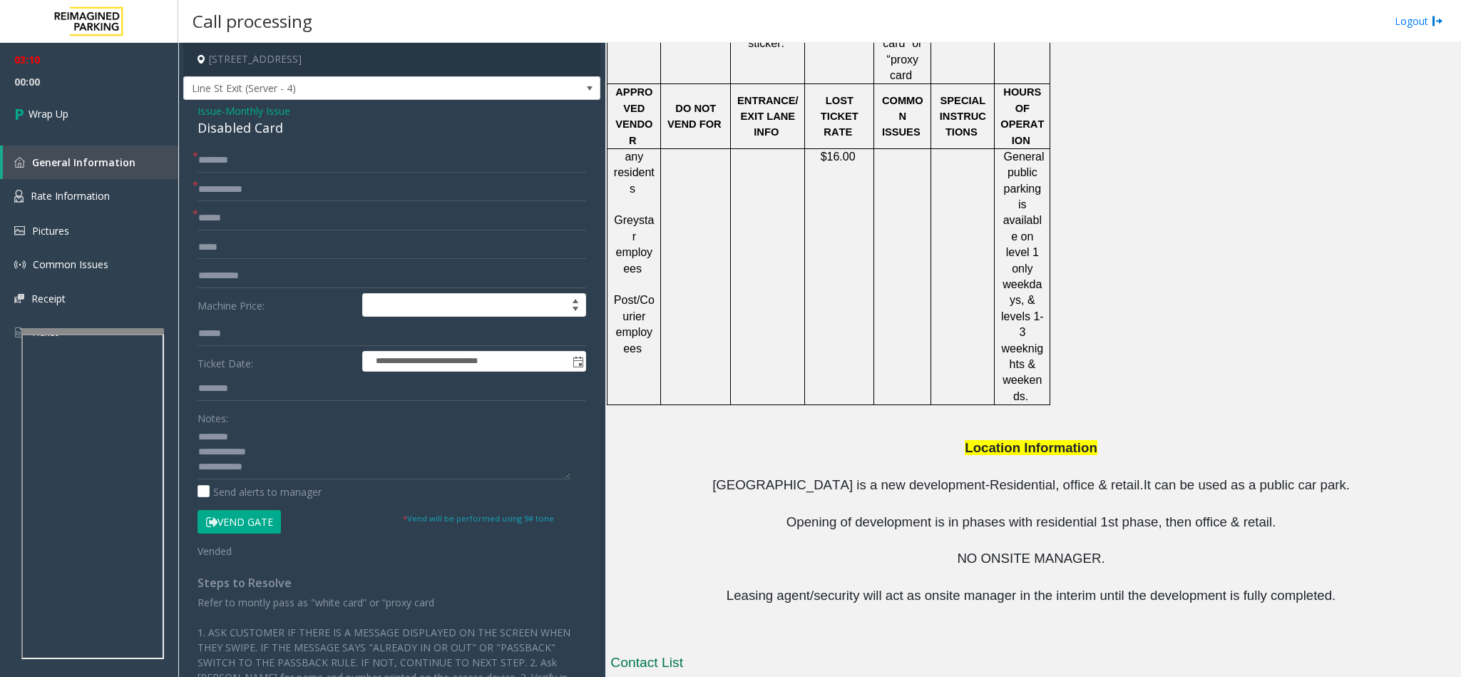
click at [253, 114] on span "Monthly Issue" at bounding box center [257, 110] width 65 height 15
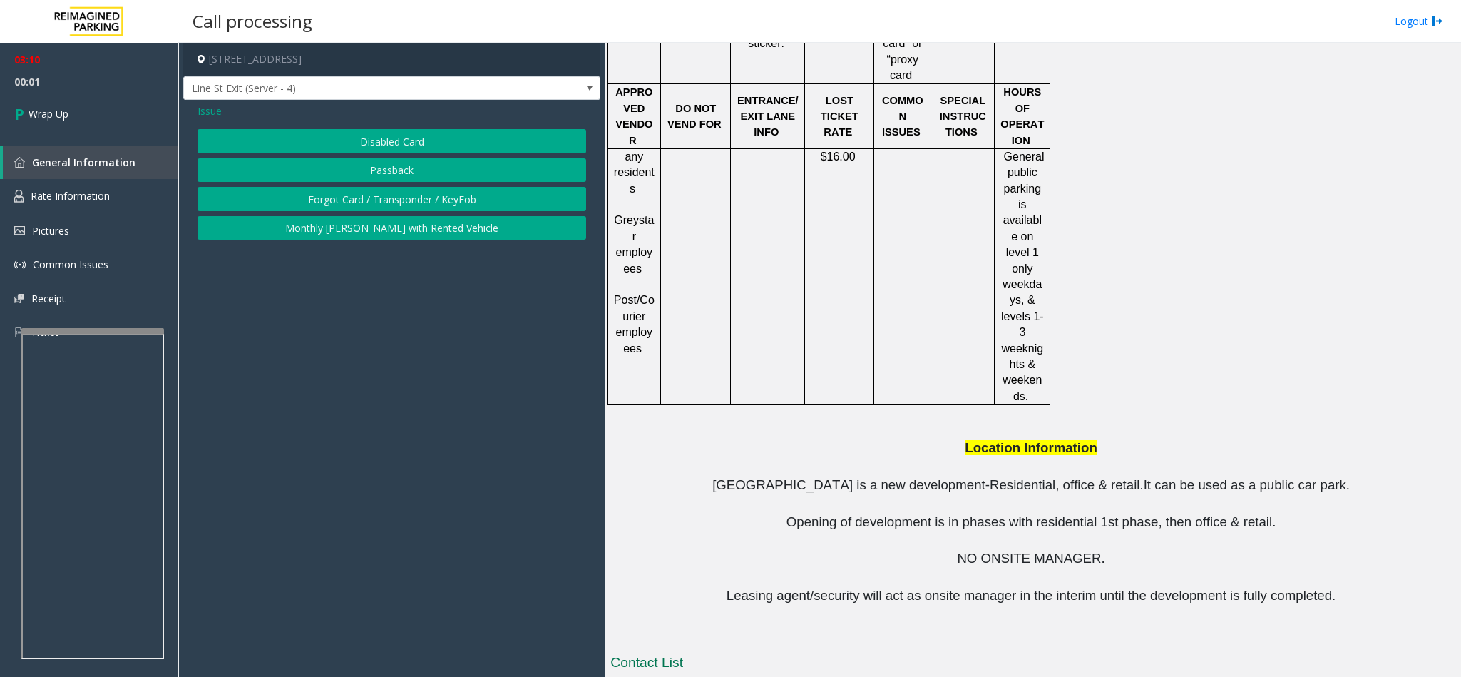
click at [192, 120] on div "Issue Disabled Card Passback Forgot Card / Transponder / KeyFob Monthly [PERSON…" at bounding box center [391, 173] width 417 height 147
click at [204, 109] on span "Issue" at bounding box center [209, 110] width 24 height 15
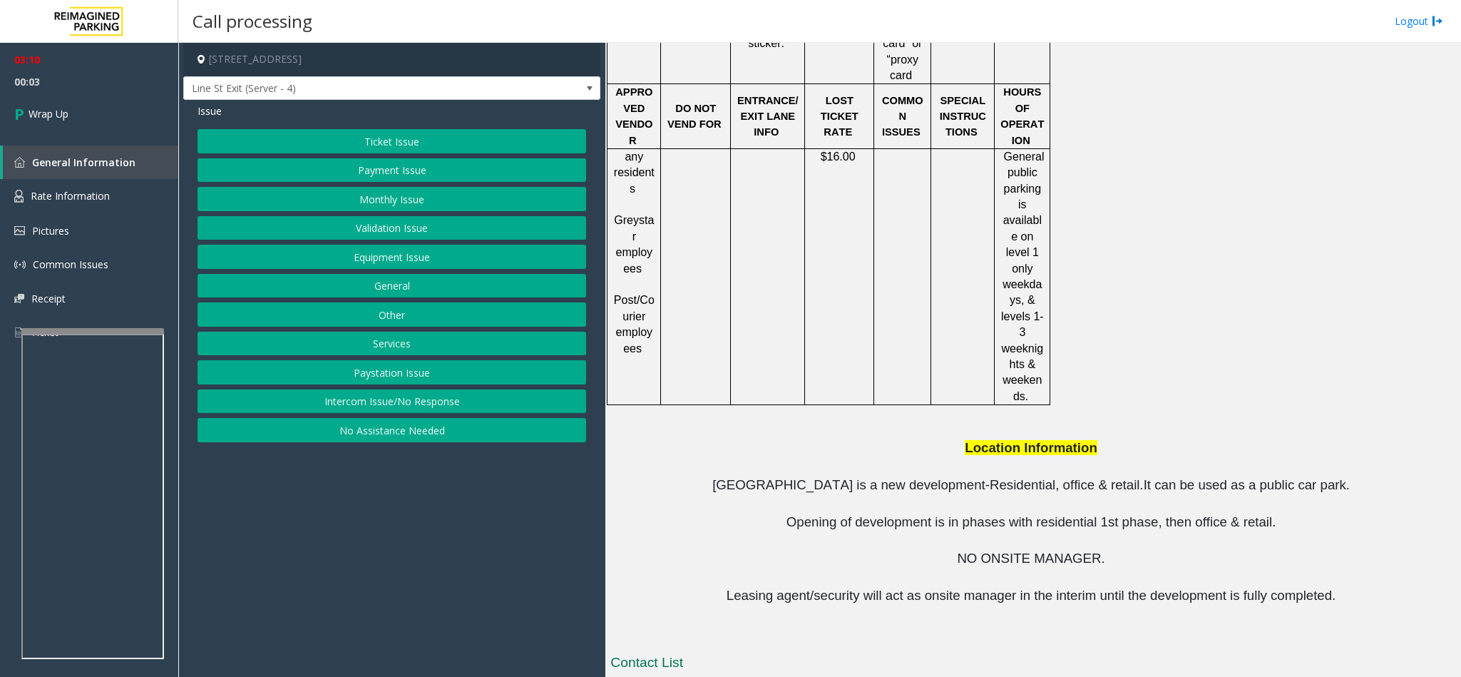
click at [399, 343] on button "Services" at bounding box center [391, 344] width 389 height 24
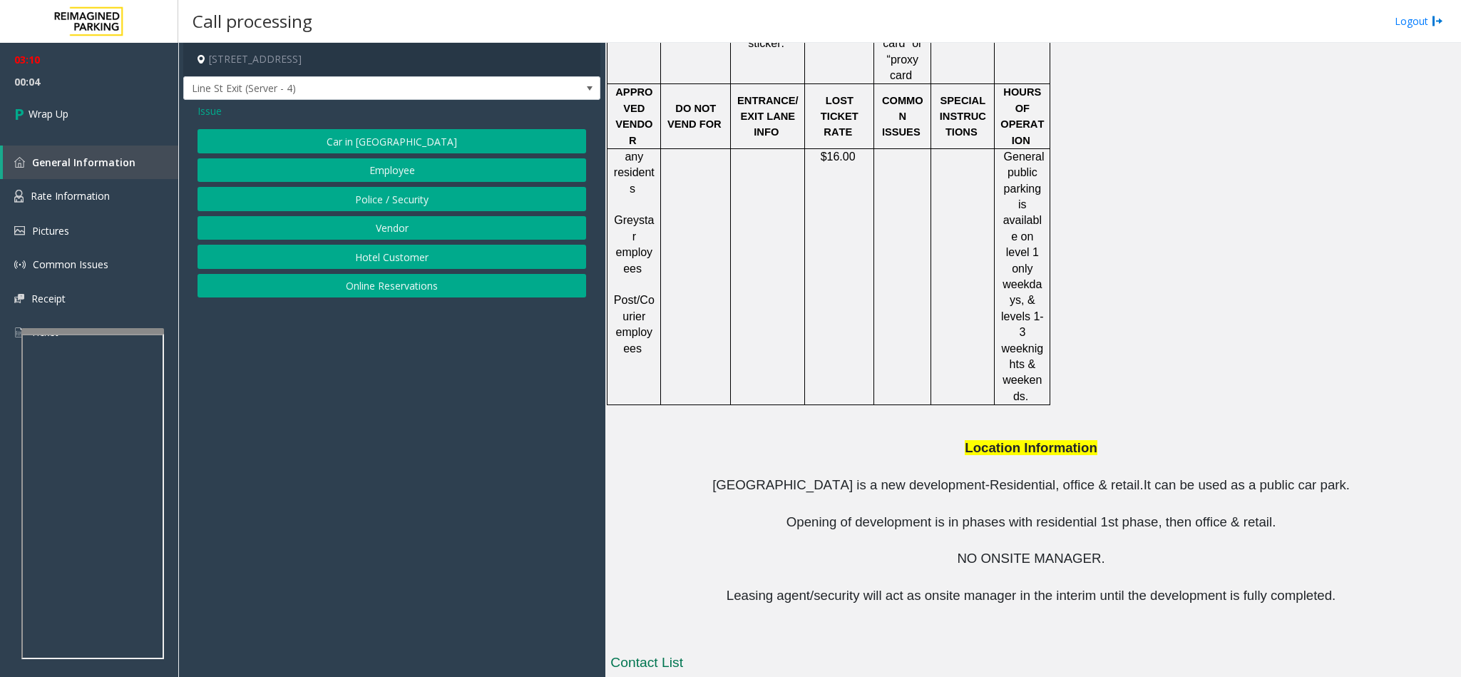
click at [369, 171] on button "Employee" at bounding box center [391, 170] width 389 height 24
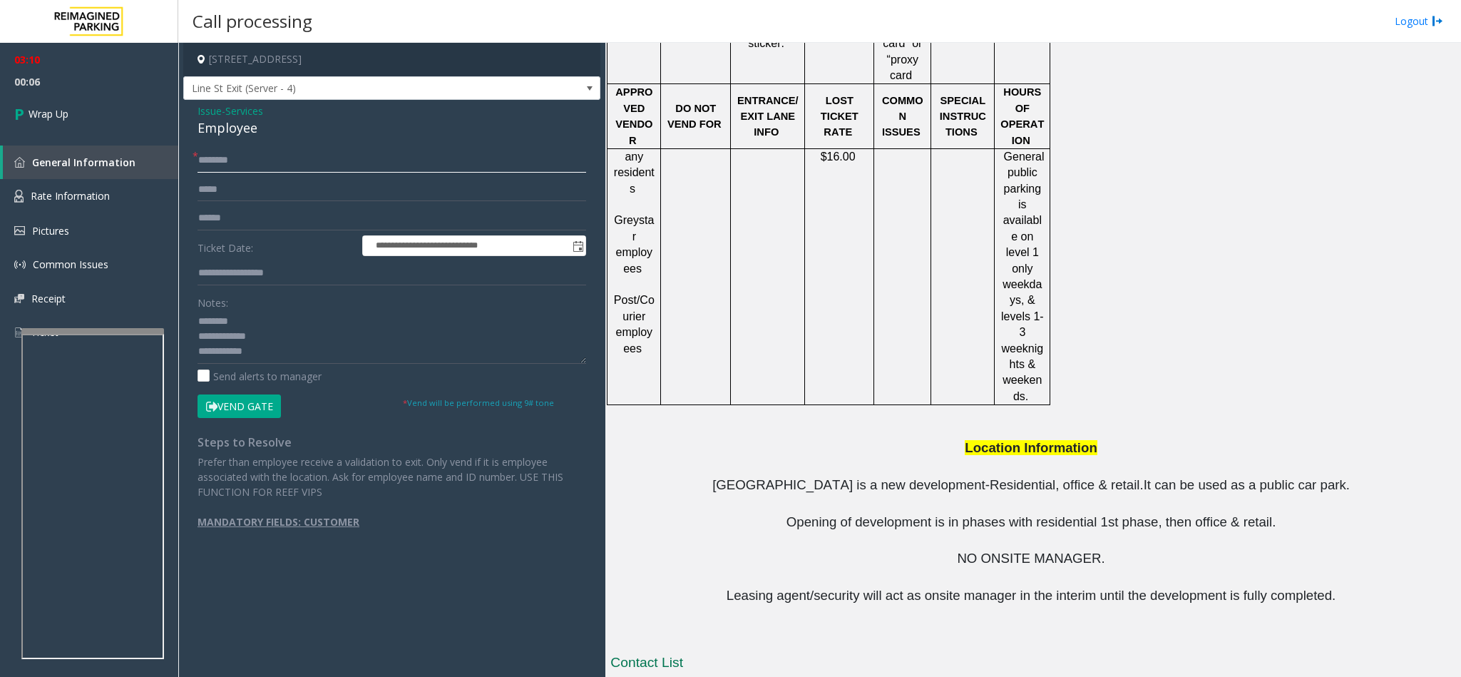
click at [300, 170] on input "********" at bounding box center [391, 160] width 389 height 24
type input "**********"
drag, startPoint x: 272, startPoint y: 125, endPoint x: 191, endPoint y: 130, distance: 80.8
click at [191, 130] on div "**********" at bounding box center [391, 329] width 417 height 458
paste textarea
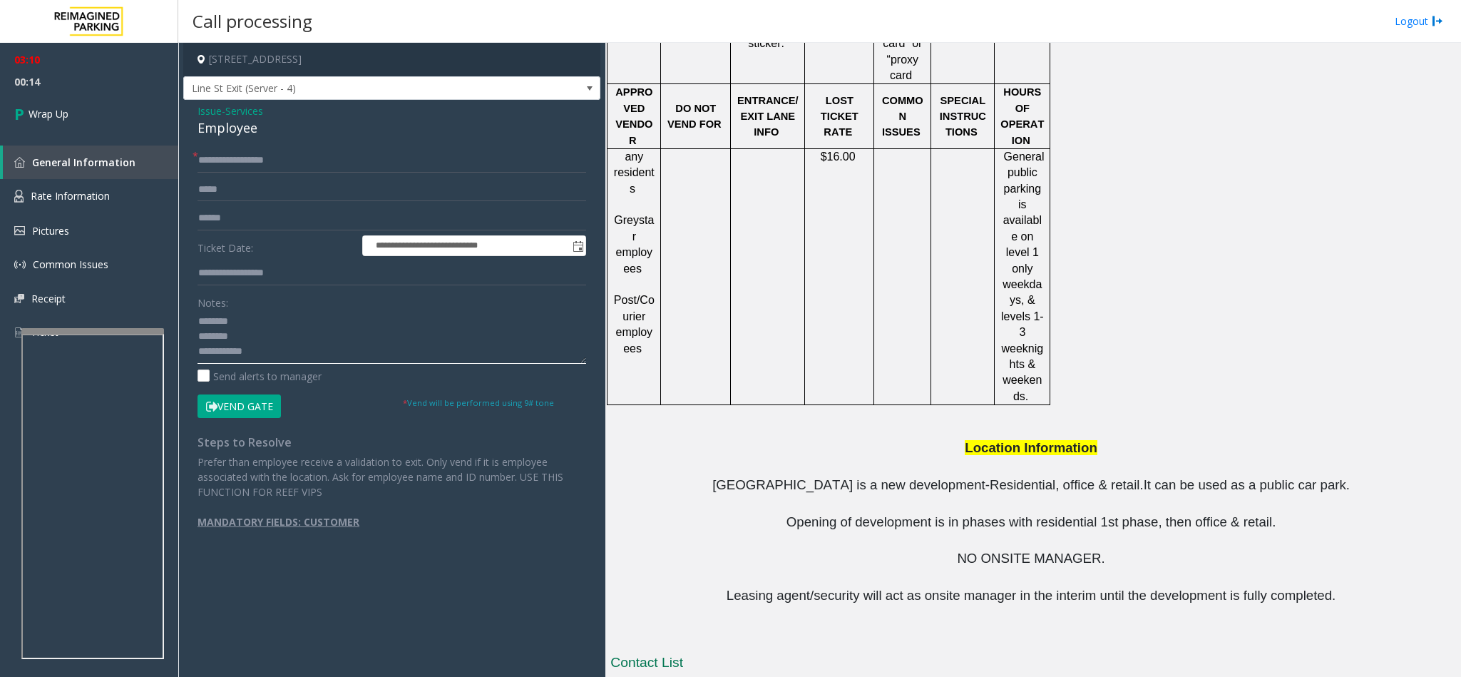
drag, startPoint x: 266, startPoint y: 336, endPoint x: 201, endPoint y: 339, distance: 64.9
click at [195, 339] on div "**********" at bounding box center [392, 346] width 410 height 396
click at [274, 361] on textarea at bounding box center [391, 336] width 389 height 53
type textarea "**********"
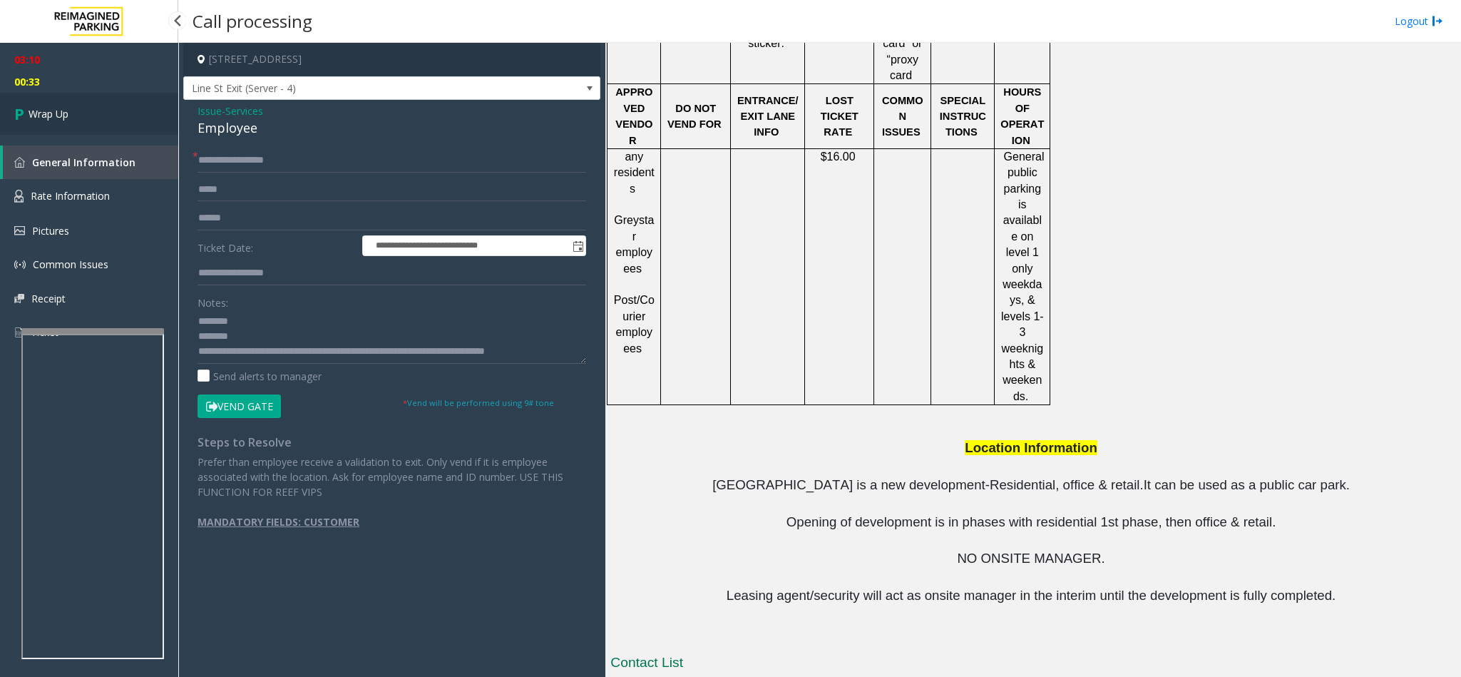
click at [79, 103] on link "Wrap Up" at bounding box center [89, 114] width 178 height 42
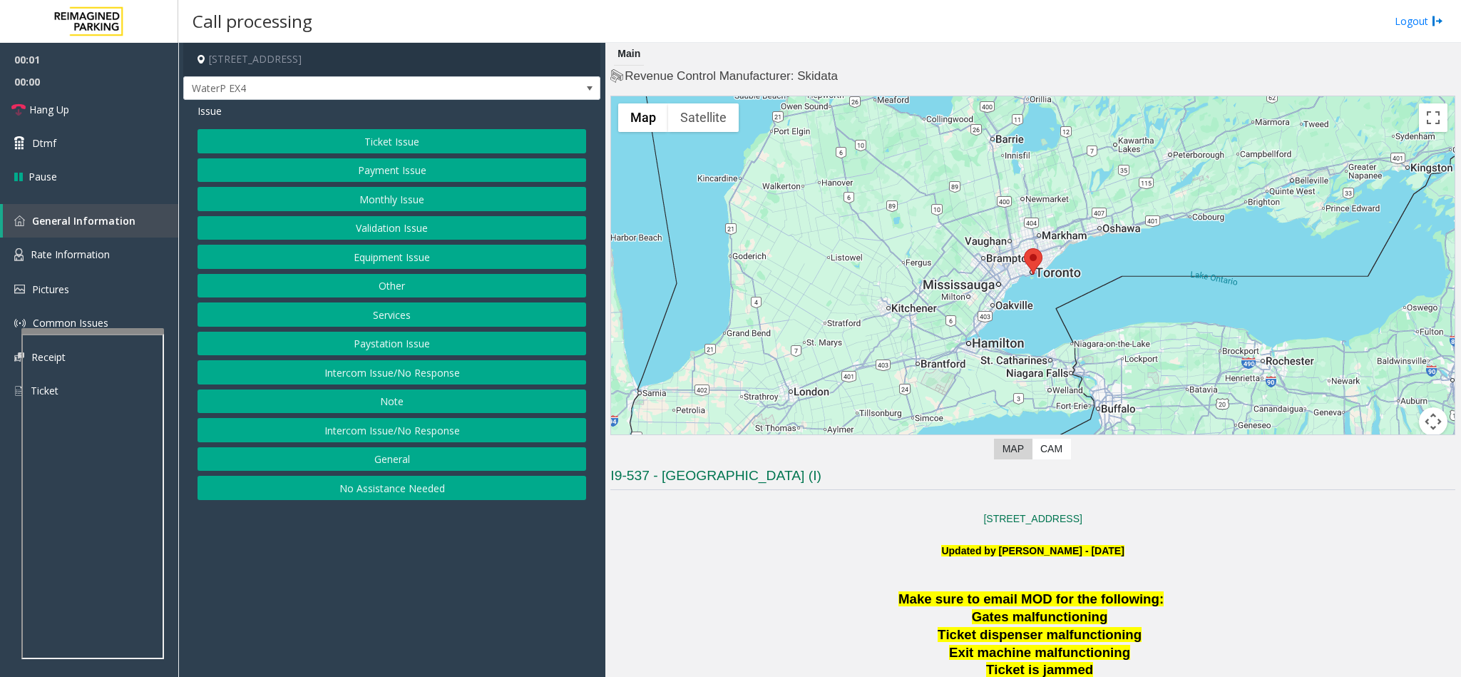
click at [381, 142] on button "Ticket Issue" at bounding box center [391, 141] width 389 height 24
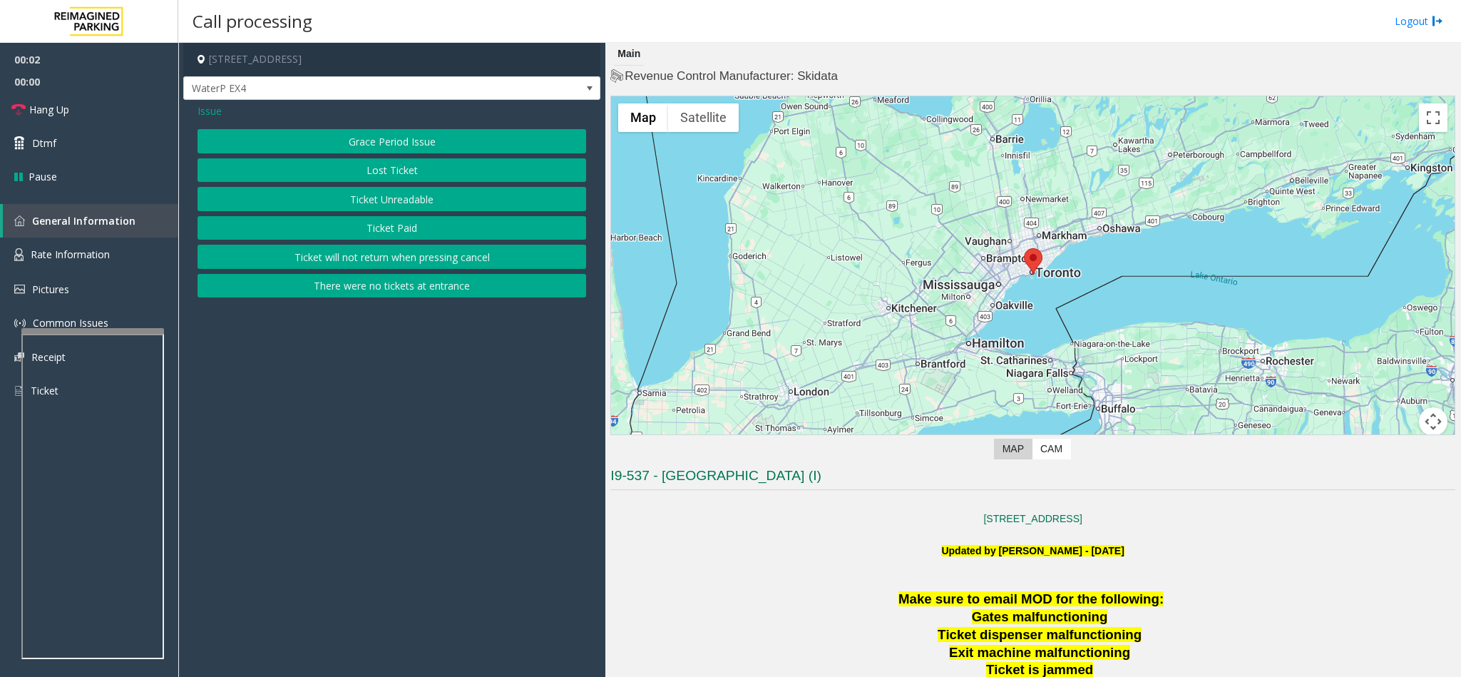
click at [381, 210] on button "Ticket Unreadable" at bounding box center [391, 199] width 389 height 24
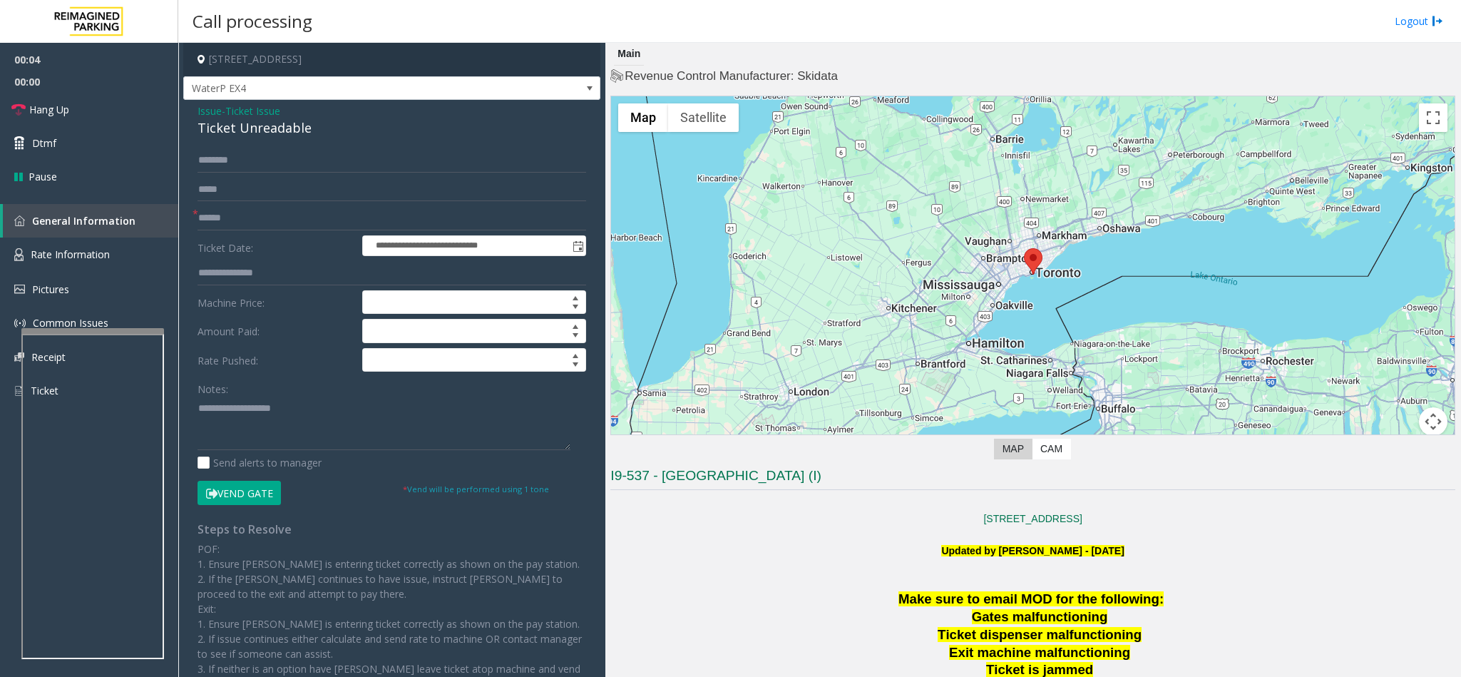
click at [253, 111] on span "Ticket Issue" at bounding box center [252, 110] width 55 height 15
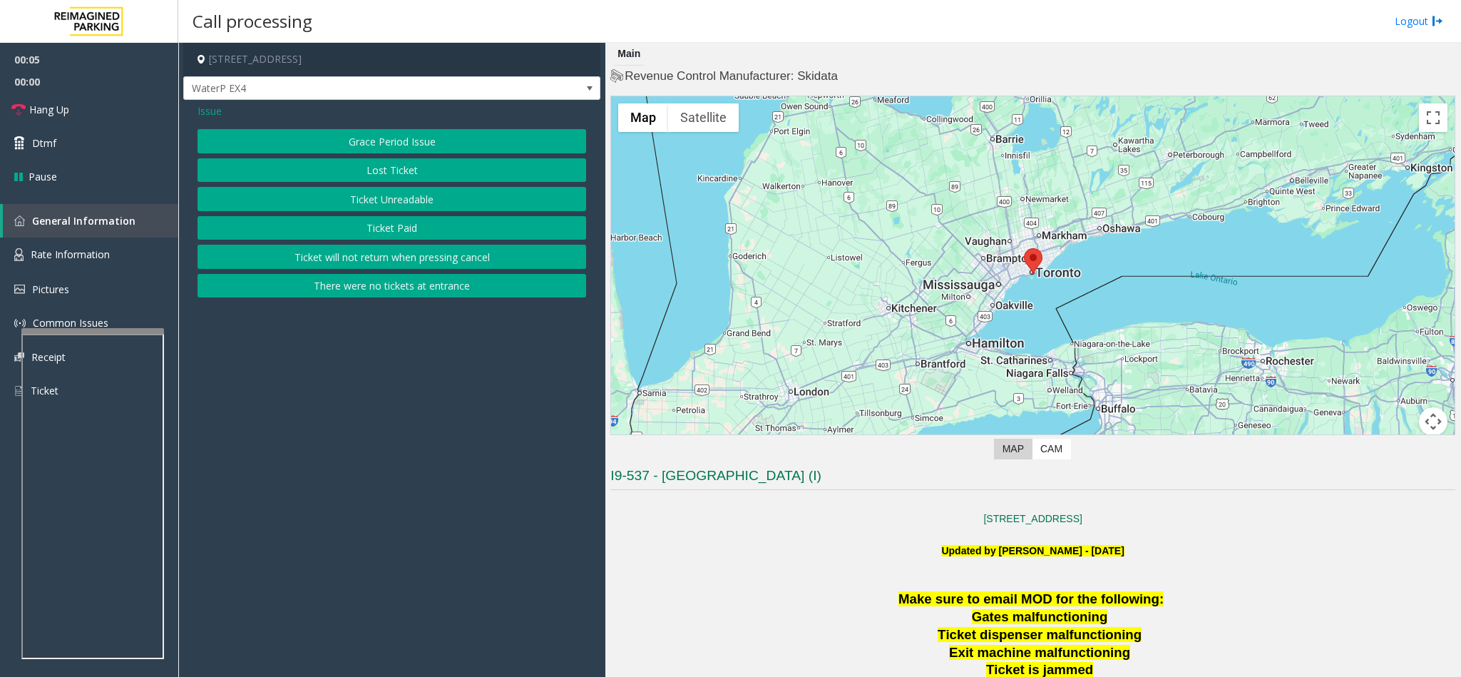
click at [443, 235] on button "Ticket Paid" at bounding box center [391, 228] width 389 height 24
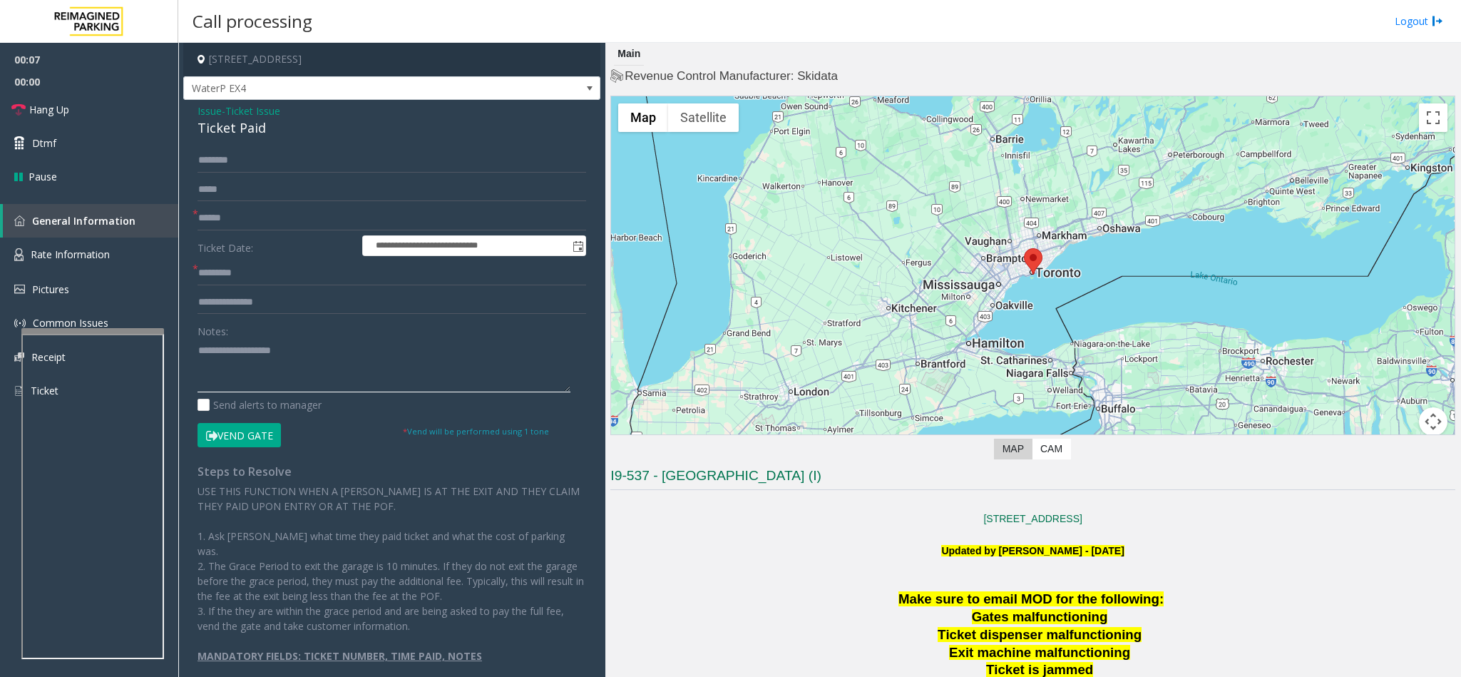
drag, startPoint x: 260, startPoint y: 375, endPoint x: 1308, endPoint y: 231, distance: 1057.9
click at [260, 376] on textarea at bounding box center [383, 365] width 373 height 53
type textarea "**"
click at [383, 289] on form "**********" at bounding box center [391, 297] width 389 height 298
click at [356, 309] on input "text" at bounding box center [391, 302] width 389 height 24
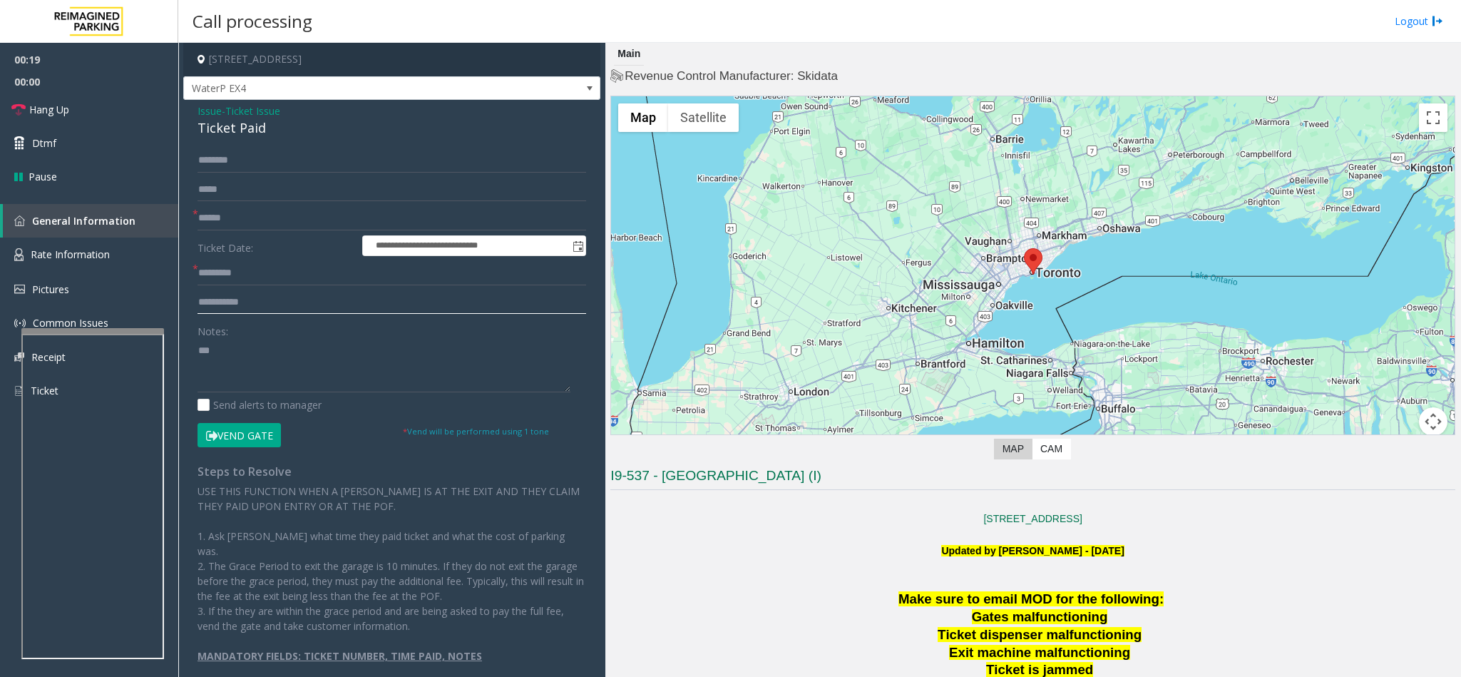
type input "**********"
click at [231, 349] on textarea at bounding box center [383, 365] width 373 height 53
click at [197, 345] on textarea at bounding box center [383, 365] width 373 height 53
click at [204, 347] on textarea at bounding box center [383, 365] width 373 height 53
drag, startPoint x: 266, startPoint y: 125, endPoint x: 188, endPoint y: 103, distance: 80.8
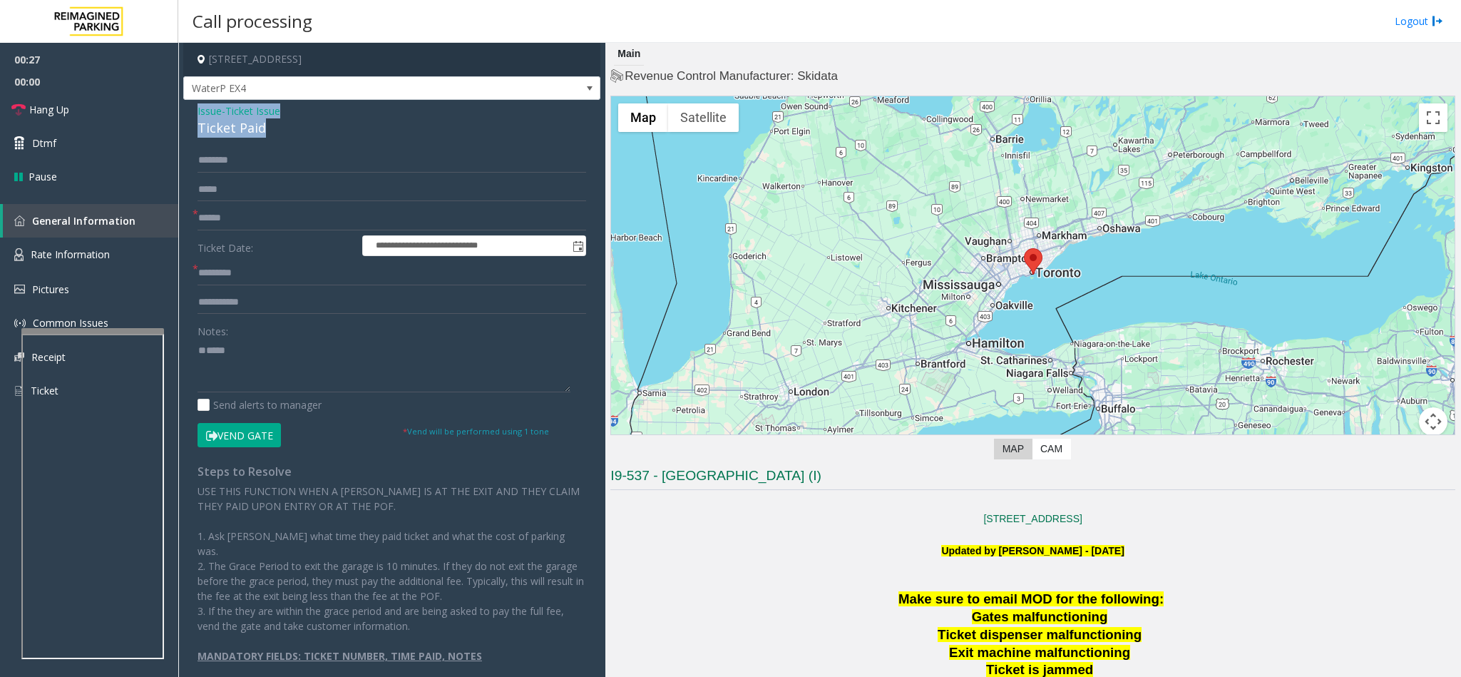
click at [188, 103] on div "**********" at bounding box center [391, 396] width 417 height 592
click at [210, 358] on textarea at bounding box center [383, 365] width 373 height 53
paste textarea "**********"
drag, startPoint x: 291, startPoint y: 351, endPoint x: 233, endPoint y: 346, distance: 58.0
click at [233, 346] on textarea at bounding box center [383, 365] width 373 height 53
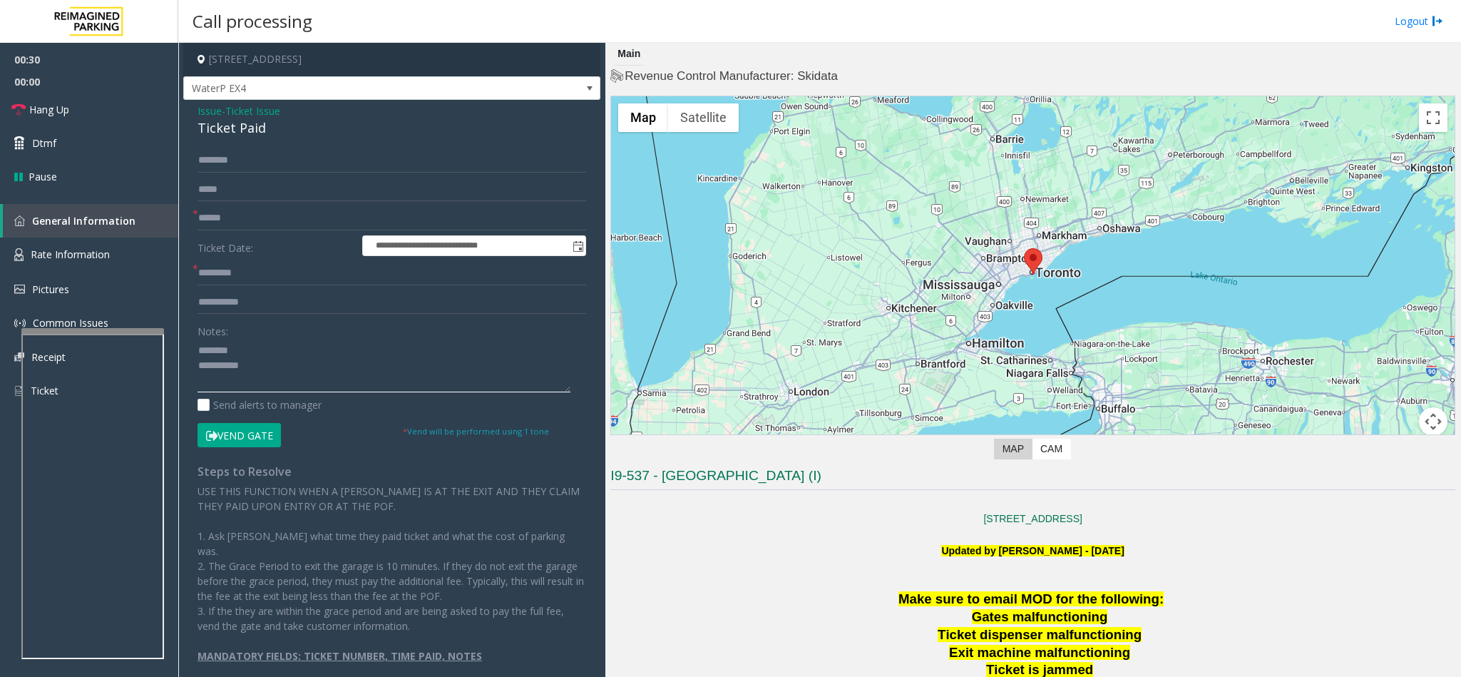
click at [289, 366] on textarea at bounding box center [383, 365] width 373 height 53
click at [272, 345] on textarea at bounding box center [383, 365] width 373 height 53
click at [266, 371] on textarea at bounding box center [383, 365] width 373 height 53
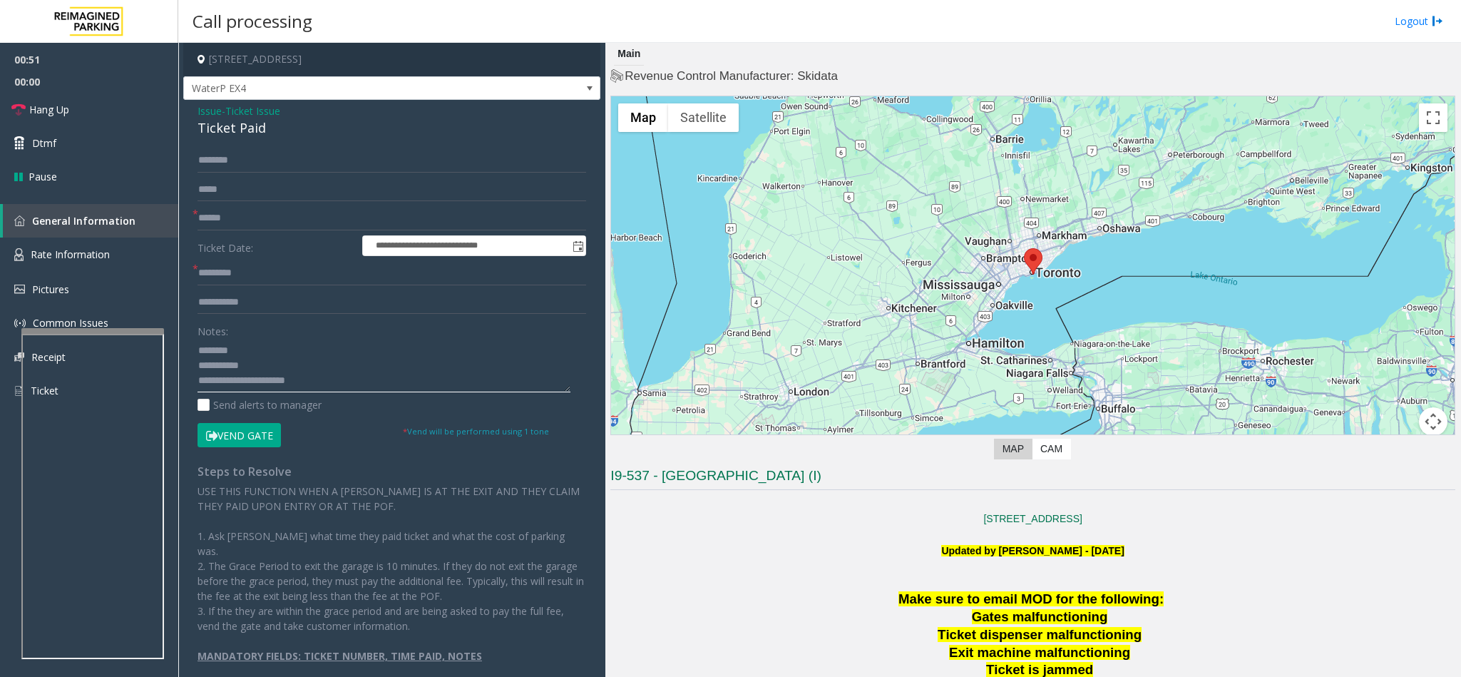
type textarea "**********"
click at [257, 222] on input "text" at bounding box center [391, 218] width 389 height 24
type input "*********"
type textarea "**********"
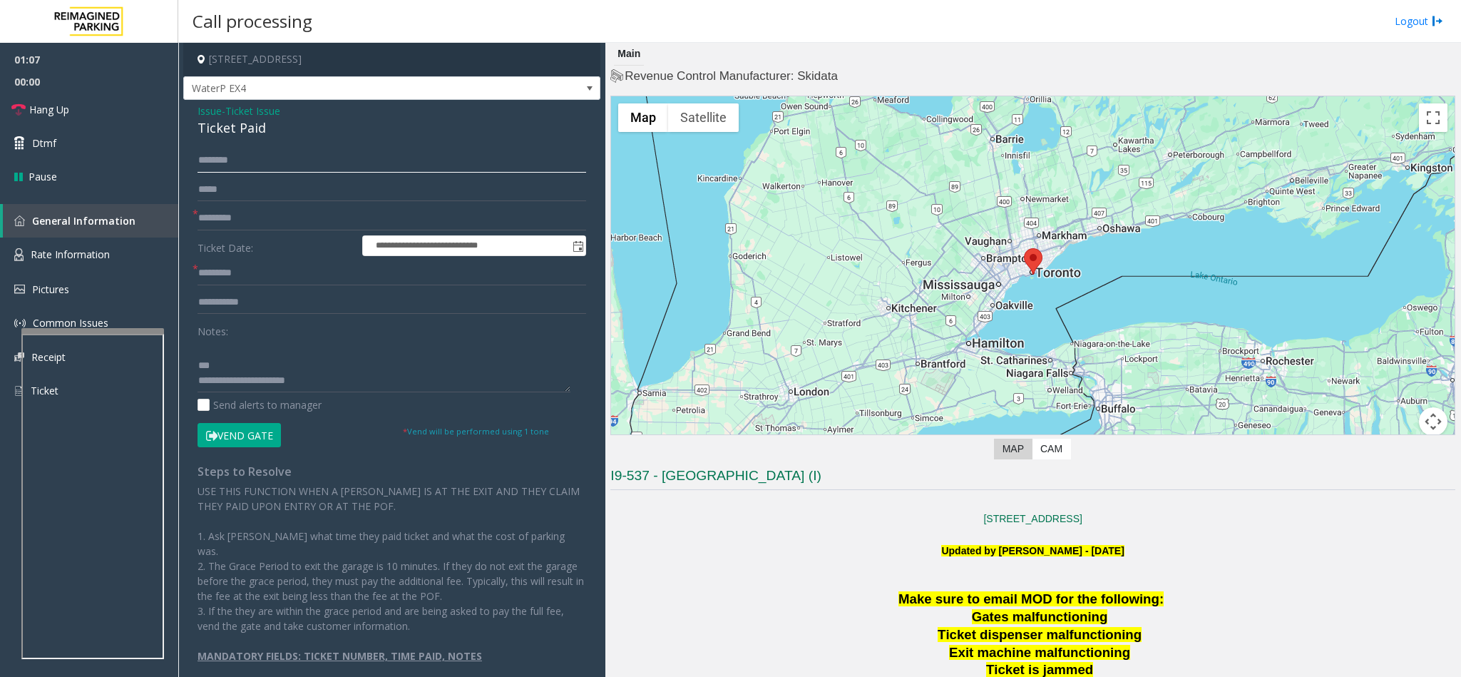
click at [280, 152] on input "text" at bounding box center [391, 160] width 389 height 24
click at [269, 272] on input "text" at bounding box center [391, 273] width 389 height 24
type input "**"
click at [255, 161] on input "text" at bounding box center [391, 160] width 389 height 24
type input "*******"
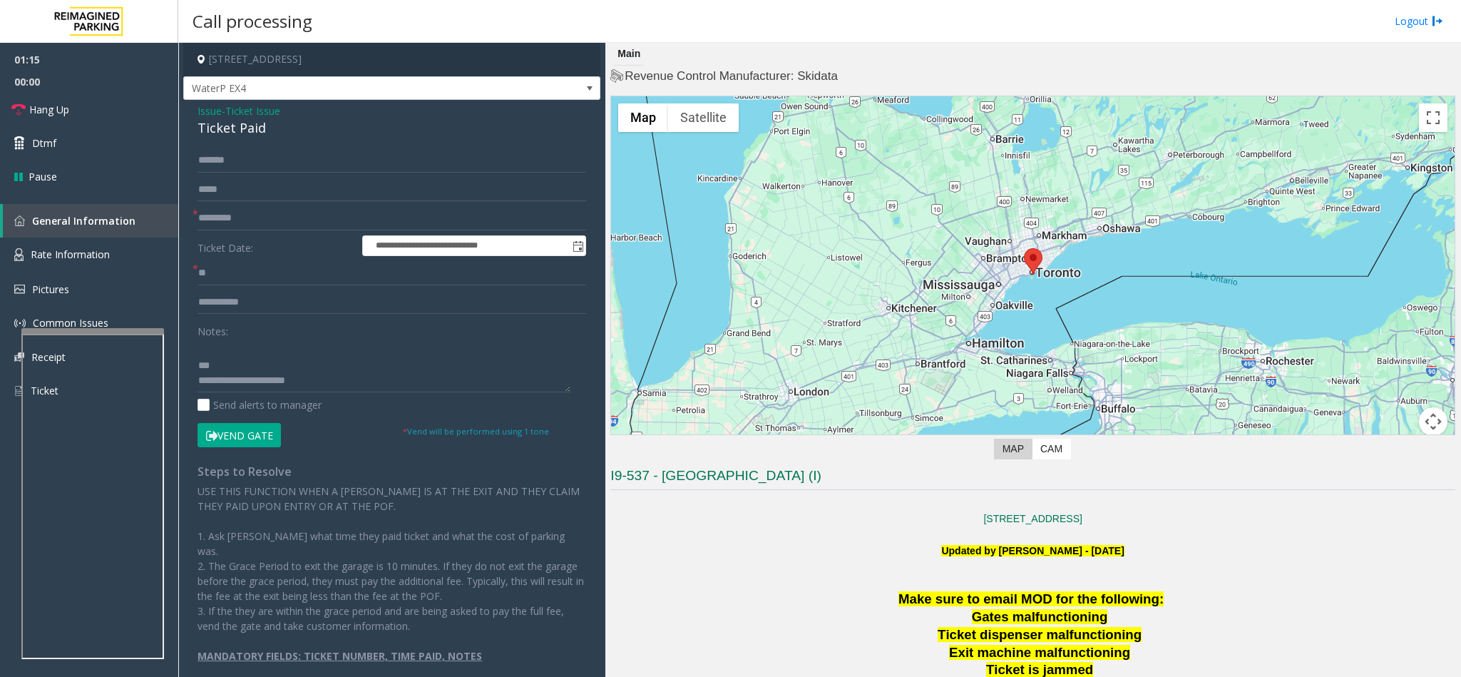
click at [242, 441] on button "Vend Gate" at bounding box center [238, 435] width 83 height 24
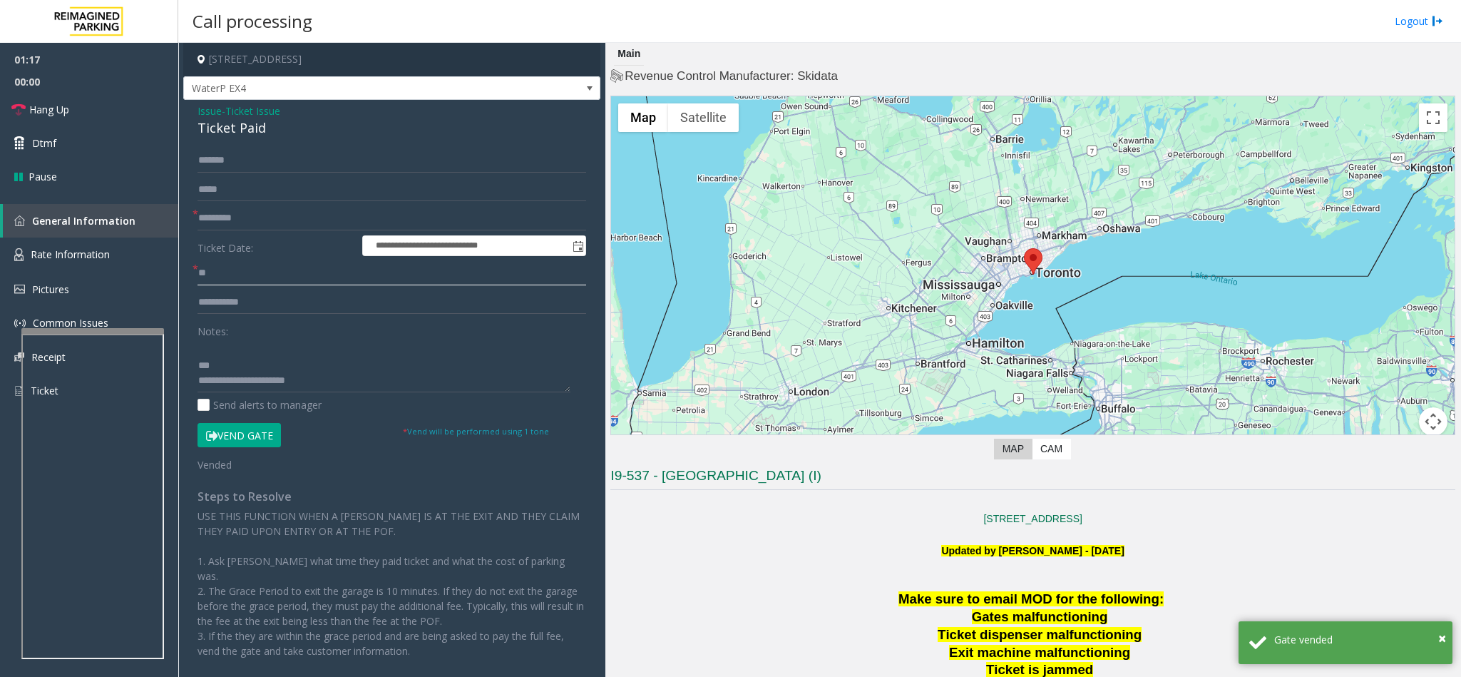
click at [259, 274] on input "**" at bounding box center [391, 273] width 389 height 24
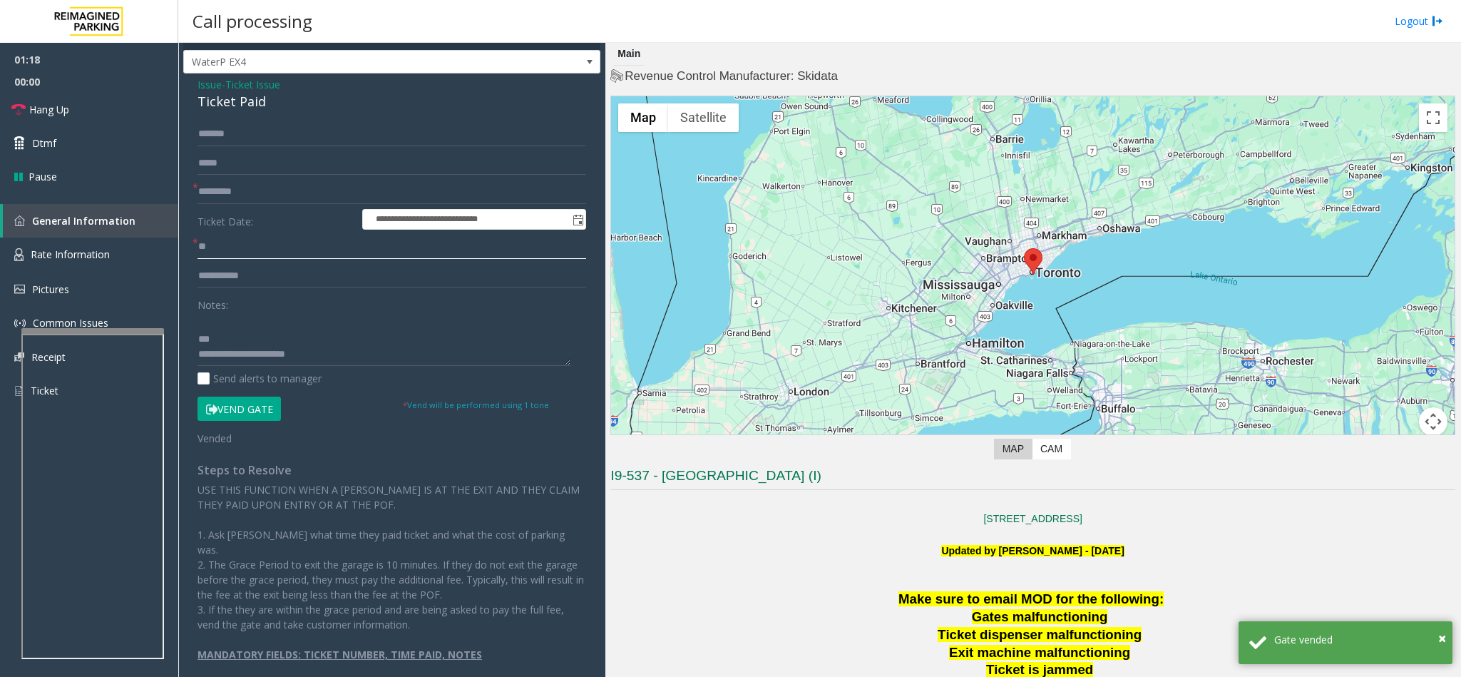
scroll to position [0, 0]
click at [328, 356] on textarea at bounding box center [383, 338] width 373 height 53
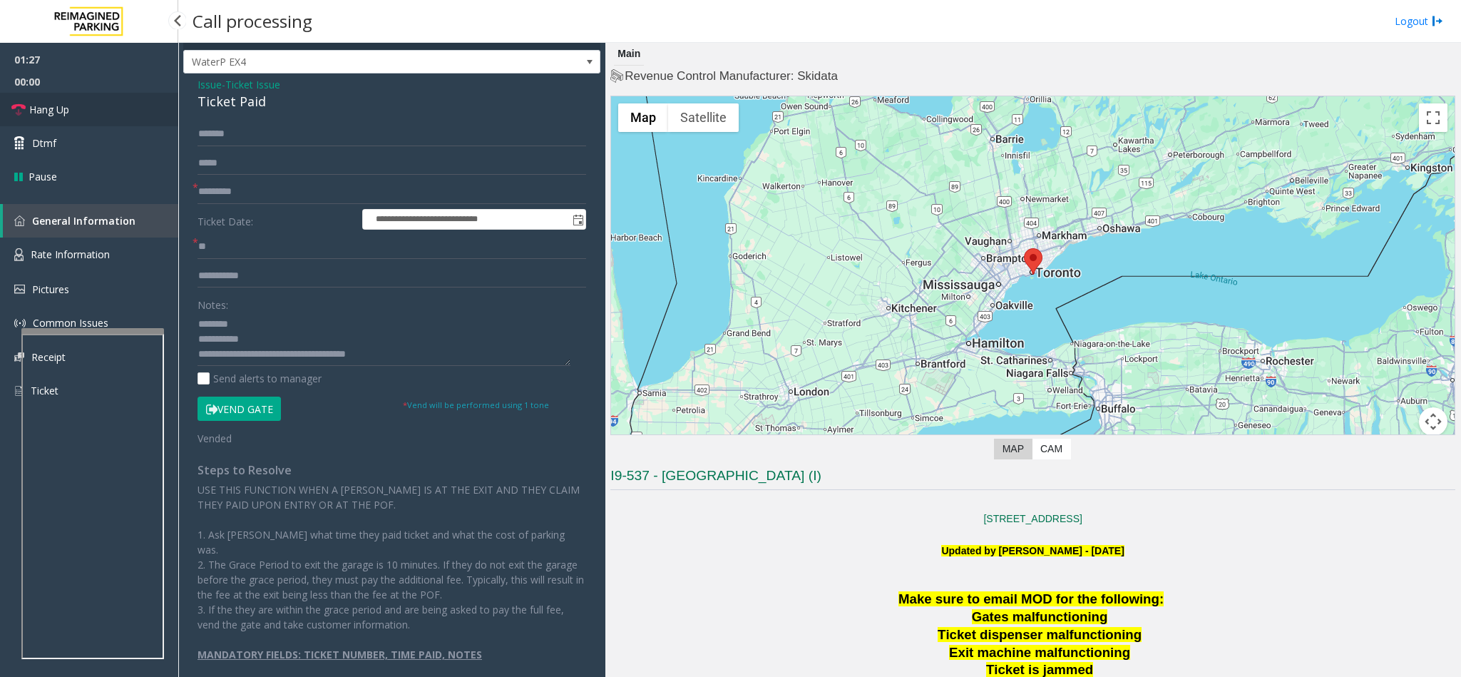
click at [81, 107] on link "Hang Up" at bounding box center [89, 110] width 178 height 34
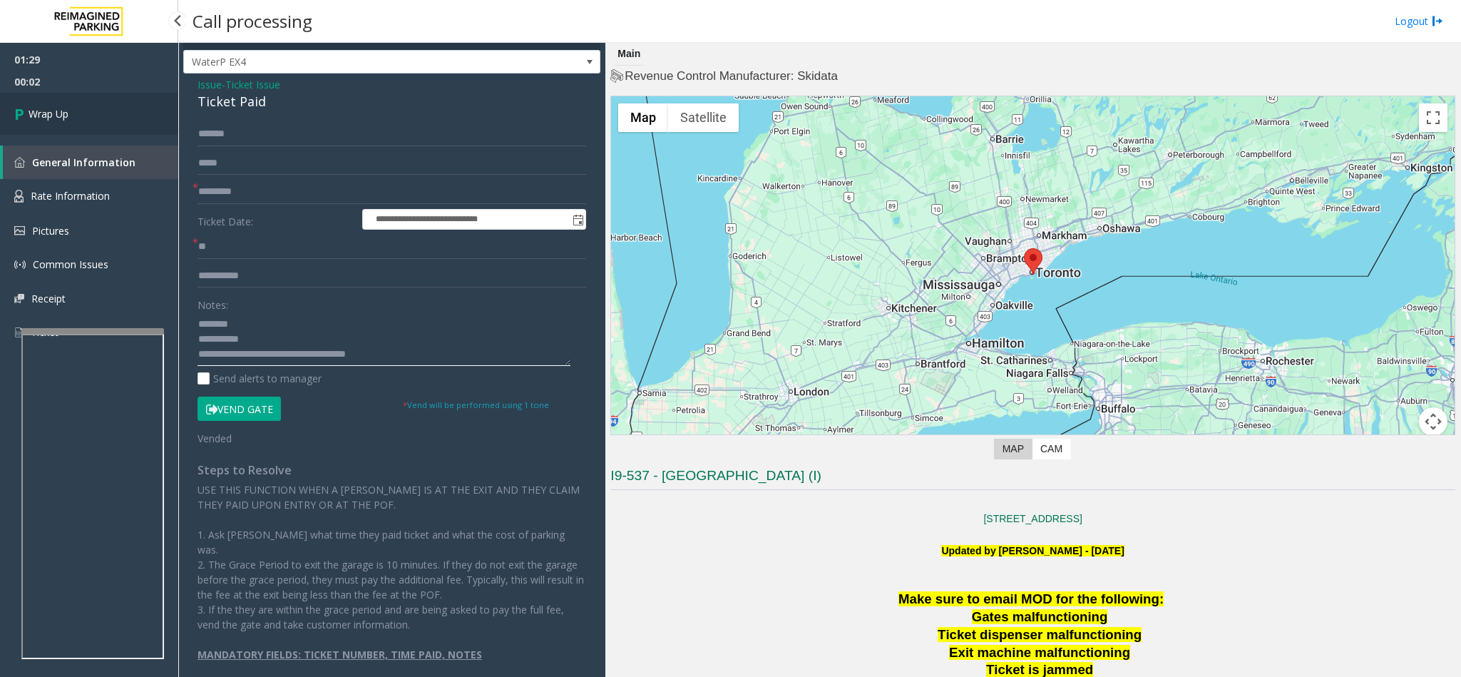
type textarea "**********"
click at [91, 108] on link "Wrap Up" at bounding box center [89, 114] width 178 height 42
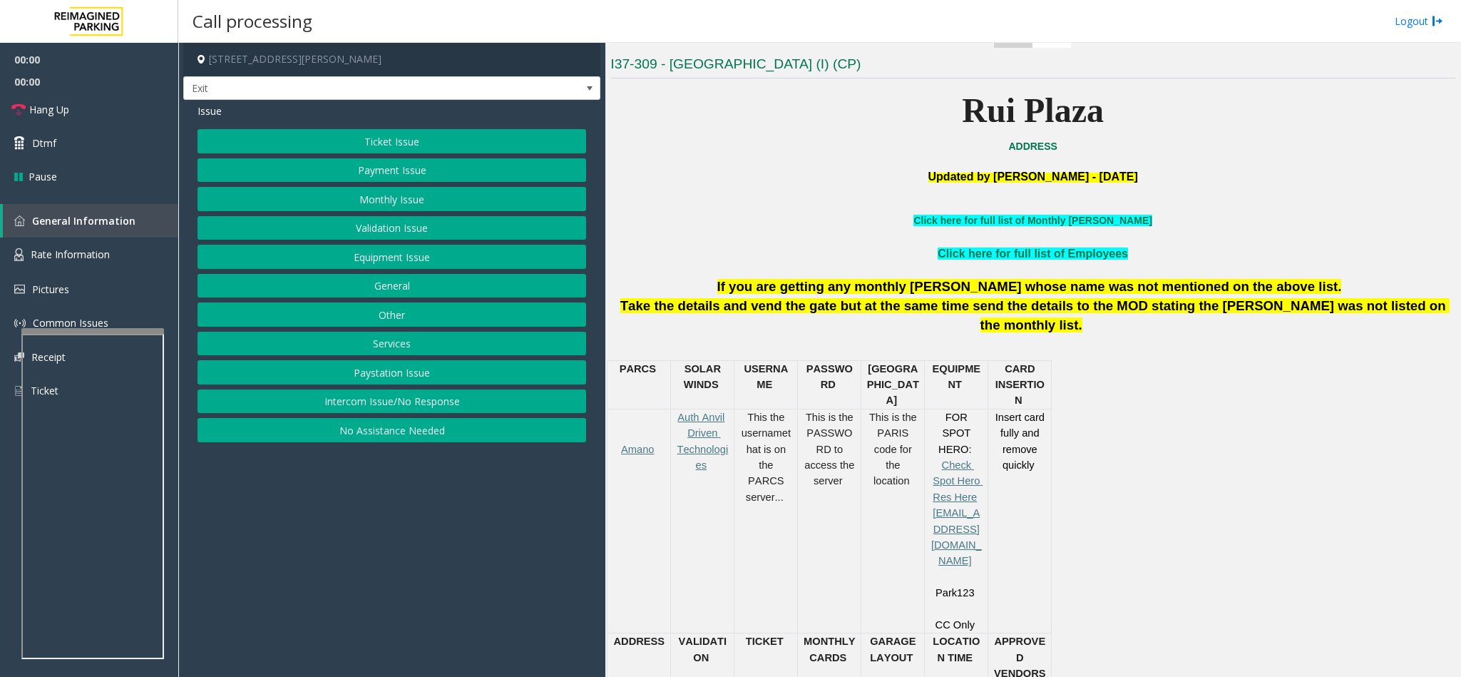
scroll to position [428, 0]
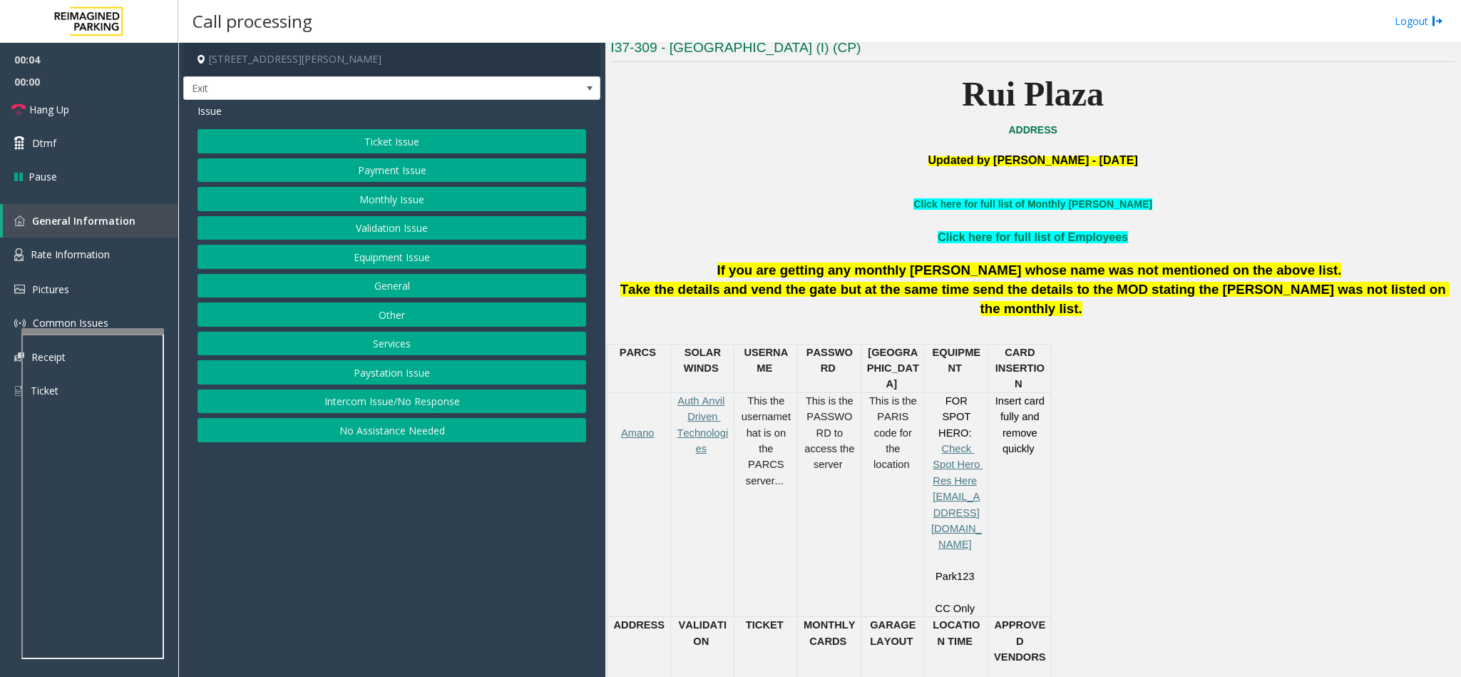
click at [392, 338] on button "Services" at bounding box center [391, 344] width 389 height 24
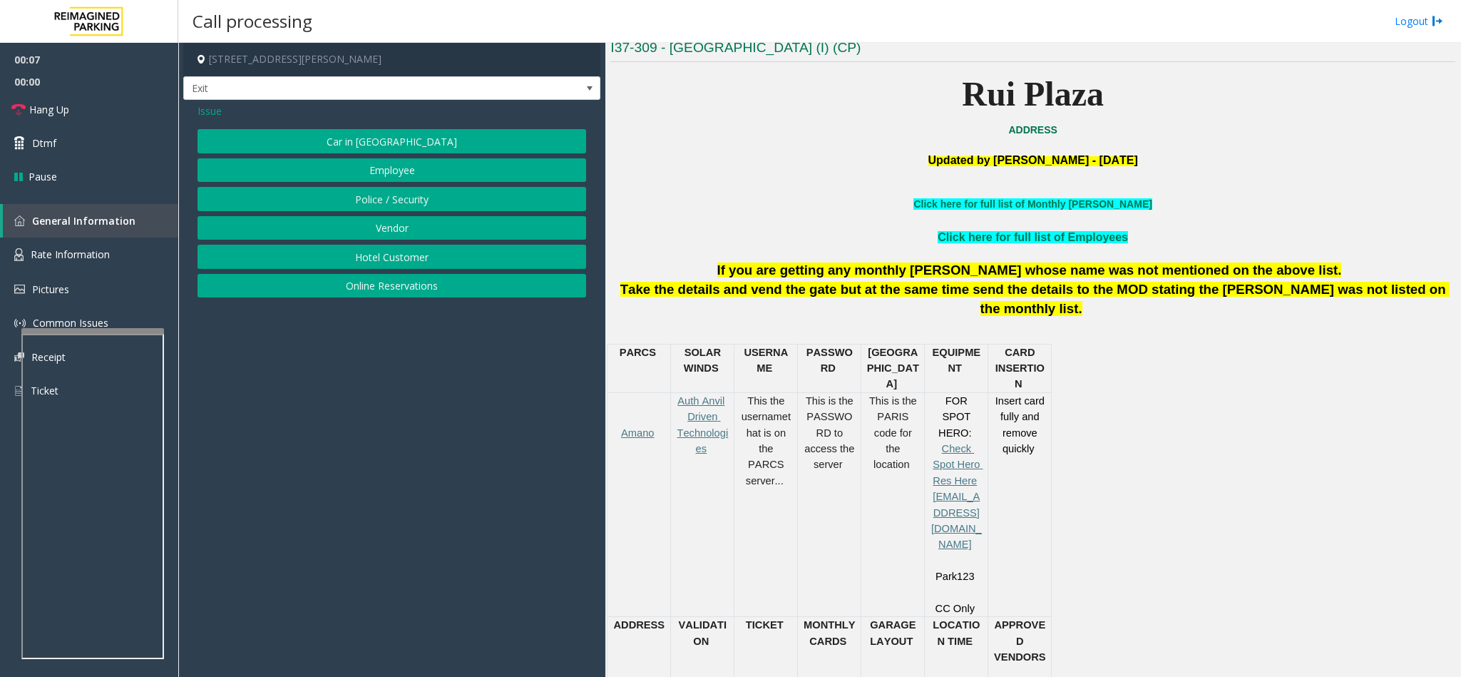
click at [381, 287] on button "Online Reservations" at bounding box center [391, 286] width 389 height 24
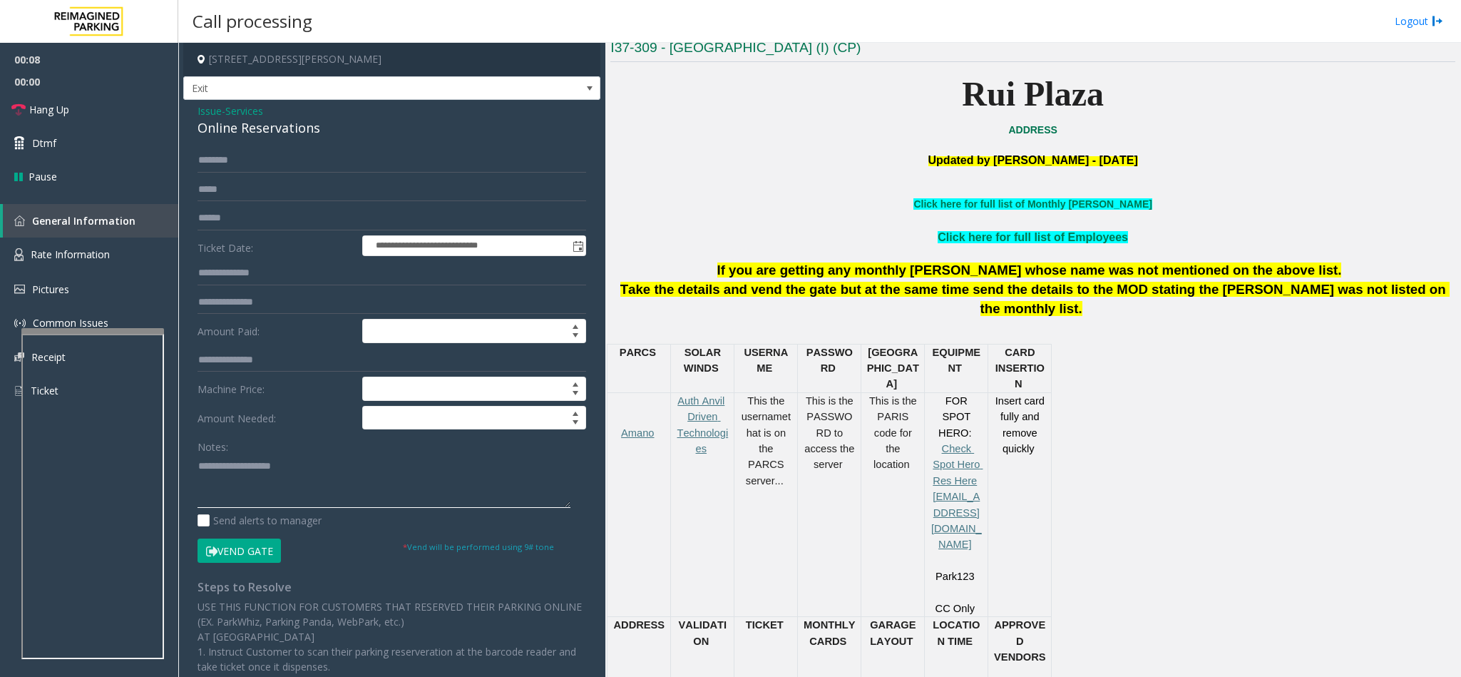
click at [260, 488] on textarea at bounding box center [383, 480] width 373 height 53
click at [284, 169] on input "text" at bounding box center [391, 160] width 389 height 24
click at [261, 479] on textarea at bounding box center [383, 480] width 373 height 53
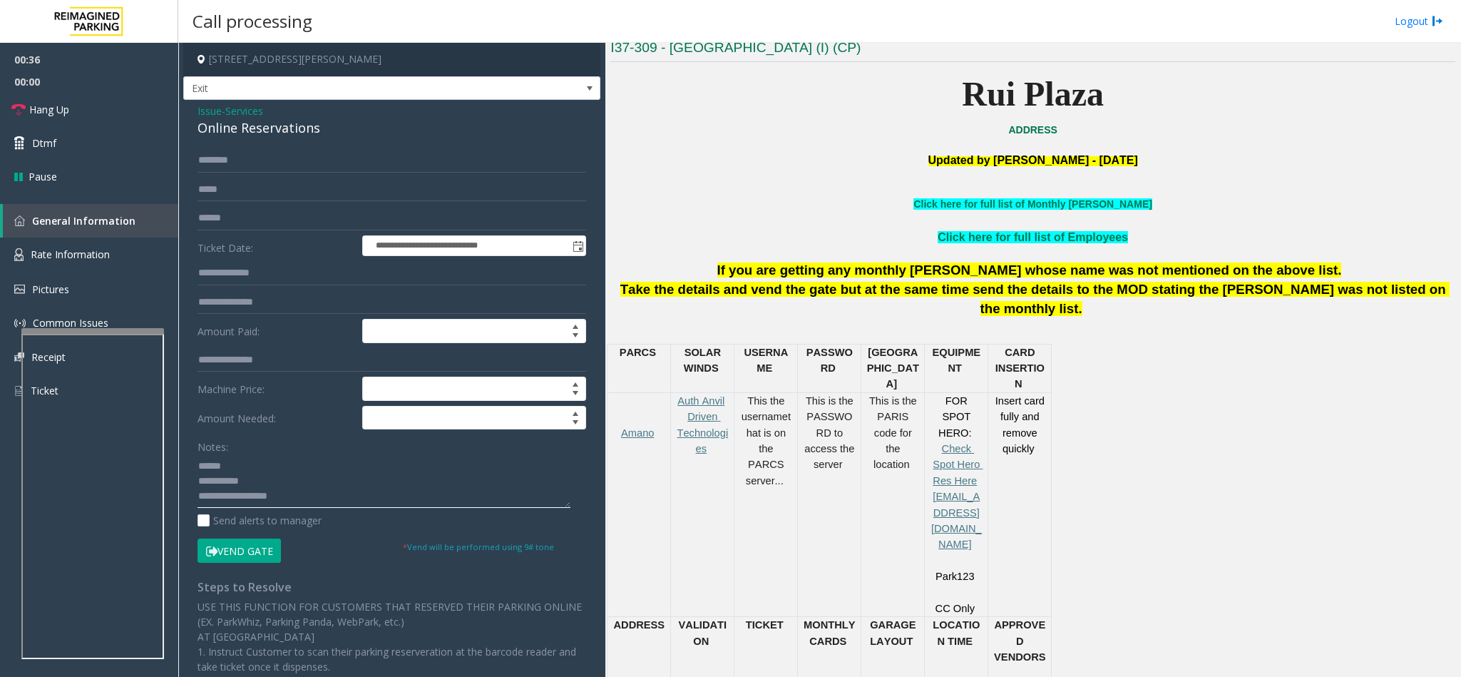
type textarea "**********"
click at [225, 458] on div "Notes:" at bounding box center [391, 470] width 389 height 73
click at [255, 167] on input "text" at bounding box center [391, 160] width 389 height 24
type input "*****"
drag, startPoint x: 329, startPoint y: 128, endPoint x: 184, endPoint y: 137, distance: 145.7
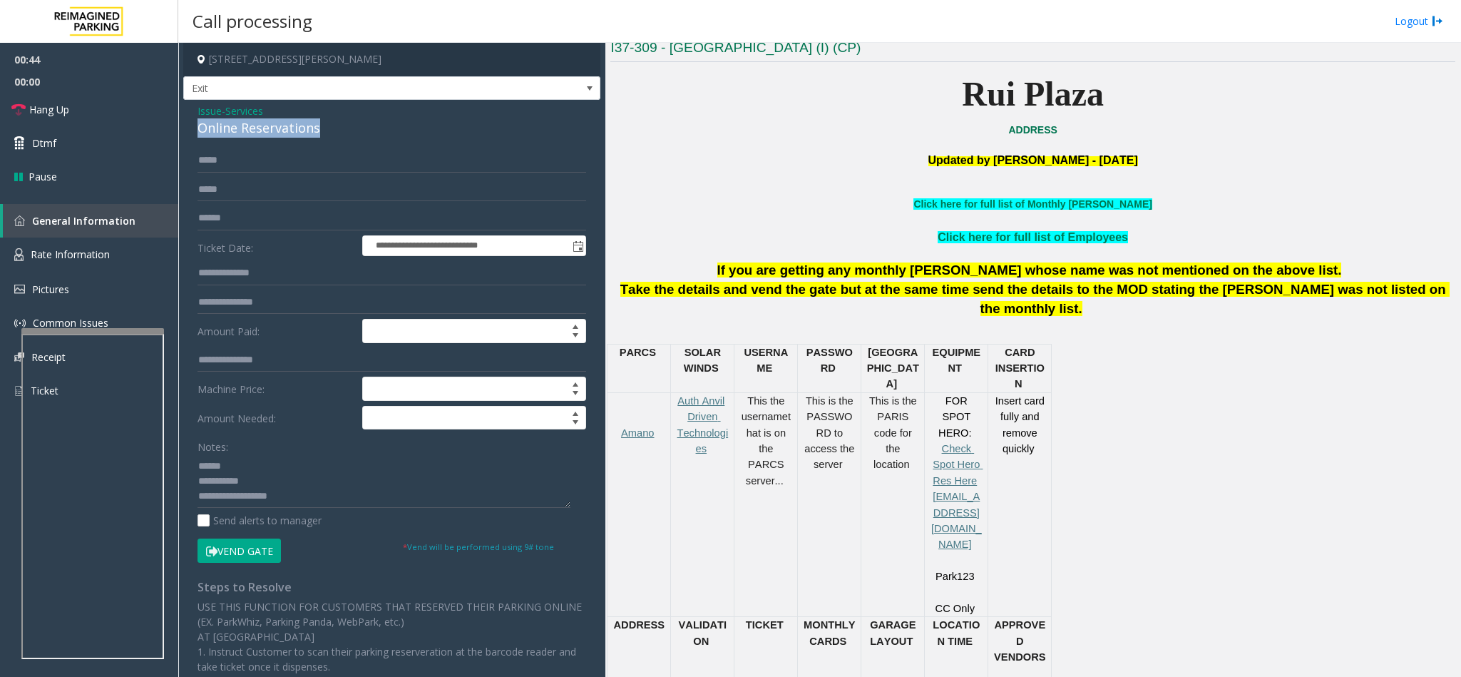
click at [184, 137] on div "**********" at bounding box center [391, 499] width 417 height 798
drag, startPoint x: 255, startPoint y: 548, endPoint x: 262, endPoint y: 522, distance: 26.5
click at [255, 548] on button "Vend Gate" at bounding box center [238, 550] width 83 height 24
click at [265, 458] on textarea at bounding box center [383, 480] width 373 height 53
paste textarea "**********"
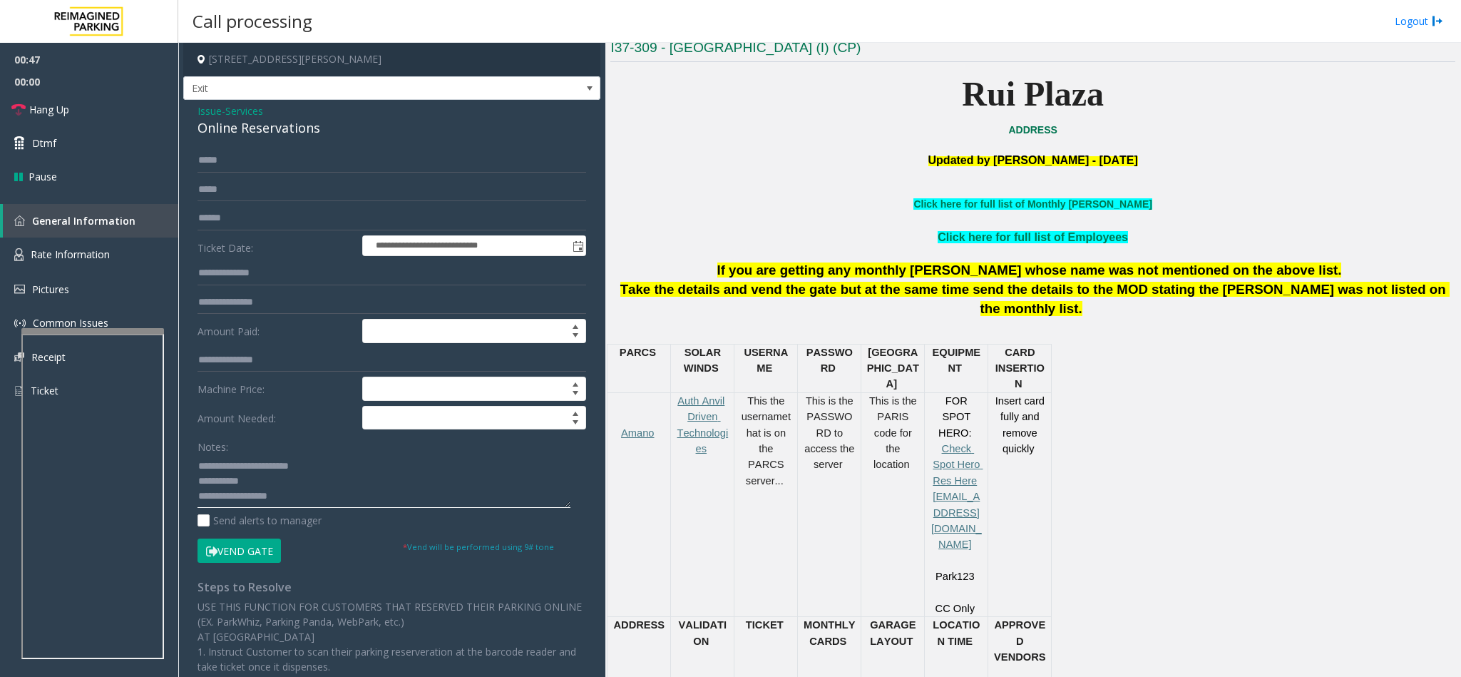
click at [270, 497] on textarea at bounding box center [383, 480] width 373 height 53
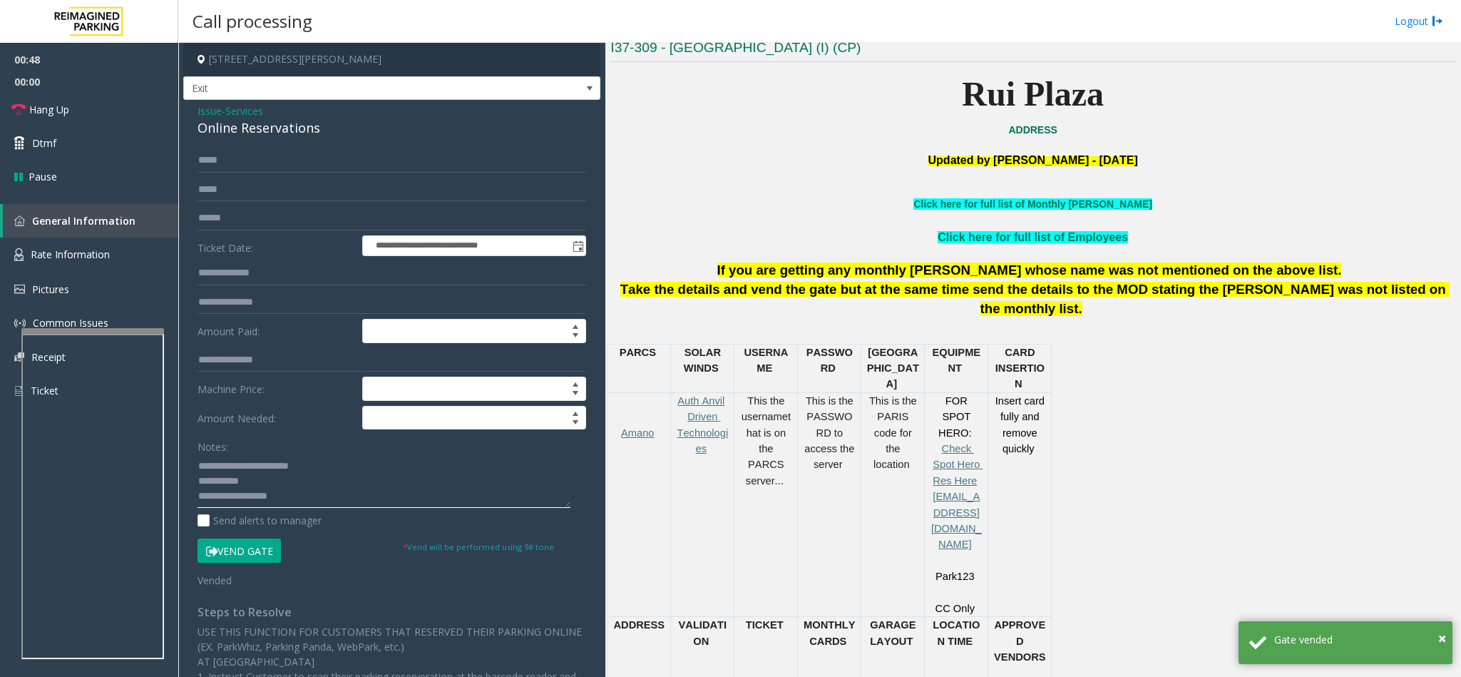
click at [261, 473] on textarea at bounding box center [383, 480] width 373 height 53
click at [263, 479] on textarea at bounding box center [383, 480] width 373 height 53
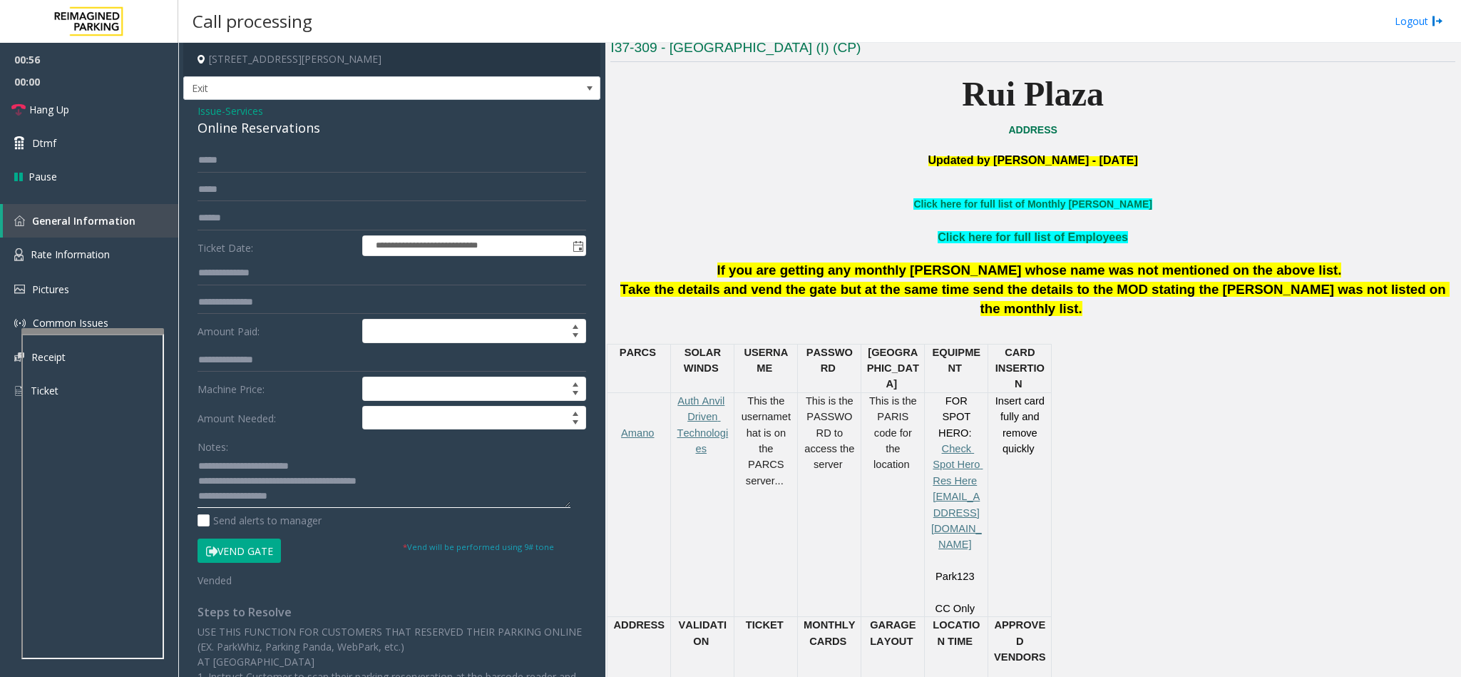
click at [287, 481] on textarea at bounding box center [383, 480] width 373 height 53
click at [60, 115] on span "Hang Up" at bounding box center [49, 109] width 40 height 15
click at [345, 486] on textarea at bounding box center [383, 480] width 373 height 53
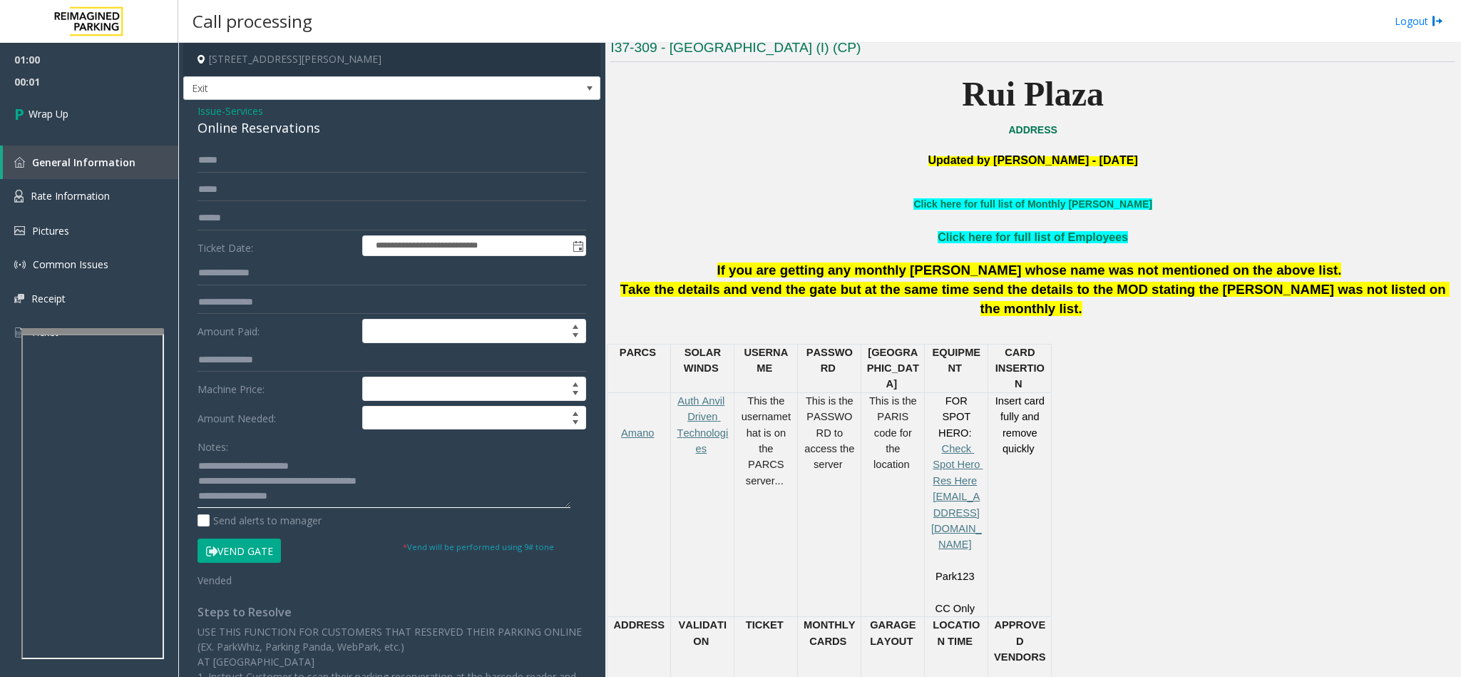
click at [375, 488] on textarea at bounding box center [383, 480] width 373 height 53
type textarea "**********"
click at [76, 103] on link "Wrap Up" at bounding box center [89, 114] width 178 height 42
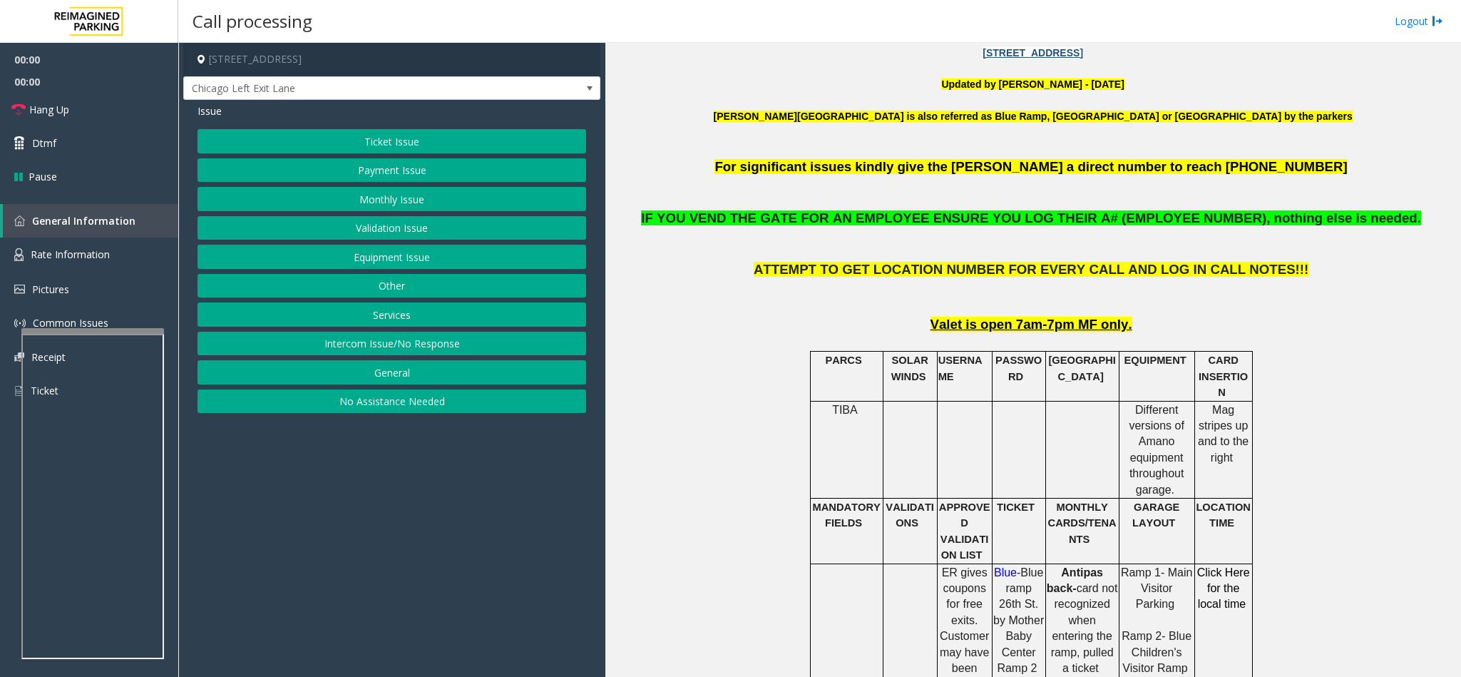
scroll to position [535, 0]
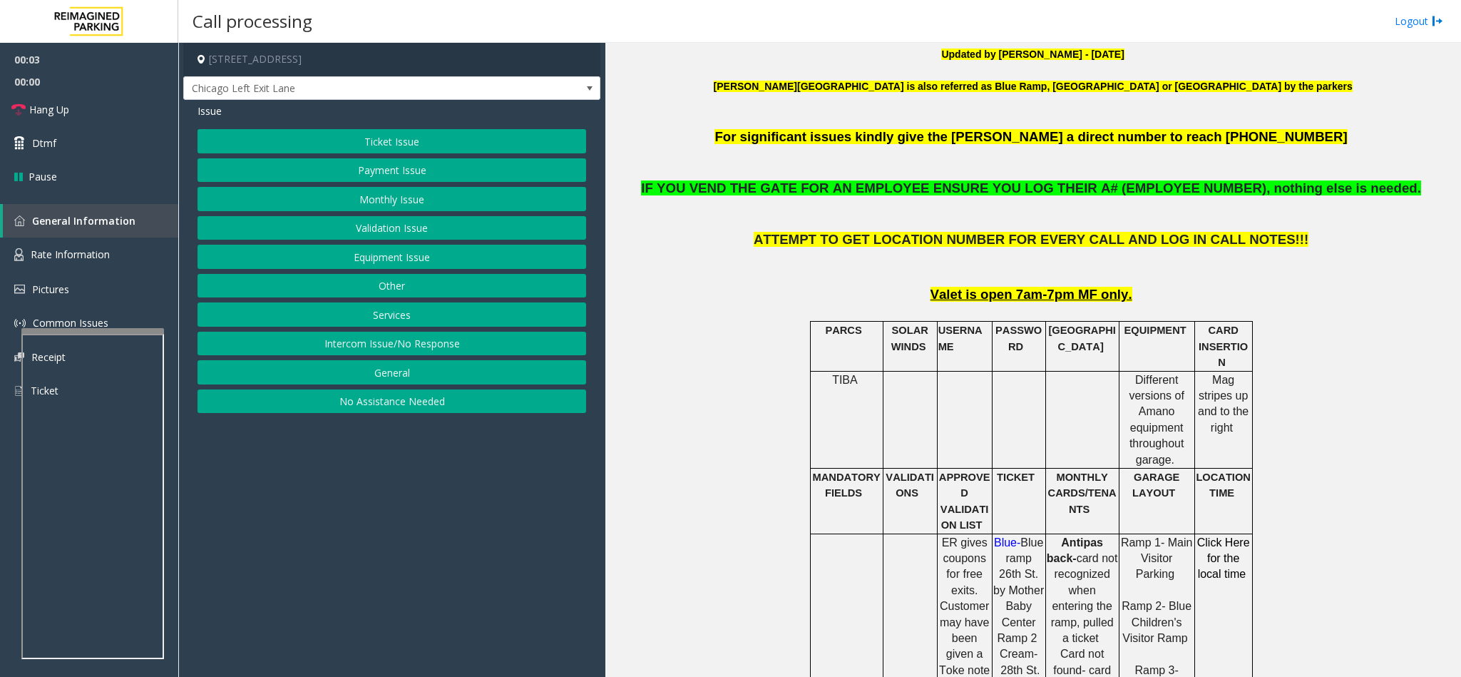
click at [402, 195] on button "Monthly Issue" at bounding box center [391, 199] width 389 height 24
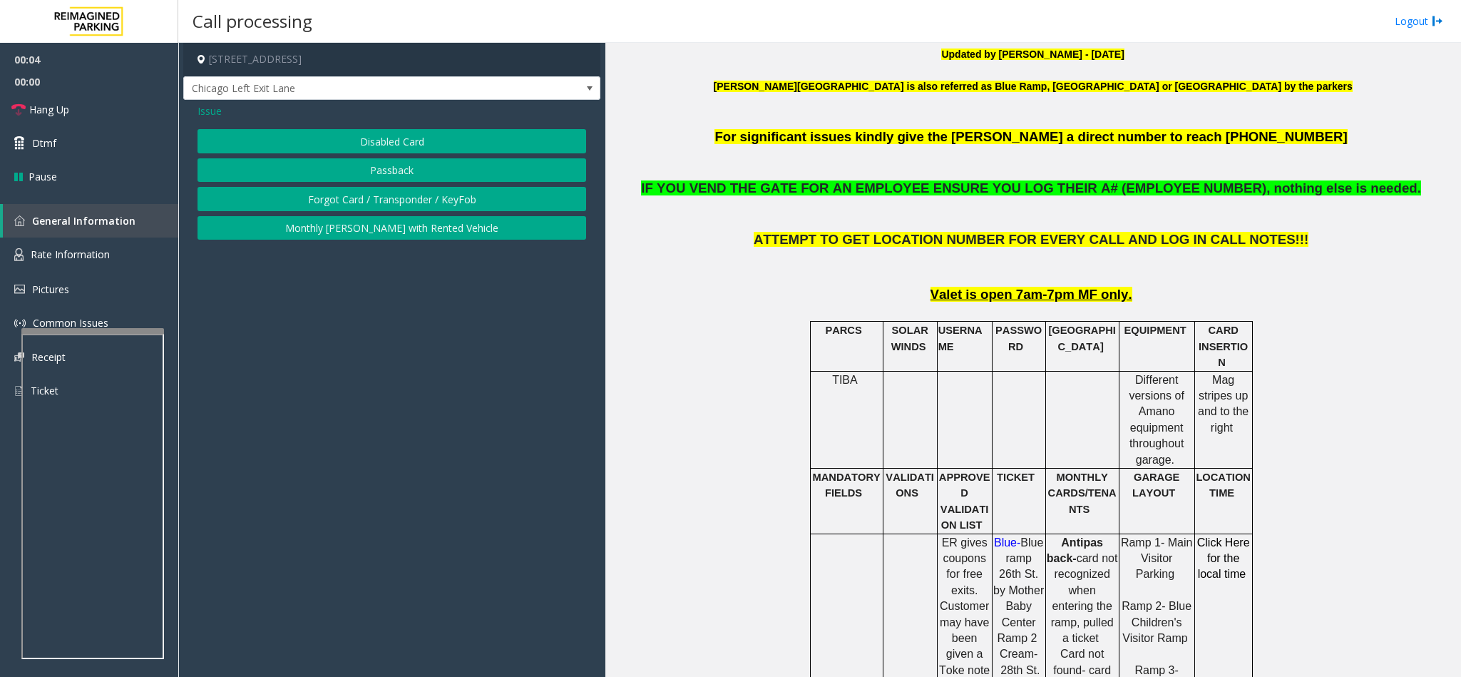
click at [362, 135] on button "Disabled Card" at bounding box center [391, 141] width 389 height 24
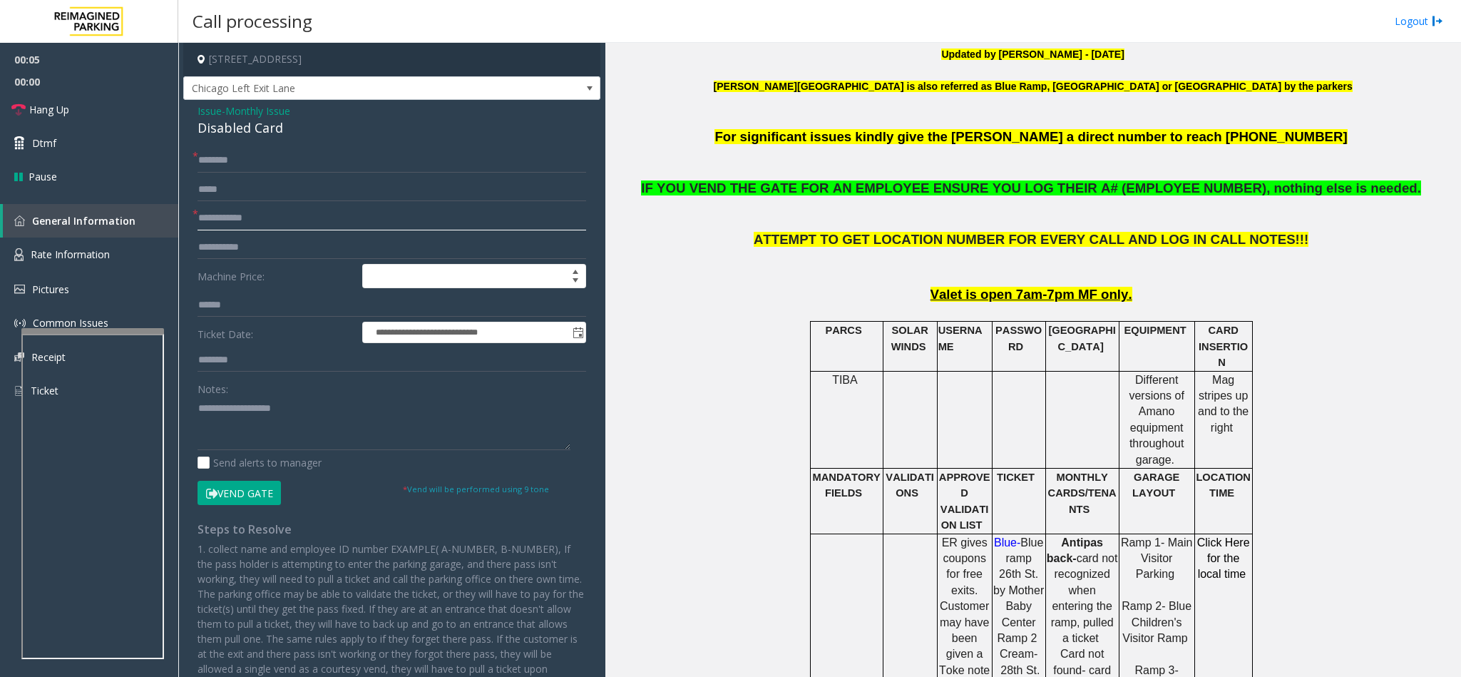
click at [248, 219] on input "text" at bounding box center [391, 218] width 389 height 24
type input "******"
click at [229, 156] on input "text" at bounding box center [391, 160] width 389 height 24
click at [260, 165] on input "text" at bounding box center [391, 160] width 389 height 24
drag, startPoint x: 281, startPoint y: 124, endPoint x: 193, endPoint y: 108, distance: 89.2
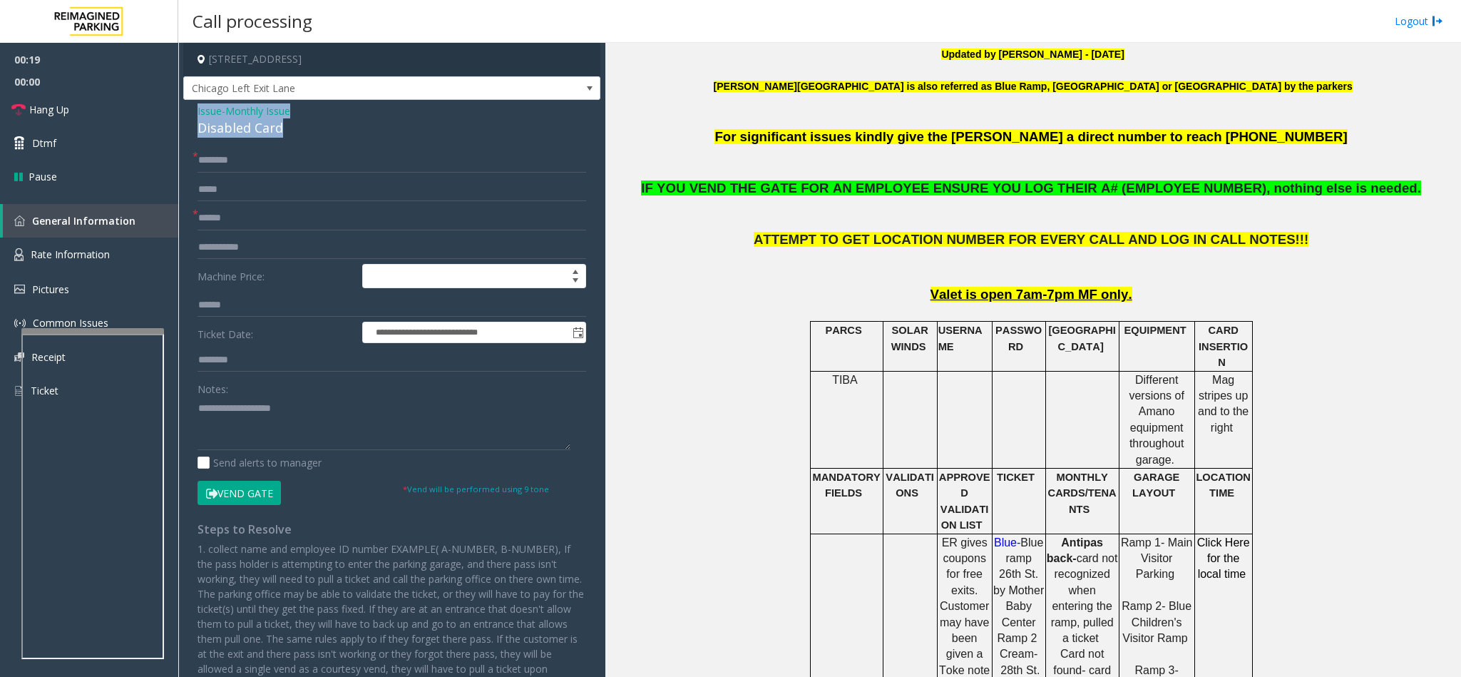
click at [193, 108] on div "**********" at bounding box center [391, 417] width 417 height 635
paste textarea "**********"
click at [319, 424] on textarea at bounding box center [383, 422] width 373 height 53
drag, startPoint x: 300, startPoint y: 411, endPoint x: 229, endPoint y: 406, distance: 71.4
click at [229, 406] on textarea at bounding box center [383, 422] width 373 height 53
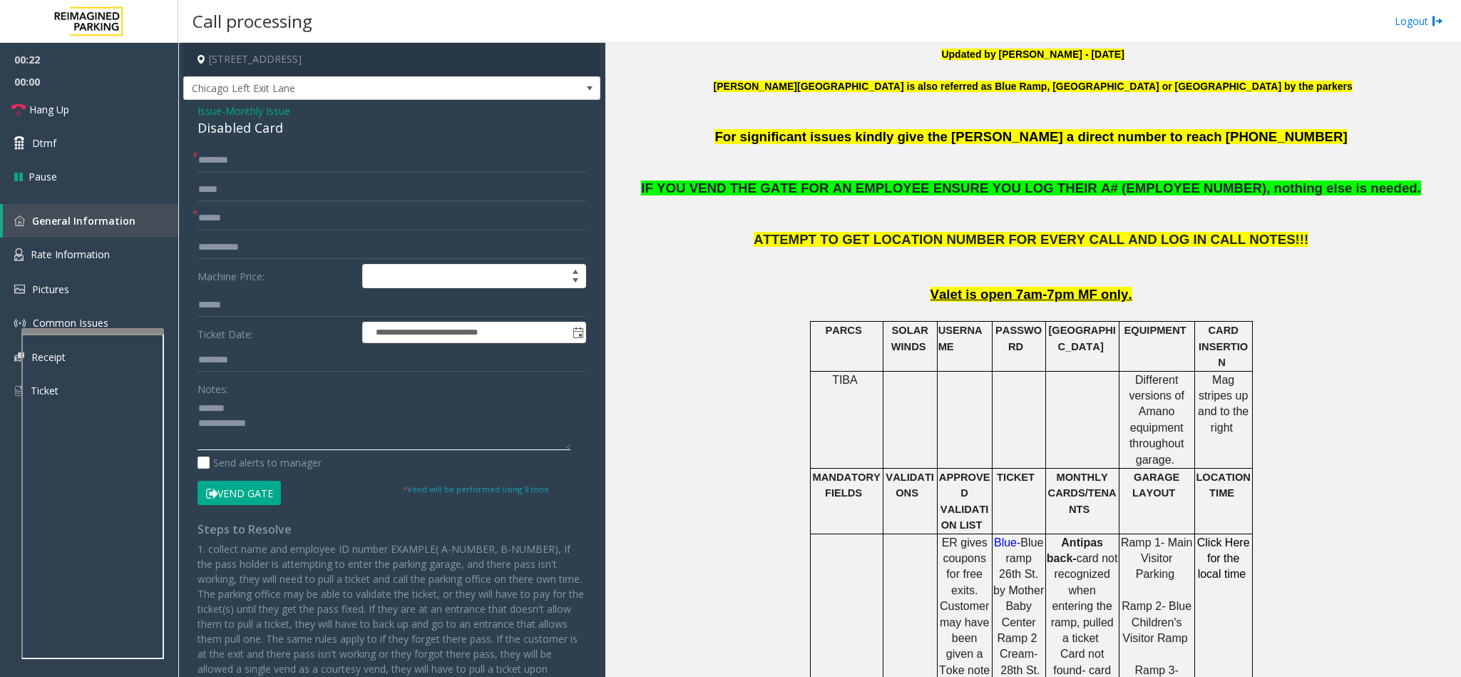
click at [317, 433] on textarea at bounding box center [383, 422] width 373 height 53
type textarea "**********"
click at [340, 150] on input "text" at bounding box center [391, 160] width 389 height 24
type input "*****"
click at [284, 441] on textarea at bounding box center [383, 422] width 373 height 53
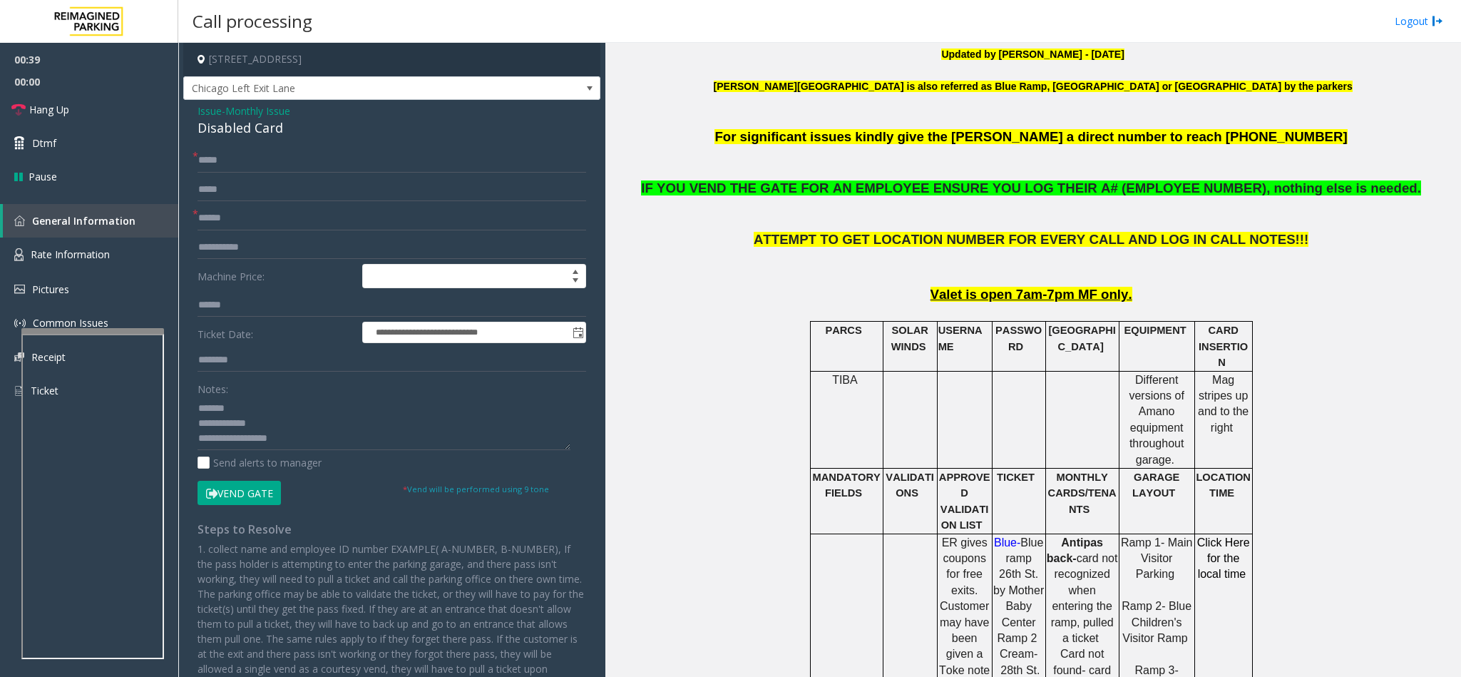
click at [234, 495] on button "Vend Gate" at bounding box center [238, 493] width 83 height 24
click at [307, 434] on textarea at bounding box center [383, 422] width 373 height 53
click at [52, 114] on span "Hang Up" at bounding box center [49, 109] width 40 height 15
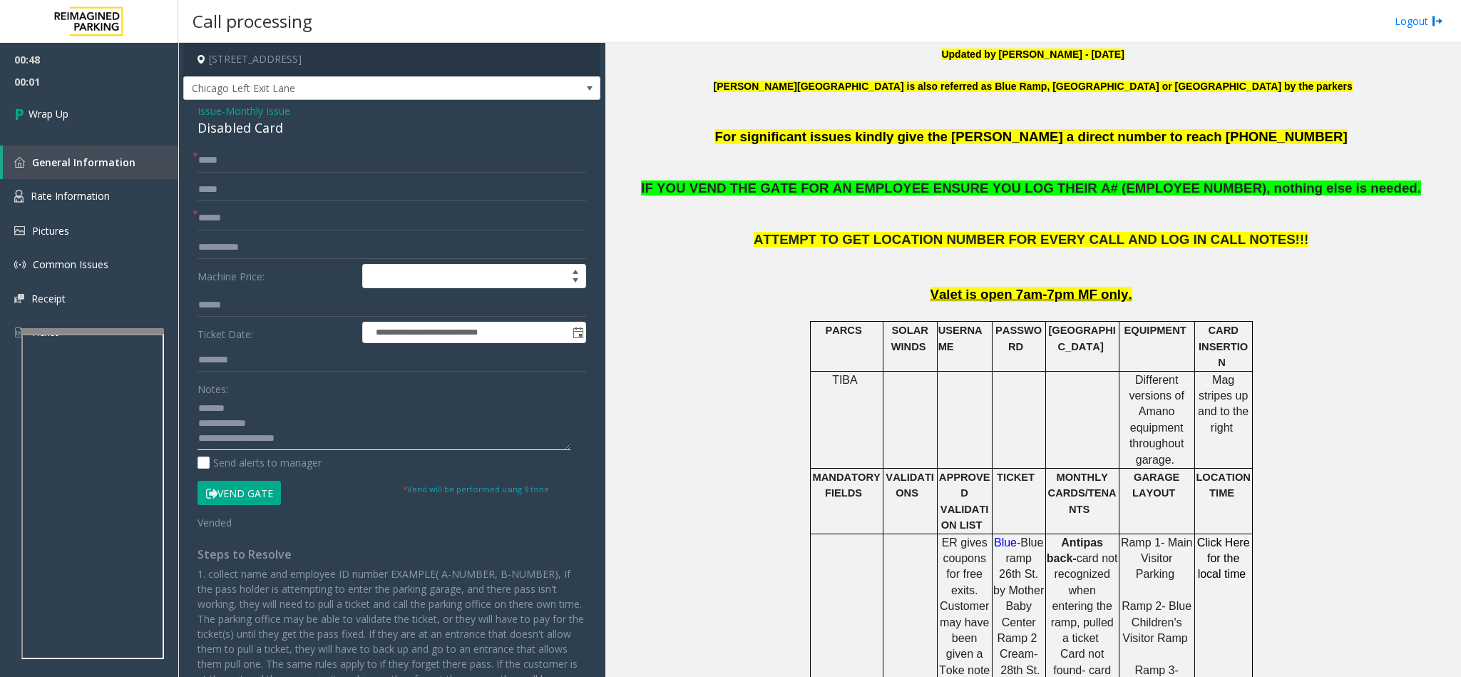
drag, startPoint x: 325, startPoint y: 445, endPoint x: 337, endPoint y: 462, distance: 20.6
click at [337, 462] on div "Notes: Send alerts to manager" at bounding box center [391, 422] width 389 height 93
type textarea "**********"
click at [107, 113] on link "Wrap Up" at bounding box center [89, 114] width 178 height 42
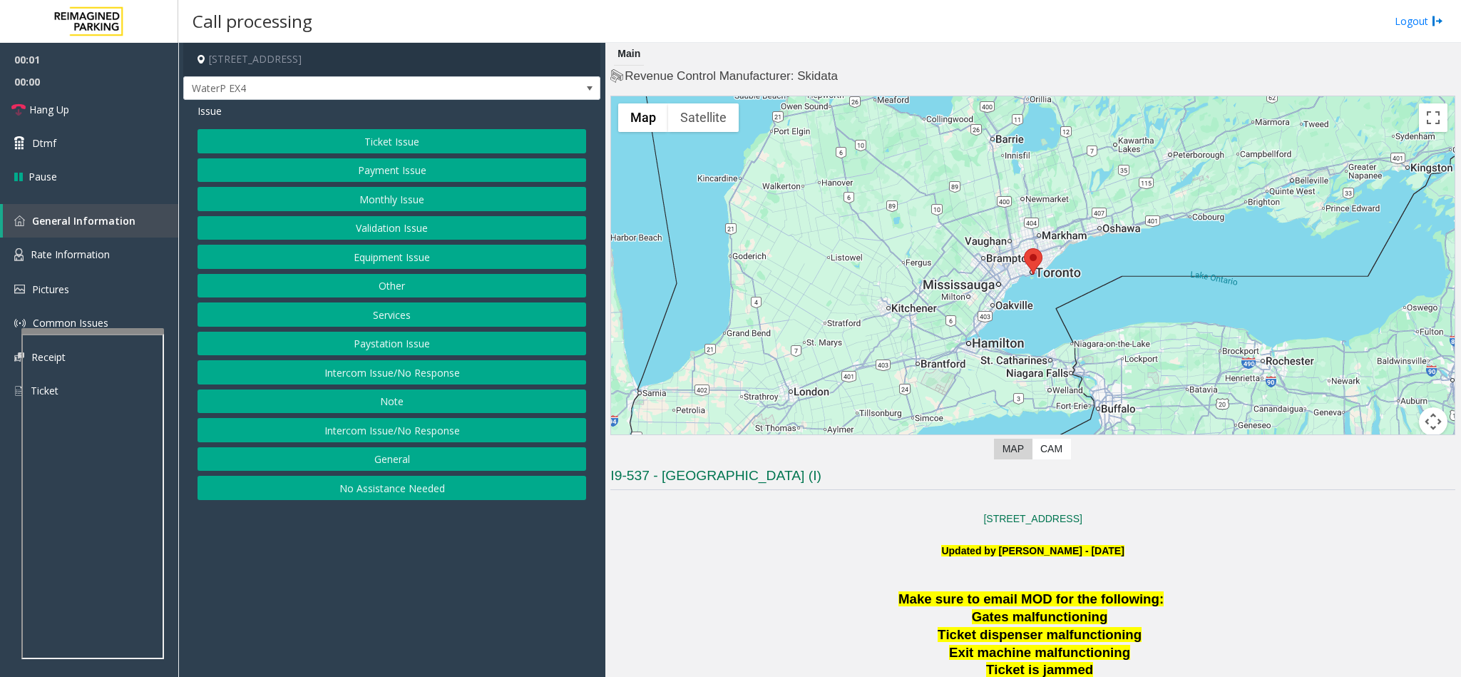
click at [460, 431] on button "Intercom Issue/No Response" at bounding box center [391, 430] width 389 height 24
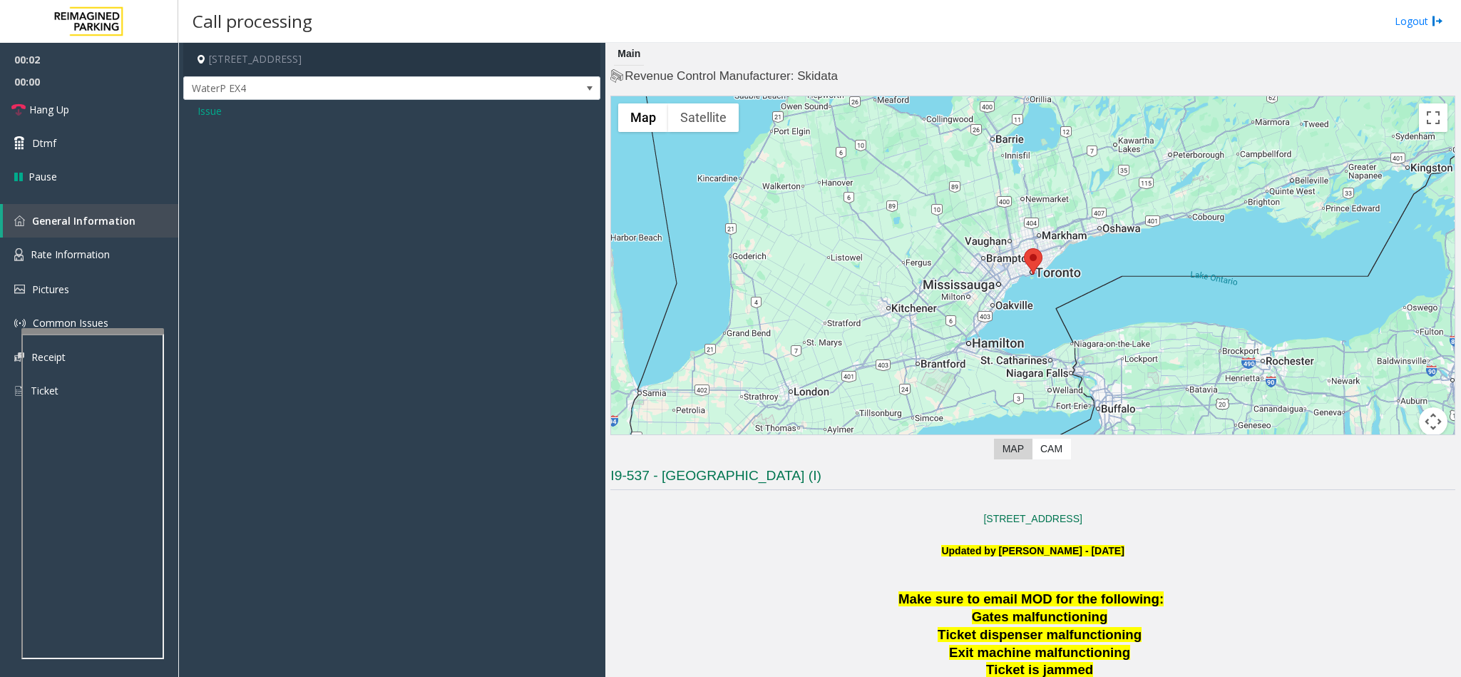
click at [217, 111] on span "Issue" at bounding box center [209, 110] width 24 height 15
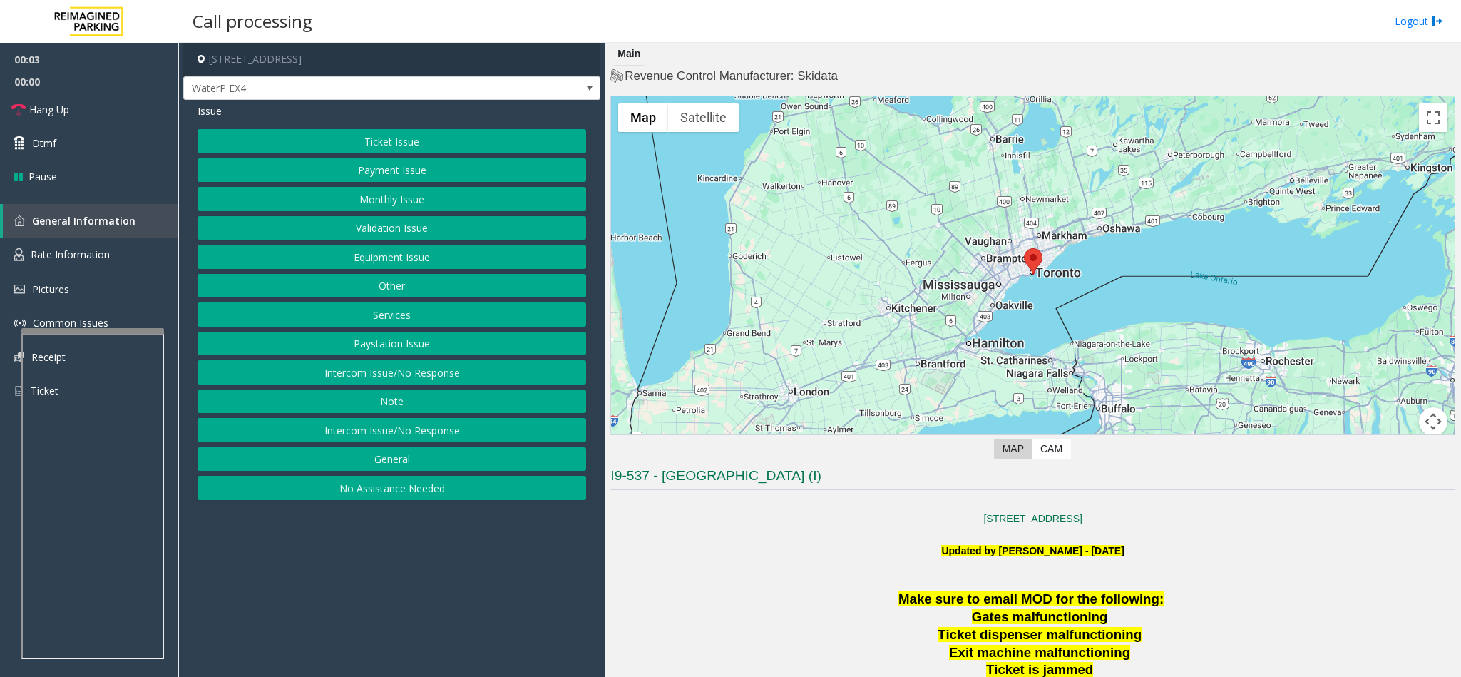
click at [480, 371] on button "Intercom Issue/No Response" at bounding box center [391, 372] width 389 height 24
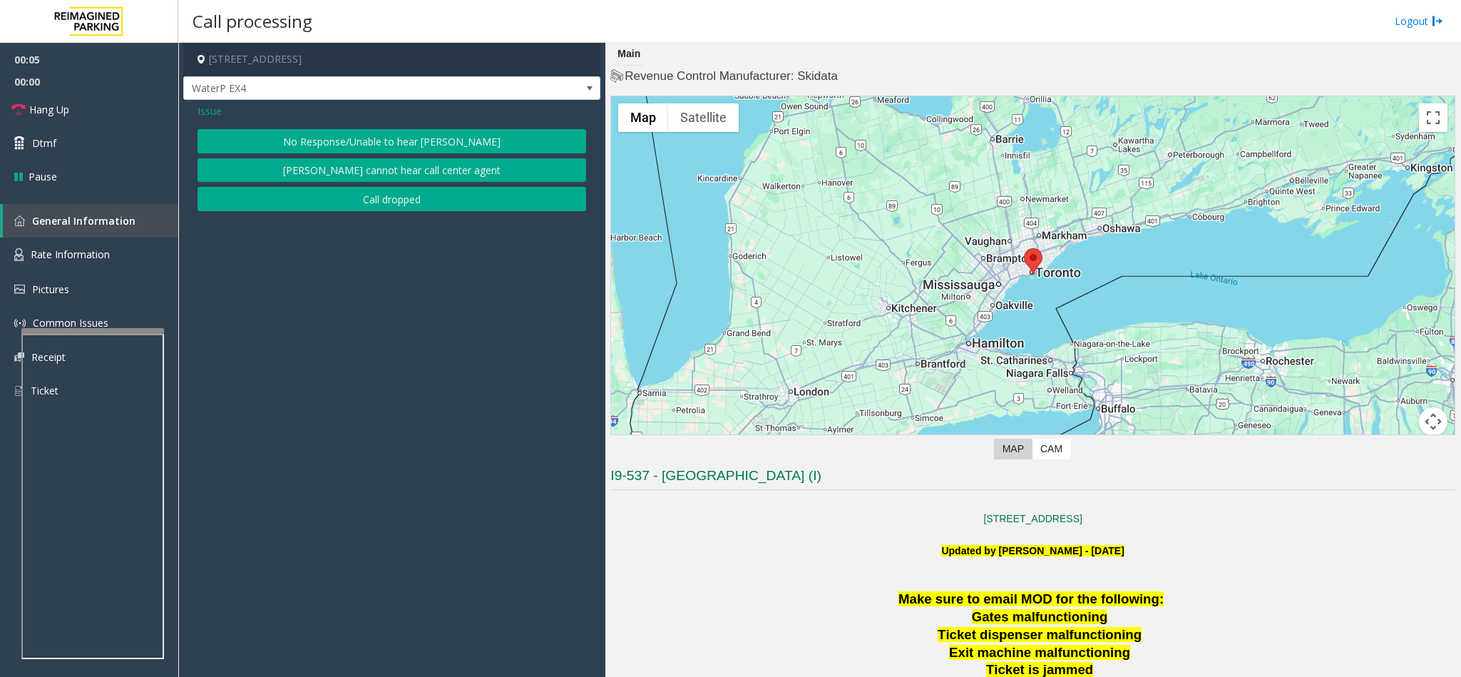
click at [396, 140] on button "No Response/Unable to hear [PERSON_NAME]" at bounding box center [391, 141] width 389 height 24
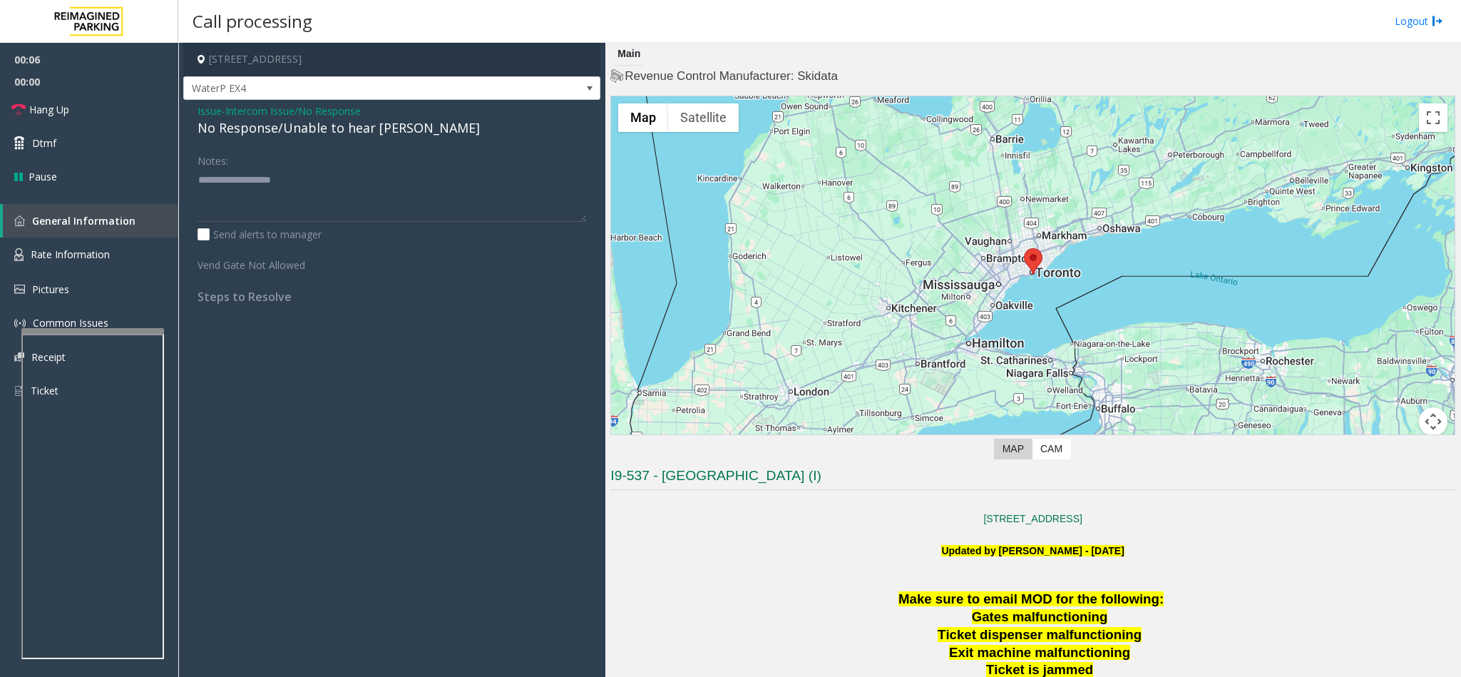
click at [358, 135] on div "No Response/Unable to hear [PERSON_NAME]" at bounding box center [391, 127] width 389 height 19
type textarea "**********"
click at [309, 107] on span "Intercom Issue/No Response" at bounding box center [292, 110] width 135 height 15
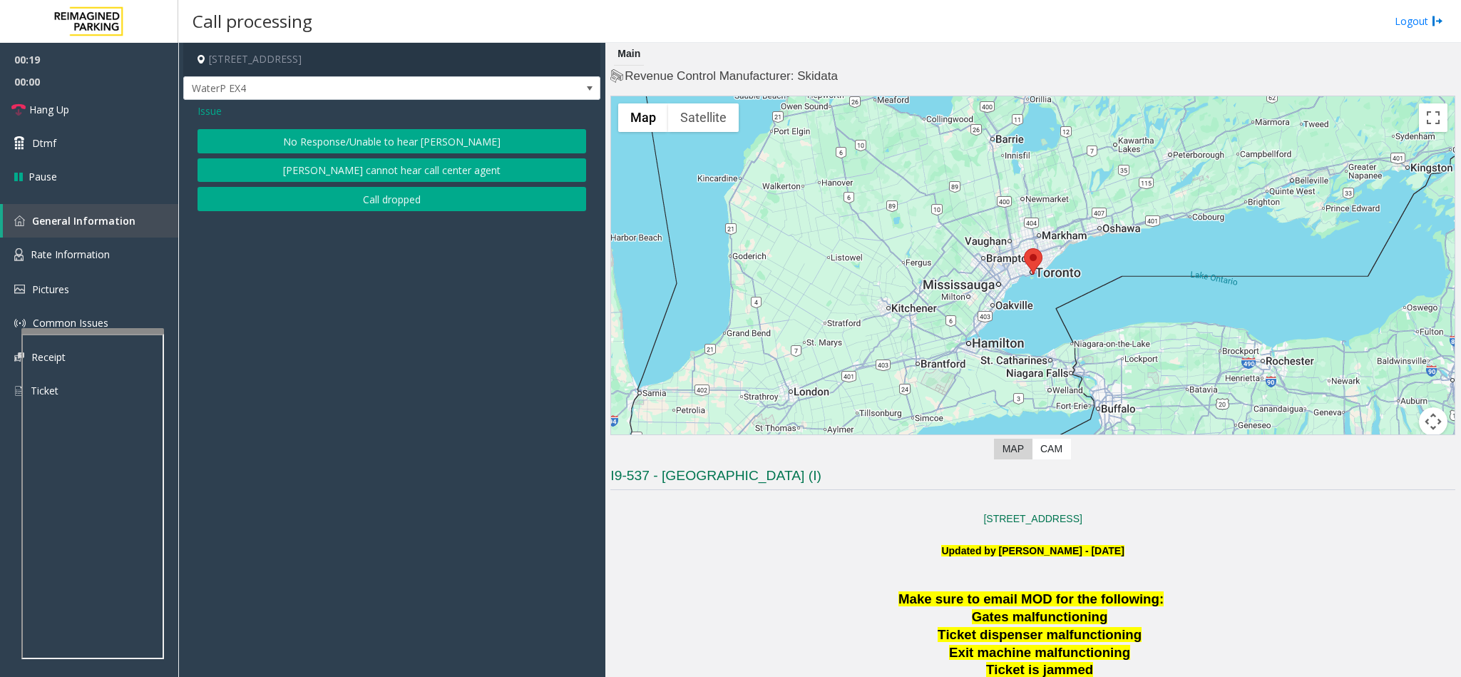
click at [206, 108] on span "Issue" at bounding box center [209, 110] width 24 height 15
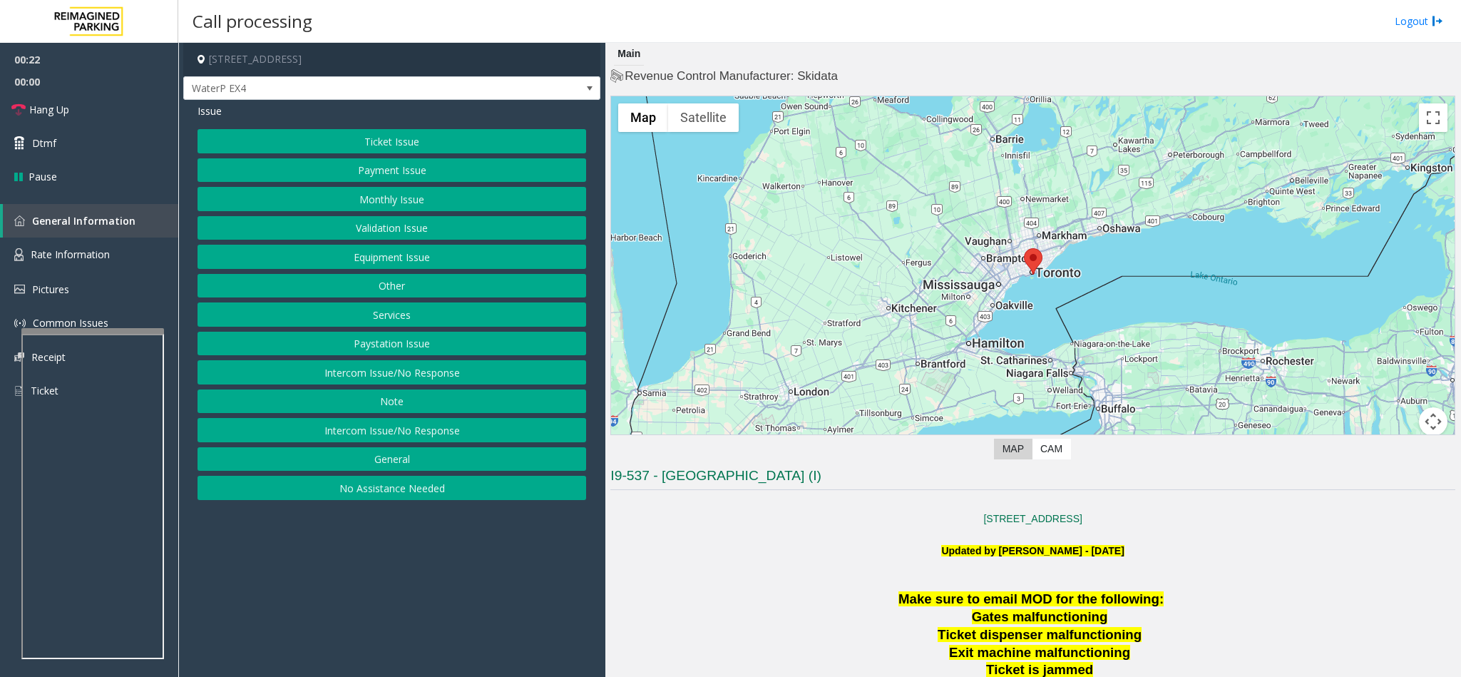
click at [396, 168] on button "Payment Issue" at bounding box center [391, 170] width 389 height 24
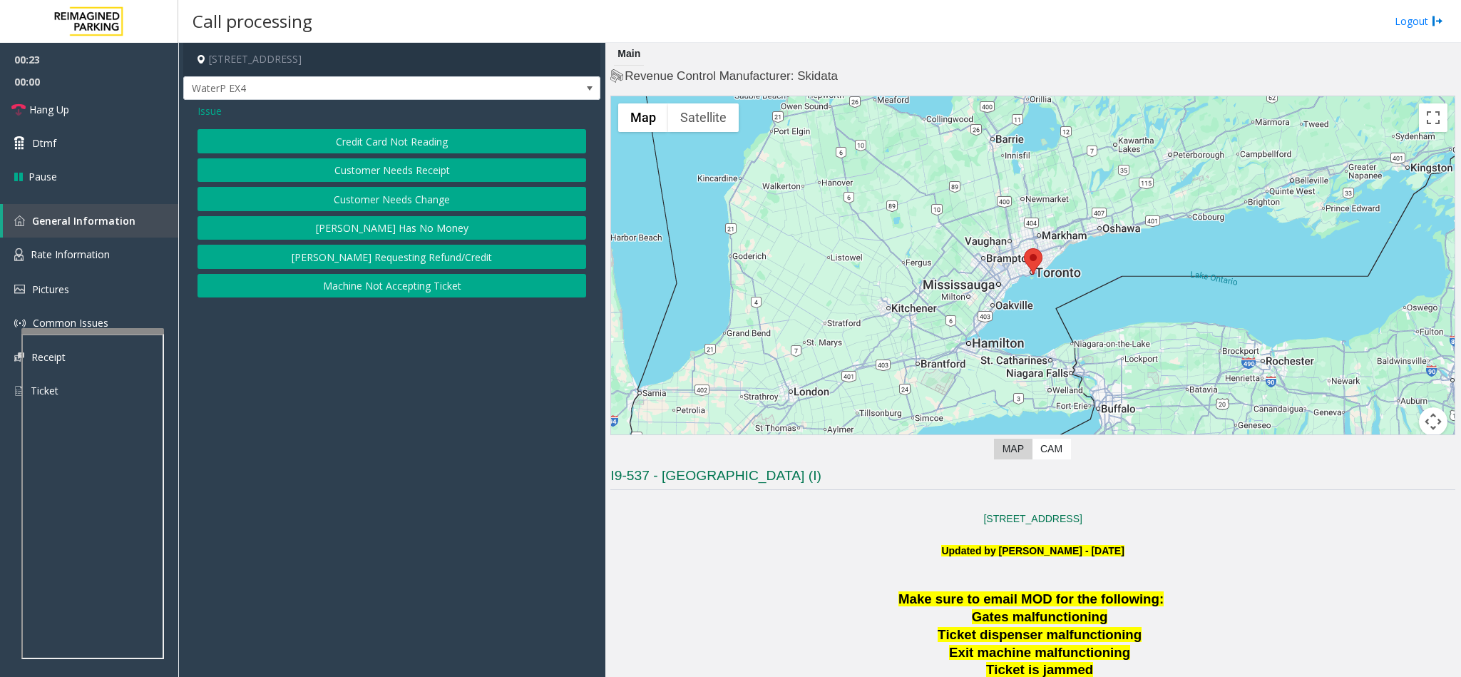
click at [392, 135] on button "Credit Card Not Reading" at bounding box center [391, 141] width 389 height 24
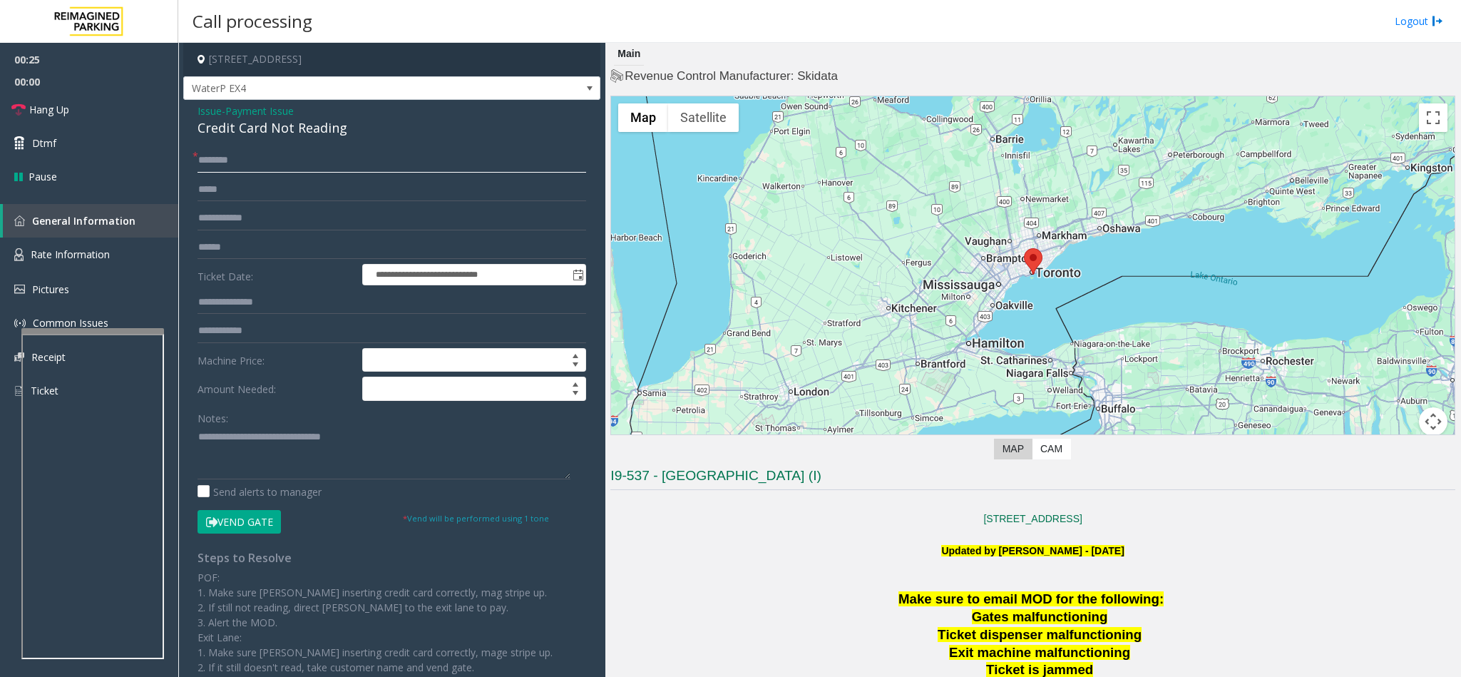
click at [319, 160] on input "text" at bounding box center [391, 160] width 389 height 24
drag, startPoint x: 347, startPoint y: 130, endPoint x: 195, endPoint y: 112, distance: 153.0
click at [195, 112] on div "**********" at bounding box center [391, 424] width 417 height 649
drag, startPoint x: 381, startPoint y: 441, endPoint x: 189, endPoint y: 437, distance: 192.5
click at [189, 437] on div "**********" at bounding box center [392, 441] width 410 height 586
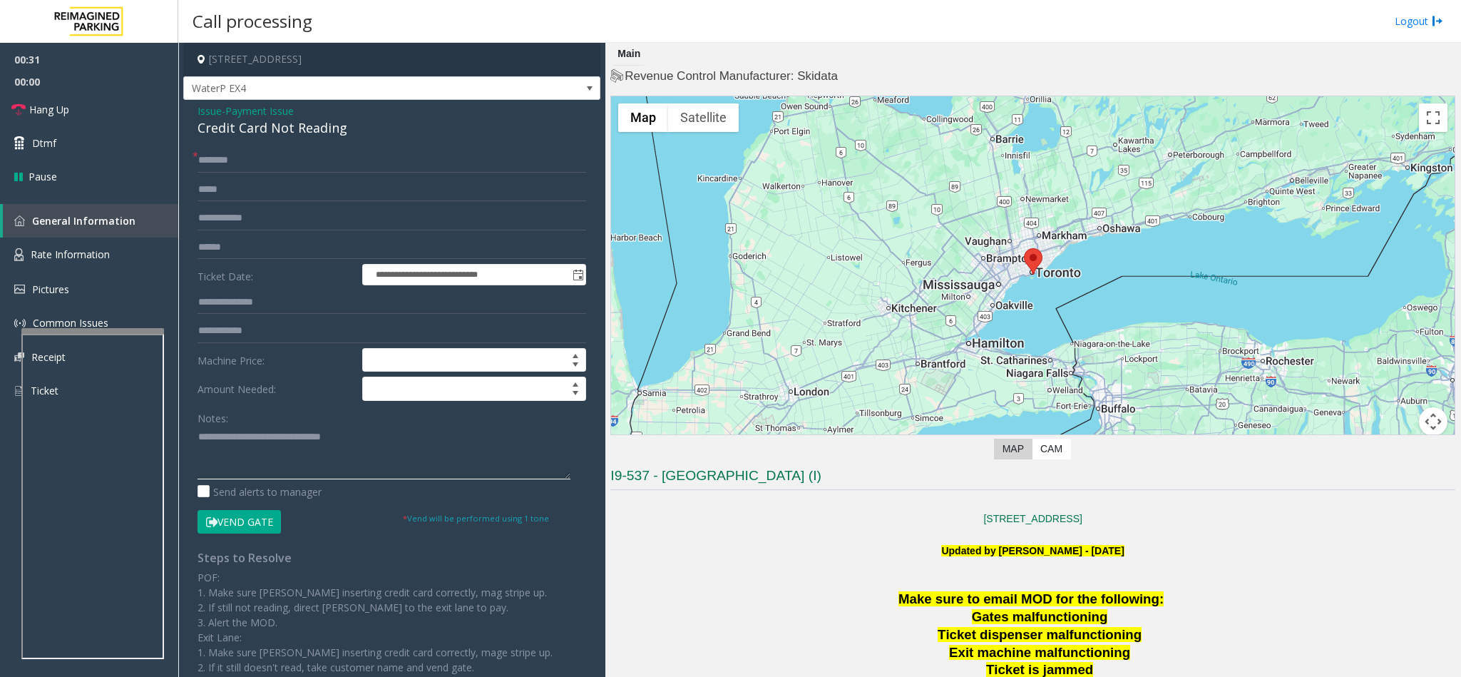
paste textarea "**********"
drag, startPoint x: 314, startPoint y: 441, endPoint x: 231, endPoint y: 437, distance: 83.5
click at [231, 437] on textarea at bounding box center [383, 452] width 373 height 53
click at [220, 245] on input "text" at bounding box center [391, 247] width 389 height 24
click at [366, 452] on textarea at bounding box center [383, 452] width 373 height 53
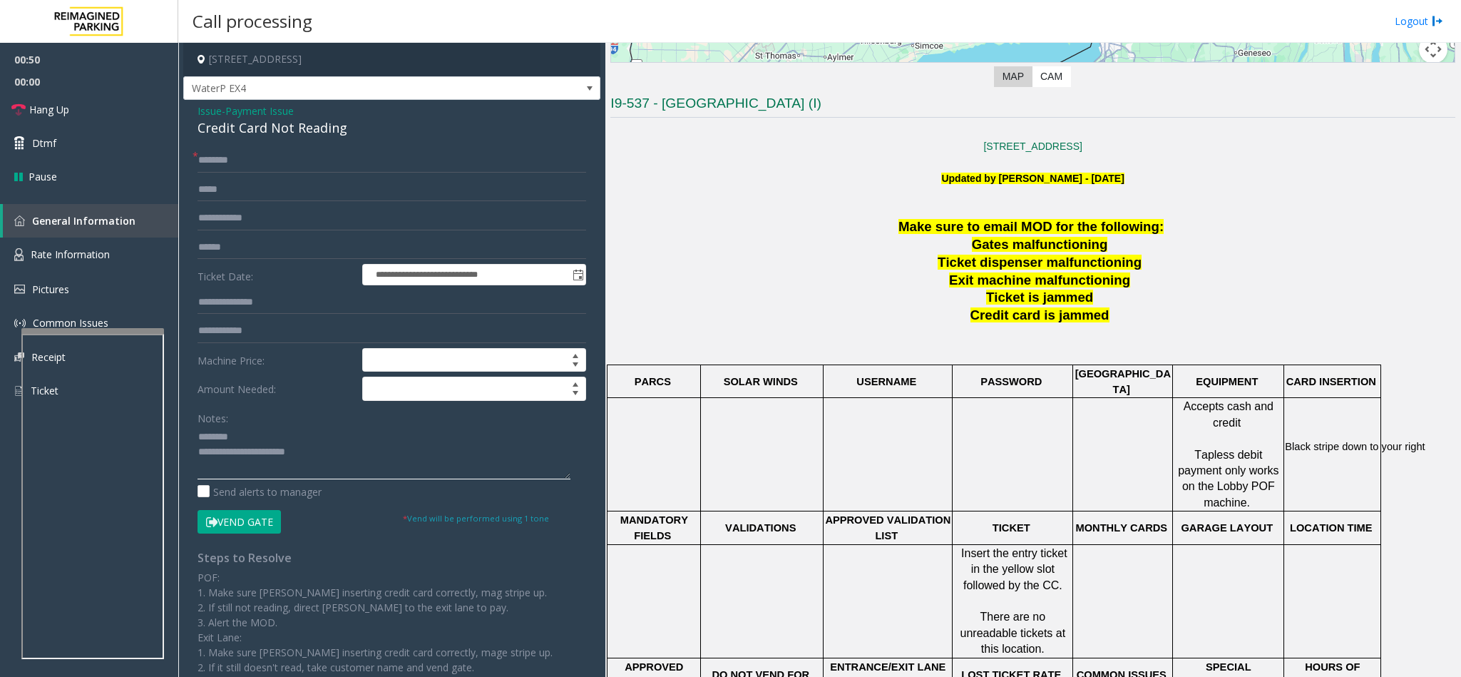
scroll to position [428, 0]
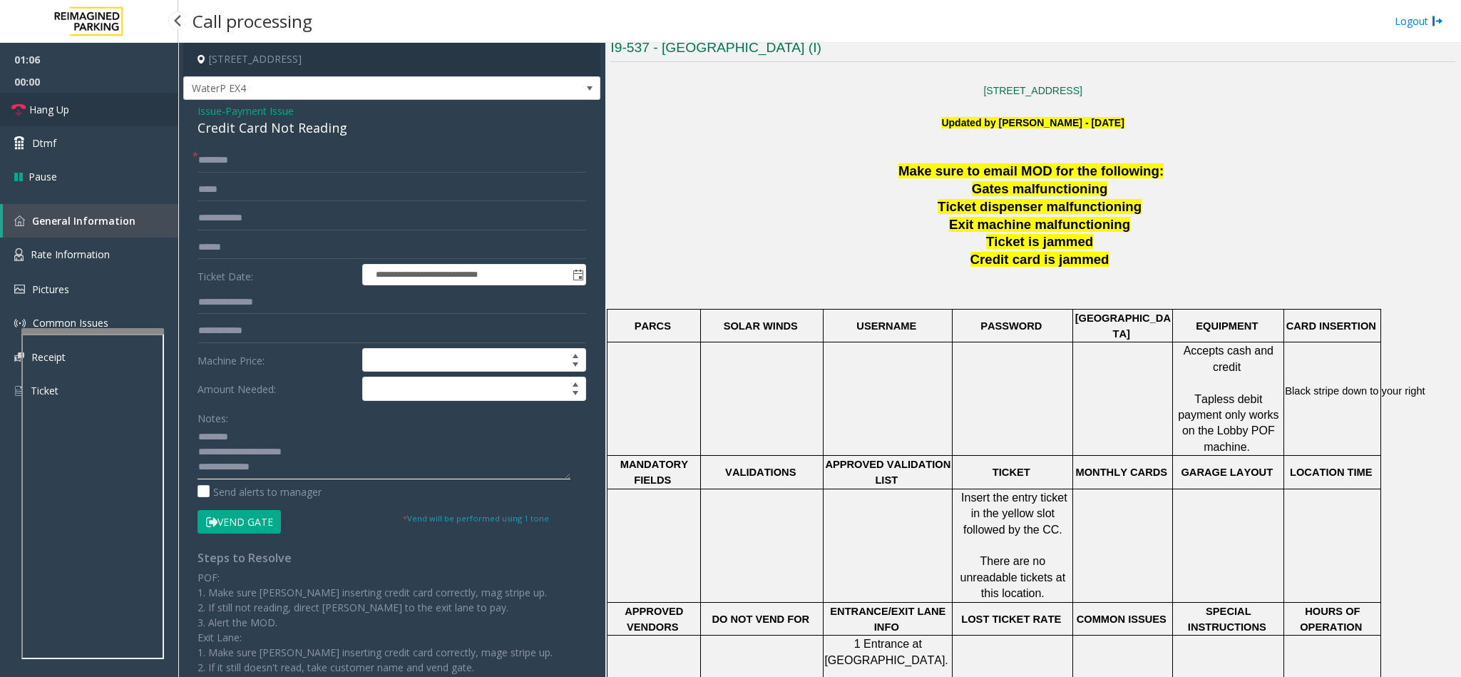
type textarea "**********"
click at [88, 105] on link "Hang Up" at bounding box center [89, 110] width 178 height 34
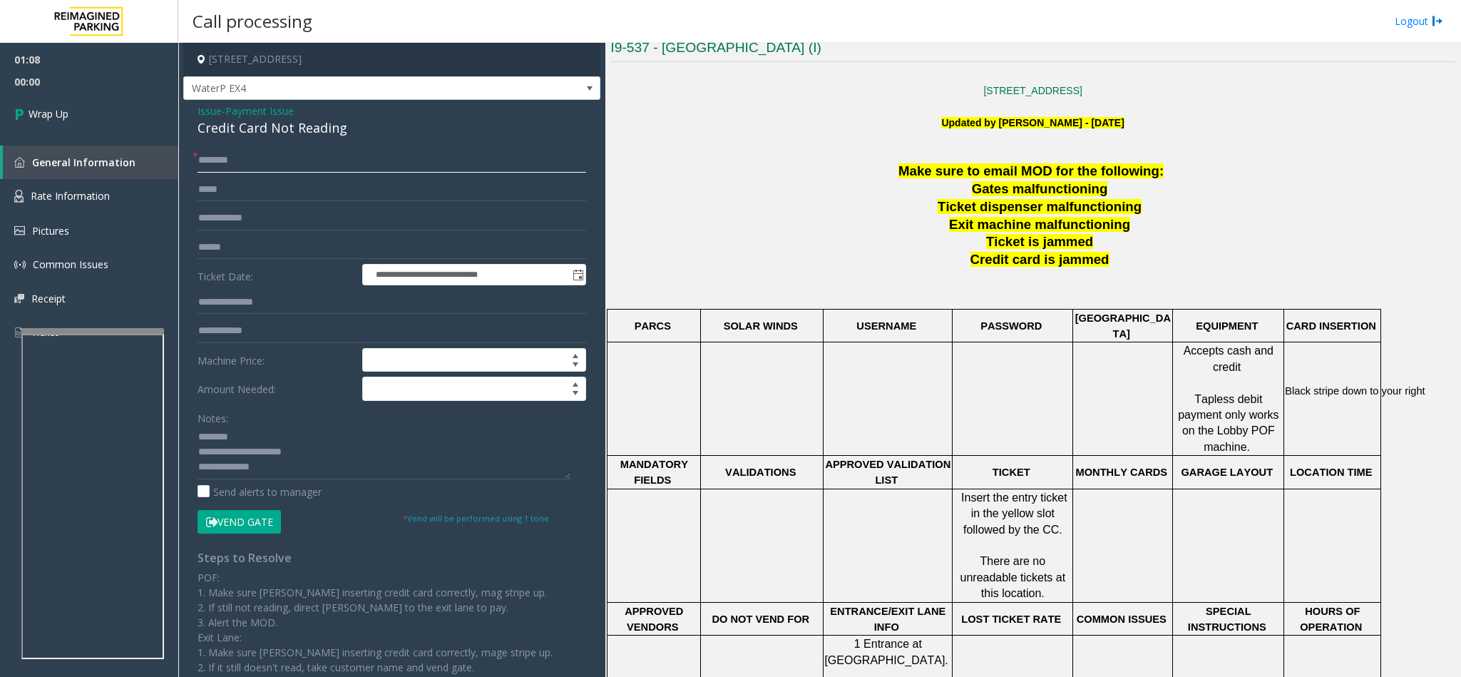
click at [227, 156] on input "text" at bounding box center [391, 160] width 389 height 24
type input "**"
click at [274, 109] on span "Payment Issue" at bounding box center [259, 110] width 68 height 15
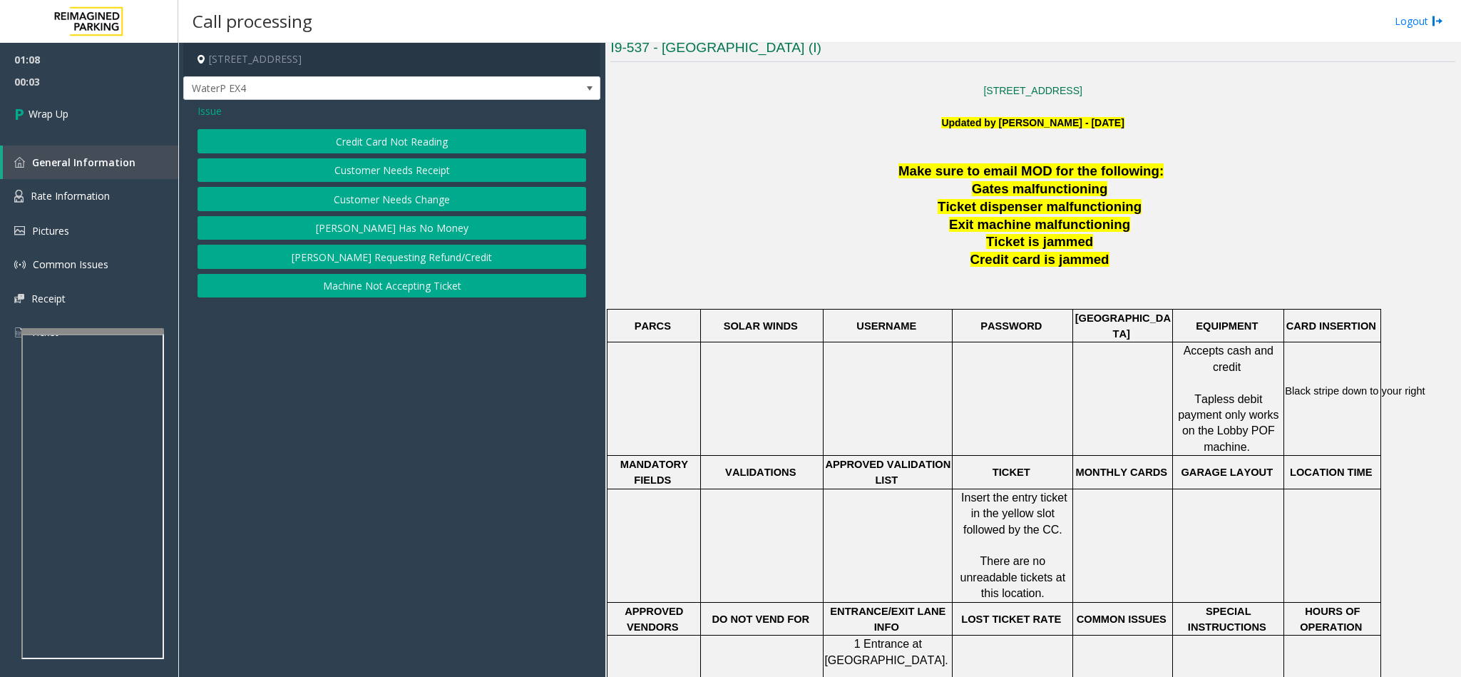
click at [214, 108] on span "Issue" at bounding box center [209, 110] width 24 height 15
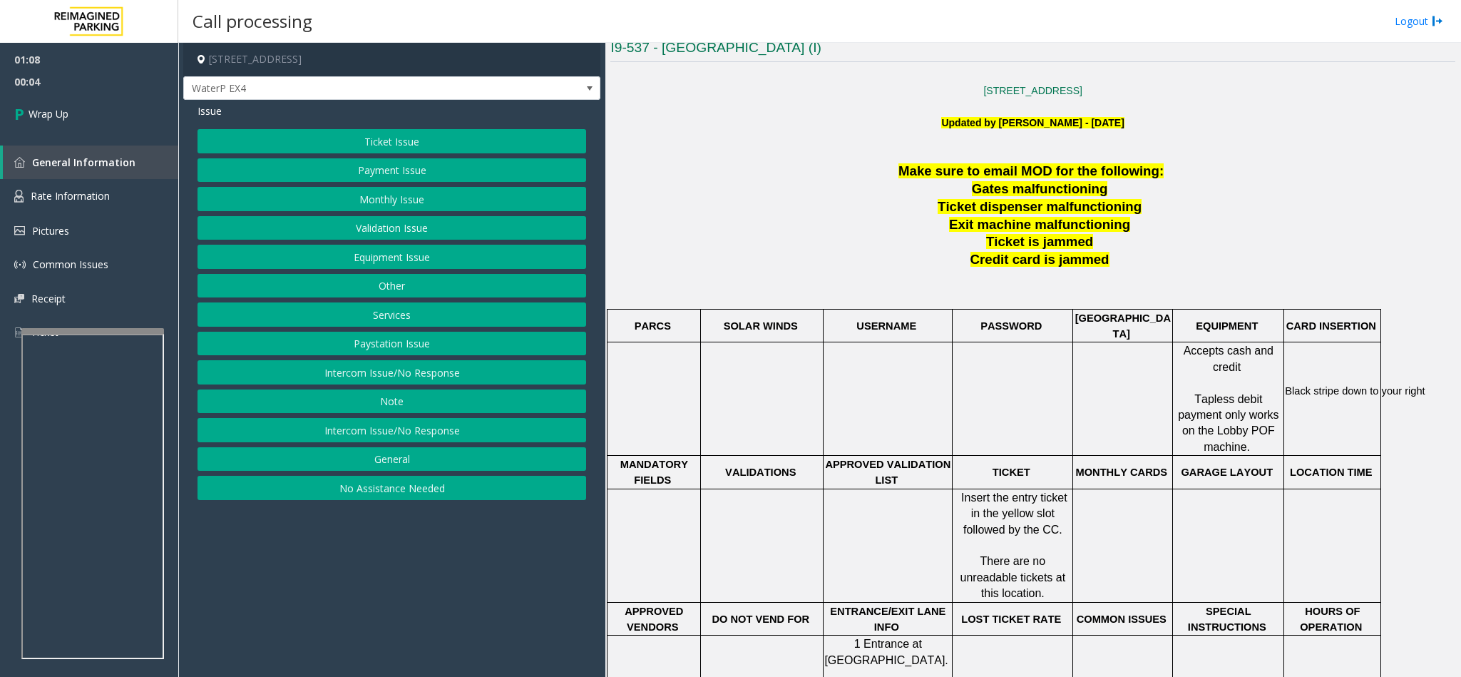
click at [366, 141] on button "Ticket Issue" at bounding box center [391, 141] width 389 height 24
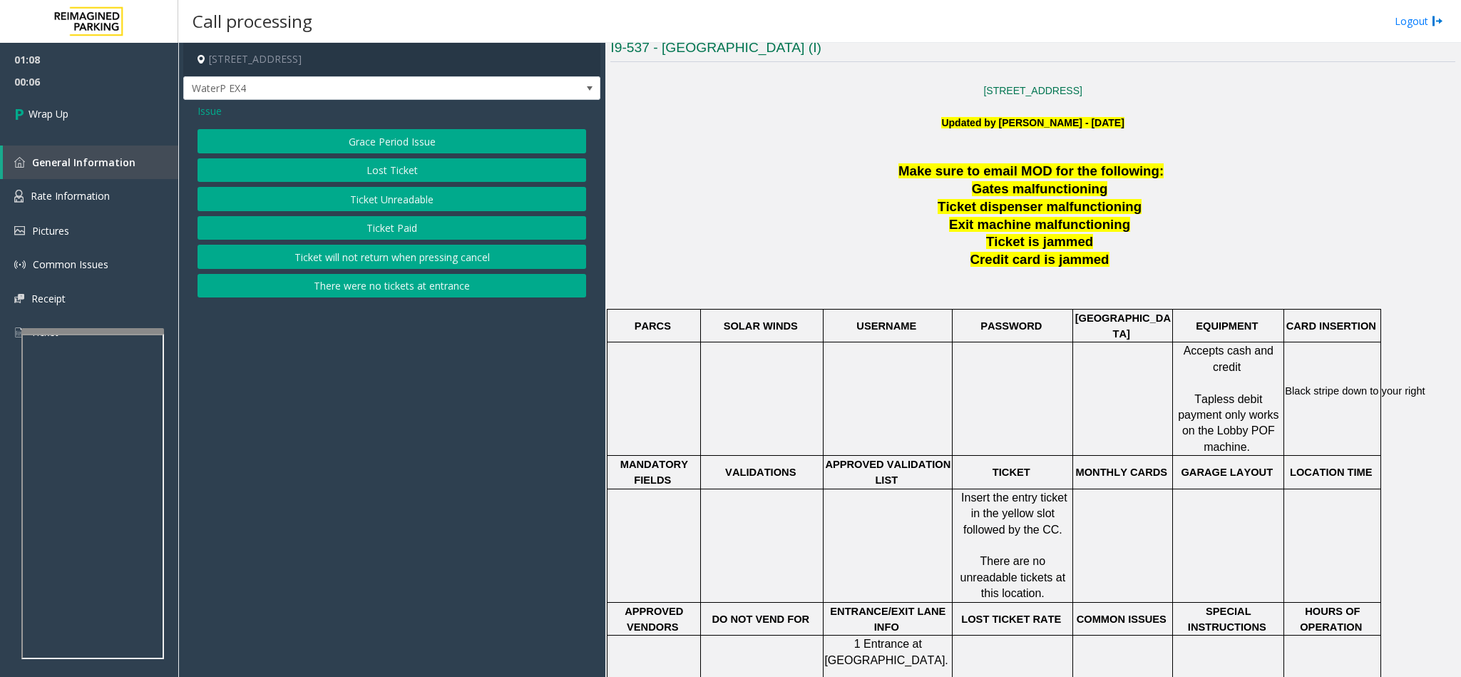
click at [361, 165] on button "Lost Ticket" at bounding box center [391, 170] width 389 height 24
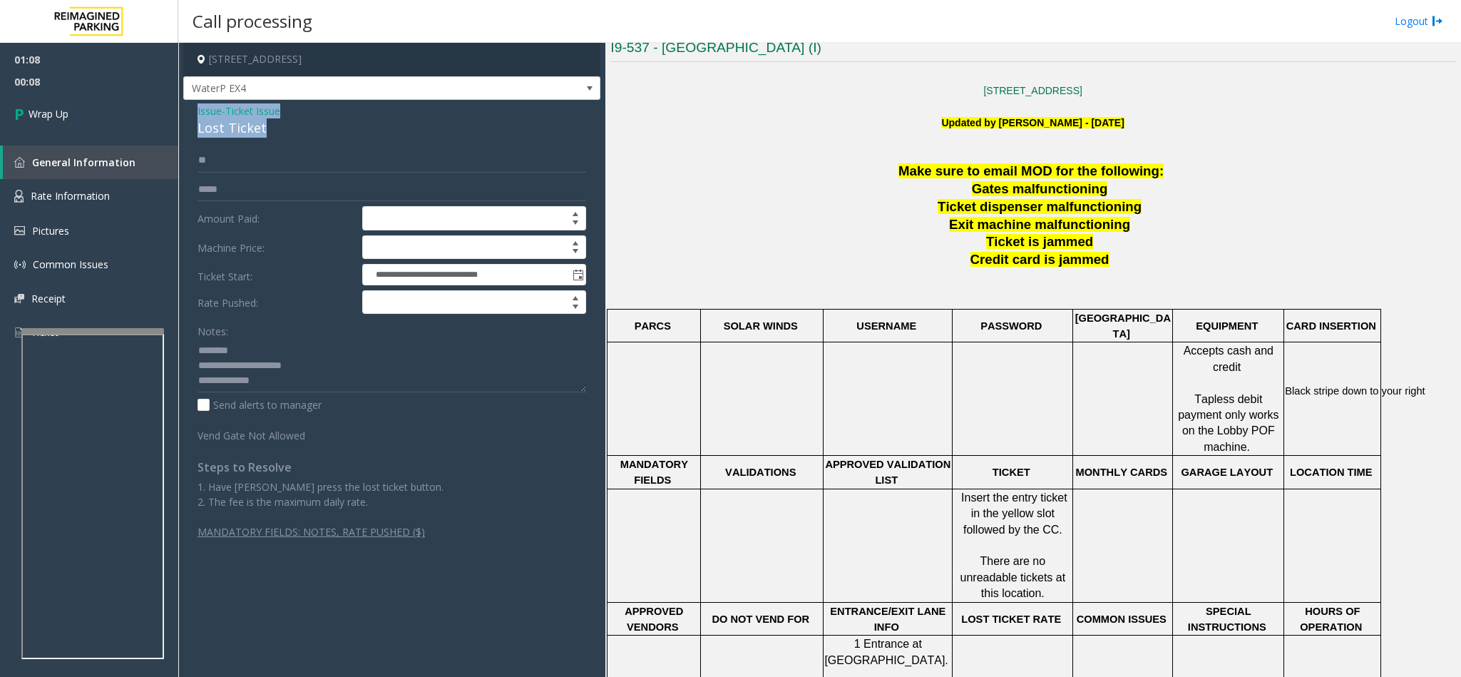
drag, startPoint x: 279, startPoint y: 130, endPoint x: 184, endPoint y: 113, distance: 96.4
click at [184, 113] on div "**********" at bounding box center [391, 326] width 417 height 453
drag, startPoint x: 272, startPoint y: 387, endPoint x: 199, endPoint y: 347, distance: 83.6
click at [199, 347] on textarea at bounding box center [391, 365] width 389 height 53
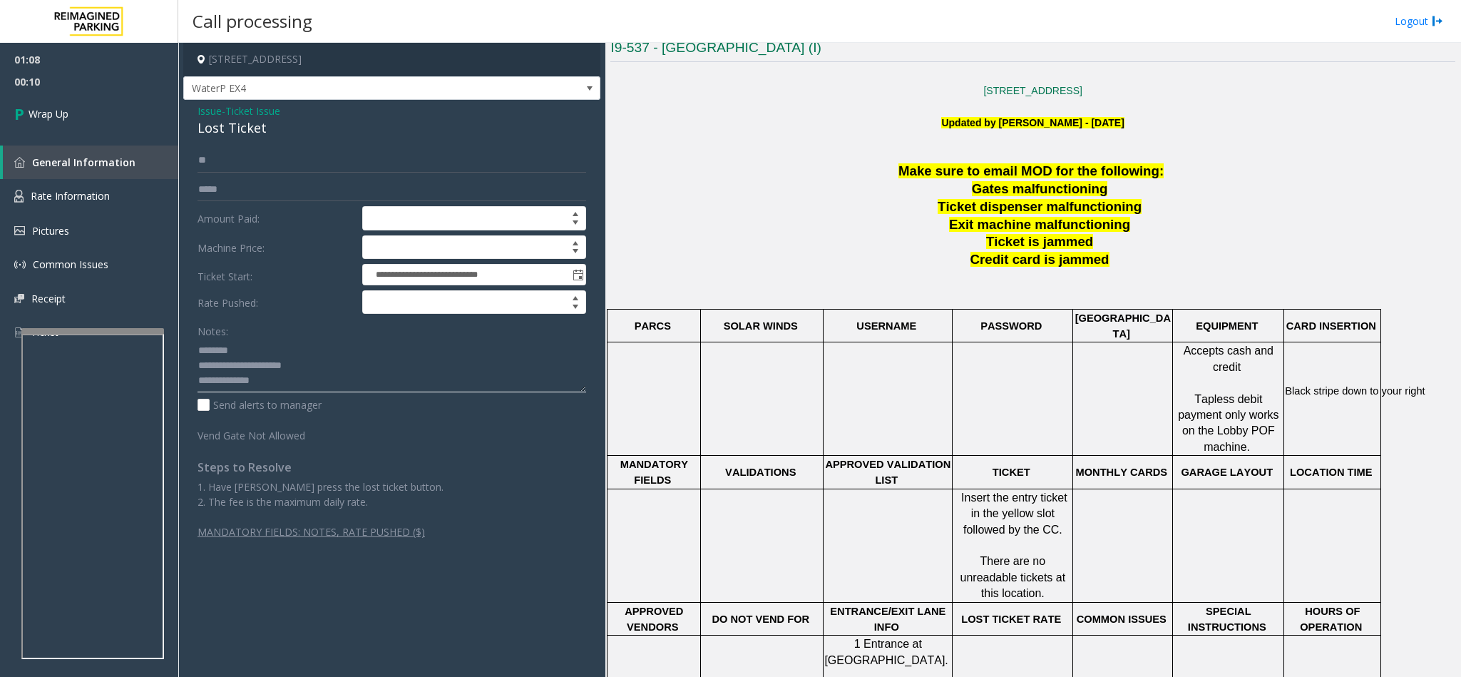
paste textarea "**********"
drag, startPoint x: 287, startPoint y: 351, endPoint x: 232, endPoint y: 353, distance: 54.9
click at [232, 353] on textarea at bounding box center [391, 365] width 389 height 53
click at [319, 373] on textarea at bounding box center [391, 365] width 389 height 53
type textarea "**********"
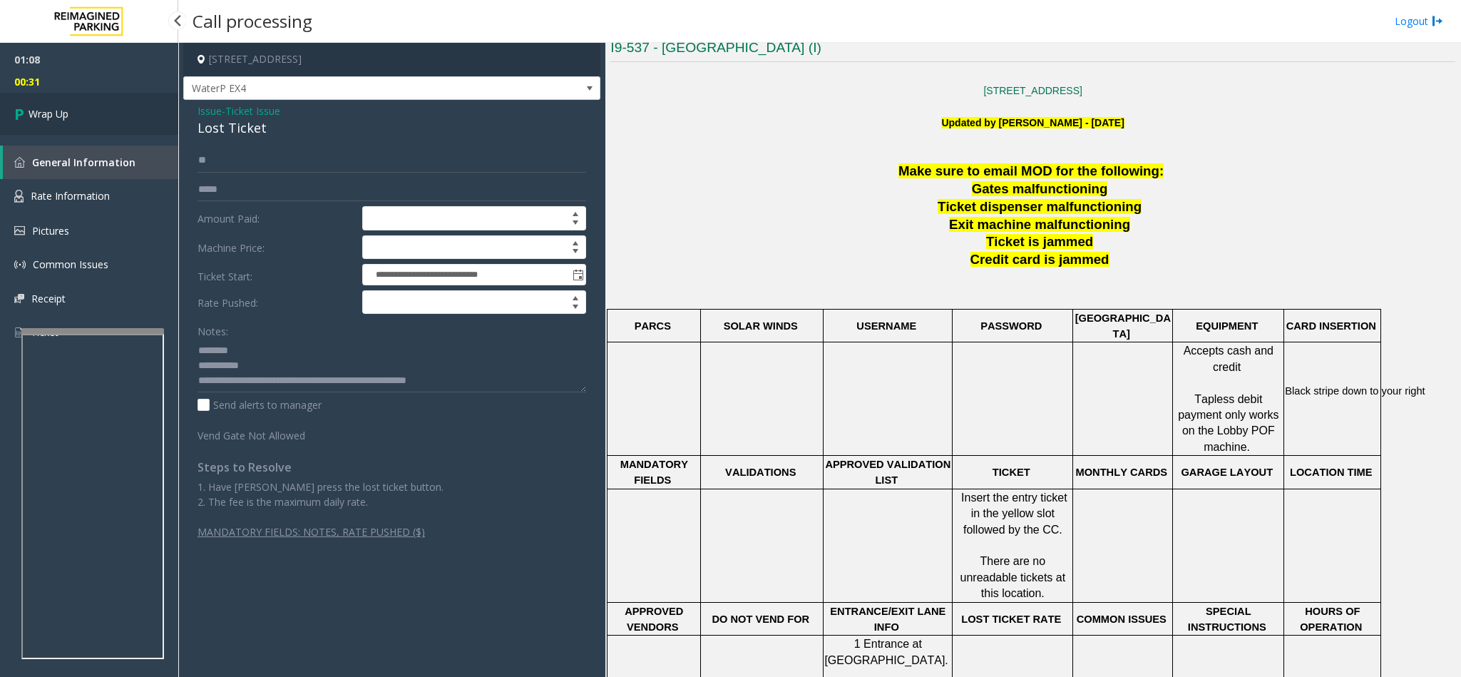
click at [39, 120] on span "Wrap Up" at bounding box center [49, 113] width 40 height 15
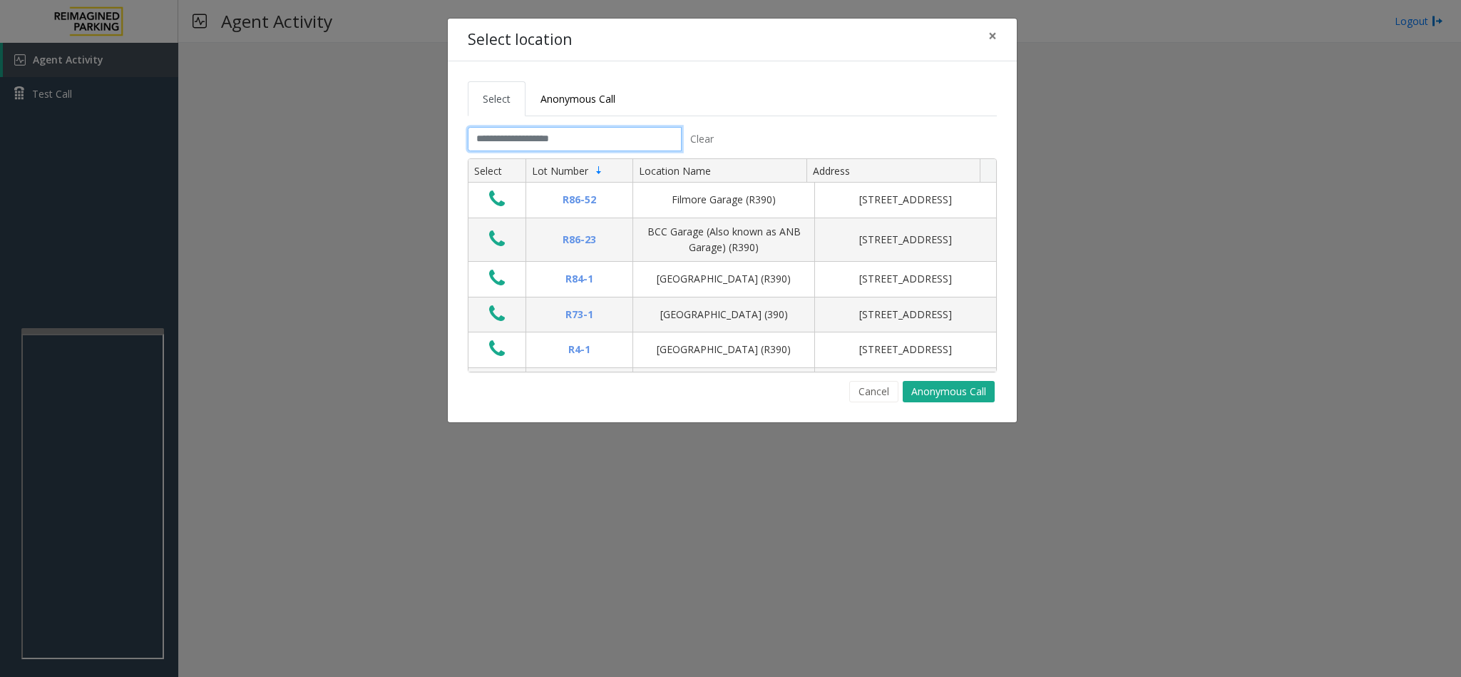
click at [595, 139] on input "text" at bounding box center [575, 139] width 214 height 24
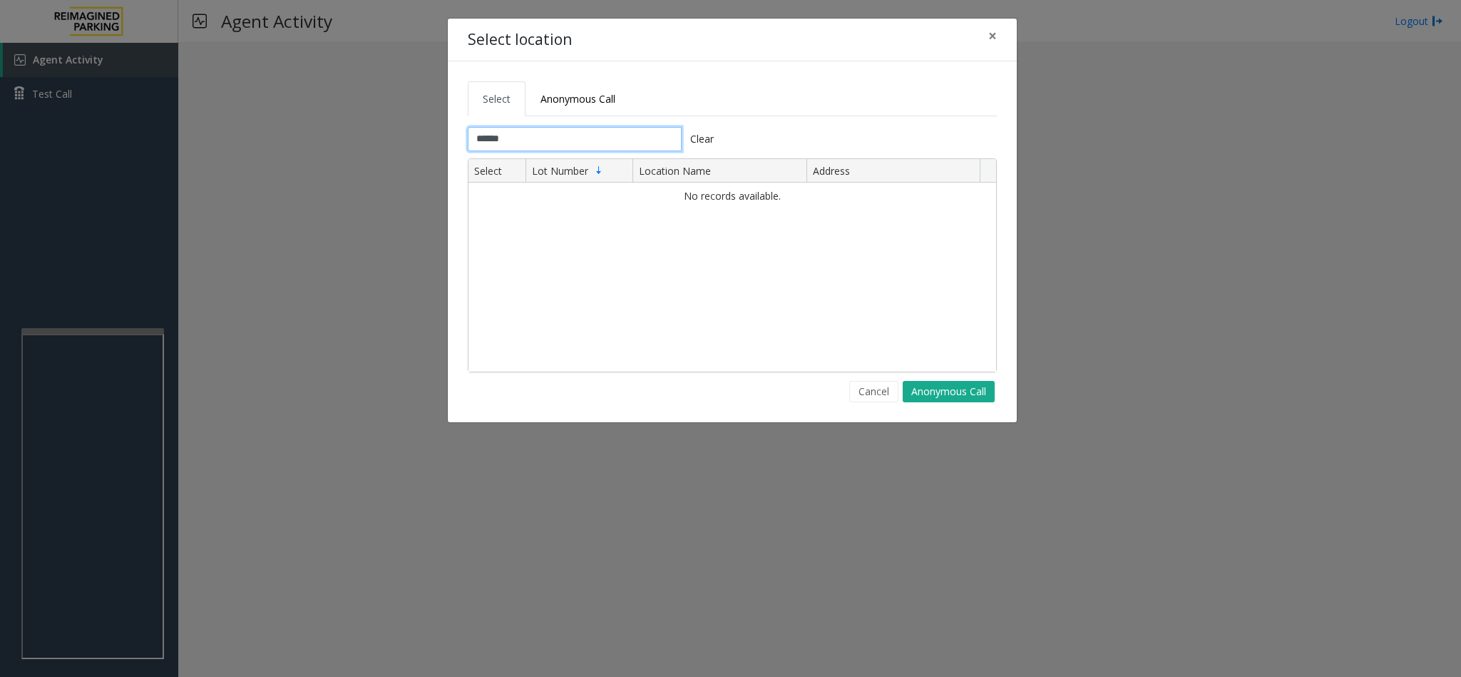
click at [555, 135] on input "******" at bounding box center [575, 139] width 214 height 24
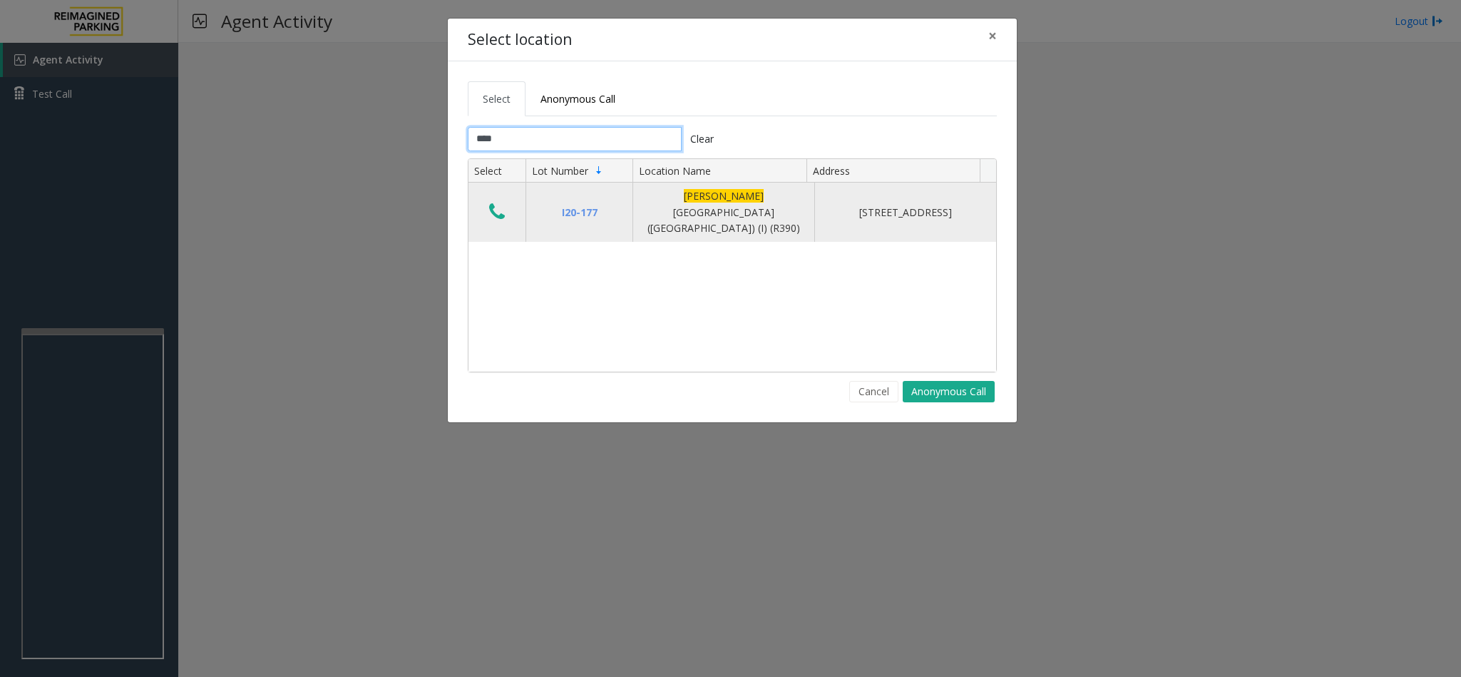
type input "****"
click at [500, 206] on icon "Data table" at bounding box center [497, 212] width 16 height 20
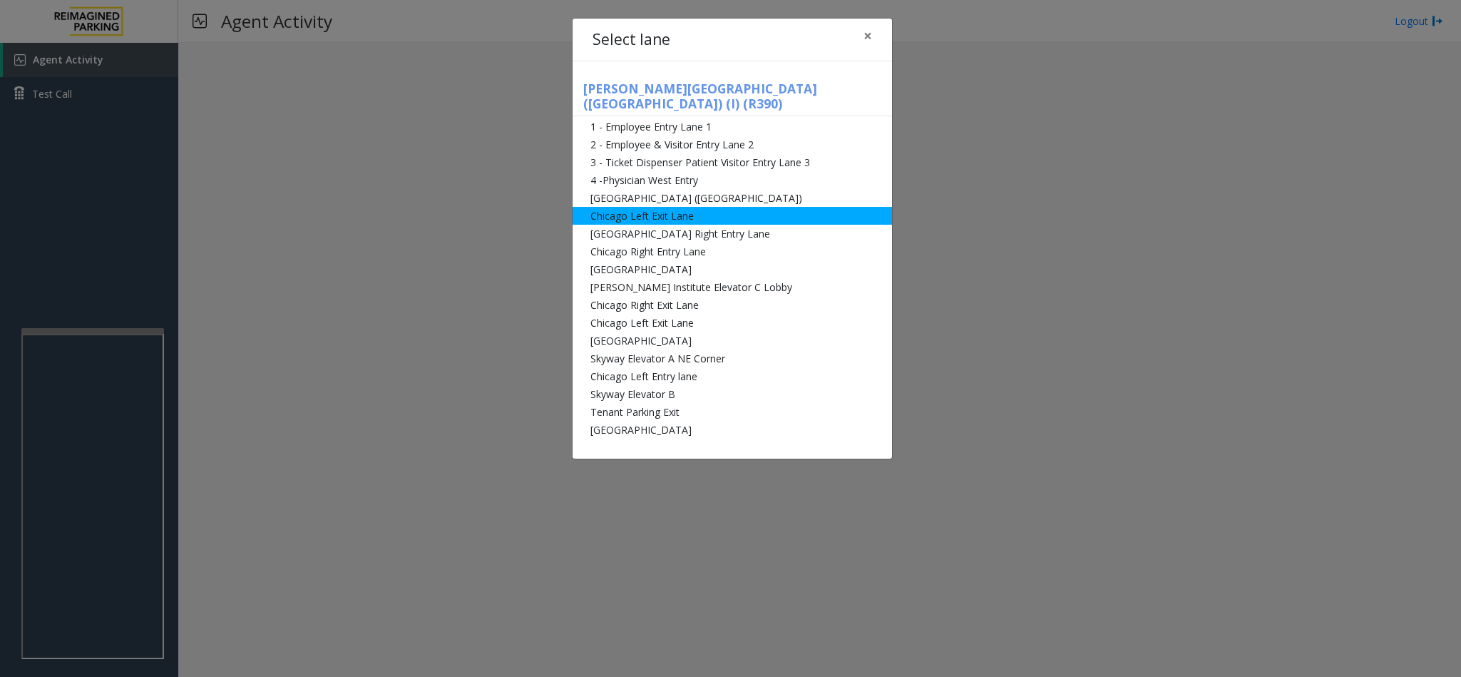
click at [678, 207] on li "Chicago Left Exit Lane" at bounding box center [731, 216] width 319 height 18
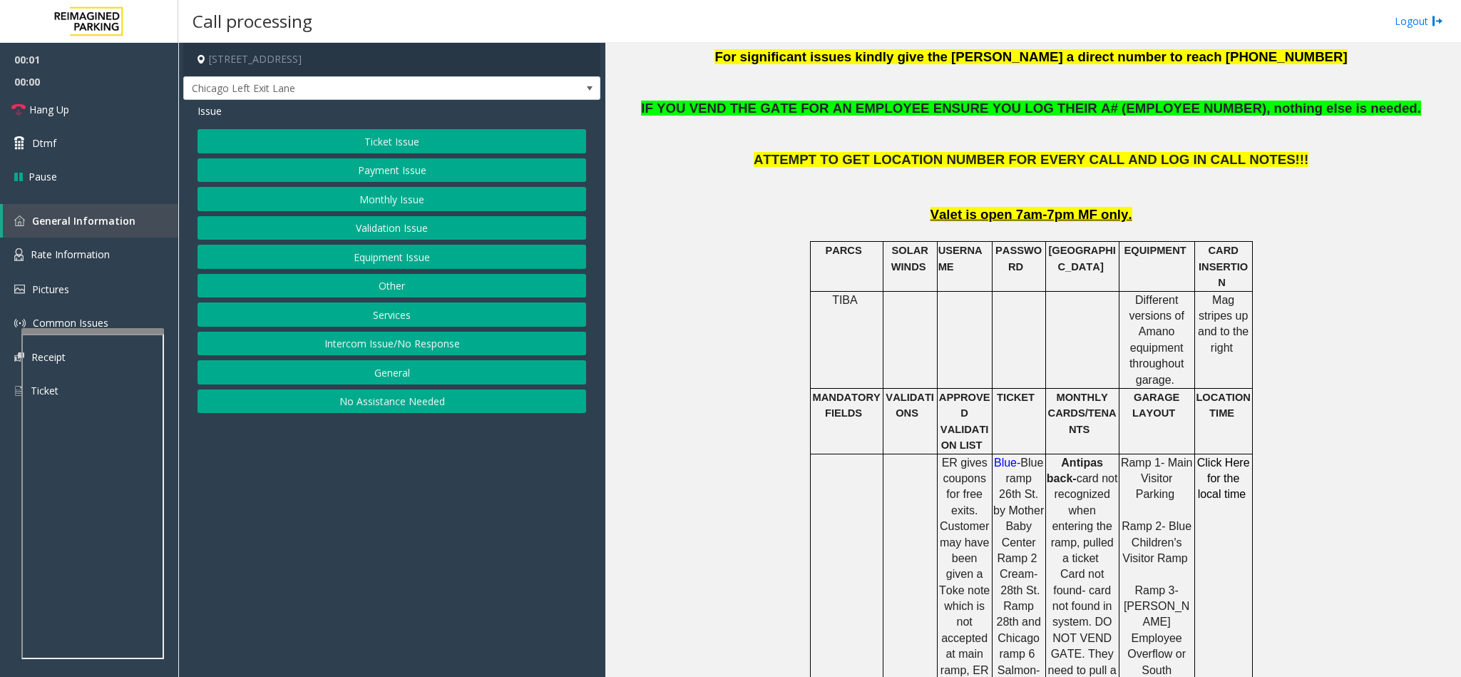
scroll to position [642, 0]
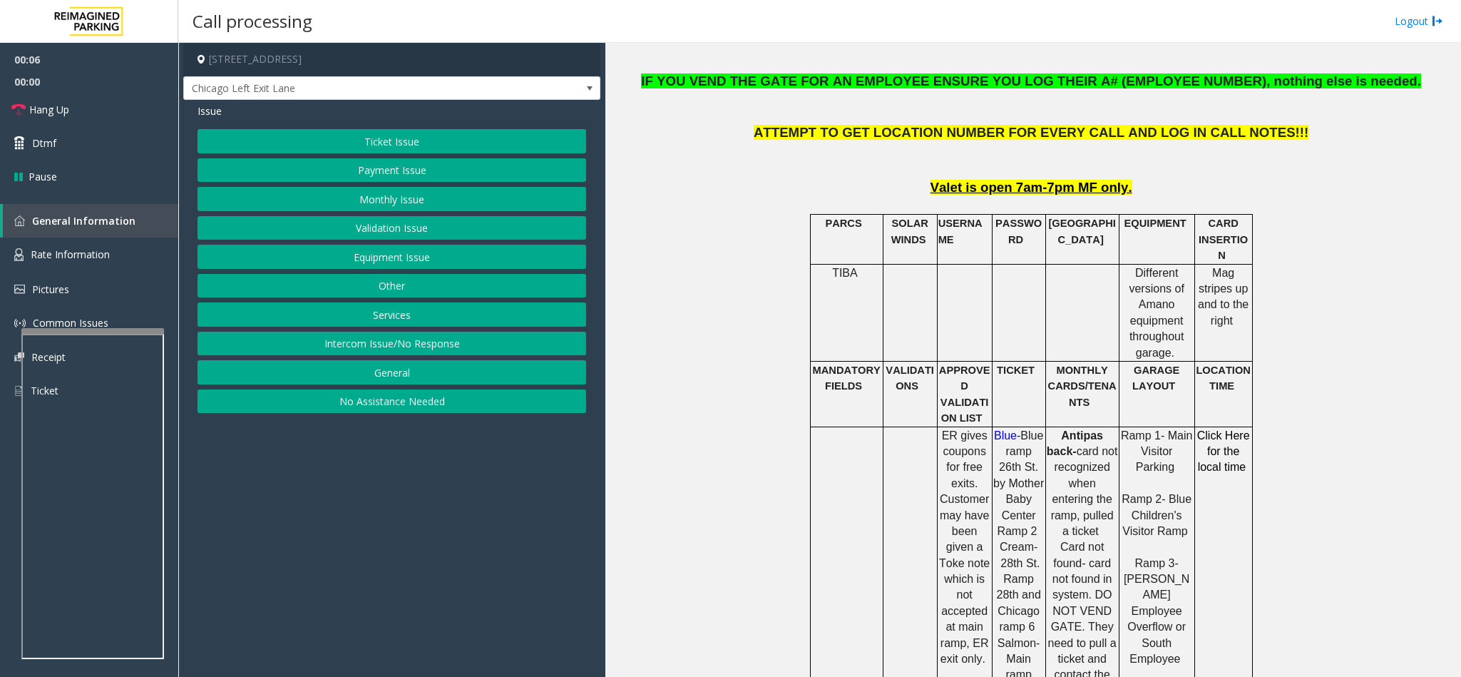
click at [433, 263] on button "Equipment Issue" at bounding box center [391, 257] width 389 height 24
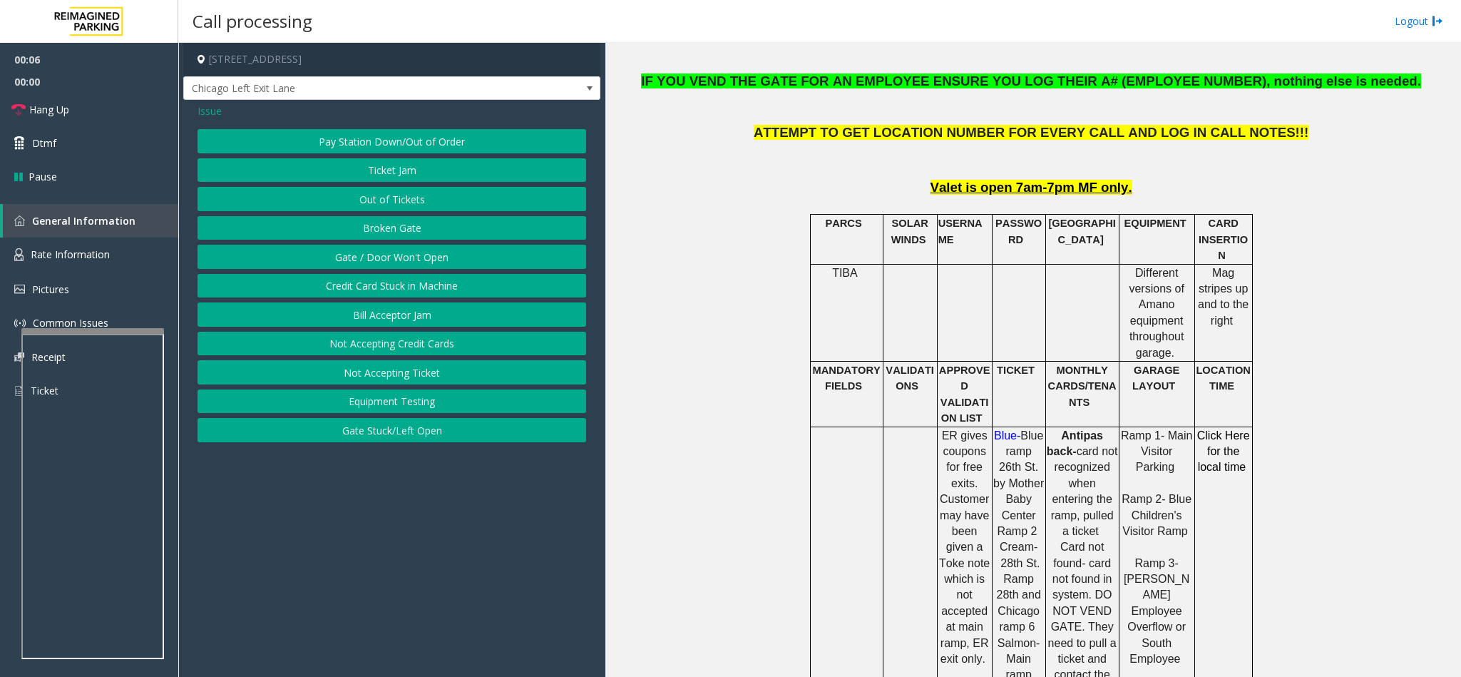
click at [433, 263] on button "Gate / Door Won't Open" at bounding box center [391, 257] width 389 height 24
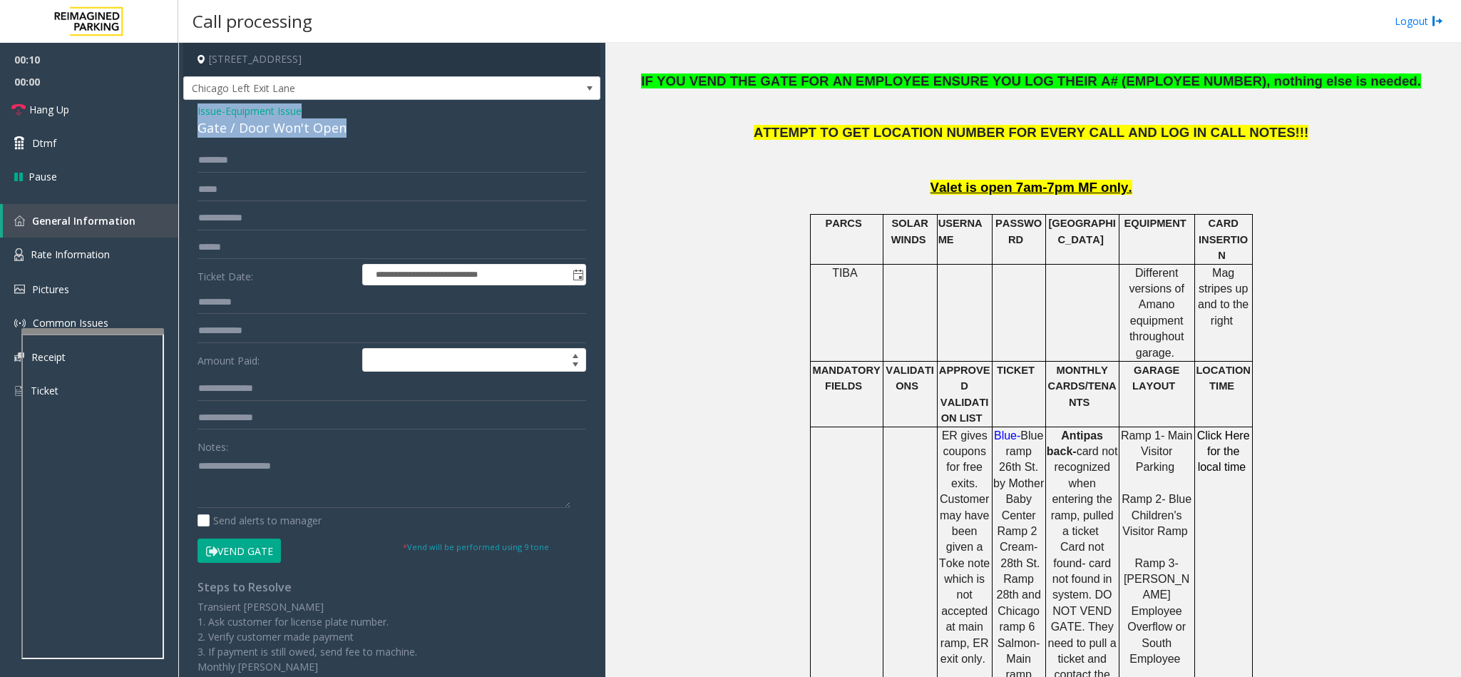
drag, startPoint x: 344, startPoint y: 129, endPoint x: 186, endPoint y: 118, distance: 158.6
click at [186, 118] on div "**********" at bounding box center [391, 454] width 417 height 708
paste textarea "**********"
click at [302, 477] on textarea at bounding box center [383, 480] width 373 height 53
type textarea "**********"
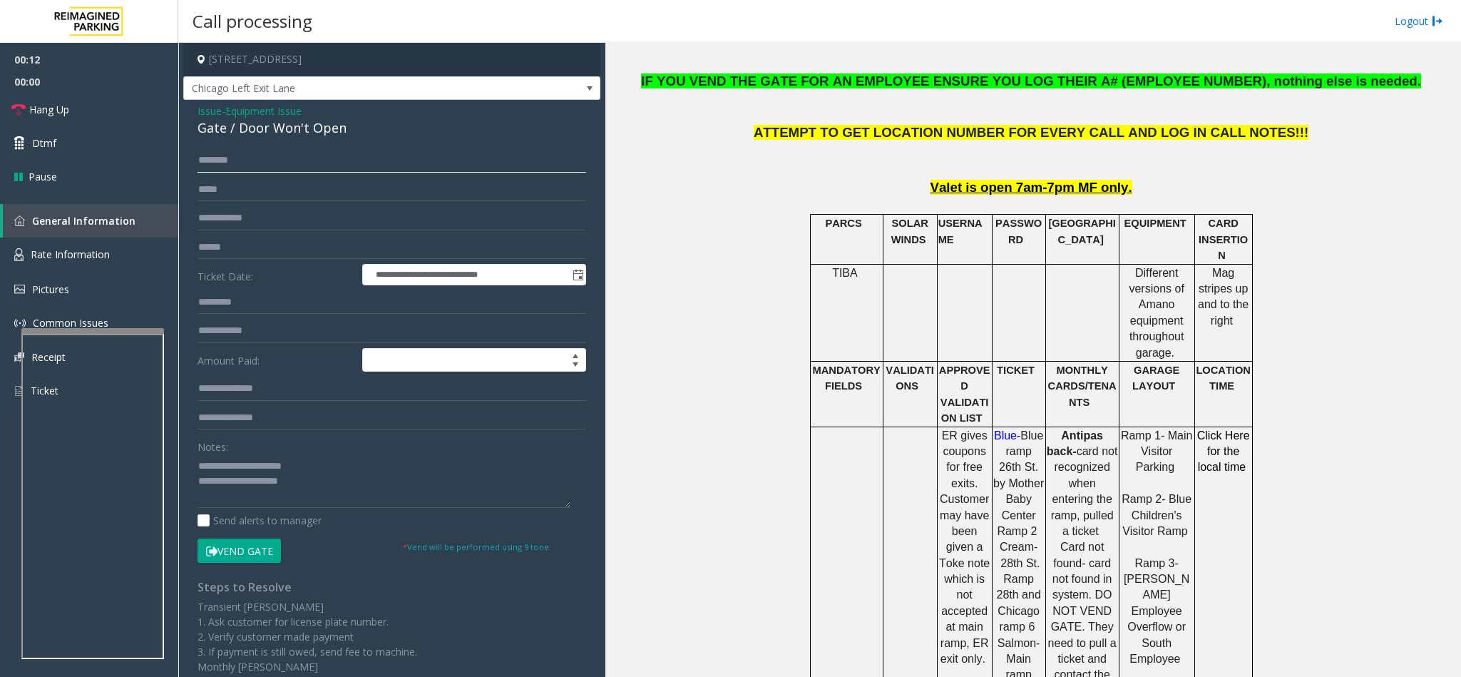
click at [253, 155] on input "text" at bounding box center [391, 160] width 389 height 24
type input "******"
drag, startPoint x: 322, startPoint y: 473, endPoint x: 235, endPoint y: 471, distance: 86.3
click at [234, 471] on textarea at bounding box center [383, 480] width 373 height 53
click at [250, 555] on button "Vend Gate" at bounding box center [238, 550] width 83 height 24
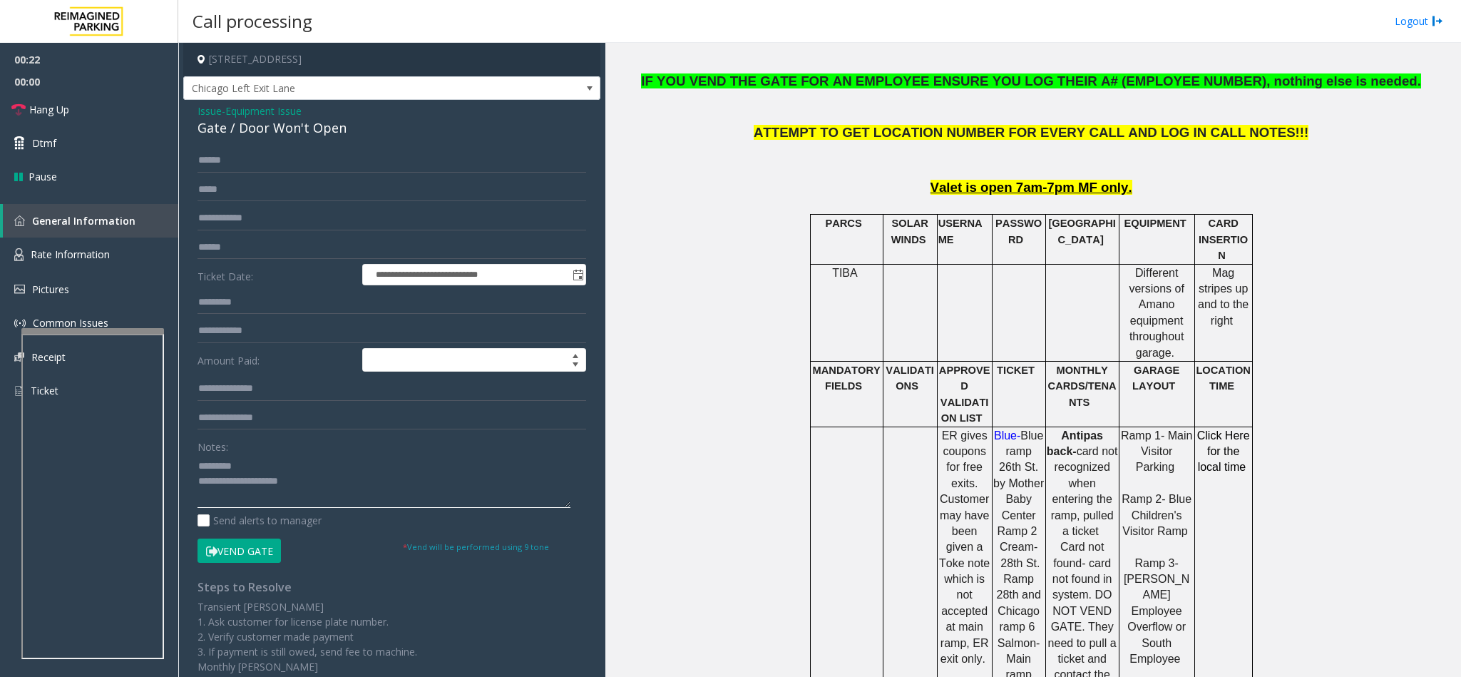
click at [287, 465] on textarea at bounding box center [383, 480] width 373 height 53
click at [321, 480] on textarea at bounding box center [383, 480] width 373 height 53
click at [88, 106] on link "Hang Up" at bounding box center [89, 110] width 178 height 34
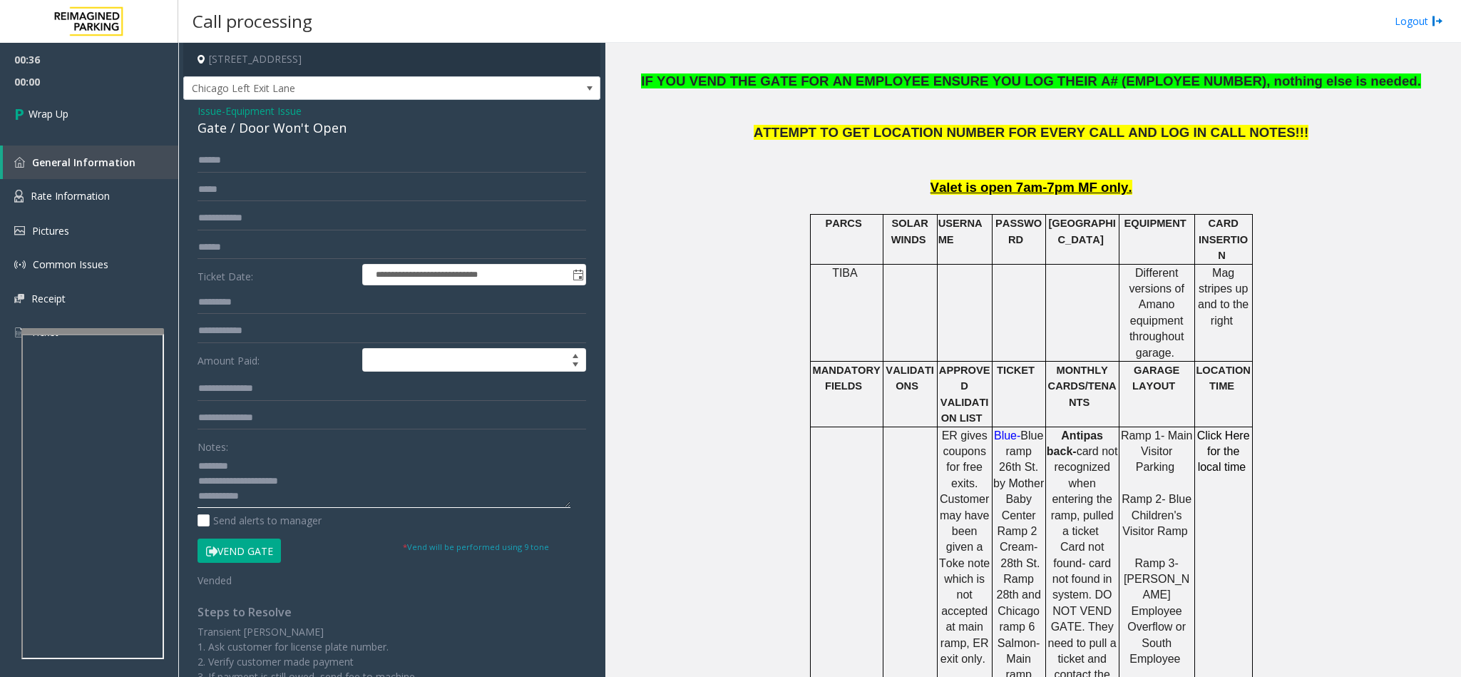
click at [274, 497] on textarea at bounding box center [383, 480] width 373 height 53
click at [456, 495] on textarea at bounding box center [383, 480] width 373 height 53
type textarea "**********"
click at [73, 109] on link "Wrap Up" at bounding box center [89, 114] width 178 height 42
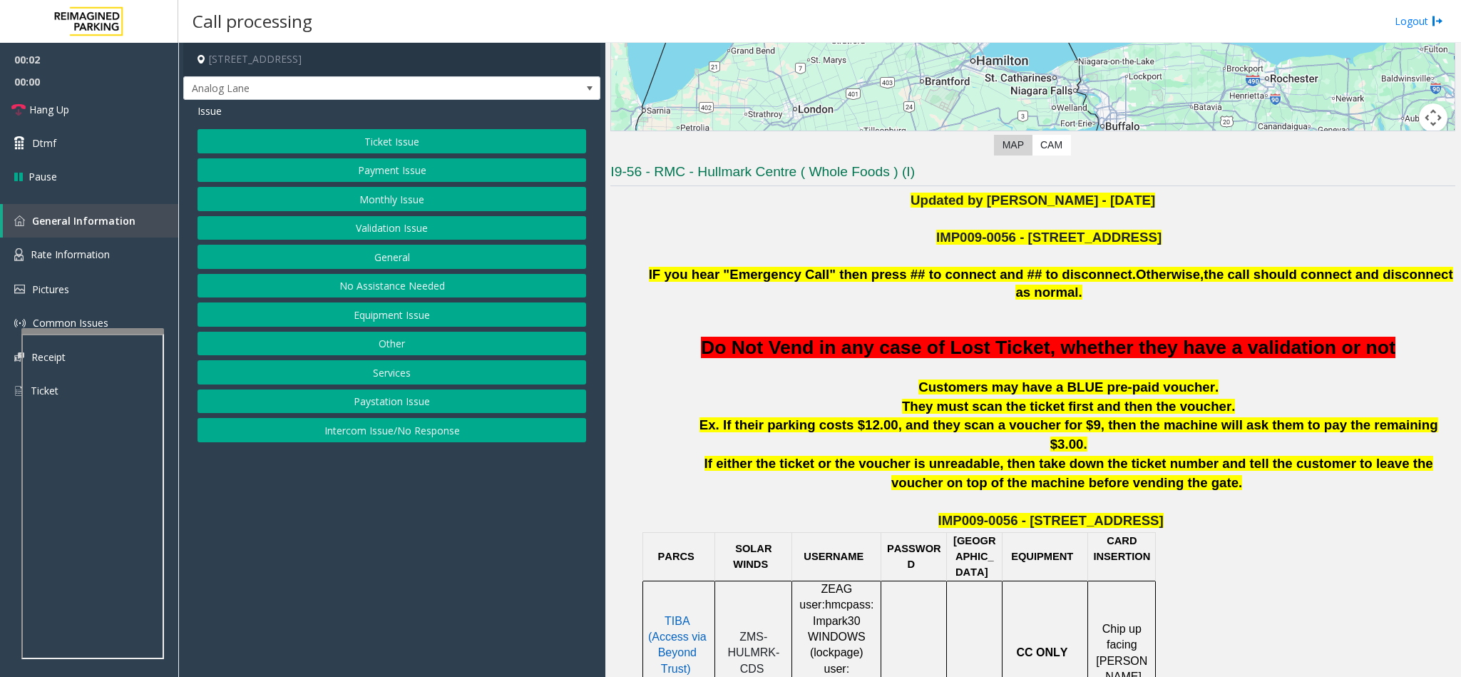
scroll to position [321, 0]
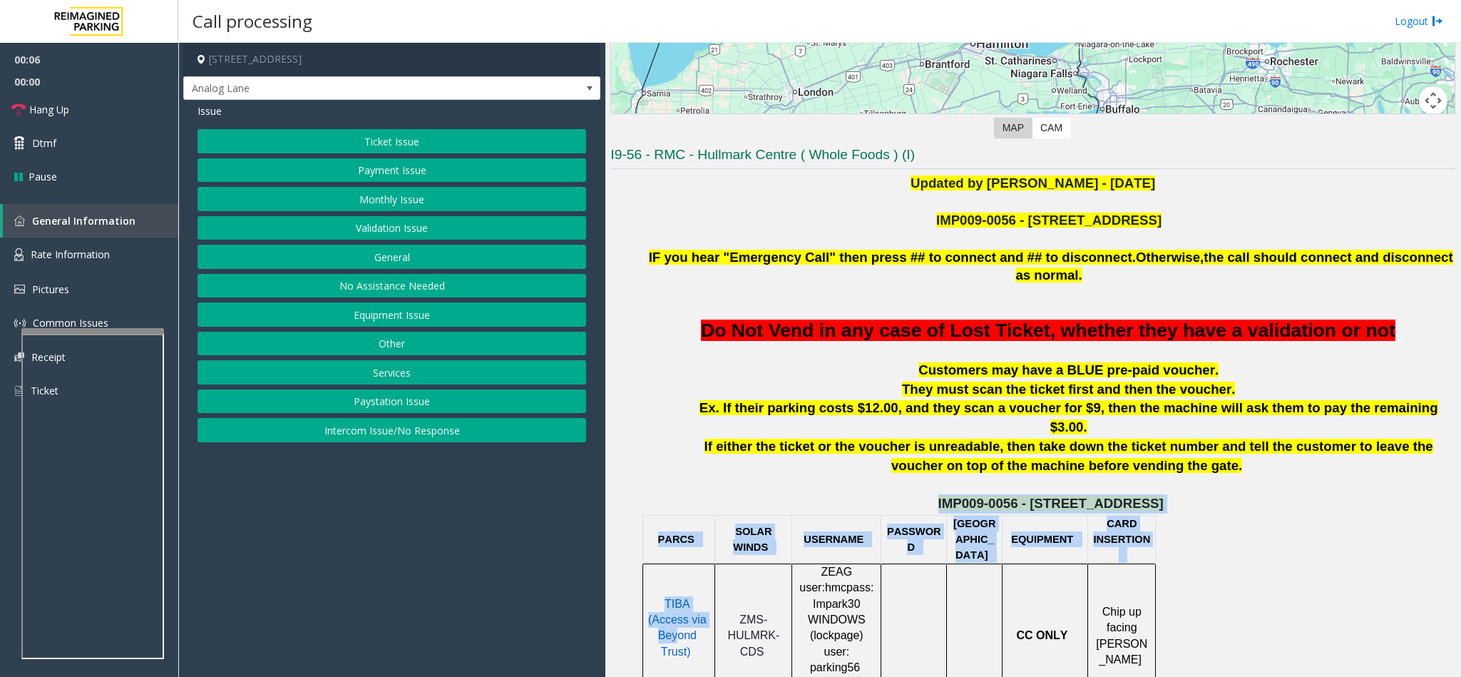
drag, startPoint x: 687, startPoint y: 571, endPoint x: 687, endPoint y: 462, distance: 109.1
click at [687, 494] on p "IMP009-0056 - [STREET_ADDRESS]" at bounding box center [1050, 503] width 809 height 19
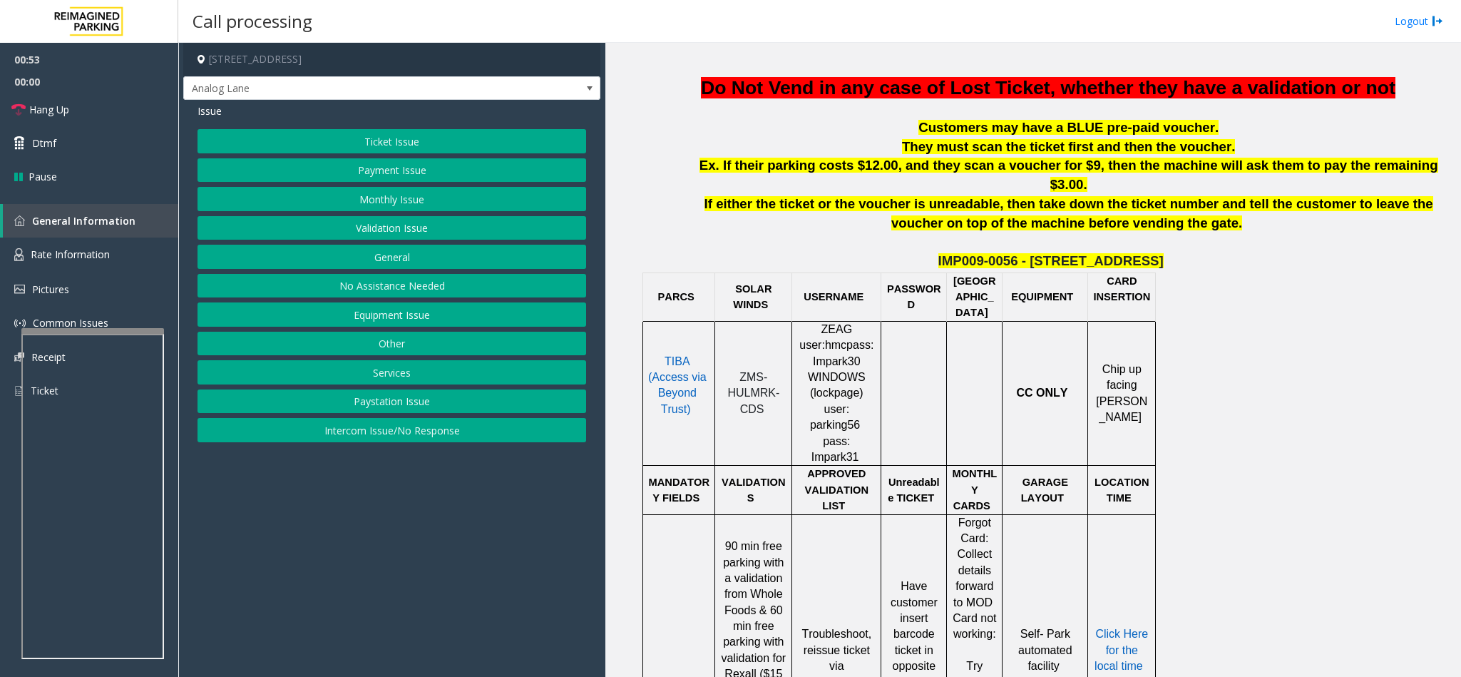
scroll to position [374, 0]
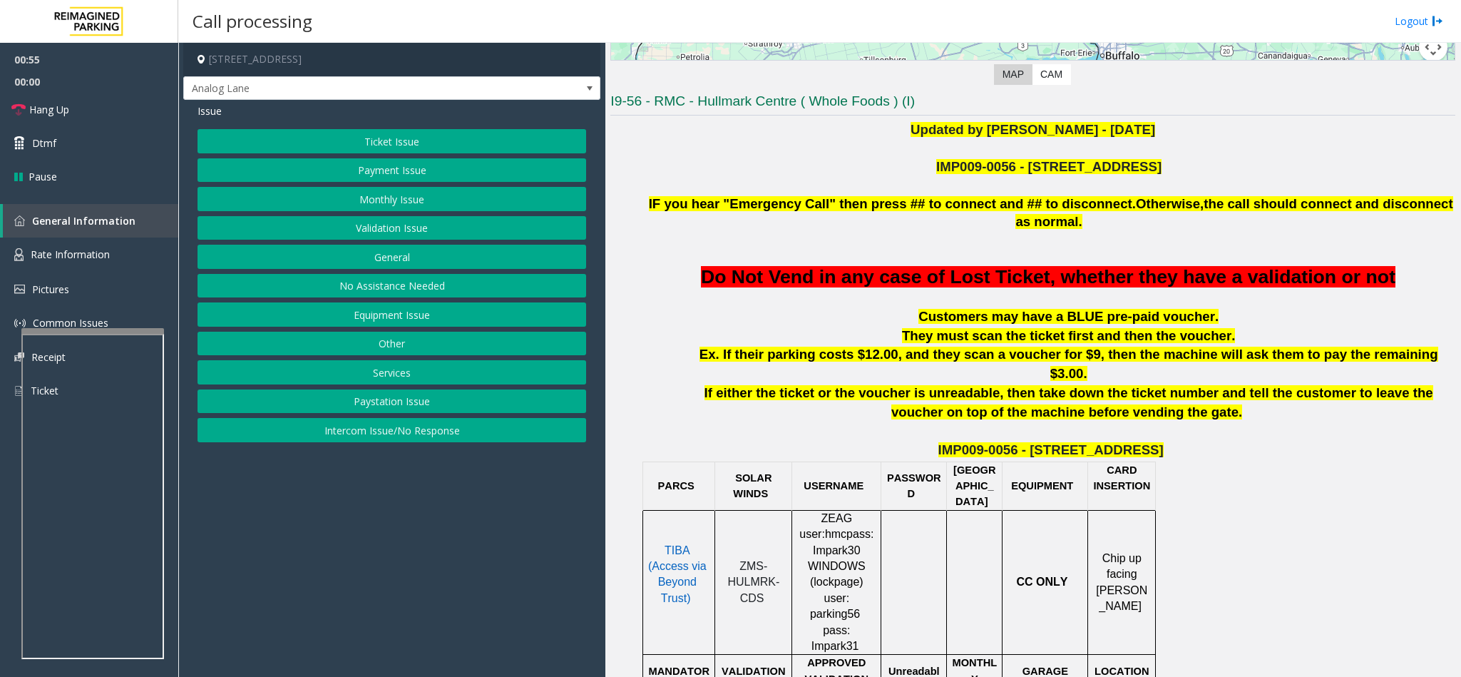
click at [409, 137] on button "Ticket Issue" at bounding box center [391, 141] width 389 height 24
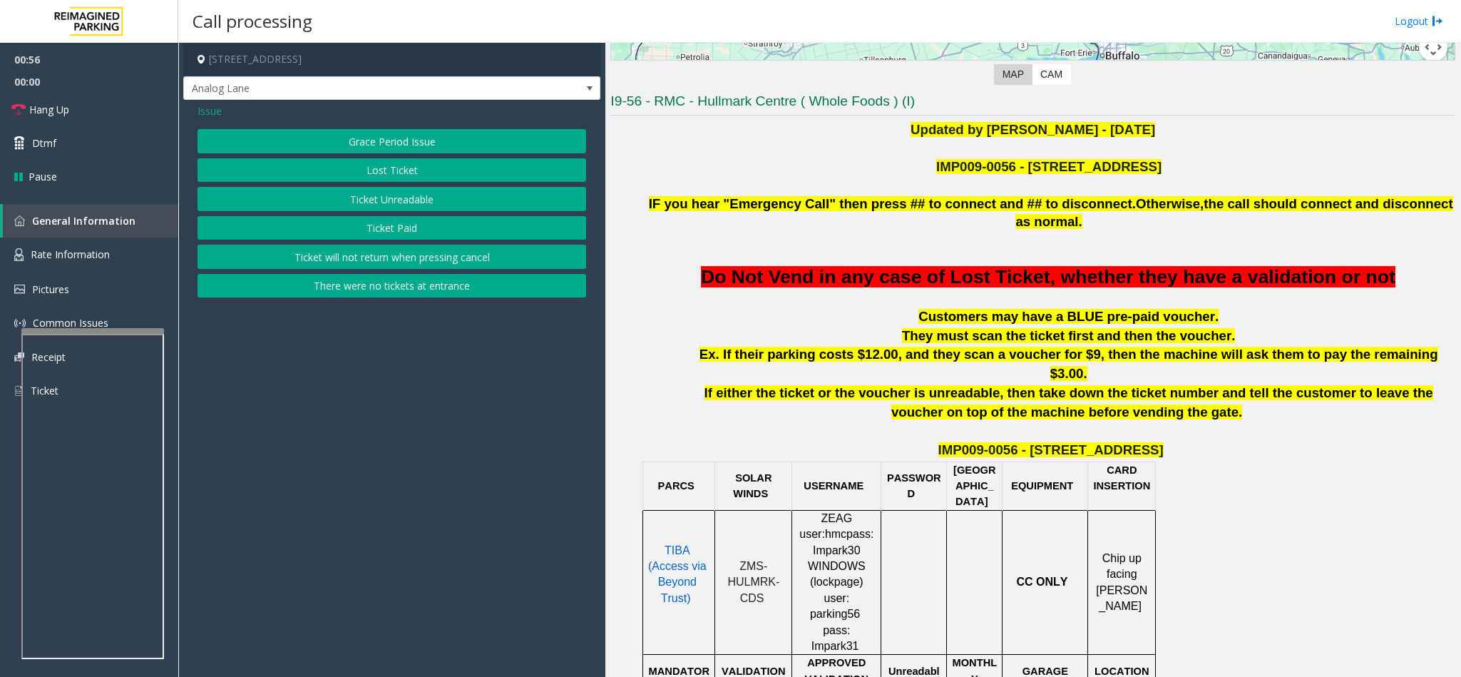
click at [398, 199] on button "Ticket Unreadable" at bounding box center [391, 199] width 389 height 24
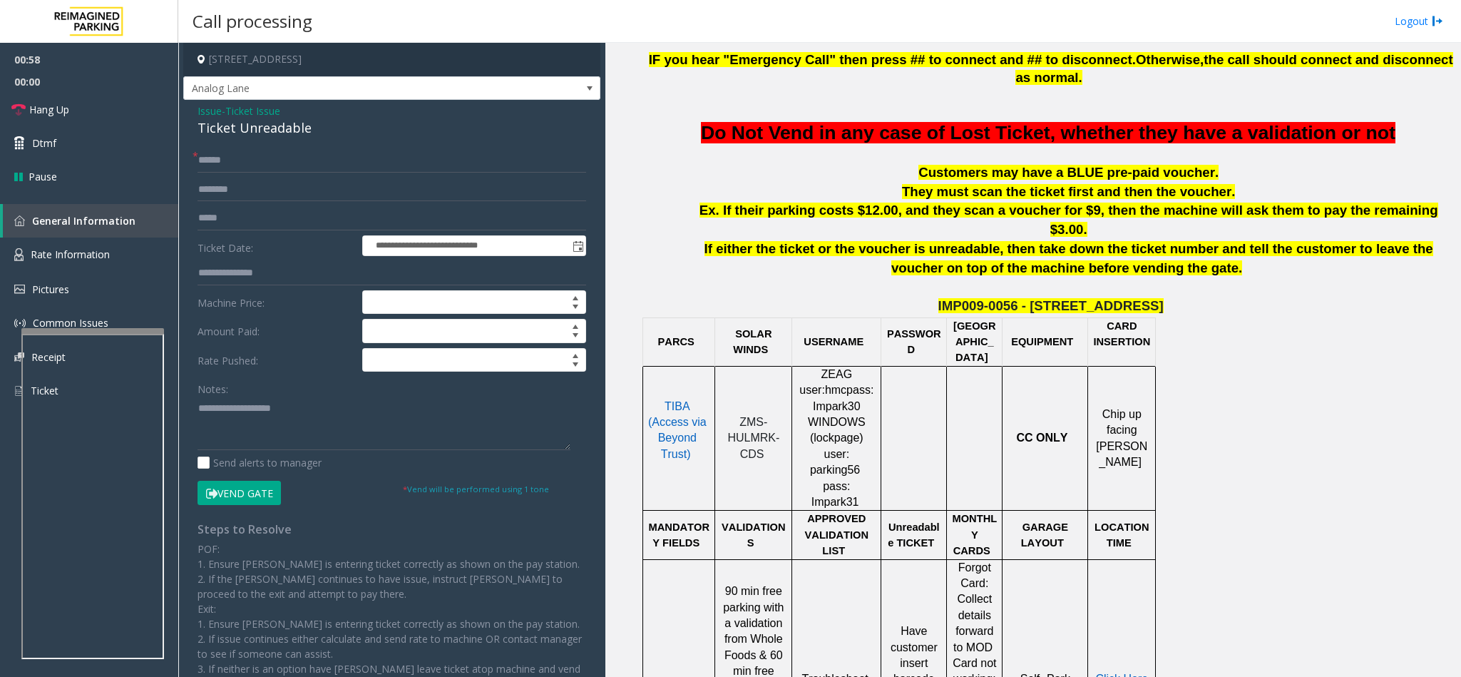
scroll to position [1123, 0]
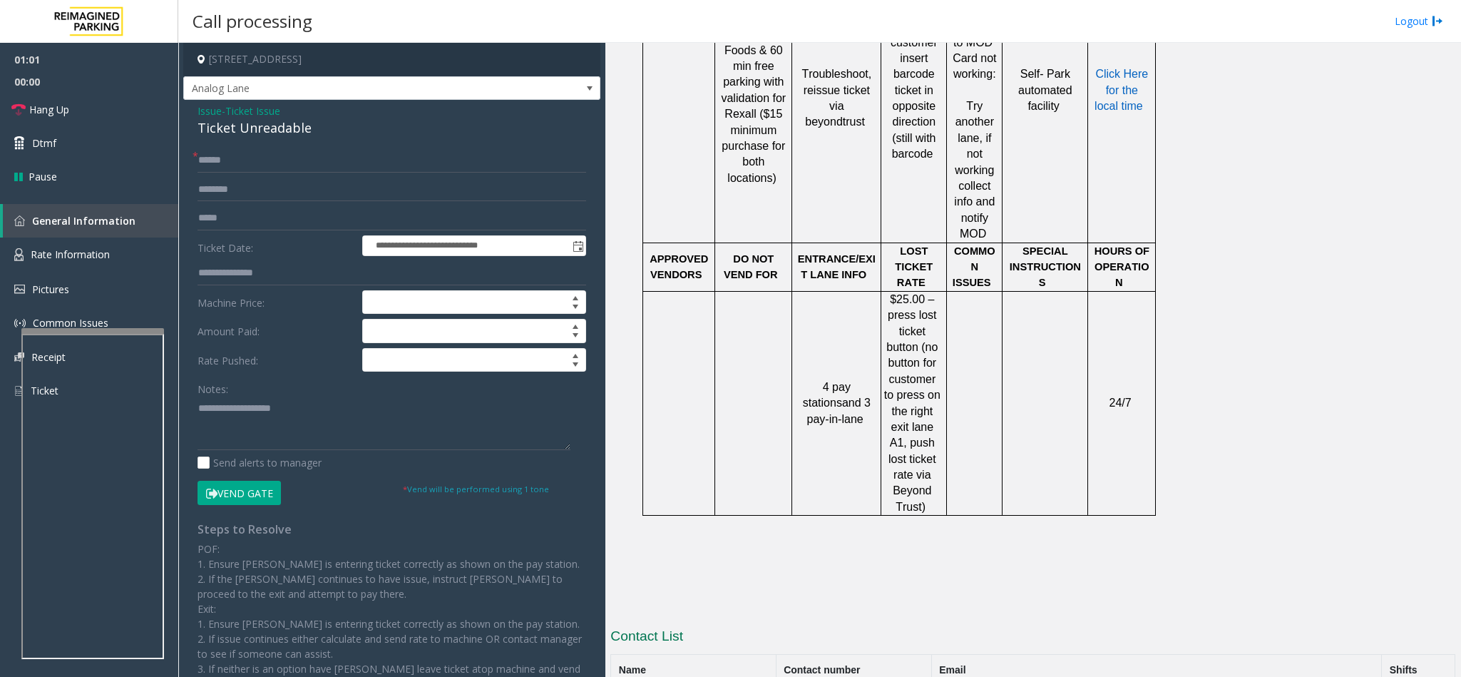
click at [259, 105] on span "Ticket Issue" at bounding box center [252, 110] width 55 height 15
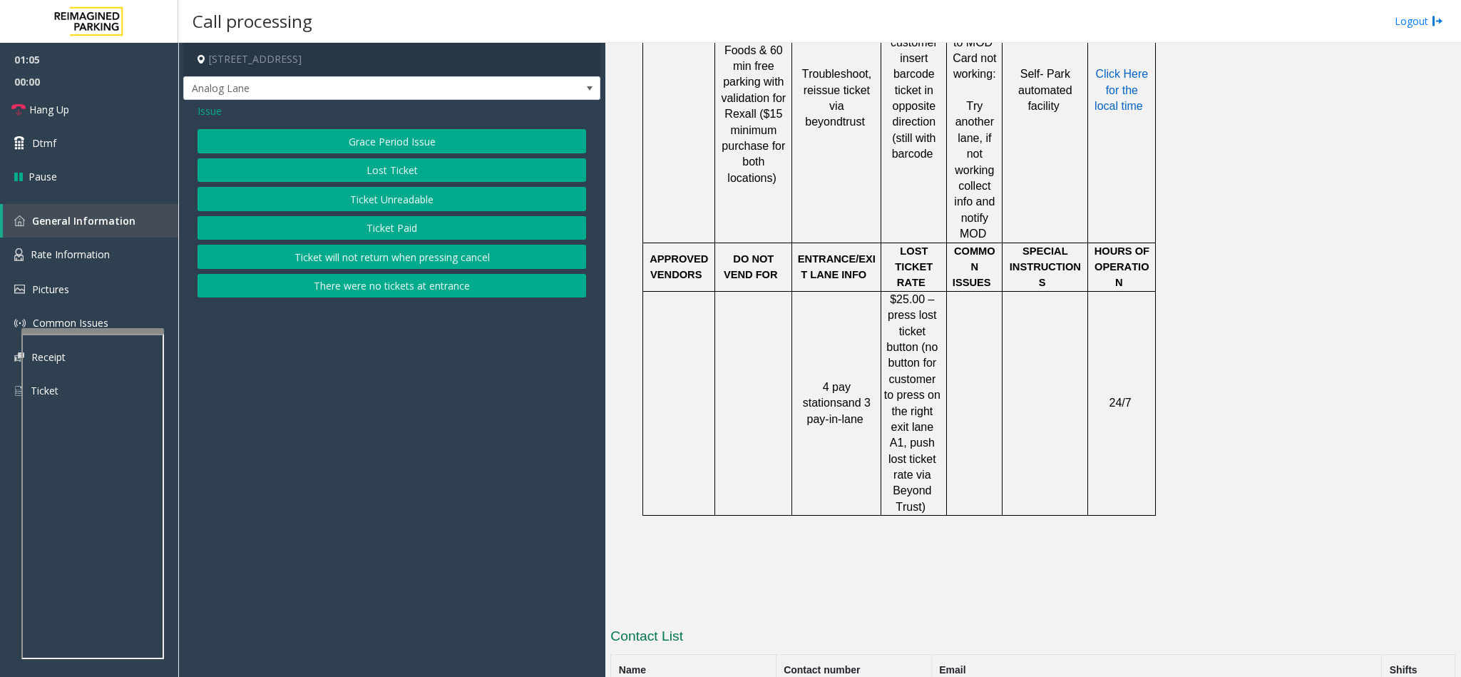
click at [391, 295] on button "There were no tickets at entrance" at bounding box center [391, 286] width 389 height 24
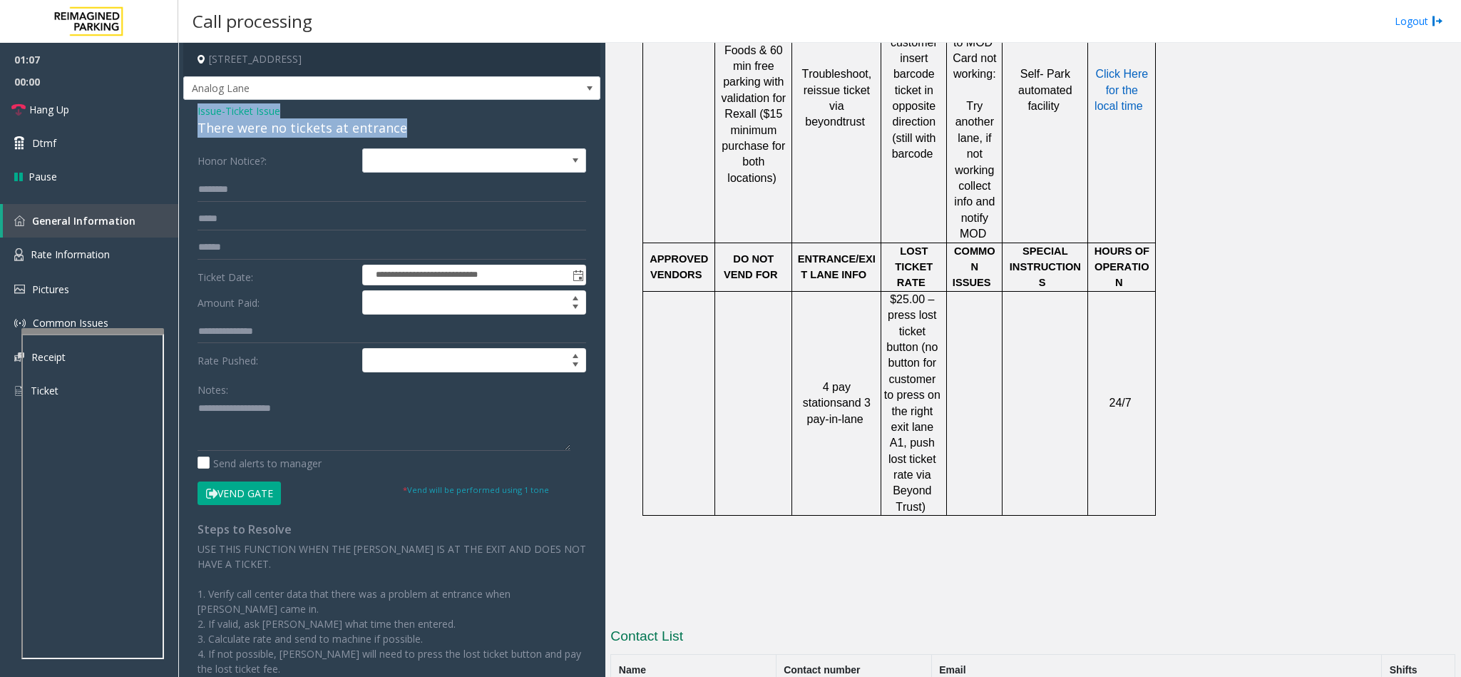
drag, startPoint x: 403, startPoint y: 123, endPoint x: 184, endPoint y: 107, distance: 219.4
click at [184, 107] on div "**********" at bounding box center [391, 432] width 417 height 665
click at [278, 419] on textarea at bounding box center [383, 423] width 373 height 53
paste textarea "**********"
drag, startPoint x: 302, startPoint y: 413, endPoint x: 231, endPoint y: 405, distance: 71.0
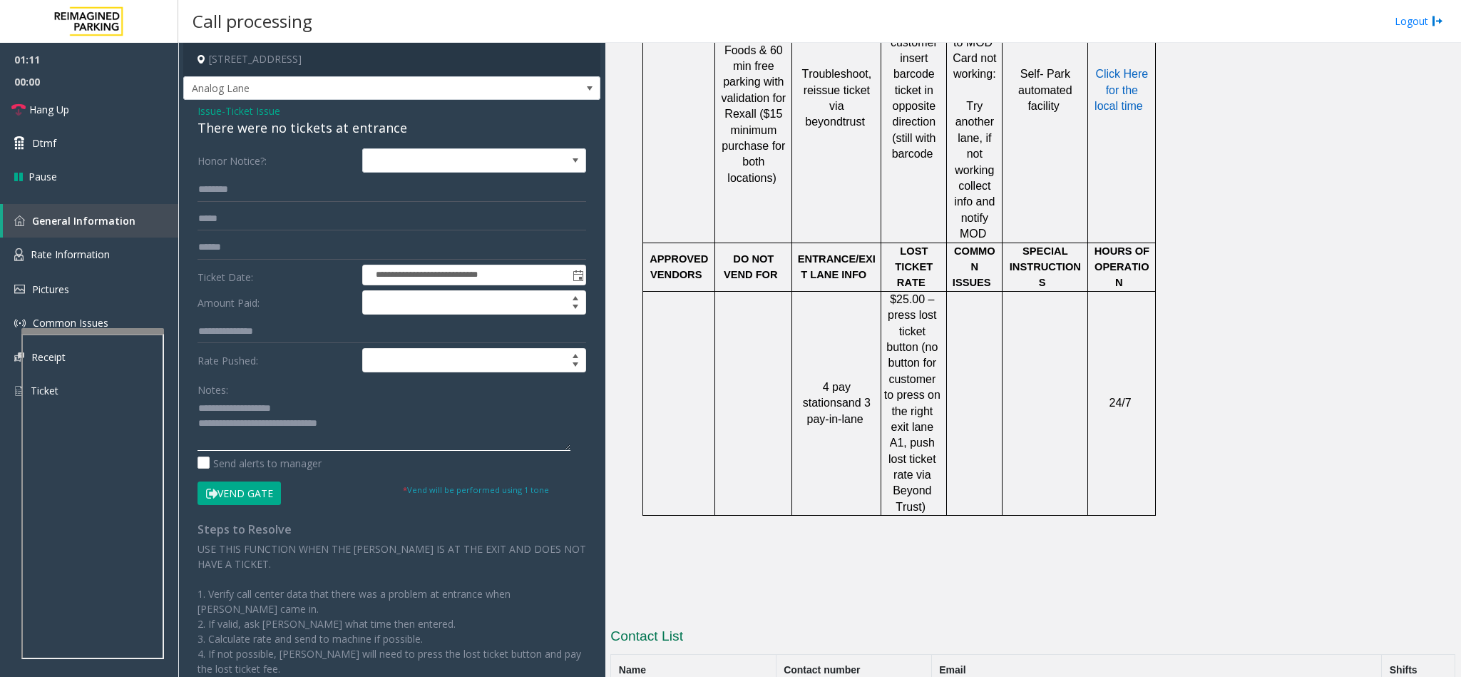
click at [231, 405] on textarea at bounding box center [383, 423] width 373 height 53
click at [362, 424] on textarea at bounding box center [383, 423] width 373 height 53
type textarea "**********"
click at [255, 186] on input "text" at bounding box center [391, 190] width 389 height 24
type input "******"
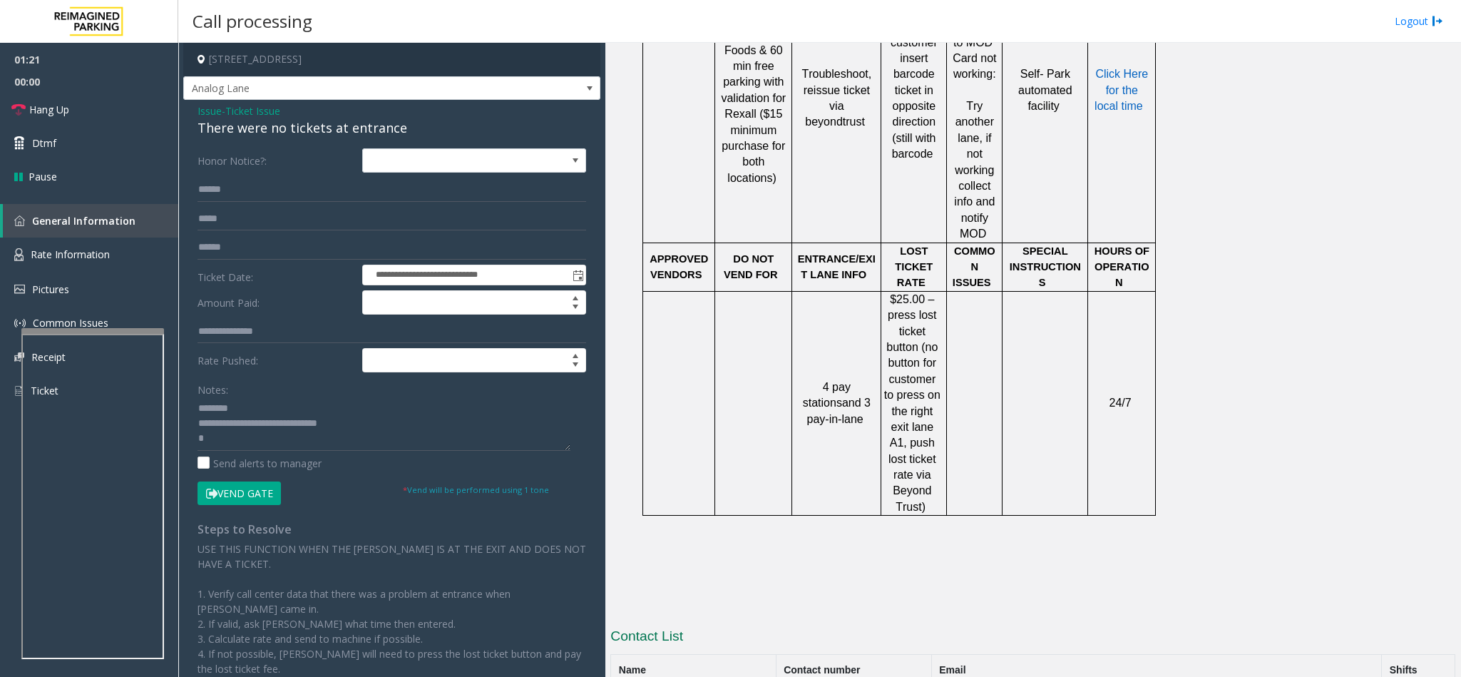
click at [240, 497] on button "Vend Gate" at bounding box center [238, 493] width 83 height 24
click at [238, 448] on textarea at bounding box center [383, 423] width 373 height 53
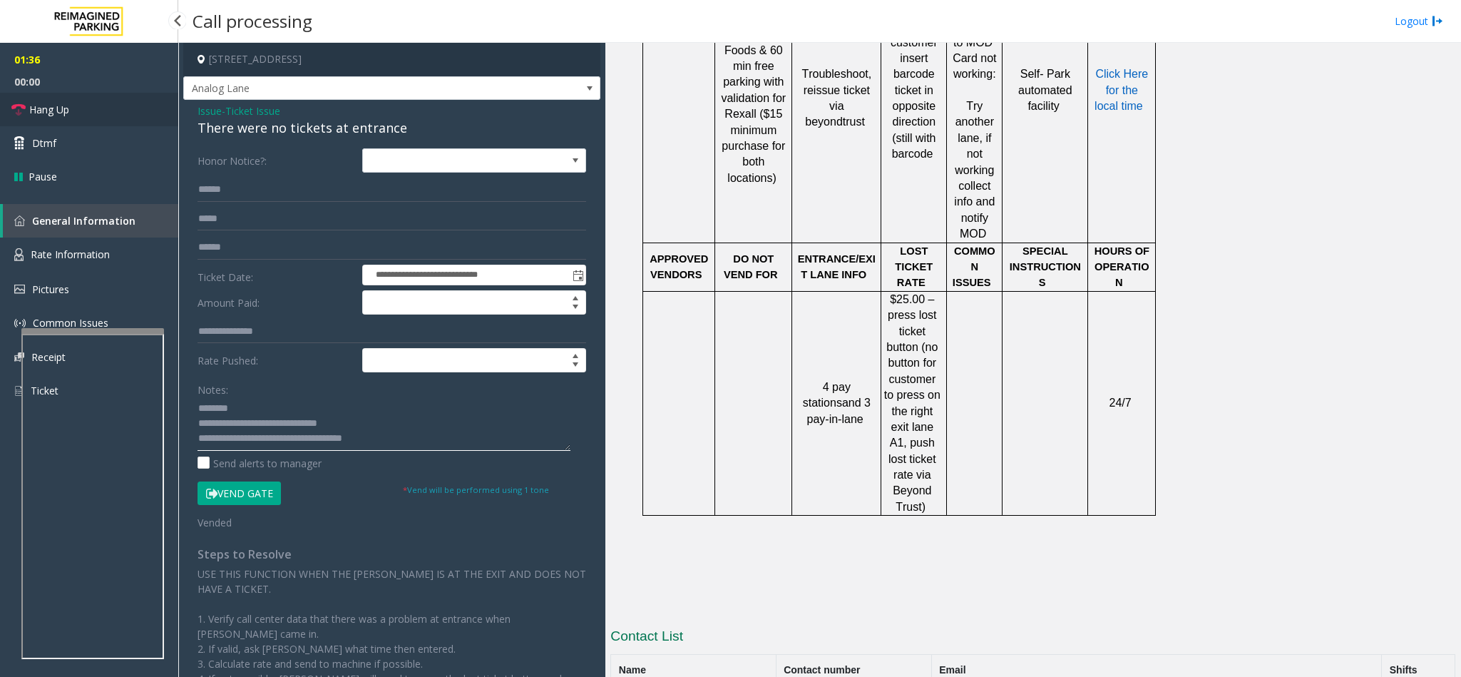
type textarea "**********"
click at [48, 109] on span "Hang Up" at bounding box center [49, 109] width 40 height 15
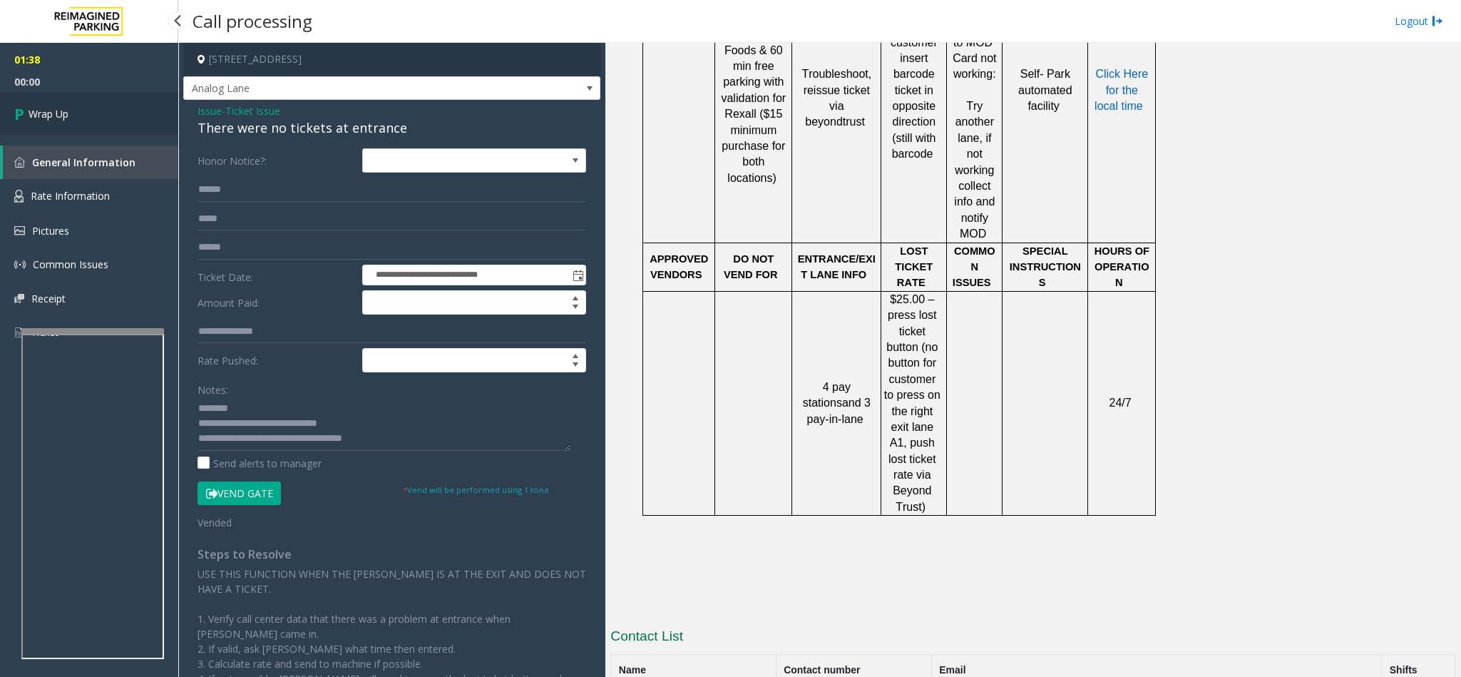
click at [35, 110] on span "Wrap Up" at bounding box center [49, 113] width 40 height 15
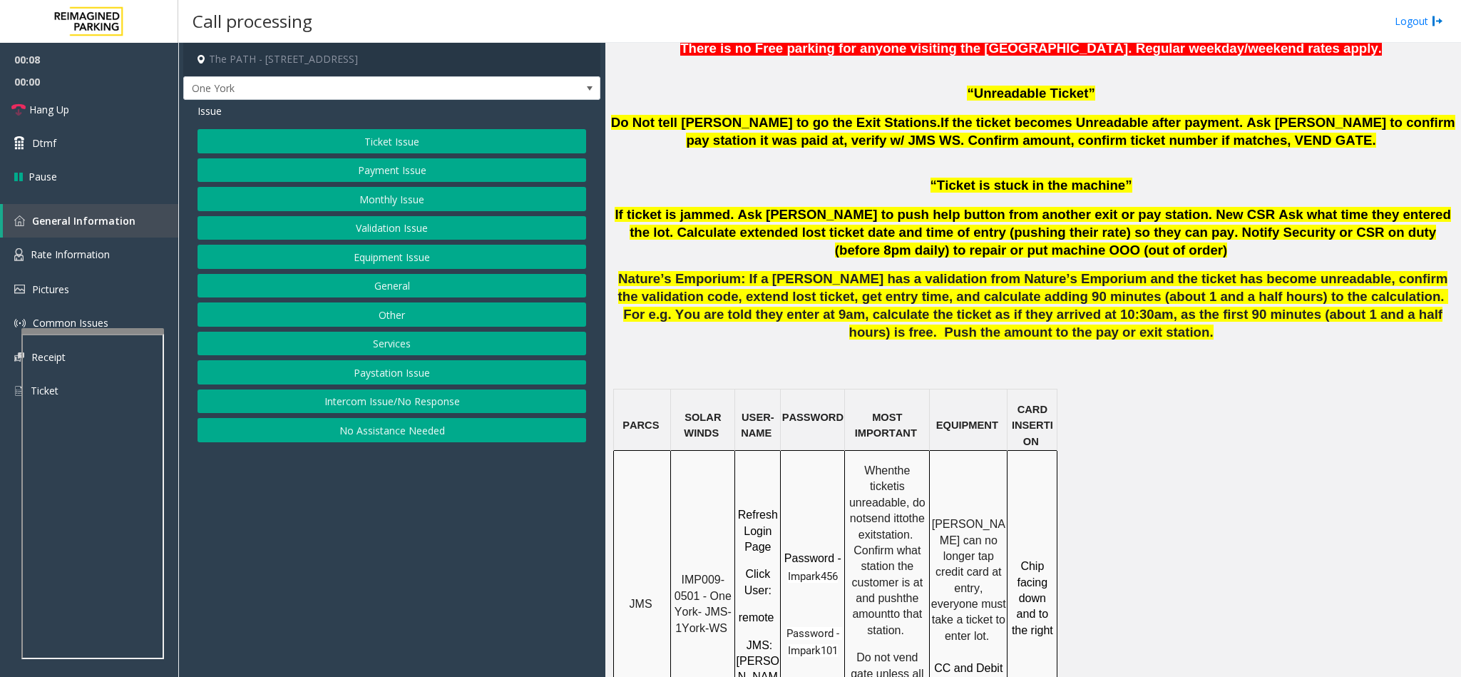
scroll to position [856, 0]
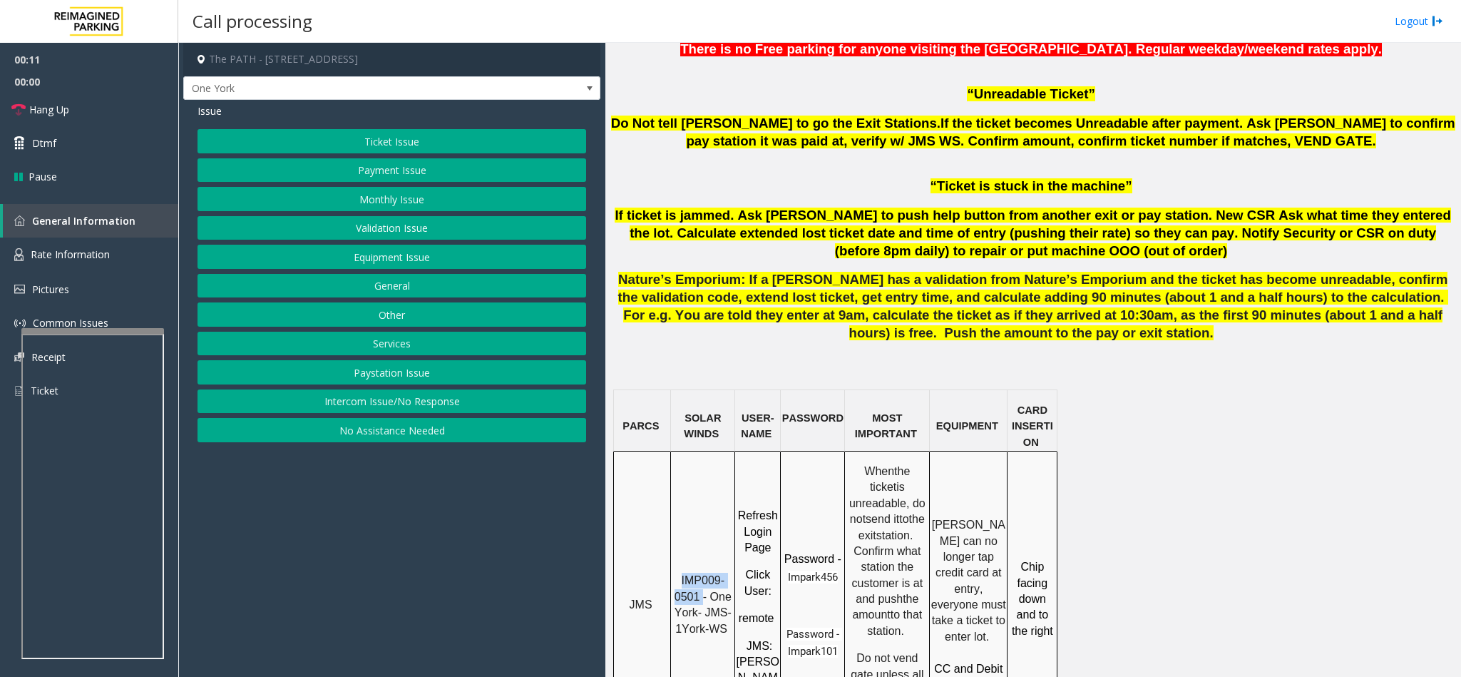
drag, startPoint x: 704, startPoint y: 545, endPoint x: 681, endPoint y: 526, distance: 29.9
click at [681, 572] on p "IMP009-0501 - One York- JMS-1York-WS" at bounding box center [703, 604] width 62 height 64
copy span "IMP009-0501"
click at [414, 143] on button "Ticket Issue" at bounding box center [391, 141] width 389 height 24
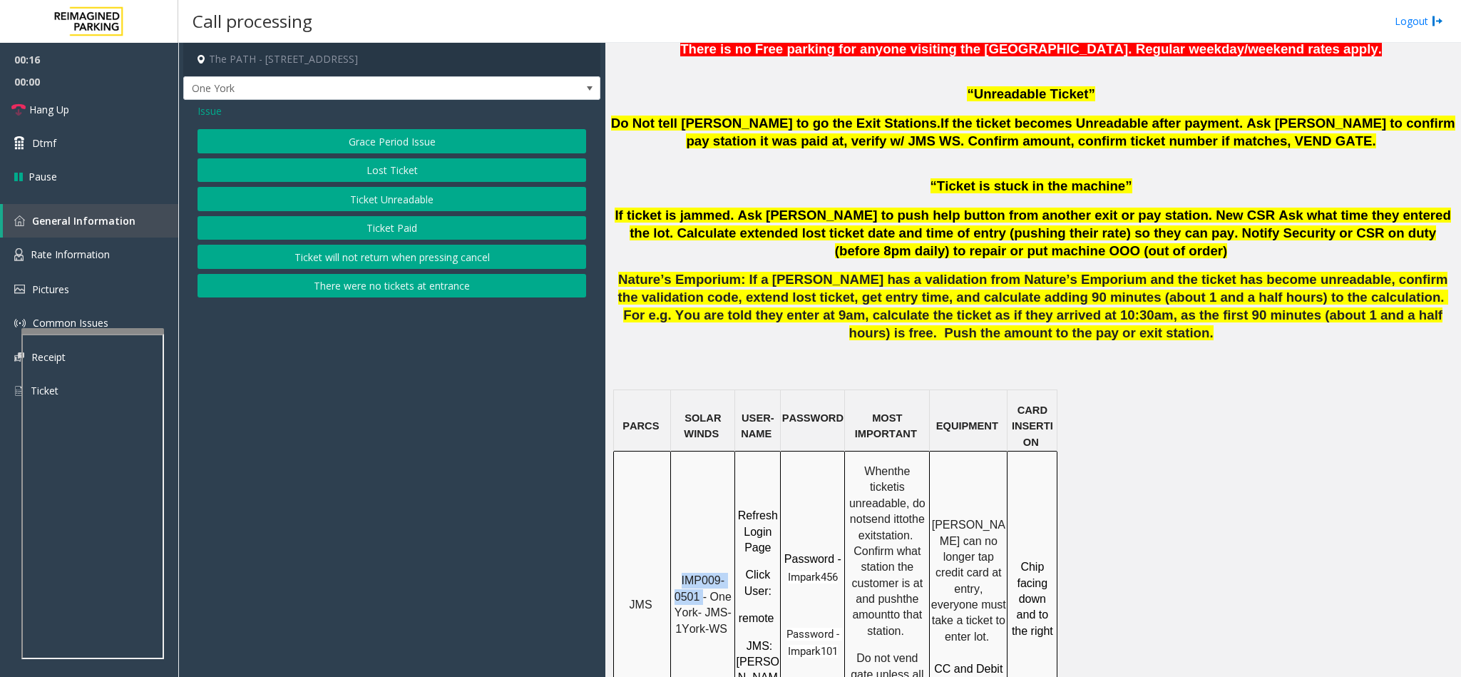
click at [368, 227] on button "Ticket Paid" at bounding box center [391, 228] width 389 height 24
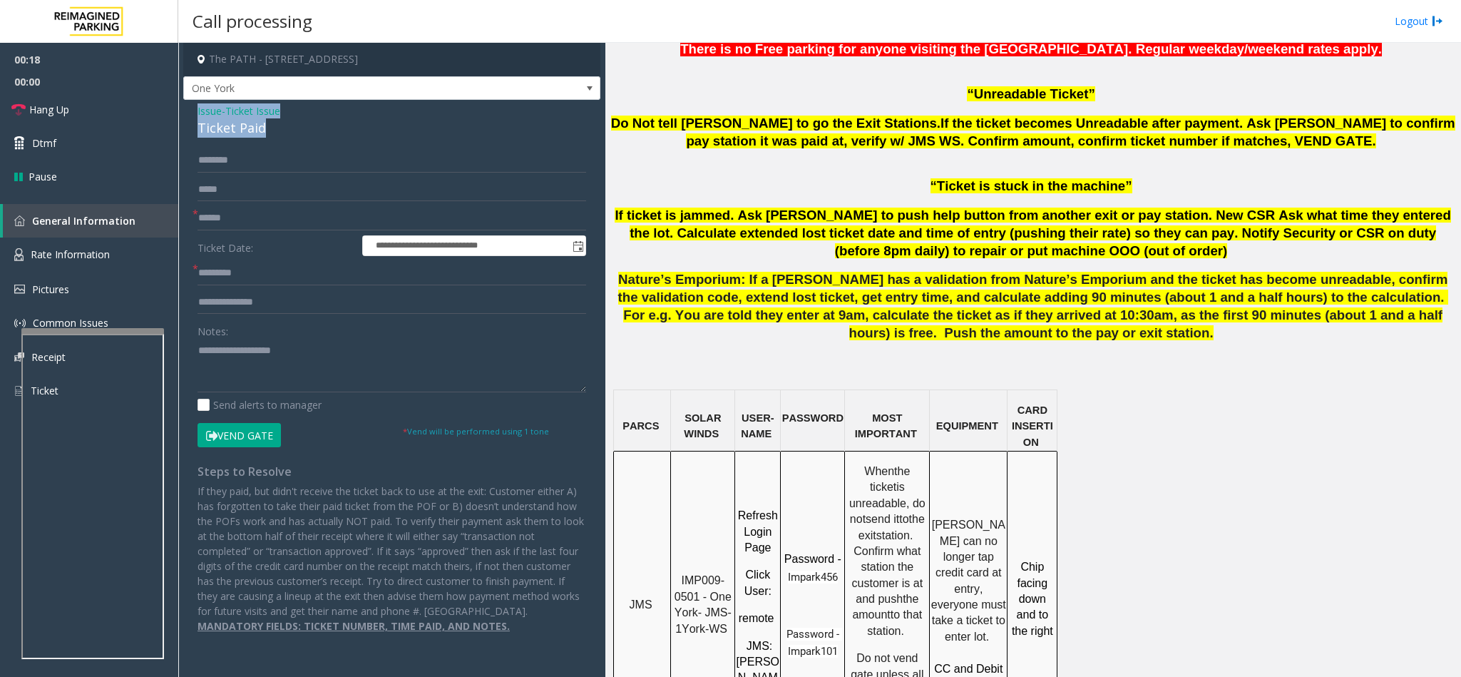
drag, startPoint x: 268, startPoint y: 131, endPoint x: 189, endPoint y: 105, distance: 83.4
click at [189, 105] on div "**********" at bounding box center [391, 374] width 417 height 548
copy div "Issue - Ticket Issue Ticket Paid"
paste textarea "**********"
click at [300, 368] on textarea at bounding box center [391, 365] width 389 height 53
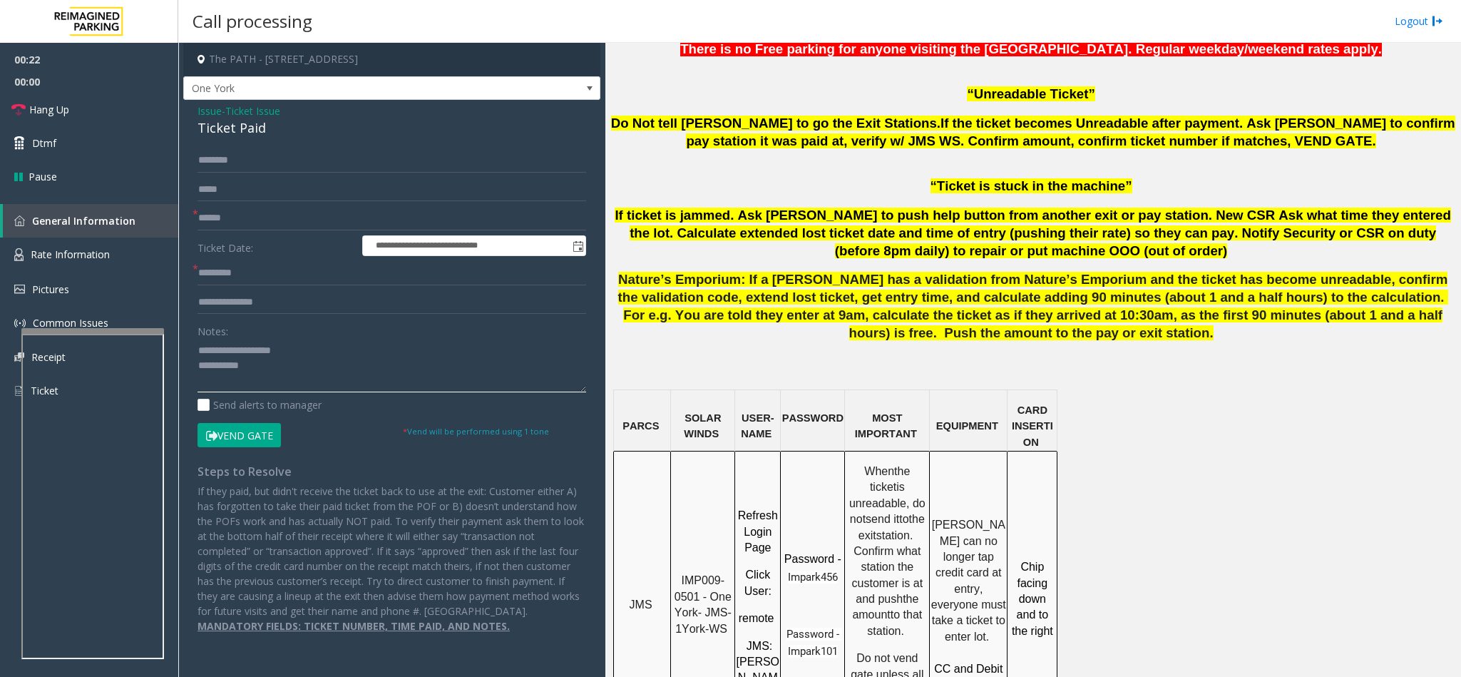
drag, startPoint x: 289, startPoint y: 353, endPoint x: 233, endPoint y: 351, distance: 55.6
click at [233, 351] on textarea at bounding box center [391, 365] width 389 height 53
click at [274, 372] on textarea at bounding box center [391, 365] width 389 height 53
click at [266, 329] on div "Notes:" at bounding box center [391, 355] width 389 height 73
click at [252, 338] on div "Notes:" at bounding box center [391, 355] width 389 height 73
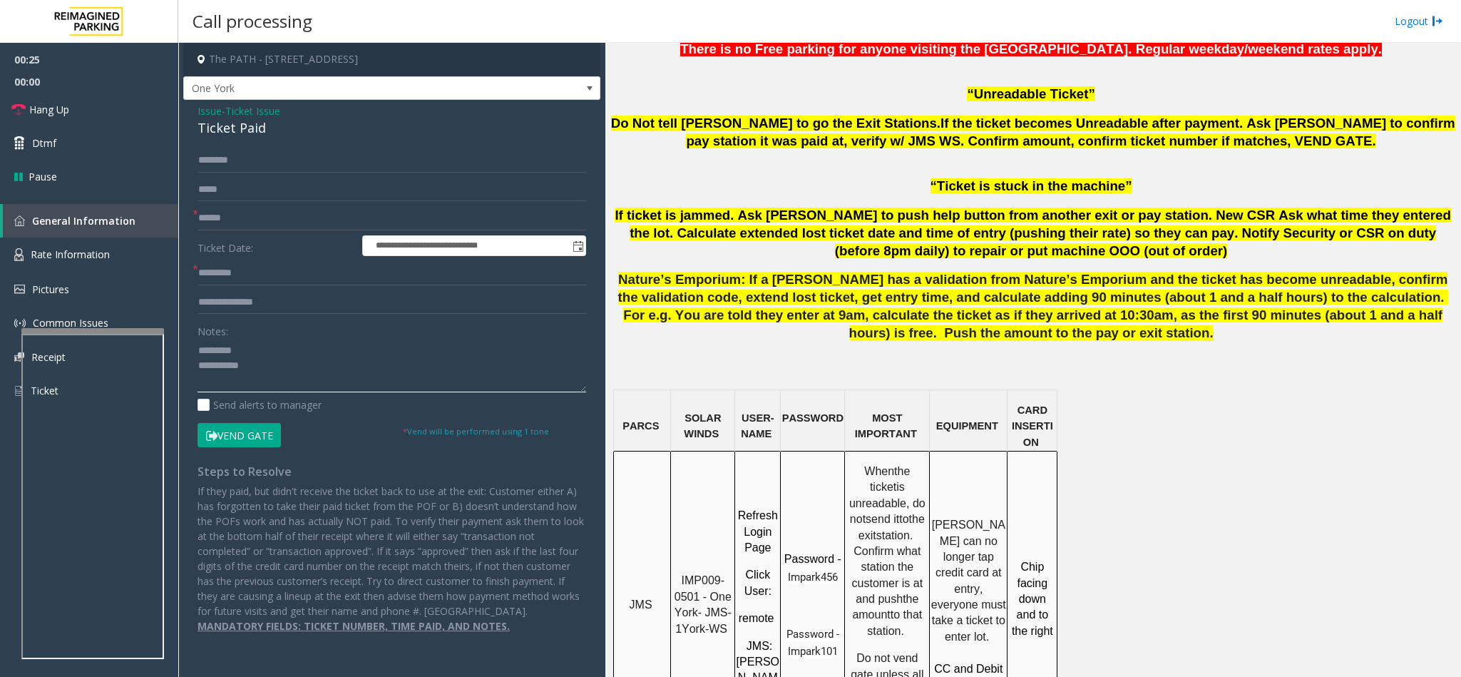
click at [248, 342] on textarea at bounding box center [391, 365] width 389 height 53
click at [266, 360] on textarea at bounding box center [391, 365] width 389 height 53
type textarea "**********"
click at [296, 298] on input "text" at bounding box center [391, 302] width 389 height 24
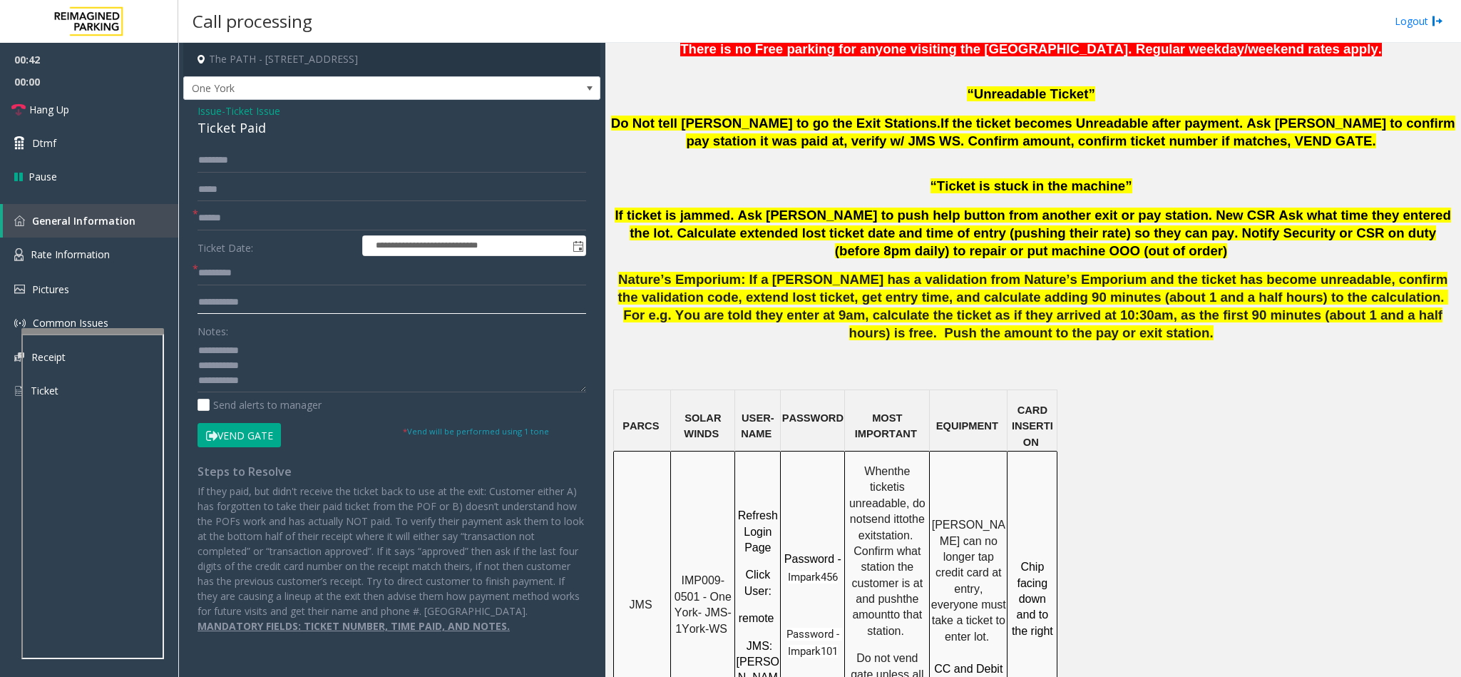
type input "**********"
click at [197, 423] on button "Vend Gate" at bounding box center [238, 435] width 83 height 24
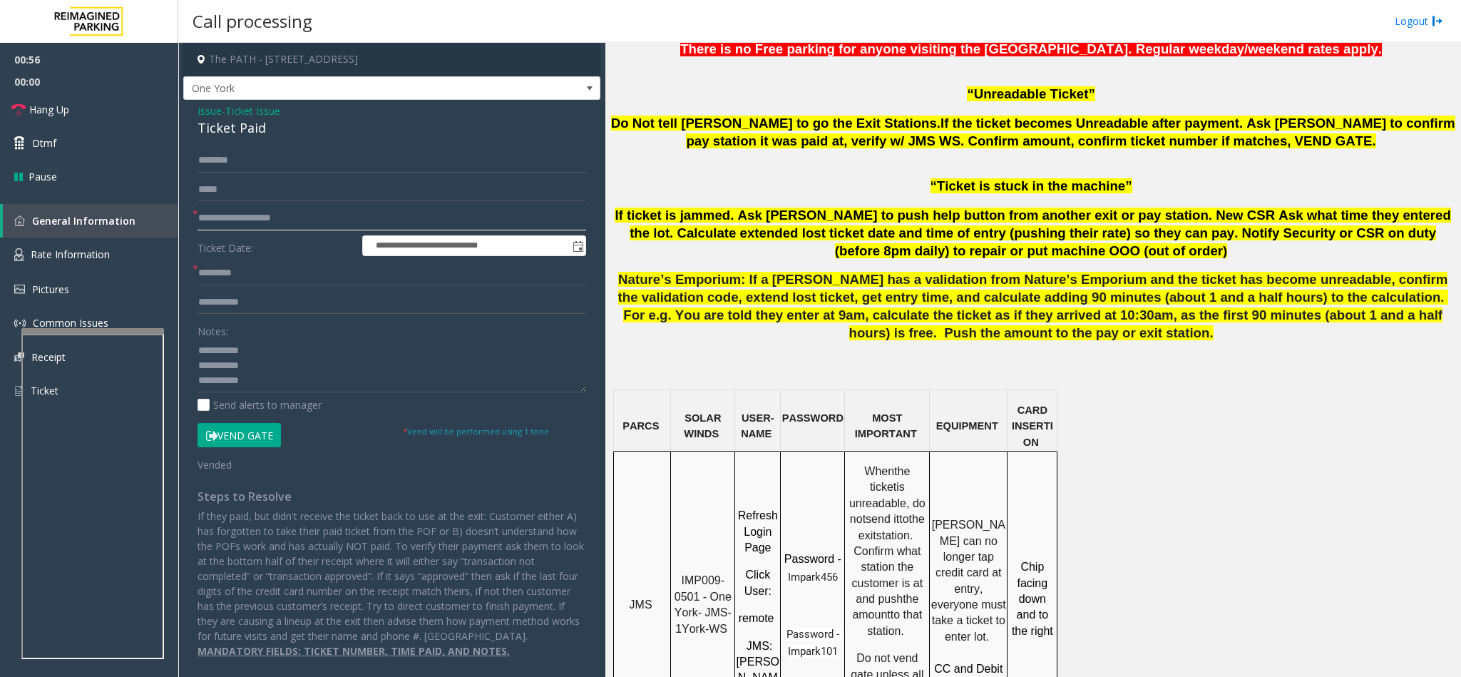
drag, startPoint x: 310, startPoint y: 210, endPoint x: 193, endPoint y: 218, distance: 117.2
click at [197, 218] on div "**********" at bounding box center [391, 218] width 389 height 24
type input "**********"
click at [291, 383] on textarea at bounding box center [391, 365] width 389 height 53
paste textarea "**********"
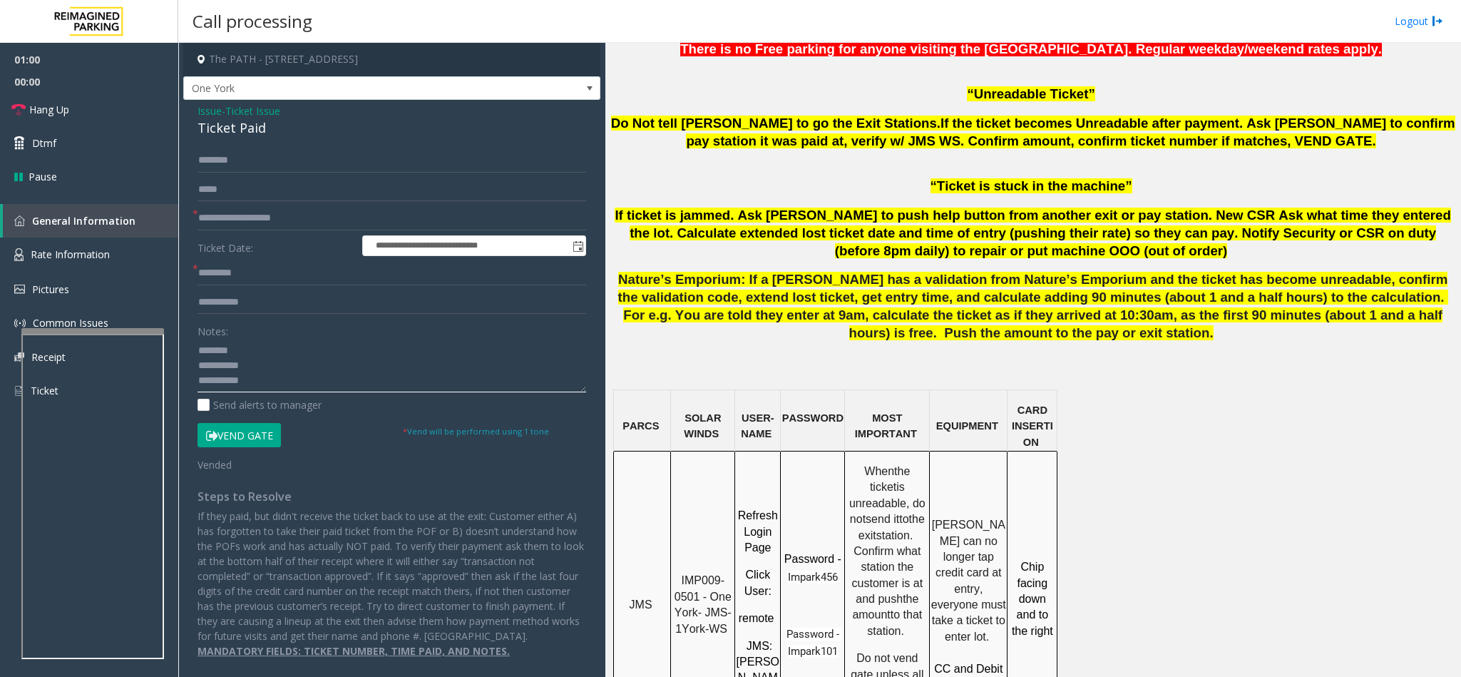
scroll to position [30, 0]
click at [207, 386] on textarea at bounding box center [391, 365] width 389 height 53
click at [272, 377] on textarea at bounding box center [391, 365] width 389 height 53
click at [50, 105] on span "Hang Up" at bounding box center [49, 109] width 40 height 15
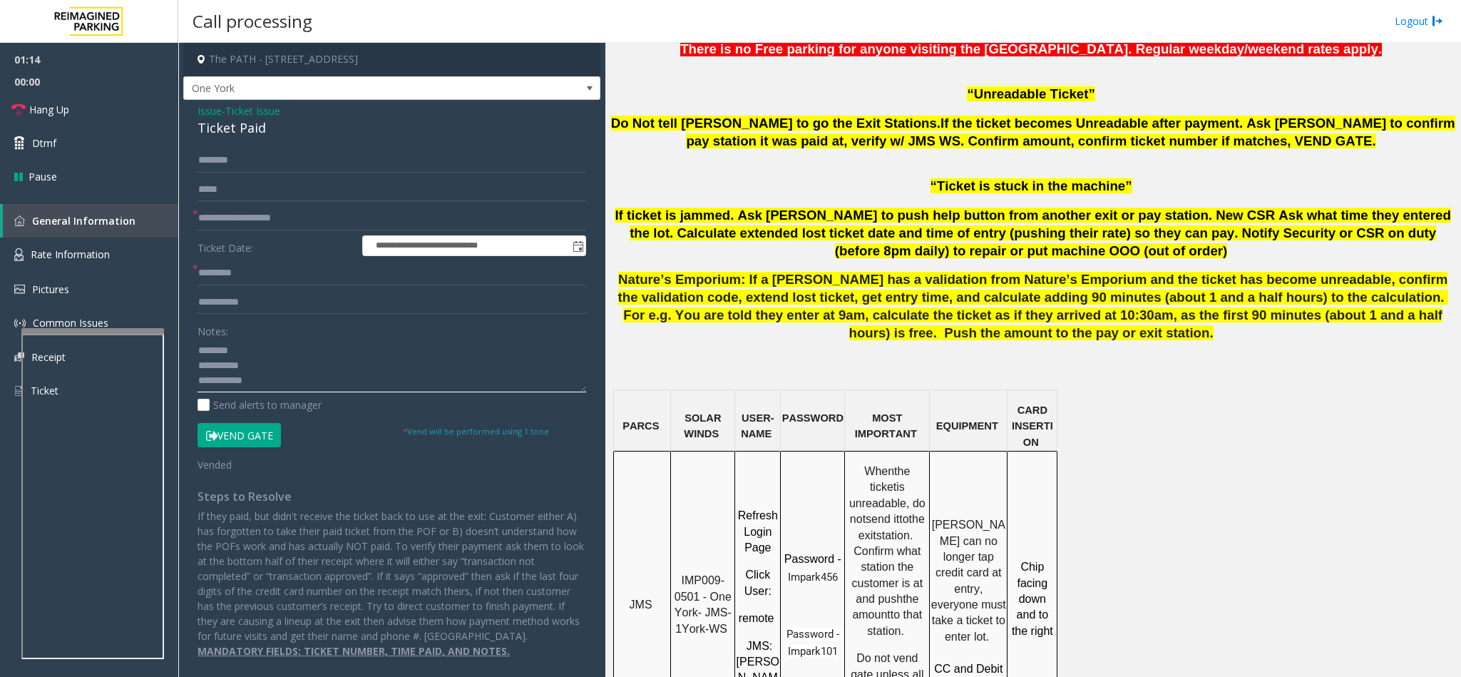
click at [279, 392] on textarea at bounding box center [391, 365] width 389 height 53
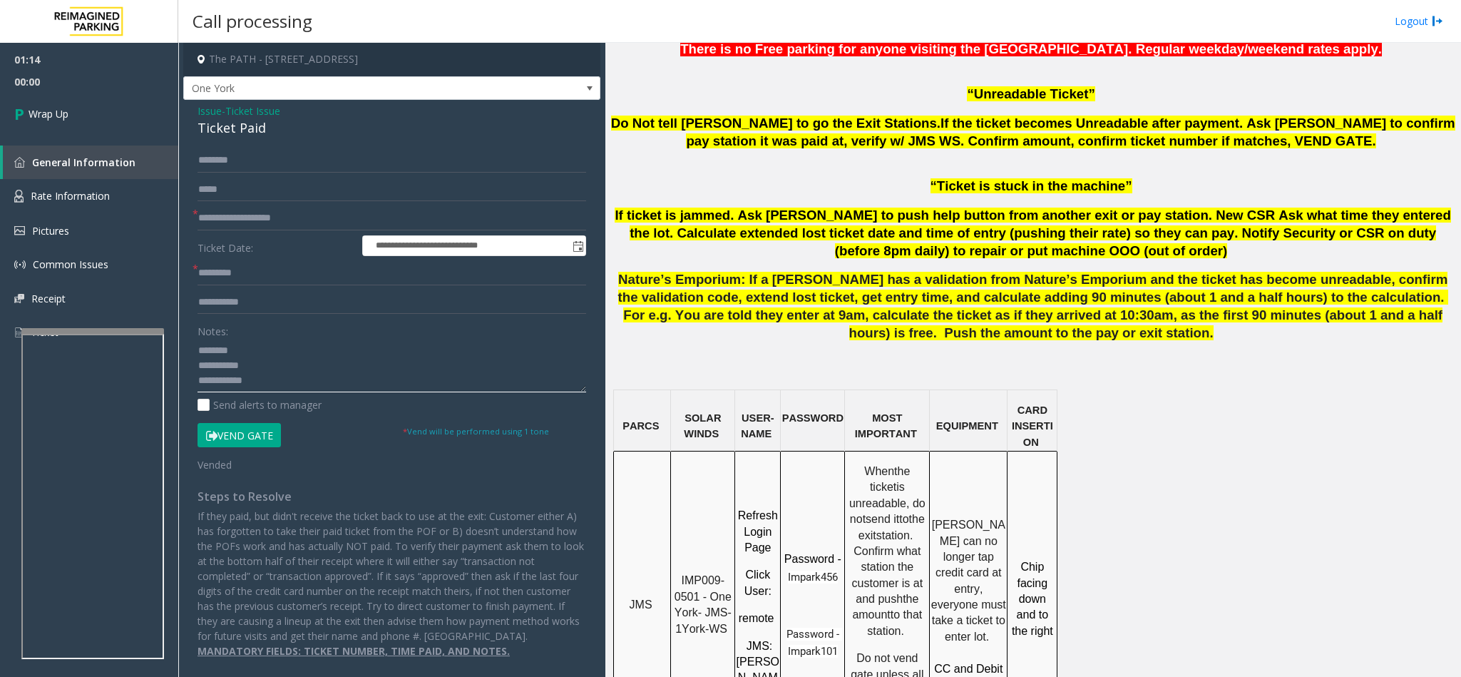
click at [280, 381] on textarea at bounding box center [391, 365] width 389 height 53
type textarea "**********"
drag, startPoint x: 297, startPoint y: 221, endPoint x: 172, endPoint y: 219, distance: 125.5
click at [172, 219] on app-root "**********" at bounding box center [730, 338] width 1461 height 677
type input "**"
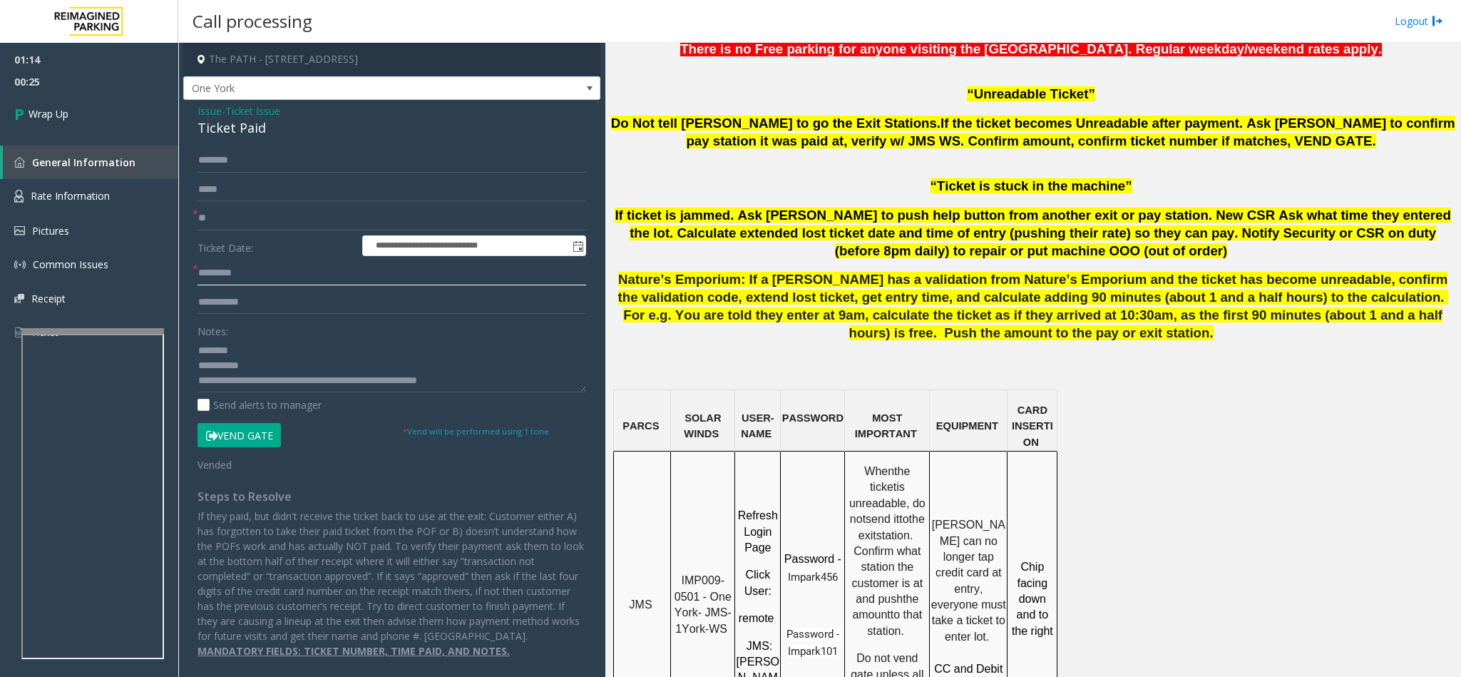
click at [233, 267] on input "text" at bounding box center [391, 273] width 389 height 24
type input "**"
click at [71, 111] on link "Wrap Up" at bounding box center [89, 114] width 178 height 42
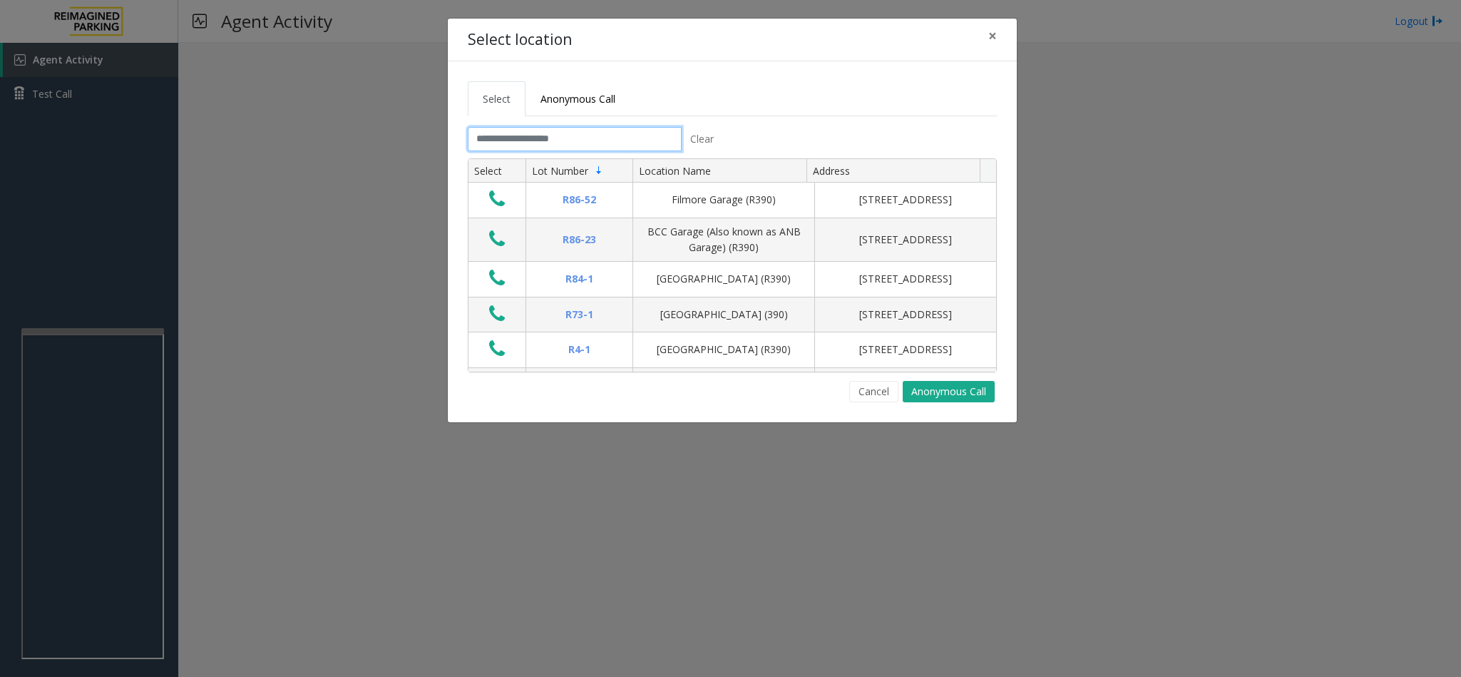
click at [621, 133] on input "text" at bounding box center [575, 139] width 214 height 24
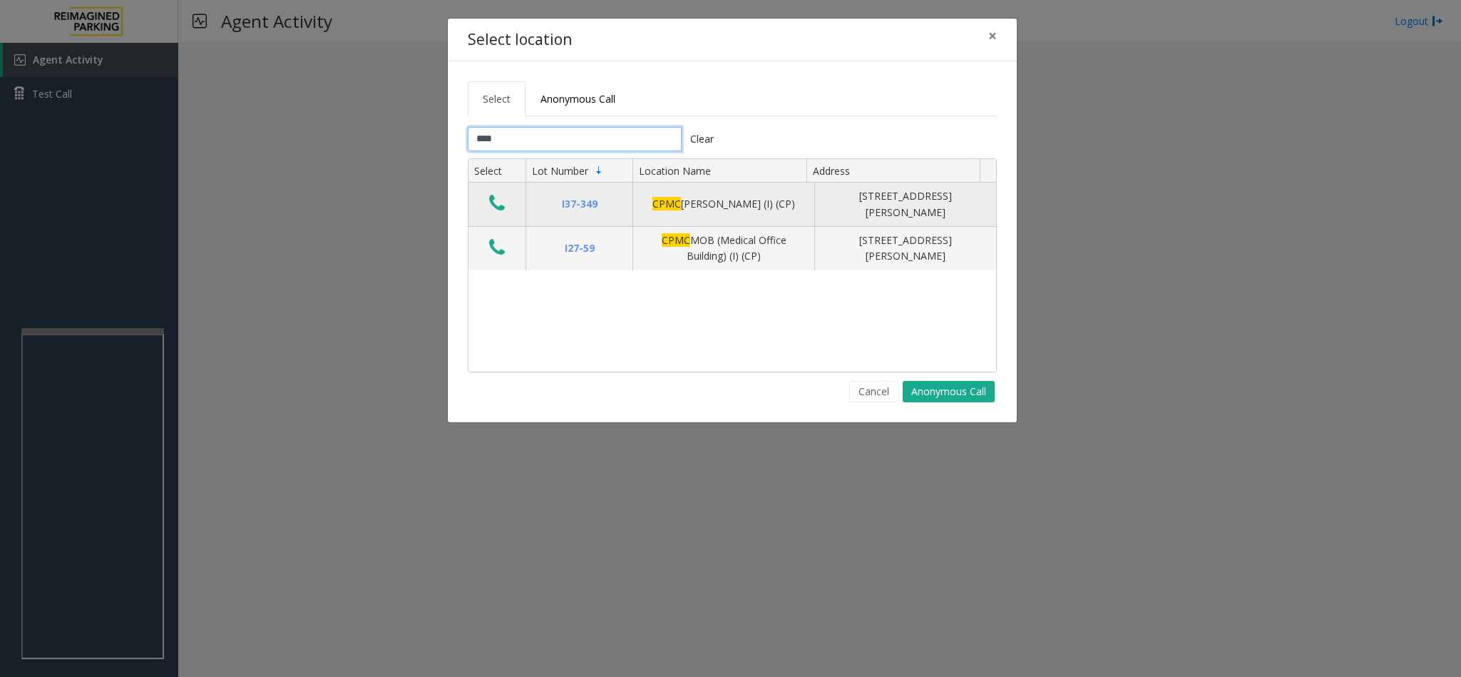
type input "****"
click at [493, 200] on icon "Data table" at bounding box center [497, 203] width 16 height 20
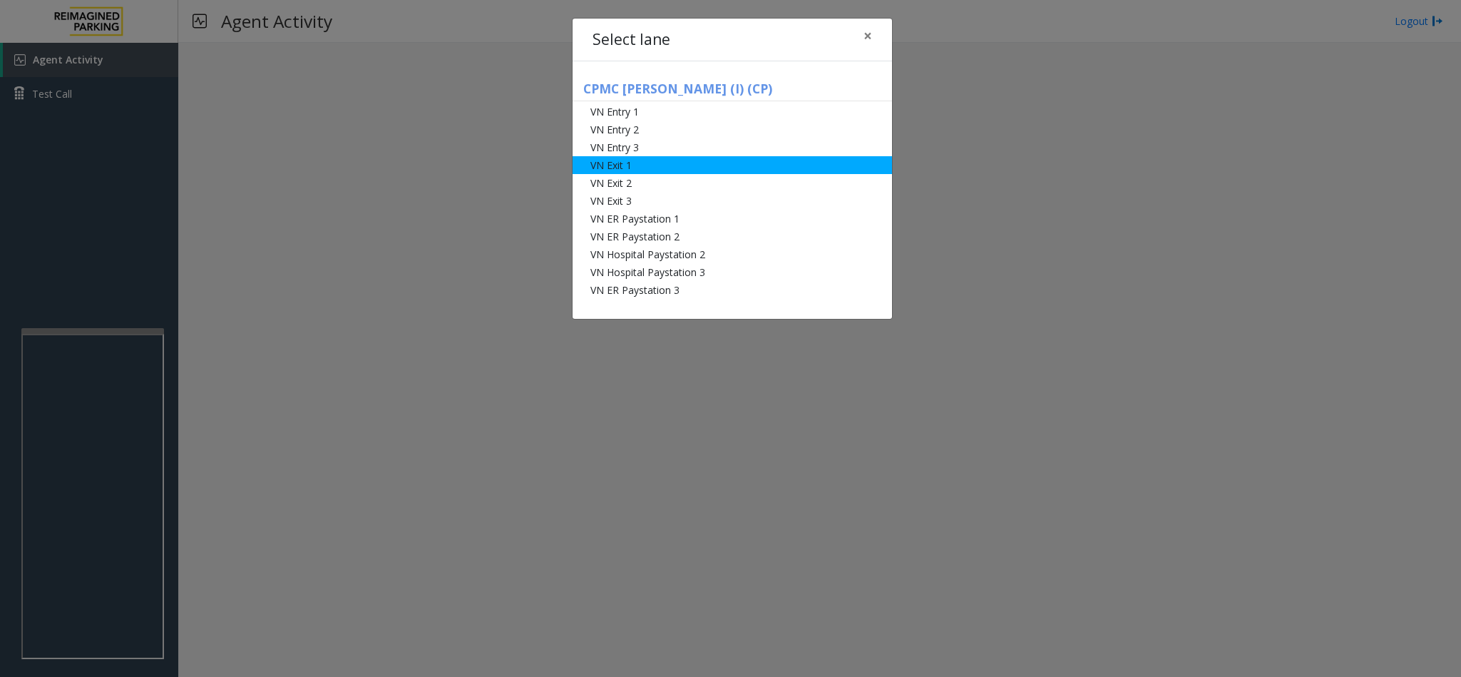
click at [662, 163] on li "VN Exit 1" at bounding box center [731, 165] width 319 height 18
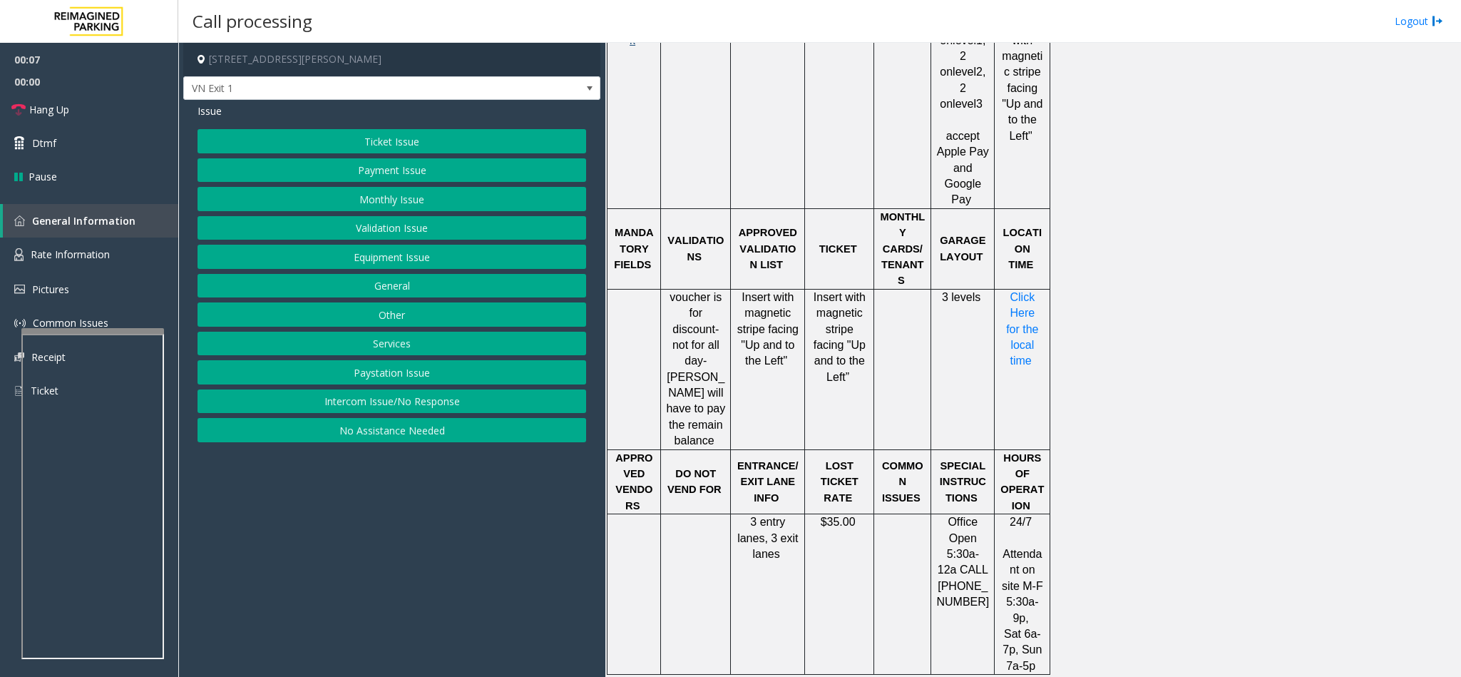
scroll to position [766, 0]
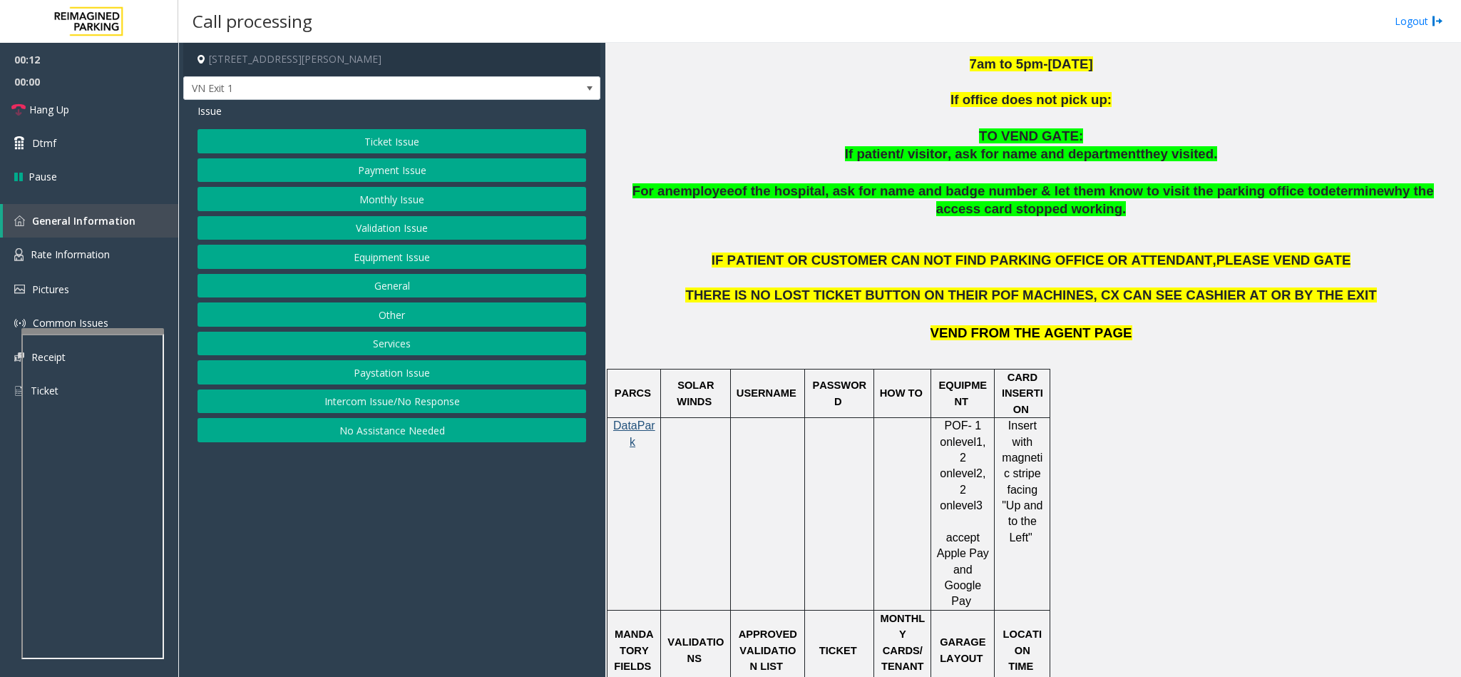
click at [405, 139] on button "Ticket Issue" at bounding box center [391, 141] width 389 height 24
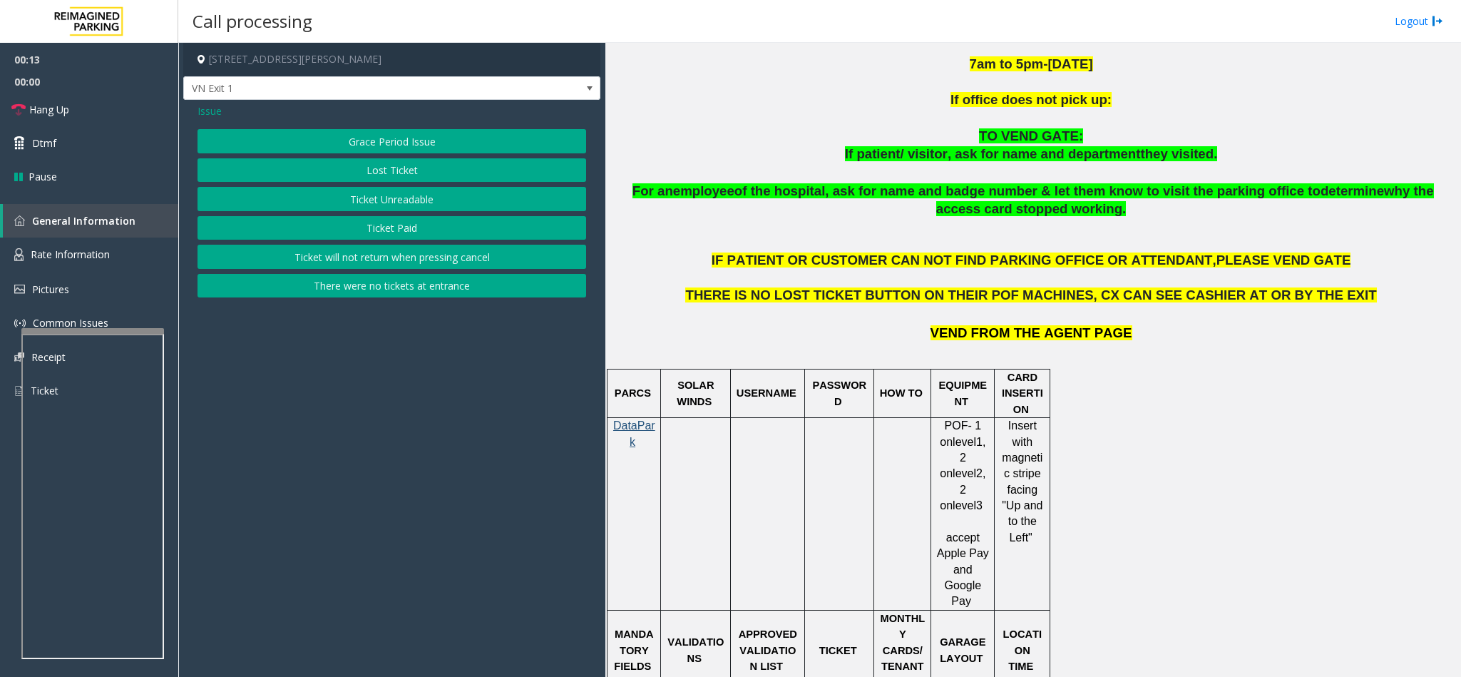
click at [376, 195] on button "Ticket Unreadable" at bounding box center [391, 199] width 389 height 24
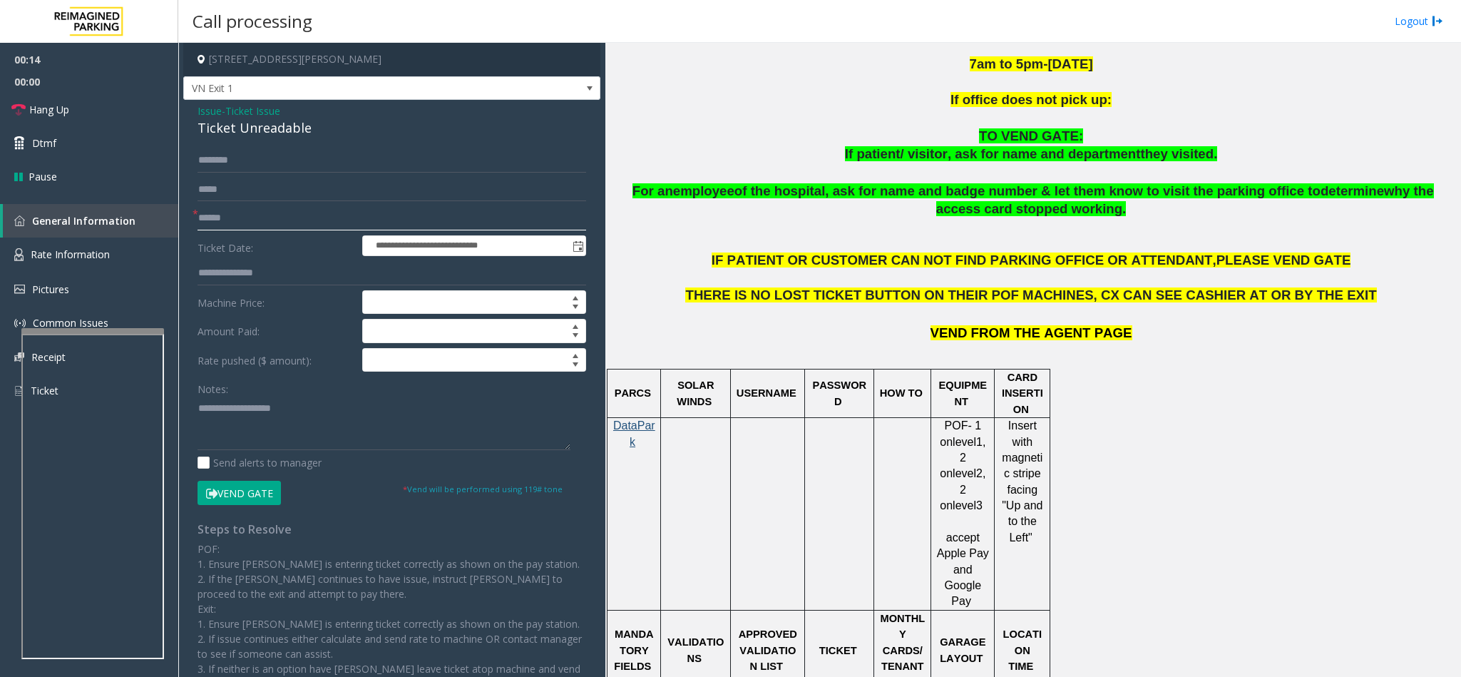
click at [247, 219] on input "text" at bounding box center [391, 218] width 389 height 24
click at [309, 229] on input "******" at bounding box center [391, 218] width 389 height 24
type input "******"
click at [261, 155] on input "text" at bounding box center [391, 160] width 389 height 24
type input "******"
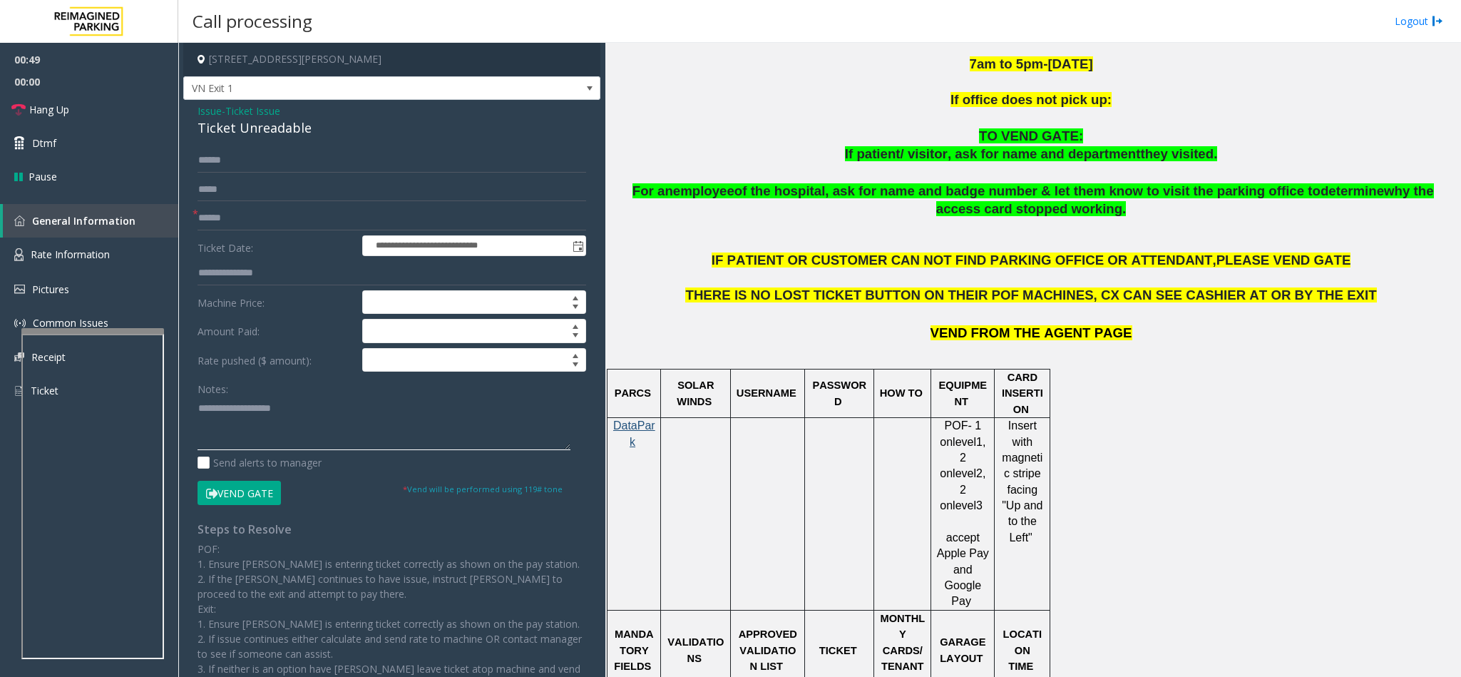
click at [283, 438] on textarea at bounding box center [383, 422] width 373 height 53
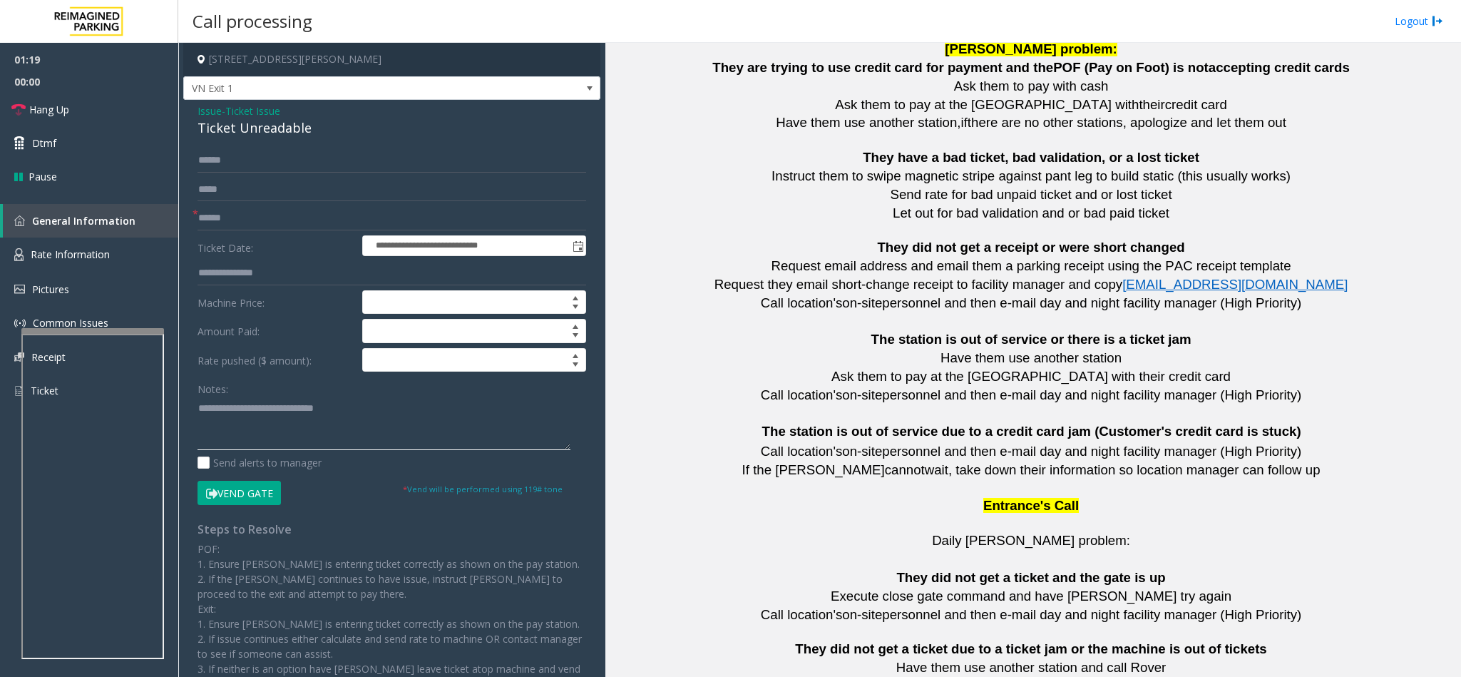
scroll to position [3119, 0]
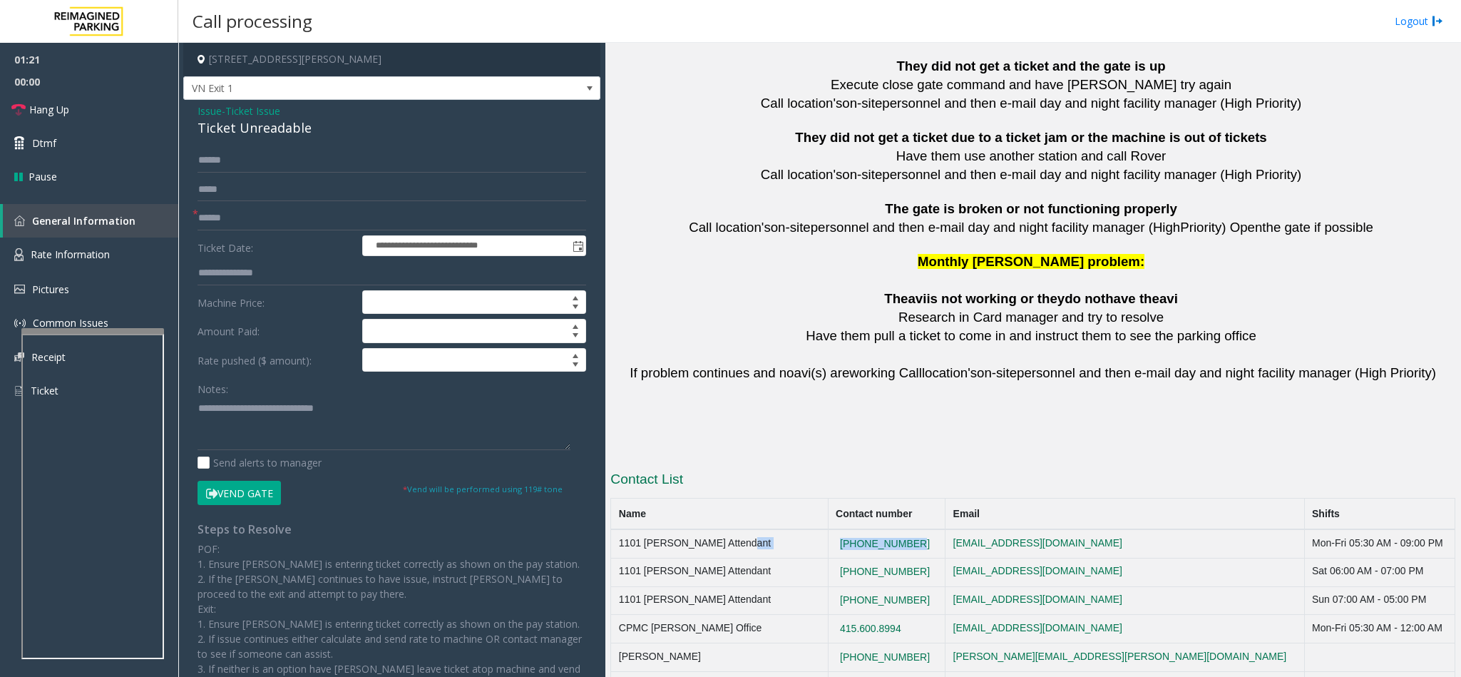
drag, startPoint x: 910, startPoint y: 500, endPoint x: 822, endPoint y: 500, distance: 87.7
click at [822, 529] on tr "1101 Van Ness Attendant 415-600-8994 none@none.com Mon-Fri 05:30 AM - 09:00 PM" at bounding box center [1033, 543] width 844 height 29
copy tr "[PHONE_NUMBER]"
click at [86, 111] on link "Hang Up" at bounding box center [89, 110] width 178 height 34
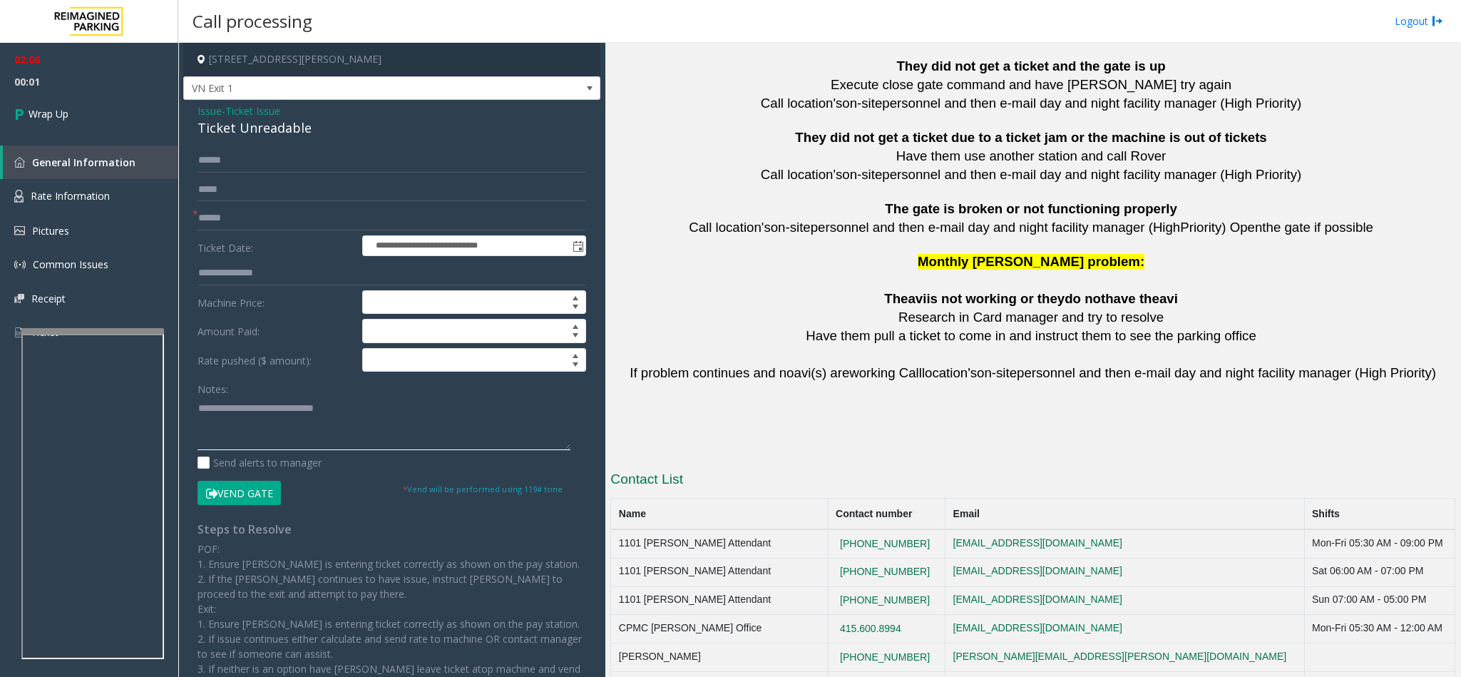
click at [200, 415] on textarea at bounding box center [383, 422] width 373 height 53
click at [210, 407] on textarea at bounding box center [383, 422] width 373 height 53
drag, startPoint x: 307, startPoint y: 124, endPoint x: 197, endPoint y: 128, distance: 109.2
click at [197, 128] on div "Ticket Unreadable" at bounding box center [391, 127] width 389 height 19
copy div "Ticket Unreadable"
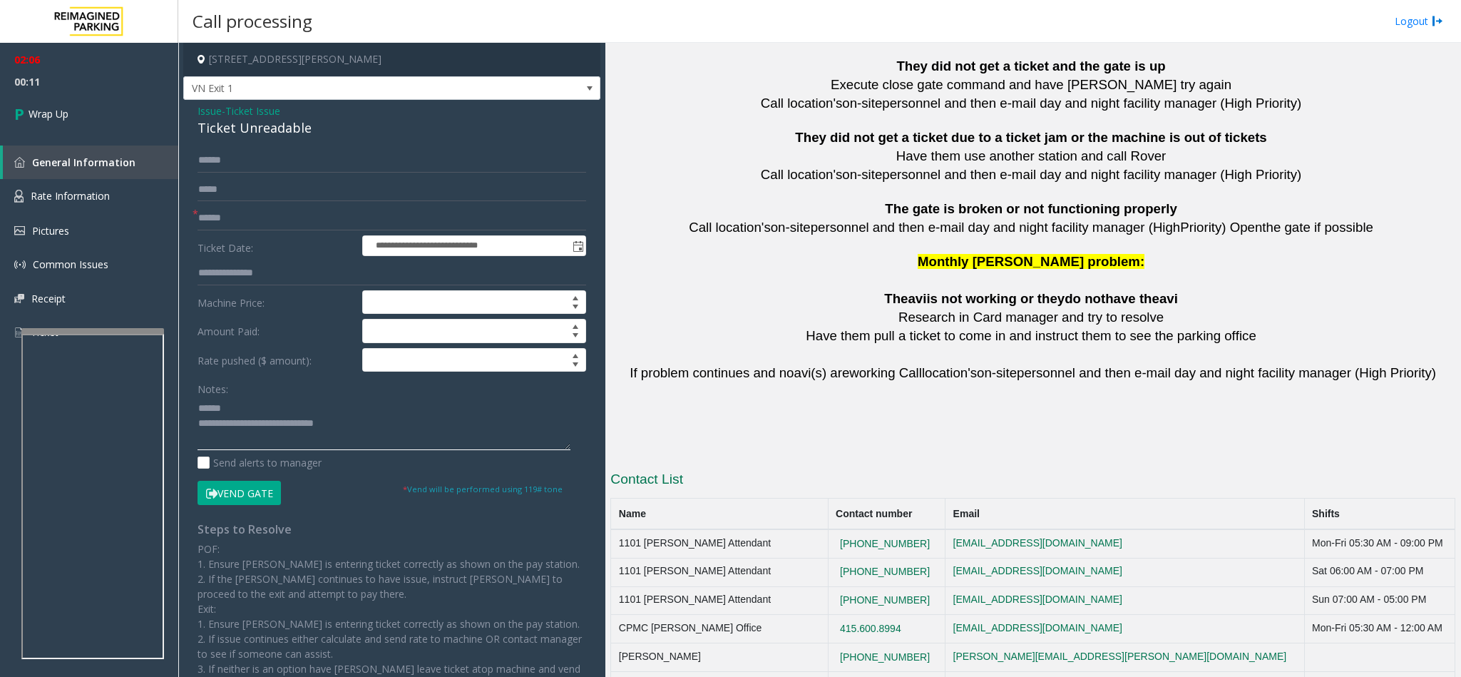
paste textarea "**********"
click at [247, 406] on textarea at bounding box center [383, 422] width 373 height 53
type textarea "**********"
click at [50, 113] on span "Wrap Up" at bounding box center [49, 113] width 40 height 15
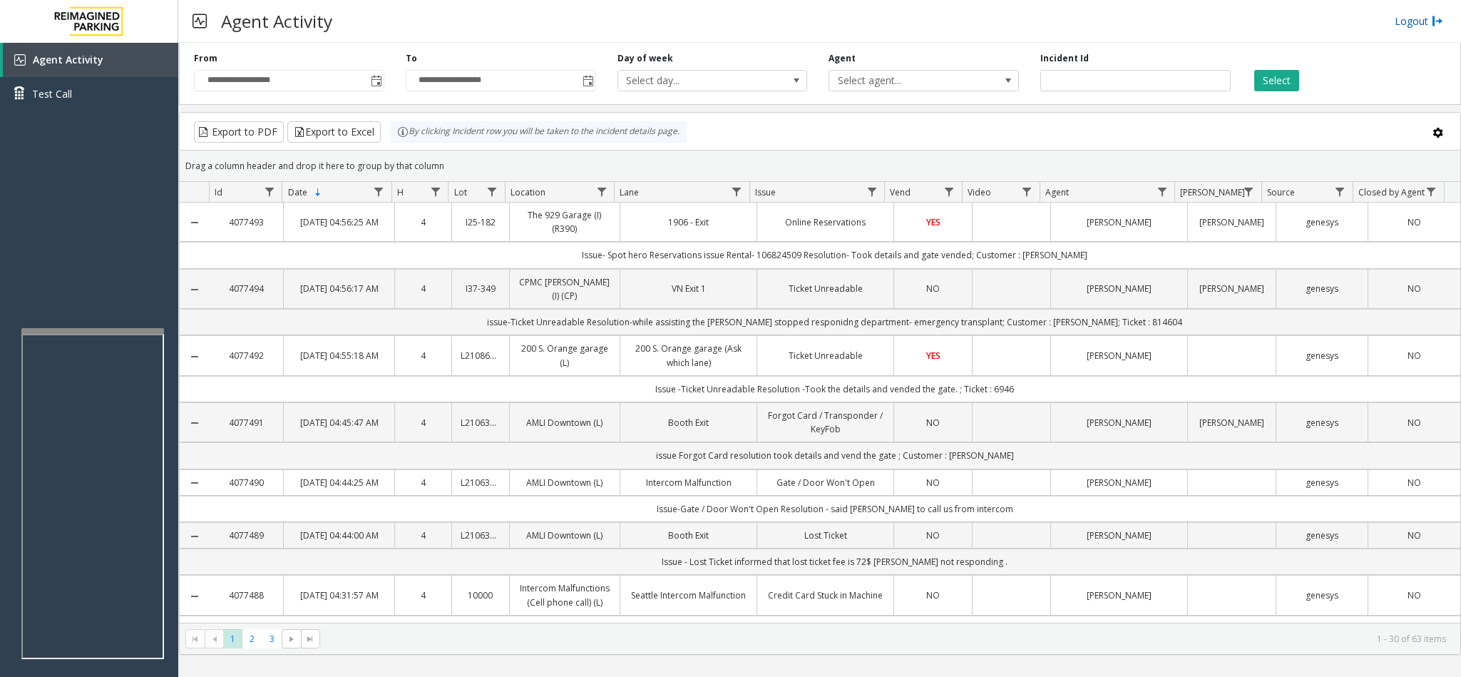
click at [1404, 26] on link "Logout" at bounding box center [1419, 21] width 48 height 15
